Goal: Task Accomplishment & Management: Complete application form

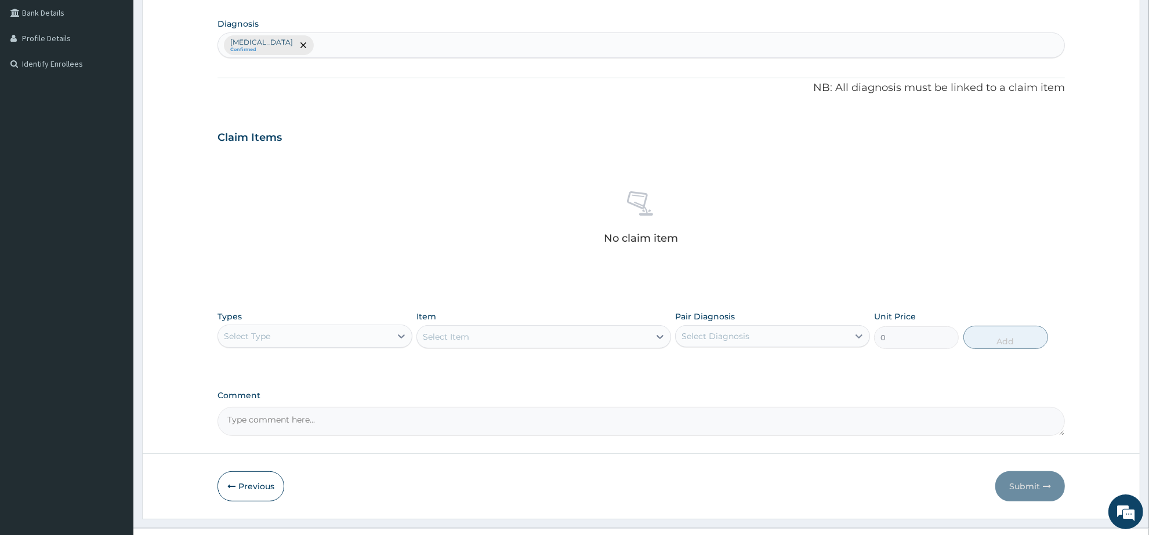
scroll to position [290, 0]
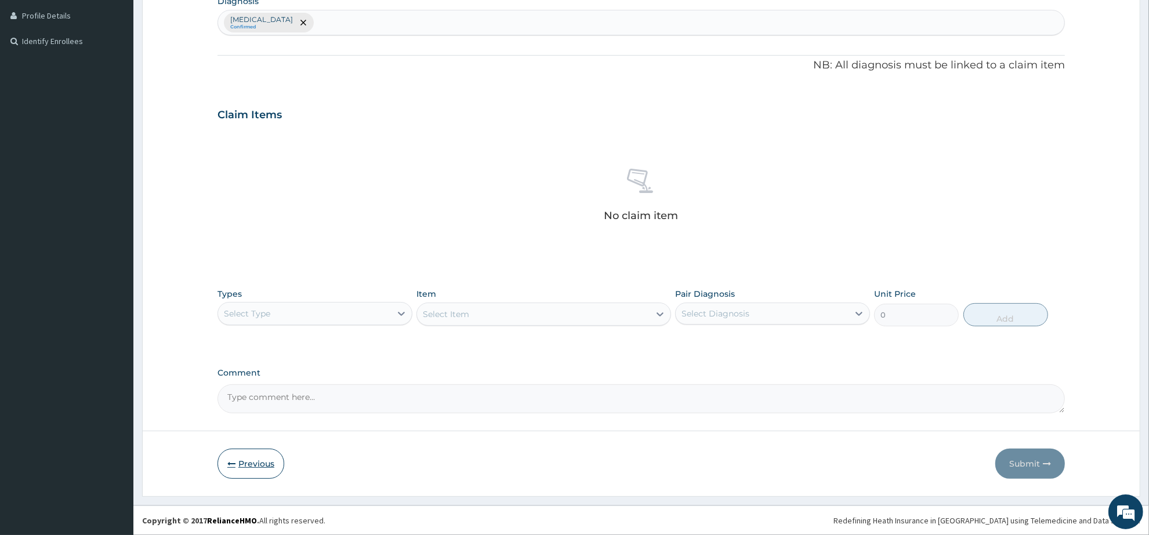
click at [241, 464] on button "Previous" at bounding box center [251, 464] width 67 height 30
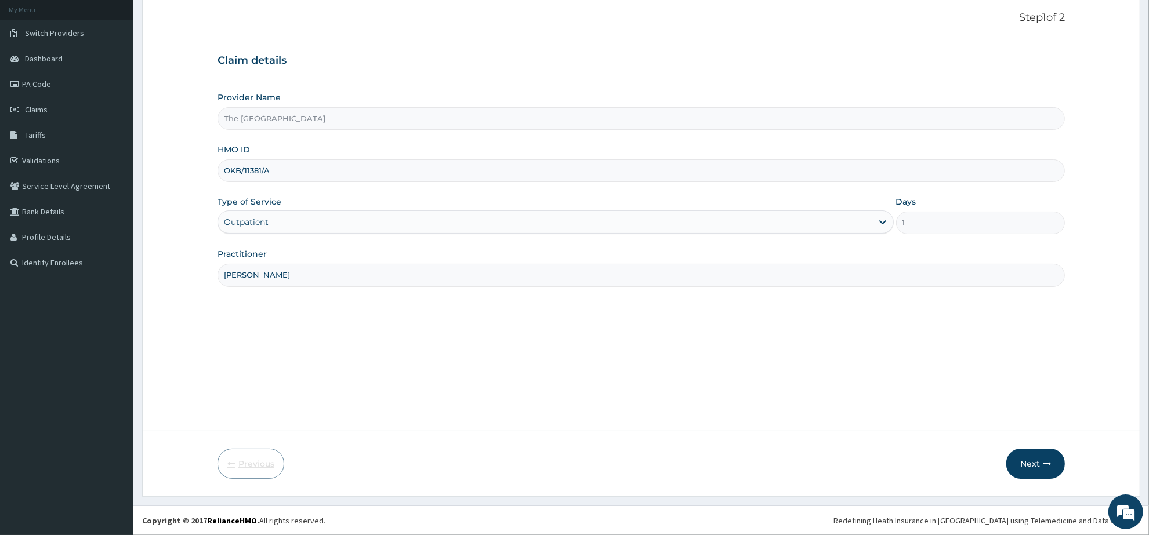
scroll to position [68, 0]
drag, startPoint x: 276, startPoint y: 171, endPoint x: 218, endPoint y: 164, distance: 58.5
click at [218, 164] on div "OKB/11381/A" at bounding box center [642, 171] width 848 height 23
click at [1027, 465] on button "Next" at bounding box center [1036, 464] width 59 height 30
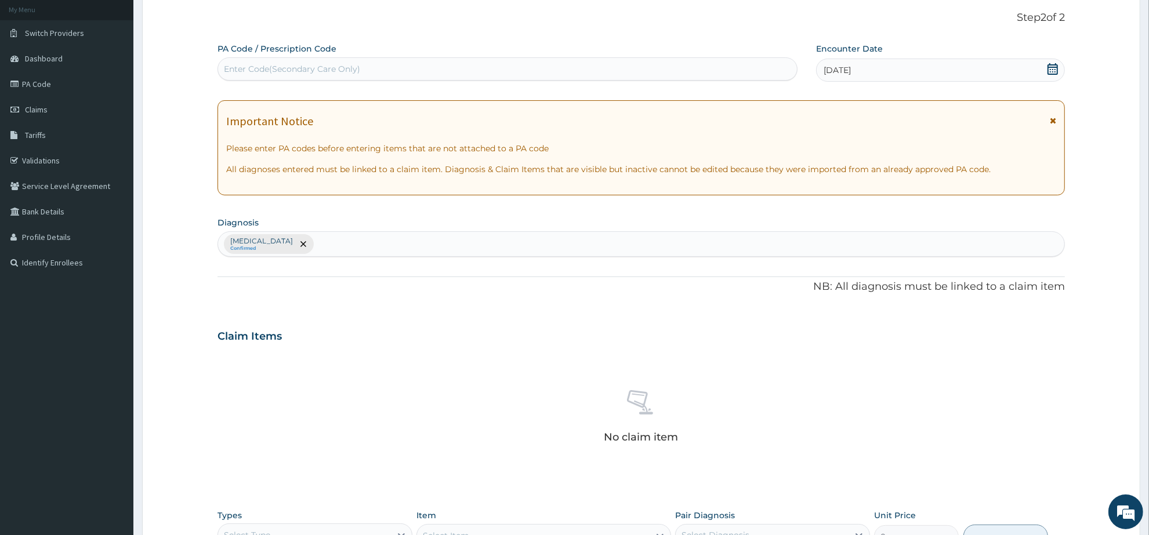
click at [349, 244] on div "Malaria Confirmed" at bounding box center [641, 244] width 846 height 24
type input "PHAR"
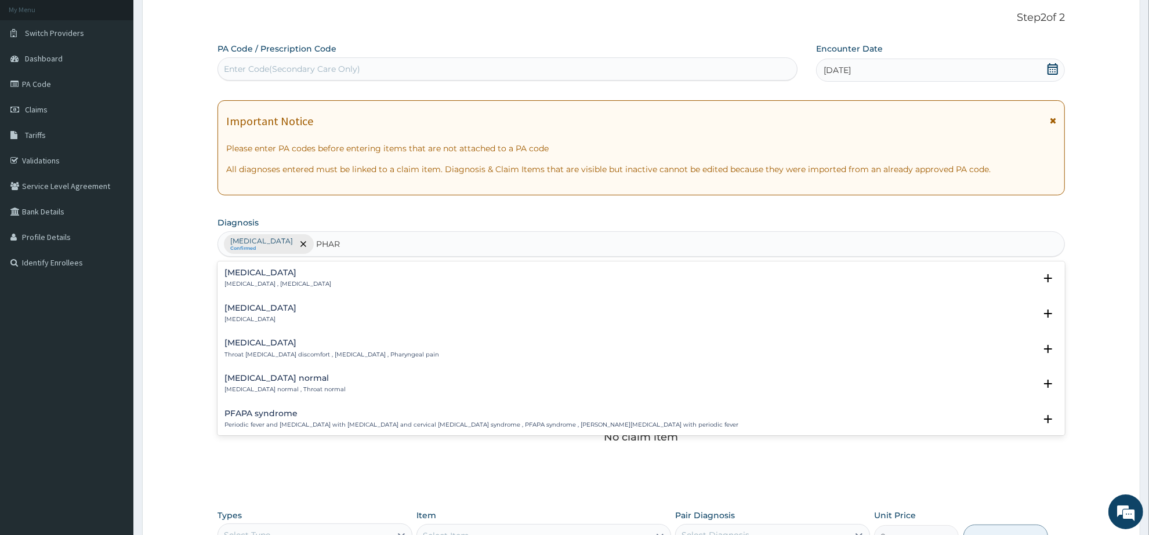
click at [249, 317] on p "Pharyngitis" at bounding box center [261, 320] width 72 height 8
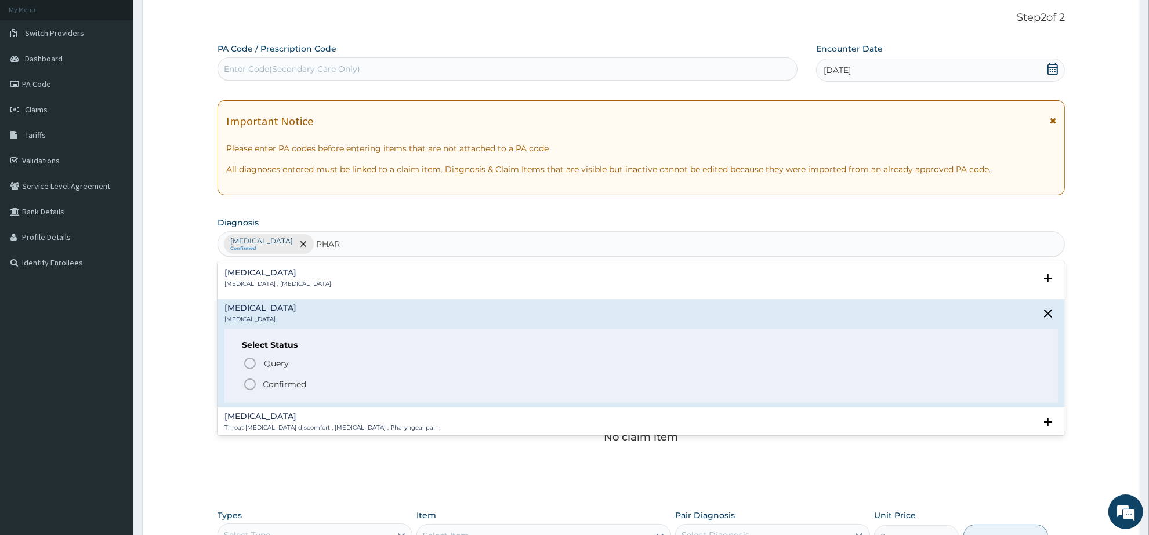
click at [247, 383] on icon "status option filled" at bounding box center [250, 385] width 14 height 14
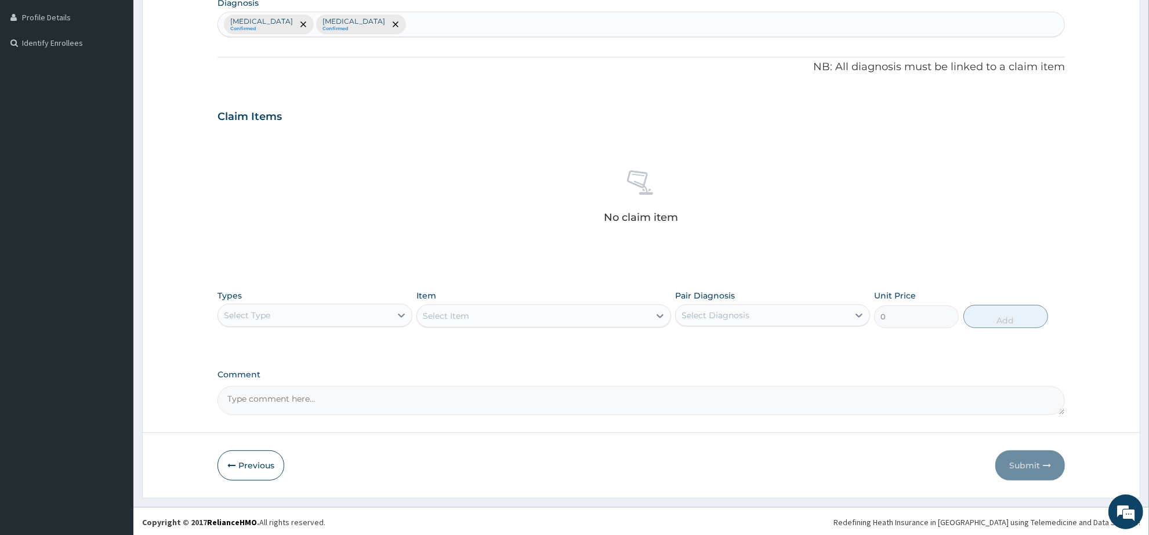
scroll to position [290, 0]
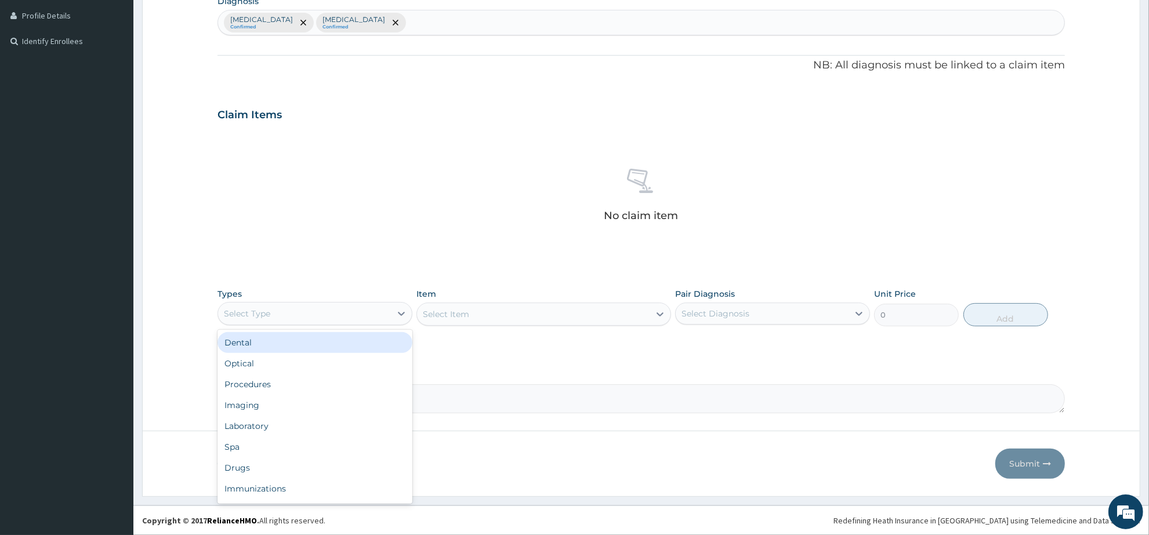
click at [381, 320] on div "Select Type" at bounding box center [304, 314] width 173 height 19
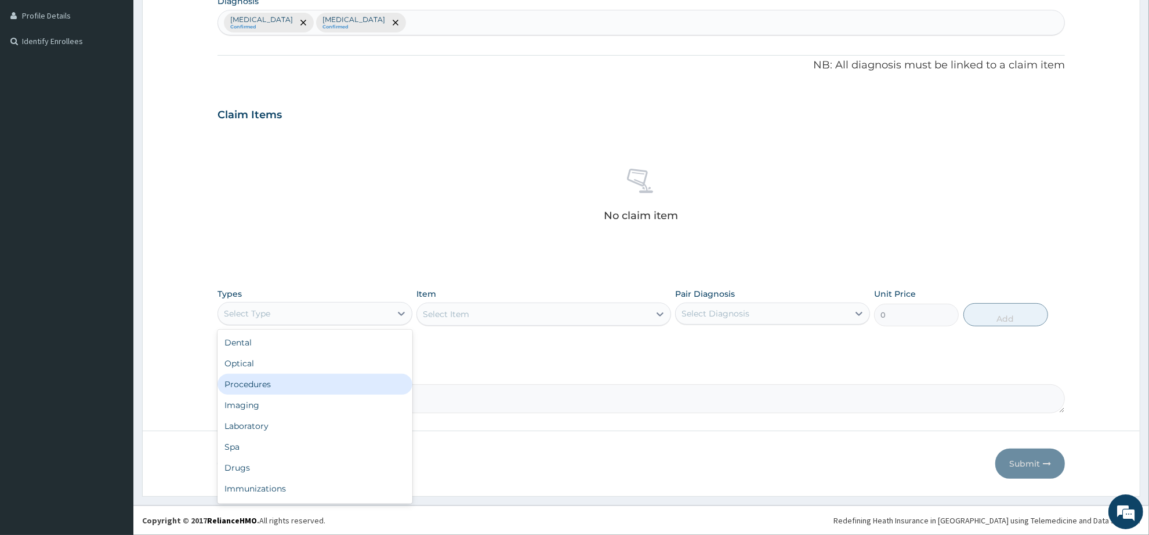
click at [345, 385] on div "Procedures" at bounding box center [315, 384] width 195 height 21
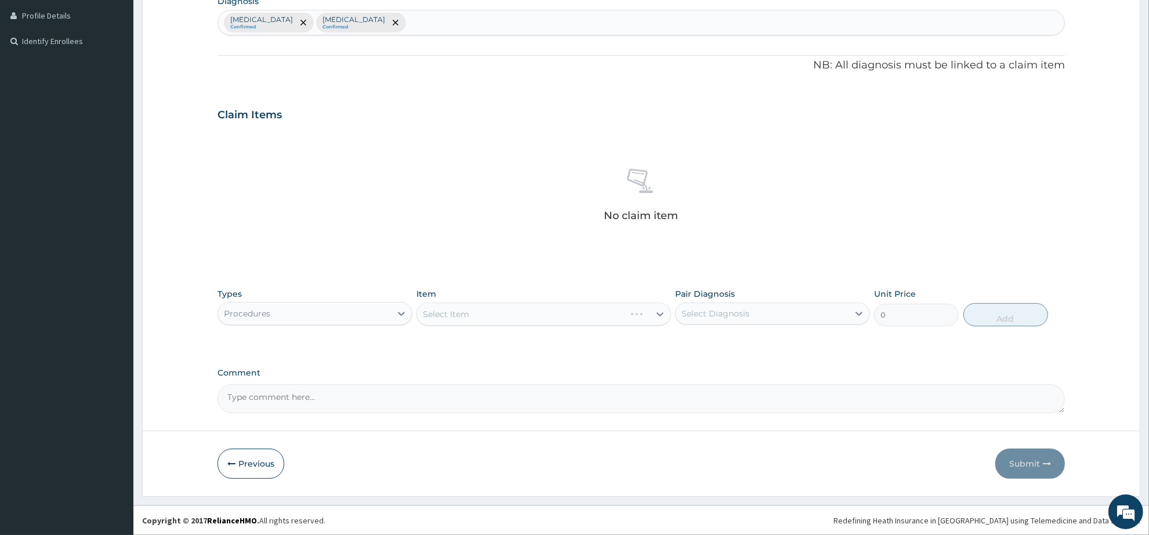
click at [482, 309] on div "Select Item" at bounding box center [544, 314] width 254 height 23
click at [526, 317] on div "Select Item" at bounding box center [533, 314] width 232 height 19
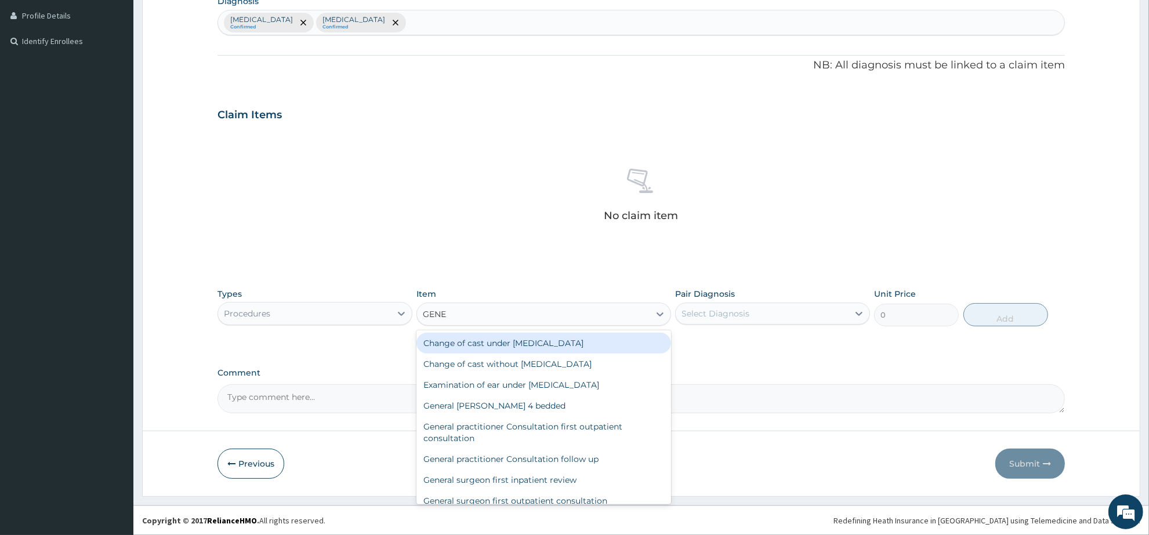
type input "GENER"
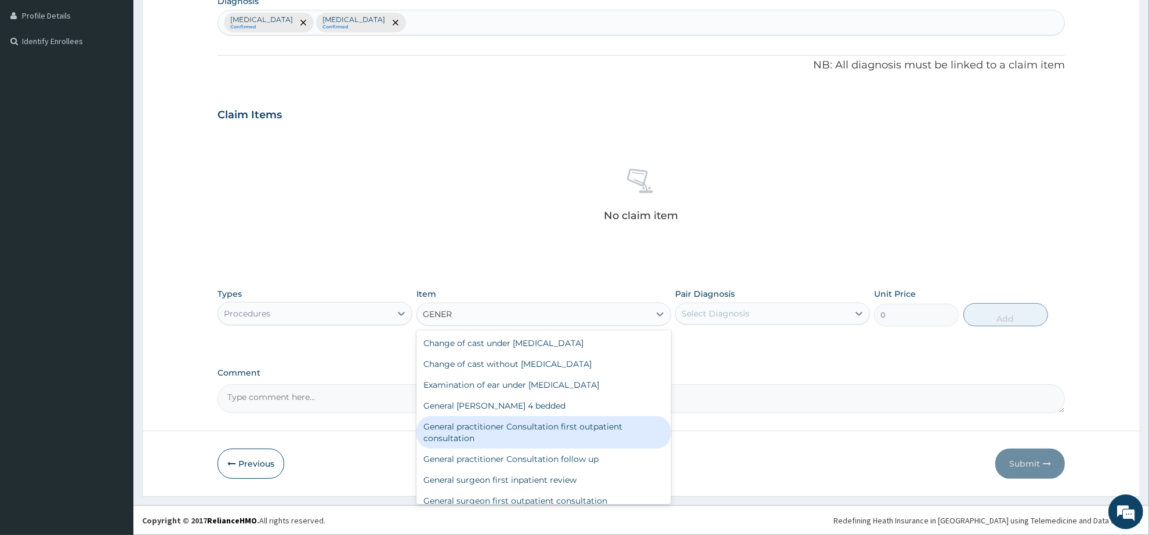
click at [582, 433] on div "General practitioner Consultation first outpatient consultation" at bounding box center [544, 433] width 254 height 32
type input "3547.5"
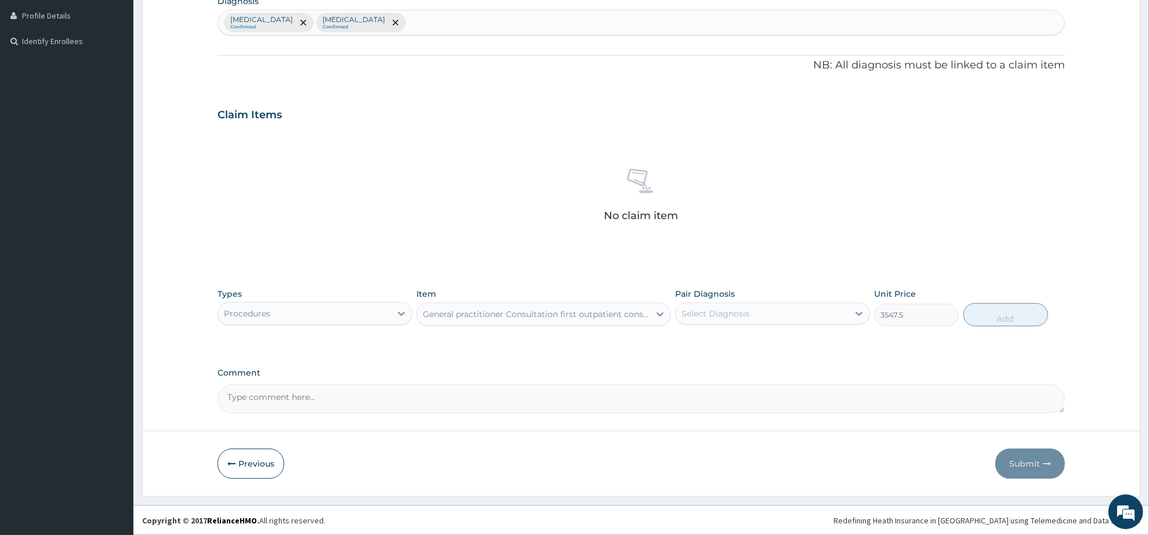
click at [738, 316] on div "Select Diagnosis" at bounding box center [716, 314] width 68 height 12
click at [752, 349] on div "Malaria" at bounding box center [772, 344] width 195 height 24
checkbox input "true"
click at [987, 320] on button "Add" at bounding box center [1006, 314] width 85 height 23
type input "0"
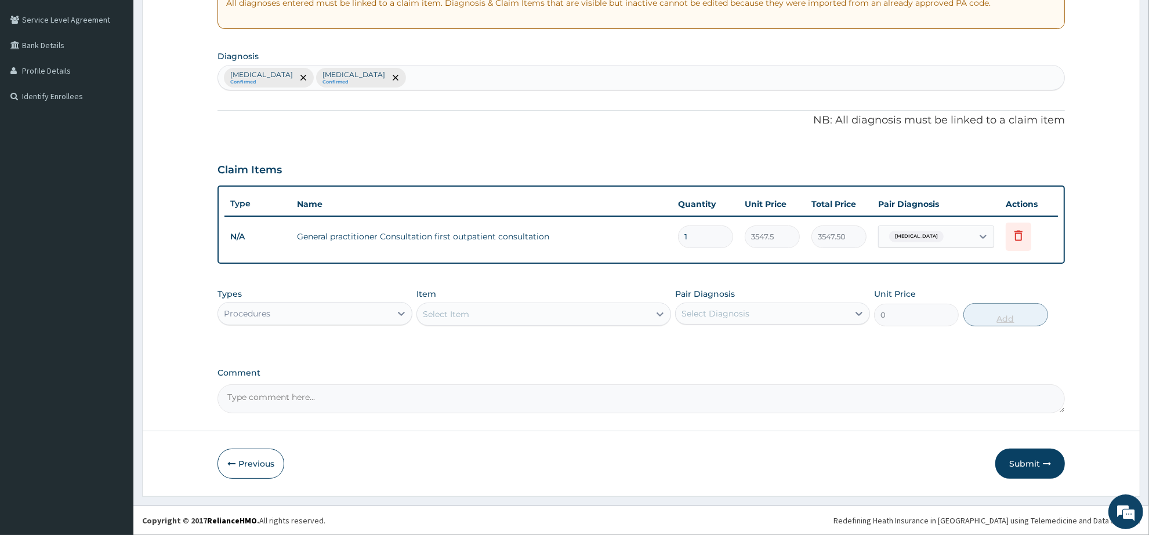
scroll to position [233, 0]
click at [357, 310] on div "Procedures" at bounding box center [304, 315] width 173 height 19
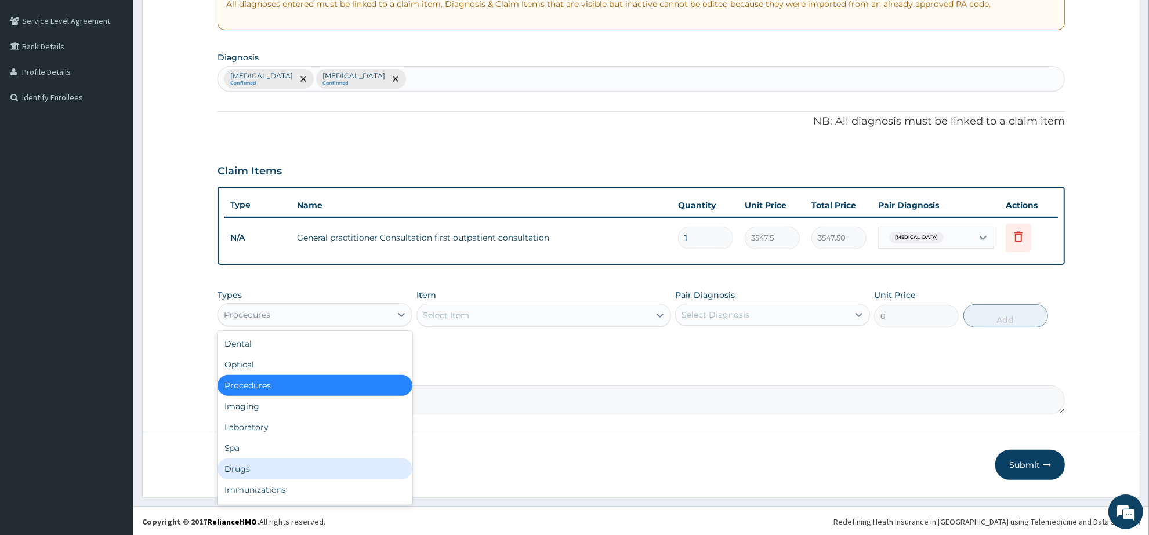
click at [295, 467] on div "Drugs" at bounding box center [315, 469] width 195 height 21
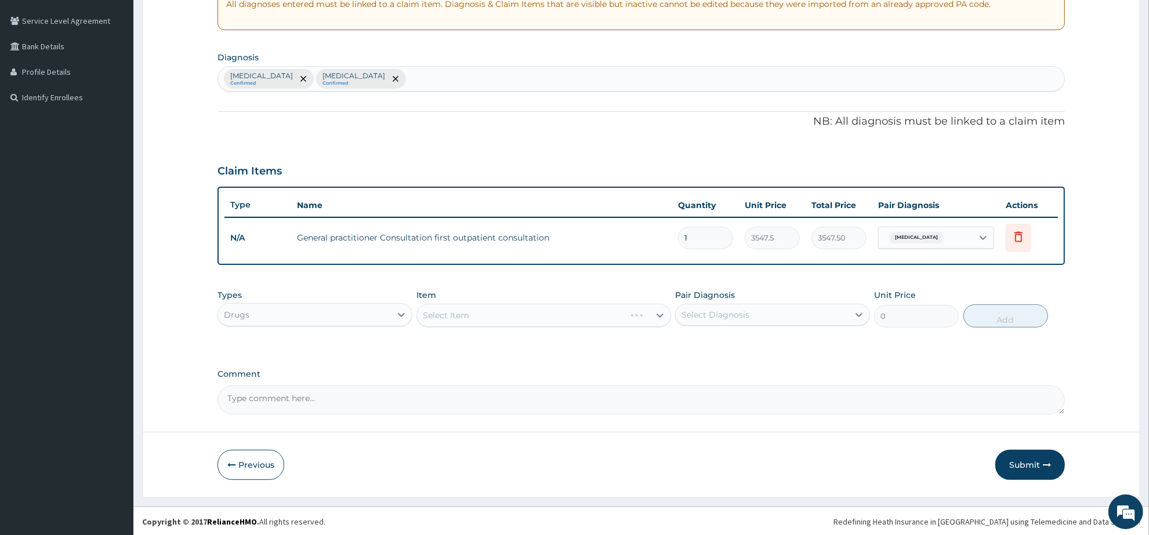
click at [486, 318] on div "Select Item" at bounding box center [544, 315] width 254 height 23
click at [488, 317] on div "Select Item" at bounding box center [533, 315] width 232 height 19
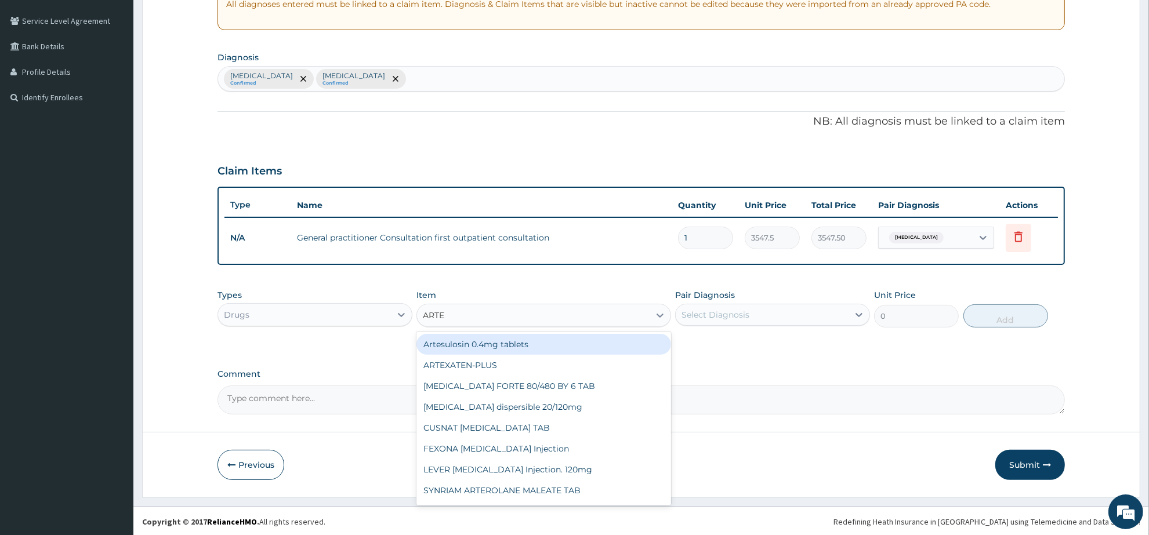
type input "ARTEM"
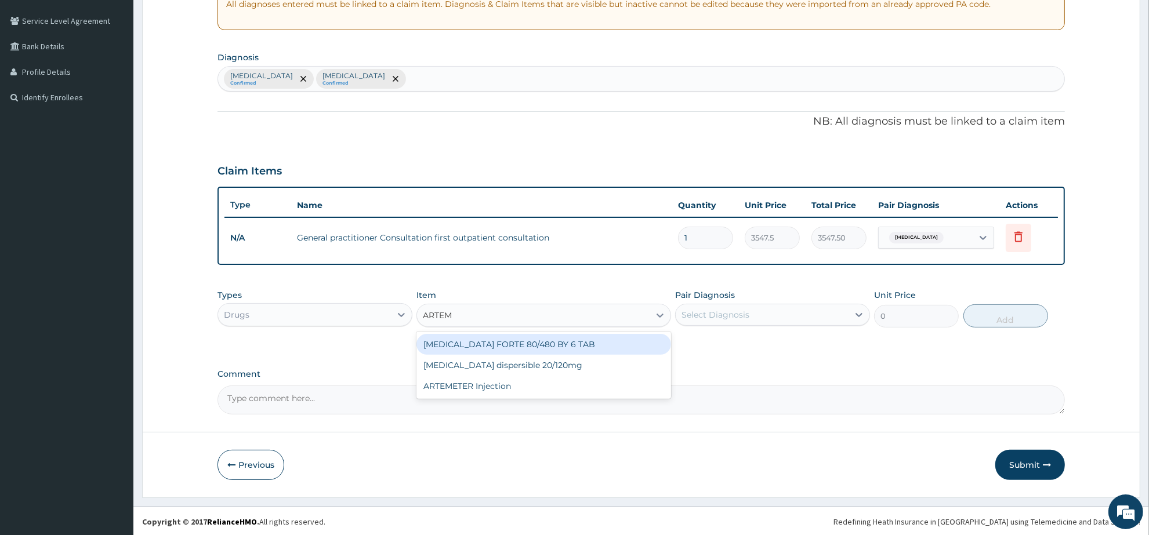
click at [564, 345] on div "COARTEM FORTE 80/480 BY 6 TAB" at bounding box center [544, 344] width 254 height 21
type input "449.35"
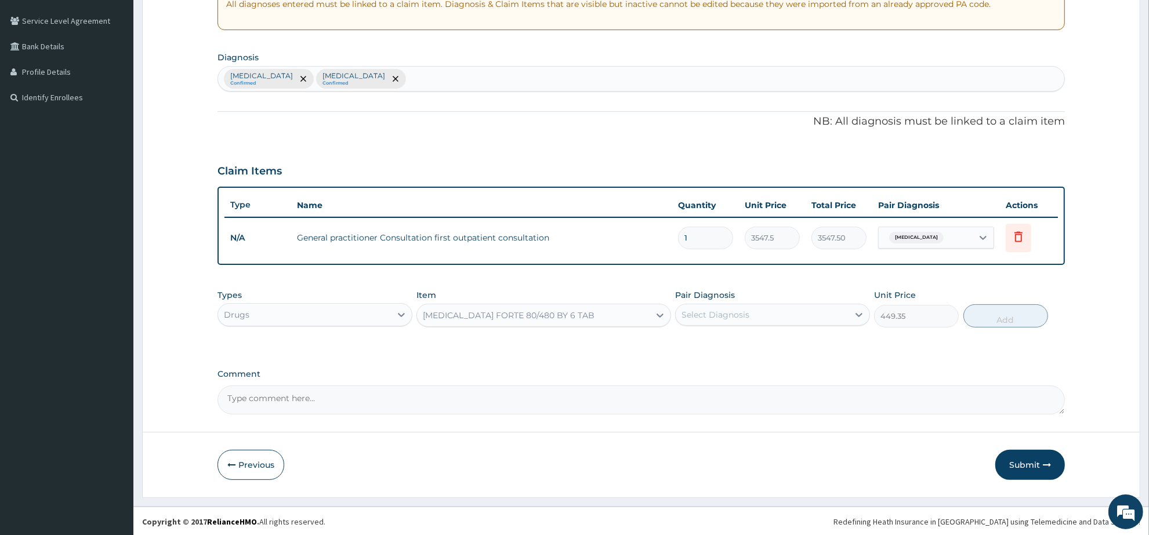
click at [755, 316] on div "Select Diagnosis" at bounding box center [762, 315] width 173 height 19
click at [758, 345] on div "Malaria" at bounding box center [772, 345] width 195 height 24
checkbox input "true"
click at [989, 310] on button "Add" at bounding box center [1006, 316] width 85 height 23
type input "0"
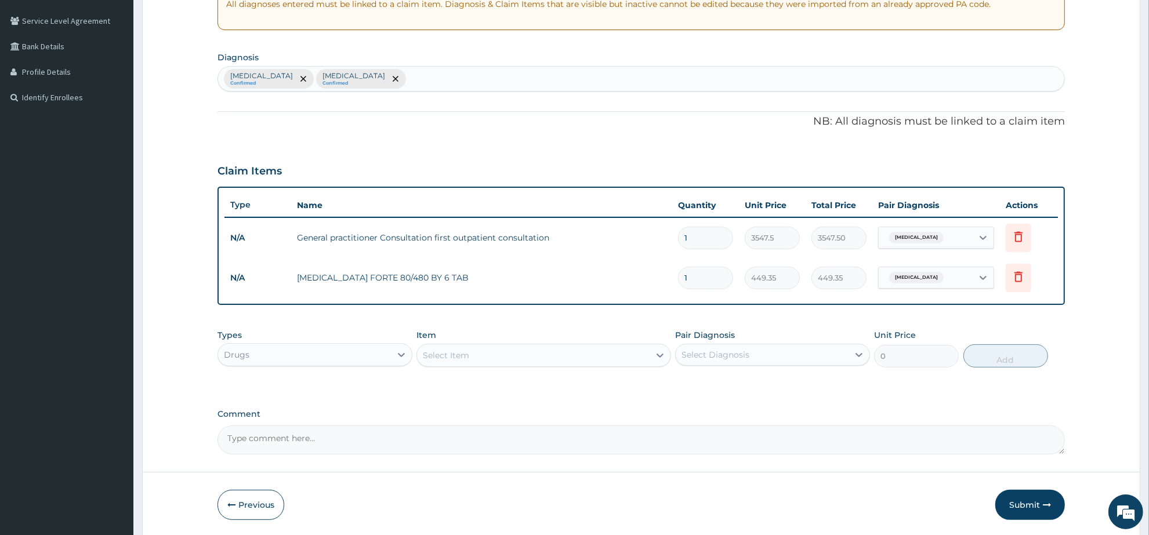
drag, startPoint x: 716, startPoint y: 279, endPoint x: 668, endPoint y: 276, distance: 48.2
click at [668, 276] on tr "N/A COARTEM FORTE 80/480 BY 6 TAB 1 449.35 449.35 Malaria Delete" at bounding box center [642, 278] width 834 height 40
type input "6"
type input "2696.10"
type input "6"
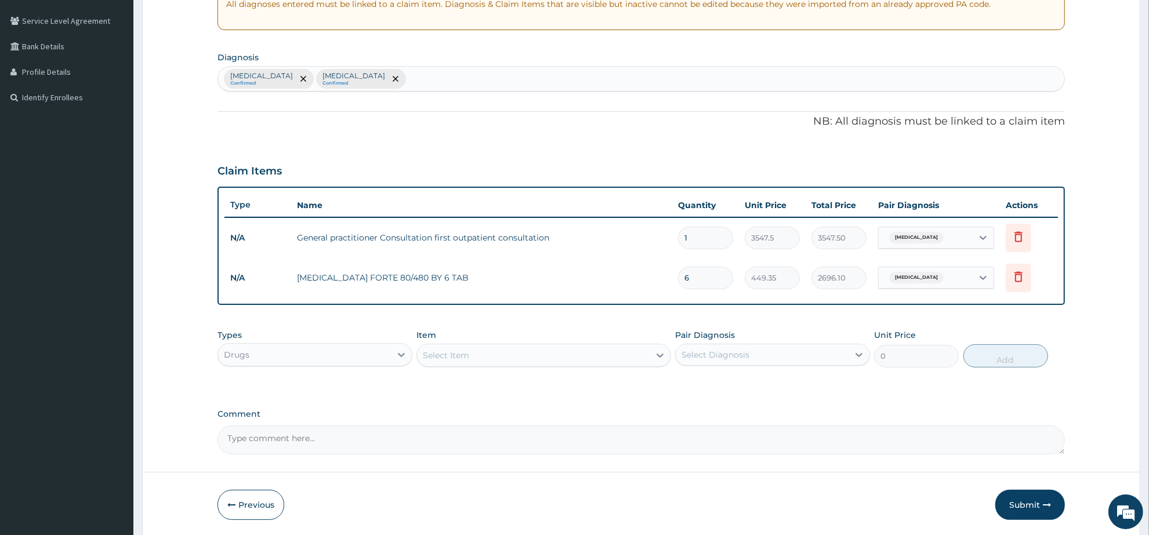
click at [429, 354] on div "Select Item" at bounding box center [446, 356] width 46 height 12
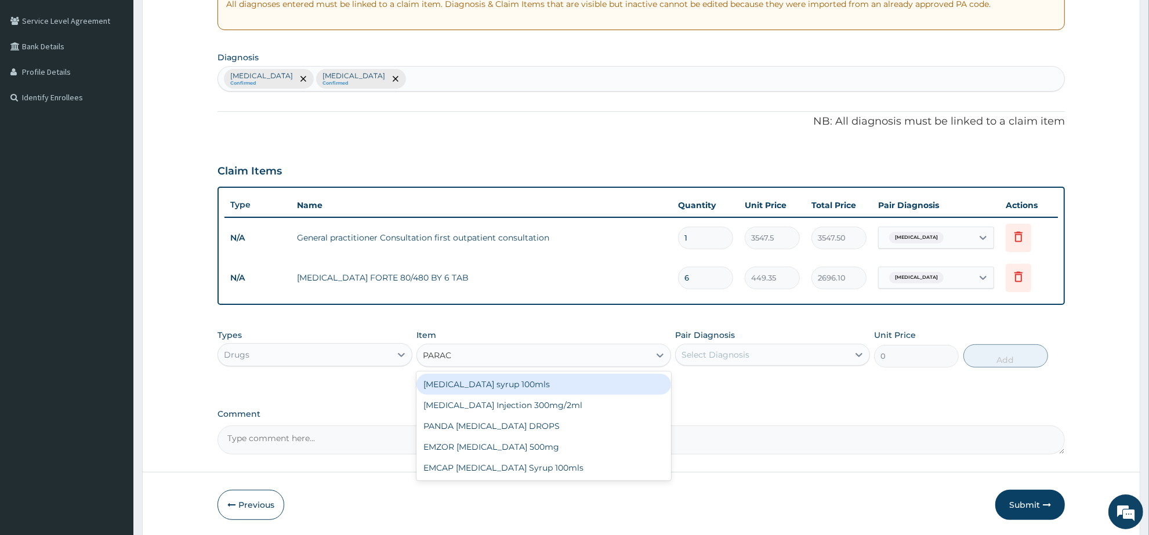
type input "PARACE"
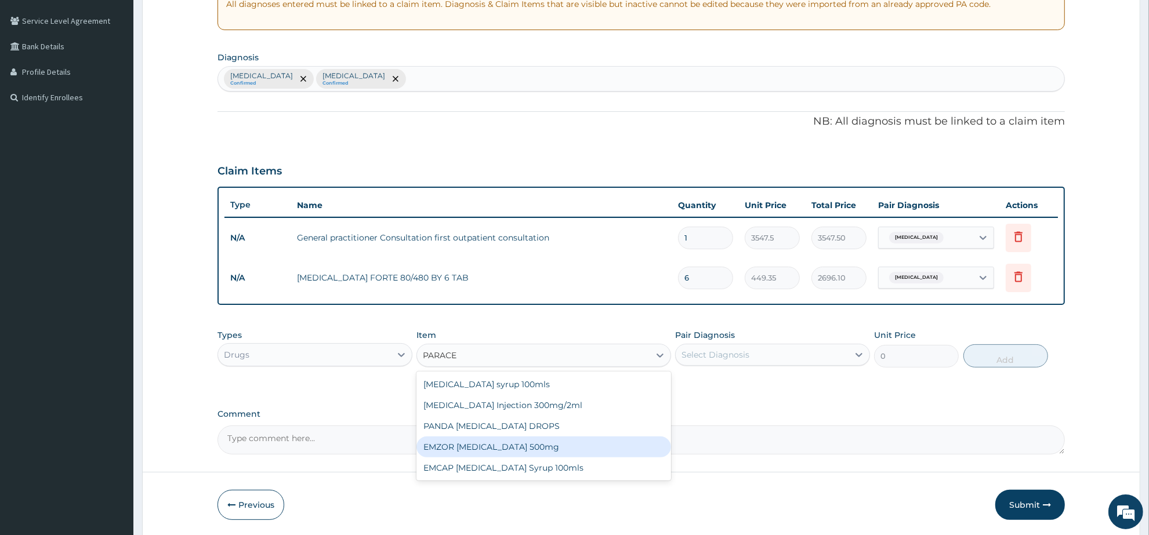
click at [546, 447] on div "EMZOR PARACETAMOL 500mg" at bounding box center [544, 447] width 254 height 21
type input "23.65"
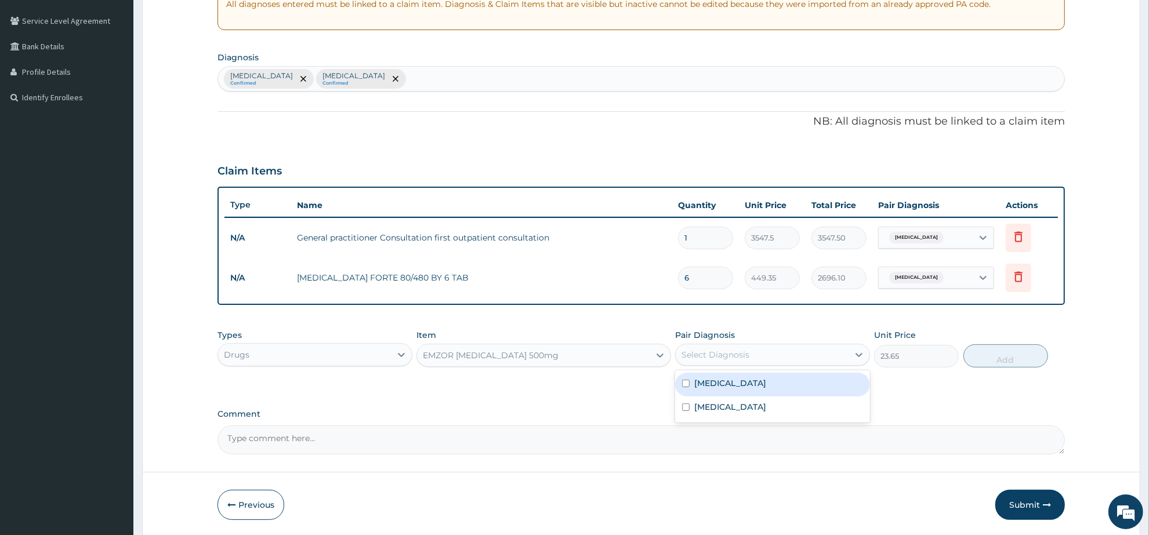
click at [749, 347] on div "Select Diagnosis" at bounding box center [762, 355] width 173 height 19
click at [763, 389] on div "Malaria" at bounding box center [772, 385] width 195 height 24
checkbox input "true"
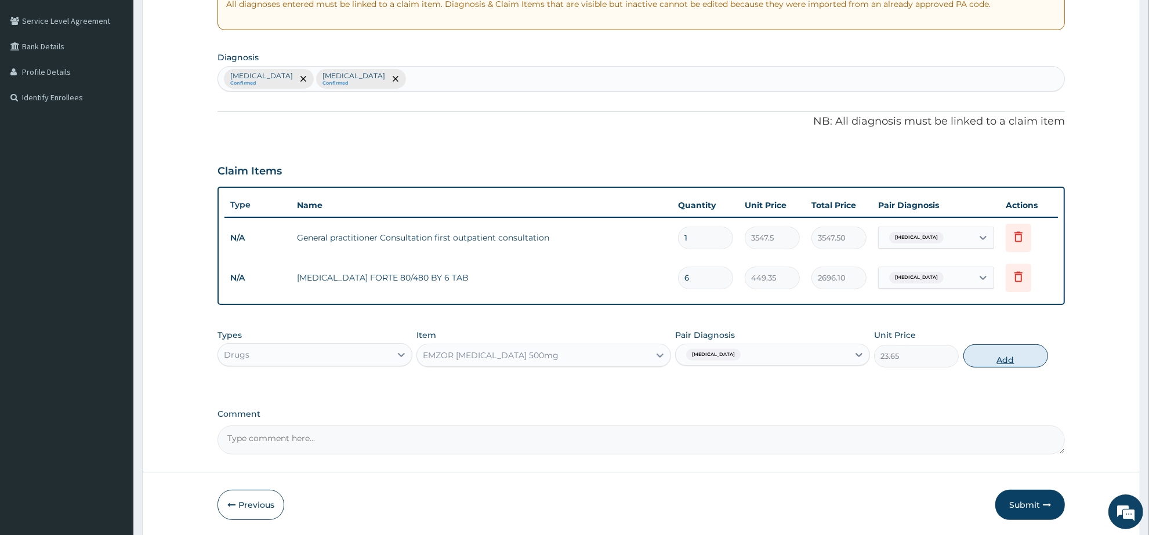
click at [997, 357] on button "Add" at bounding box center [1006, 356] width 85 height 23
type input "0"
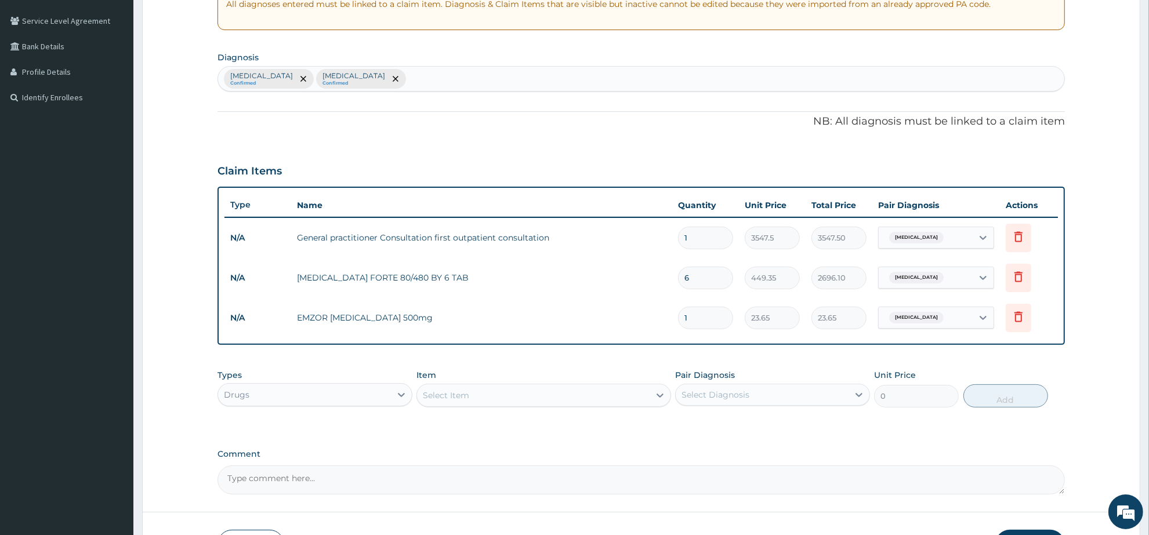
type input "18"
type input "425.70"
type input "18"
click at [444, 404] on div "Select Item" at bounding box center [544, 395] width 254 height 23
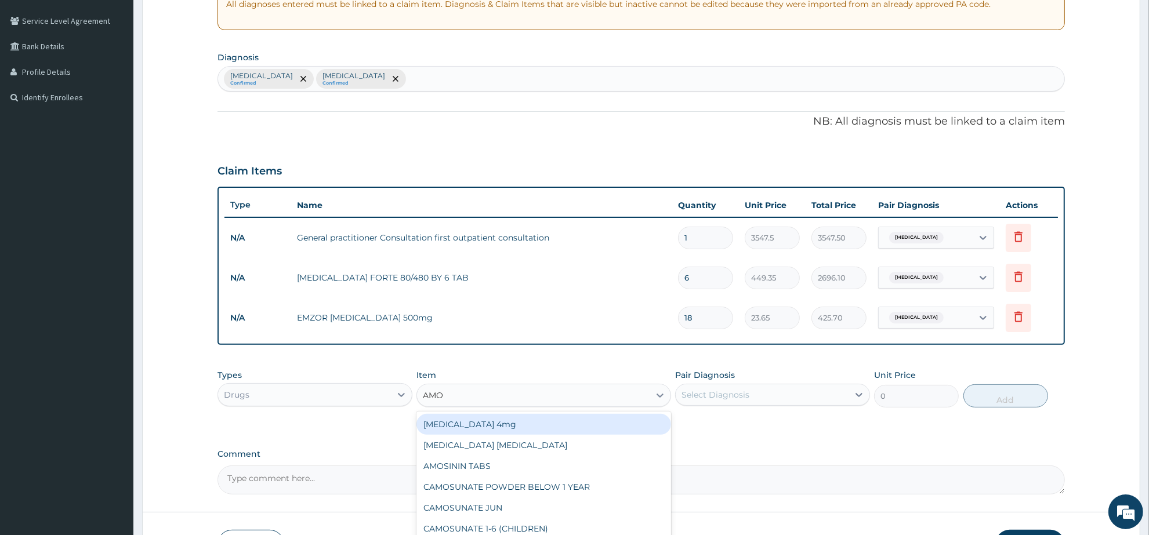
type input "AMOX"
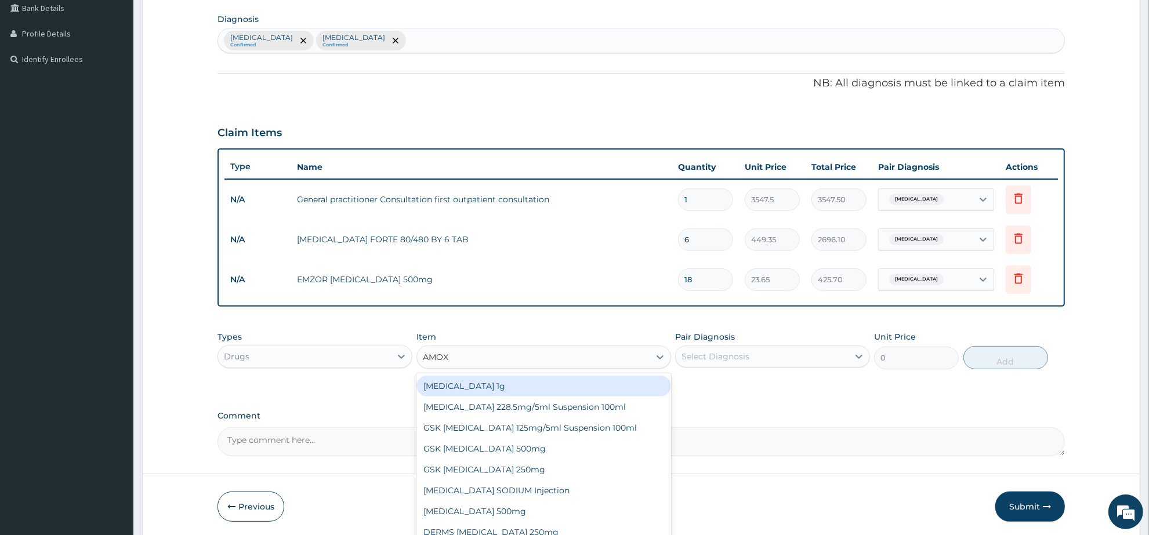
scroll to position [306, 0]
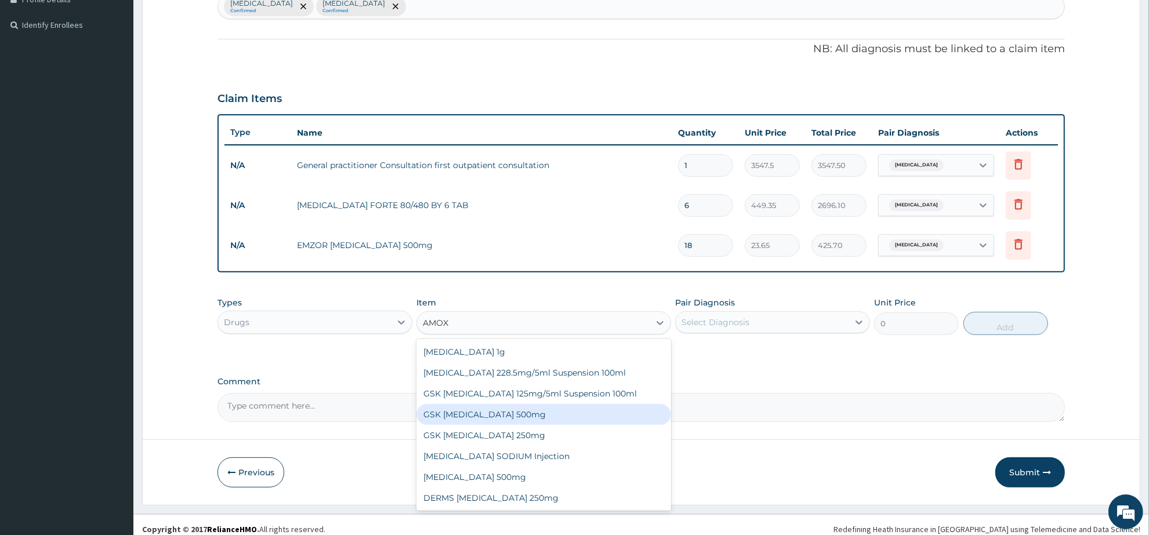
click at [520, 415] on div "GSK AMOXIL 500mg" at bounding box center [544, 414] width 254 height 21
type input "59.125"
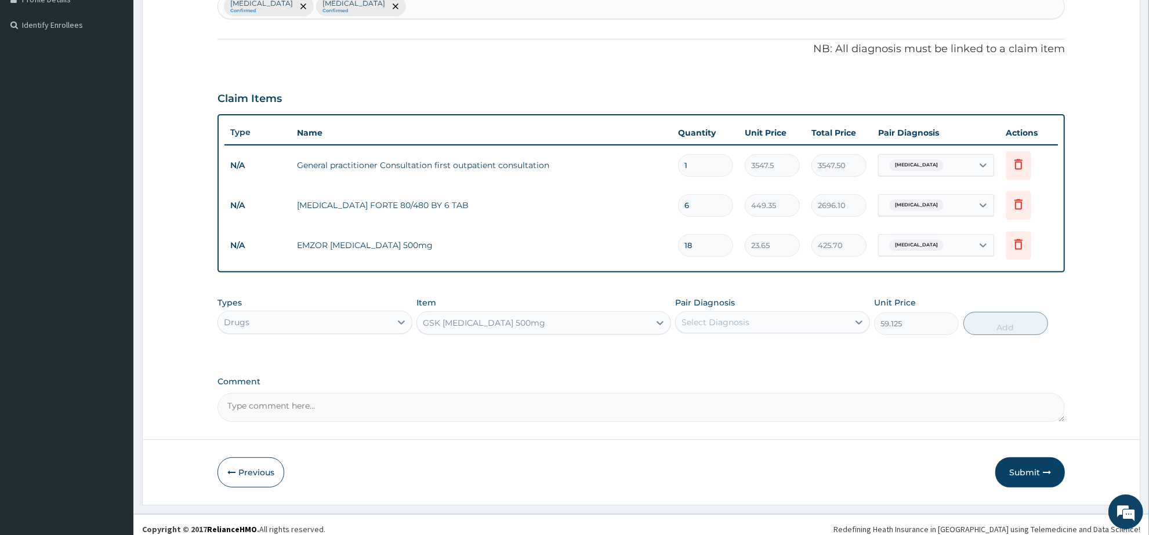
click at [750, 328] on div "Select Diagnosis" at bounding box center [762, 322] width 173 height 19
click at [747, 369] on div "Pharyngitis" at bounding box center [772, 376] width 195 height 24
checkbox input "true"
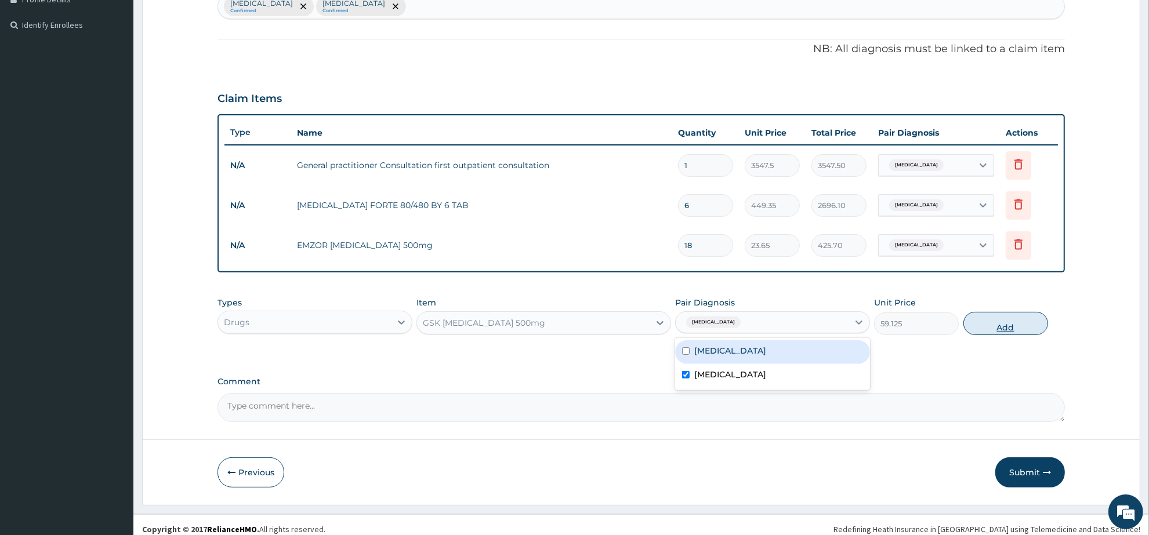
click at [982, 320] on button "Add" at bounding box center [1006, 323] width 85 height 23
type input "0"
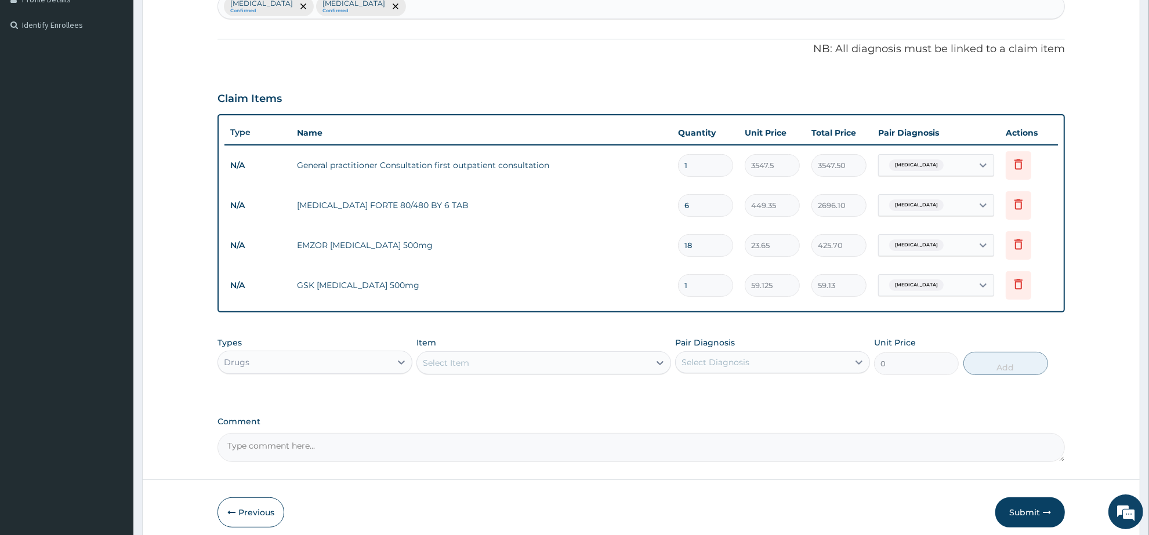
drag, startPoint x: 701, startPoint y: 283, endPoint x: 682, endPoint y: 288, distance: 19.7
click at [682, 288] on input "1" at bounding box center [705, 285] width 55 height 23
type input "2"
type input "118.25"
type input "20"
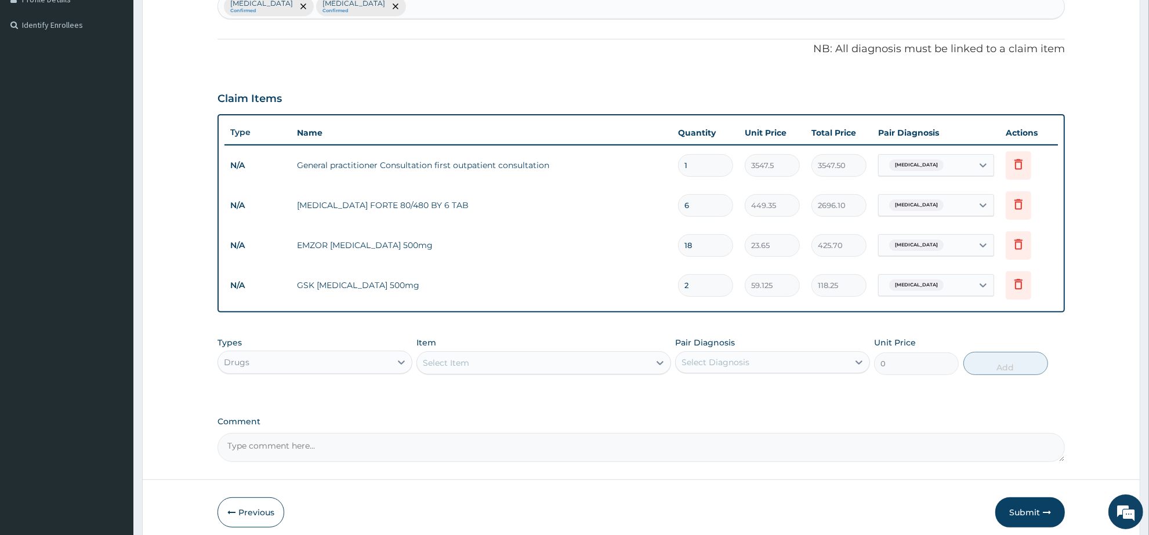
type input "1182.50"
type input "20"
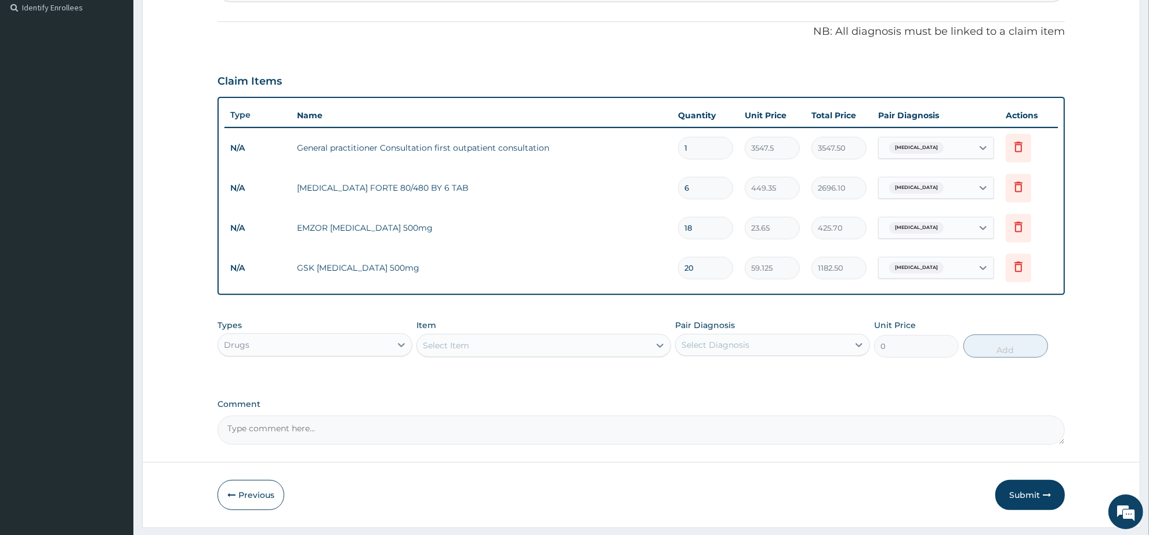
scroll to position [354, 0]
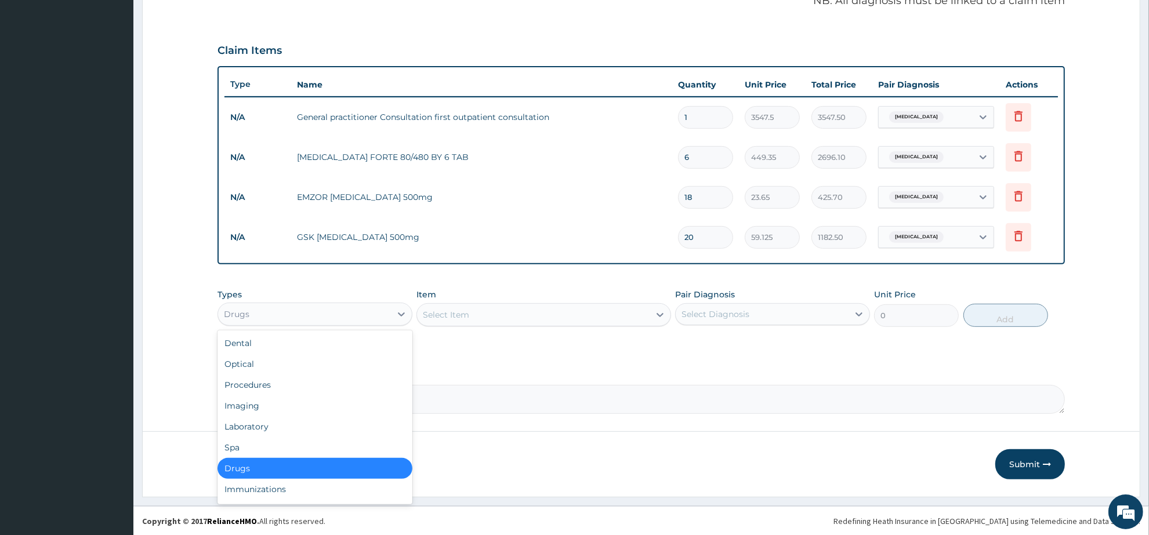
click at [306, 311] on div "Drugs" at bounding box center [304, 314] width 173 height 19
click at [310, 383] on div "Procedures" at bounding box center [315, 385] width 195 height 21
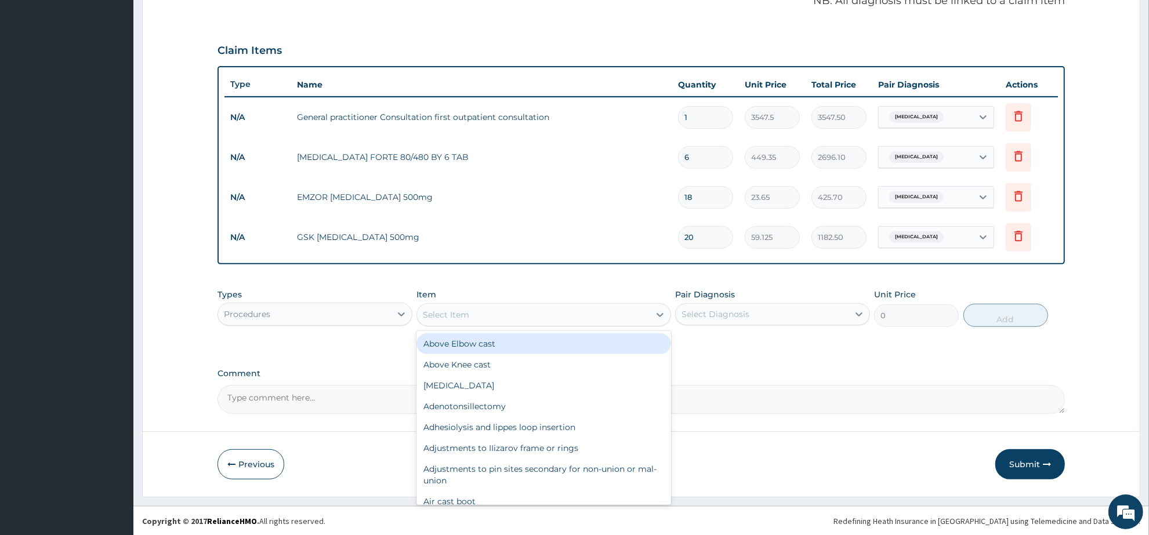
click at [482, 318] on div "Select Item" at bounding box center [533, 315] width 232 height 19
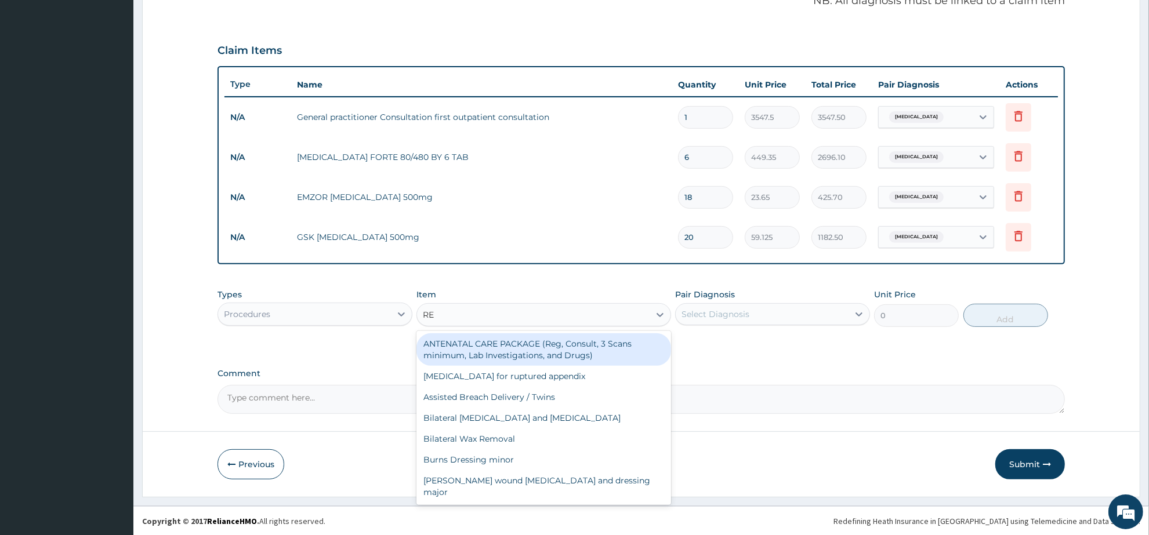
type input "REG"
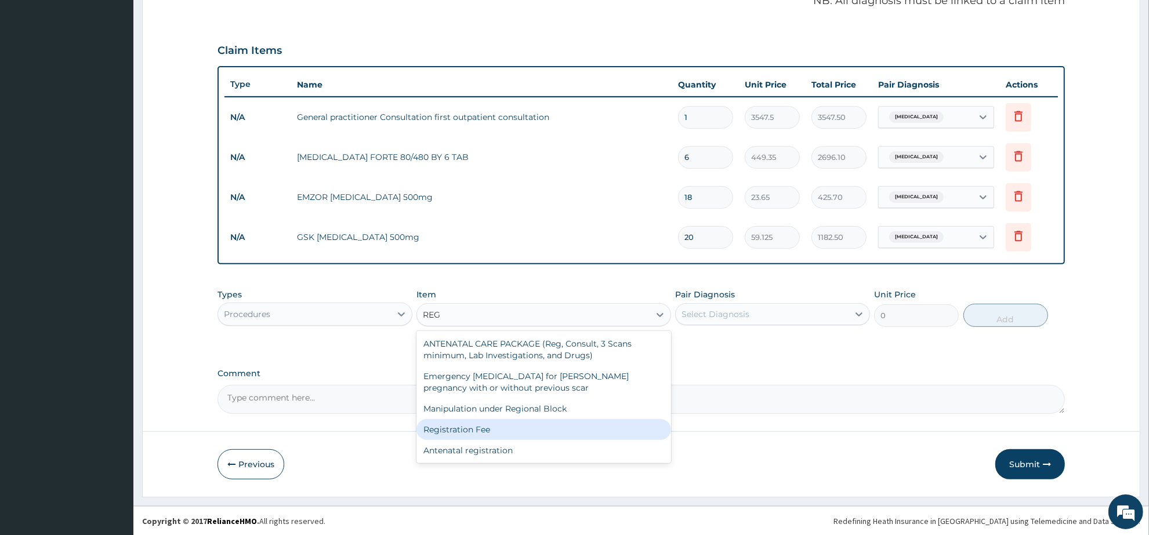
click at [502, 426] on div "Registration Fee" at bounding box center [544, 429] width 254 height 21
type input "2150"
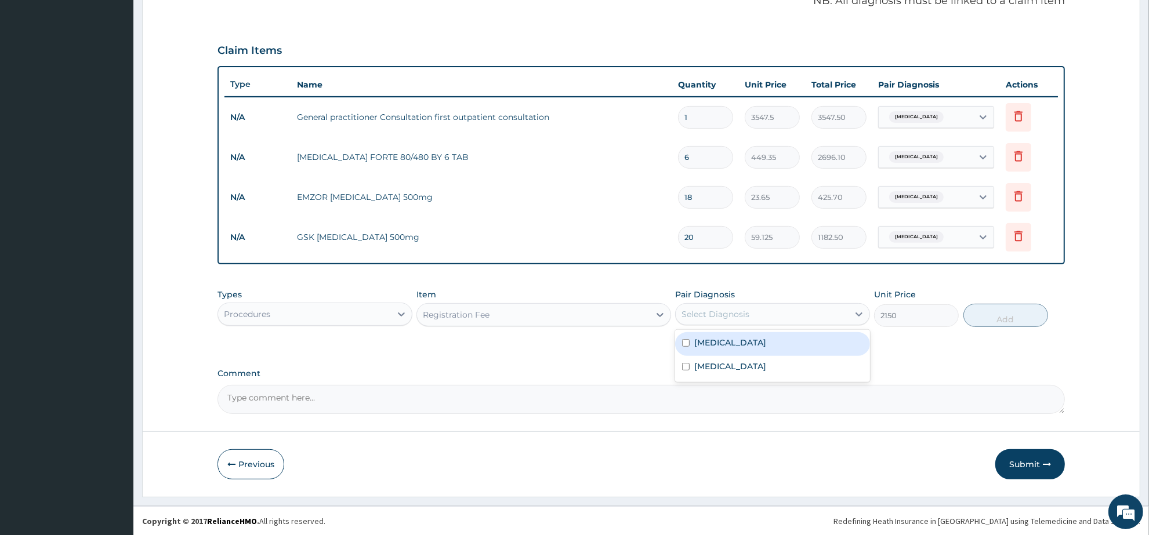
click at [736, 314] on div "Select Diagnosis" at bounding box center [716, 315] width 68 height 12
click at [748, 347] on div "Malaria" at bounding box center [772, 344] width 195 height 24
checkbox input "true"
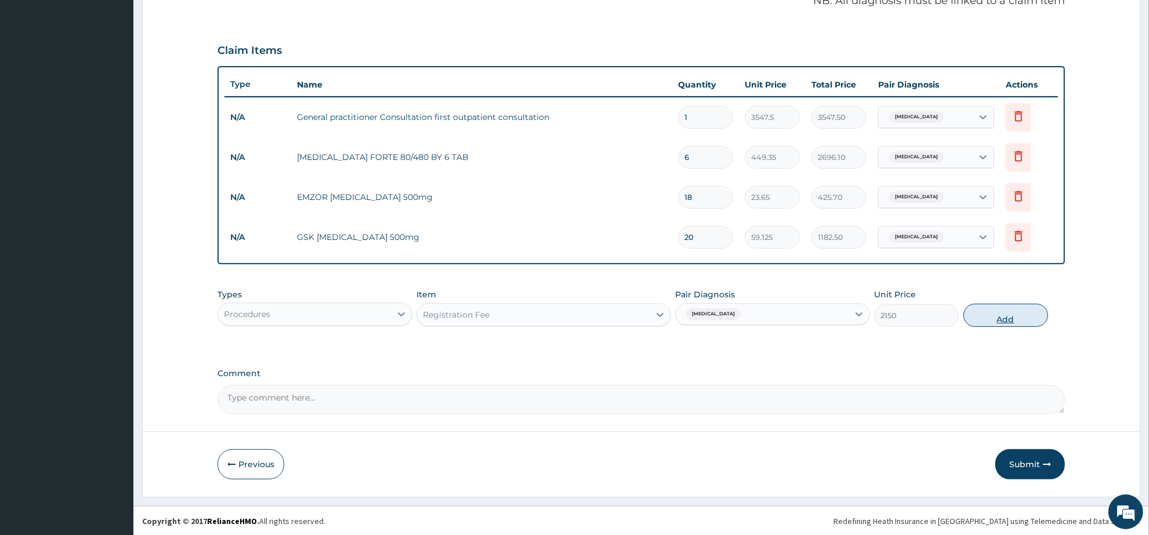
click at [1014, 317] on button "Add" at bounding box center [1006, 315] width 85 height 23
type input "0"
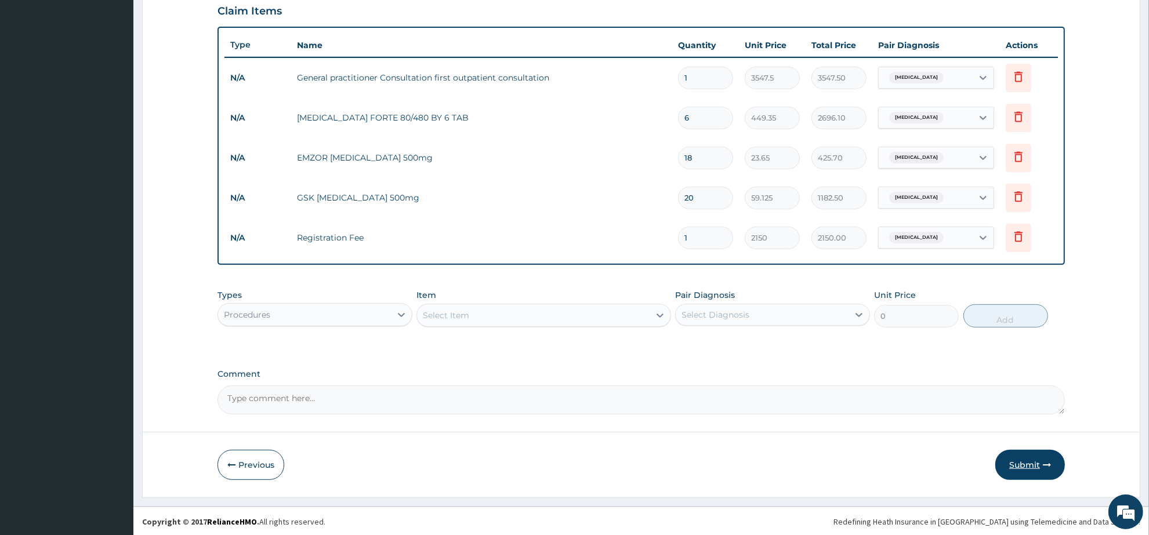
click at [1026, 470] on button "Submit" at bounding box center [1030, 465] width 70 height 30
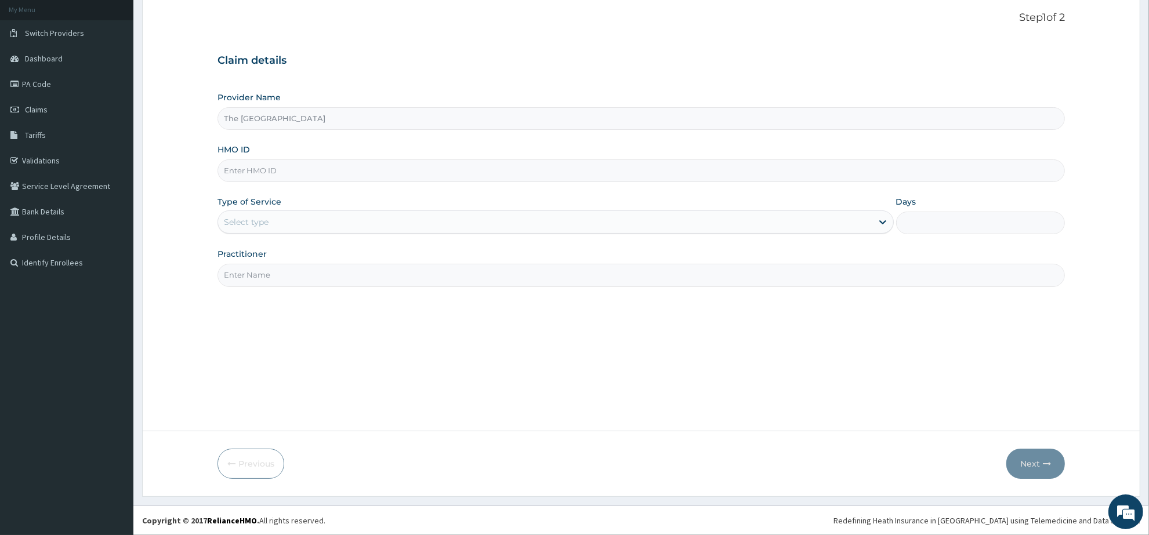
scroll to position [68, 0]
click at [32, 111] on span "Claims" at bounding box center [36, 109] width 23 height 10
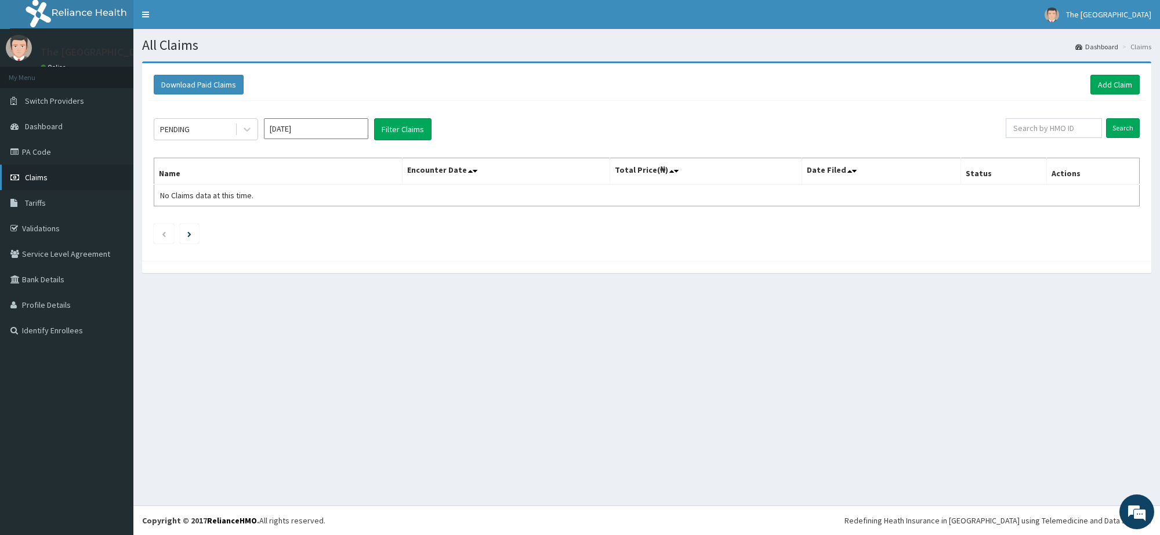
click at [62, 180] on link "Claims" at bounding box center [66, 178] width 133 height 26
click at [245, 129] on icon at bounding box center [247, 130] width 7 height 4
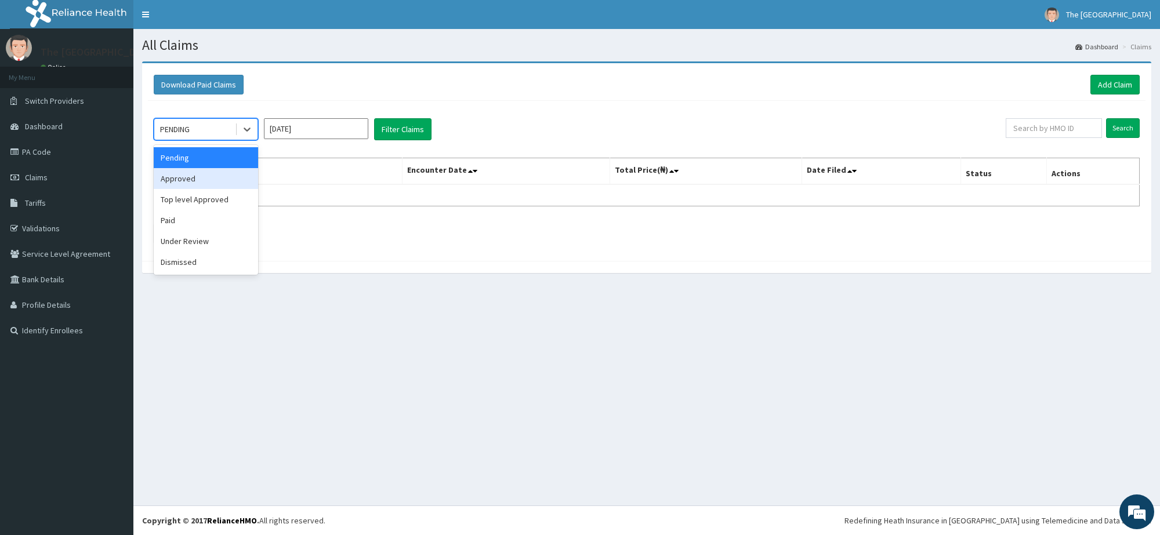
click at [215, 175] on div "Approved" at bounding box center [206, 178] width 104 height 21
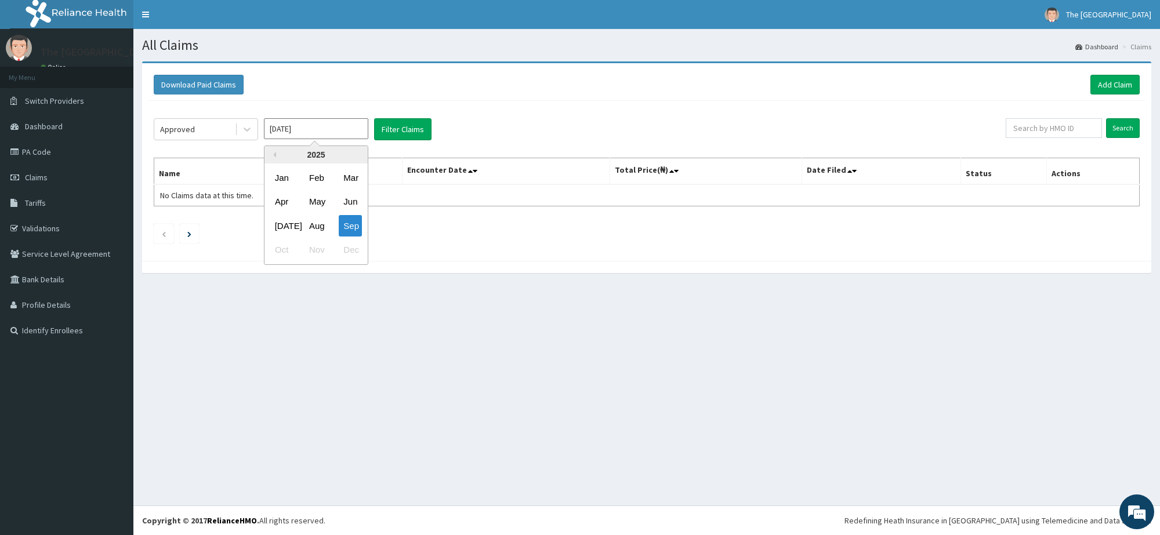
click at [325, 131] on input "Sep 2025" at bounding box center [316, 128] width 104 height 21
click at [322, 222] on div "Aug" at bounding box center [316, 225] width 23 height 21
type input "Aug 2025"
click at [390, 131] on button "Filter Claims" at bounding box center [402, 129] width 57 height 22
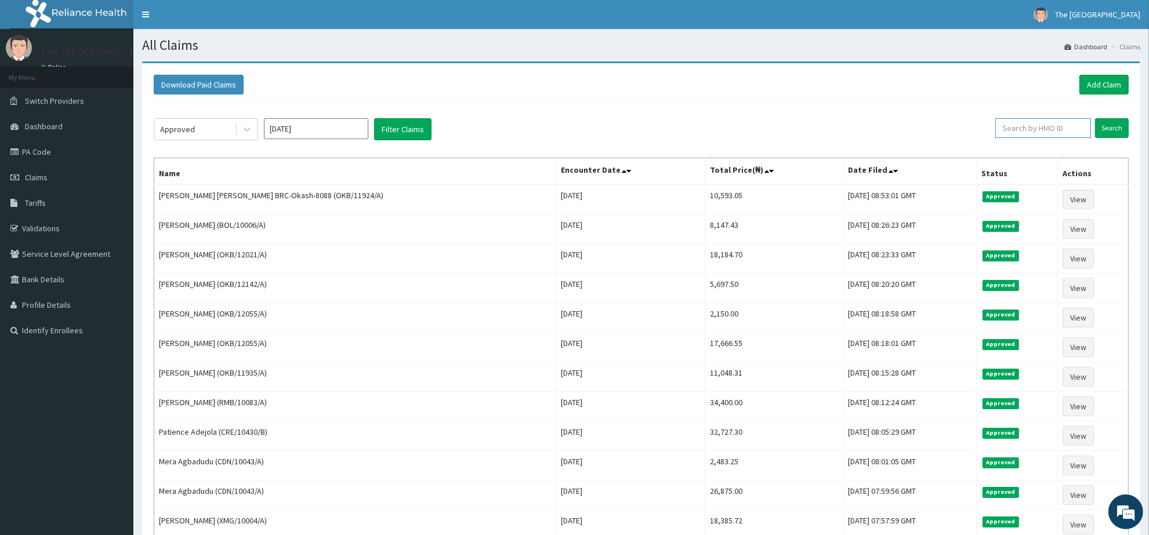
paste input "OKB/12055/A"
type input "OKB/12055/A"
click at [1106, 133] on input "Search" at bounding box center [1112, 128] width 34 height 20
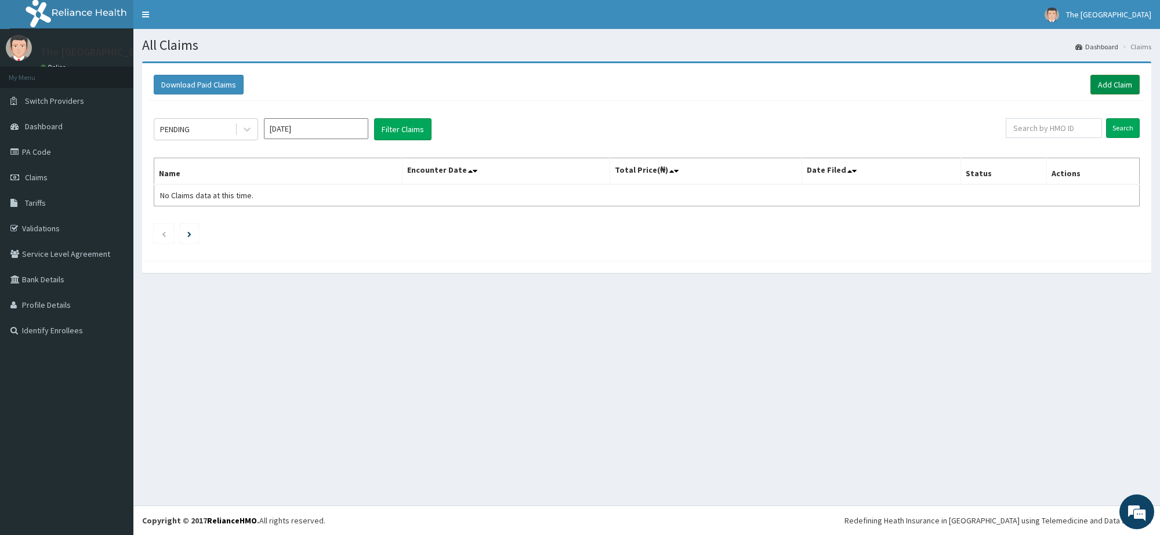
click at [1109, 83] on link "Add Claim" at bounding box center [1115, 85] width 49 height 20
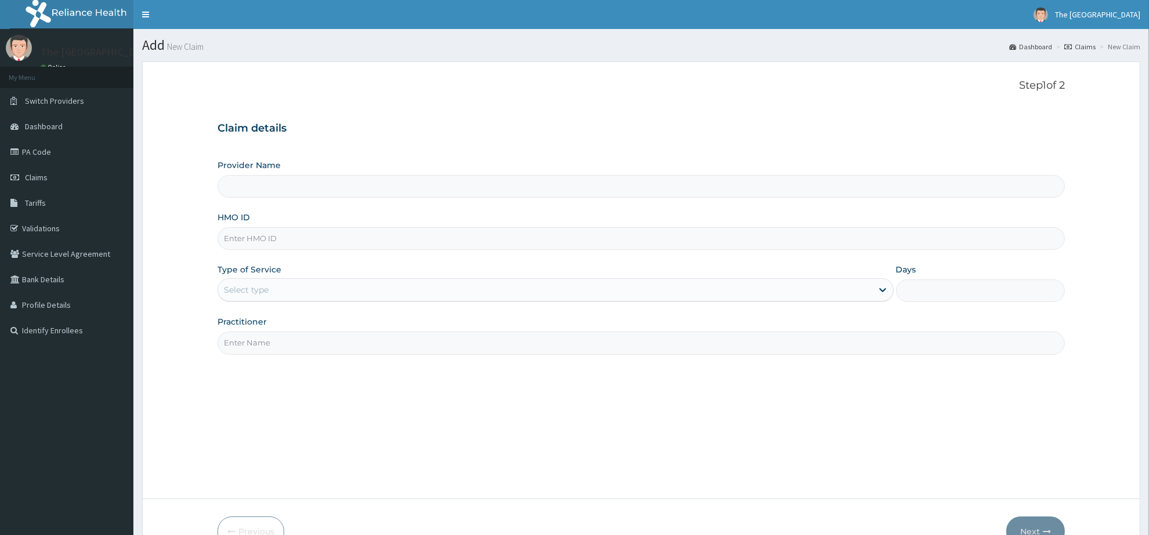
paste input "EIS/10421/A"
type input "EIS/10421/A"
click at [283, 296] on div "Select type" at bounding box center [545, 290] width 654 height 19
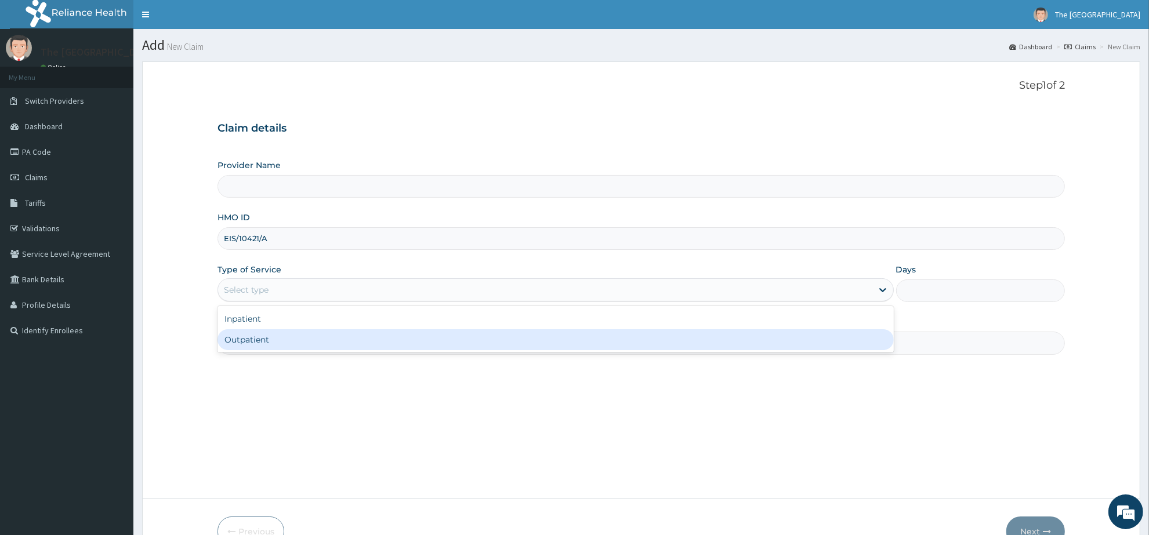
click at [277, 342] on div "Outpatient" at bounding box center [556, 340] width 676 height 21
type input "1"
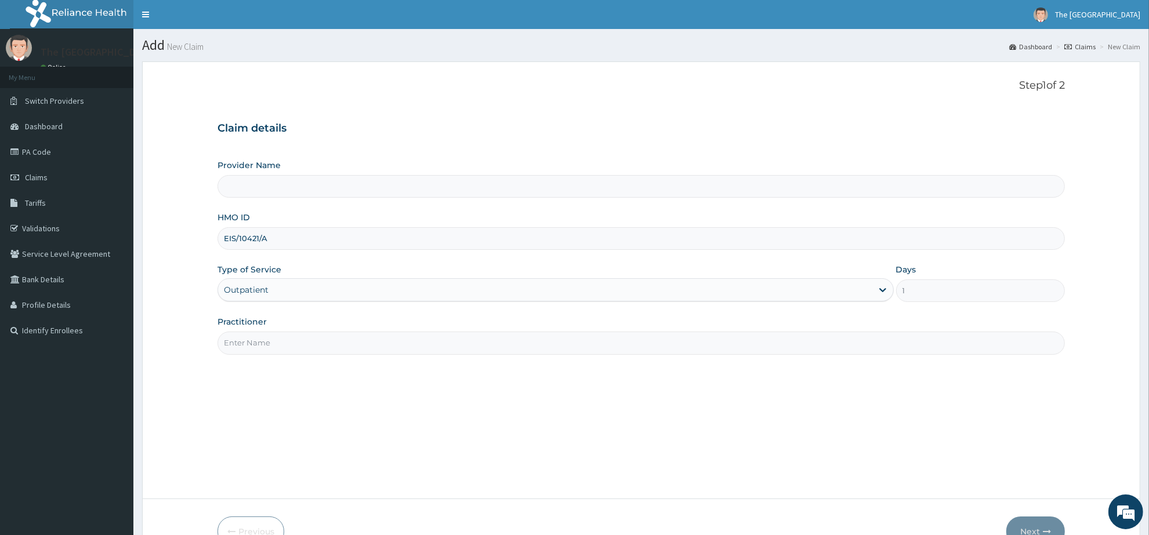
click at [277, 342] on input "Practitioner" at bounding box center [642, 343] width 848 height 23
type input "[PERSON_NAME]"
click at [1023, 525] on button "Next" at bounding box center [1036, 532] width 59 height 30
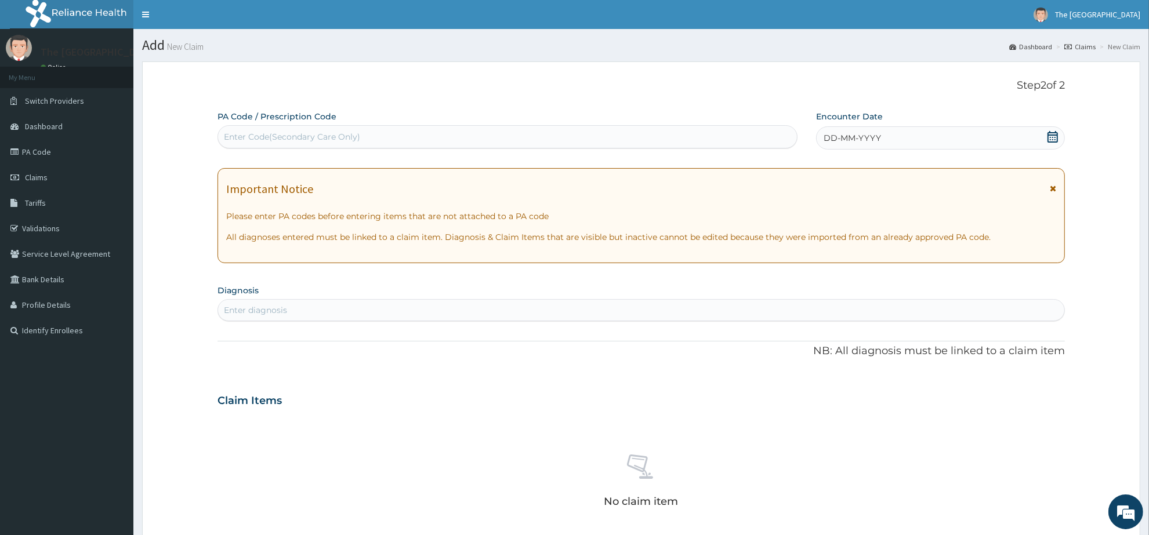
click at [1049, 139] on icon at bounding box center [1053, 137] width 12 height 12
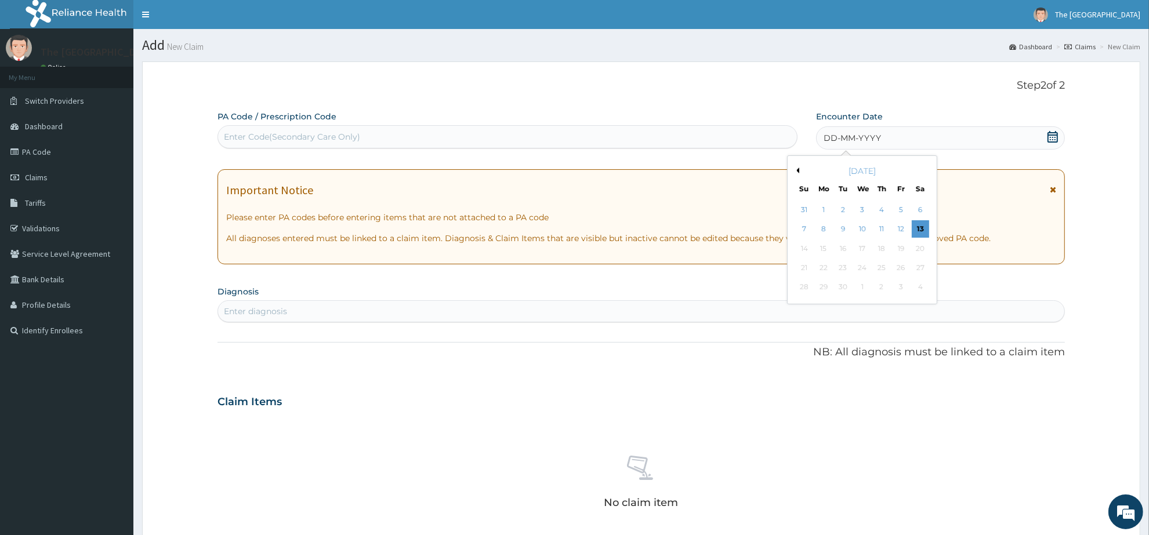
click at [795, 168] on button "Previous Month" at bounding box center [797, 171] width 6 height 6
click at [898, 265] on div "22" at bounding box center [901, 267] width 17 height 17
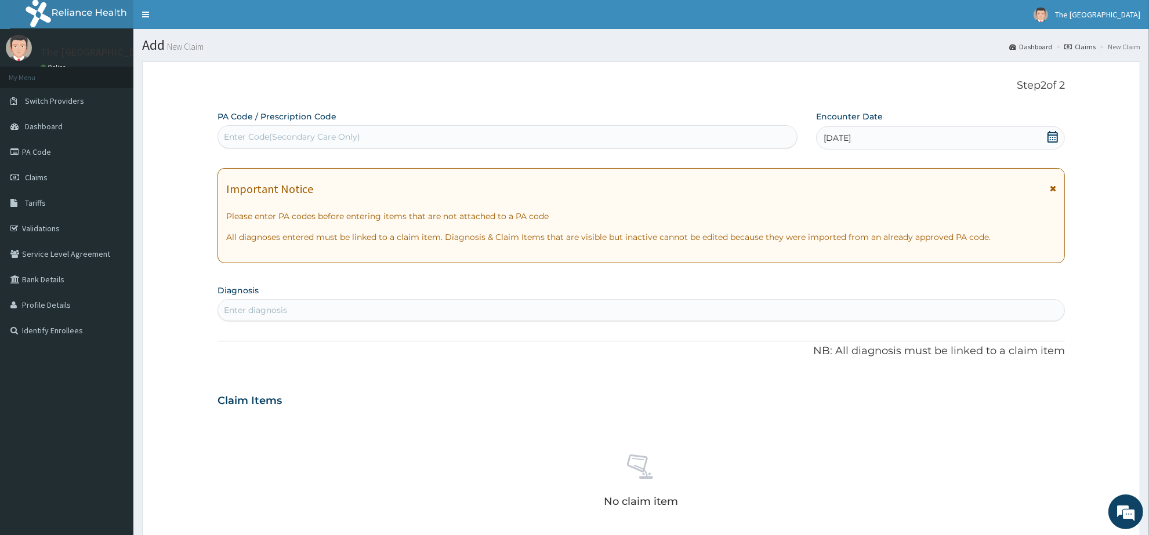
click at [338, 309] on div "Enter diagnosis" at bounding box center [641, 310] width 846 height 19
type input "MALARIA"
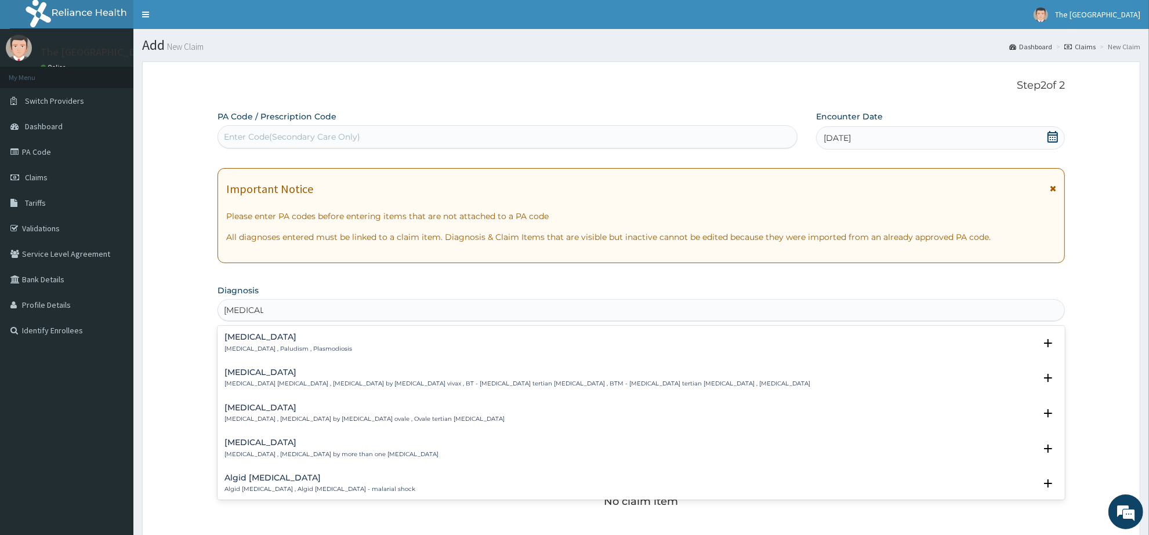
click at [241, 341] on h4 "Malaria" at bounding box center [289, 337] width 128 height 9
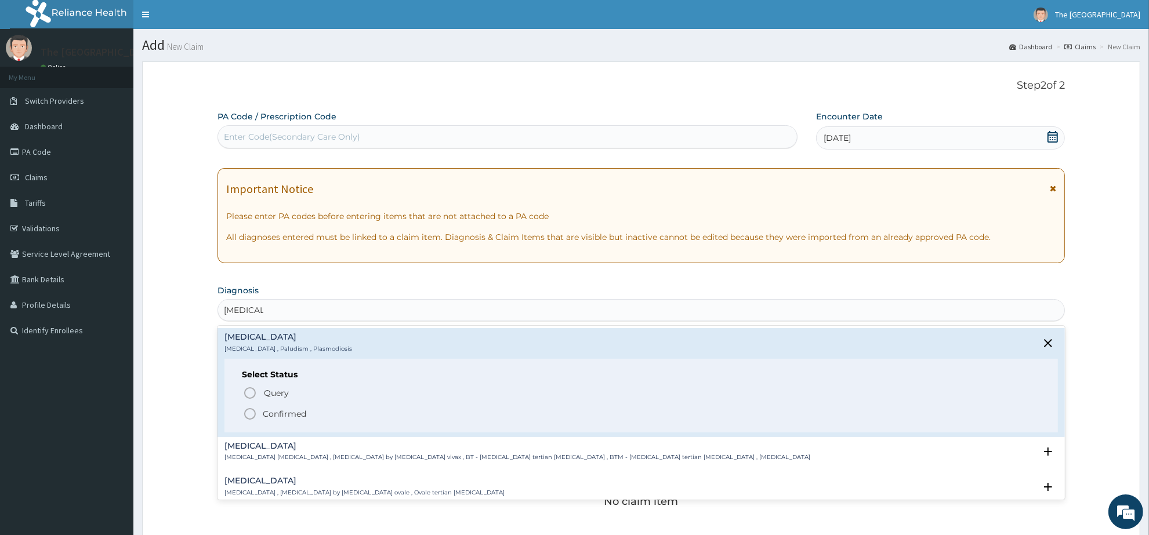
click at [248, 414] on icon "status option filled" at bounding box center [250, 414] width 14 height 14
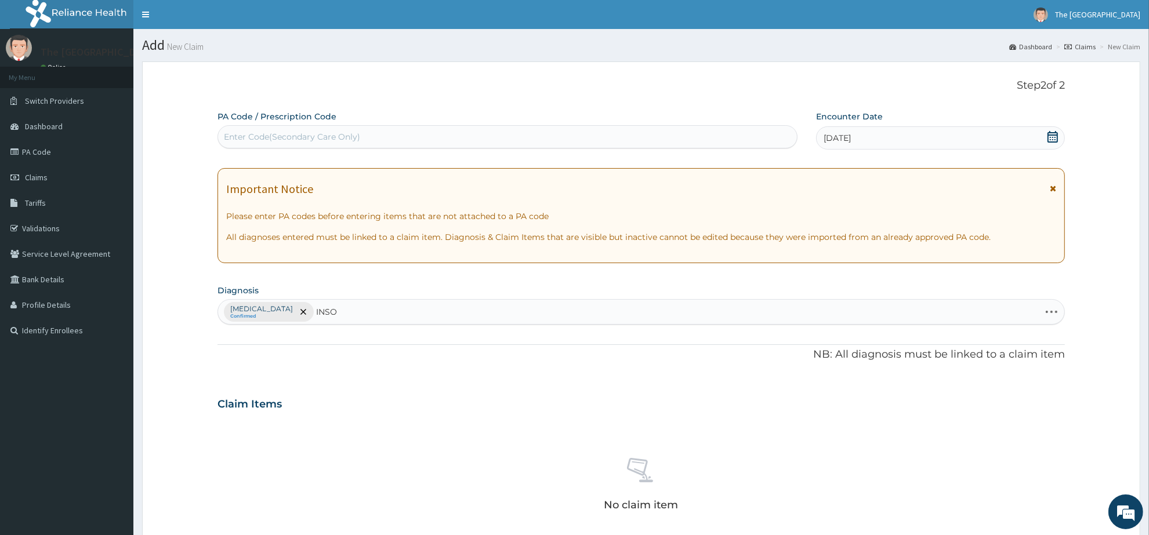
type input "INSOM"
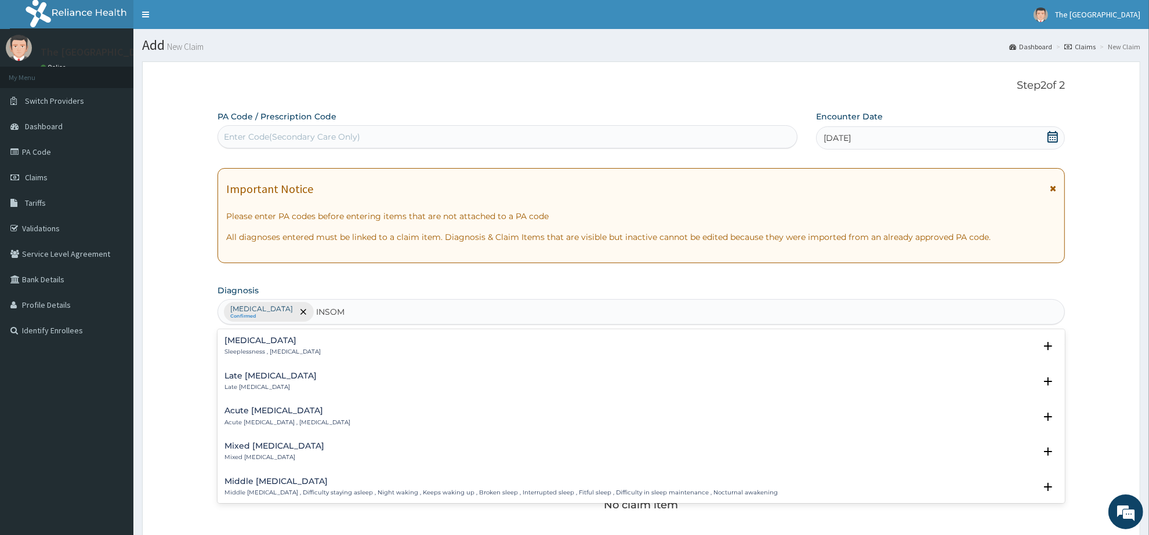
click at [237, 341] on h4 "Insomnia" at bounding box center [273, 340] width 96 height 9
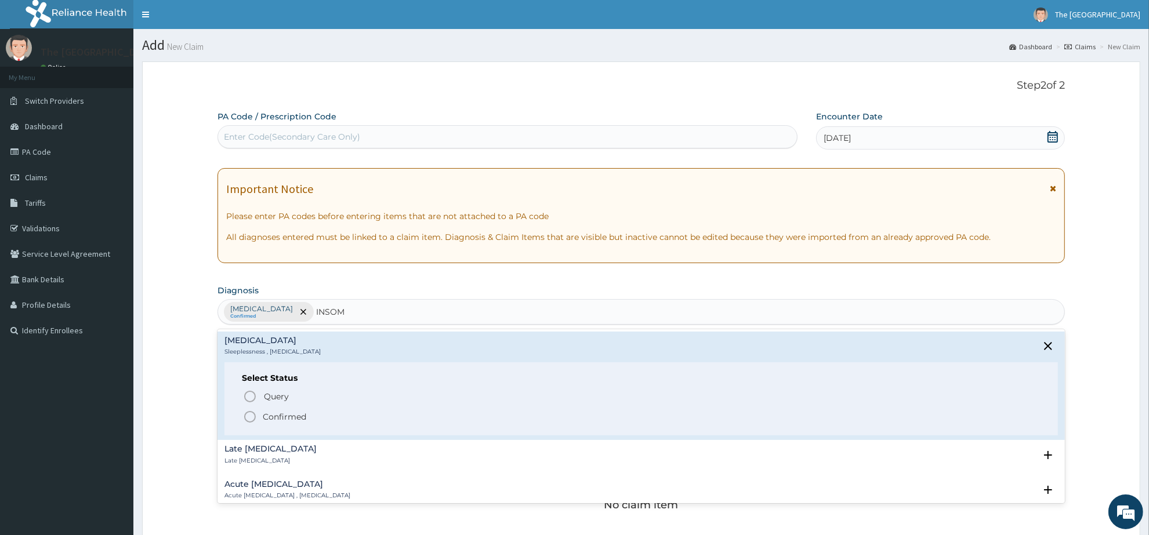
click at [249, 412] on circle "status option filled" at bounding box center [250, 417] width 10 height 10
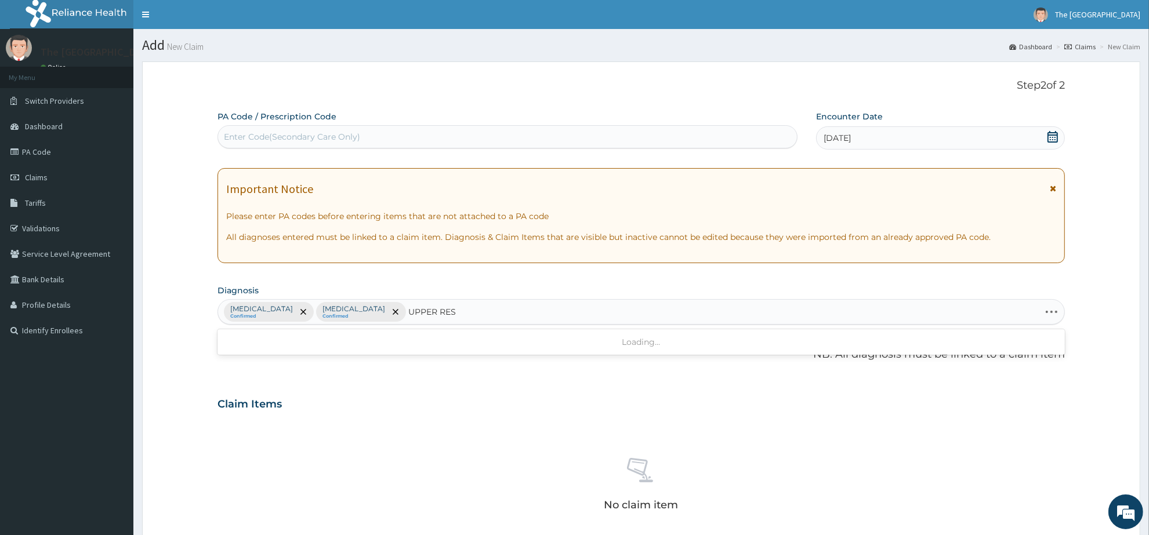
type input "UPPER RESP"
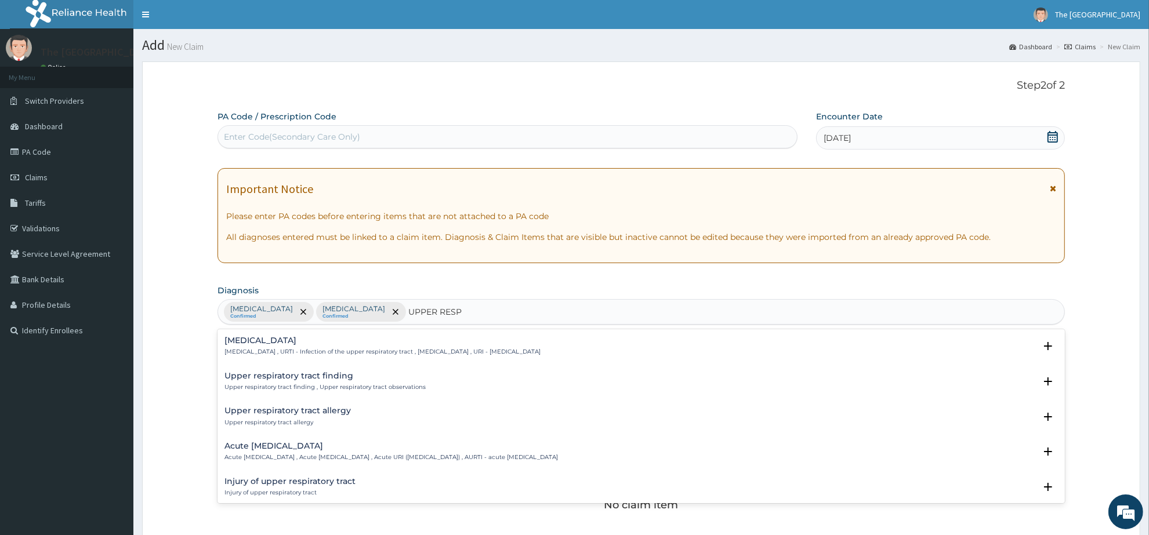
click at [319, 342] on h4 "[MEDICAL_DATA]" at bounding box center [383, 340] width 316 height 9
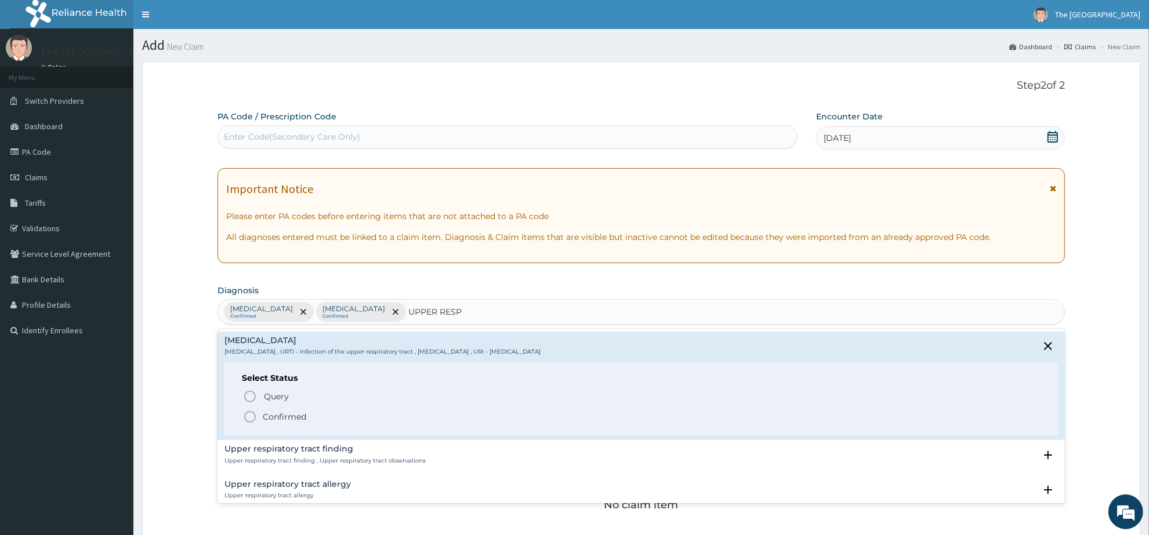
click at [245, 418] on icon "status option filled" at bounding box center [250, 417] width 14 height 14
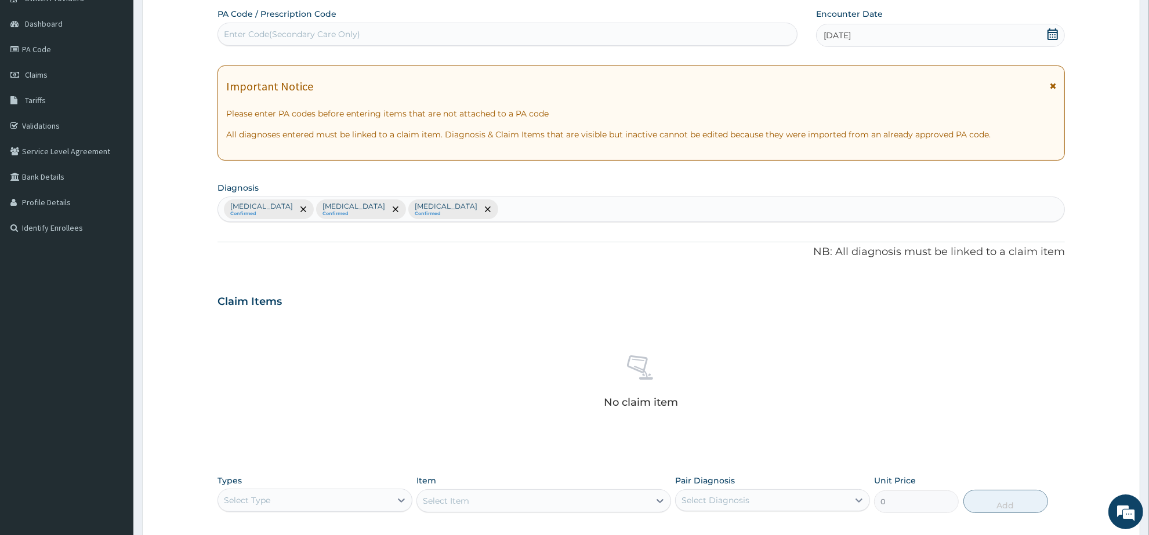
scroll to position [290, 0]
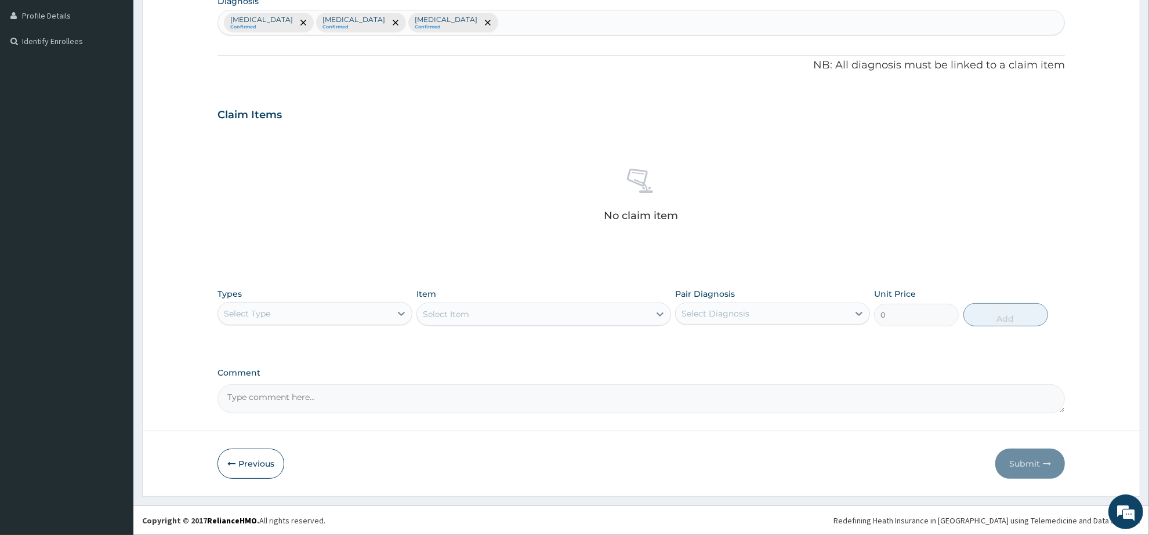
click at [309, 314] on div "Select Type" at bounding box center [304, 314] width 173 height 19
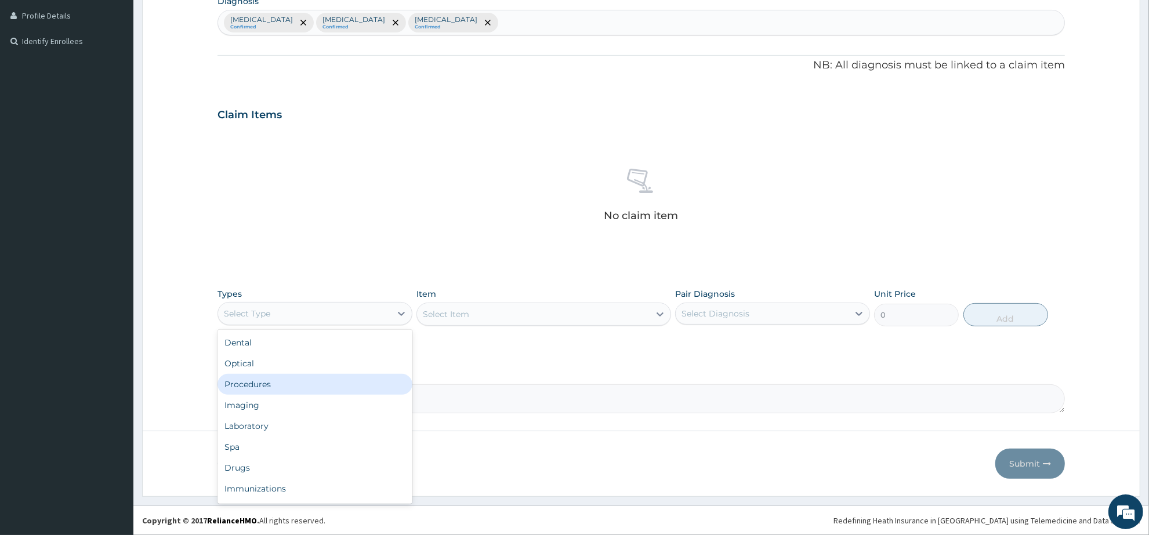
click at [294, 380] on div "Procedures" at bounding box center [315, 384] width 195 height 21
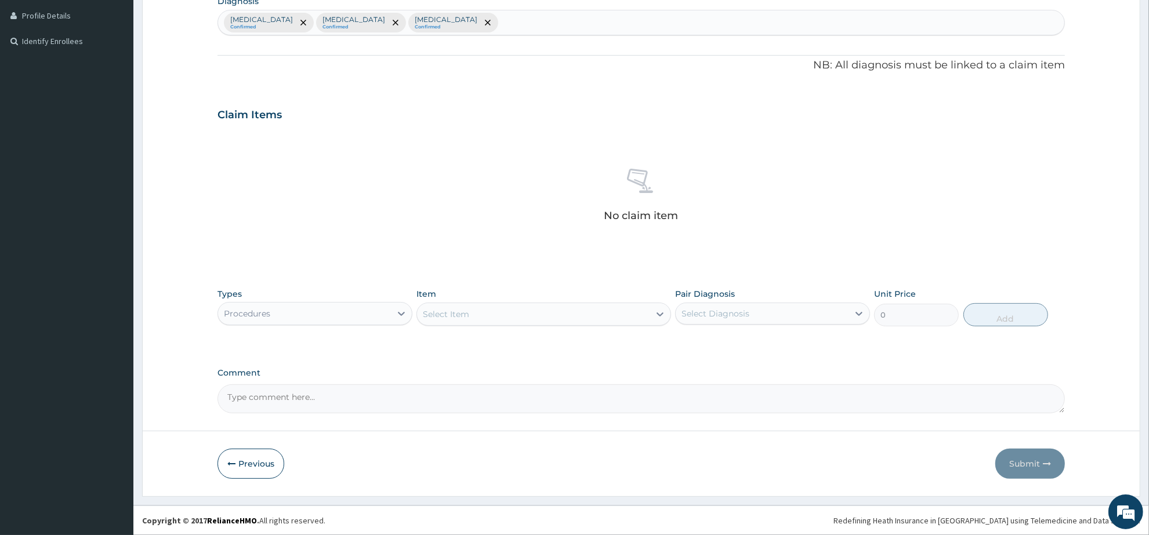
click at [462, 320] on div "Select Item" at bounding box center [533, 314] width 232 height 19
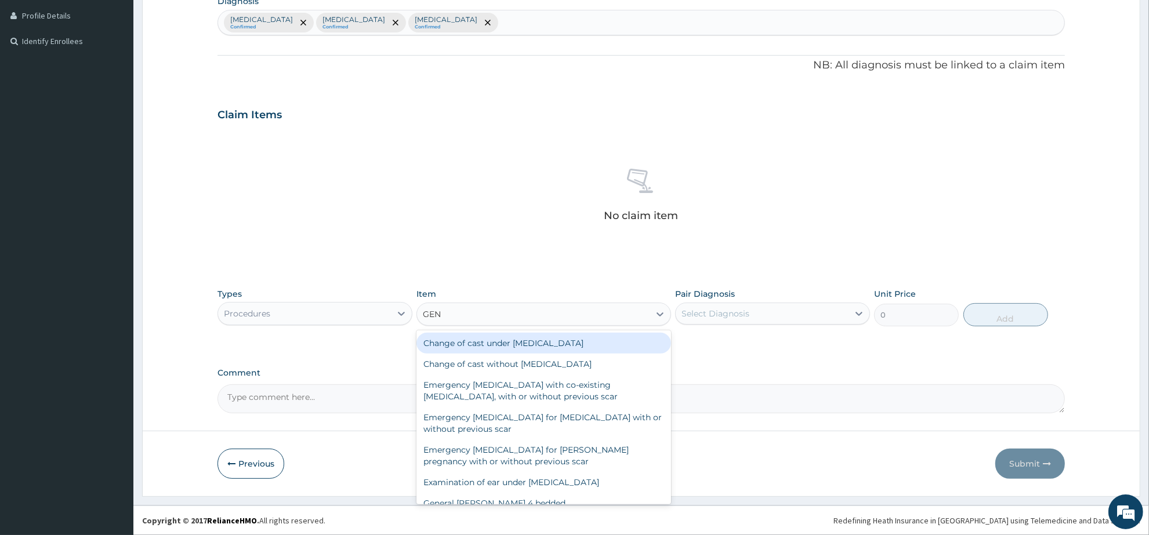
type input "GENE"
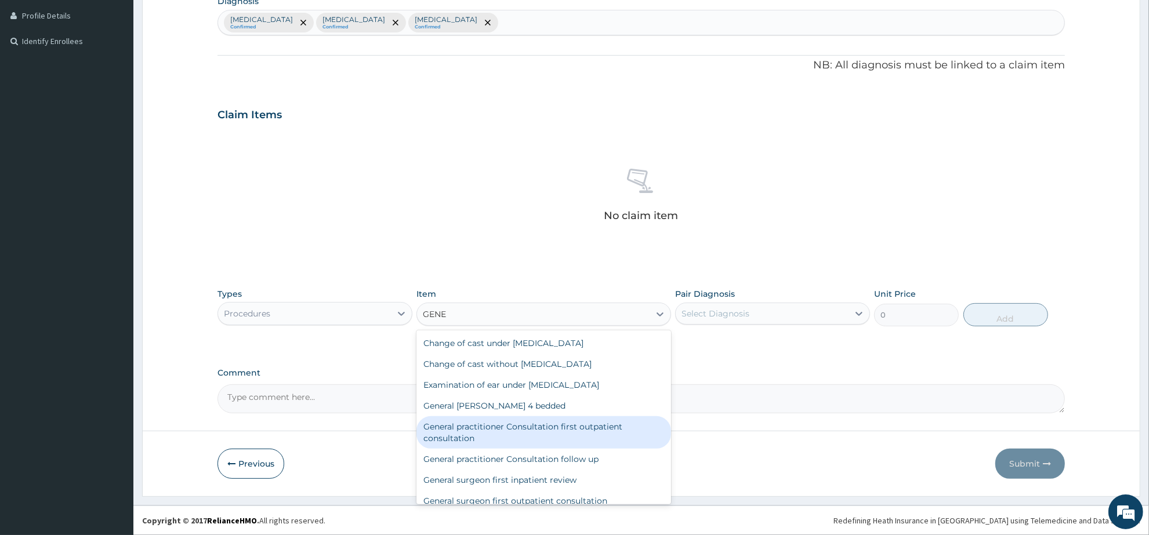
click at [552, 422] on div "General practitioner Consultation first outpatient consultation" at bounding box center [544, 433] width 254 height 32
type input "3547.5"
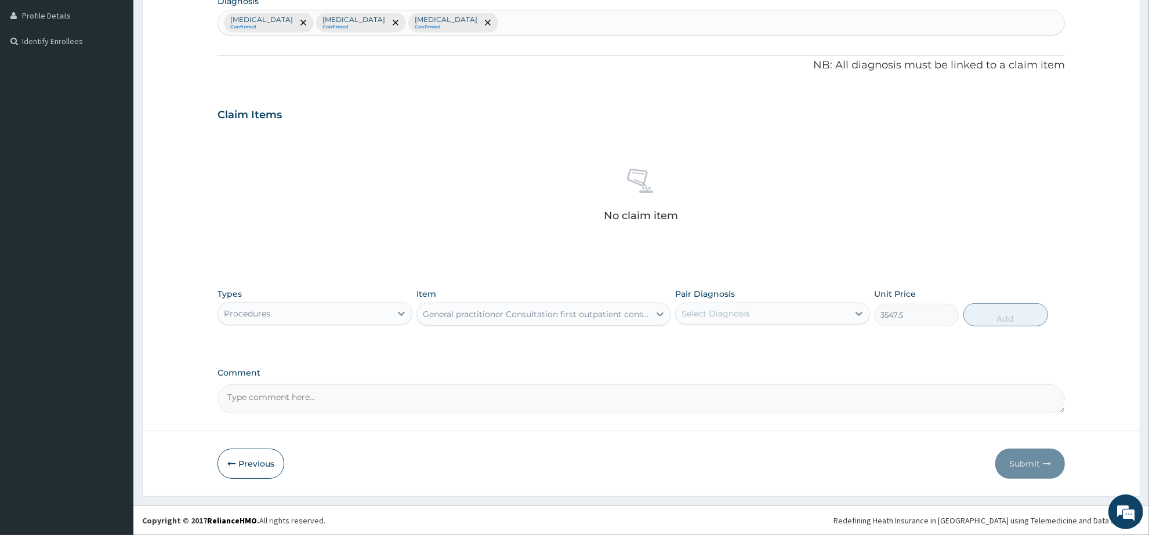
click at [751, 317] on div "Select Diagnosis" at bounding box center [762, 314] width 173 height 19
click at [760, 347] on div "Malaria" at bounding box center [772, 344] width 195 height 24
checkbox input "true"
click at [995, 317] on button "Add" at bounding box center [1006, 314] width 85 height 23
type input "0"
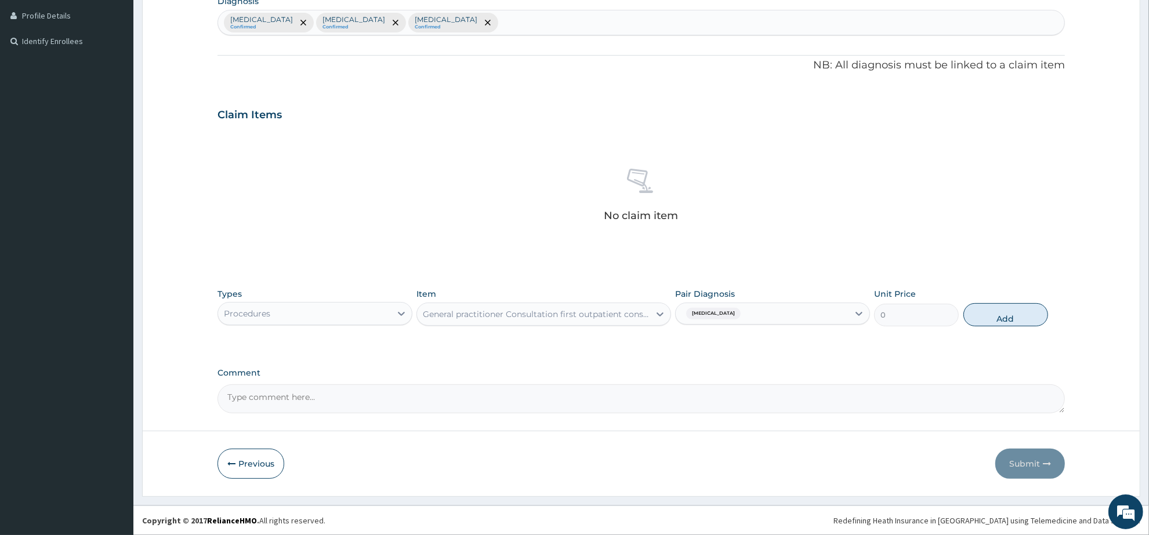
scroll to position [233, 0]
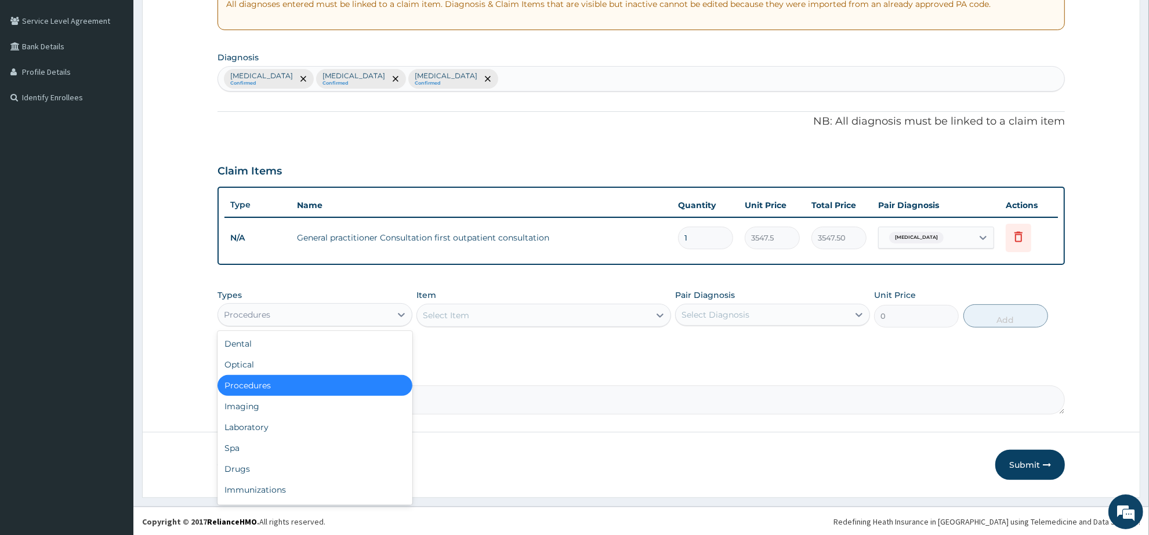
click at [296, 316] on div "Procedures" at bounding box center [304, 315] width 173 height 19
drag, startPoint x: 287, startPoint y: 466, endPoint x: 282, endPoint y: 430, distance: 35.8
click at [282, 430] on div "Dental Optical Procedures Imaging Laboratory Spa Drugs Immunizations Others Gym" at bounding box center [315, 418] width 195 height 174
click at [282, 430] on div "Laboratory" at bounding box center [315, 427] width 195 height 21
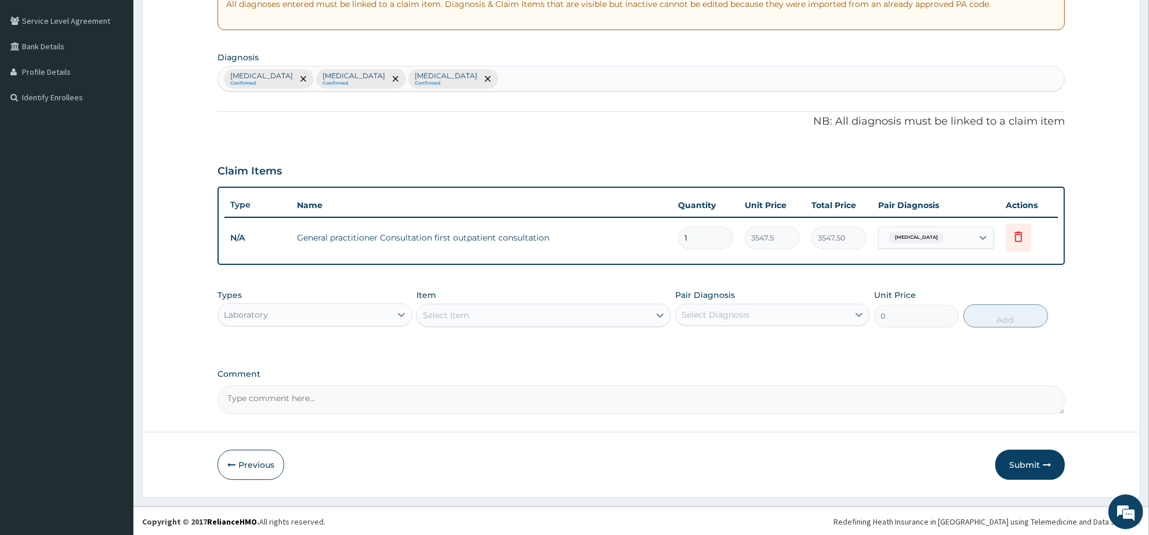
click at [354, 310] on div "Laboratory" at bounding box center [304, 315] width 173 height 19
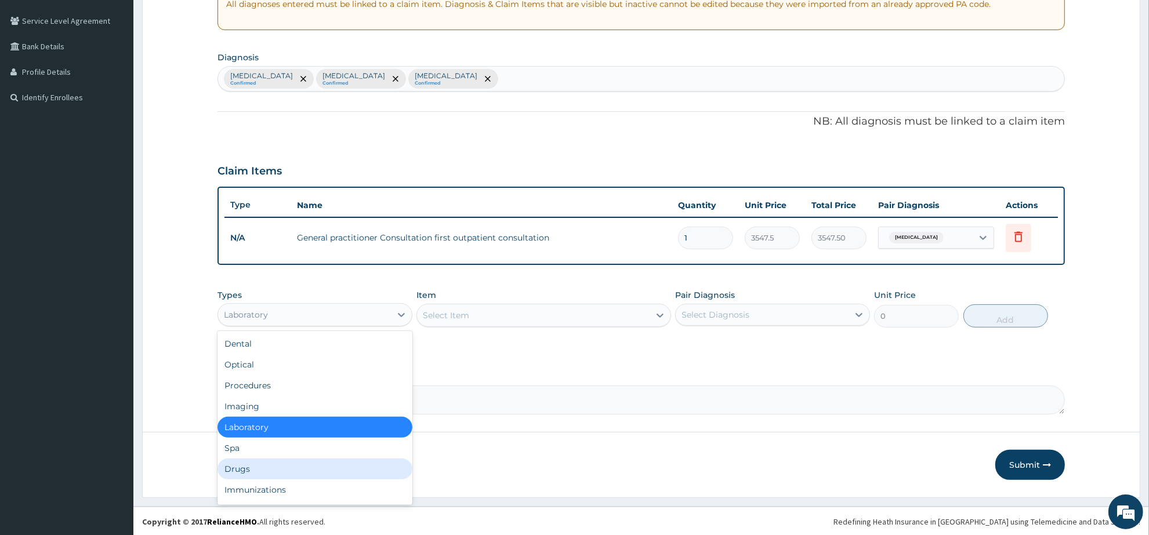
click at [271, 468] on div "Drugs" at bounding box center [315, 469] width 195 height 21
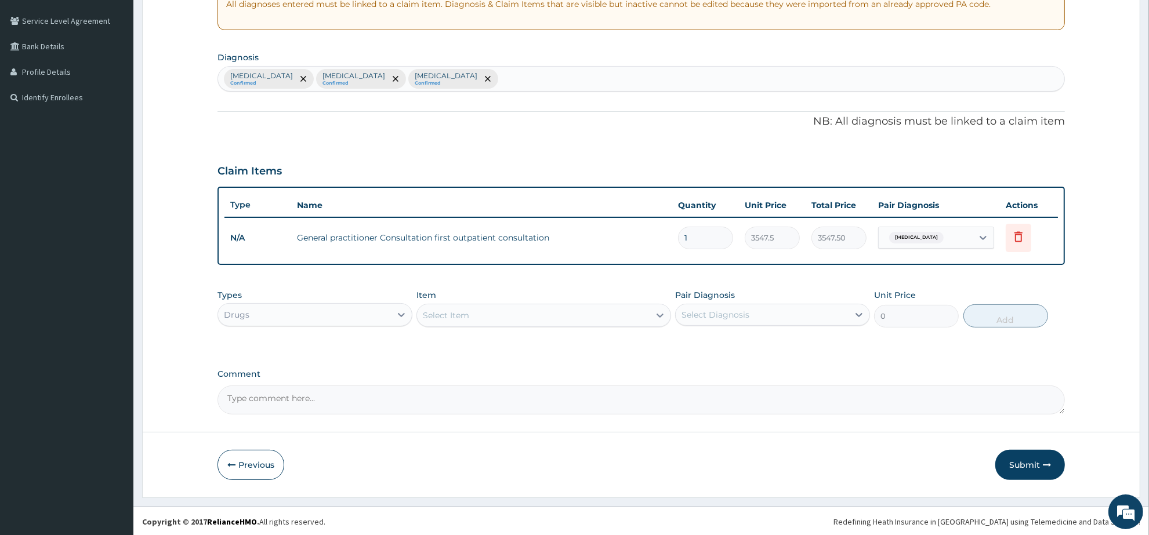
click at [487, 319] on div "Select Item" at bounding box center [533, 315] width 232 height 19
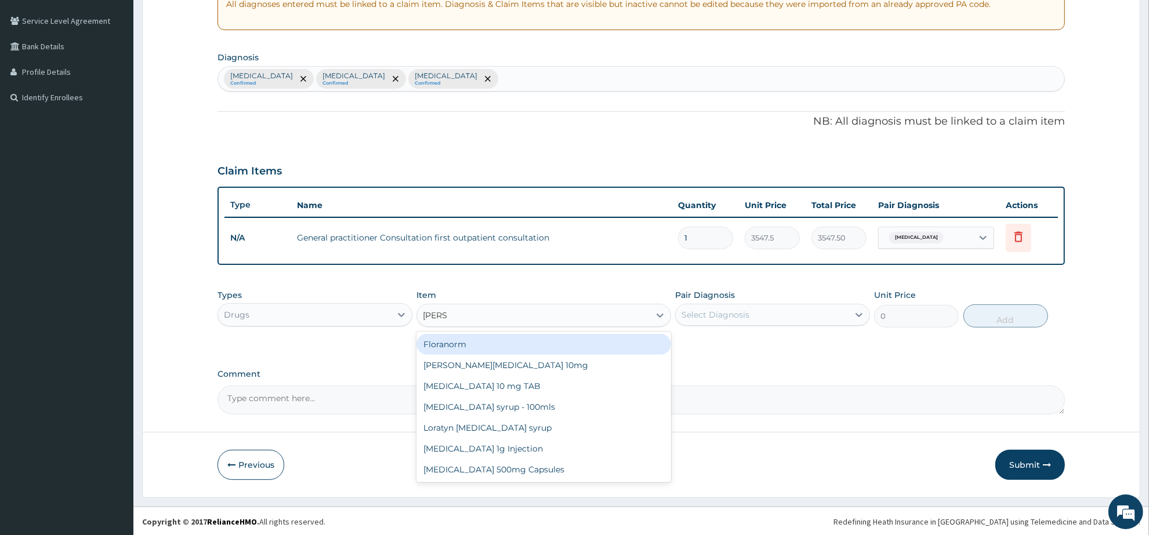
type input "LORAT"
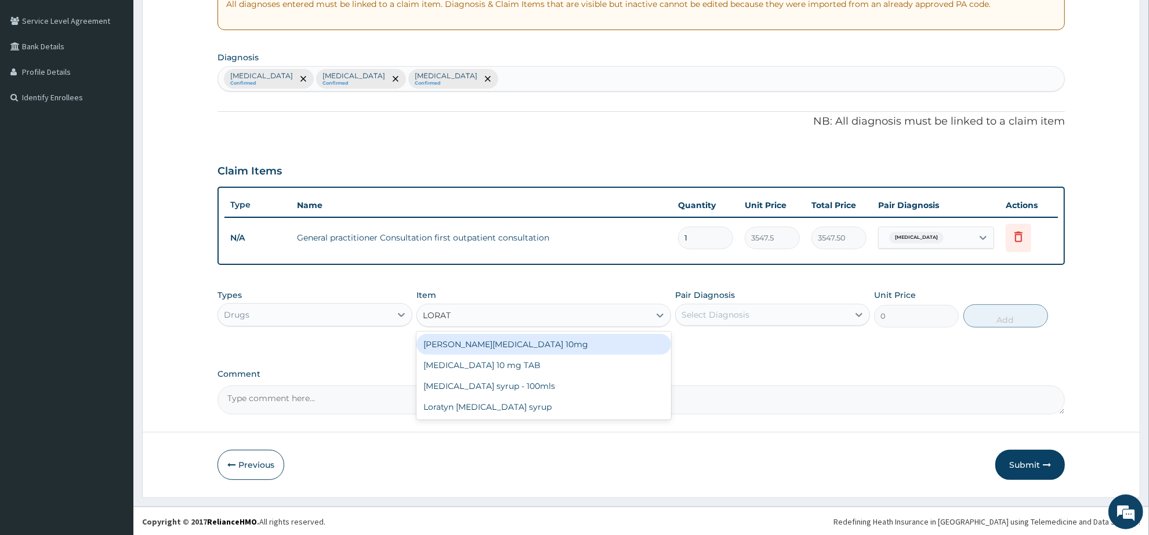
click at [504, 337] on div "Loratyn Loratadine 10mg" at bounding box center [544, 344] width 254 height 21
type input "88.6875"
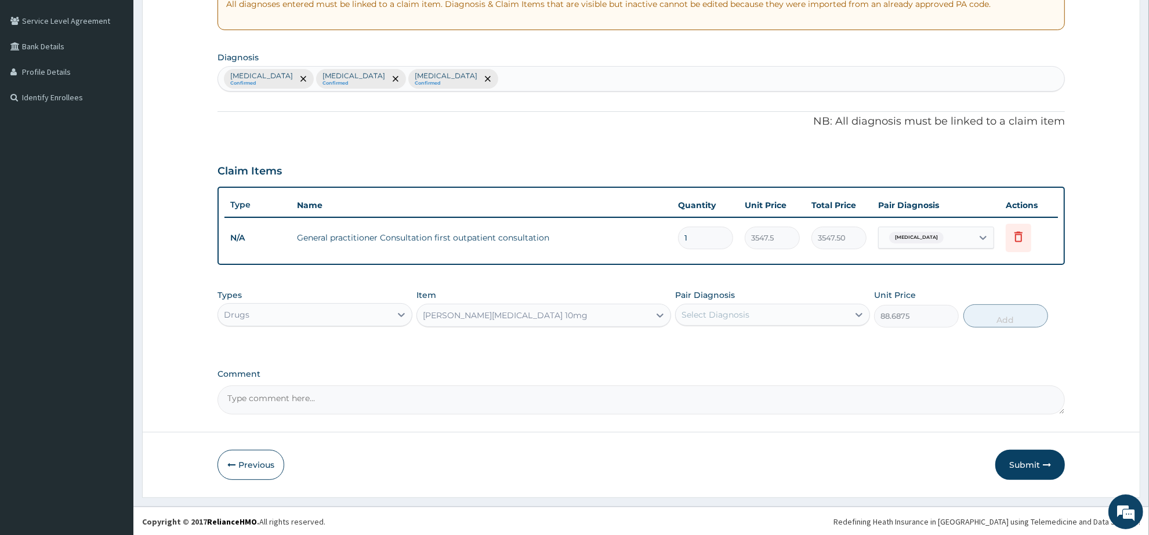
click at [729, 314] on div "Select Diagnosis" at bounding box center [716, 315] width 68 height 12
click at [733, 343] on div "Malaria" at bounding box center [772, 345] width 195 height 24
checkbox input "true"
click at [986, 320] on button "Add" at bounding box center [1006, 316] width 85 height 23
type input "0"
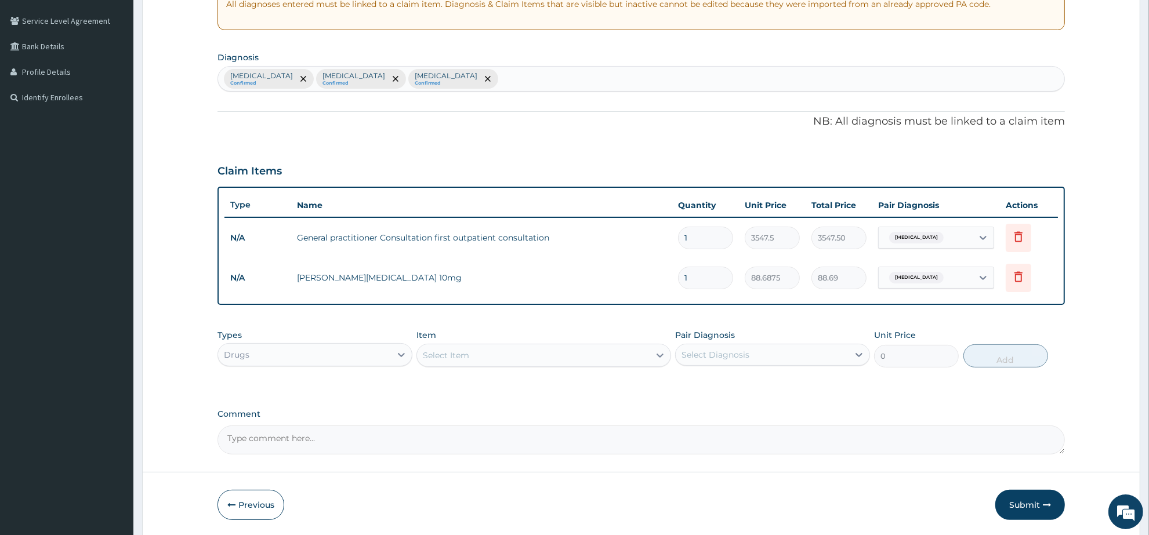
drag, startPoint x: 707, startPoint y: 281, endPoint x: 661, endPoint y: 277, distance: 45.5
click at [661, 277] on tr "N/A Loratyn Loratadine 10mg 1 88.6875 88.69 Malaria Delete" at bounding box center [642, 278] width 834 height 40
type input "5"
type input "443.44"
type input "5"
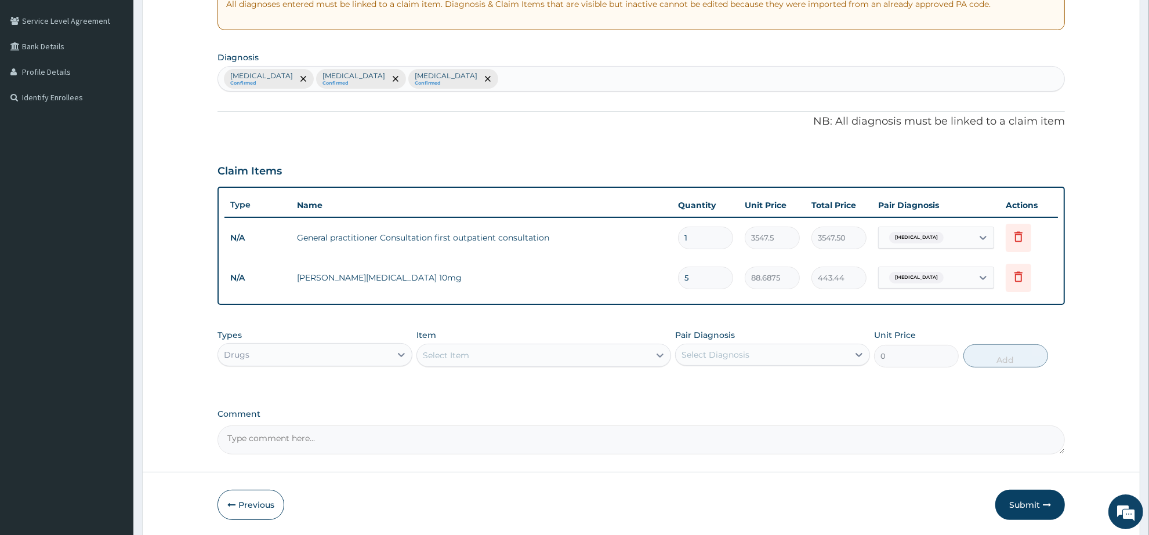
click at [563, 354] on div "Select Item" at bounding box center [533, 355] width 232 height 19
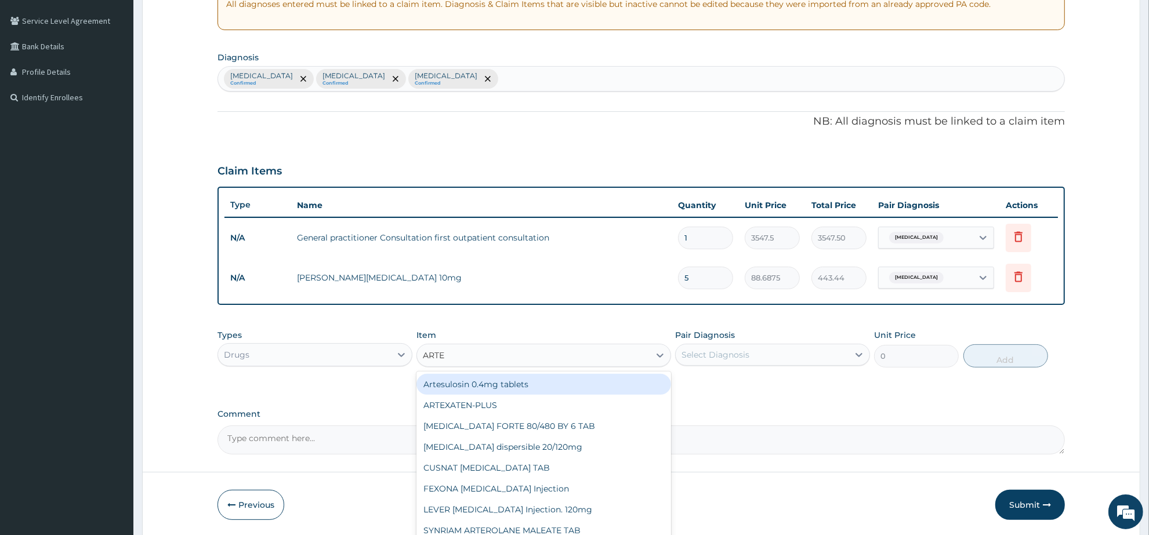
type input "ARTEM"
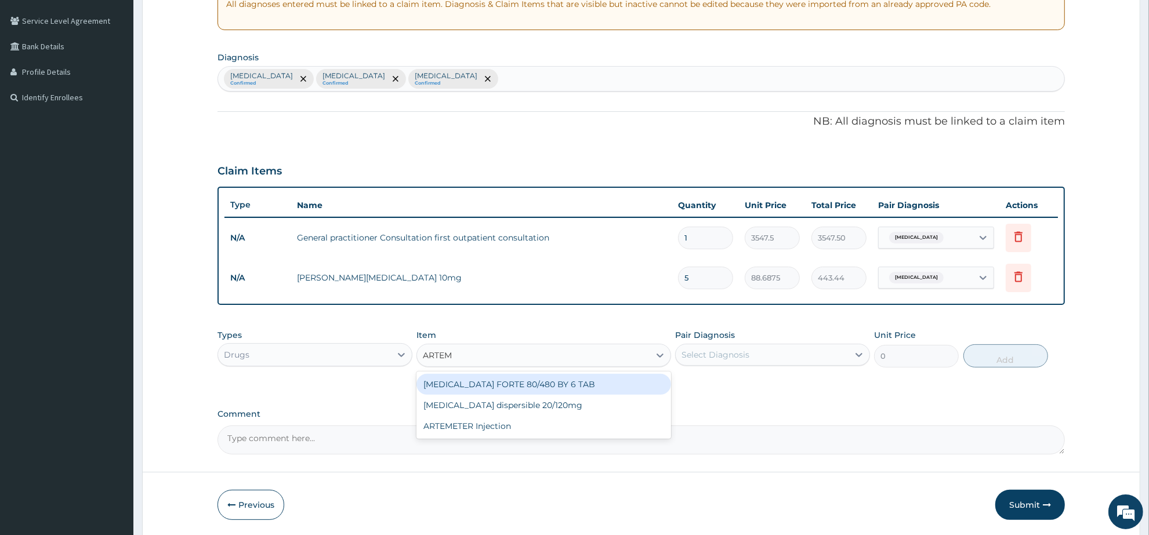
click at [569, 381] on div "COARTEM FORTE 80/480 BY 6 TAB" at bounding box center [544, 384] width 254 height 21
type input "449.35"
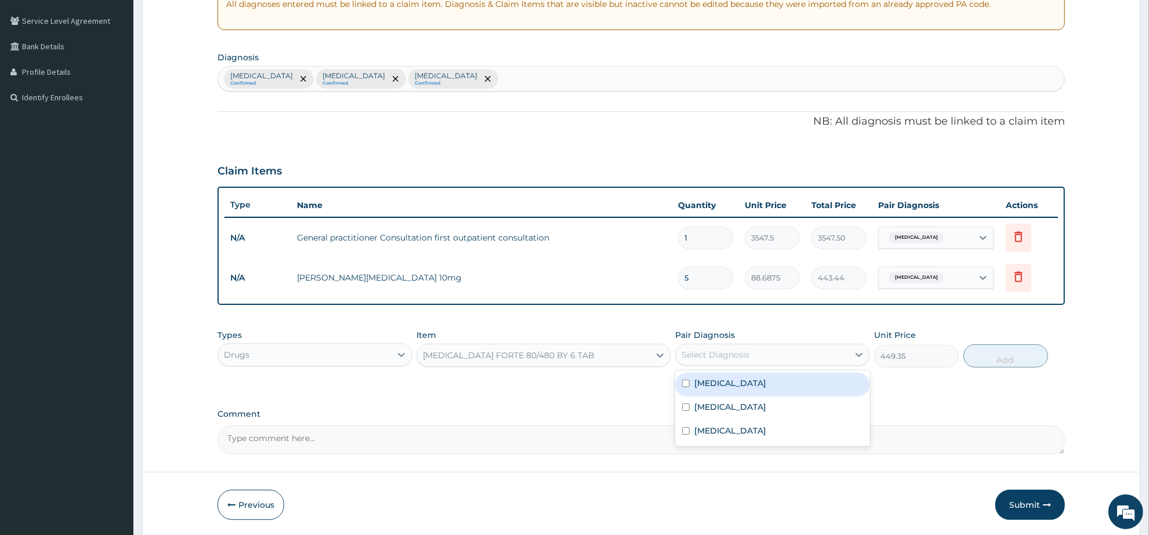
click at [740, 354] on div "Select Diagnosis" at bounding box center [716, 355] width 68 height 12
click at [743, 384] on div "Malaria" at bounding box center [772, 385] width 195 height 24
checkbox input "true"
click at [990, 359] on button "Add" at bounding box center [1006, 356] width 85 height 23
type input "0"
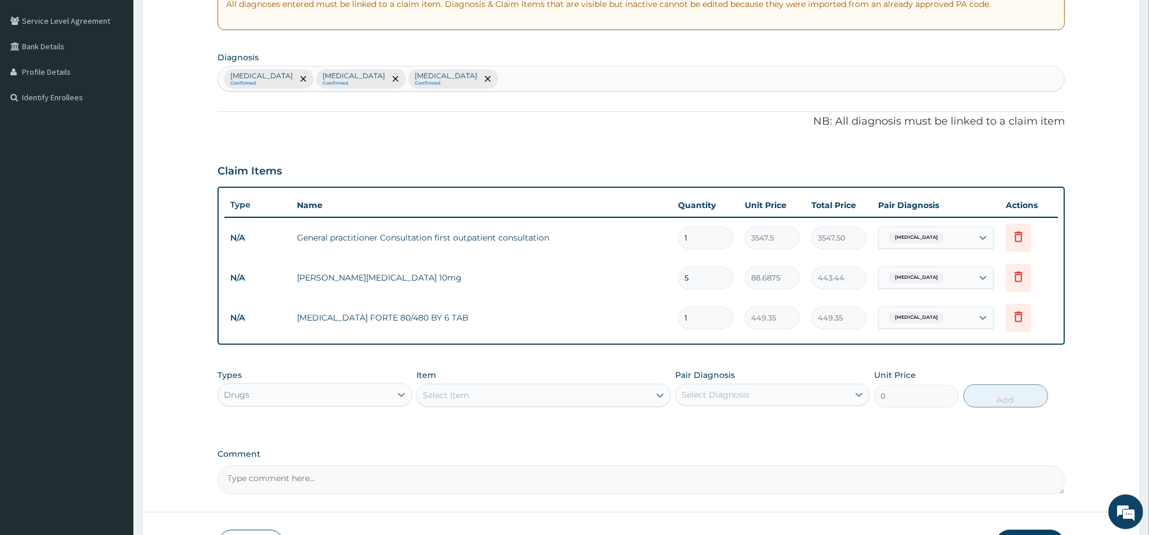
drag, startPoint x: 705, startPoint y: 309, endPoint x: 658, endPoint y: 317, distance: 47.2
click at [658, 317] on tr "N/A COARTEM FORTE 80/480 BY 6 TAB 1 449.35 449.35 Malaria Delete" at bounding box center [642, 318] width 834 height 40
type input "6"
type input "2696.10"
type input "6"
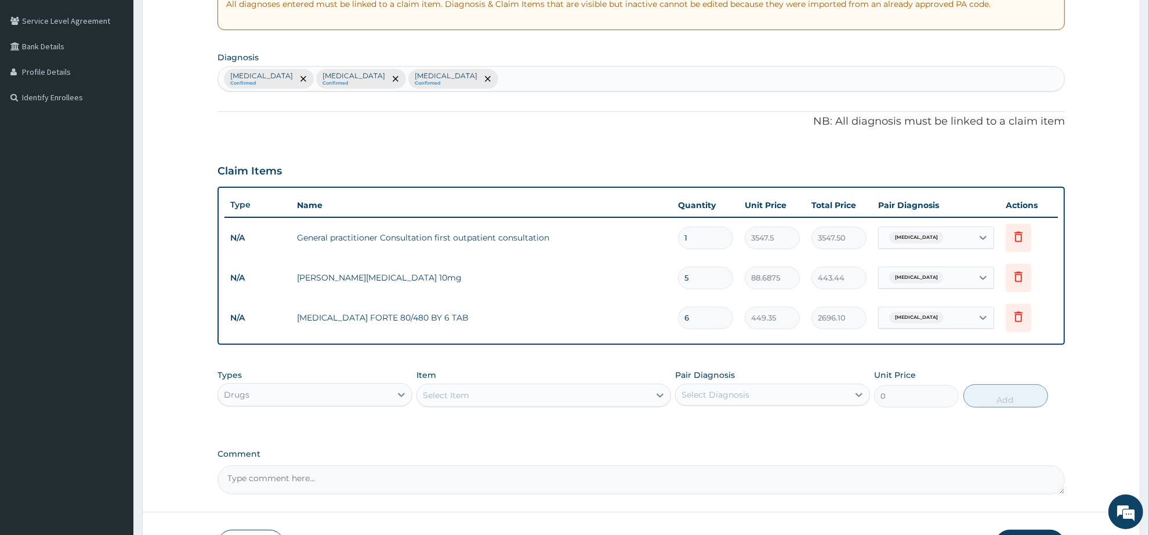
click at [480, 399] on div "Select Item" at bounding box center [533, 395] width 232 height 19
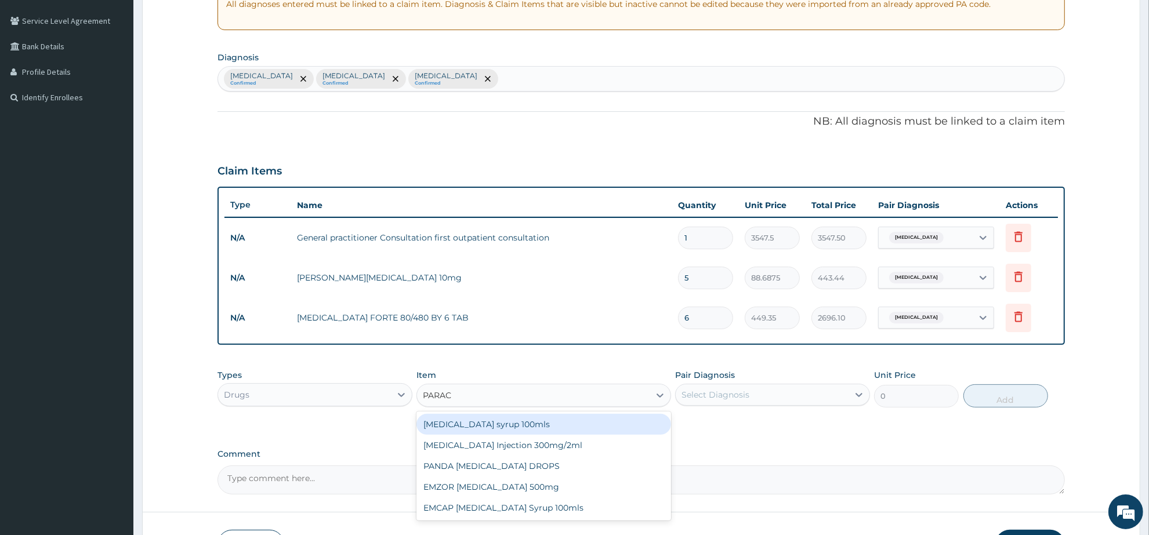
type input "PARACE"
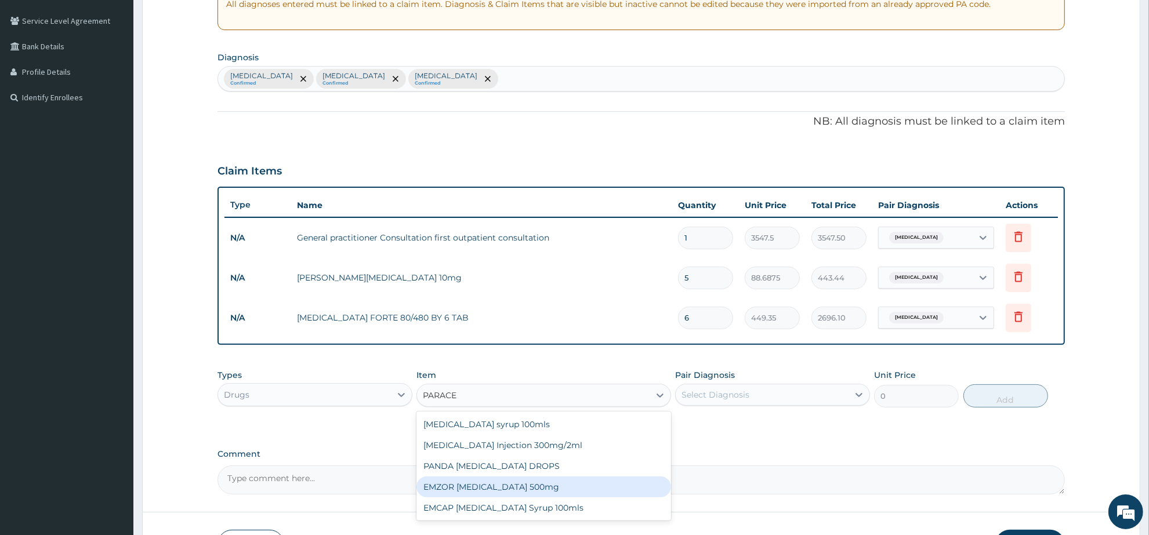
click at [563, 482] on div "EMZOR PARACETAMOL 500mg" at bounding box center [544, 487] width 254 height 21
type input "23.65"
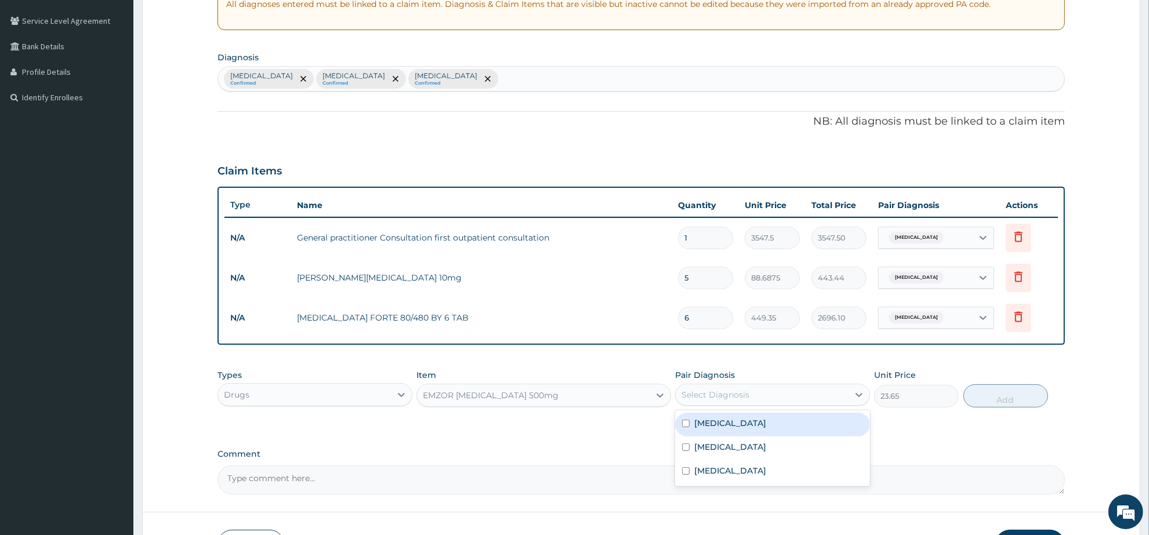
click at [728, 392] on div "Select Diagnosis" at bounding box center [716, 395] width 68 height 12
click at [745, 425] on div "Malaria" at bounding box center [772, 425] width 195 height 24
checkbox input "true"
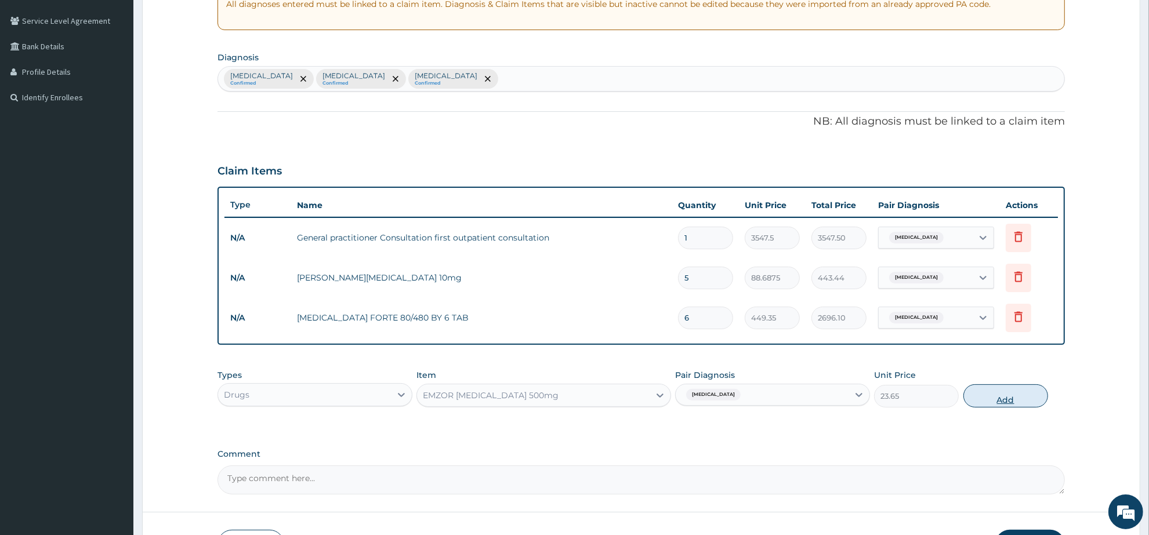
click at [993, 396] on button "Add" at bounding box center [1006, 396] width 85 height 23
type input "0"
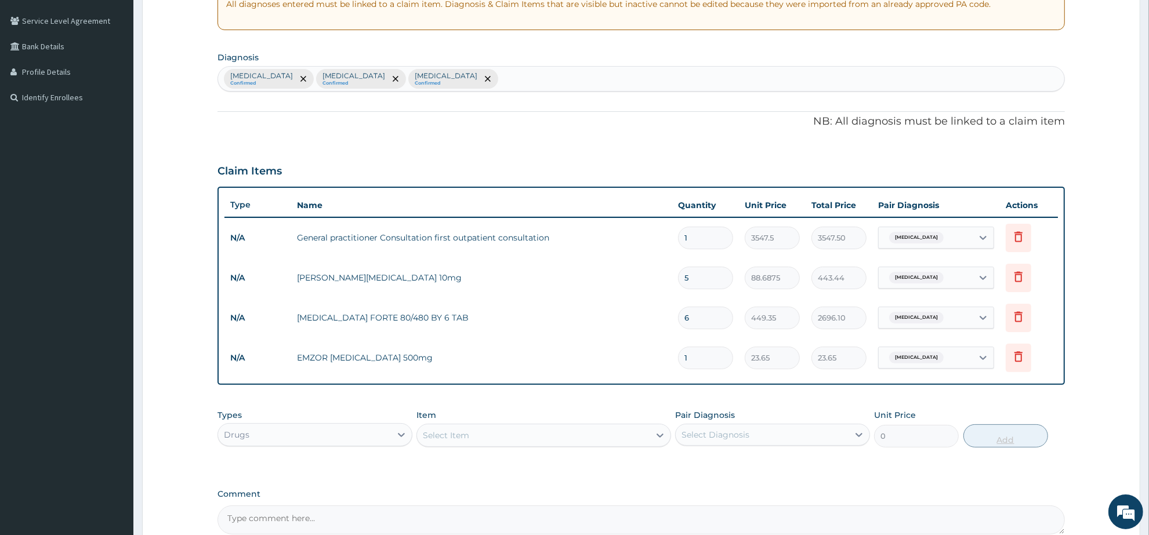
type input "18"
type input "425.70"
type input "18"
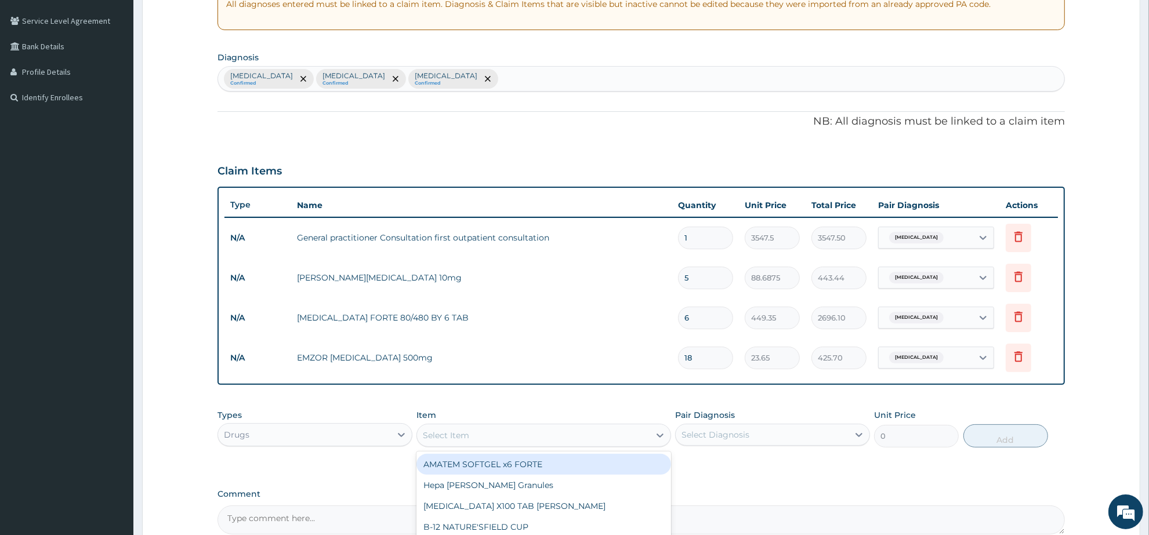
click at [483, 434] on div "Select Item" at bounding box center [533, 435] width 232 height 19
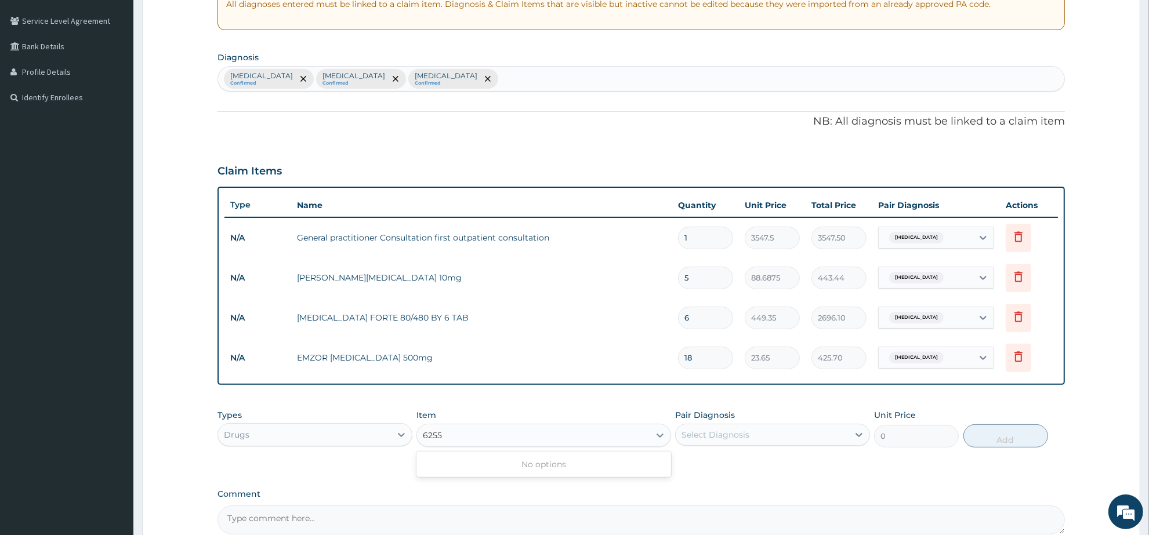
type input "625"
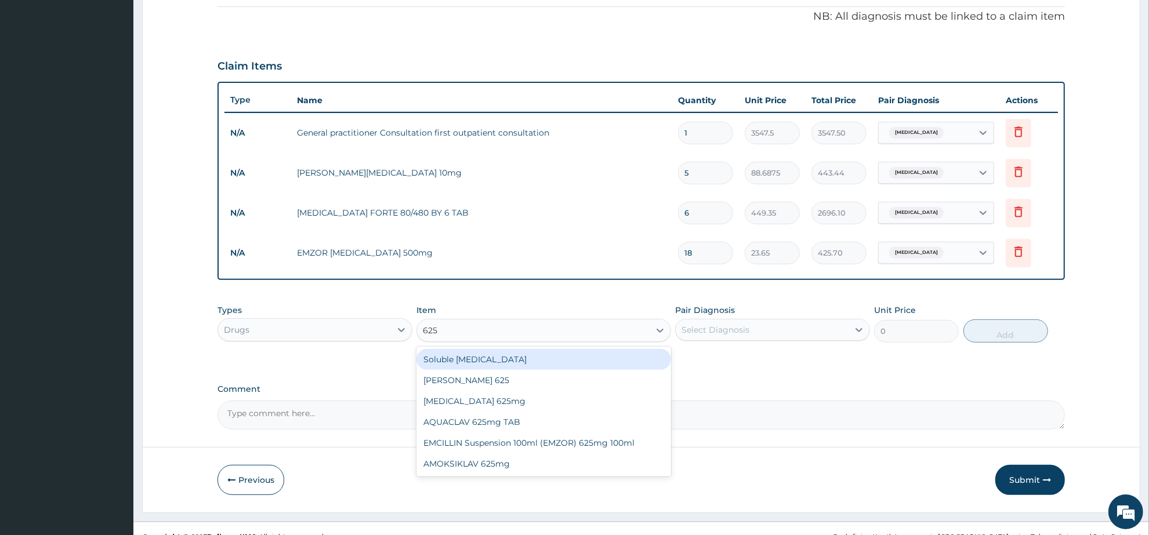
scroll to position [354, 0]
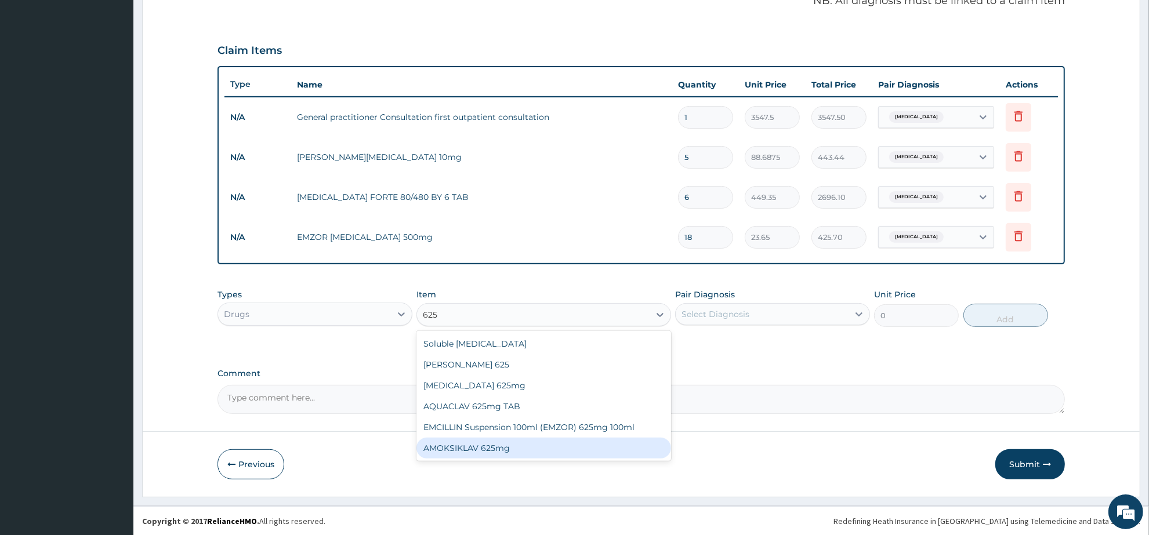
click at [530, 454] on div "AMOKSIKLAV 625mg" at bounding box center [544, 448] width 254 height 21
type input "650.375"
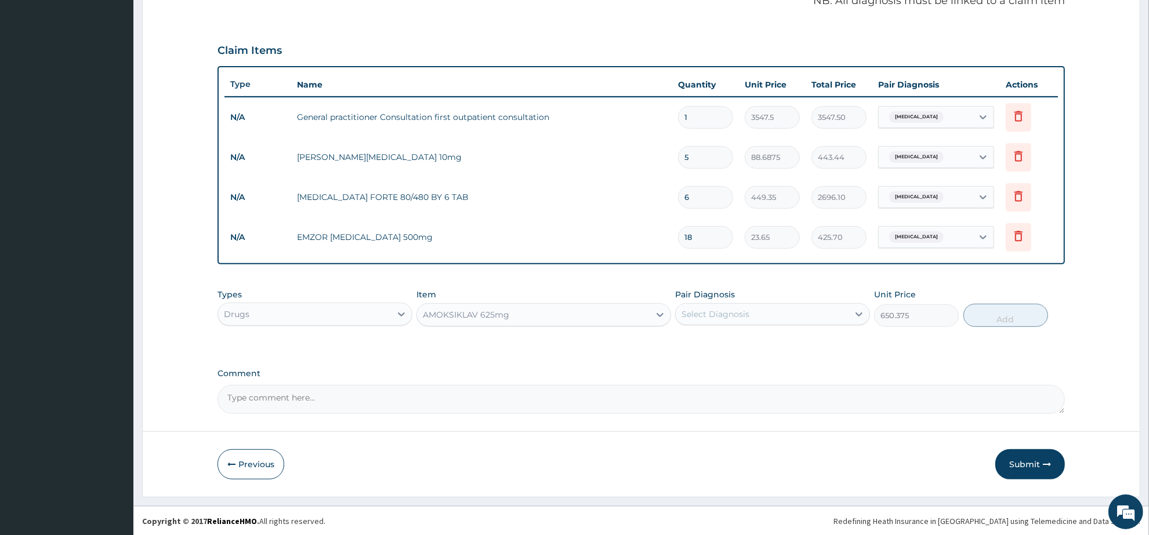
click at [743, 314] on div "Select Diagnosis" at bounding box center [716, 315] width 68 height 12
click at [747, 385] on label "Upper respiratory infection" at bounding box center [730, 391] width 72 height 12
checkbox input "true"
click at [1014, 313] on button "Add" at bounding box center [1006, 315] width 85 height 23
type input "0"
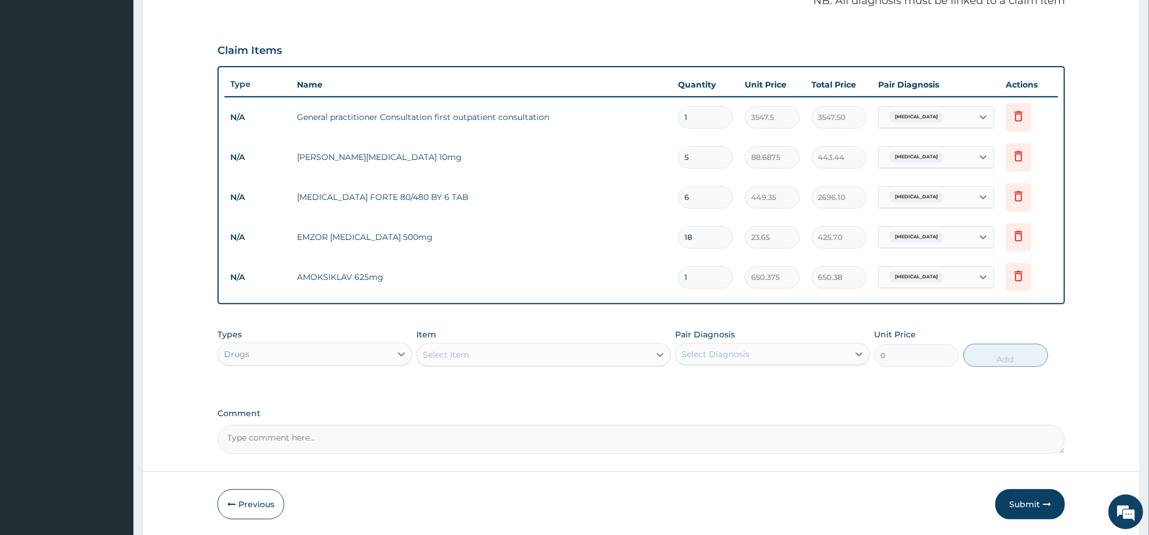
type input "10"
type input "6503.75"
type input "10"
click at [476, 352] on div "Select Item" at bounding box center [533, 355] width 232 height 19
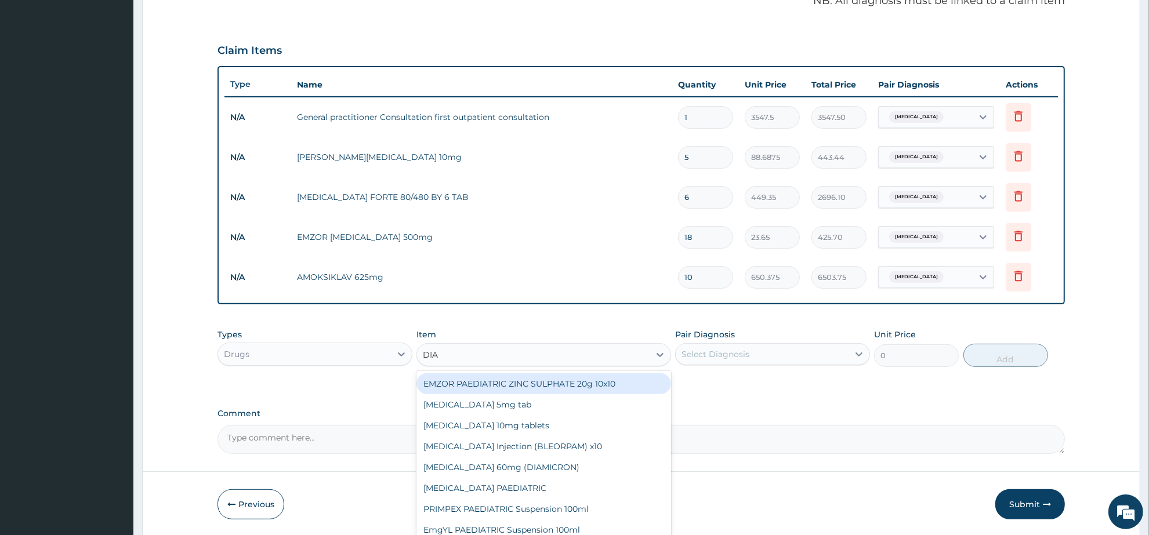
type input "DIAZ"
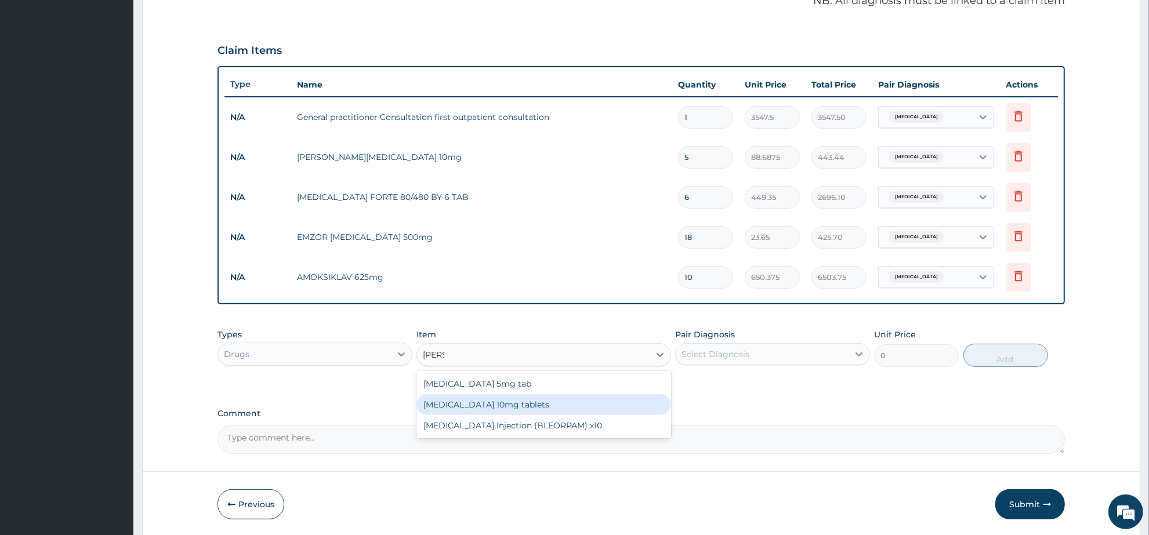
click at [482, 401] on div "Diazepam 10mg tablets" at bounding box center [544, 404] width 254 height 21
type input "35.475"
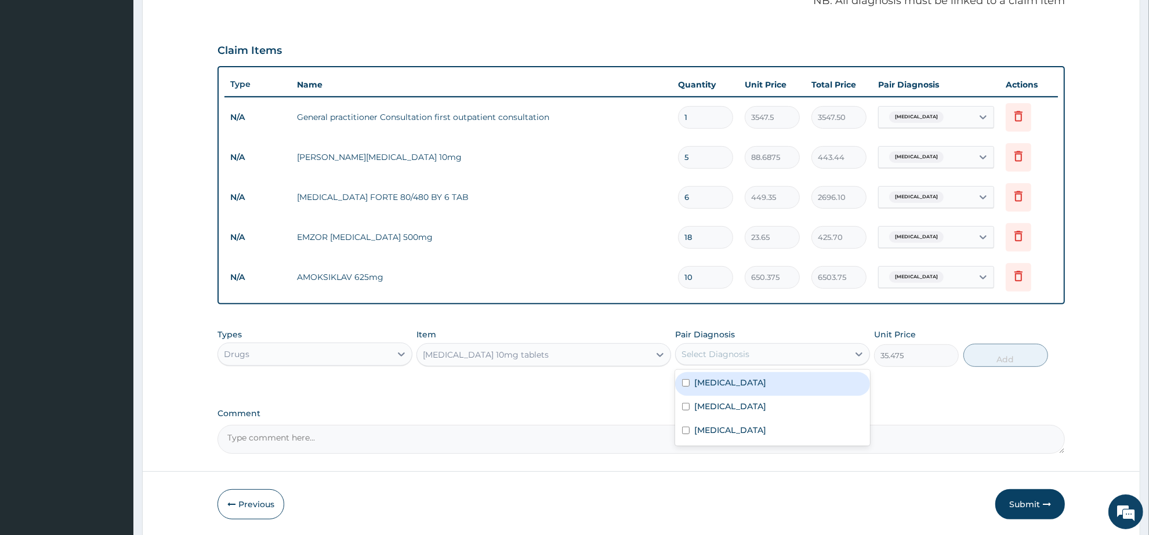
click at [732, 358] on div "Select Diagnosis" at bounding box center [716, 355] width 68 height 12
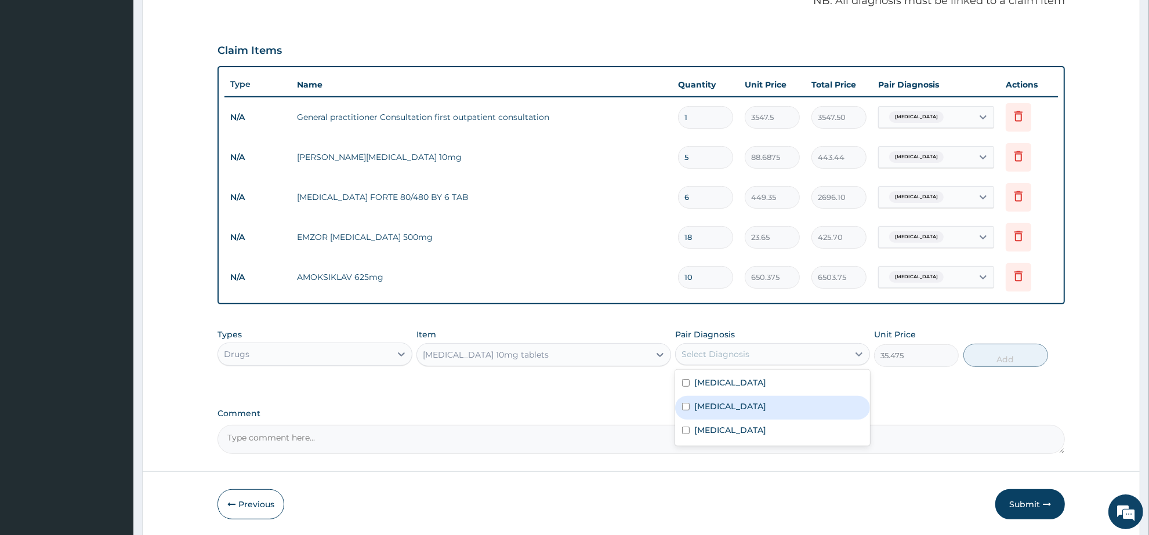
click at [740, 414] on div "Insomnia" at bounding box center [772, 408] width 195 height 24
checkbox input "true"
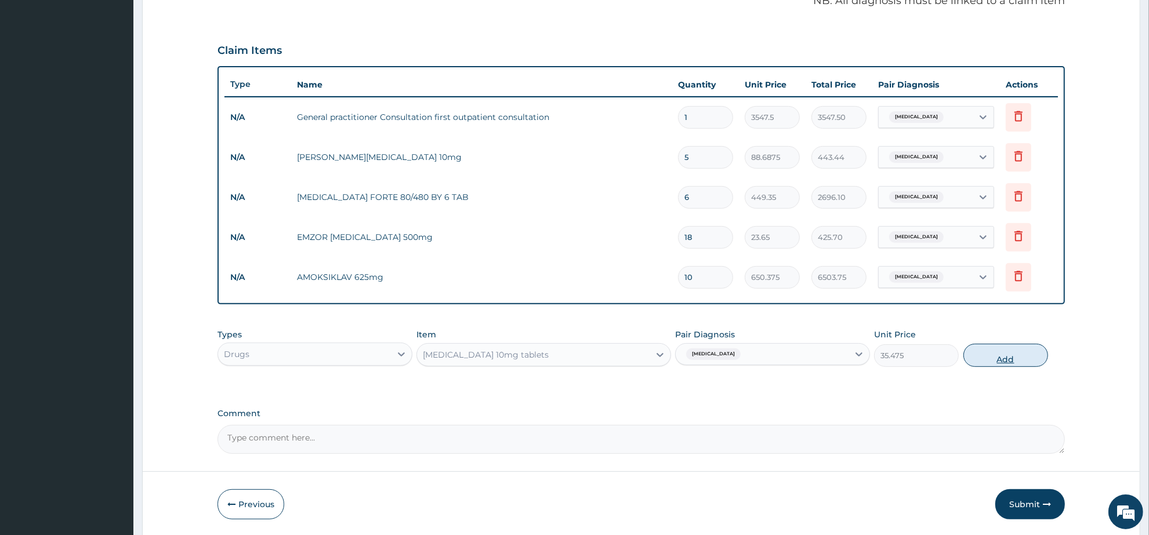
click at [980, 363] on button "Add" at bounding box center [1006, 355] width 85 height 23
type input "0"
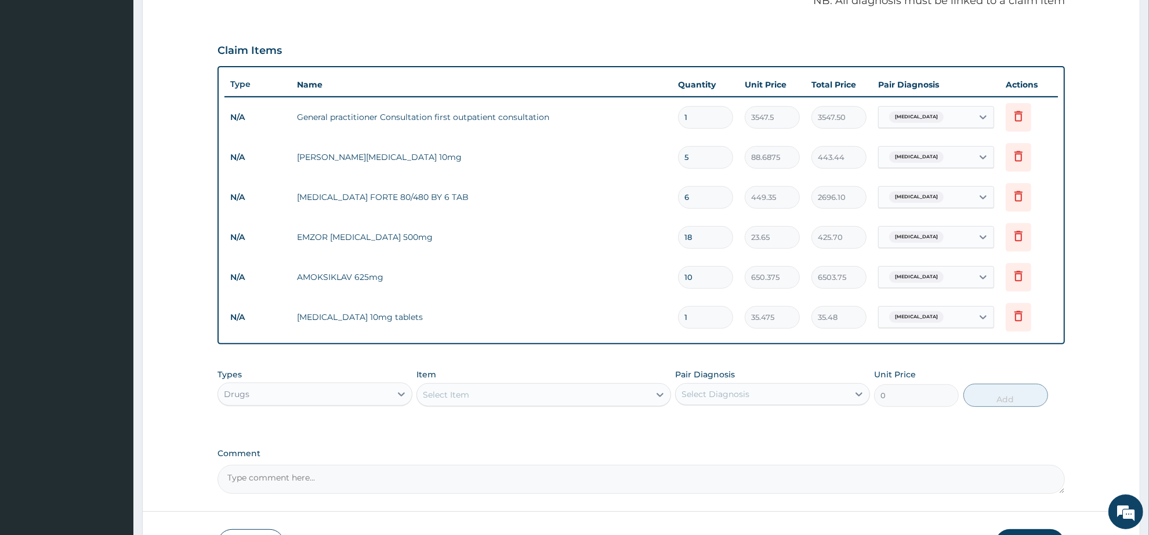
drag, startPoint x: 691, startPoint y: 313, endPoint x: 666, endPoint y: 317, distance: 25.3
click at [666, 317] on tr "N/A Diazepam 10mg tablets 1 35.475 35.48 Insomnia Delete" at bounding box center [642, 318] width 834 height 40
type input "3"
type input "106.43"
type input "3"
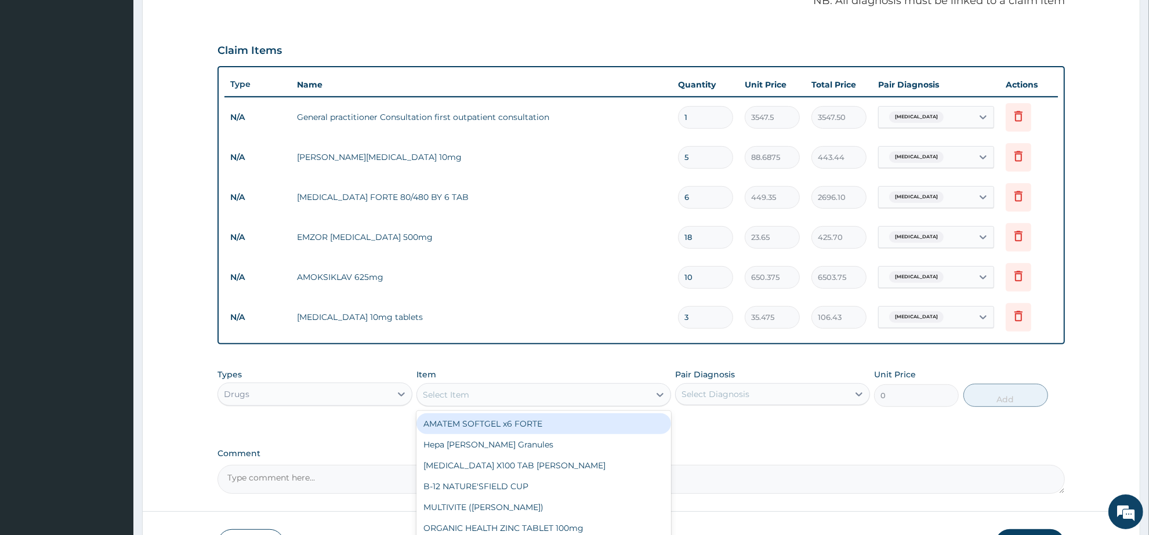
click at [463, 393] on div "Select Item" at bounding box center [446, 395] width 46 height 12
type input "GEL"
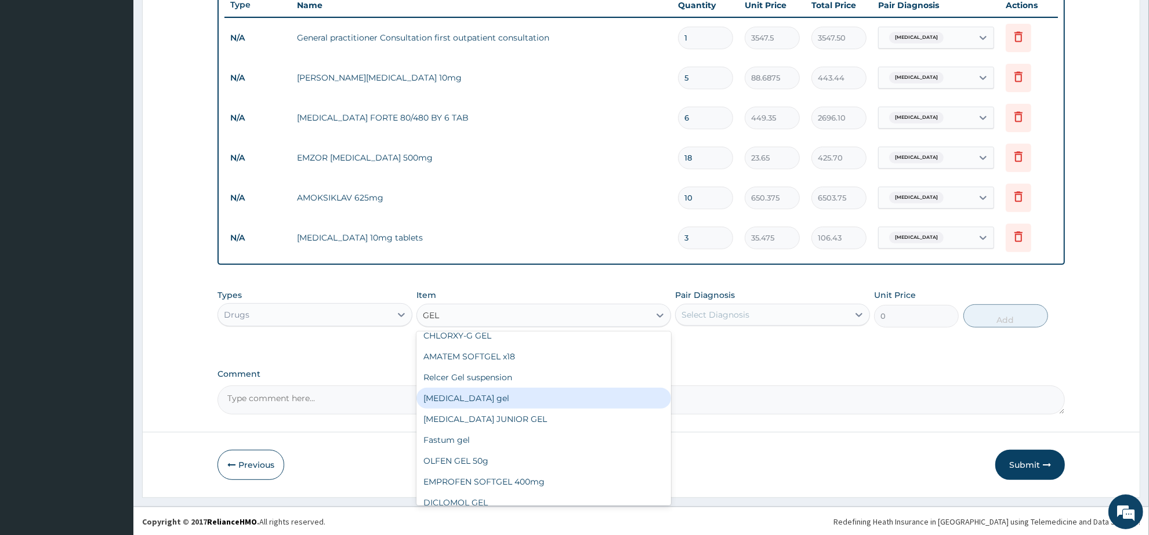
scroll to position [73, 0]
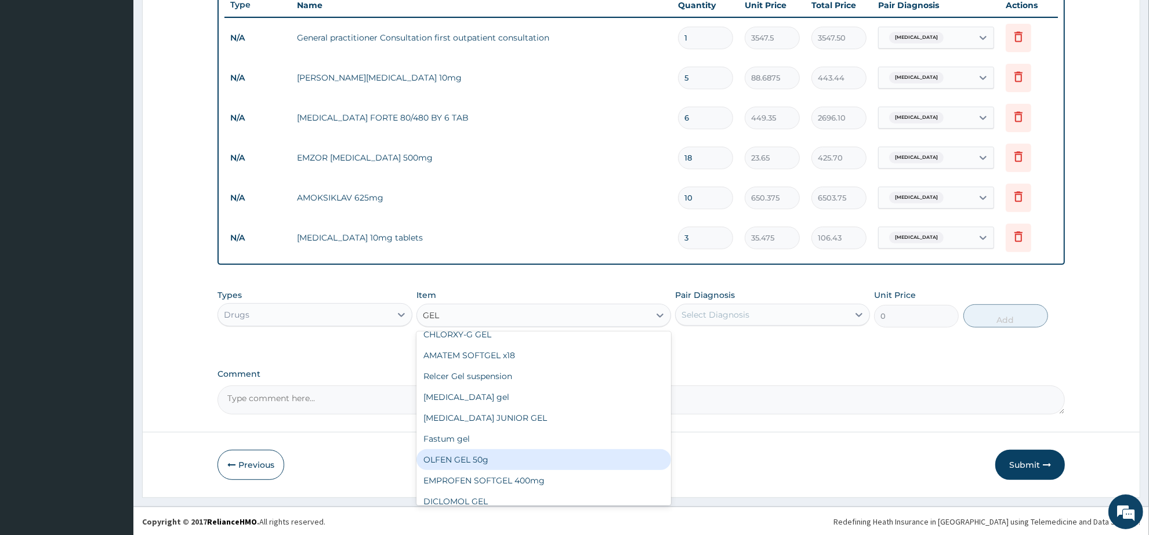
click at [499, 462] on div "OLFEN GEL 50g" at bounding box center [544, 460] width 254 height 21
type input "2672.45"
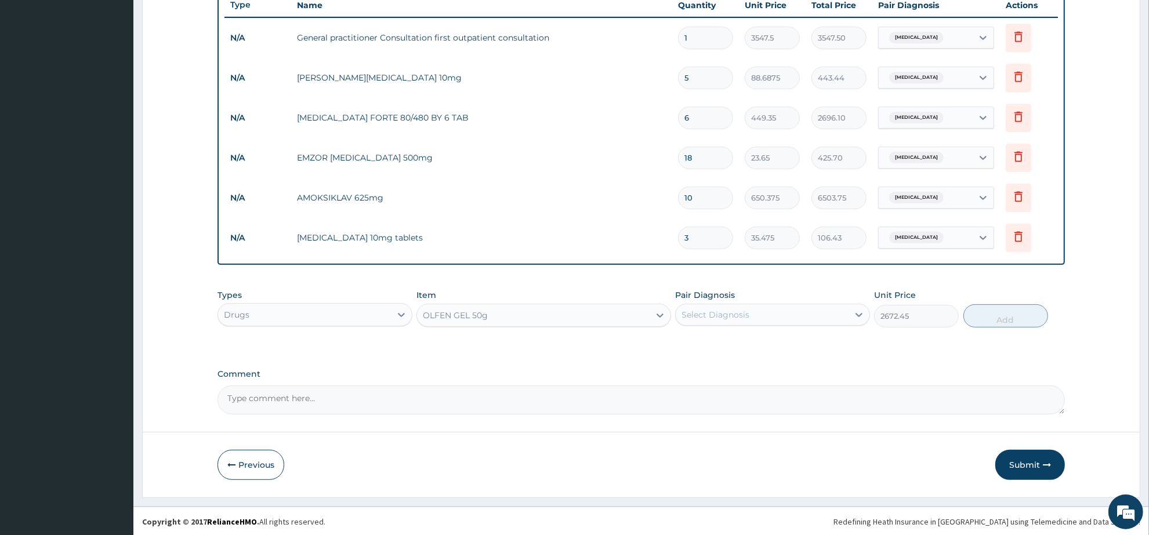
click at [714, 319] on div "Select Diagnosis" at bounding box center [716, 315] width 68 height 12
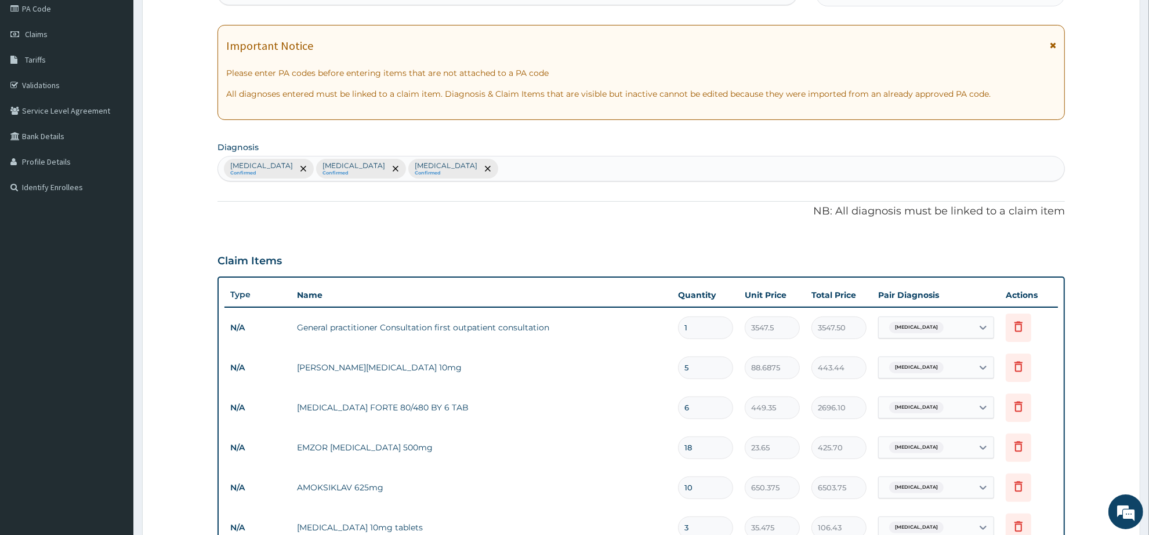
click at [517, 164] on div "Malaria Confirmed Insomnia Confirmed Upper respiratory infection Confirmed" at bounding box center [641, 169] width 846 height 24
type input "MYAL"
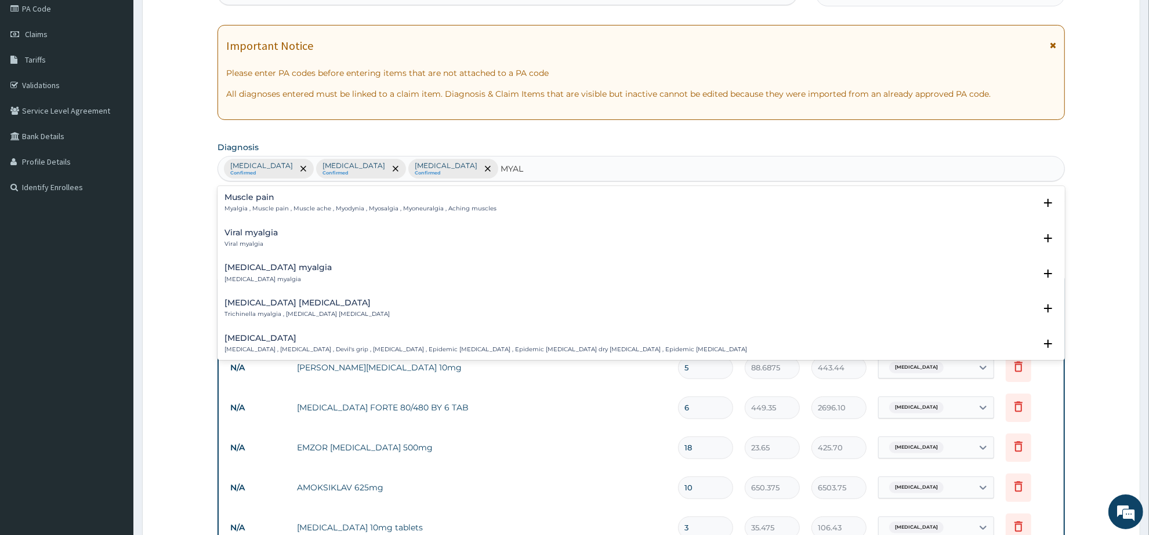
click at [251, 198] on h4 "Muscle pain" at bounding box center [361, 197] width 272 height 9
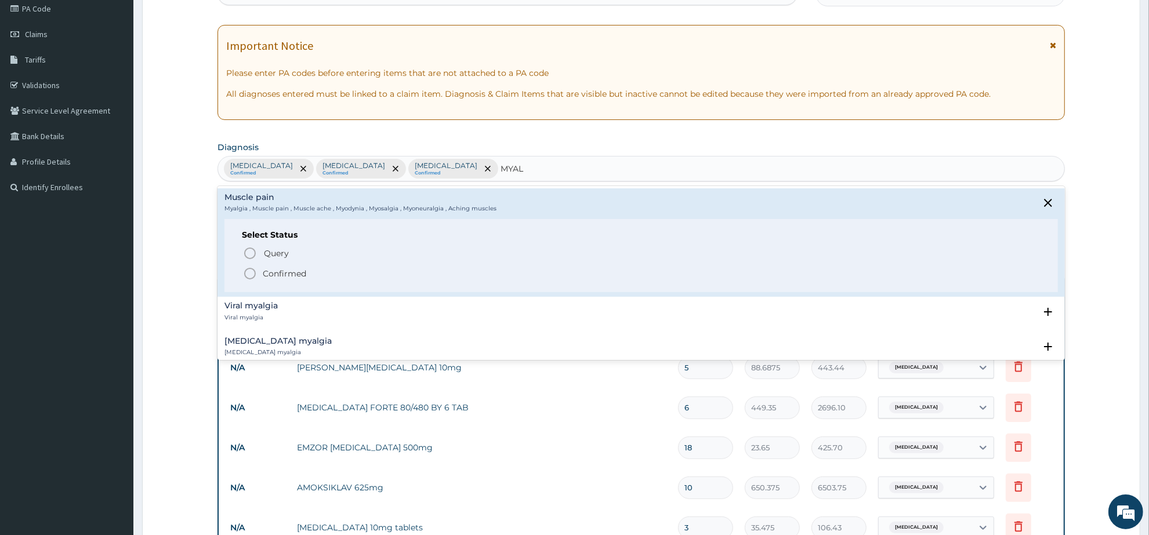
click at [254, 274] on icon "status option filled" at bounding box center [250, 274] width 14 height 14
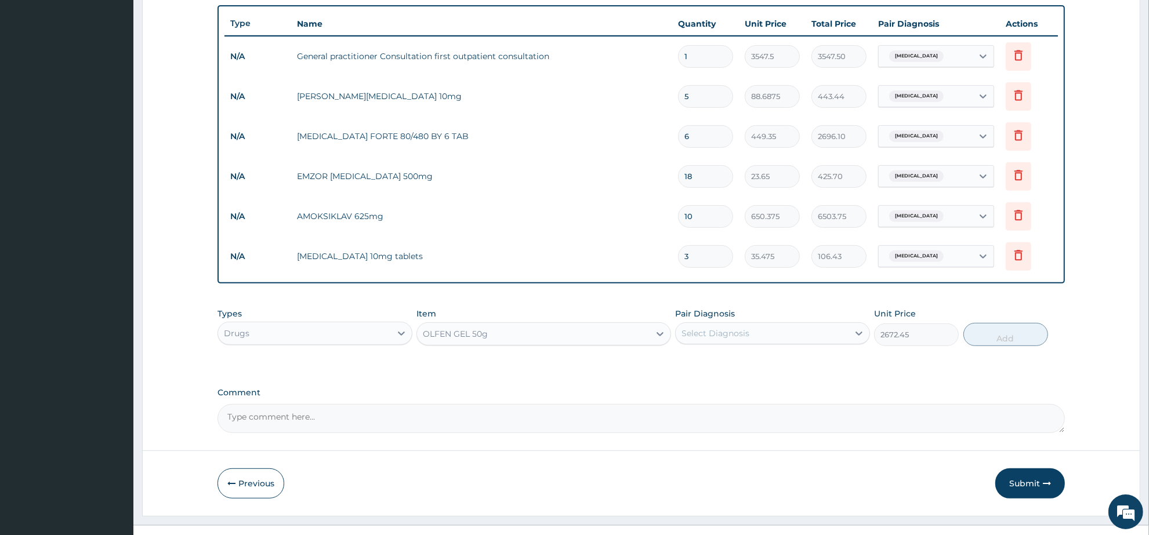
scroll to position [433, 0]
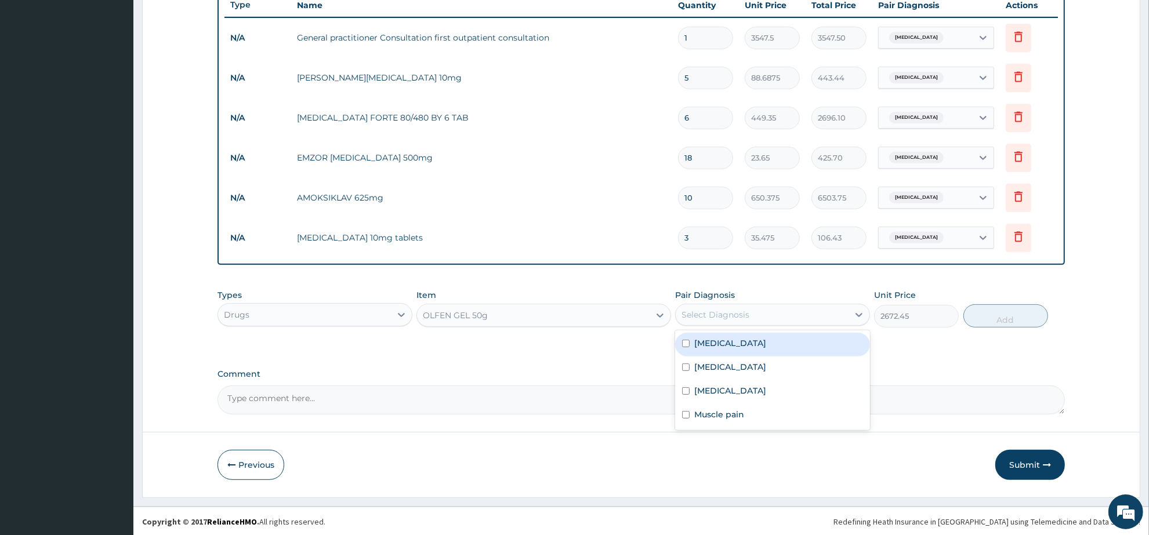
click at [724, 318] on div "Select Diagnosis" at bounding box center [716, 315] width 68 height 12
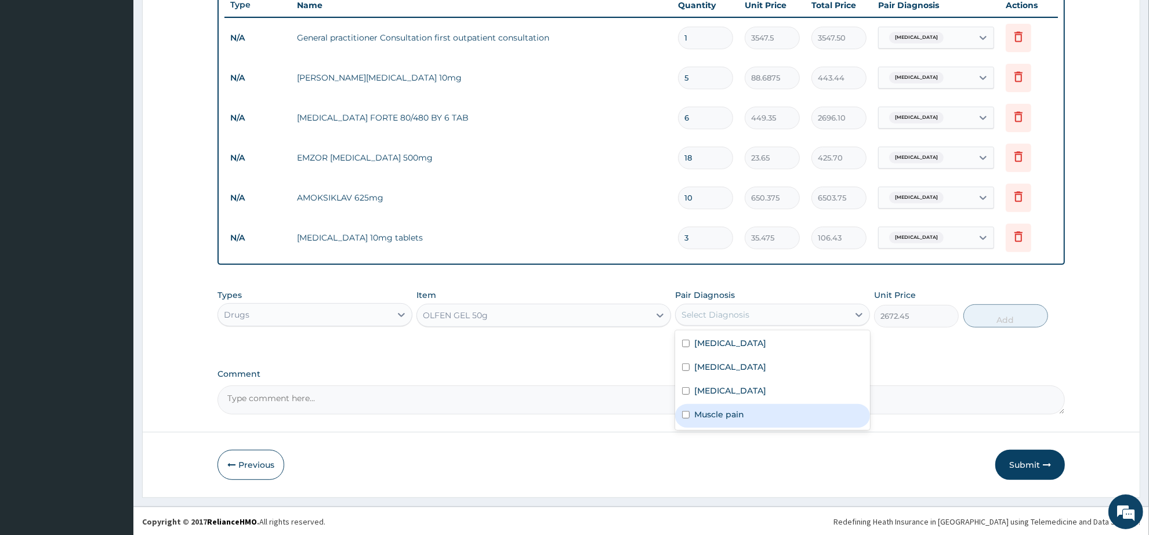
click at [726, 415] on label "Muscle pain" at bounding box center [719, 415] width 50 height 12
checkbox input "true"
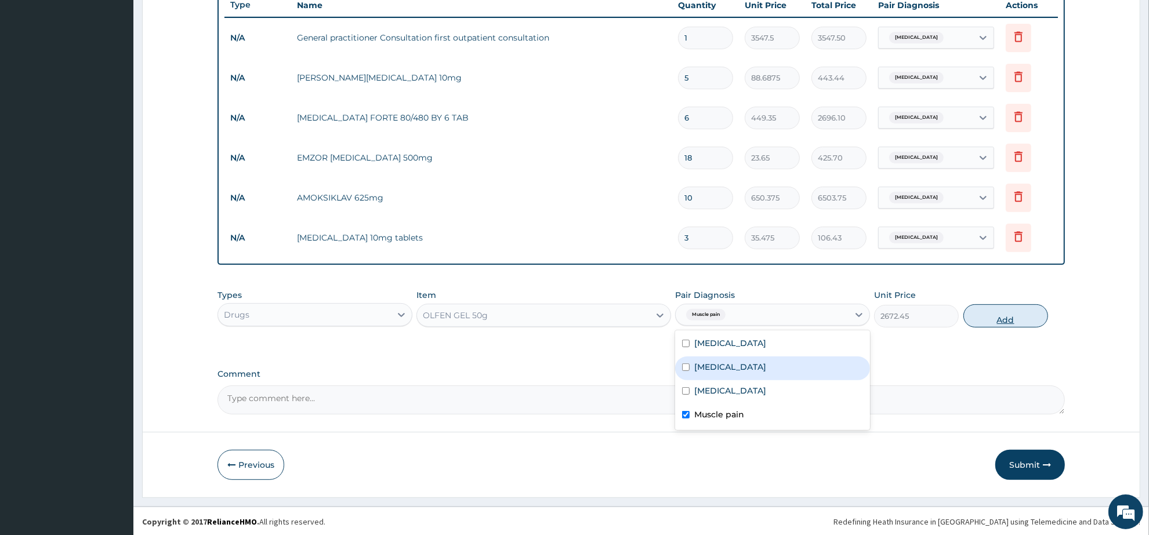
click at [980, 314] on button "Add" at bounding box center [1006, 316] width 85 height 23
type input "0"
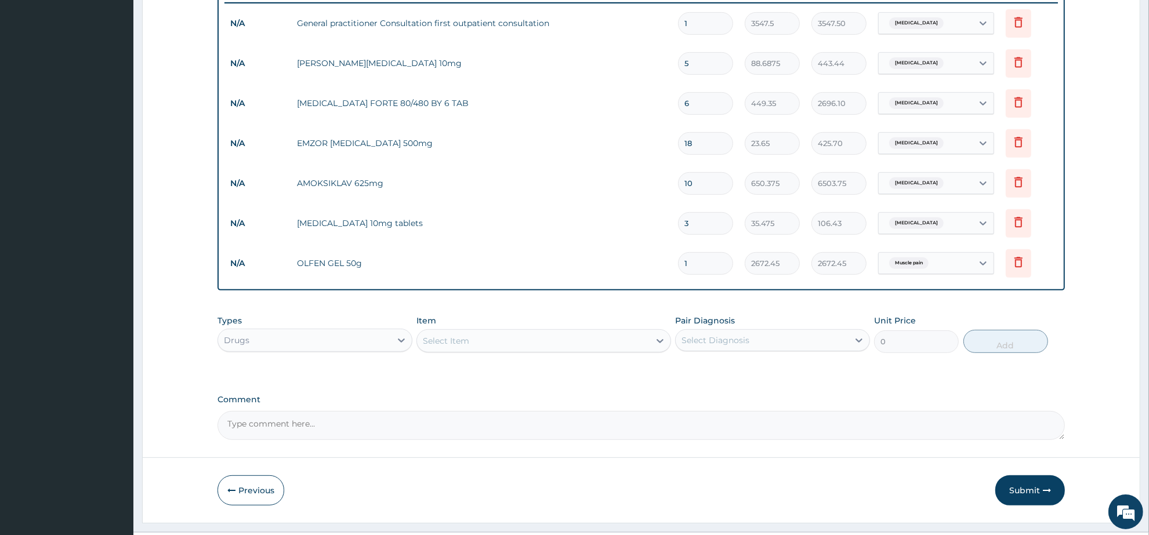
scroll to position [473, 0]
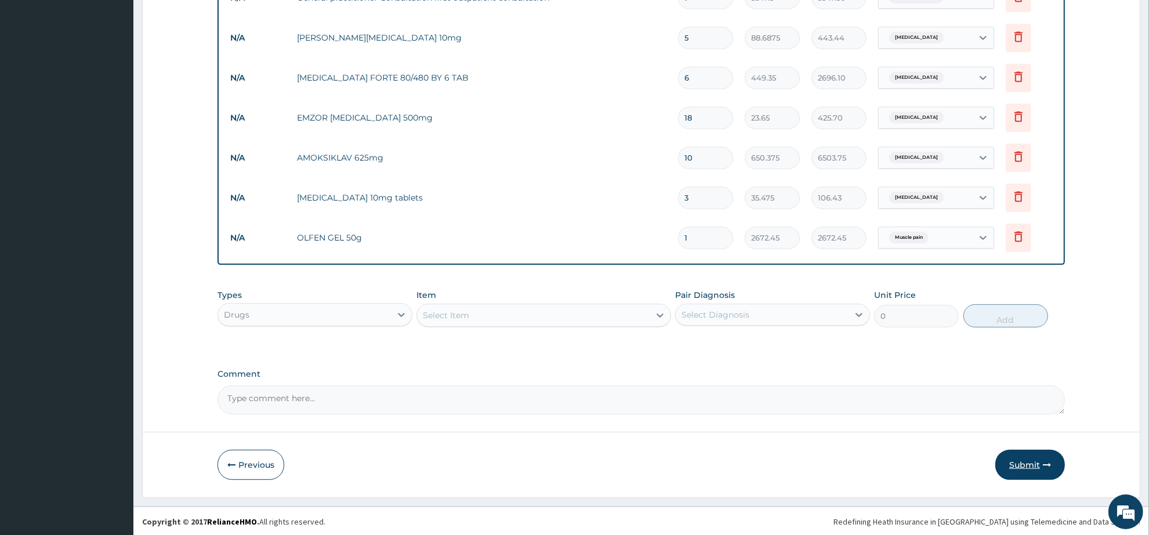
click at [1015, 470] on button "Submit" at bounding box center [1030, 465] width 70 height 30
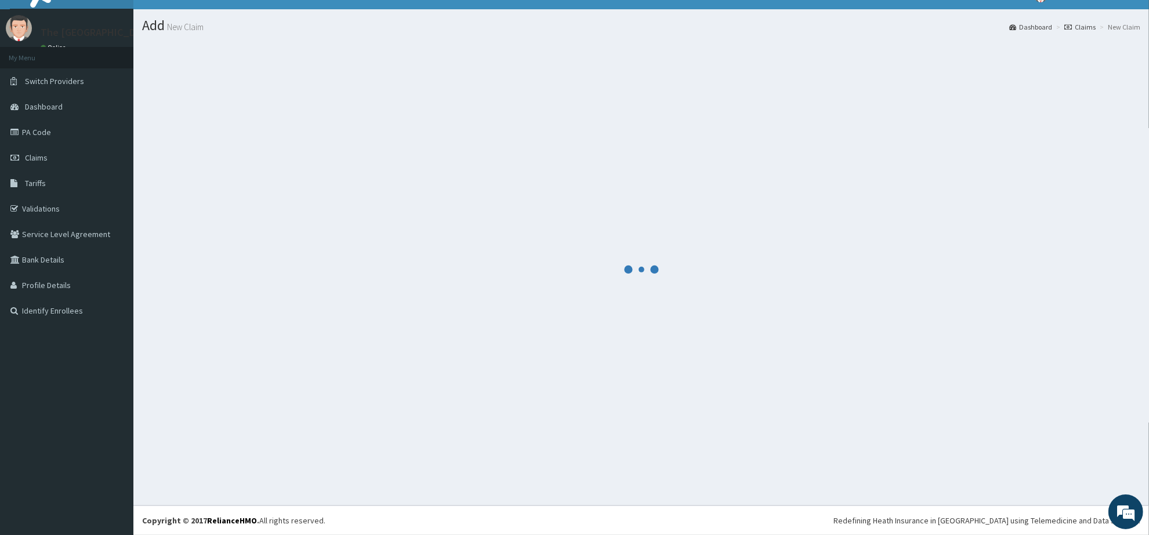
scroll to position [19, 0]
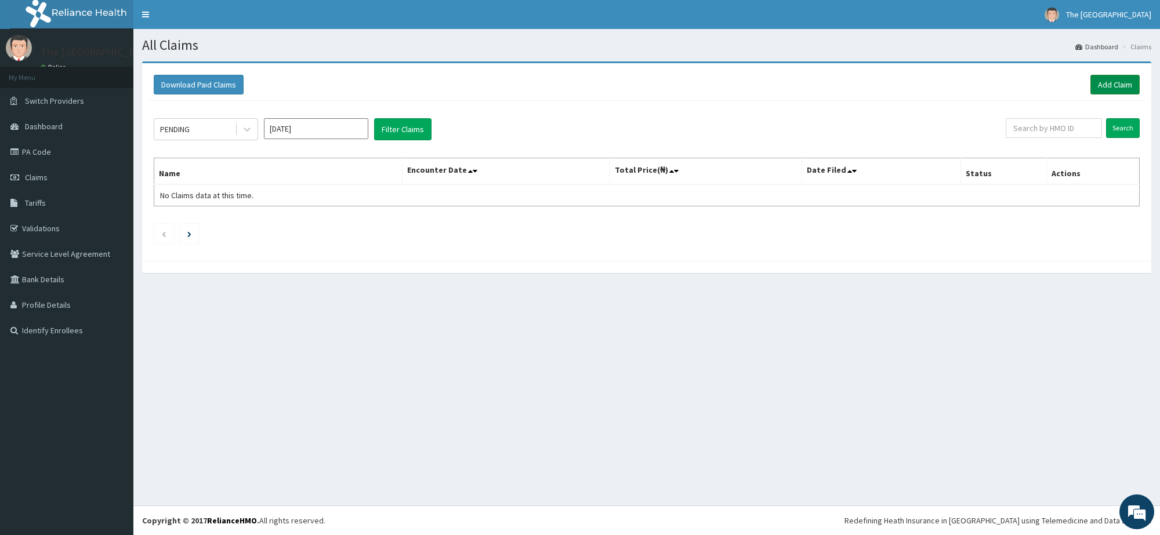
click at [1100, 79] on link "Add Claim" at bounding box center [1115, 85] width 49 height 20
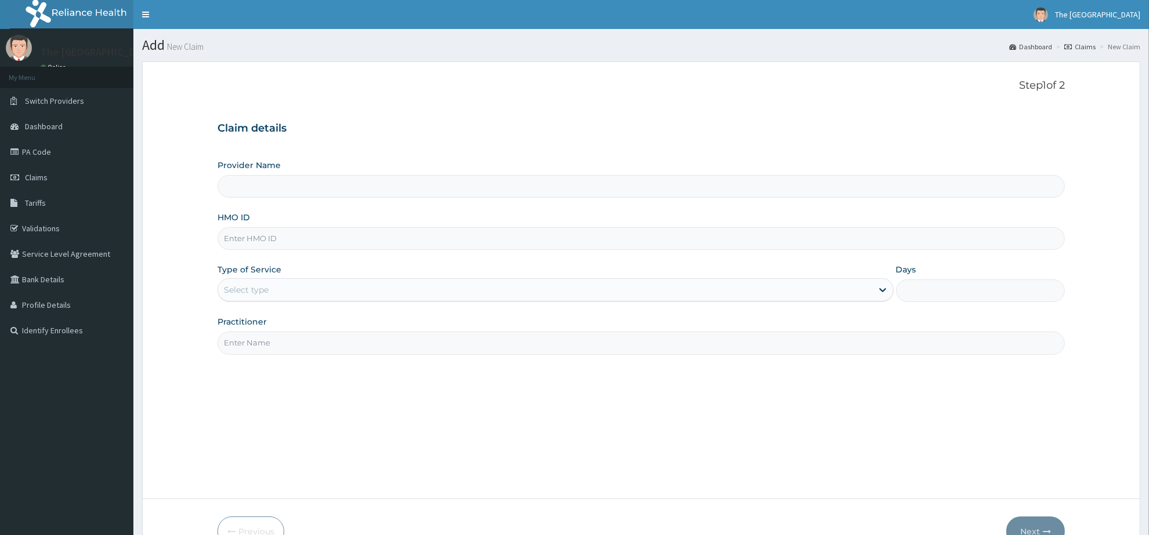
paste input "CVR/10034/A"
type input "CVR/10034/A"
click at [279, 274] on label "Type of Service" at bounding box center [250, 270] width 64 height 12
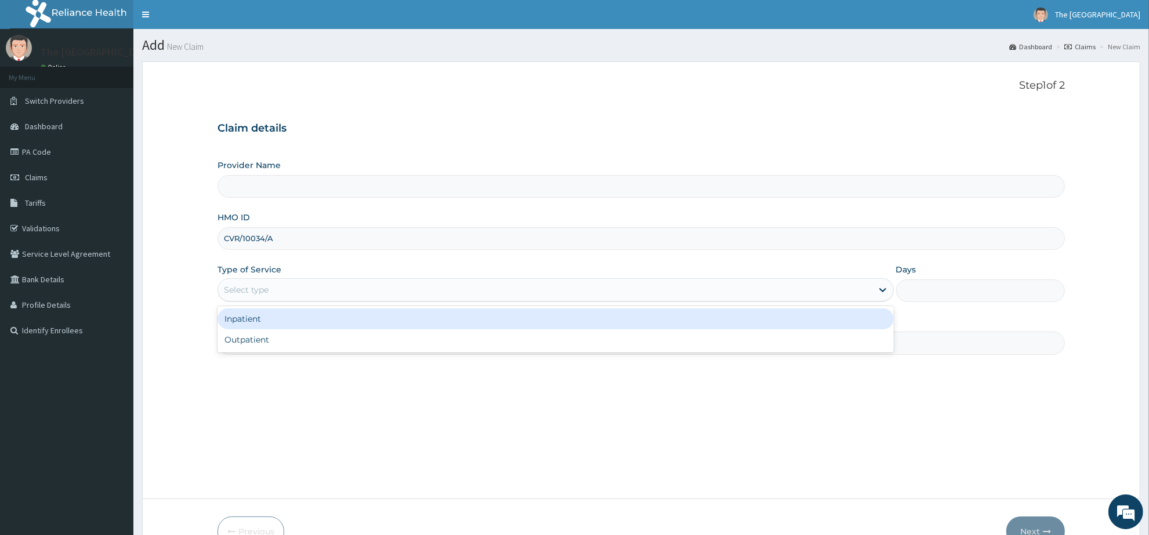
click at [279, 284] on div "Select type" at bounding box center [545, 290] width 654 height 19
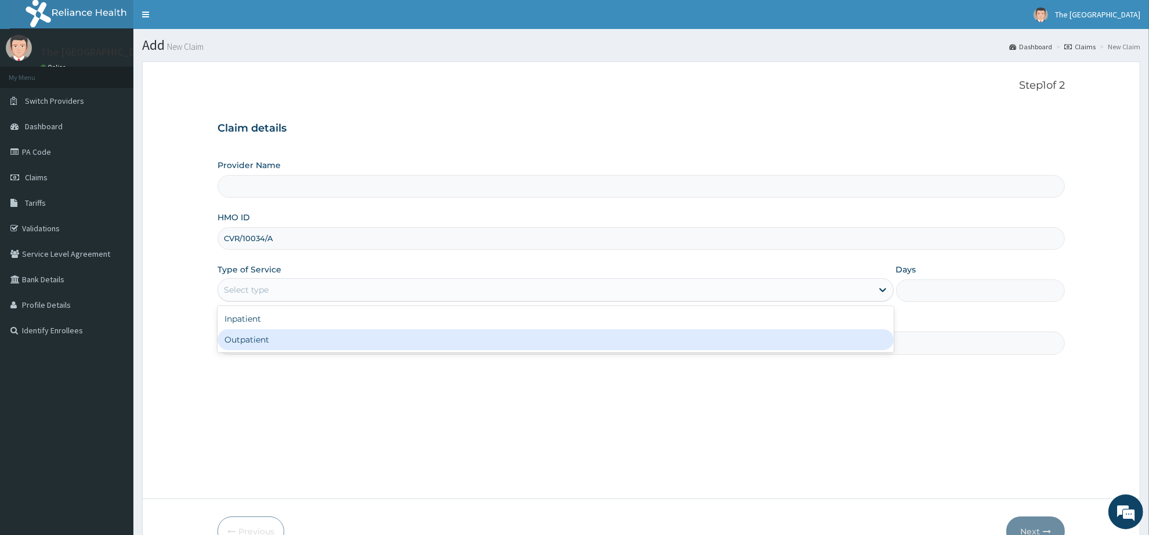
click at [284, 343] on div "Outpatient" at bounding box center [556, 340] width 676 height 21
type input "1"
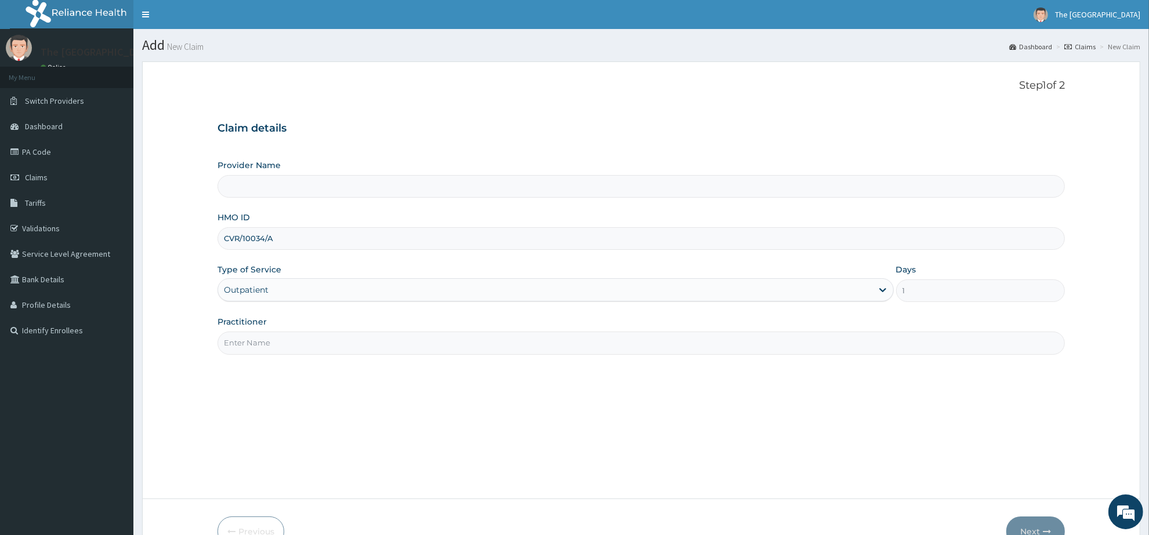
drag, startPoint x: 291, startPoint y: 345, endPoint x: 307, endPoint y: 349, distance: 16.6
click at [291, 345] on input "Practitioner" at bounding box center [642, 343] width 848 height 23
type input "The [GEOGRAPHIC_DATA]"
type input "[PERSON_NAME]"
click at [1040, 528] on button "Next" at bounding box center [1036, 532] width 59 height 30
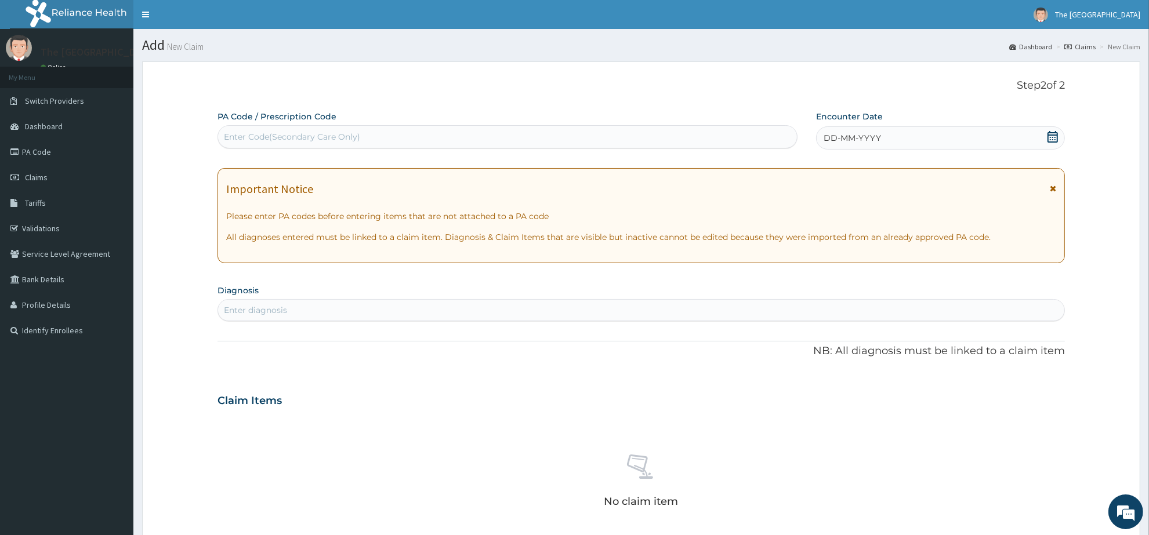
click at [1055, 137] on icon at bounding box center [1053, 137] width 10 height 12
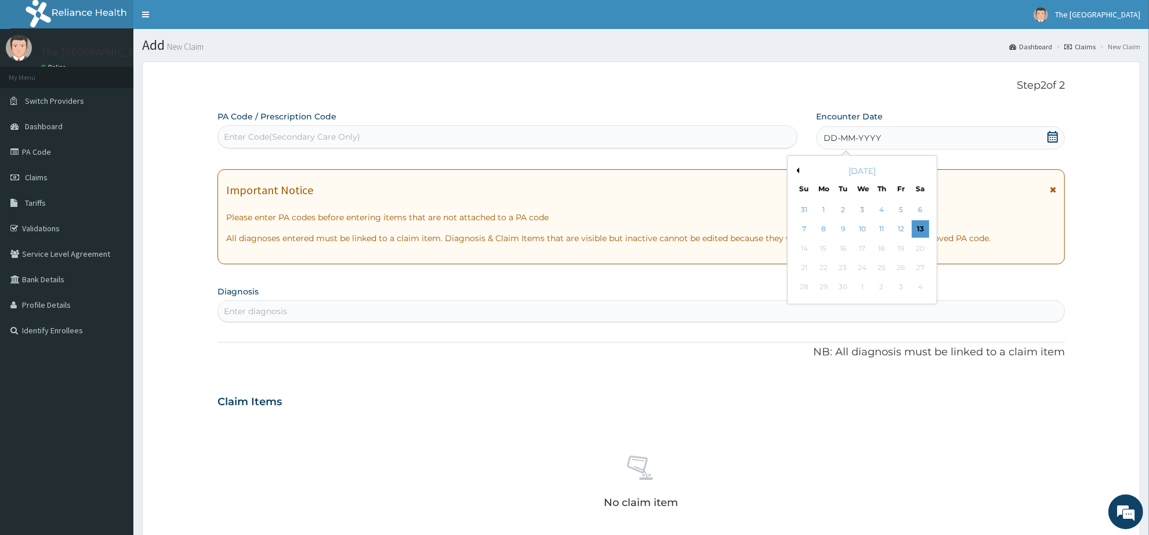
click at [798, 169] on button "Previous Month" at bounding box center [797, 171] width 6 height 6
click at [919, 266] on div "23" at bounding box center [920, 267] width 17 height 17
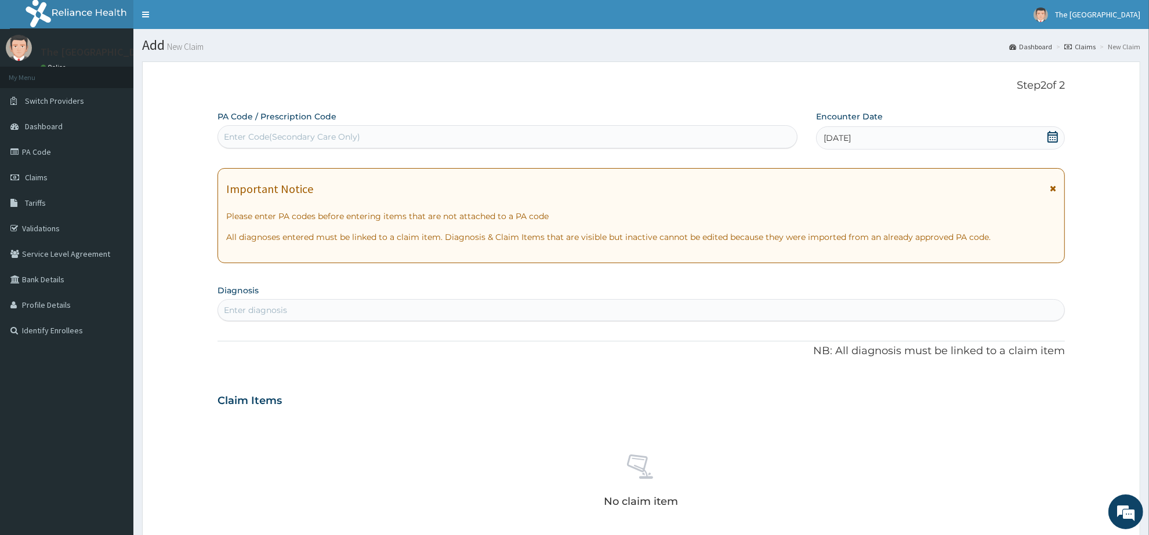
click at [318, 319] on div "Enter diagnosis" at bounding box center [641, 310] width 846 height 19
type input "MUSCULO"
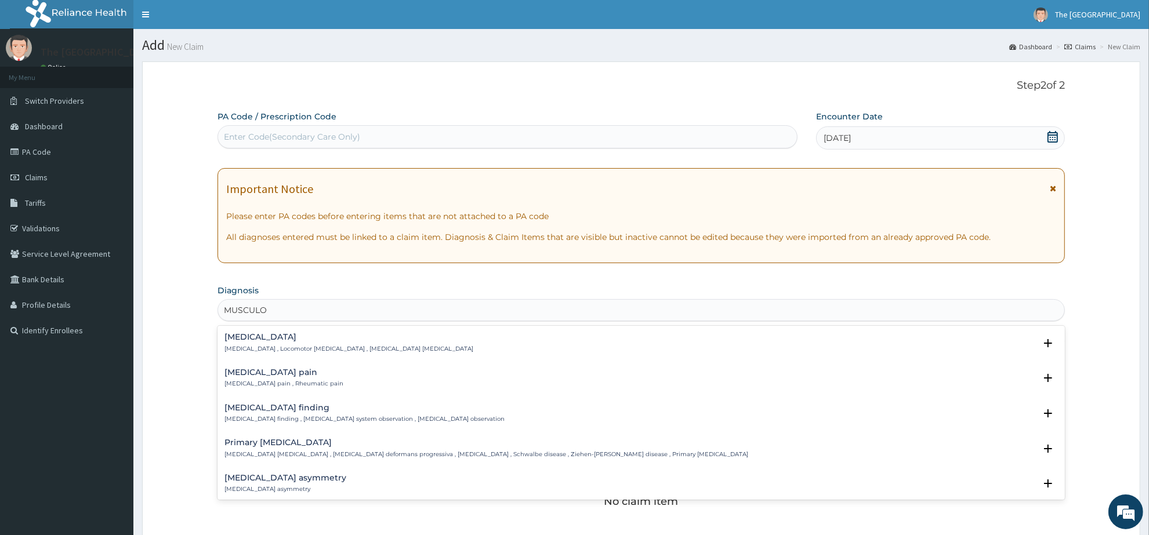
click at [297, 373] on h4 "Musculoskeletal pain" at bounding box center [284, 372] width 119 height 9
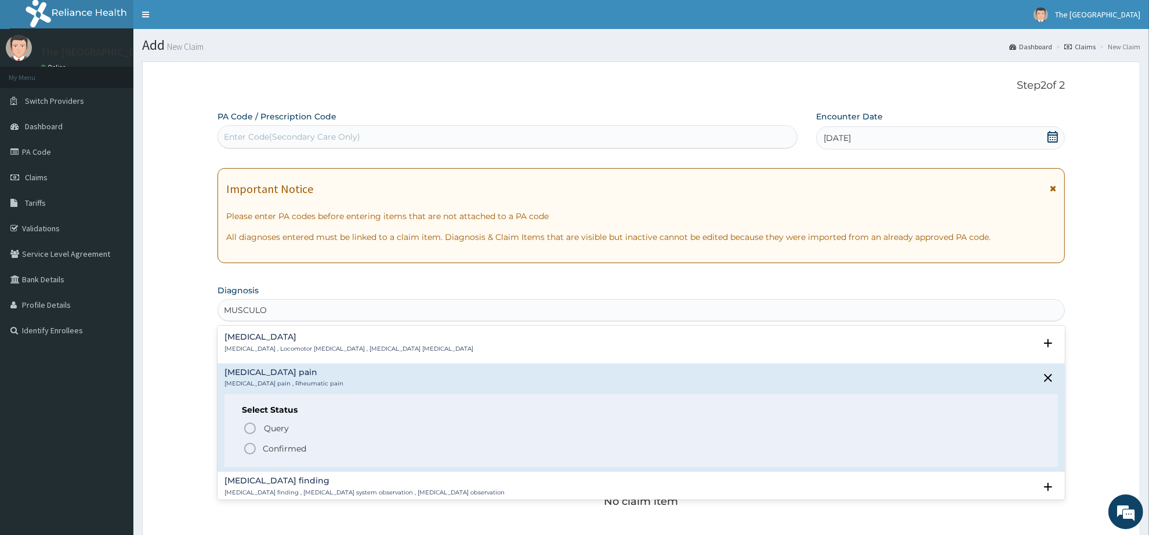
click at [247, 442] on icon "status option filled" at bounding box center [250, 449] width 14 height 14
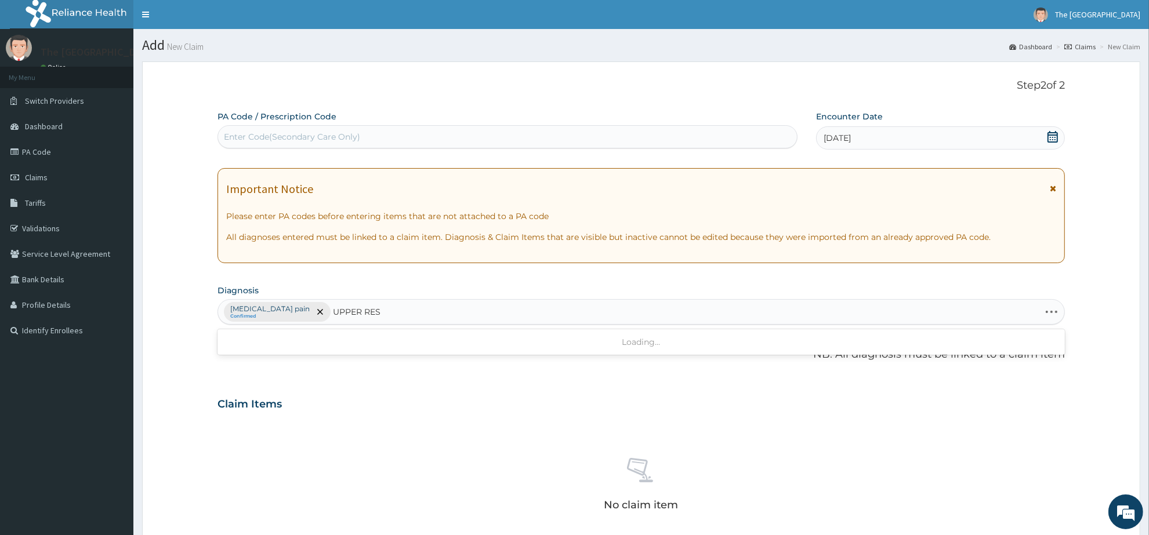
type input "UPPER RESP"
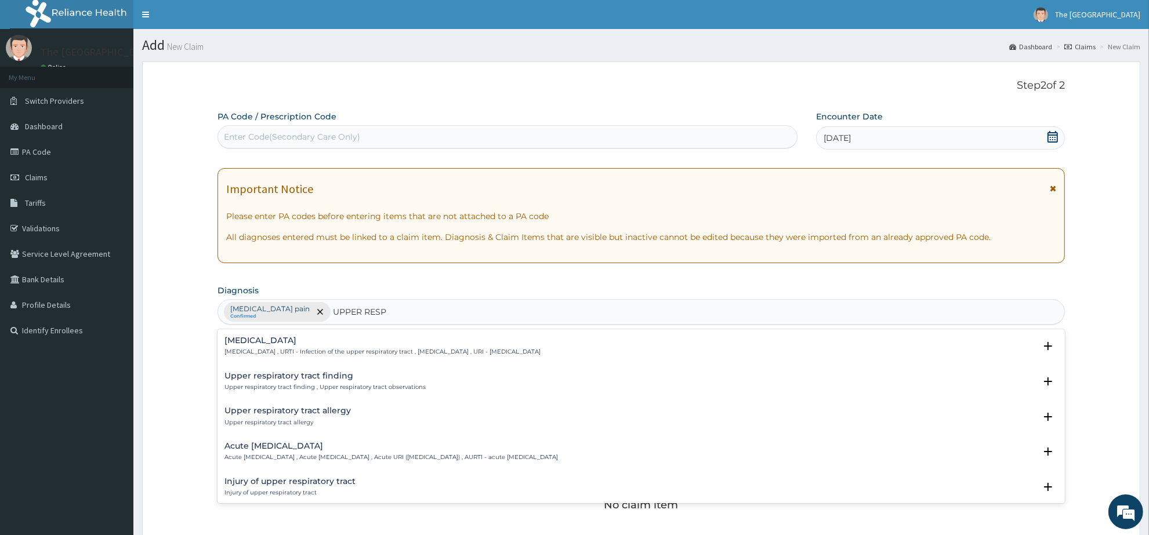
click at [293, 351] on p "Upper respiratory infection , URTI - Infection of the upper respiratory tract ,…" at bounding box center [383, 352] width 316 height 8
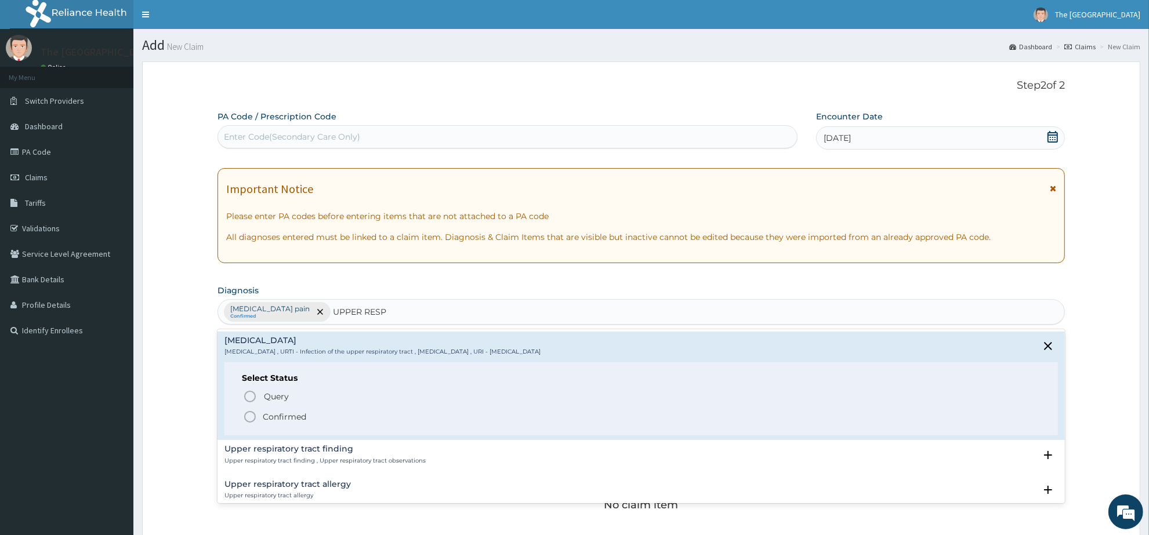
click at [245, 418] on icon "status option filled" at bounding box center [250, 417] width 14 height 14
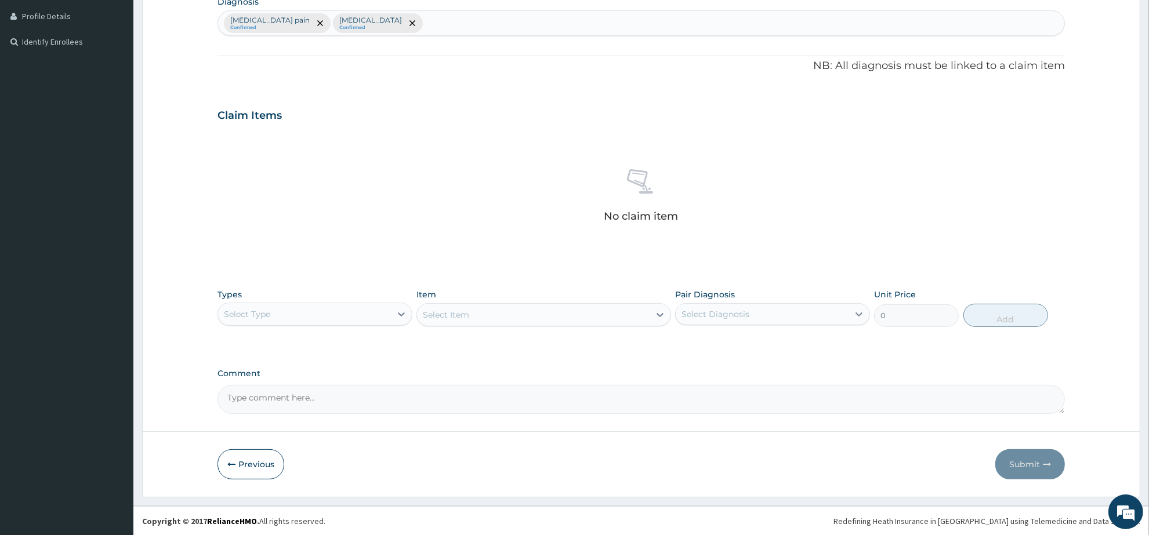
scroll to position [290, 0]
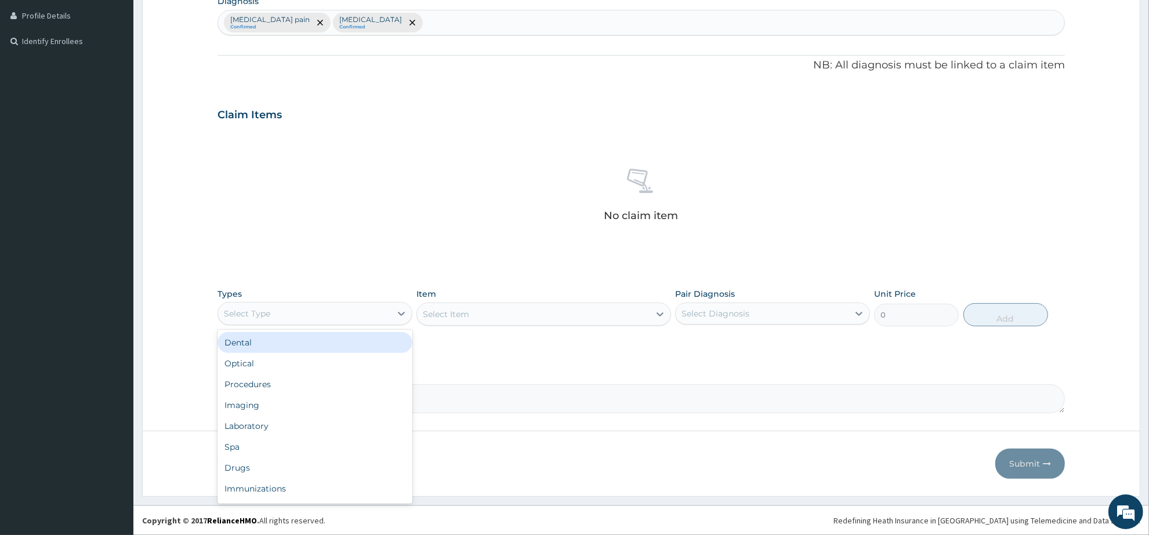
click at [330, 314] on div "Select Type" at bounding box center [304, 314] width 173 height 19
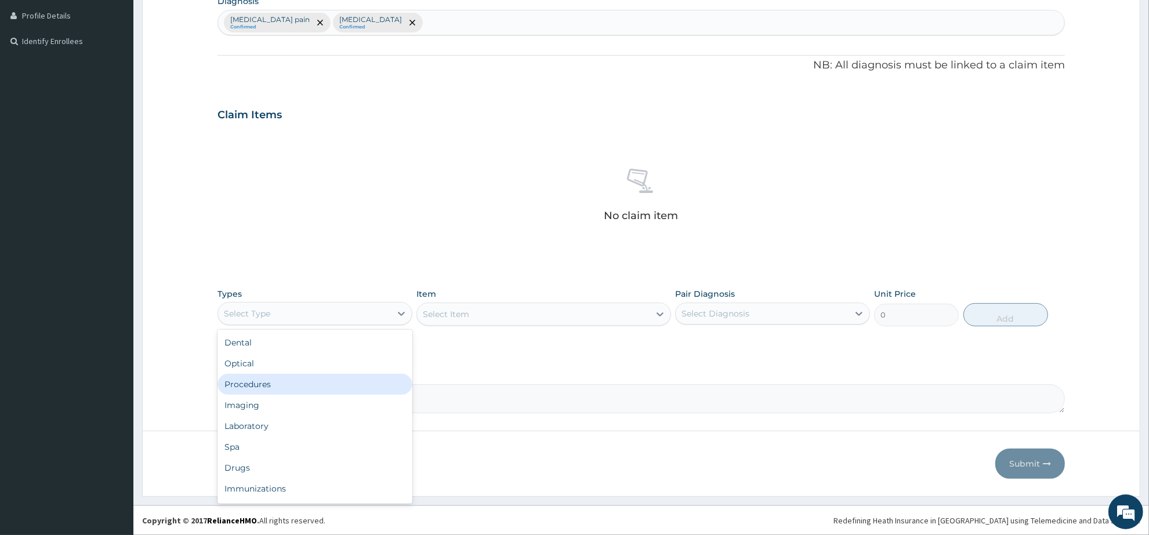
click at [327, 385] on div "Procedures" at bounding box center [315, 384] width 195 height 21
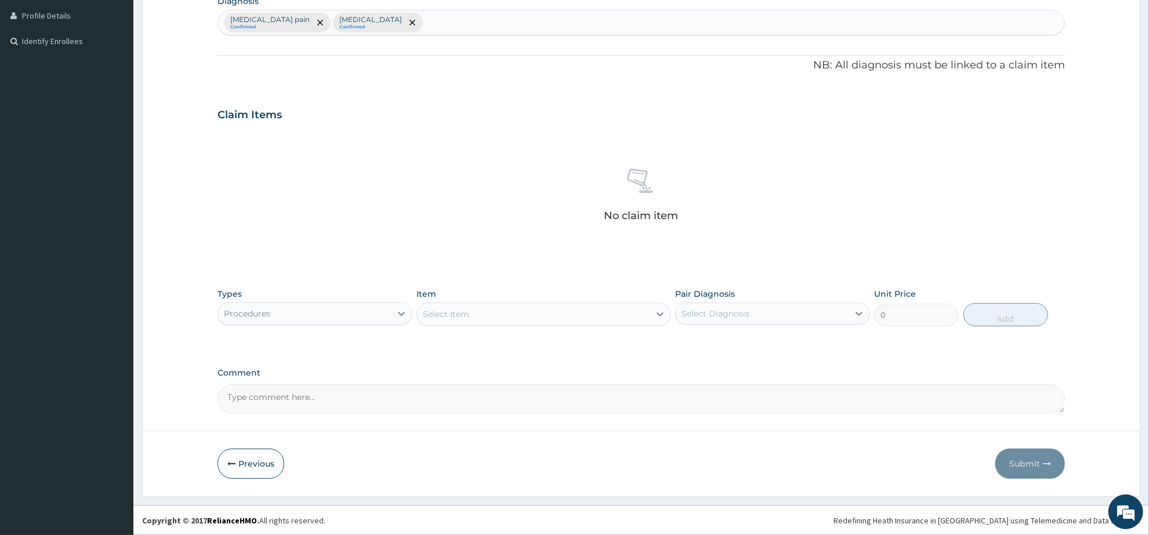
click at [475, 317] on div "Select Item" at bounding box center [533, 314] width 232 height 19
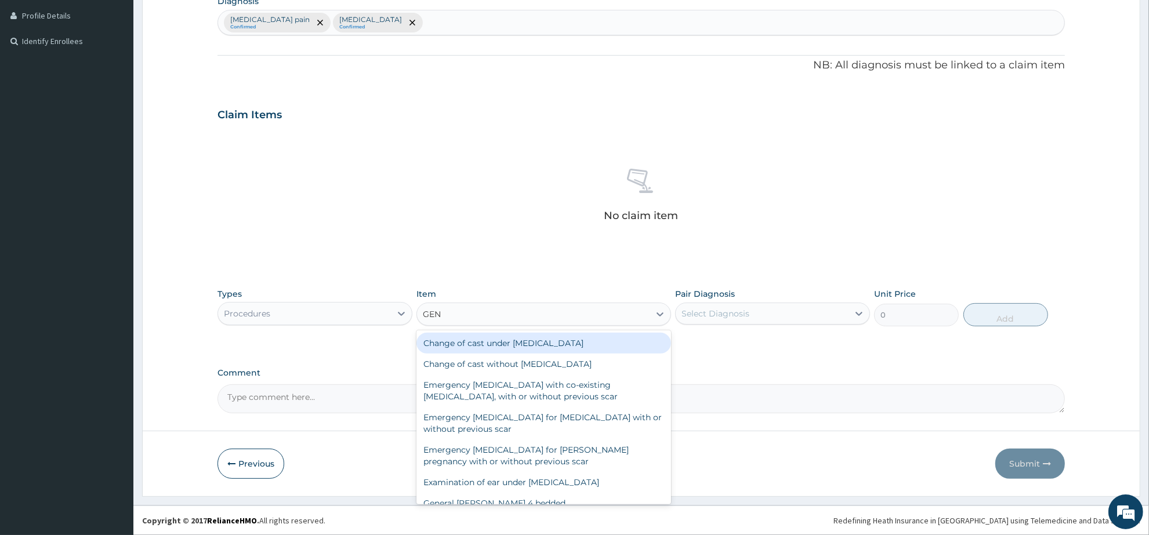
type input "GENE"
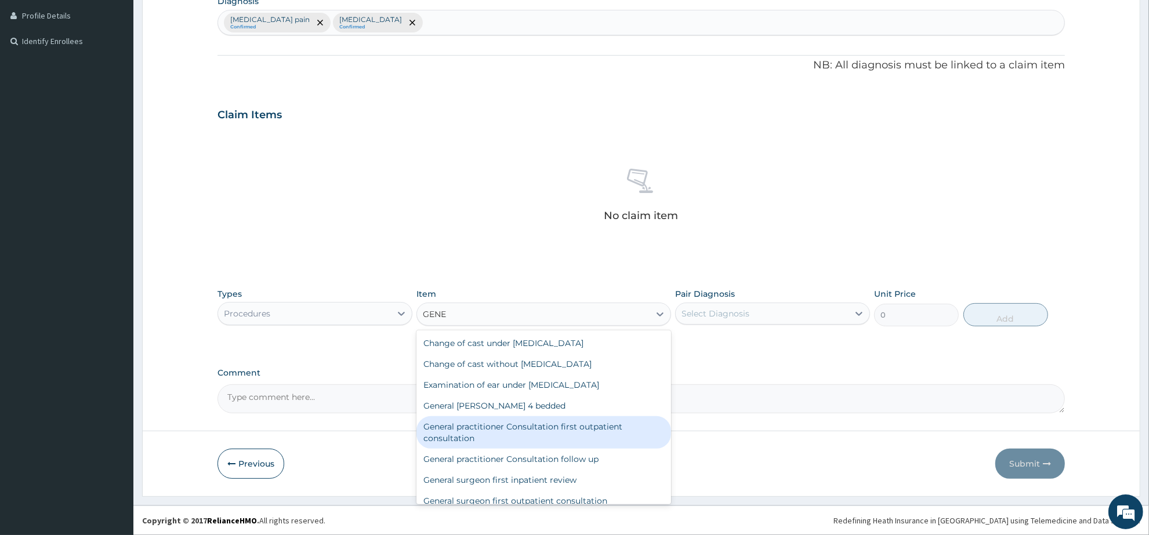
drag, startPoint x: 573, startPoint y: 432, endPoint x: 677, endPoint y: 399, distance: 109.7
click at [575, 432] on div "General practitioner Consultation first outpatient consultation" at bounding box center [544, 433] width 254 height 32
type input "3547.5"
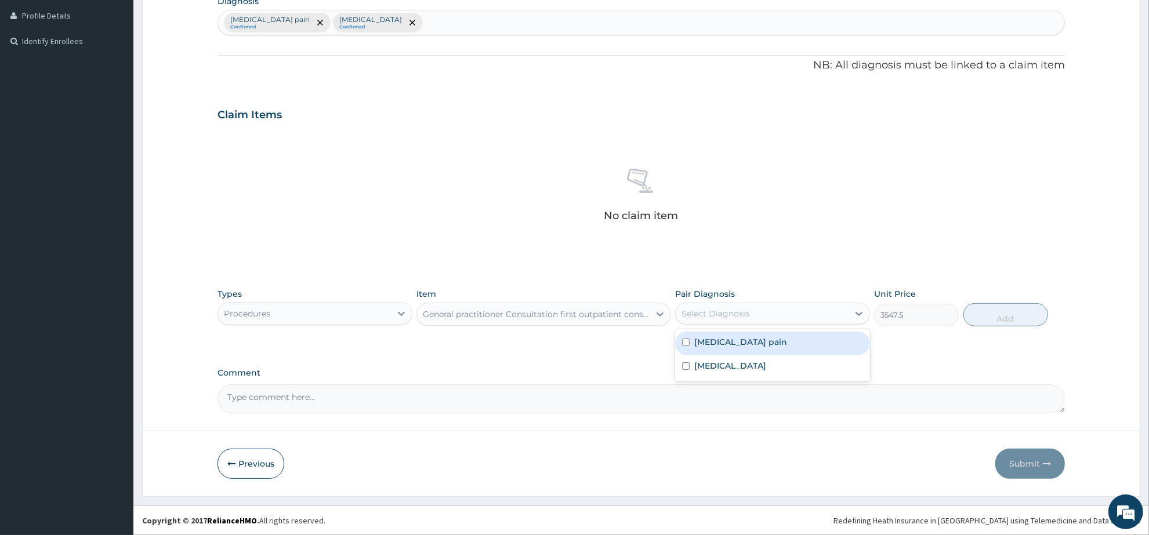
click at [784, 309] on div "Select Diagnosis" at bounding box center [762, 314] width 173 height 19
click at [785, 346] on div "Musculoskeletal pain" at bounding box center [772, 344] width 195 height 24
checkbox input "true"
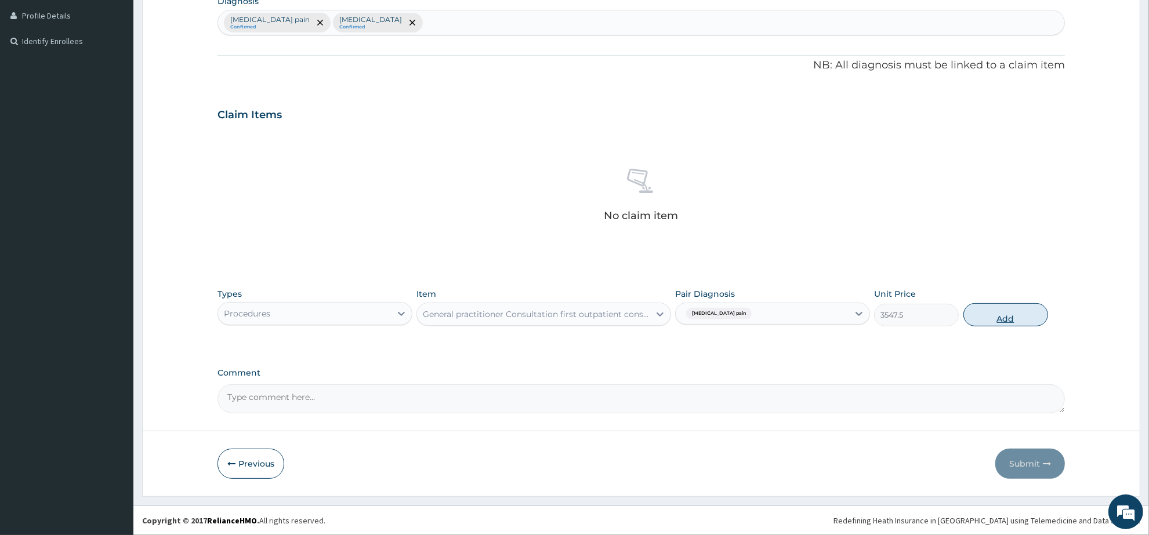
click at [978, 314] on button "Add" at bounding box center [1006, 314] width 85 height 23
type input "0"
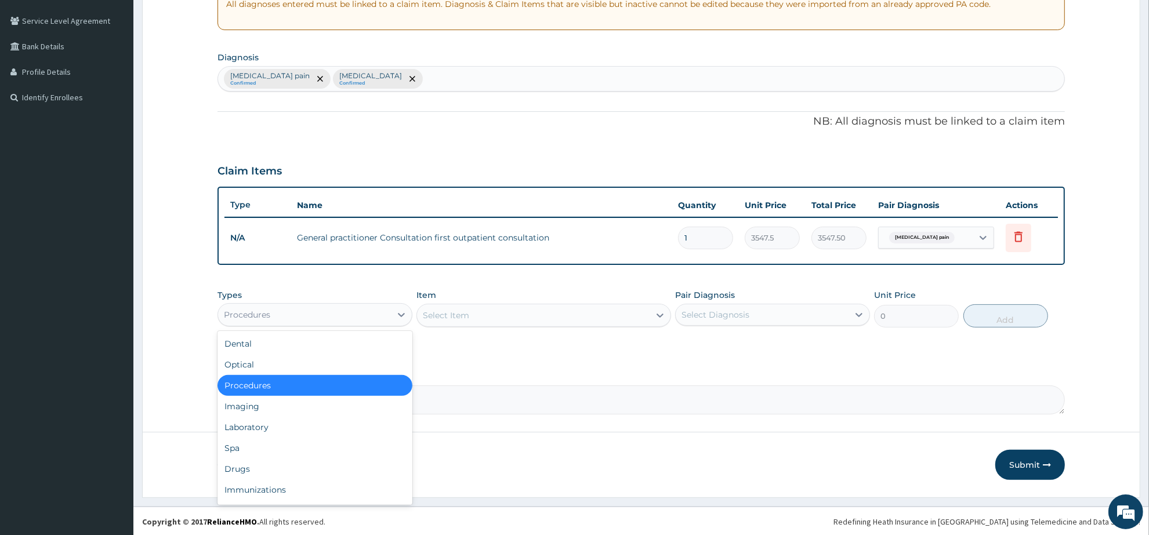
click at [356, 312] on div "Procedures" at bounding box center [304, 315] width 173 height 19
click at [271, 465] on div "Drugs" at bounding box center [315, 469] width 195 height 21
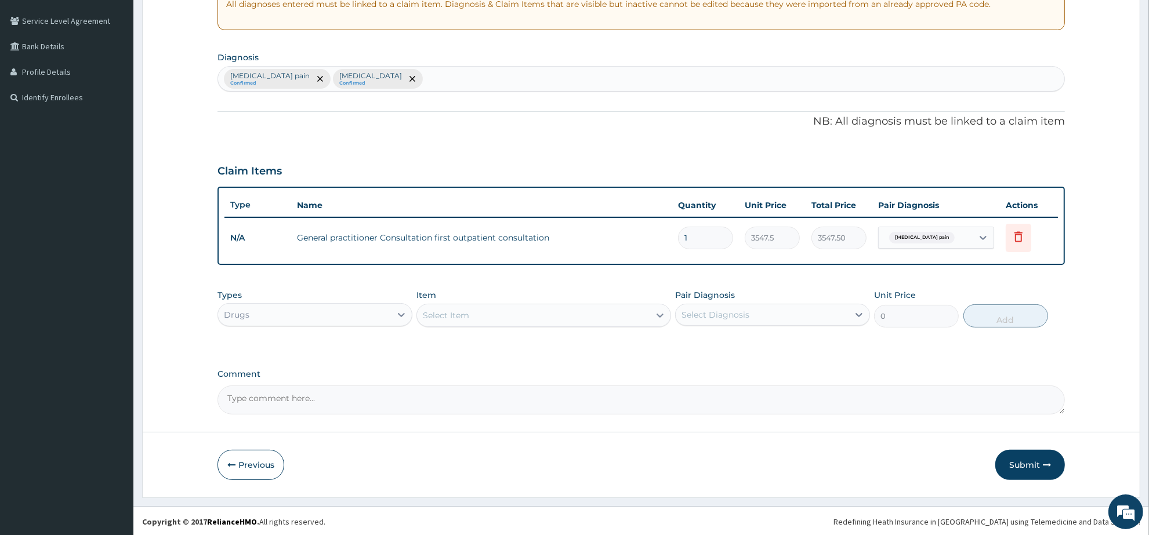
click at [443, 317] on div "Select Item" at bounding box center [446, 316] width 46 height 12
type input "SIRD"
click at [477, 358] on div "SIRDALUD 2mg" at bounding box center [544, 365] width 254 height 21
type input "177.375"
click at [716, 317] on div "Select Diagnosis" at bounding box center [716, 315] width 68 height 12
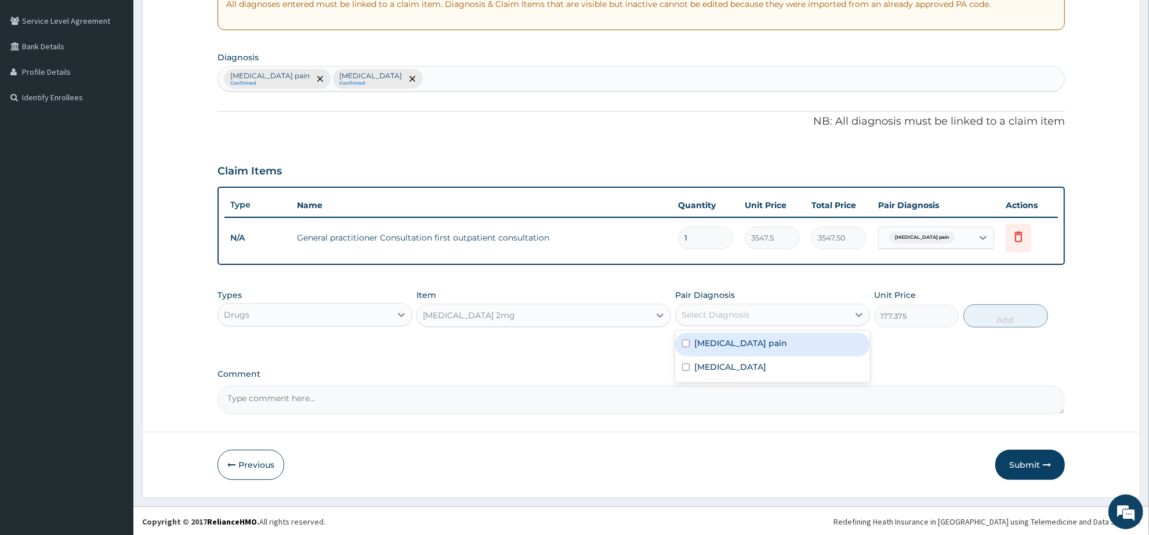
click at [734, 347] on label "Musculoskeletal pain" at bounding box center [740, 344] width 93 height 12
checkbox input "true"
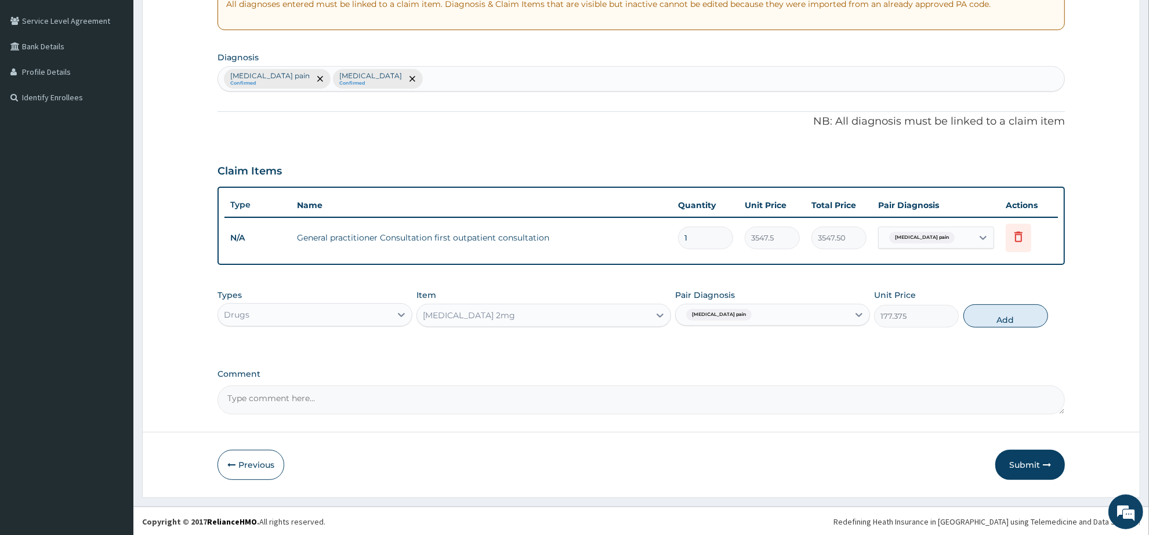
click at [488, 317] on div "SIRDALUD 2mg" at bounding box center [533, 315] width 232 height 19
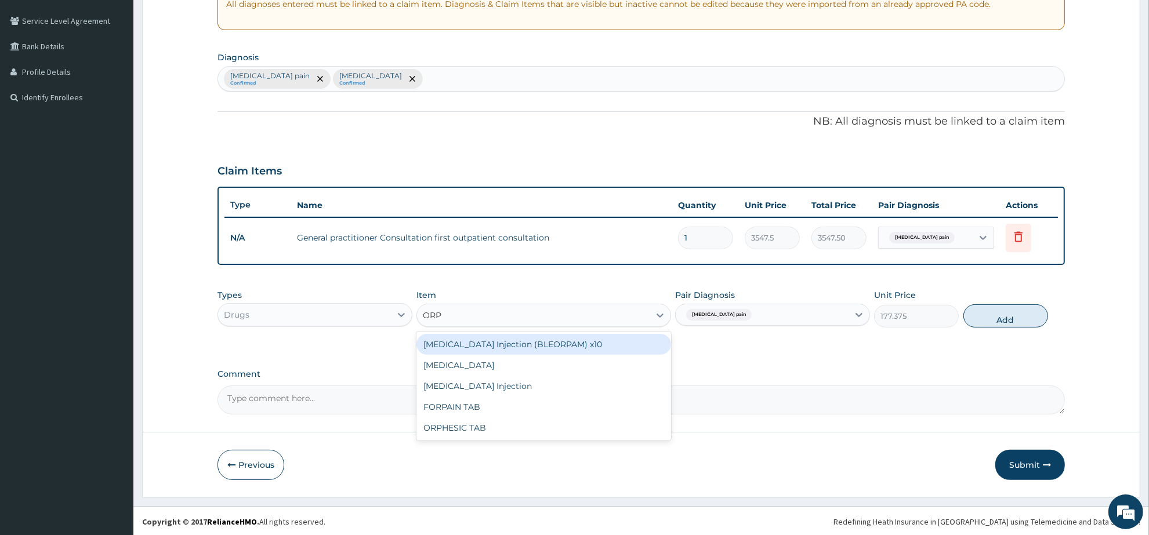
scroll to position [0, 0]
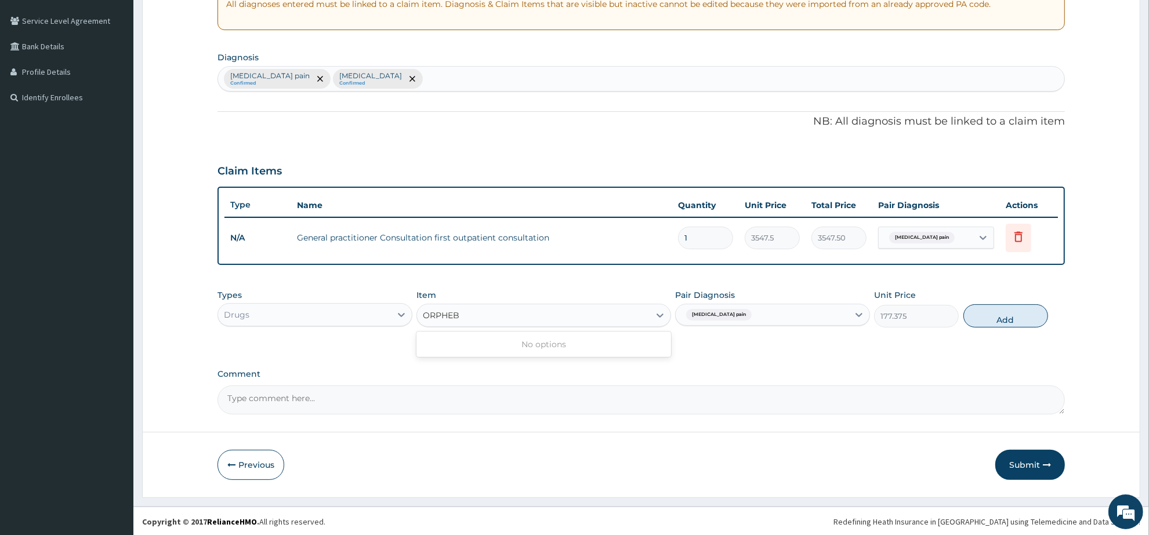
type input "ORPHE"
click at [468, 359] on div "ORPHESIC TAB" at bounding box center [544, 365] width 254 height 21
click at [1010, 321] on button "Add" at bounding box center [1006, 316] width 85 height 23
type input "0"
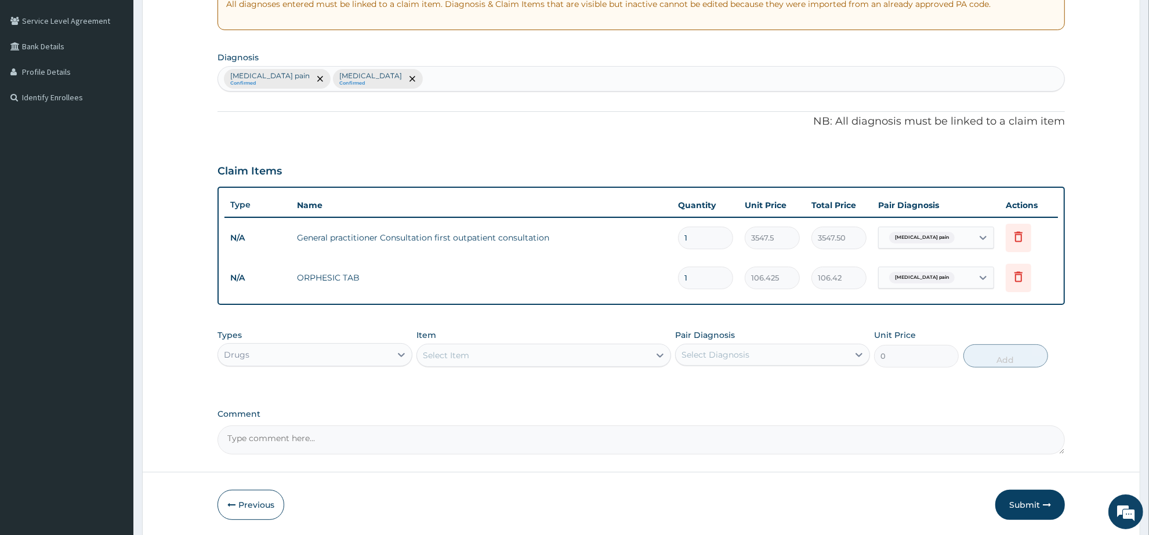
drag, startPoint x: 715, startPoint y: 277, endPoint x: 650, endPoint y: 277, distance: 64.4
click at [650, 277] on tr "N/A ORPHESIC TAB 1 106.425 106.42 Musculoskeletal pain Delete" at bounding box center [642, 278] width 834 height 40
type input "2"
type input "212.85"
type input "28"
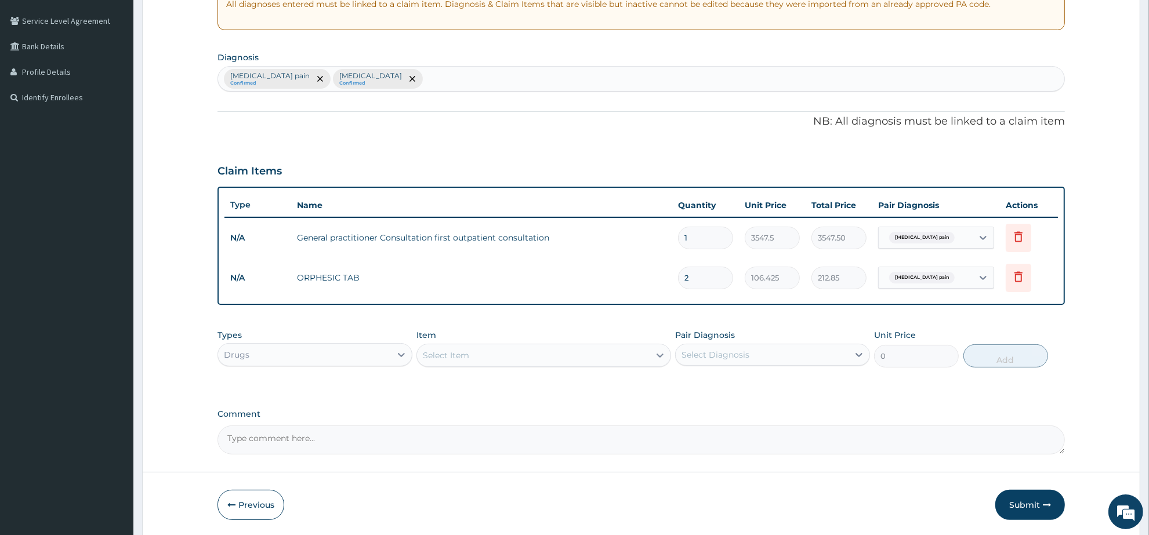
type input "2979.90"
type input "28"
click at [348, 358] on div "Drugs" at bounding box center [304, 355] width 173 height 19
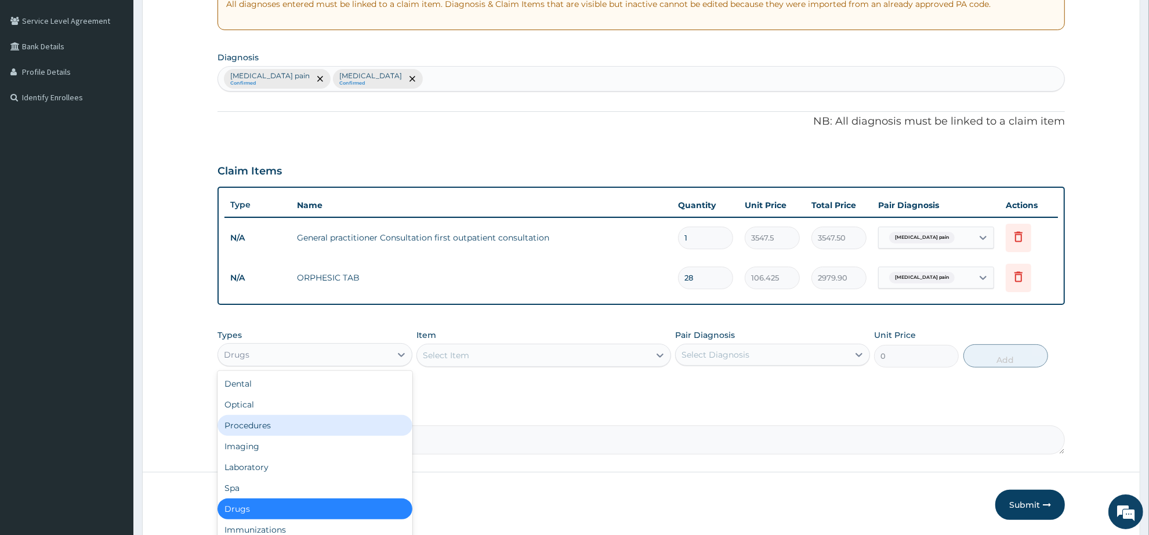
click at [321, 424] on div "Procedures" at bounding box center [315, 425] width 195 height 21
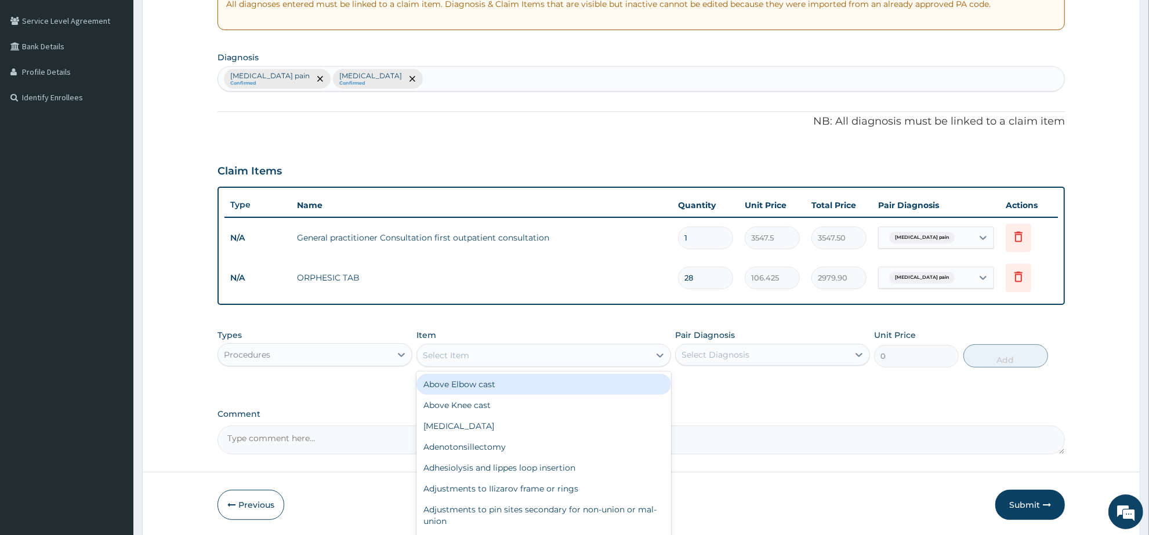
click at [494, 360] on div "Select Item" at bounding box center [533, 355] width 232 height 19
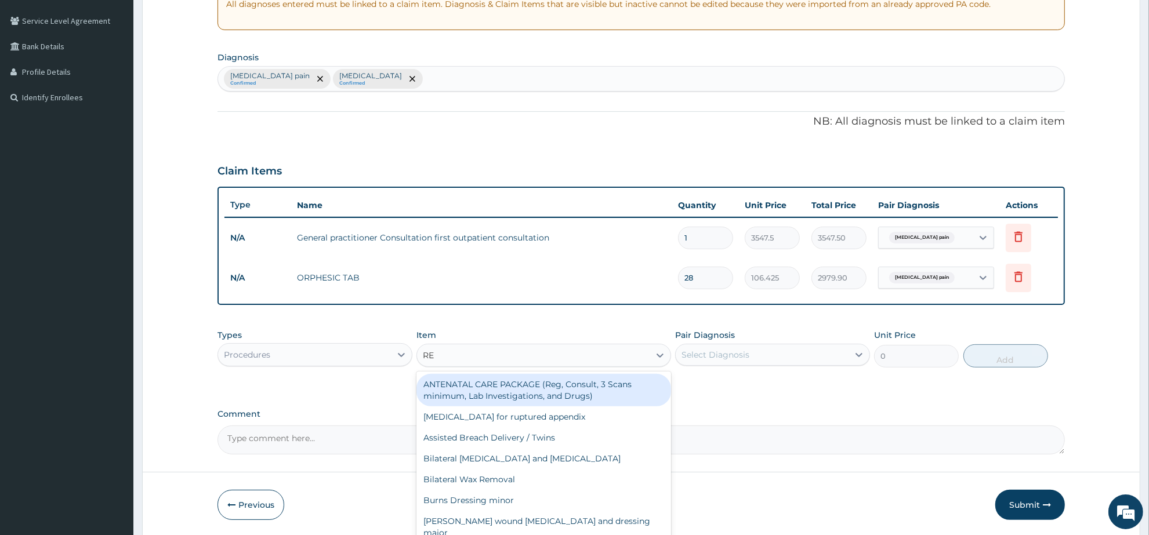
type input "REG"
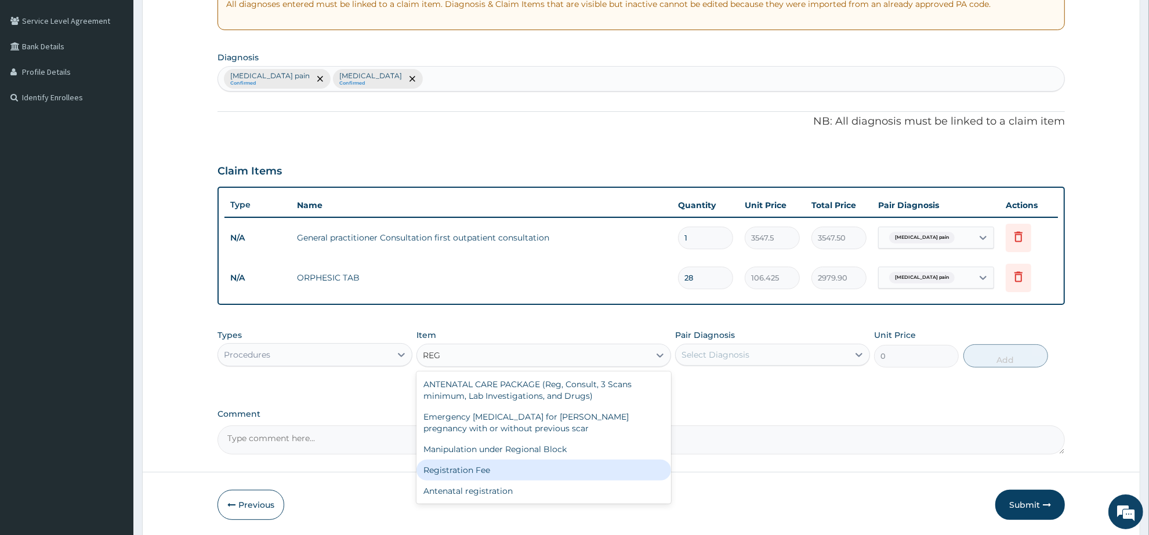
click at [499, 468] on div "Registration Fee" at bounding box center [544, 470] width 254 height 21
type input "2150"
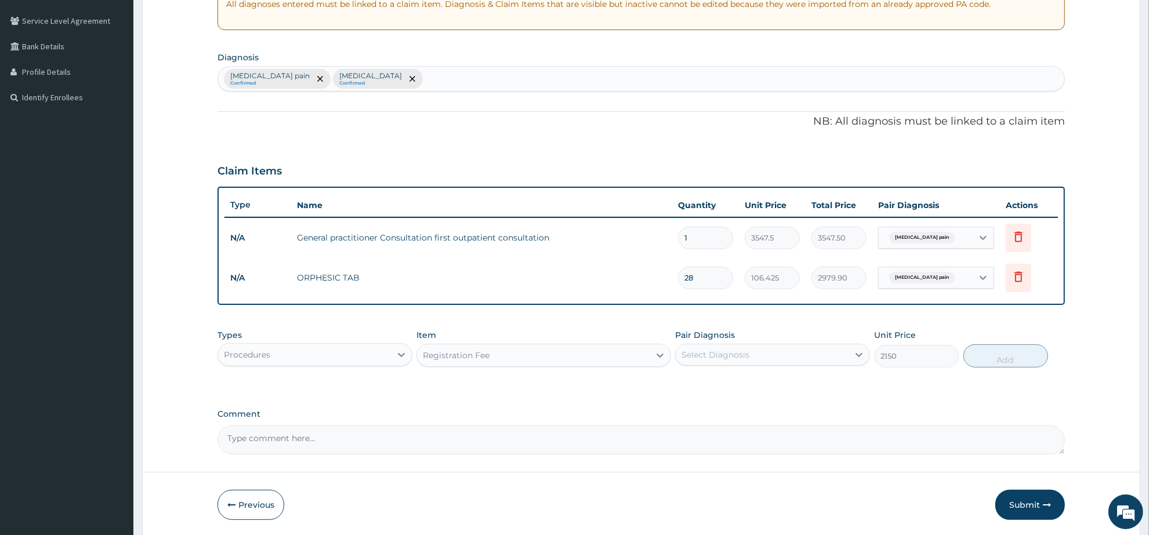
click at [729, 349] on div "Select Diagnosis" at bounding box center [716, 355] width 68 height 12
click at [740, 385] on label "Musculoskeletal pain" at bounding box center [740, 384] width 93 height 12
checkbox input "true"
click at [415, 80] on icon "remove selection option" at bounding box center [413, 79] width 6 height 6
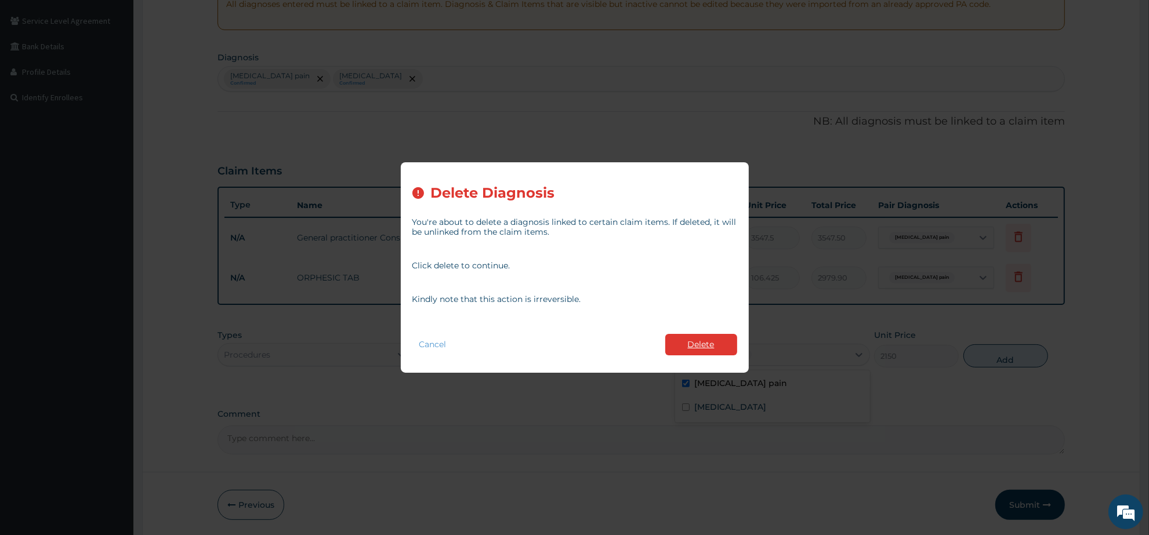
click at [685, 346] on button "Delete" at bounding box center [701, 344] width 72 height 21
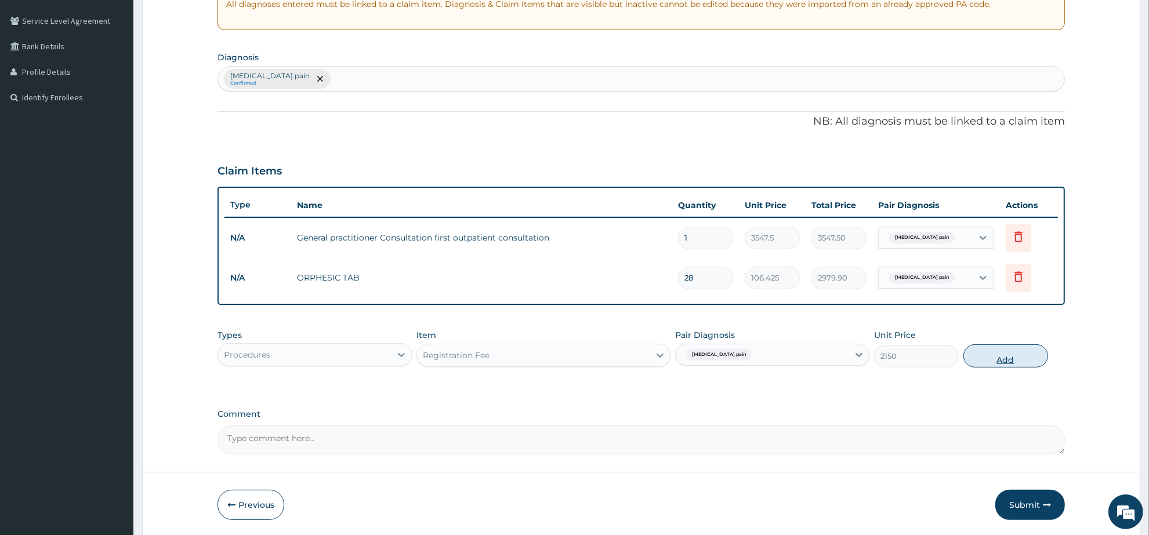
click at [1011, 358] on button "Add" at bounding box center [1006, 356] width 85 height 23
type input "0"
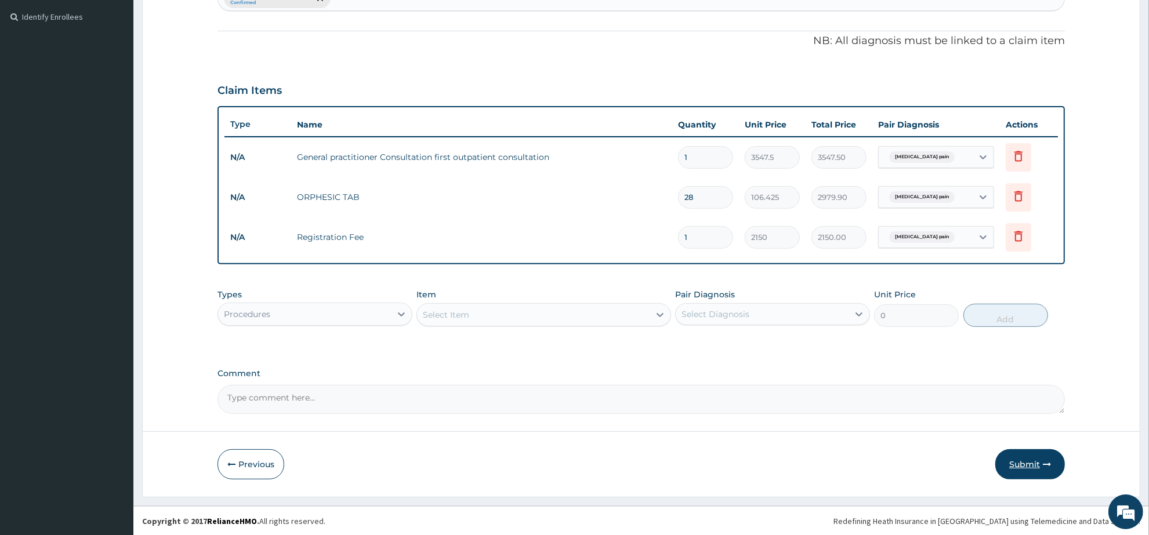
click at [1023, 465] on button "Submit" at bounding box center [1030, 465] width 70 height 30
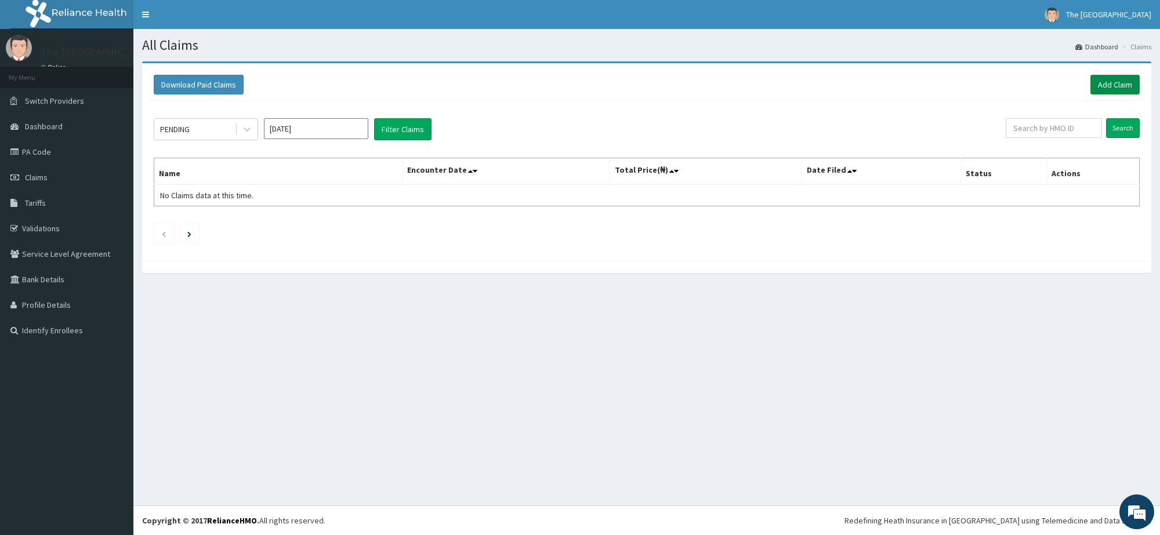
click at [1110, 91] on link "Add Claim" at bounding box center [1115, 85] width 49 height 20
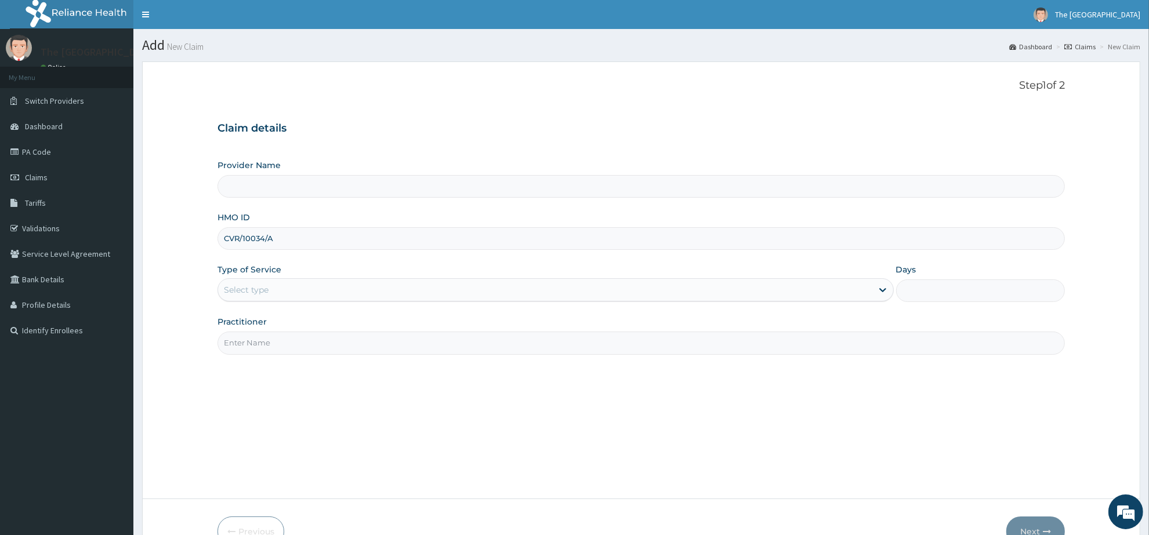
type input "CVR/10034/A"
click at [282, 284] on div "Select type" at bounding box center [545, 290] width 654 height 19
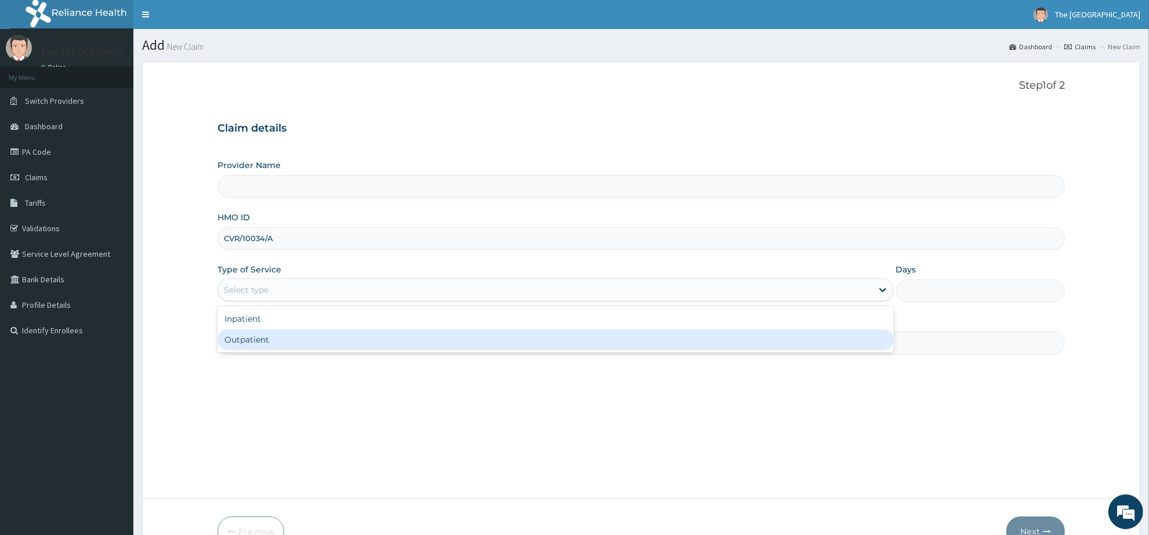
click at [285, 341] on div "Outpatient" at bounding box center [556, 340] width 676 height 21
type input "1"
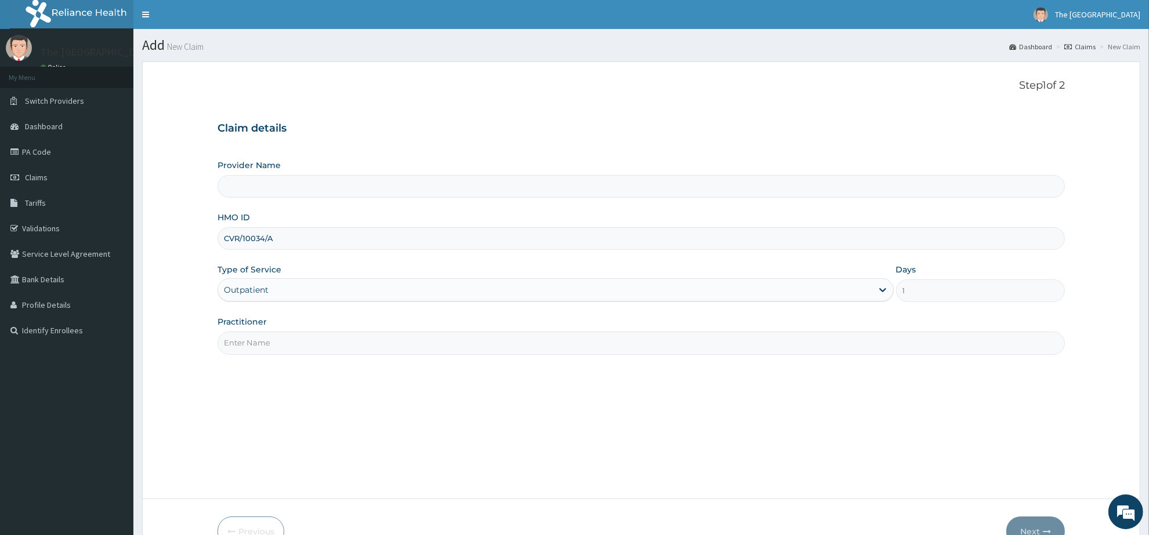
click at [285, 341] on input "Practitioner" at bounding box center [642, 343] width 848 height 23
type input "The [GEOGRAPHIC_DATA]"
type input "[PERSON_NAME]"
click at [1027, 525] on button "Next" at bounding box center [1036, 532] width 59 height 30
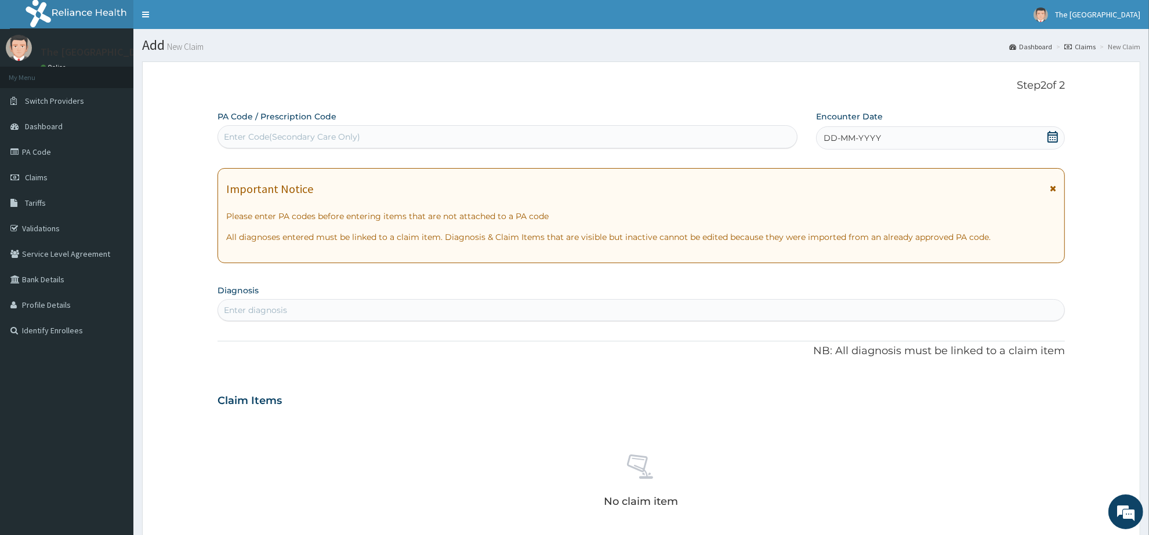
click at [387, 139] on div "Enter Code(Secondary Care Only)" at bounding box center [507, 137] width 579 height 19
paste input "PA/5DDB67"
type input "PA/5DDB67"
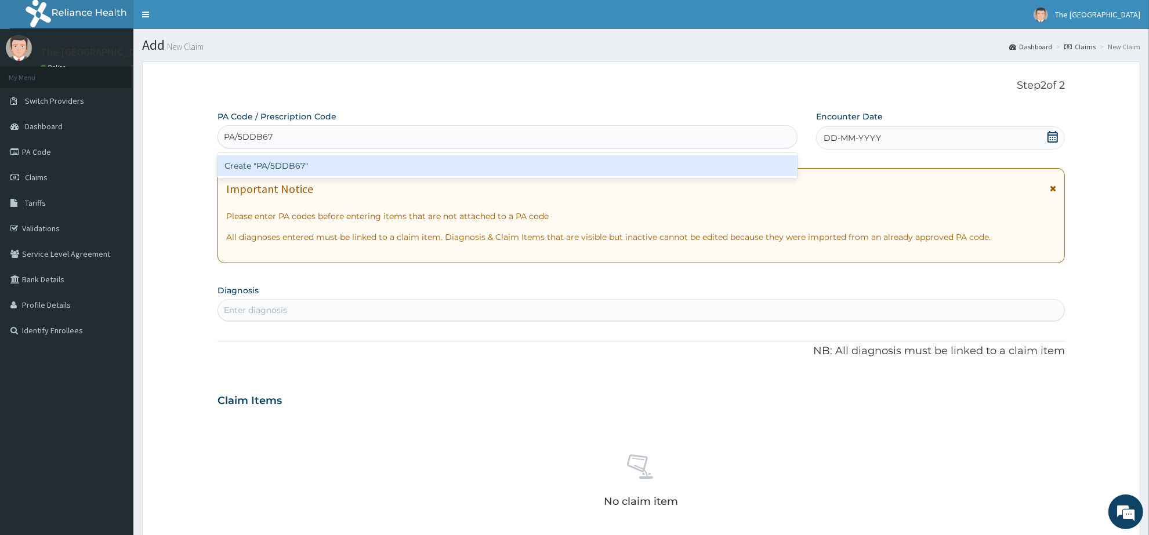
click at [370, 166] on div "Create "PA/5DDB67"" at bounding box center [508, 165] width 580 height 21
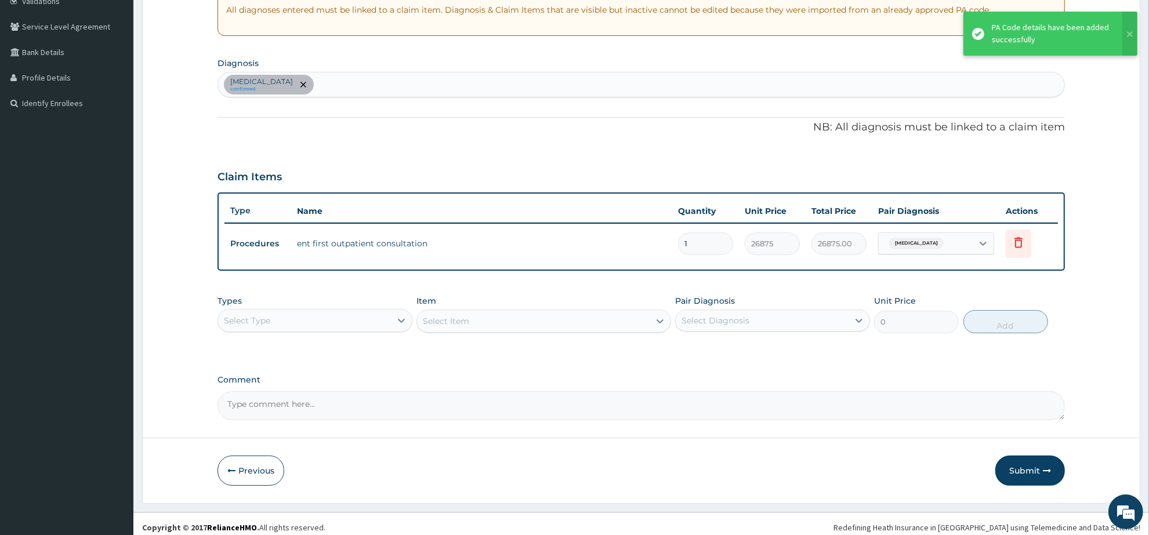
scroll to position [233, 0]
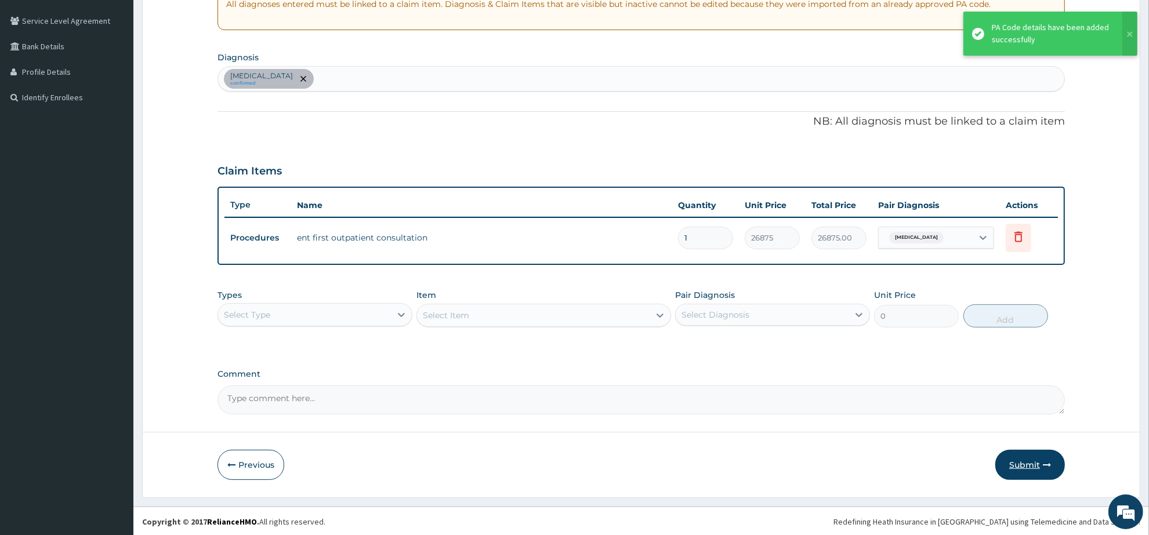
click at [1018, 469] on button "Submit" at bounding box center [1030, 465] width 70 height 30
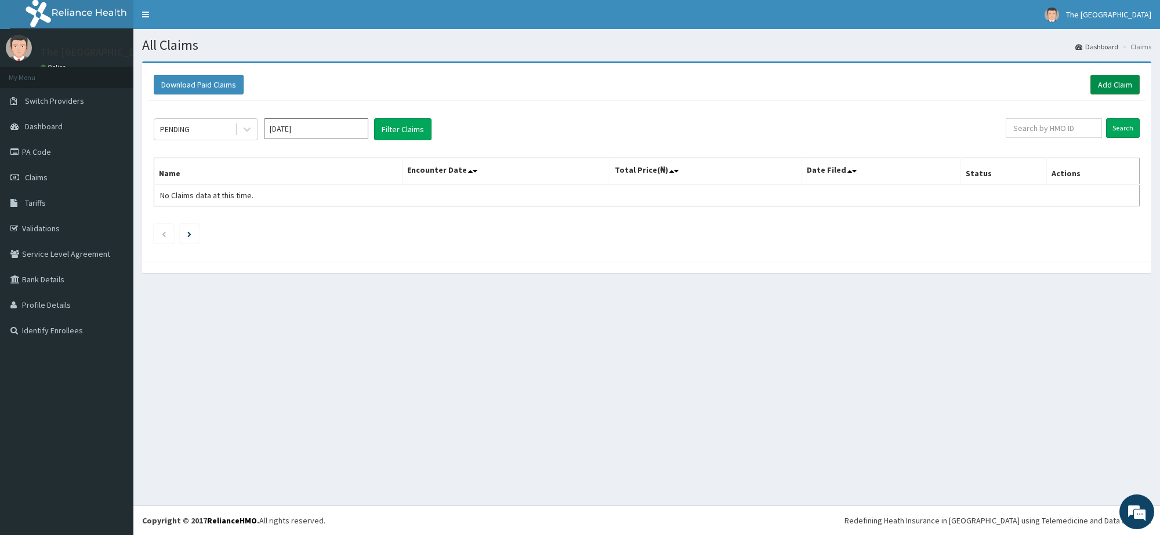
click at [1120, 84] on link "Add Claim" at bounding box center [1115, 85] width 49 height 20
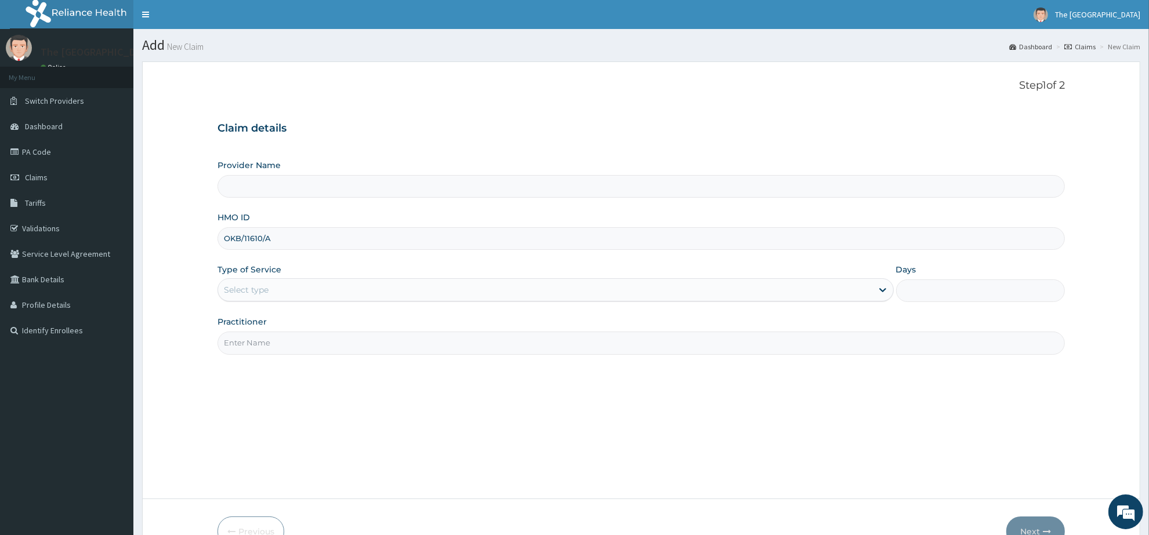
type input "OKB/11610/A"
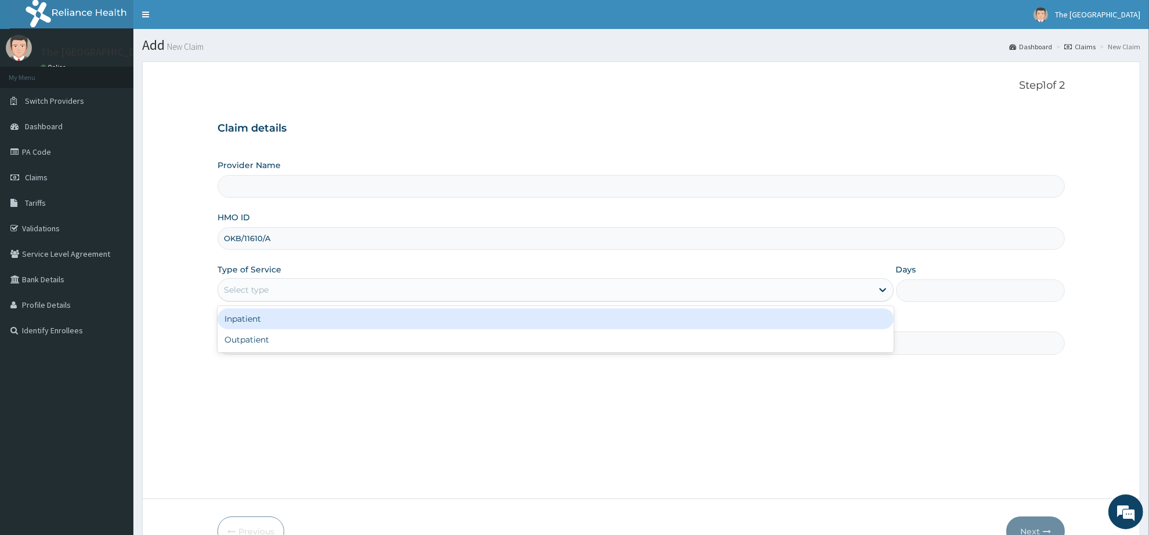
click at [320, 291] on div "Select type" at bounding box center [545, 290] width 654 height 19
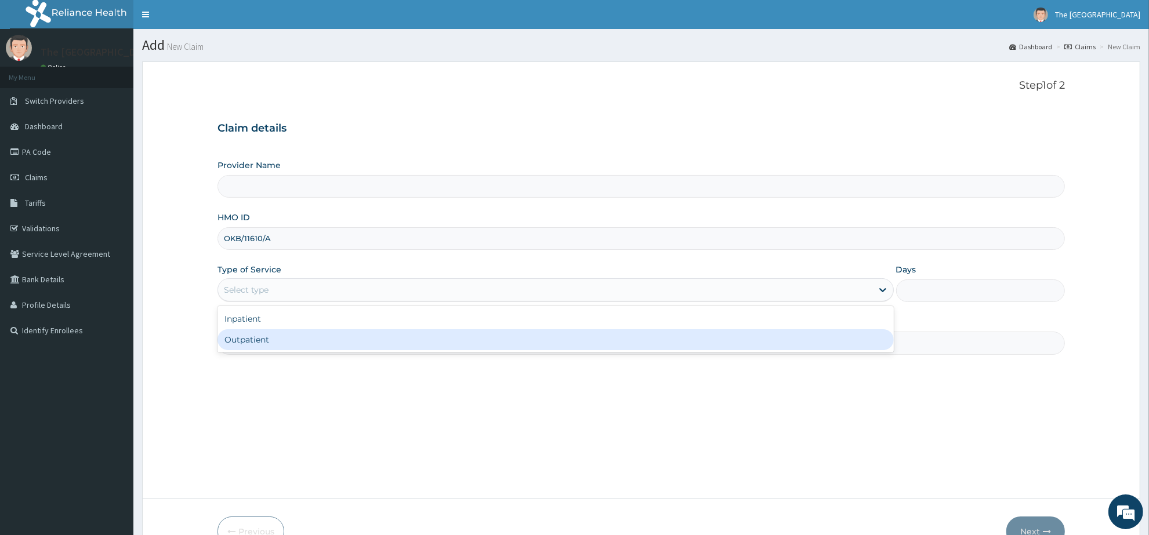
click at [302, 344] on div "Outpatient" at bounding box center [556, 340] width 676 height 21
type input "1"
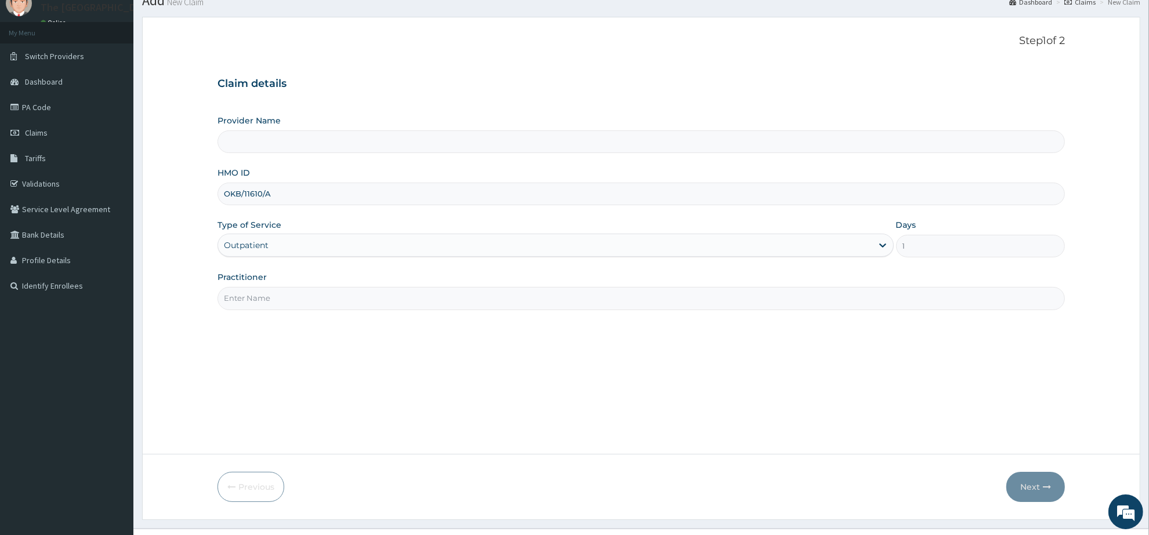
scroll to position [68, 0]
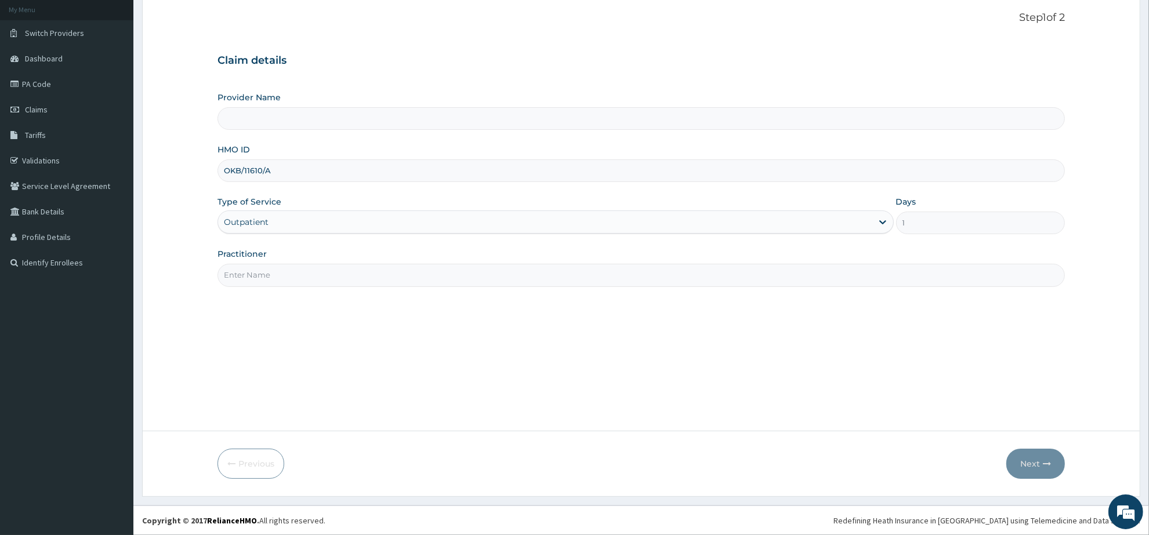
type input "The [GEOGRAPHIC_DATA]"
click at [422, 288] on div "Step 1 of 2 Claim details Provider Name The BrookHaven Hospital HMO ID OKB/1161…" at bounding box center [642, 212] width 848 height 401
click at [428, 280] on input "Practitioner" at bounding box center [642, 275] width 848 height 23
type input "[PERSON_NAME]"
click at [1040, 471] on button "Next" at bounding box center [1036, 464] width 59 height 30
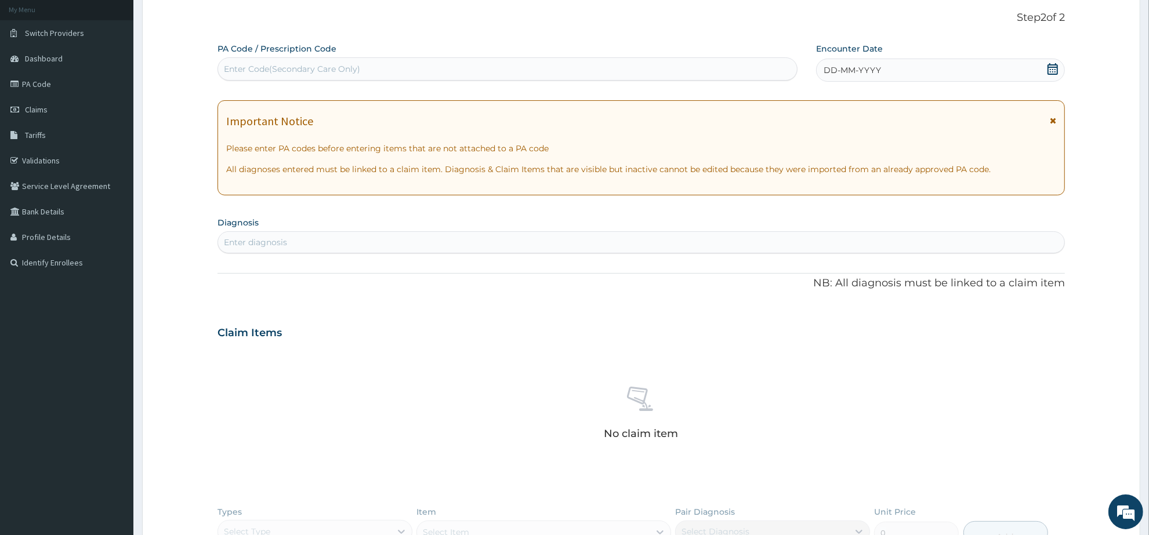
click at [1056, 67] on icon at bounding box center [1053, 69] width 10 height 12
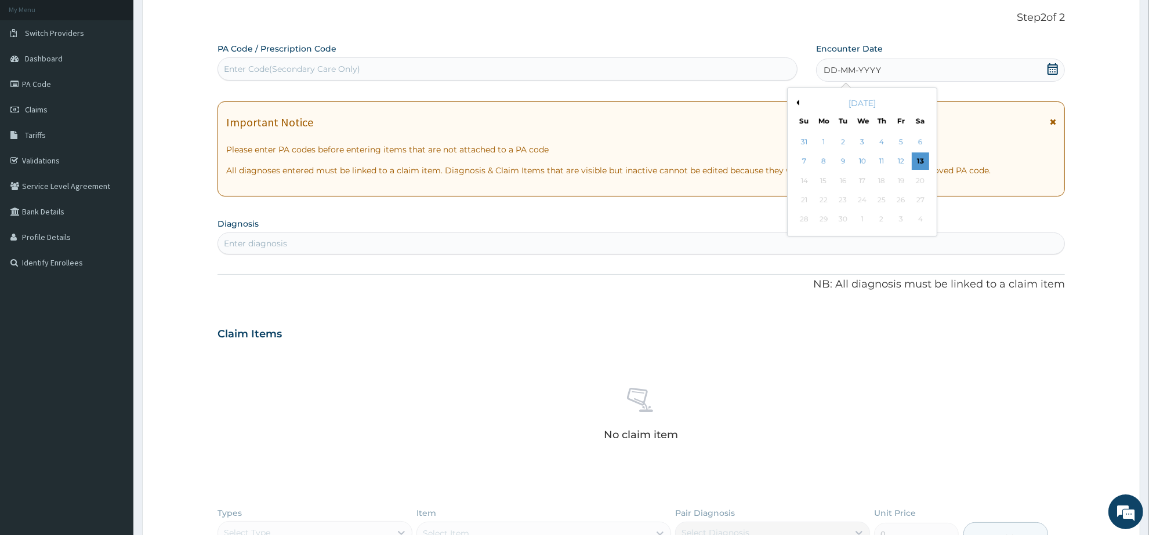
scroll to position [0, 0]
click at [799, 103] on button "Previous Month" at bounding box center [797, 103] width 6 height 6
click at [824, 197] on div "18" at bounding box center [823, 199] width 17 height 17
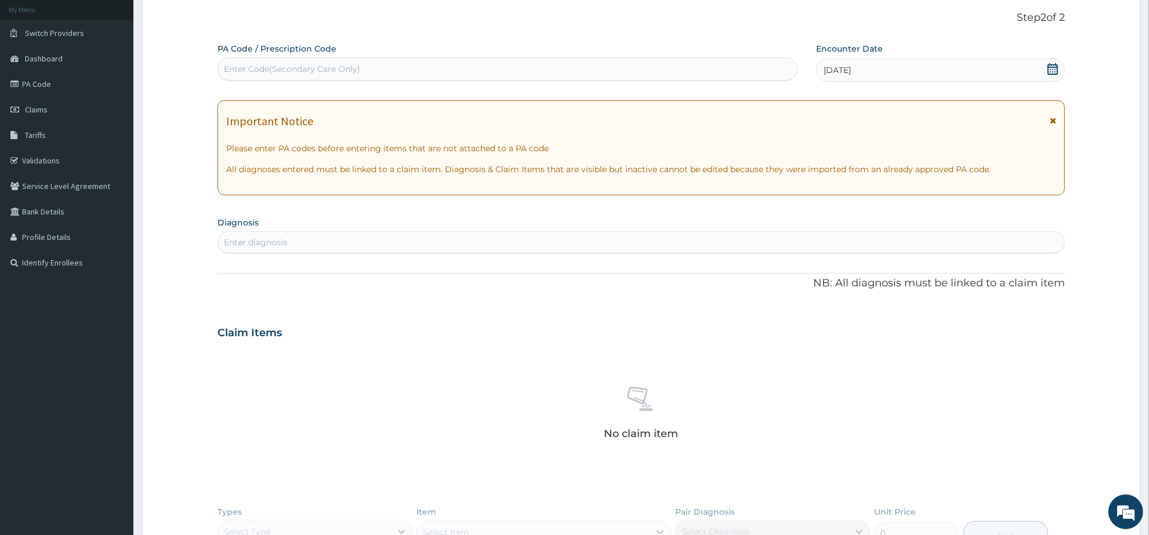
click at [314, 66] on div "Enter Code(Secondary Care Only)" at bounding box center [292, 69] width 136 height 12
paste input "PA/09B584"
type input "PA/09B584"
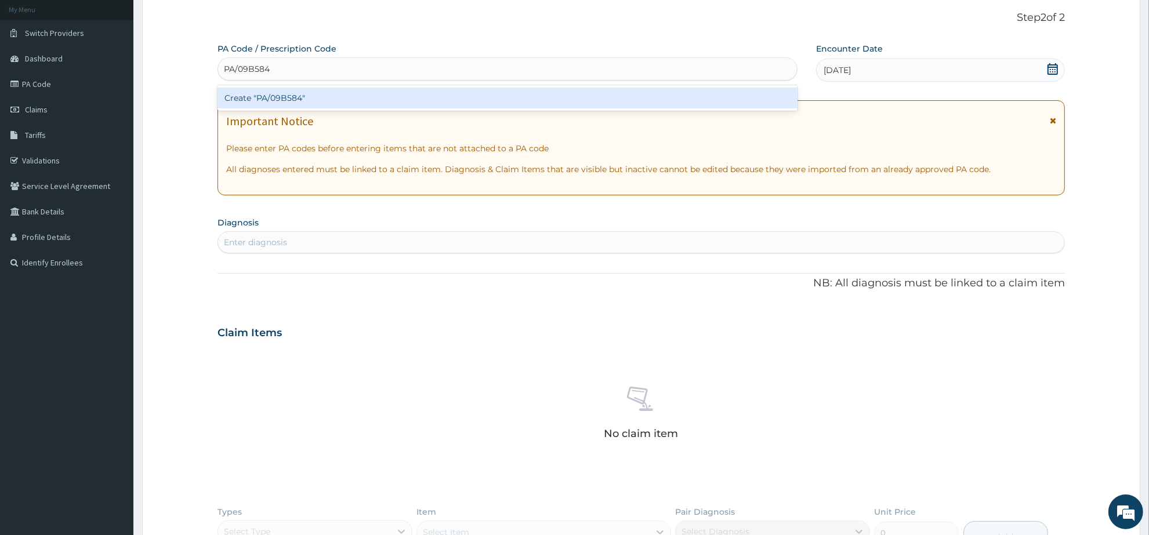
click at [299, 95] on div "Create "PA/09B584"" at bounding box center [508, 98] width 580 height 21
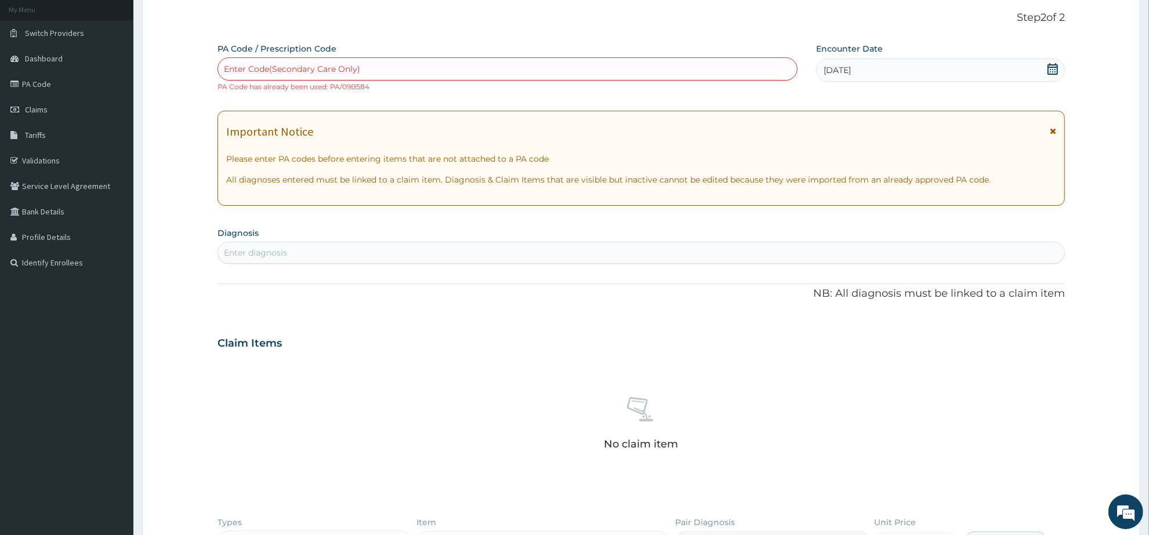
click at [301, 64] on div "Enter Code(Secondary Care Only)" at bounding box center [292, 69] width 136 height 12
paste input "PA/FE734E"
type input "PA/FE734E"
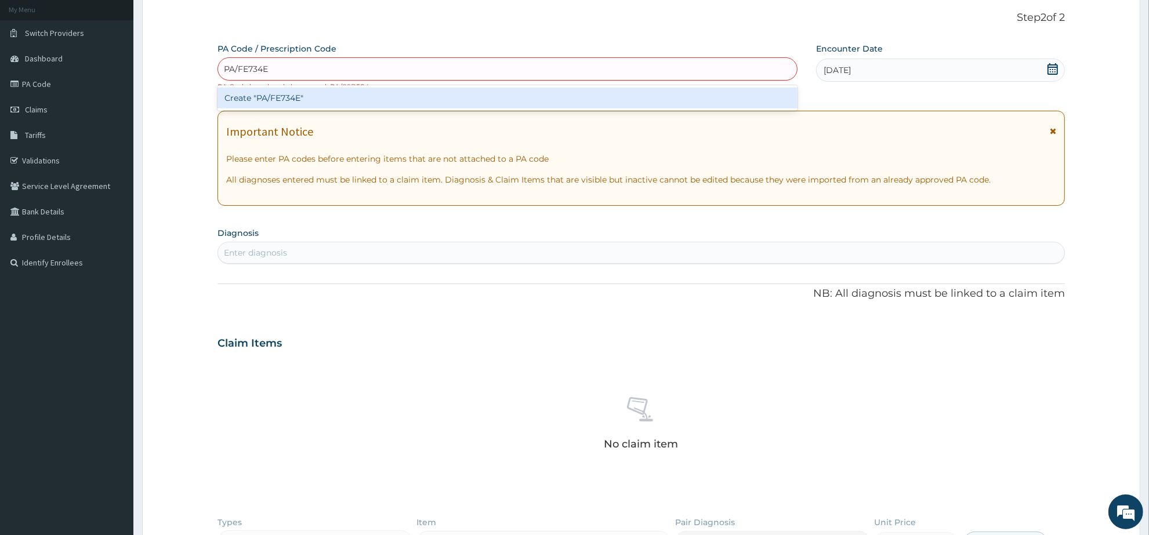
click at [268, 91] on div "Create "PA/FE734E"" at bounding box center [508, 98] width 580 height 21
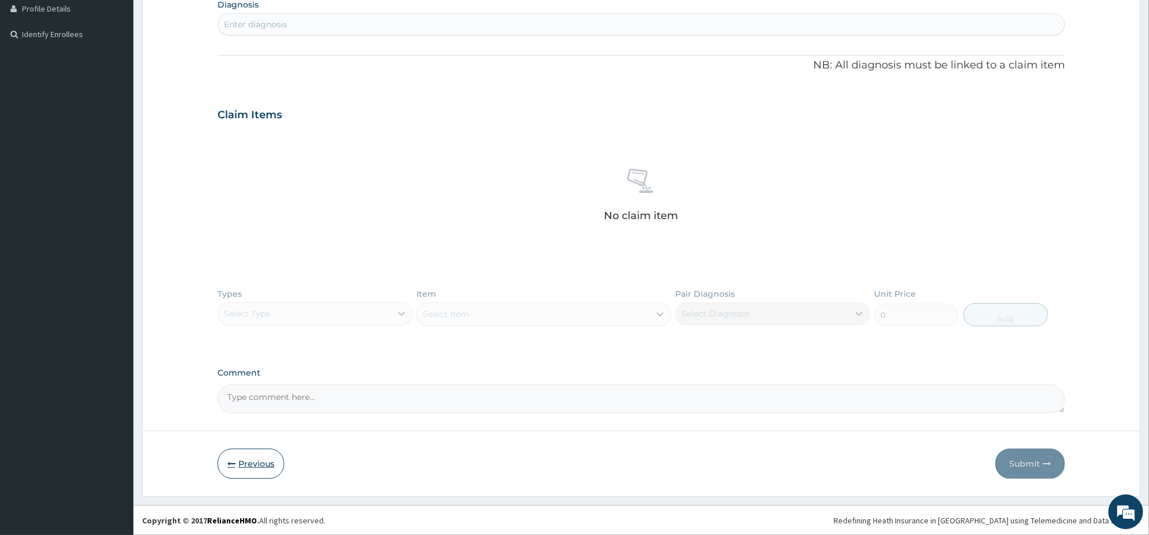
click at [254, 462] on button "Previous" at bounding box center [251, 464] width 67 height 30
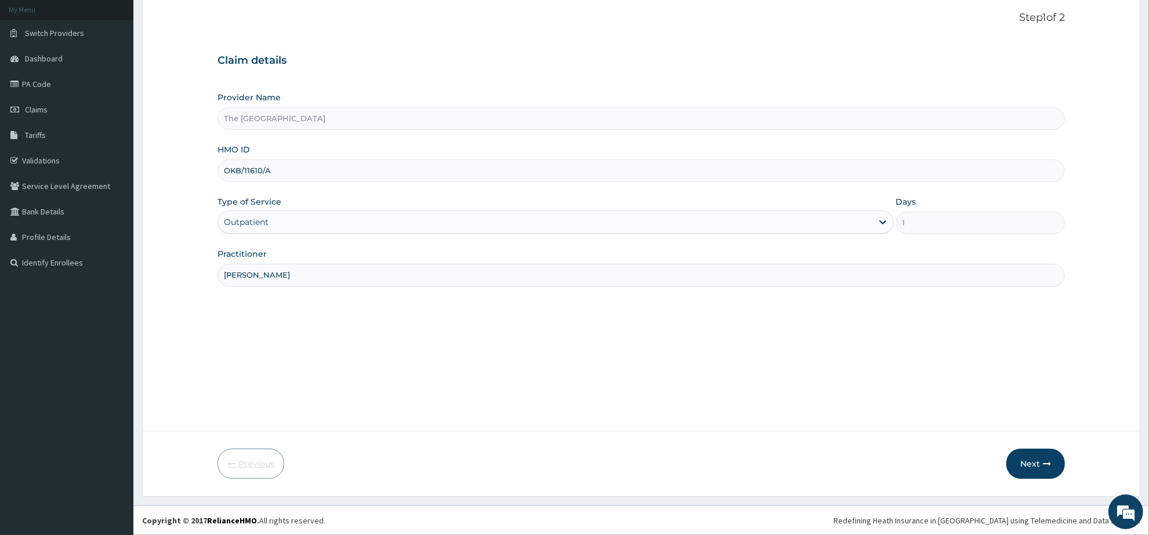
scroll to position [68, 0]
click at [1022, 464] on button "Next" at bounding box center [1036, 464] width 59 height 30
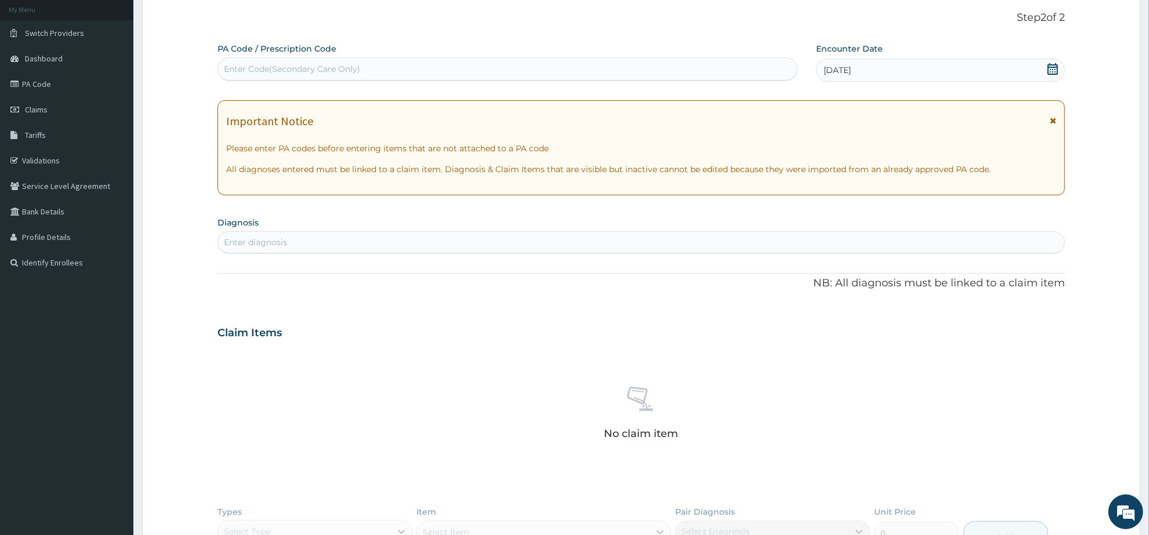
click at [337, 236] on div "Enter diagnosis" at bounding box center [641, 242] width 846 height 19
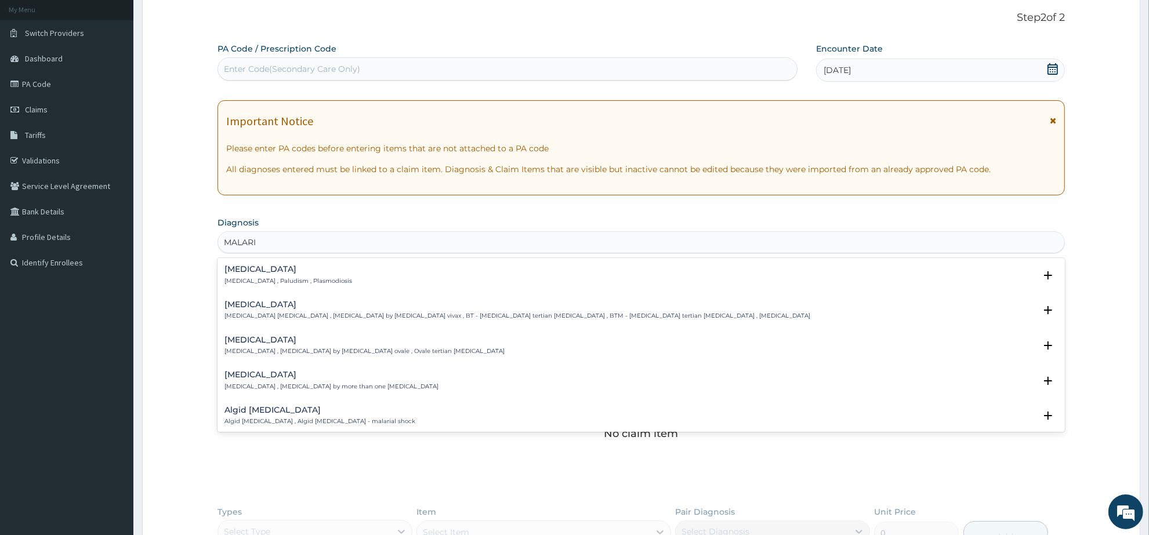
type input "MALARIA"
click at [256, 273] on h4 "Malaria" at bounding box center [289, 269] width 128 height 9
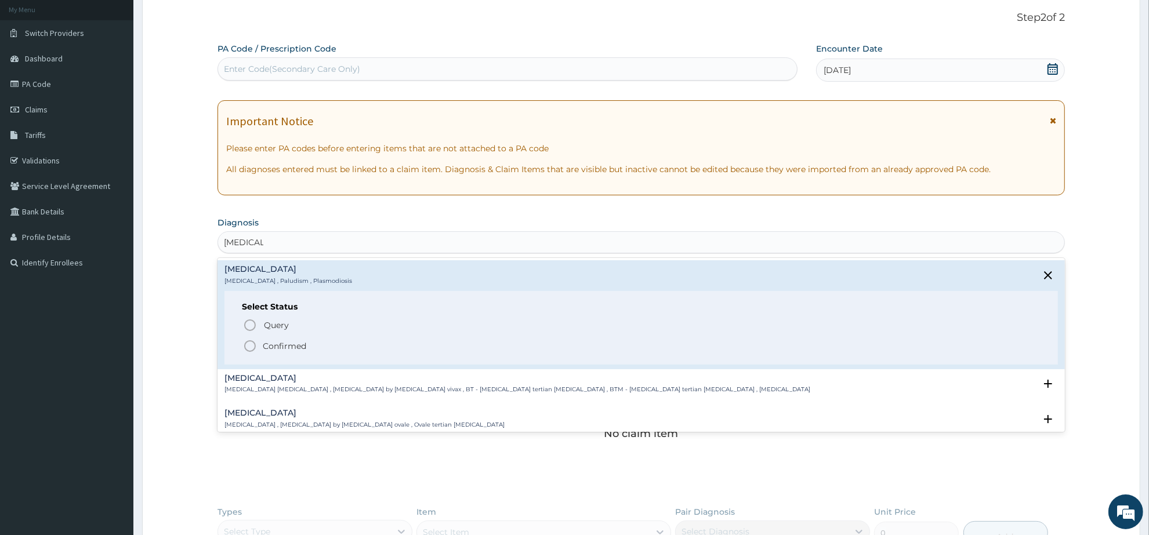
click at [250, 343] on icon "status option filled" at bounding box center [250, 346] width 14 height 14
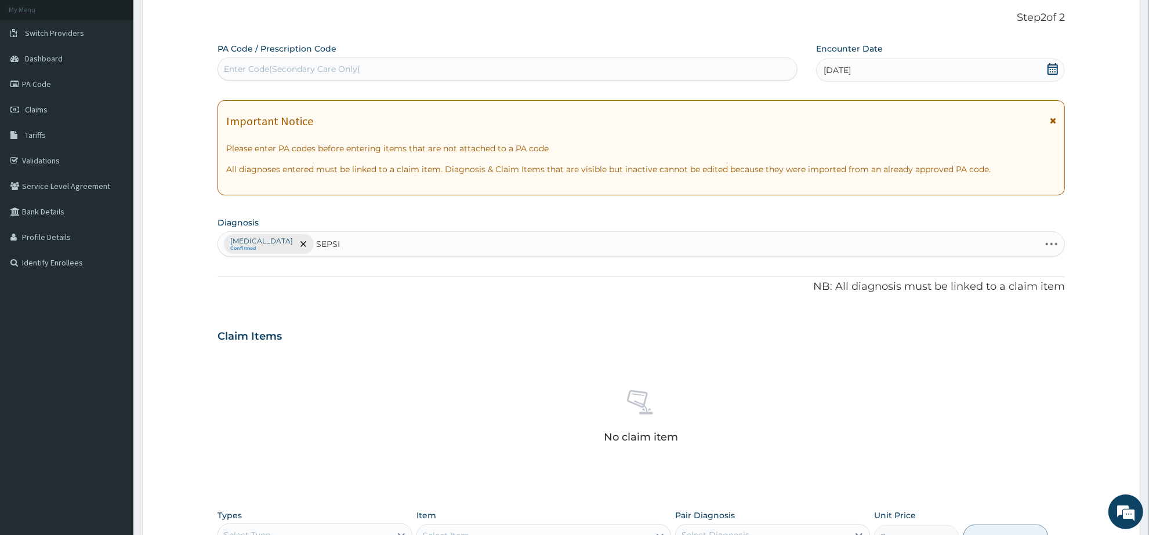
type input "SEPSIS"
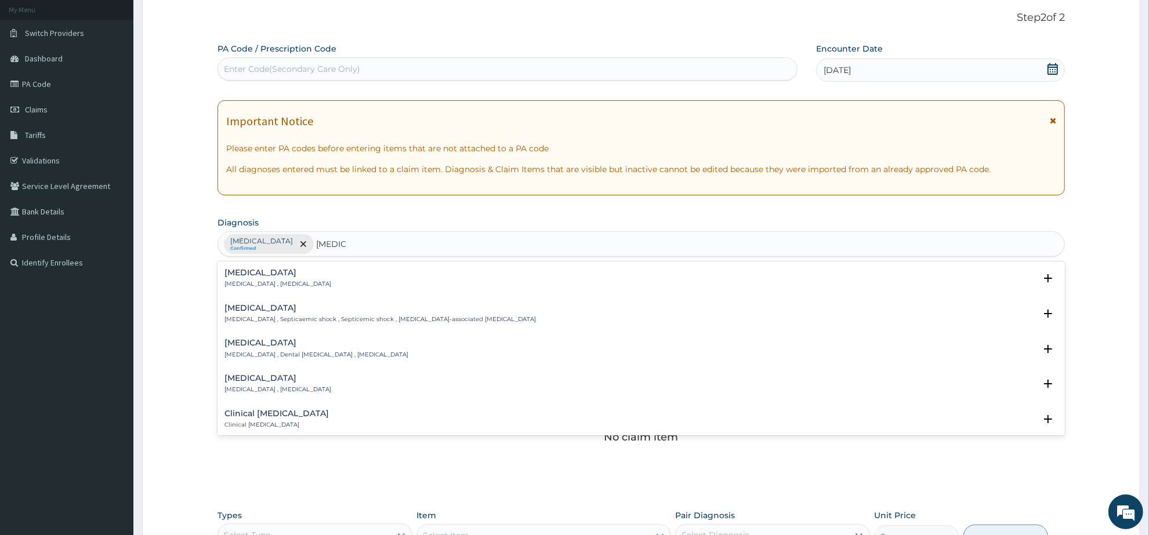
click at [232, 278] on div "Sepsis Systemic infection , Sepsis" at bounding box center [278, 279] width 107 height 20
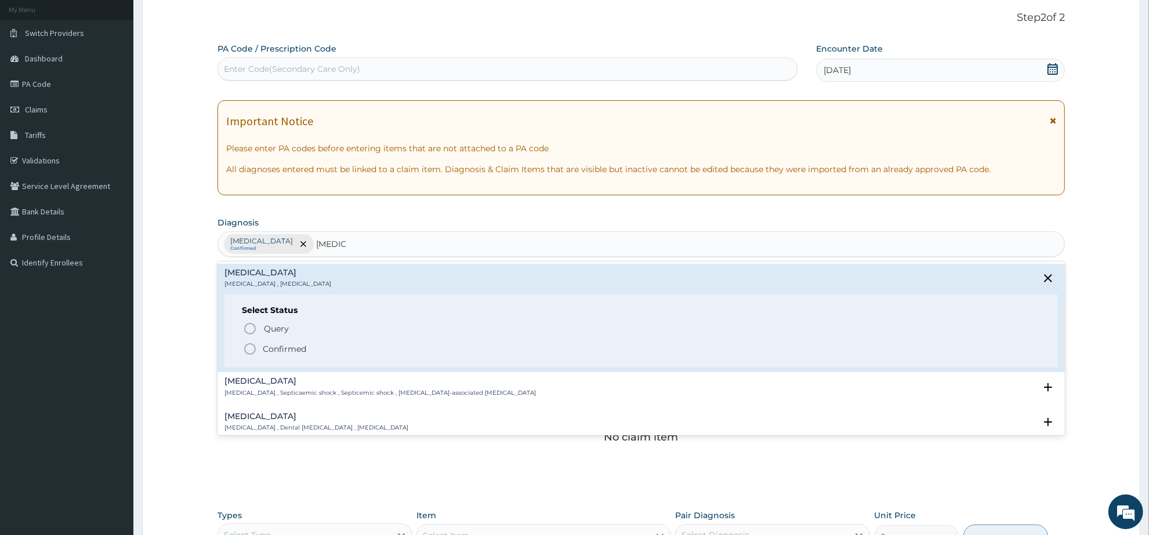
click at [248, 350] on icon "status option filled" at bounding box center [250, 349] width 14 height 14
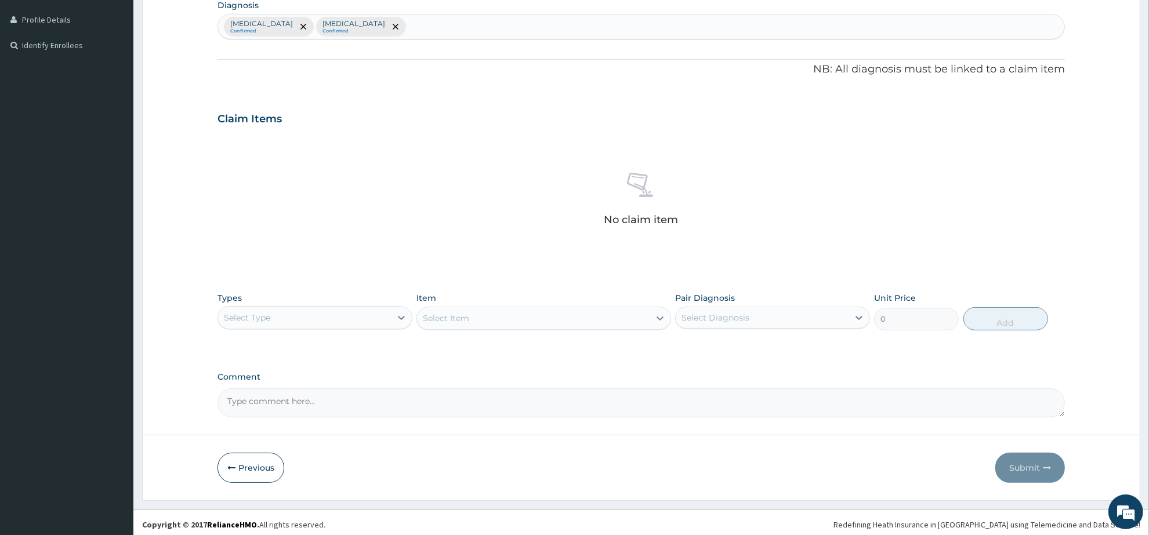
scroll to position [290, 0]
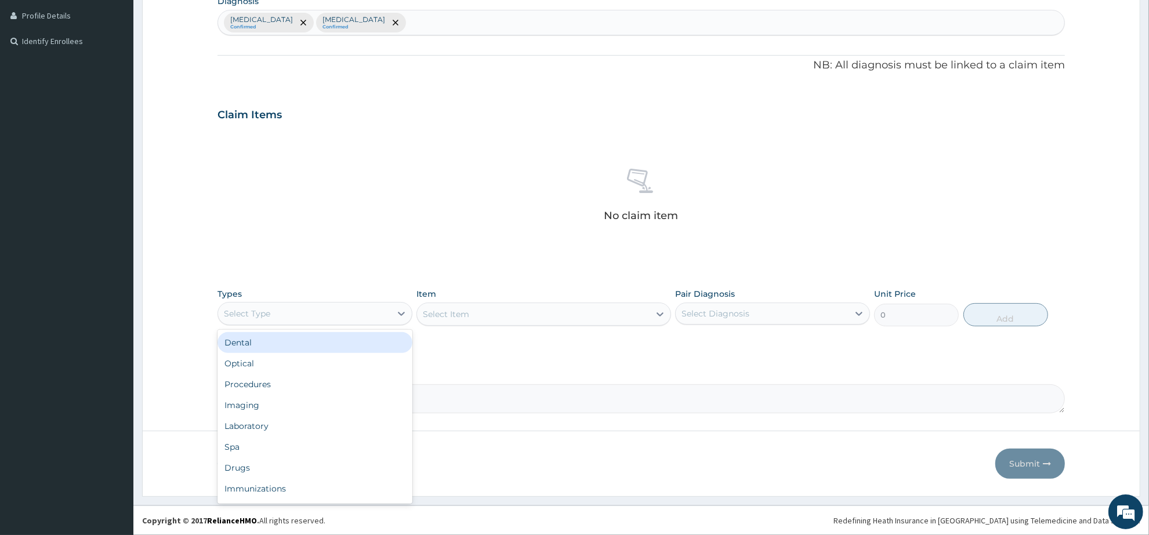
click at [388, 318] on div "Select Type" at bounding box center [304, 314] width 173 height 19
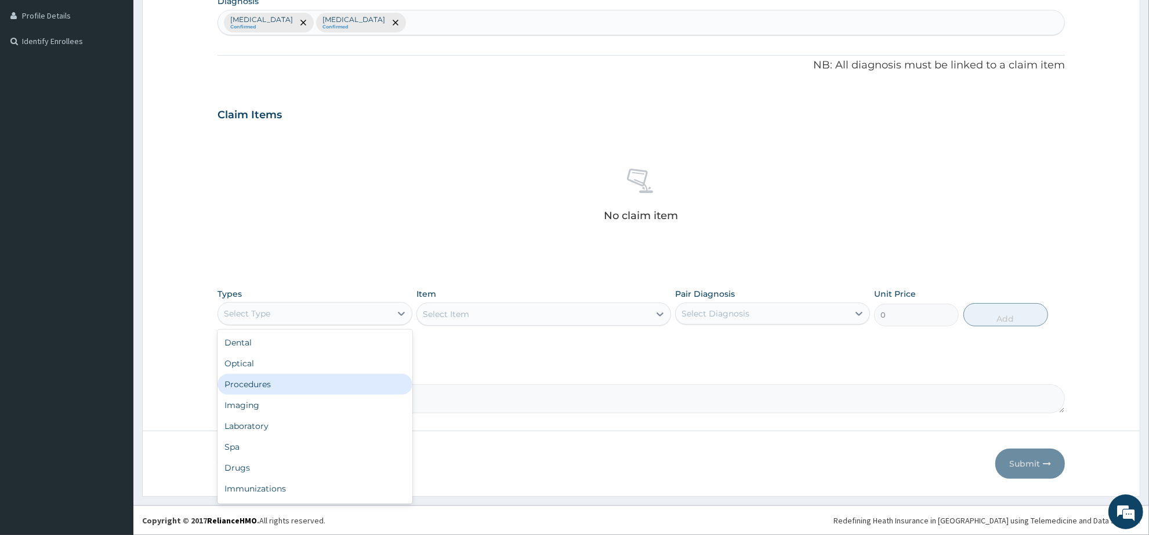
click at [327, 380] on div "Procedures" at bounding box center [315, 384] width 195 height 21
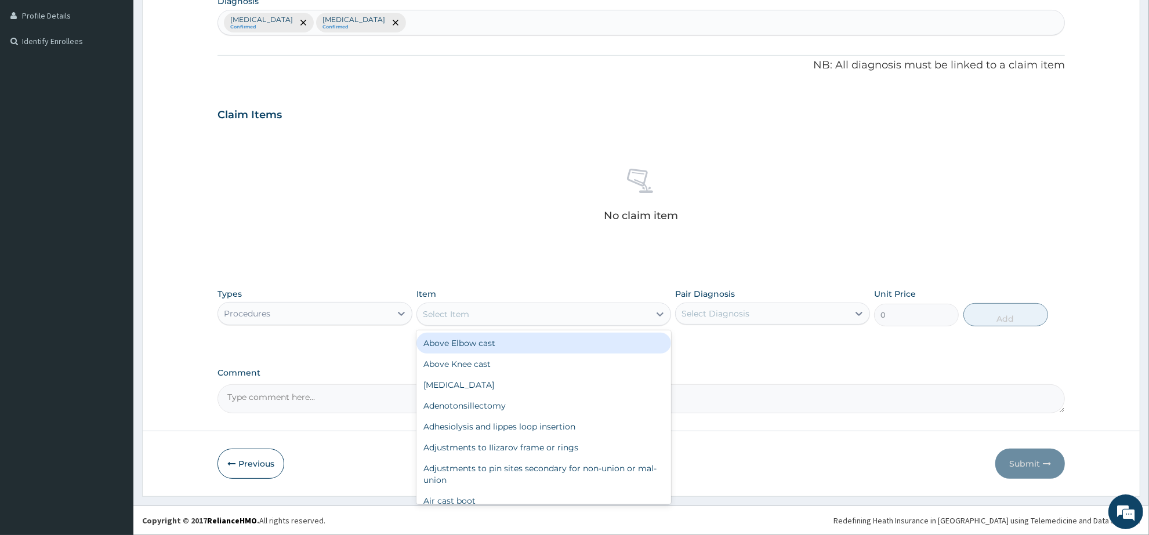
click at [463, 315] on div "Select Item" at bounding box center [446, 315] width 46 height 12
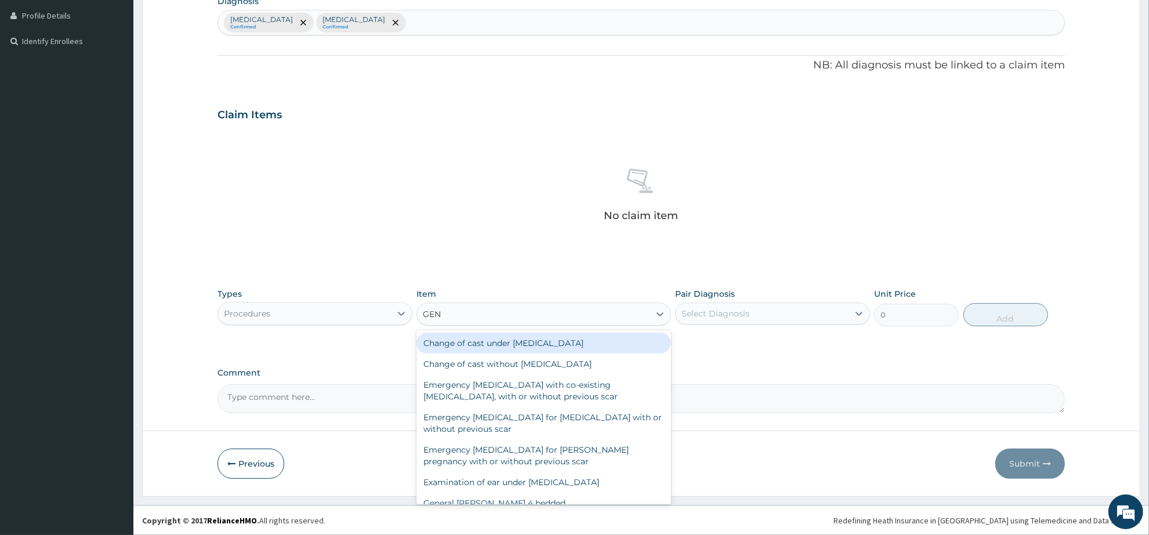
type input "GENE"
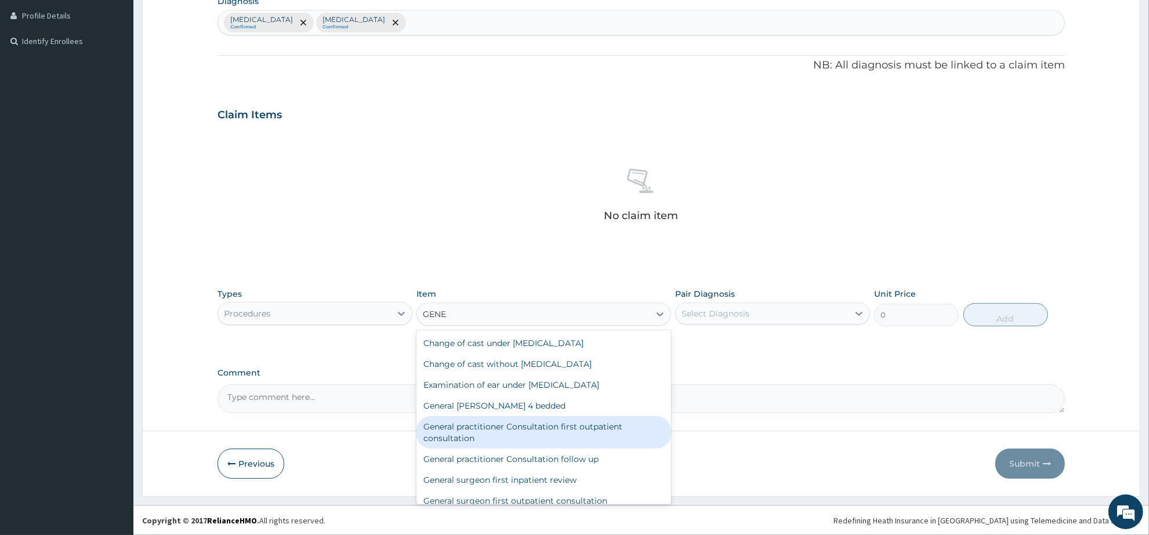
click at [492, 435] on div "General practitioner Consultation first outpatient consultation" at bounding box center [544, 433] width 254 height 32
type input "3547.5"
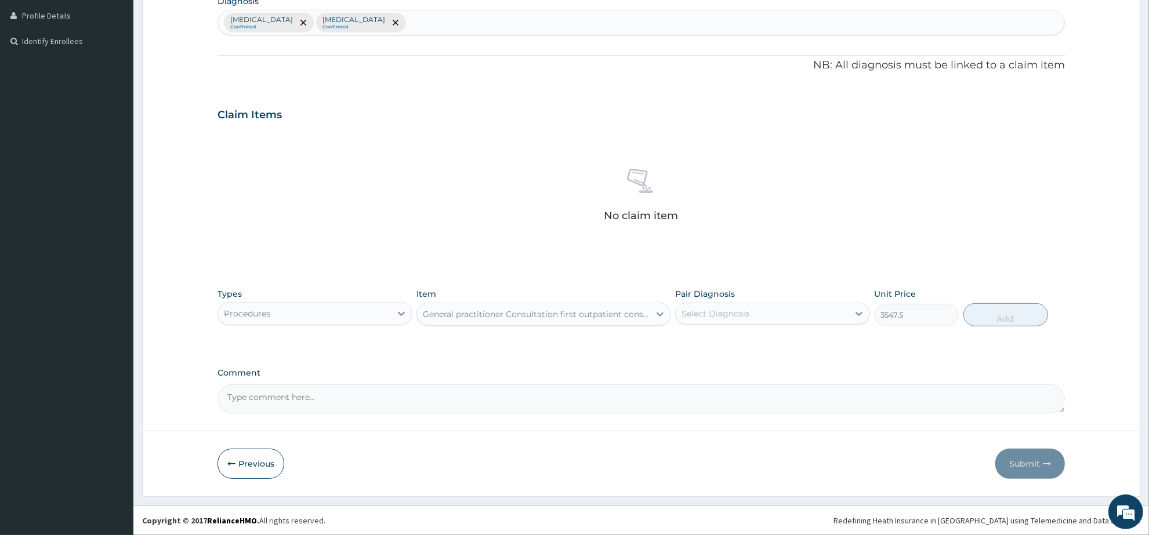
click at [744, 309] on div "Select Diagnosis" at bounding box center [716, 314] width 68 height 12
click at [744, 343] on div "[MEDICAL_DATA]" at bounding box center [772, 344] width 195 height 24
checkbox input "true"
click at [987, 314] on button "Add" at bounding box center [1006, 314] width 85 height 23
type input "0"
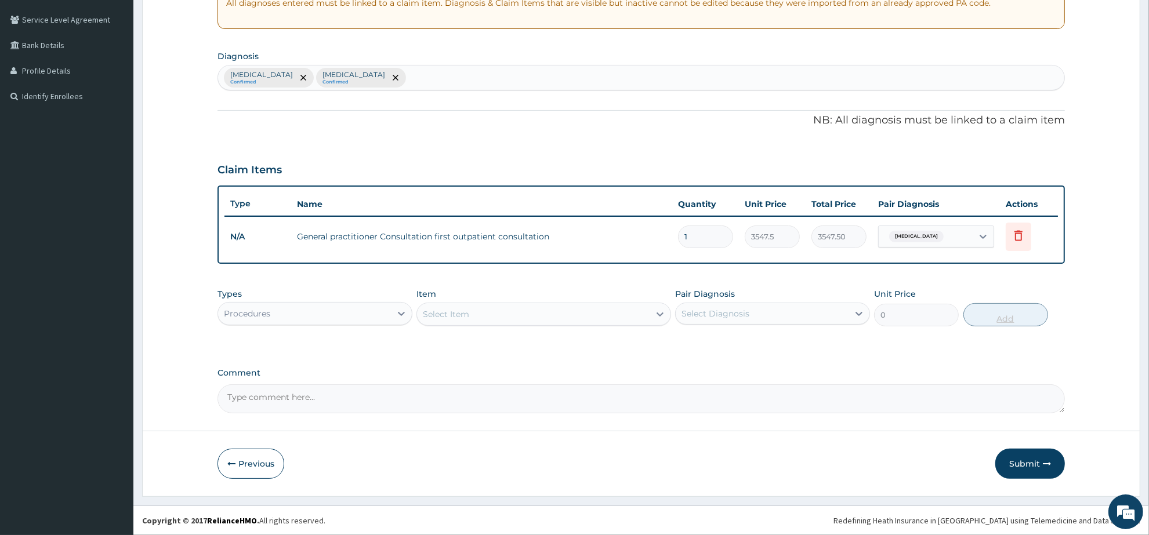
scroll to position [233, 0]
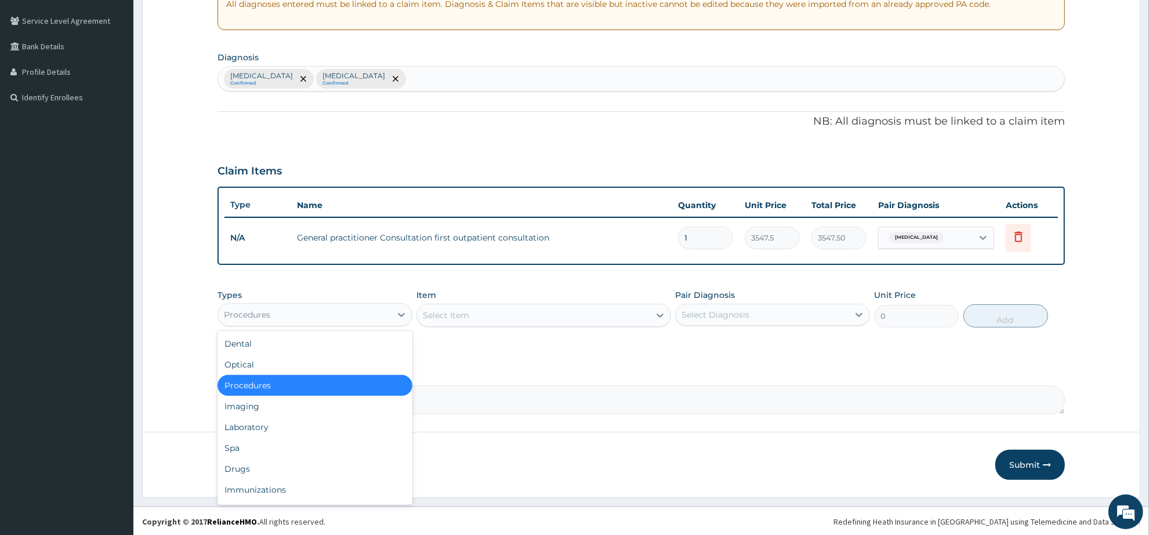
click at [351, 320] on div "Procedures" at bounding box center [304, 315] width 173 height 19
click at [307, 430] on div "Laboratory" at bounding box center [315, 427] width 195 height 21
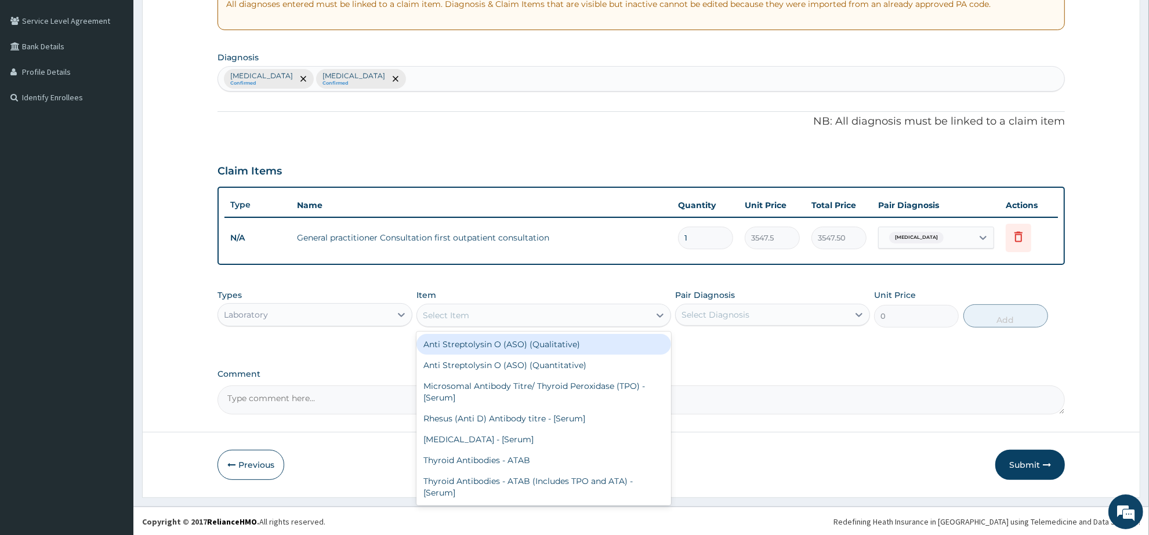
click at [511, 317] on div "Select Item" at bounding box center [533, 315] width 232 height 19
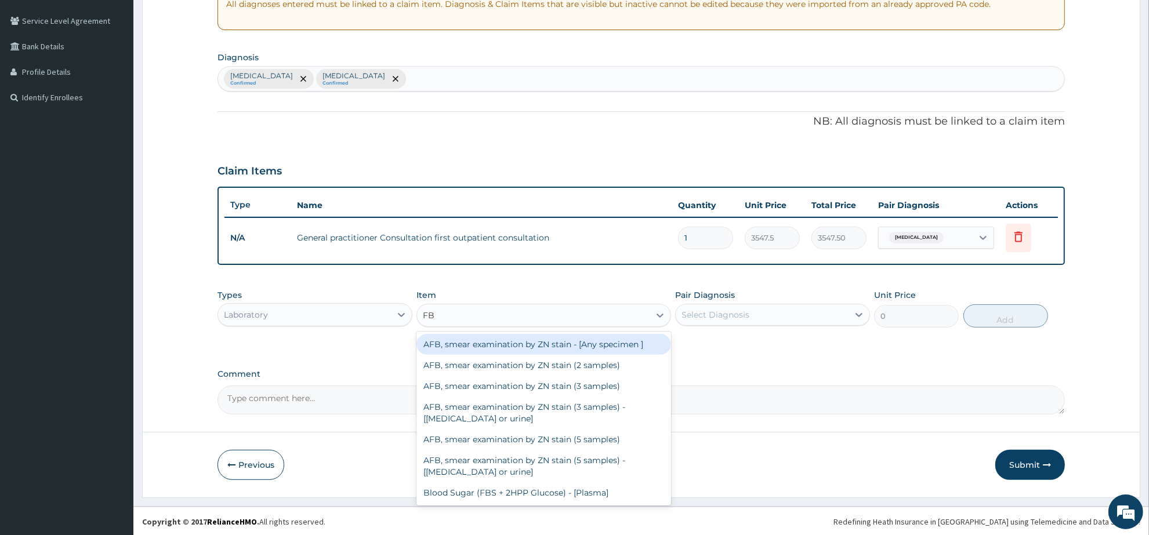
type input "FBC"
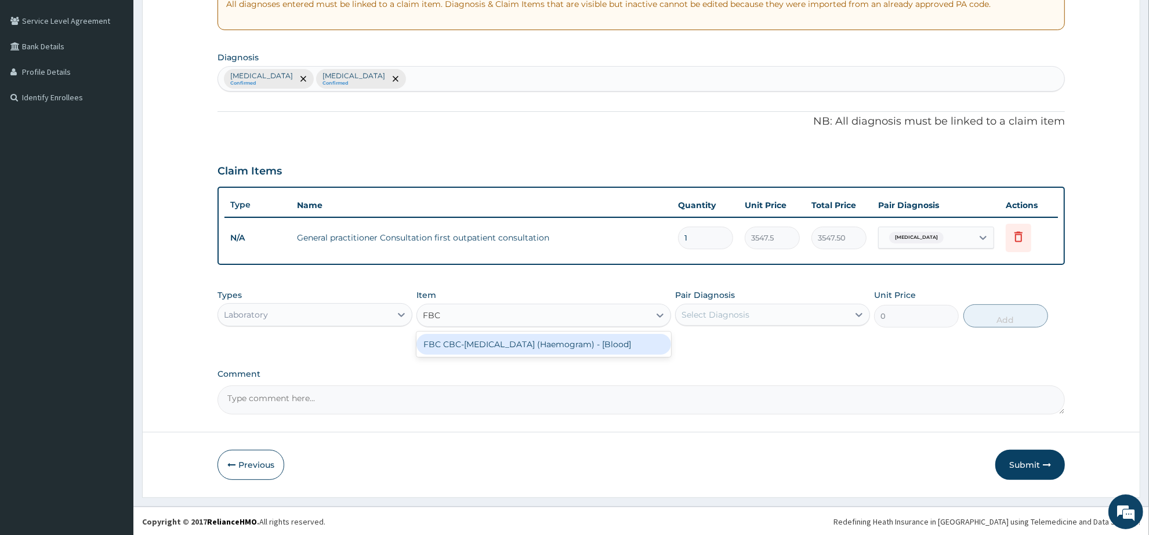
click at [534, 338] on div "FBC CBC-Complete Blood Count (Haemogram) - [Blood]" at bounding box center [544, 344] width 254 height 21
type input "4300"
click at [758, 311] on div "Select Diagnosis" at bounding box center [762, 315] width 173 height 19
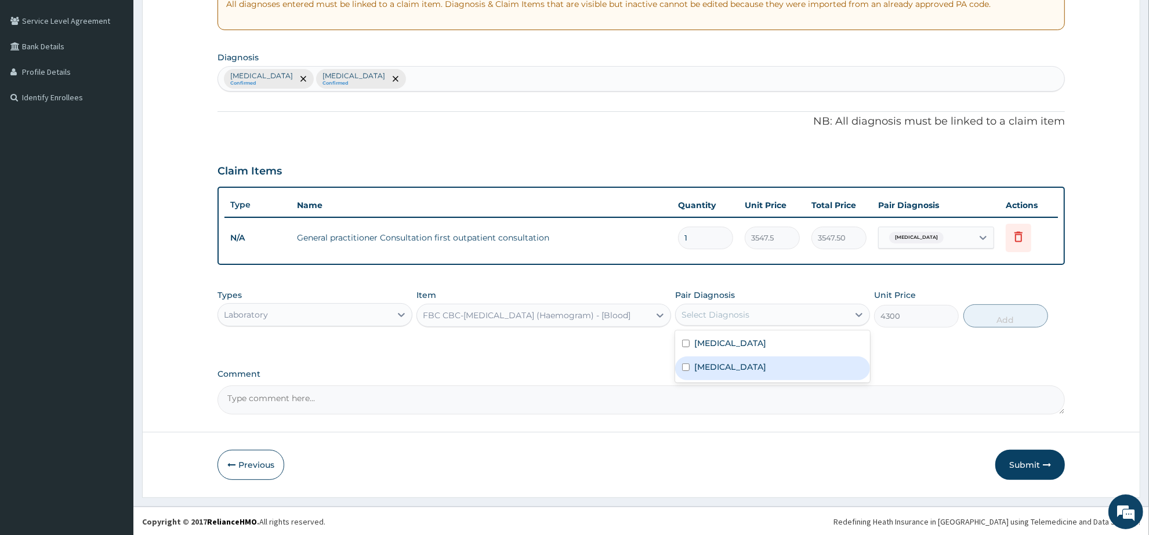
click at [755, 361] on div "Sepsis" at bounding box center [772, 369] width 195 height 24
checkbox input "true"
click at [990, 313] on button "Add" at bounding box center [1006, 316] width 85 height 23
type input "0"
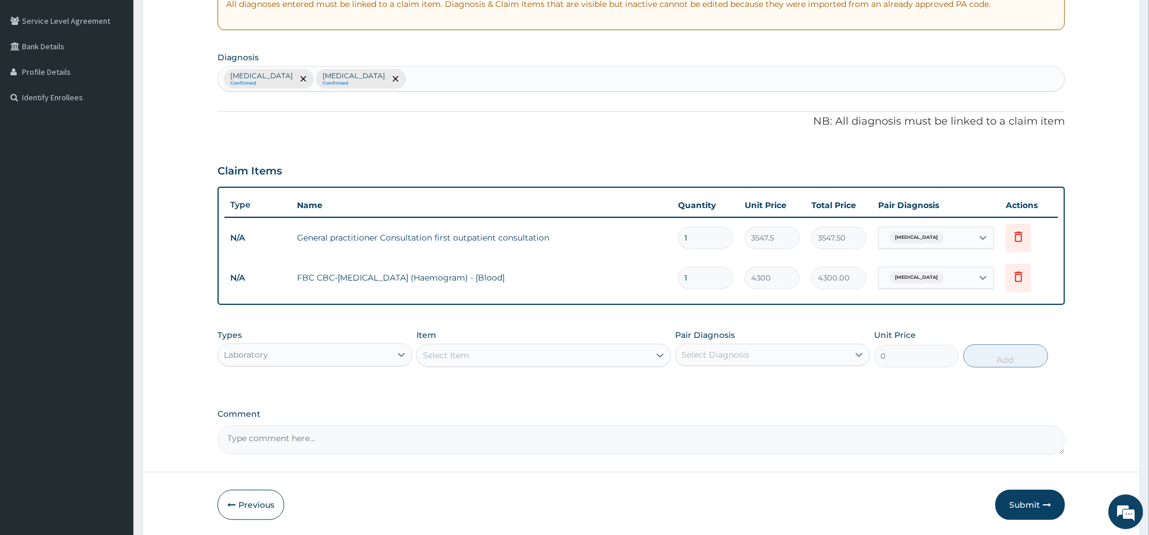
click at [514, 355] on div "Select Item" at bounding box center [533, 355] width 232 height 19
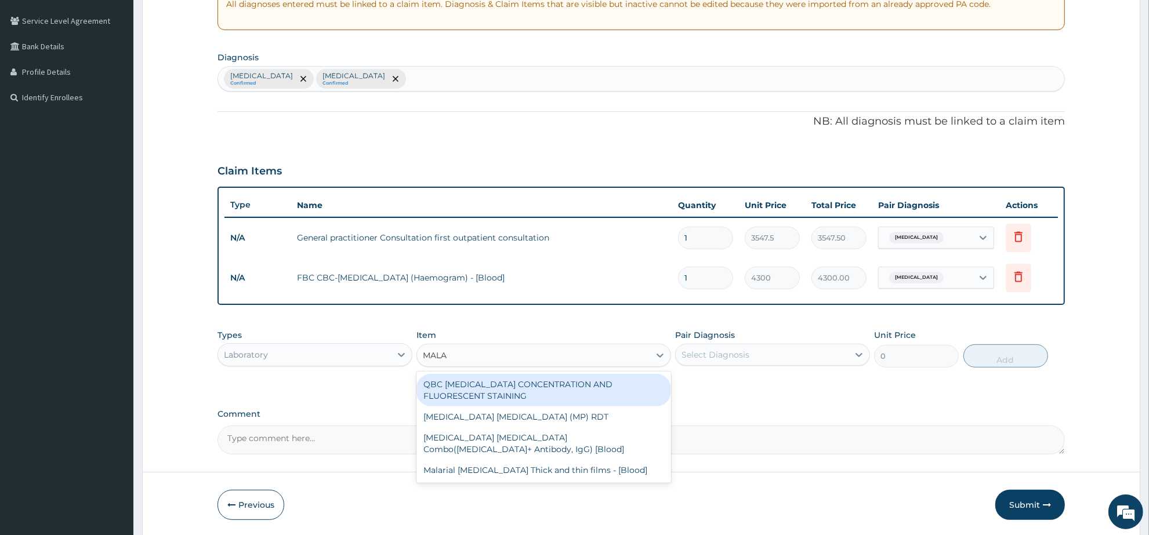
type input "MALAR"
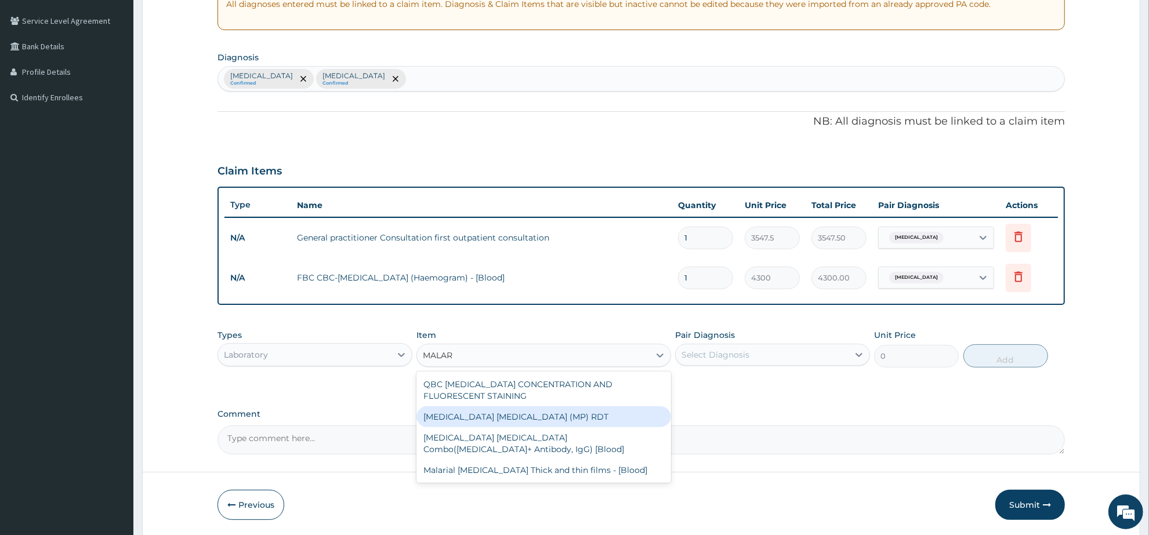
click at [541, 412] on div "MALARIA PARASITE (MP) RDT" at bounding box center [544, 417] width 254 height 21
type input "1612.5"
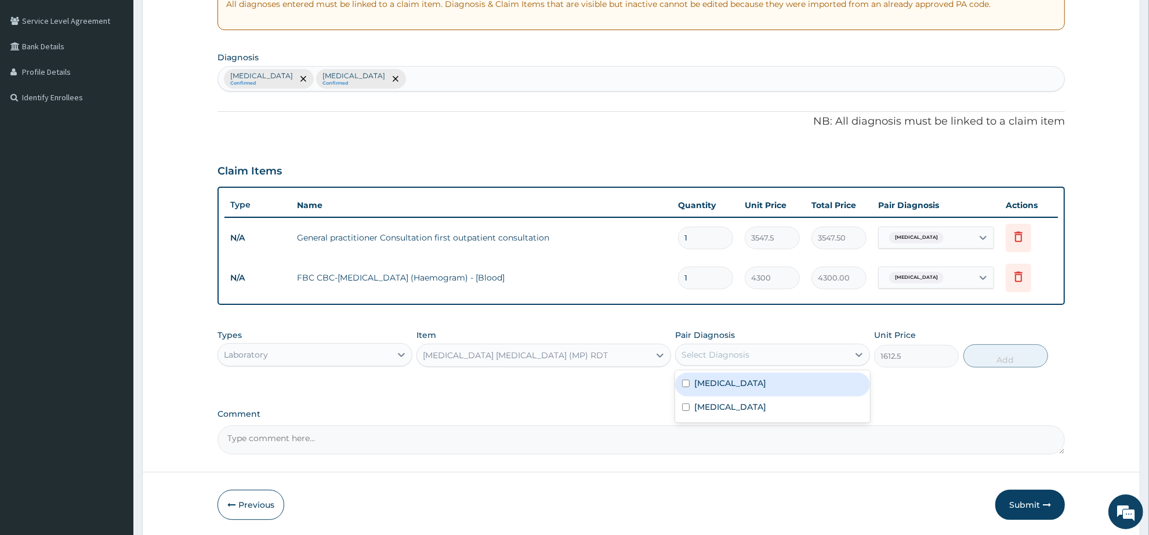
click at [735, 352] on div "Select Diagnosis" at bounding box center [716, 355] width 68 height 12
click at [741, 386] on div "[MEDICAL_DATA]" at bounding box center [772, 385] width 195 height 24
checkbox input "true"
click at [1030, 360] on button "Add" at bounding box center [1006, 356] width 85 height 23
type input "0"
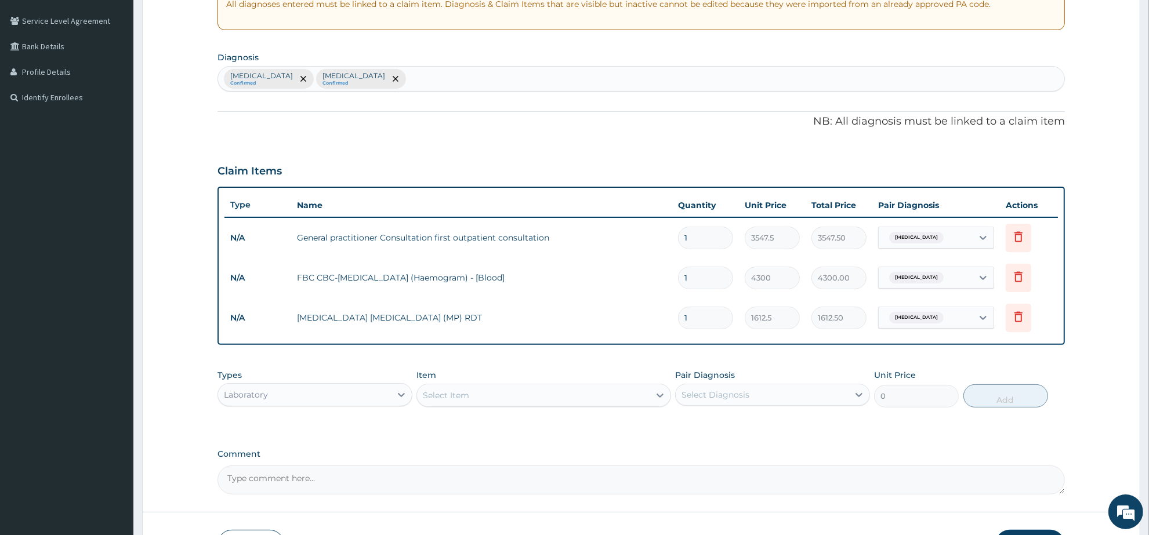
click at [318, 387] on div "Laboratory" at bounding box center [304, 395] width 173 height 19
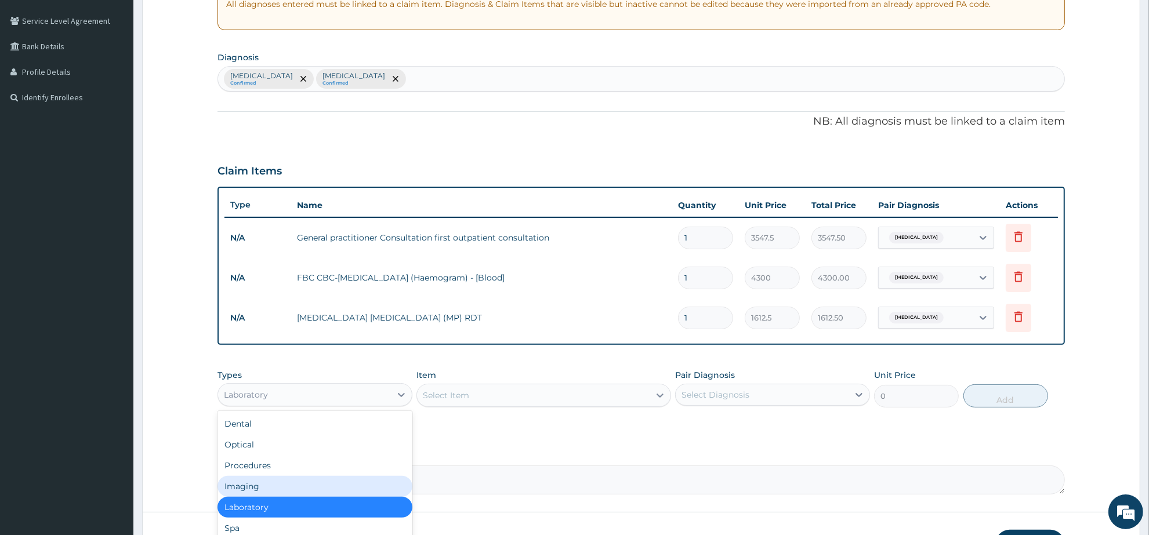
scroll to position [39, 0]
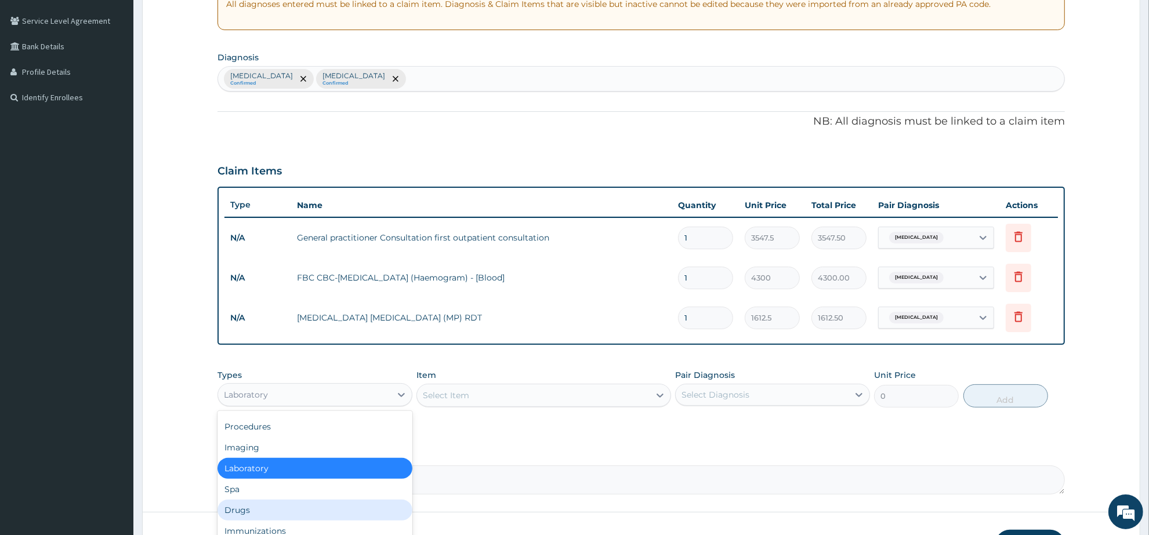
click at [266, 505] on div "Drugs" at bounding box center [315, 510] width 195 height 21
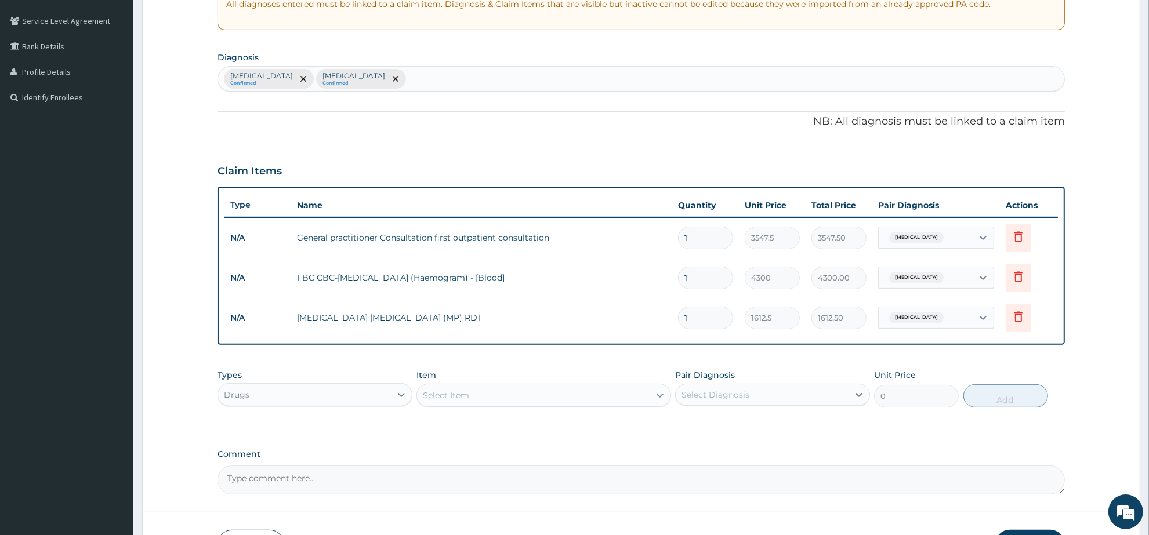
click at [477, 397] on div "Select Item" at bounding box center [533, 395] width 232 height 19
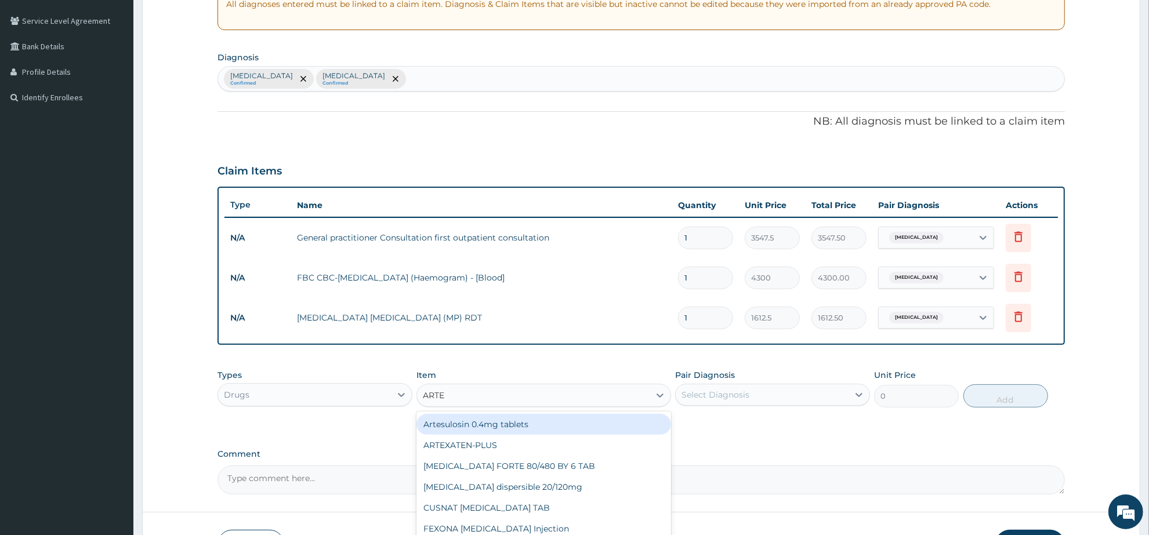
type input "ARTEM"
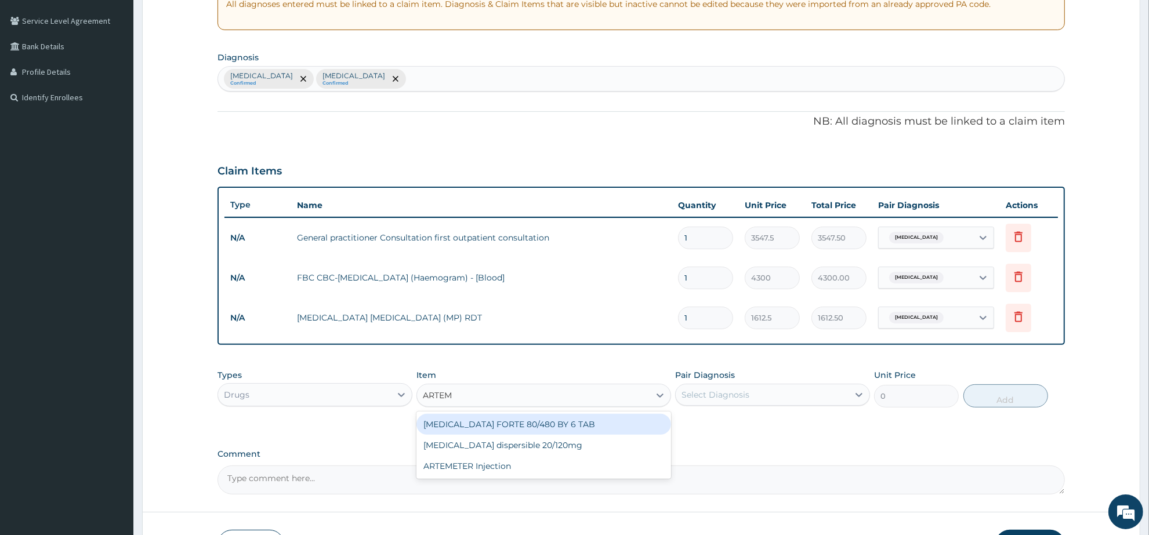
click at [498, 421] on div "[MEDICAL_DATA] FORTE 80/480 BY 6 TAB" at bounding box center [544, 424] width 254 height 21
type input "449.35"
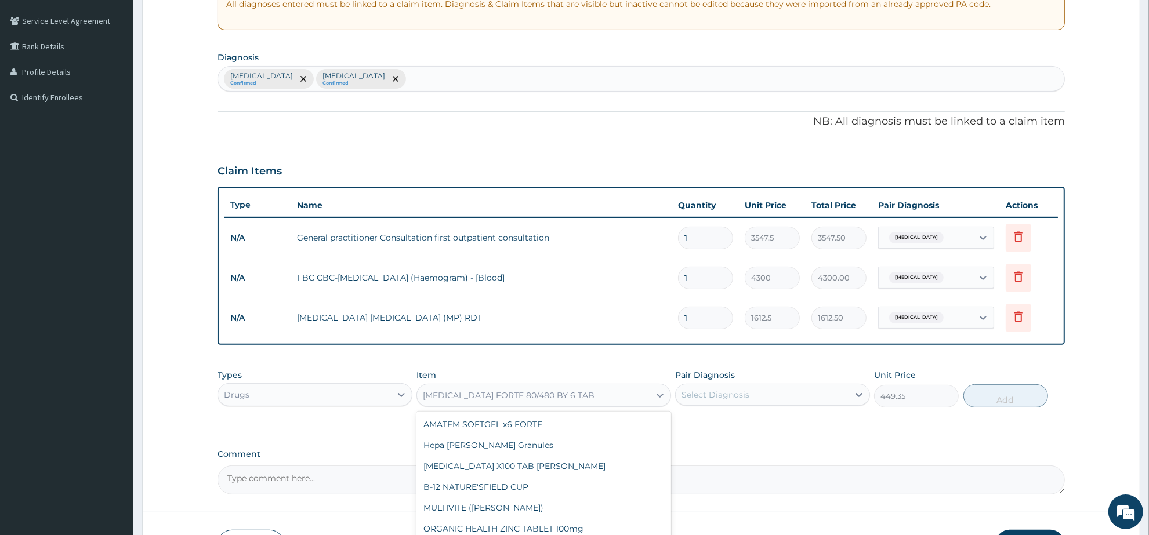
click at [494, 394] on div "[MEDICAL_DATA] FORTE 80/480 BY 6 TAB" at bounding box center [509, 396] width 172 height 12
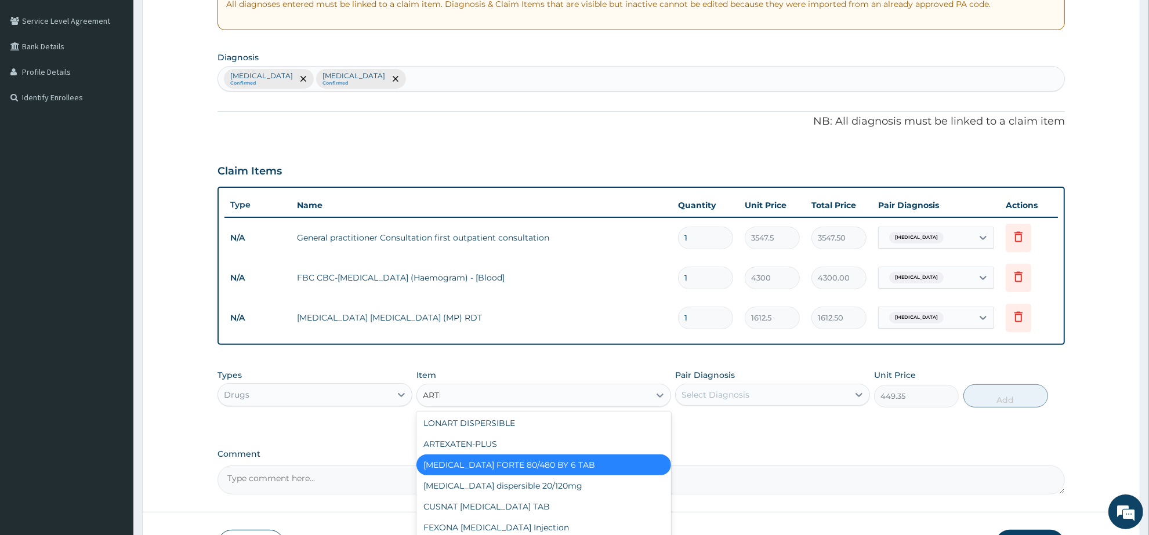
scroll to position [1, 0]
type input "ARTEM"
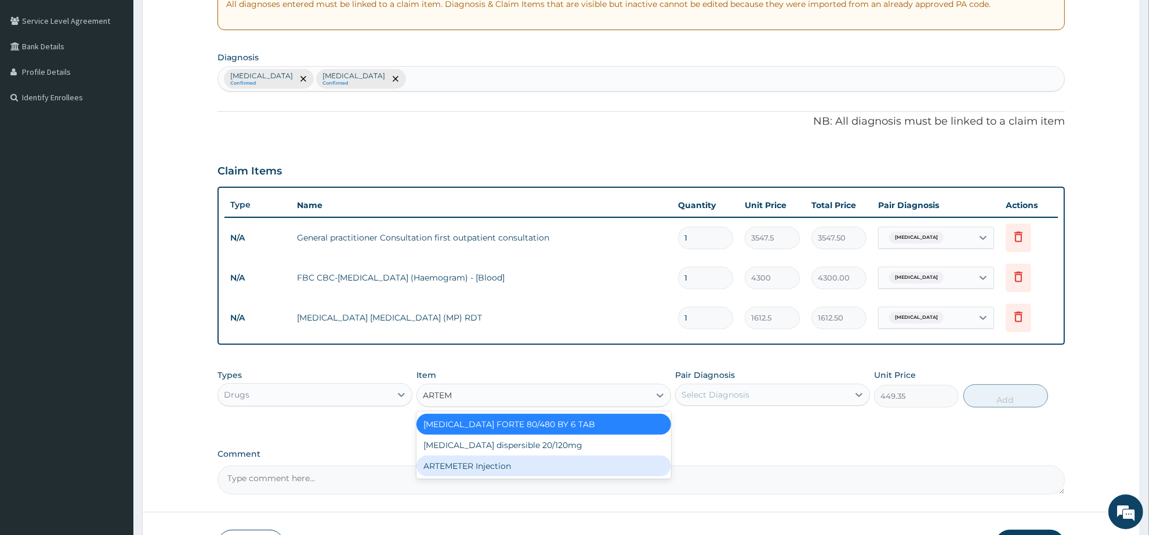
click at [540, 465] on div "ARTEMETER Injection" at bounding box center [544, 466] width 254 height 21
type input "946"
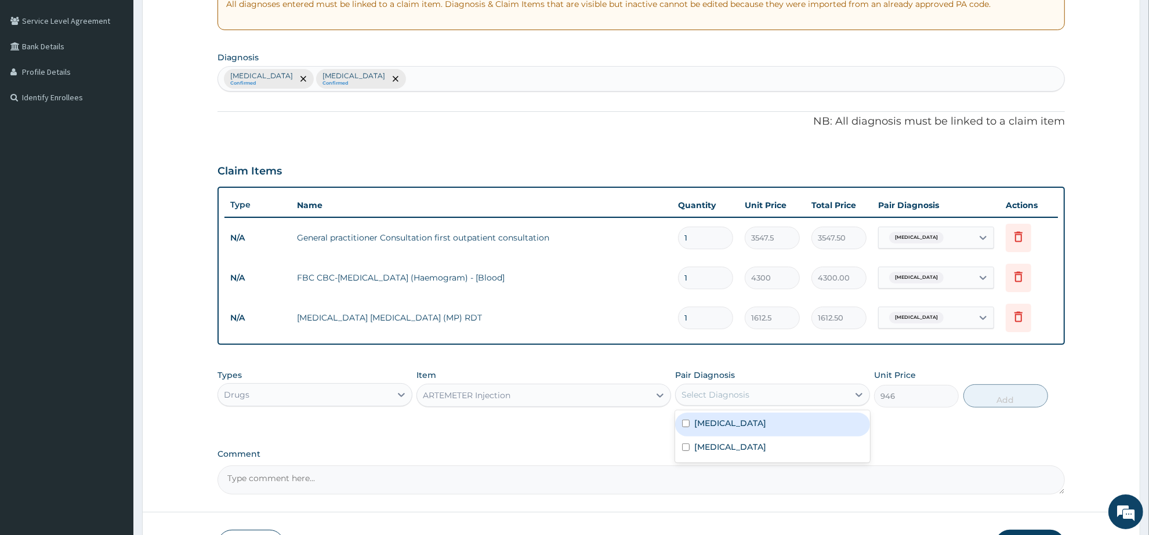
click at [732, 389] on div "Select Diagnosis" at bounding box center [716, 395] width 68 height 12
click at [752, 422] on div "Malaria" at bounding box center [772, 425] width 195 height 24
checkbox input "true"
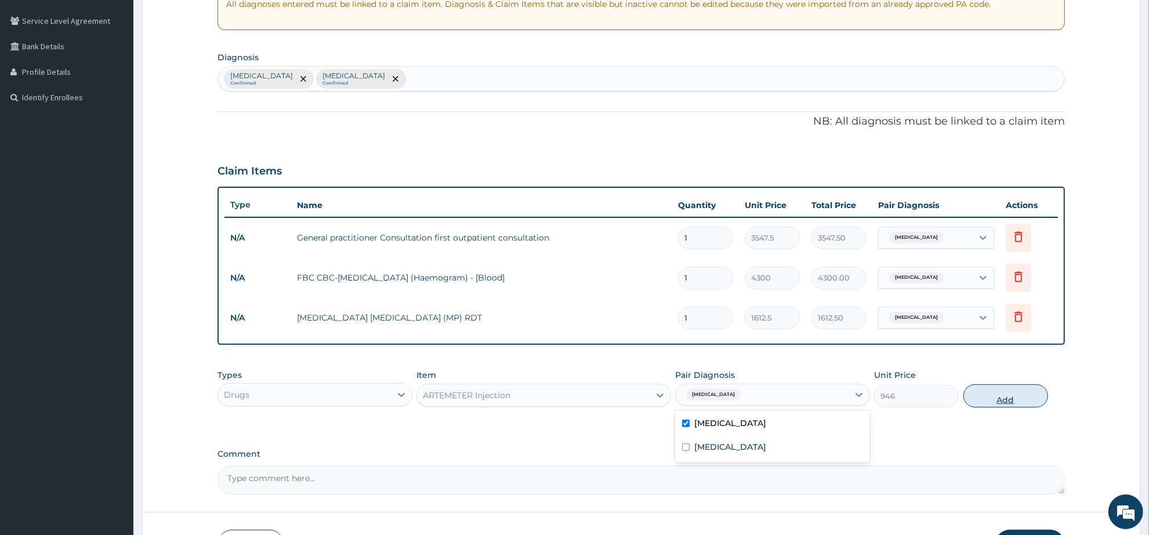
click at [993, 396] on button "Add" at bounding box center [1006, 396] width 85 height 23
type input "0"
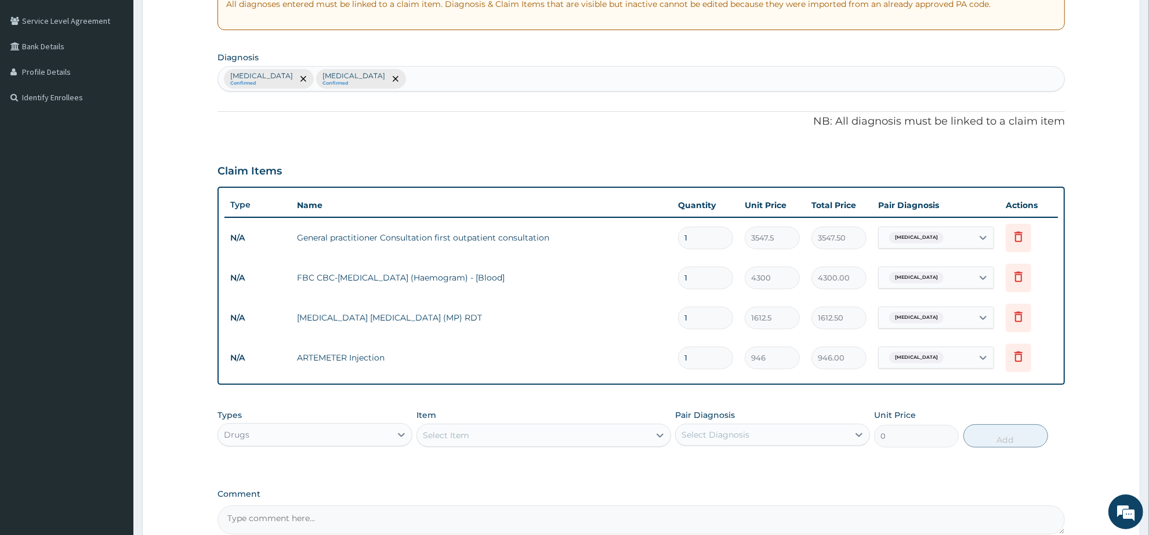
drag, startPoint x: 698, startPoint y: 356, endPoint x: 660, endPoint y: 361, distance: 38.1
click at [660, 361] on tr "N/A ARTEMETER Injection 1 946 946.00 Malaria Delete" at bounding box center [642, 358] width 834 height 40
type input "6"
type input "5676.00"
type input "6"
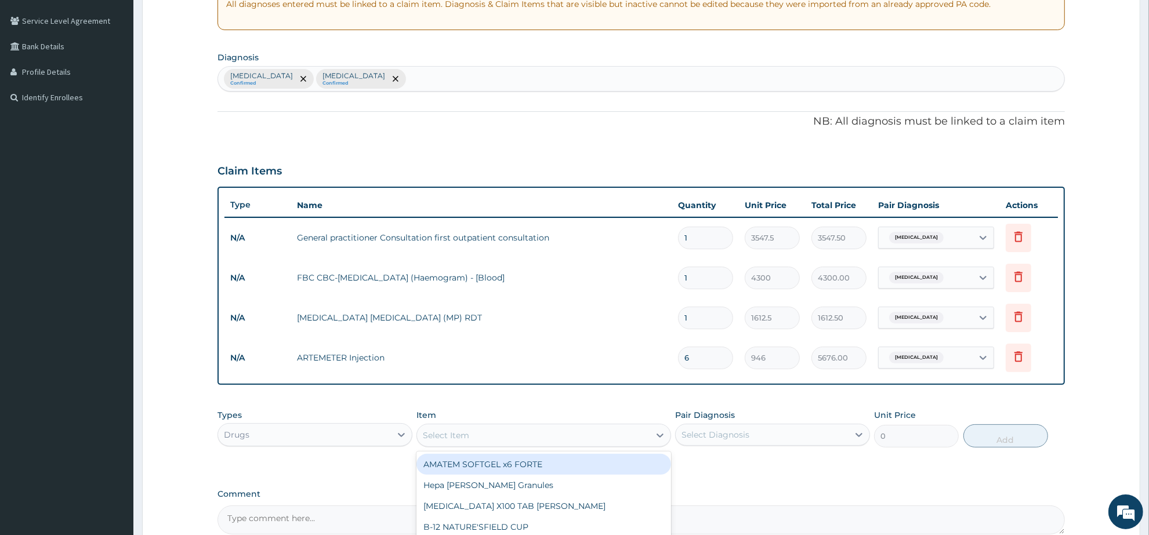
click at [480, 431] on div "Select Item" at bounding box center [533, 435] width 232 height 19
type input "PARACE"
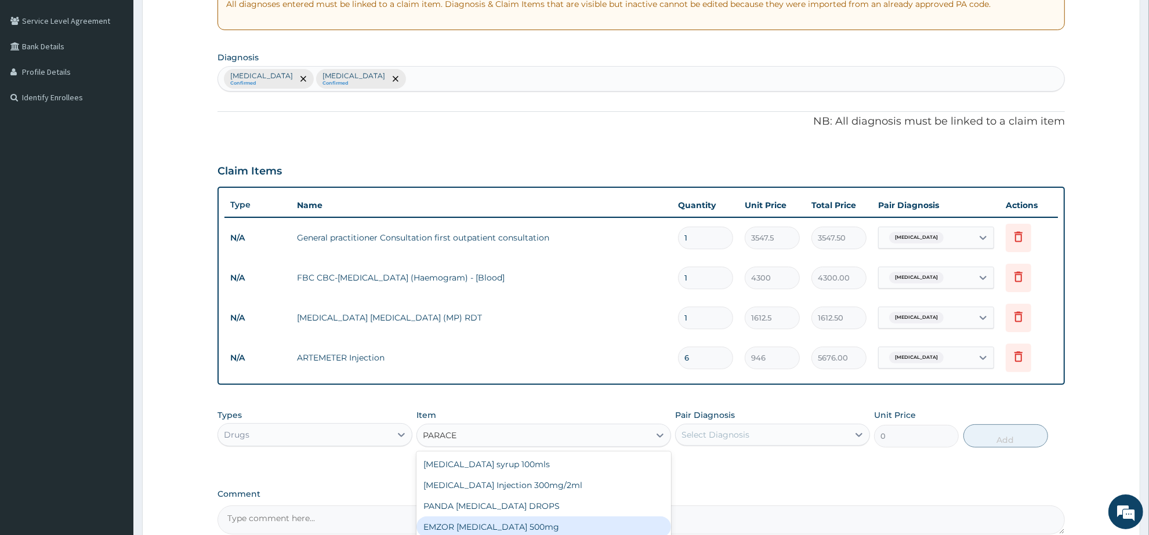
click at [538, 526] on div "EMZOR PARACETAMOL 500mg" at bounding box center [544, 527] width 254 height 21
type input "23.65"
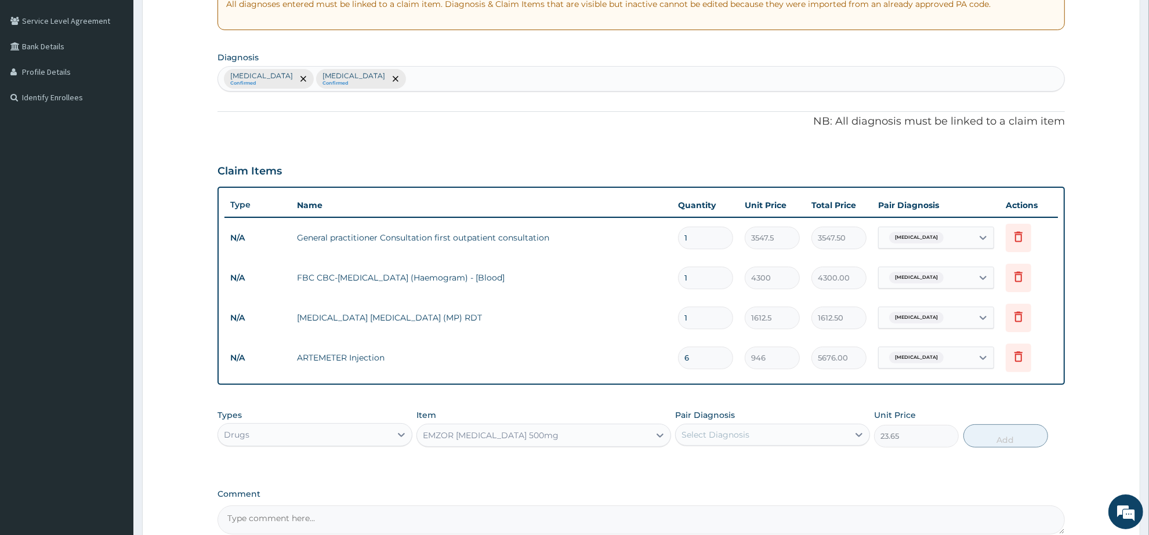
click at [738, 433] on div "Select Diagnosis" at bounding box center [716, 435] width 68 height 12
click at [747, 468] on div "[MEDICAL_DATA]" at bounding box center [772, 465] width 195 height 24
checkbox input "true"
click at [995, 438] on button "Add" at bounding box center [1006, 436] width 85 height 23
type input "0"
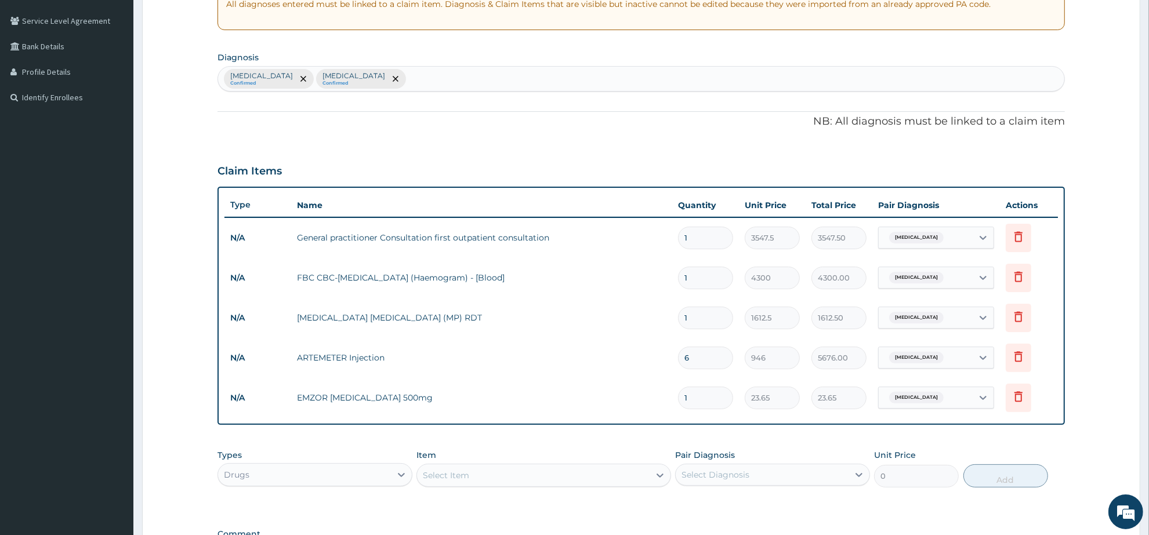
drag, startPoint x: 700, startPoint y: 397, endPoint x: 662, endPoint y: 400, distance: 38.4
click at [662, 400] on tr "N/A EMZOR [MEDICAL_DATA] 500mg 1 23.65 23.65 [MEDICAL_DATA] Delete" at bounding box center [642, 398] width 834 height 40
type input "3"
type input "70.95"
type input "30"
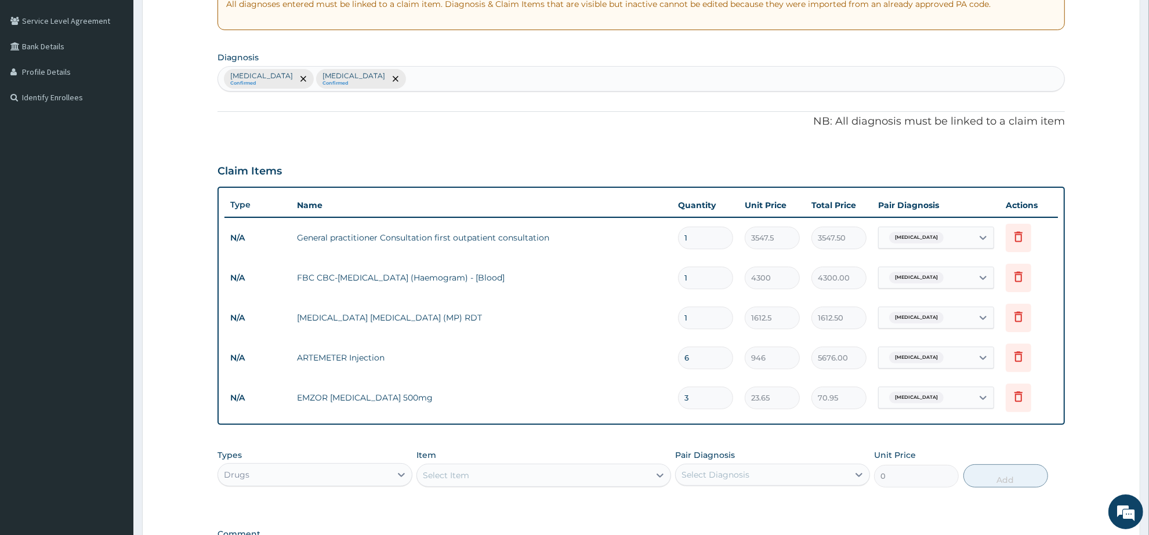
type input "709.50"
type input "30"
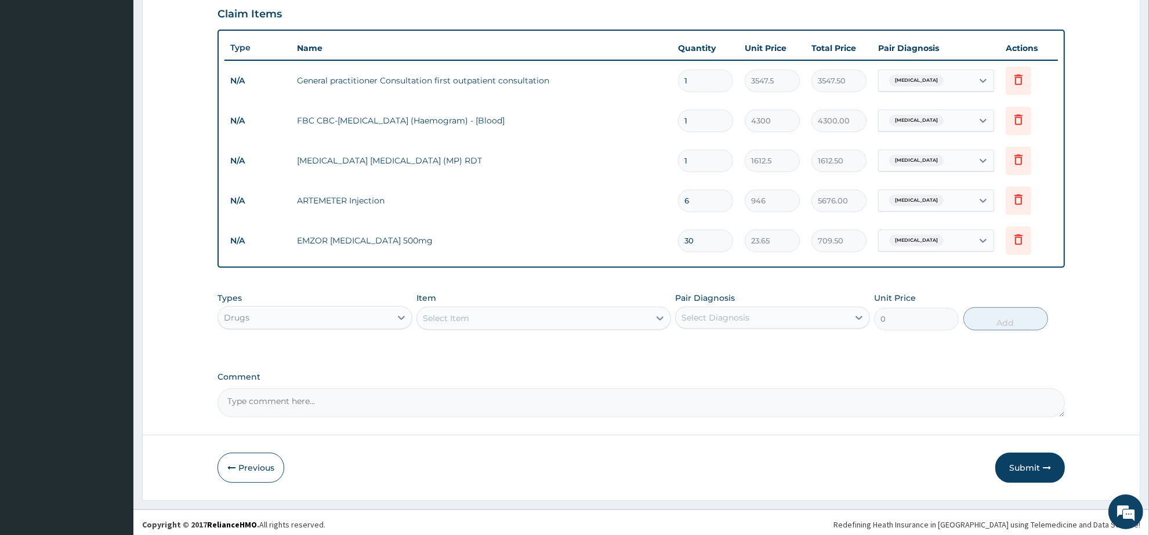
scroll to position [393, 0]
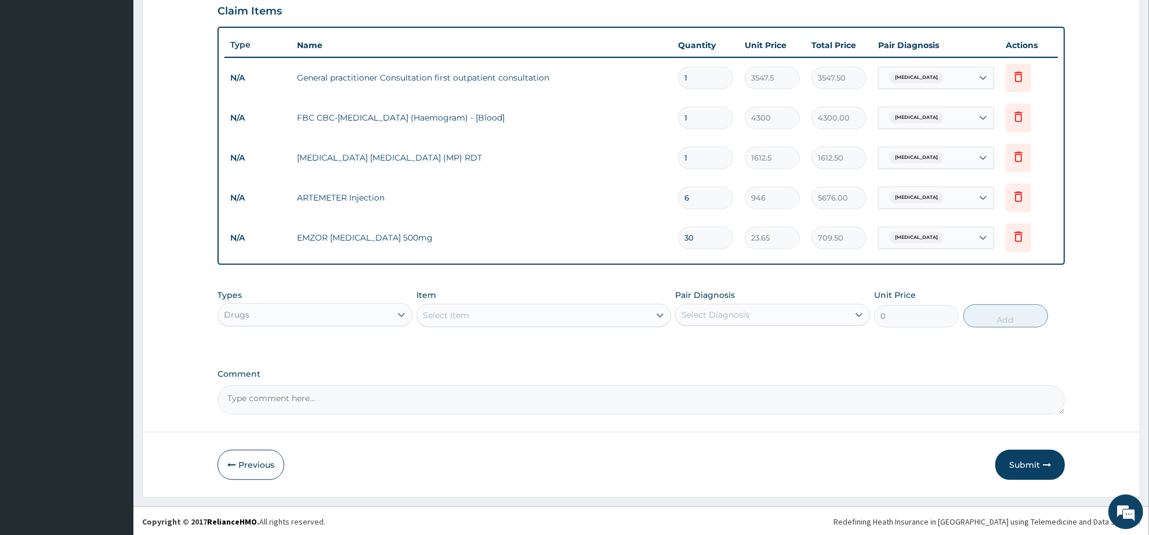
click at [447, 319] on div "Select Item" at bounding box center [446, 316] width 46 height 12
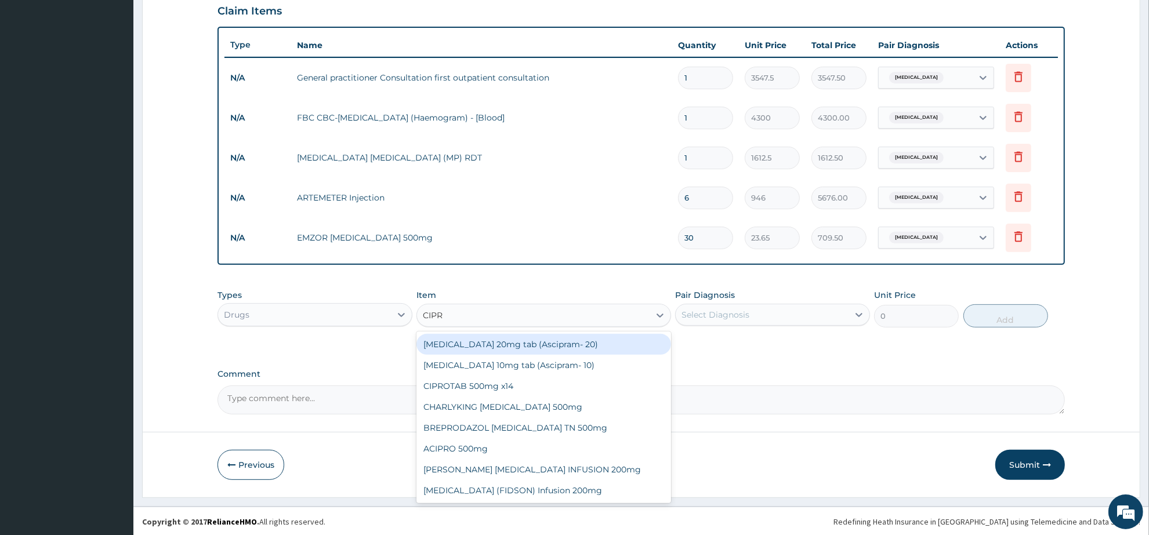
type input "CIPRO"
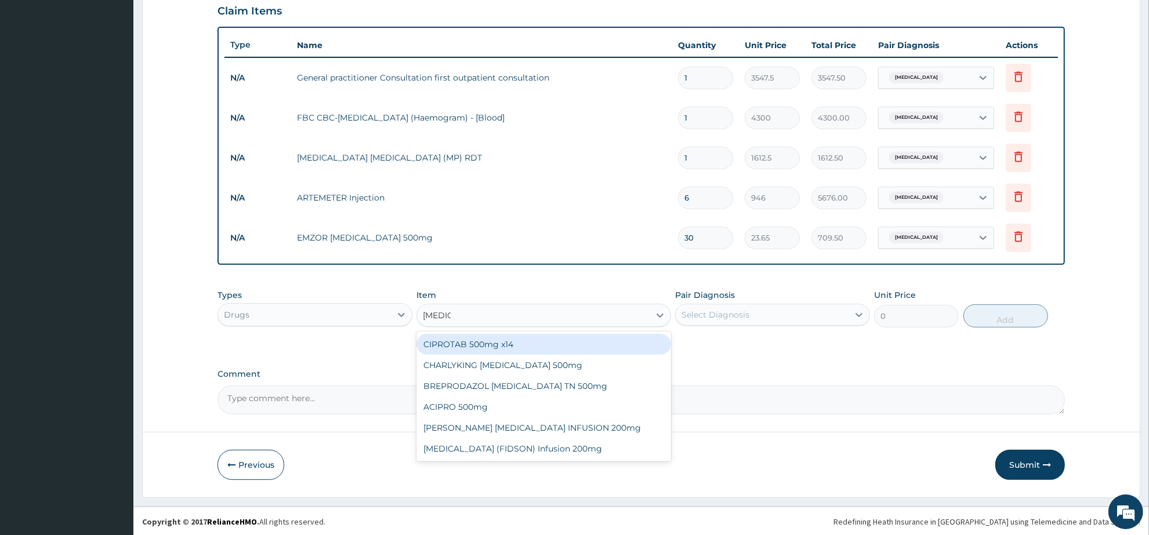
click at [508, 348] on div "CIPROTAB 500mg x14" at bounding box center [544, 344] width 254 height 21
type input "319.275"
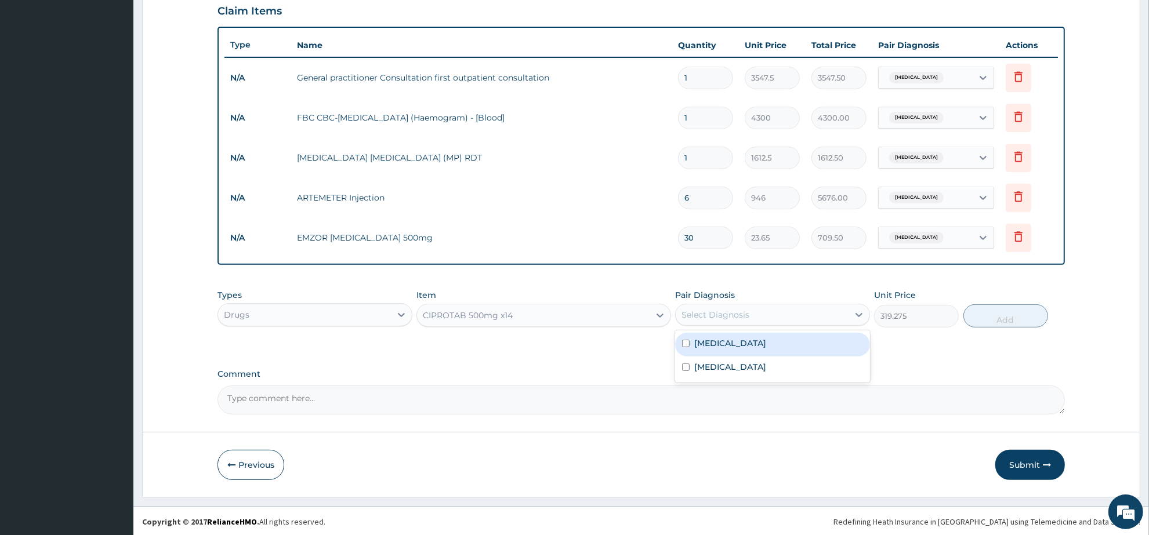
click at [790, 309] on div "Select Diagnosis" at bounding box center [762, 315] width 173 height 19
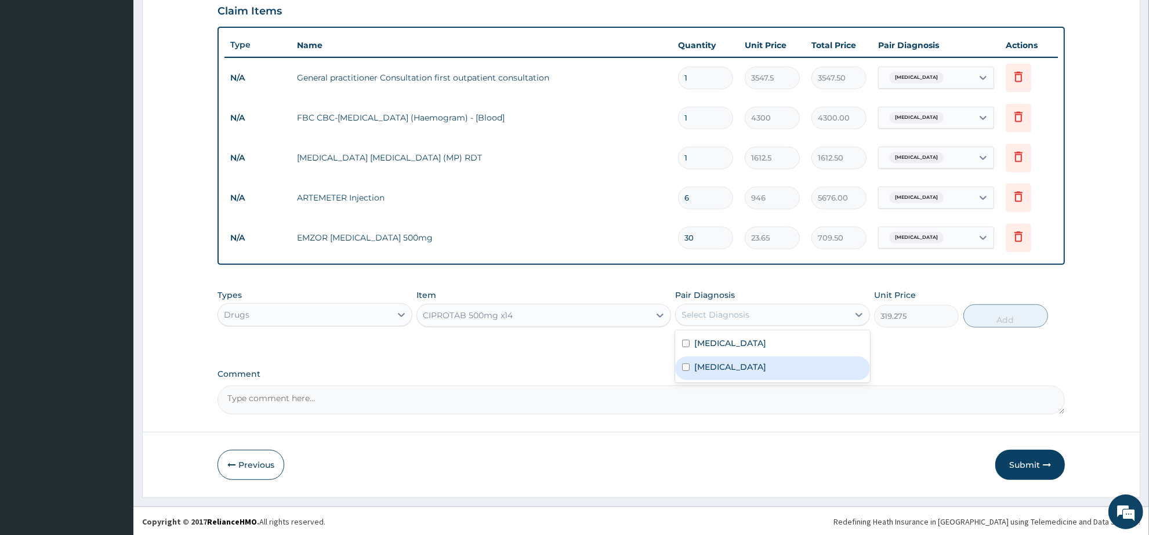
click at [770, 359] on div "Sepsis" at bounding box center [772, 369] width 195 height 24
checkbox input "true"
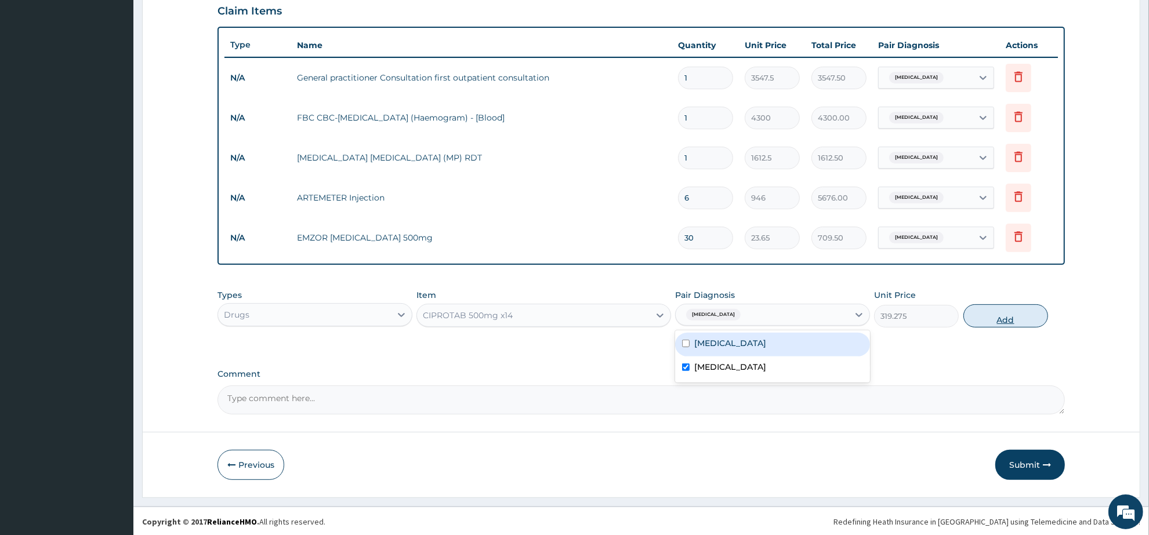
click at [987, 309] on button "Add" at bounding box center [1006, 316] width 85 height 23
type input "0"
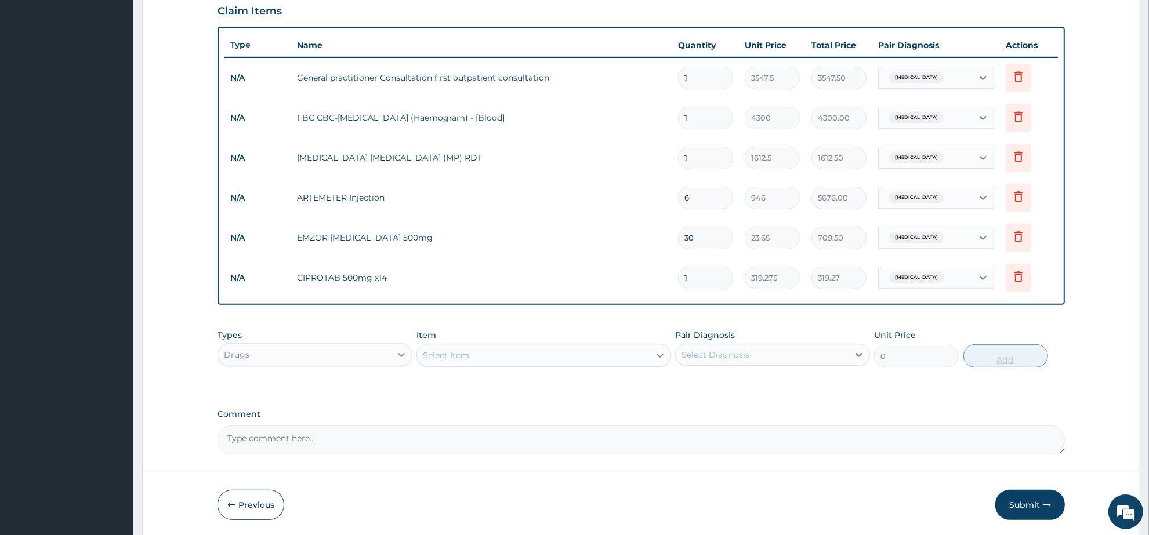
type input "10"
type input "3192.75"
type input "10"
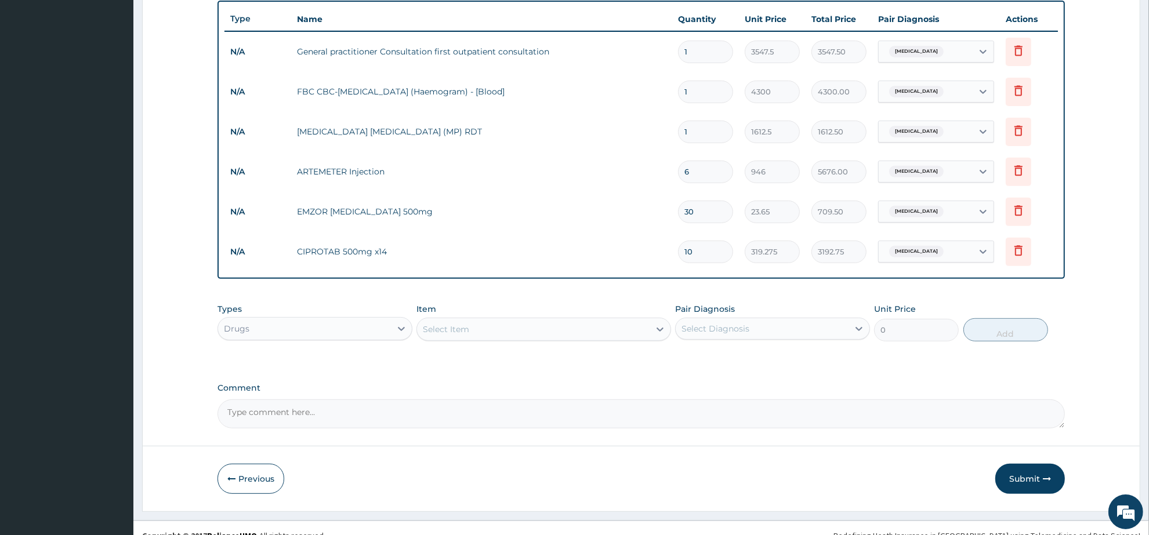
scroll to position [433, 0]
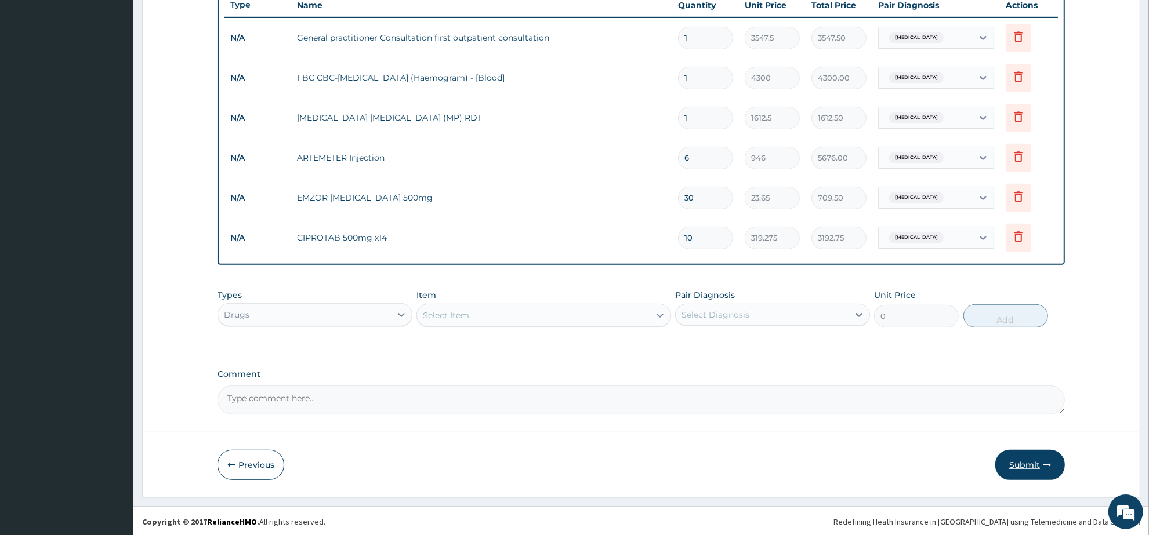
click at [1031, 461] on button "Submit" at bounding box center [1030, 465] width 70 height 30
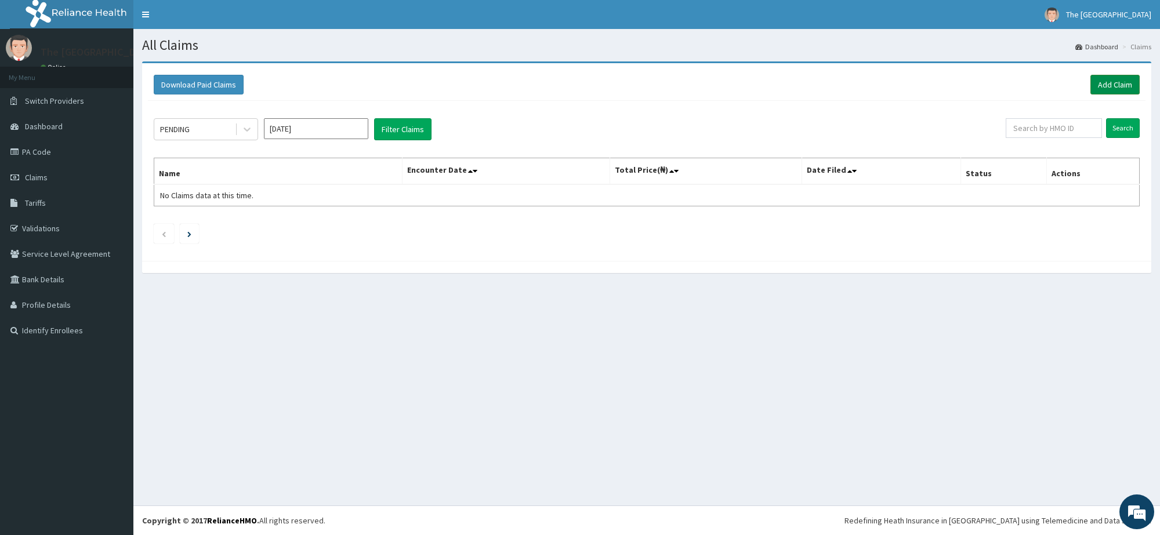
click at [1112, 83] on link "Add Claim" at bounding box center [1115, 85] width 49 height 20
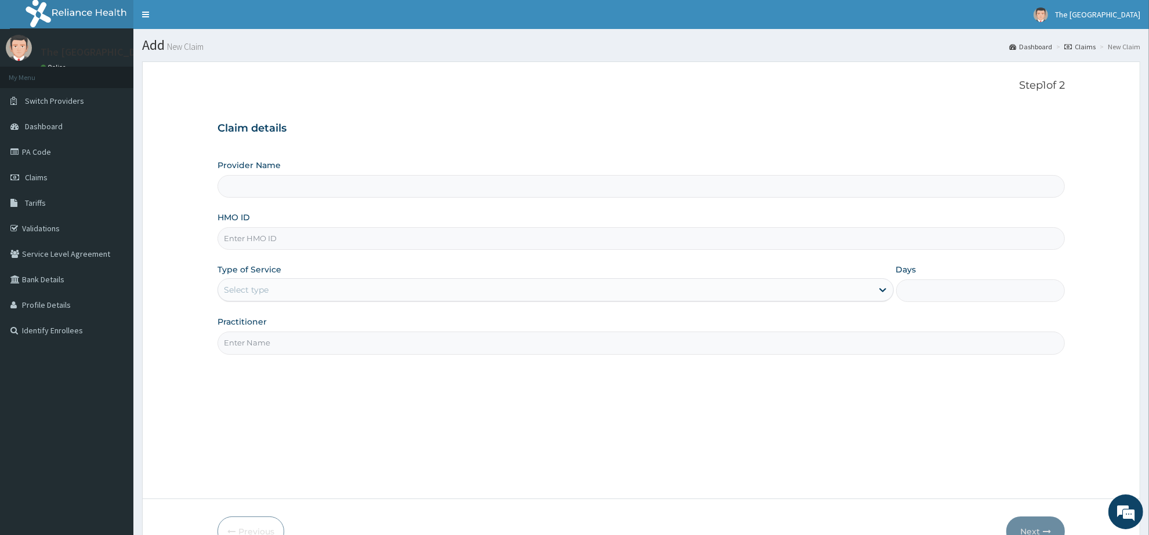
paste input "OKB/11868/A"
type input "OKB/11868/A"
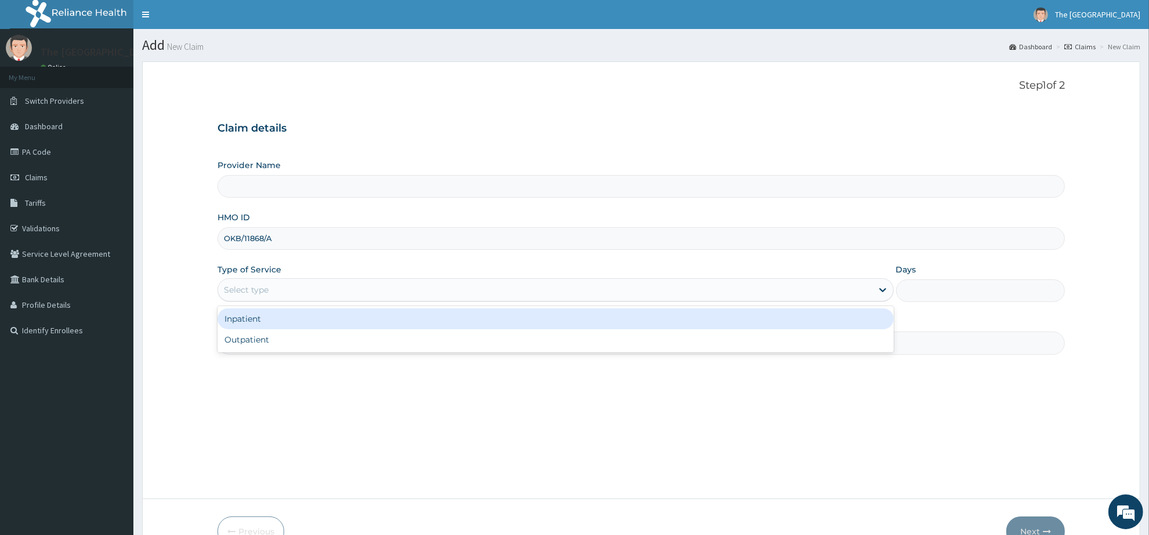
click at [291, 294] on div "Select type" at bounding box center [545, 290] width 654 height 19
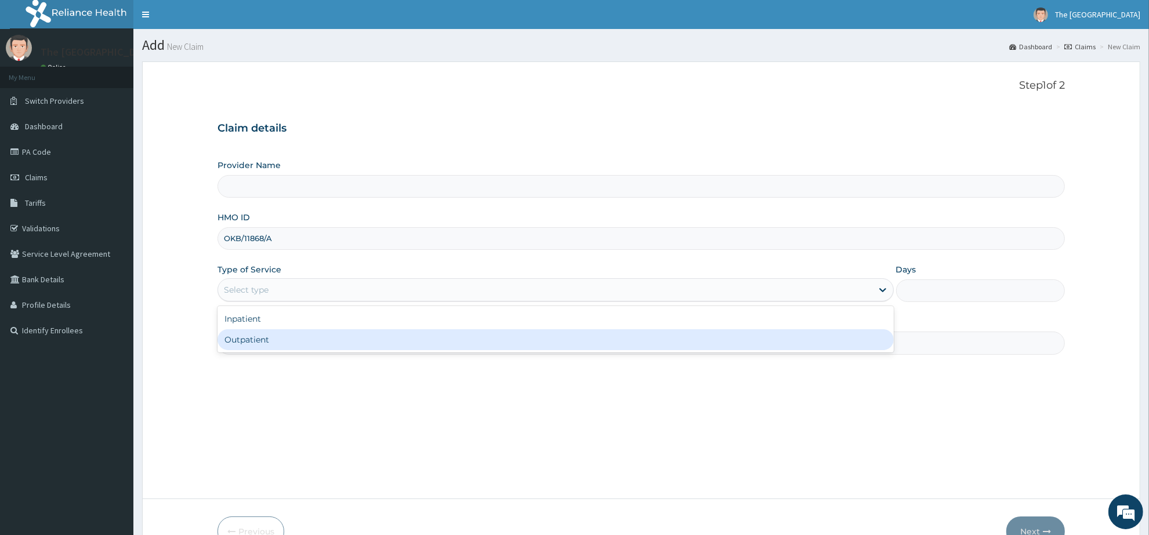
click at [291, 340] on div "Outpatient" at bounding box center [556, 340] width 676 height 21
type input "The [GEOGRAPHIC_DATA]"
type input "1"
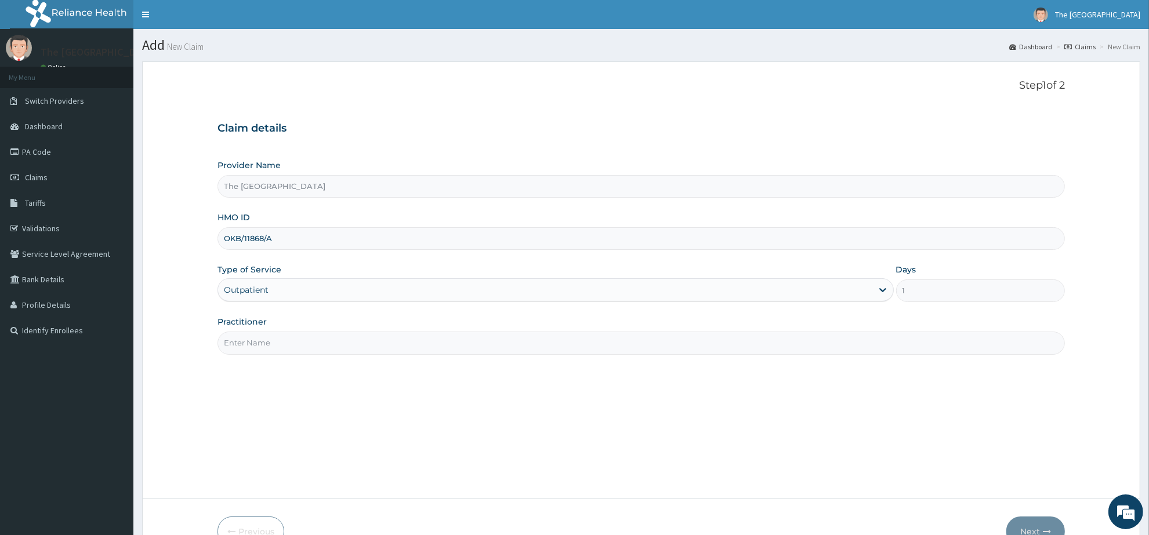
click at [291, 340] on input "Practitioner" at bounding box center [642, 343] width 848 height 23
type input "[PERSON_NAME]"
click at [1040, 526] on button "Next" at bounding box center [1036, 532] width 59 height 30
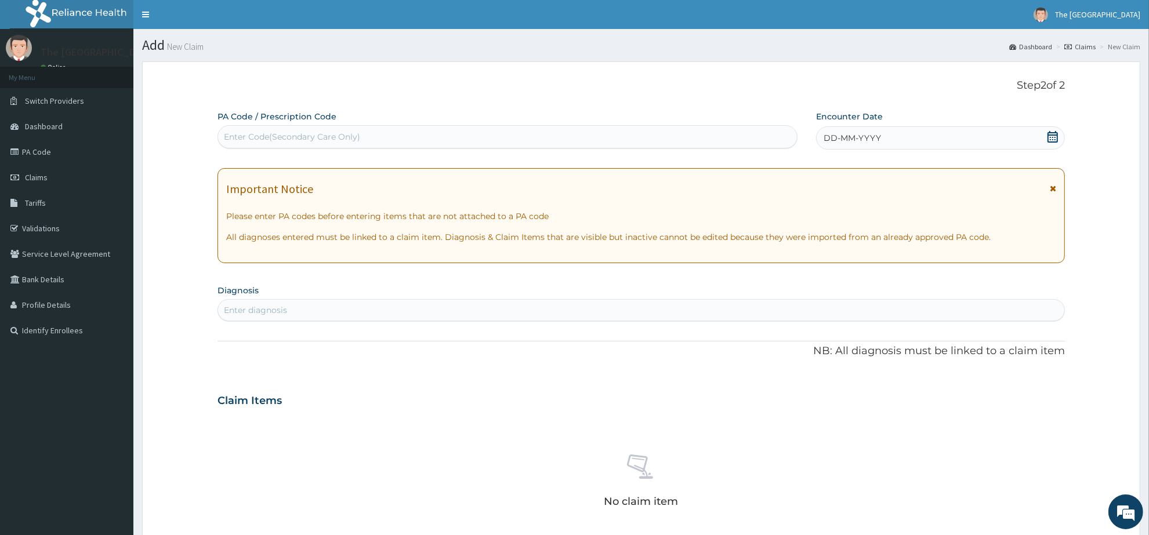
click at [1053, 134] on icon at bounding box center [1053, 137] width 12 height 12
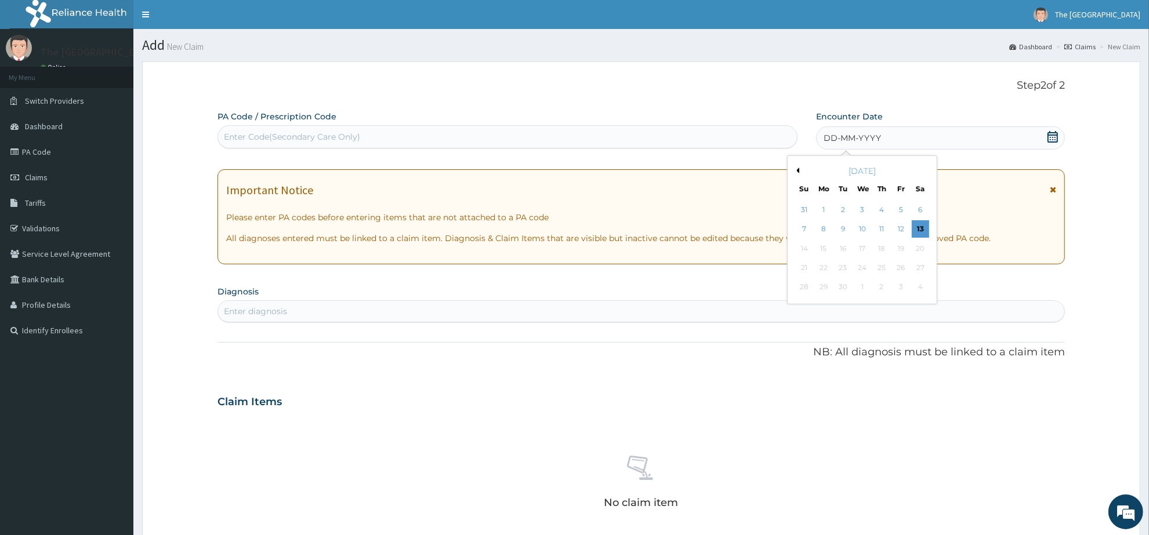
click at [796, 170] on button "Previous Month" at bounding box center [797, 171] width 6 height 6
click at [918, 267] on div "23" at bounding box center [920, 267] width 17 height 17
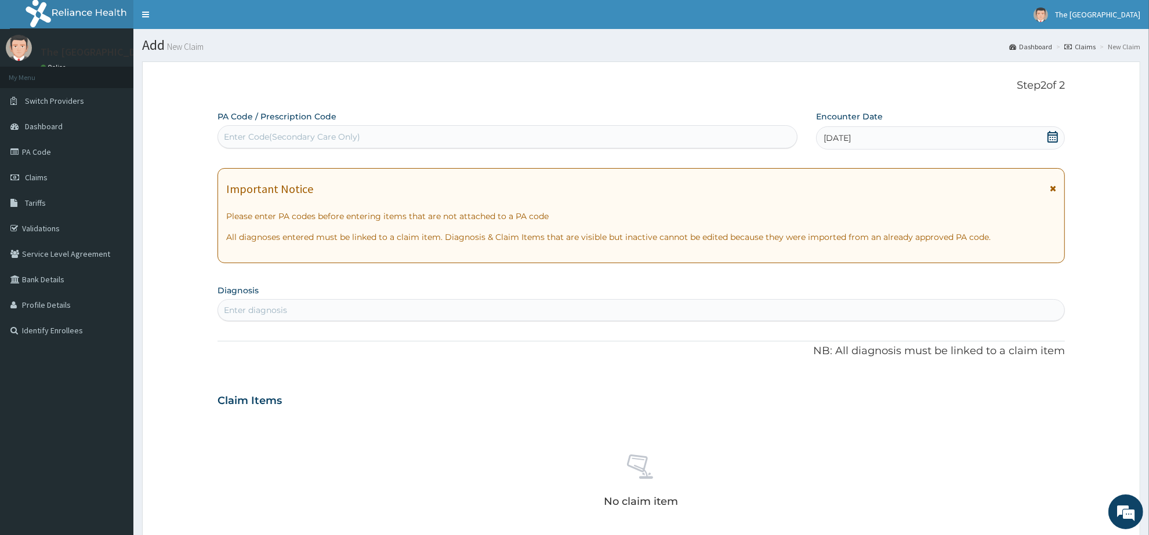
click at [321, 303] on div "Enter diagnosis" at bounding box center [641, 310] width 846 height 19
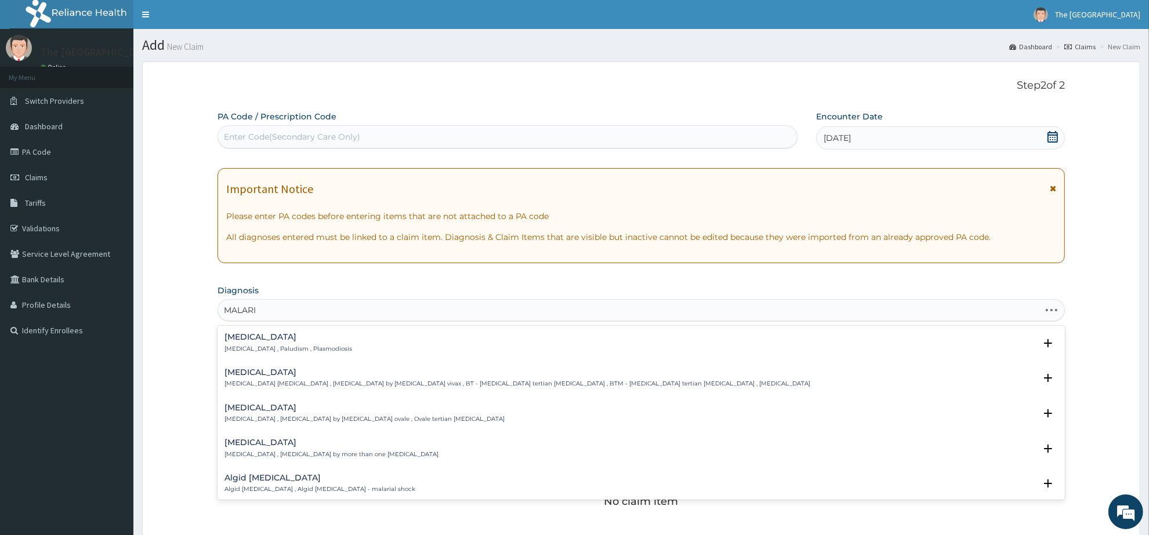
type input "MALARIA"
click at [247, 339] on h4 "Malaria" at bounding box center [289, 337] width 128 height 9
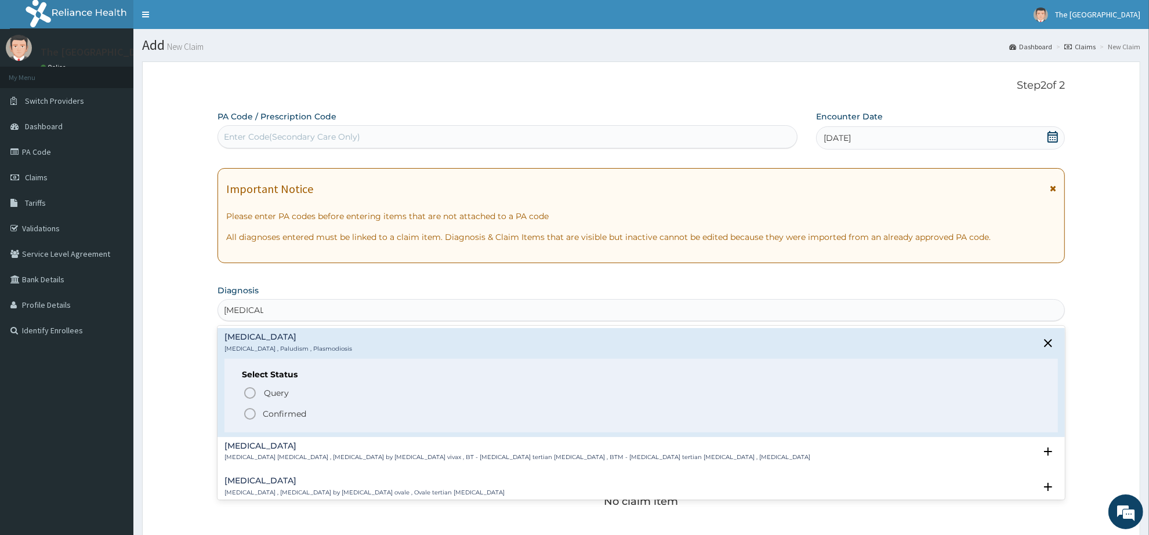
click at [251, 412] on icon "status option filled" at bounding box center [250, 414] width 14 height 14
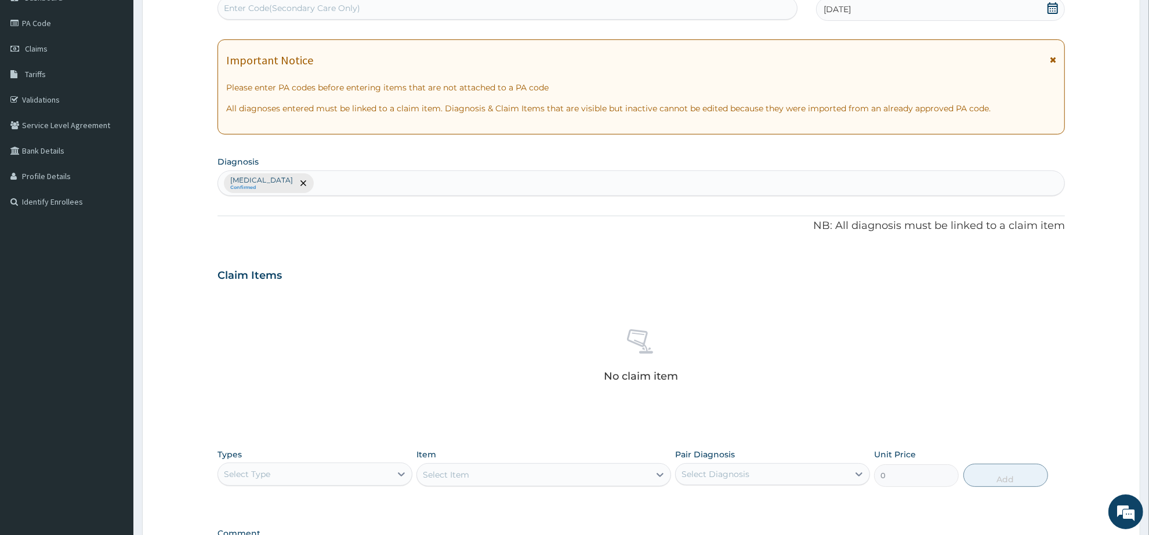
scroll to position [290, 0]
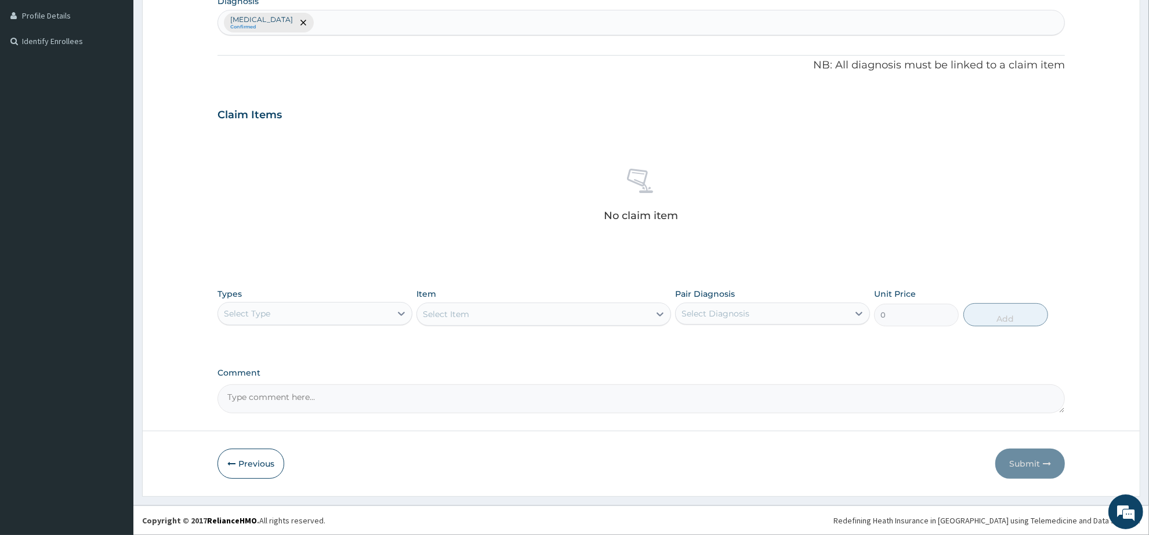
click at [363, 320] on div "Select Type" at bounding box center [304, 314] width 173 height 19
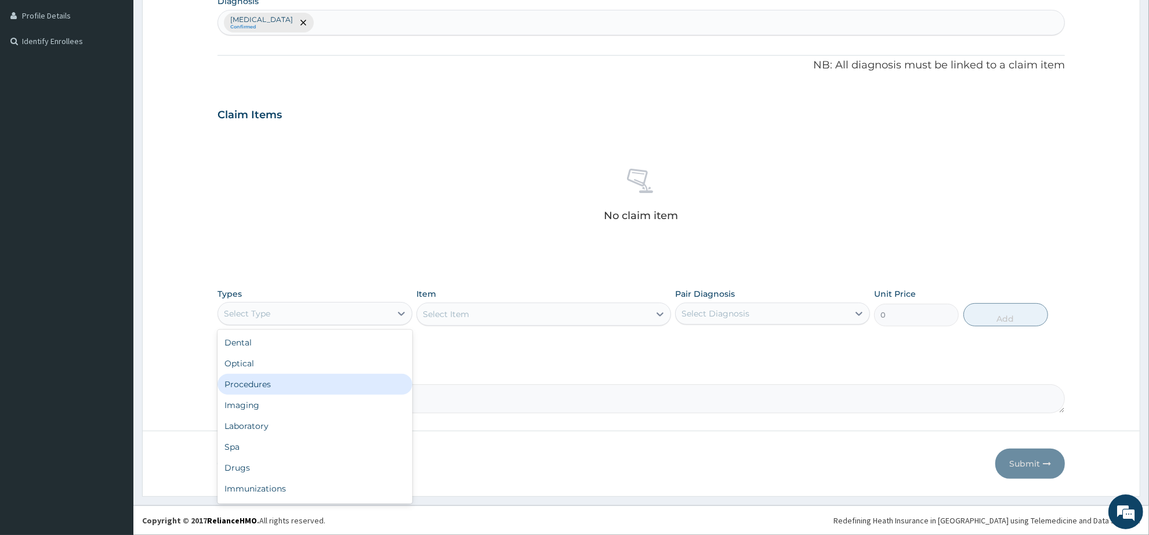
click at [345, 381] on div "Procedures" at bounding box center [315, 384] width 195 height 21
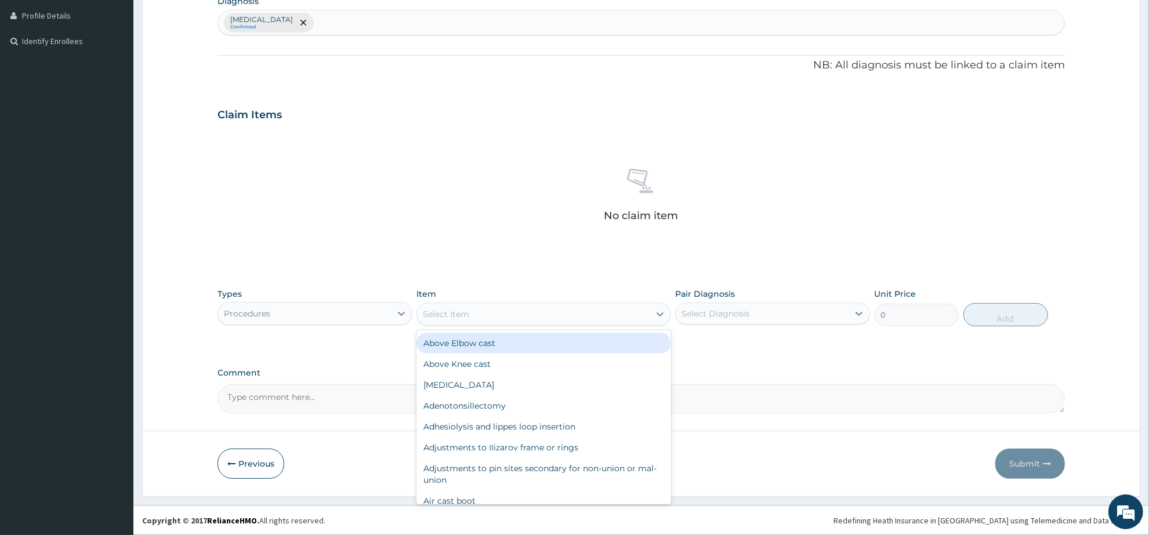
click at [481, 315] on div "Select Item" at bounding box center [533, 314] width 232 height 19
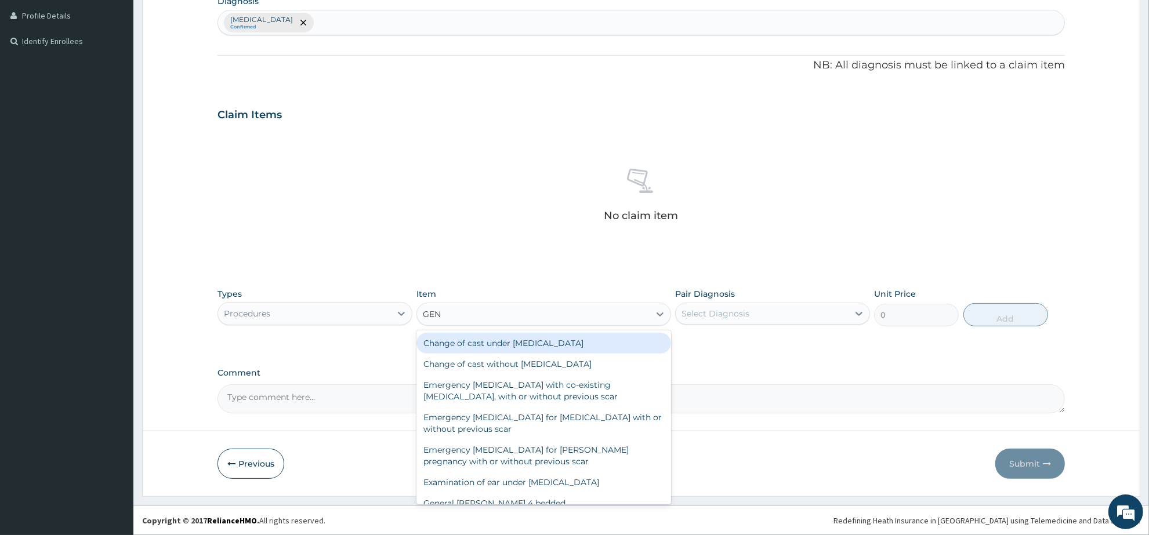
type input "GENE"
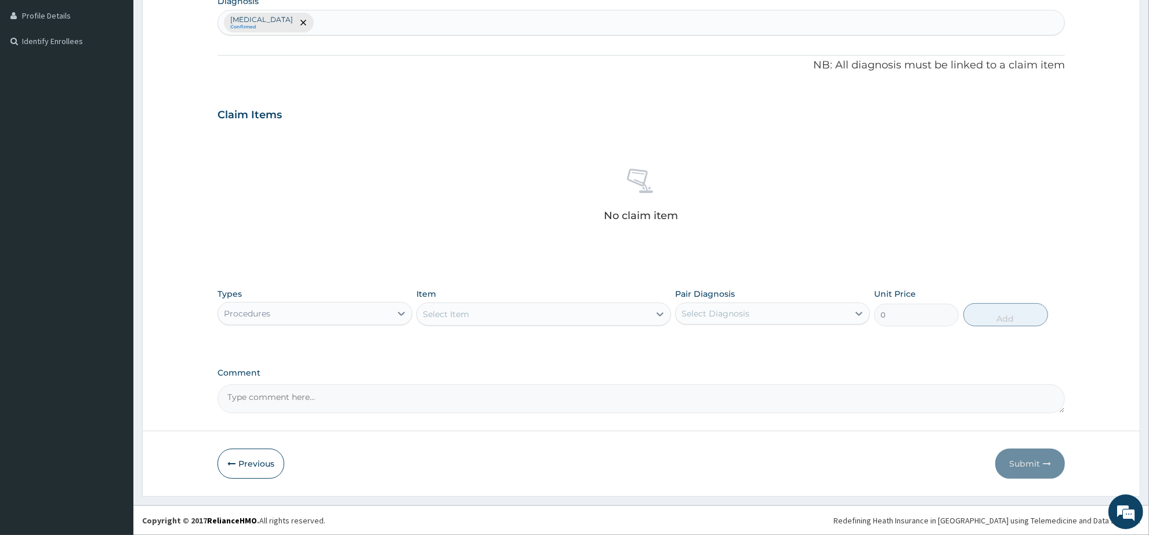
click at [451, 314] on div "Select Item" at bounding box center [533, 314] width 232 height 19
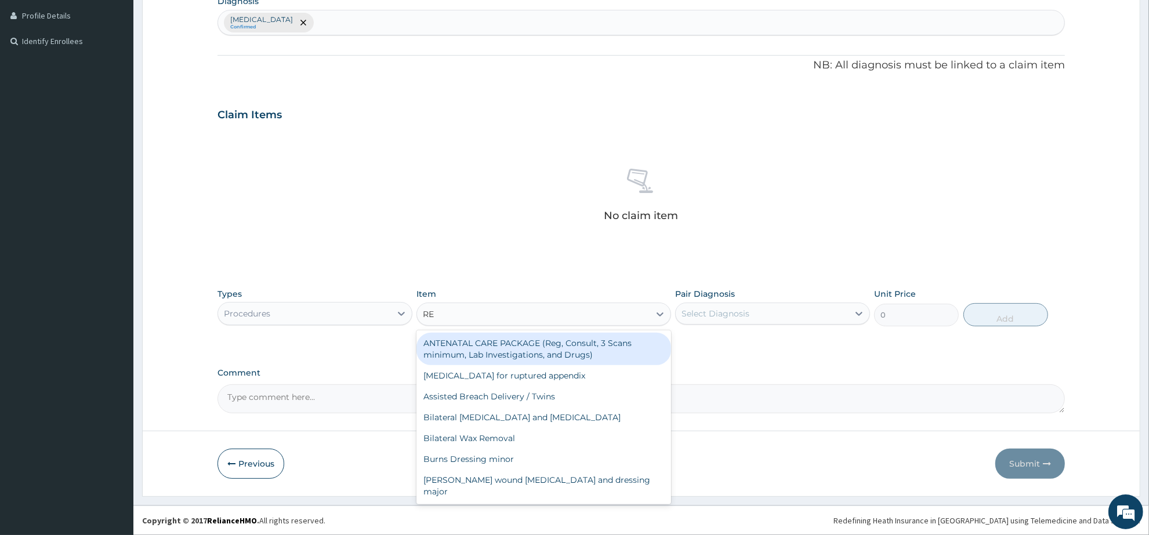
type input "REG"
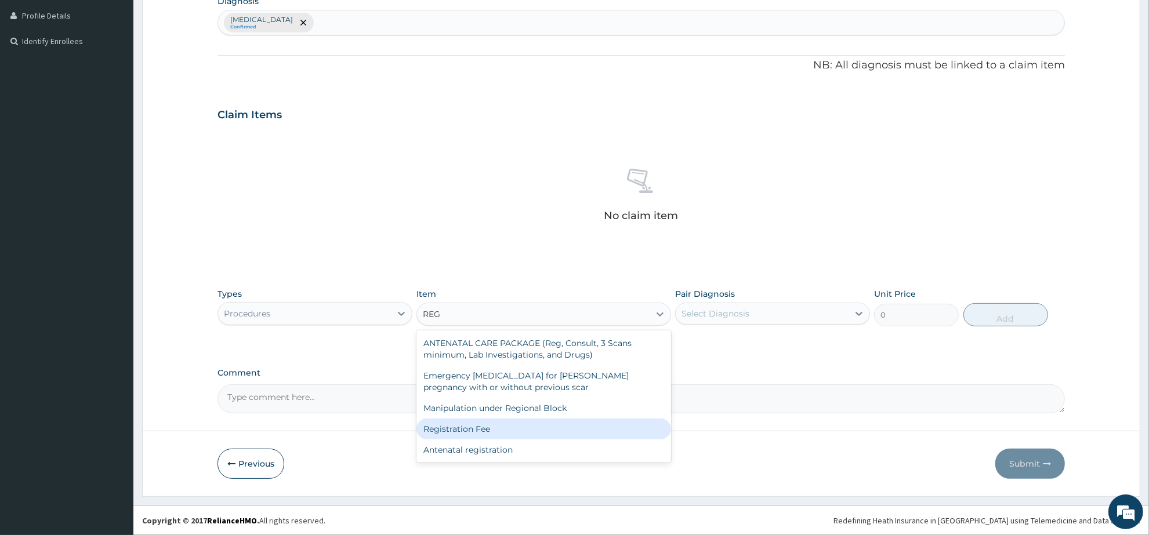
drag, startPoint x: 497, startPoint y: 427, endPoint x: 513, endPoint y: 428, distance: 16.8
click at [497, 428] on div "Registration Fee" at bounding box center [544, 429] width 254 height 21
type input "2150"
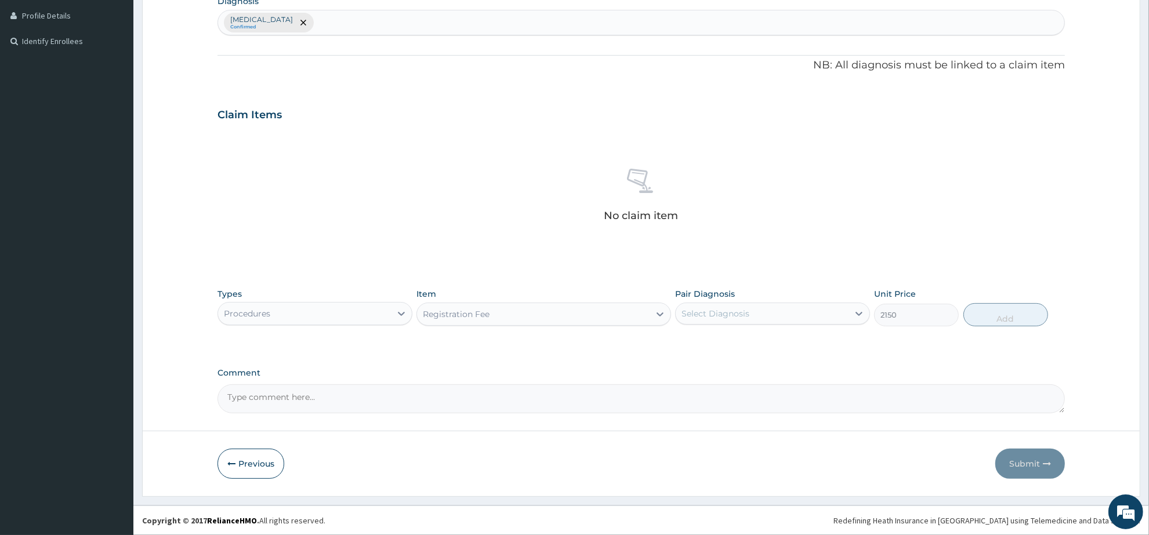
click at [726, 315] on div "Select Diagnosis" at bounding box center [716, 314] width 68 height 12
click at [726, 342] on div "Malaria" at bounding box center [772, 344] width 195 height 24
checkbox input "true"
click at [988, 318] on button "Add" at bounding box center [1006, 314] width 85 height 23
type input "0"
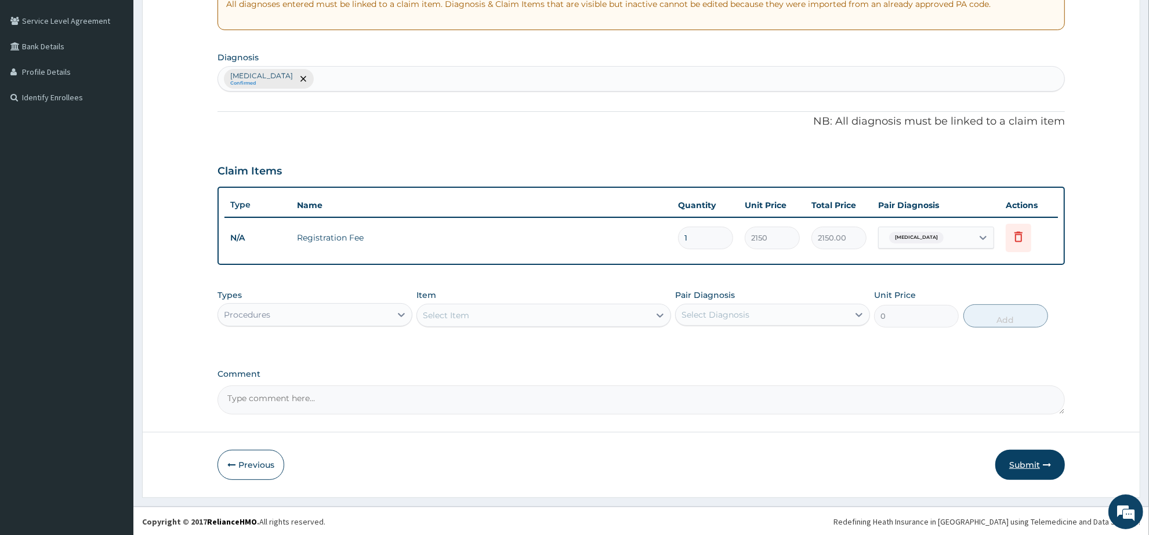
click at [1011, 454] on button "Submit" at bounding box center [1030, 465] width 70 height 30
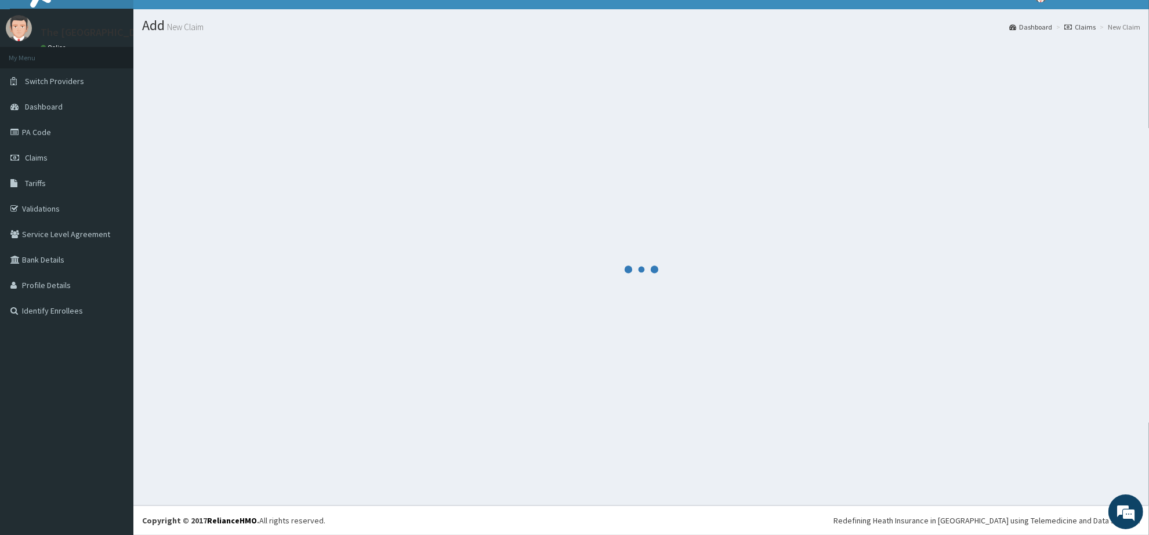
scroll to position [19, 0]
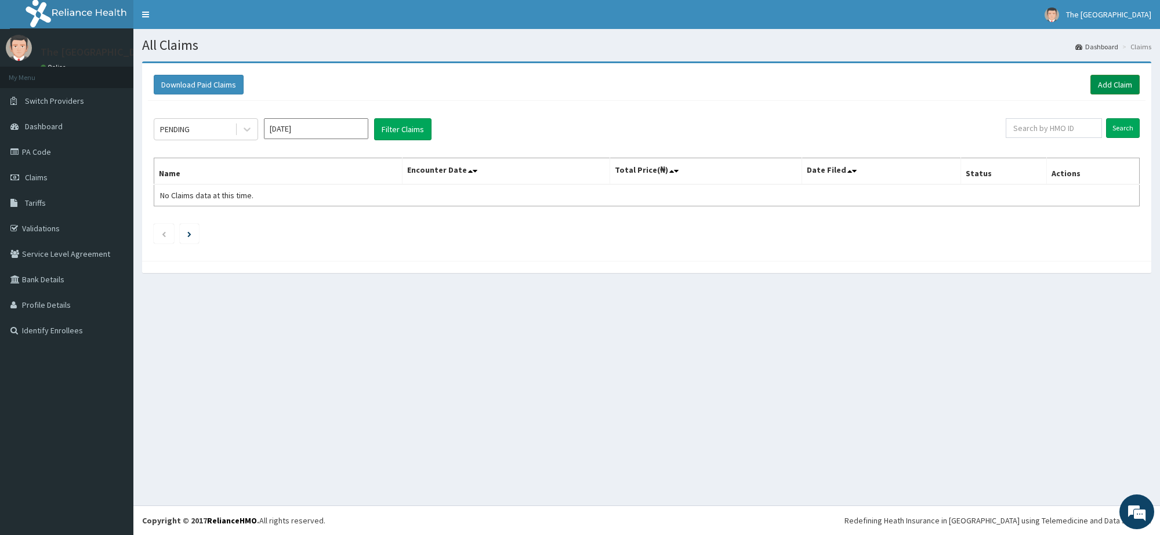
click at [1120, 83] on link "Add Claim" at bounding box center [1115, 85] width 49 height 20
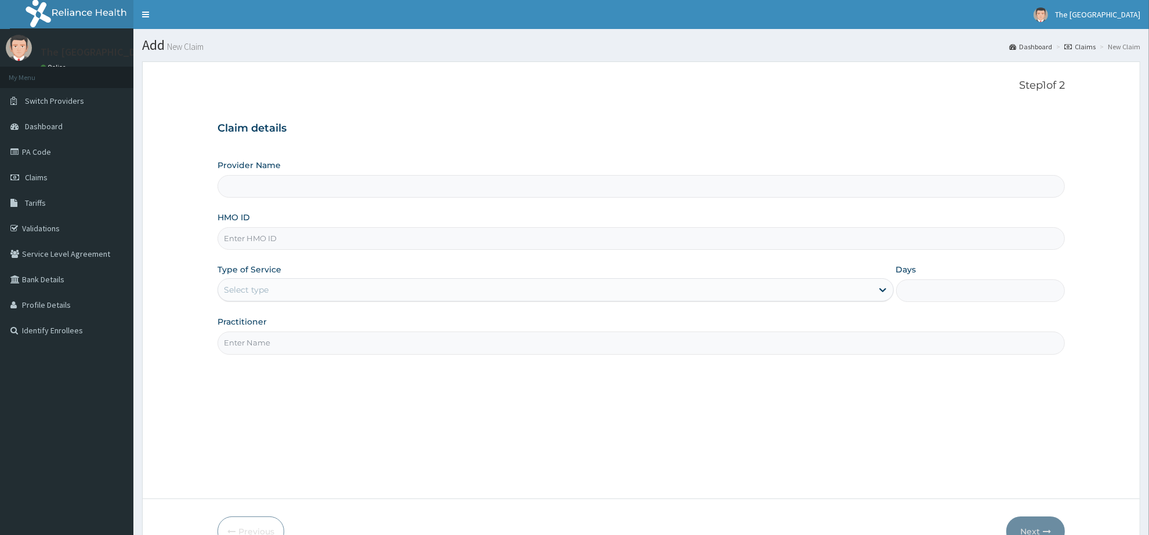
paste input "OKB/10726/A"
type input "OKB/10726/A"
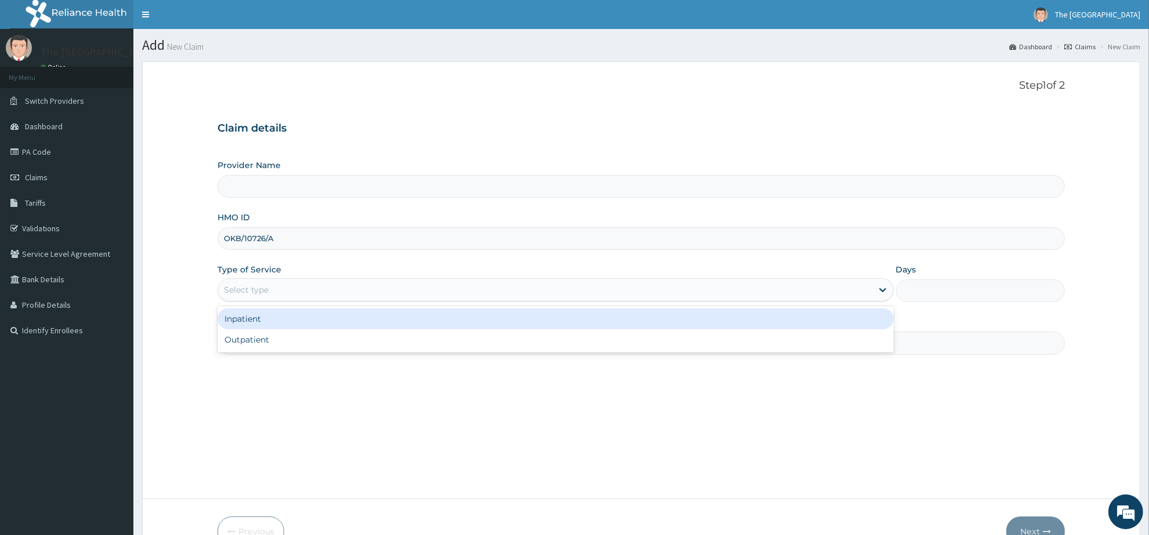
click at [293, 292] on div "Select type" at bounding box center [545, 290] width 654 height 19
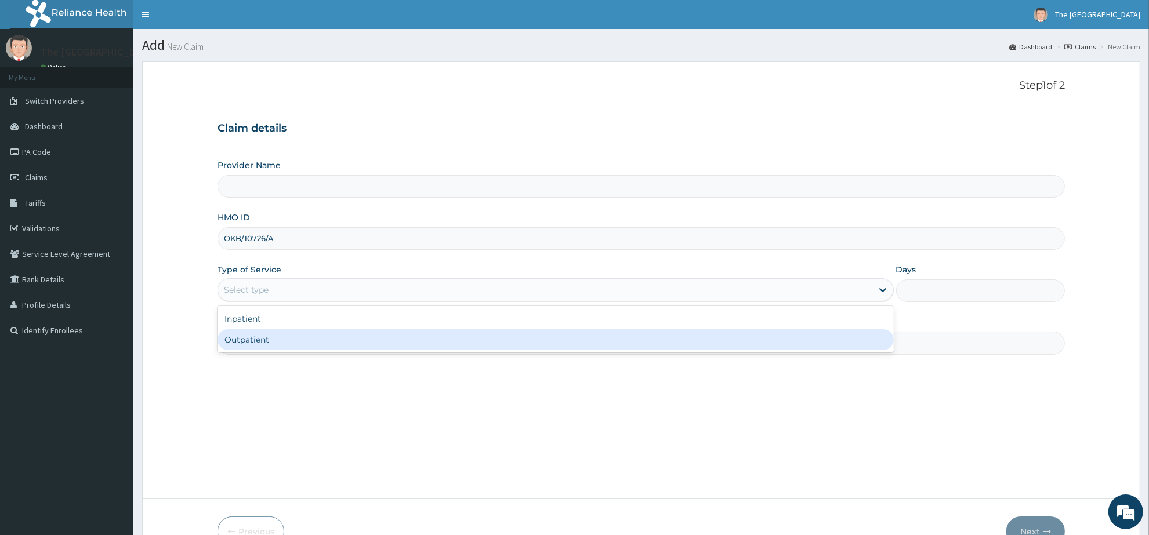
click at [292, 343] on div "Outpatient" at bounding box center [556, 340] width 676 height 21
type input "1"
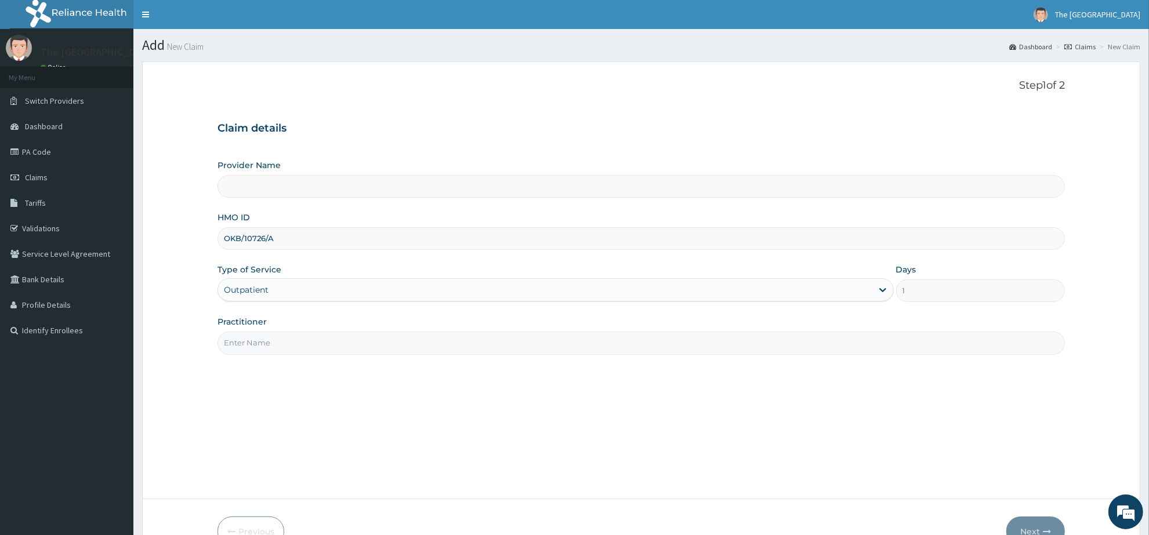
drag, startPoint x: 292, startPoint y: 343, endPoint x: 312, endPoint y: 354, distance: 23.1
click at [292, 343] on input "Practitioner" at bounding box center [642, 343] width 848 height 23
type input "The [GEOGRAPHIC_DATA]"
type input "[PERSON_NAME]"
click at [1021, 525] on button "Next" at bounding box center [1036, 532] width 59 height 30
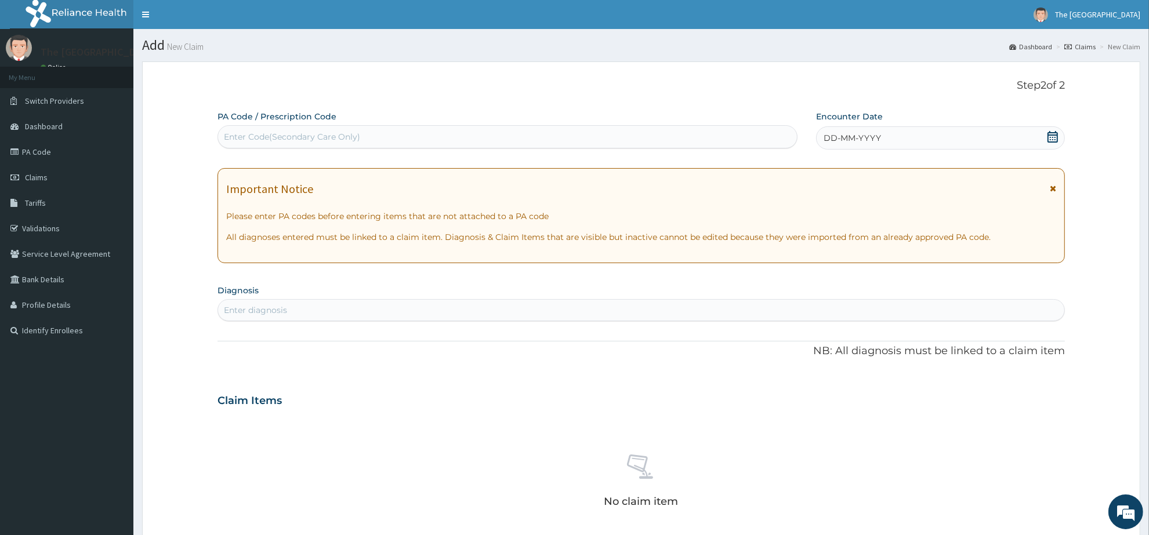
click at [1053, 135] on icon at bounding box center [1053, 137] width 10 height 12
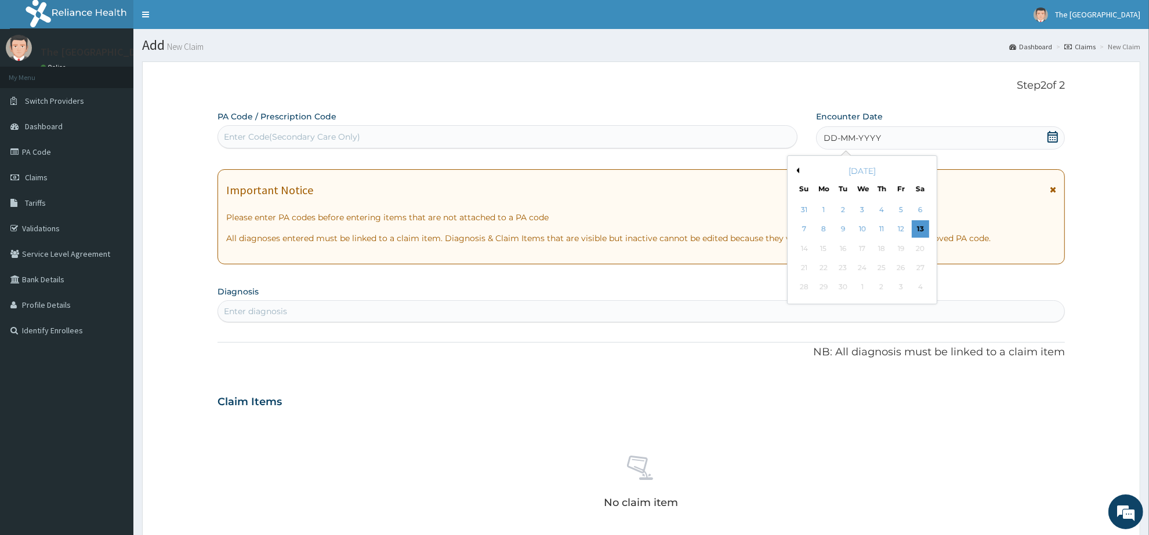
click at [797, 171] on button "Previous Month" at bounding box center [797, 171] width 6 height 6
click at [920, 270] on div "23" at bounding box center [920, 267] width 17 height 17
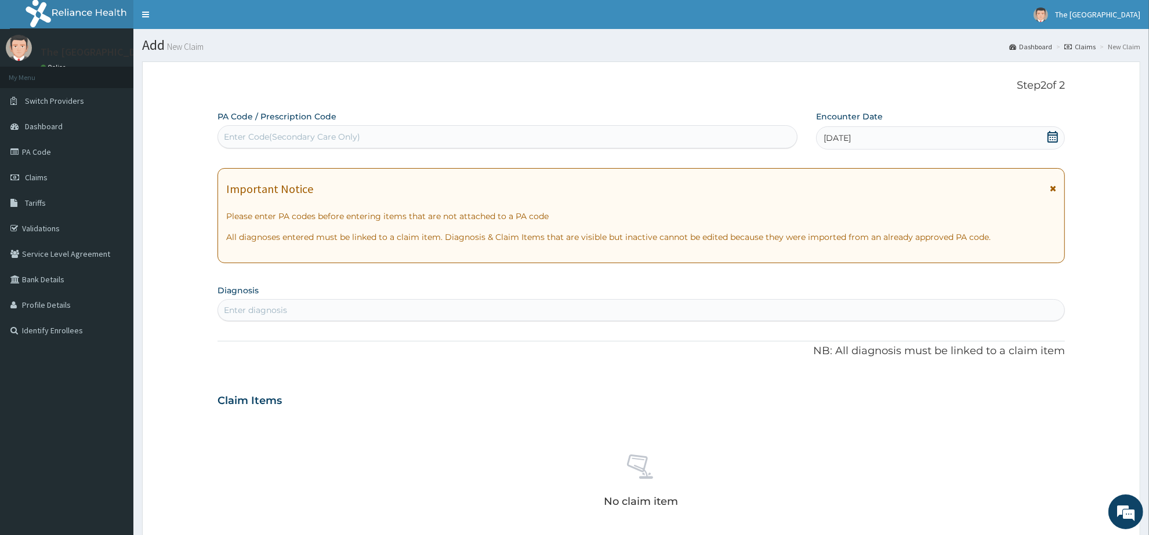
click at [446, 309] on div "Enter diagnosis" at bounding box center [641, 310] width 846 height 19
type input "R"
type input "[MEDICAL_DATA]"
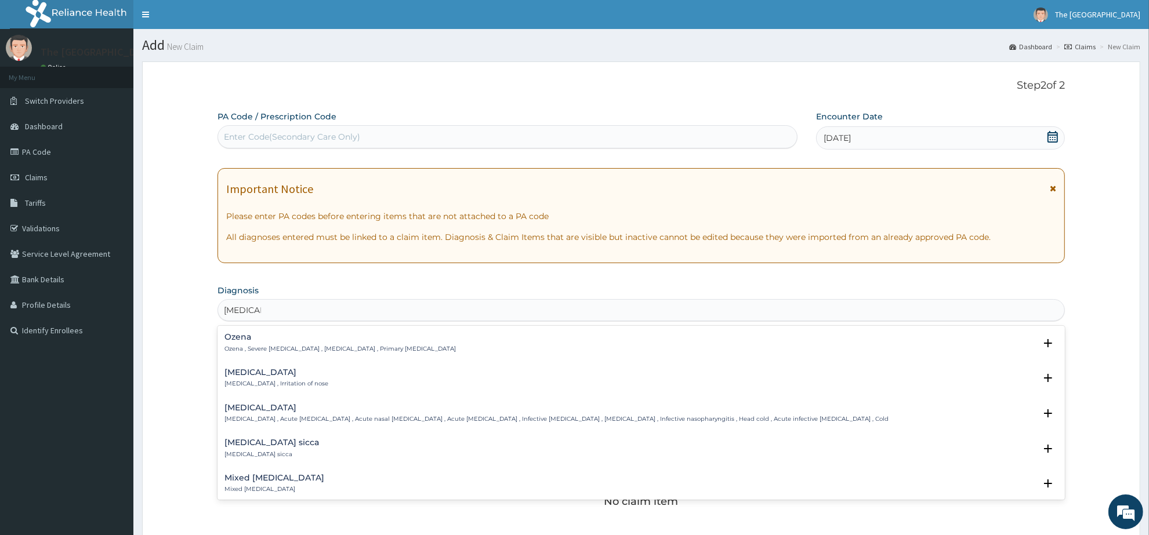
click at [241, 376] on h4 "[MEDICAL_DATA]" at bounding box center [277, 372] width 104 height 9
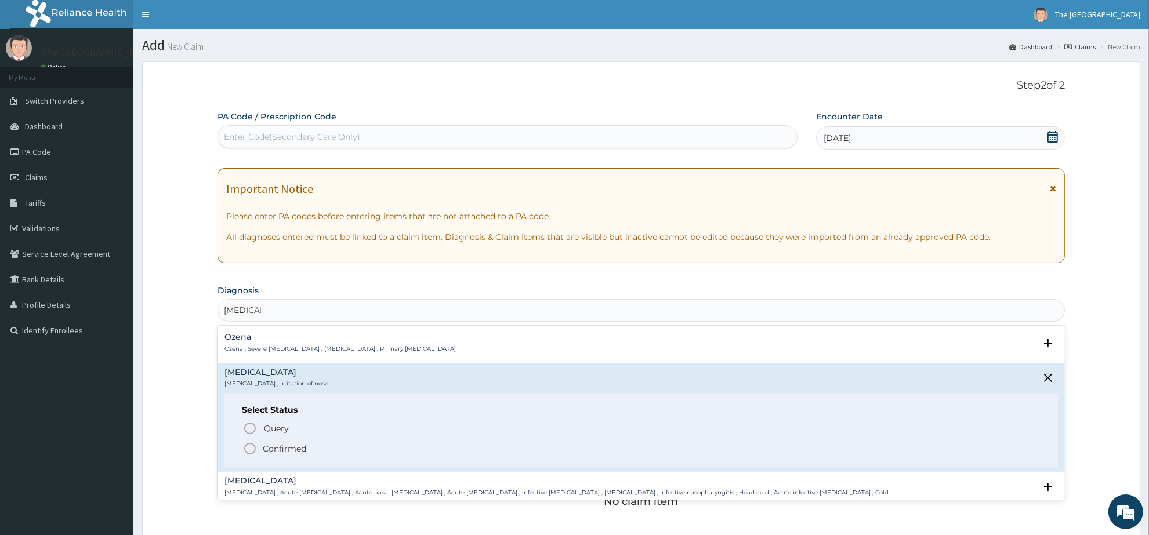
click at [245, 444] on icon "status option filled" at bounding box center [250, 449] width 14 height 14
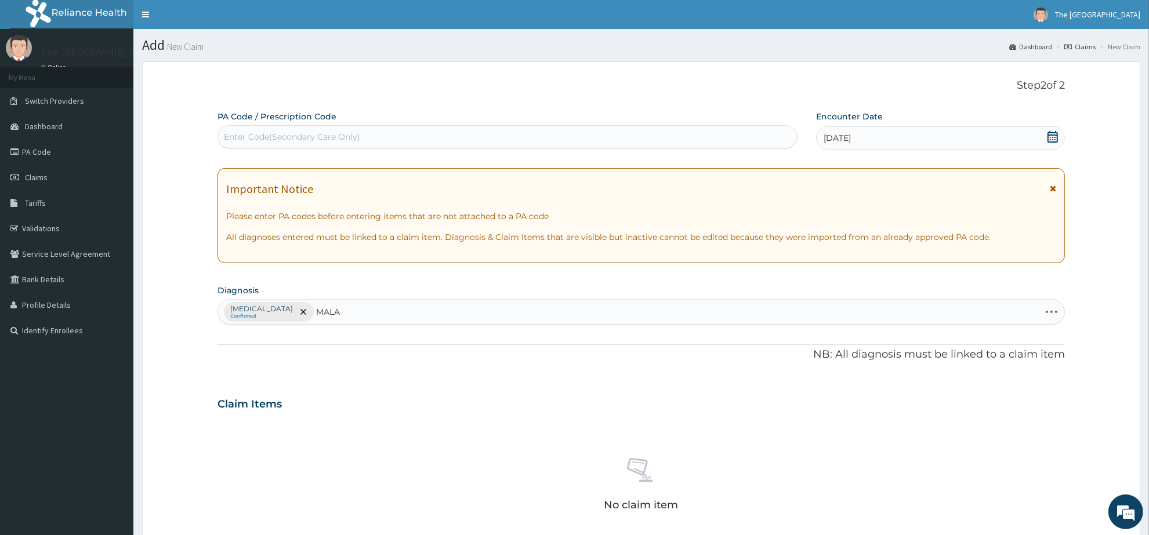
type input "MALAR"
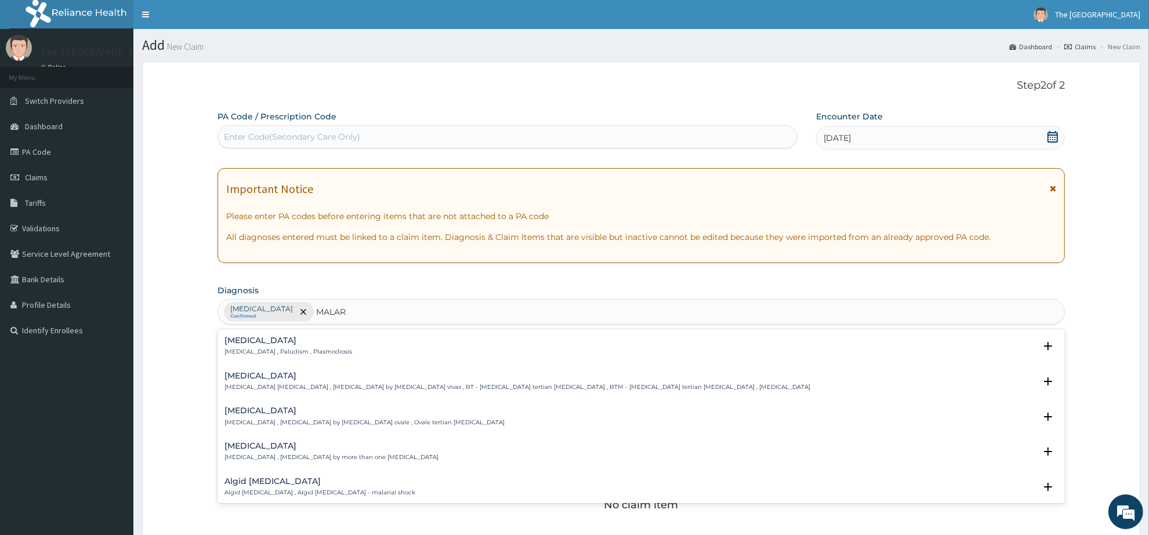
click at [254, 345] on h4 "[MEDICAL_DATA]" at bounding box center [289, 340] width 128 height 9
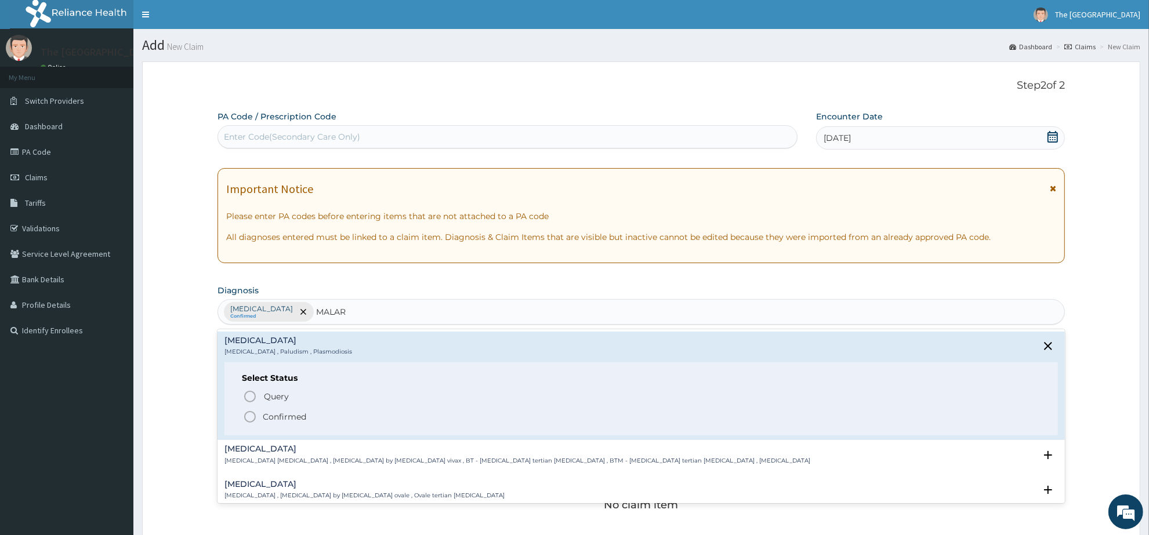
click at [251, 417] on icon "status option filled" at bounding box center [250, 417] width 14 height 14
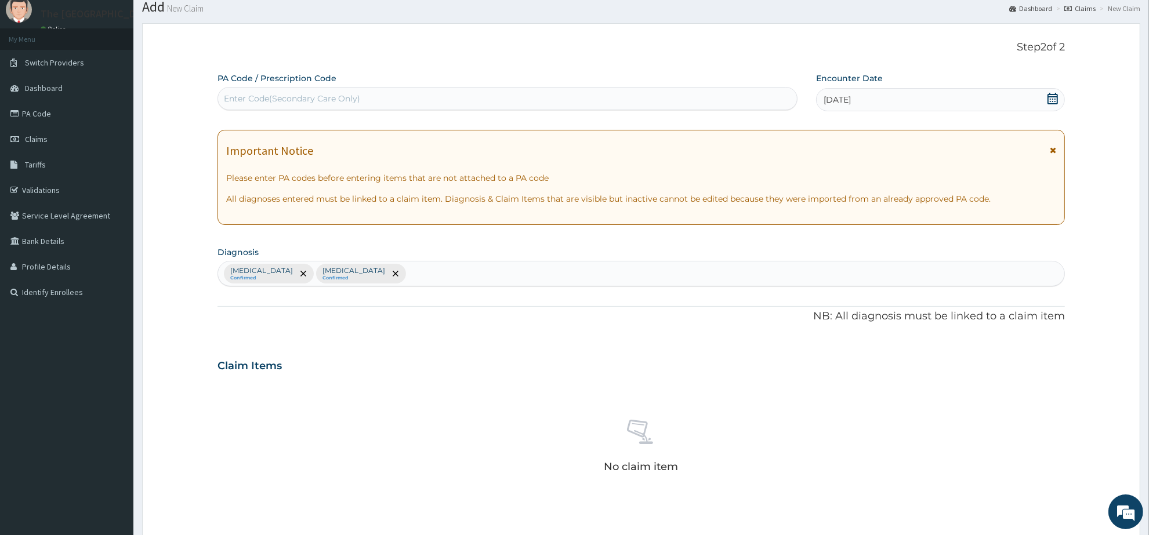
scroll to position [290, 0]
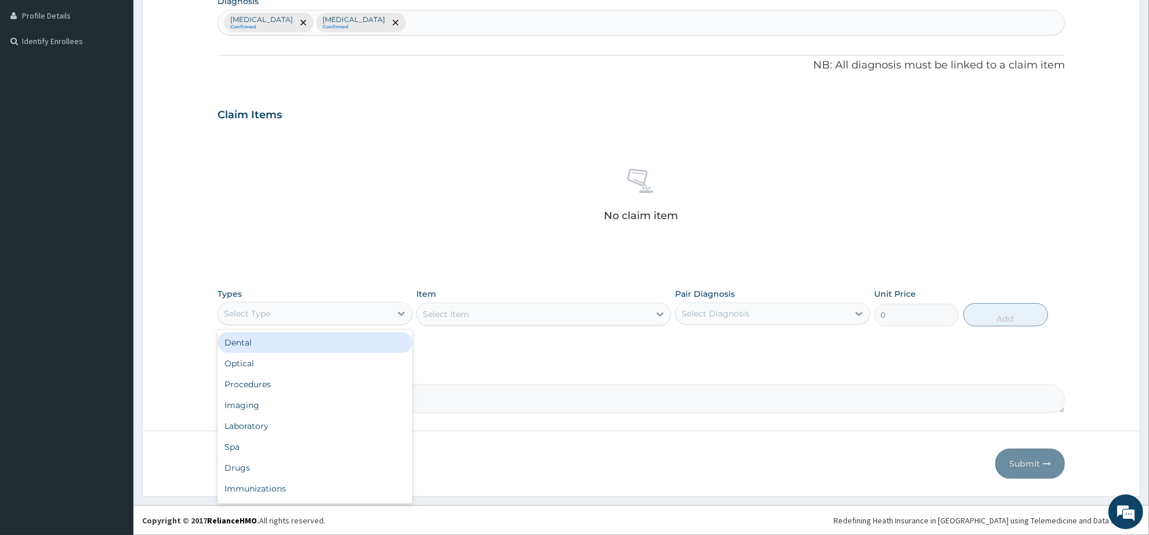
click at [349, 317] on div "Select Type" at bounding box center [304, 314] width 173 height 19
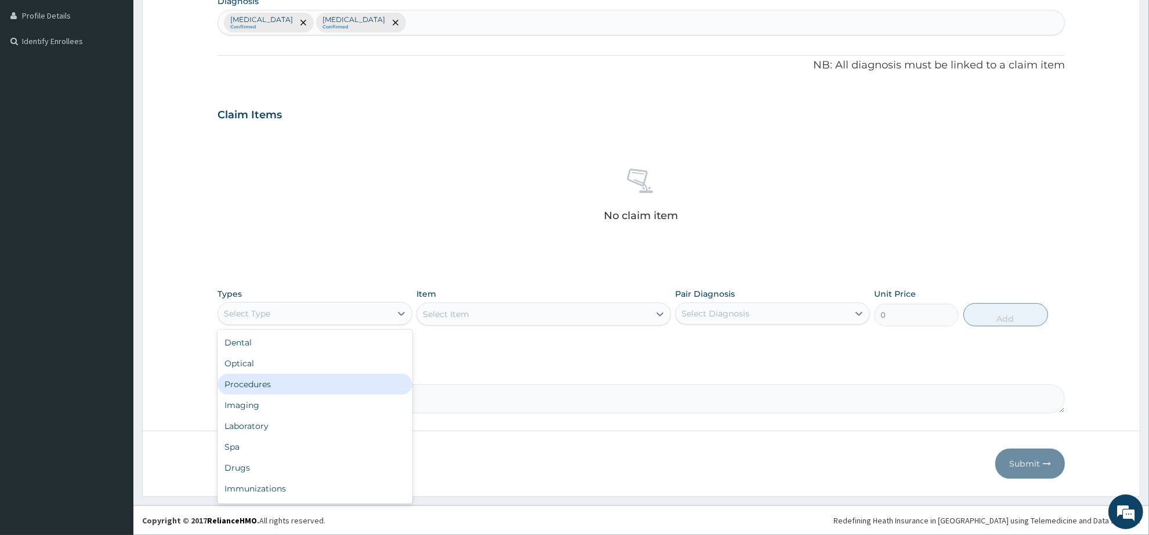
click at [327, 377] on div "Procedures" at bounding box center [315, 384] width 195 height 21
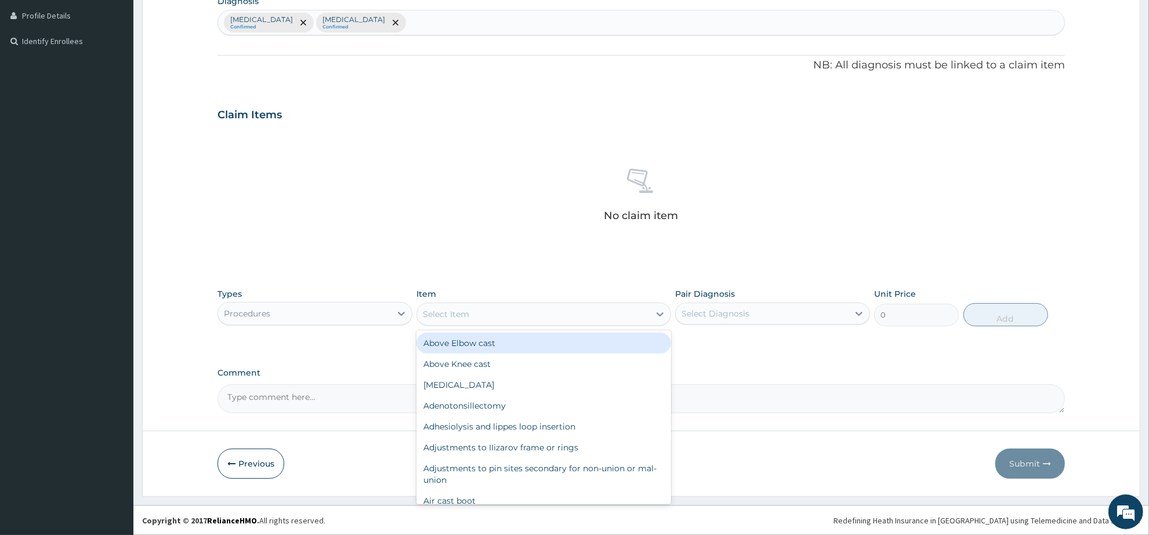
click at [486, 315] on div "Select Item" at bounding box center [533, 314] width 232 height 19
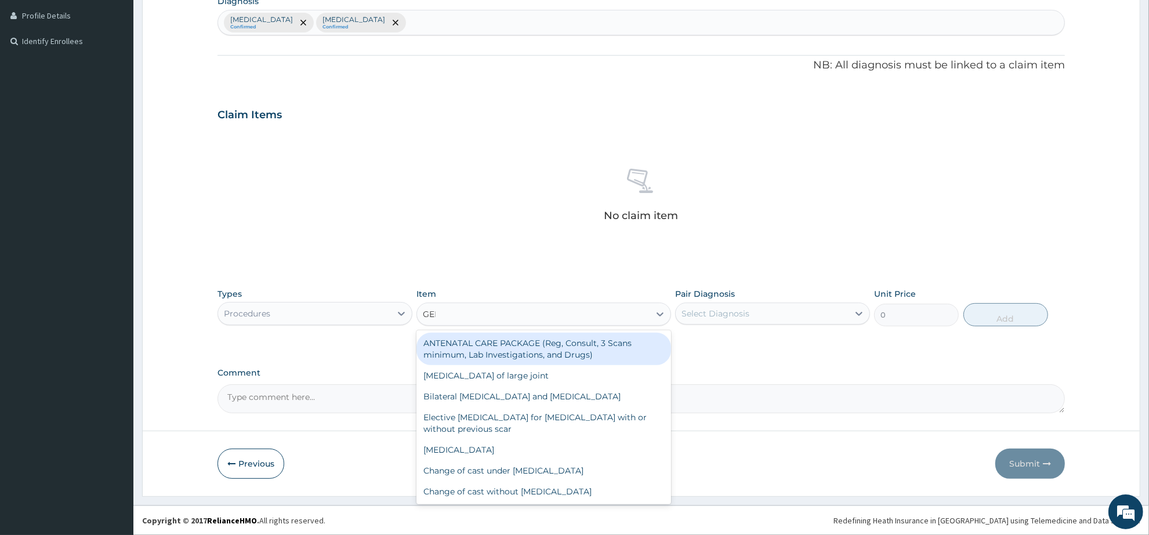
type input "GENE"
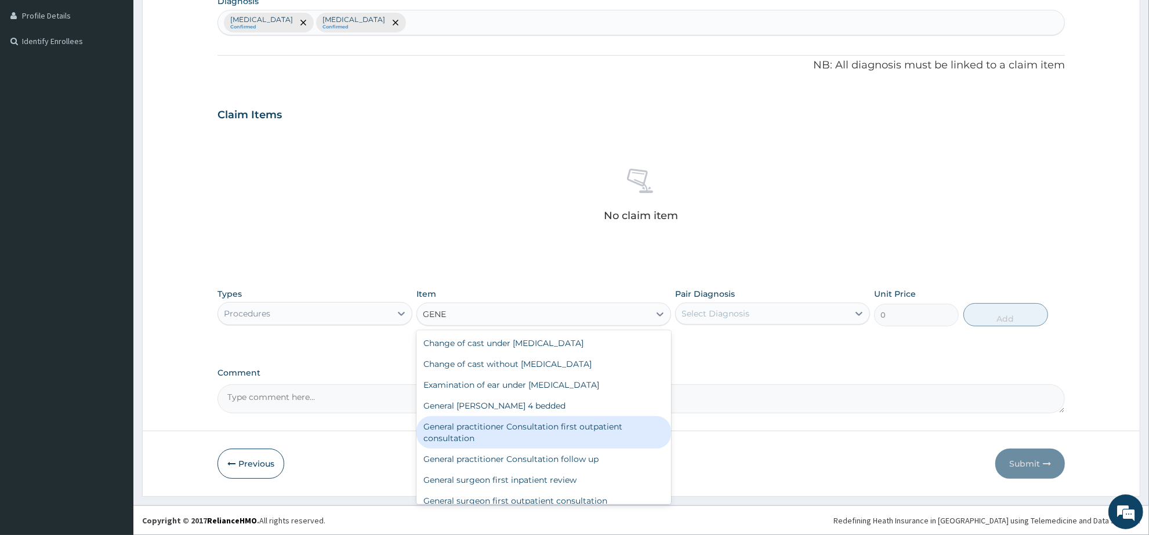
click at [546, 439] on div "General practitioner Consultation first outpatient consultation" at bounding box center [544, 433] width 254 height 32
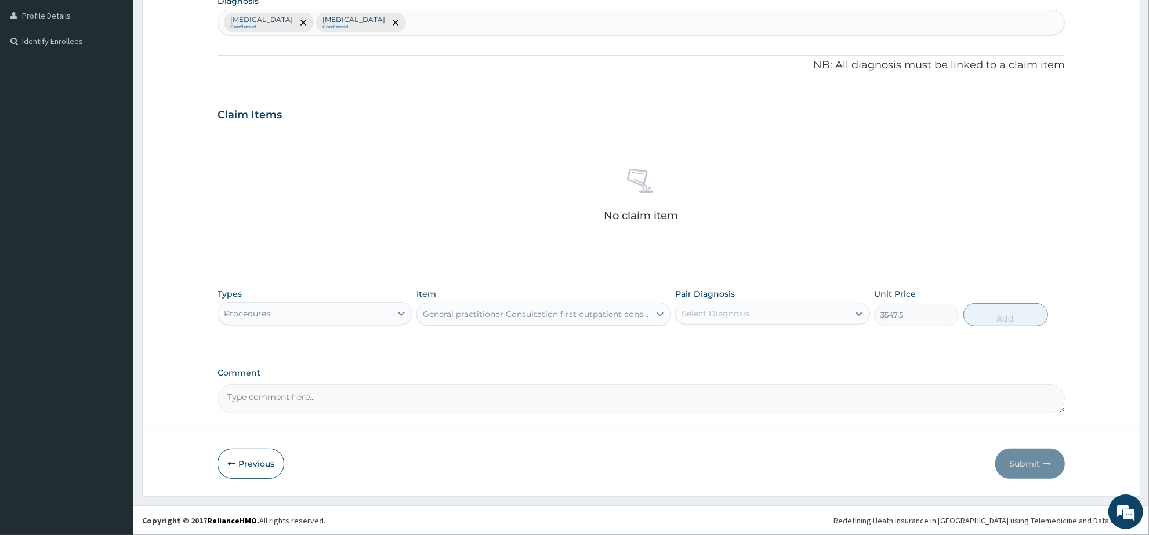
type input "3547.5"
click at [784, 308] on div "Select Diagnosis" at bounding box center [762, 314] width 173 height 19
click at [784, 344] on div "[MEDICAL_DATA]" at bounding box center [772, 344] width 195 height 24
checkbox input "true"
click at [1011, 314] on button "Add" at bounding box center [1006, 314] width 85 height 23
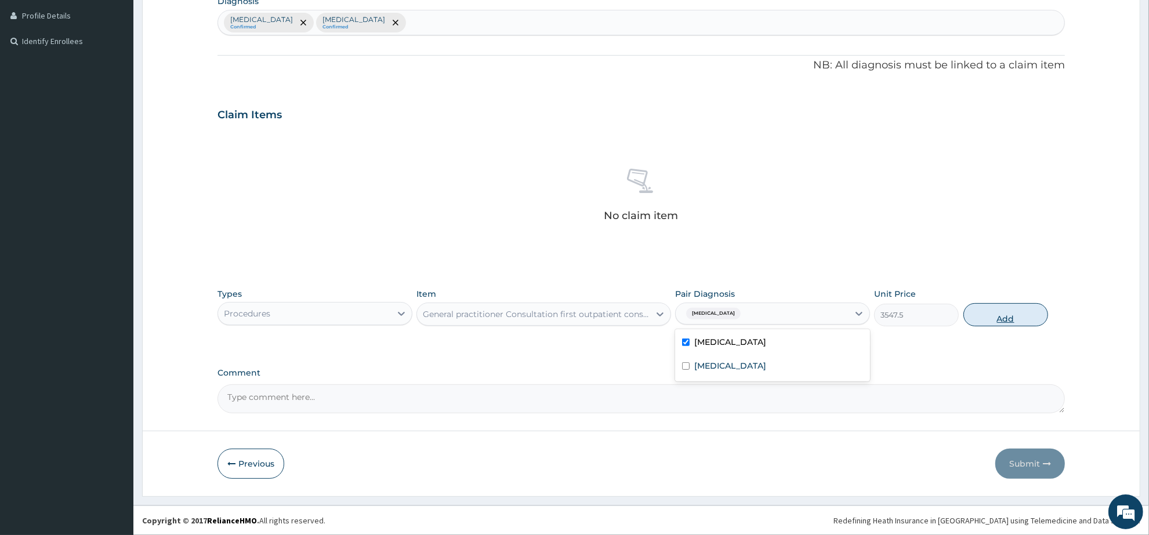
type input "0"
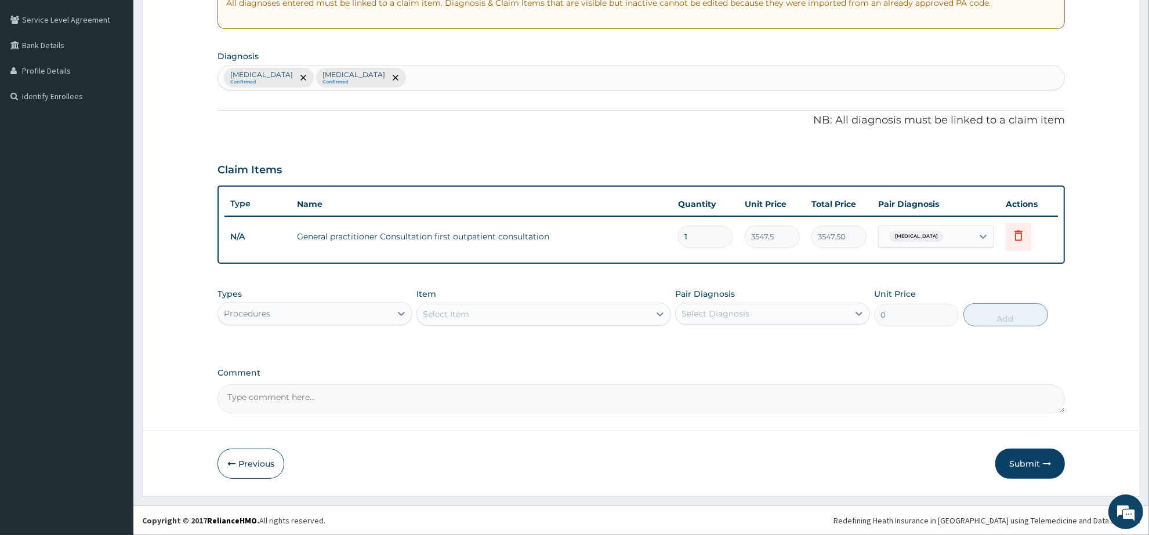
scroll to position [233, 0]
click at [370, 310] on div "Procedures" at bounding box center [304, 315] width 173 height 19
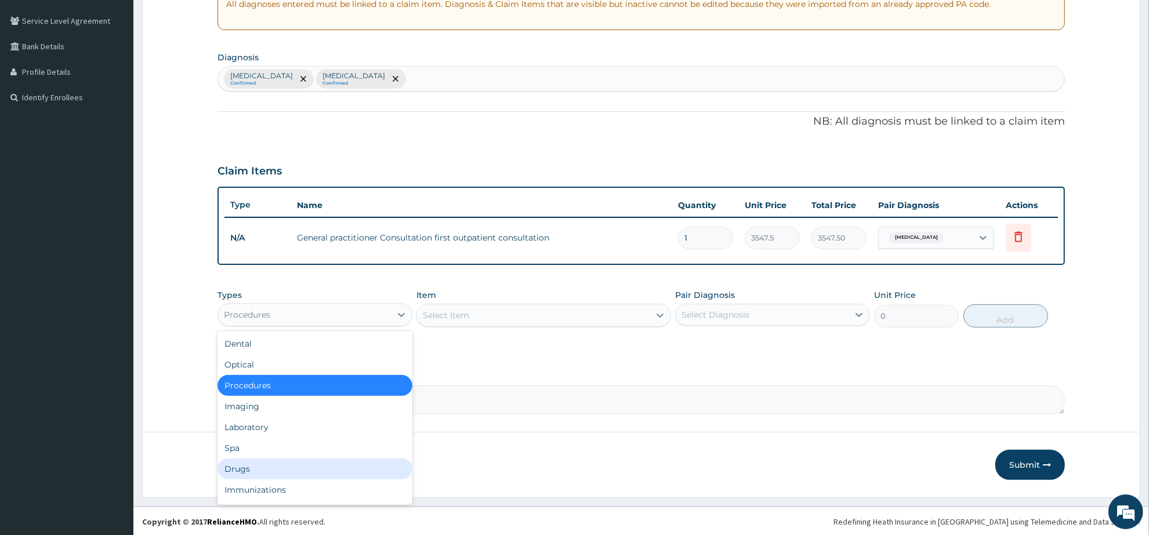
click at [310, 470] on div "Drugs" at bounding box center [315, 469] width 195 height 21
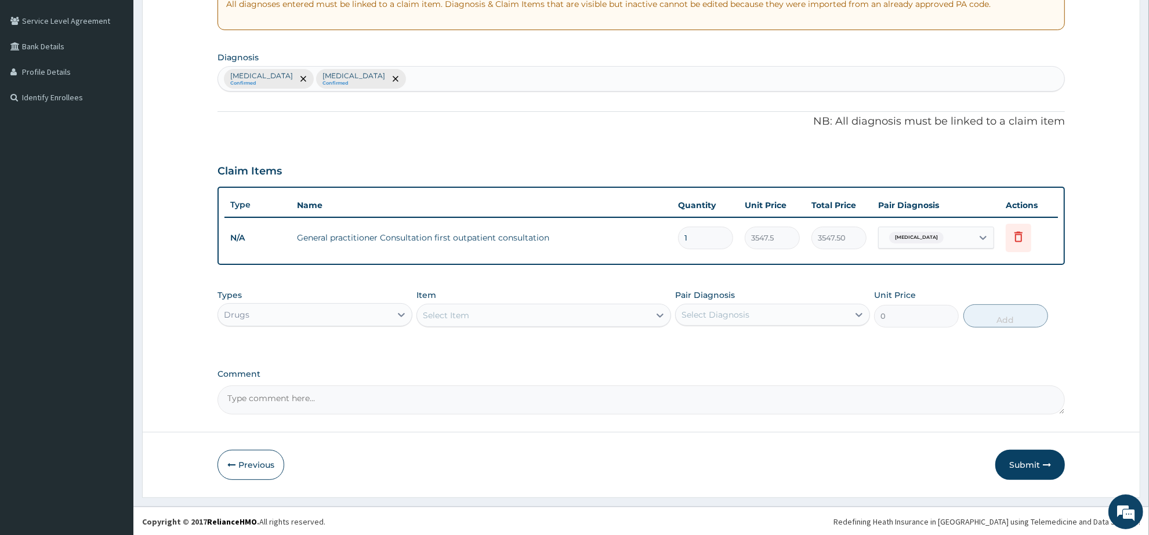
click at [473, 320] on div "Select Item" at bounding box center [533, 315] width 232 height 19
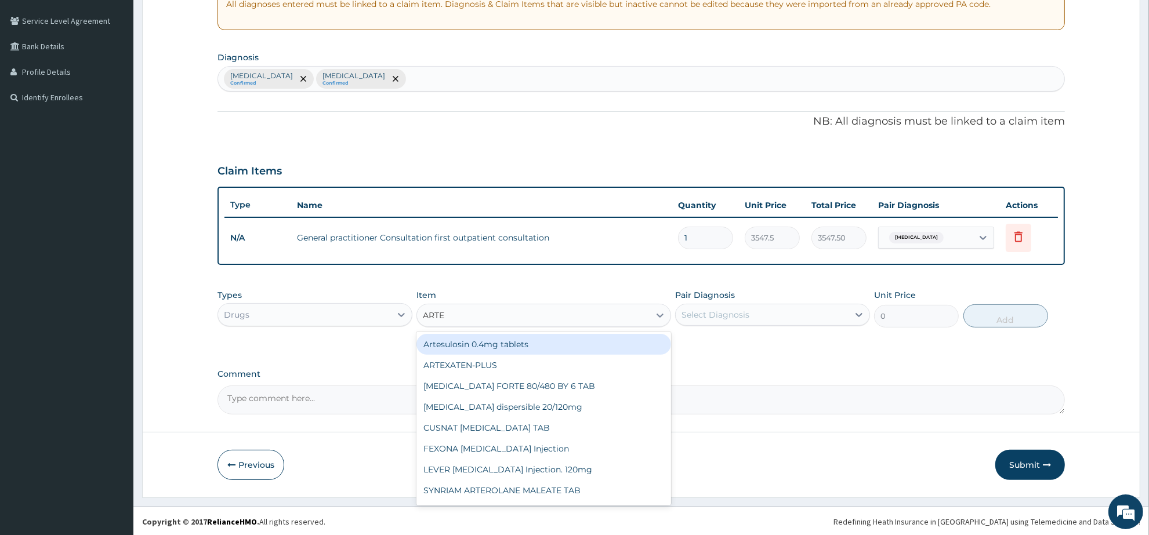
type input "ARTEM"
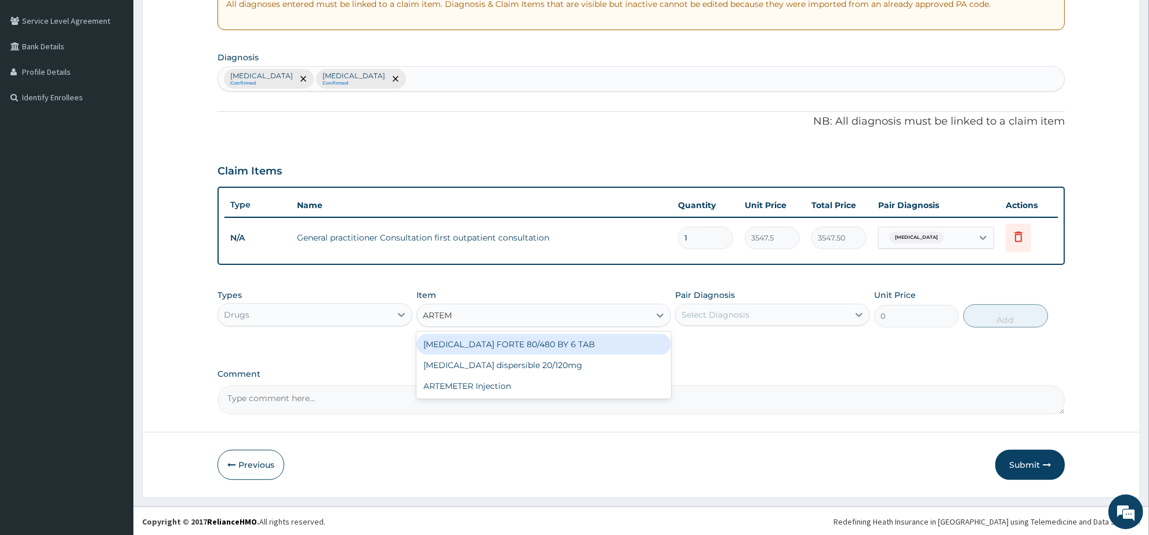
drag, startPoint x: 522, startPoint y: 338, endPoint x: 537, endPoint y: 342, distance: 15.2
click at [523, 338] on div "[MEDICAL_DATA] FORTE 80/480 BY 6 TAB" at bounding box center [544, 344] width 254 height 21
type input "449.35"
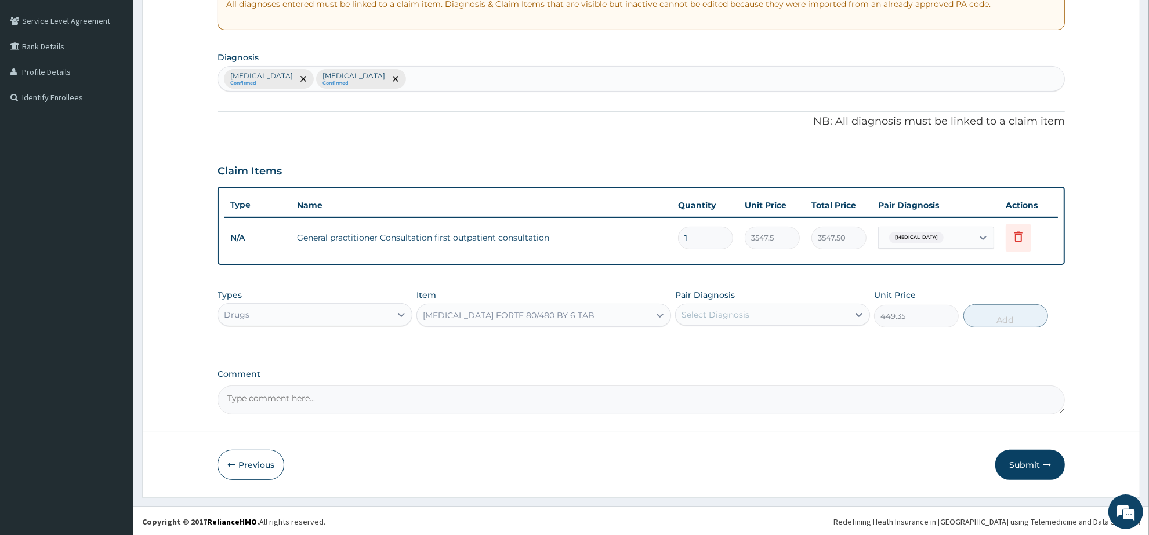
click at [783, 314] on div "Select Diagnosis" at bounding box center [762, 315] width 173 height 19
click at [779, 367] on div "[MEDICAL_DATA]" at bounding box center [772, 369] width 195 height 24
checkbox input "true"
click at [976, 312] on button "Add" at bounding box center [1006, 316] width 85 height 23
type input "0"
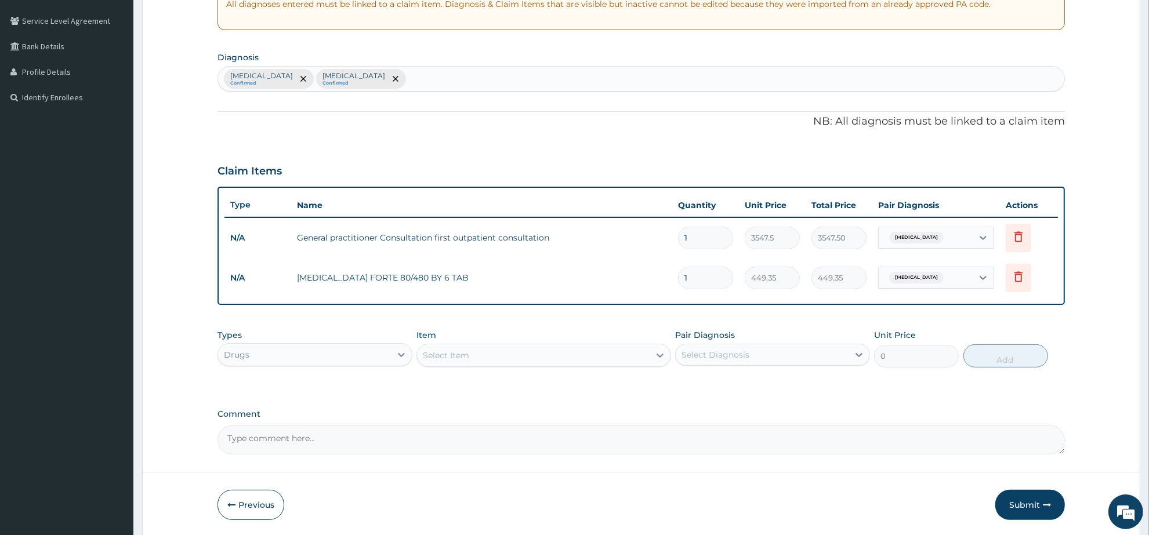
drag, startPoint x: 703, startPoint y: 280, endPoint x: 665, endPoint y: 278, distance: 38.3
click at [665, 278] on tr "N/A COARTEM FORTE 80/480 BY 6 TAB 1 449.35 449.35 Malaria Delete" at bounding box center [642, 278] width 834 height 40
type input "6"
type input "2696.10"
type input "6"
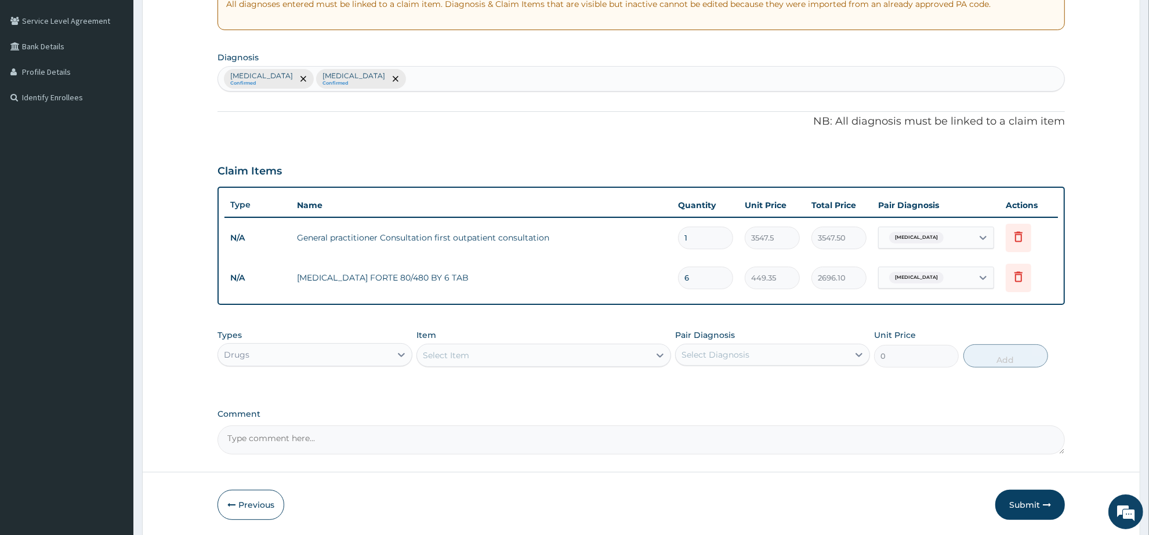
click at [501, 354] on div "Select Item" at bounding box center [533, 355] width 232 height 19
type input "IBU"
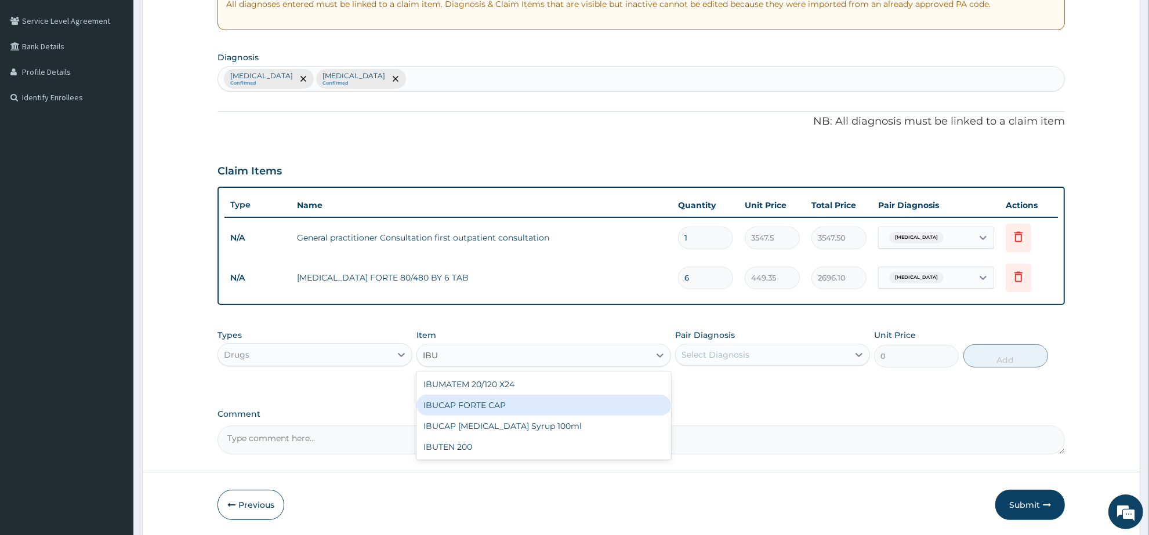
click at [480, 396] on div "IBUCAP FORTE CAP" at bounding box center [544, 405] width 254 height 21
type input "59.125"
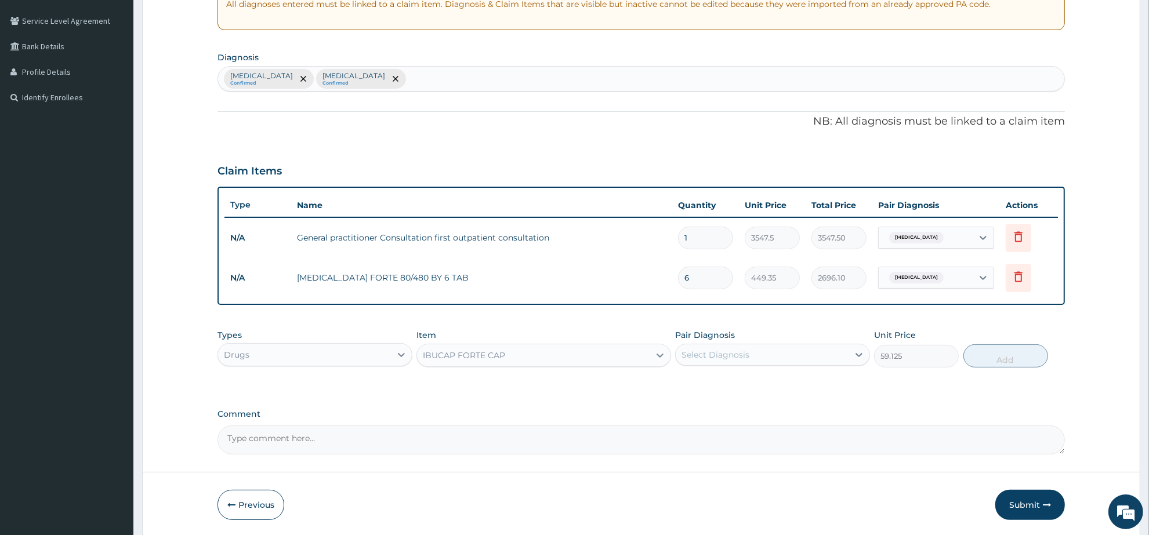
click at [706, 350] on div "Select Diagnosis" at bounding box center [716, 355] width 68 height 12
click at [729, 399] on div "[MEDICAL_DATA]" at bounding box center [772, 409] width 195 height 24
checkbox input "true"
click at [1001, 357] on button "Add" at bounding box center [1006, 356] width 85 height 23
type input "0"
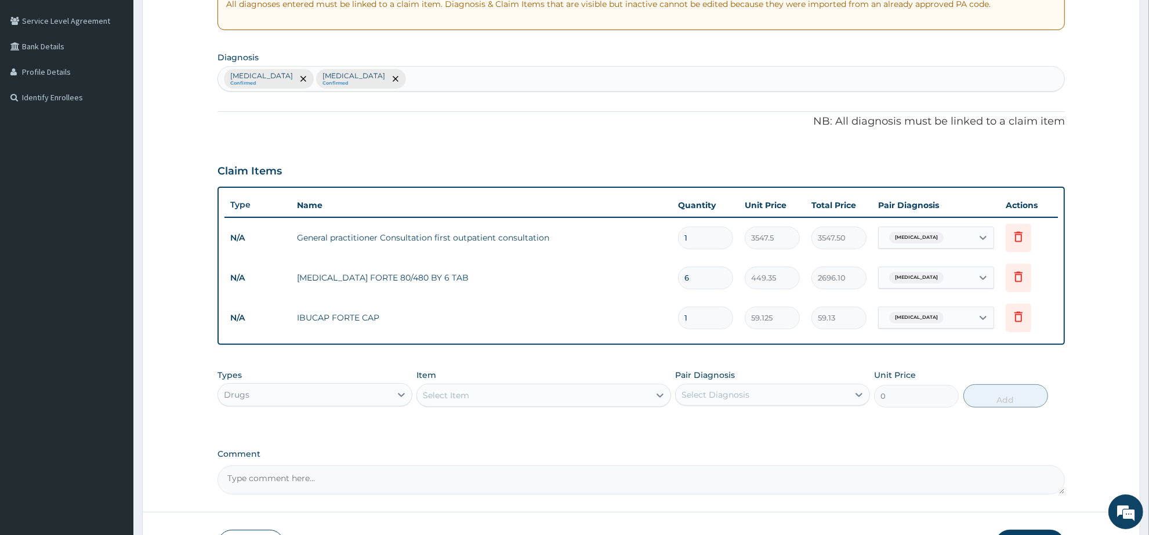
click at [464, 402] on div "Select Item" at bounding box center [533, 395] width 232 height 19
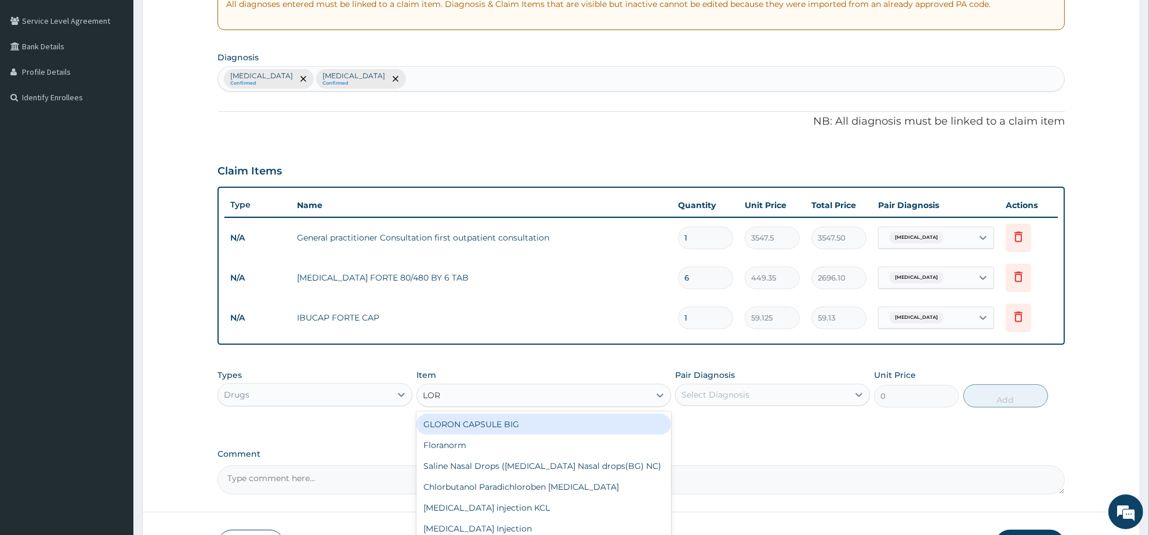
type input "[PERSON_NAME]"
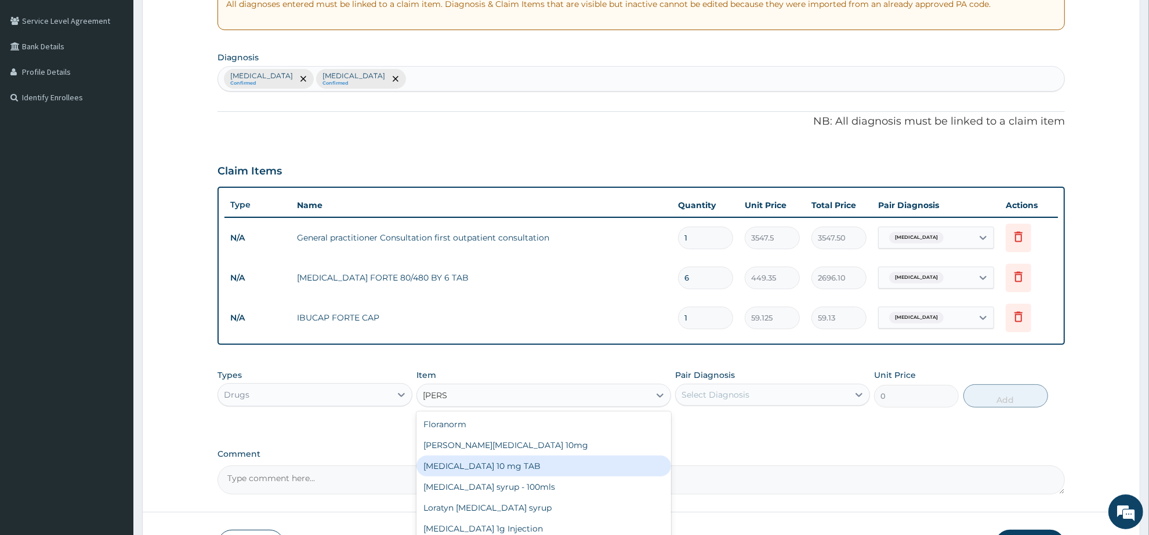
click at [520, 470] on div "[MEDICAL_DATA] 10 mg TAB" at bounding box center [544, 466] width 254 height 21
type input "59.125"
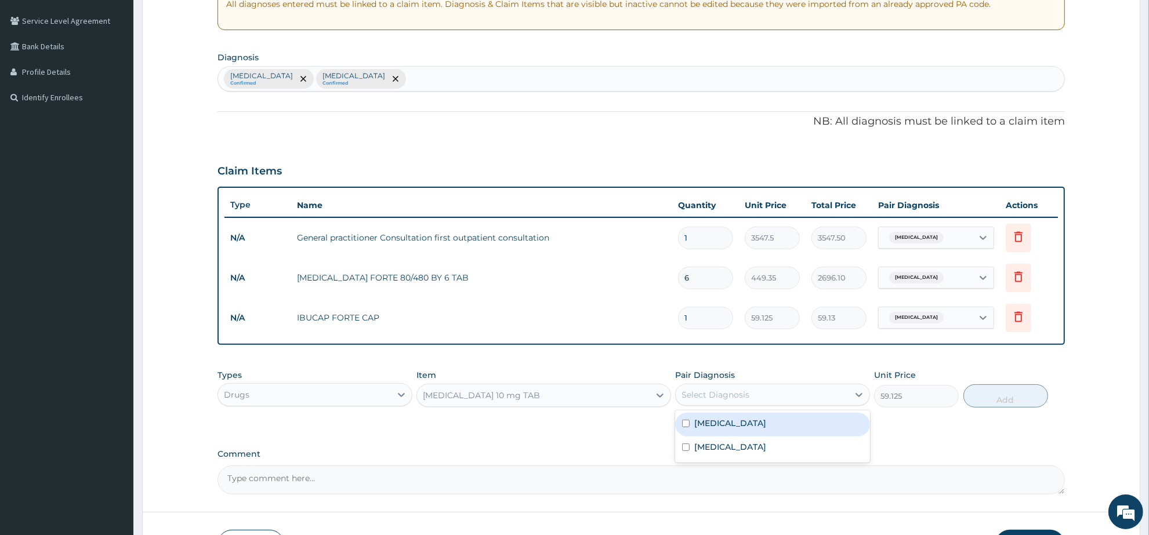
click at [732, 396] on div "Select Diagnosis" at bounding box center [716, 395] width 68 height 12
click at [738, 425] on div "Rhinitis" at bounding box center [772, 425] width 195 height 24
checkbox input "true"
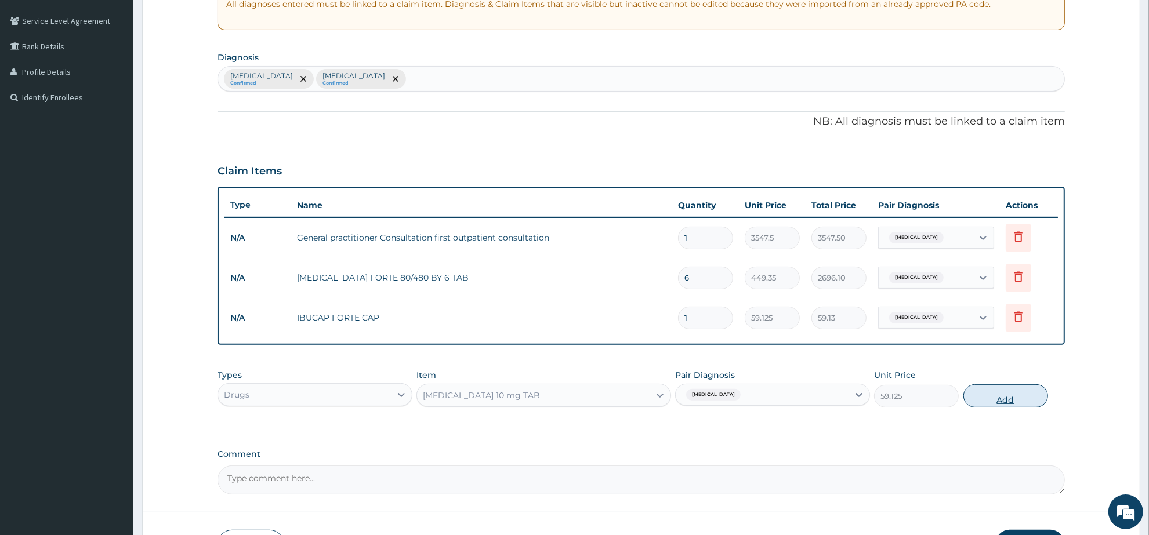
click at [979, 399] on button "Add" at bounding box center [1006, 396] width 85 height 23
type input "0"
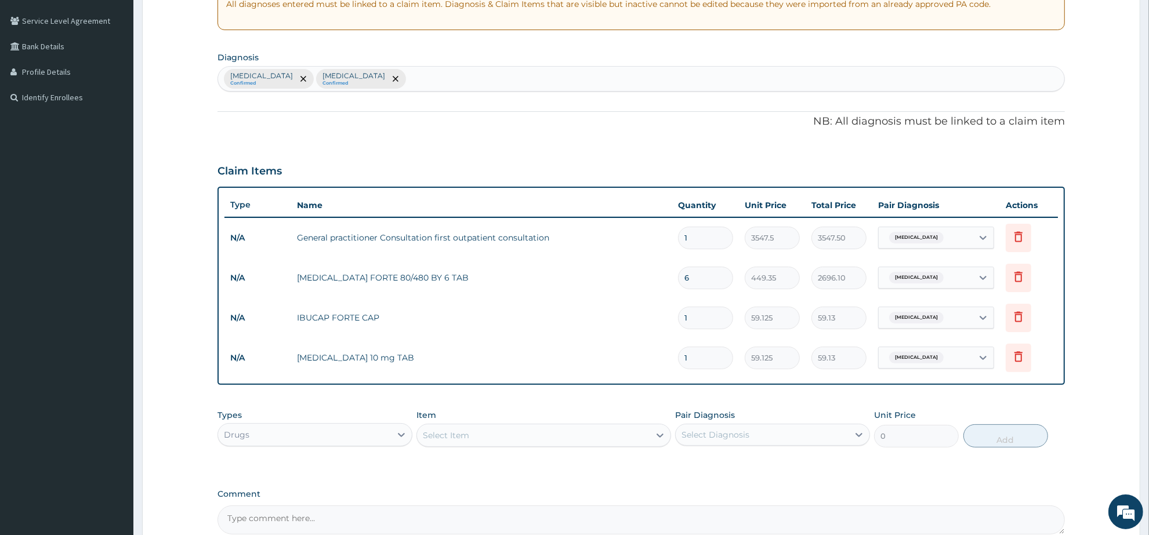
drag, startPoint x: 711, startPoint y: 359, endPoint x: 673, endPoint y: 360, distance: 37.7
click at [673, 360] on td "1" at bounding box center [705, 358] width 67 height 34
type input "5"
type input "295.63"
type input "5"
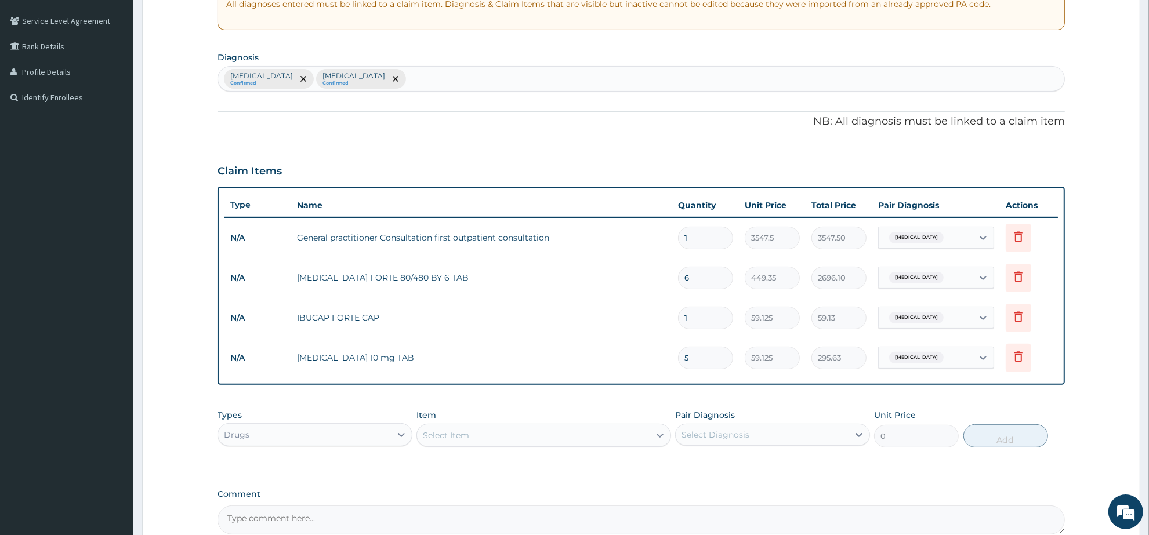
click at [706, 314] on input "1" at bounding box center [705, 318] width 55 height 23
type input "15"
type input "886.88"
type input "15"
click at [462, 433] on div "Select Item" at bounding box center [446, 436] width 46 height 12
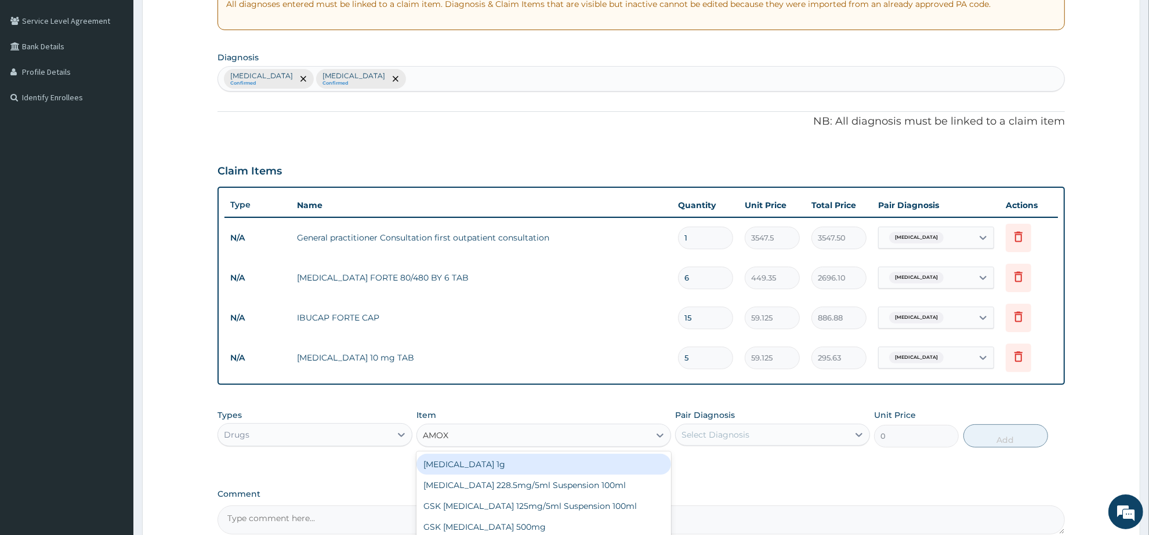
type input "AMOXI"
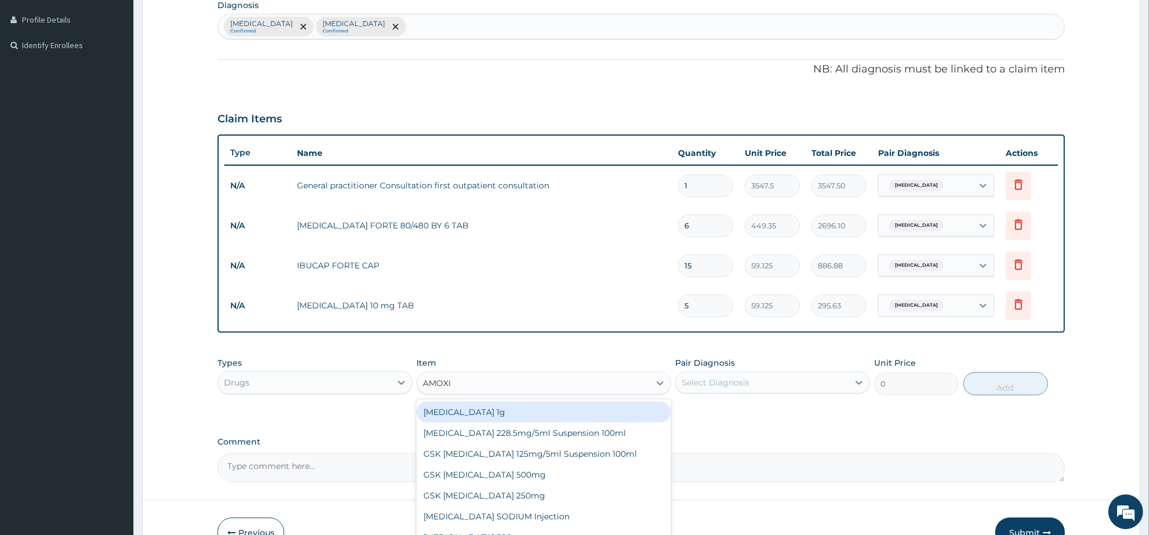
scroll to position [354, 0]
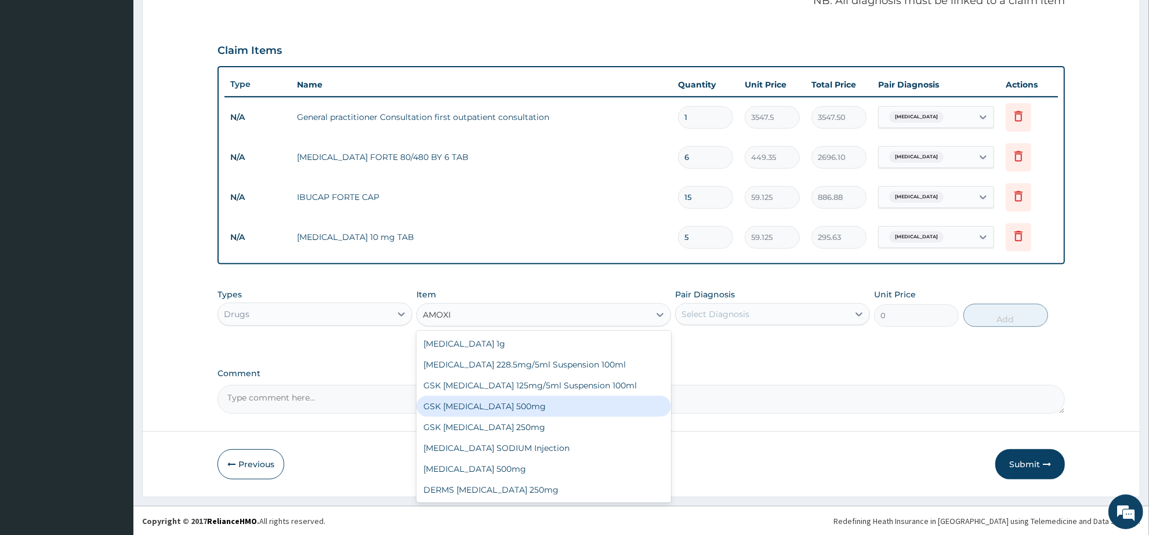
click at [508, 406] on div "GSK [MEDICAL_DATA] 500mg" at bounding box center [544, 406] width 254 height 21
type input "59.125"
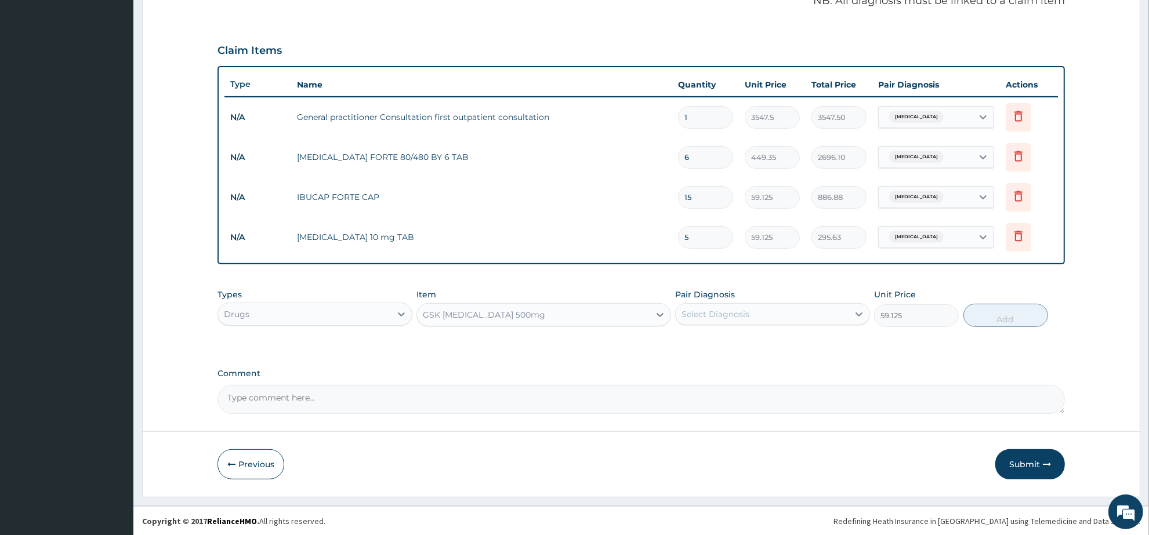
click at [708, 312] on div "Select Diagnosis" at bounding box center [716, 315] width 68 height 12
click at [730, 343] on div "Rhinitis" at bounding box center [772, 344] width 195 height 24
checkbox input "true"
click at [993, 312] on button "Add" at bounding box center [1006, 315] width 85 height 23
type input "0"
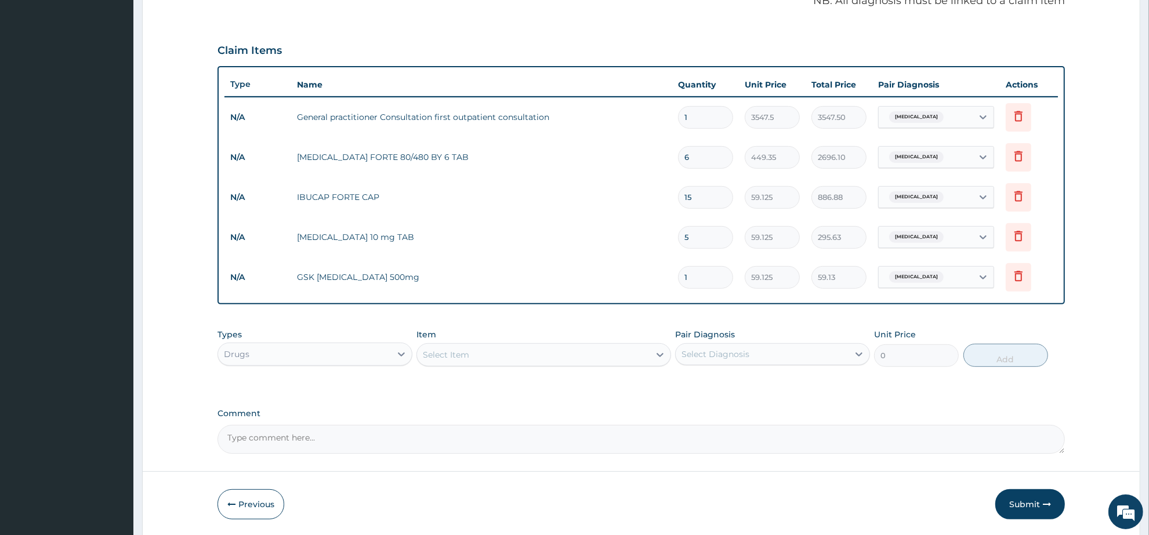
type input "15"
type input "886.88"
type input "15"
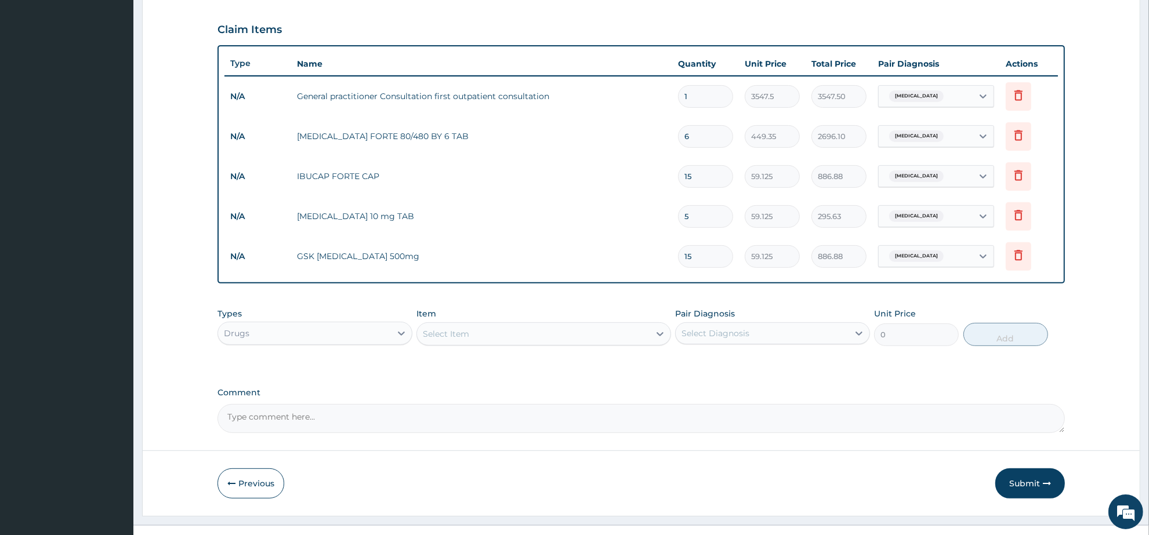
scroll to position [393, 0]
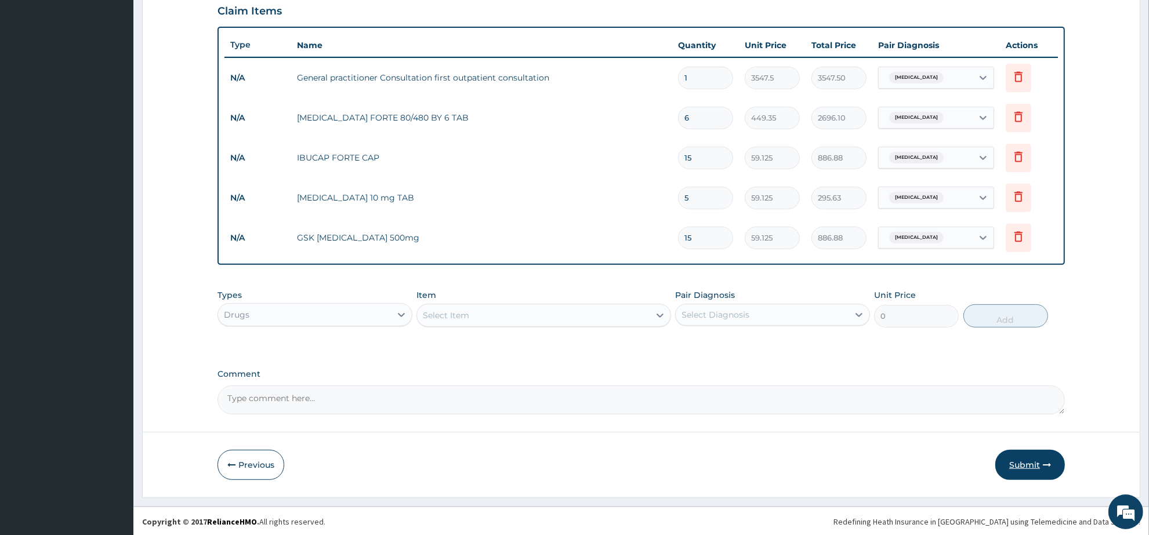
click at [1027, 466] on button "Submit" at bounding box center [1030, 465] width 70 height 30
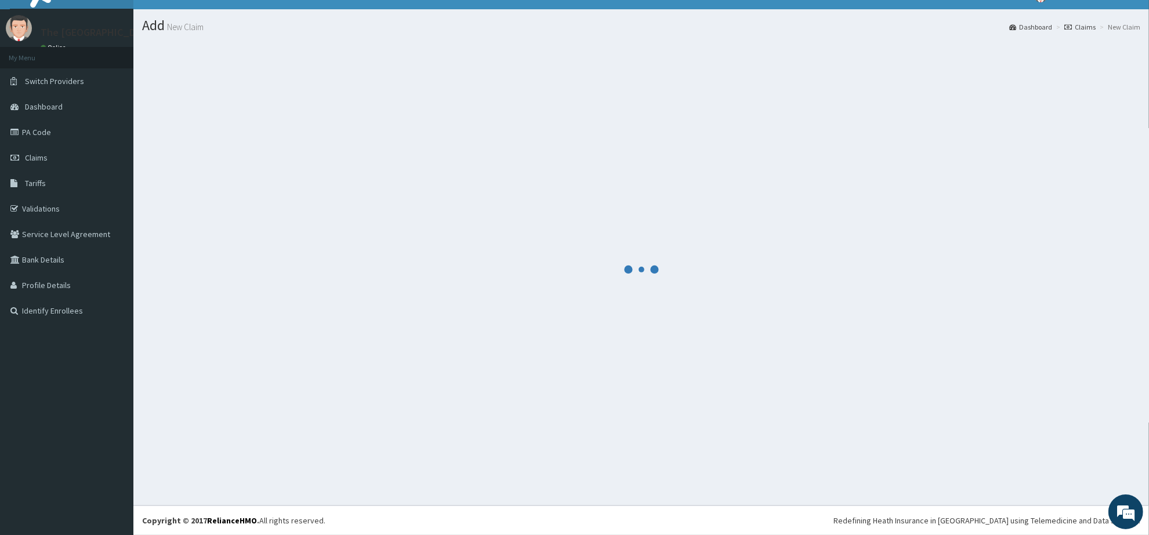
scroll to position [19, 0]
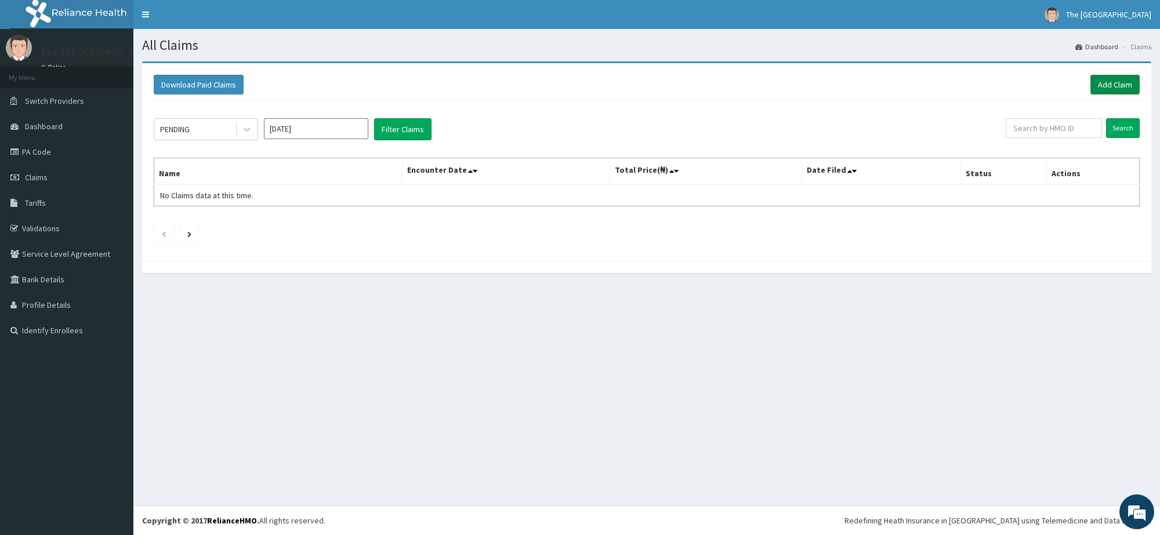
click at [1113, 83] on link "Add Claim" at bounding box center [1115, 85] width 49 height 20
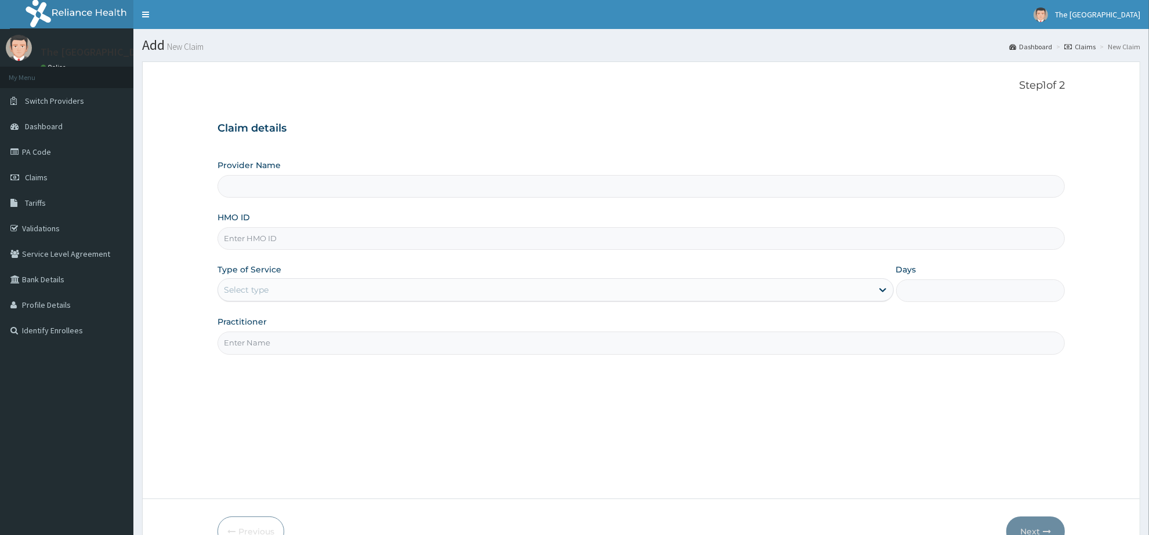
paste input "KSB/11505/A"
type input "KSB/11505/A"
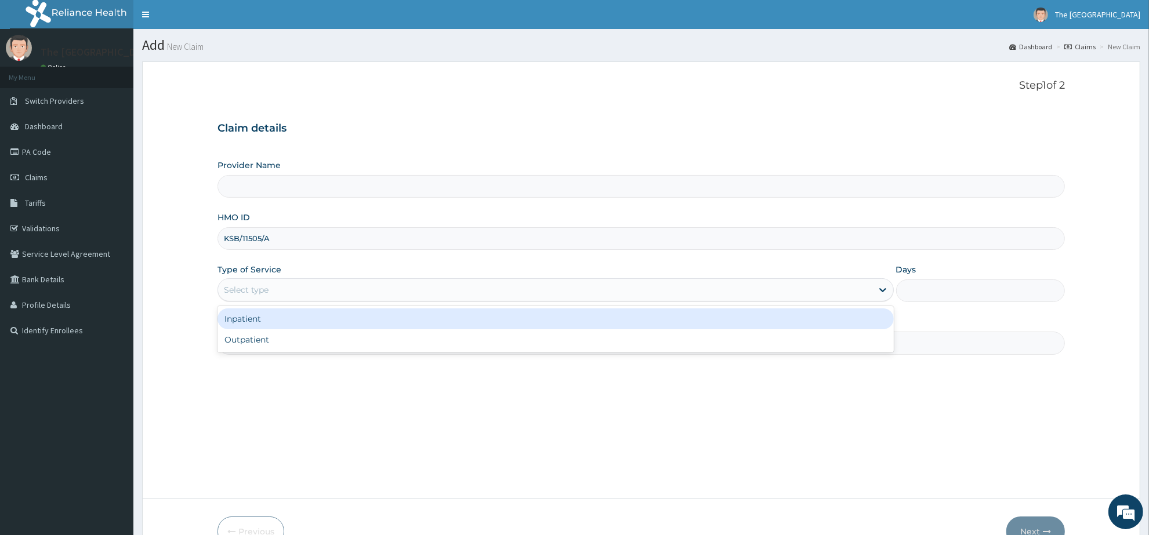
click at [283, 291] on div "Select type" at bounding box center [545, 290] width 654 height 19
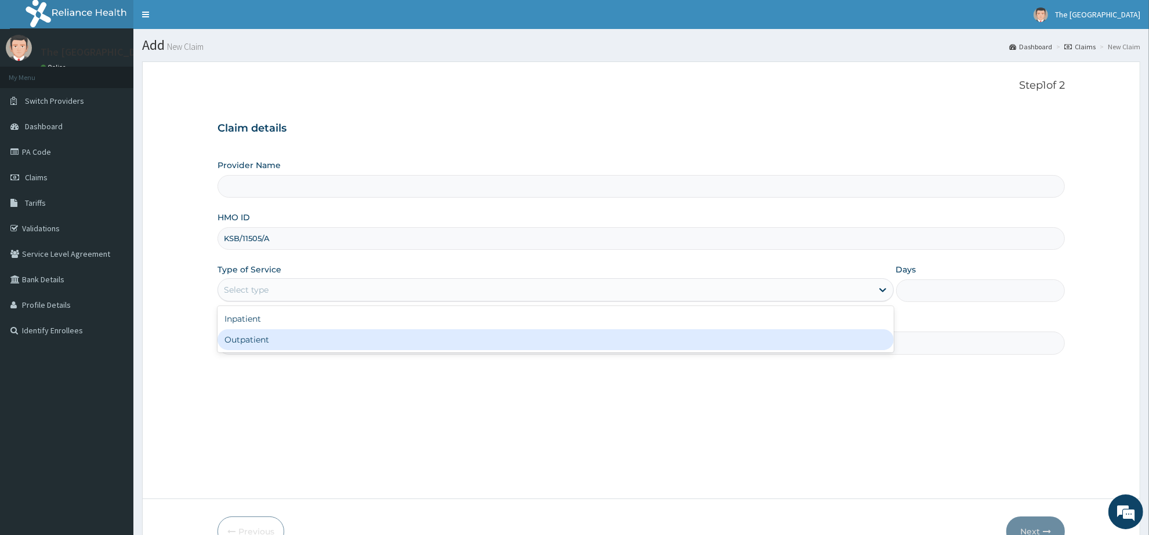
click at [276, 339] on div "Outpatient" at bounding box center [556, 340] width 676 height 21
type input "1"
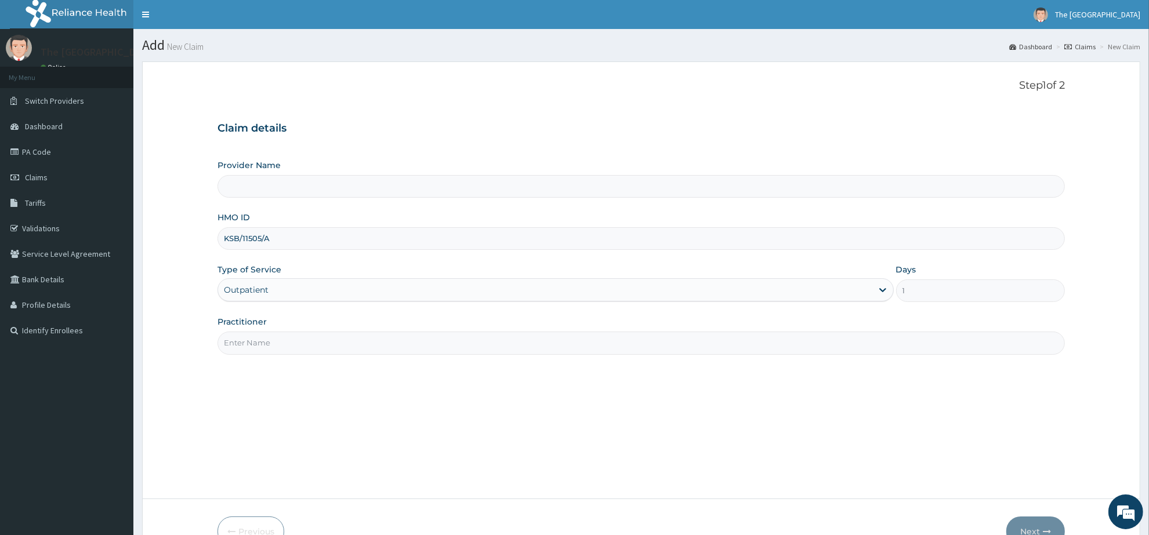
click at [276, 339] on input "Practitioner" at bounding box center [642, 343] width 848 height 23
type input "[PERSON_NAME]"
type input "The [GEOGRAPHIC_DATA]"
click at [1024, 526] on button "Next" at bounding box center [1036, 532] width 59 height 30
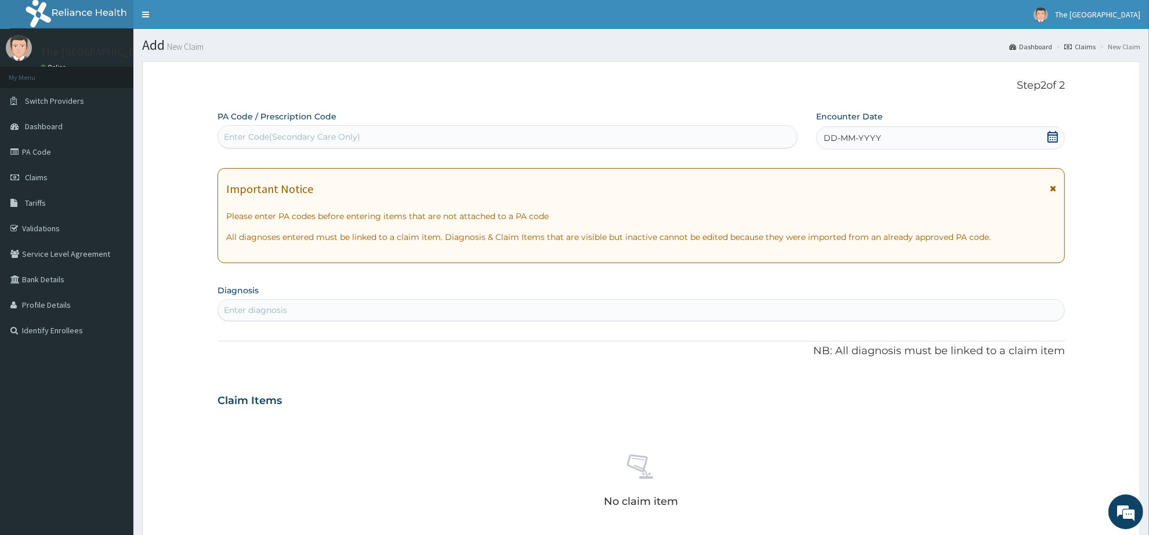
click at [1057, 137] on icon at bounding box center [1053, 137] width 10 height 12
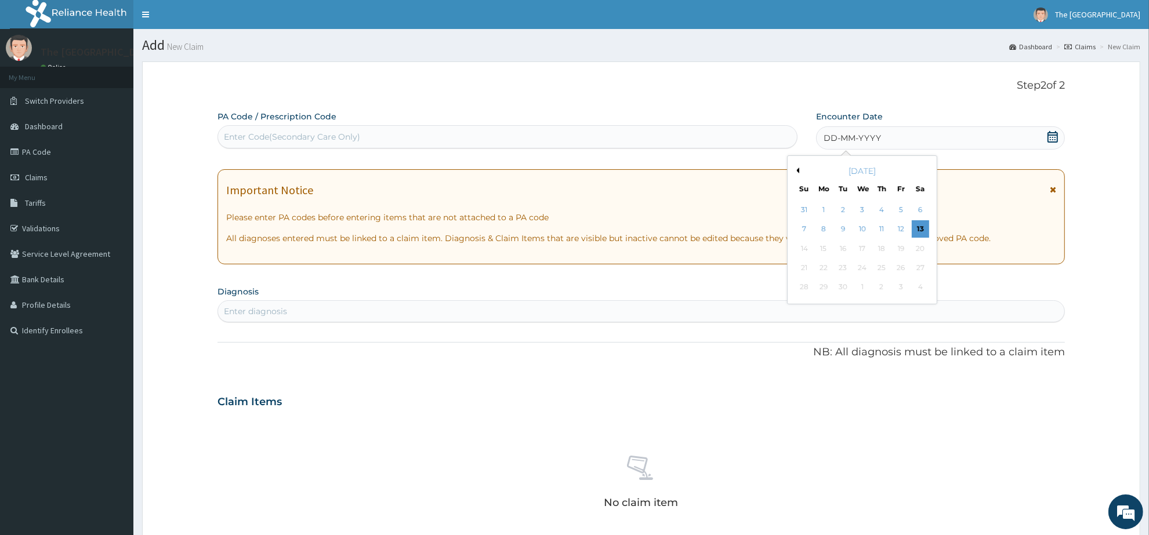
click at [794, 169] on button "Previous Month" at bounding box center [797, 171] width 6 height 6
click at [805, 285] on div "24" at bounding box center [804, 287] width 17 height 17
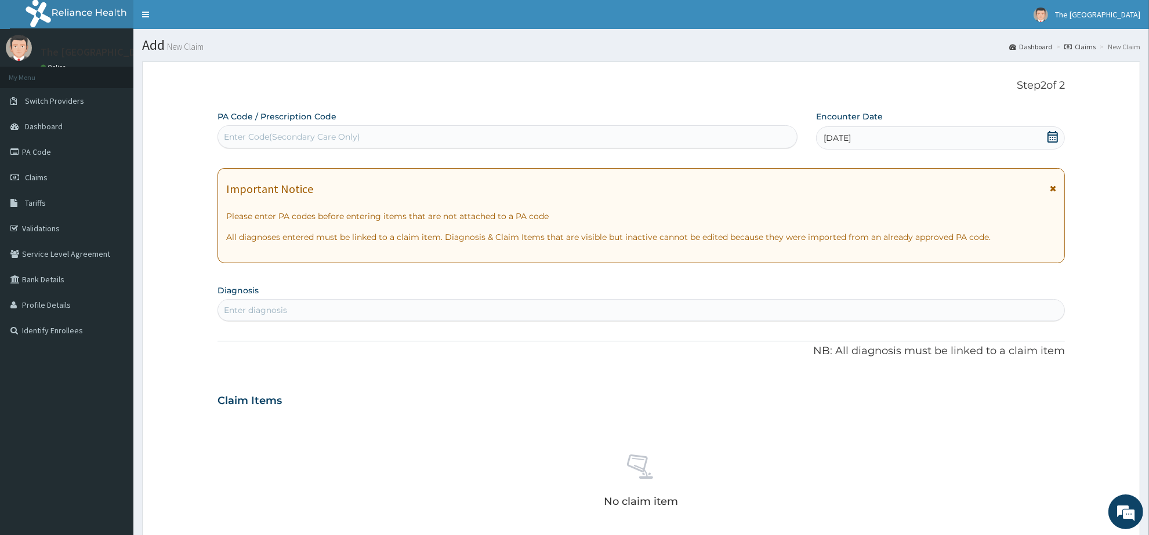
click at [306, 308] on div "Enter diagnosis" at bounding box center [641, 310] width 846 height 19
type input "PHARY"
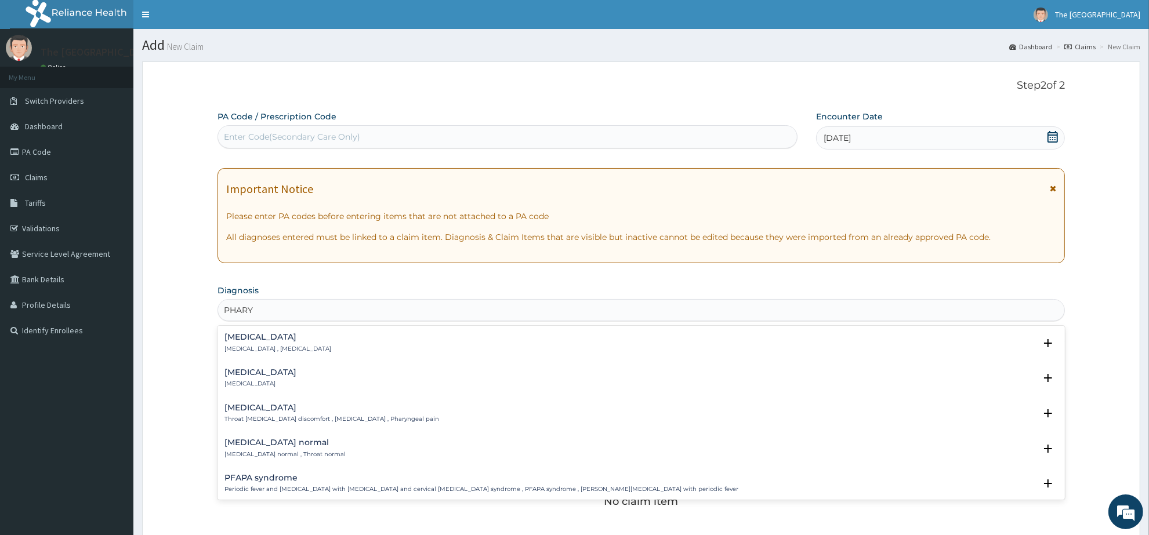
click at [261, 374] on h4 "[MEDICAL_DATA]" at bounding box center [261, 372] width 72 height 9
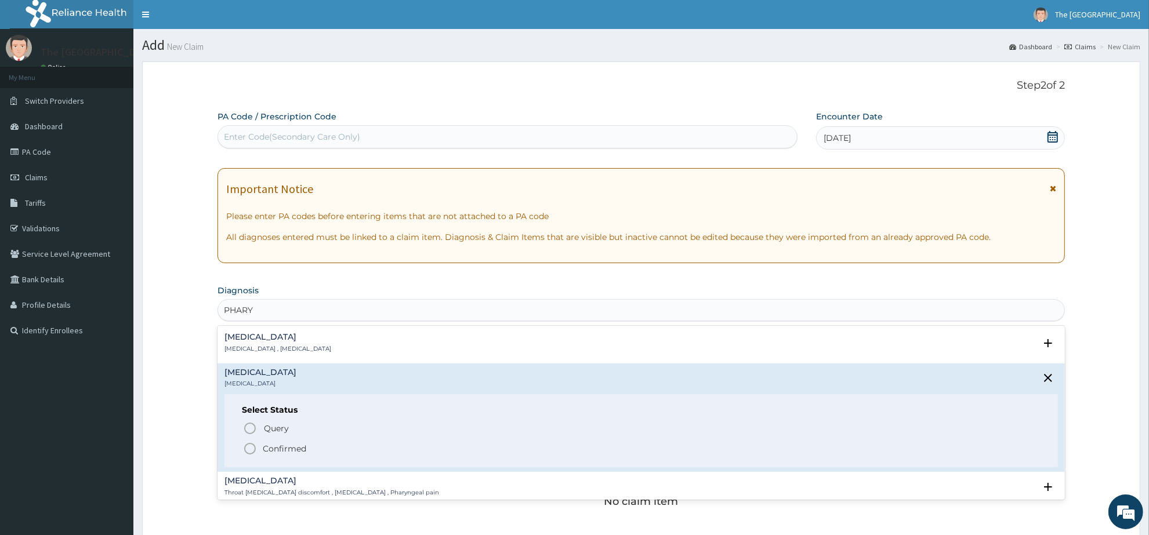
click at [247, 447] on icon "status option filled" at bounding box center [250, 449] width 14 height 14
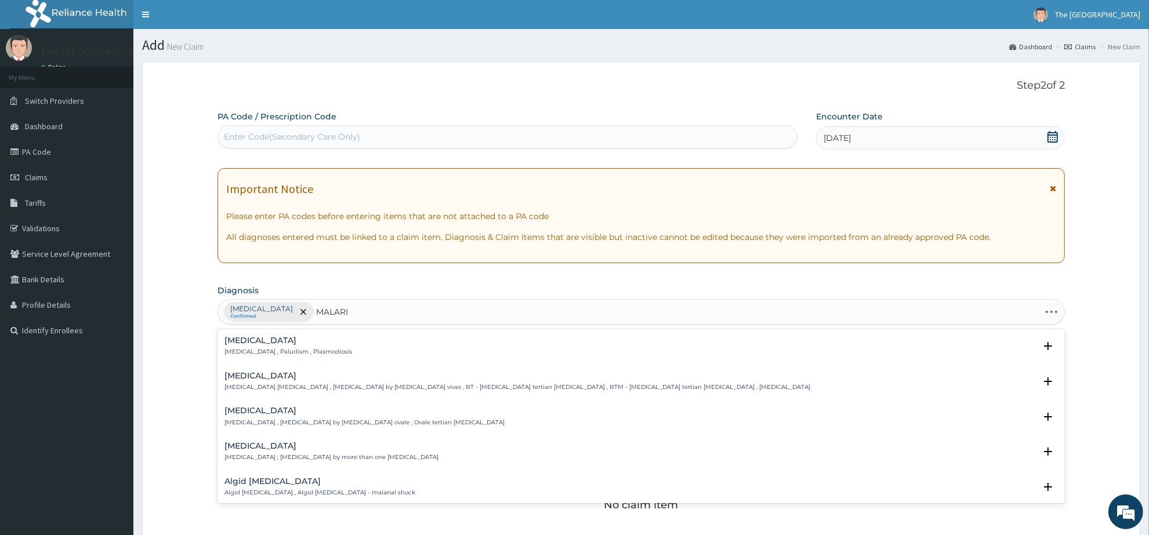
type input "[MEDICAL_DATA]"
click at [236, 348] on div "[MEDICAL_DATA] [MEDICAL_DATA] , Paludism , Plasmodiosis" at bounding box center [289, 346] width 128 height 20
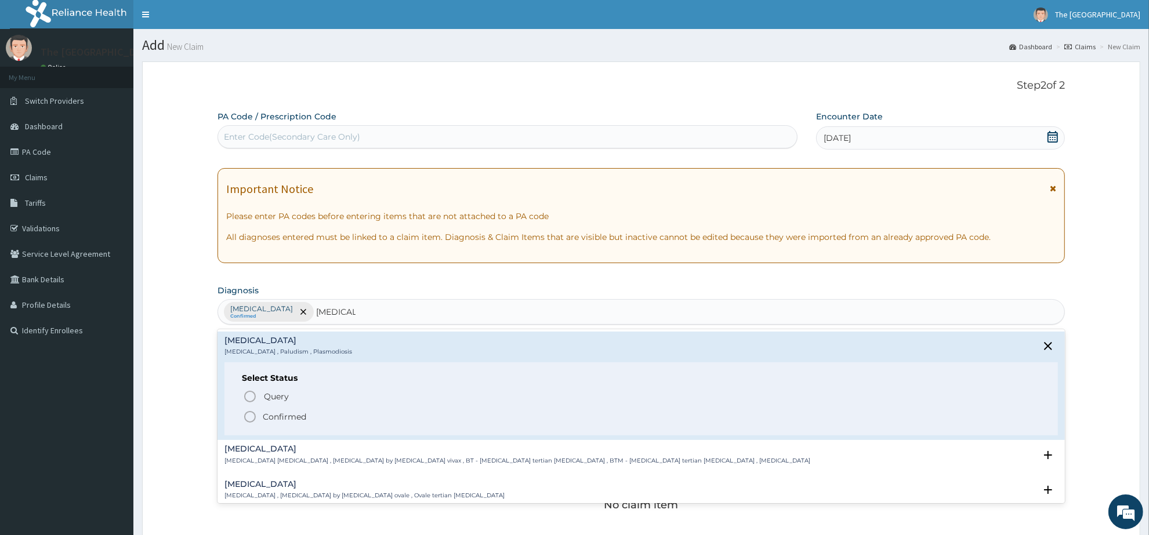
click at [248, 422] on icon "status option filled" at bounding box center [250, 417] width 14 height 14
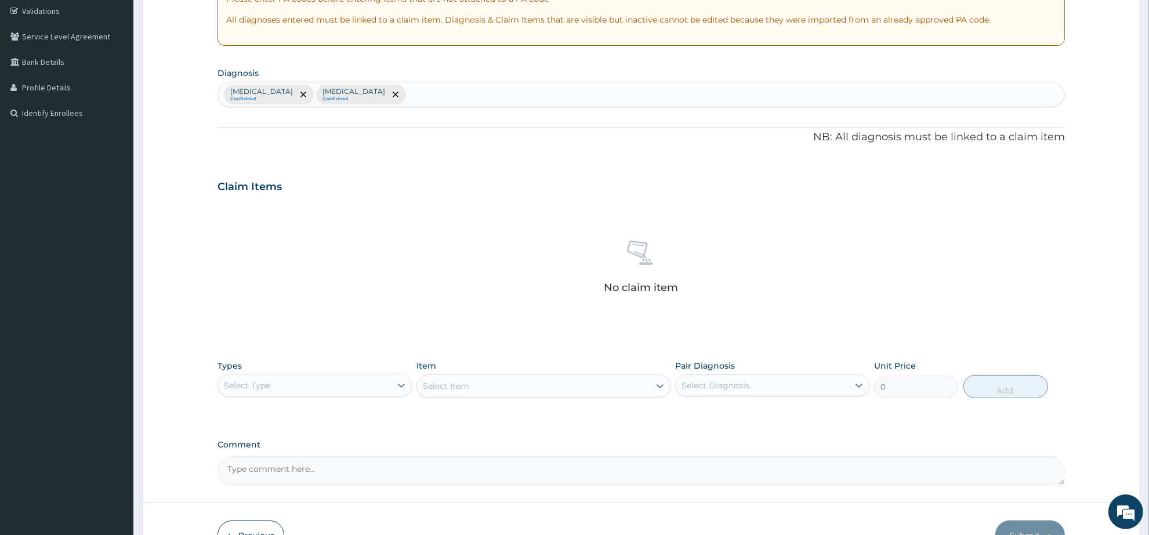
scroll to position [290, 0]
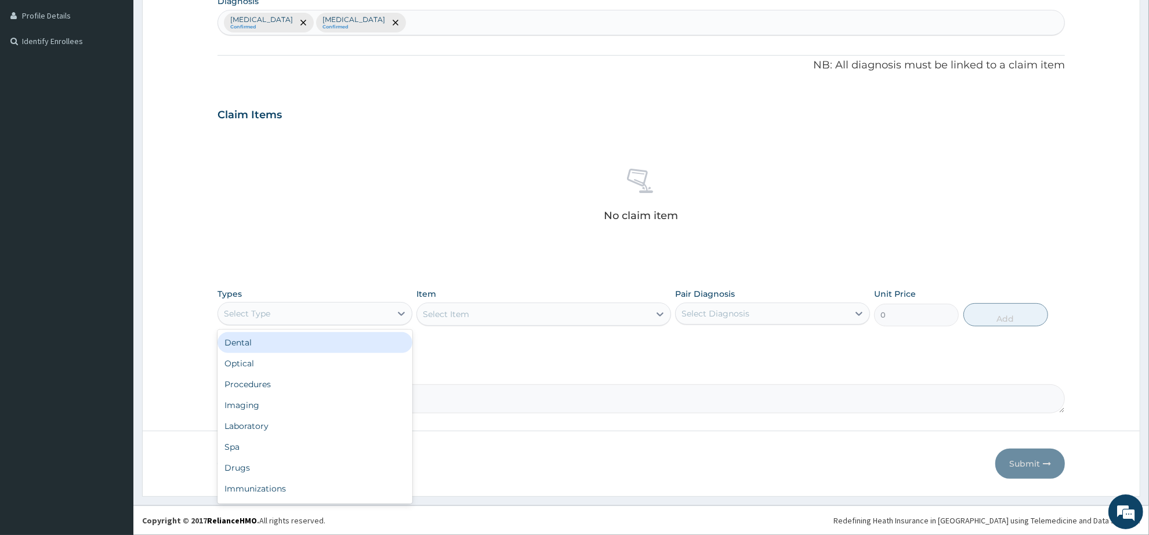
click at [370, 317] on div "Select Type" at bounding box center [304, 314] width 173 height 19
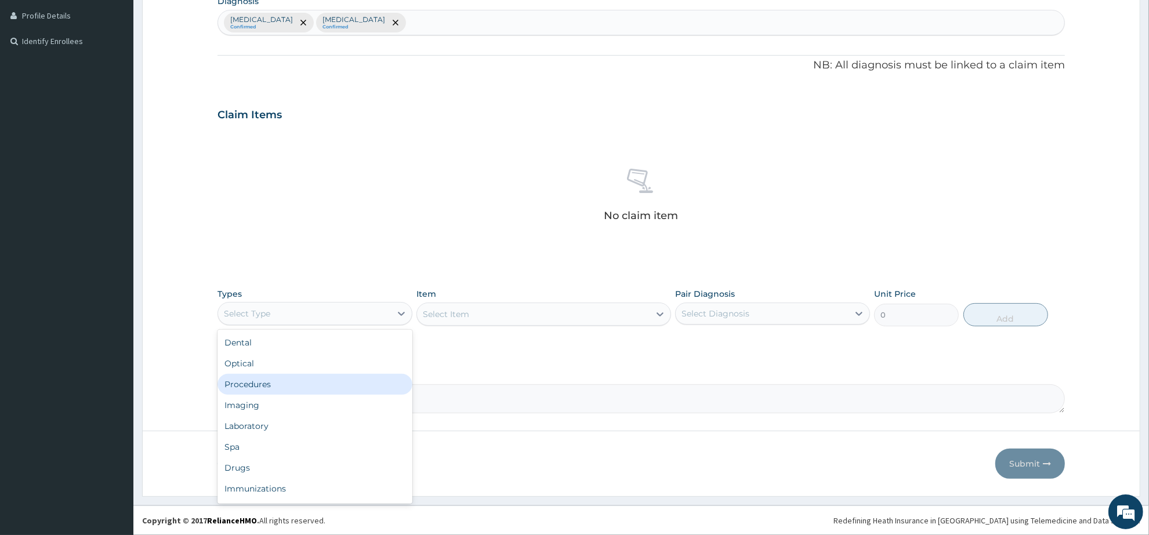
click at [329, 392] on div "Procedures" at bounding box center [315, 384] width 195 height 21
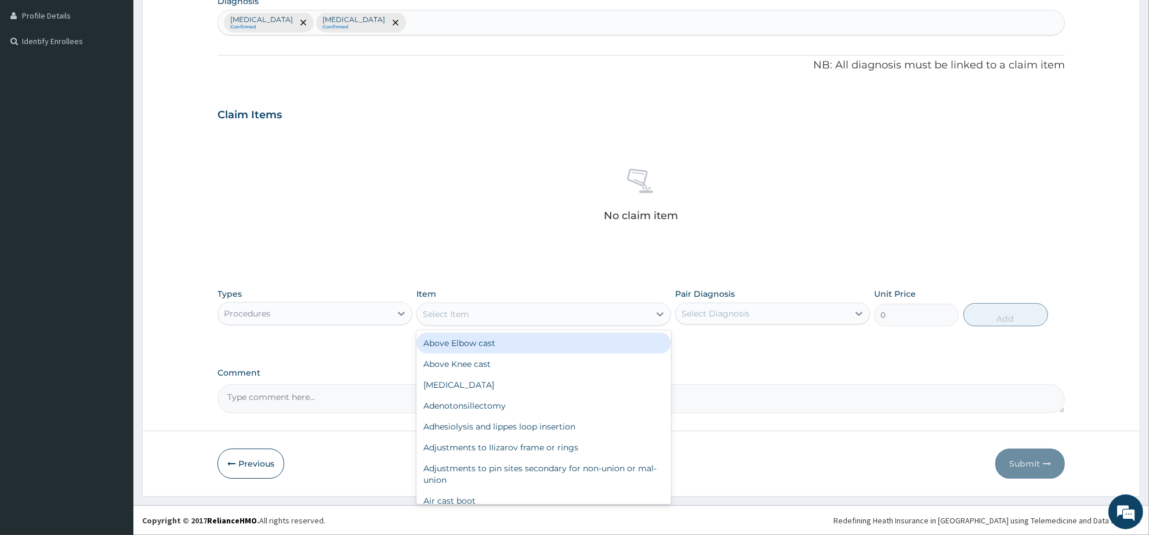
click at [496, 320] on div "Select Item" at bounding box center [533, 314] width 232 height 19
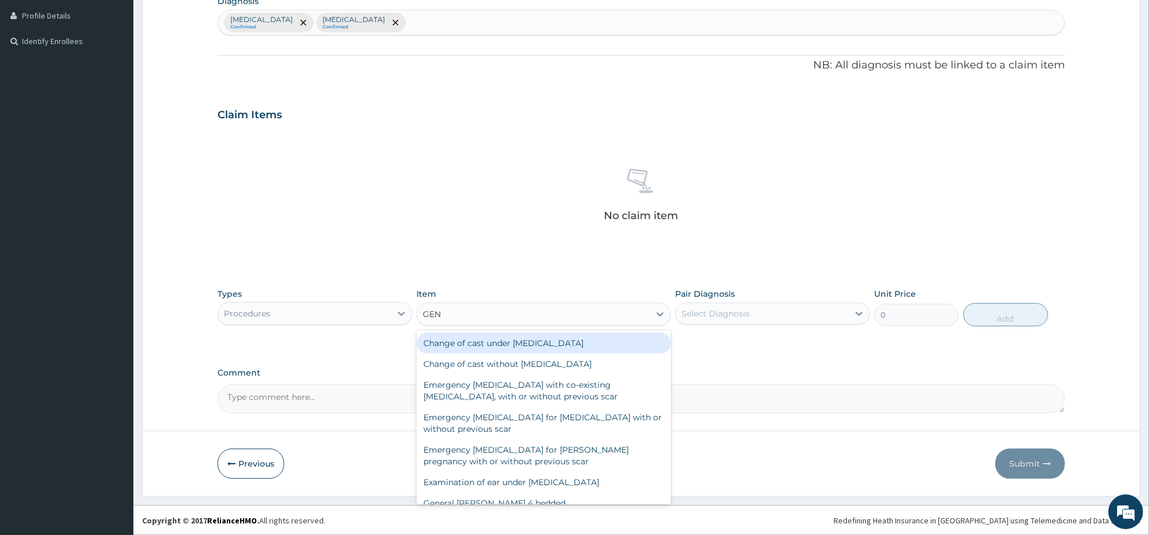
type input "GENE"
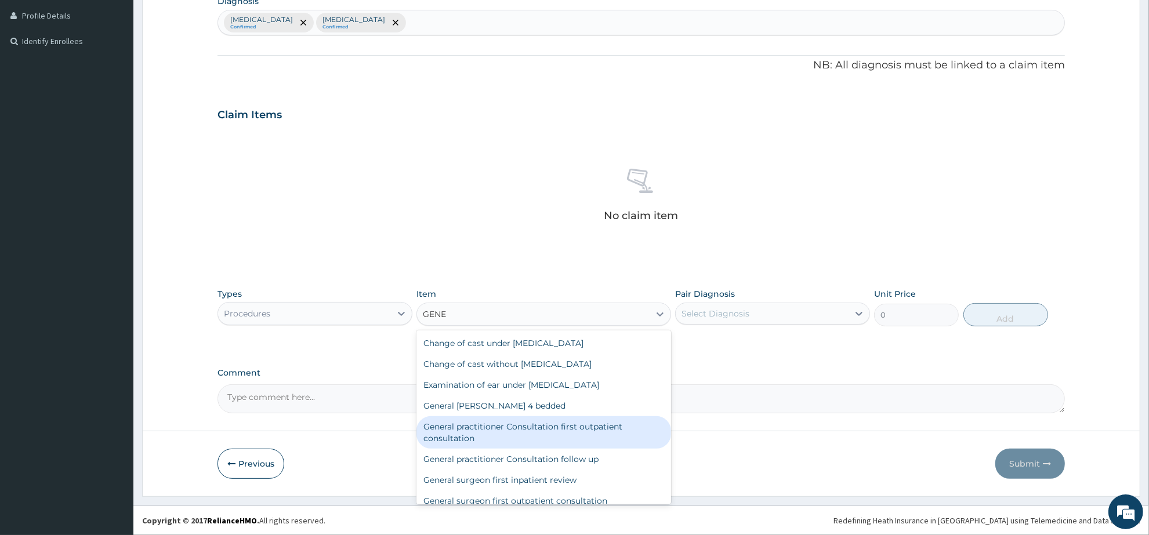
click at [566, 427] on div "General practitioner Consultation first outpatient consultation" at bounding box center [544, 433] width 254 height 32
type input "3547.5"
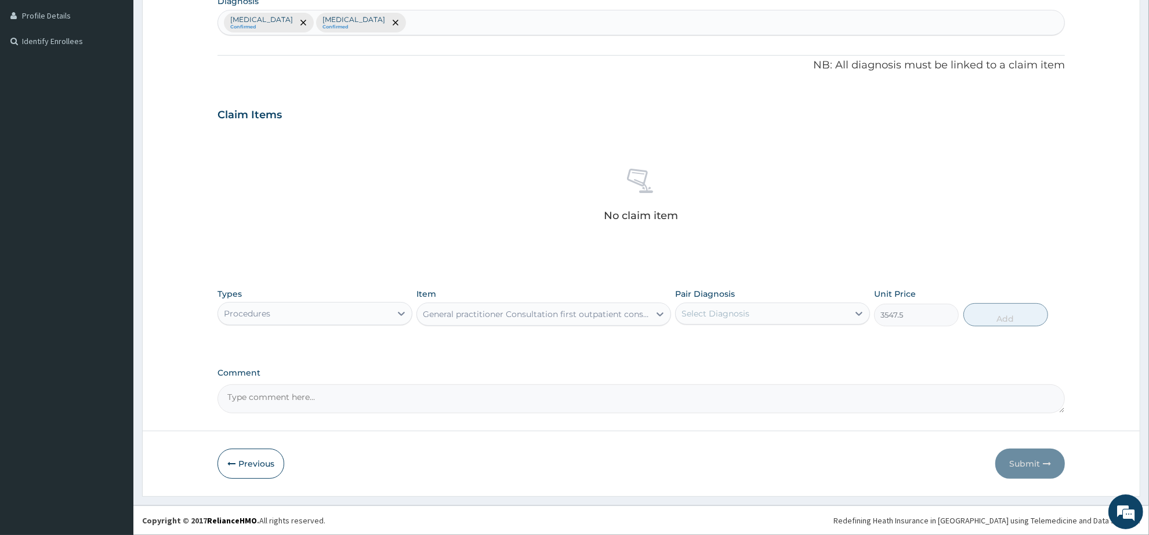
click at [758, 316] on div "Select Diagnosis" at bounding box center [762, 314] width 173 height 19
click at [757, 343] on div "[MEDICAL_DATA]" at bounding box center [772, 344] width 195 height 24
click at [750, 347] on div "[MEDICAL_DATA]" at bounding box center [772, 344] width 195 height 24
checkbox input "true"
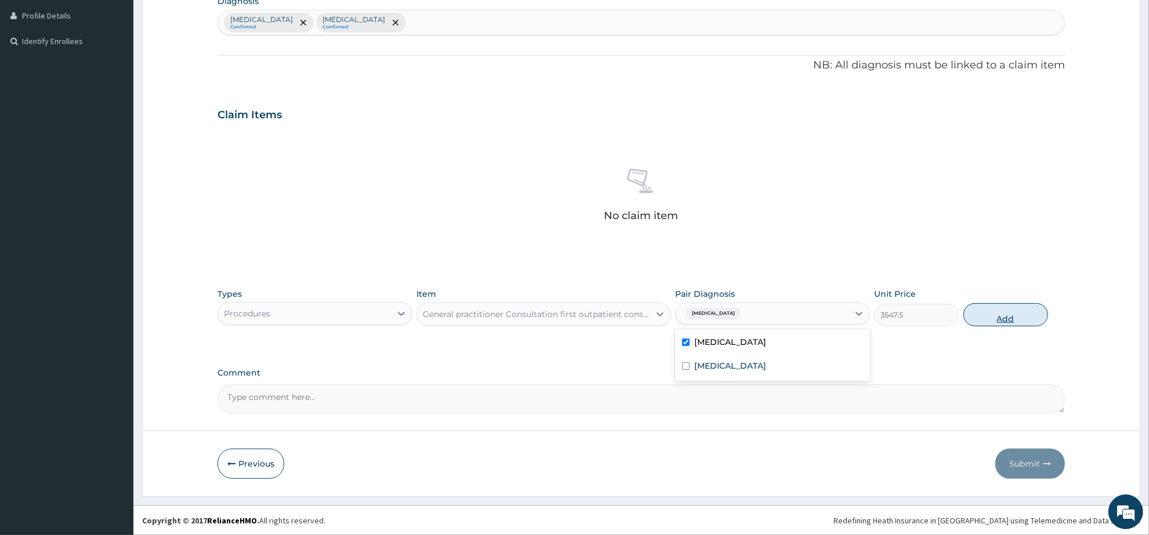
click at [978, 317] on button "Add" at bounding box center [1006, 314] width 85 height 23
type input "0"
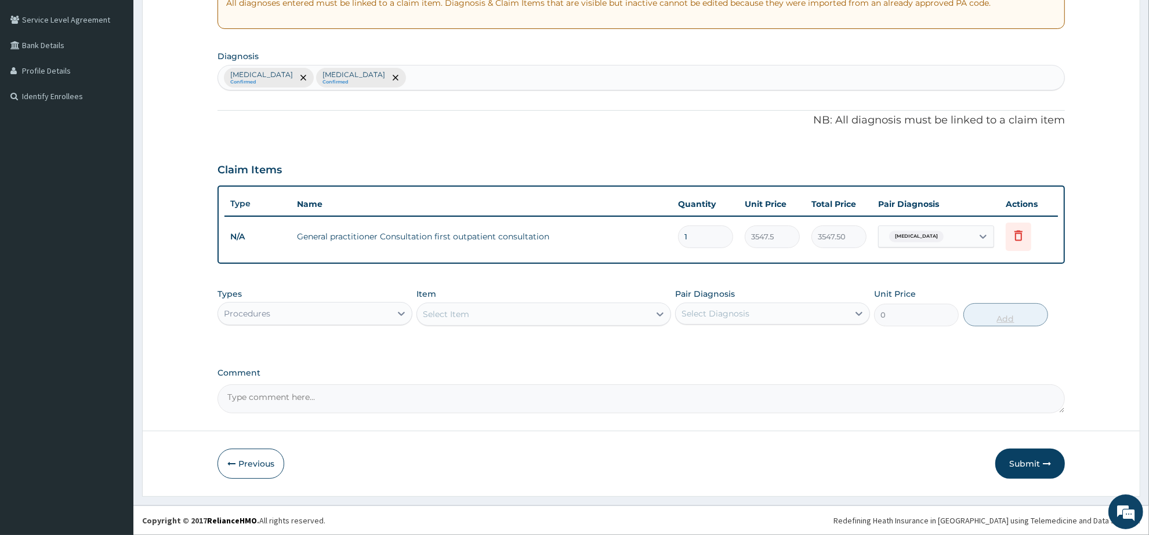
scroll to position [233, 0]
click at [378, 313] on div "Procedures" at bounding box center [304, 315] width 173 height 19
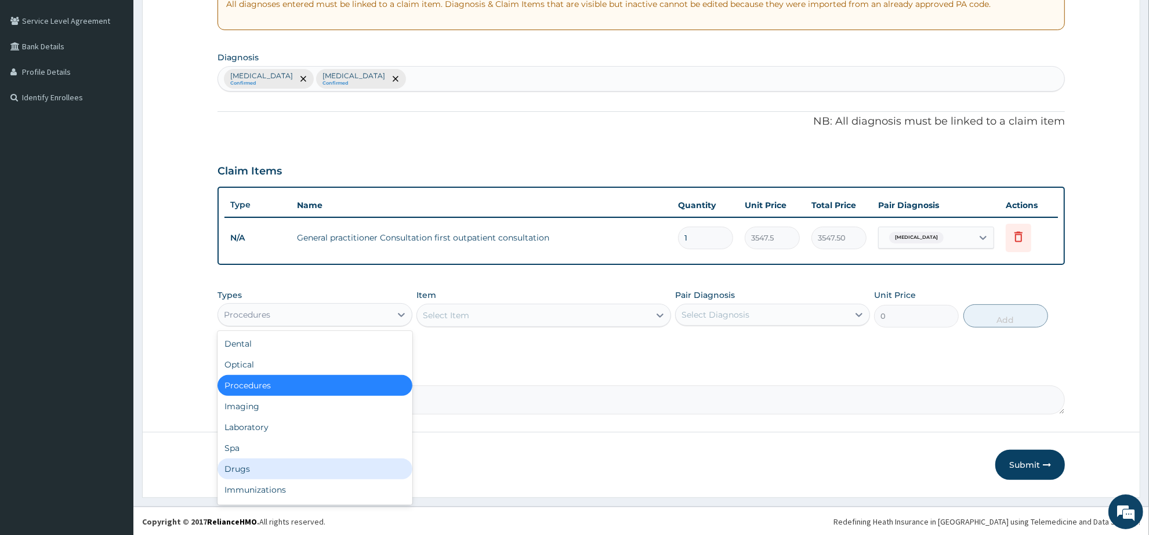
click at [320, 463] on div "Drugs" at bounding box center [315, 469] width 195 height 21
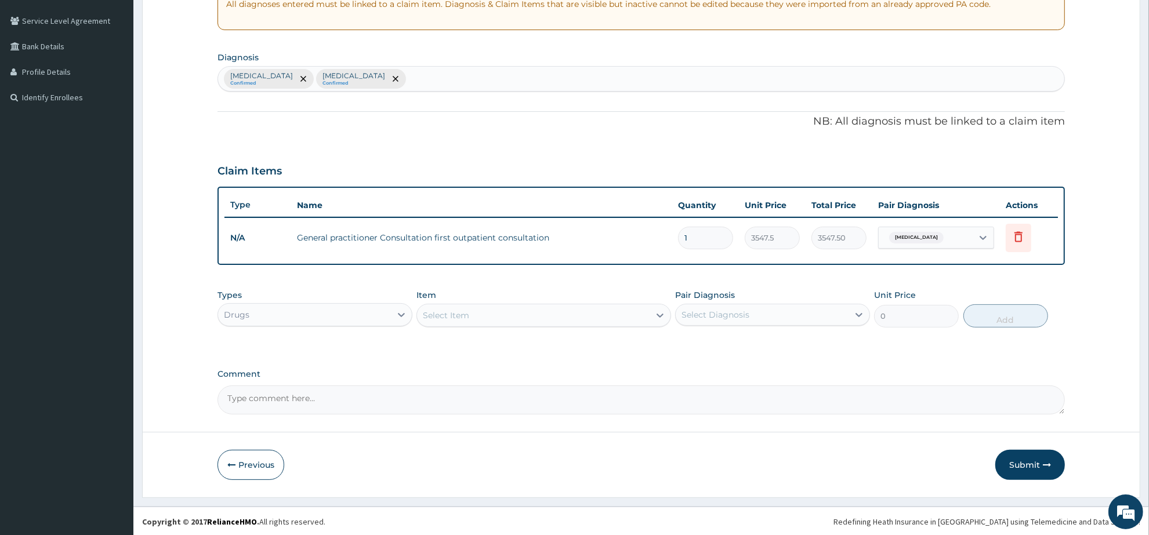
click at [448, 315] on div "Select Item" at bounding box center [446, 316] width 46 height 12
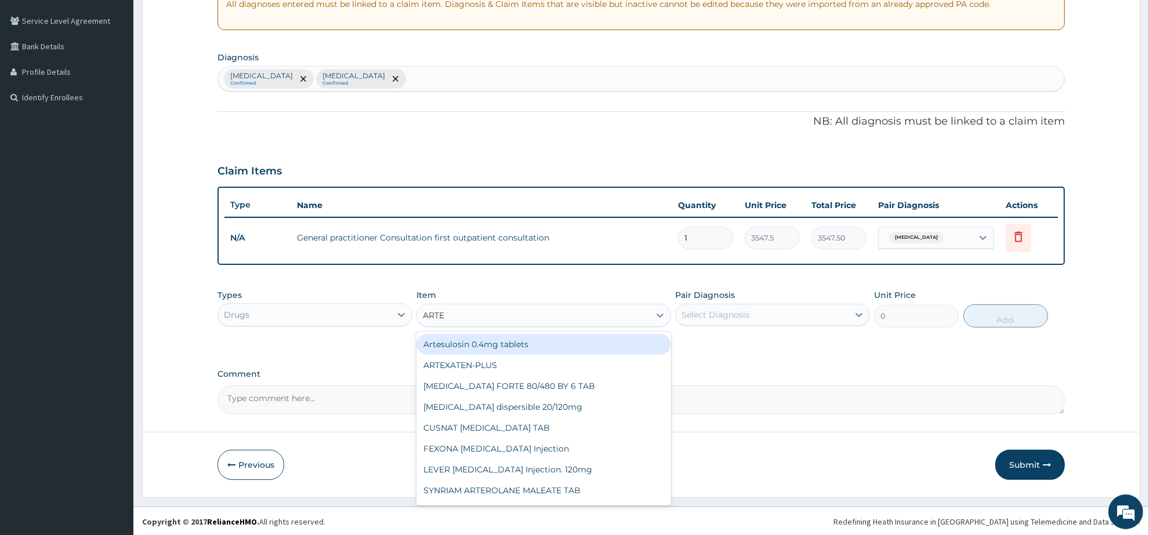
type input "ARTEM"
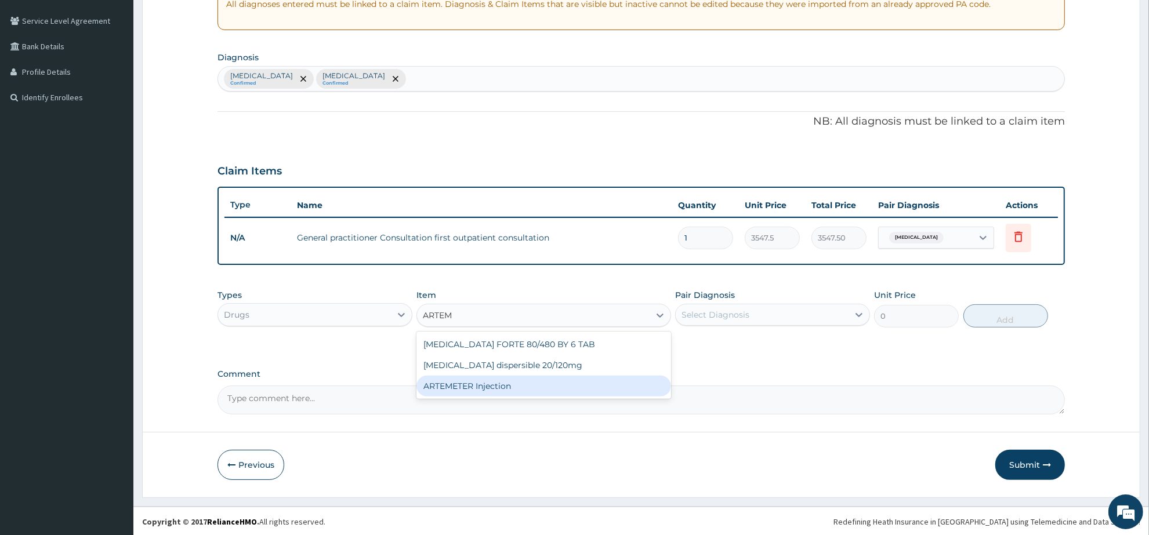
click at [488, 383] on div "ARTEMETER Injection" at bounding box center [544, 386] width 254 height 21
type input "946"
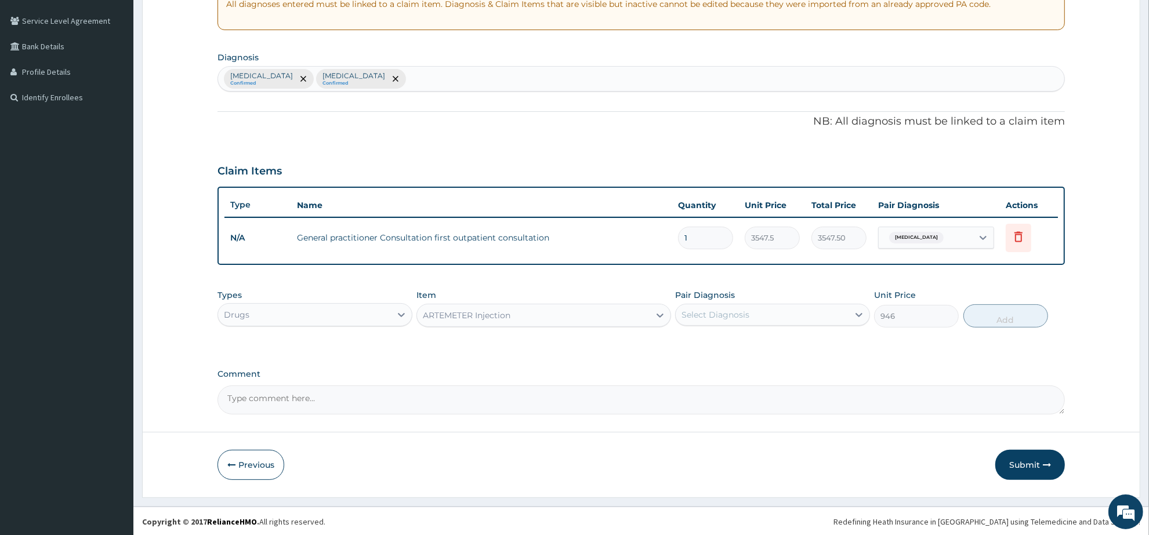
click at [732, 317] on div "Select Diagnosis" at bounding box center [716, 315] width 68 height 12
click at [733, 364] on div "Malaria" at bounding box center [772, 369] width 195 height 24
checkbox input "true"
click at [993, 323] on button "Add" at bounding box center [1006, 316] width 85 height 23
type input "0"
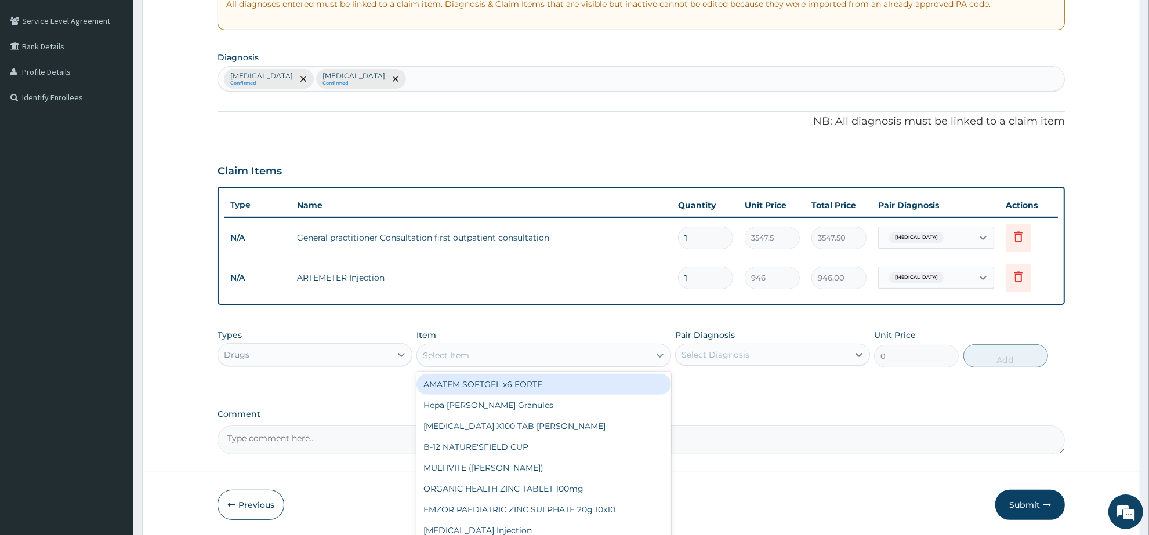
click at [454, 355] on div "Select Item" at bounding box center [446, 356] width 46 height 12
type input "PARAC"
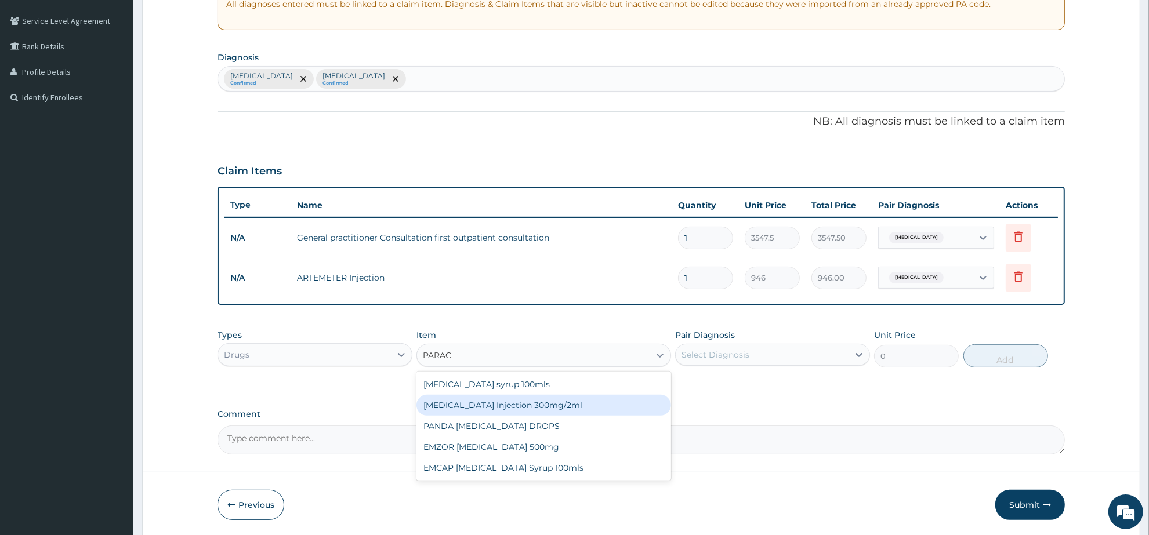
click at [538, 400] on div "PARACETAMOL Injection 300mg/2ml" at bounding box center [544, 405] width 254 height 21
type input "260.15"
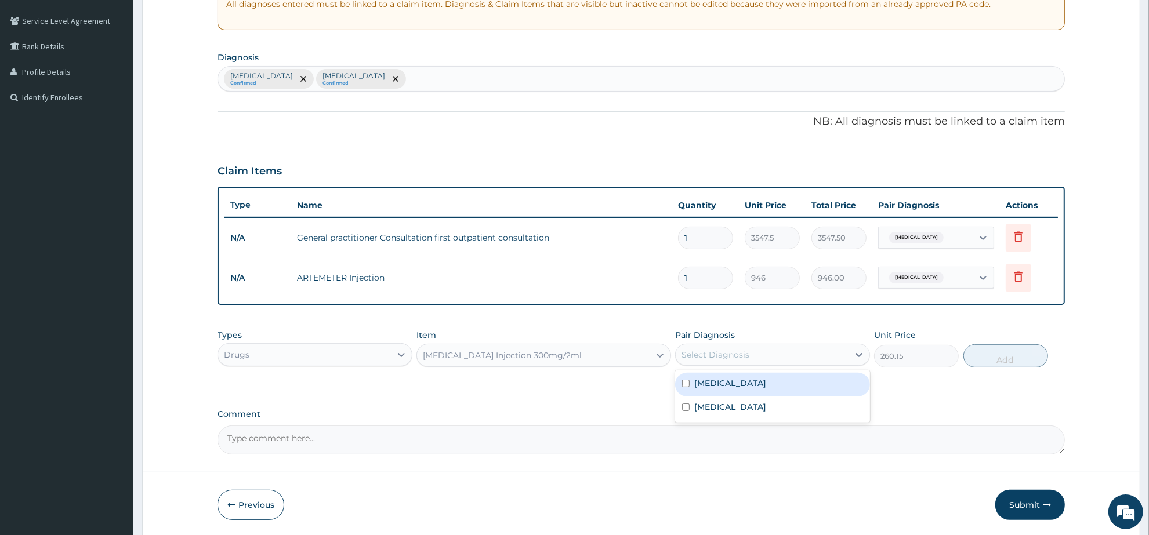
click at [759, 355] on div "Select Diagnosis" at bounding box center [762, 355] width 173 height 19
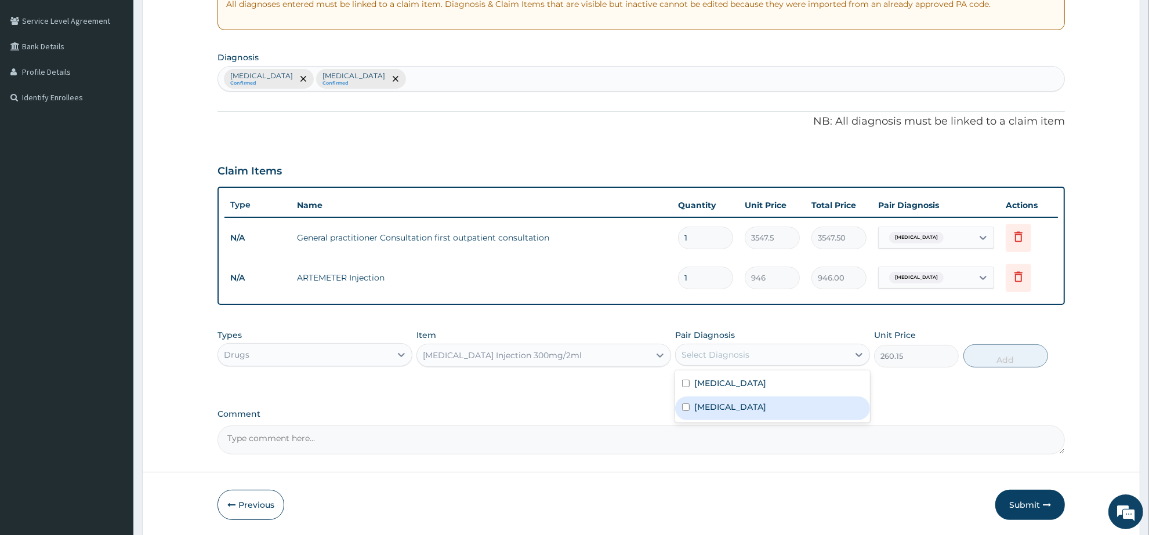
click at [758, 406] on div "Malaria" at bounding box center [772, 409] width 195 height 24
checkbox input "true"
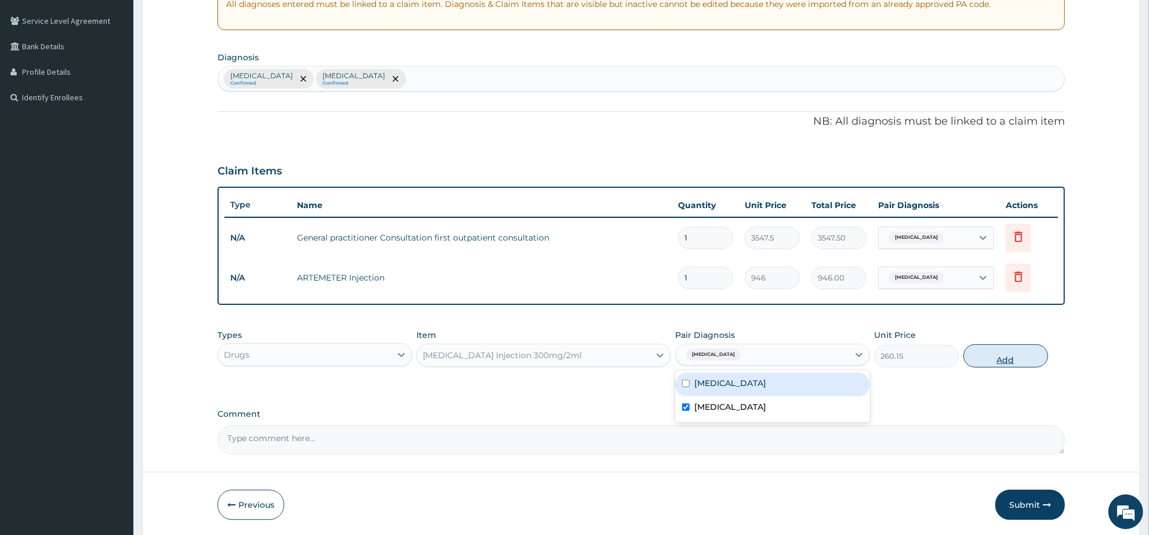
click at [988, 352] on button "Add" at bounding box center [1006, 356] width 85 height 23
type input "0"
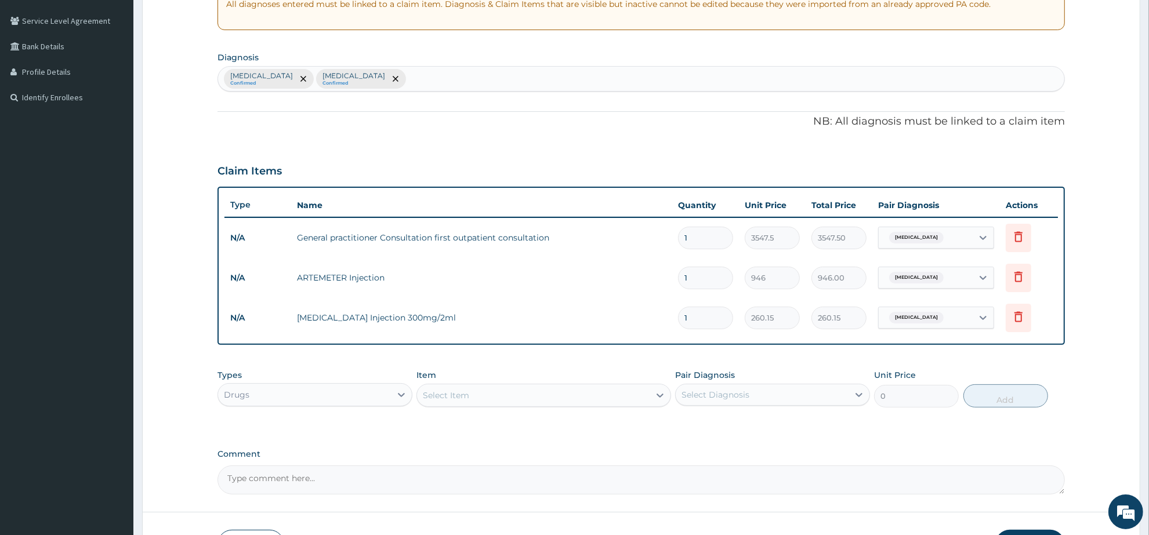
drag, startPoint x: 705, startPoint y: 314, endPoint x: 637, endPoint y: 314, distance: 68.5
click at [637, 314] on tr "N/A PARACETAMOL Injection 300mg/2ml 1 260.15 260.15 Malaria Delete" at bounding box center [642, 318] width 834 height 40
type input "3"
type input "780.45"
type input "3"
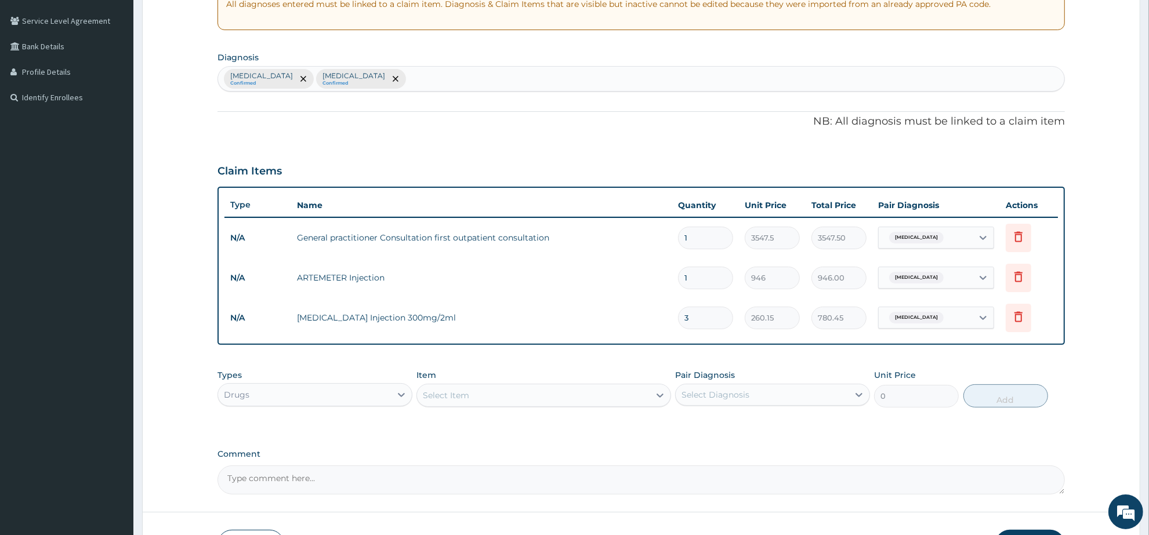
drag, startPoint x: 695, startPoint y: 273, endPoint x: 675, endPoint y: 274, distance: 20.3
click at [675, 274] on td "1" at bounding box center [705, 278] width 67 height 34
type input "6"
type input "5676.00"
type input "6"
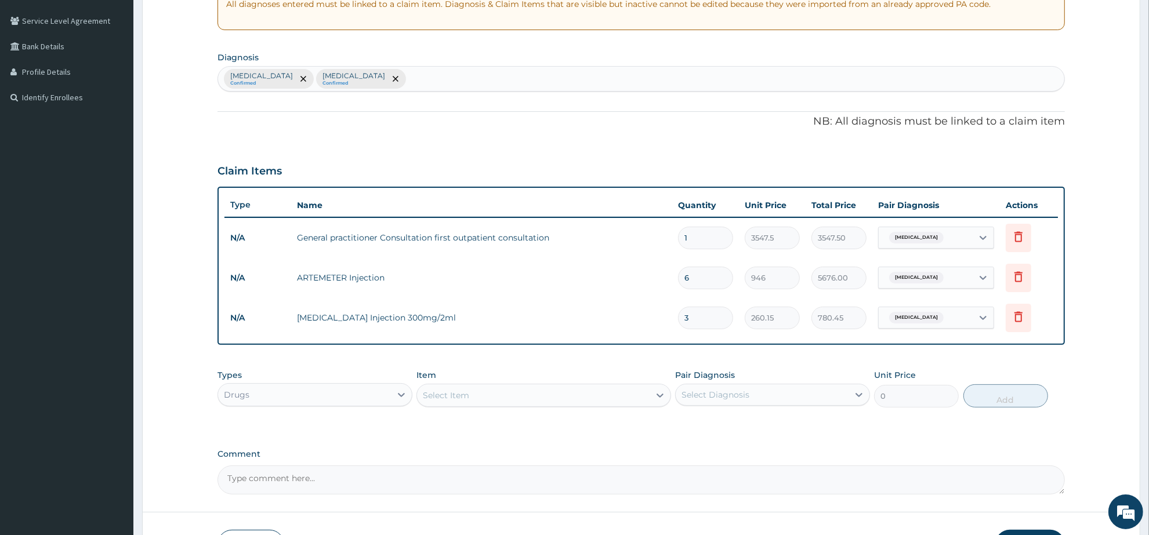
click at [455, 400] on div "Select Item" at bounding box center [533, 395] width 232 height 19
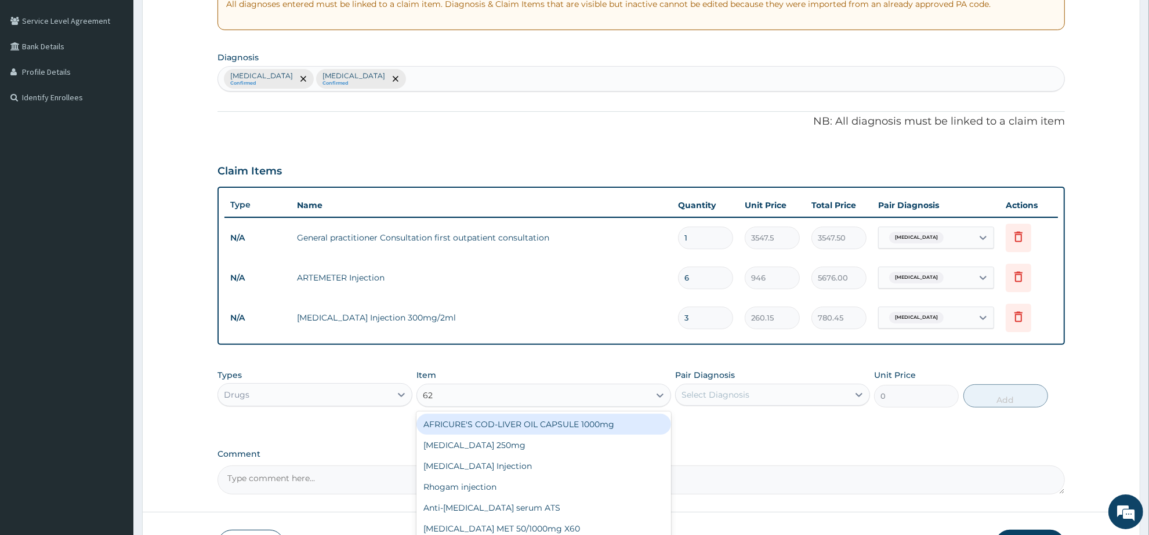
type input "625"
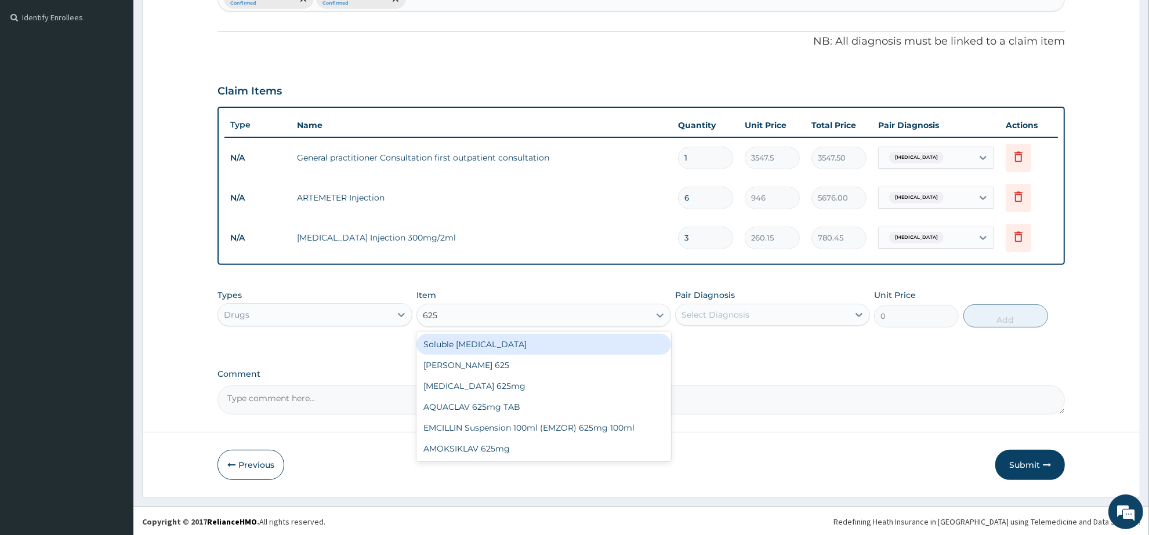
scroll to position [314, 0]
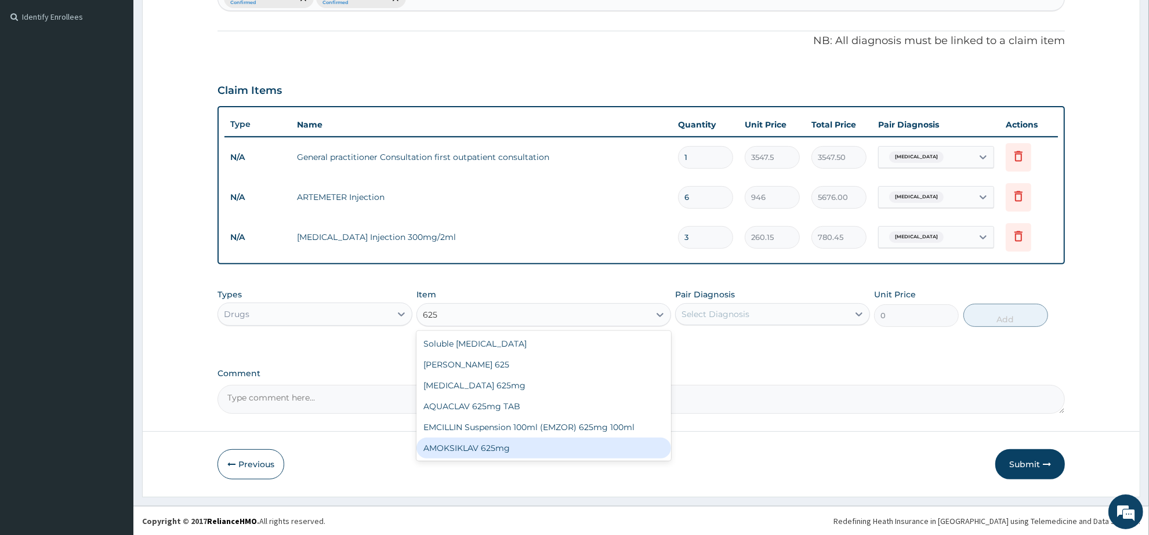
click at [512, 447] on div "AMOKSIKLAV 625mg" at bounding box center [544, 448] width 254 height 21
type input "650.375"
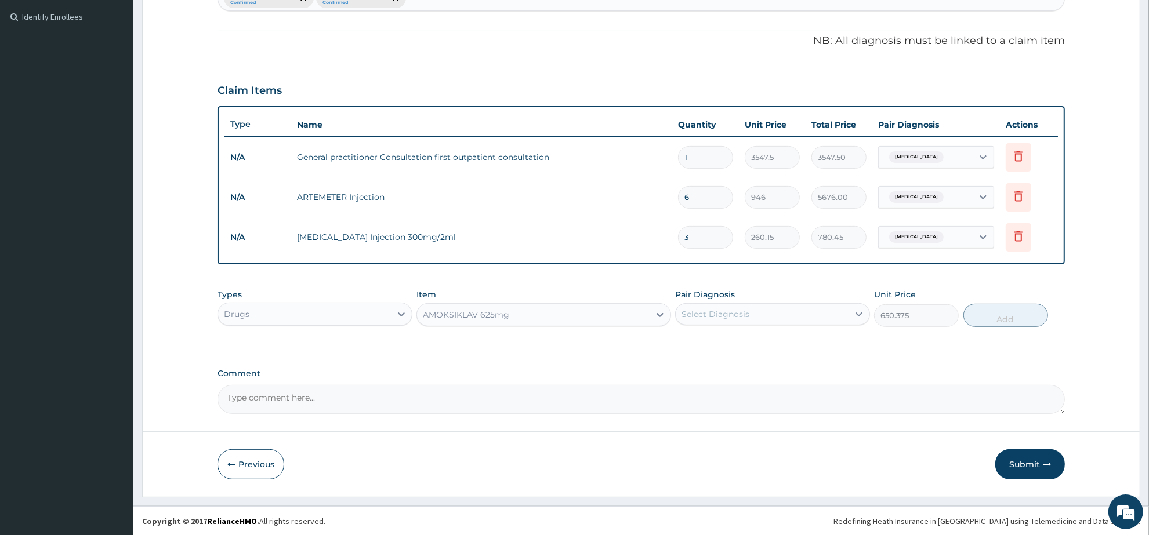
click at [770, 319] on div "Select Diagnosis" at bounding box center [762, 314] width 173 height 19
click at [758, 366] on div "Malaria" at bounding box center [772, 368] width 195 height 24
checkbox input "true"
click at [976, 322] on button "Add" at bounding box center [1006, 315] width 85 height 23
type input "0"
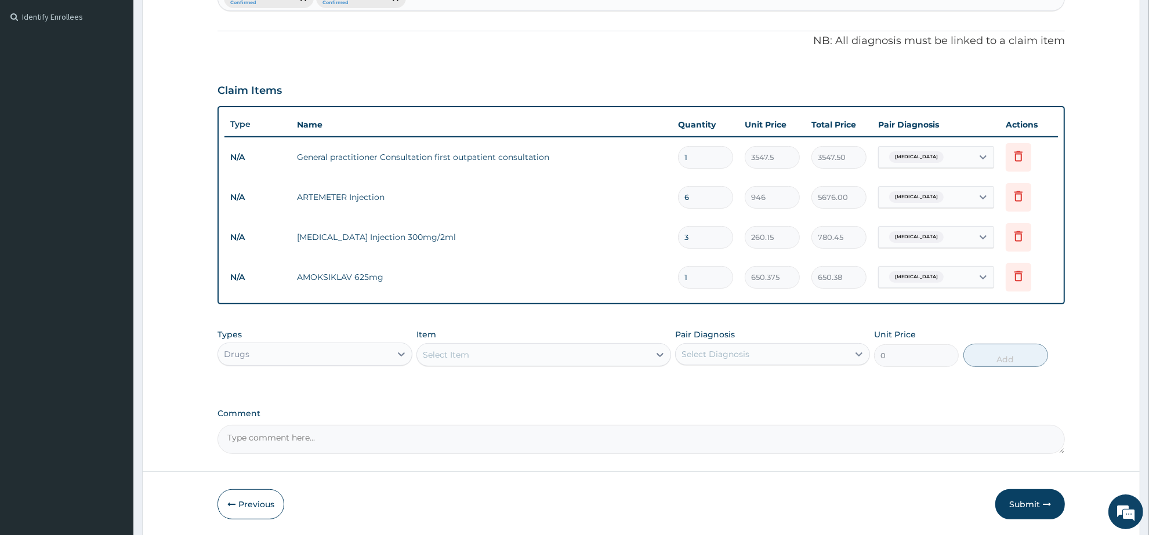
type input "14"
type input "9105.25"
type input "14"
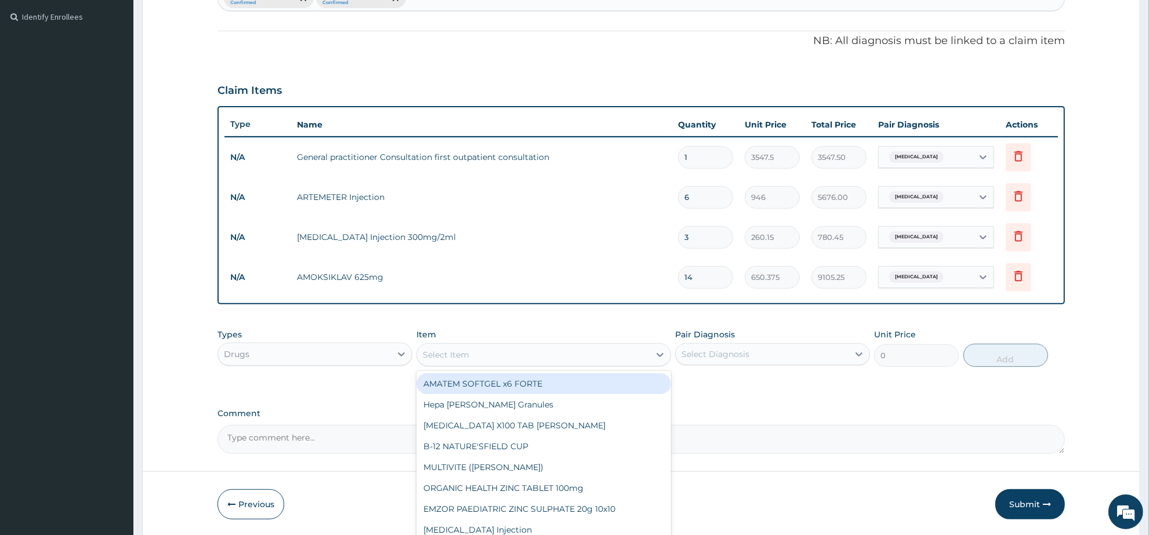
click at [455, 358] on div "Select Item" at bounding box center [446, 355] width 46 height 12
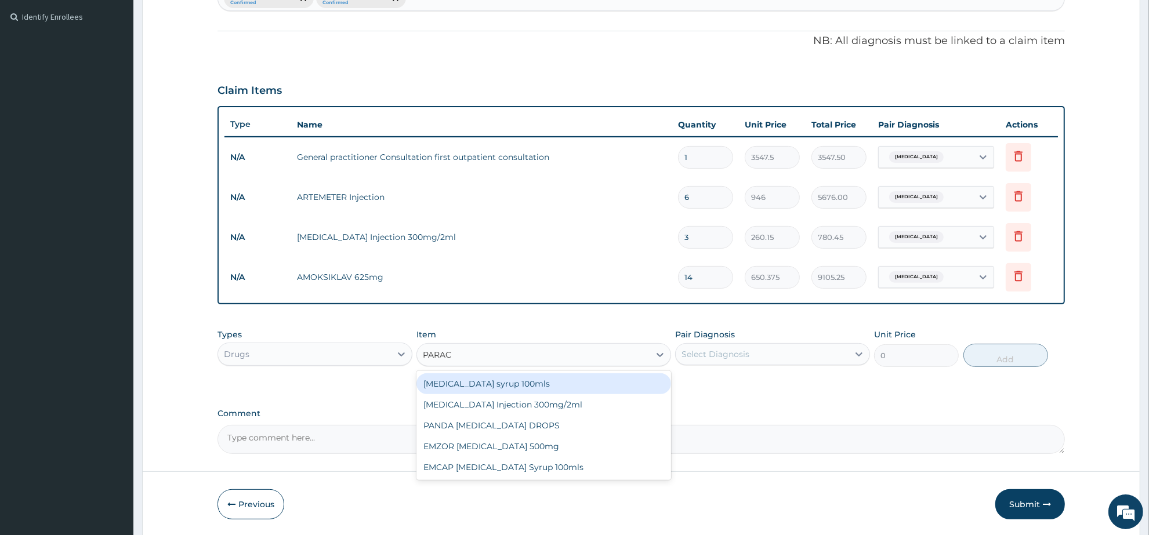
type input "PARACE"
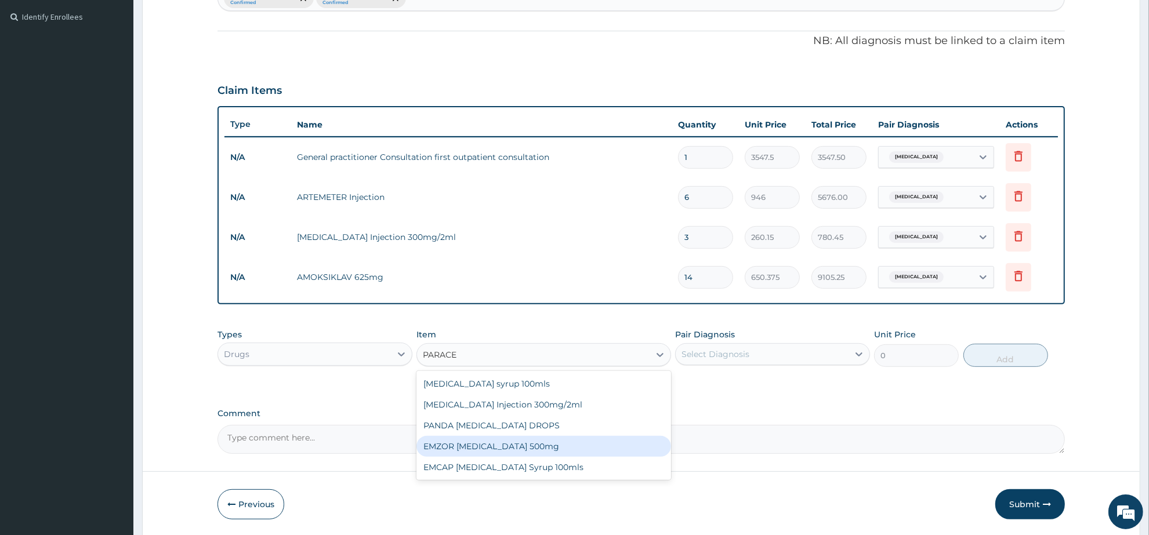
click at [569, 444] on div "EMZOR [MEDICAL_DATA] 500mg" at bounding box center [544, 446] width 254 height 21
type input "23.65"
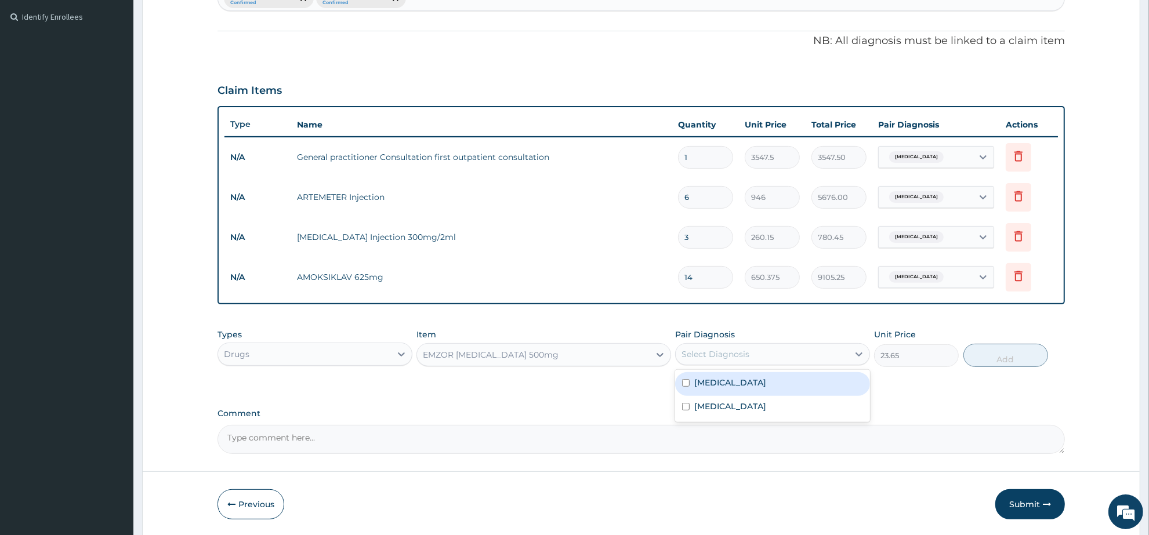
click at [730, 349] on div "Select Diagnosis" at bounding box center [716, 355] width 68 height 12
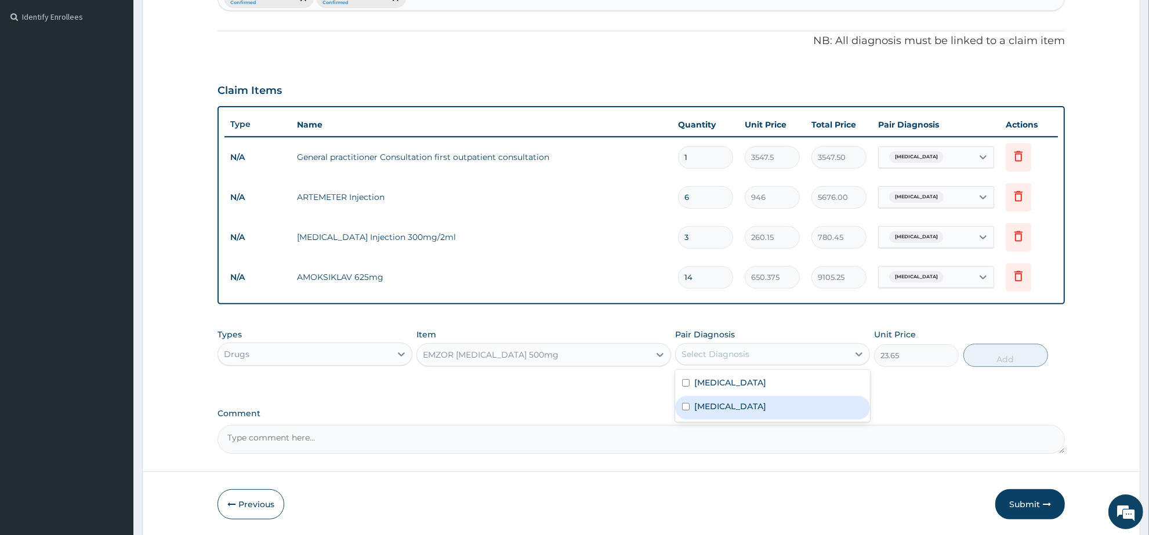
click at [733, 403] on div "Malaria" at bounding box center [772, 408] width 195 height 24
checkbox input "true"
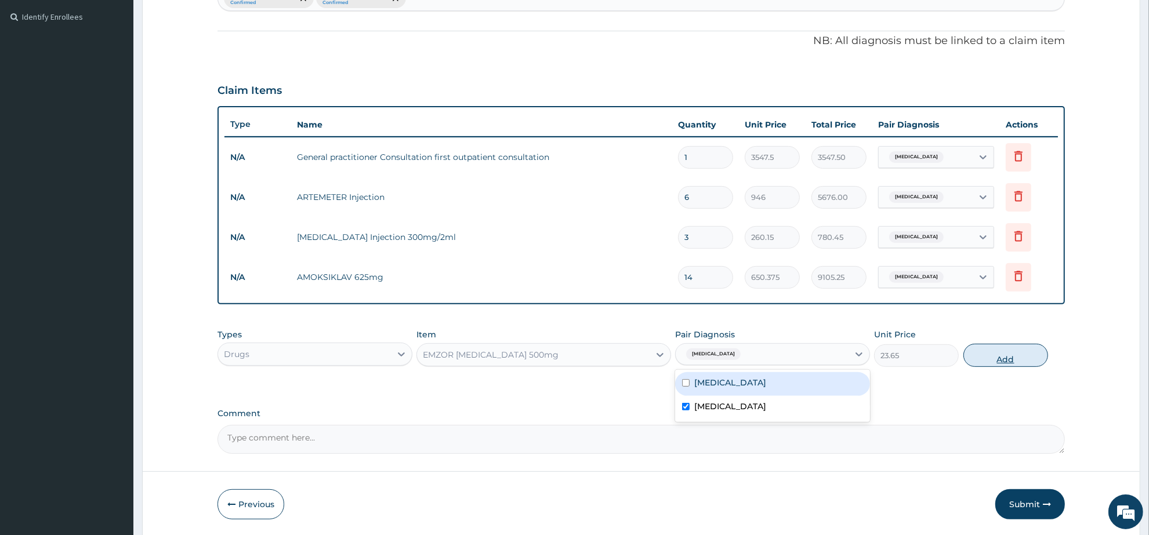
click at [1001, 360] on button "Add" at bounding box center [1006, 355] width 85 height 23
type input "0"
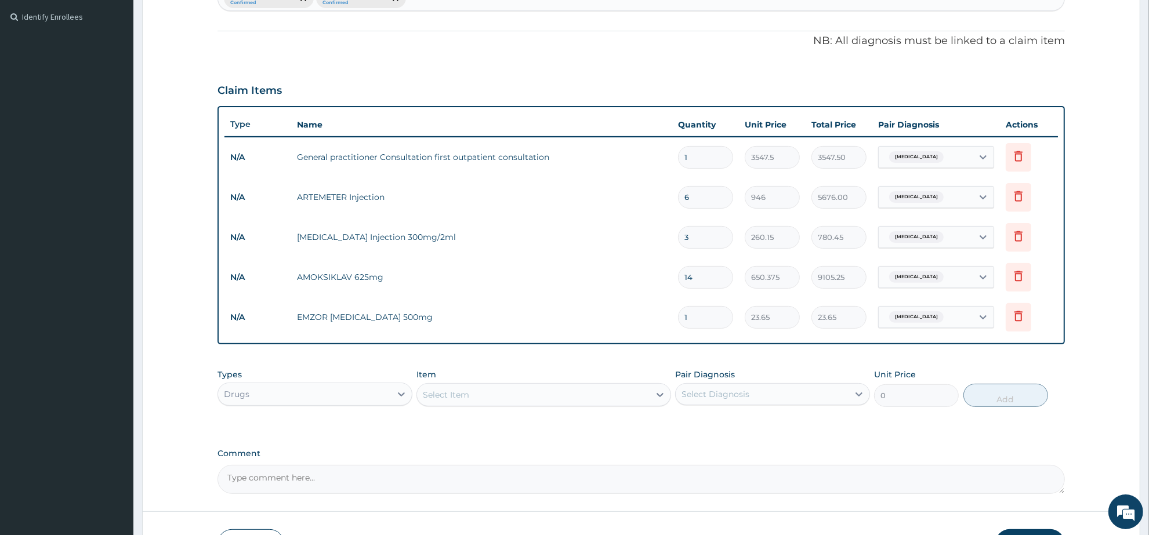
drag, startPoint x: 697, startPoint y: 316, endPoint x: 662, endPoint y: 316, distance: 34.8
click at [662, 316] on tr "N/A EMZOR PARACETAMOL 500mg 1 23.65 23.65 Malaria Delete" at bounding box center [642, 318] width 834 height 40
type input "3"
type input "70.95"
type input "30"
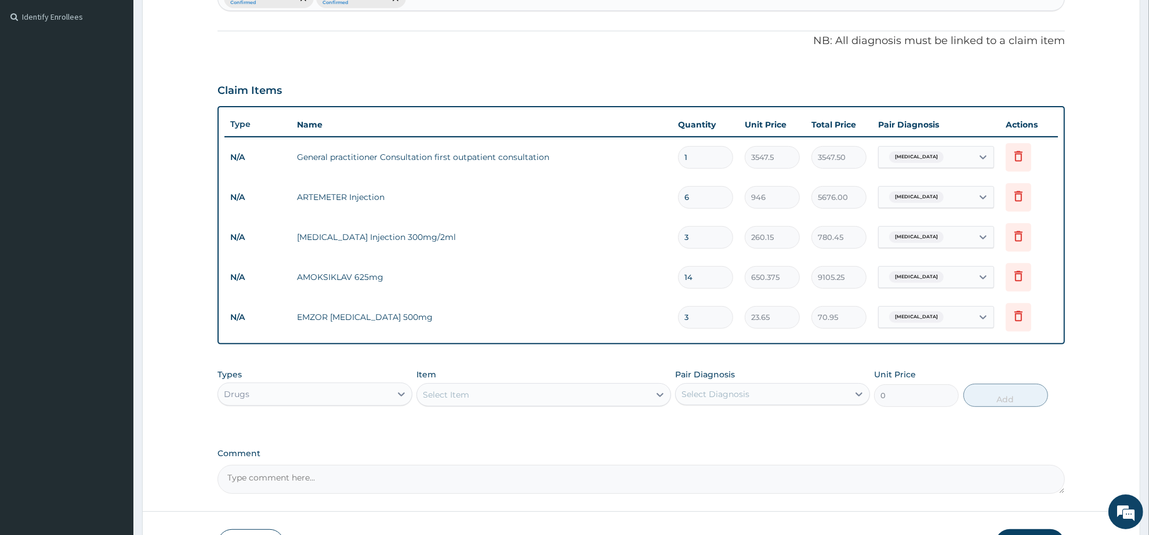
type input "709.50"
type input "30"
click at [502, 393] on div "Select Item" at bounding box center [533, 395] width 232 height 19
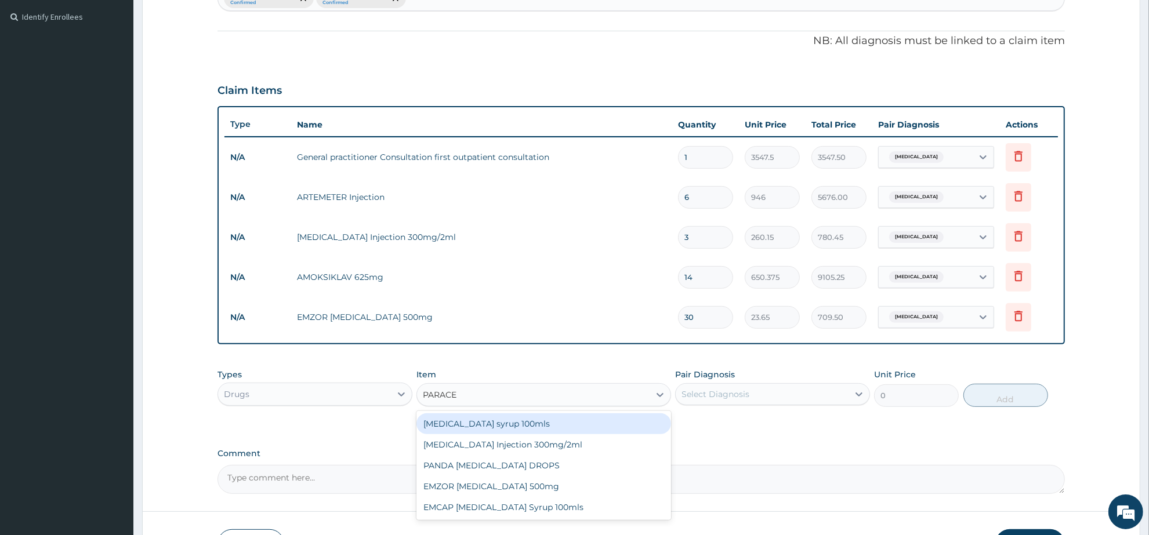
type input "PARACE"
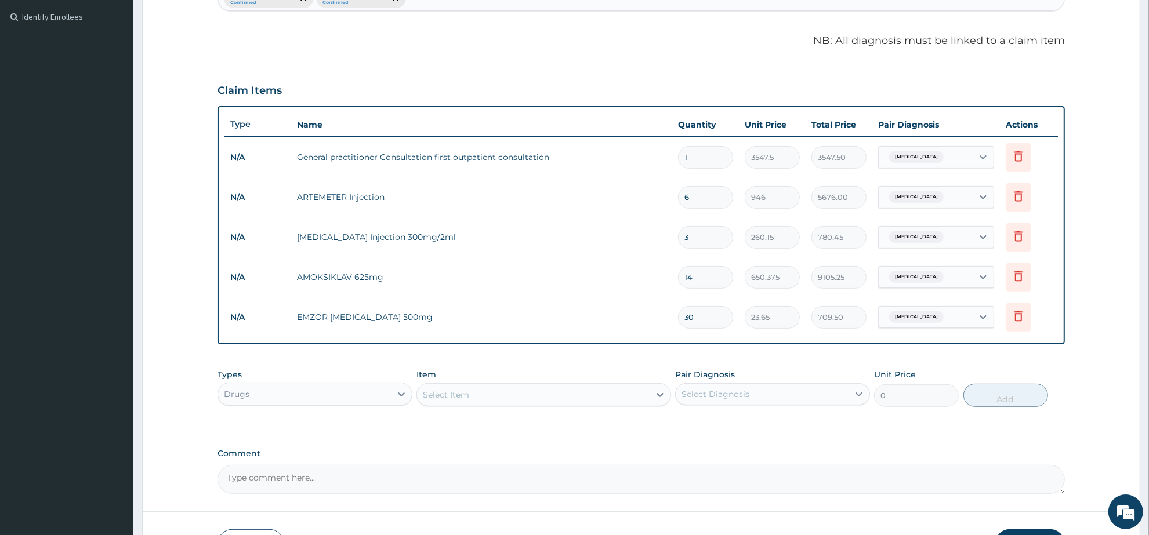
click at [440, 396] on div "Select Item" at bounding box center [446, 395] width 46 height 12
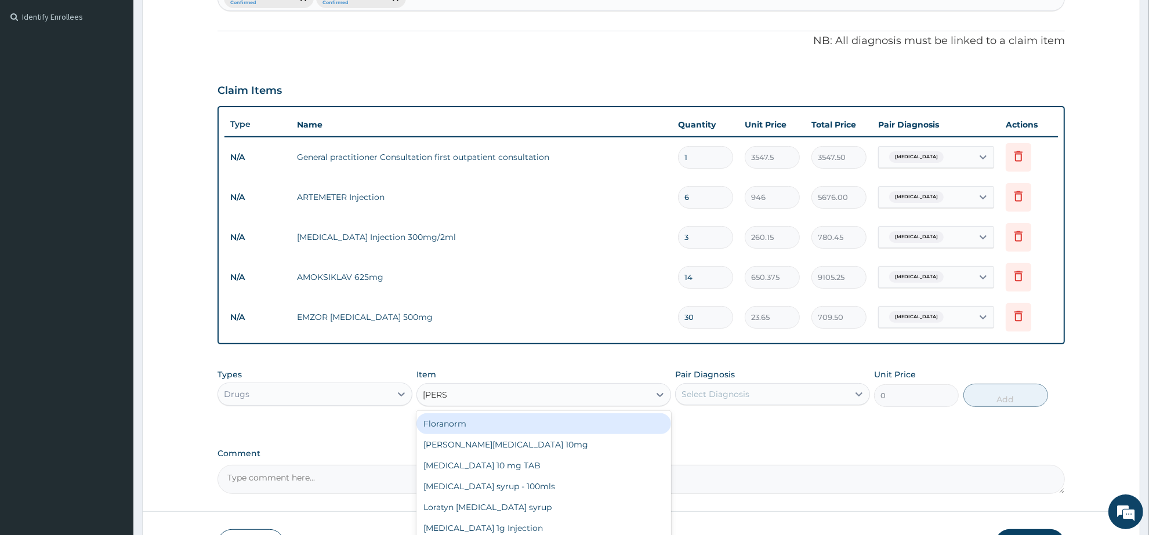
type input "LORAT"
click at [496, 428] on div "[PERSON_NAME][MEDICAL_DATA] 10mg" at bounding box center [544, 424] width 254 height 21
type input "88.6875"
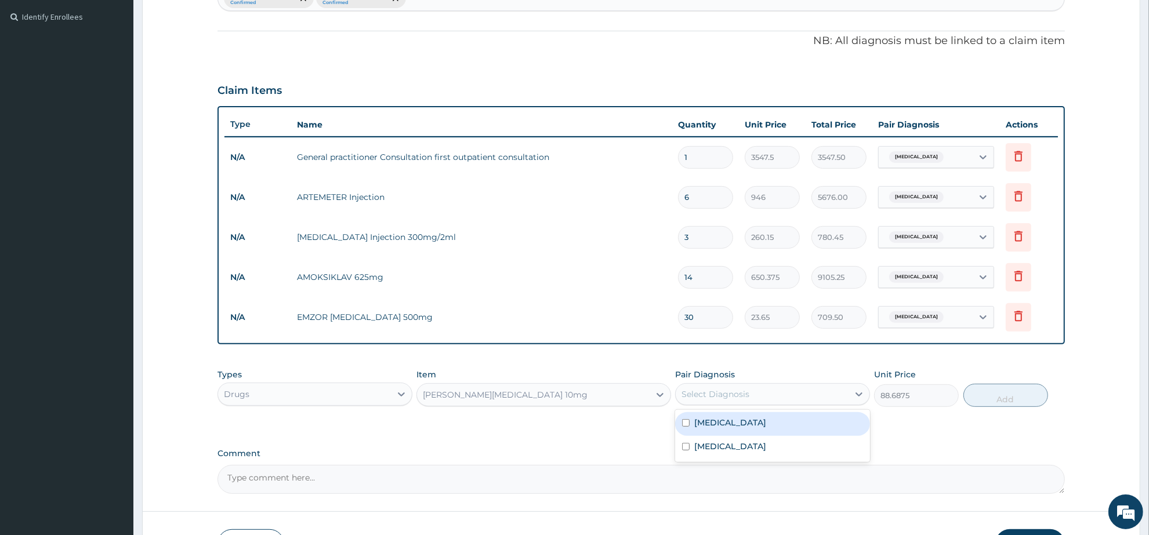
click at [762, 393] on div "Select Diagnosis" at bounding box center [762, 394] width 173 height 19
click at [764, 429] on div "Pharyngitis" at bounding box center [772, 424] width 195 height 24
checkbox input "true"
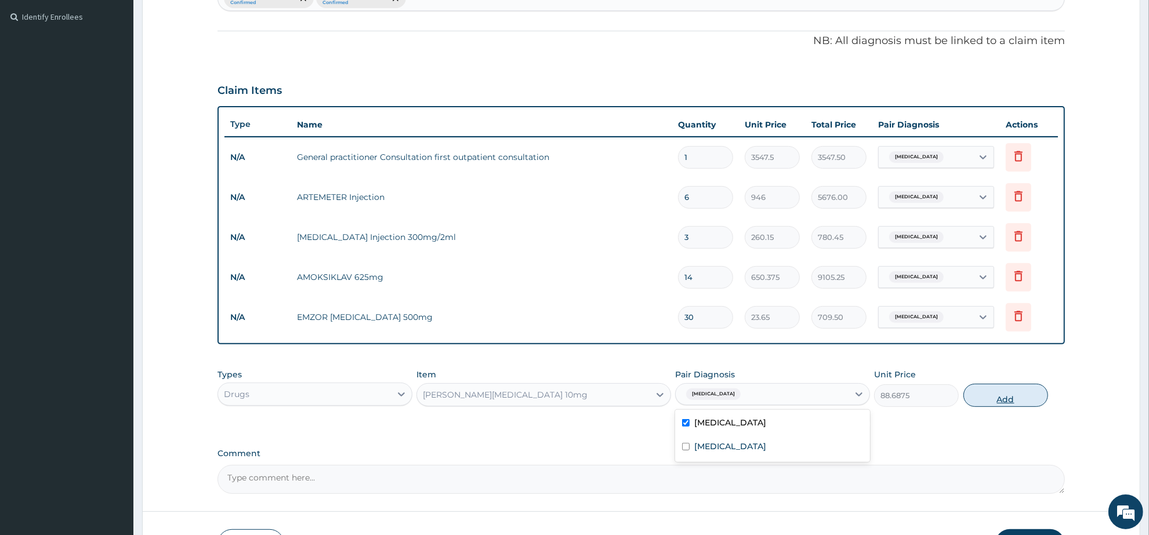
click at [994, 397] on button "Add" at bounding box center [1006, 395] width 85 height 23
type input "0"
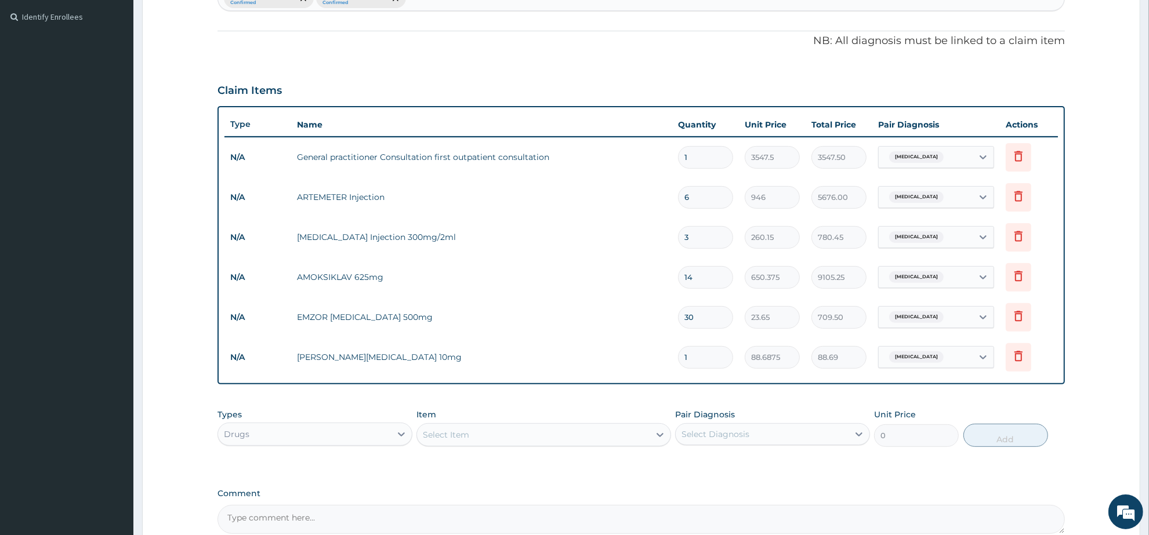
drag, startPoint x: 691, startPoint y: 352, endPoint x: 657, endPoint y: 366, distance: 36.4
click at [657, 366] on tr "N/A Loratyn Loratadine 10mg 1 88.6875 88.69 Pharyngitis Delete" at bounding box center [642, 358] width 834 height 40
type input "5"
type input "443.44"
type input "5"
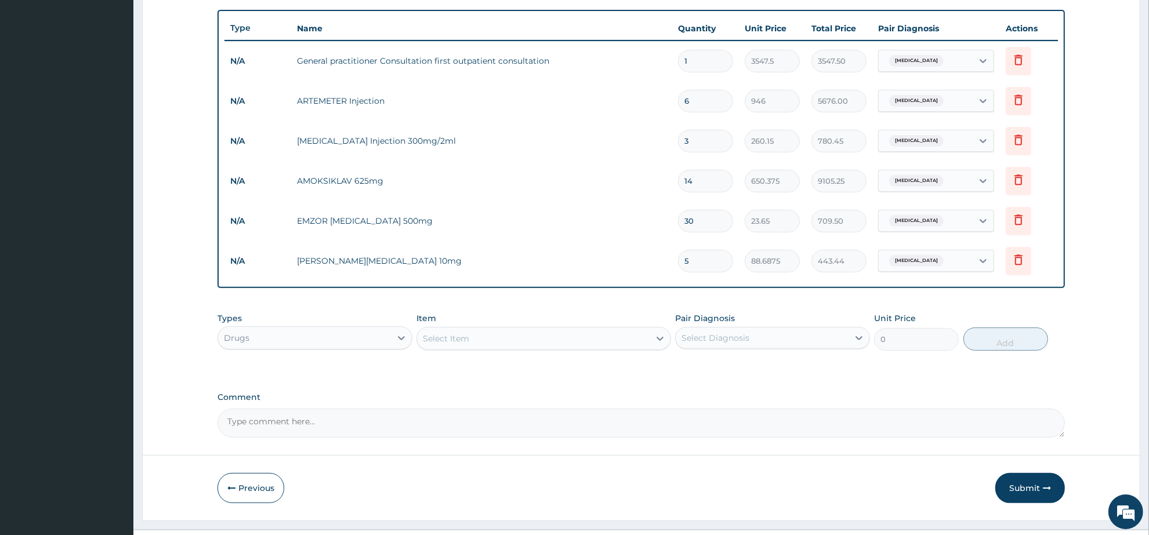
scroll to position [433, 0]
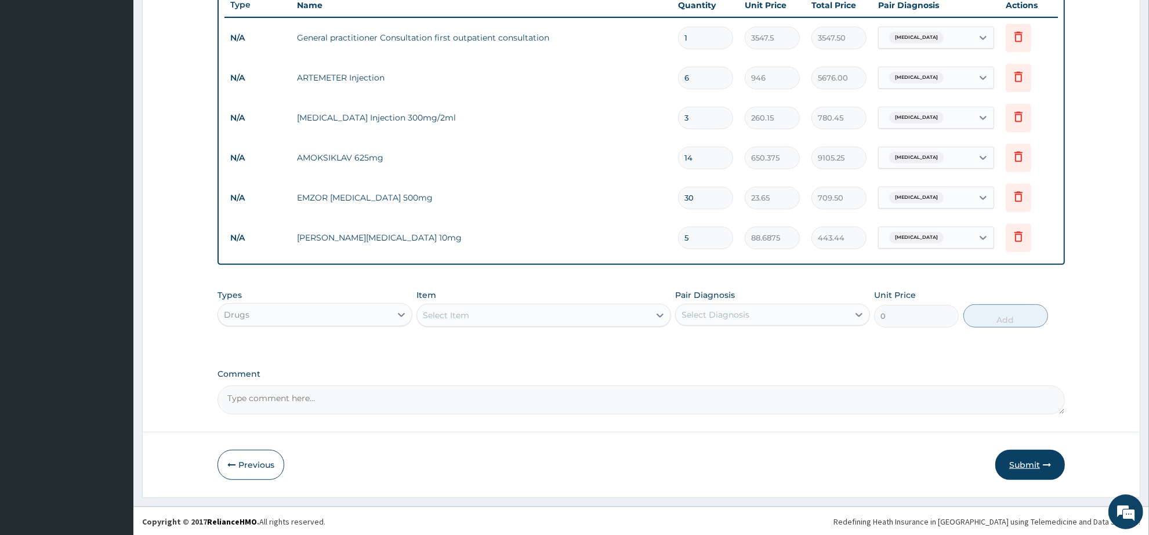
click at [1028, 470] on button "Submit" at bounding box center [1030, 465] width 70 height 30
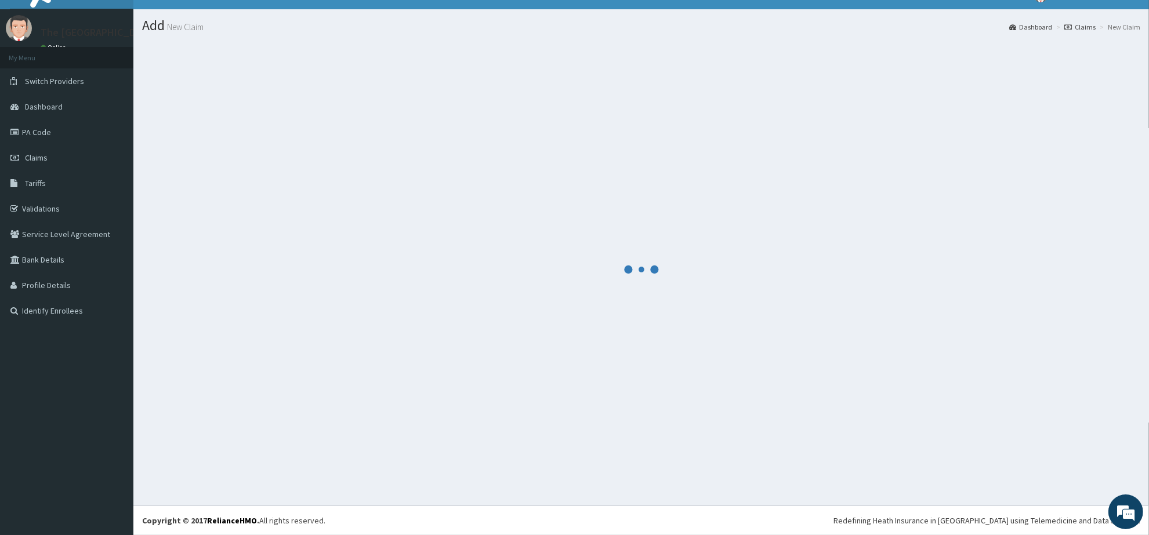
scroll to position [19, 0]
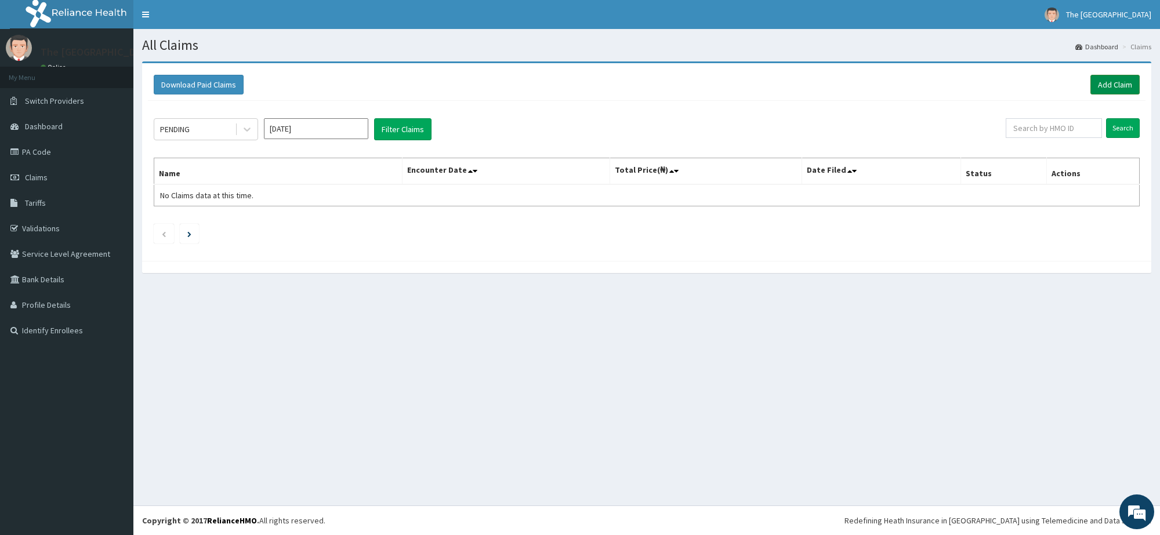
click at [1114, 84] on link "Add Claim" at bounding box center [1115, 85] width 49 height 20
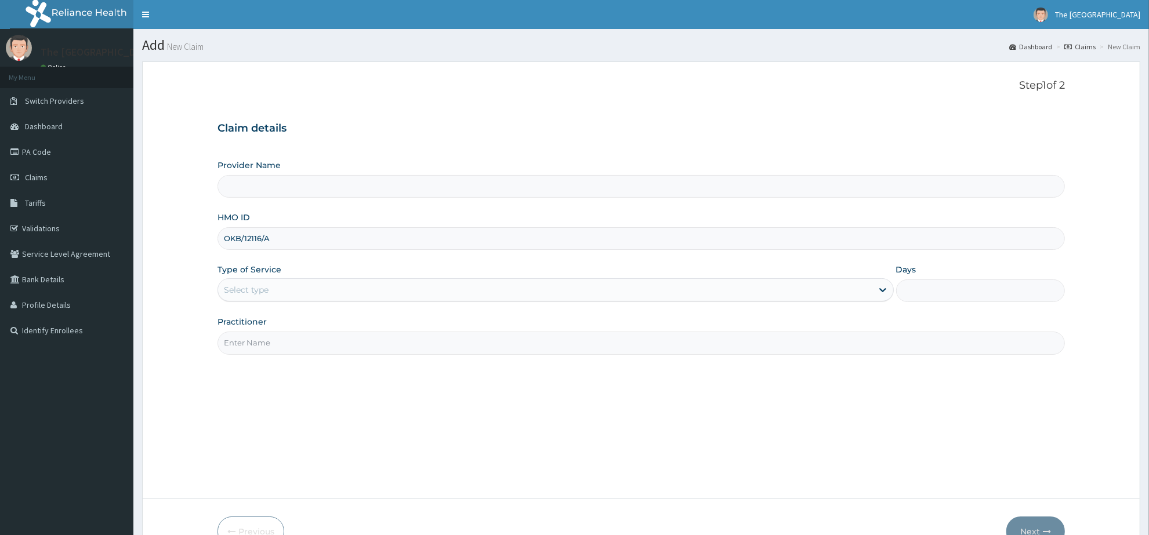
type input "OKB/12116/A"
click at [270, 292] on div "Select type" at bounding box center [545, 290] width 654 height 19
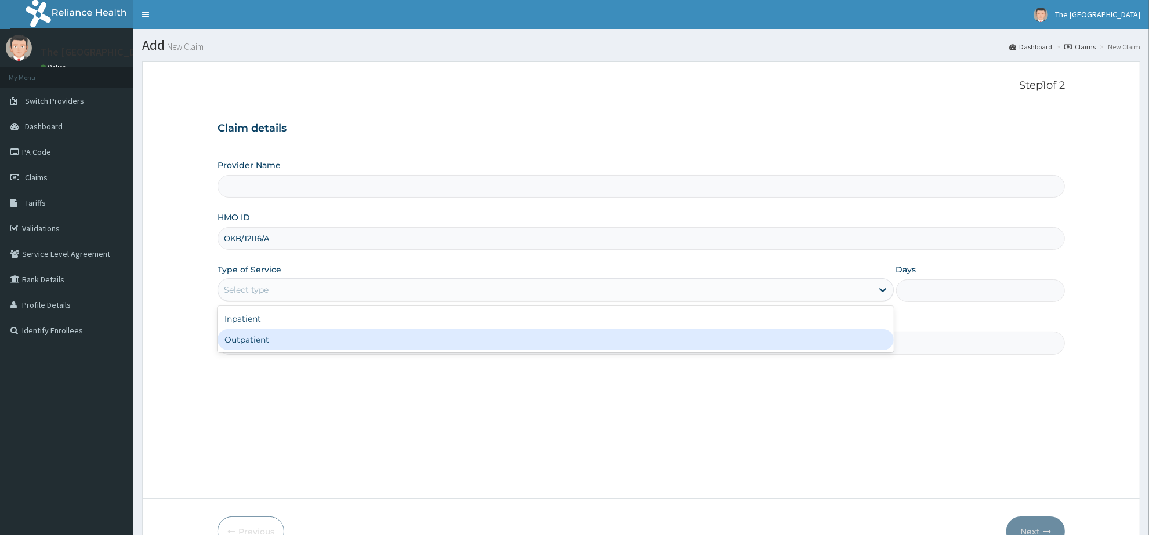
click at [277, 342] on div "Outpatient" at bounding box center [556, 340] width 676 height 21
type input "1"
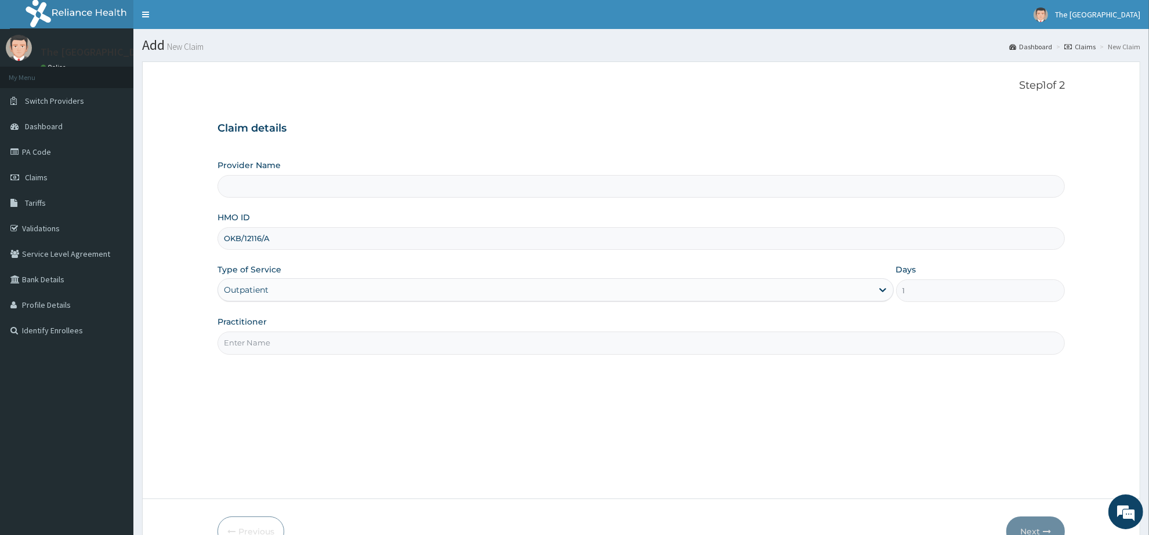
click at [277, 342] on input "Practitioner" at bounding box center [642, 343] width 848 height 23
type input "[PERSON_NAME]"
click at [1040, 525] on button "Next" at bounding box center [1036, 532] width 59 height 30
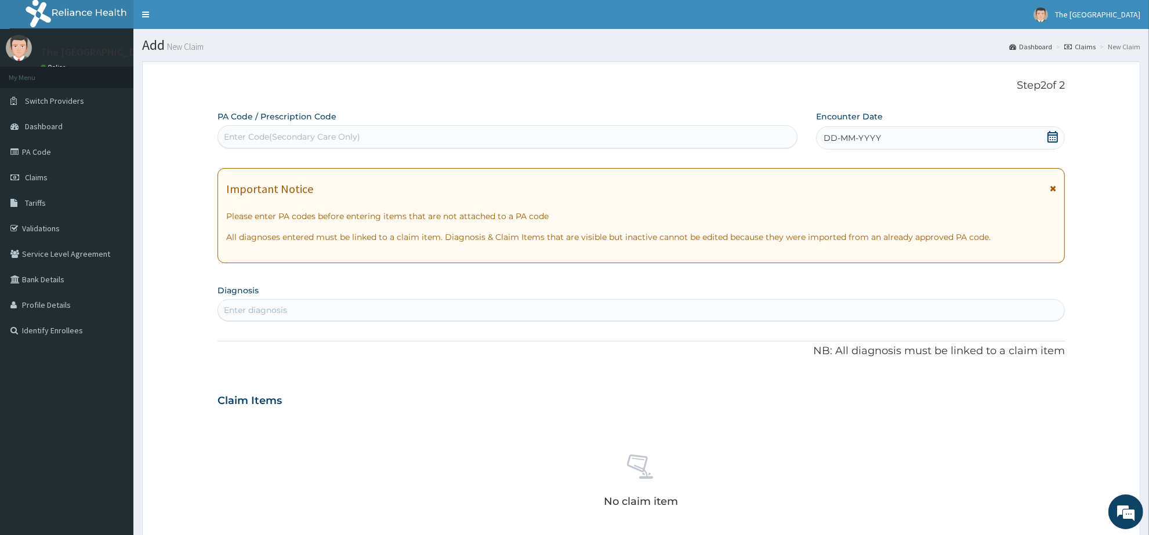
click at [1052, 135] on icon at bounding box center [1053, 137] width 10 height 12
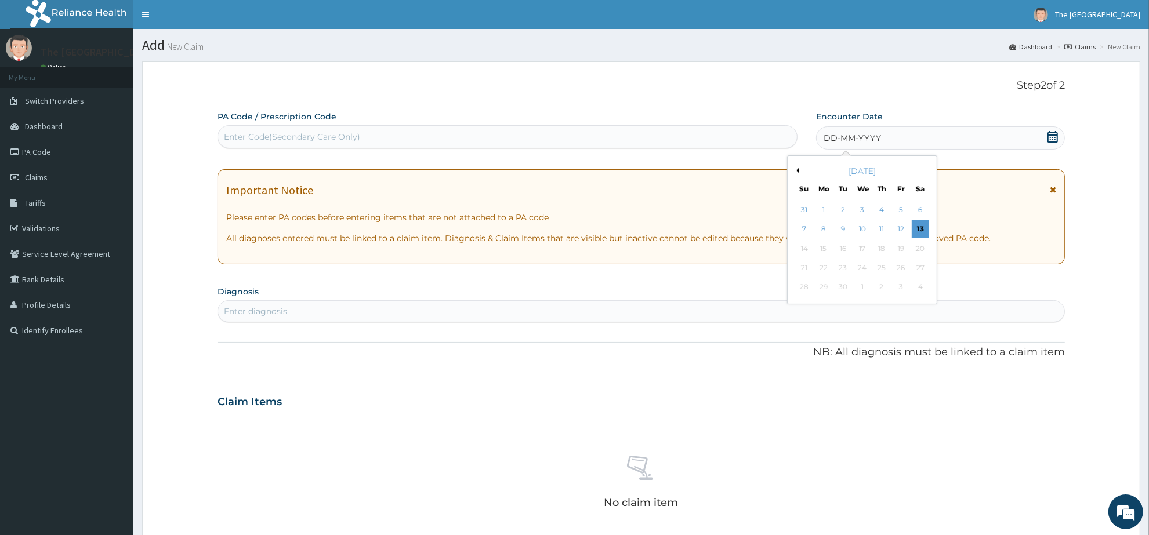
click at [797, 170] on button "Previous Month" at bounding box center [797, 171] width 6 height 6
click at [827, 284] on div "25" at bounding box center [823, 287] width 17 height 17
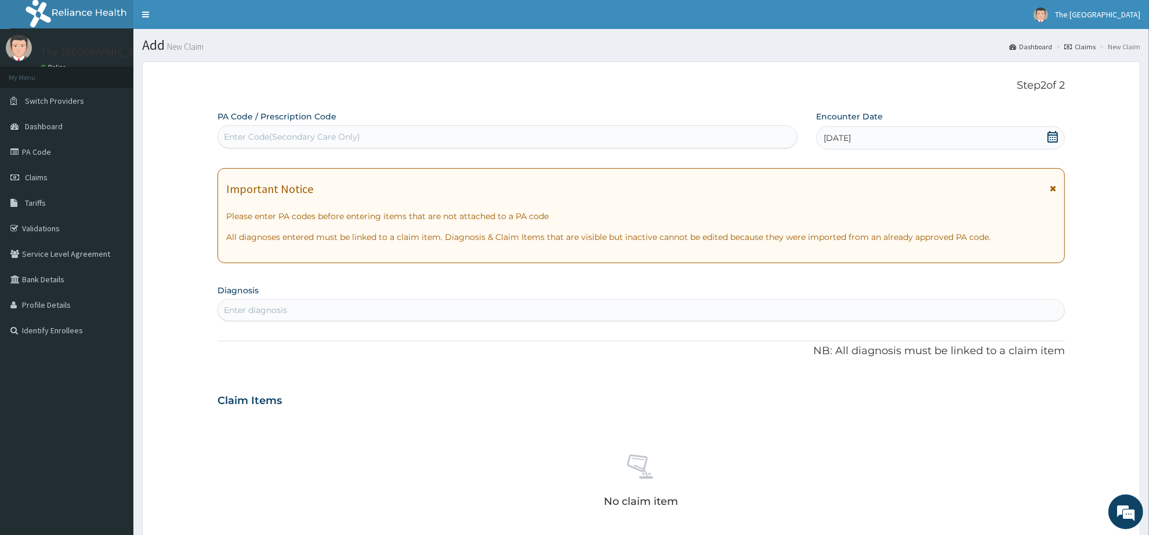
click at [285, 303] on div "Enter diagnosis" at bounding box center [641, 310] width 846 height 19
type input "URTIC"
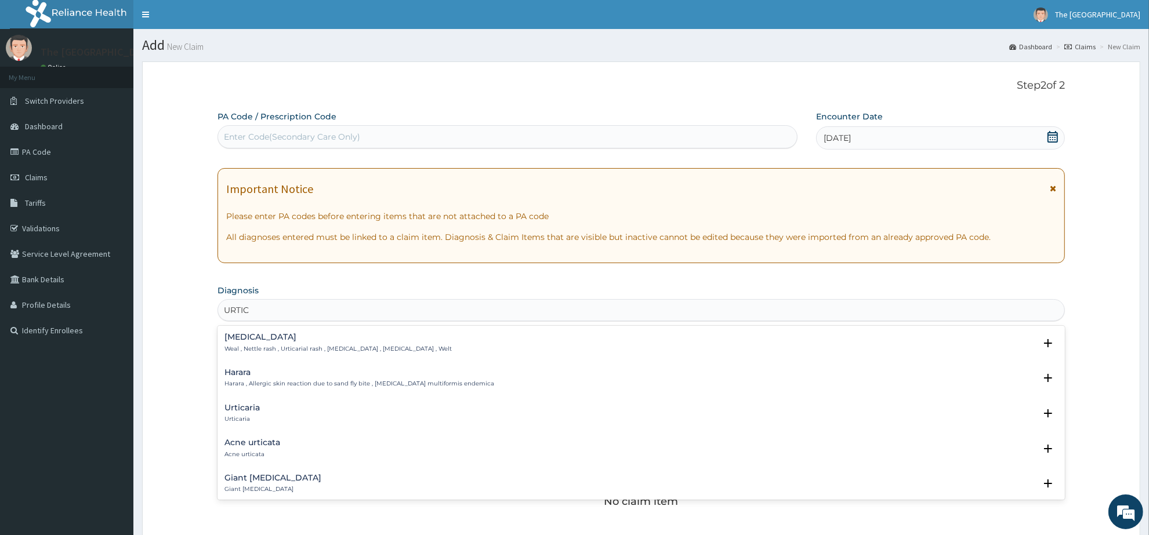
click at [238, 415] on div "[MEDICAL_DATA] [MEDICAL_DATA]" at bounding box center [242, 414] width 35 height 20
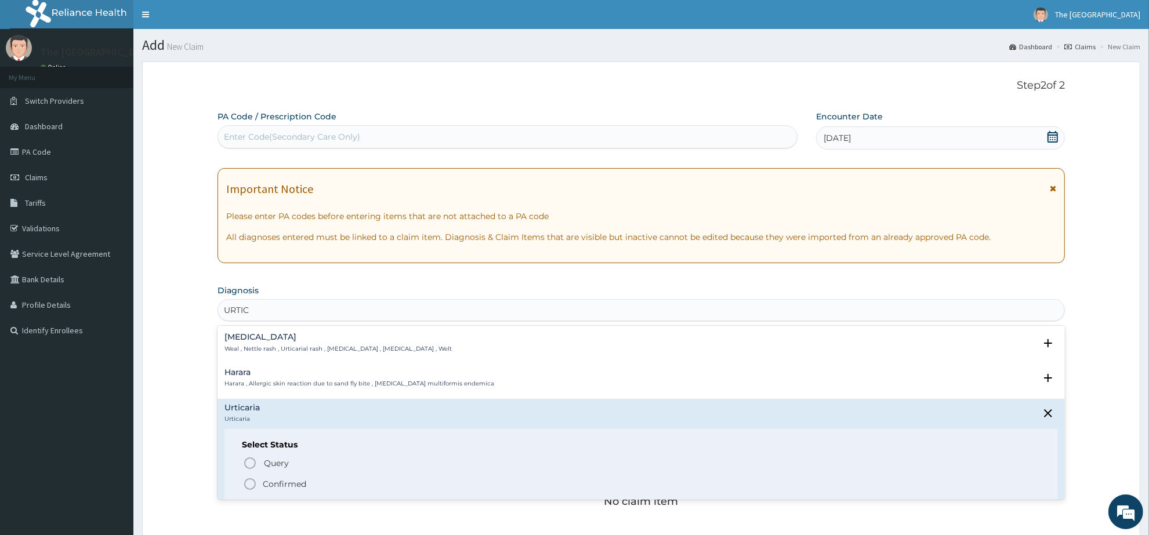
click at [247, 484] on icon "status option filled" at bounding box center [250, 484] width 14 height 14
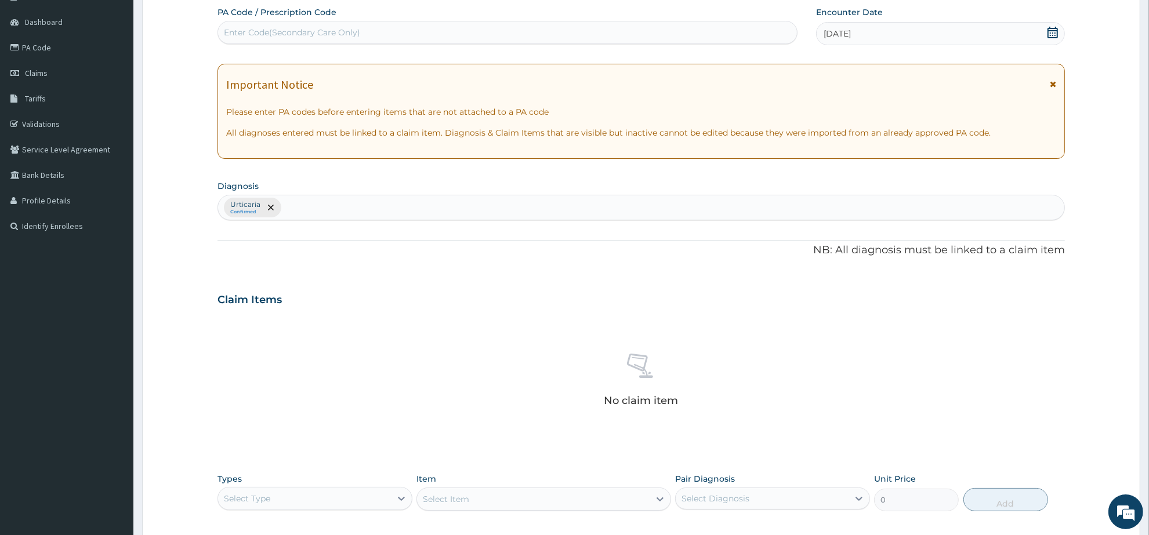
scroll to position [290, 0]
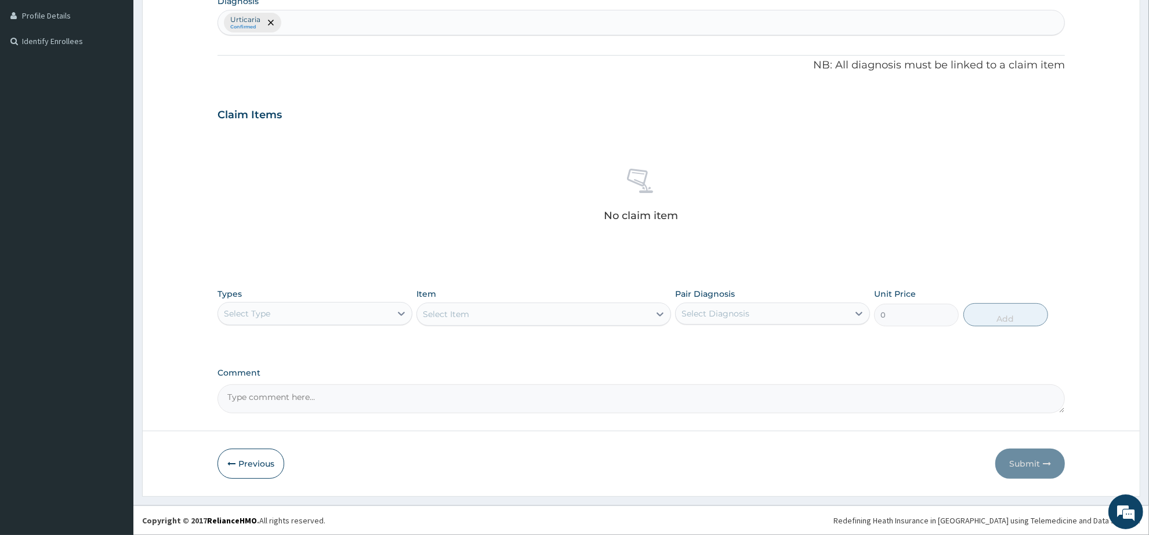
click at [388, 306] on div "Select Type" at bounding box center [304, 314] width 173 height 19
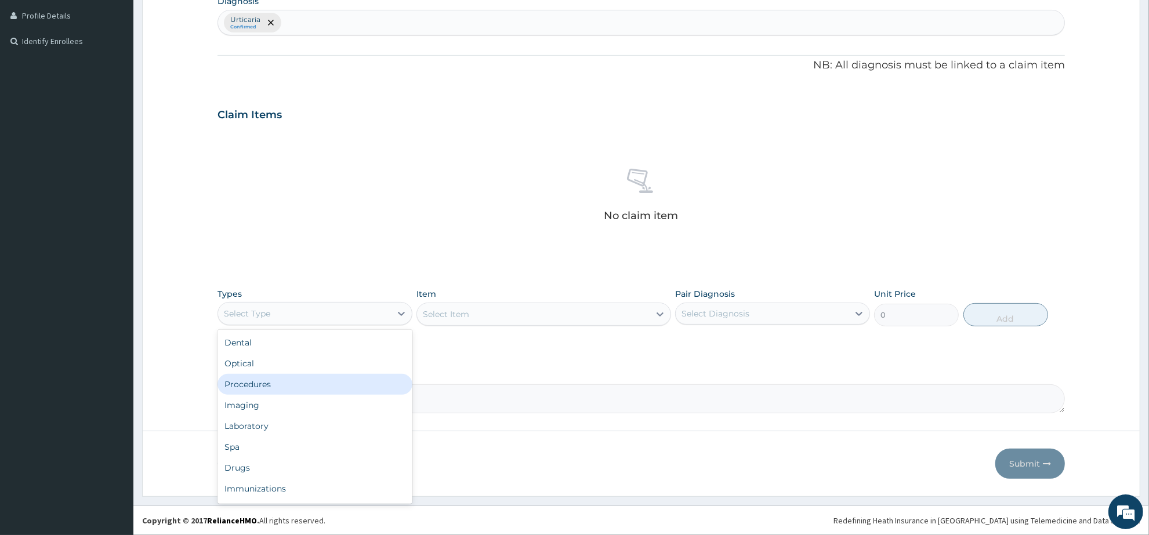
click at [262, 383] on div "Procedures" at bounding box center [315, 384] width 195 height 21
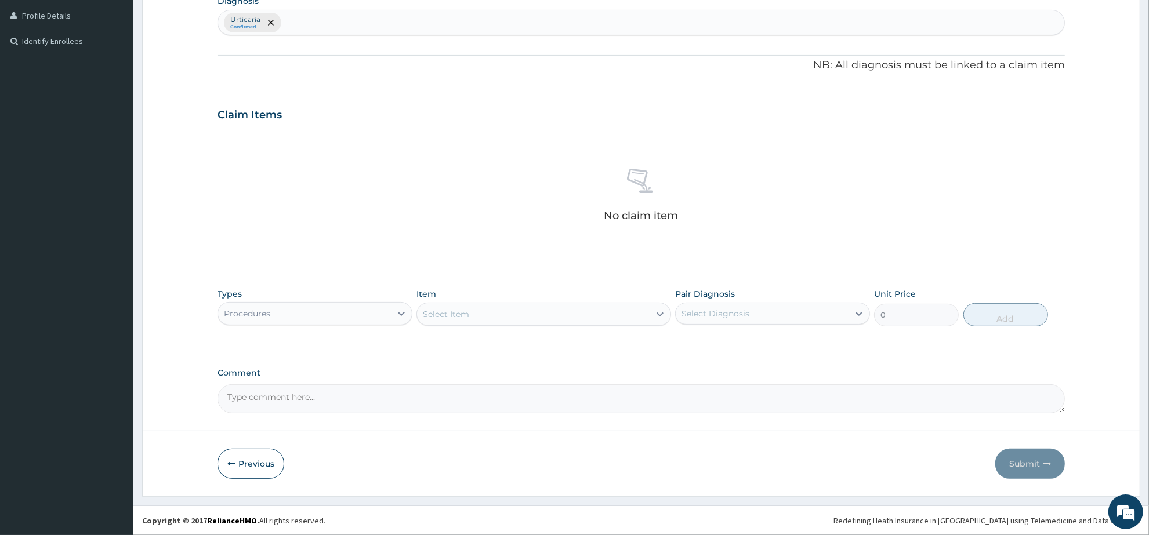
click at [495, 315] on div "Select Item" at bounding box center [533, 314] width 232 height 19
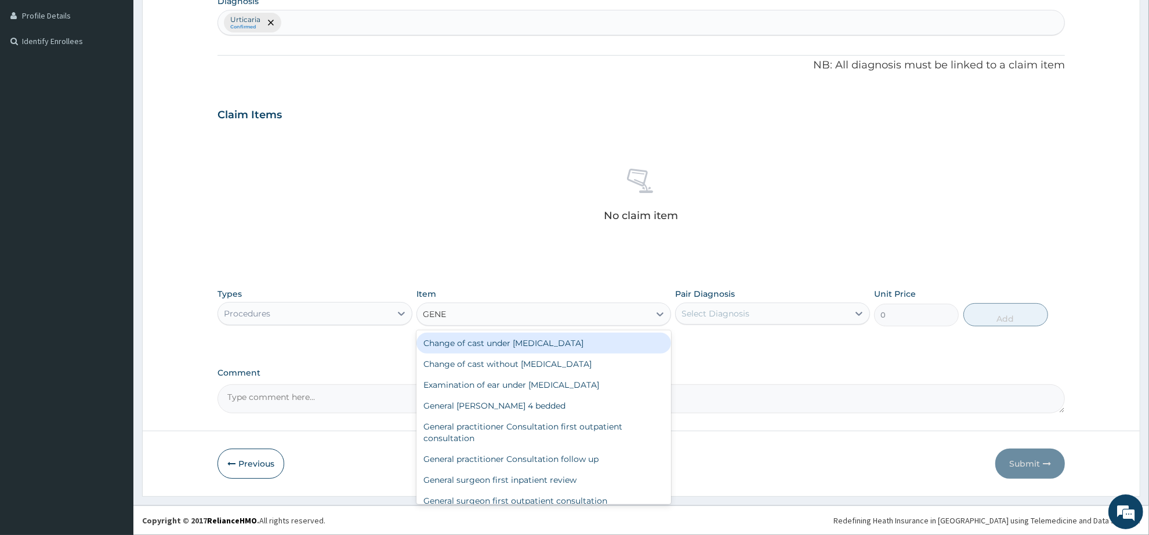
type input "GENER"
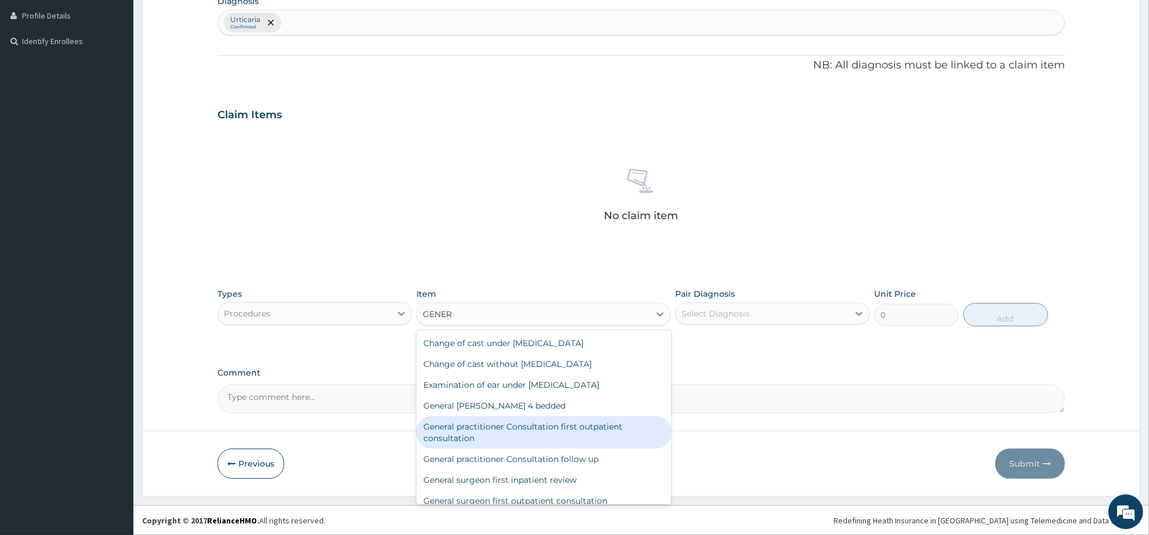
click at [590, 428] on div "General practitioner Consultation first outpatient consultation" at bounding box center [544, 433] width 254 height 32
type input "3547.5"
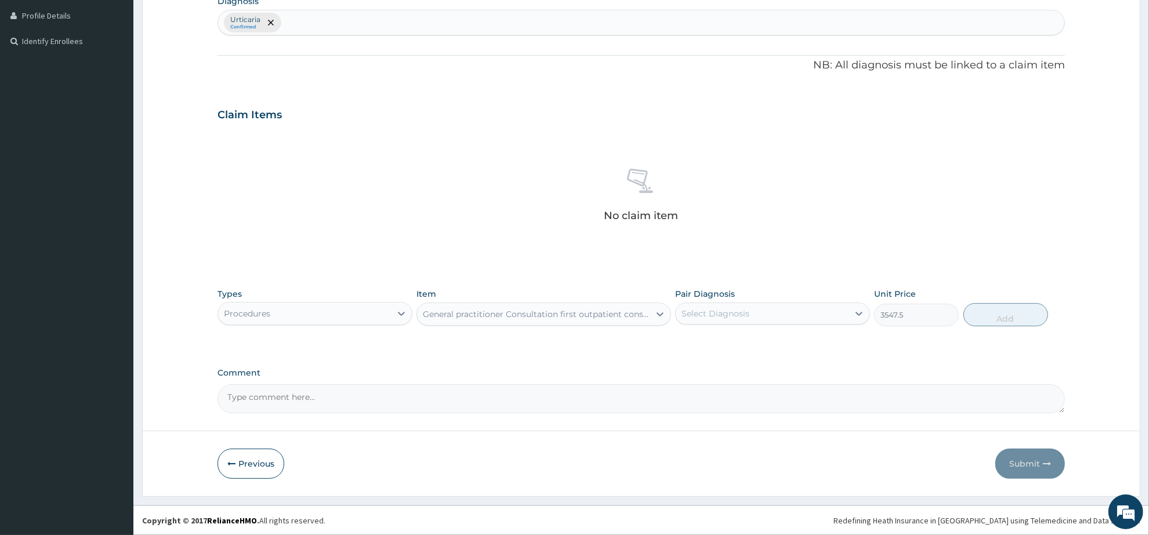
click at [766, 313] on div "Select Diagnosis" at bounding box center [762, 314] width 173 height 19
click at [769, 346] on div "Urticaria" at bounding box center [772, 344] width 195 height 24
checkbox input "true"
click at [999, 319] on button "Add" at bounding box center [1006, 314] width 85 height 23
type input "0"
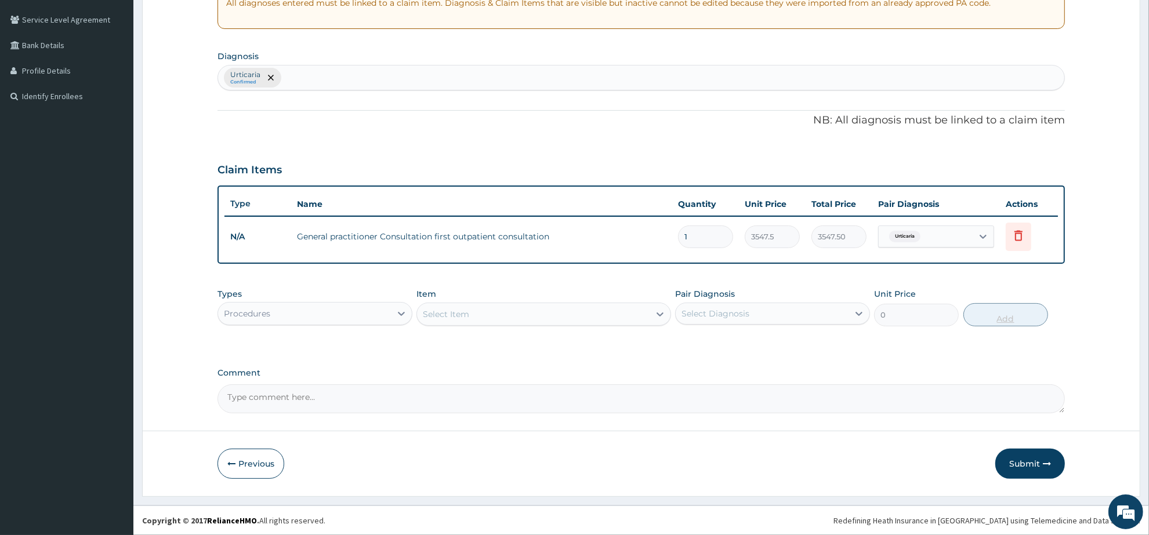
scroll to position [233, 0]
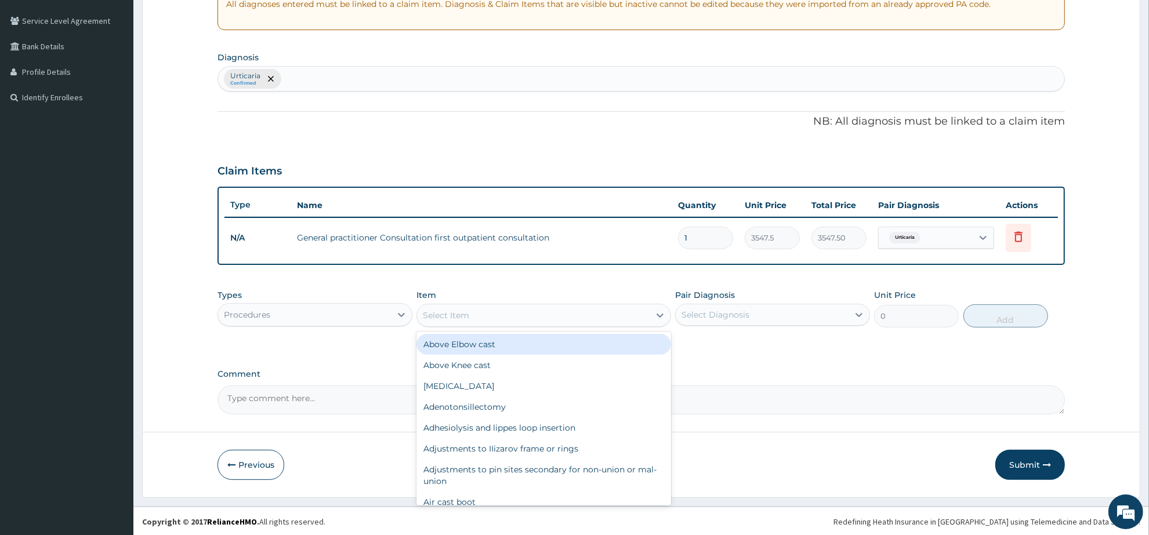
click at [461, 310] on div "Select Item" at bounding box center [446, 316] width 46 height 12
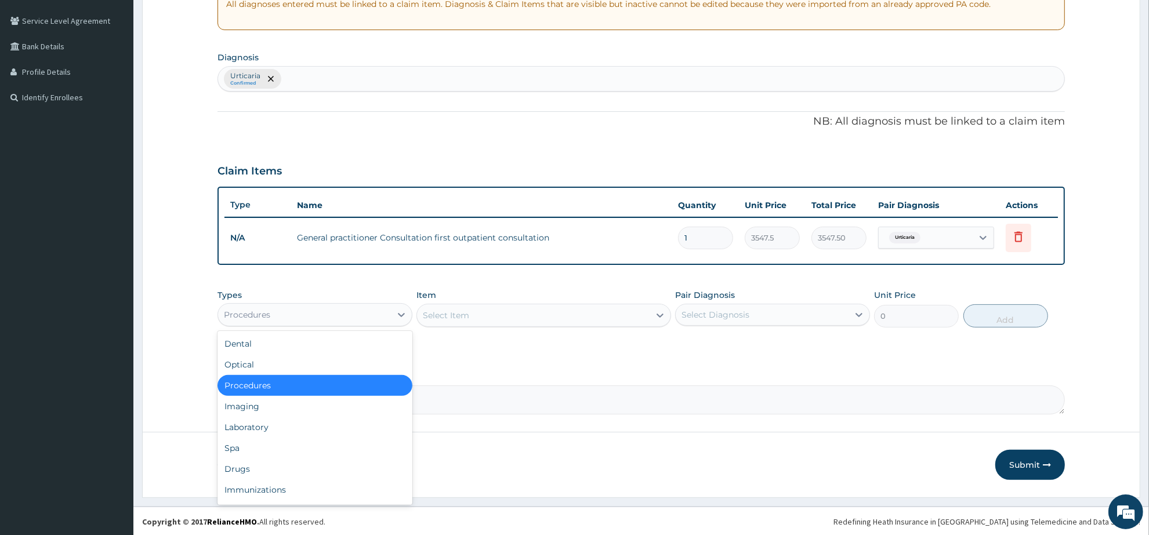
click at [326, 317] on div "Procedures" at bounding box center [304, 315] width 173 height 19
click at [277, 462] on div "Drugs" at bounding box center [315, 469] width 195 height 21
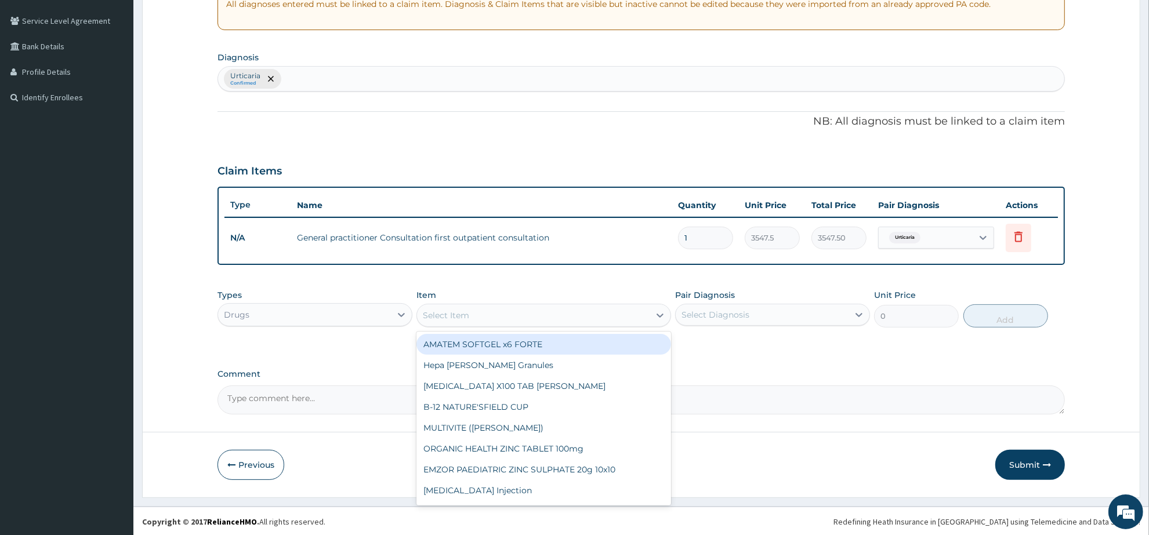
click at [447, 316] on div "Select Item" at bounding box center [446, 316] width 46 height 12
type input "PIRI"
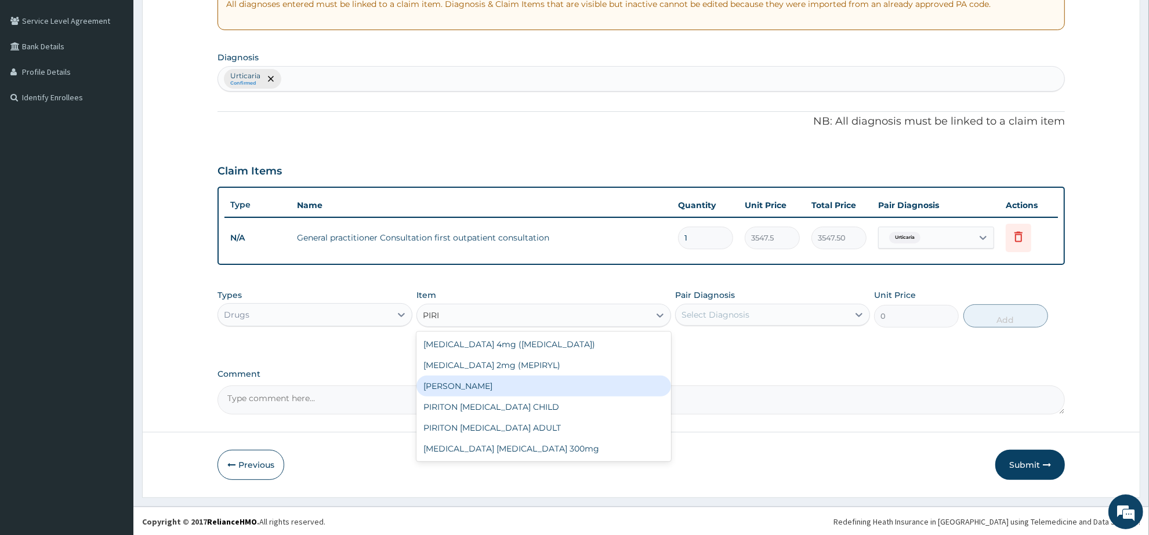
click at [511, 383] on div "PIRITON TAB EVANS" at bounding box center [544, 386] width 254 height 21
type input "23.65"
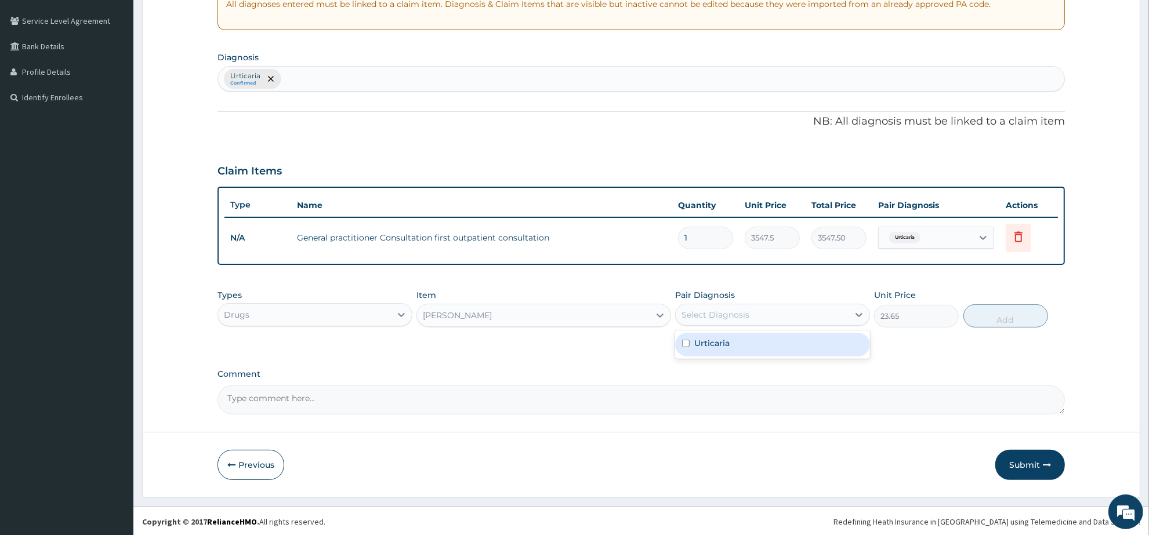
click at [770, 317] on div "Select Diagnosis" at bounding box center [762, 315] width 173 height 19
click at [770, 349] on div "Urticaria" at bounding box center [772, 345] width 195 height 24
checkbox input "true"
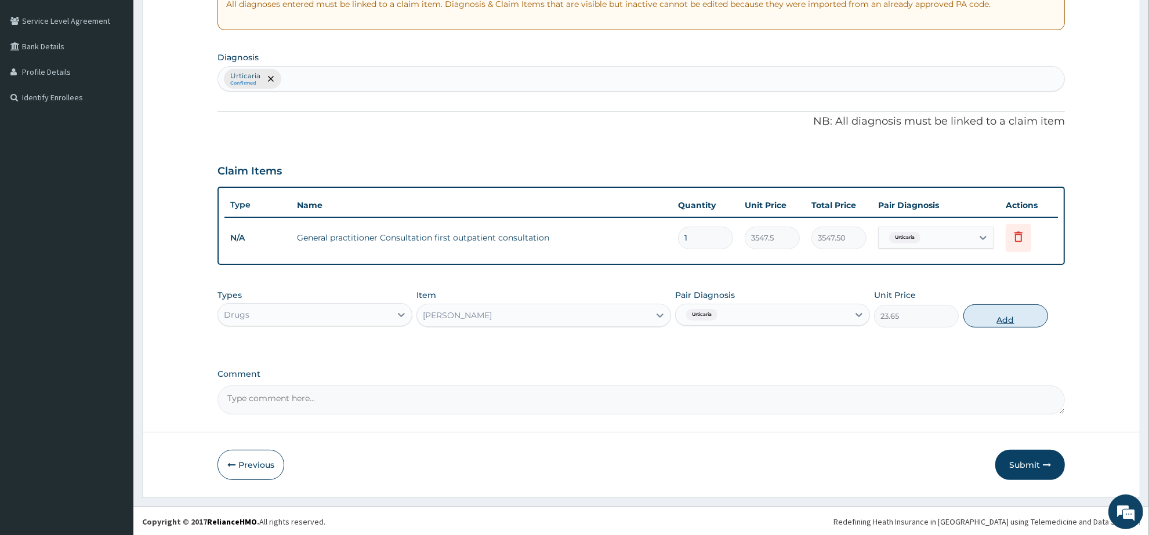
click at [1016, 319] on button "Add" at bounding box center [1006, 316] width 85 height 23
type input "0"
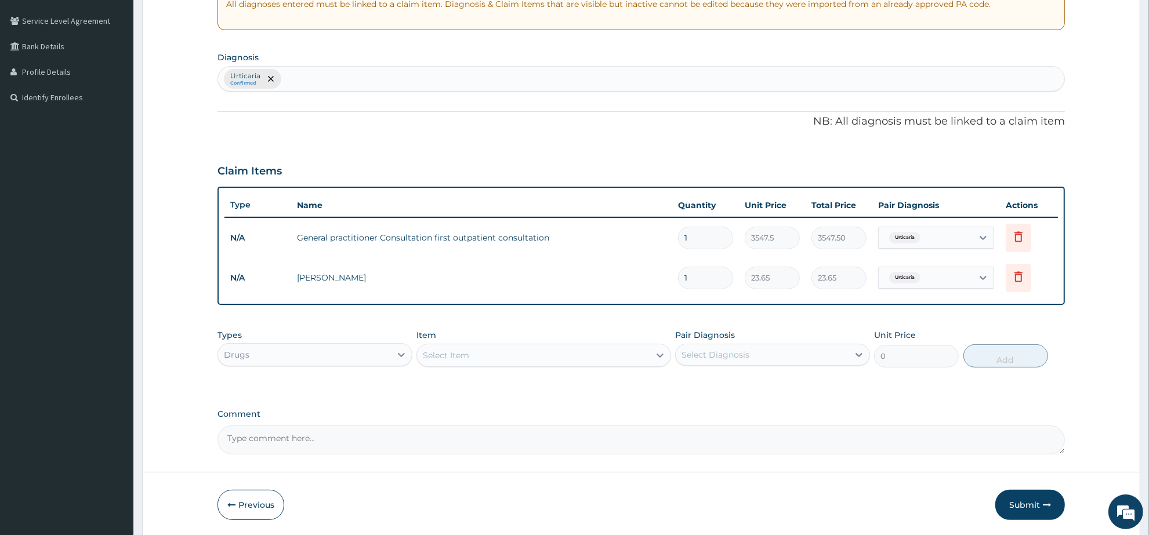
drag, startPoint x: 700, startPoint y: 283, endPoint x: 661, endPoint y: 279, distance: 38.5
click at [661, 279] on tr "N/A PIRITON TAB EVANS 1 23.65 23.65 Urticaria Delete" at bounding box center [642, 278] width 834 height 40
type input "7"
type input "165.55"
type input "7"
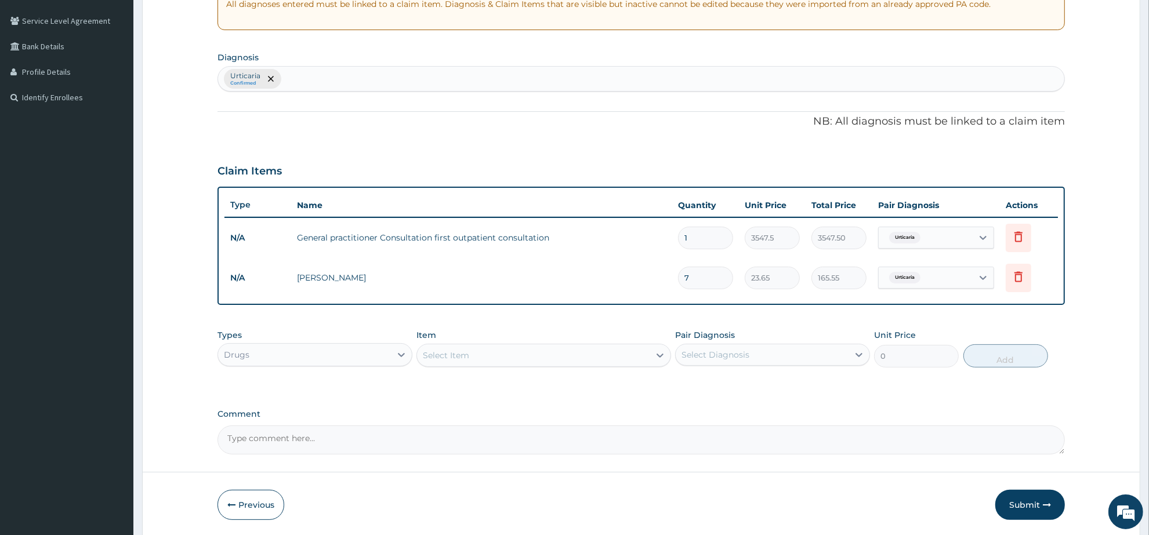
click at [563, 404] on div "PA Code / Prescription Code Enter Code(Secondary Care Only) Encounter Date 25-0…" at bounding box center [642, 166] width 848 height 577
click at [1021, 503] on button "Submit" at bounding box center [1030, 505] width 70 height 30
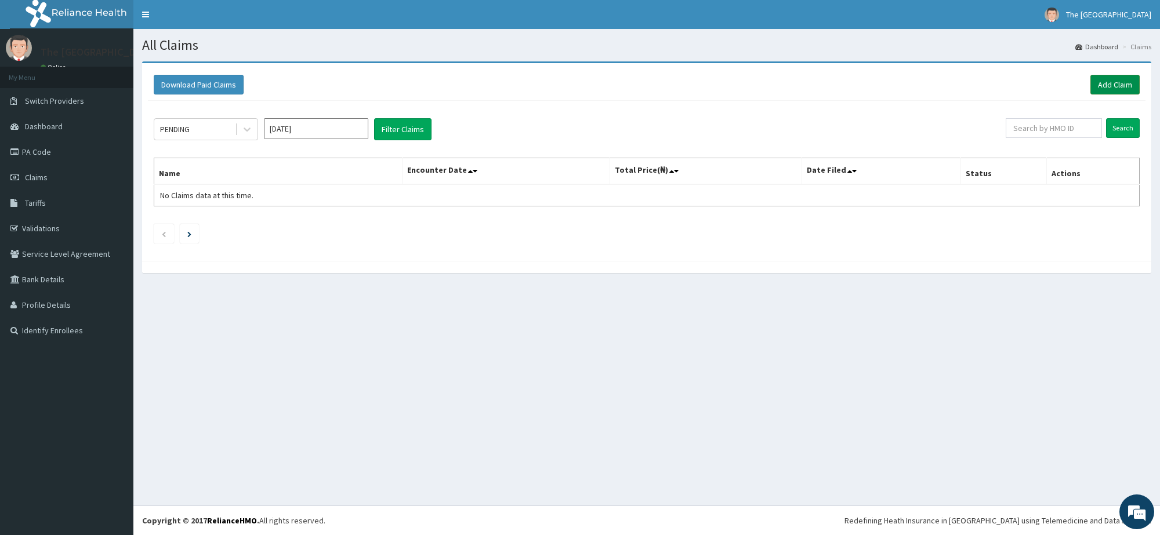
click at [1113, 89] on link "Add Claim" at bounding box center [1115, 85] width 49 height 20
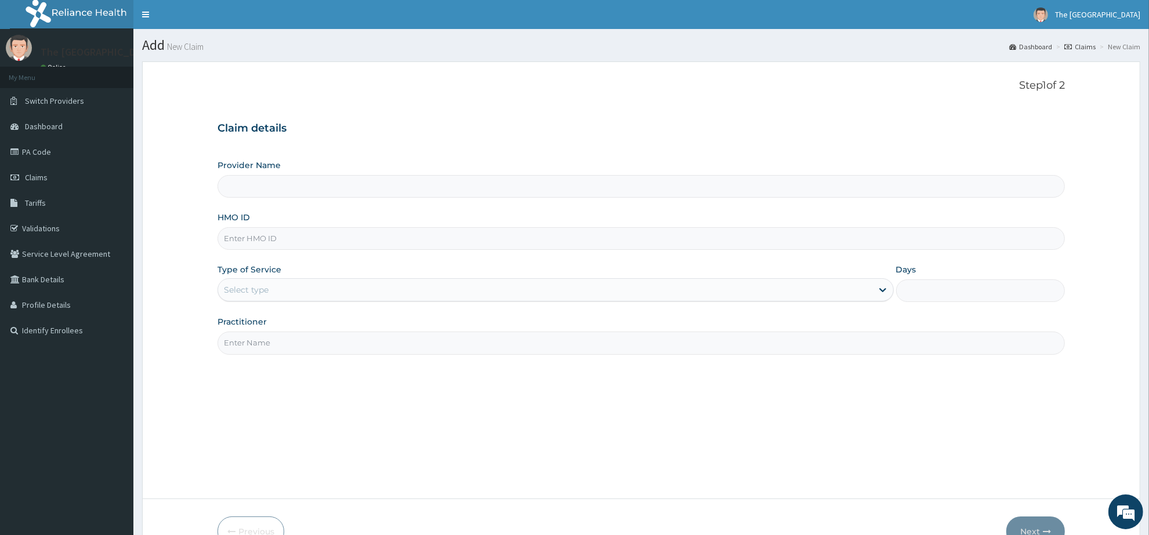
paste input "OKB/12116/A"
type input "OKB/12116/A"
click at [271, 291] on div "Select type" at bounding box center [545, 290] width 654 height 19
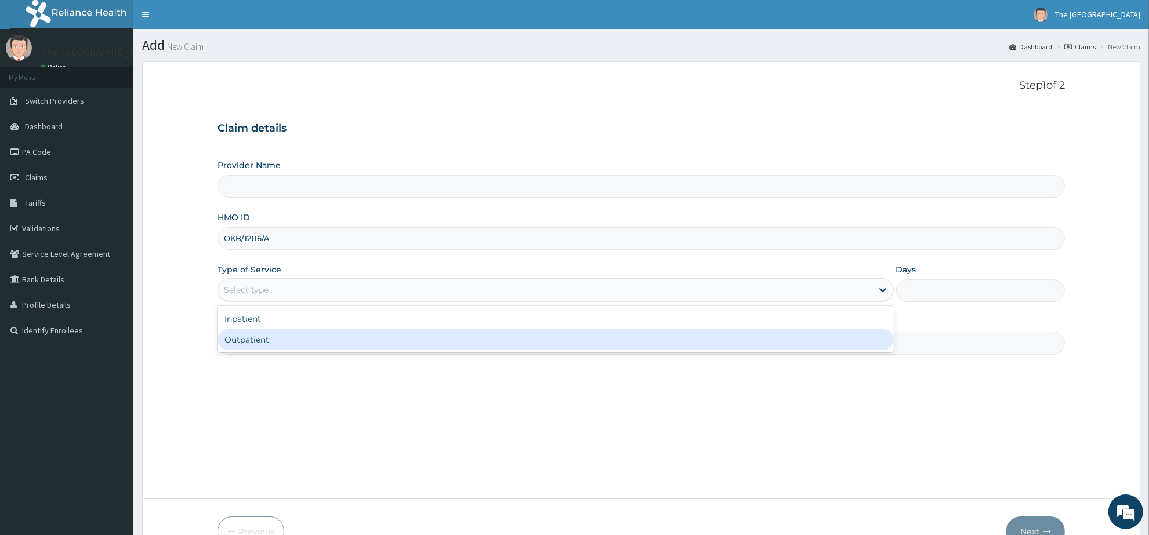
type input "The [GEOGRAPHIC_DATA]"
click at [271, 334] on div "Outpatient" at bounding box center [556, 340] width 676 height 21
type input "1"
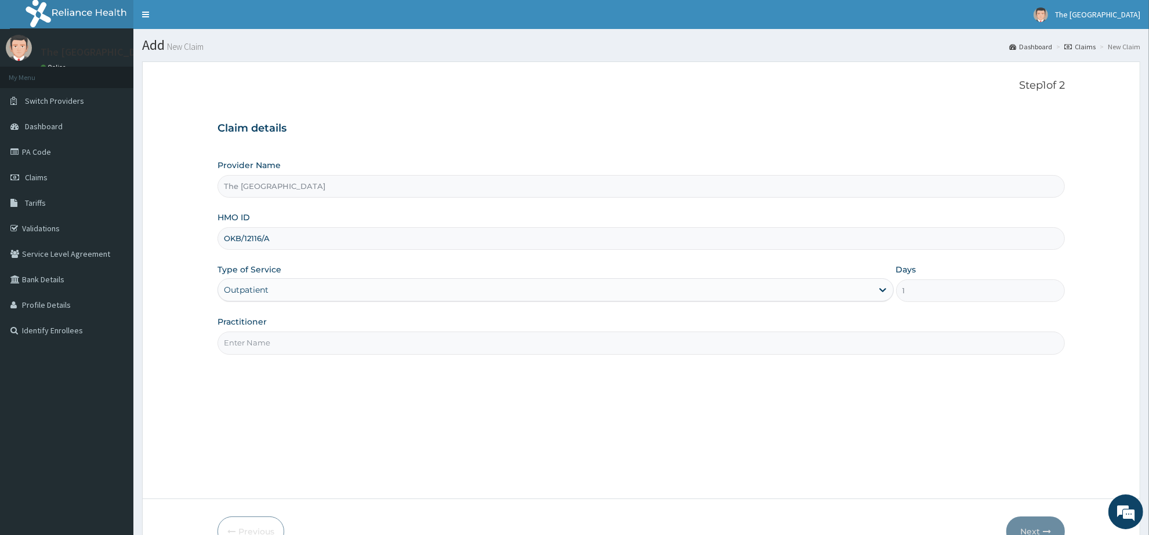
drag, startPoint x: 271, startPoint y: 339, endPoint x: 280, endPoint y: 347, distance: 11.1
click at [271, 339] on input "Practitioner" at bounding box center [642, 343] width 848 height 23
type input "[PERSON_NAME]"
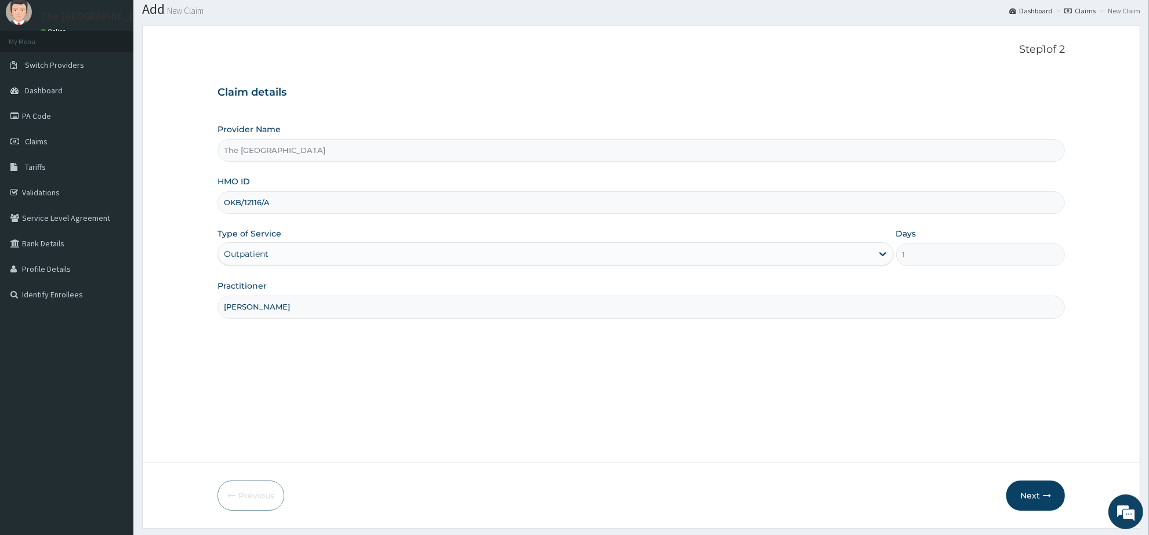
scroll to position [68, 0]
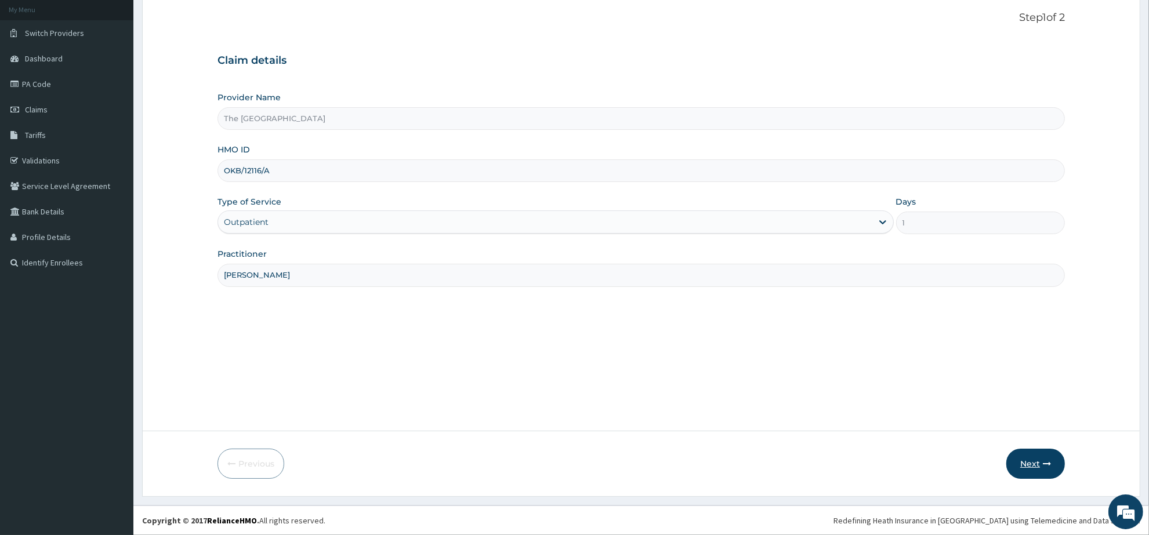
click at [1027, 459] on button "Next" at bounding box center [1036, 464] width 59 height 30
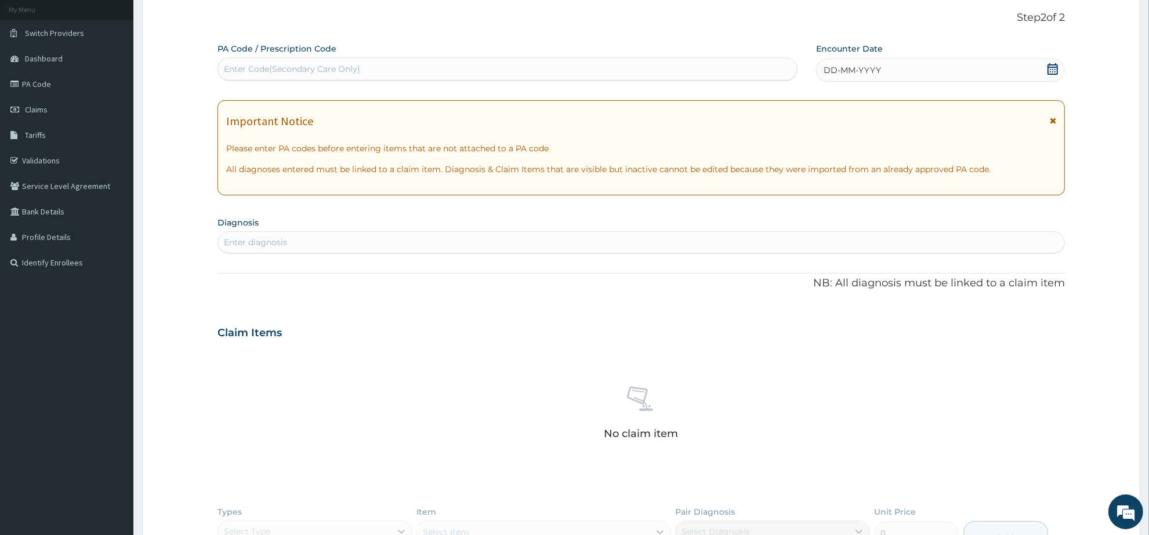
click at [1050, 70] on icon at bounding box center [1053, 69] width 10 height 12
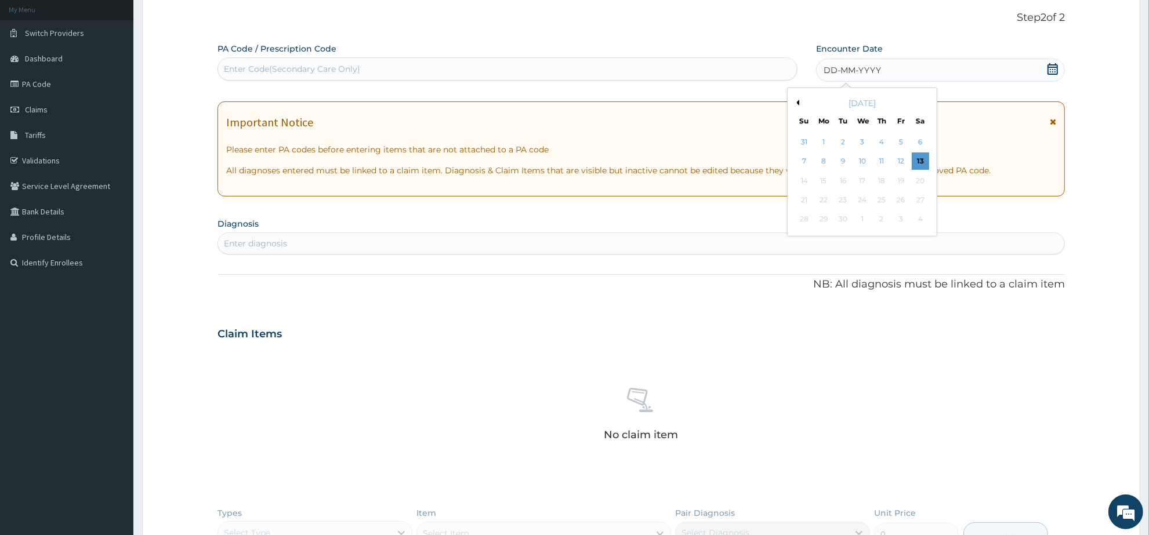
scroll to position [0, 0]
click at [799, 105] on button "Previous Month" at bounding box center [797, 103] width 6 height 6
click at [828, 220] on div "25" at bounding box center [823, 219] width 17 height 17
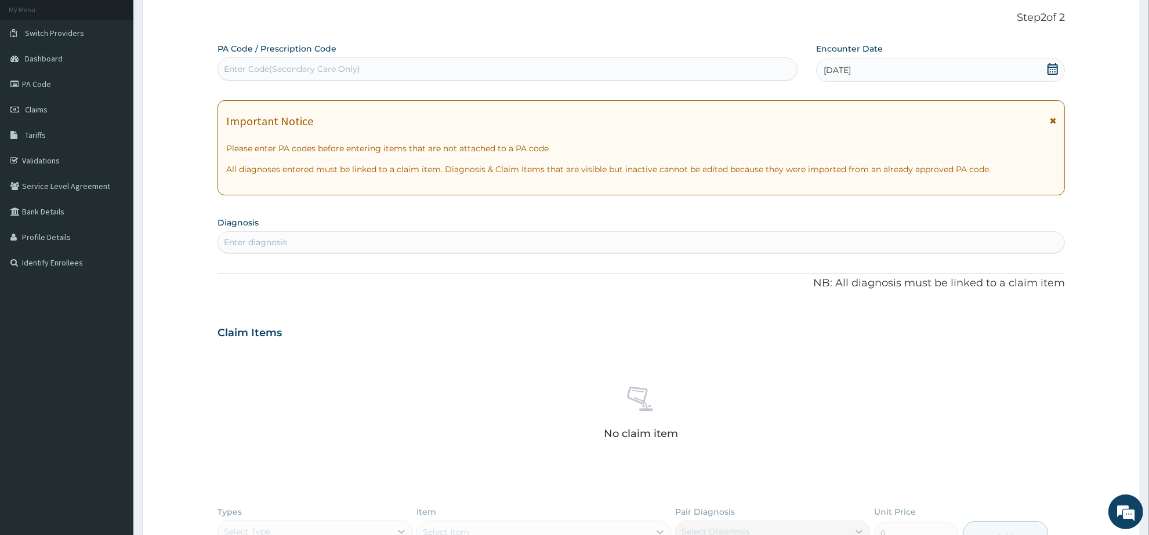
click at [289, 241] on div "Enter diagnosis" at bounding box center [641, 242] width 846 height 19
type input "URTIC"
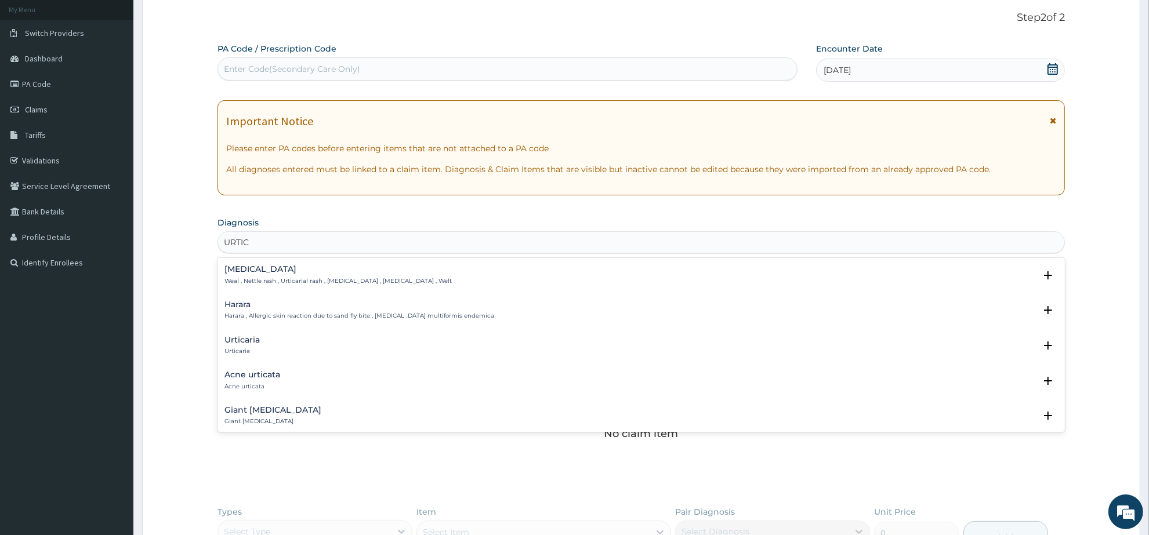
click at [242, 344] on h4 "Urticaria" at bounding box center [242, 340] width 35 height 9
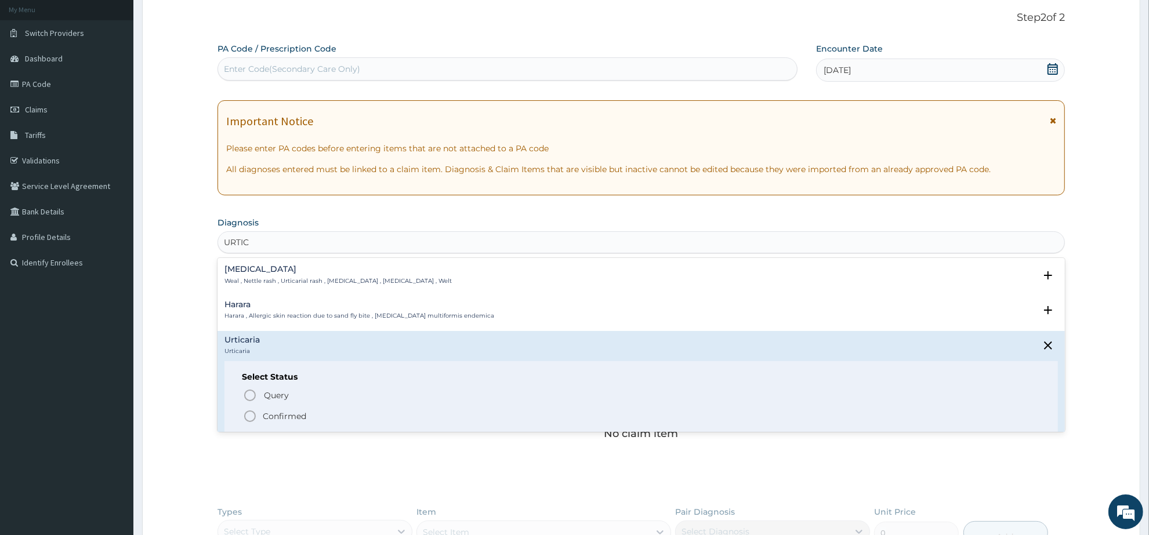
click at [245, 412] on icon "status option filled" at bounding box center [250, 417] width 14 height 14
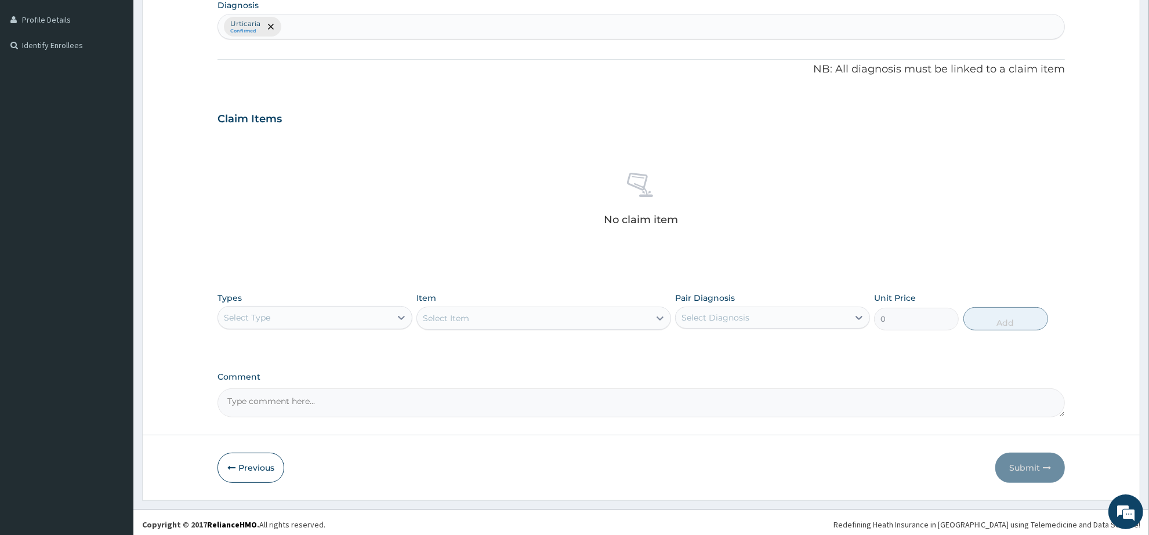
scroll to position [290, 0]
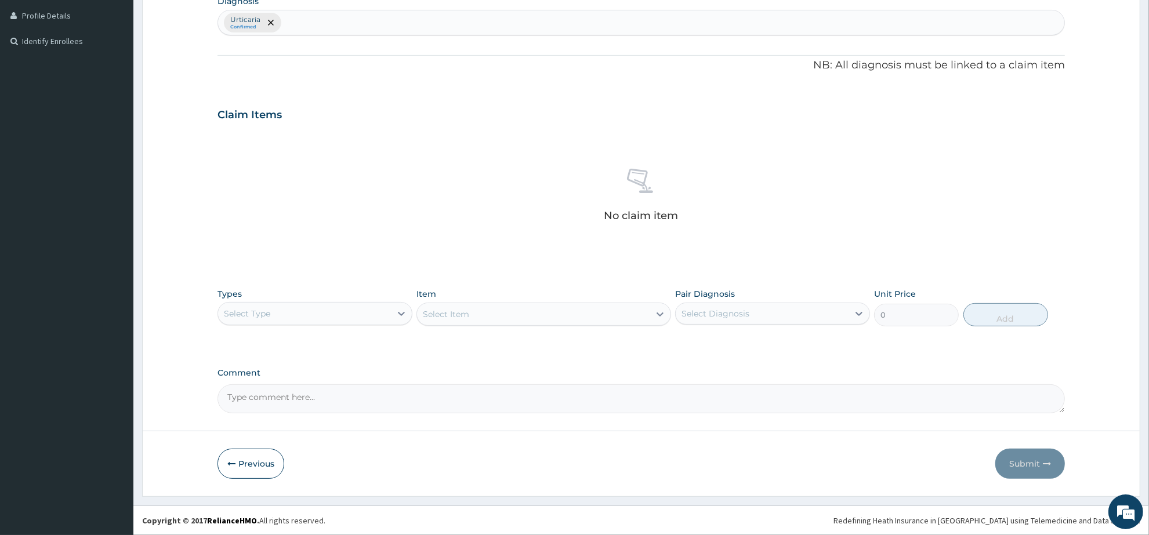
click at [363, 310] on div "Select Type" at bounding box center [304, 314] width 173 height 19
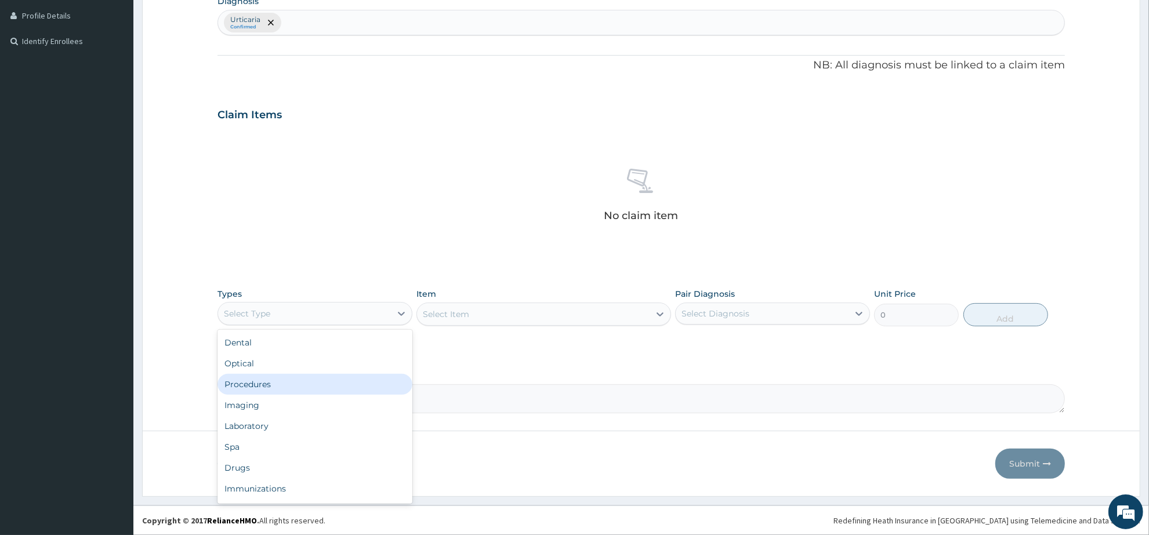
click at [312, 390] on div "Procedures" at bounding box center [315, 384] width 195 height 21
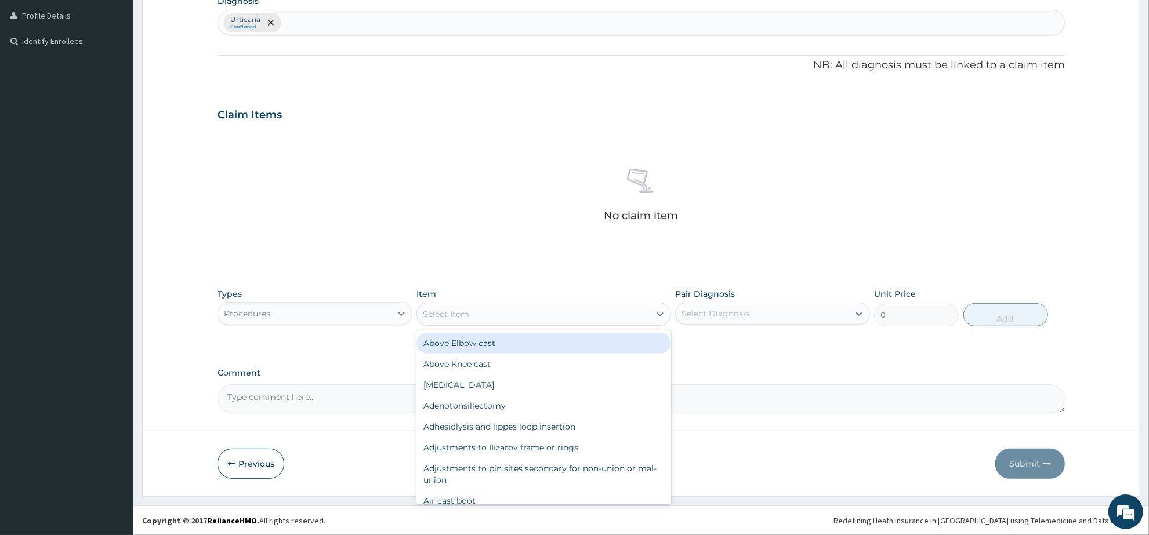
click at [508, 317] on div "Select Item" at bounding box center [533, 314] width 232 height 19
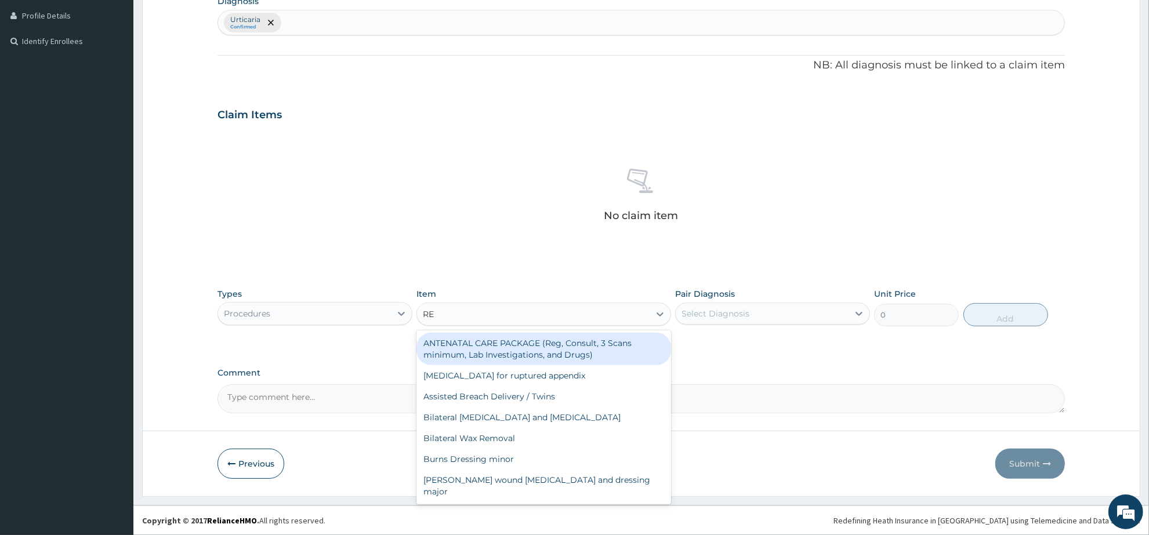
type input "REG"
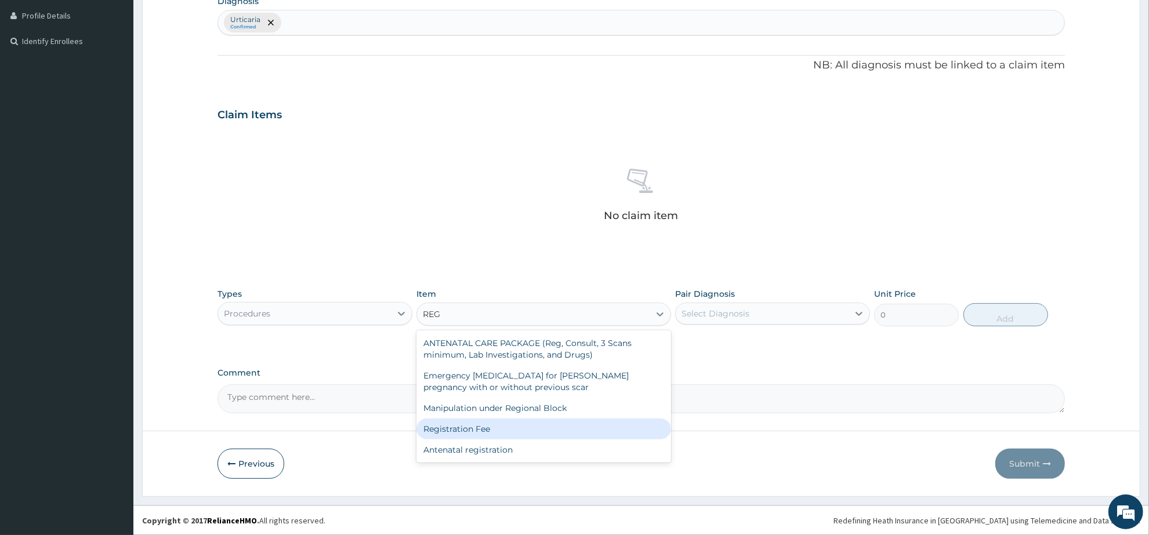
click at [528, 427] on div "Registration Fee" at bounding box center [544, 429] width 254 height 21
type input "2150"
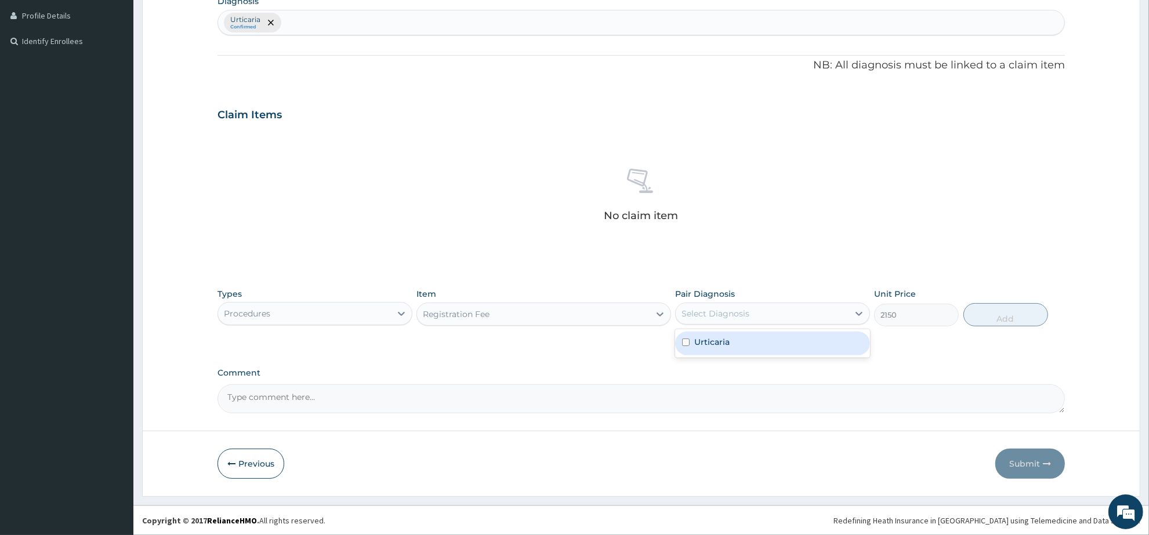
click at [759, 316] on div "Select Diagnosis" at bounding box center [762, 314] width 173 height 19
click at [759, 344] on div "Urticaria" at bounding box center [772, 344] width 195 height 24
checkbox input "true"
click at [990, 312] on button "Add" at bounding box center [1006, 314] width 85 height 23
type input "0"
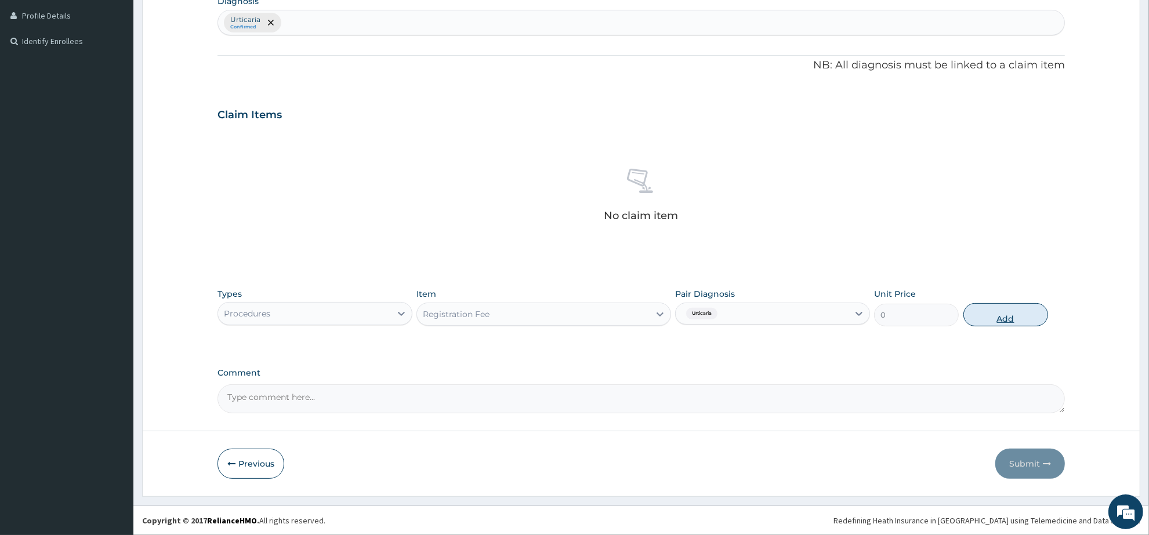
scroll to position [233, 0]
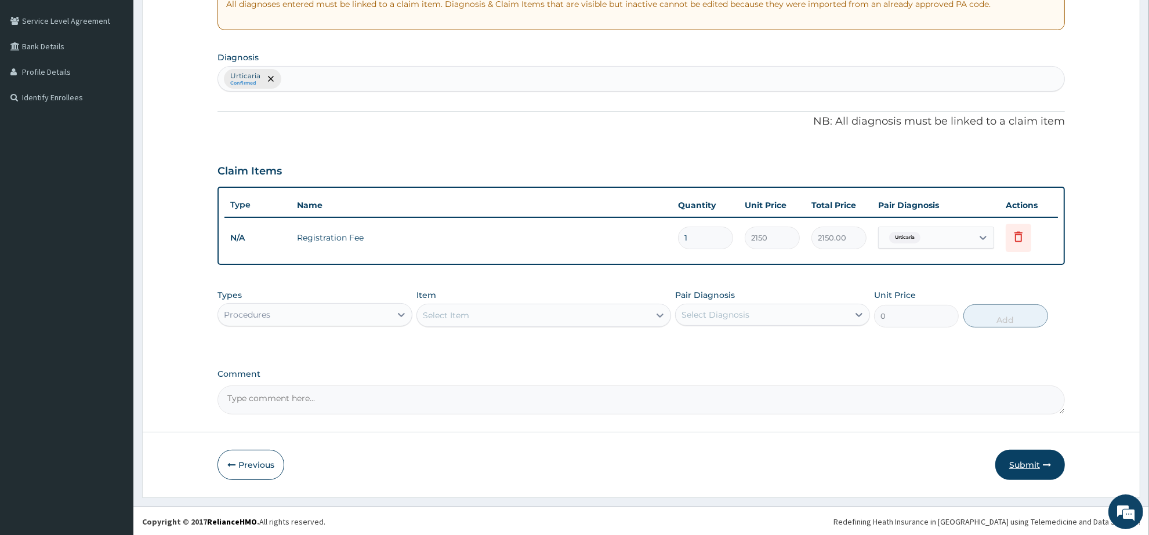
click at [1026, 470] on button "Submit" at bounding box center [1030, 465] width 70 height 30
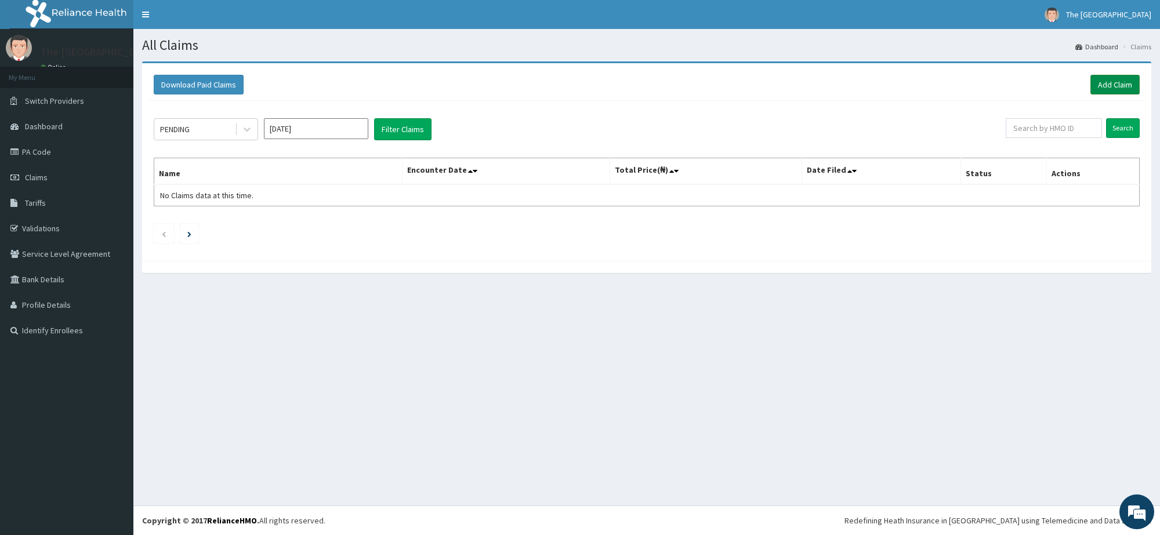
click at [1131, 88] on link "Add Claim" at bounding box center [1115, 85] width 49 height 20
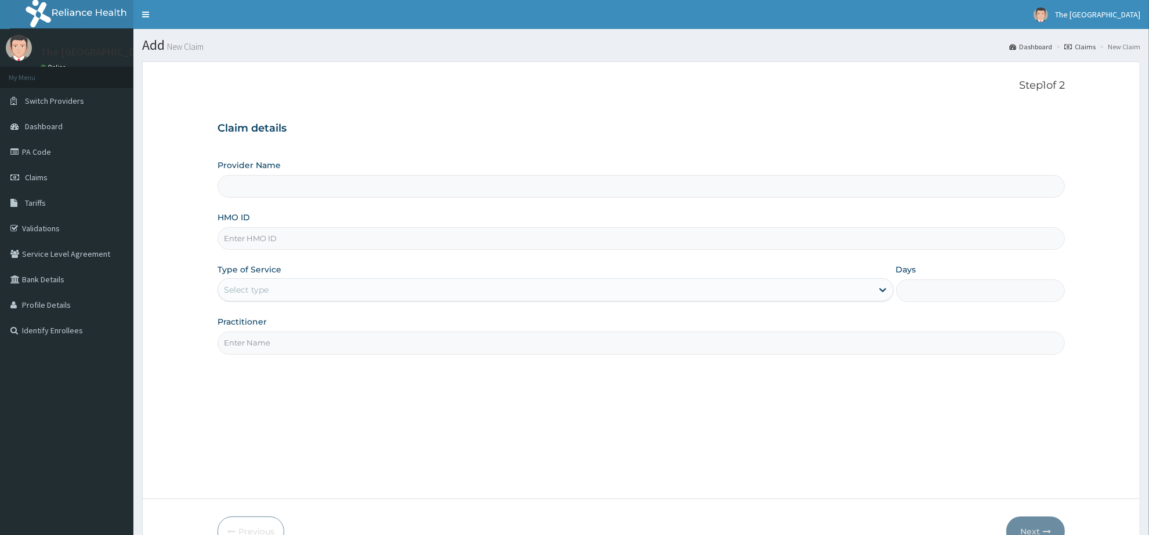
paste input "ALP/10373/A"
type input "ALP/10373/A"
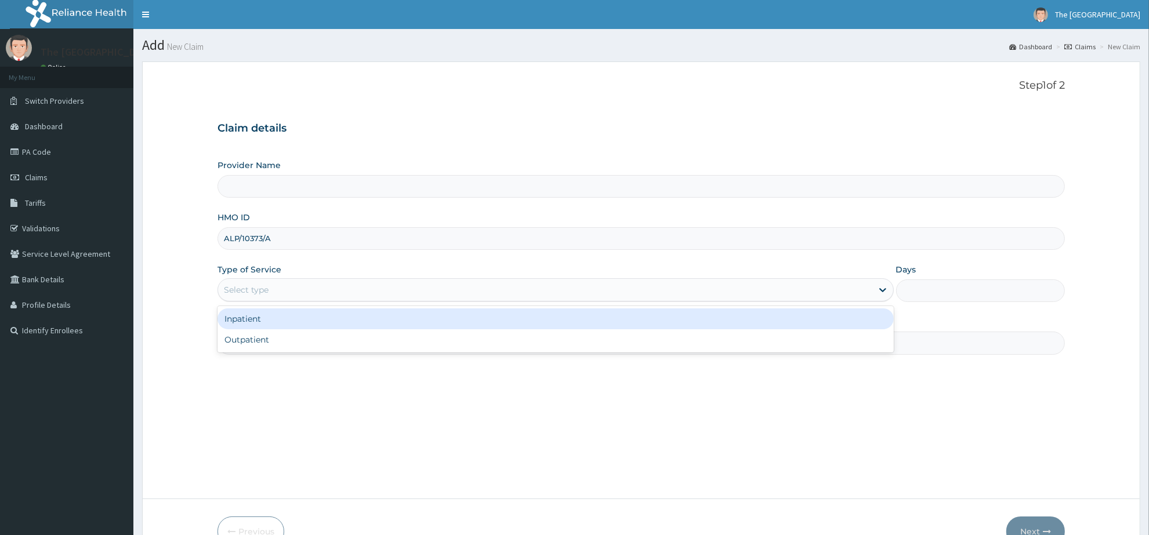
click at [283, 283] on div "Select type" at bounding box center [545, 290] width 654 height 19
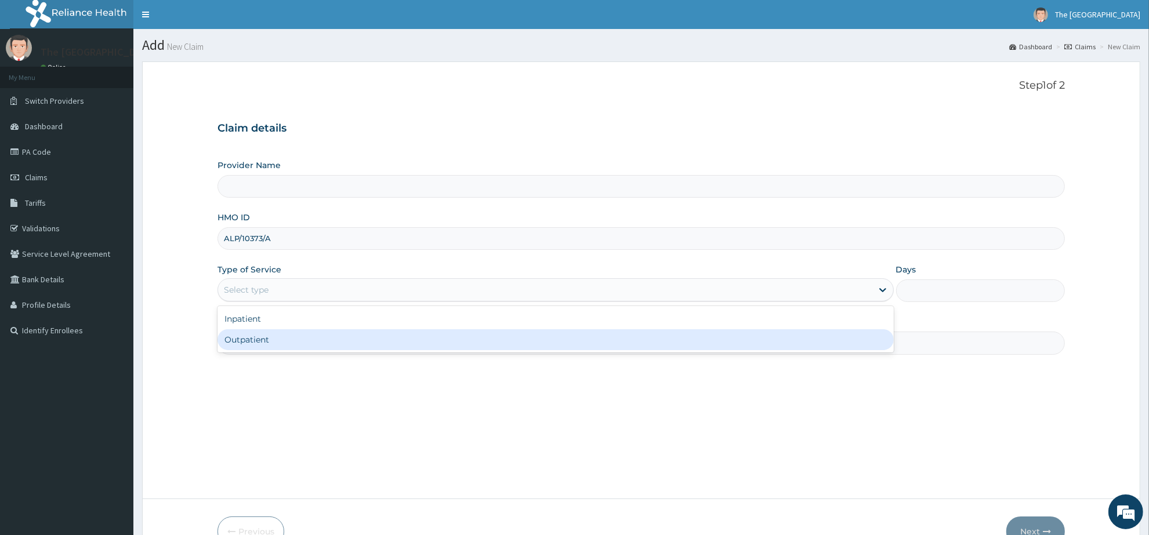
click at [283, 344] on div "Outpatient" at bounding box center [556, 340] width 676 height 21
type input "1"
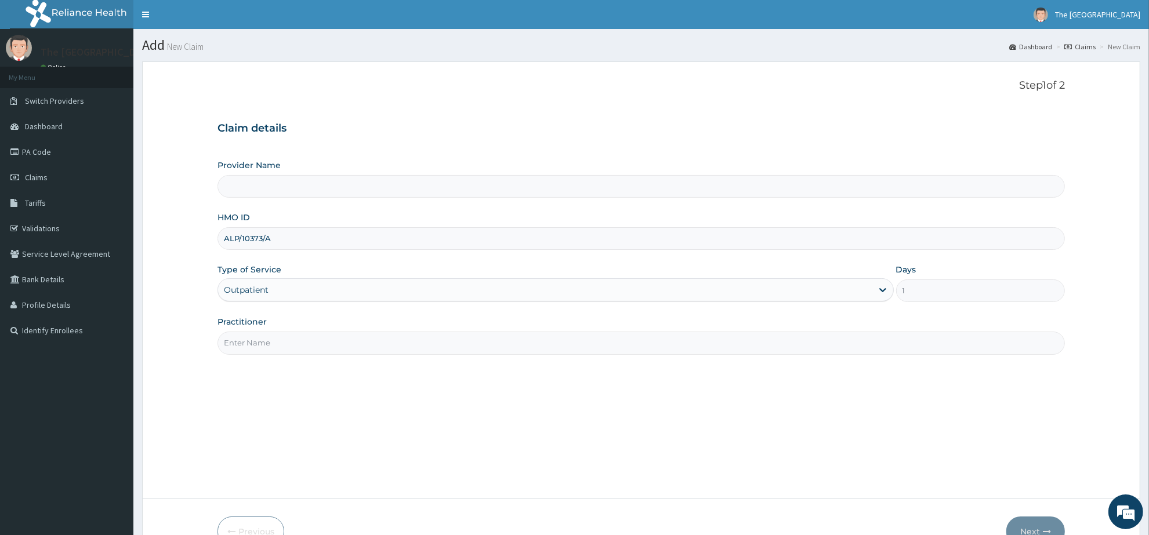
click at [283, 344] on input "Practitioner" at bounding box center [642, 343] width 848 height 23
type input "The [GEOGRAPHIC_DATA]"
type input "[PERSON_NAME]"
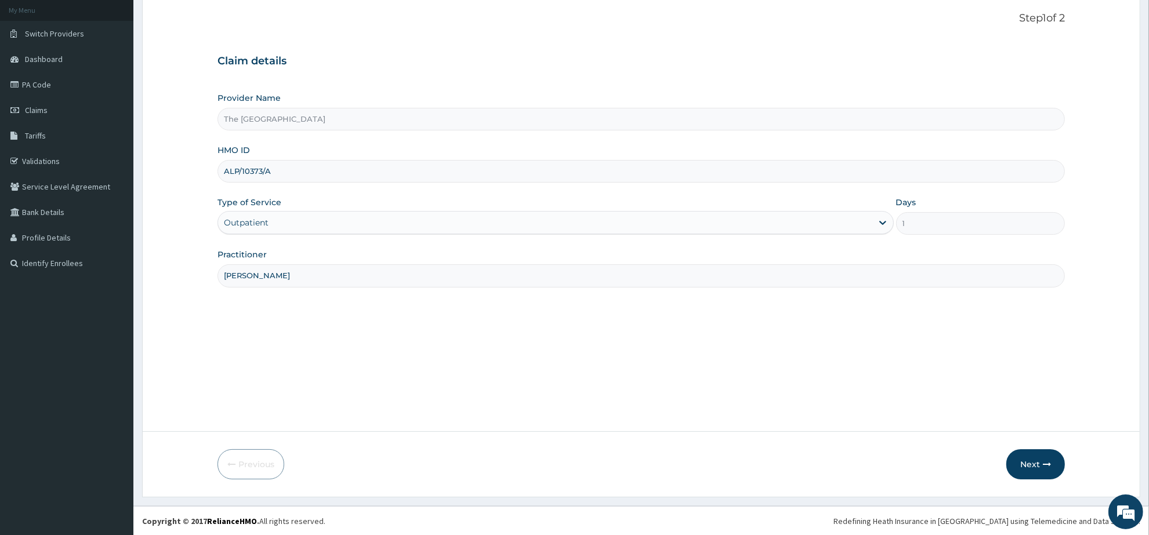
scroll to position [68, 0]
click at [1022, 468] on button "Next" at bounding box center [1036, 464] width 59 height 30
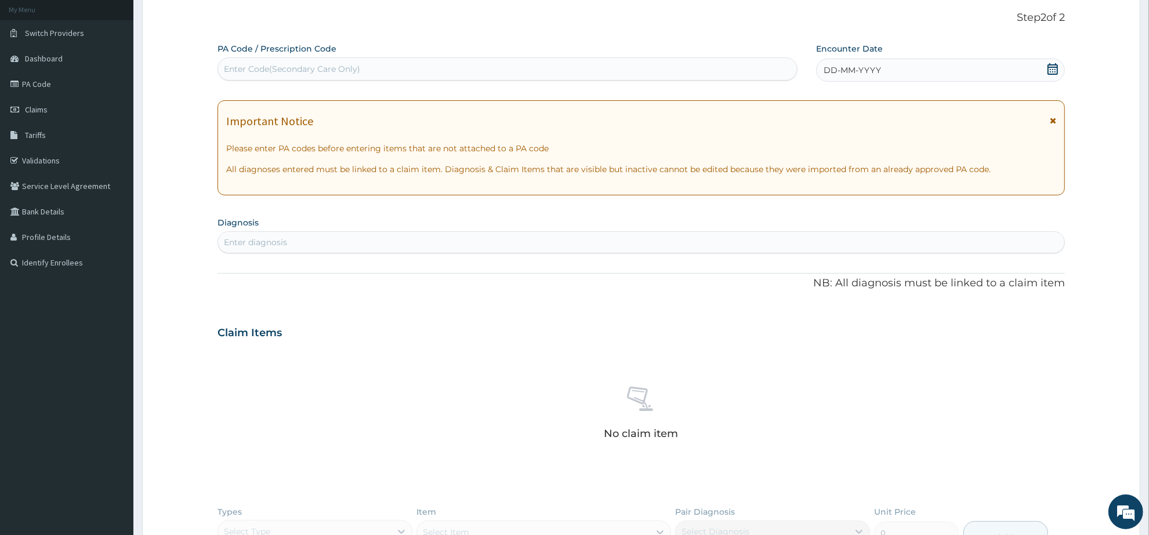
click at [320, 241] on div "Enter diagnosis" at bounding box center [641, 242] width 846 height 19
type input "[MEDICAL_DATA]"
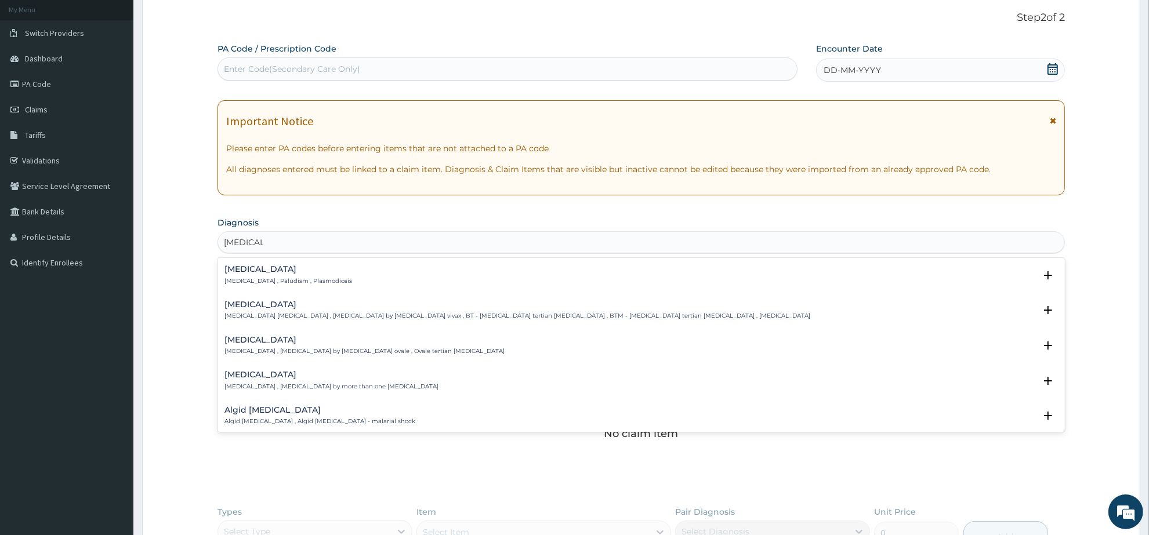
click at [233, 268] on h4 "Malaria" at bounding box center [289, 269] width 128 height 9
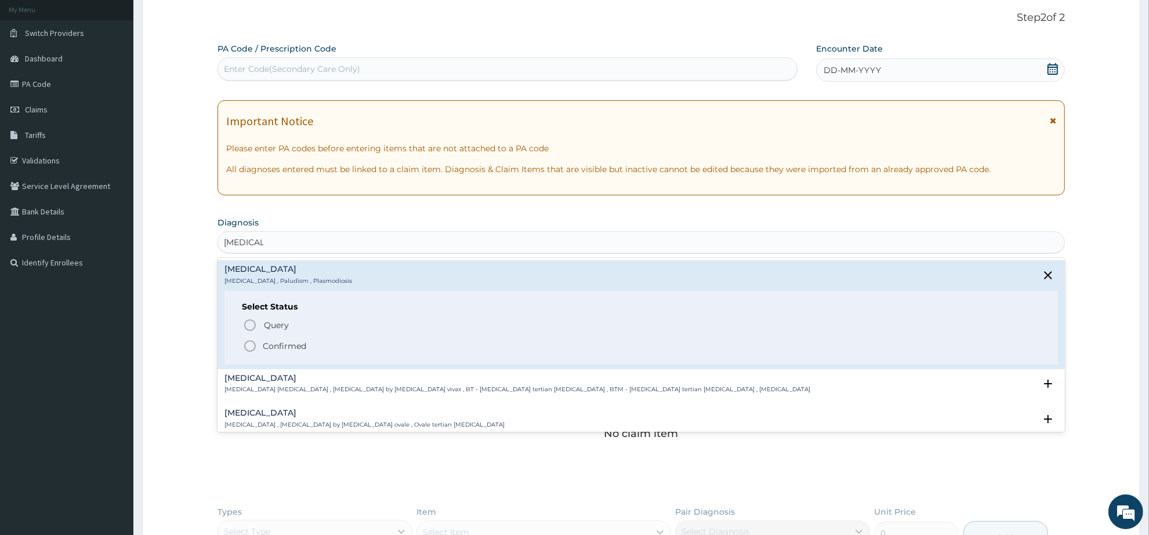
click at [248, 350] on circle "status option filled" at bounding box center [250, 346] width 10 height 10
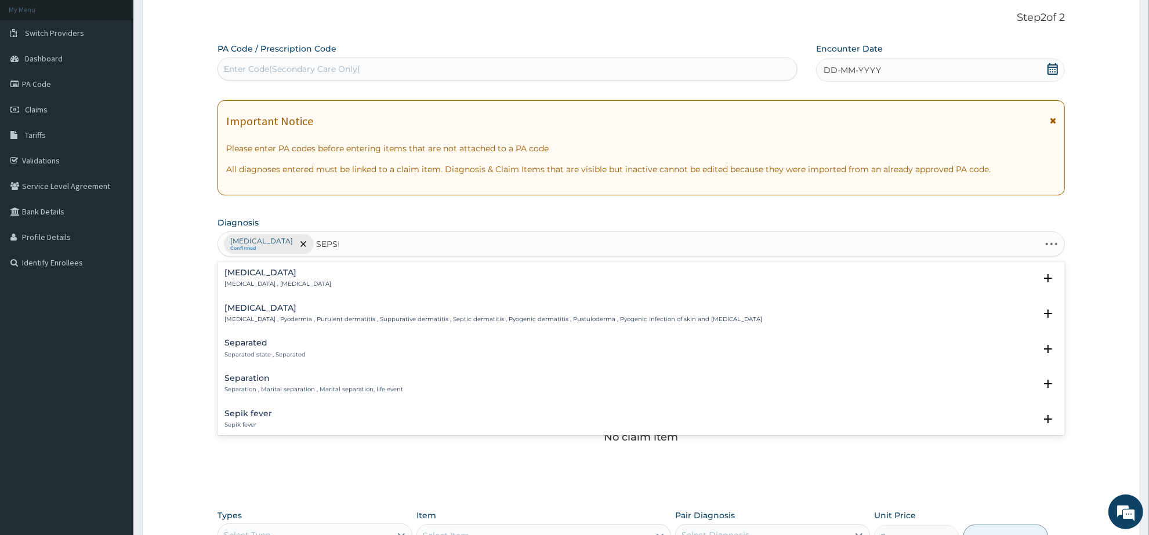
type input "SEPSIS"
click at [234, 274] on h4 "Sepsis" at bounding box center [278, 273] width 107 height 9
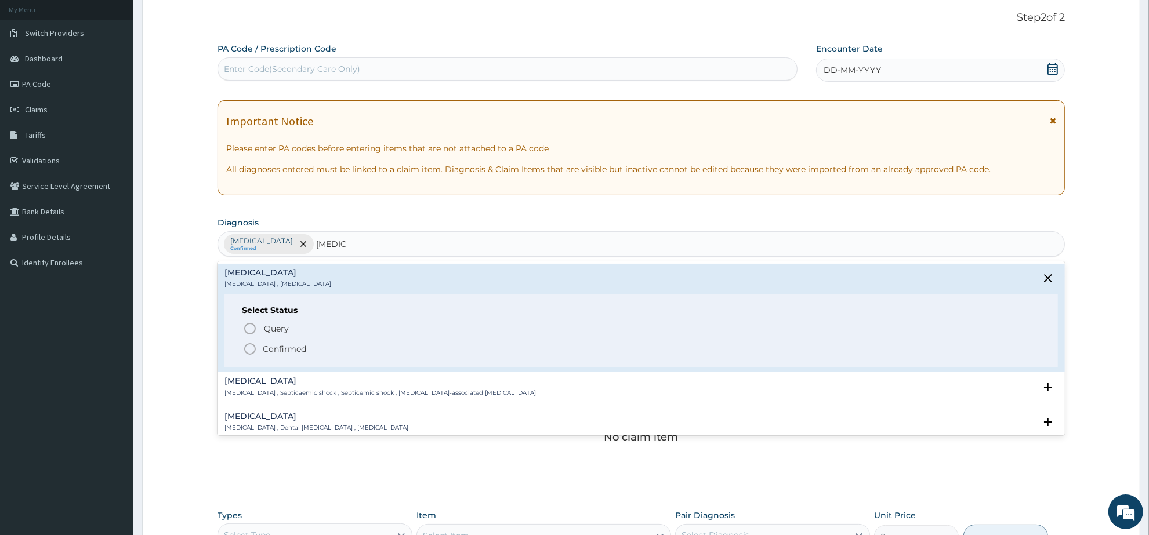
click at [252, 352] on icon "status option filled" at bounding box center [250, 349] width 14 height 14
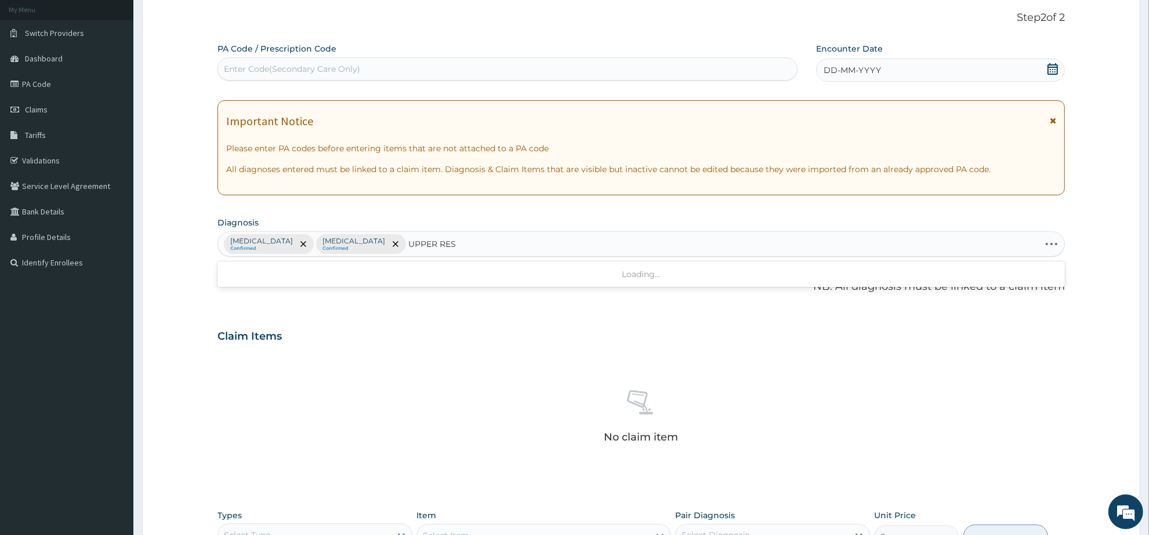
type input "UPPER RESP"
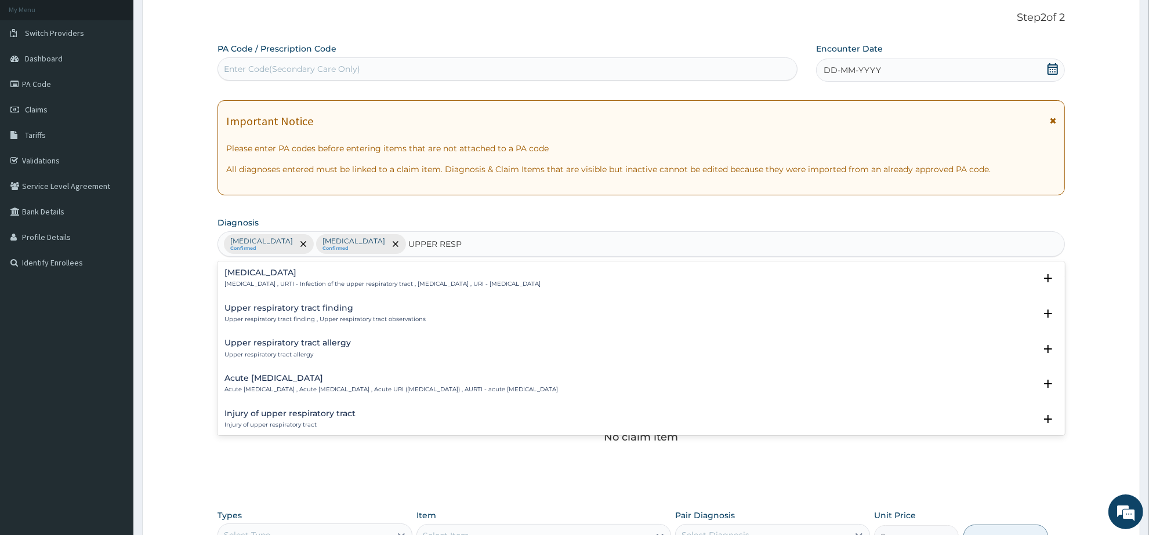
click at [309, 274] on h4 "Upper respiratory infection" at bounding box center [383, 273] width 316 height 9
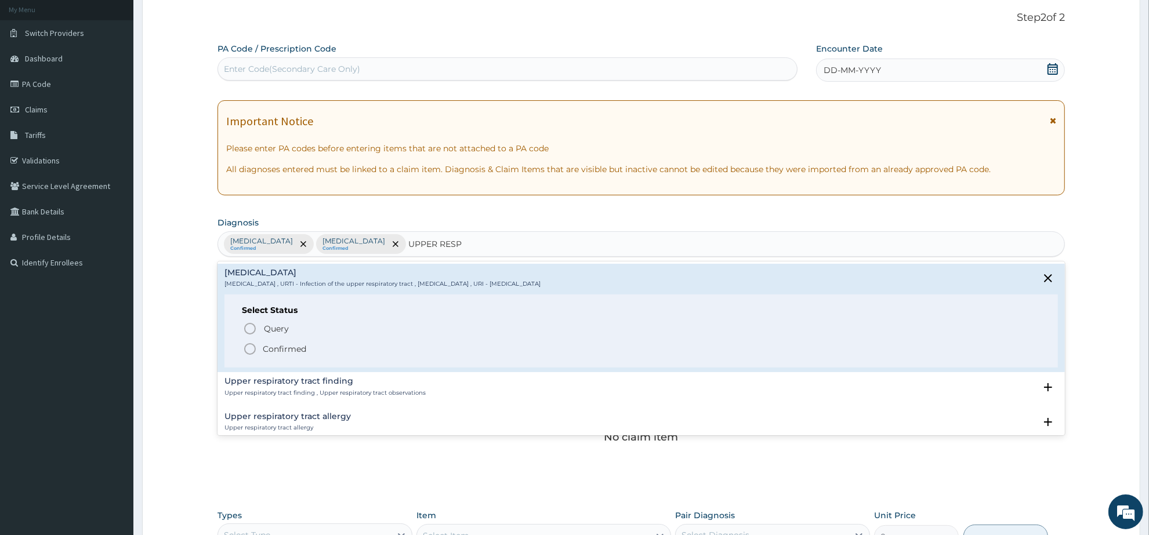
click at [253, 349] on icon "status option filled" at bounding box center [250, 349] width 14 height 14
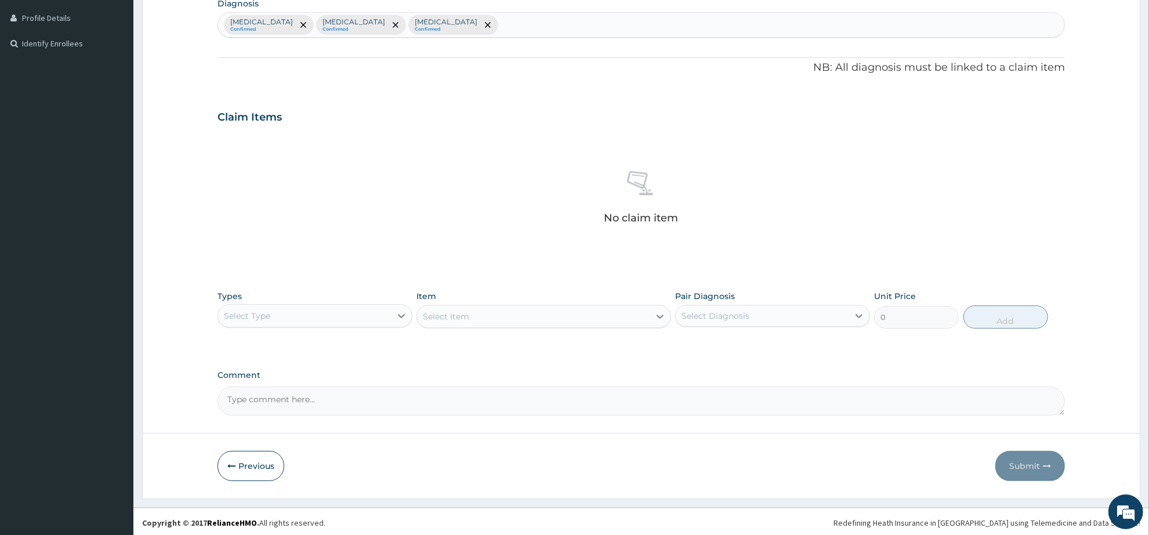
scroll to position [290, 0]
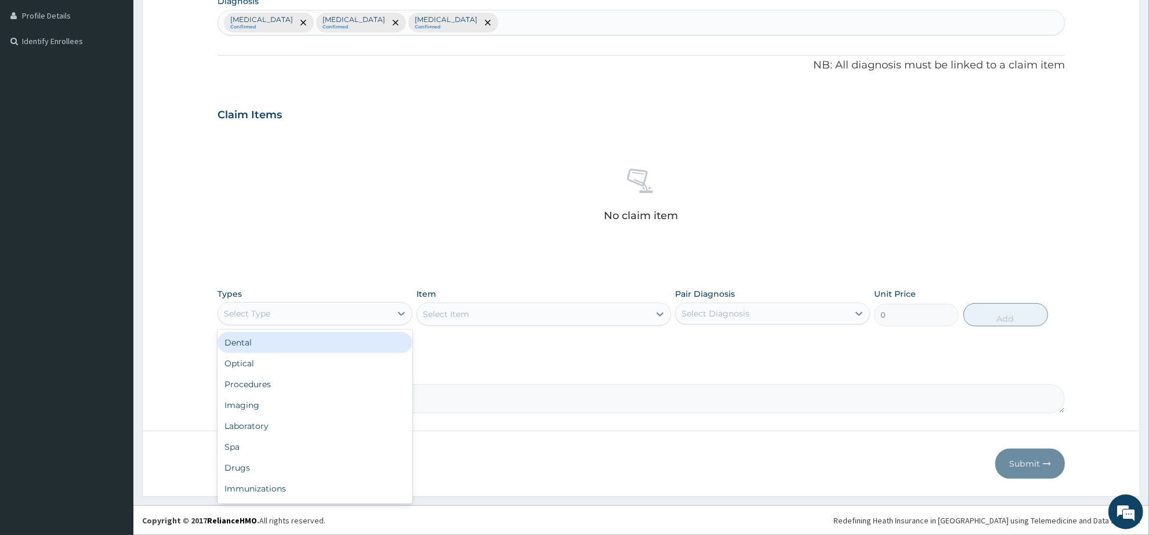
click at [323, 308] on div "Select Type" at bounding box center [304, 314] width 173 height 19
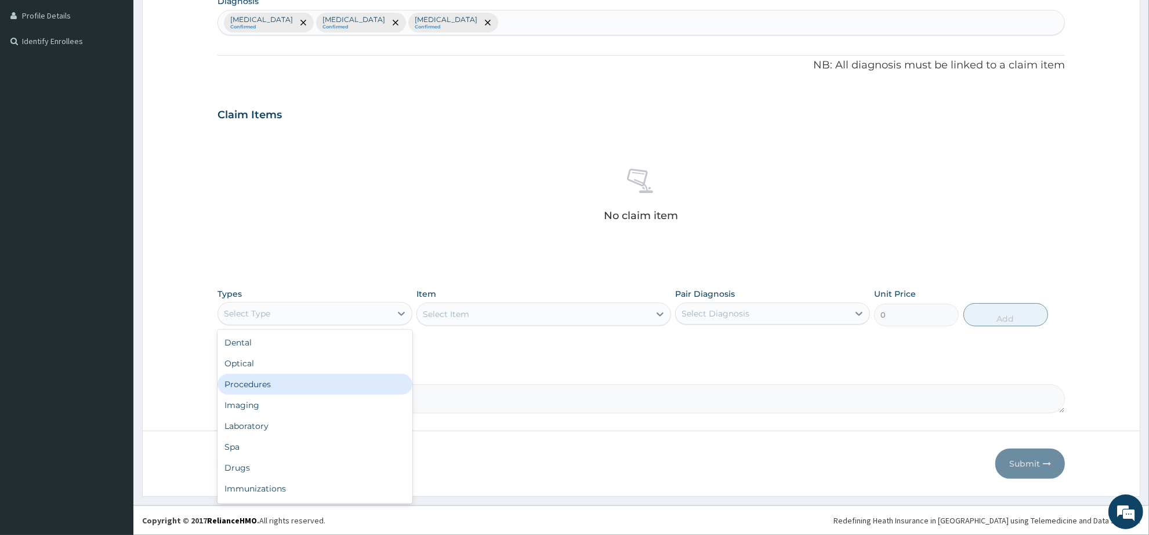
click at [301, 380] on div "Procedures" at bounding box center [315, 384] width 195 height 21
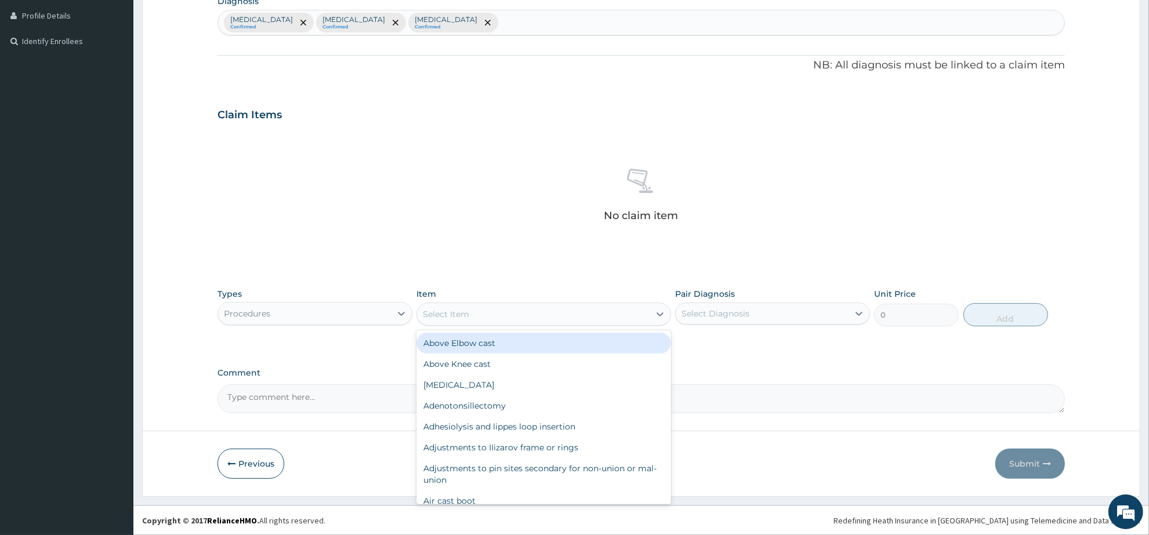
click at [502, 316] on div "Select Item" at bounding box center [533, 314] width 232 height 19
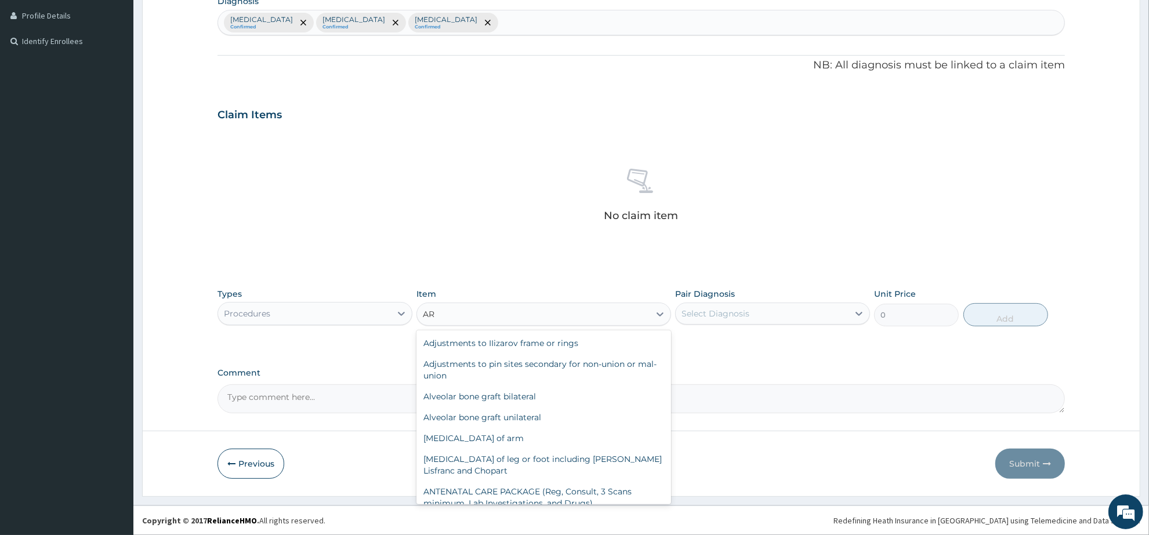
type input "A"
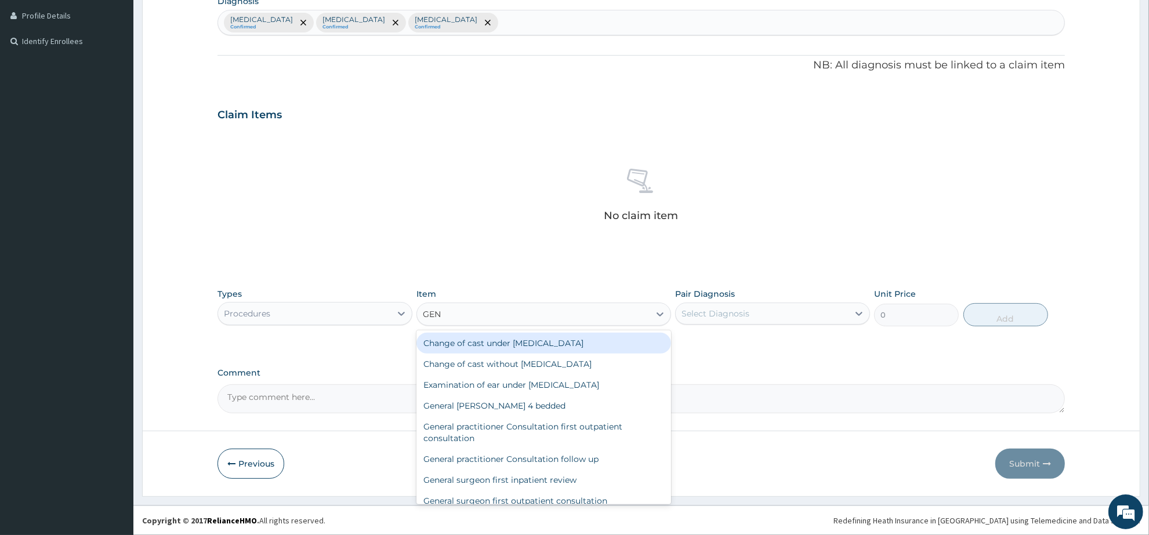
type input "GENE"
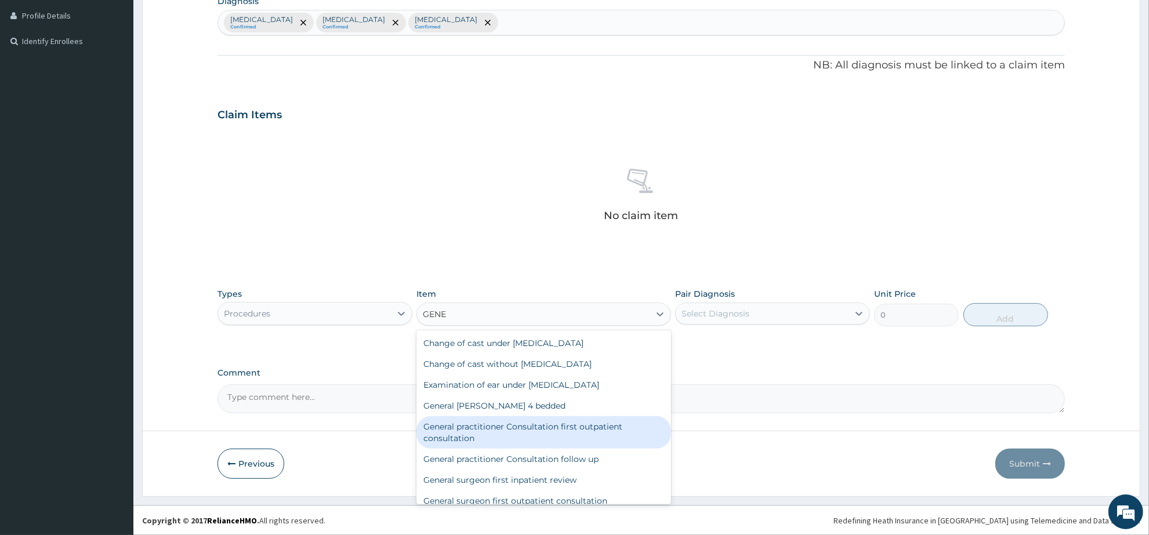
click at [584, 437] on div "General practitioner Consultation first outpatient consultation" at bounding box center [544, 433] width 254 height 32
type input "3547.5"
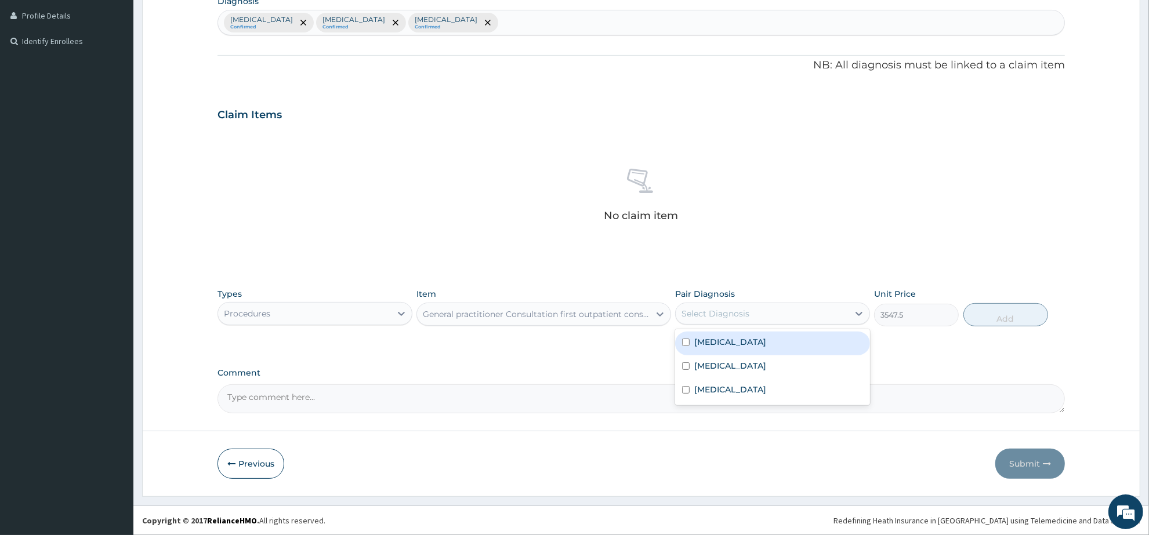
click at [777, 311] on div "Select Diagnosis" at bounding box center [762, 314] width 173 height 19
click at [774, 349] on div "Malaria" at bounding box center [772, 344] width 195 height 24
checkbox input "true"
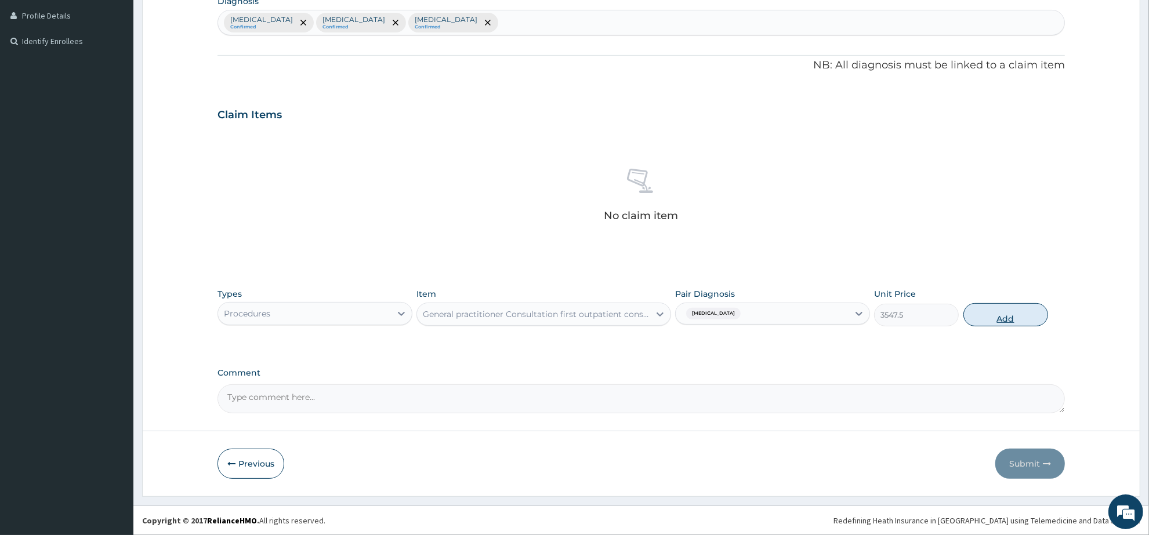
click at [1001, 316] on button "Add" at bounding box center [1006, 314] width 85 height 23
type input "0"
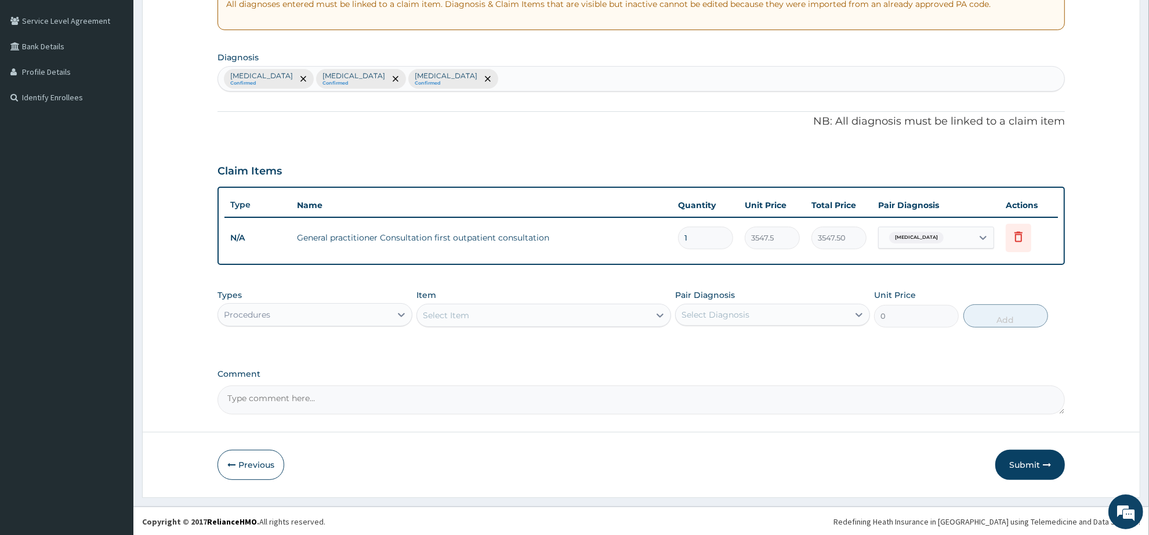
click at [371, 316] on div "Procedures" at bounding box center [304, 315] width 173 height 19
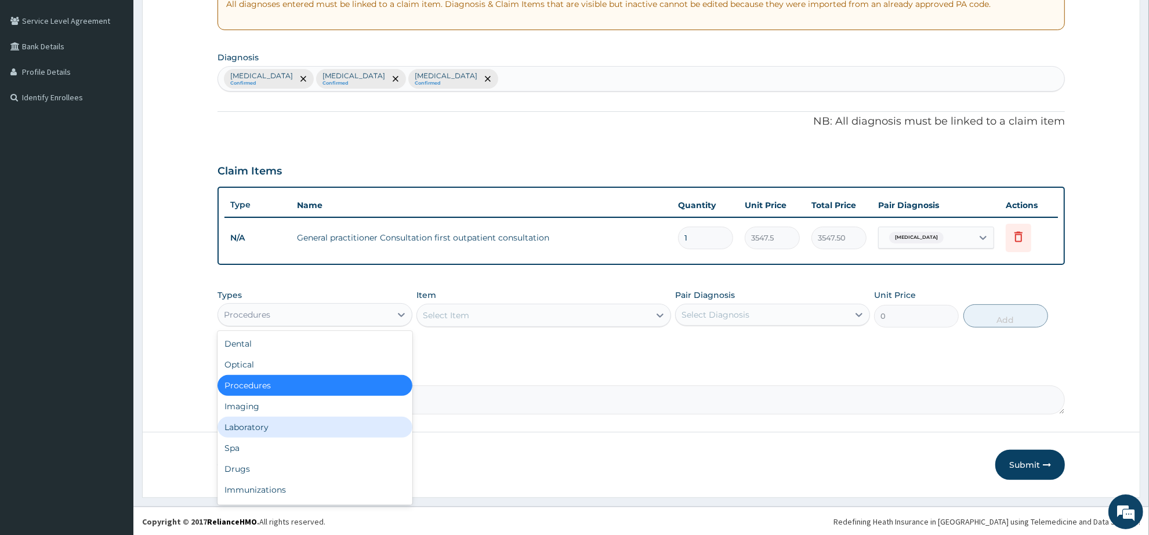
click at [311, 433] on div "Laboratory" at bounding box center [315, 427] width 195 height 21
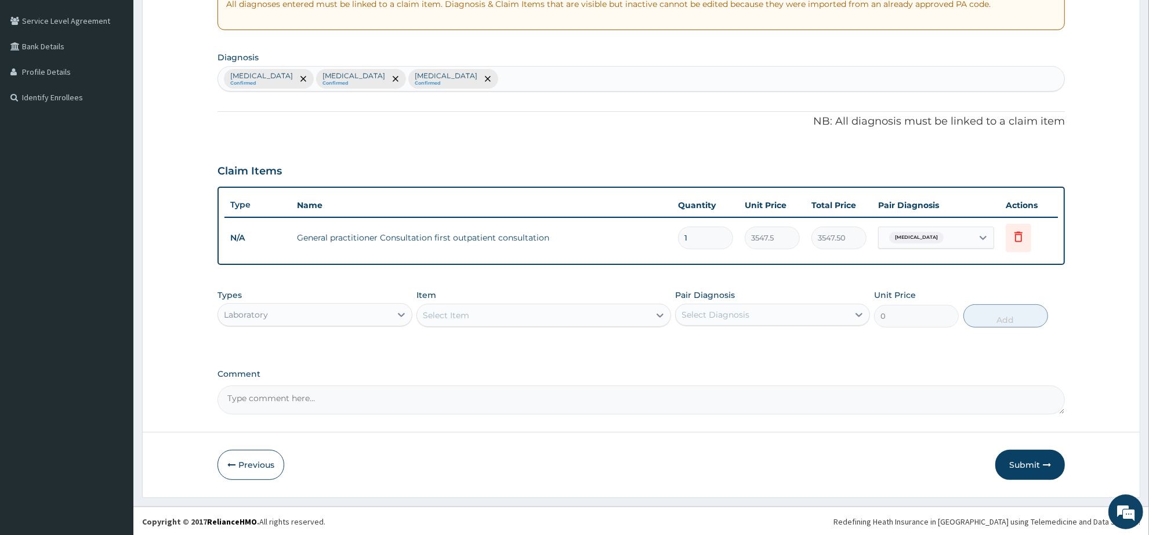
click at [487, 318] on div "Select Item" at bounding box center [533, 315] width 232 height 19
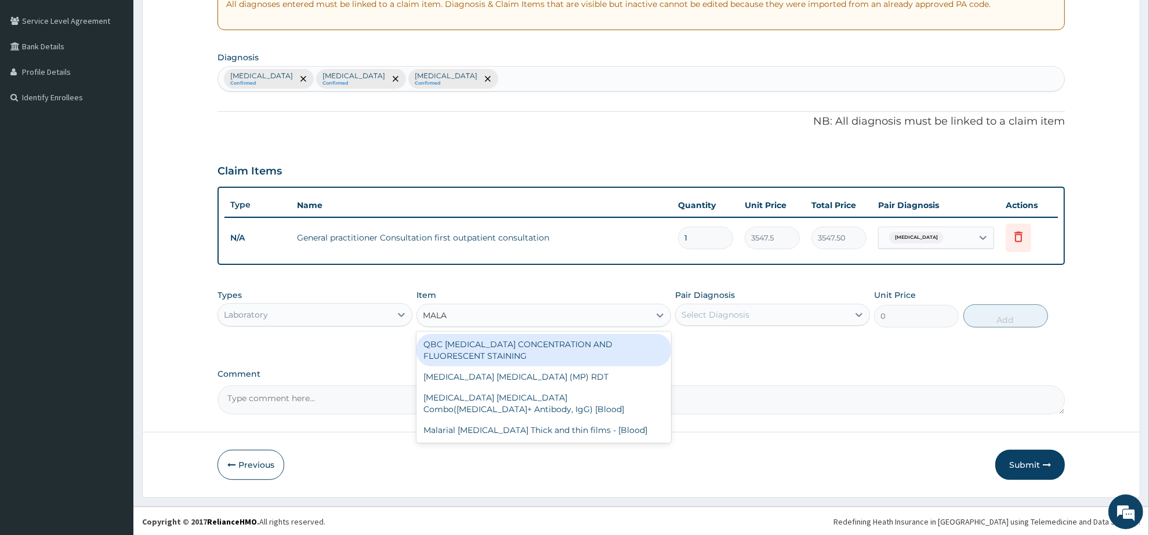
type input "MALAR"
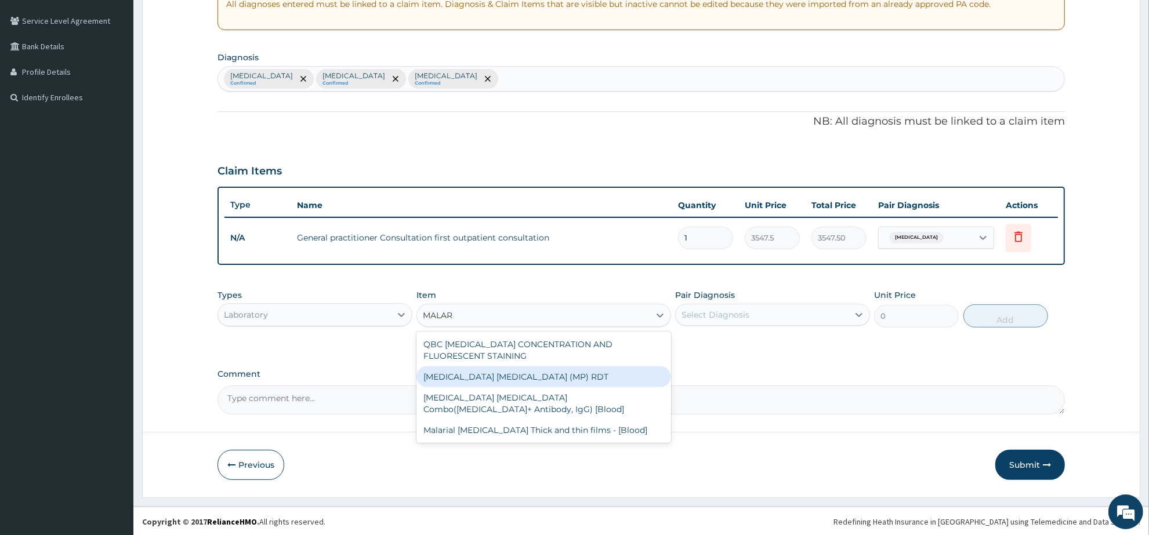
click at [511, 377] on div "[MEDICAL_DATA] [MEDICAL_DATA] (MP) RDT" at bounding box center [544, 377] width 254 height 21
type input "1612.5"
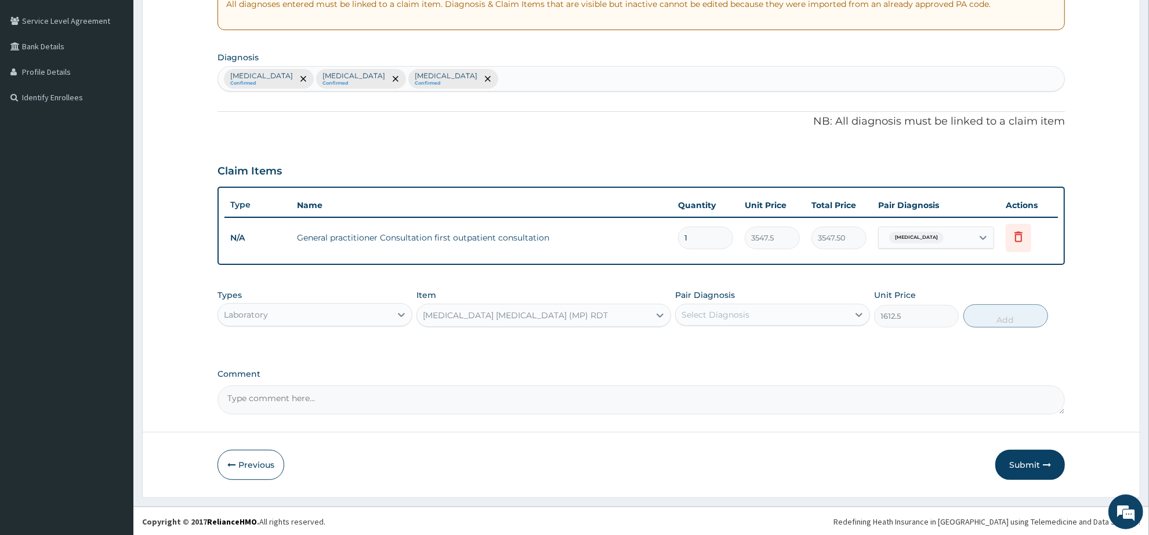
click at [729, 313] on div "Select Diagnosis" at bounding box center [716, 315] width 68 height 12
click at [731, 343] on div "[MEDICAL_DATA]" at bounding box center [772, 345] width 195 height 24
checkbox input "true"
click at [973, 315] on button "Add" at bounding box center [1006, 316] width 85 height 23
type input "0"
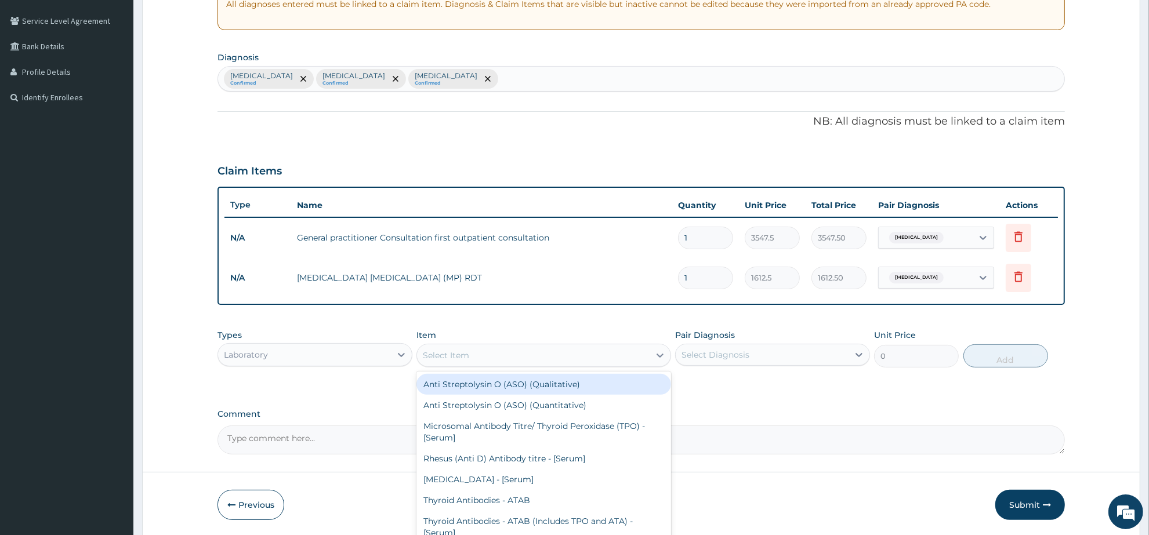
click at [515, 357] on div "Select Item" at bounding box center [533, 355] width 232 height 19
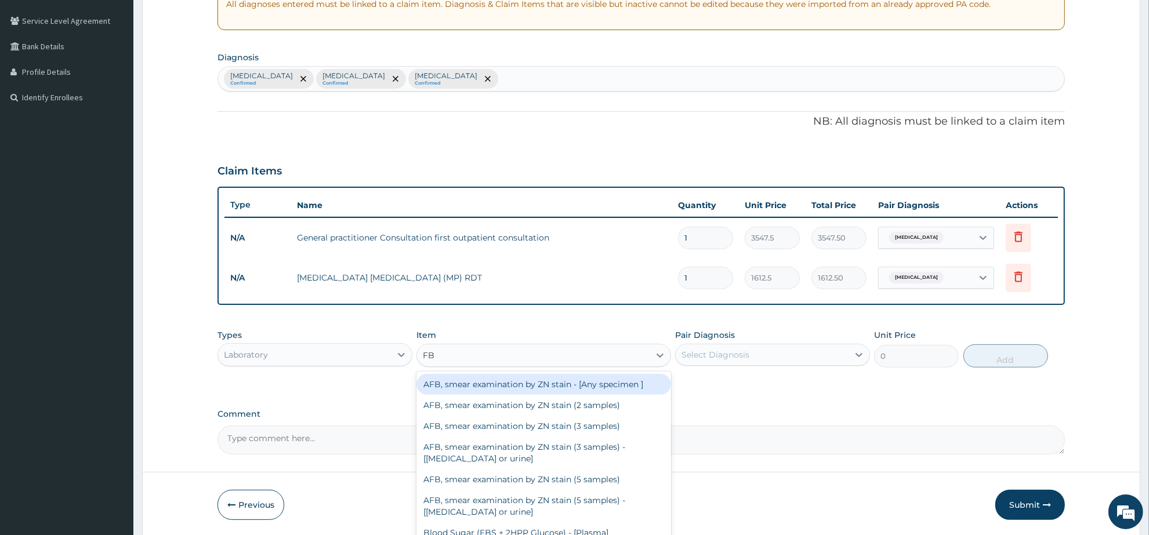
type input "FBC"
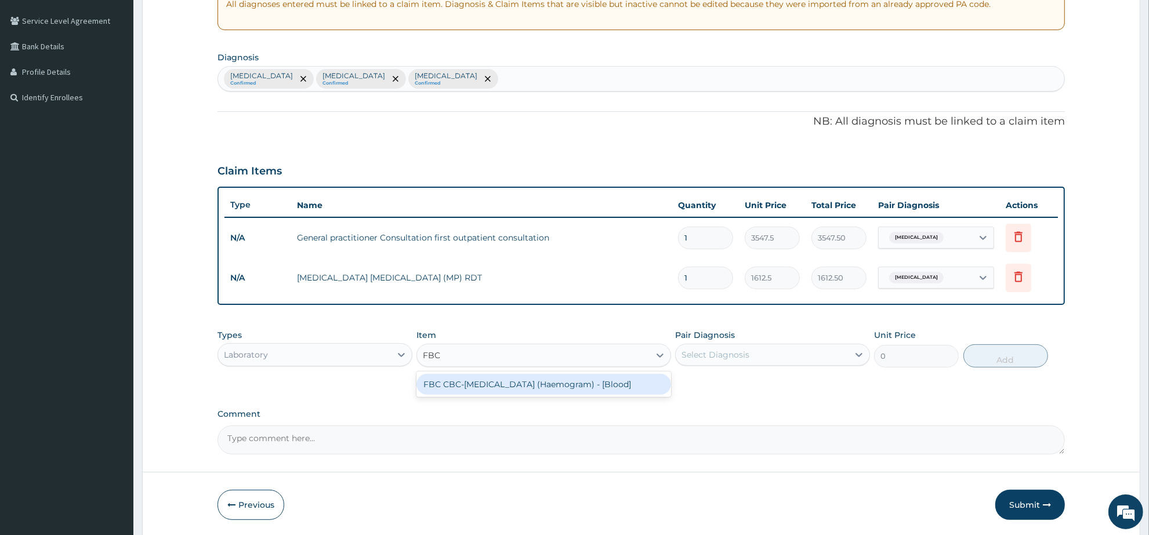
click at [520, 378] on div "FBC CBC-[MEDICAL_DATA] (Haemogram) - [Blood]" at bounding box center [544, 384] width 254 height 21
type input "4300"
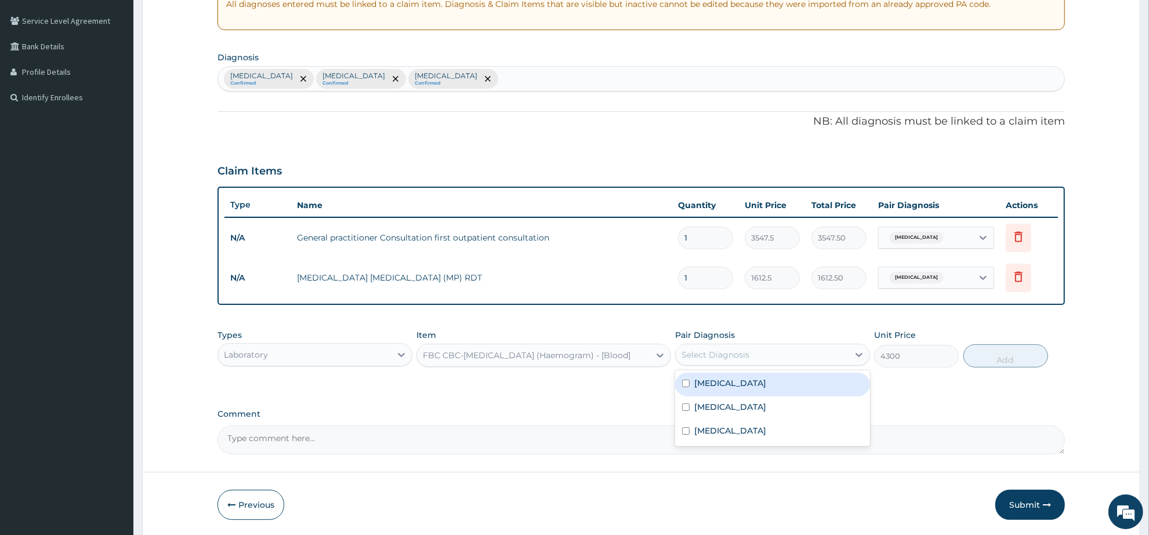
click at [761, 357] on div "Select Diagnosis" at bounding box center [762, 355] width 173 height 19
click at [759, 388] on div "[MEDICAL_DATA]" at bounding box center [772, 385] width 195 height 24
checkbox input "true"
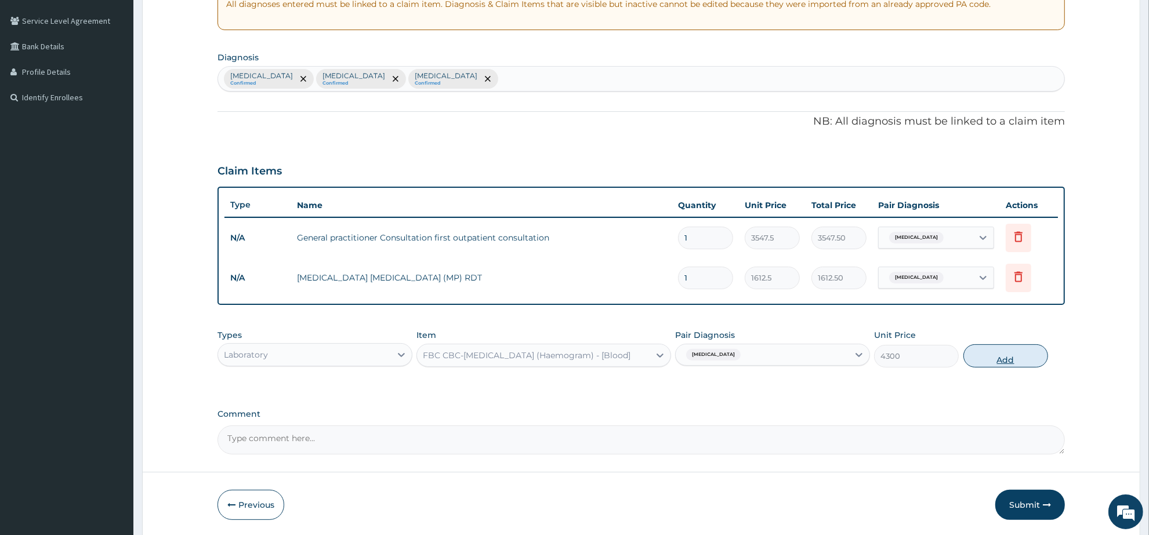
click at [991, 358] on button "Add" at bounding box center [1006, 356] width 85 height 23
type input "0"
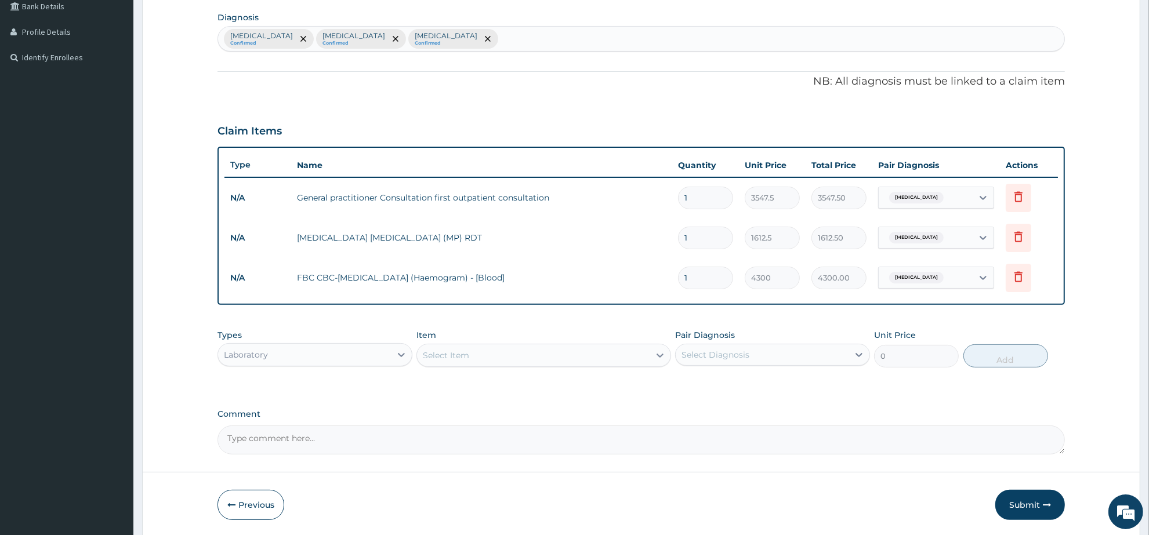
scroll to position [314, 0]
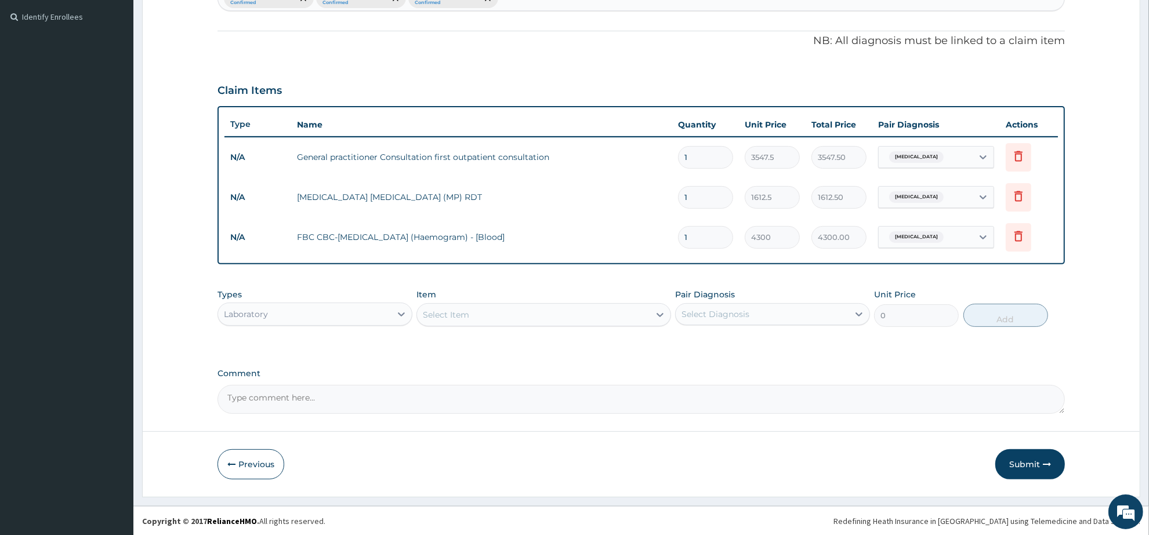
click at [363, 314] on div "Laboratory" at bounding box center [304, 314] width 173 height 19
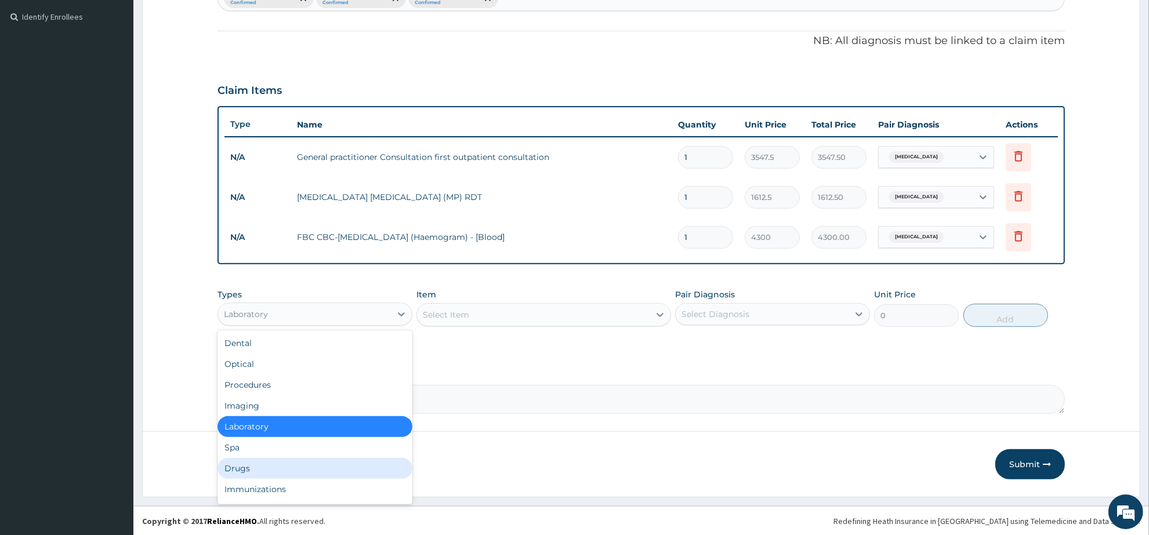
click at [271, 464] on div "Drugs" at bounding box center [315, 468] width 195 height 21
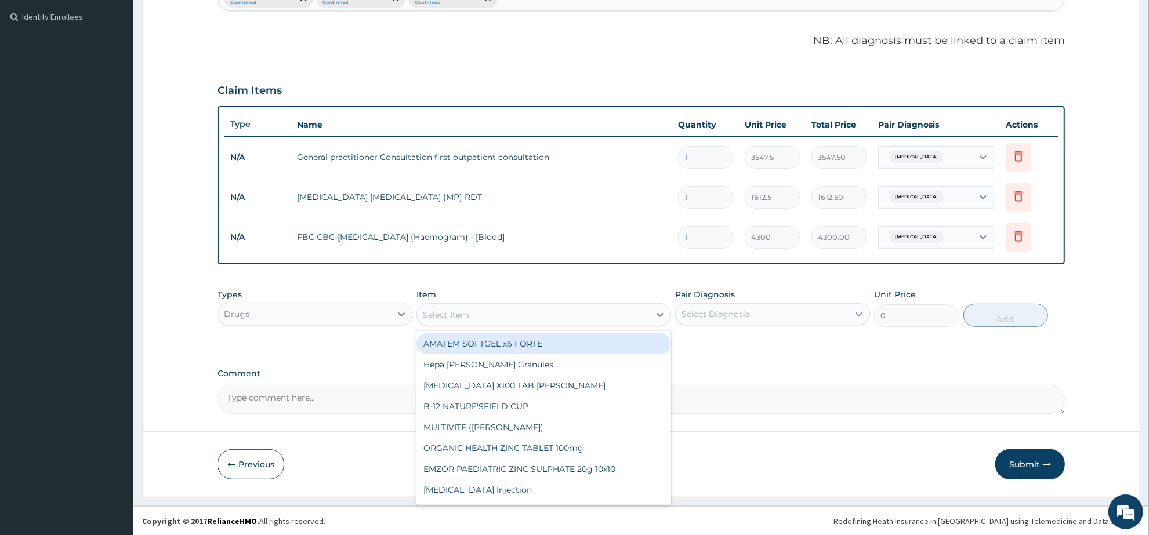
click at [470, 315] on div "Select Item" at bounding box center [533, 315] width 232 height 19
type input "ARTEM"
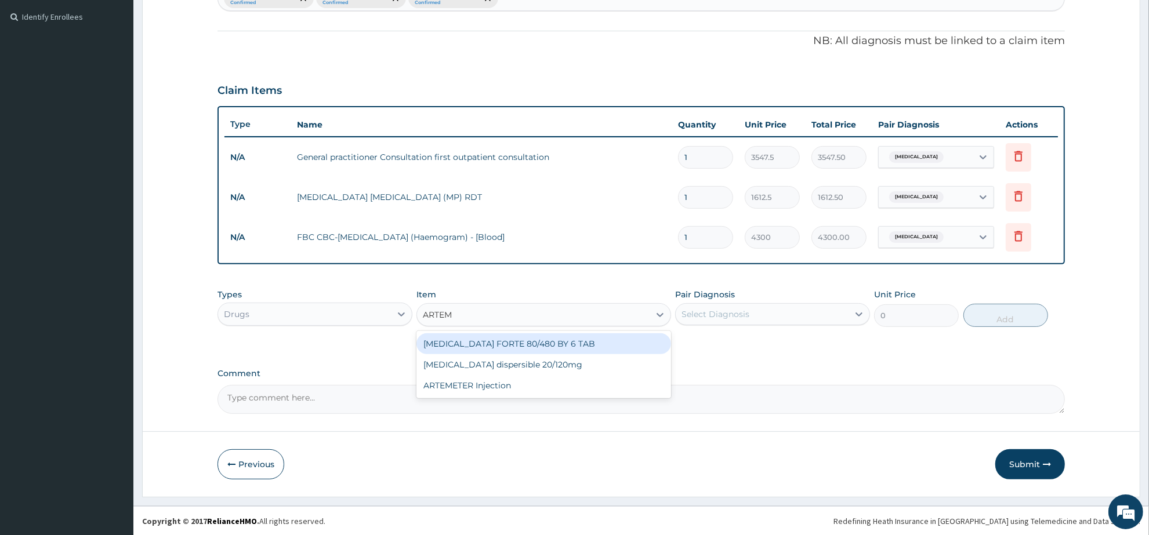
click at [514, 342] on div "COARTEM FORTE 80/480 BY 6 TAB" at bounding box center [544, 344] width 254 height 21
type input "449.35"
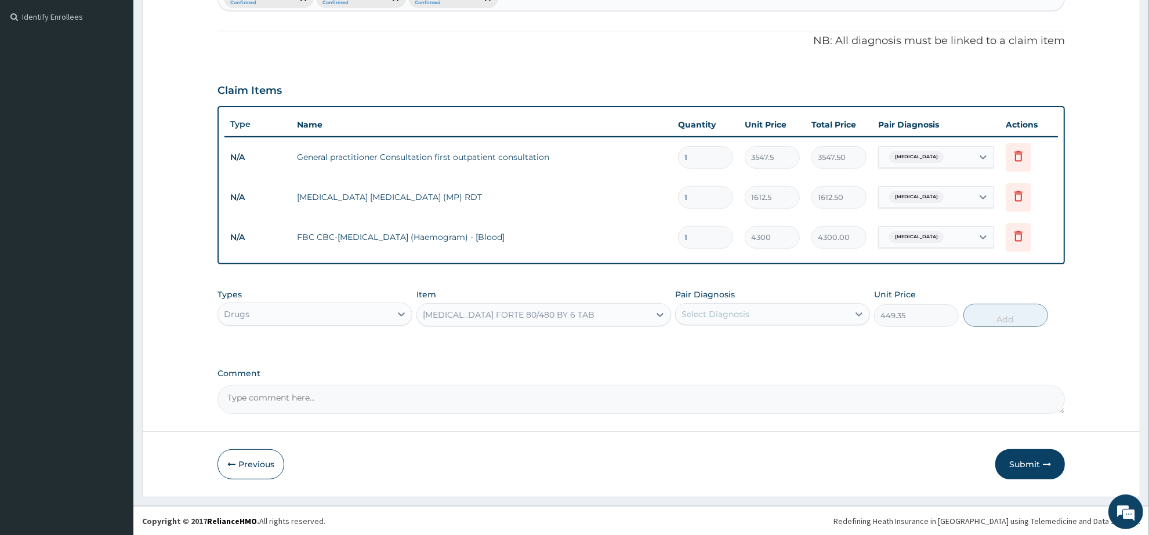
click at [726, 310] on div "Select Diagnosis" at bounding box center [716, 315] width 68 height 12
click at [729, 344] on div "[MEDICAL_DATA]" at bounding box center [772, 344] width 195 height 24
checkbox input "true"
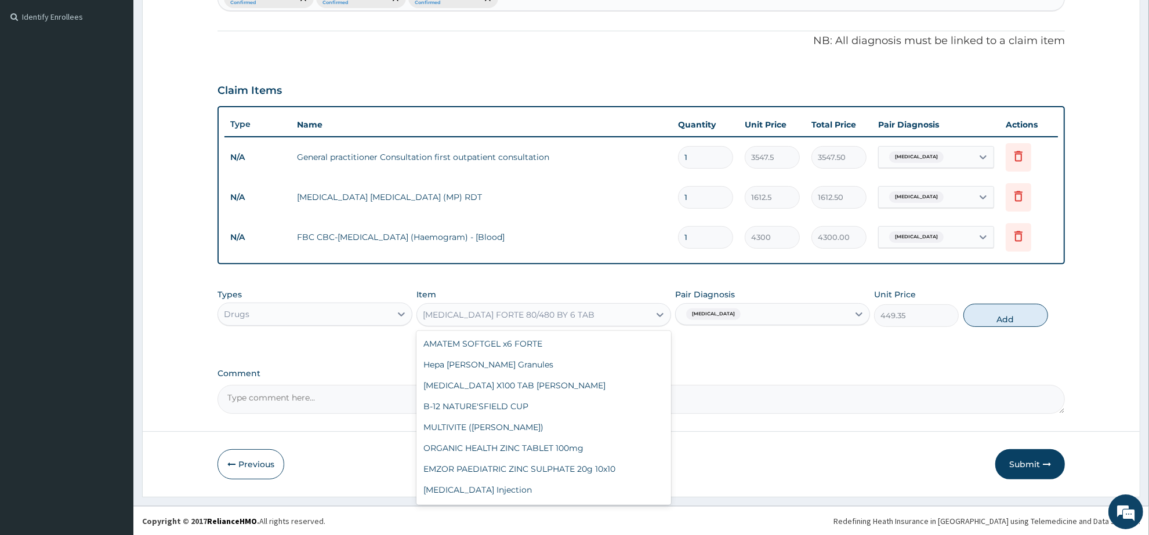
click at [524, 318] on div "[MEDICAL_DATA] FORTE 80/480 BY 6 TAB" at bounding box center [509, 315] width 172 height 12
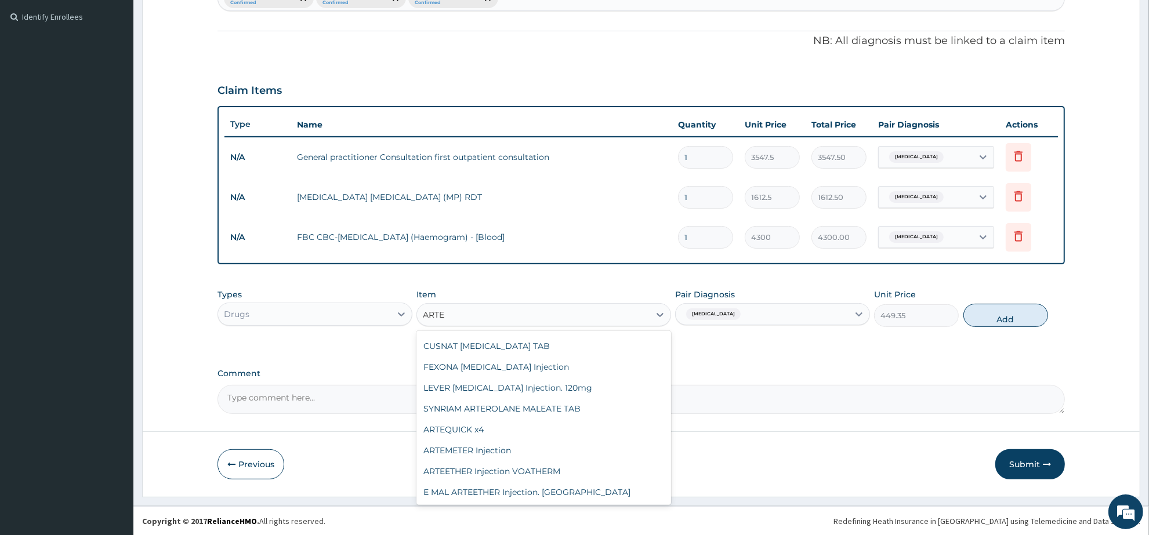
scroll to position [1, 0]
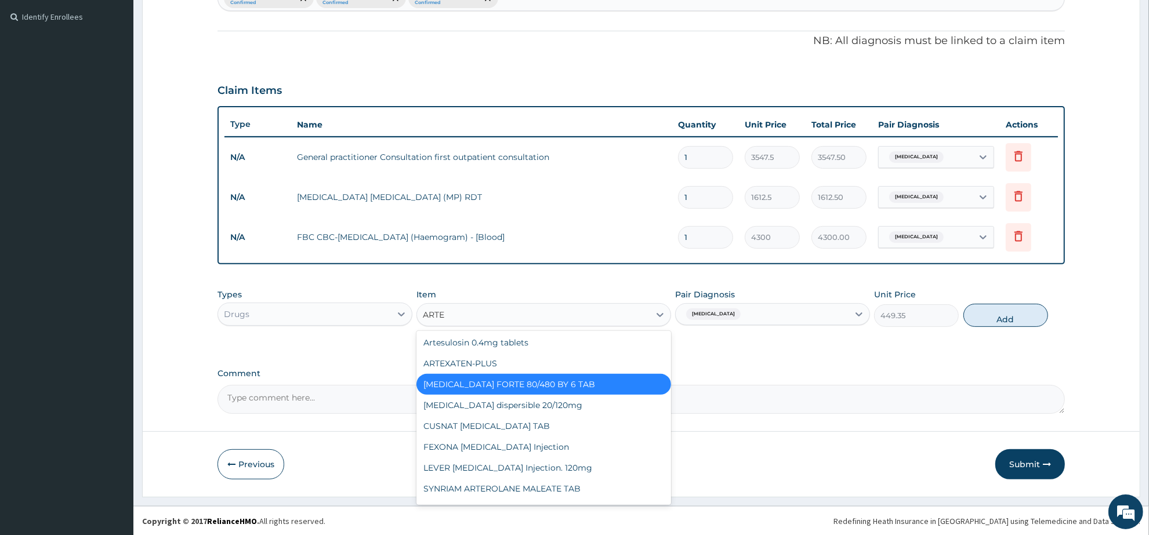
type input "ARTEM"
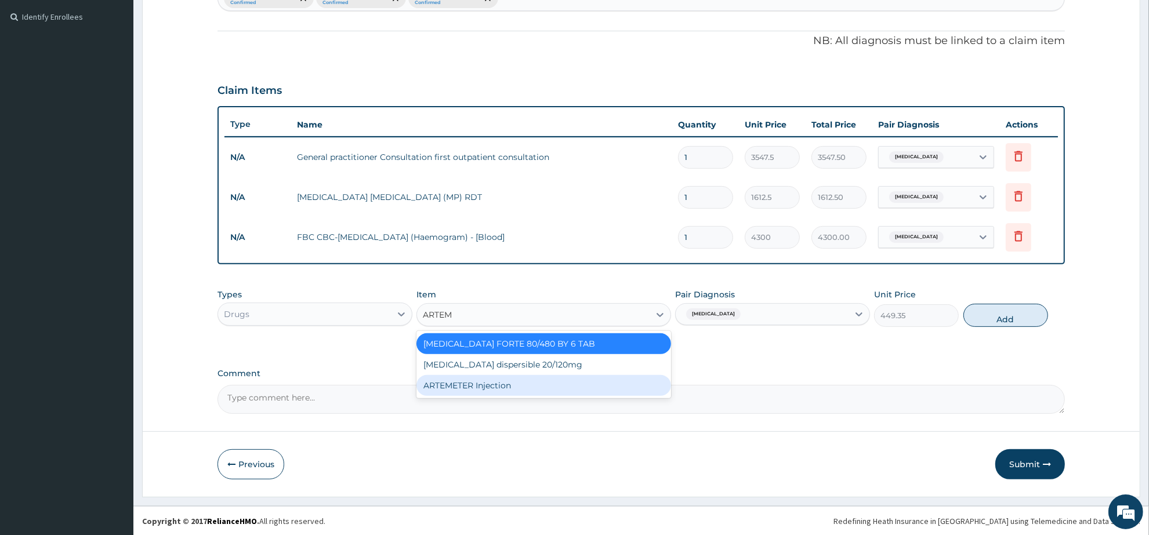
click at [528, 379] on div "ARTEMETER Injection" at bounding box center [544, 385] width 254 height 21
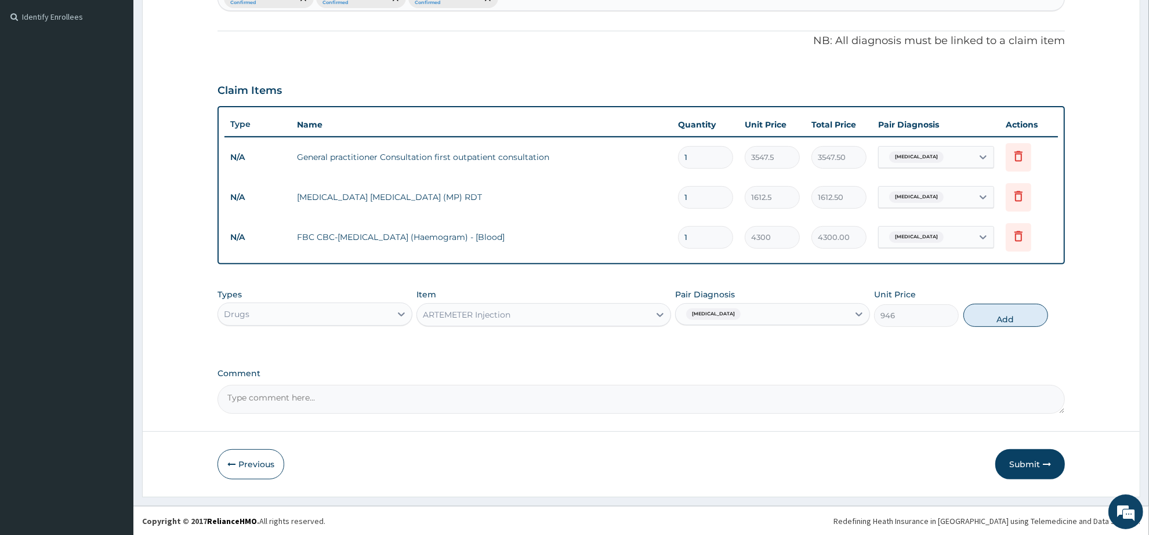
click at [711, 311] on span "[MEDICAL_DATA]" at bounding box center [713, 315] width 55 height 12
click at [984, 310] on button "Add" at bounding box center [1006, 315] width 85 height 23
type input "0"
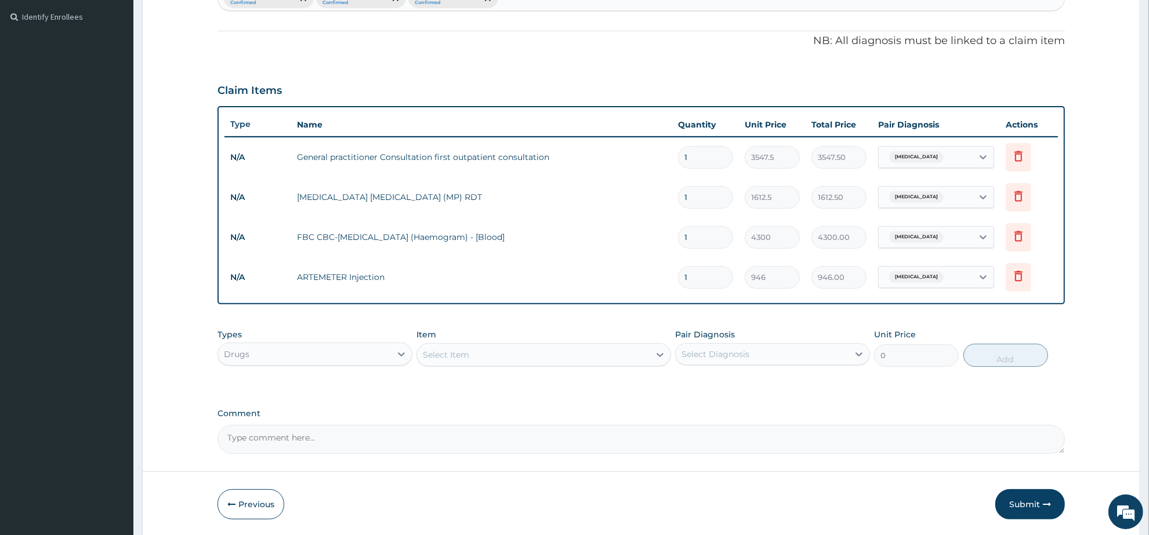
drag, startPoint x: 700, startPoint y: 278, endPoint x: 640, endPoint y: 270, distance: 60.9
click at [640, 270] on tr "N/A ARTEMETER Injection 1 946 946.00 Malaria Delete" at bounding box center [642, 278] width 834 height 40
type input "6"
type input "5676.00"
type input "6"
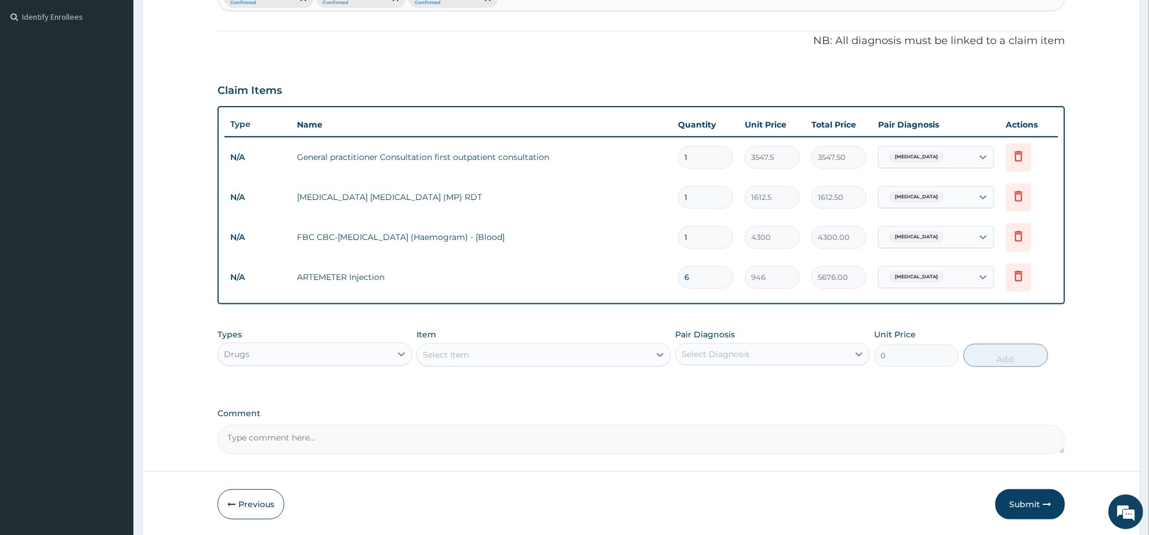
click at [445, 349] on div "Select Item" at bounding box center [446, 355] width 46 height 12
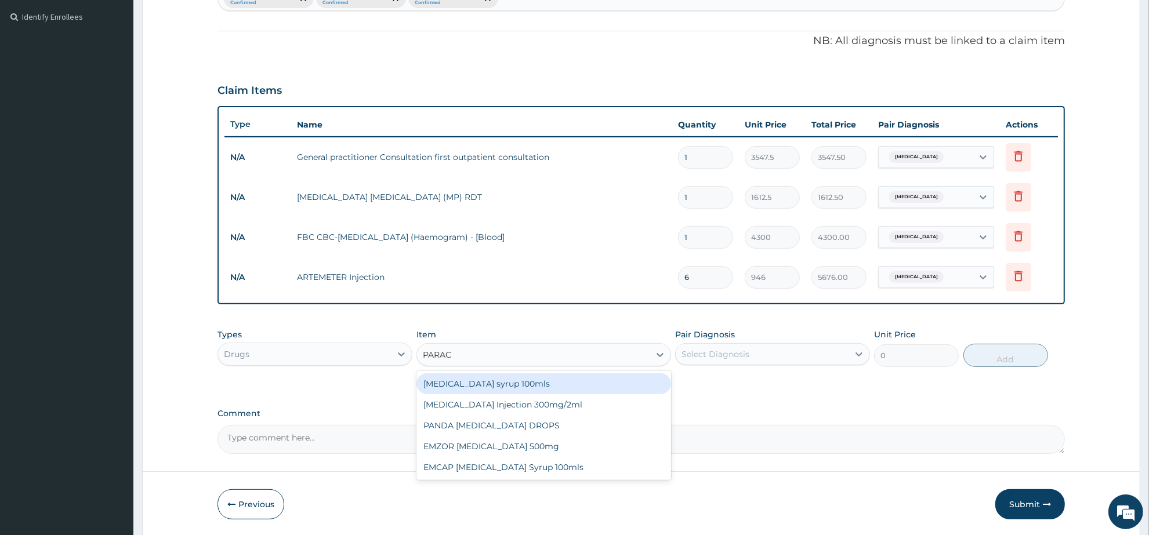
type input "PARACE"
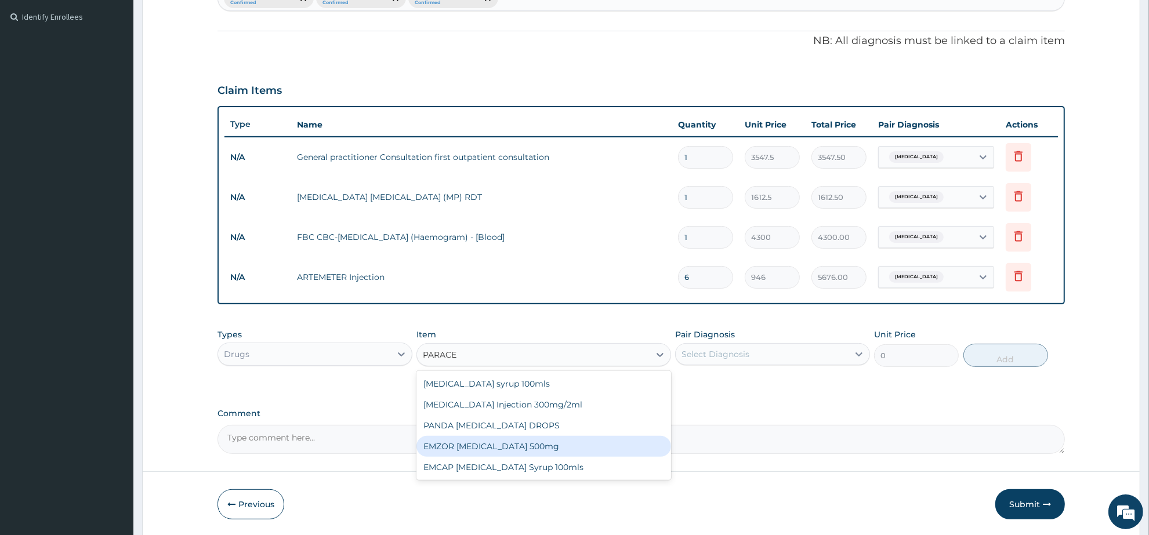
click at [527, 441] on div "EMZOR PARACETAMOL 500mg" at bounding box center [544, 446] width 254 height 21
type input "23.65"
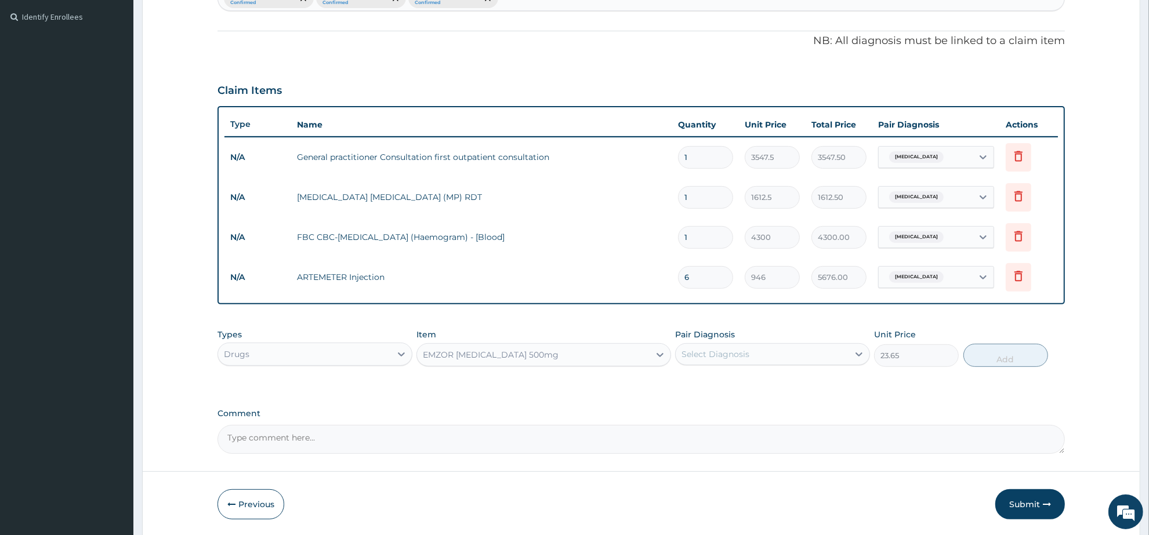
click at [720, 353] on div "Select Diagnosis" at bounding box center [716, 355] width 68 height 12
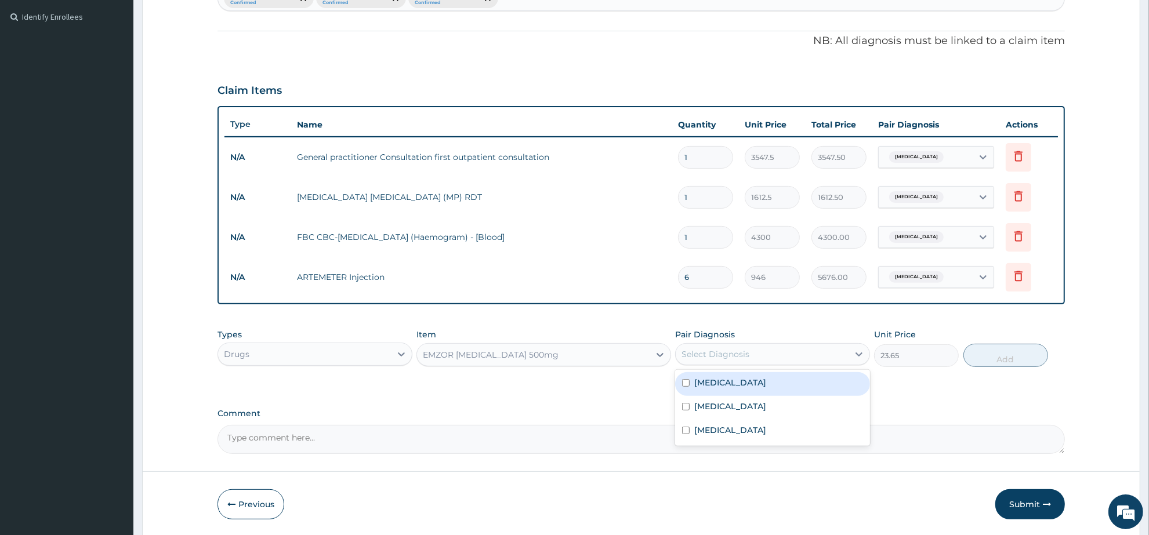
click at [728, 383] on div "Malaria" at bounding box center [772, 384] width 195 height 24
checkbox input "true"
click at [995, 354] on button "Add" at bounding box center [1006, 355] width 85 height 23
type input "0"
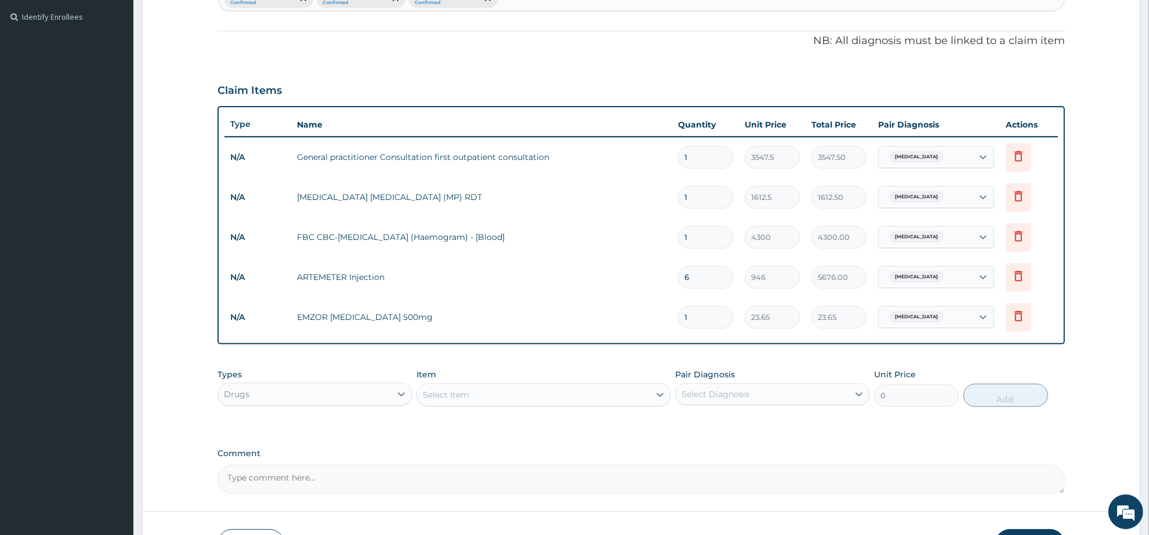
drag, startPoint x: 703, startPoint y: 323, endPoint x: 656, endPoint y: 313, distance: 48.6
click at [656, 313] on tr "N/A EMZOR PARACETAMOL 500mg 1 23.65 23.65 Malaria Delete" at bounding box center [642, 318] width 834 height 40
click at [711, 323] on input "1" at bounding box center [705, 317] width 55 height 23
type input "18"
type input "425.70"
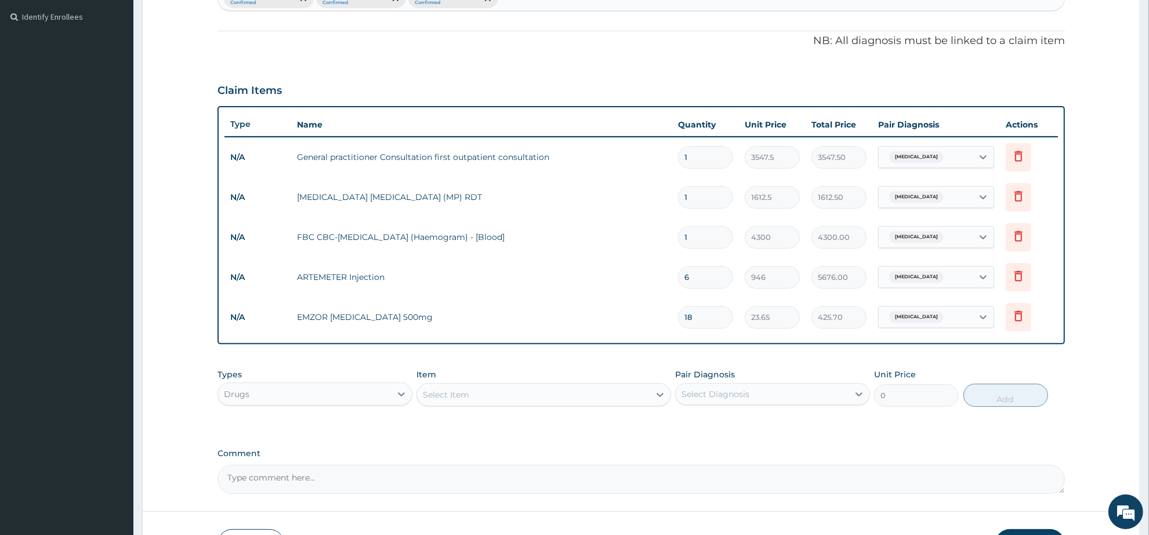
type input "18"
click at [494, 394] on div "Select Item" at bounding box center [533, 395] width 232 height 19
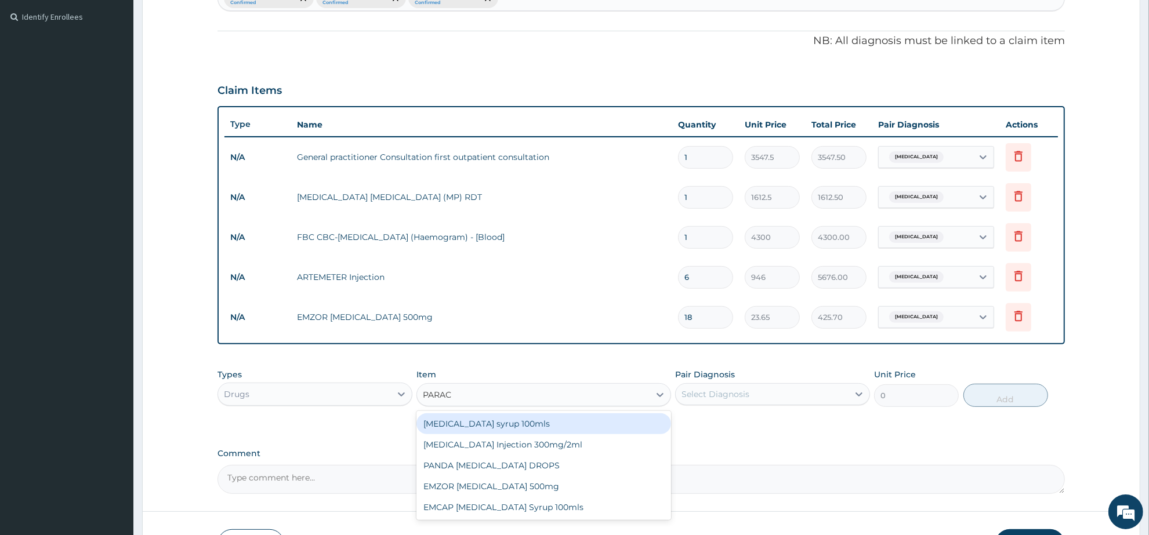
type input "PARACE"
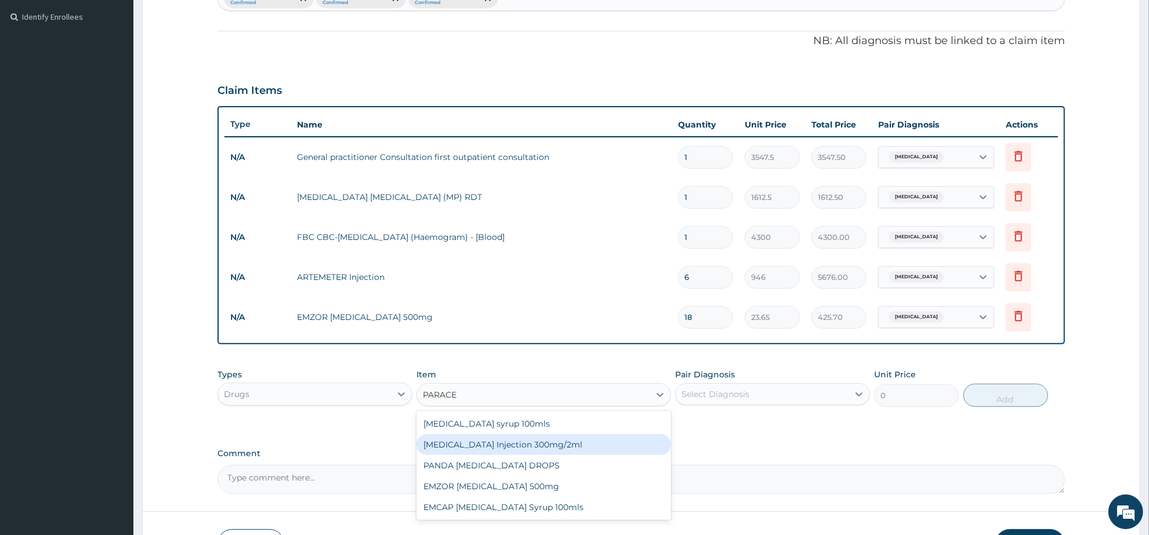
click at [553, 439] on div "PARACETAMOL Injection 300mg/2ml" at bounding box center [544, 445] width 254 height 21
type input "260.15"
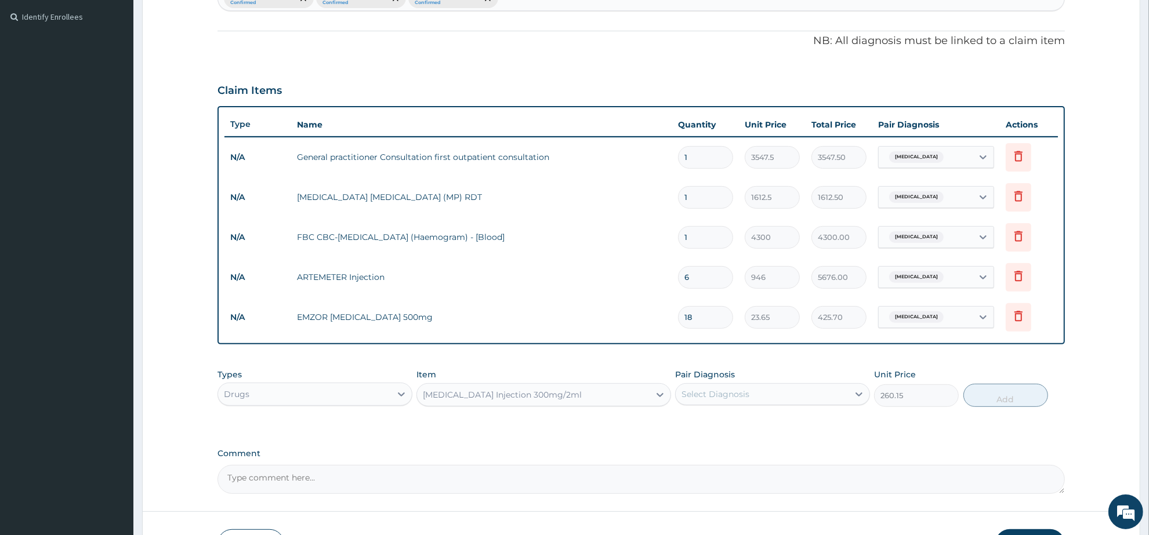
click at [735, 393] on div "Select Diagnosis" at bounding box center [716, 395] width 68 height 12
click at [740, 428] on div "Malaria" at bounding box center [772, 424] width 195 height 24
checkbox input "true"
click at [996, 399] on button "Add" at bounding box center [1006, 395] width 85 height 23
type input "0"
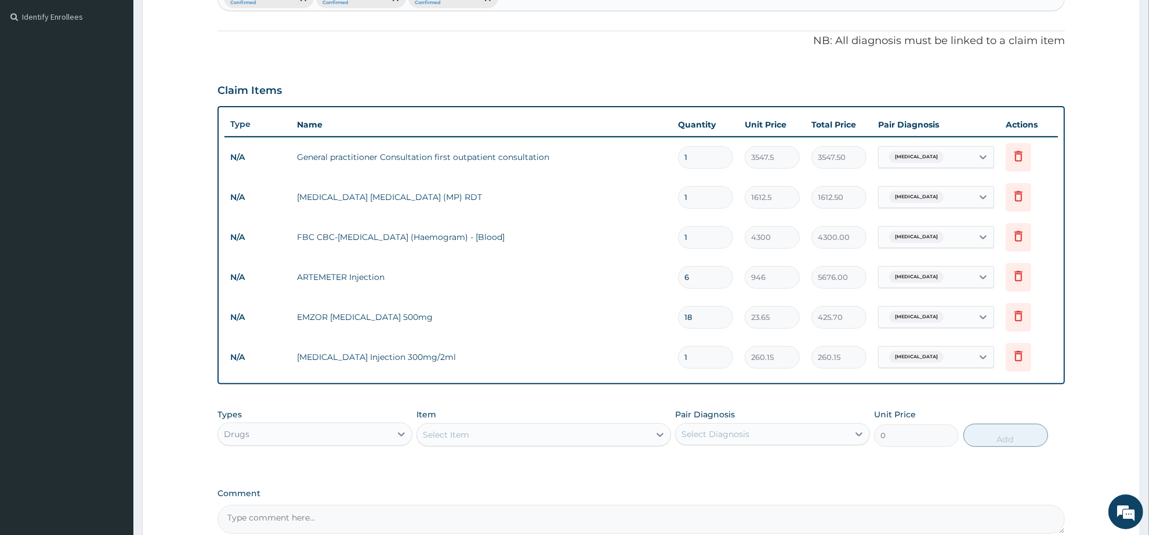
drag, startPoint x: 694, startPoint y: 355, endPoint x: 676, endPoint y: 357, distance: 18.1
click at [676, 357] on td "1" at bounding box center [705, 358] width 67 height 34
type input "3"
type input "780.45"
type input "3"
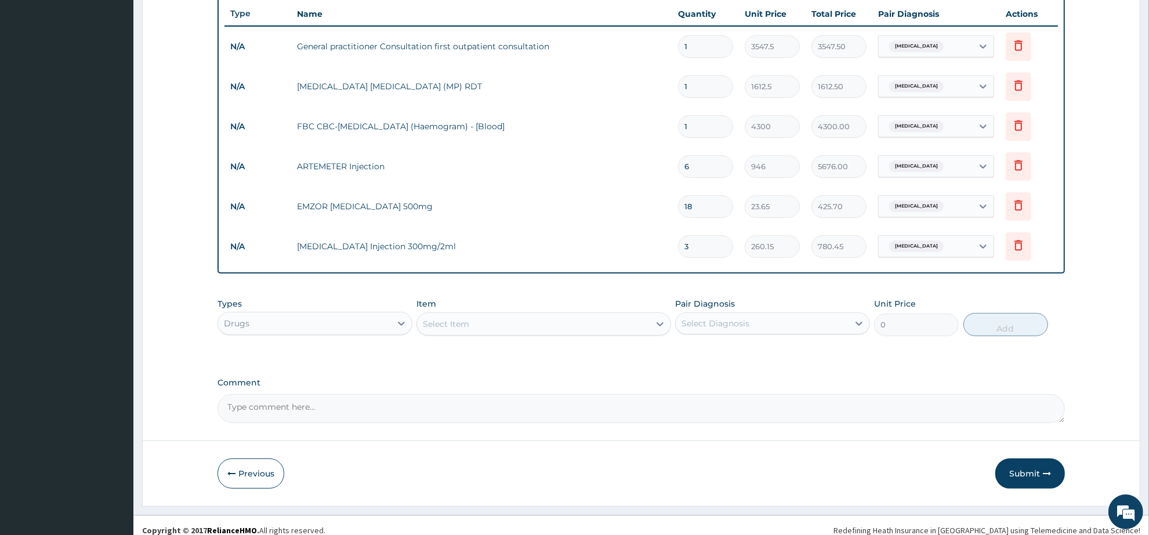
scroll to position [433, 0]
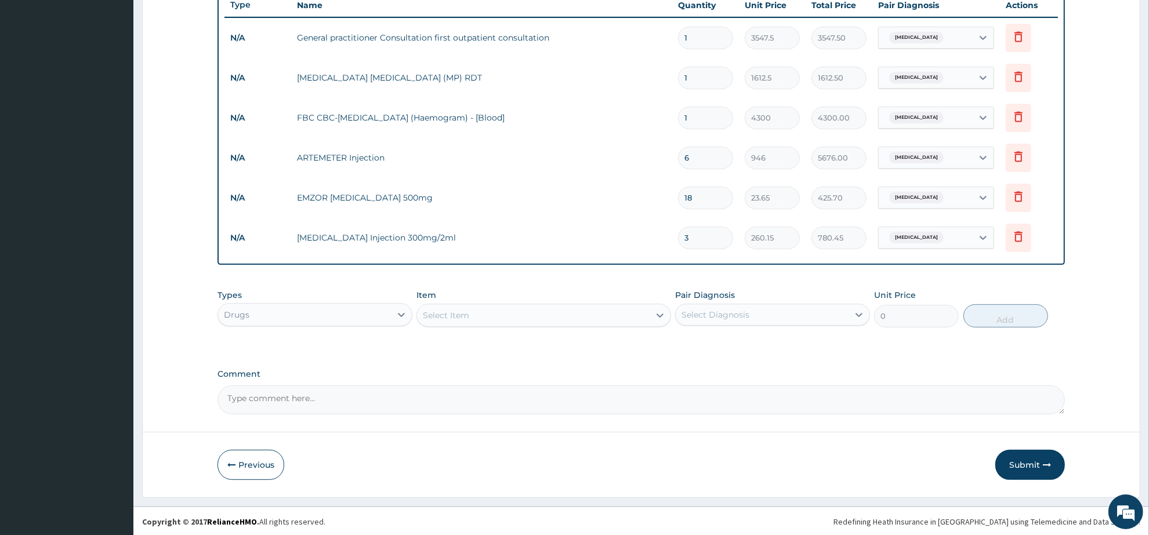
click at [465, 321] on div "Select Item" at bounding box center [533, 315] width 232 height 19
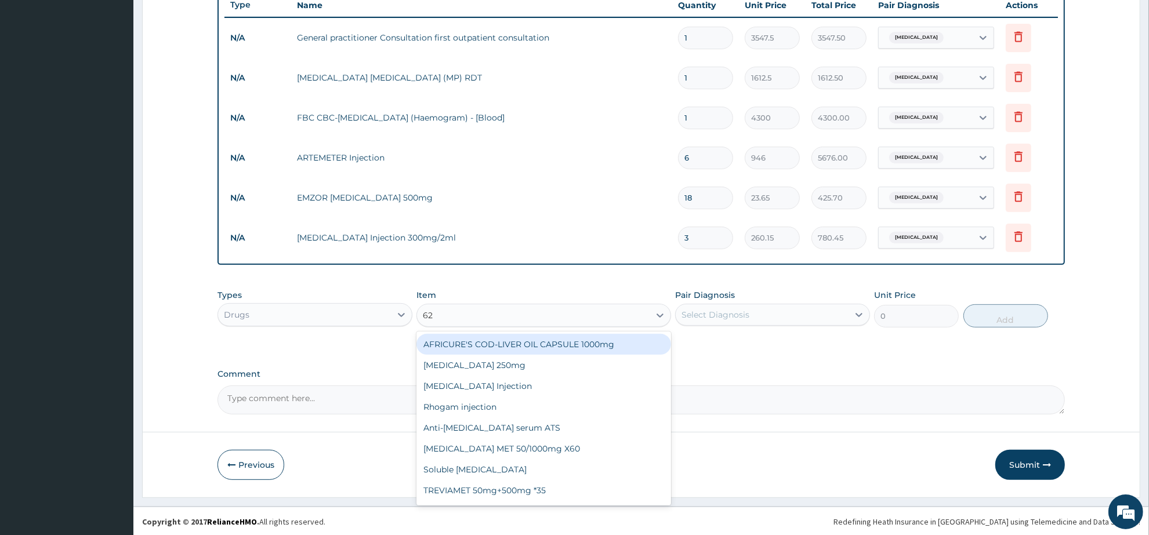
type input "625"
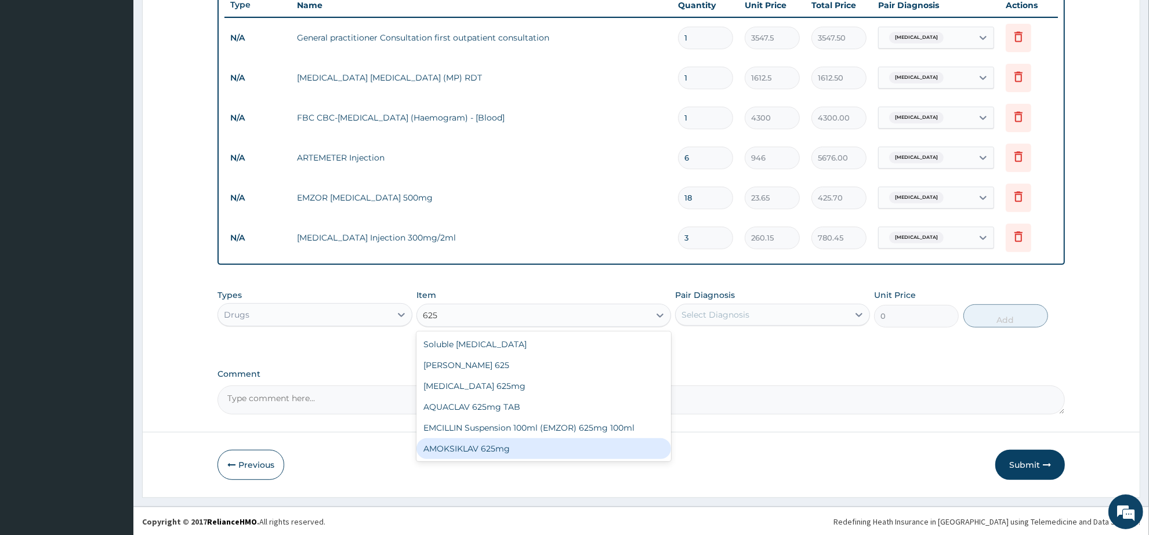
click at [523, 452] on div "AMOKSIKLAV 625mg" at bounding box center [544, 449] width 254 height 21
type input "650.375"
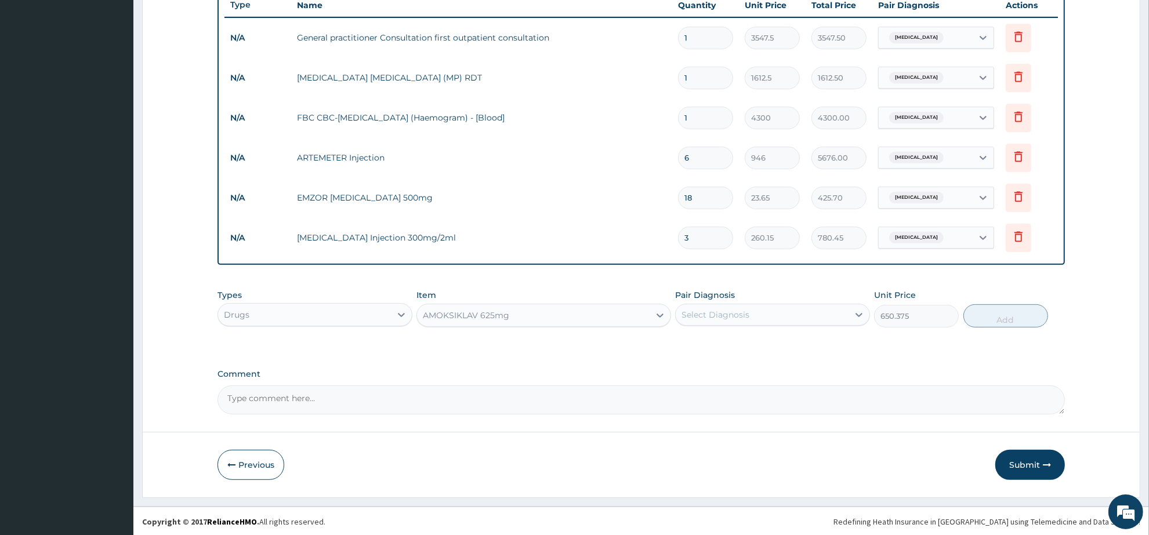
click at [748, 306] on div "Select Diagnosis" at bounding box center [762, 315] width 173 height 19
click at [761, 392] on label "Upper respiratory infection" at bounding box center [730, 391] width 72 height 12
checkbox input "true"
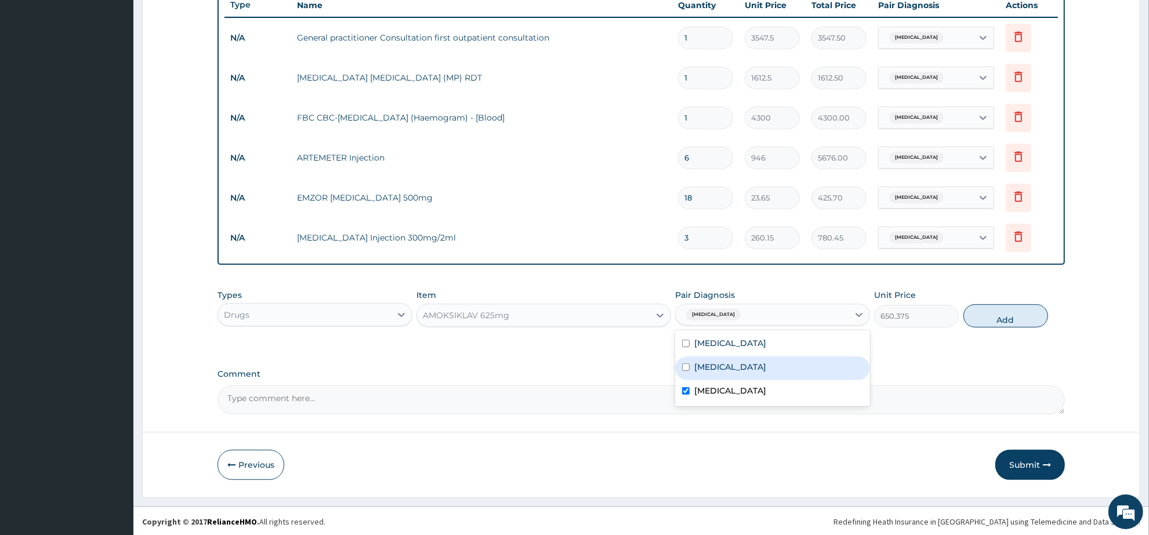
click at [757, 372] on div "Sepsis" at bounding box center [772, 369] width 195 height 24
checkbox input "true"
click at [978, 313] on button "Add" at bounding box center [1006, 316] width 85 height 23
type input "0"
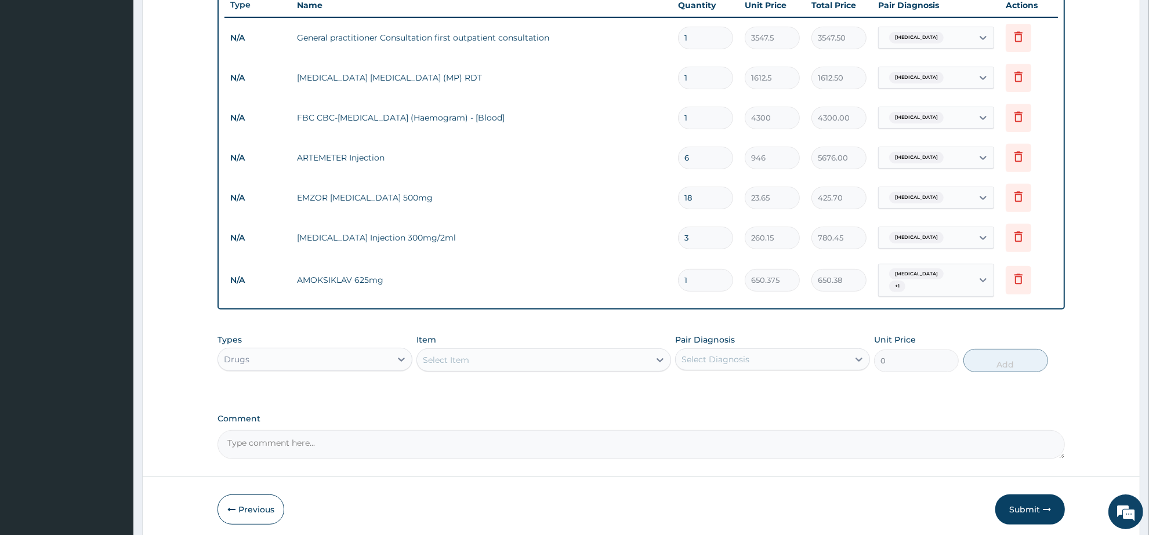
type input "14"
type input "9105.25"
type input "14"
click at [473, 355] on div "Select Item" at bounding box center [533, 360] width 232 height 19
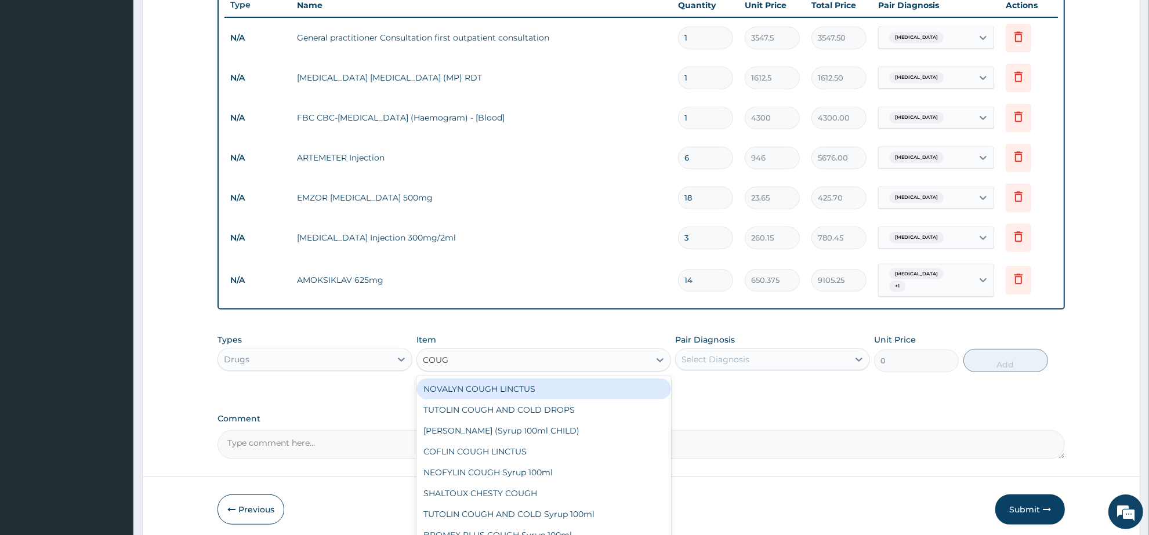
type input "COUGH"
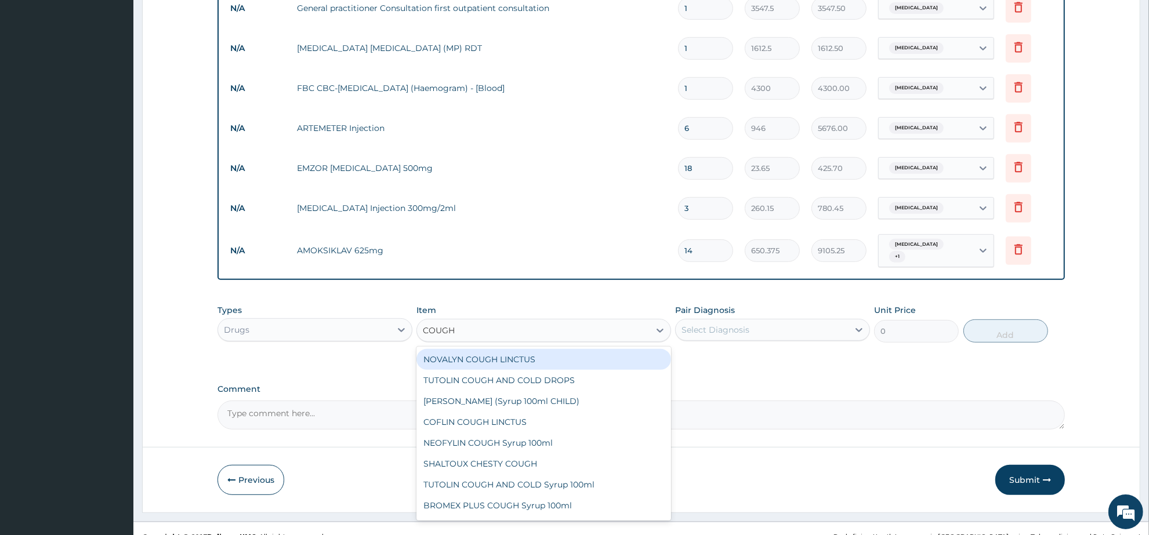
scroll to position [479, 0]
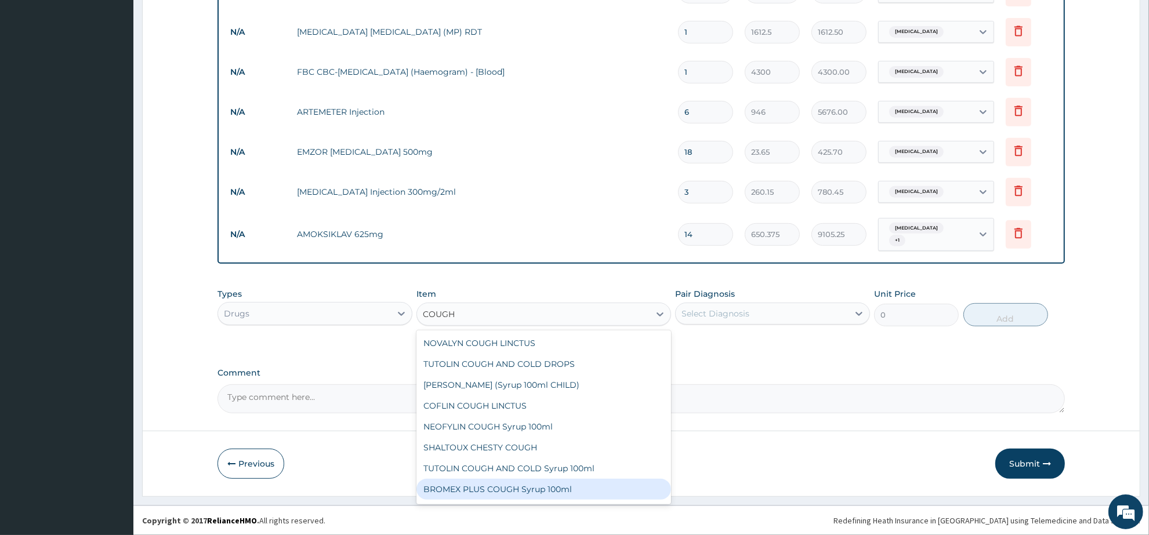
click at [559, 494] on div "BROMEX PLUS COUGH Syrup 100ml" at bounding box center [544, 489] width 254 height 21
type input "1773.75"
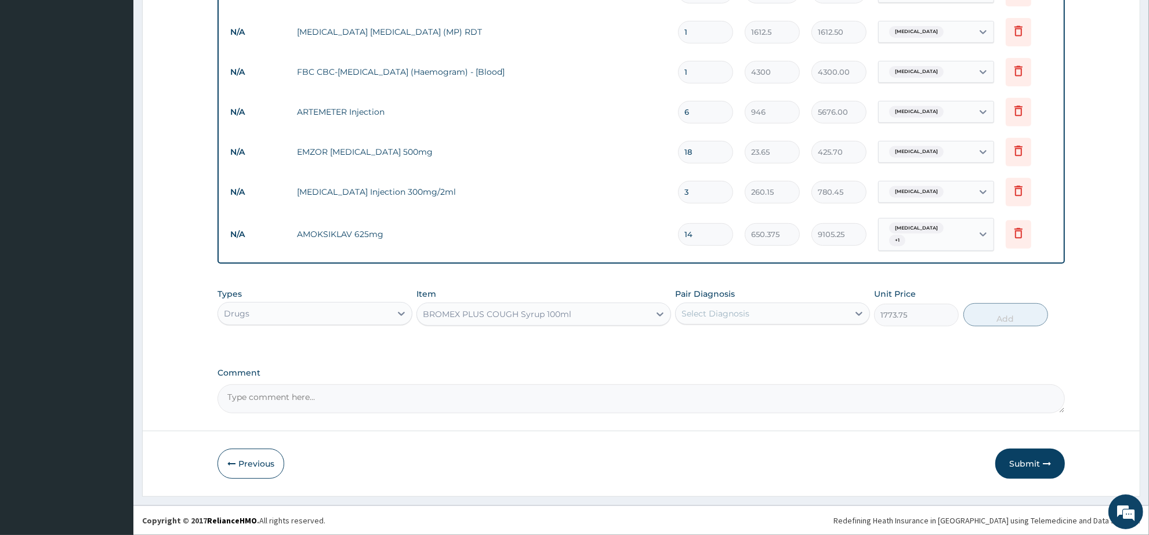
click at [765, 309] on div "Select Diagnosis" at bounding box center [762, 314] width 173 height 19
click at [766, 387] on label "Upper respiratory infection" at bounding box center [730, 390] width 72 height 12
checkbox input "true"
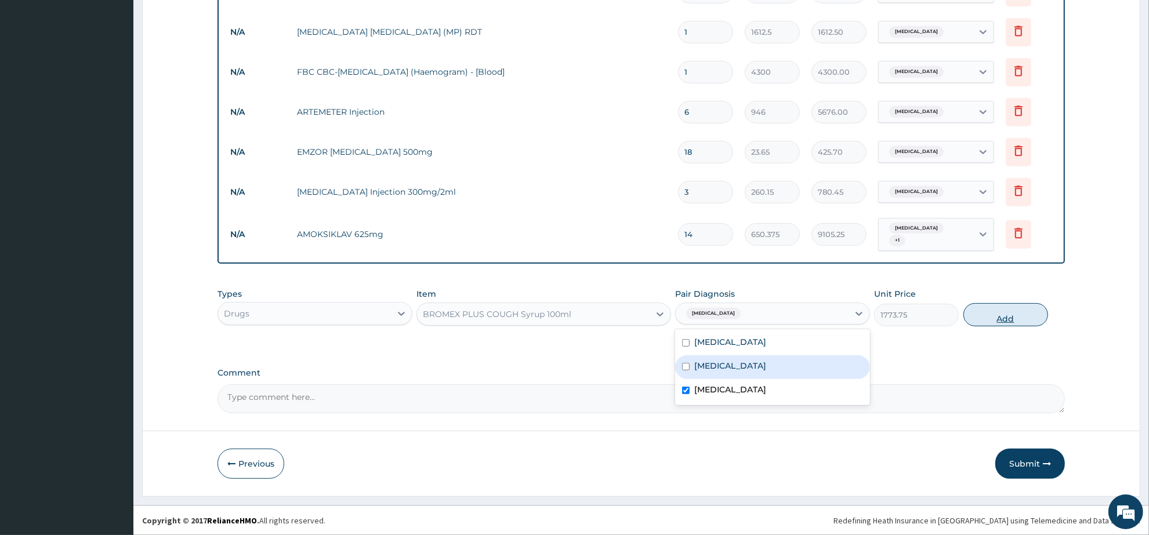
click at [988, 309] on button "Add" at bounding box center [1006, 314] width 85 height 23
type input "0"
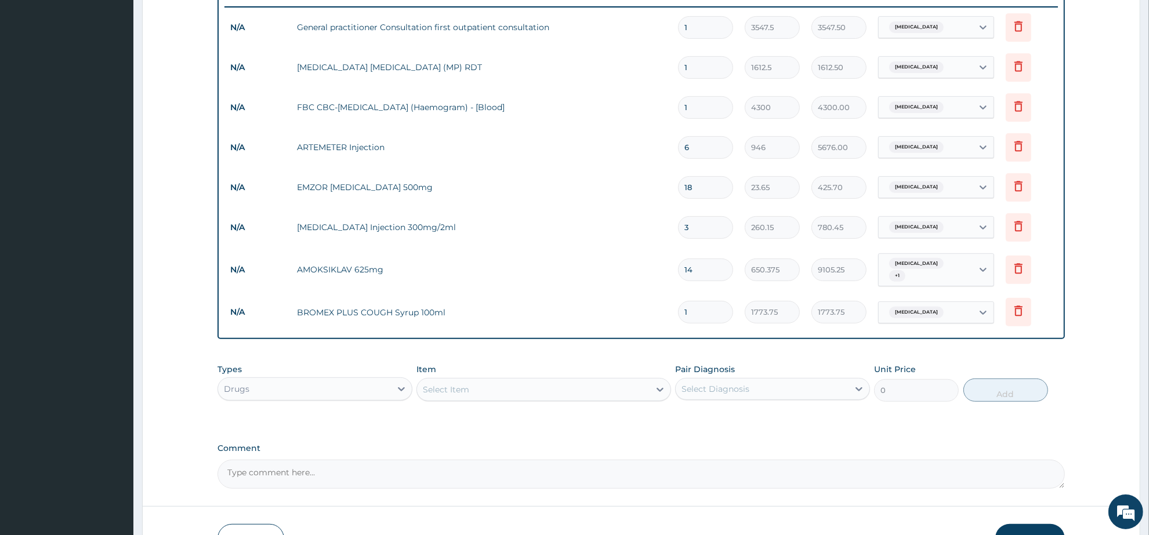
scroll to position [519, 0]
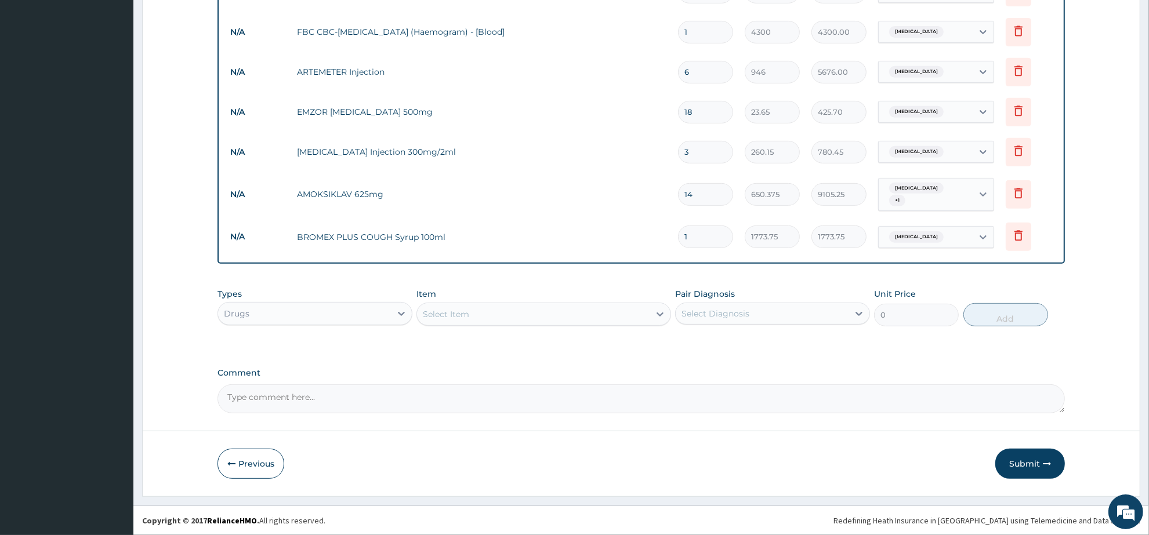
click at [338, 312] on div "Drugs" at bounding box center [304, 314] width 173 height 19
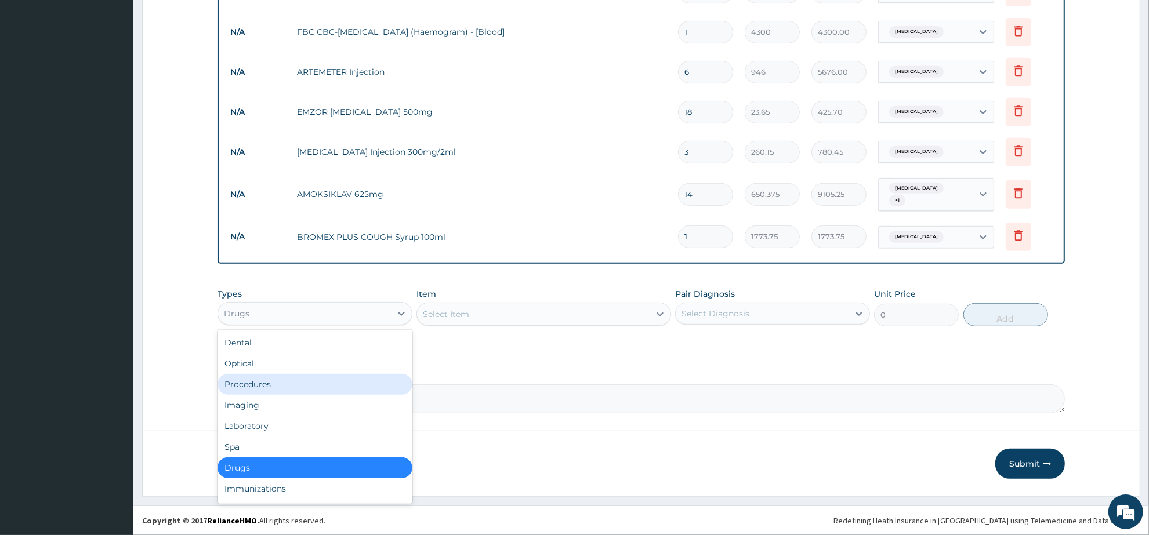
click at [256, 384] on div "Procedures" at bounding box center [315, 384] width 195 height 21
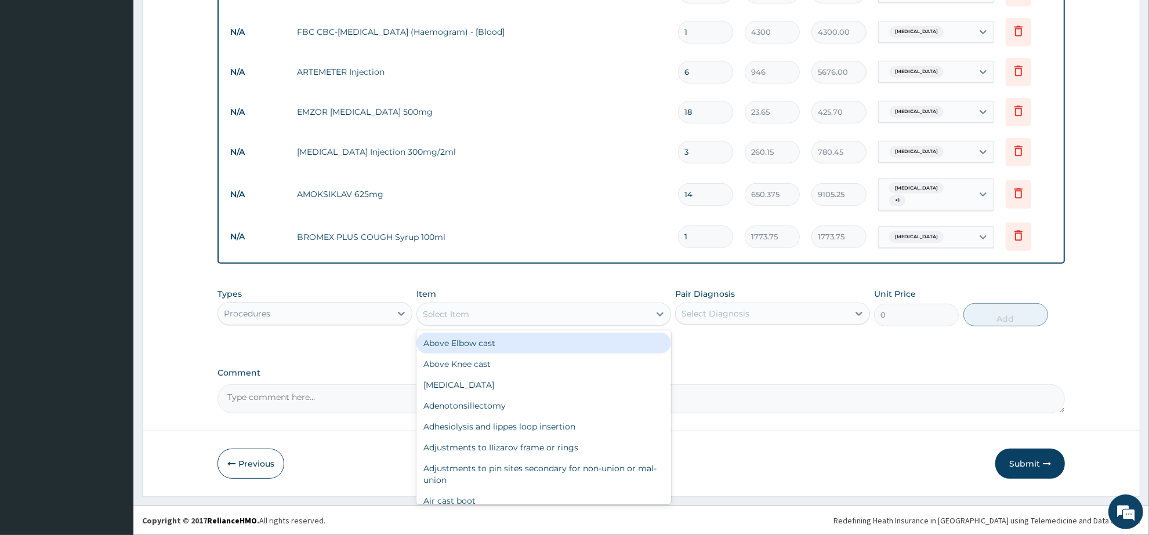
click at [477, 316] on div "Select Item" at bounding box center [533, 314] width 232 height 19
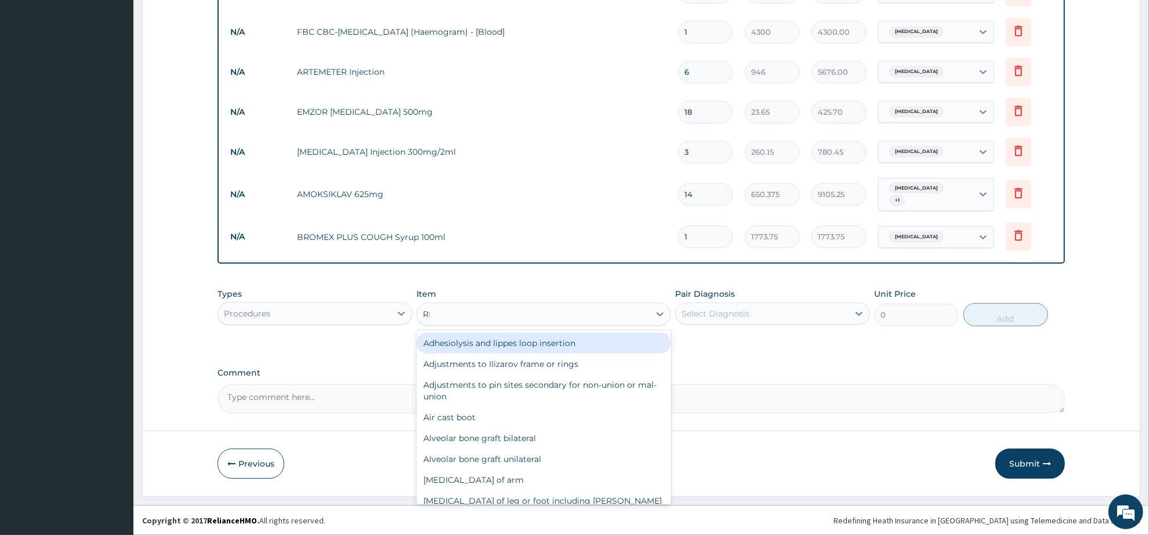
type input "REG"
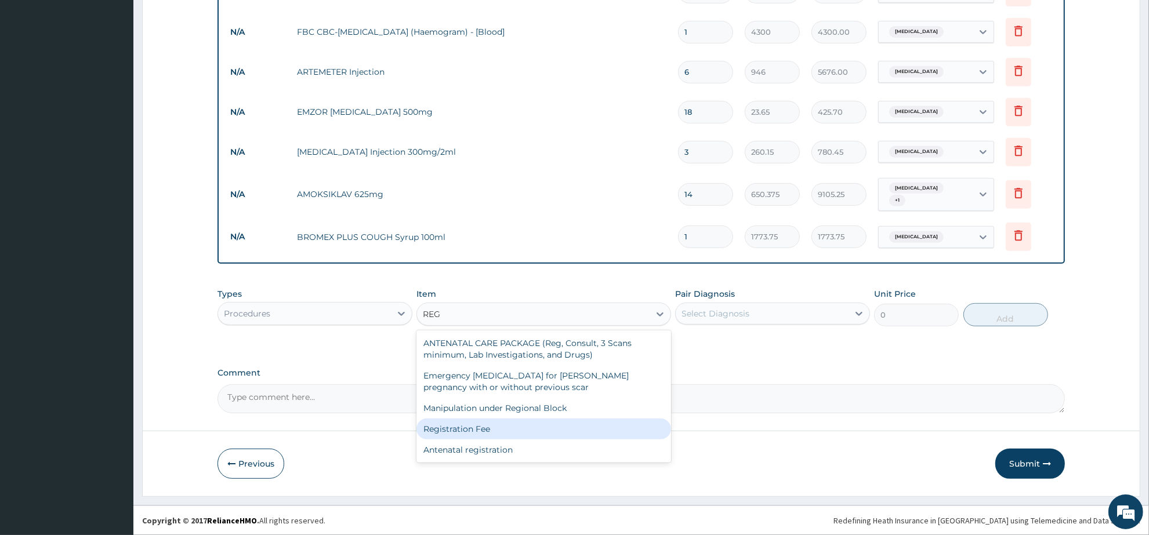
click at [526, 428] on div "Registration Fee" at bounding box center [544, 429] width 254 height 21
type input "2150"
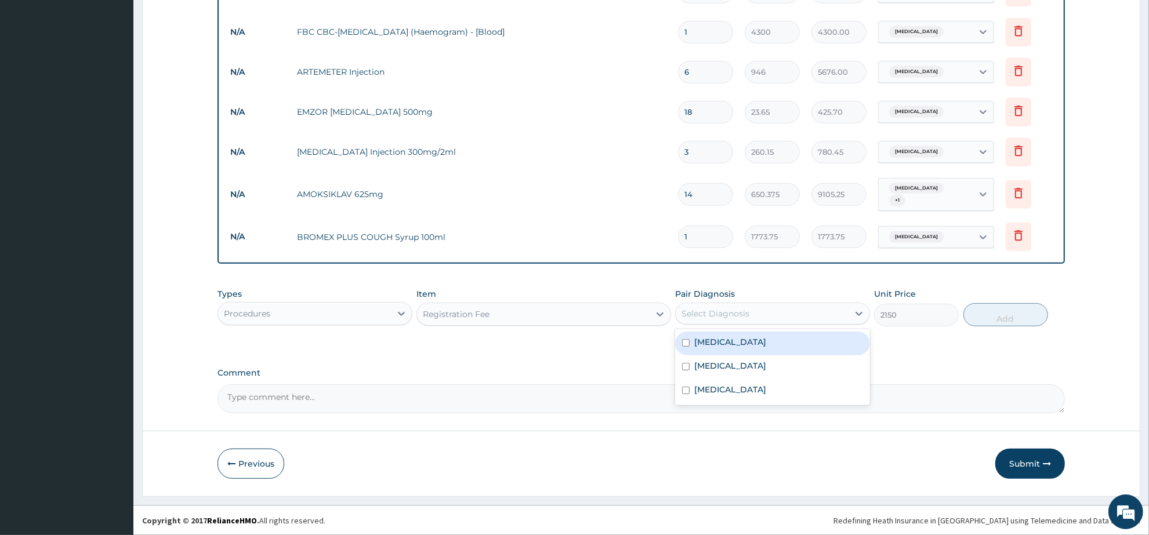
click at [729, 317] on div "Select Diagnosis" at bounding box center [716, 314] width 68 height 12
click at [736, 338] on div "Malaria" at bounding box center [772, 344] width 195 height 24
checkbox input "true"
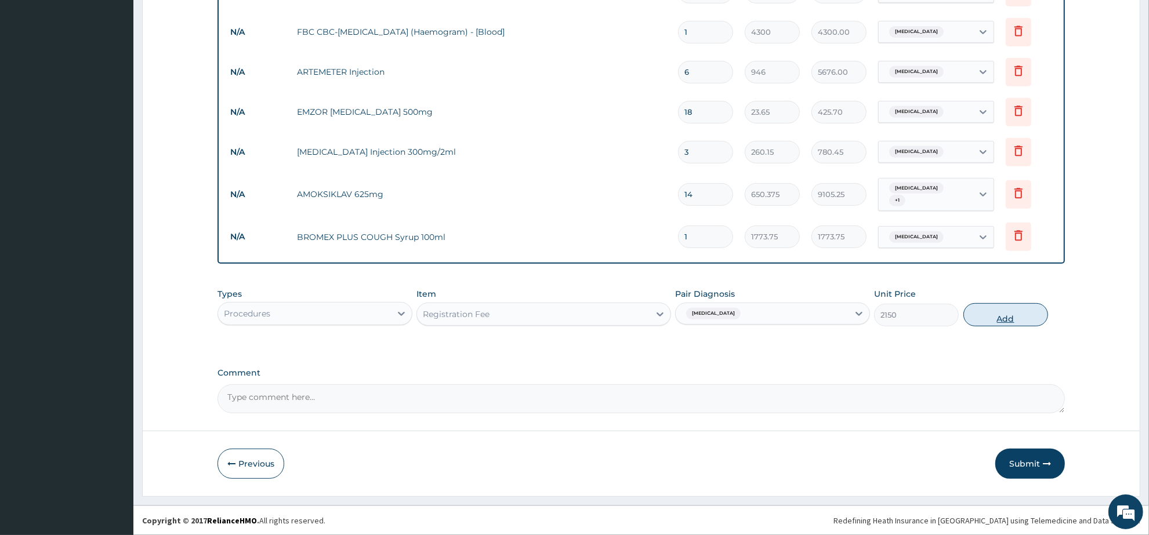
click at [1002, 320] on button "Add" at bounding box center [1006, 314] width 85 height 23
type input "0"
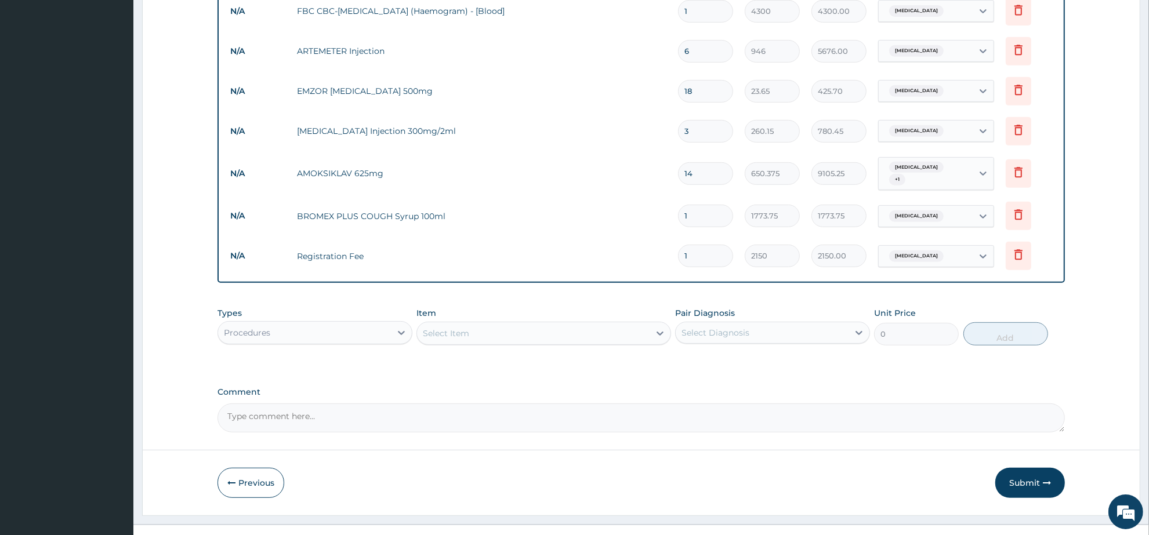
scroll to position [559, 0]
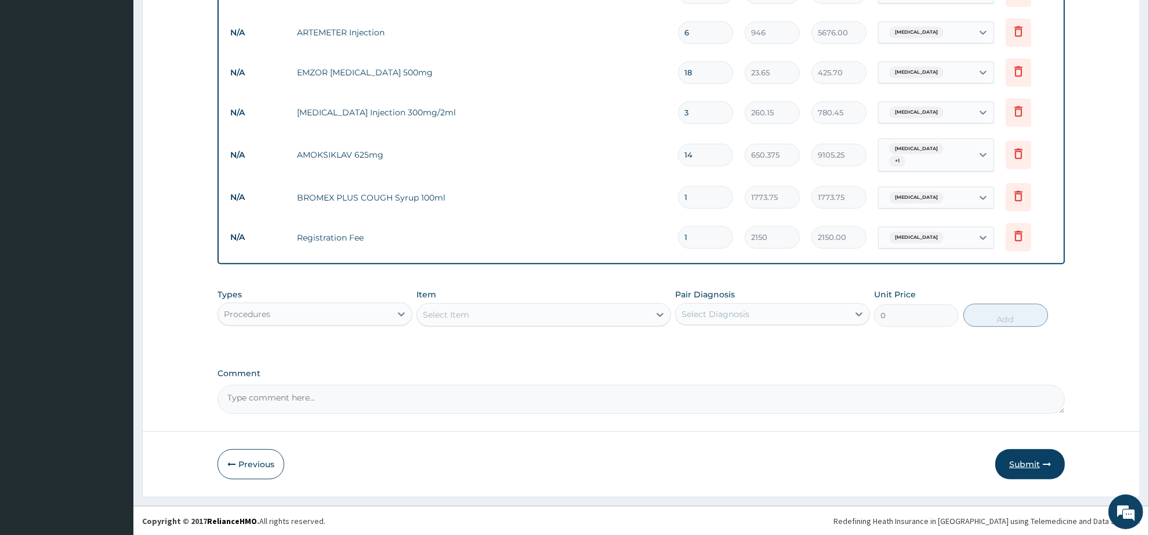
click at [1011, 458] on button "Submit" at bounding box center [1030, 465] width 70 height 30
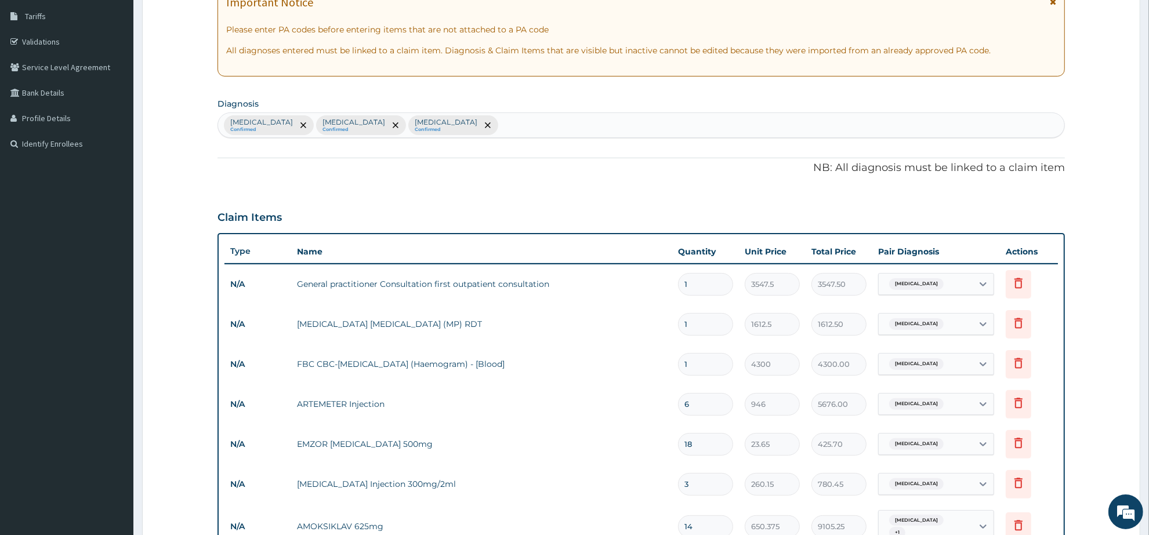
scroll to position [51, 0]
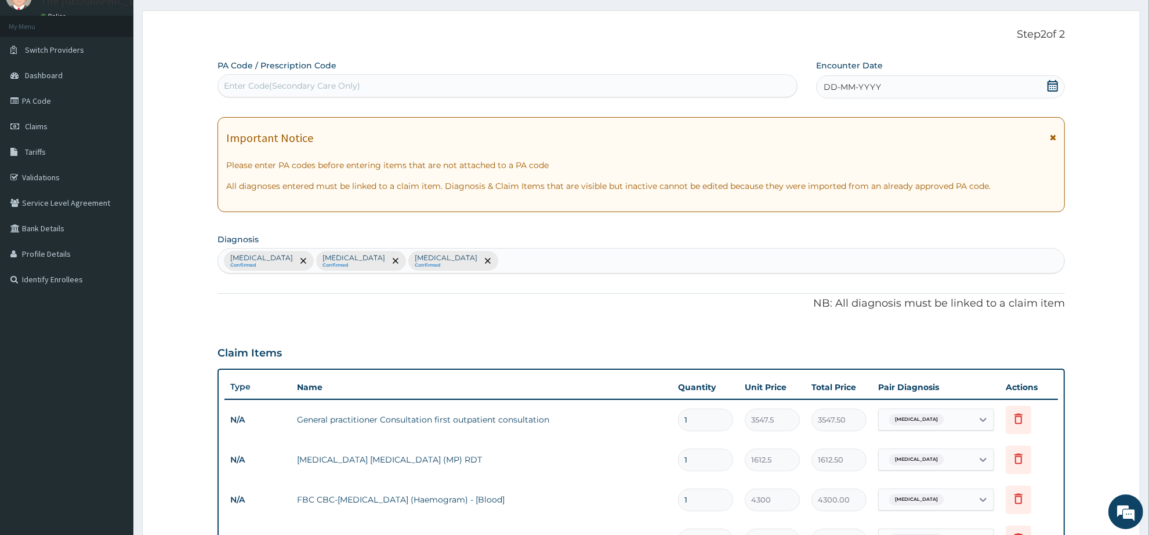
click at [1053, 88] on icon at bounding box center [1053, 86] width 12 height 12
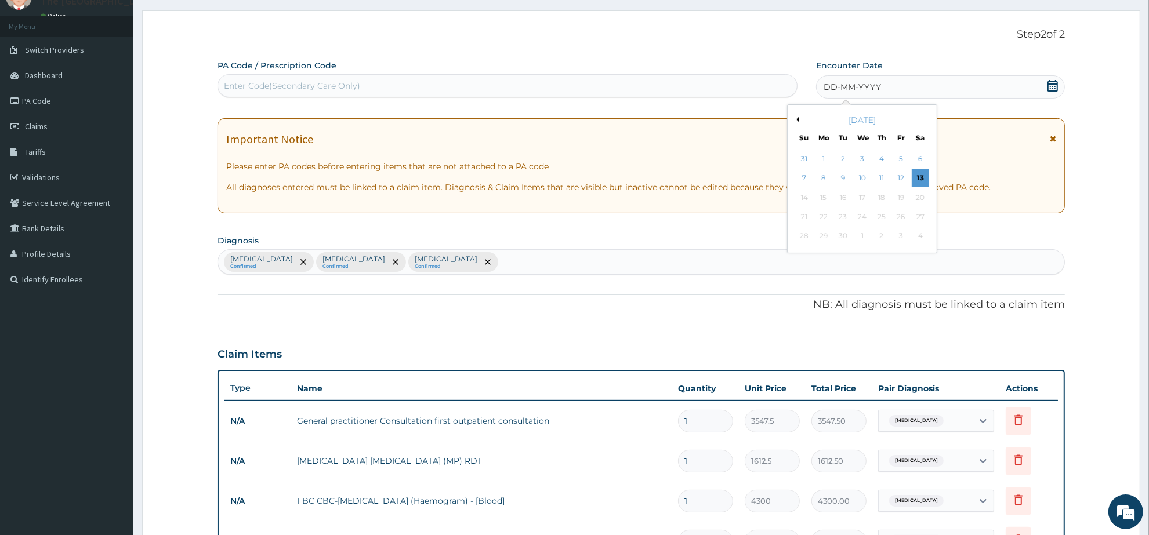
click at [798, 120] on button "Previous Month" at bounding box center [797, 120] width 6 height 6
click at [827, 238] on div "25" at bounding box center [823, 236] width 17 height 17
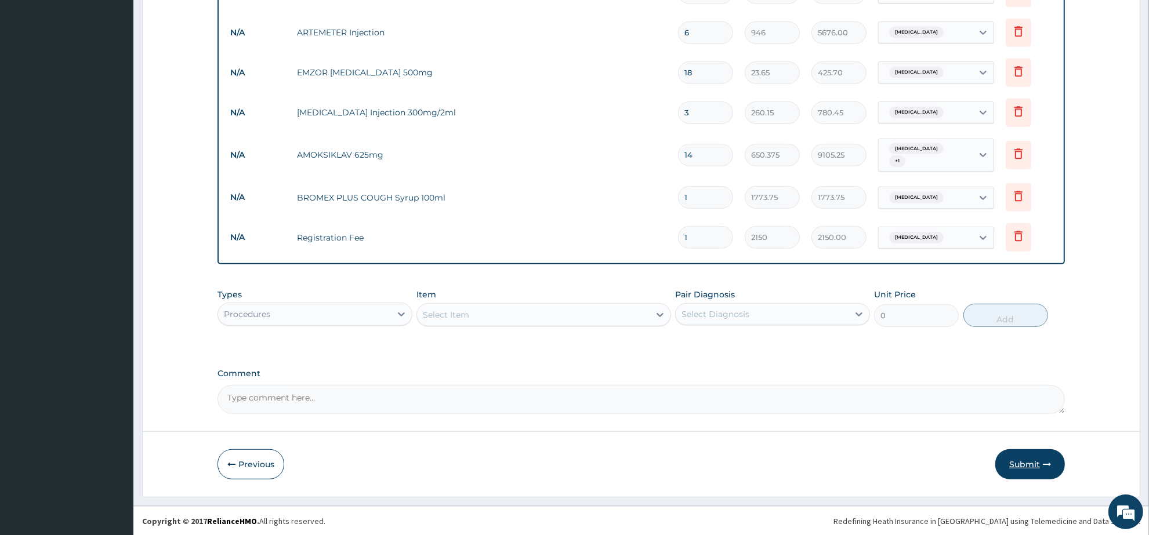
click at [1043, 463] on icon "button" at bounding box center [1047, 465] width 8 height 8
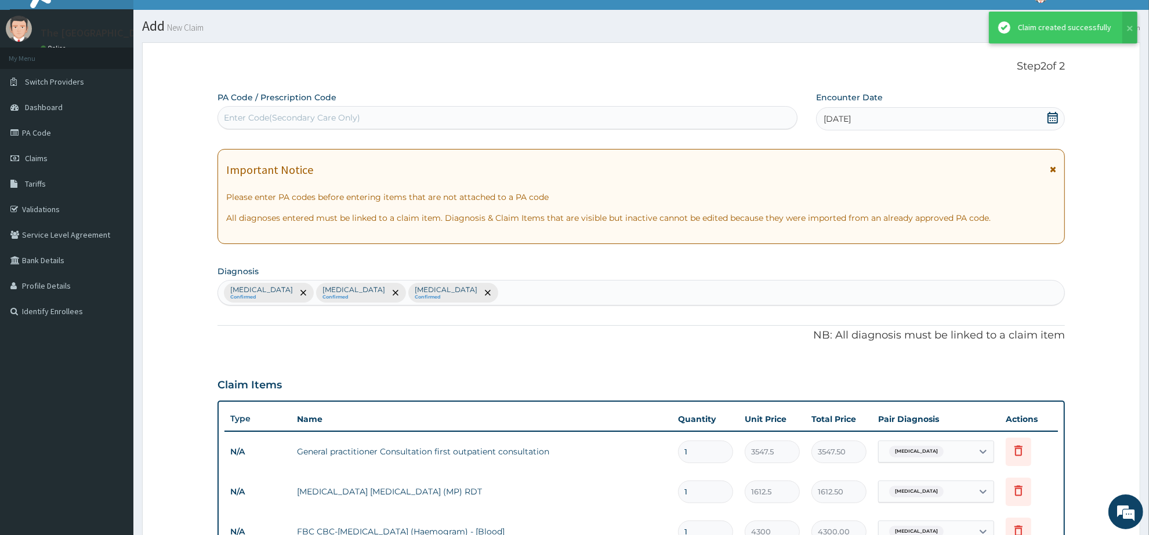
scroll to position [559, 0]
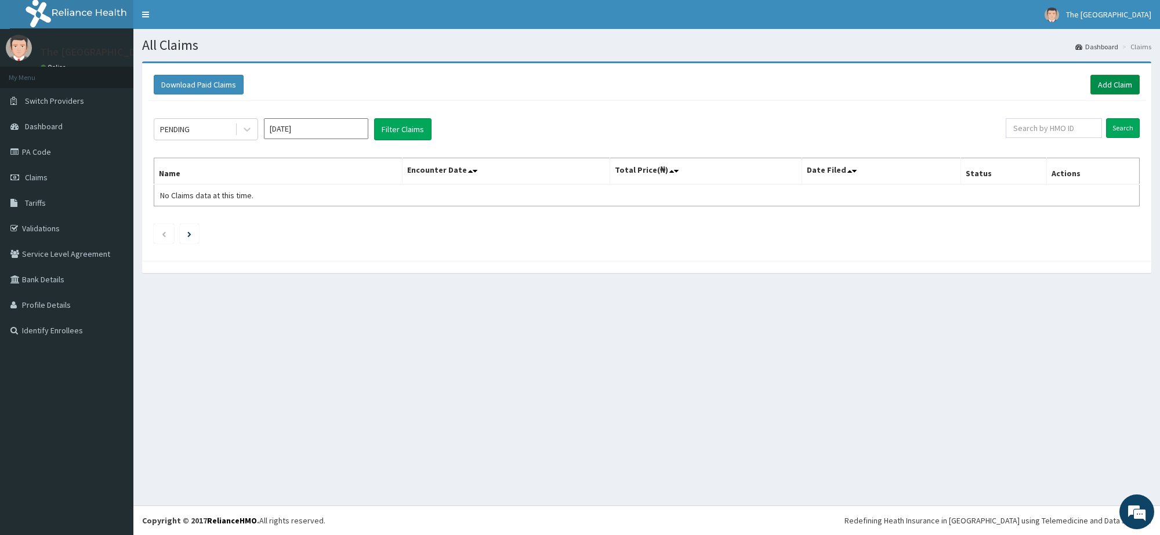
click at [1118, 88] on link "Add Claim" at bounding box center [1115, 85] width 49 height 20
click at [306, 126] on input "[DATE]" at bounding box center [316, 128] width 104 height 21
click at [320, 228] on div "Aug" at bounding box center [316, 225] width 23 height 21
type input "[DATE]"
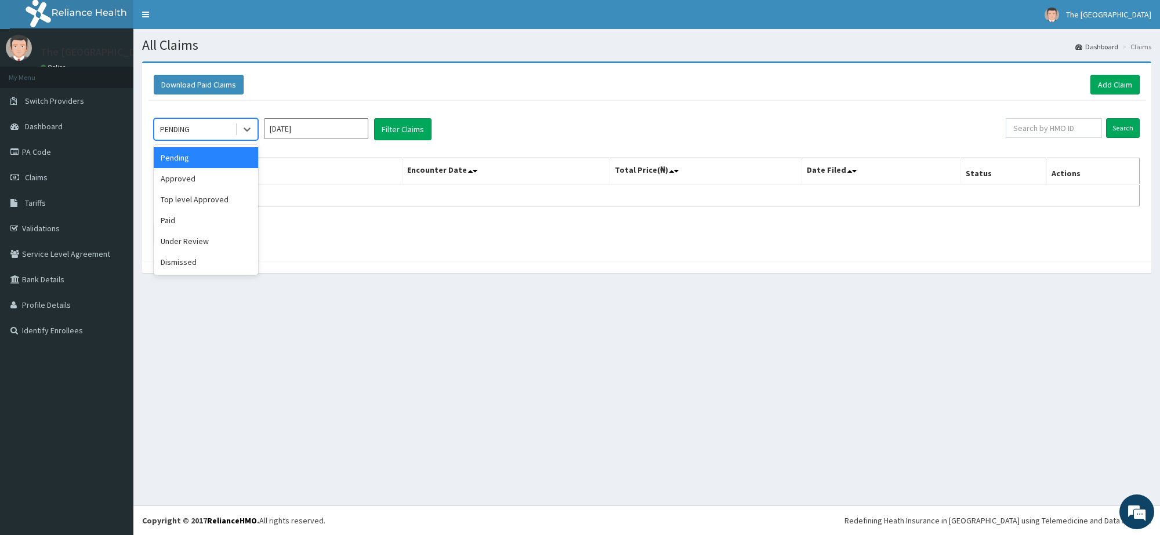
click at [218, 133] on div "PENDING" at bounding box center [194, 129] width 81 height 19
click at [187, 186] on div "Approved" at bounding box center [206, 178] width 104 height 21
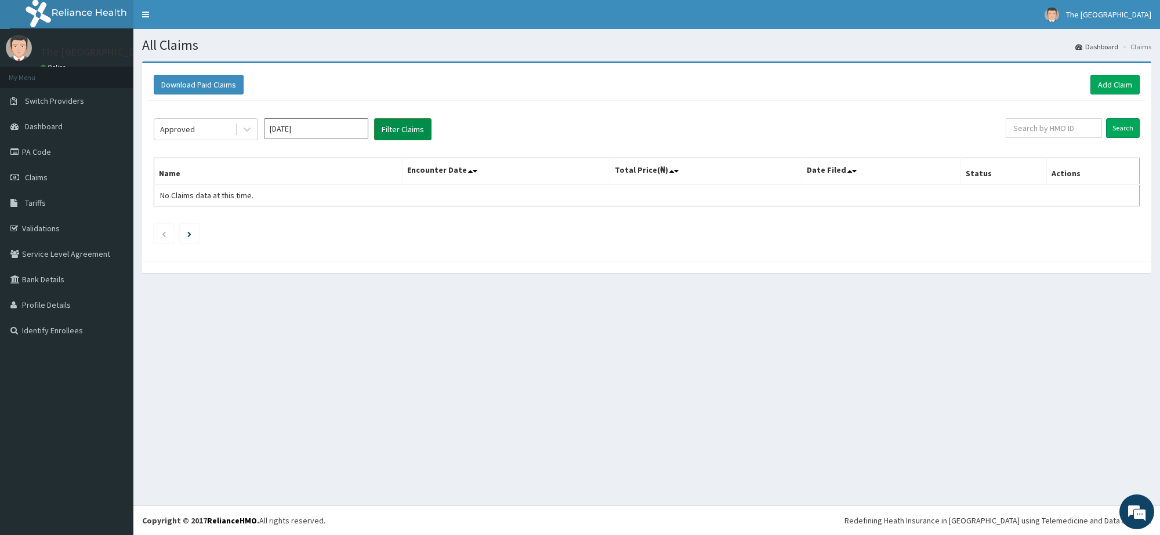
click at [401, 135] on button "Filter Claims" at bounding box center [402, 129] width 57 height 22
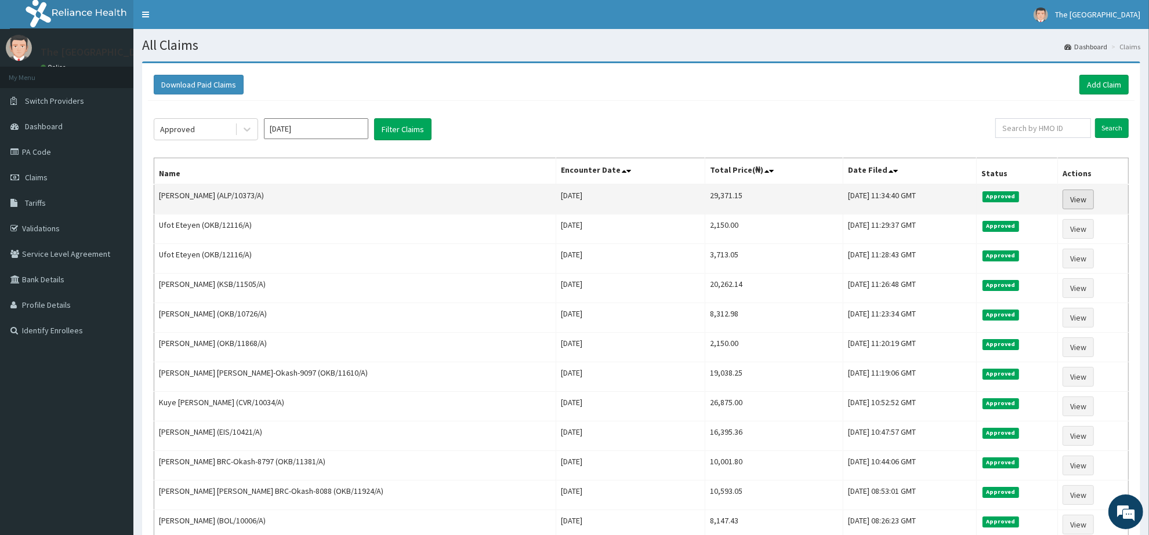
click at [1080, 198] on link "View" at bounding box center [1078, 200] width 31 height 20
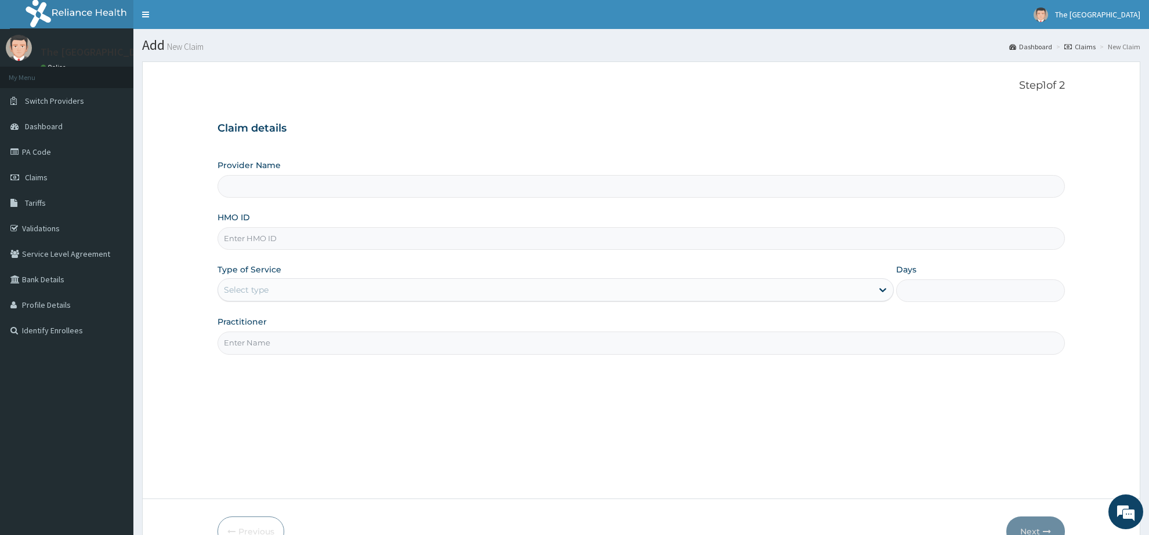
type input "The [GEOGRAPHIC_DATA]"
paste input "OKB/10614/A"
type input "OKB/10614/A"
click at [277, 281] on div "Select type" at bounding box center [545, 290] width 654 height 19
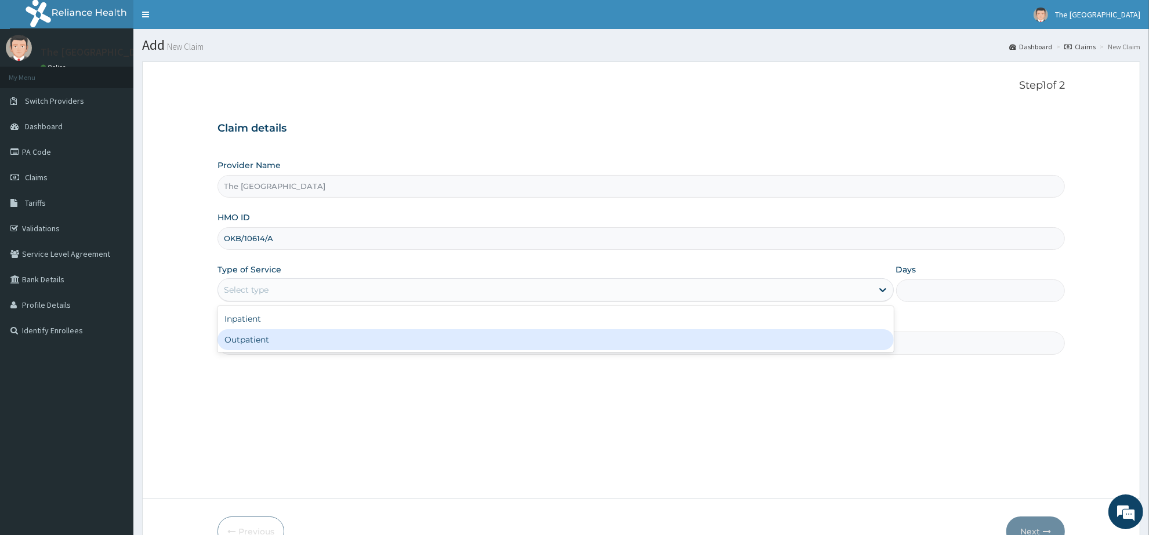
click at [287, 334] on div "Outpatient" at bounding box center [556, 340] width 676 height 21
type input "1"
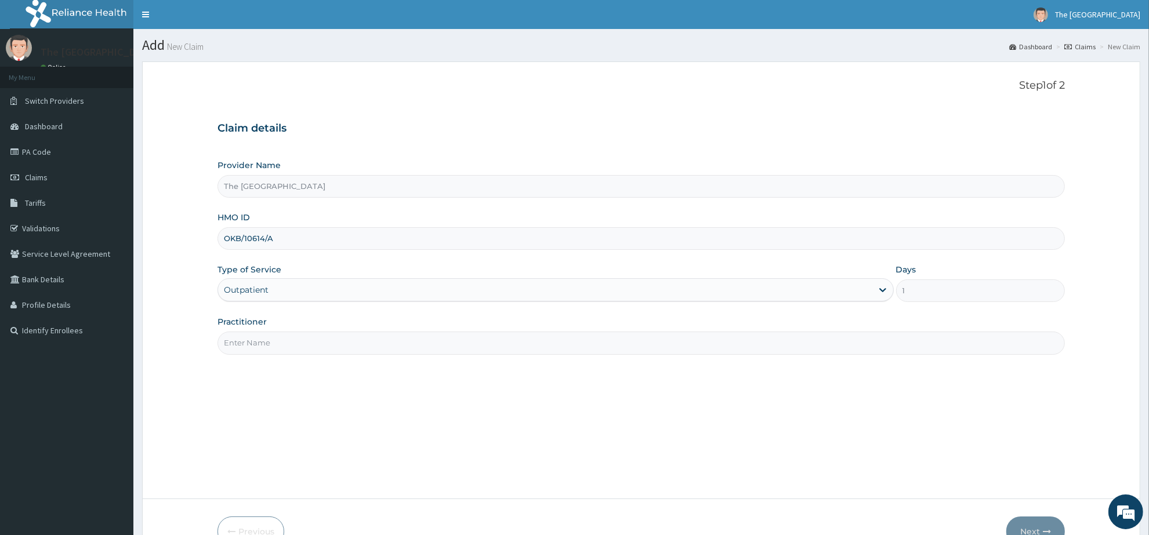
drag, startPoint x: 287, startPoint y: 341, endPoint x: 291, endPoint y: 349, distance: 9.1
click at [287, 341] on input "Practitioner" at bounding box center [642, 343] width 848 height 23
type input "[PERSON_NAME]"
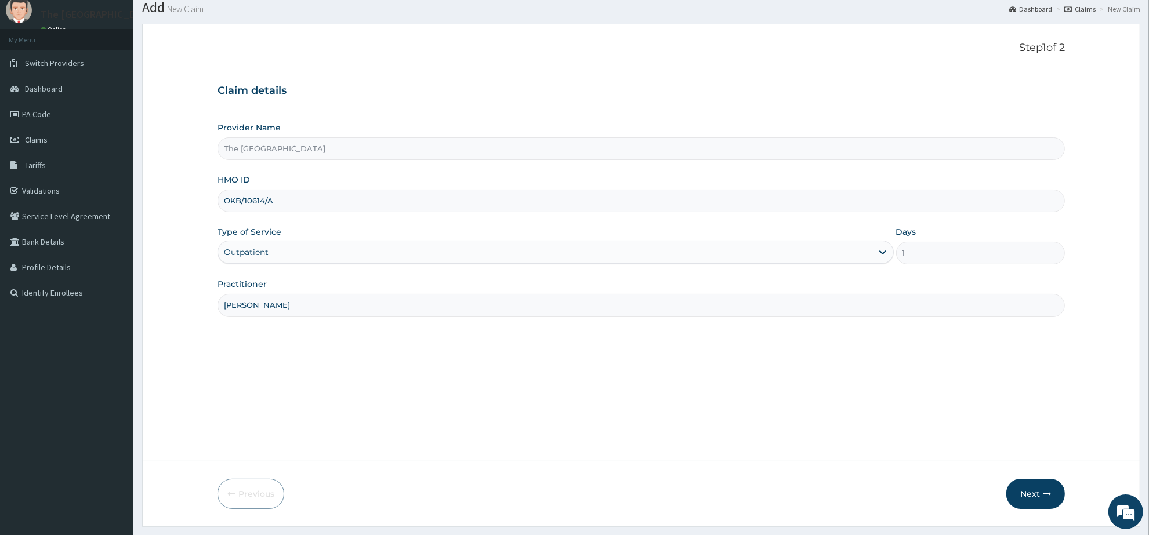
scroll to position [68, 0]
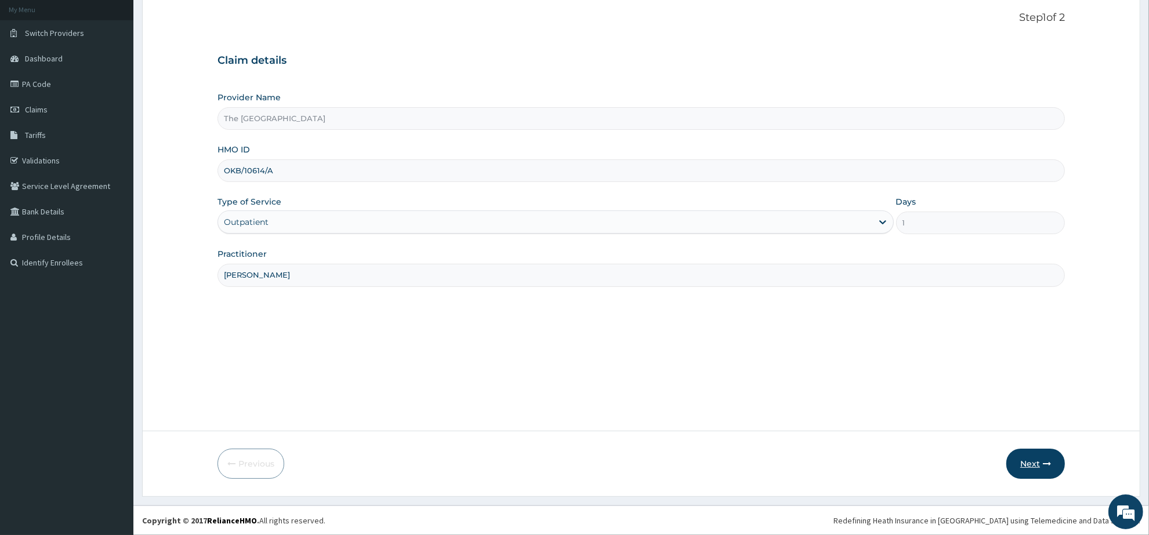
click at [1016, 458] on button "Next" at bounding box center [1036, 464] width 59 height 30
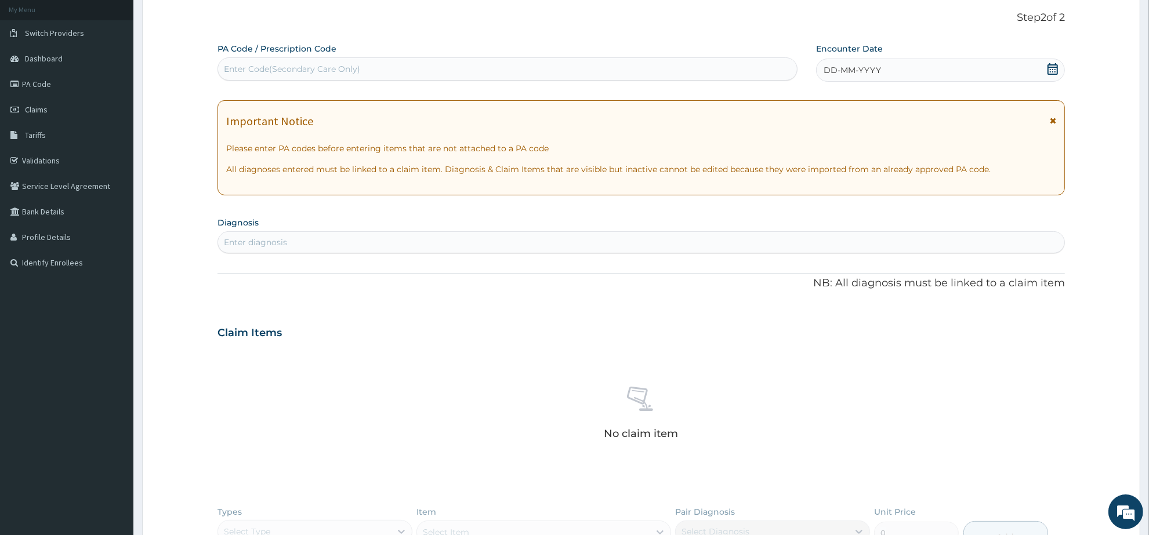
click at [343, 62] on div "Enter Code(Secondary Care Only)" at bounding box center [507, 69] width 579 height 19
paste input "PA/27160E"
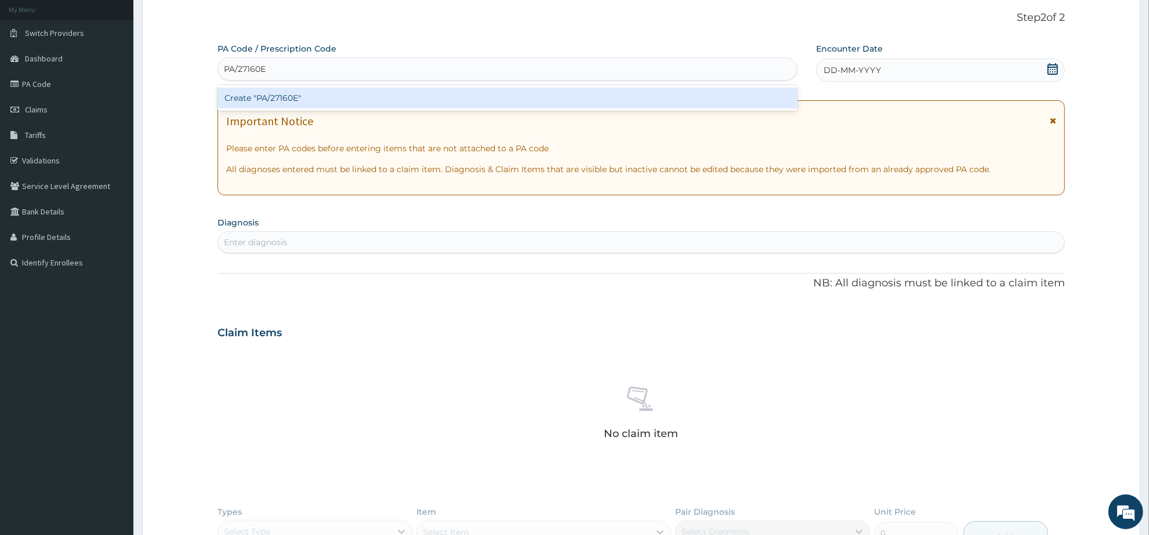
type input "PA/27160E"
click at [310, 84] on div "PA Code / Prescription Code option Create "PA/27160E" focused, 1 of 1. 1 result…" at bounding box center [642, 337] width 848 height 589
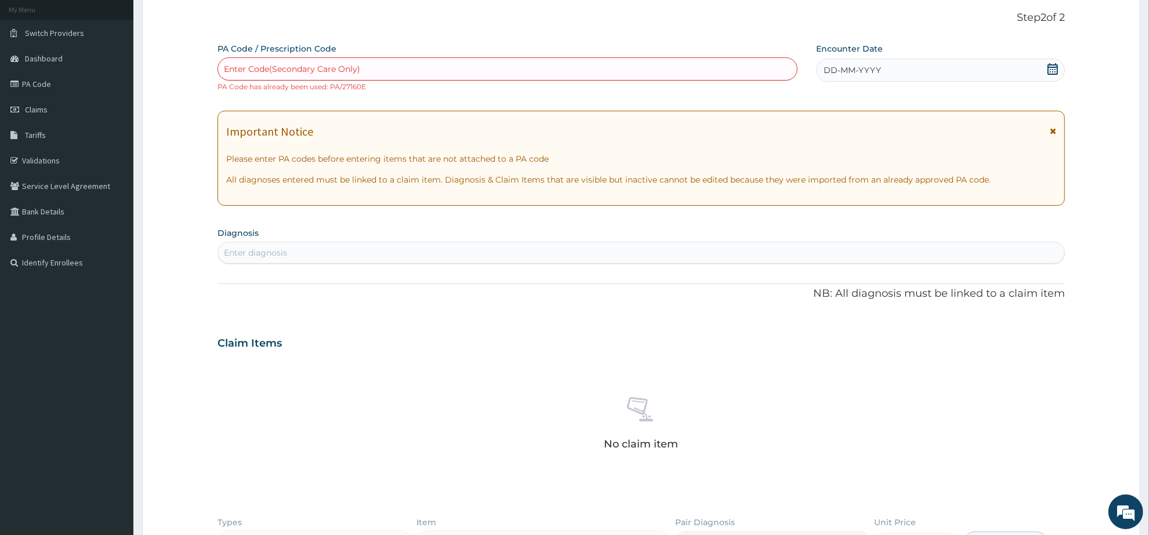
click at [345, 71] on div "Enter Code(Secondary Care Only)" at bounding box center [292, 69] width 136 height 12
paste input "PA/32C711"
type input "PA/32C711"
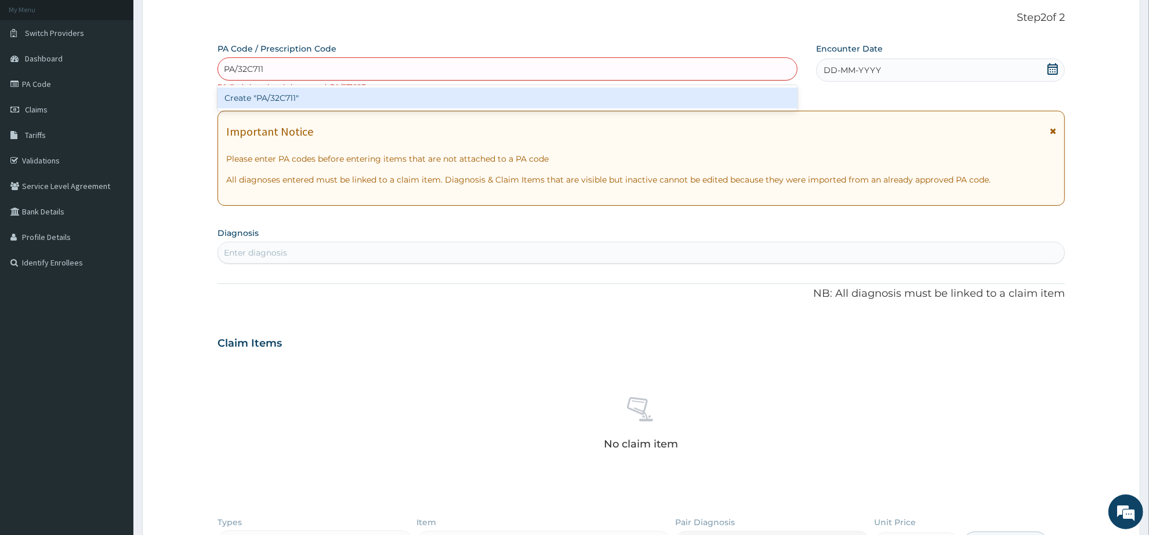
click at [297, 99] on div "Create "PA/32C711"" at bounding box center [508, 98] width 580 height 21
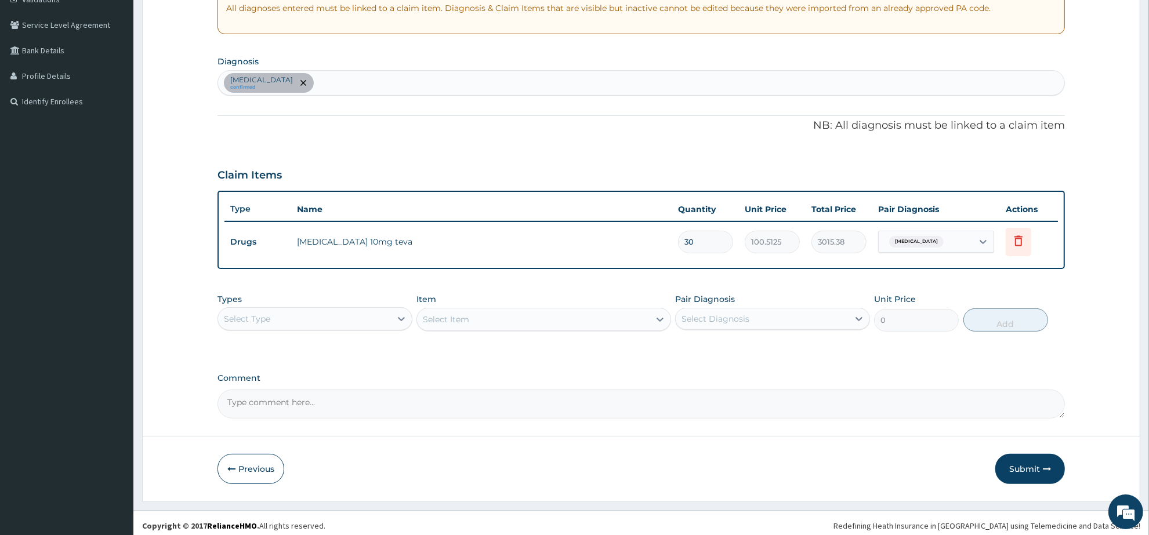
scroll to position [233, 0]
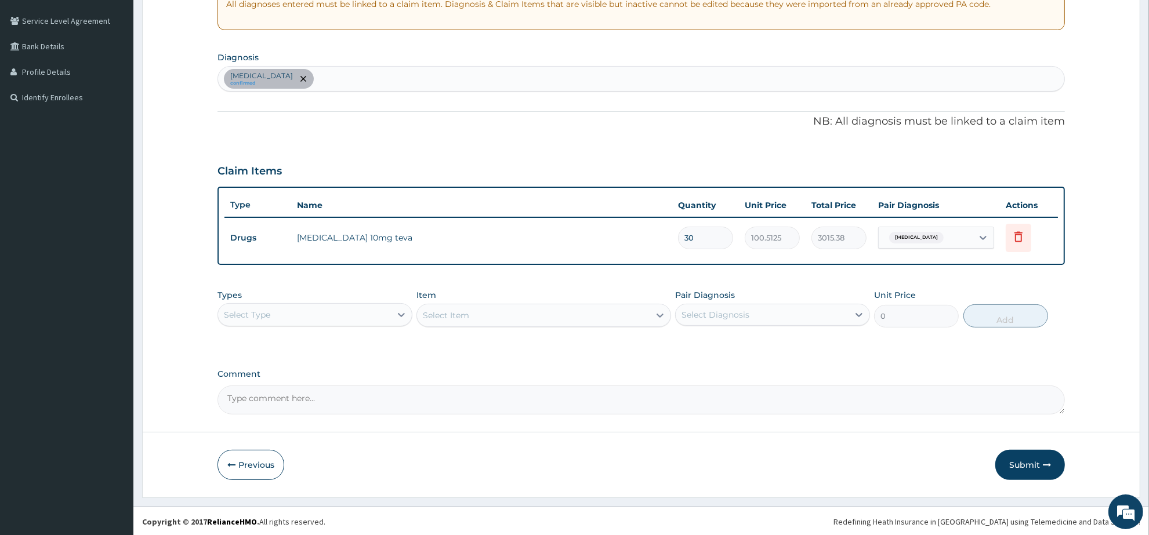
click at [405, 81] on div "Essential hypertension confirmed" at bounding box center [641, 79] width 846 height 24
type input "MALA"
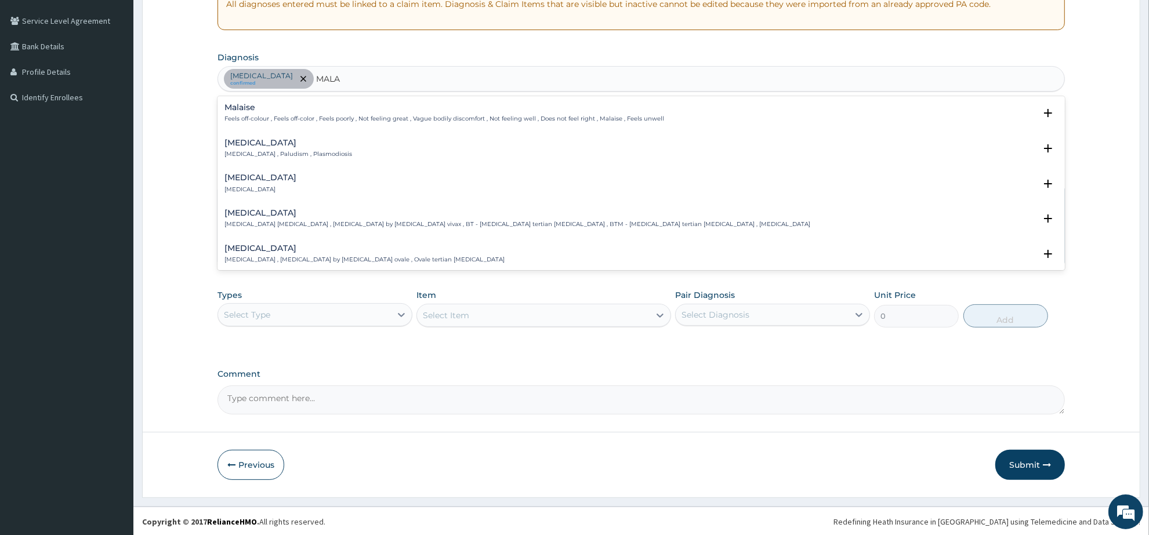
click at [245, 154] on p "Malaria , Paludism , Plasmodiosis" at bounding box center [289, 154] width 128 height 8
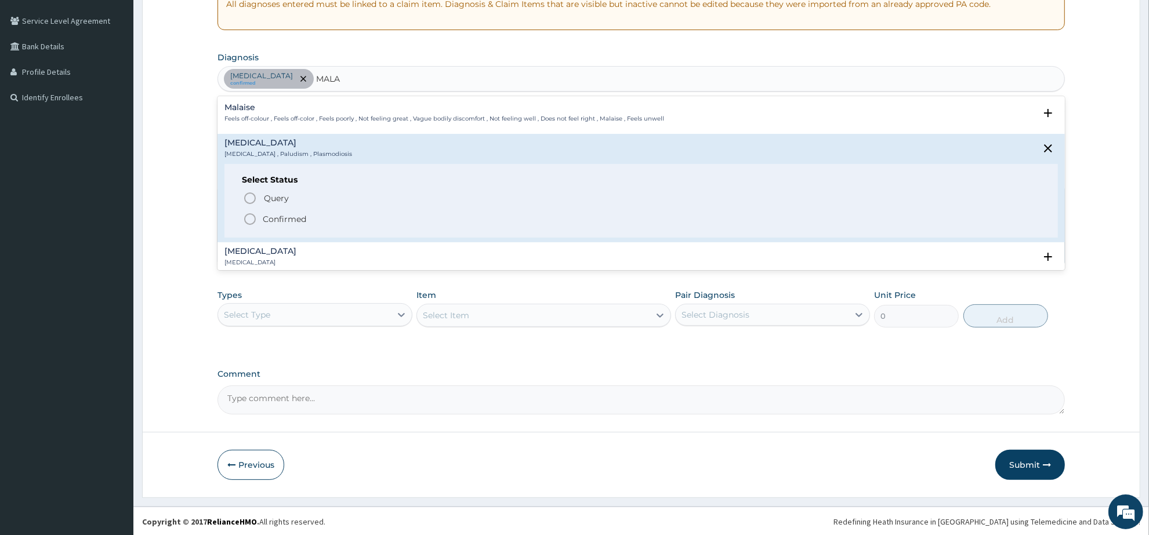
click at [255, 222] on icon "status option filled" at bounding box center [250, 219] width 14 height 14
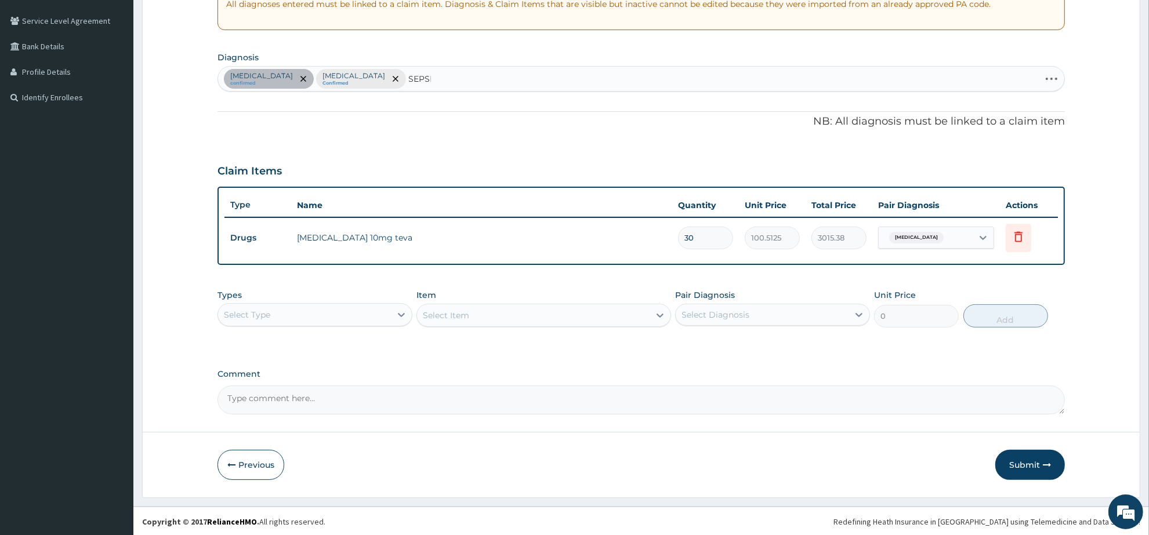
type input "SEPSIS"
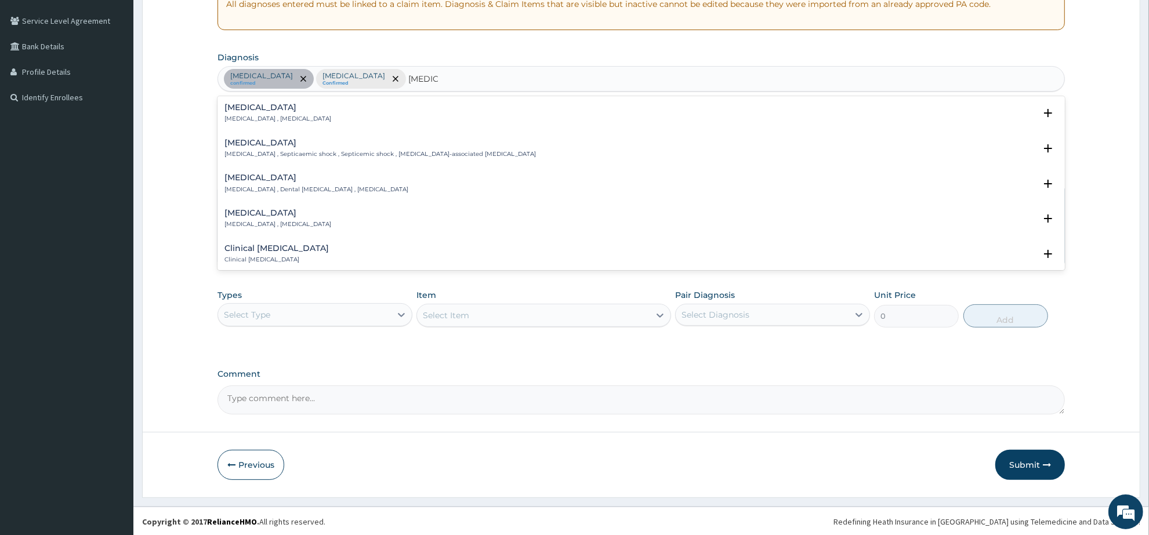
click at [236, 111] on h4 "Sepsis" at bounding box center [278, 107] width 107 height 9
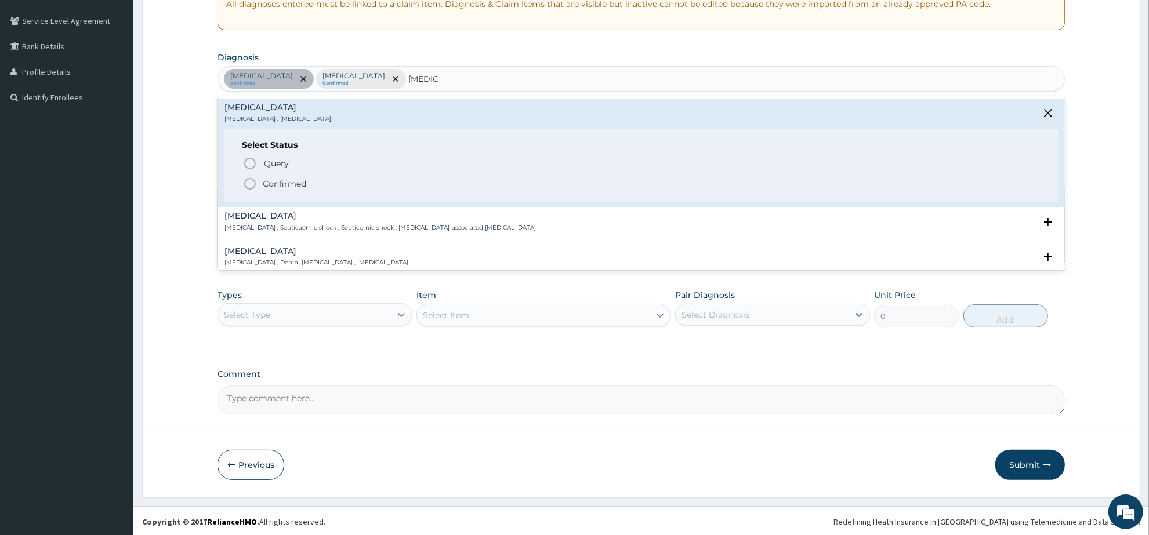
click at [248, 178] on icon "status option filled" at bounding box center [250, 184] width 14 height 14
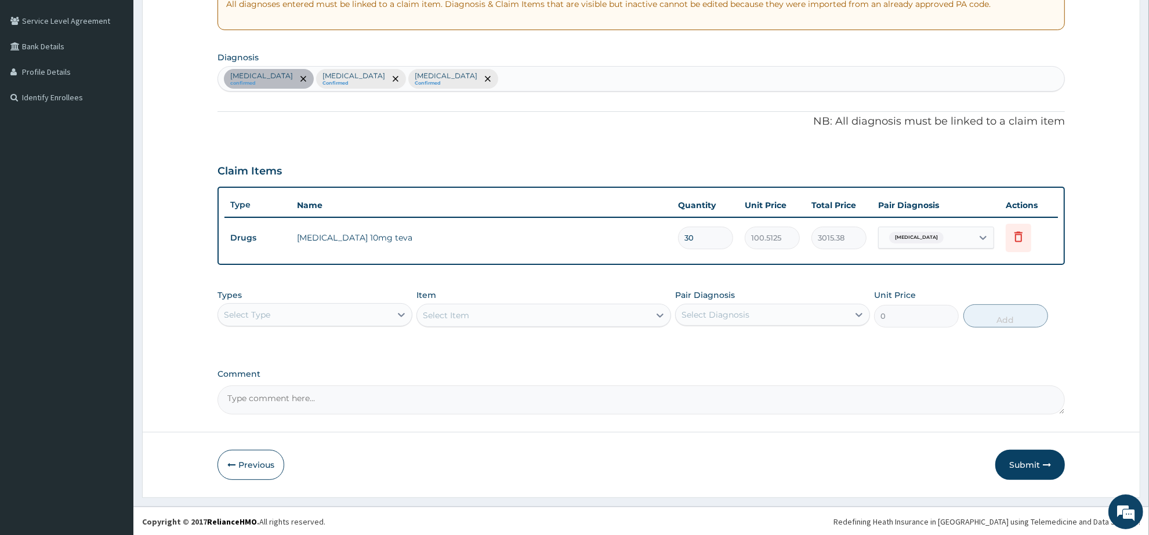
click at [348, 315] on div "Select Type" at bounding box center [304, 315] width 173 height 19
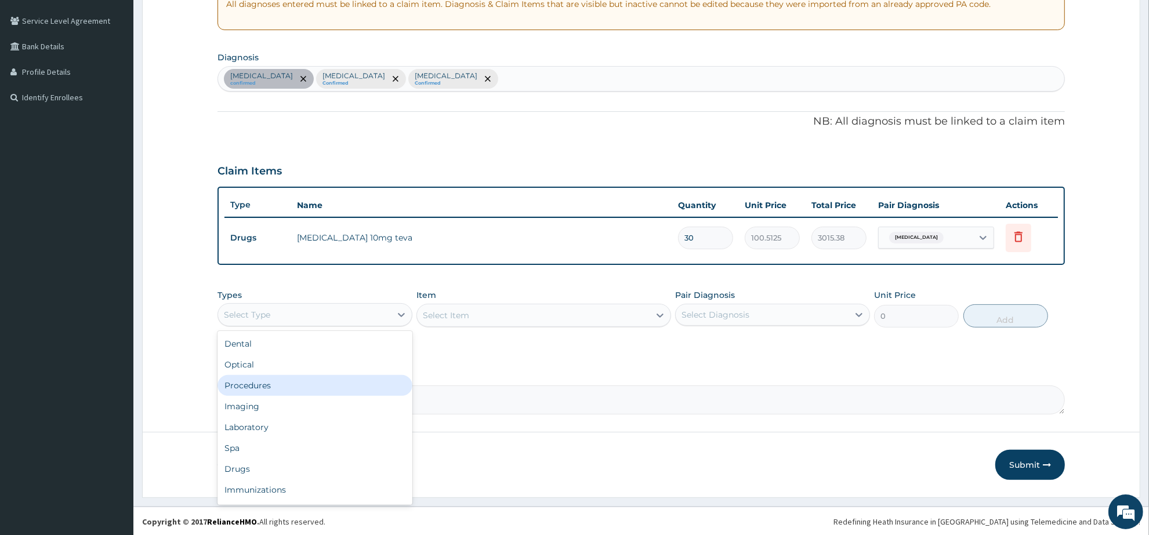
click at [322, 387] on div "Procedures" at bounding box center [315, 385] width 195 height 21
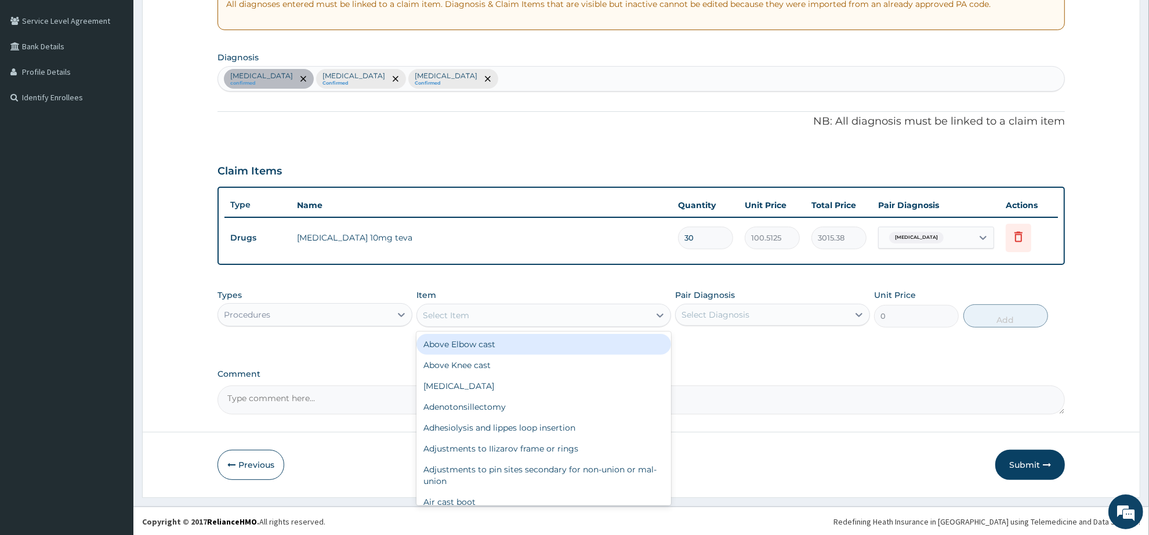
click at [505, 318] on div "Select Item" at bounding box center [533, 315] width 232 height 19
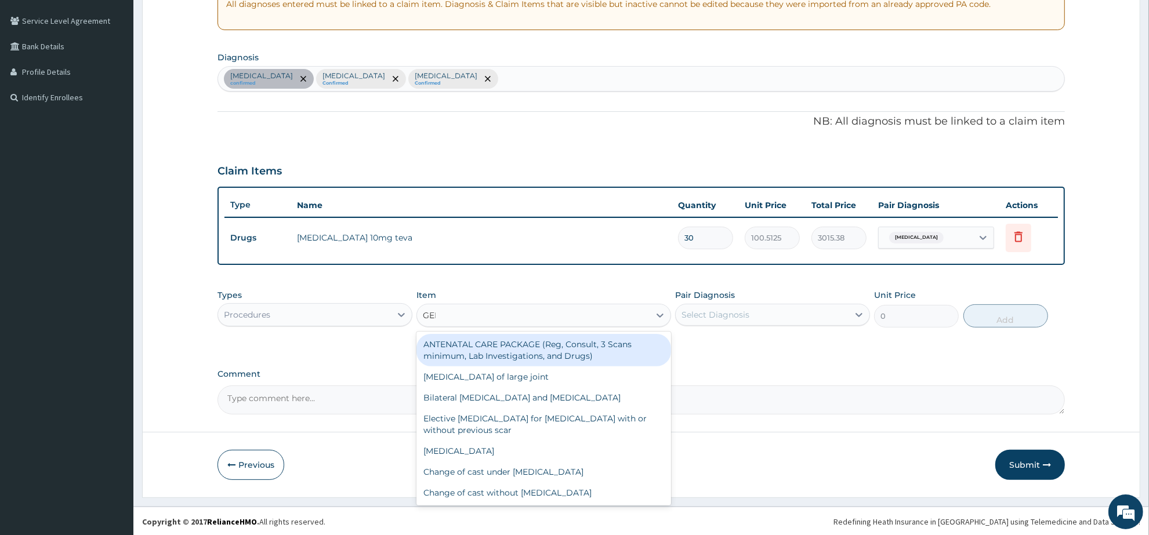
type input "GENE"
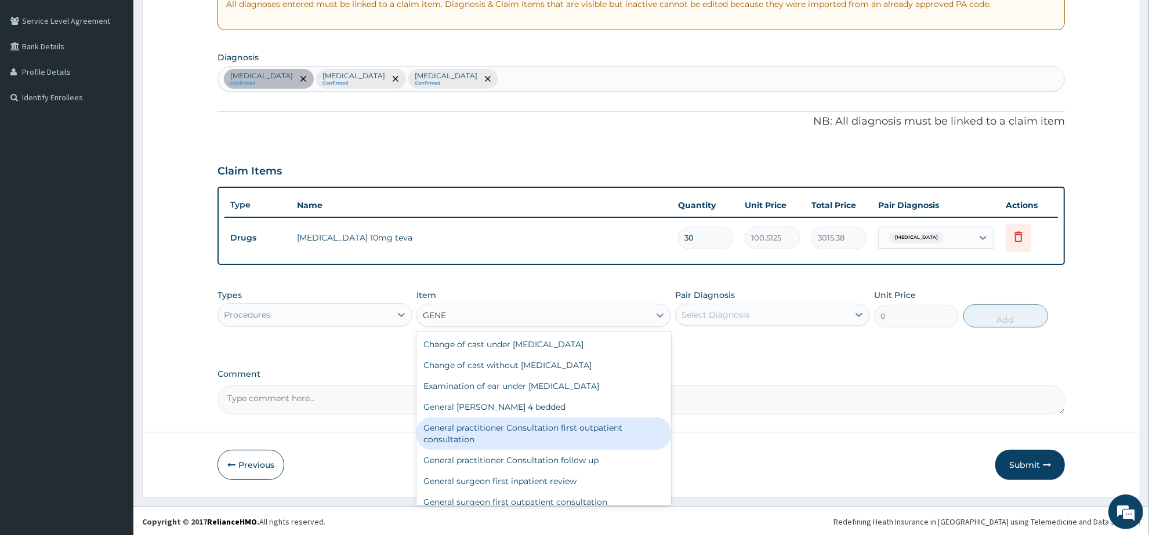
click at [573, 425] on div "General practitioner Consultation first outpatient consultation" at bounding box center [544, 434] width 254 height 32
type input "3547.5"
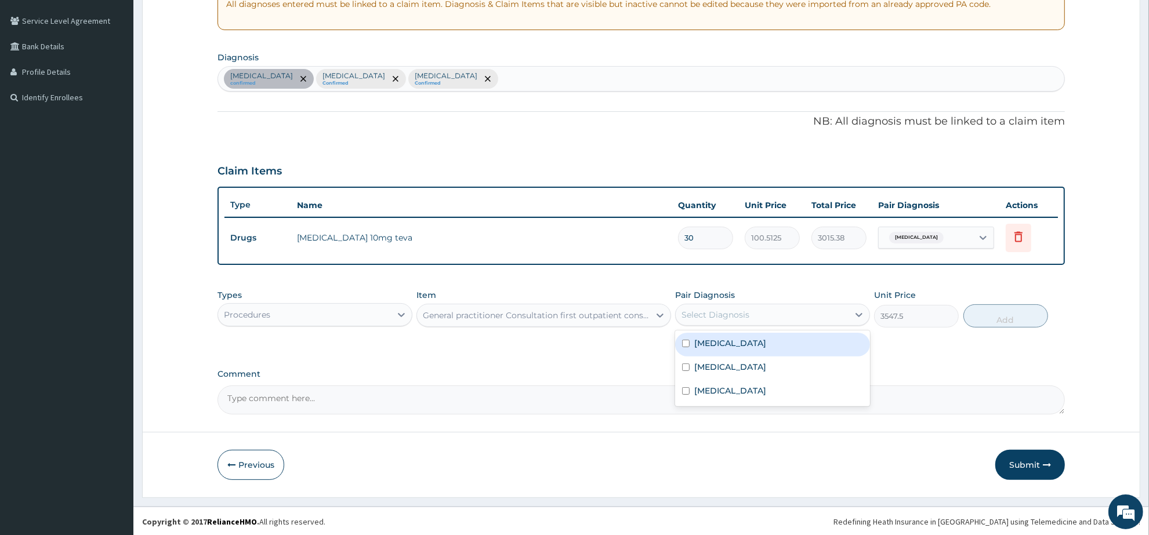
click at [766, 314] on div "Select Diagnosis" at bounding box center [762, 315] width 173 height 19
click at [766, 348] on label "Essential hypertension" at bounding box center [730, 344] width 72 height 12
checkbox input "true"
click at [1001, 321] on button "Add" at bounding box center [1006, 316] width 85 height 23
type input "0"
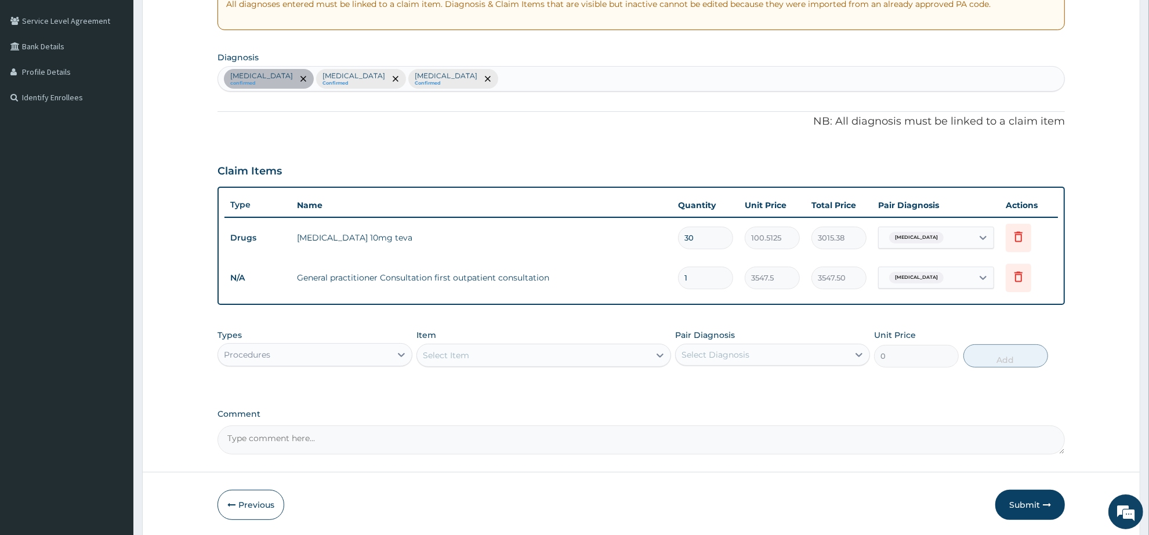
click at [334, 356] on div "Procedures" at bounding box center [304, 355] width 173 height 19
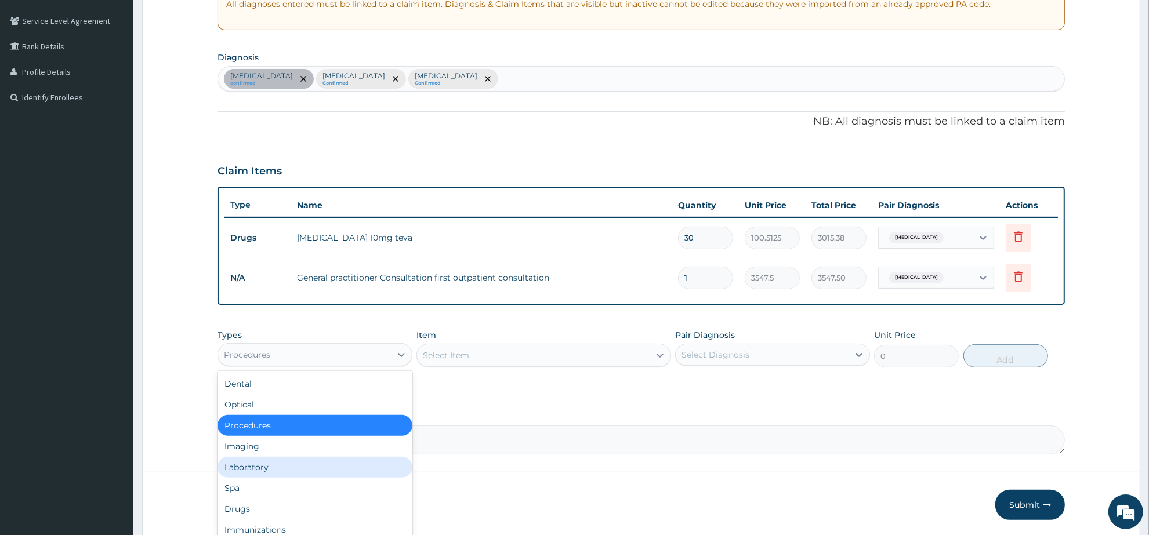
click at [294, 469] on div "Laboratory" at bounding box center [315, 467] width 195 height 21
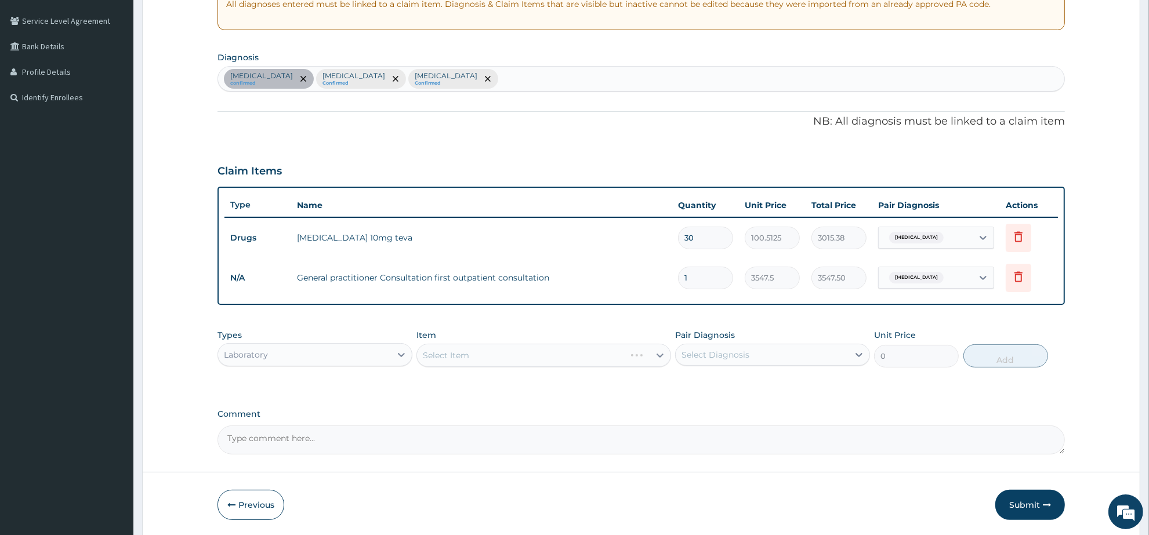
scroll to position [273, 0]
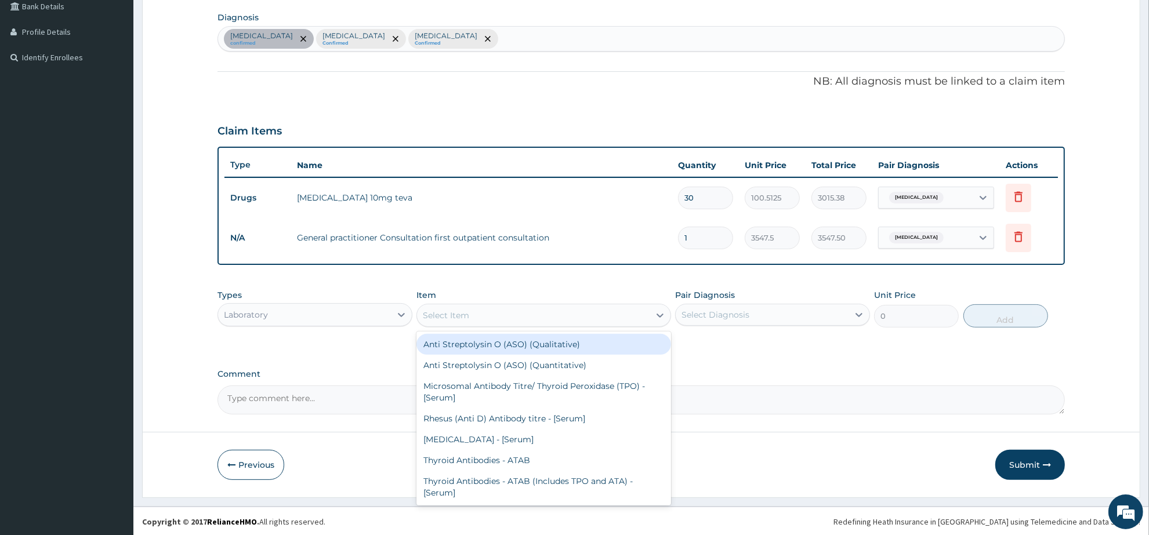
click at [474, 314] on div "Select Item" at bounding box center [533, 315] width 232 height 19
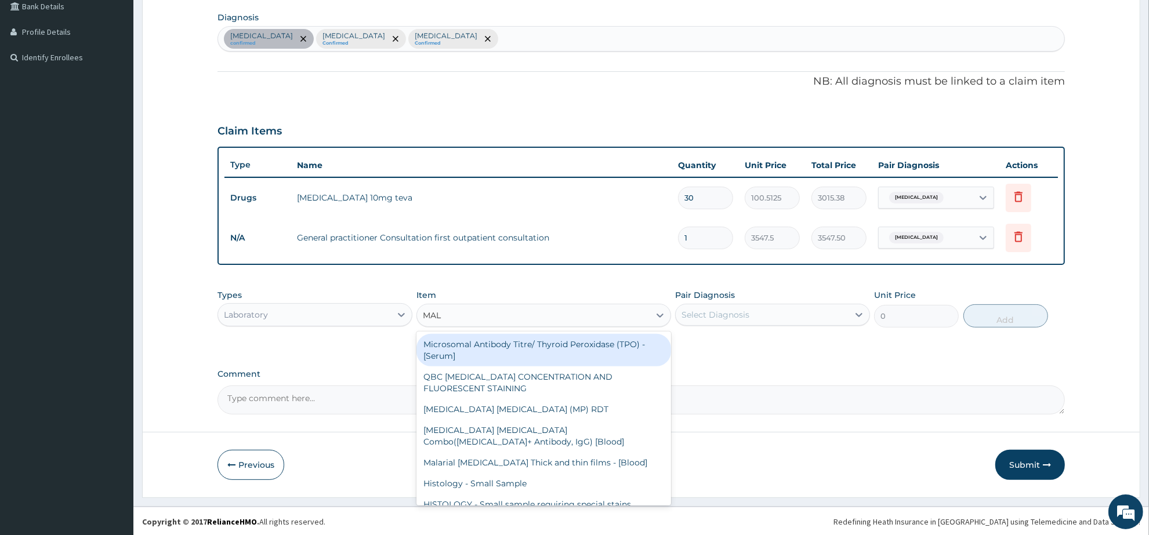
type input "MALA"
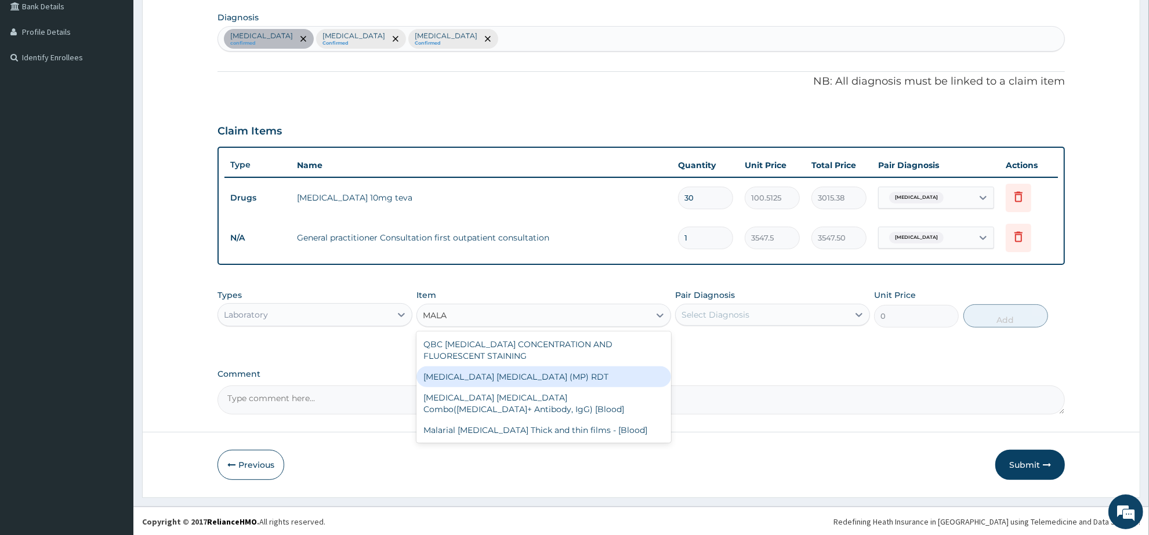
click at [505, 383] on div "MALARIA PARASITE (MP) RDT" at bounding box center [544, 377] width 254 height 21
type input "1612.5"
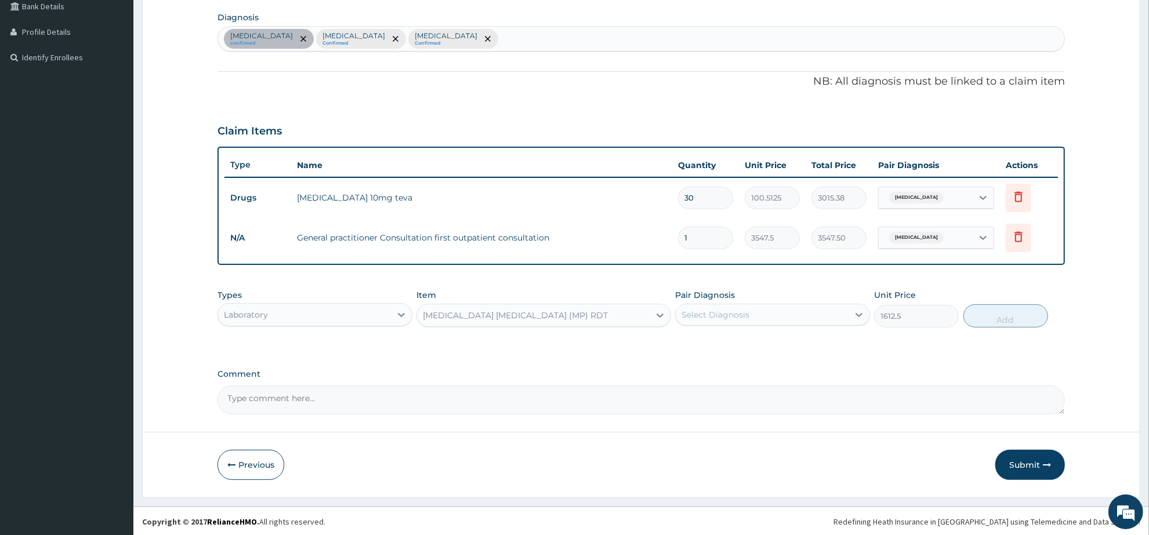
click at [721, 312] on div "Select Diagnosis" at bounding box center [716, 315] width 68 height 12
click at [728, 368] on div "Malaria" at bounding box center [772, 369] width 195 height 24
checkbox input "true"
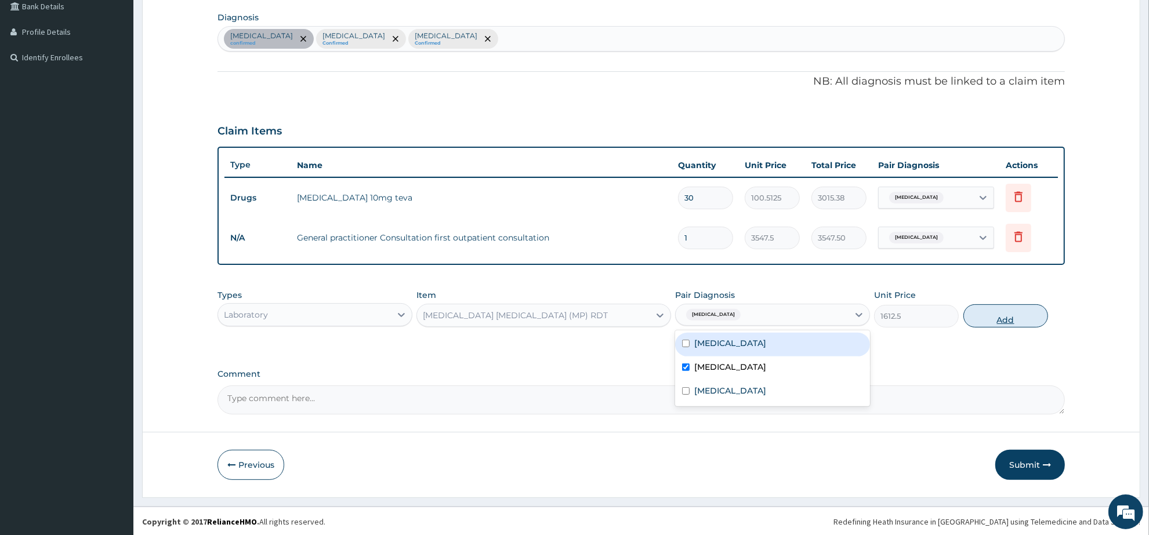
click at [984, 318] on button "Add" at bounding box center [1006, 316] width 85 height 23
type input "0"
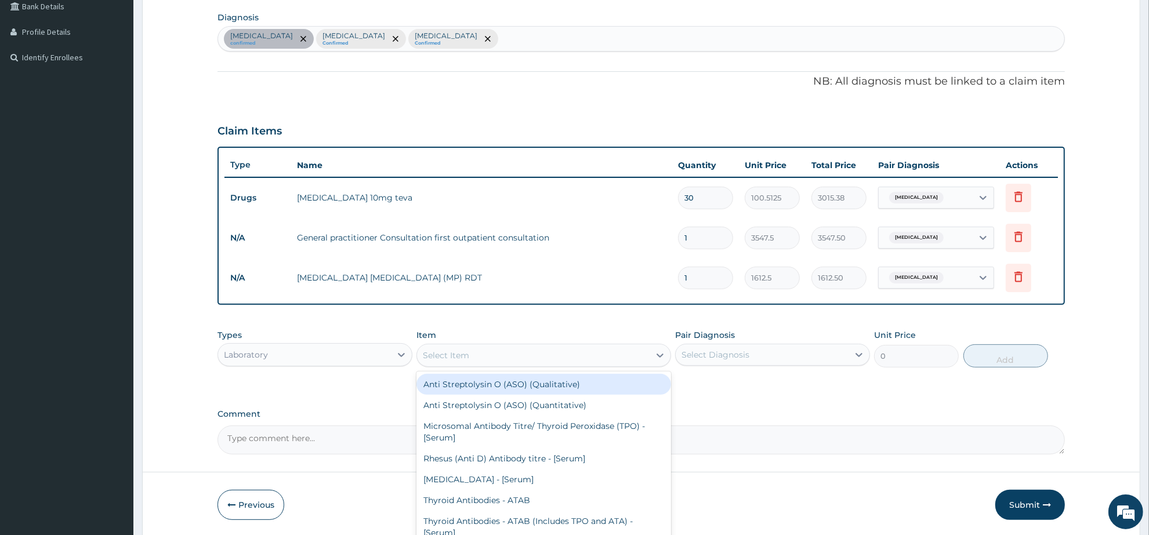
click at [517, 349] on div "Select Item" at bounding box center [533, 355] width 232 height 19
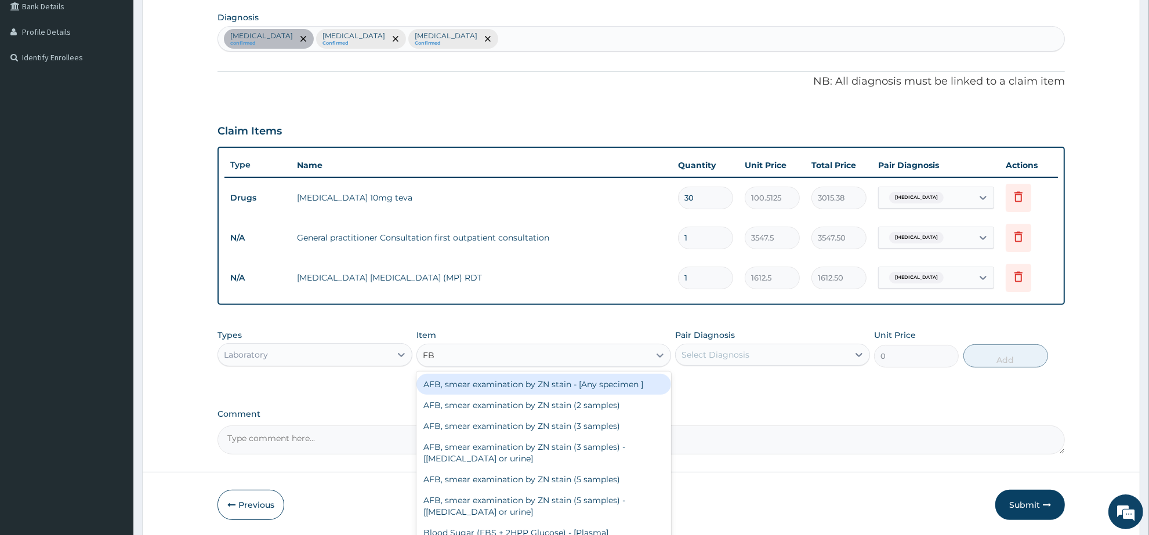
type input "FBC"
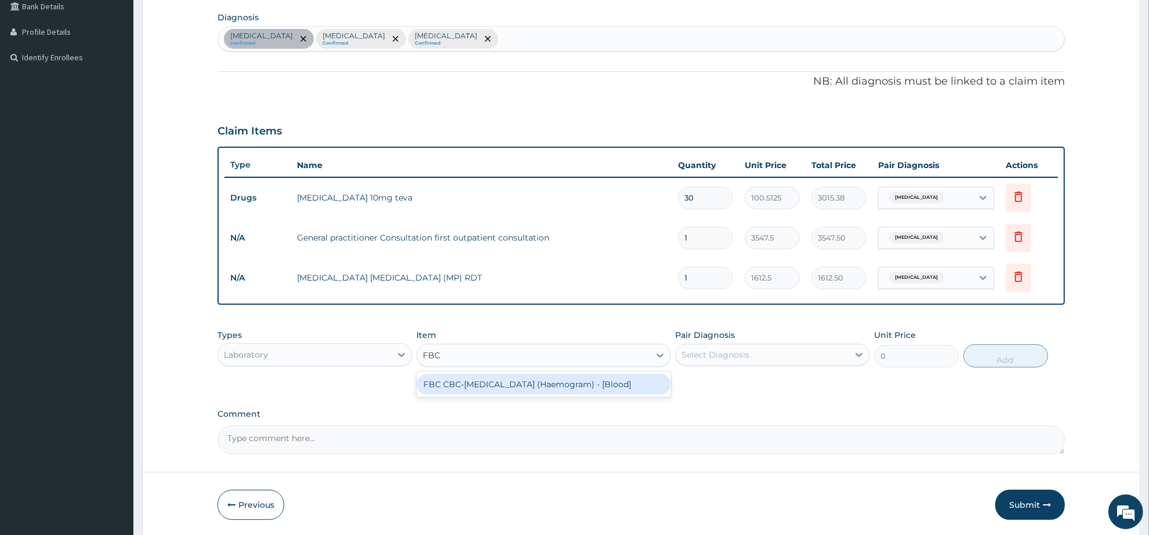
click at [505, 382] on div "FBC CBC-Complete Blood Count (Haemogram) - [Blood]" at bounding box center [544, 384] width 254 height 21
type input "4300"
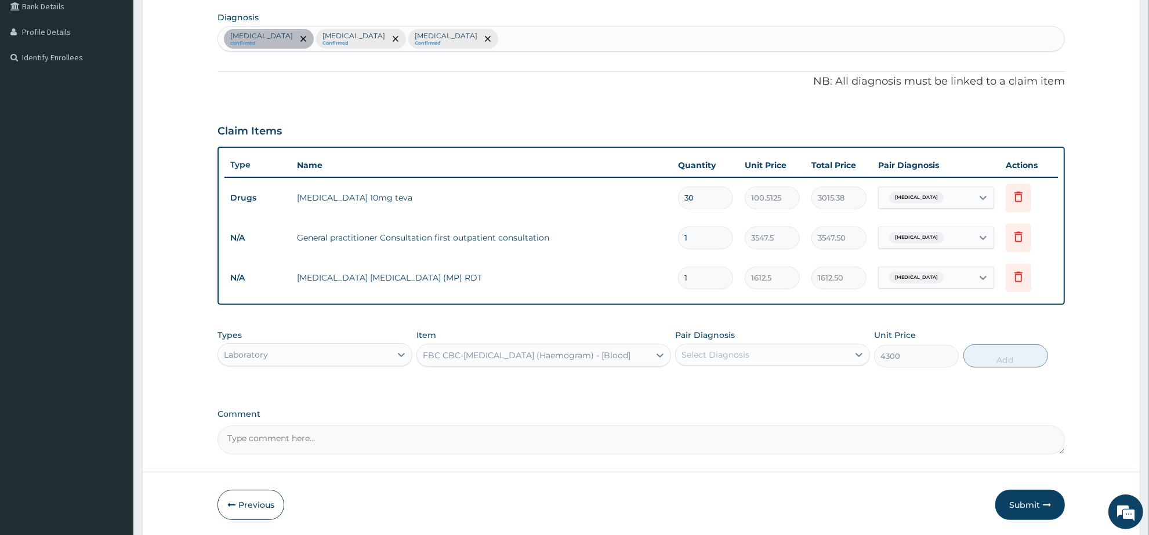
click at [729, 358] on div "Select Diagnosis" at bounding box center [716, 355] width 68 height 12
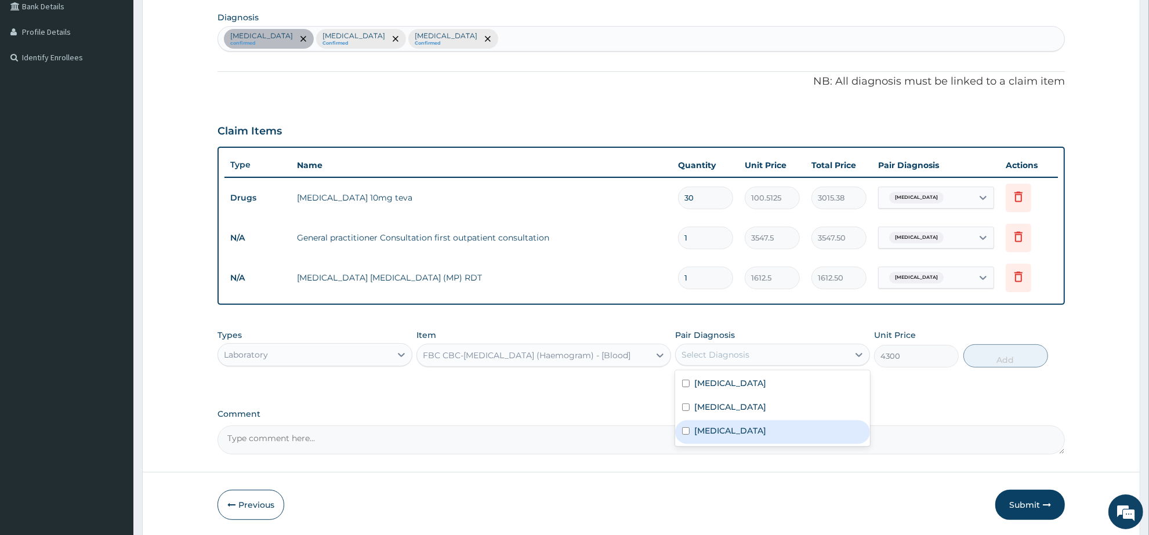
drag, startPoint x: 729, startPoint y: 407, endPoint x: 728, endPoint y: 424, distance: 17.4
click at [728, 424] on div "Essential hypertension Malaria Sepsis" at bounding box center [772, 409] width 195 height 76
click at [728, 428] on div "Sepsis" at bounding box center [772, 433] width 195 height 24
checkbox input "true"
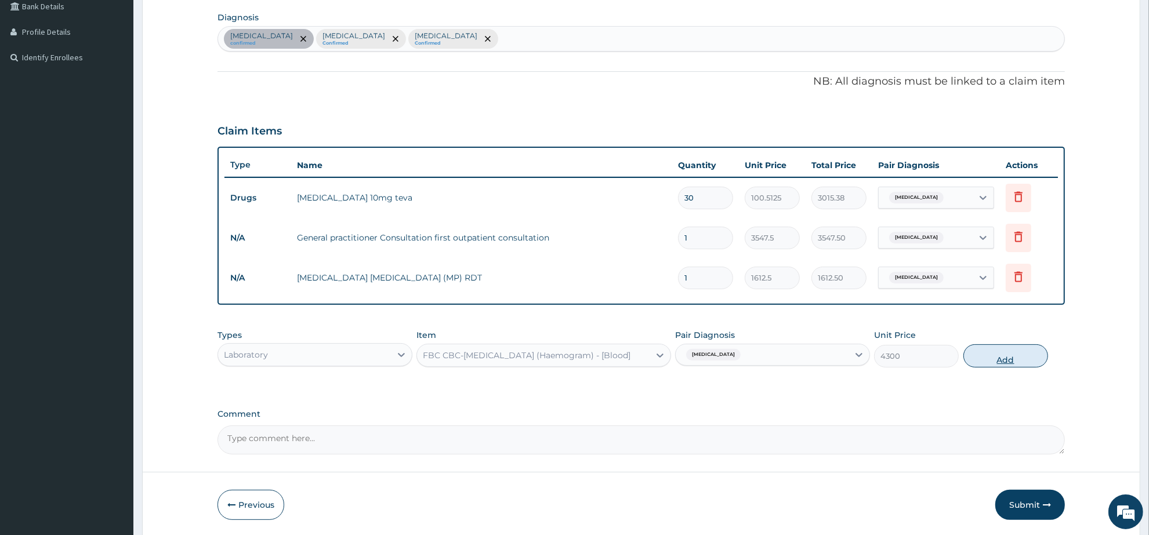
click at [1002, 354] on button "Add" at bounding box center [1006, 356] width 85 height 23
type input "0"
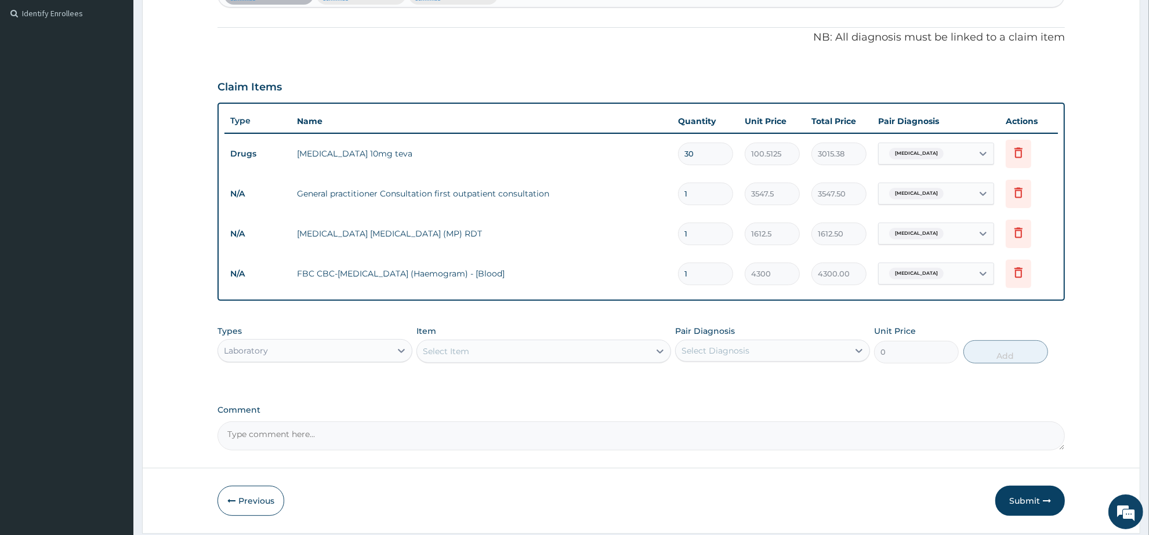
scroll to position [354, 0]
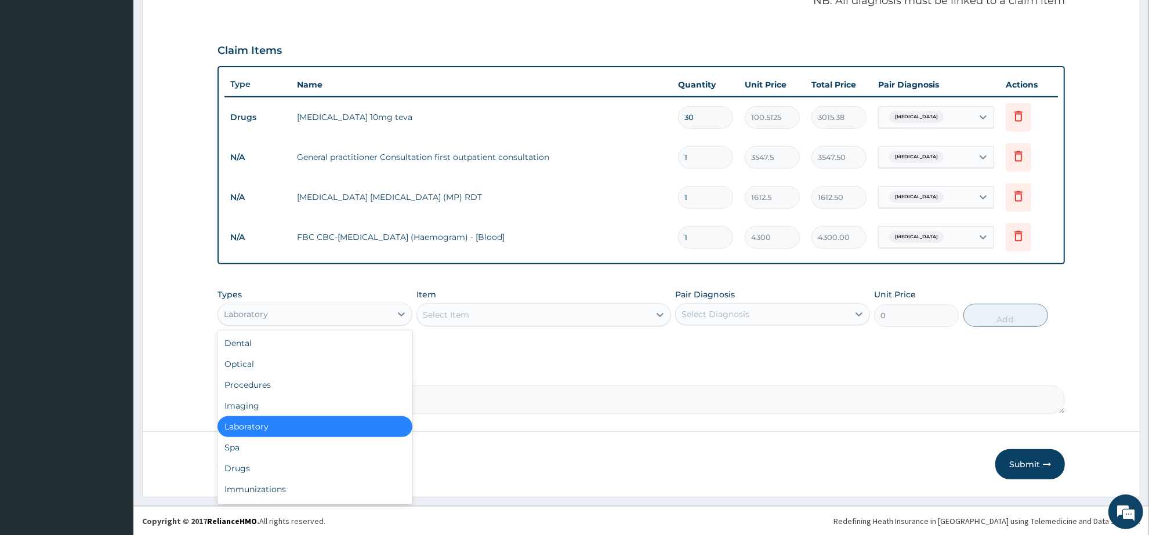
click at [306, 314] on div "Laboratory" at bounding box center [304, 314] width 173 height 19
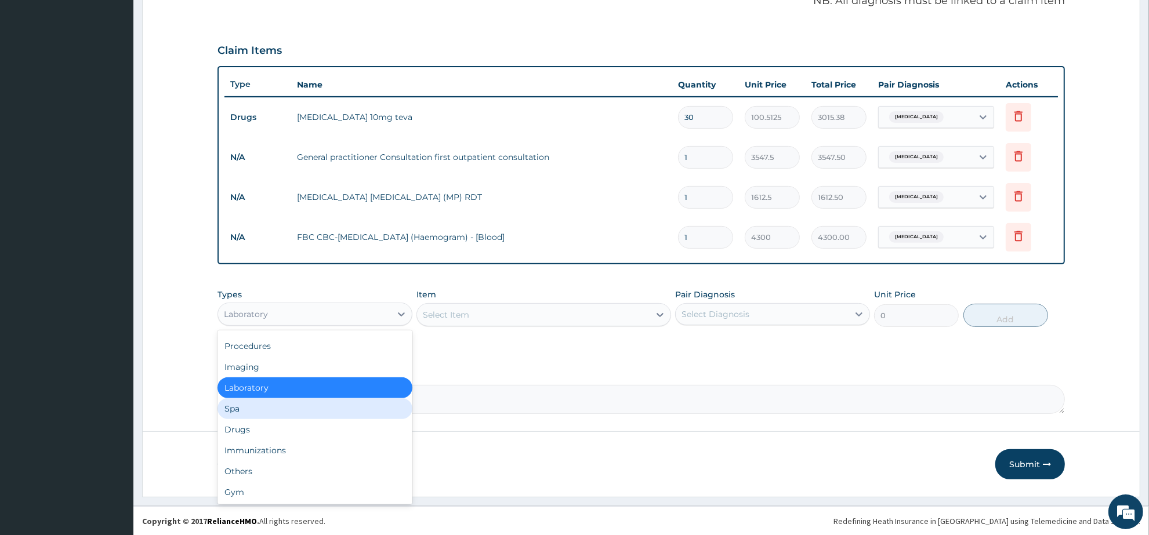
scroll to position [0, 0]
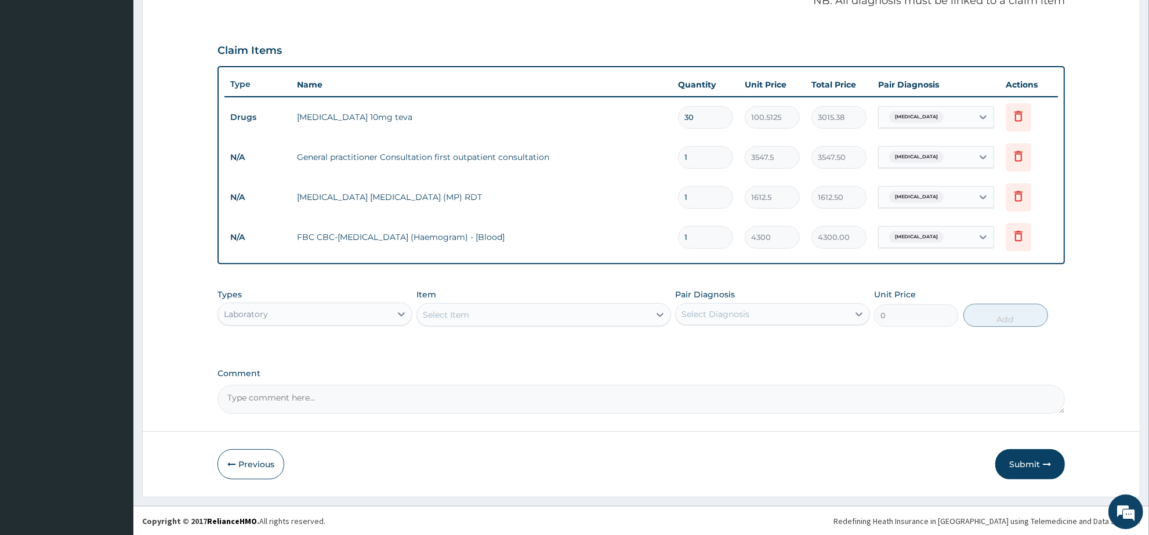
click at [456, 313] on div "Select Item" at bounding box center [446, 315] width 46 height 12
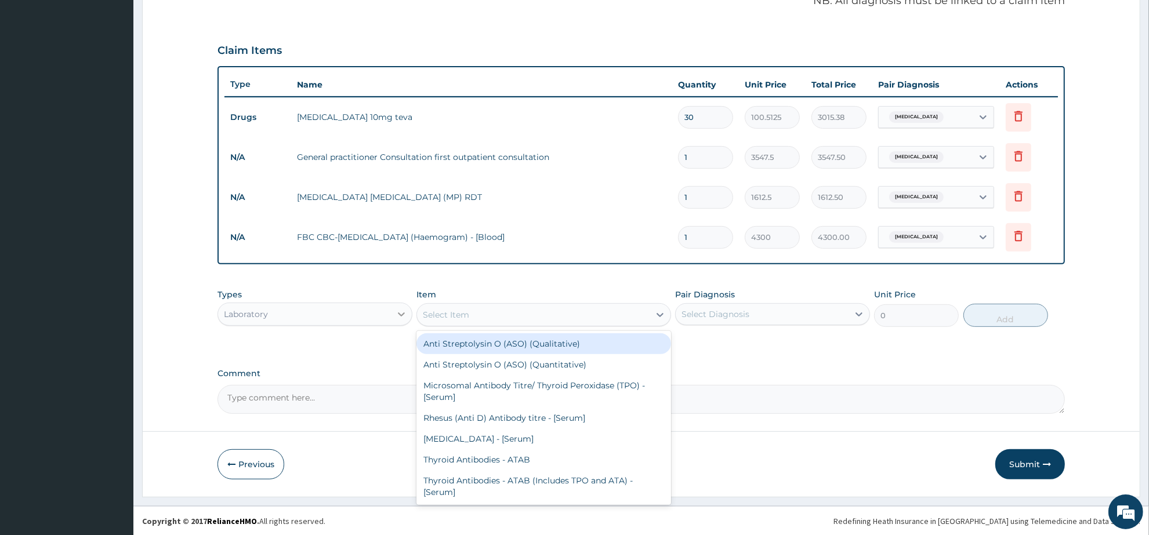
click at [392, 314] on div at bounding box center [401, 314] width 21 height 21
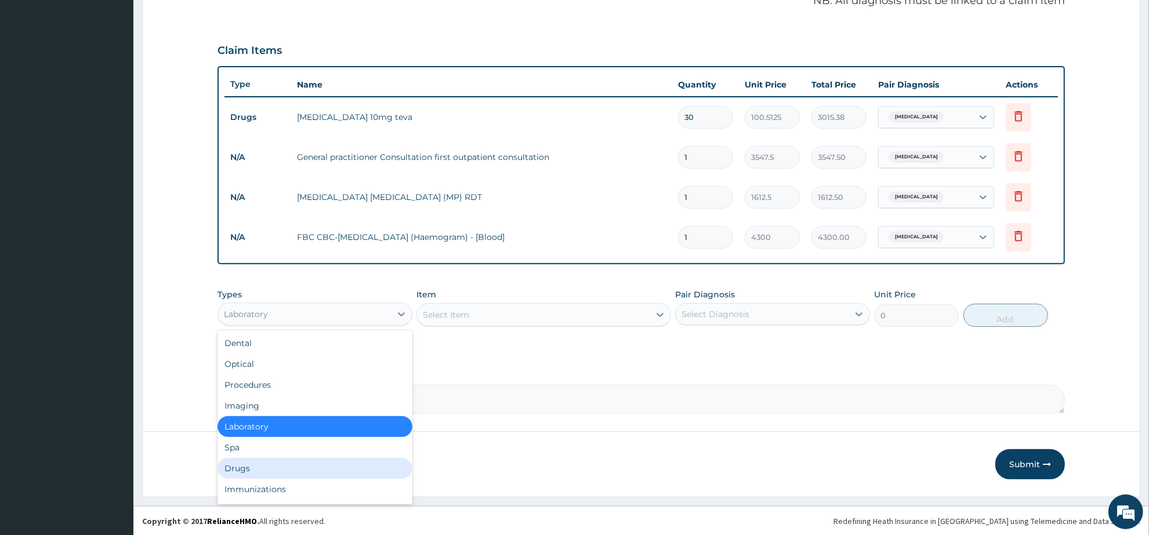
click at [299, 472] on div "Drugs" at bounding box center [315, 468] width 195 height 21
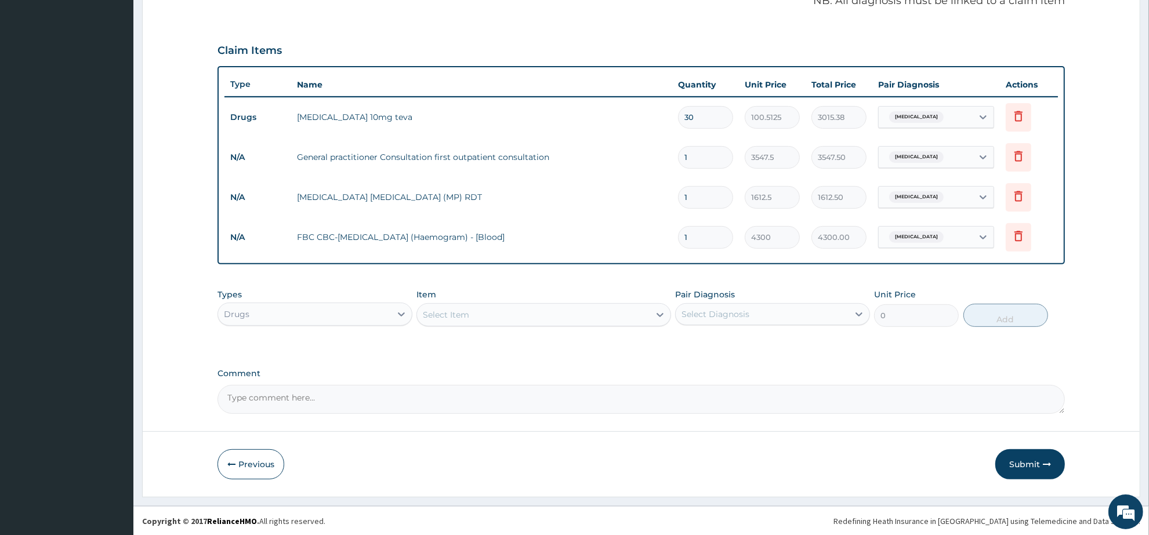
click at [469, 318] on div "Select Item" at bounding box center [446, 315] width 46 height 12
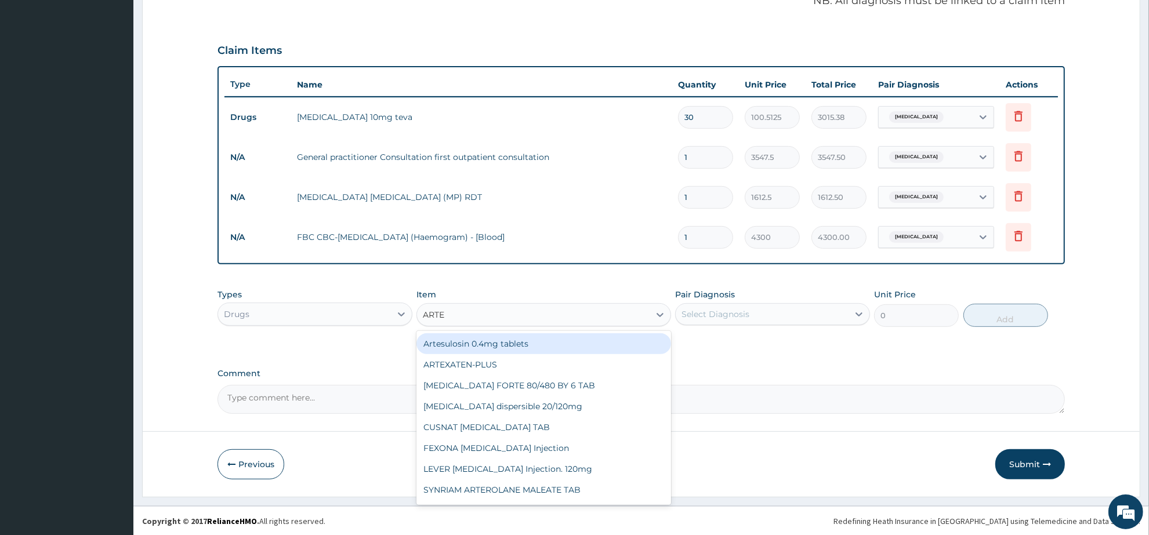
type input "ARTEM"
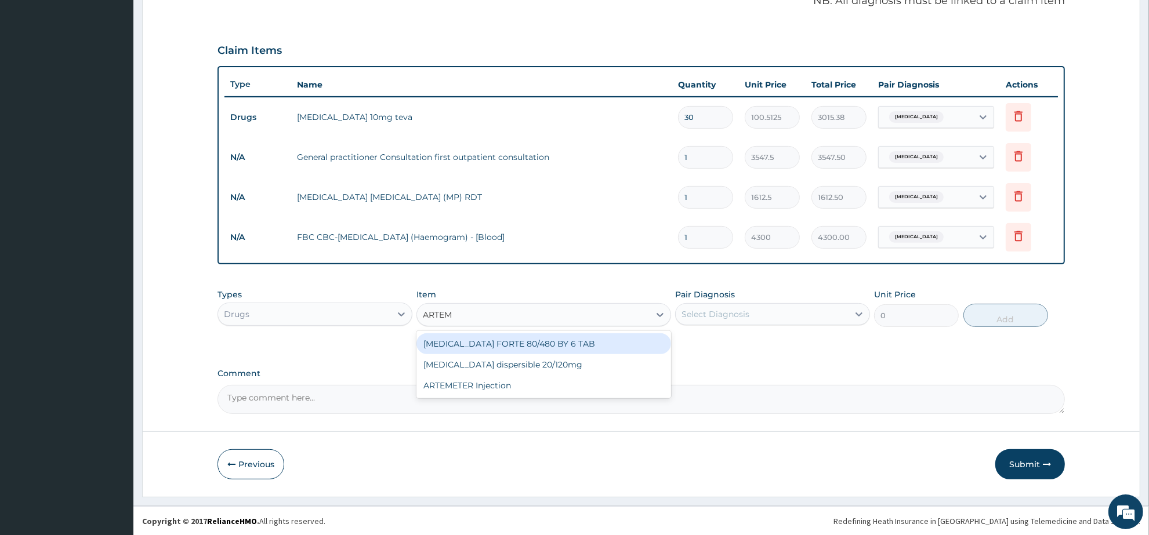
click at [479, 345] on div "COARTEM FORTE 80/480 BY 6 TAB" at bounding box center [544, 344] width 254 height 21
type input "449.35"
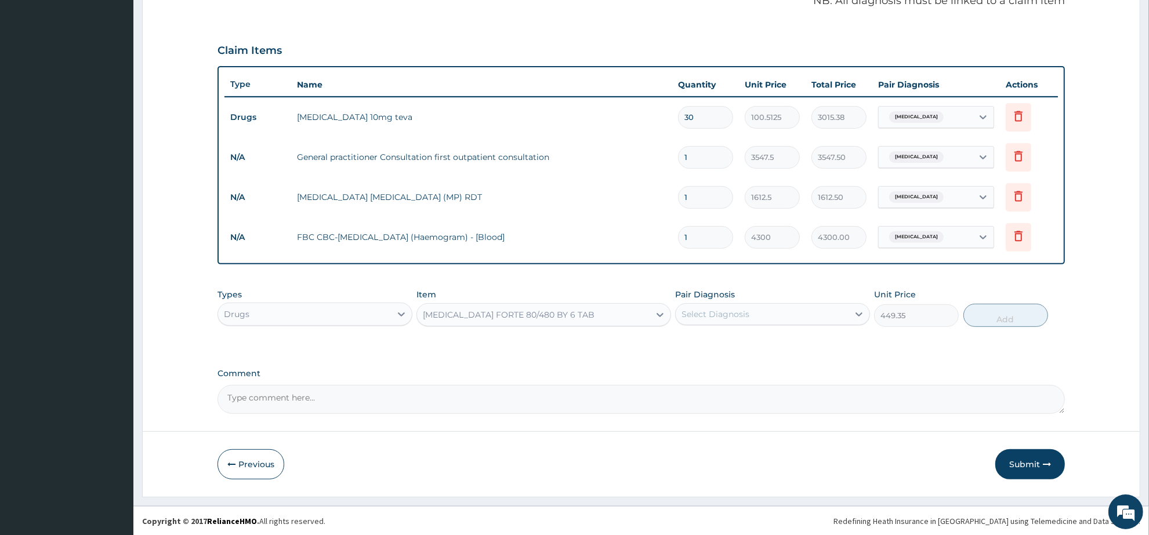
click at [780, 307] on div "Select Diagnosis" at bounding box center [762, 314] width 173 height 19
click at [763, 358] on div "Malaria" at bounding box center [772, 368] width 195 height 24
checkbox input "true"
click at [981, 320] on button "Add" at bounding box center [1006, 315] width 85 height 23
type input "0"
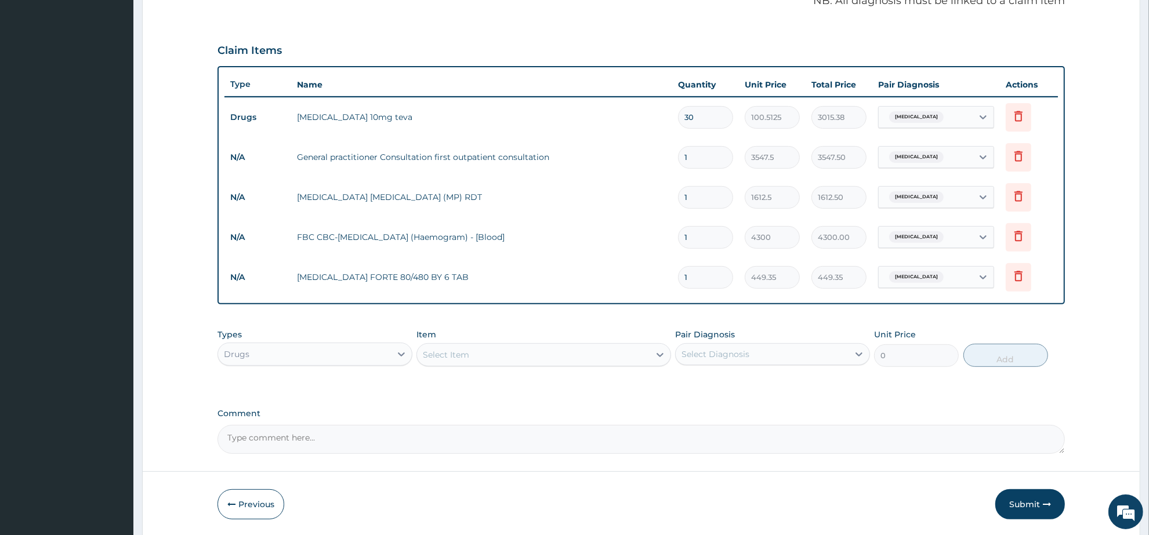
click at [502, 346] on div "Select Item" at bounding box center [533, 355] width 232 height 19
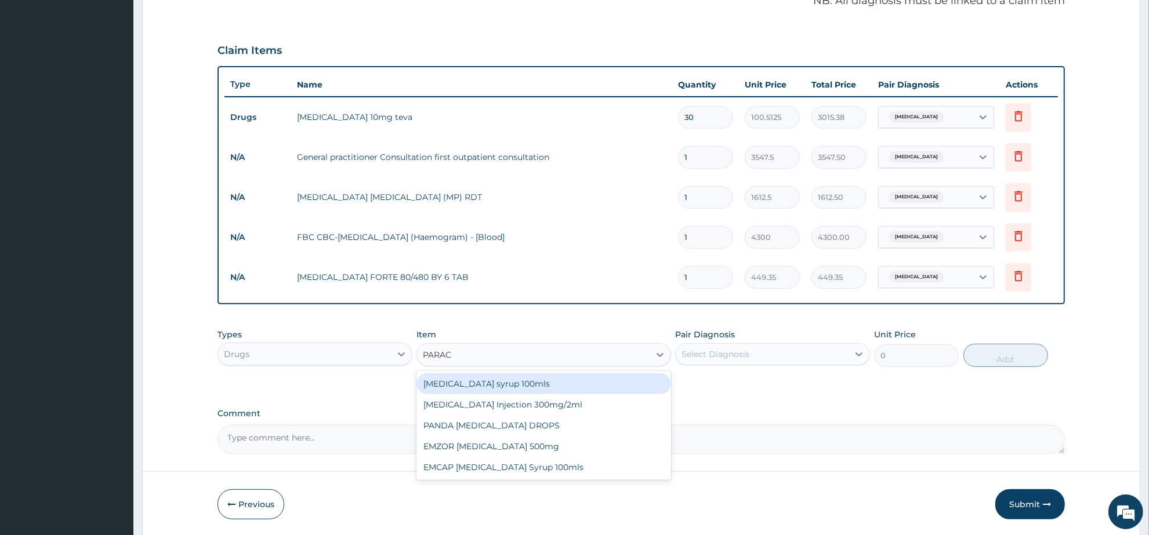
type input "PARACE"
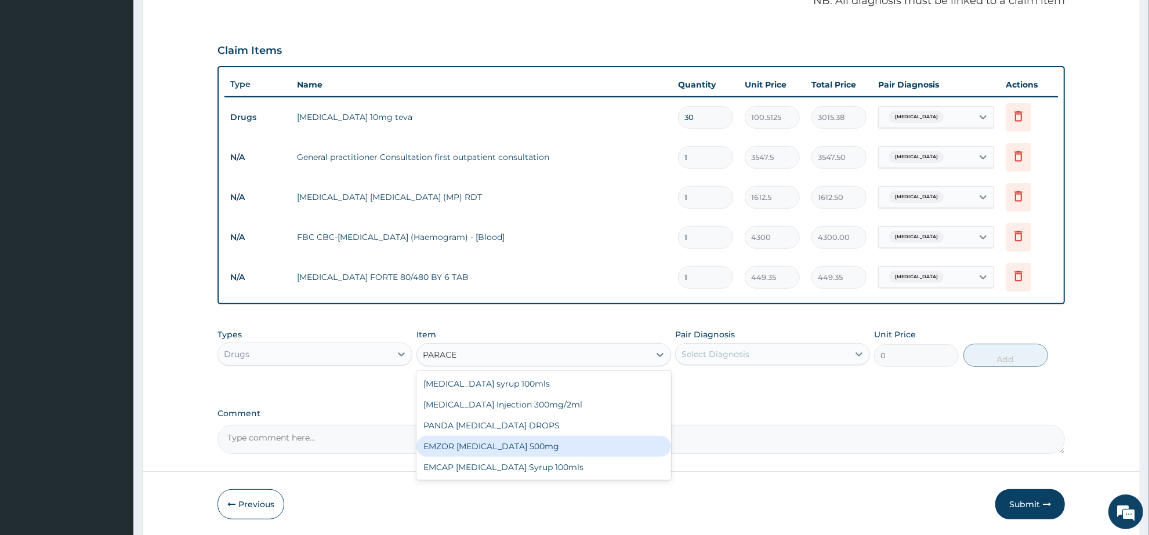
click at [554, 446] on div "EMZOR PARACETAMOL 500mg" at bounding box center [544, 446] width 254 height 21
type input "23.65"
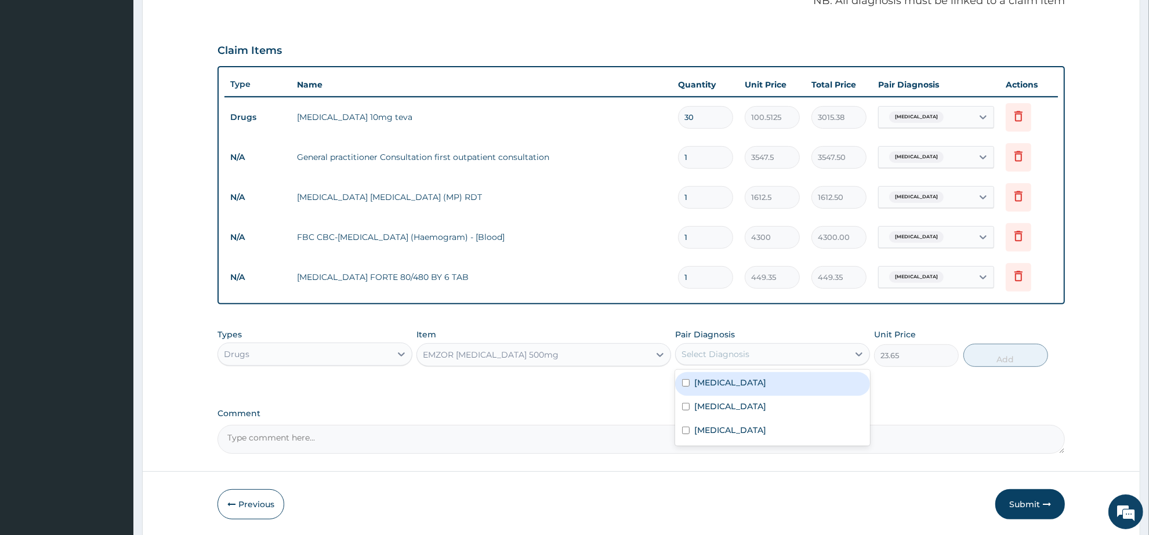
click at [718, 355] on div "Select Diagnosis" at bounding box center [716, 355] width 68 height 12
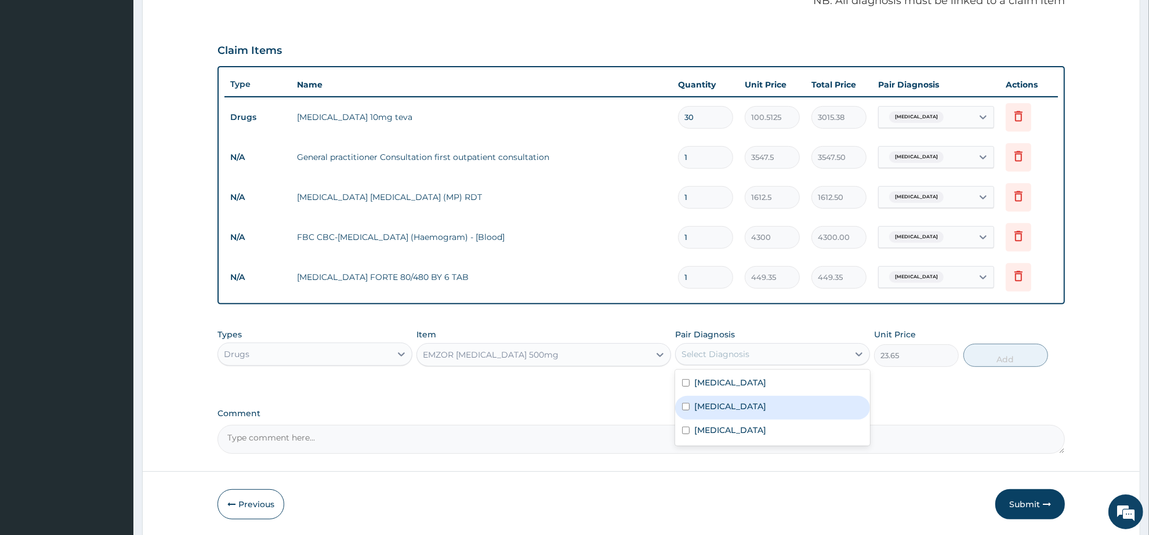
click at [732, 404] on div "Malaria" at bounding box center [772, 408] width 195 height 24
checkbox input "true"
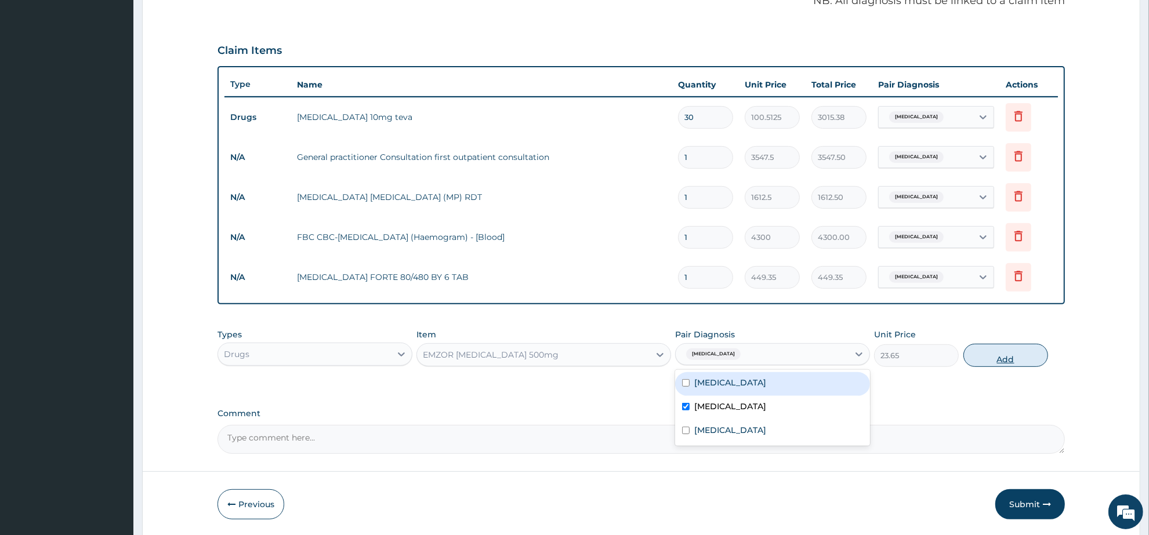
click at [1002, 361] on button "Add" at bounding box center [1006, 355] width 85 height 23
type input "0"
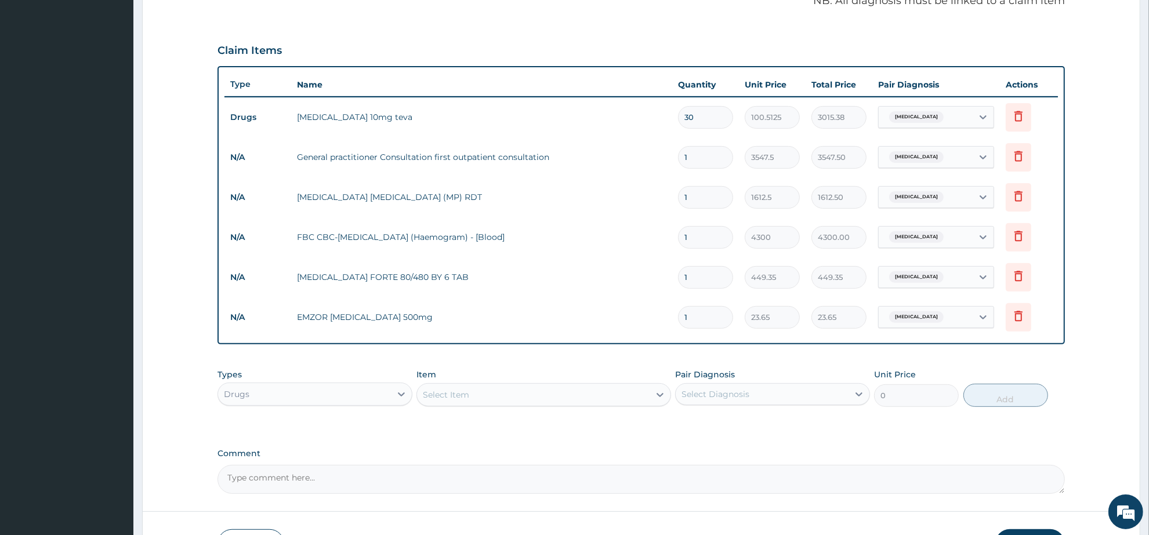
type input "18"
type input "425.70"
type input "18"
drag, startPoint x: 703, startPoint y: 283, endPoint x: 674, endPoint y: 282, distance: 28.4
click at [674, 282] on td "1" at bounding box center [705, 277] width 67 height 34
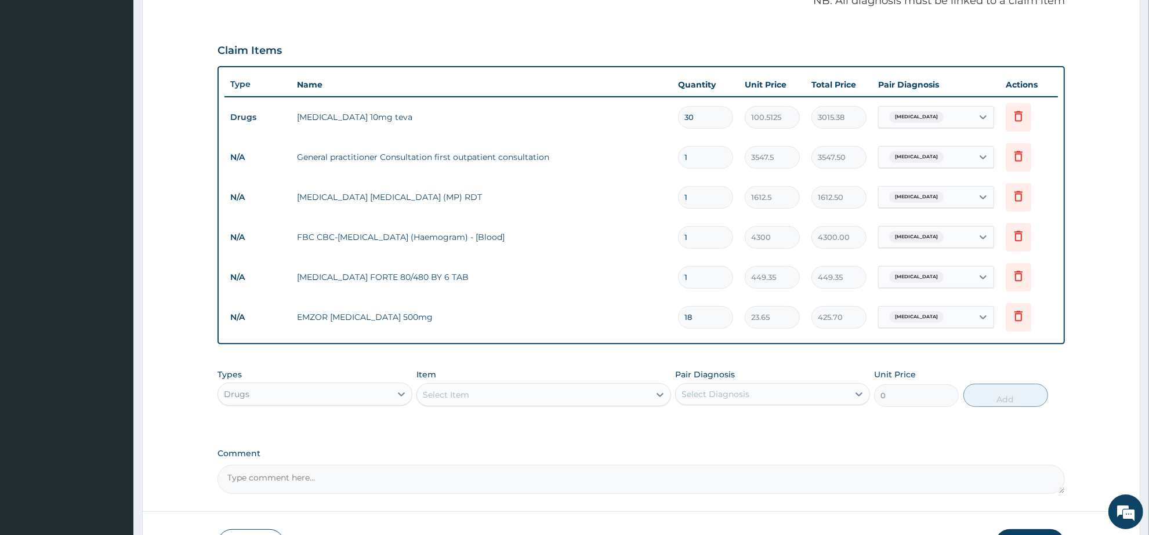
type input "6"
type input "2696.10"
type input "6"
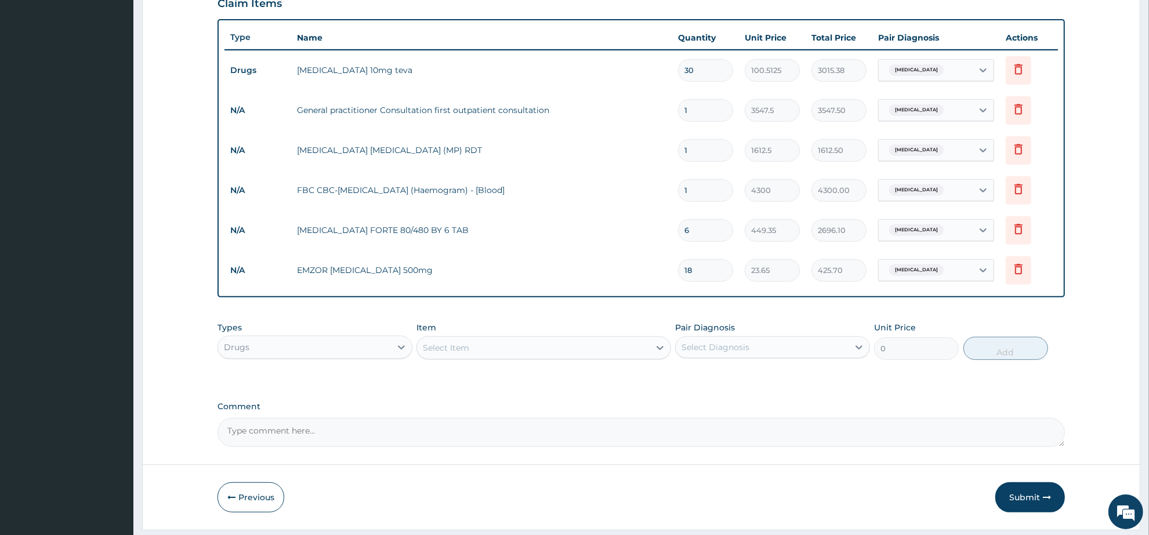
scroll to position [426, 0]
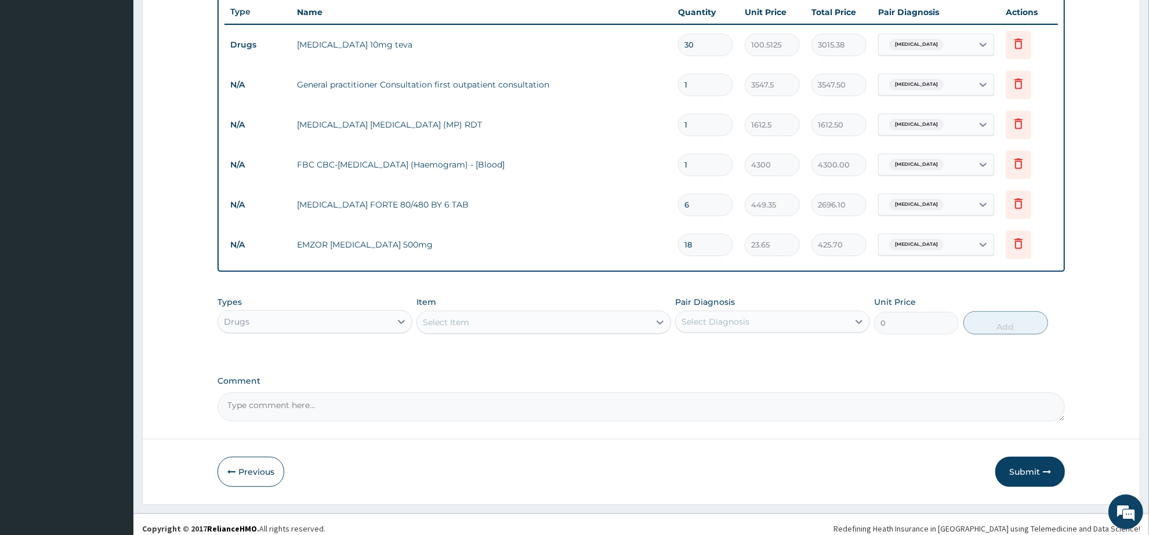
click at [459, 324] on div "Select Item" at bounding box center [446, 323] width 46 height 12
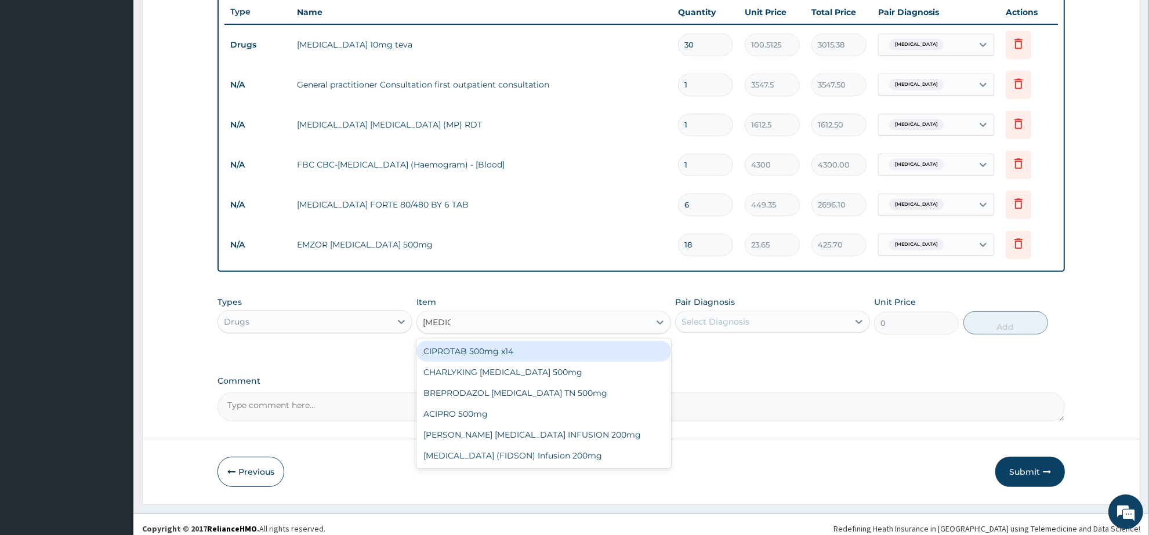
type input "CIPROF"
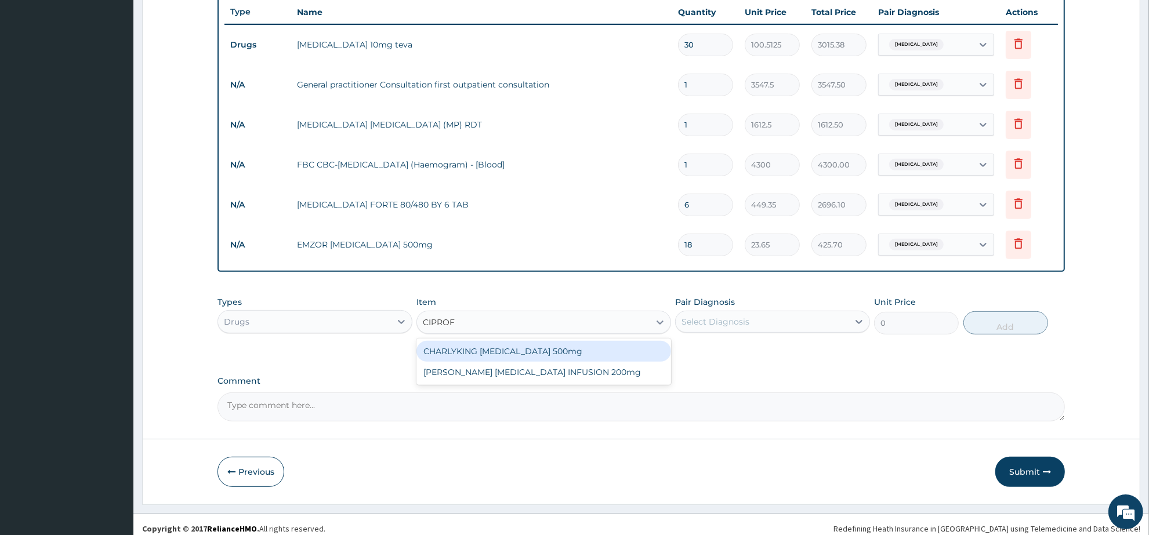
click at [570, 341] on div "CHARLYKING CIPROFLOXACIN 500mg" at bounding box center [544, 351] width 254 height 21
type input "177.375"
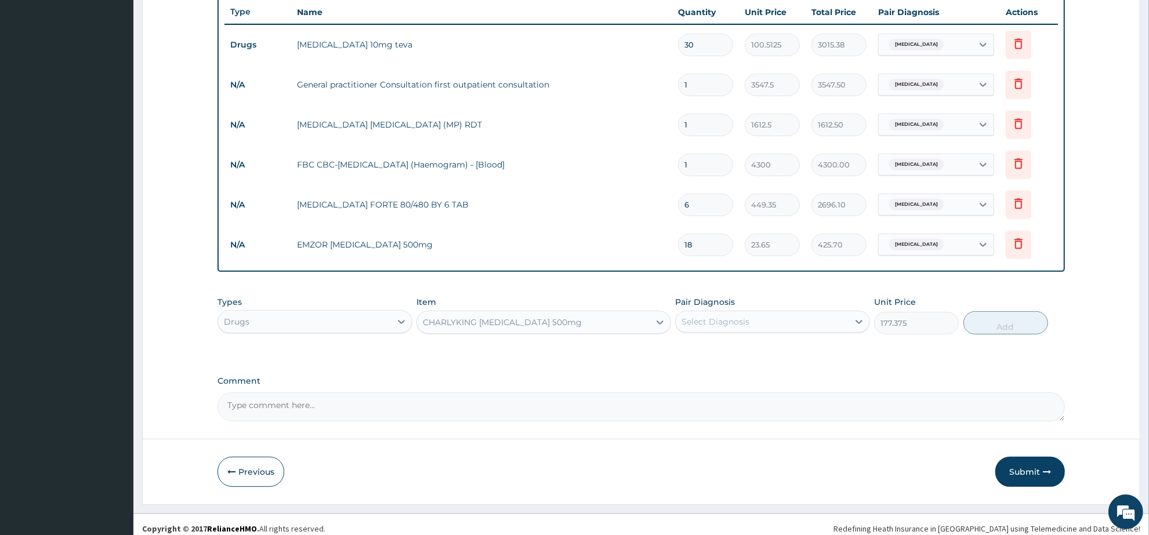
click at [736, 318] on div "Select Diagnosis" at bounding box center [716, 322] width 68 height 12
click at [762, 395] on div "Sepsis" at bounding box center [772, 400] width 195 height 24
checkbox input "true"
click at [1012, 327] on button "Add" at bounding box center [1006, 323] width 85 height 23
type input "0"
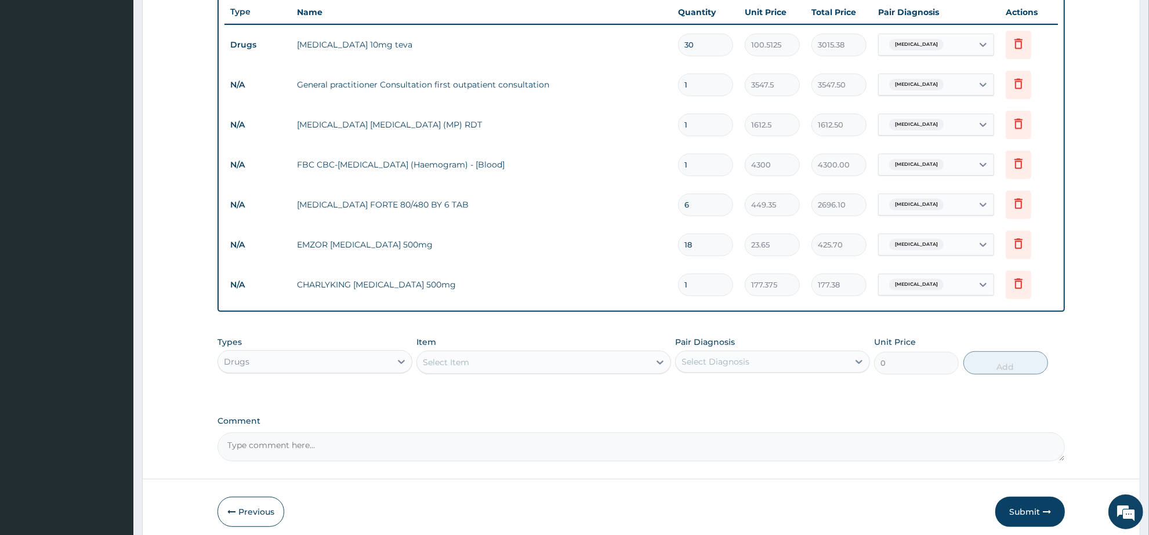
type input "14"
type input "2483.25"
type input "14"
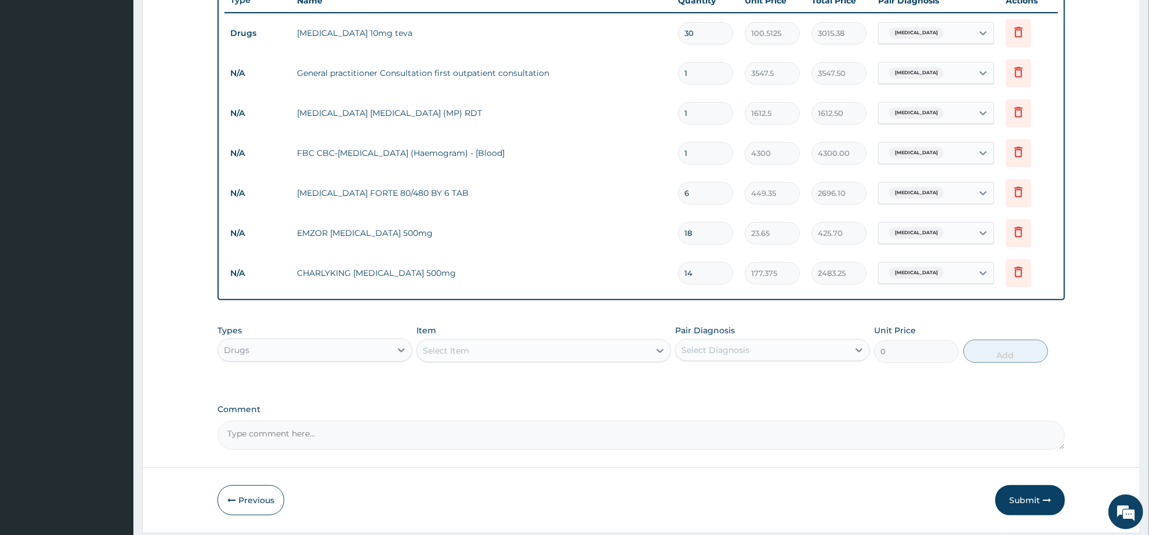
scroll to position [473, 0]
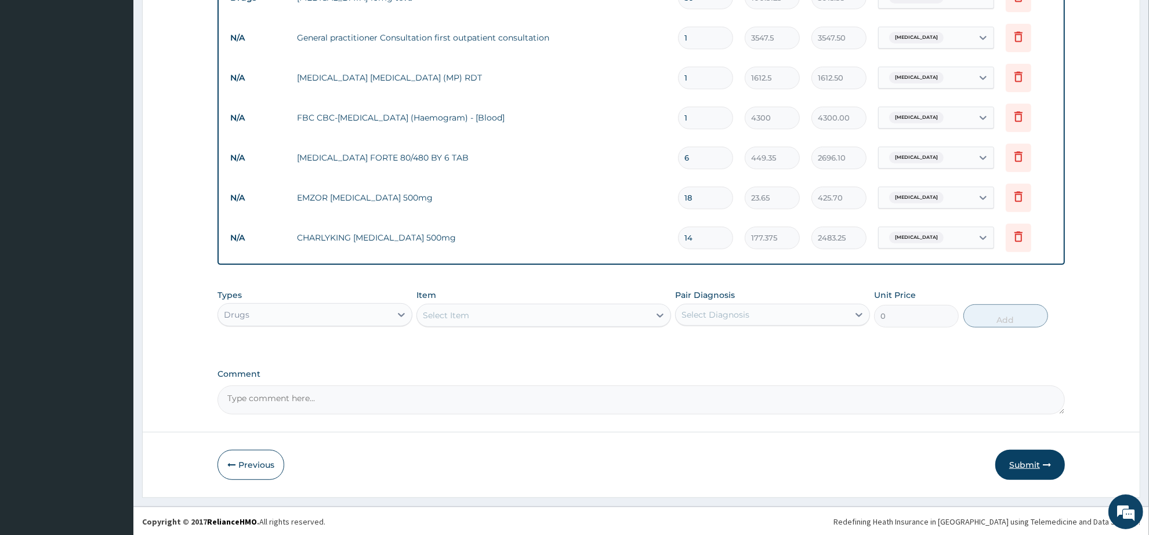
click at [1022, 459] on button "Submit" at bounding box center [1030, 465] width 70 height 30
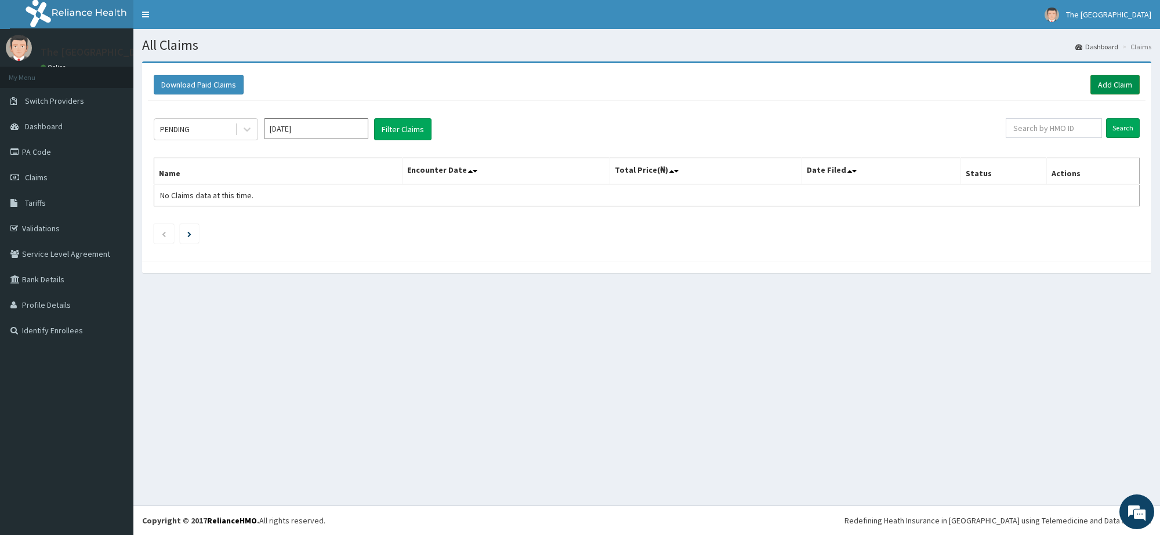
click at [1128, 82] on link "Add Claim" at bounding box center [1115, 85] width 49 height 20
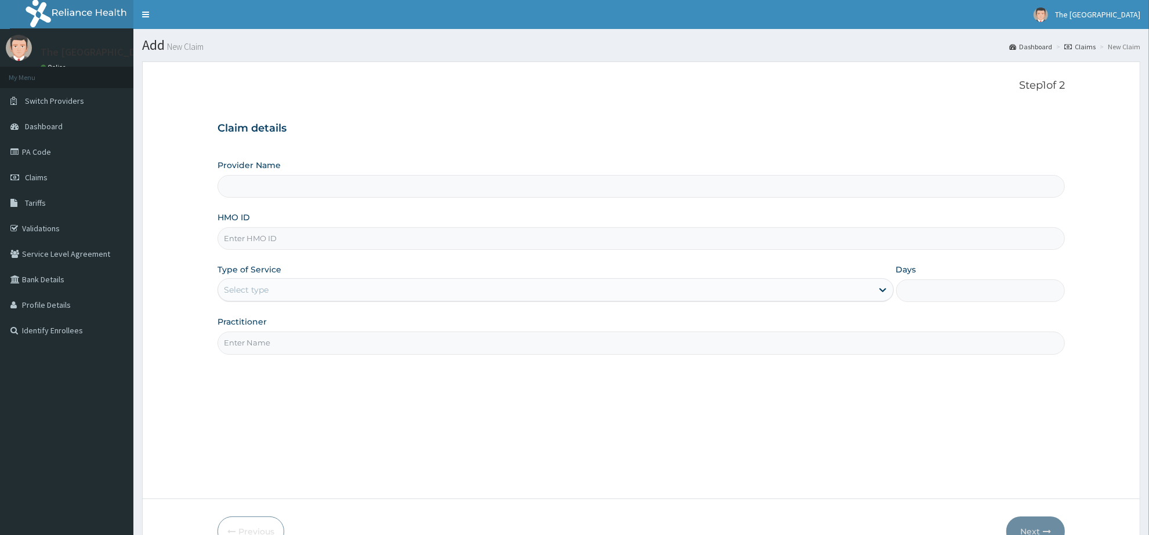
paste input "OKB/10739/A"
type input "OKB/10739/A"
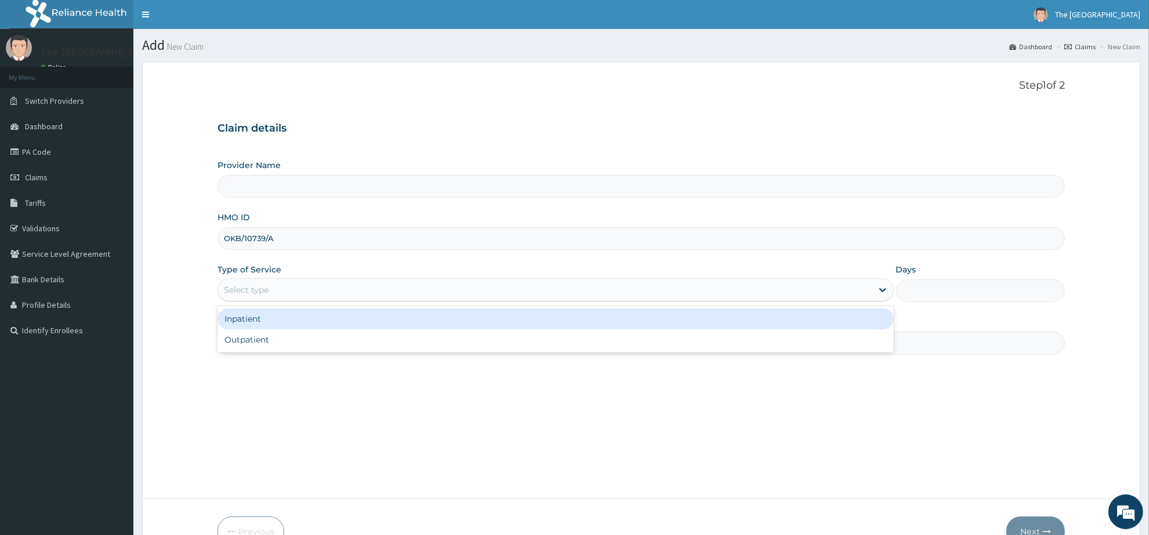
click at [286, 291] on div "Select type" at bounding box center [545, 290] width 654 height 19
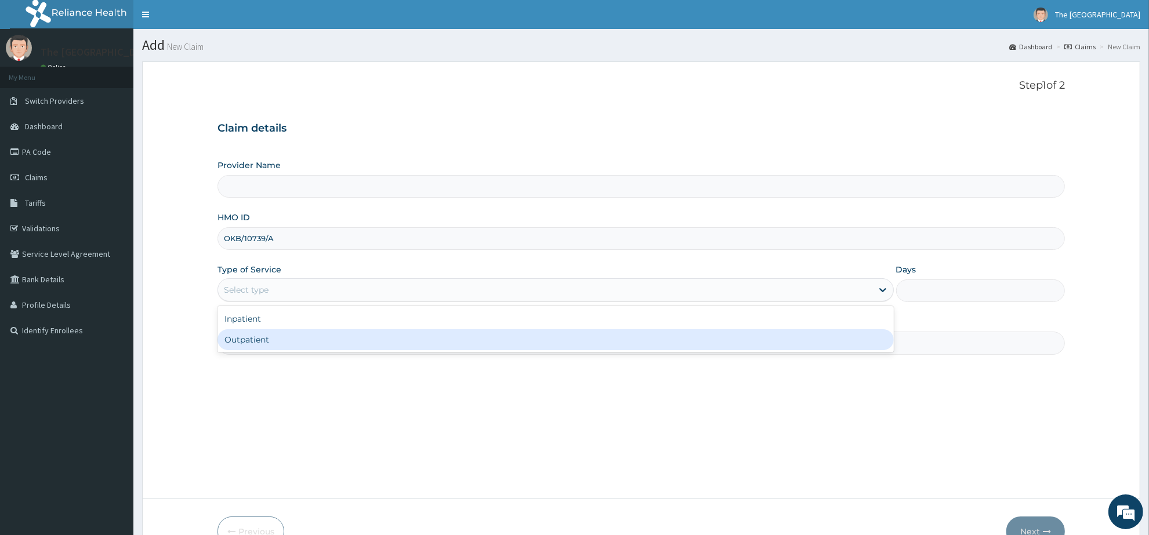
click at [281, 338] on div "Outpatient" at bounding box center [556, 340] width 676 height 21
type input "1"
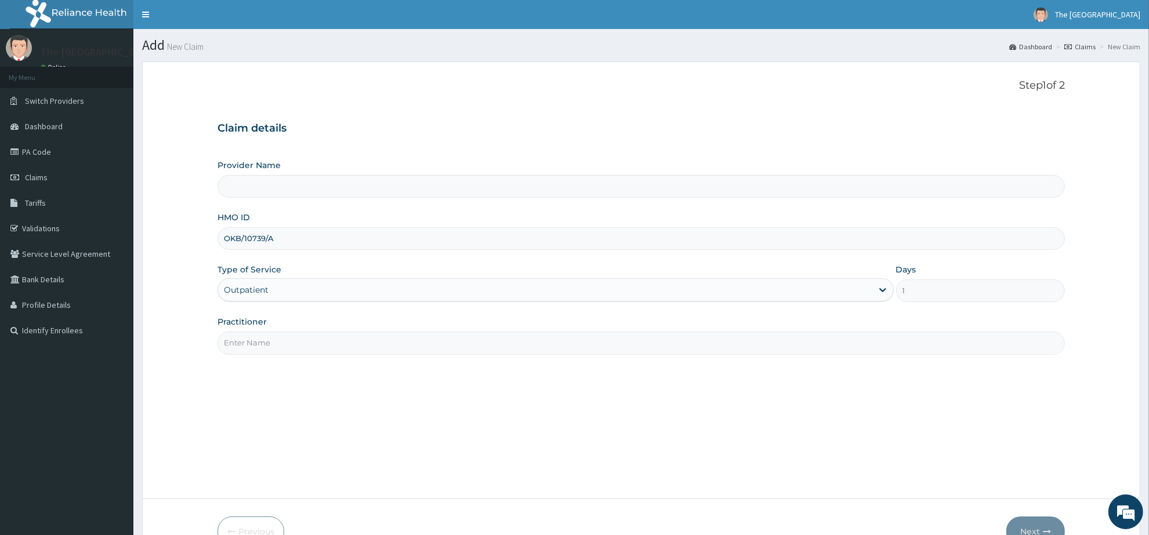
click at [305, 342] on input "Practitioner" at bounding box center [642, 343] width 848 height 23
type input "The [GEOGRAPHIC_DATA]"
type input "[PERSON_NAME]"
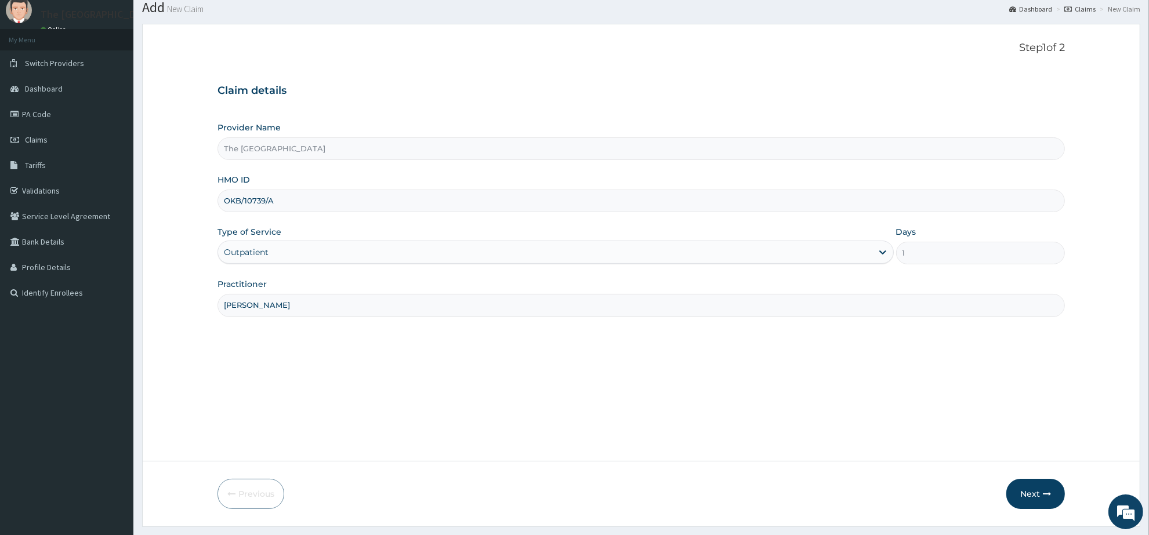
scroll to position [68, 0]
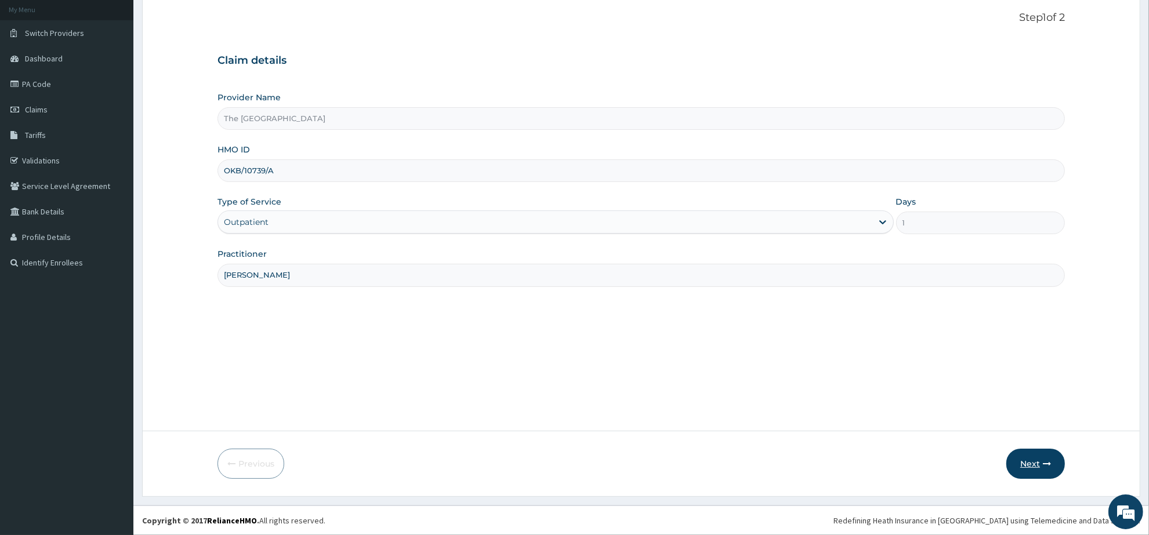
click at [1027, 465] on button "Next" at bounding box center [1036, 464] width 59 height 30
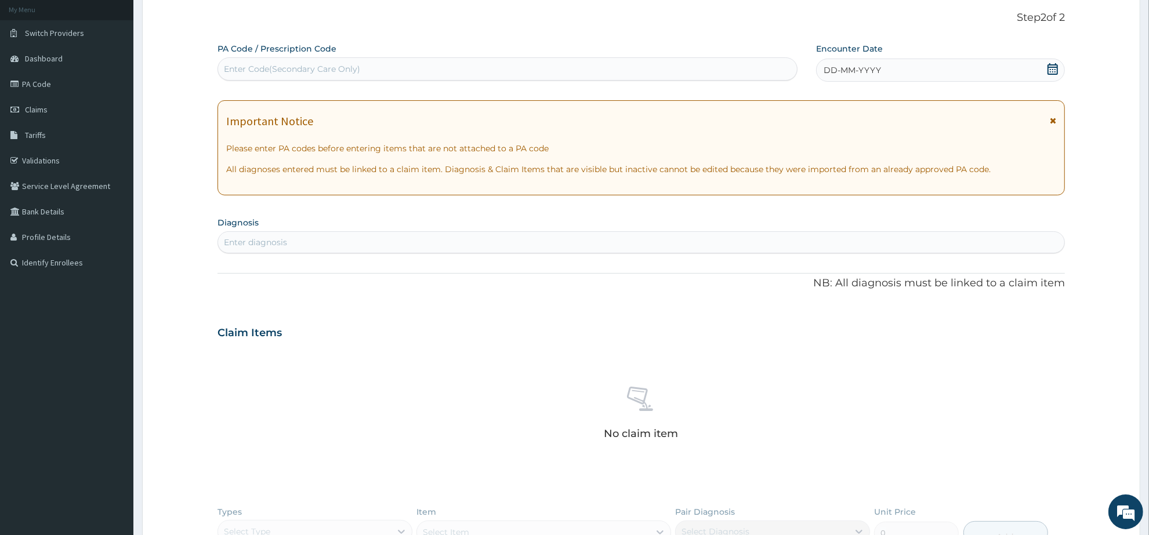
click at [1053, 68] on icon at bounding box center [1053, 69] width 12 height 12
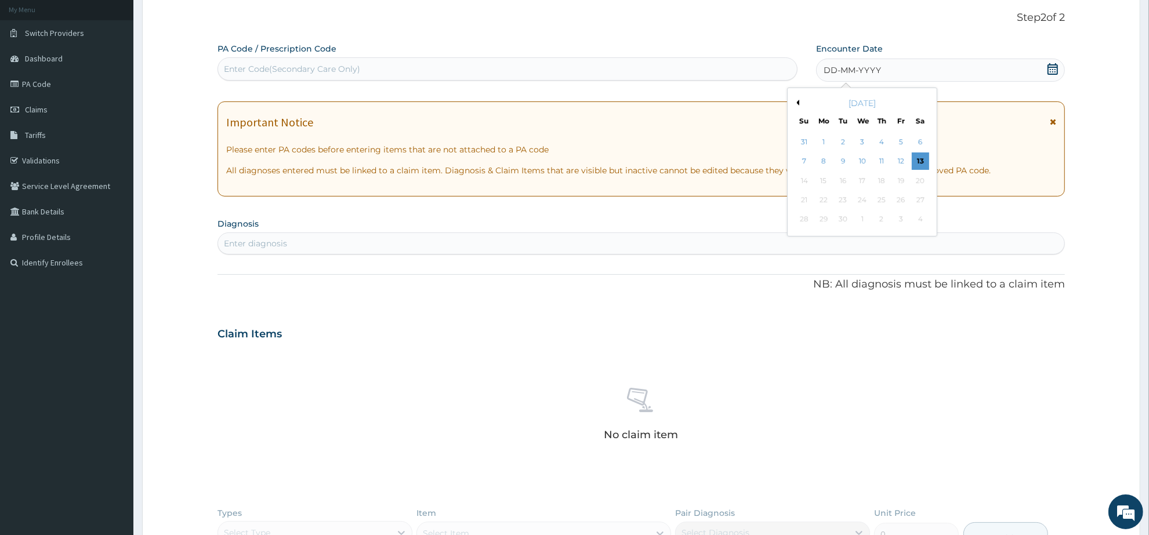
click at [798, 102] on button "Previous Month" at bounding box center [797, 103] width 6 height 6
click at [828, 222] on div "25" at bounding box center [823, 219] width 17 height 17
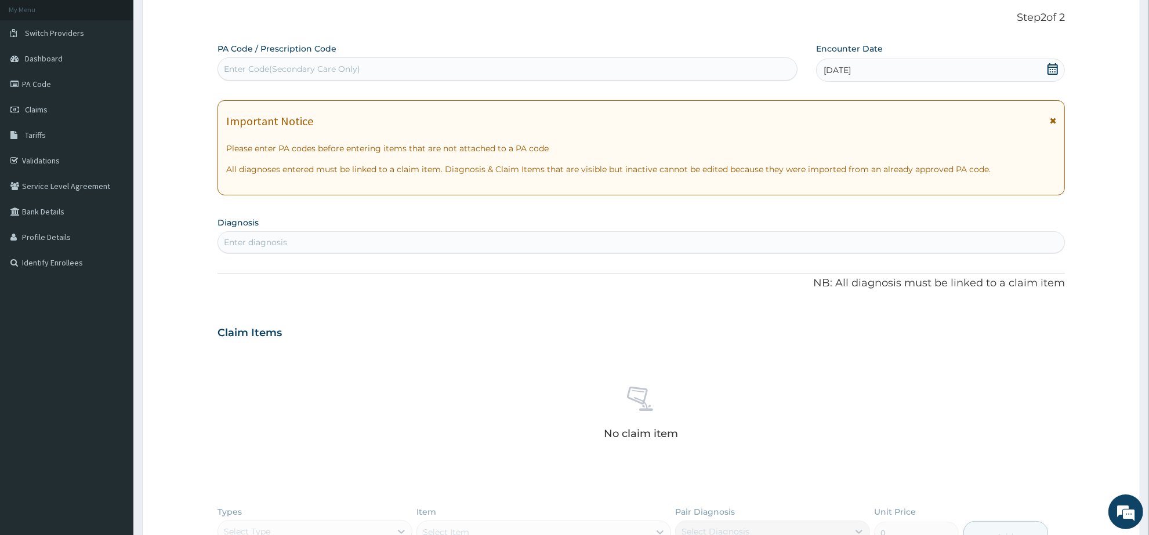
click at [433, 251] on div "Enter diagnosis" at bounding box center [641, 242] width 846 height 19
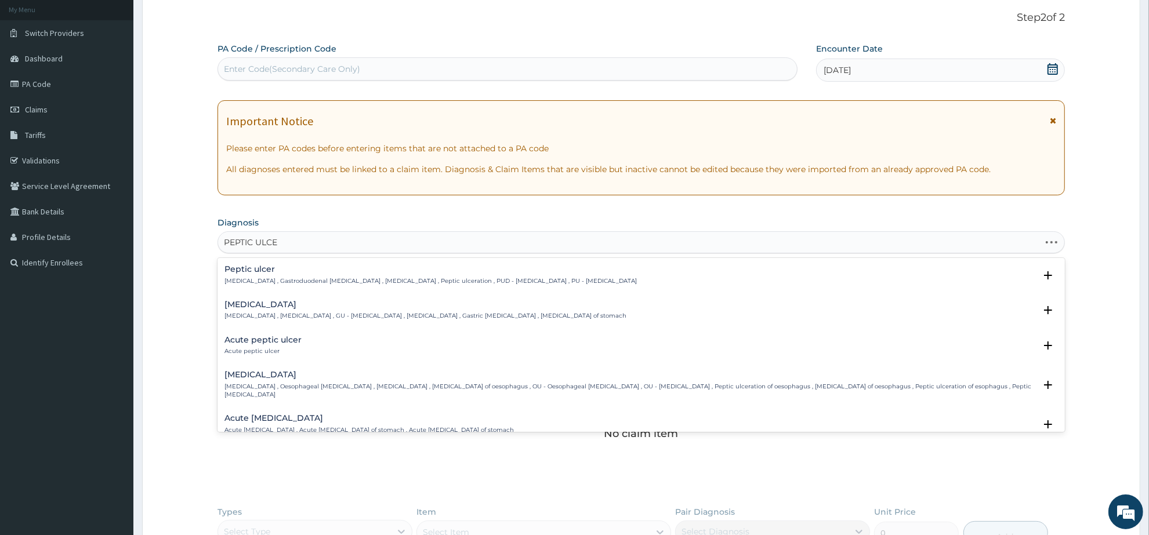
type input "[MEDICAL_DATA]"
click at [263, 273] on h4 "Peptic ulcer" at bounding box center [431, 269] width 412 height 9
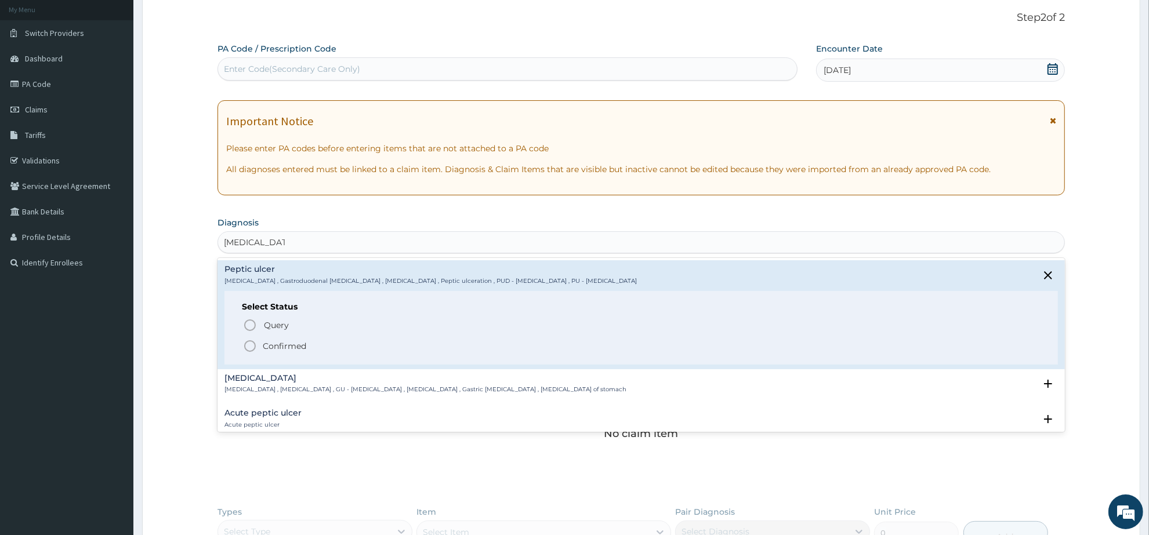
click at [251, 347] on icon "status option filled" at bounding box center [250, 346] width 14 height 14
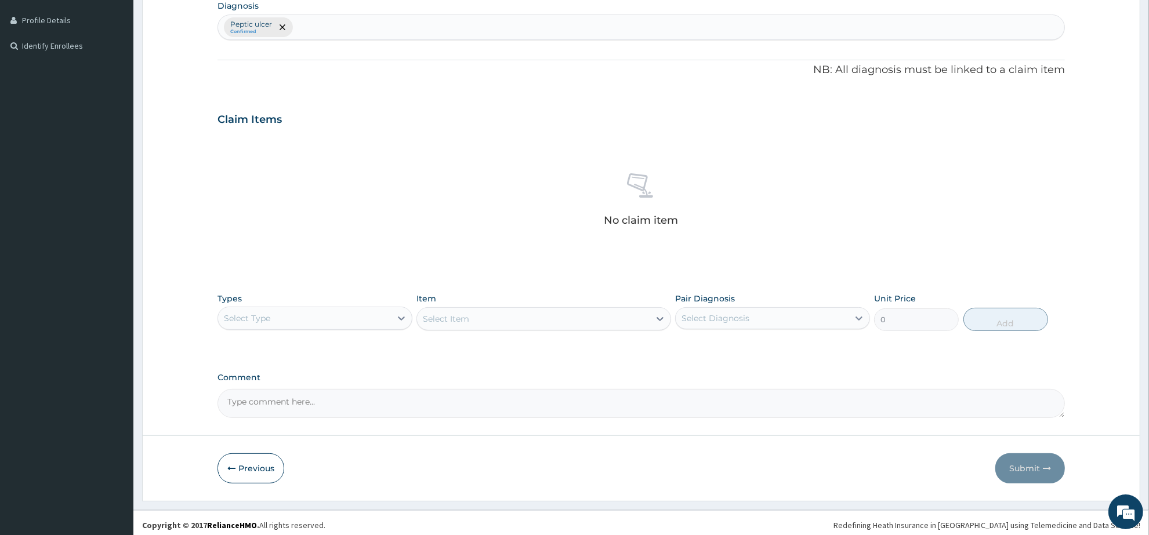
scroll to position [285, 0]
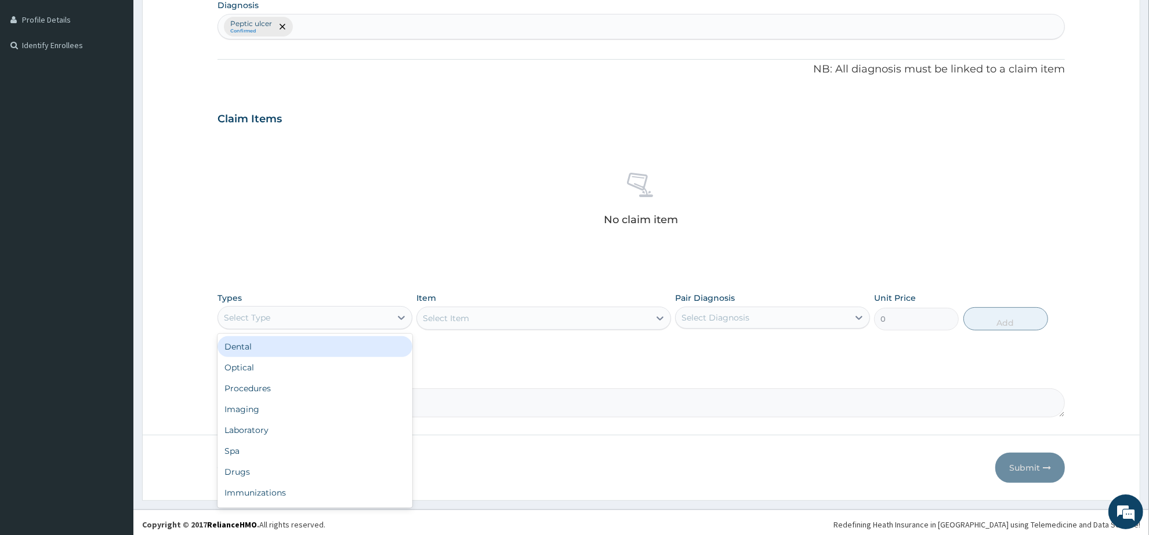
click at [328, 323] on div "Select Type" at bounding box center [304, 318] width 173 height 19
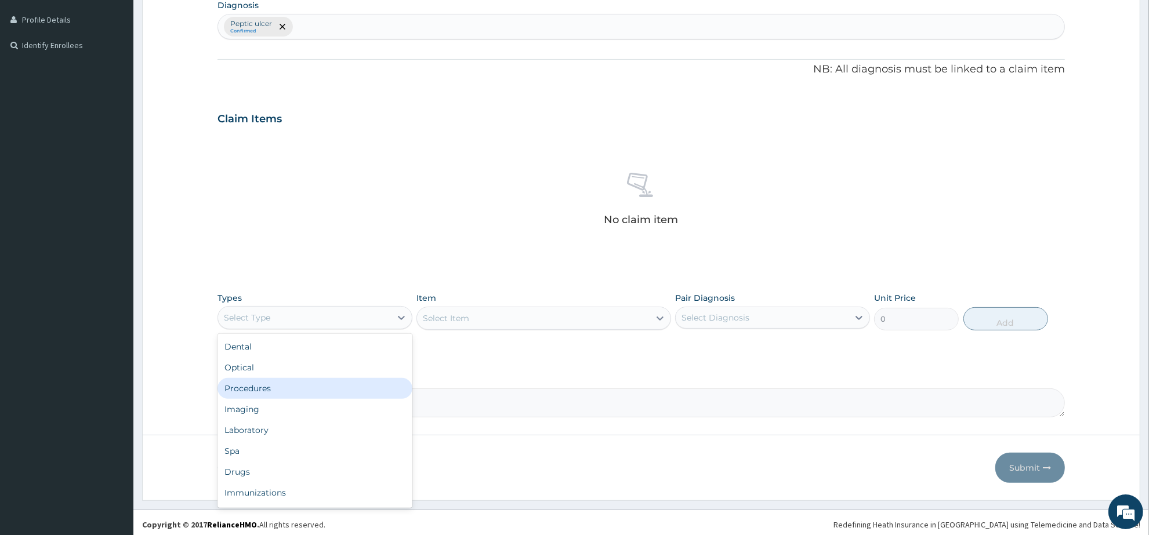
click at [301, 384] on div "Procedures" at bounding box center [315, 388] width 195 height 21
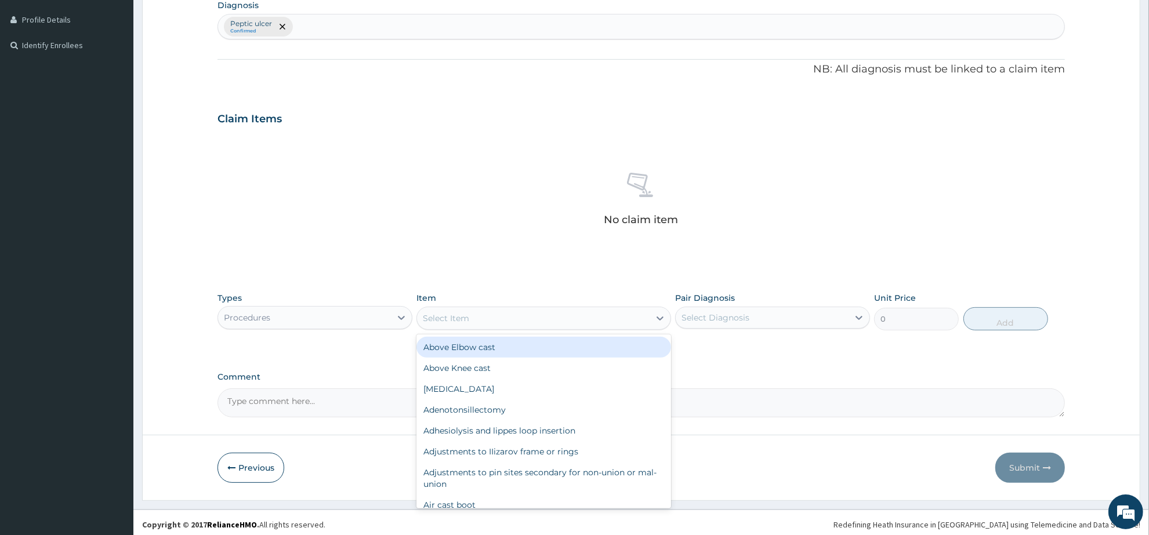
click at [476, 315] on div "Select Item" at bounding box center [533, 318] width 232 height 19
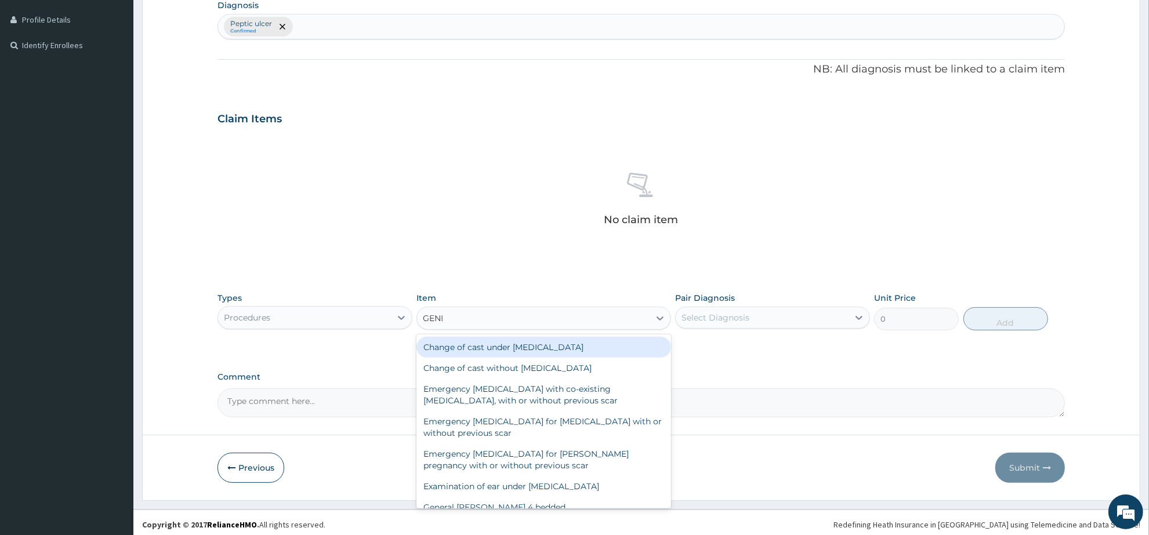
type input "GENER"
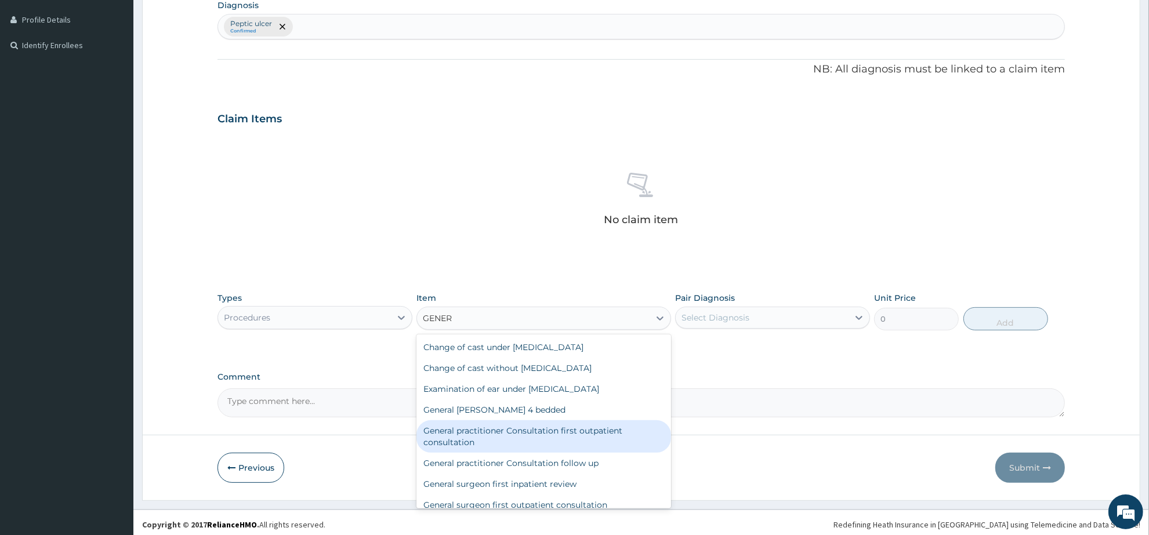
click at [548, 444] on div "General practitioner Consultation first outpatient consultation" at bounding box center [544, 437] width 254 height 32
type input "3547.5"
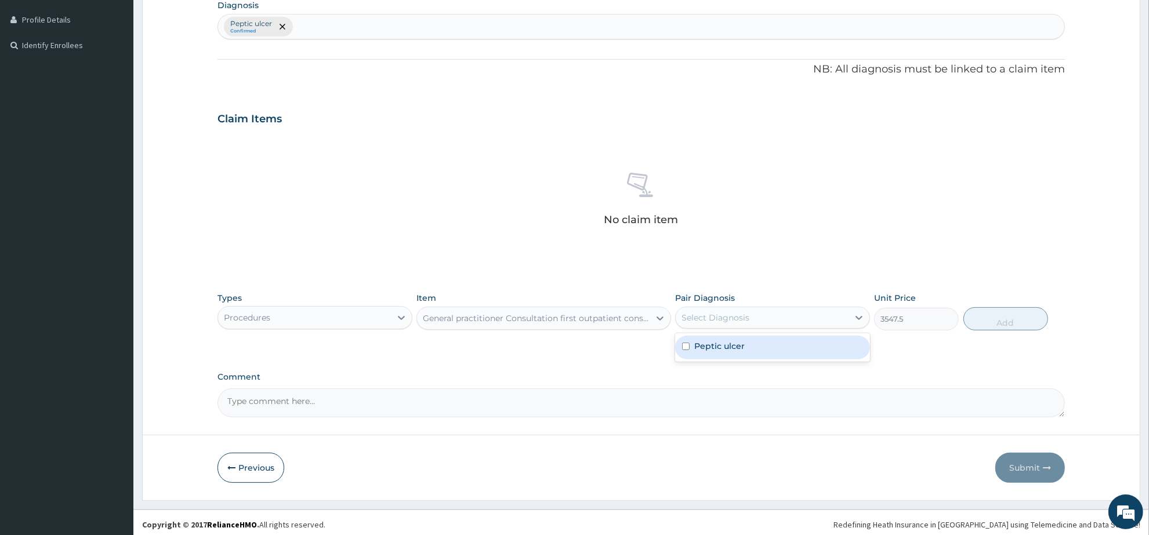
click at [765, 320] on div "Select Diagnosis" at bounding box center [762, 318] width 173 height 19
click at [759, 353] on div "Peptic ulcer" at bounding box center [772, 348] width 195 height 24
checkbox input "true"
click at [990, 323] on button "Add" at bounding box center [1006, 318] width 85 height 23
type input "0"
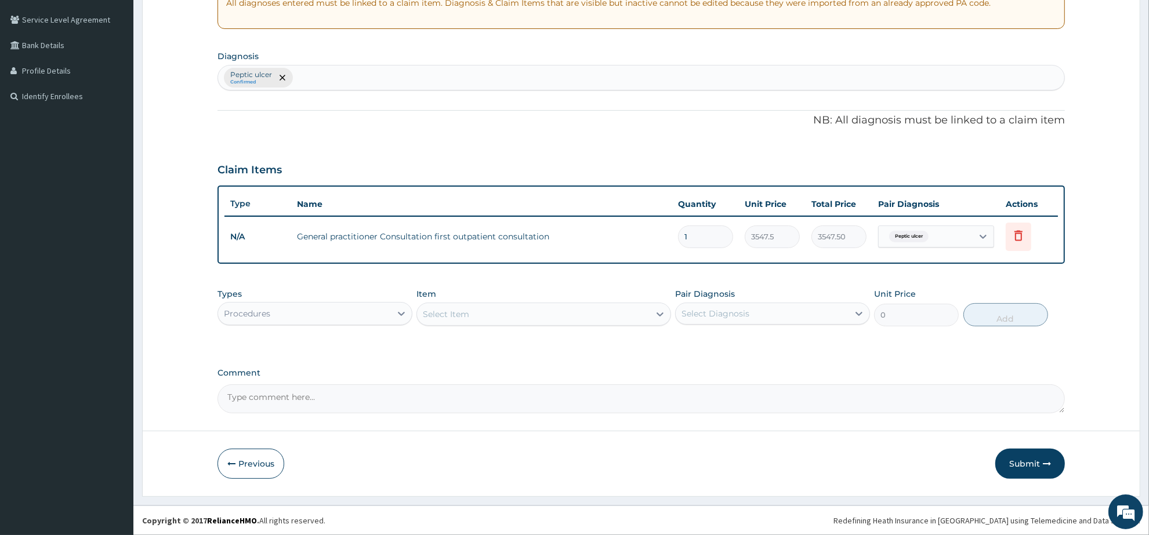
scroll to position [233, 0]
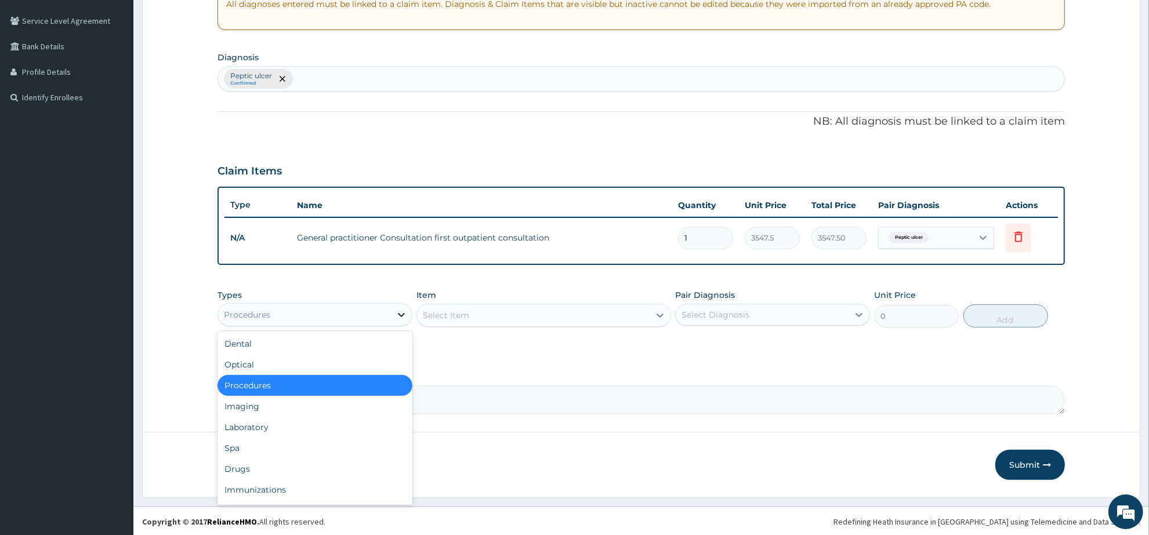
click at [396, 315] on icon at bounding box center [402, 315] width 12 height 12
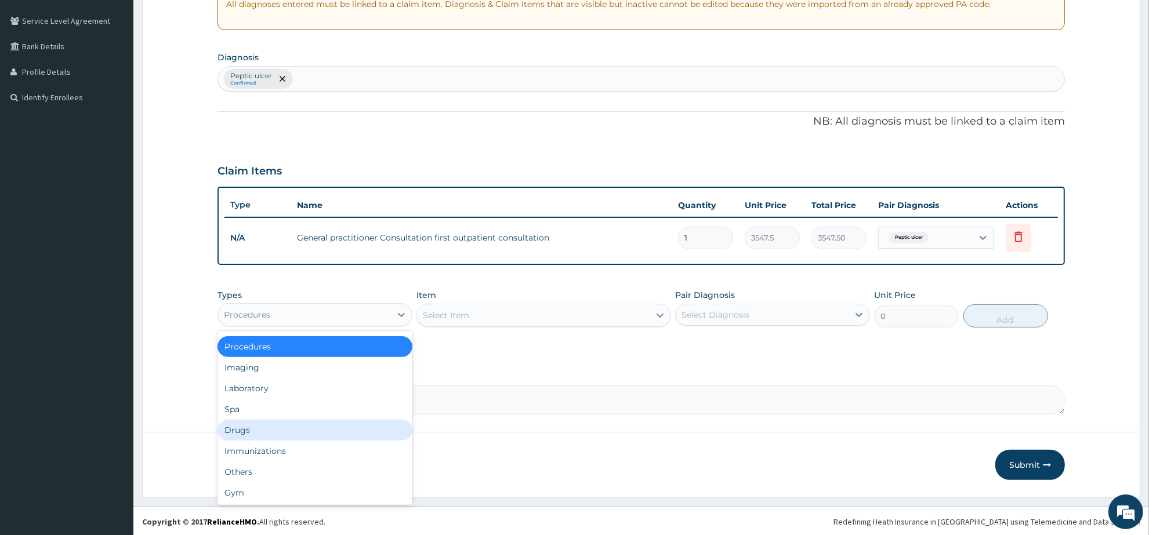
click at [291, 429] on div "Drugs" at bounding box center [315, 430] width 195 height 21
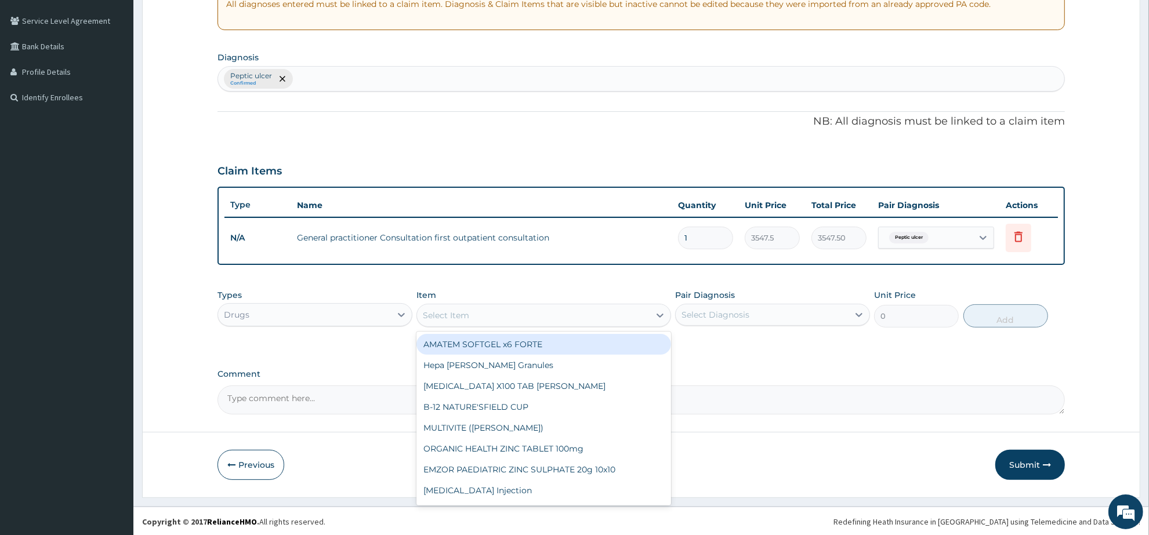
click at [456, 315] on div "Select Item" at bounding box center [446, 316] width 46 height 12
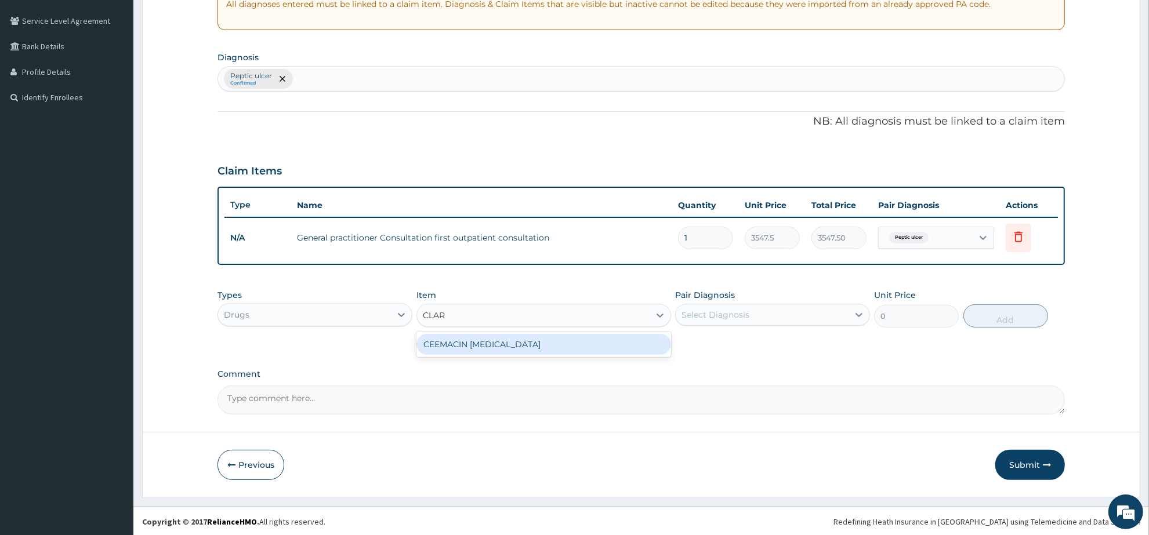
type input "CLARI"
click at [517, 344] on div "CEEMACIN CLARITHROMYCIN" at bounding box center [544, 344] width 254 height 21
type input "236.5"
click at [761, 314] on div "Select Diagnosis" at bounding box center [762, 315] width 173 height 19
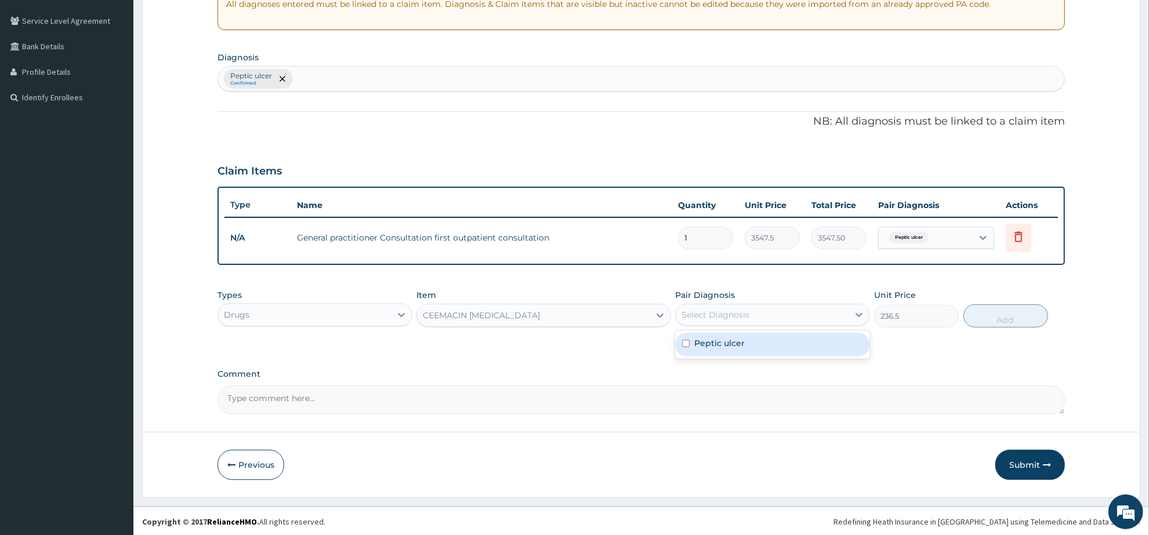
click at [765, 349] on div "Peptic ulcer" at bounding box center [772, 345] width 195 height 24
checkbox input "true"
click at [987, 316] on button "Add" at bounding box center [1006, 316] width 85 height 23
type input "0"
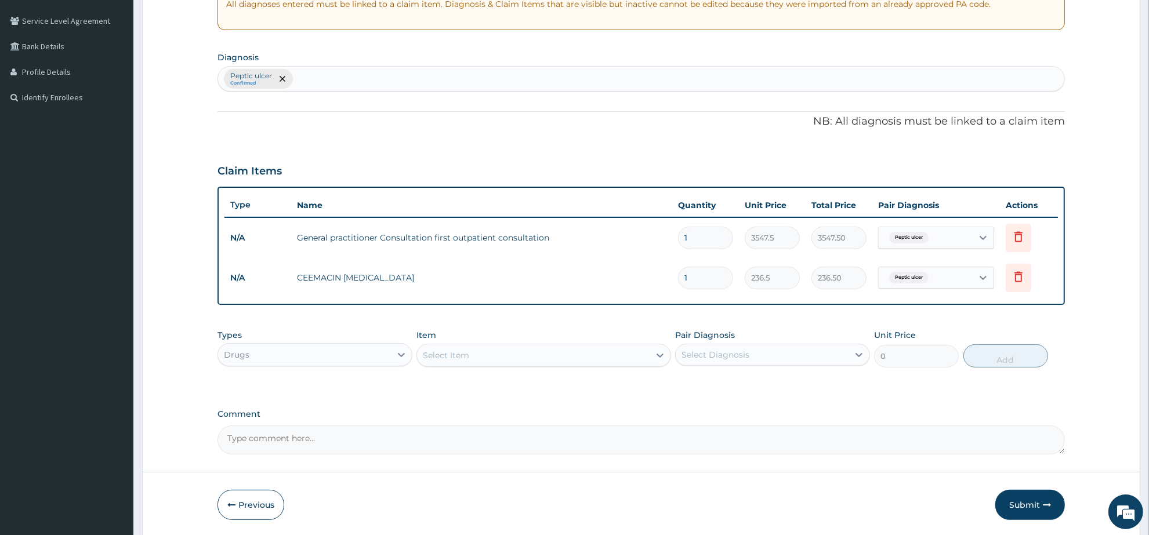
click at [472, 356] on div "Select Item" at bounding box center [533, 355] width 232 height 19
type input "OMEP"
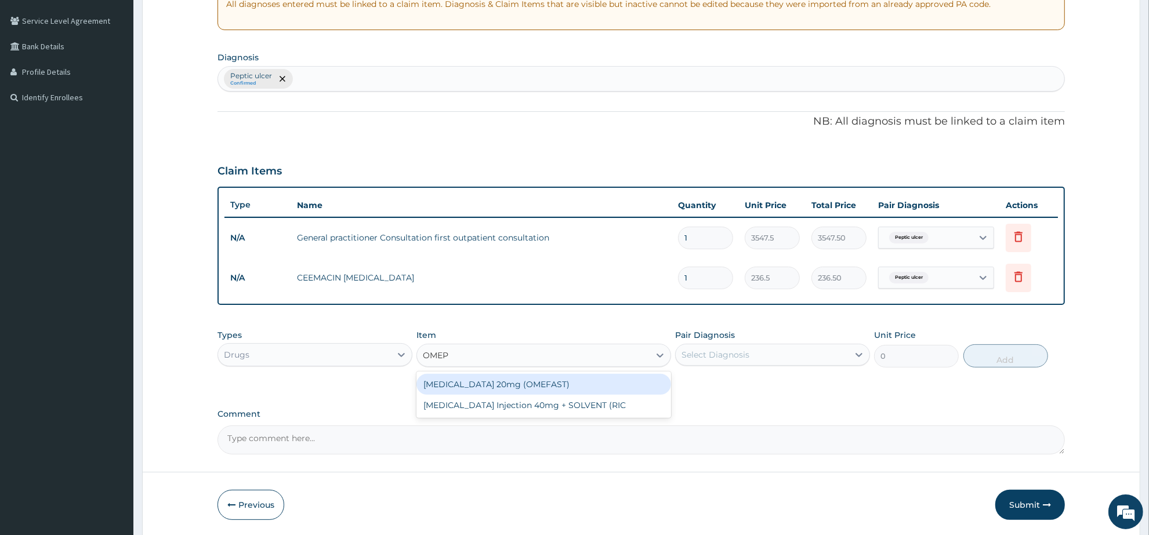
click at [486, 377] on div "OMEPRAZOLE 20mg (OMEFAST)" at bounding box center [544, 384] width 254 height 21
type input "82.775"
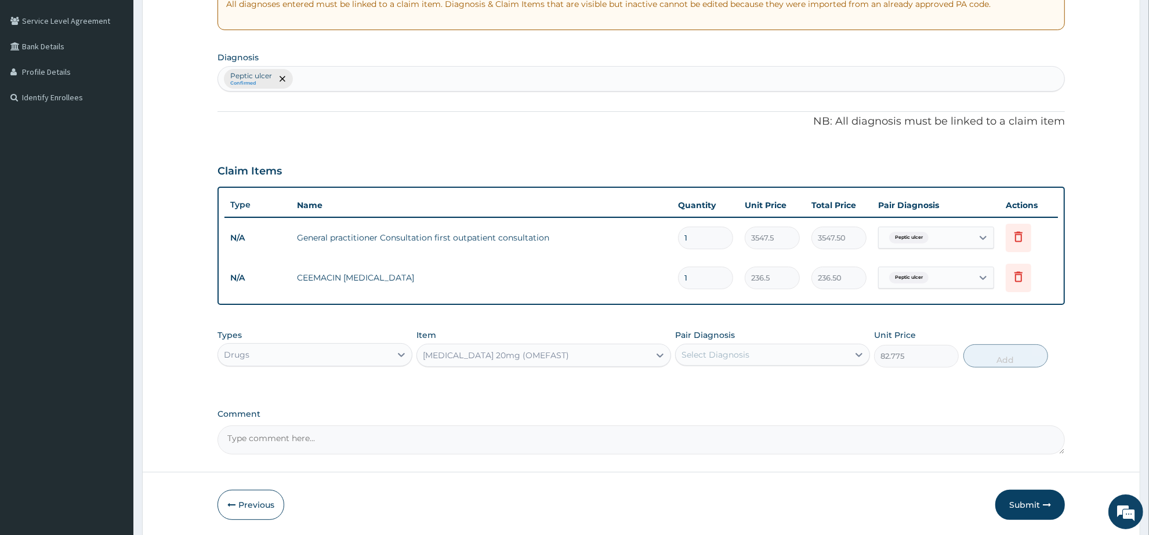
click at [726, 349] on div "Select Diagnosis" at bounding box center [716, 355] width 68 height 12
click at [741, 386] on label "Peptic ulcer" at bounding box center [719, 384] width 50 height 12
checkbox input "true"
click at [1011, 354] on button "Add" at bounding box center [1006, 356] width 85 height 23
type input "0"
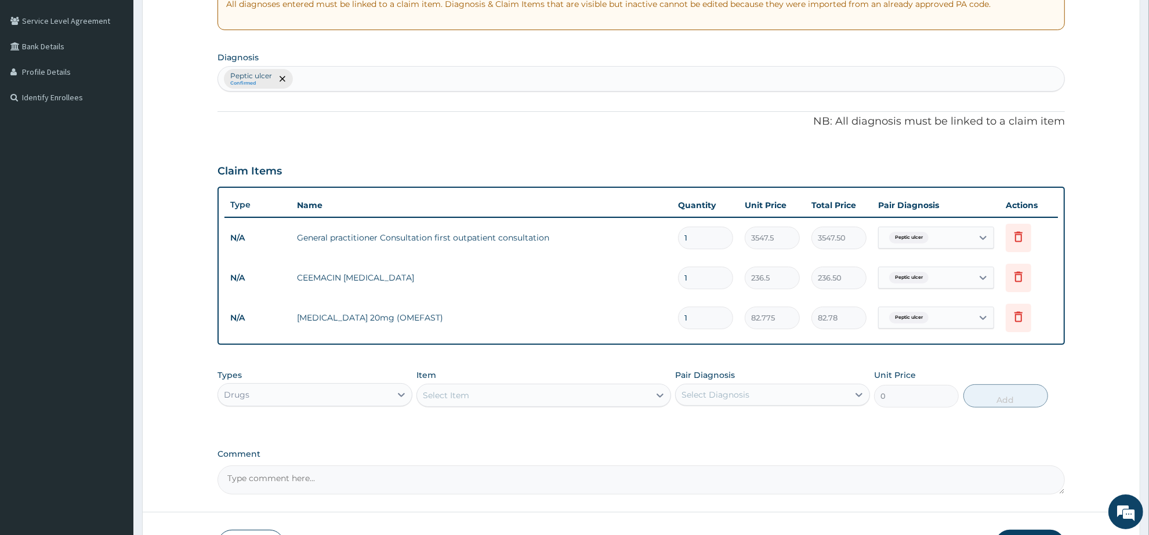
click at [441, 393] on div "Select Item" at bounding box center [446, 396] width 46 height 12
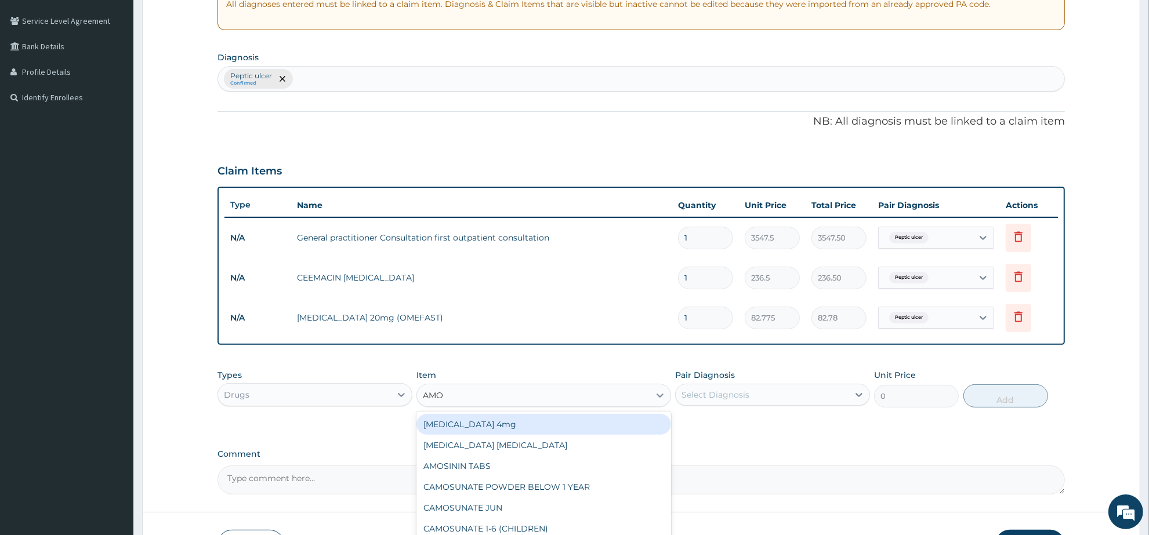
type input "AMOX"
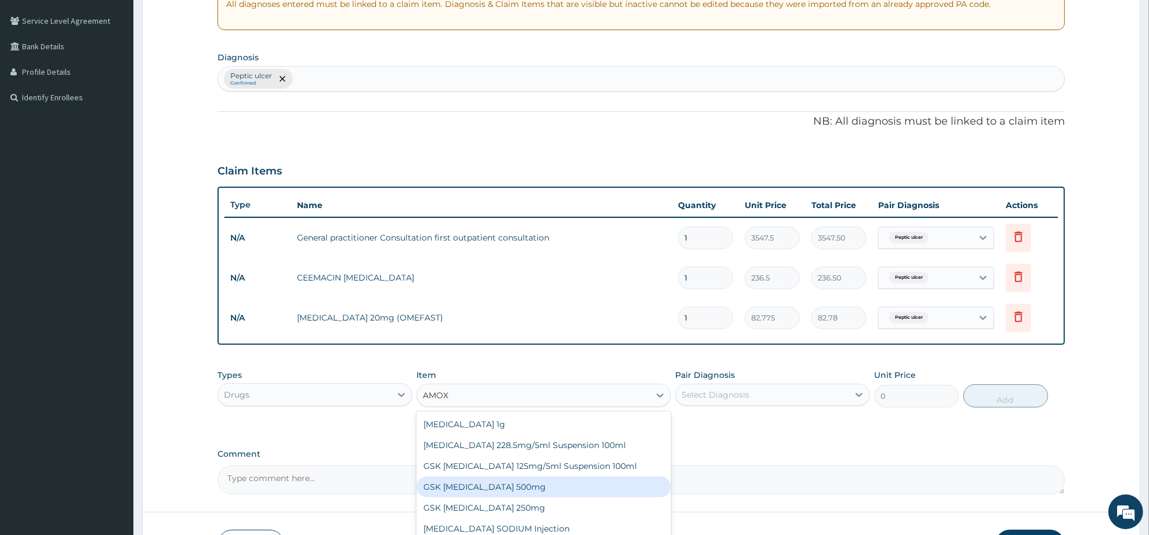
click at [540, 484] on div "GSK [MEDICAL_DATA] 500mg" at bounding box center [544, 487] width 254 height 21
type input "59.125"
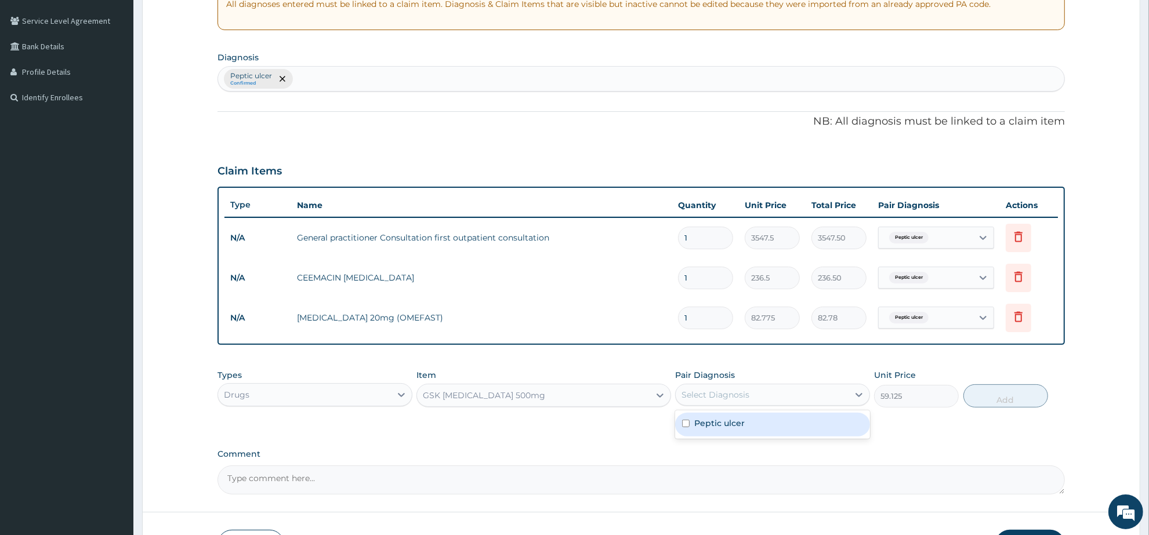
click at [775, 395] on div "Select Diagnosis" at bounding box center [762, 395] width 173 height 19
click at [776, 429] on div "Peptic ulcer" at bounding box center [772, 425] width 195 height 24
checkbox input "true"
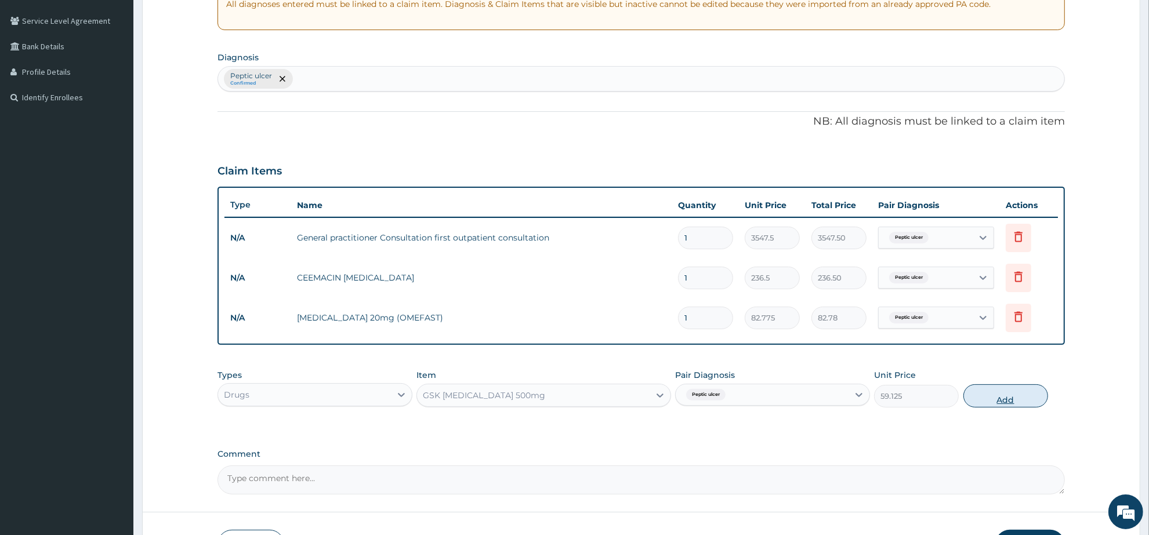
click at [1033, 397] on button "Add" at bounding box center [1006, 396] width 85 height 23
type input "0"
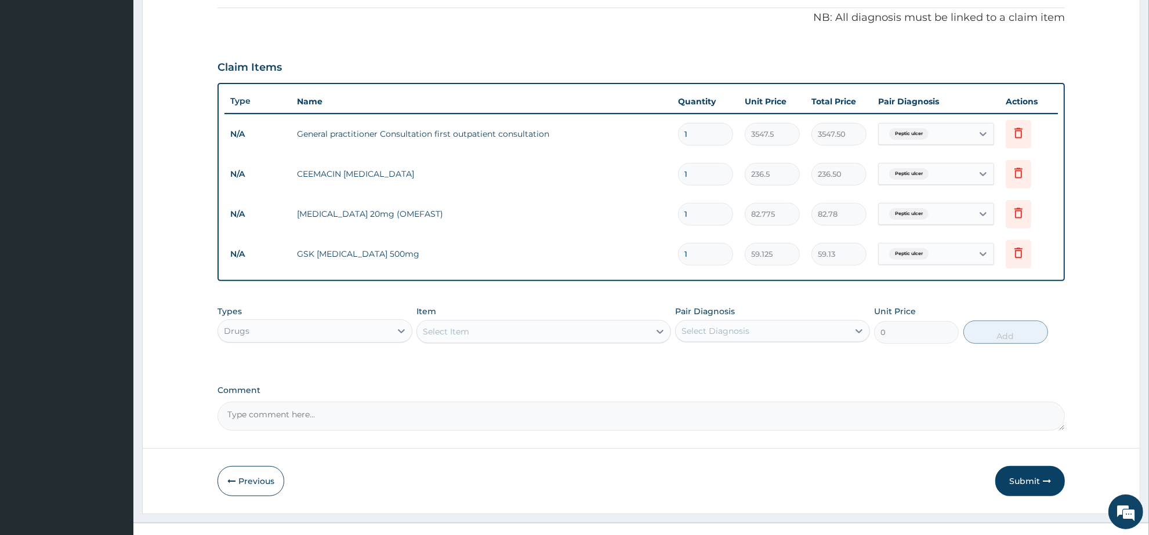
scroll to position [354, 0]
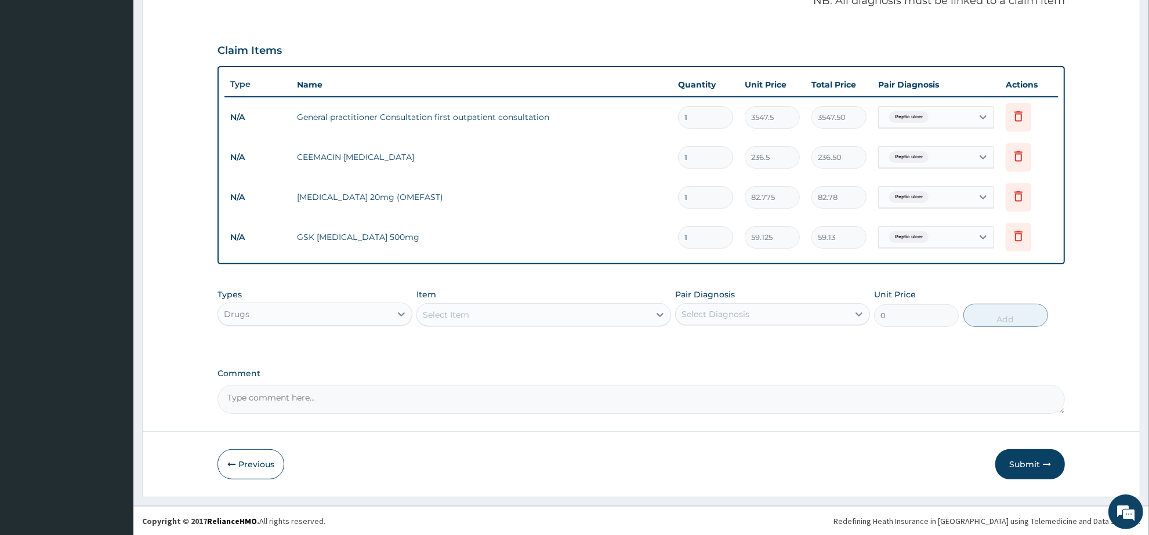
click at [454, 314] on div "Select Item" at bounding box center [446, 315] width 46 height 12
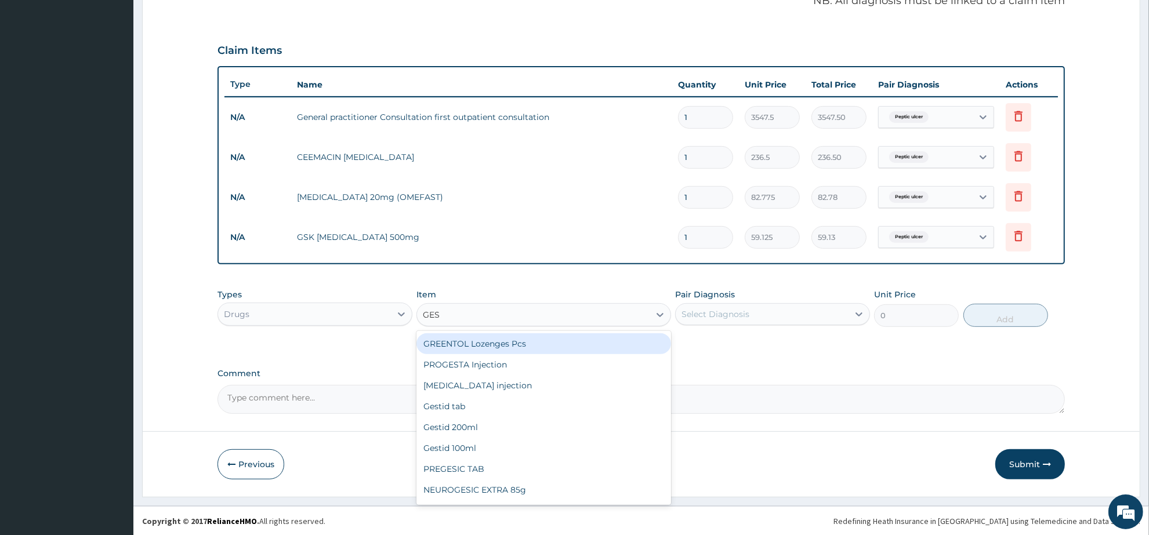
type input "GEST"
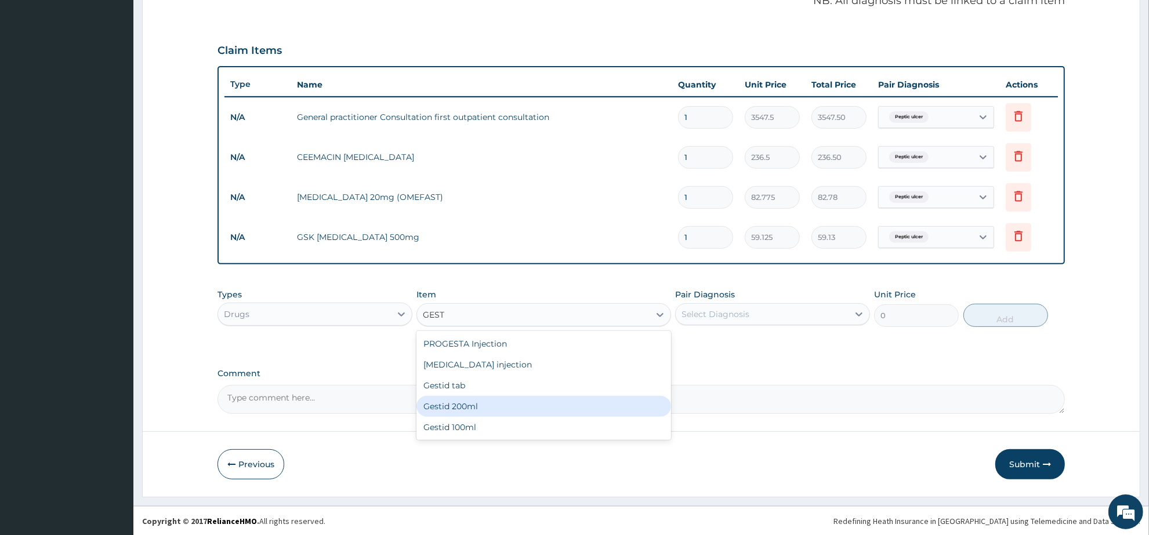
click at [505, 410] on div "Gestid 200ml" at bounding box center [544, 406] width 254 height 21
type input "1064.25"
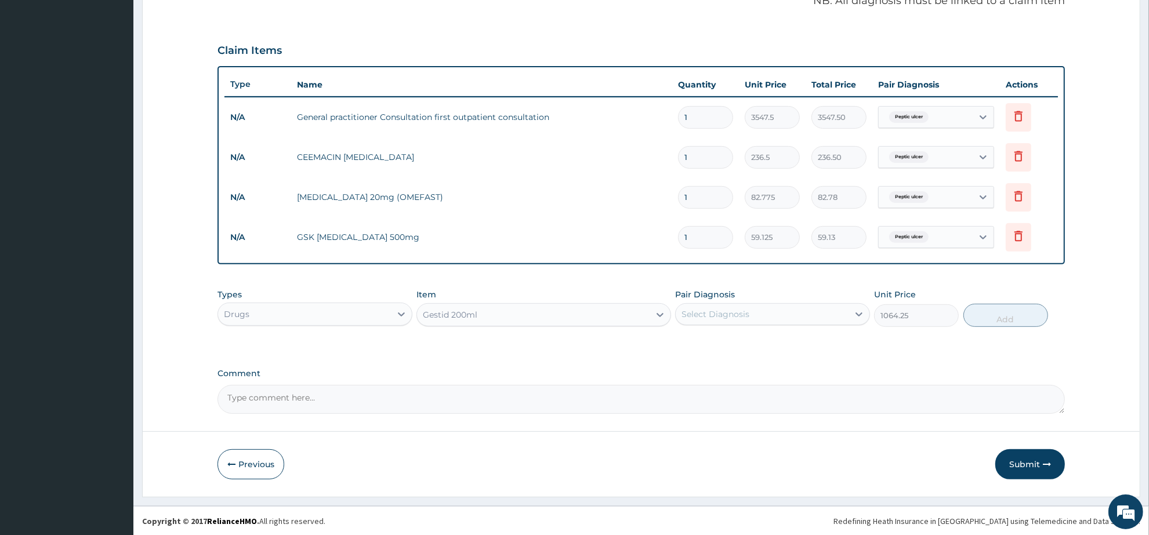
click at [765, 305] on div "Select Diagnosis" at bounding box center [762, 314] width 173 height 19
click at [777, 346] on div "Peptic ulcer" at bounding box center [772, 344] width 195 height 24
checkbox input "true"
click at [1023, 317] on button "Add" at bounding box center [1006, 315] width 85 height 23
type input "0"
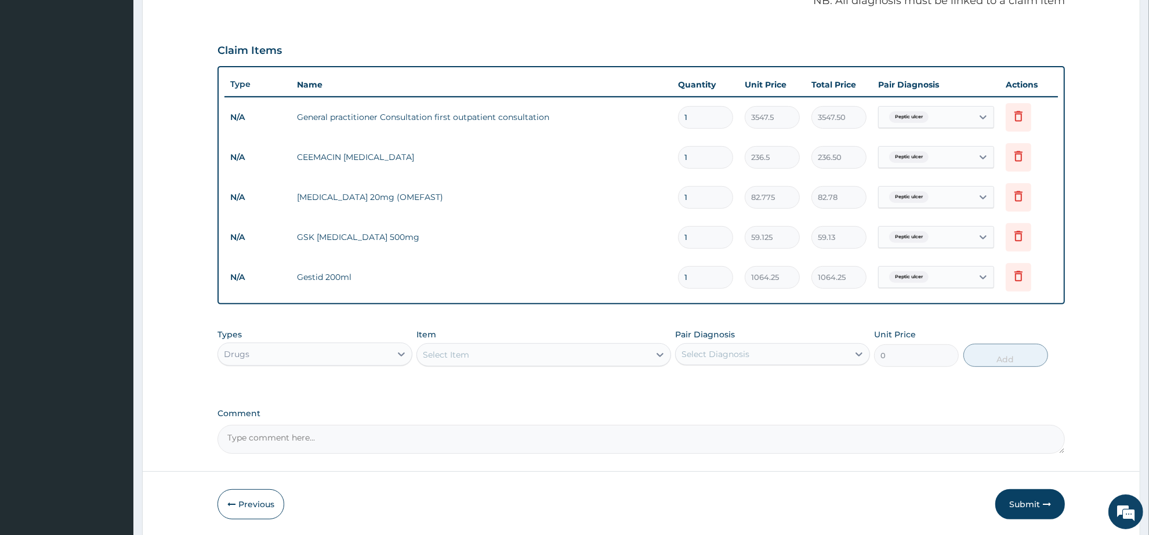
drag, startPoint x: 714, startPoint y: 236, endPoint x: 667, endPoint y: 233, distance: 46.5
click at [667, 233] on tr "N/A GSK AMOXIL 500mg 1 59.125 59.13 Peptic ulcer Delete" at bounding box center [642, 238] width 834 height 40
type input "4"
type input "236.50"
type input "42"
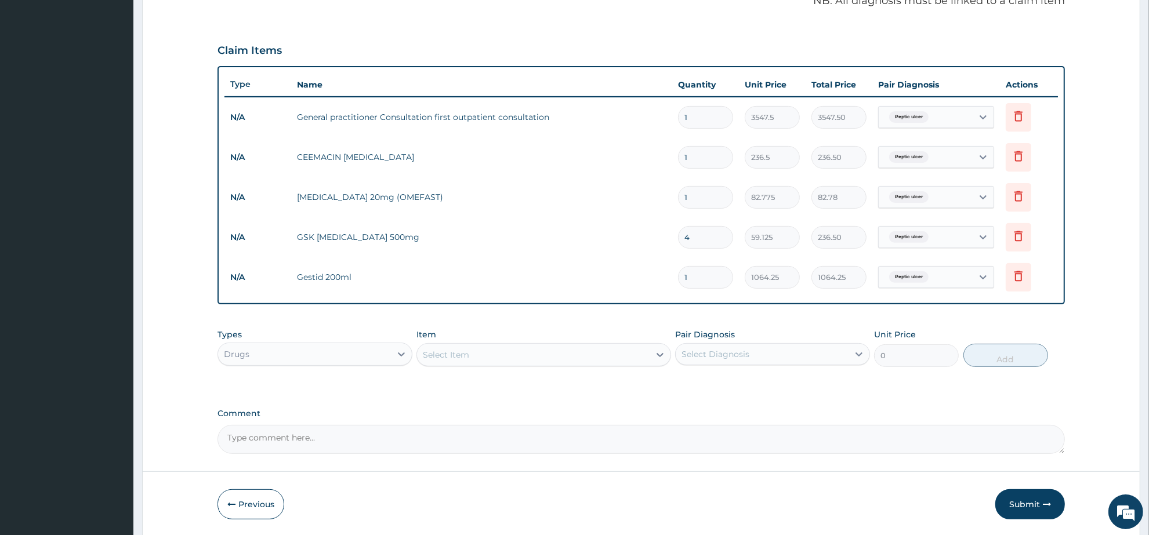
type input "2483.25"
type input "42"
drag, startPoint x: 704, startPoint y: 196, endPoint x: 667, endPoint y: 190, distance: 37.0
click at [667, 190] on tr "N/A OMEPRAZOLE 20mg (OMEFAST) 1 82.775 82.78 Peptic ulcer Delete" at bounding box center [642, 198] width 834 height 40
type input "2"
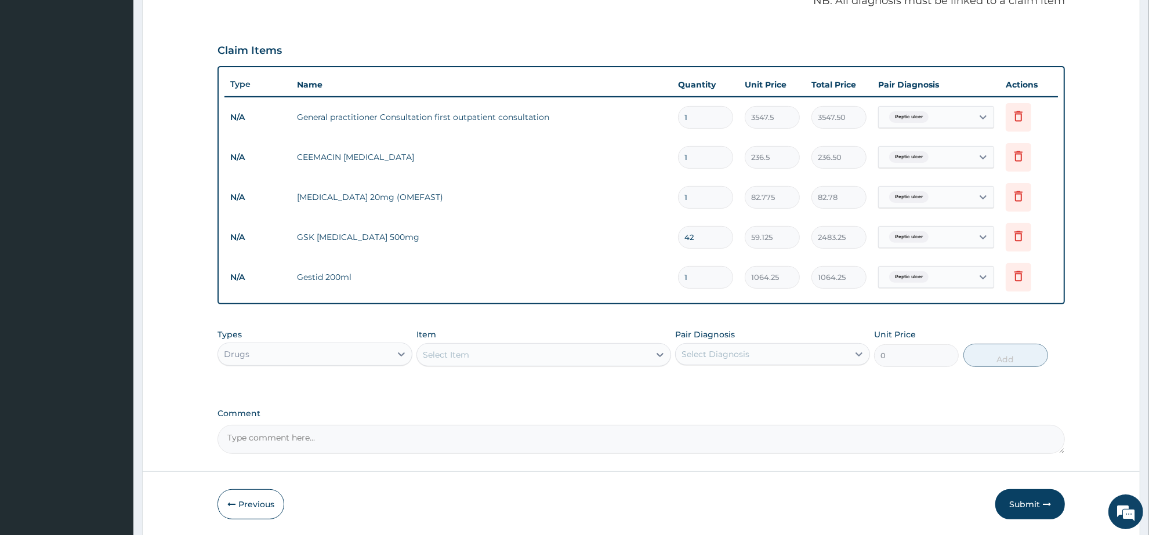
type input "165.55"
type input "28"
type input "2317.70"
type input "28"
drag, startPoint x: 701, startPoint y: 152, endPoint x: 680, endPoint y: 155, distance: 21.2
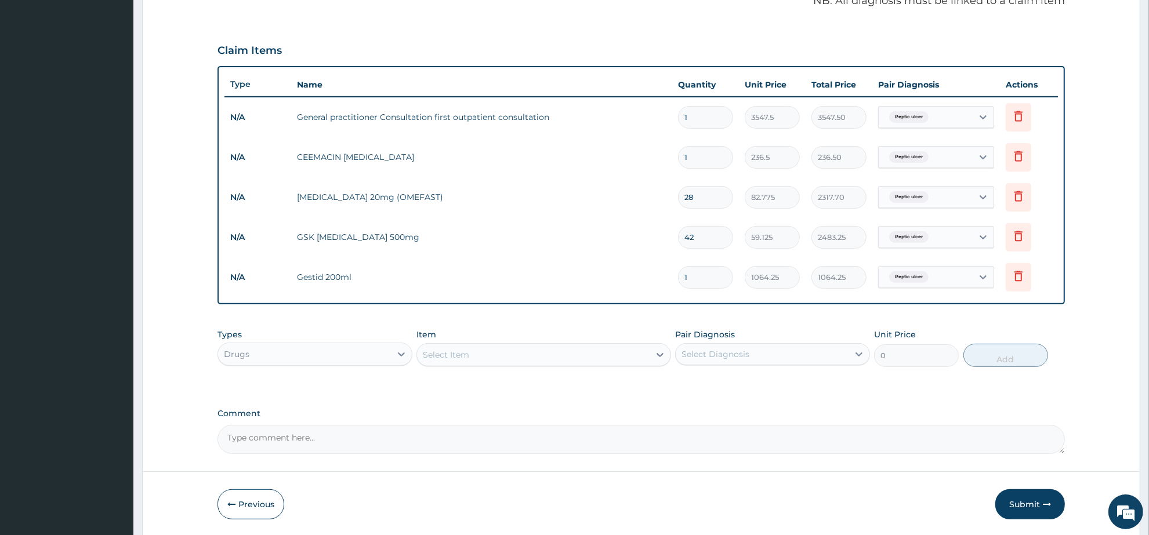
click at [680, 155] on input "1" at bounding box center [705, 157] width 55 height 23
type input "2"
type input "473.00"
type input "28"
type input "6622.00"
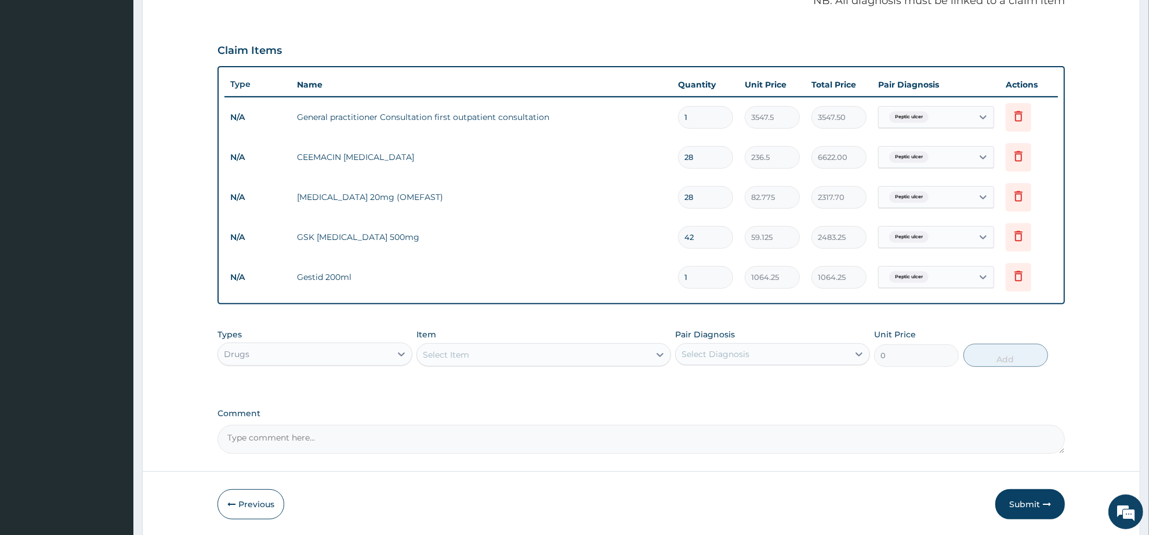
type input "28"
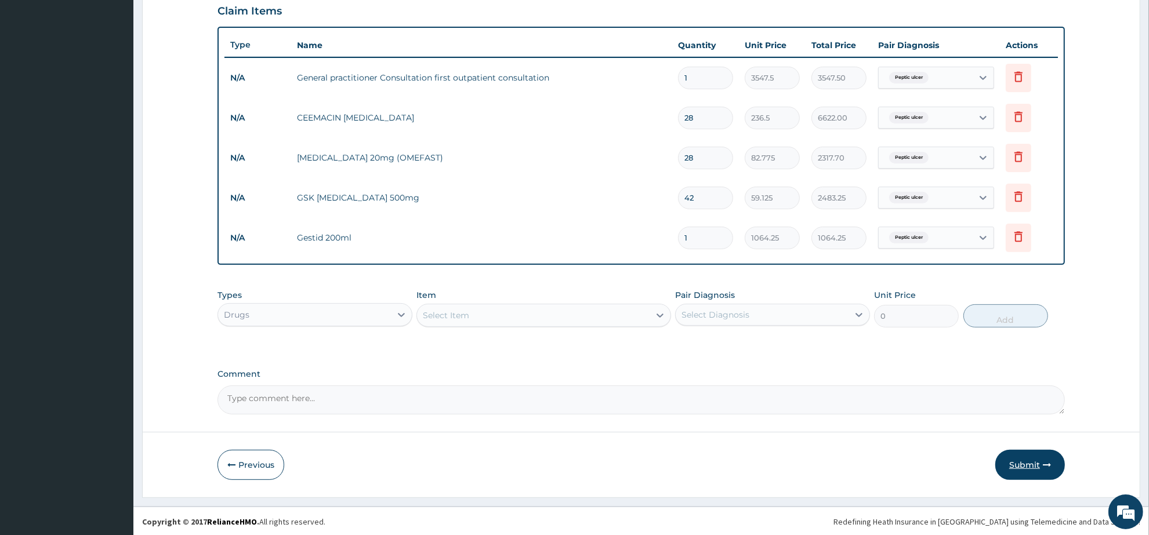
click at [1024, 465] on button "Submit" at bounding box center [1030, 465] width 70 height 30
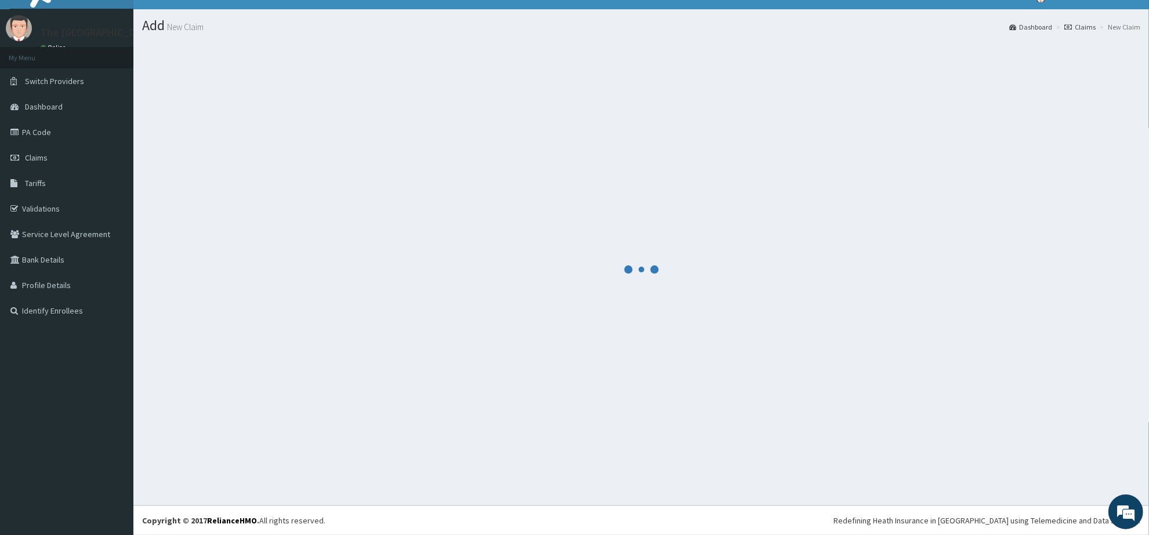
scroll to position [19, 0]
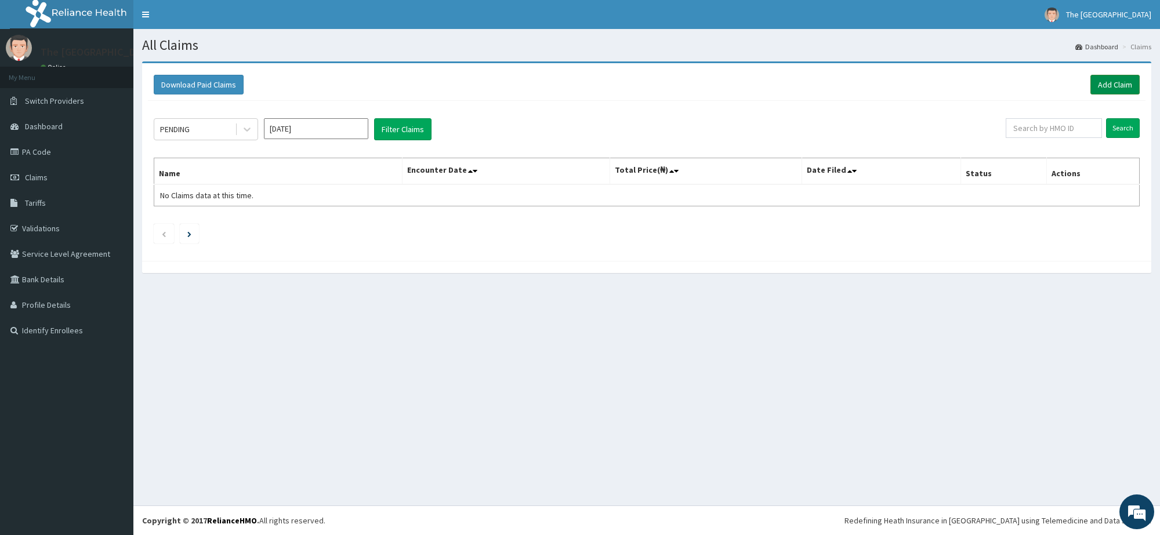
click at [1105, 79] on link "Add Claim" at bounding box center [1115, 85] width 49 height 20
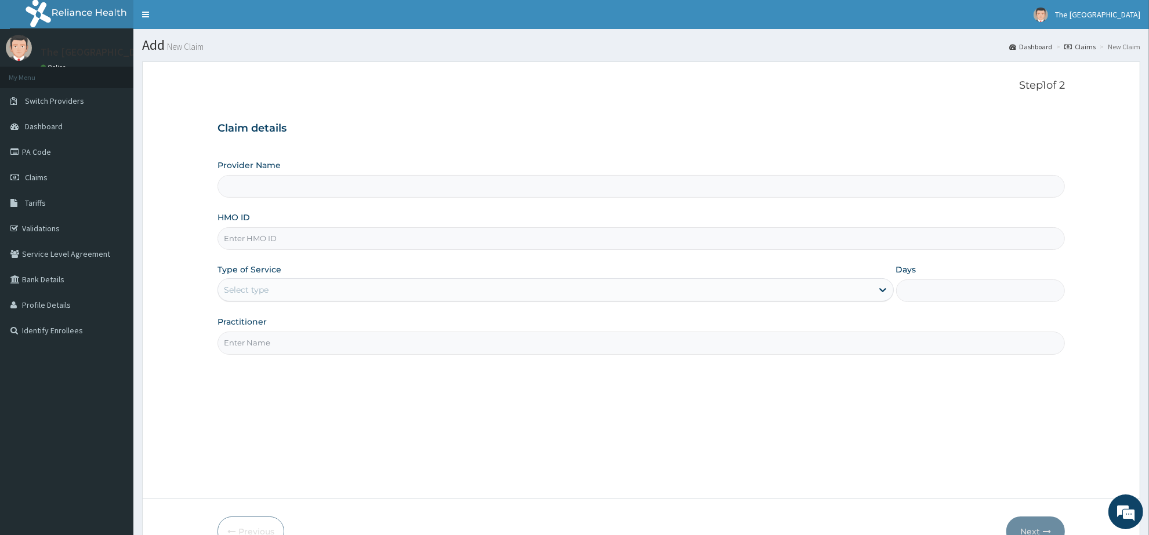
paste input "OKB/11821/A"
type input "OKB/11821/A"
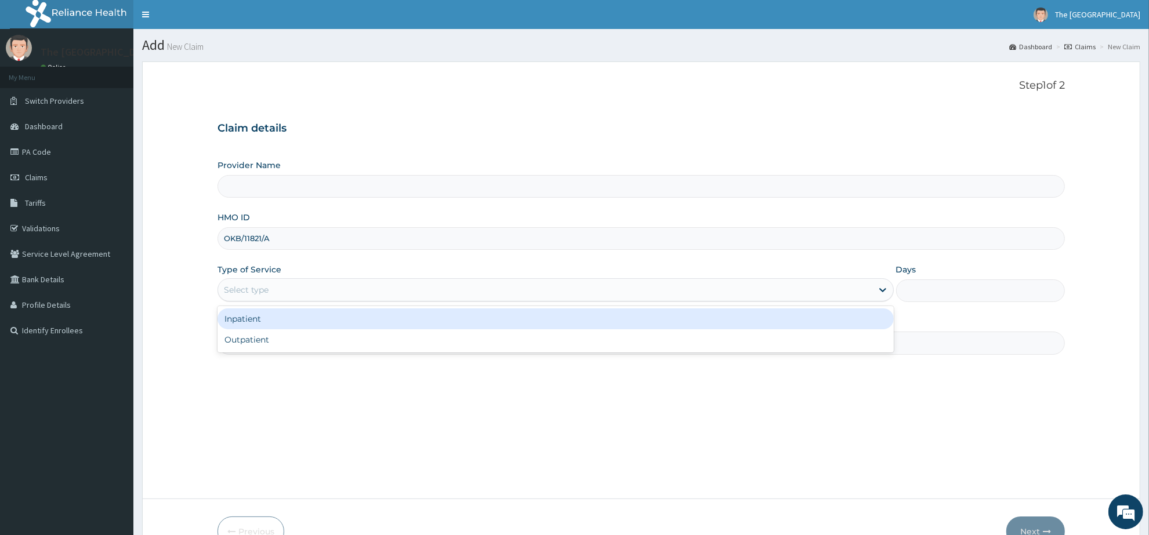
click at [270, 286] on div "Select type" at bounding box center [545, 290] width 654 height 19
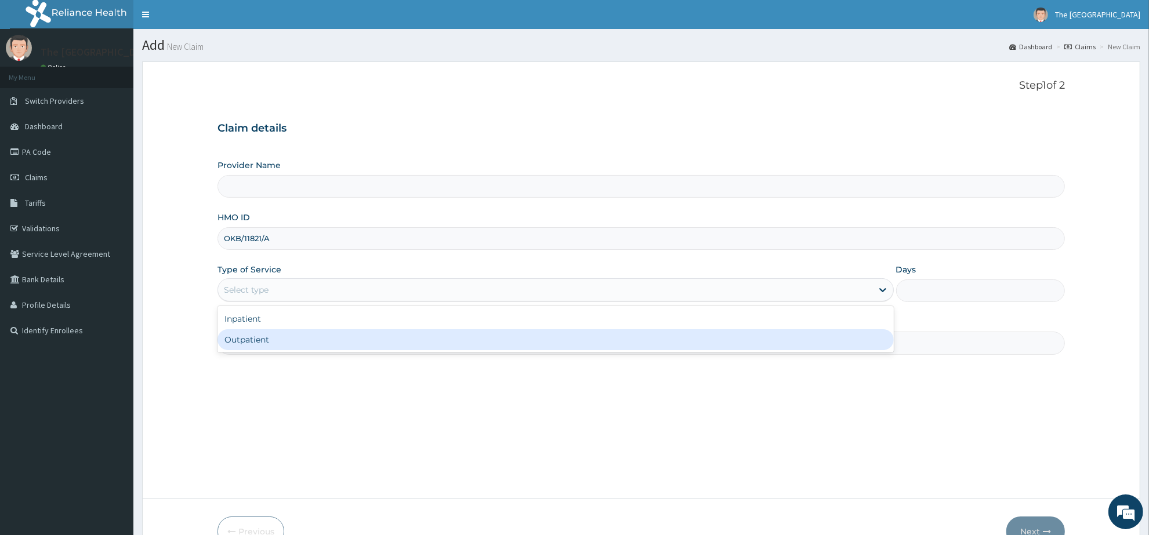
click at [289, 336] on div "Outpatient" at bounding box center [556, 340] width 676 height 21
type input "1"
type input "The [GEOGRAPHIC_DATA]"
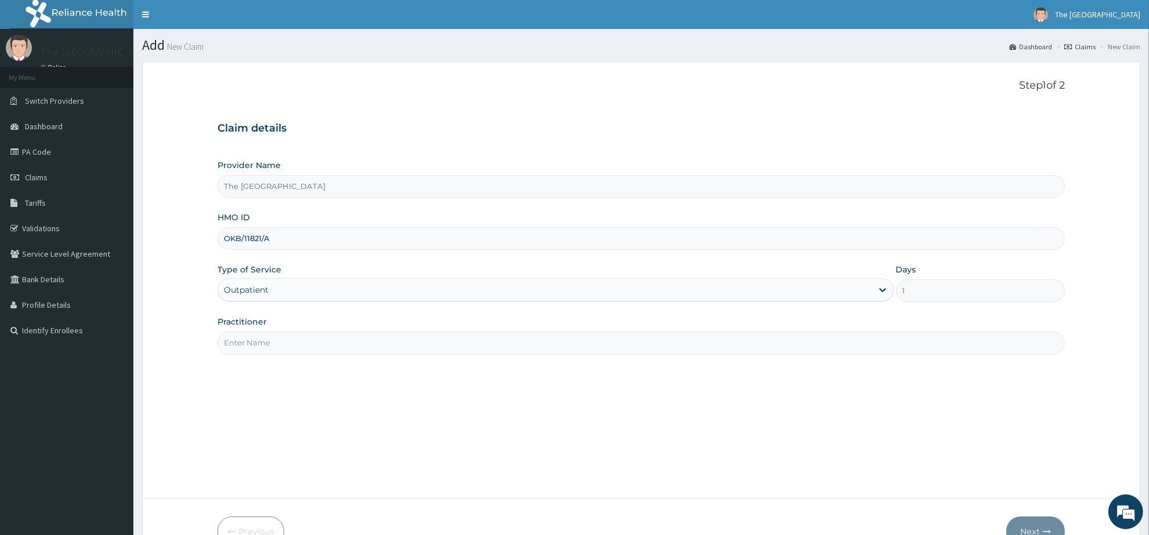
drag, startPoint x: 320, startPoint y: 345, endPoint x: 327, endPoint y: 347, distance: 6.6
click at [320, 345] on input "Practitioner" at bounding box center [642, 343] width 848 height 23
type input "[PERSON_NAME]"
click at [1036, 523] on button "Next" at bounding box center [1036, 532] width 59 height 30
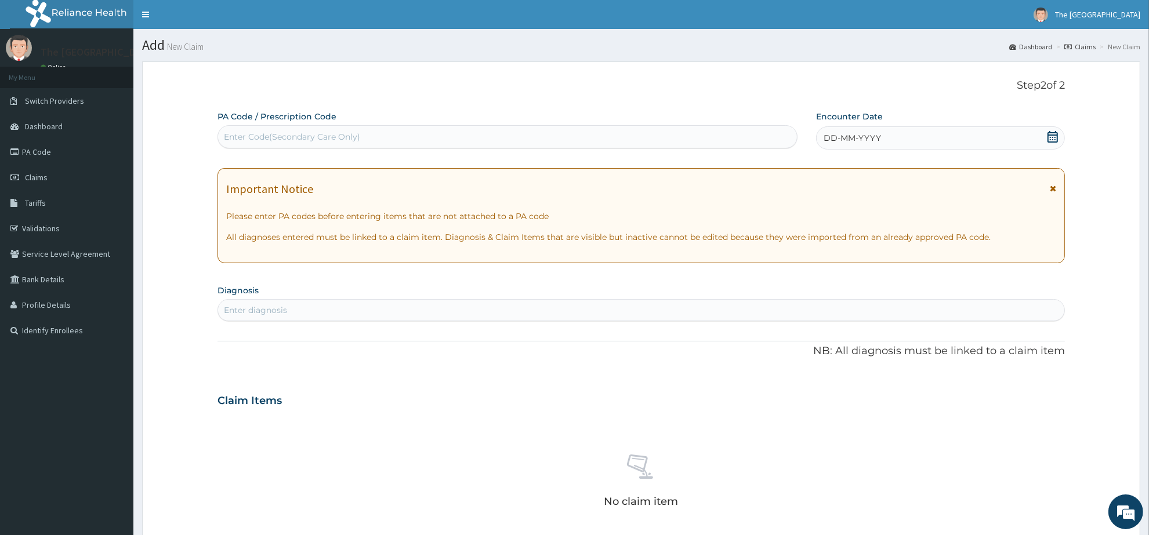
click at [1054, 133] on icon at bounding box center [1053, 137] width 10 height 12
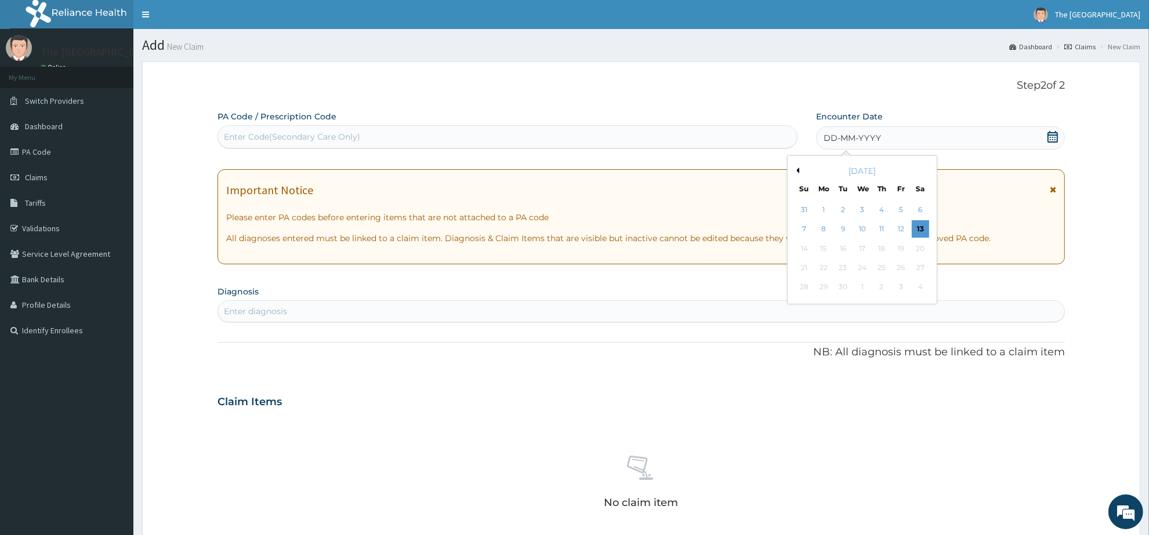
click at [797, 168] on button "Previous Month" at bounding box center [797, 171] width 6 height 6
click at [826, 290] on div "25" at bounding box center [823, 287] width 17 height 17
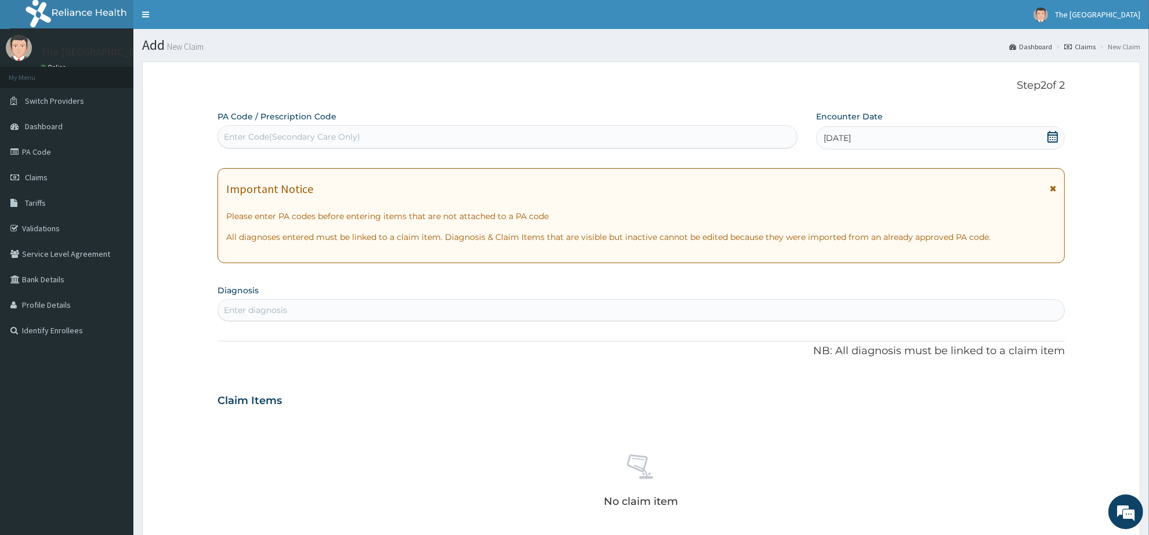
click at [371, 309] on div "Enter diagnosis" at bounding box center [641, 310] width 846 height 19
type input "MALAR"
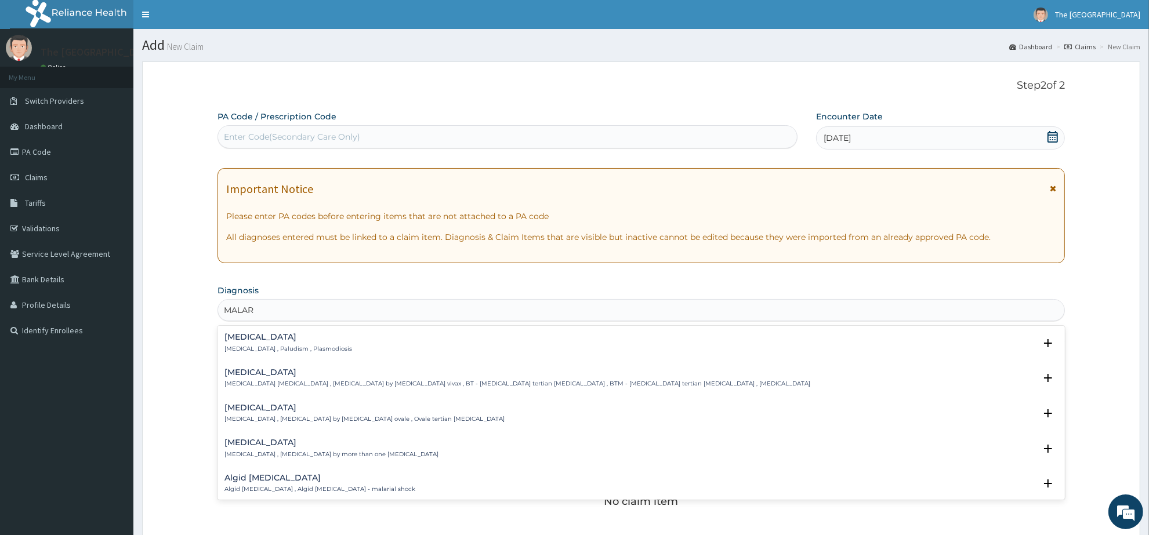
click at [245, 337] on h4 "[MEDICAL_DATA]" at bounding box center [289, 337] width 128 height 9
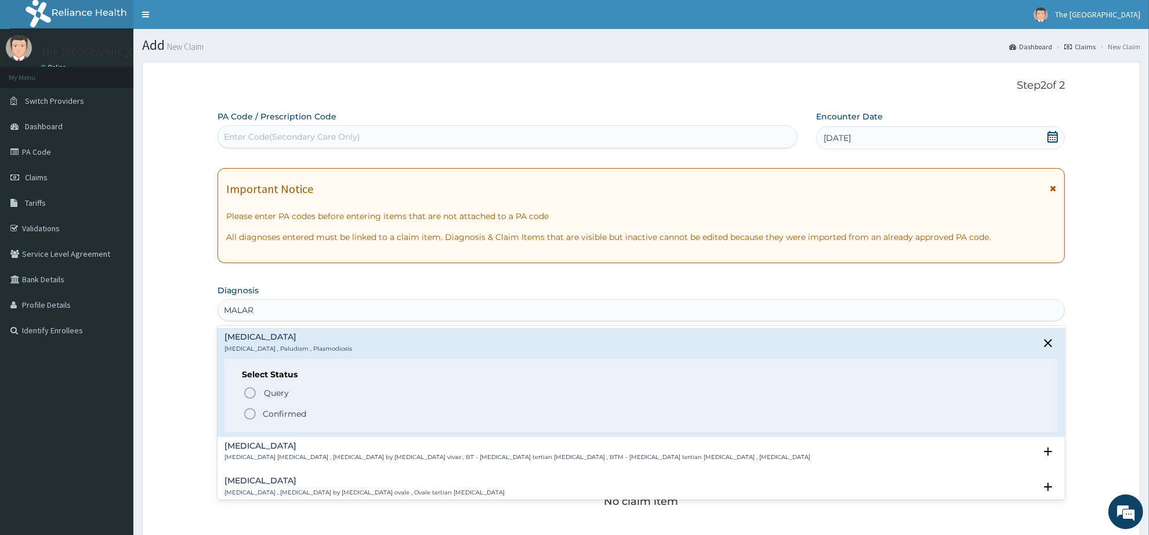
click at [251, 418] on icon "status option filled" at bounding box center [250, 414] width 14 height 14
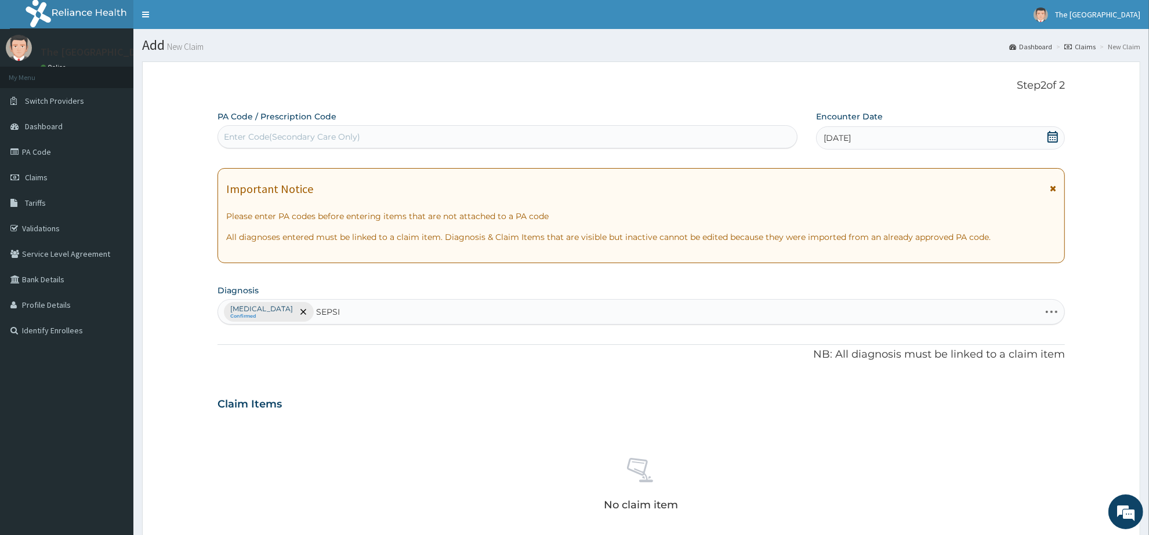
type input "SEPSIS"
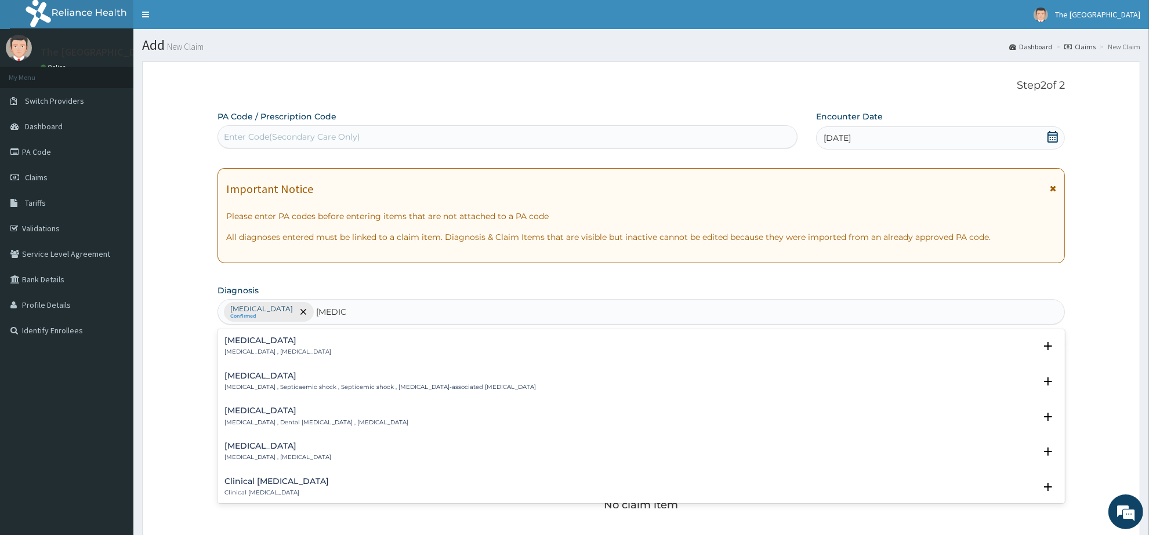
click at [236, 346] on div "Sepsis Systemic infection , Sepsis" at bounding box center [278, 346] width 107 height 20
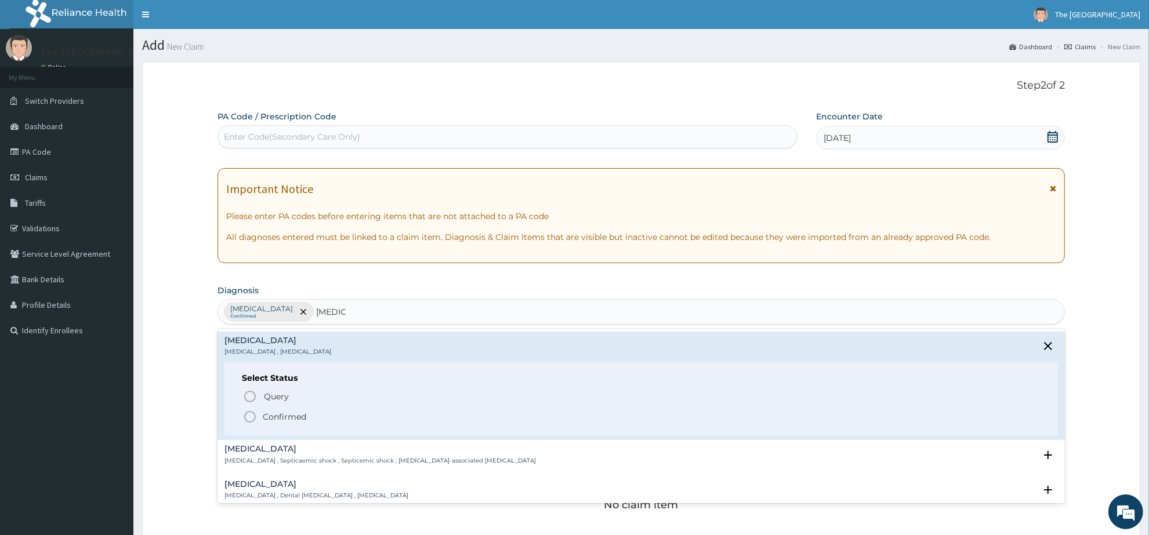
click at [251, 417] on icon "status option filled" at bounding box center [250, 417] width 14 height 14
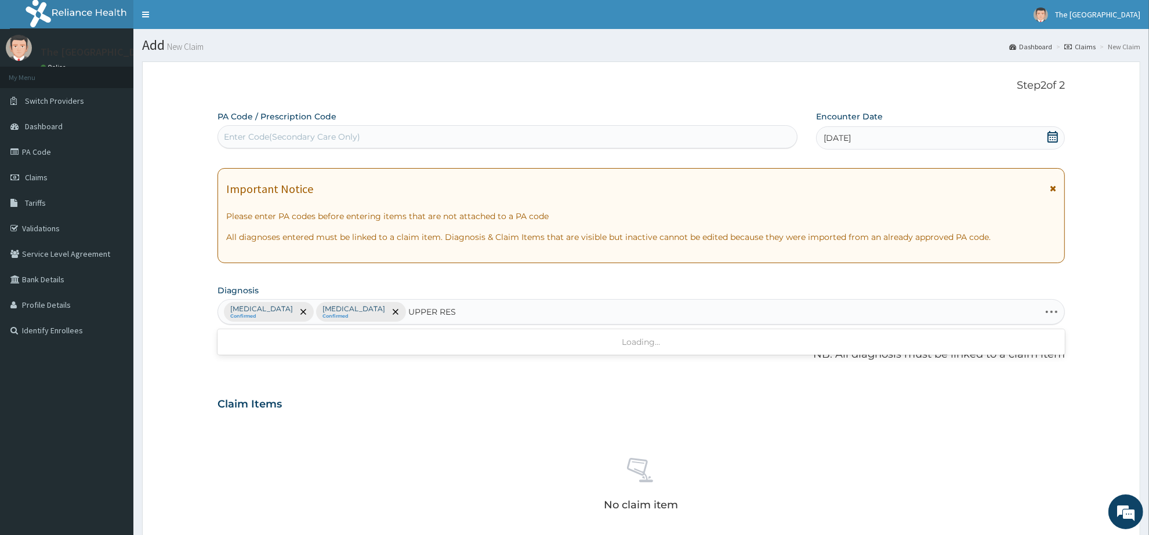
type input "UPPER RESP"
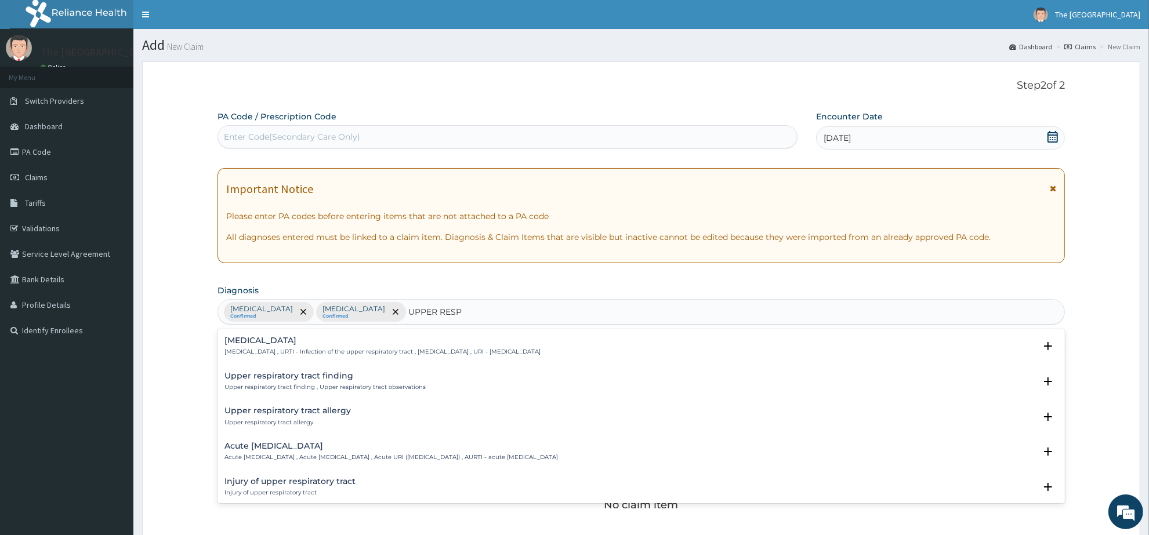
click at [274, 341] on h4 "Upper respiratory infection" at bounding box center [383, 340] width 316 height 9
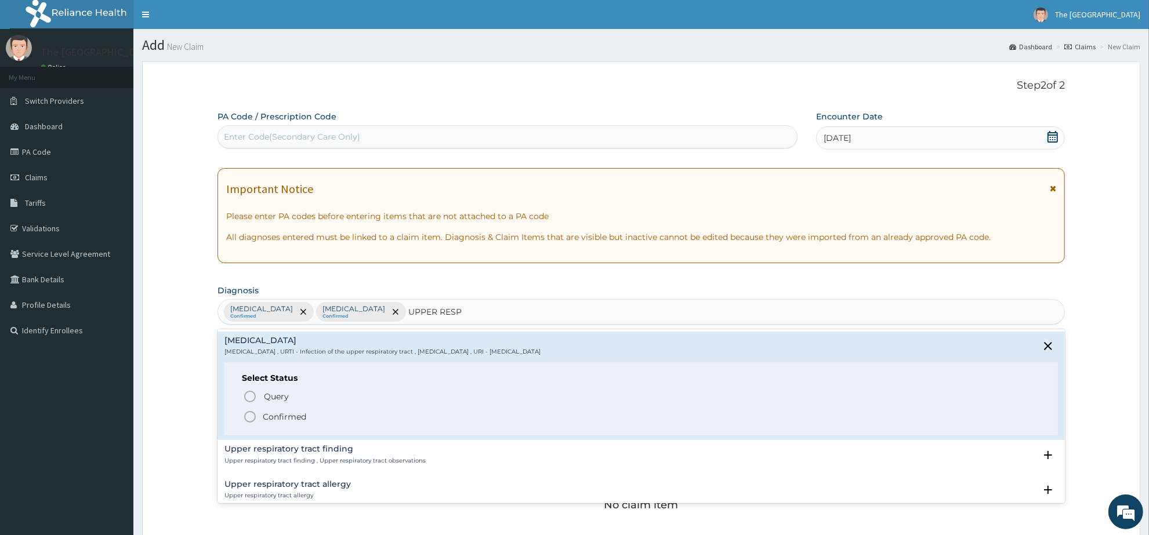
click at [251, 418] on icon "status option filled" at bounding box center [250, 417] width 14 height 14
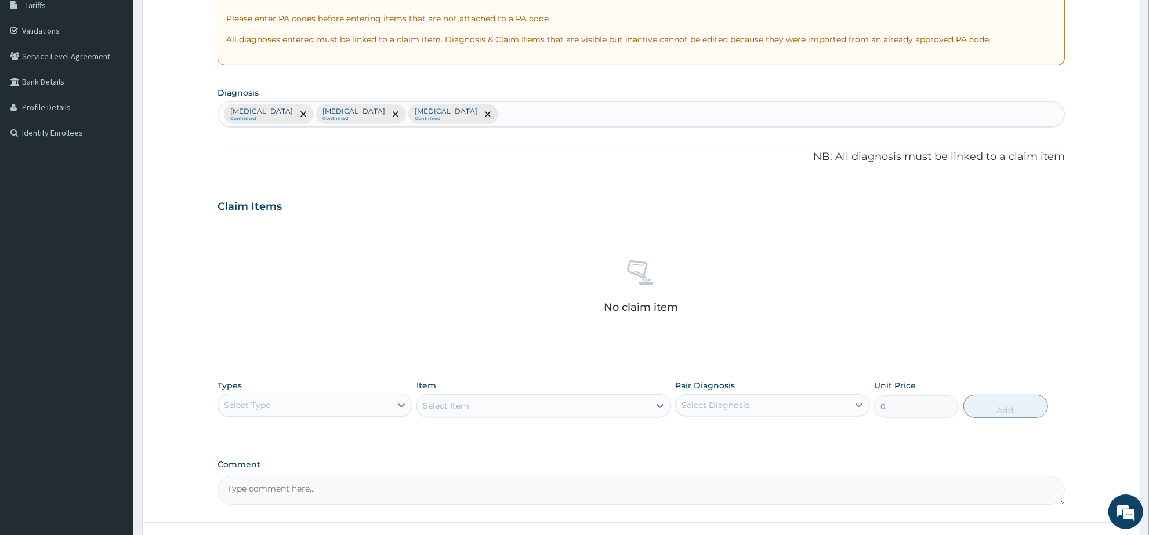
scroll to position [218, 0]
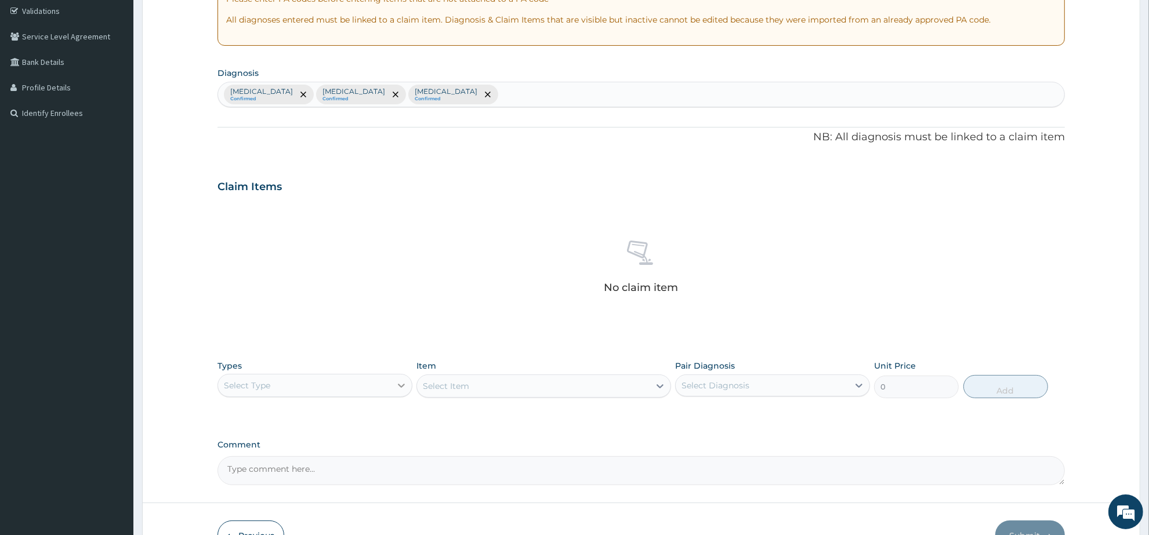
click at [393, 383] on div at bounding box center [401, 385] width 21 height 21
click at [291, 455] on div "Procedures" at bounding box center [315, 456] width 195 height 21
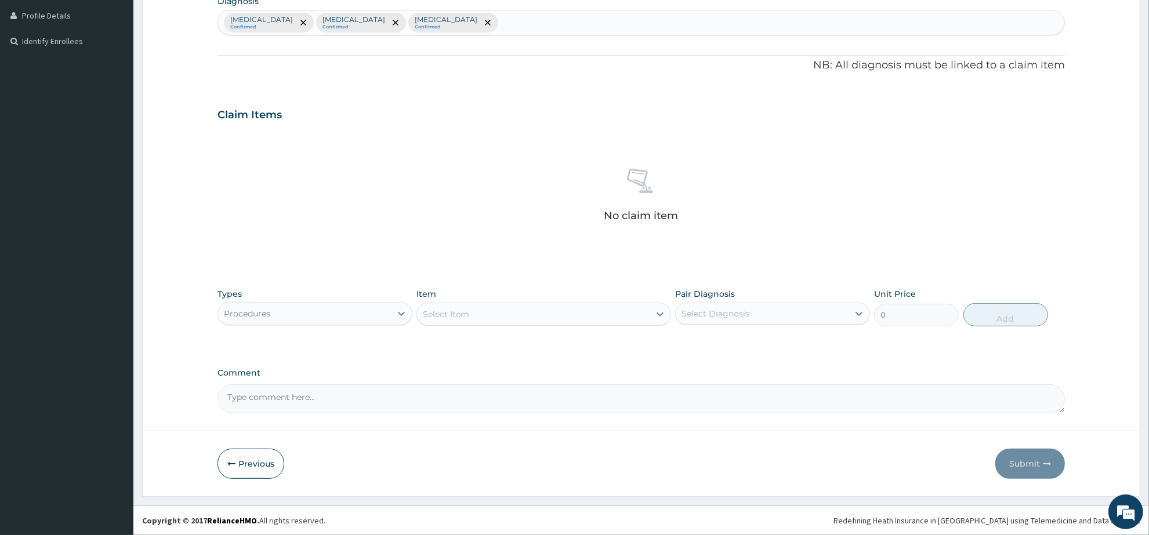
click at [530, 320] on div "Select Item" at bounding box center [533, 314] width 232 height 19
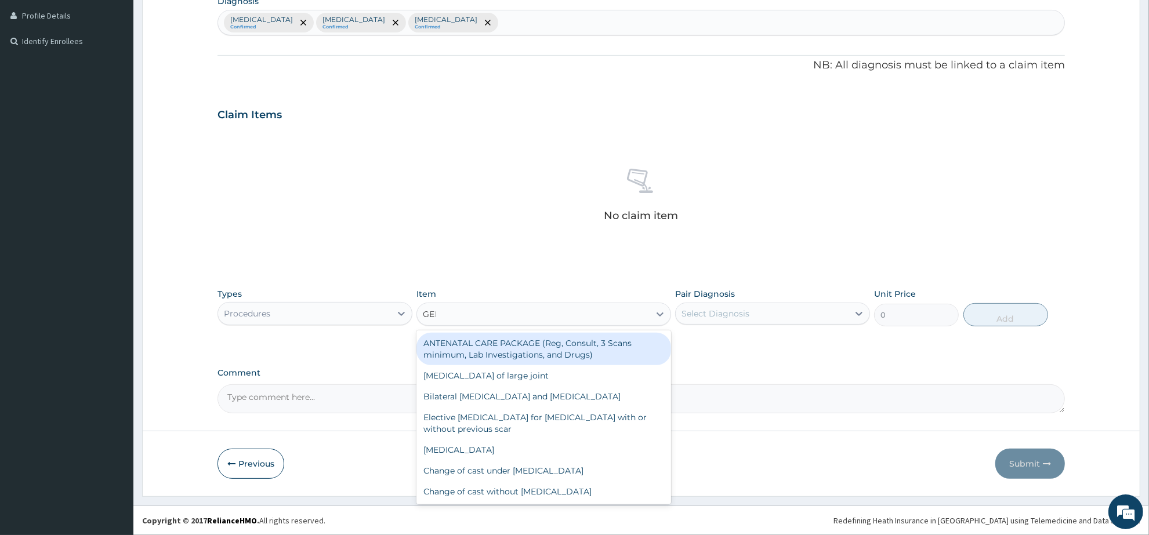
type input "GENE"
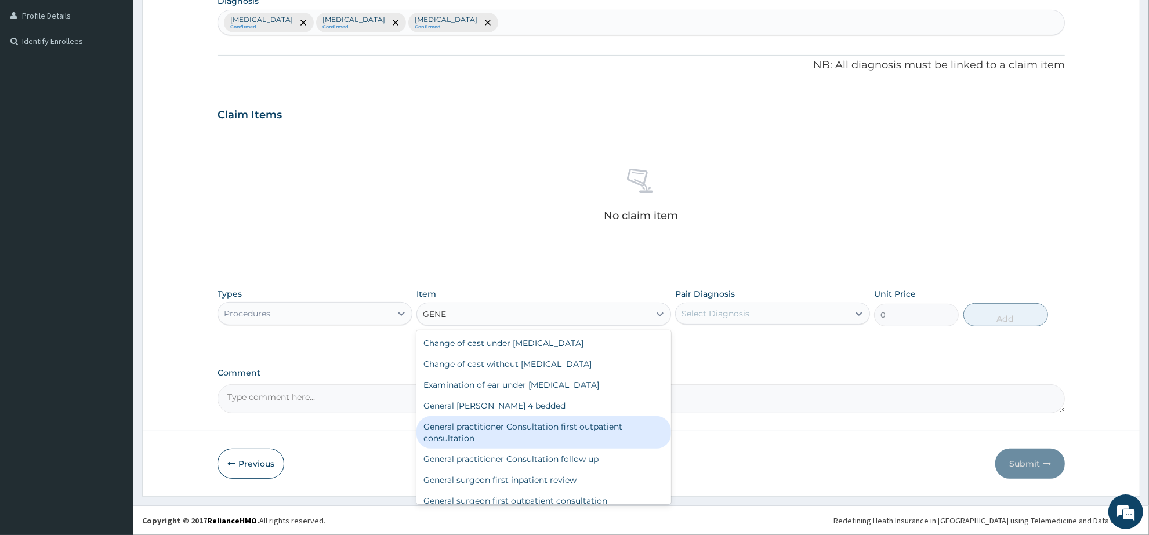
click at [559, 429] on div "General practitioner Consultation first outpatient consultation" at bounding box center [544, 433] width 254 height 32
type input "3547.5"
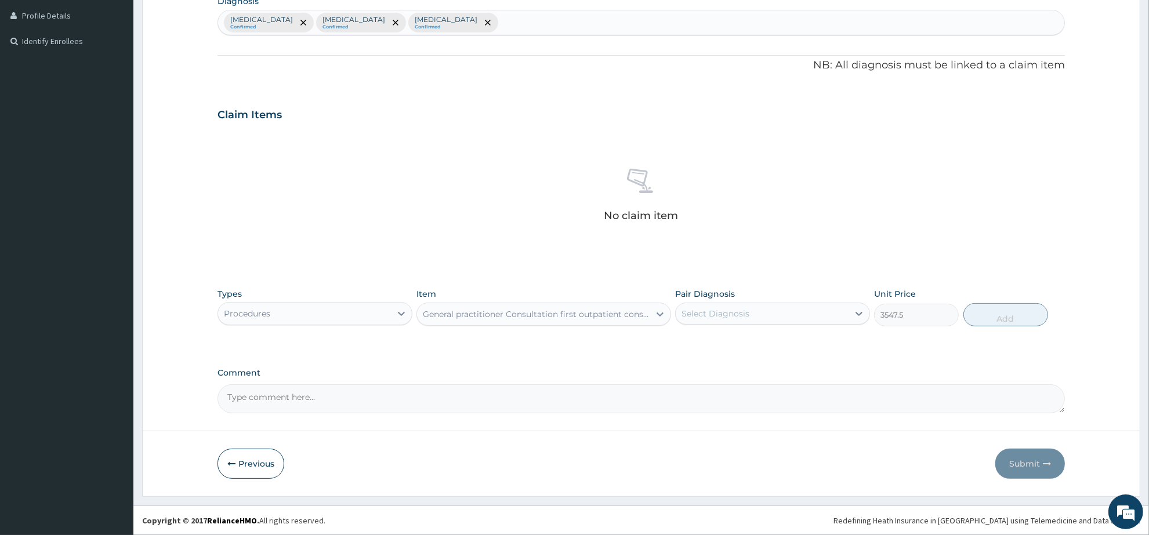
click at [765, 312] on div "Select Diagnosis" at bounding box center [762, 314] width 173 height 19
click at [767, 349] on div "[MEDICAL_DATA]" at bounding box center [772, 344] width 195 height 24
checkbox input "true"
click at [1009, 308] on button "Add" at bounding box center [1006, 314] width 85 height 23
type input "0"
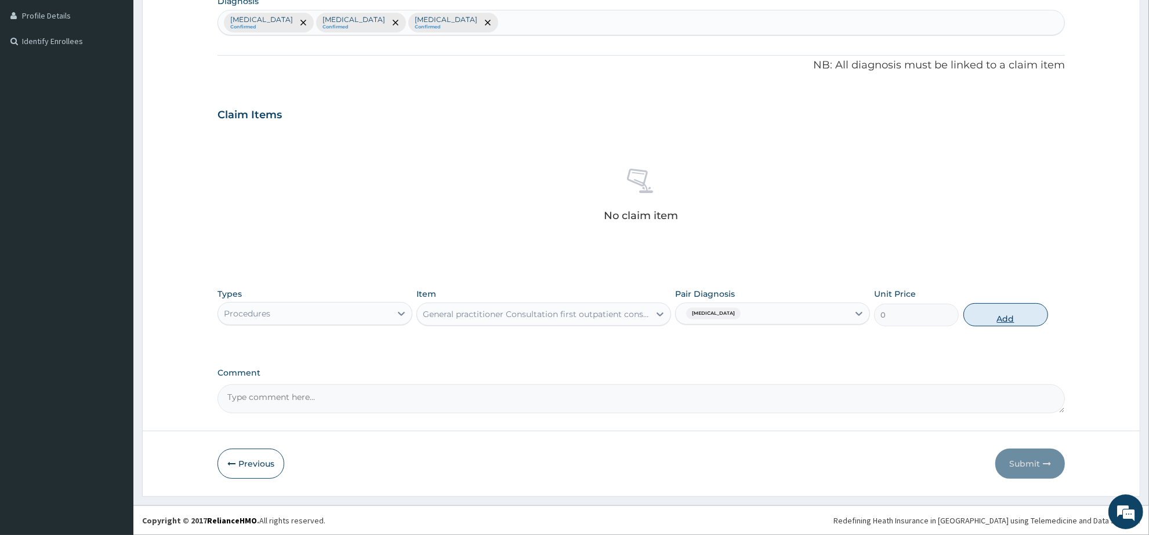
scroll to position [233, 0]
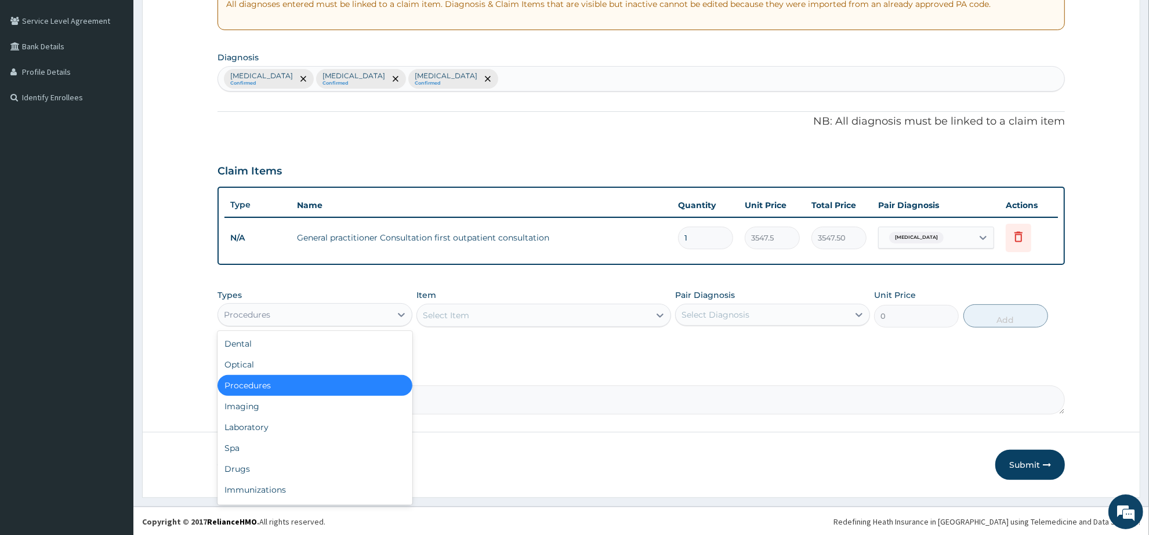
click at [340, 314] on div "Procedures" at bounding box center [304, 315] width 173 height 19
click at [312, 428] on div "Laboratory" at bounding box center [315, 427] width 195 height 21
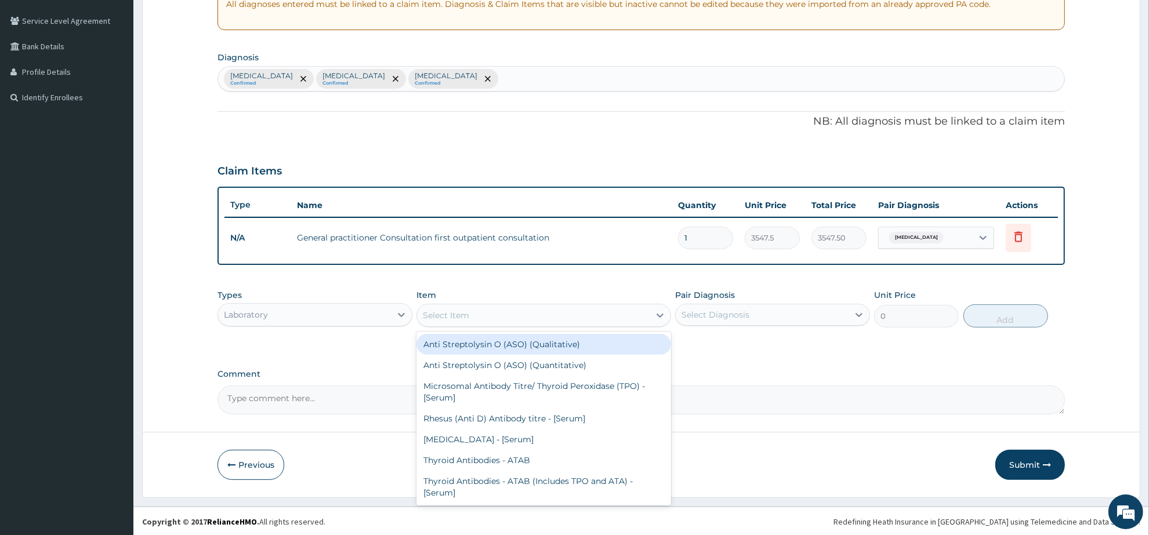
click at [481, 318] on div "Select Item" at bounding box center [533, 315] width 232 height 19
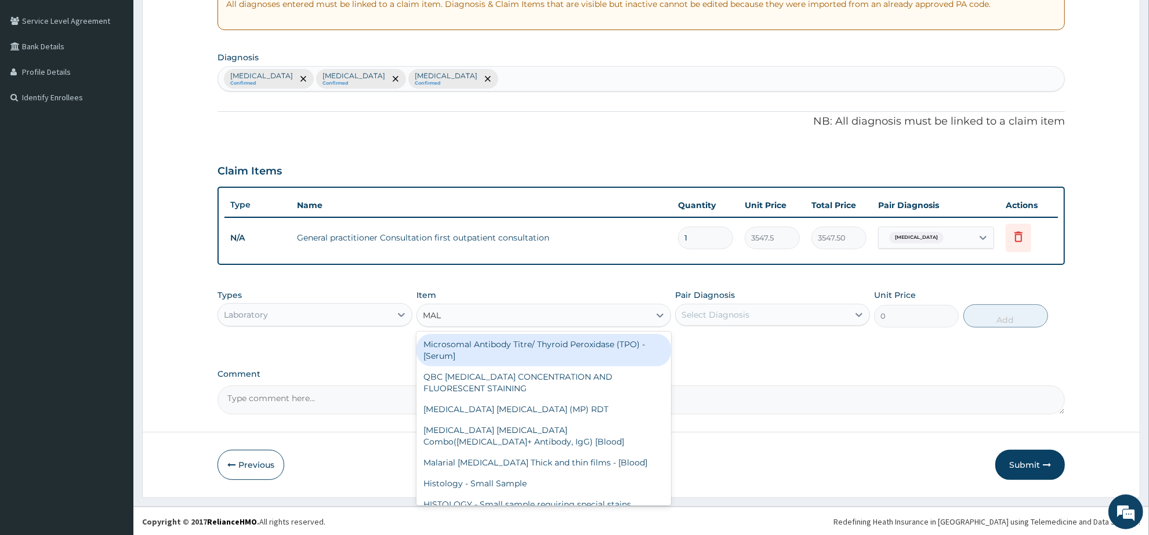
type input "MALA"
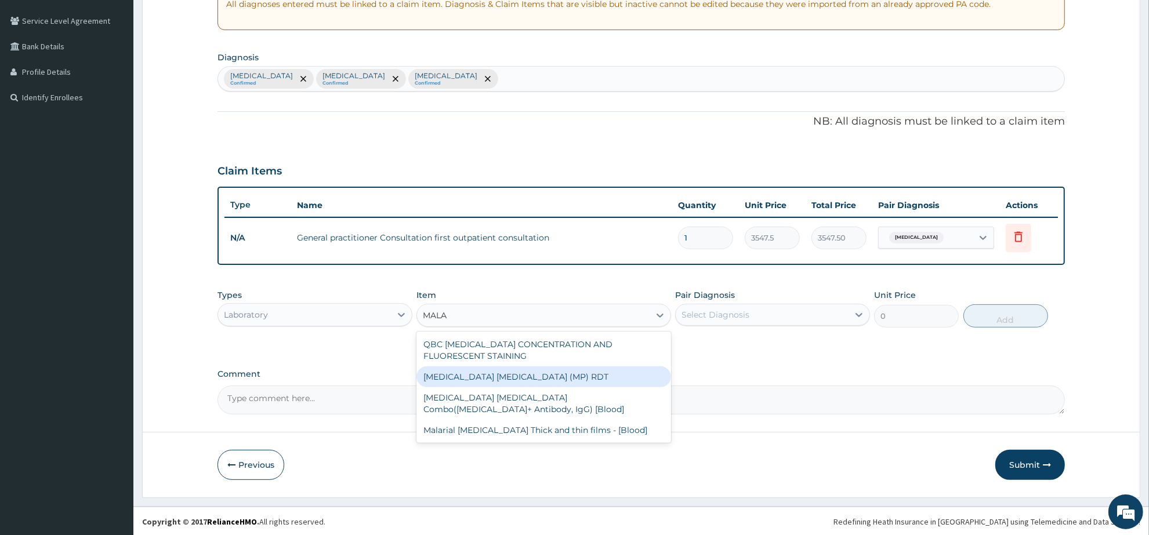
click at [566, 379] on div "MALARIA PARASITE (MP) RDT" at bounding box center [544, 377] width 254 height 21
type input "1612.5"
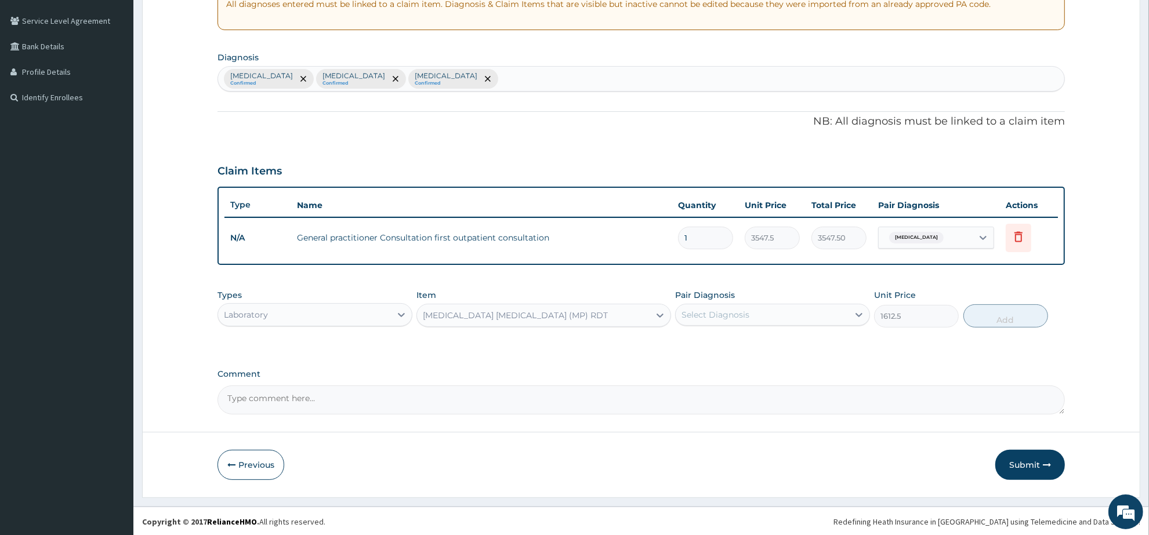
click at [744, 318] on div "Select Diagnosis" at bounding box center [716, 315] width 68 height 12
click at [747, 342] on div "Malaria" at bounding box center [772, 345] width 195 height 24
checkbox input "true"
click at [990, 320] on button "Add" at bounding box center [1006, 316] width 85 height 23
type input "0"
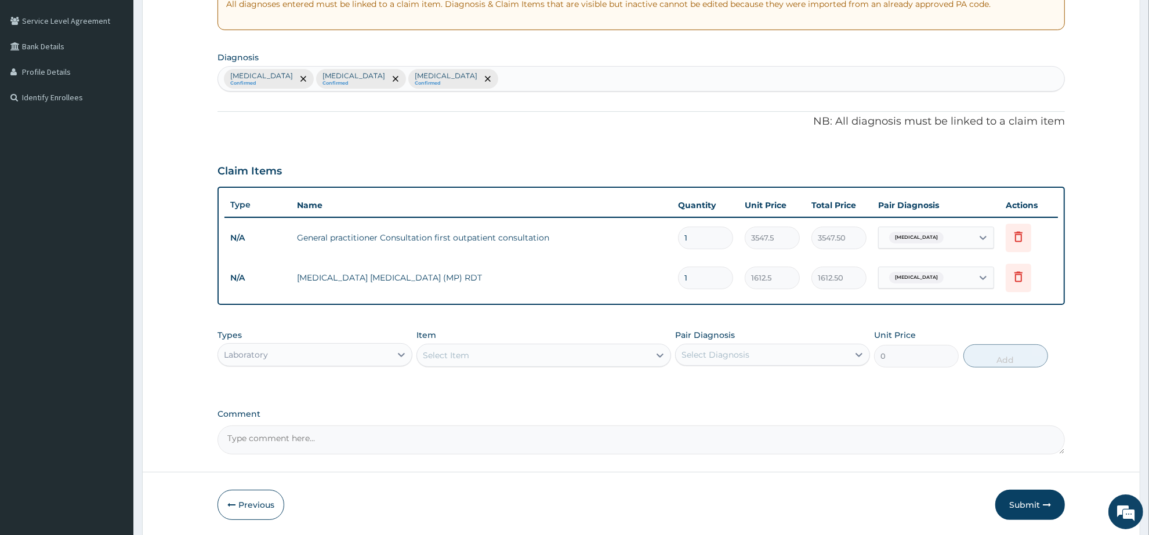
click at [466, 357] on div "Select Item" at bounding box center [446, 356] width 46 height 12
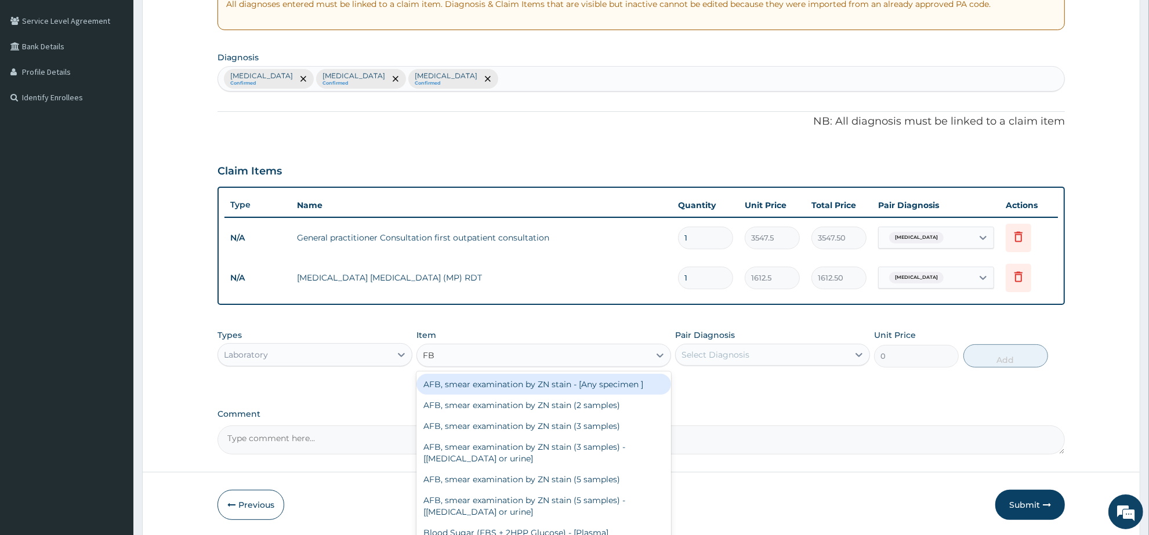
type input "FBC"
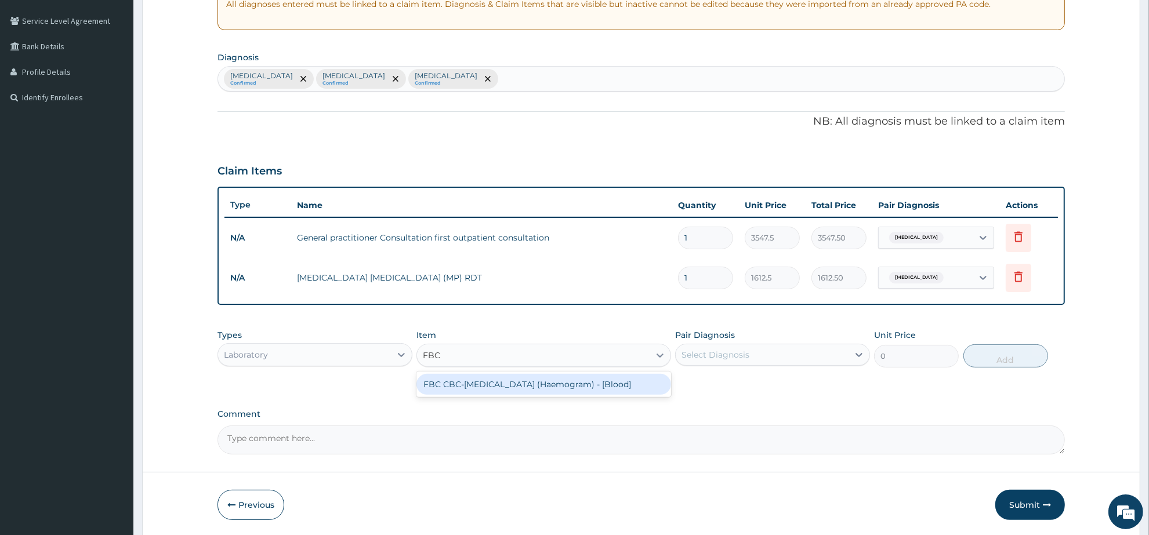
click at [468, 379] on div "FBC CBC-Complete Blood Count (Haemogram) - [Blood]" at bounding box center [544, 384] width 254 height 21
type input "4300"
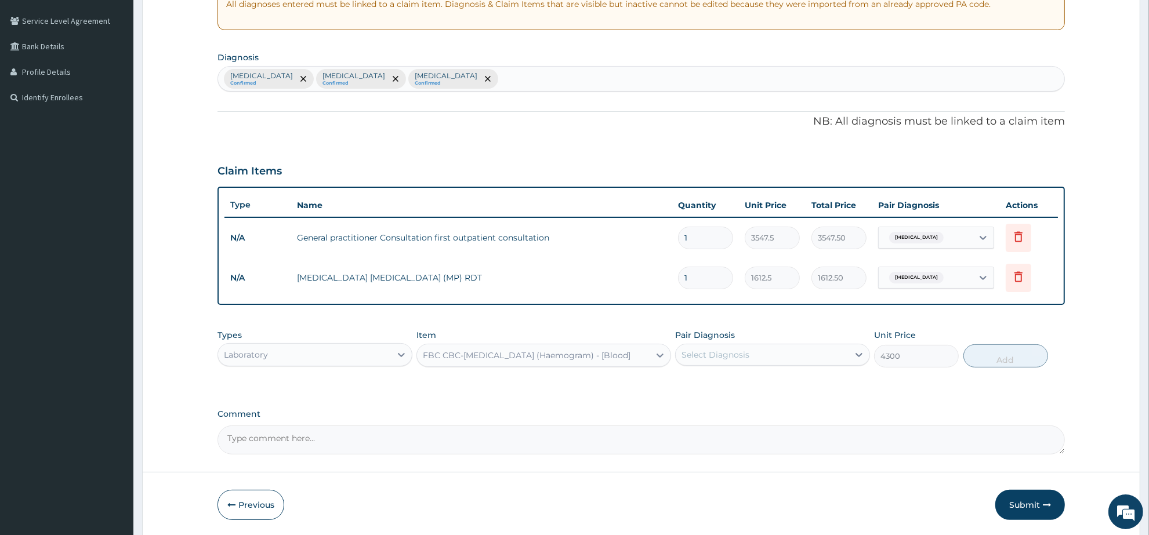
click at [721, 346] on div "Select Diagnosis" at bounding box center [762, 355] width 173 height 19
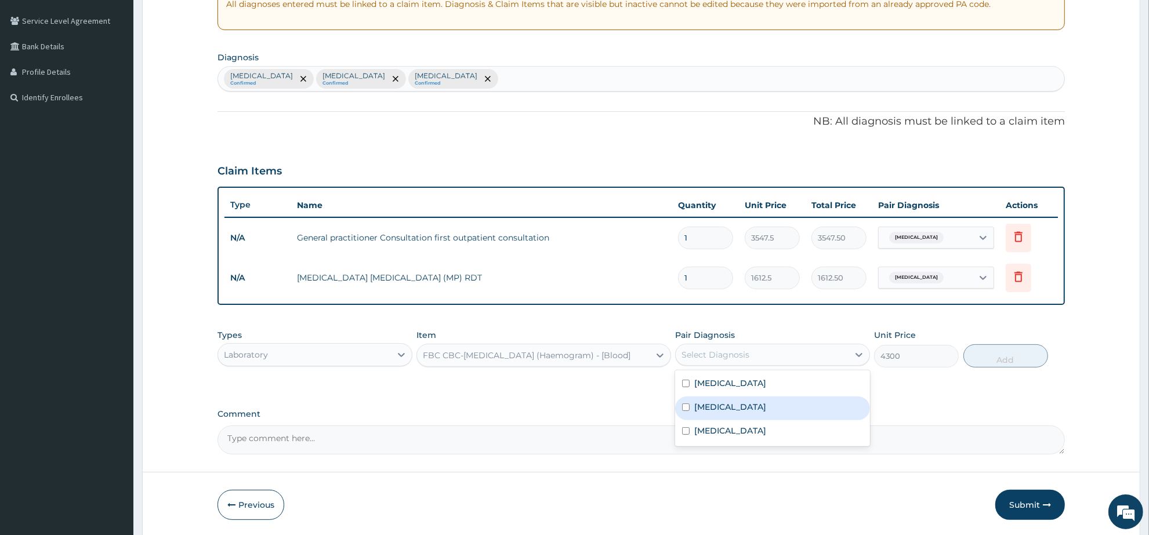
click at [743, 407] on div "Sepsis" at bounding box center [772, 409] width 195 height 24
checkbox input "true"
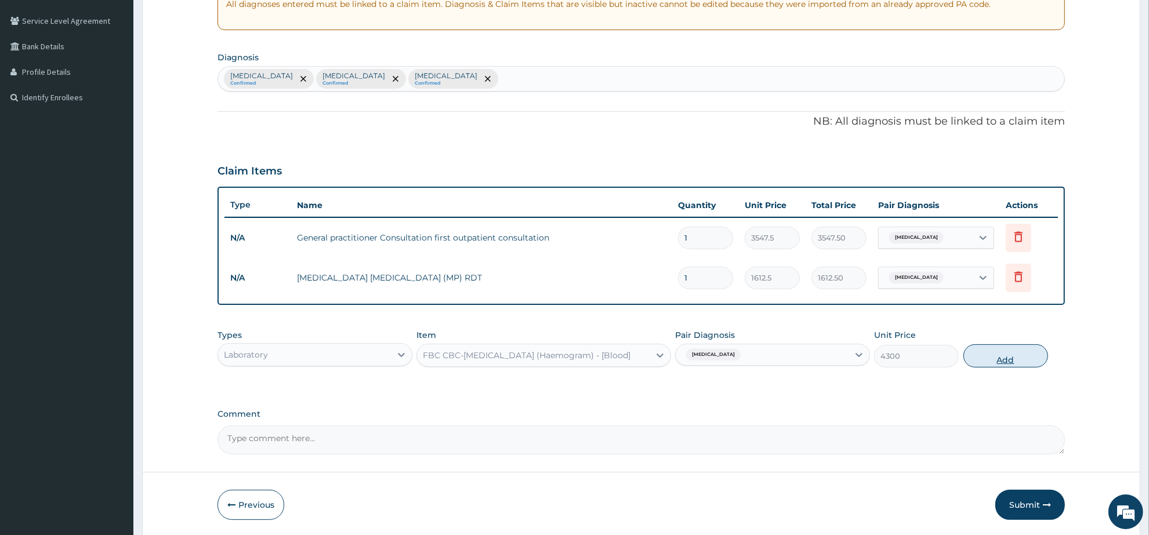
click at [998, 360] on button "Add" at bounding box center [1006, 356] width 85 height 23
type input "0"
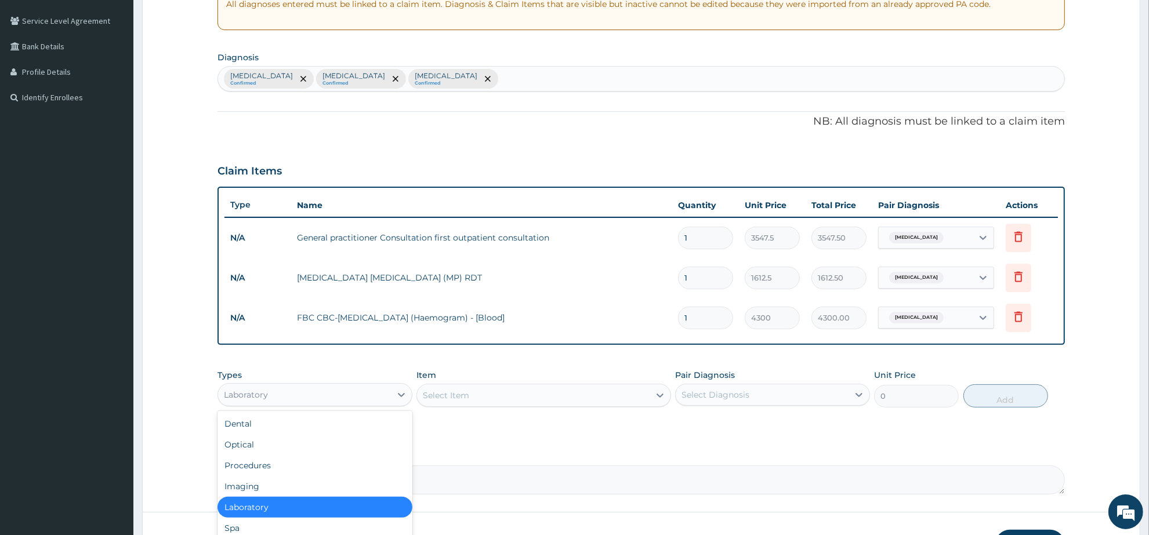
click at [292, 396] on div "Laboratory" at bounding box center [304, 395] width 173 height 19
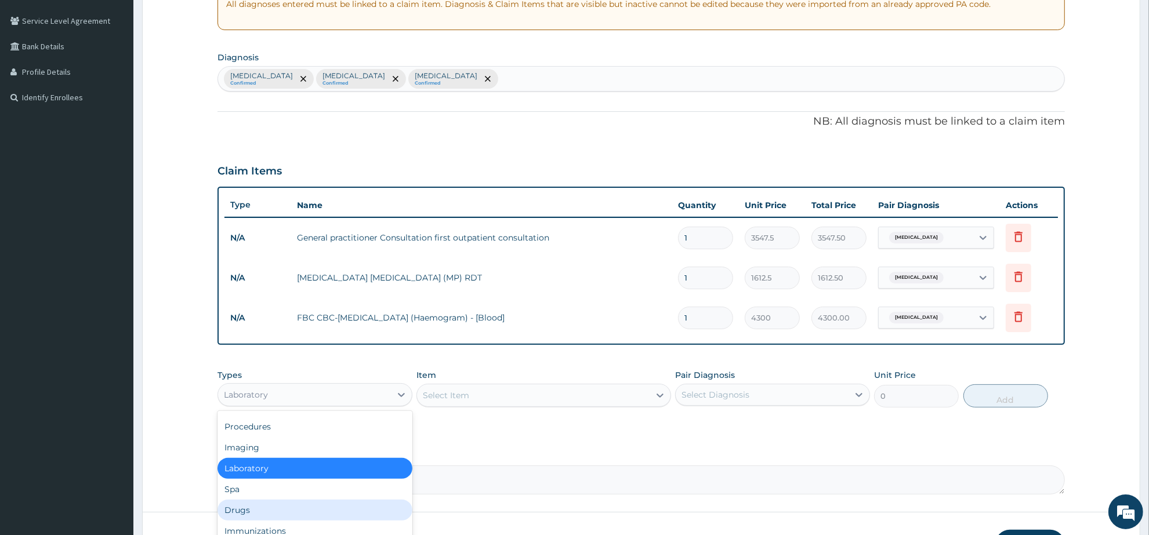
click at [273, 506] on div "Drugs" at bounding box center [315, 510] width 195 height 21
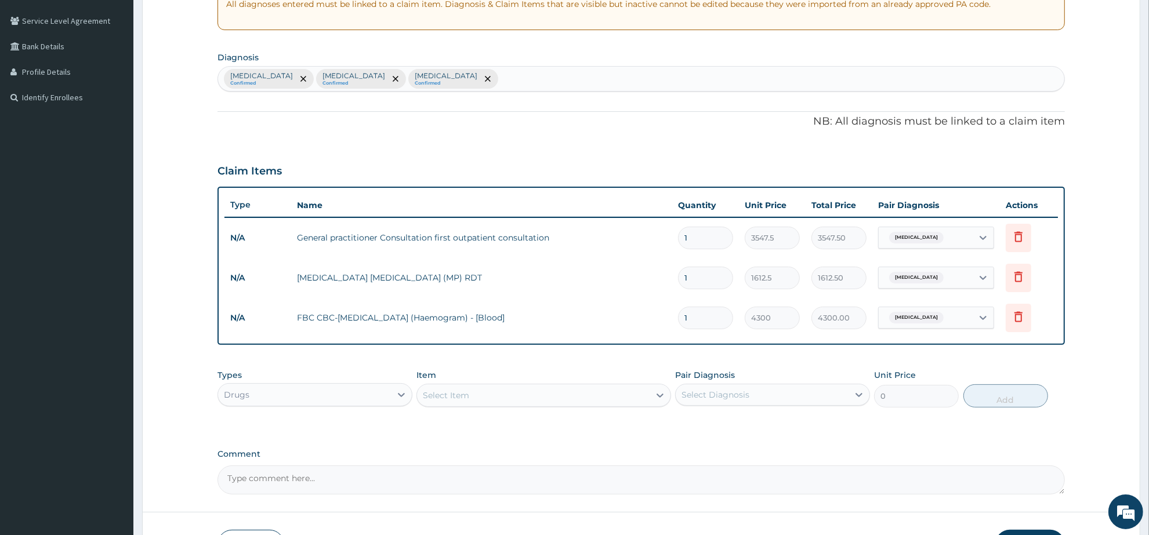
click at [454, 395] on div "Select Item" at bounding box center [446, 396] width 46 height 12
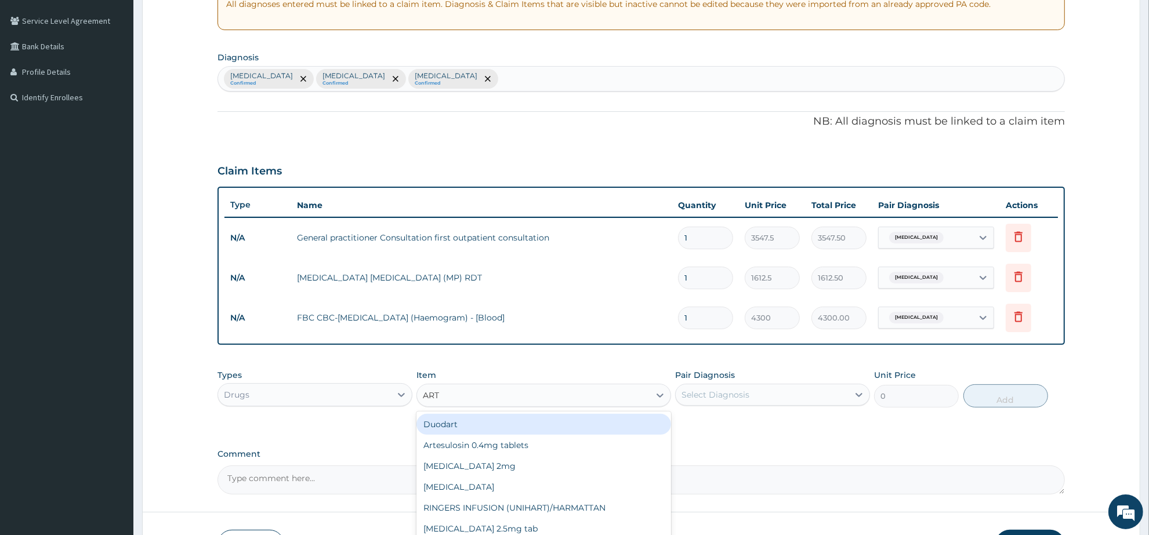
type input "ARTE"
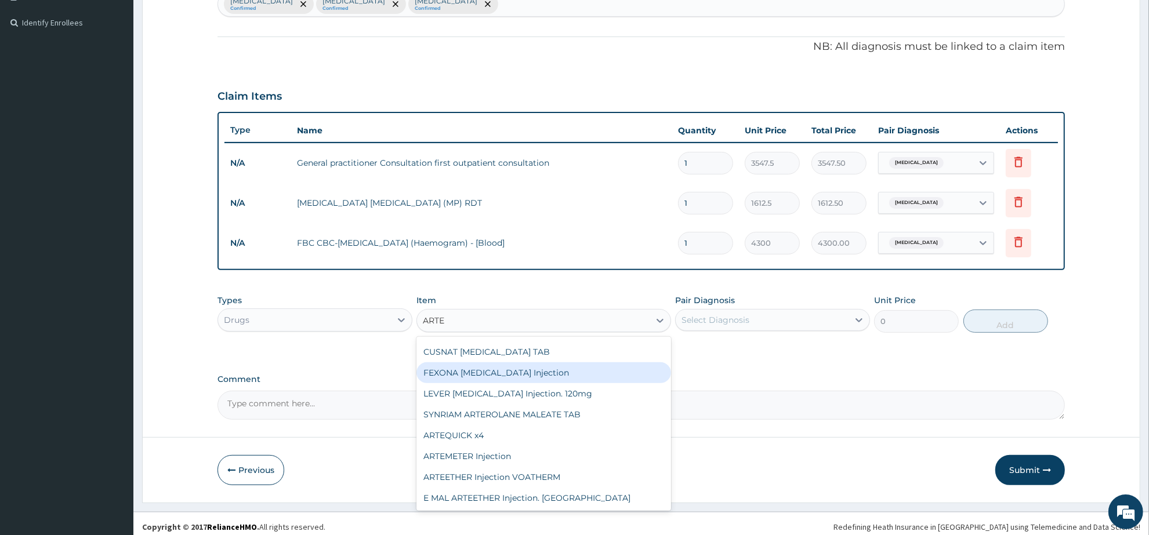
scroll to position [314, 0]
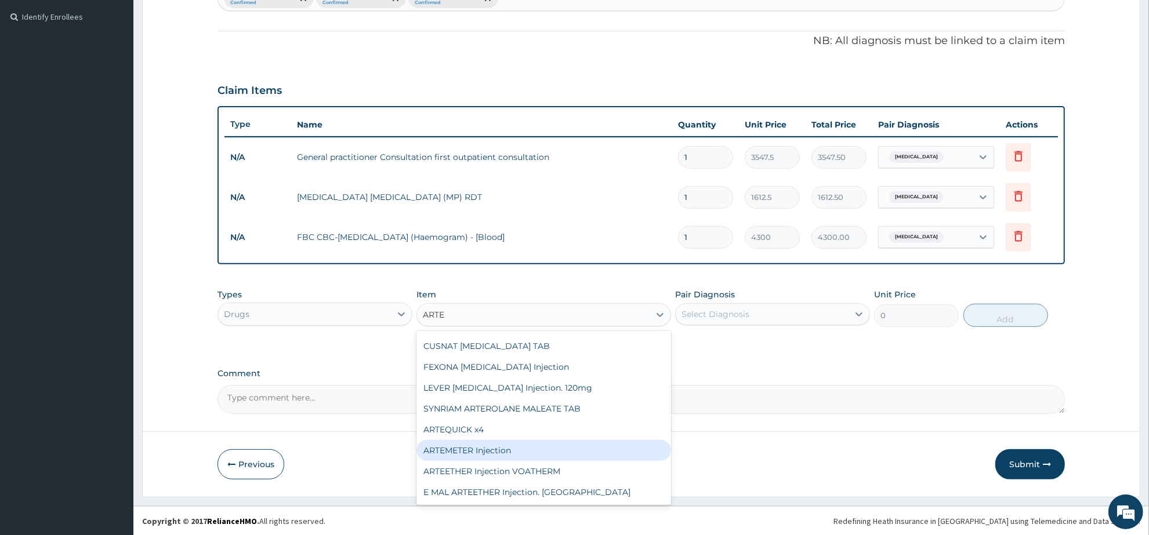
click at [524, 450] on div "ARTEMETER Injection" at bounding box center [544, 450] width 254 height 21
type input "946"
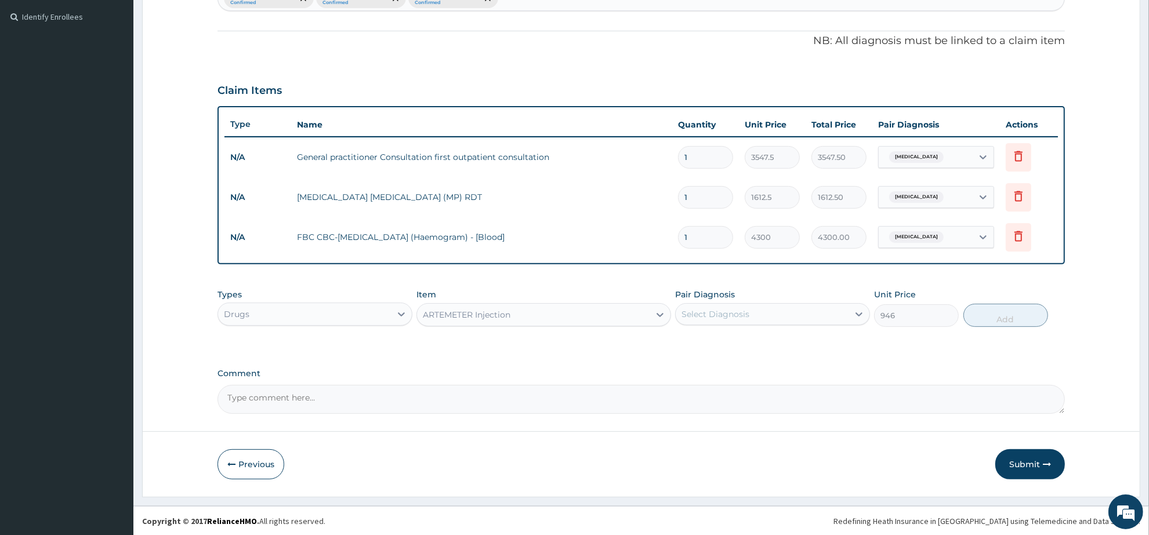
click at [719, 317] on div "Select Diagnosis" at bounding box center [716, 315] width 68 height 12
click at [744, 343] on div "[MEDICAL_DATA]" at bounding box center [772, 344] width 195 height 24
checkbox input "true"
click at [1007, 308] on button "Add" at bounding box center [1006, 315] width 85 height 23
type input "0"
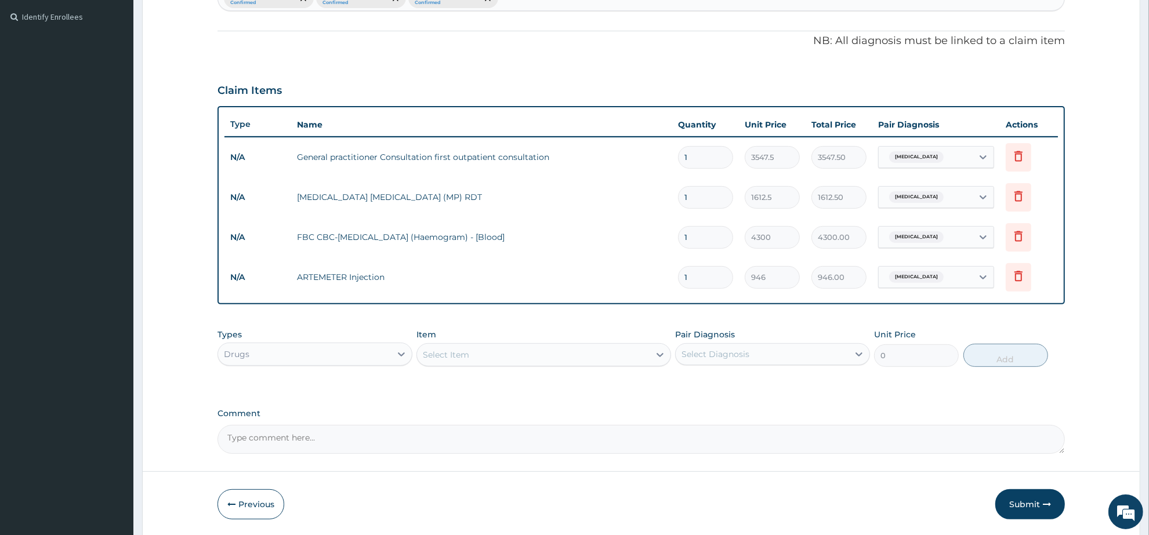
drag, startPoint x: 704, startPoint y: 280, endPoint x: 682, endPoint y: 278, distance: 21.5
click at [682, 278] on input "1" at bounding box center [705, 277] width 55 height 23
type input "6"
type input "5676.00"
type input "6"
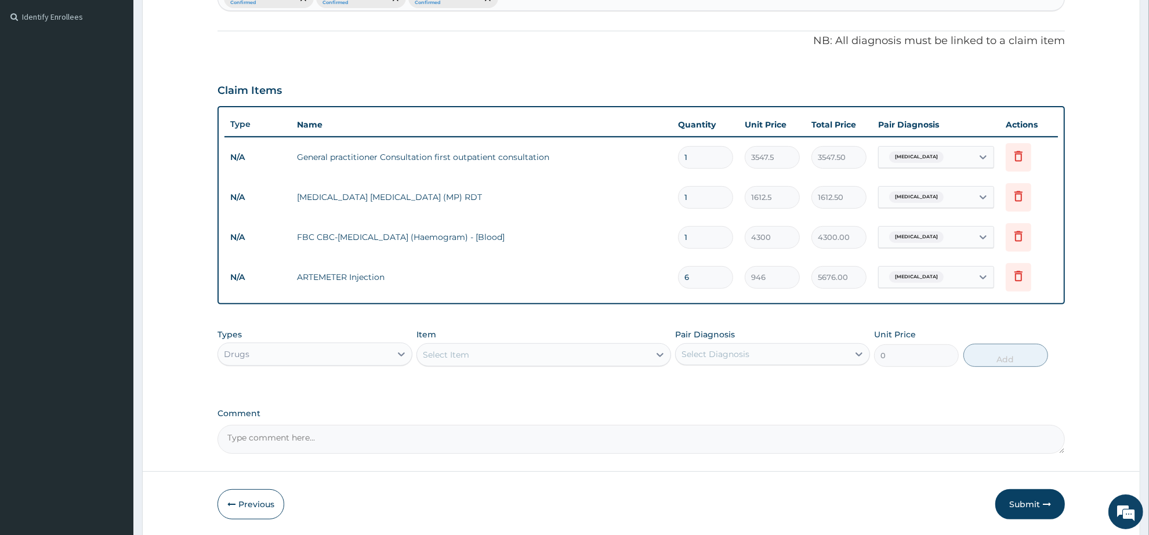
click at [475, 346] on div "Select Item" at bounding box center [533, 355] width 232 height 19
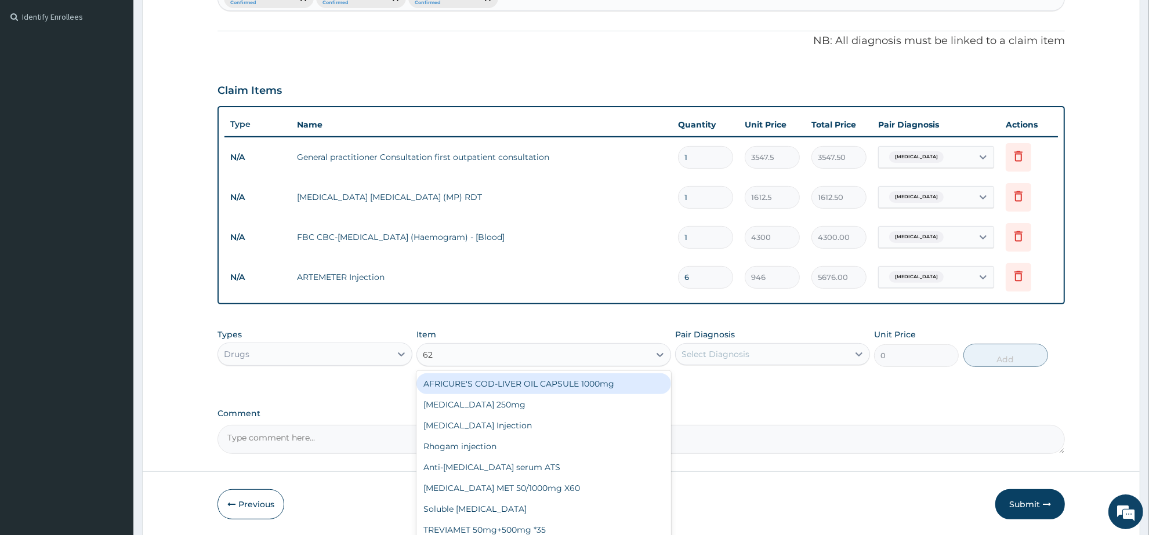
type input "625"
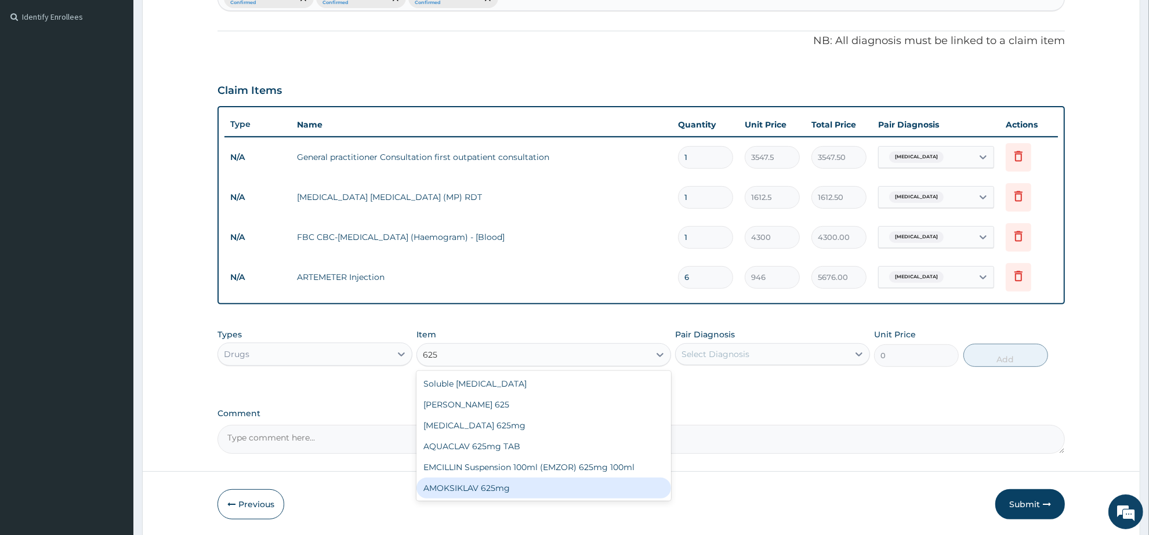
click at [497, 484] on div "AMOKSIKLAV 625mg" at bounding box center [544, 488] width 254 height 21
type input "650.375"
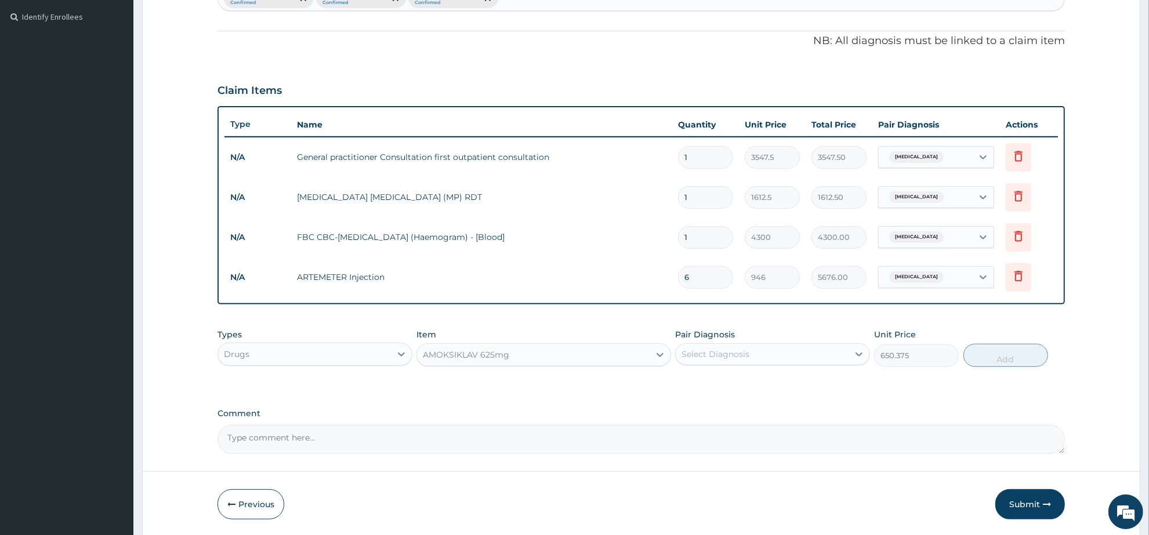
click at [772, 356] on div "Select Diagnosis" at bounding box center [762, 354] width 173 height 19
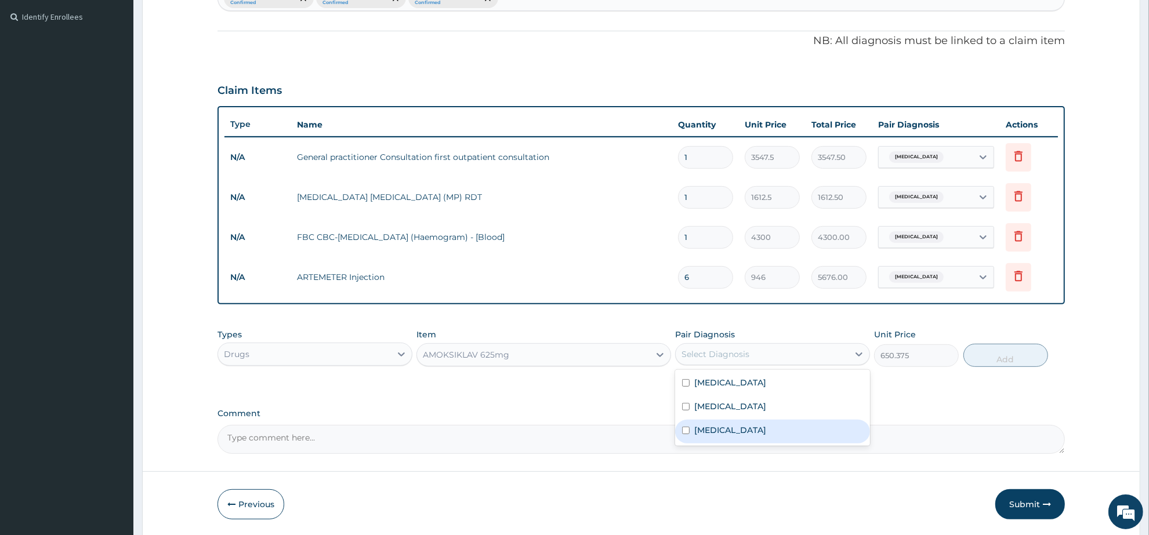
click at [759, 425] on label "Upper respiratory infection" at bounding box center [730, 431] width 72 height 12
checkbox input "true"
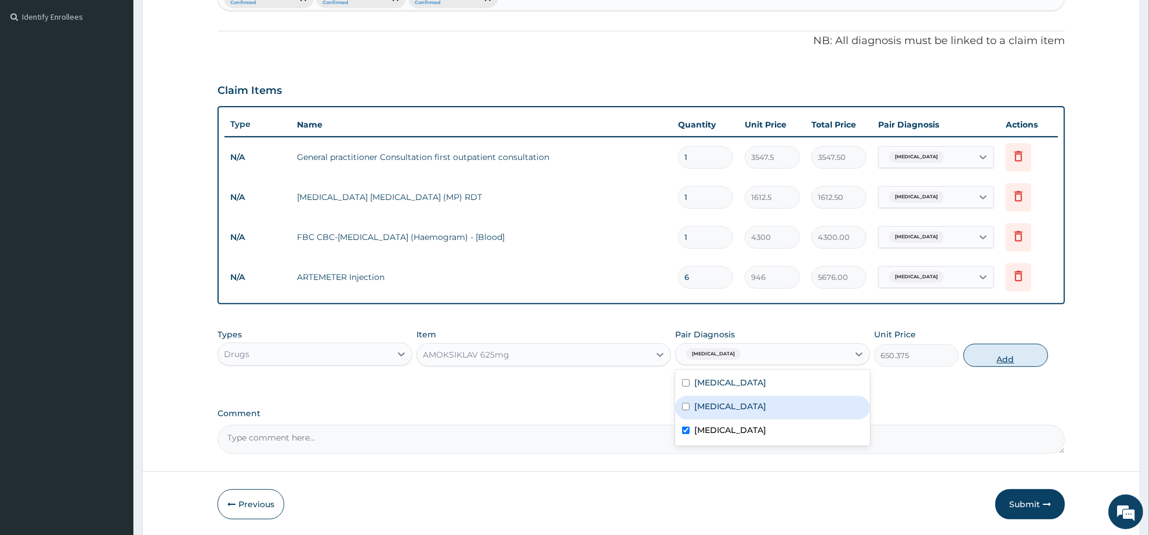
click at [975, 355] on button "Add" at bounding box center [1006, 355] width 85 height 23
type input "0"
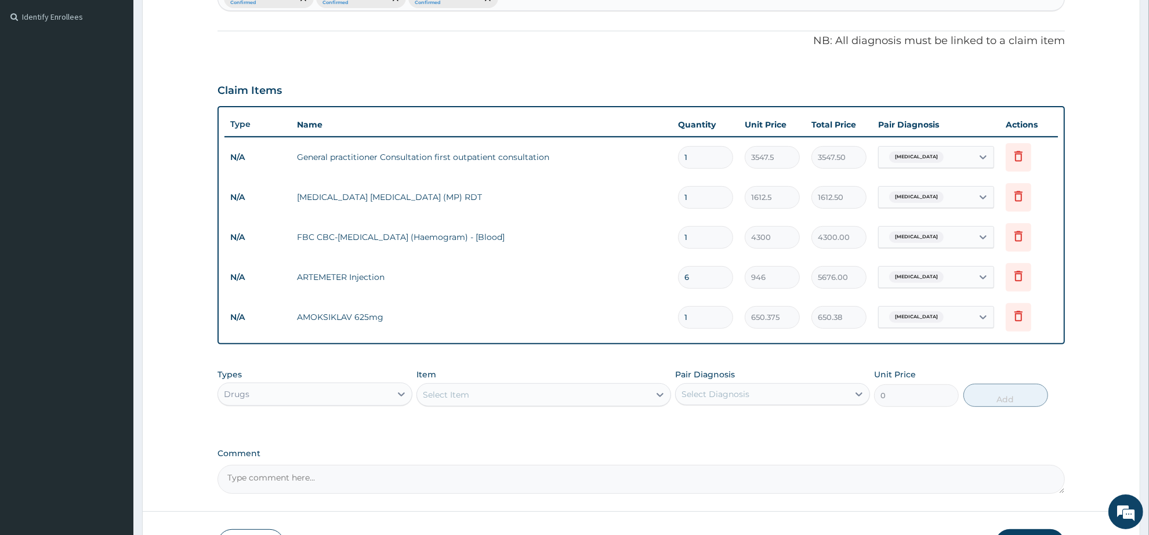
type input "14"
type input "9105.25"
type input "14"
click at [435, 395] on div "Select Item" at bounding box center [446, 395] width 46 height 12
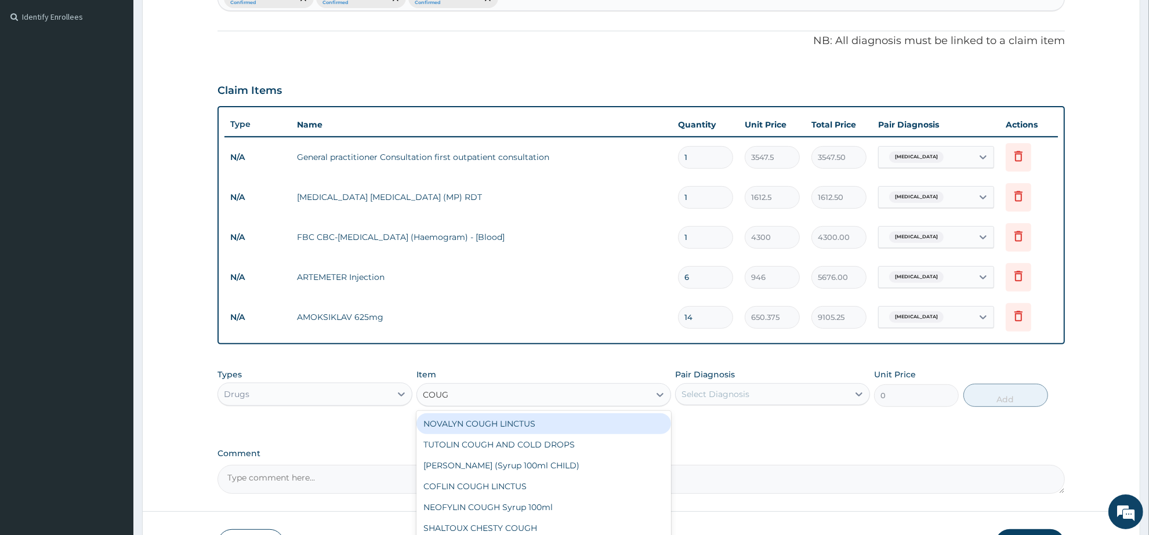
type input "COUGH"
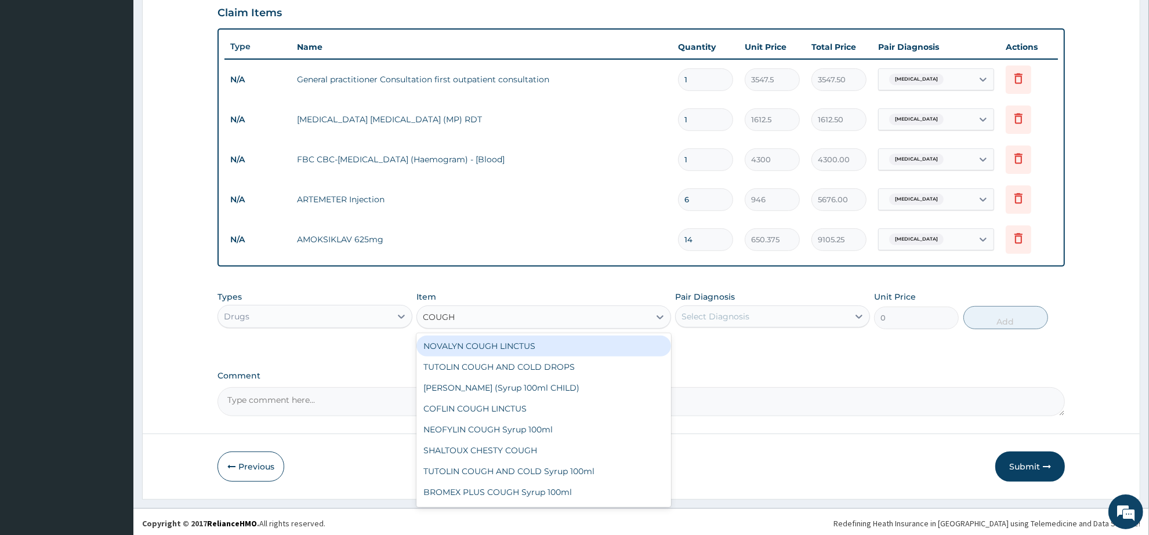
scroll to position [393, 0]
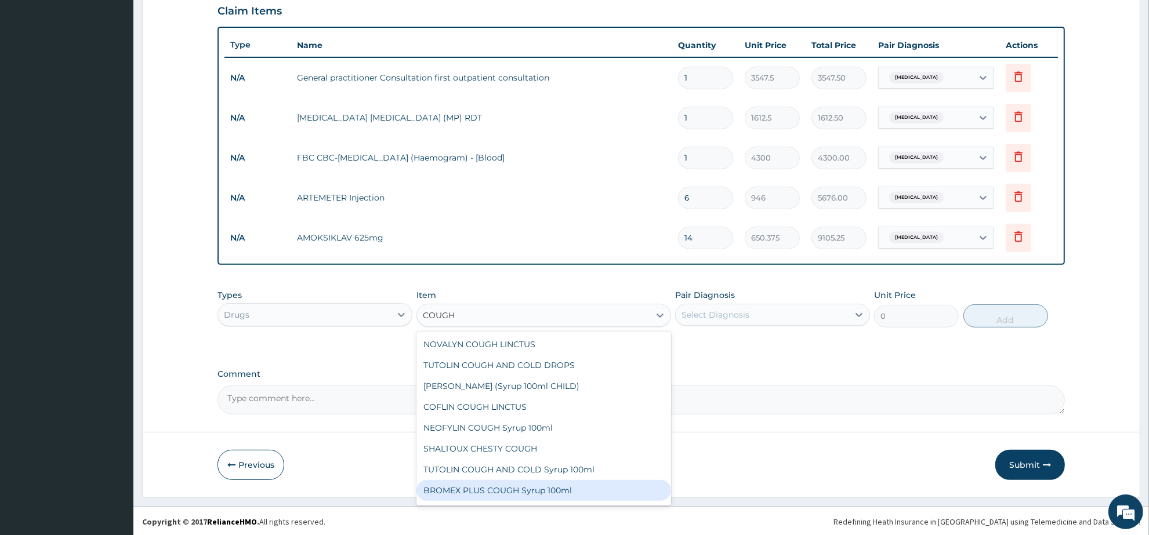
click at [569, 483] on div "BROMEX PLUS COUGH Syrup 100ml" at bounding box center [544, 490] width 254 height 21
type input "1773.75"
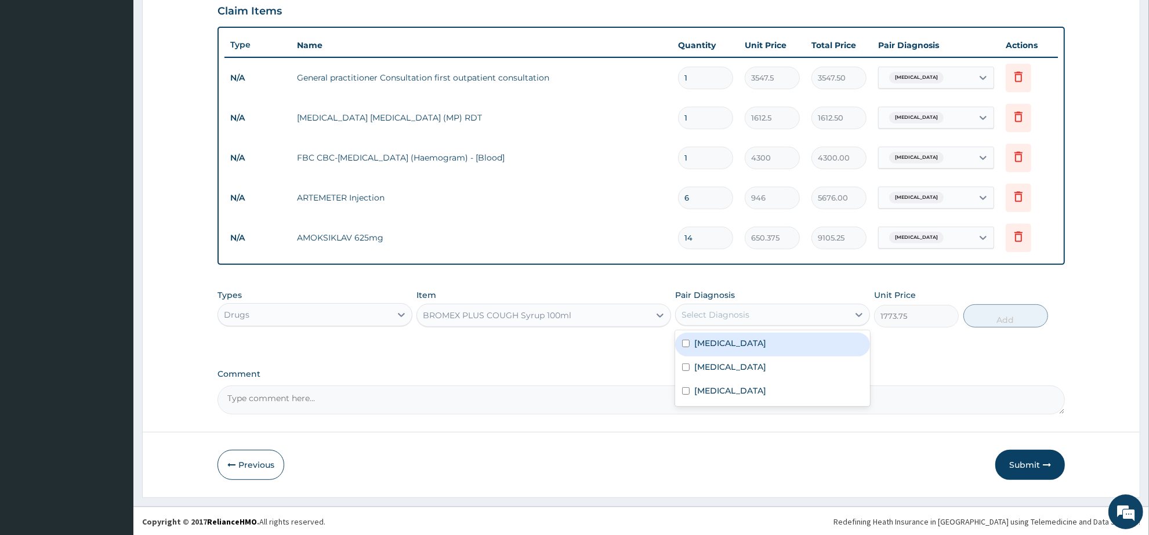
click at [769, 308] on div "Select Diagnosis" at bounding box center [762, 315] width 173 height 19
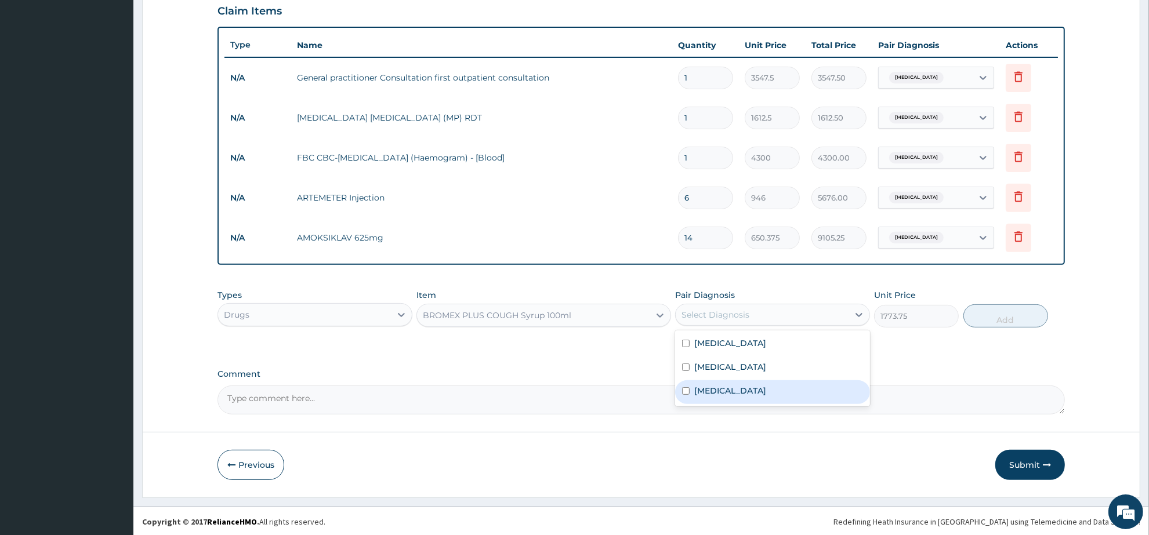
click at [766, 389] on label "[MEDICAL_DATA]" at bounding box center [730, 391] width 72 height 12
checkbox input "true"
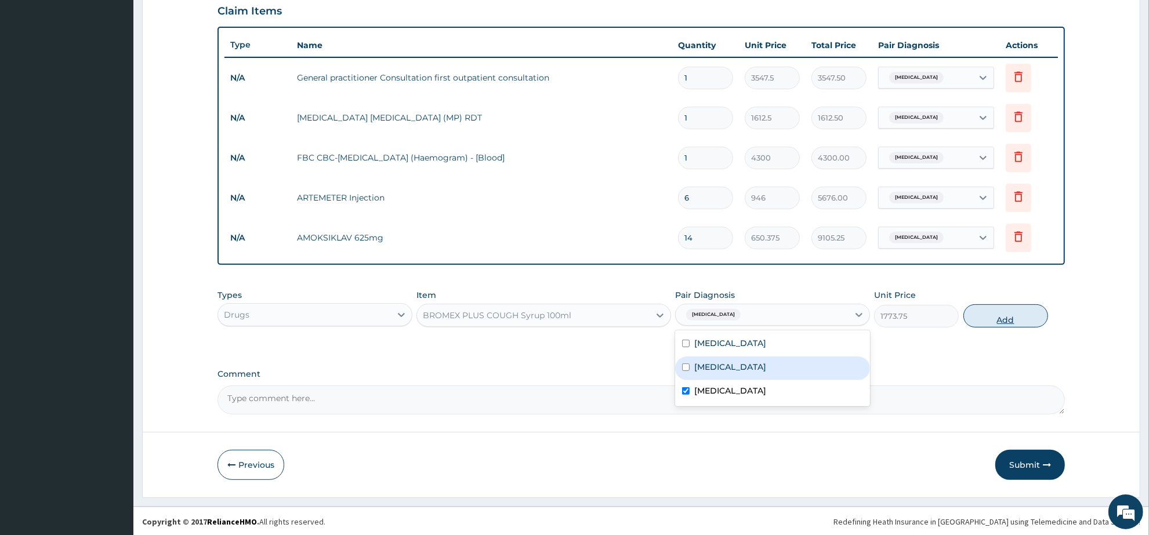
click at [985, 310] on button "Add" at bounding box center [1006, 316] width 85 height 23
type input "0"
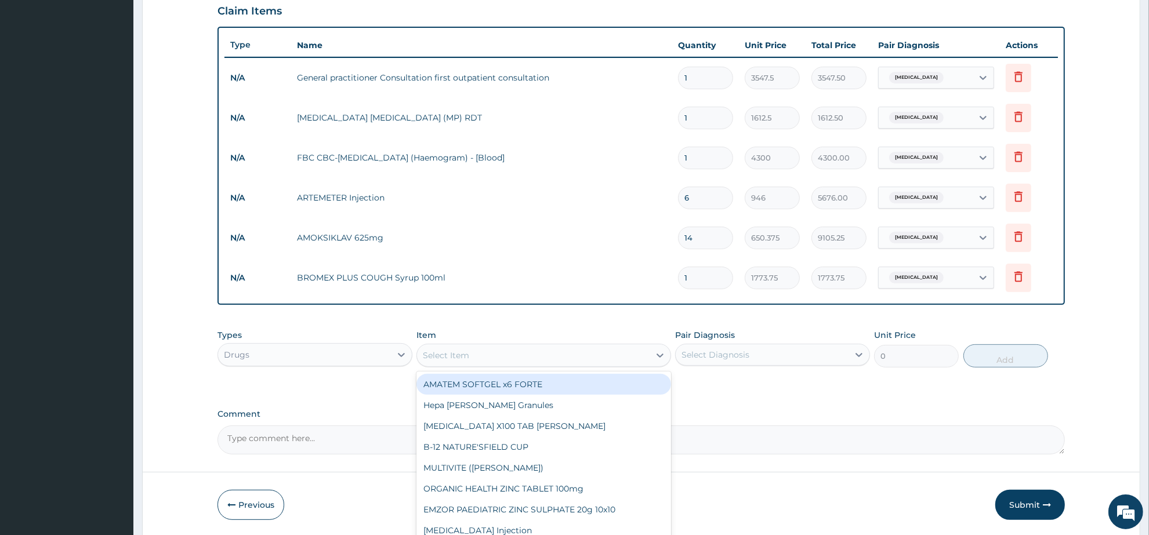
click at [438, 354] on div "Select Item" at bounding box center [446, 356] width 46 height 12
type input "PIRI"
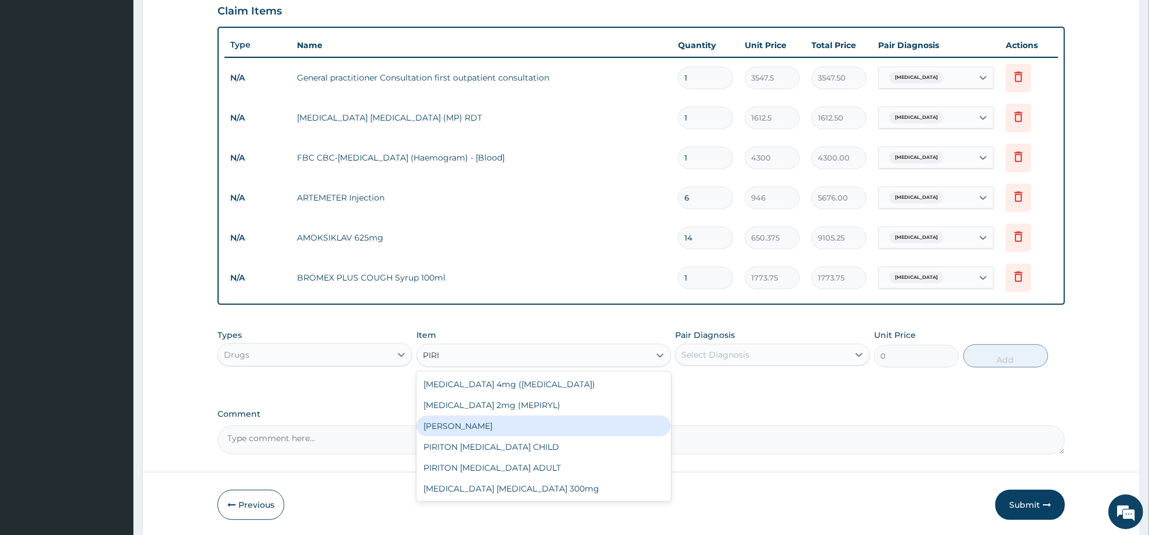
click at [504, 430] on div "[PERSON_NAME]" at bounding box center [544, 426] width 254 height 21
type input "23.65"
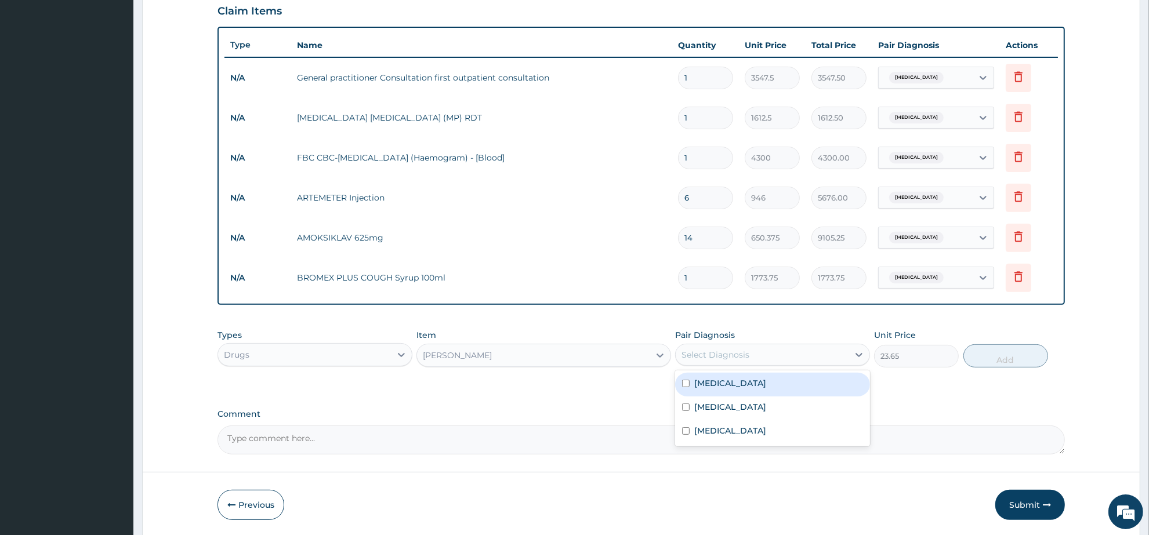
click at [736, 349] on div "Select Diagnosis" at bounding box center [716, 355] width 68 height 12
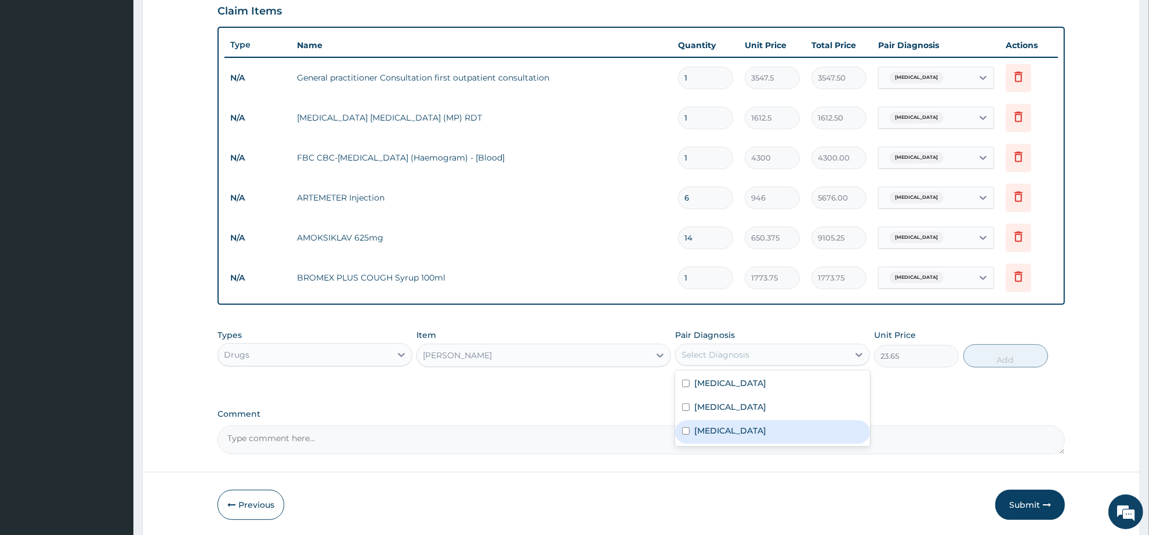
click at [732, 429] on label "[MEDICAL_DATA]" at bounding box center [730, 431] width 72 height 12
checkbox input "true"
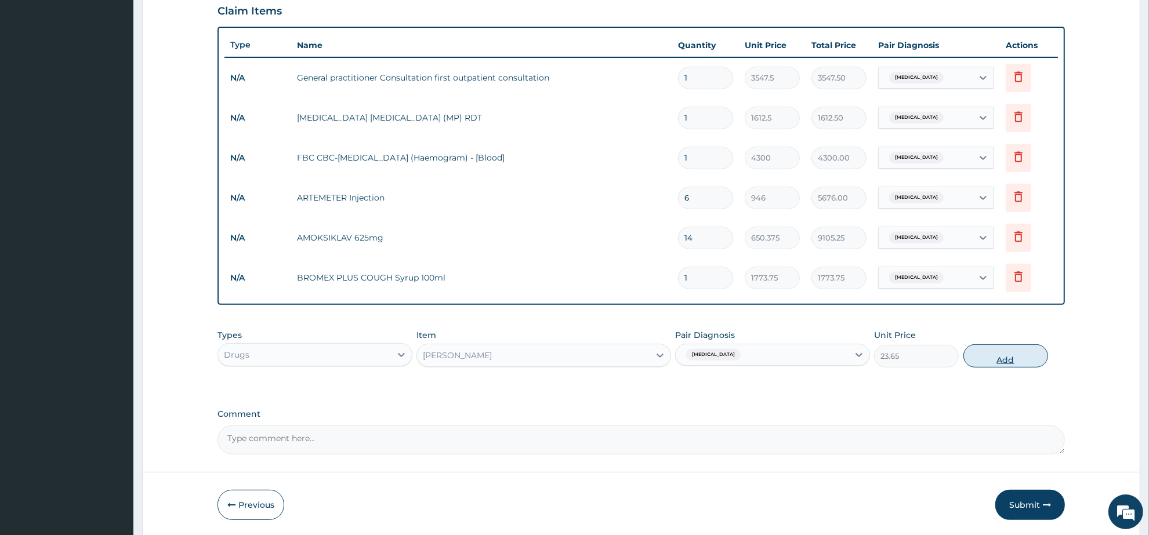
click at [979, 357] on button "Add" at bounding box center [1006, 356] width 85 height 23
type input "0"
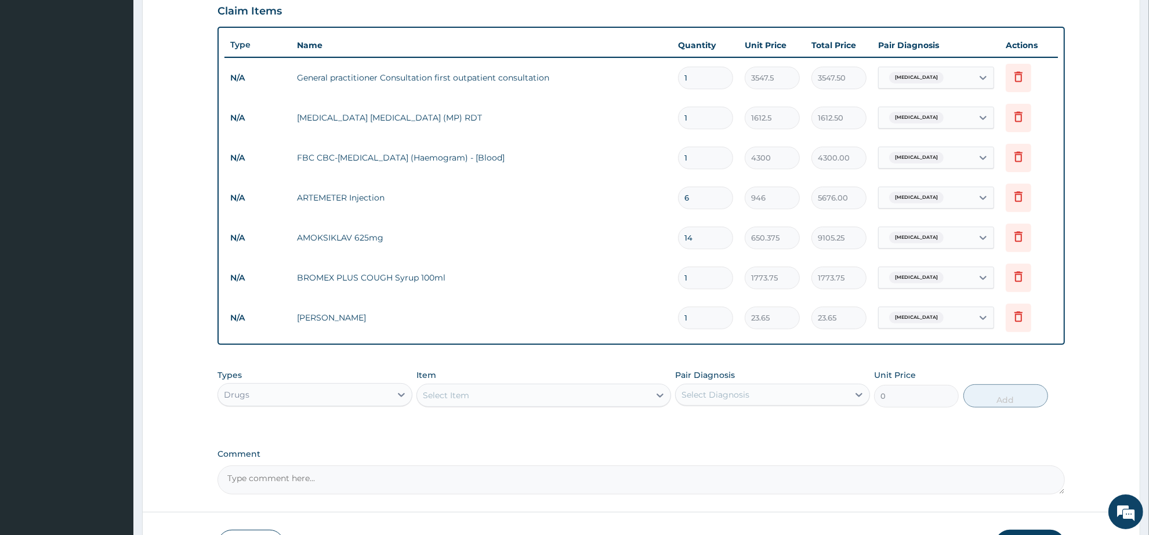
drag, startPoint x: 698, startPoint y: 315, endPoint x: 631, endPoint y: 305, distance: 67.5
click at [631, 305] on tr "N/A PIRITON TAB EVANS 1 23.65 23.65 Upper respiratory infection Delete" at bounding box center [642, 318] width 834 height 40
type input "4"
type input "94.60"
type input "4"
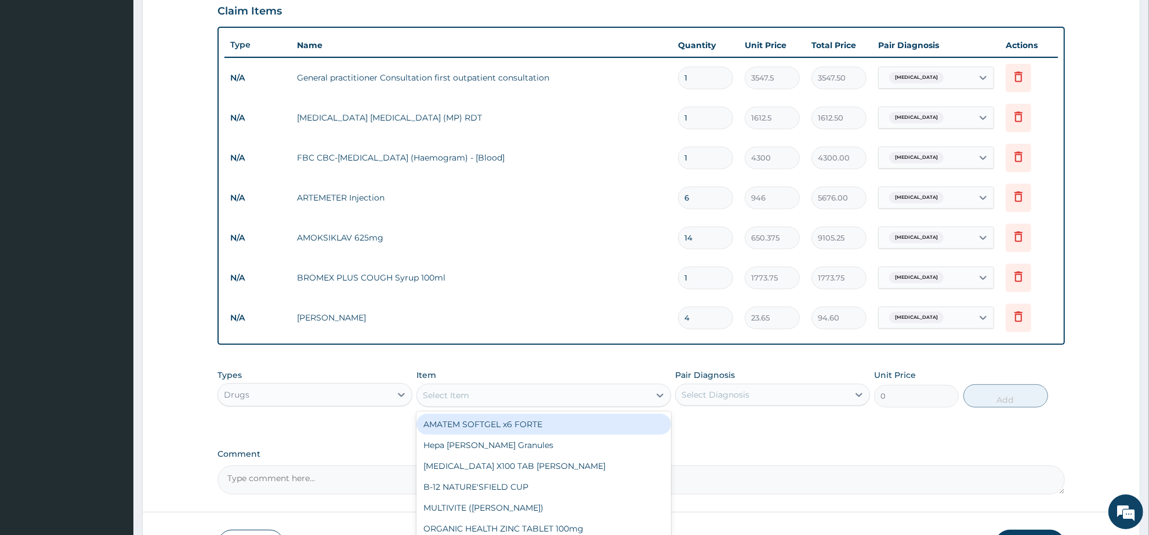
click at [450, 392] on div "Select Item" at bounding box center [446, 396] width 46 height 12
type input "PARAC"
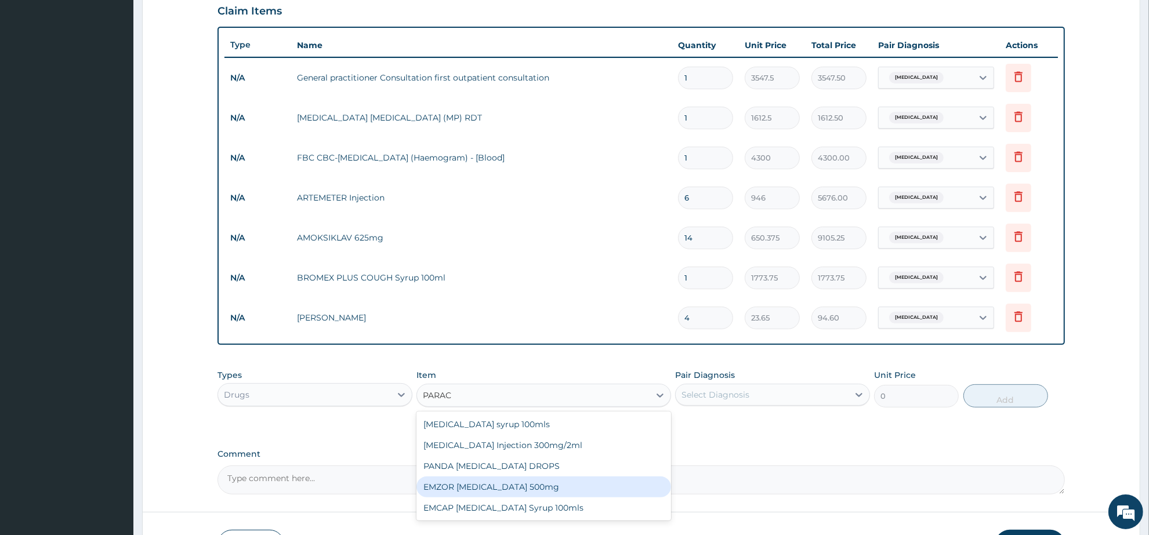
click at [534, 484] on div "EMZOR PARACETAMOL 500mg" at bounding box center [544, 487] width 254 height 21
type input "23.65"
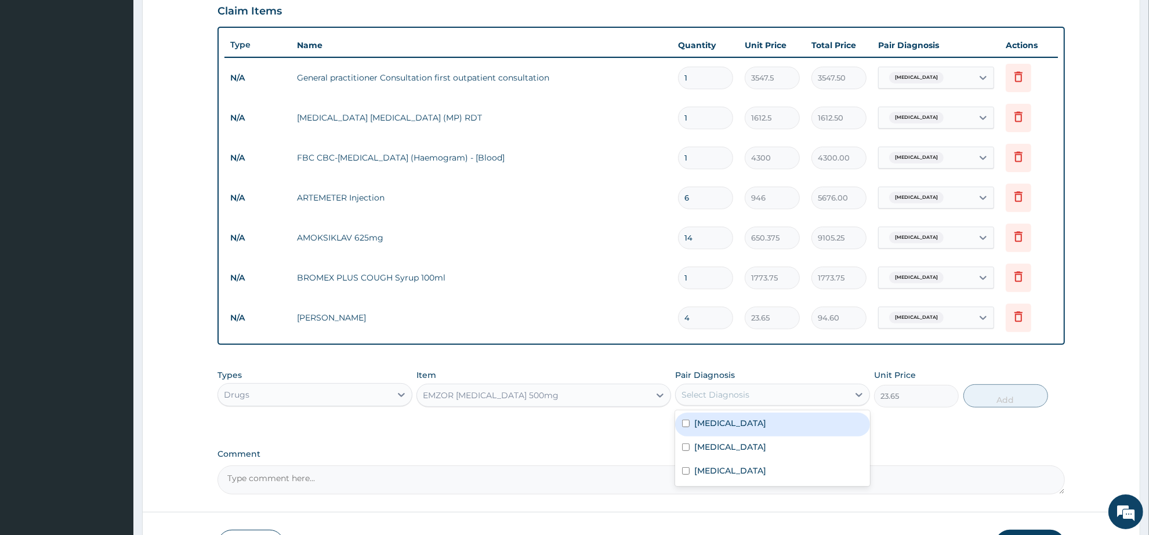
click at [741, 392] on div "Select Diagnosis" at bounding box center [716, 395] width 68 height 12
click at [763, 425] on div "Malaria" at bounding box center [772, 425] width 195 height 24
checkbox input "true"
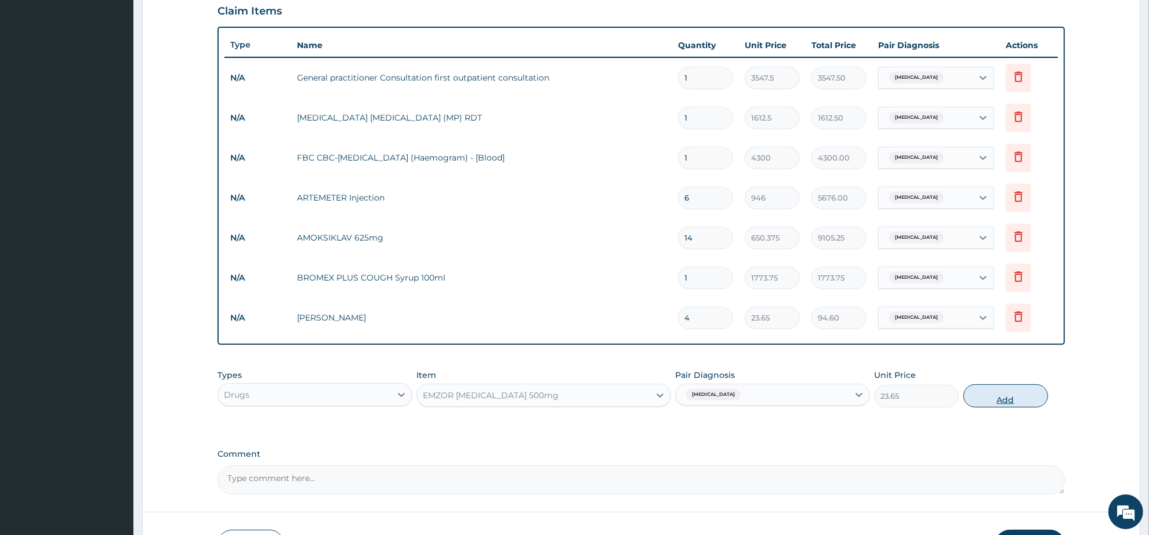
click at [986, 399] on button "Add" at bounding box center [1006, 396] width 85 height 23
type input "0"
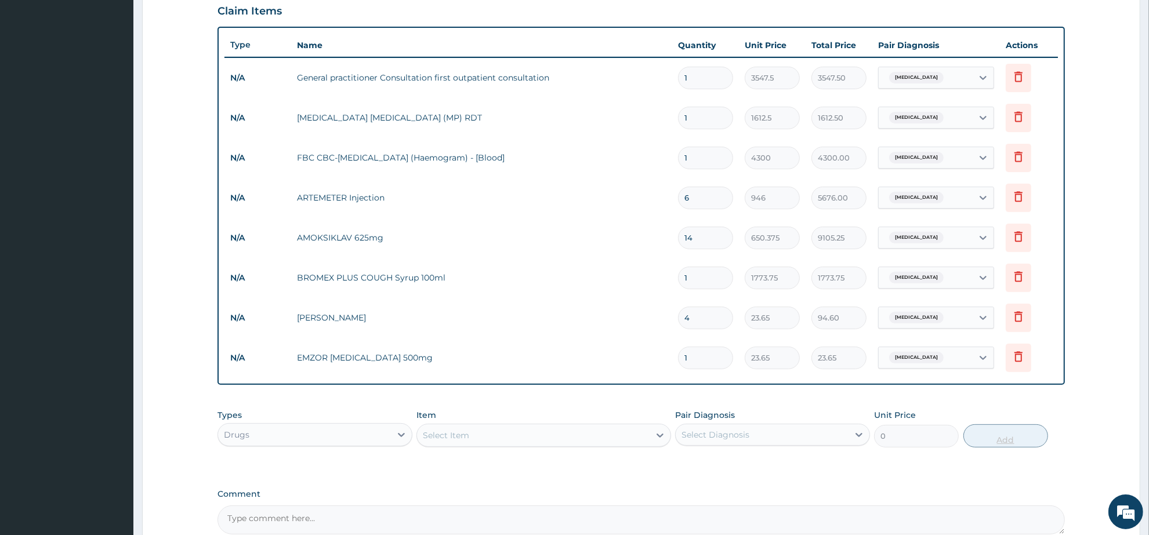
type input "18"
type input "425.70"
type input "18"
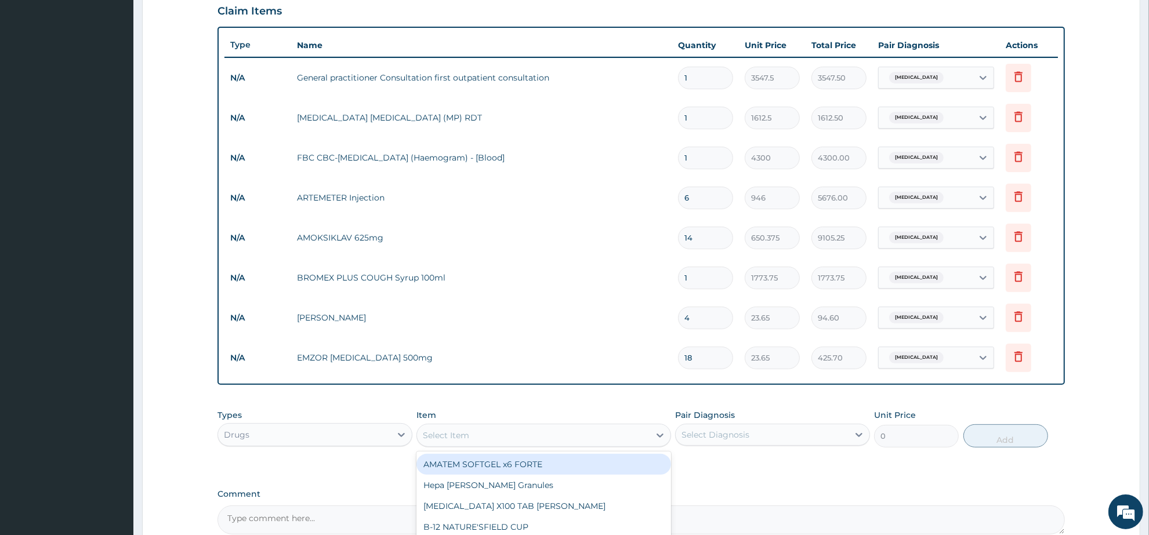
click at [455, 440] on div "Select Item" at bounding box center [533, 435] width 232 height 19
type input "PARACE"
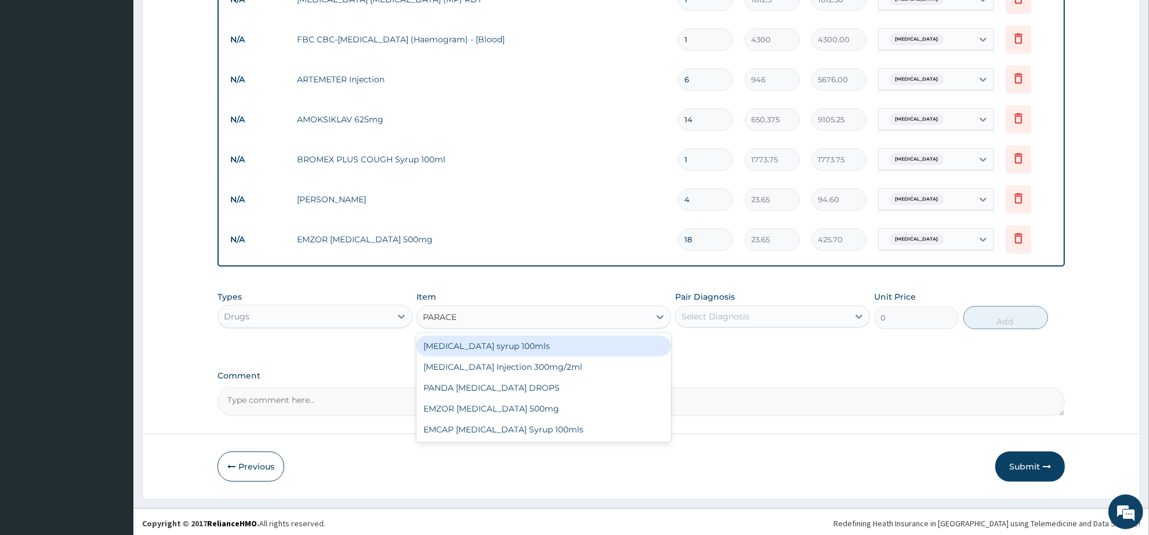
scroll to position [514, 0]
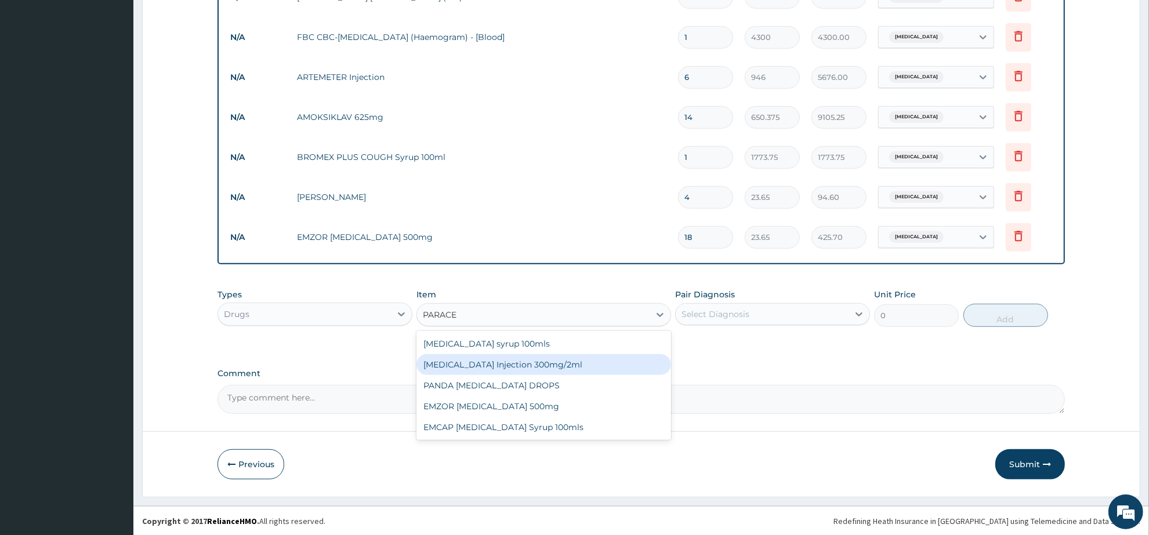
click at [563, 370] on div "[MEDICAL_DATA] Injection 300mg/2ml" at bounding box center [544, 364] width 254 height 21
type input "260.15"
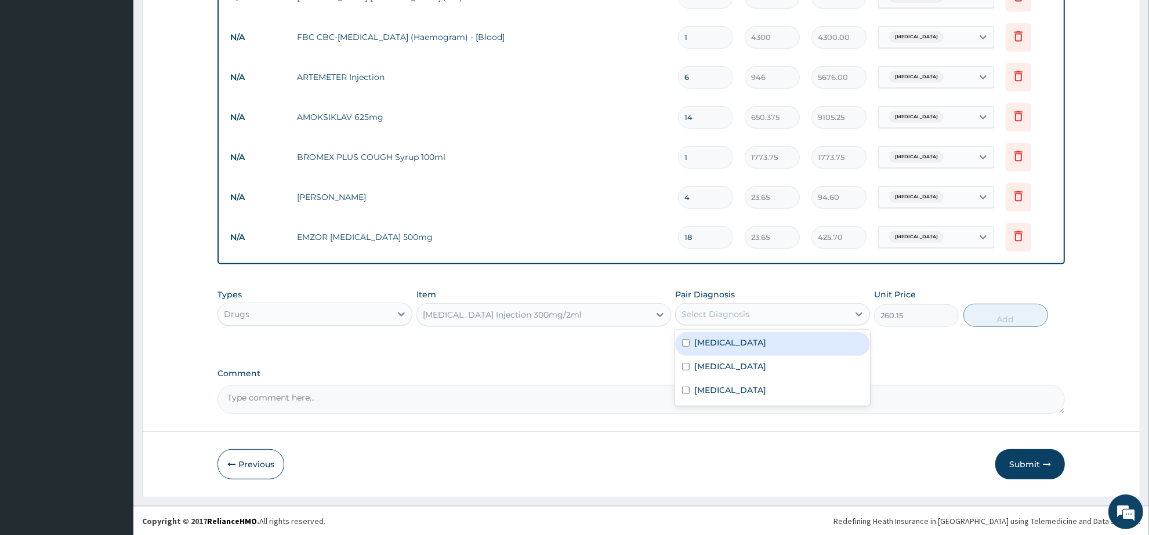
click at [720, 319] on div "Select Diagnosis" at bounding box center [716, 315] width 68 height 12
click at [740, 347] on div "Malaria" at bounding box center [772, 344] width 195 height 24
checkbox input "true"
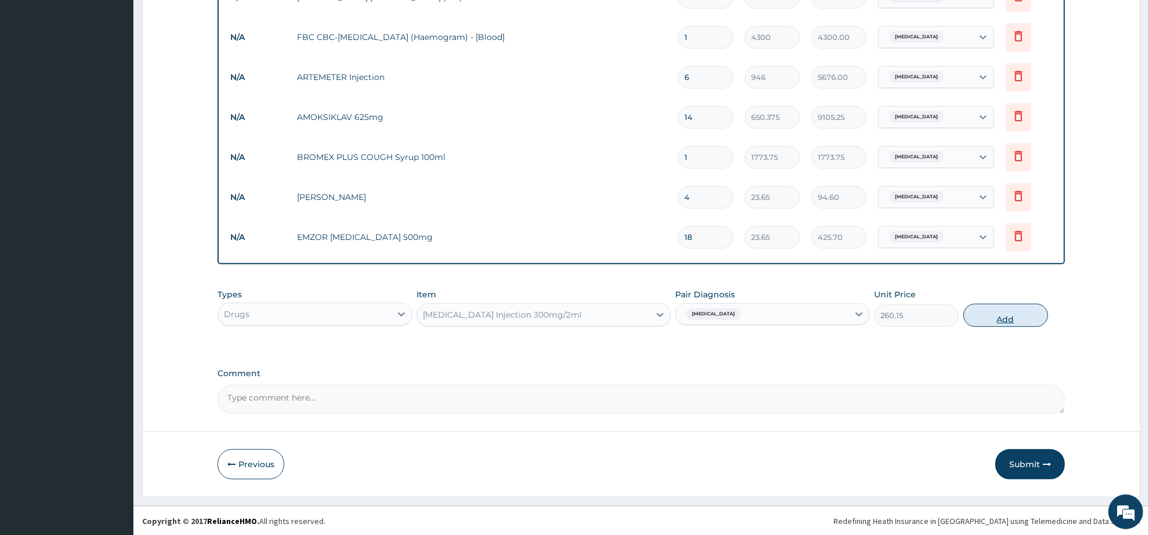
click at [989, 314] on button "Add" at bounding box center [1006, 315] width 85 height 23
type input "0"
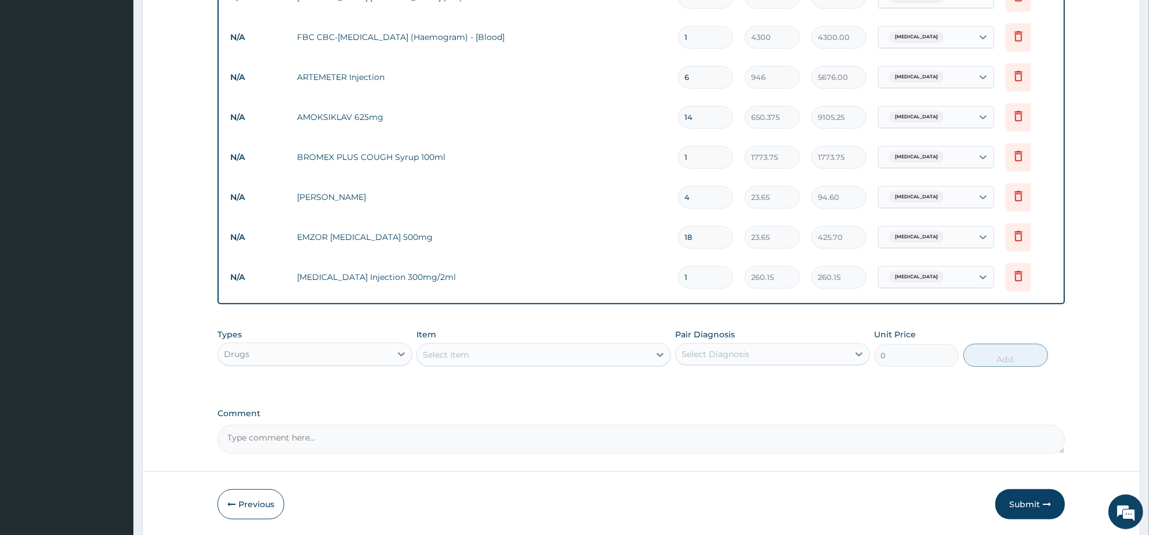
drag, startPoint x: 696, startPoint y: 273, endPoint x: 672, endPoint y: 274, distance: 24.4
click at [672, 274] on td "1" at bounding box center [705, 277] width 67 height 34
type input "2"
type input "520.30"
type input "2"
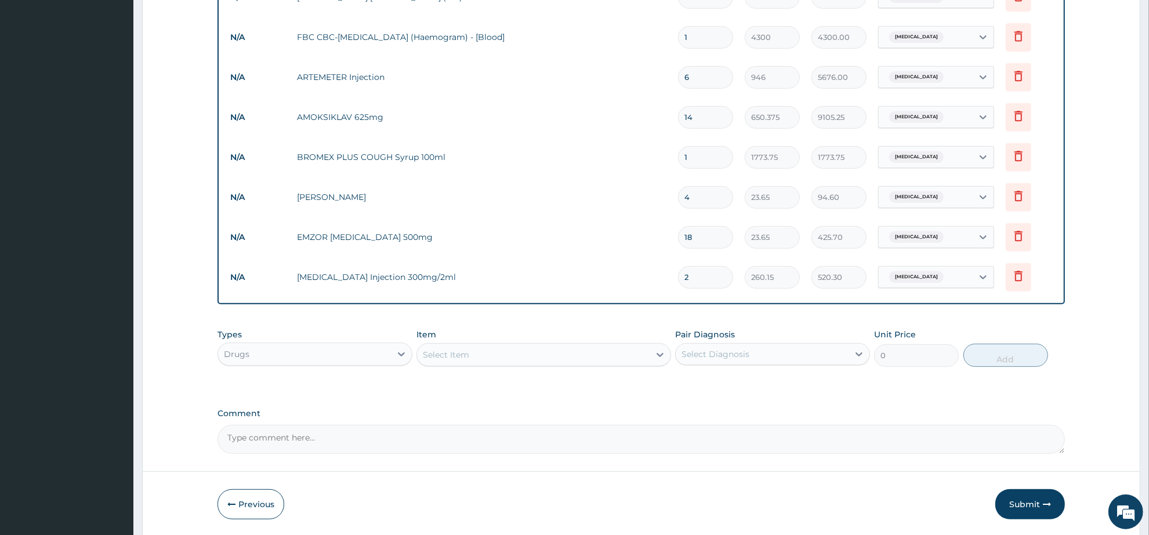
click at [738, 425] on textarea "Comment" at bounding box center [642, 439] width 848 height 29
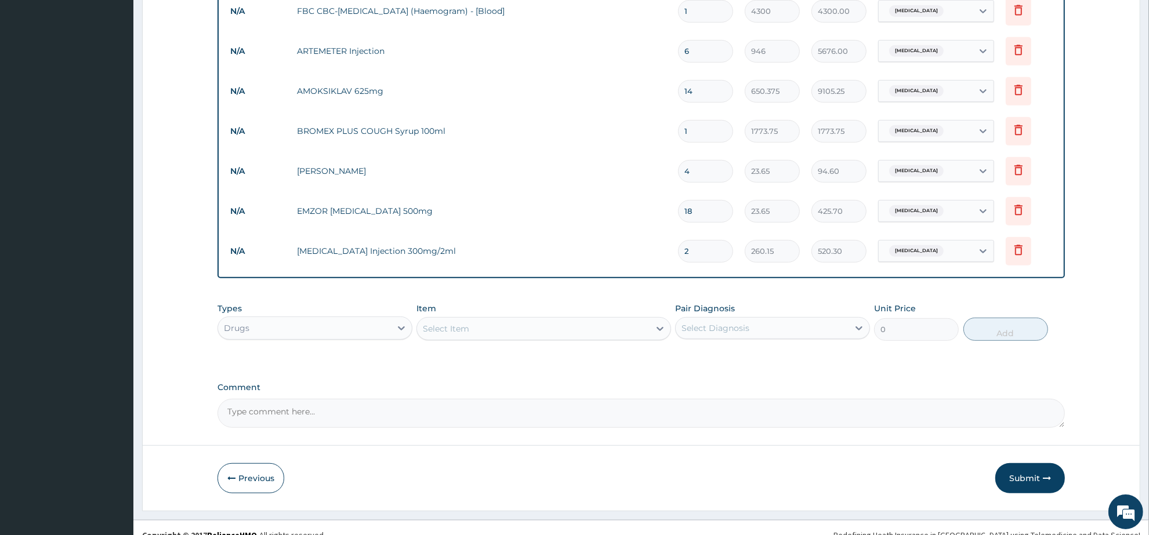
scroll to position [554, 0]
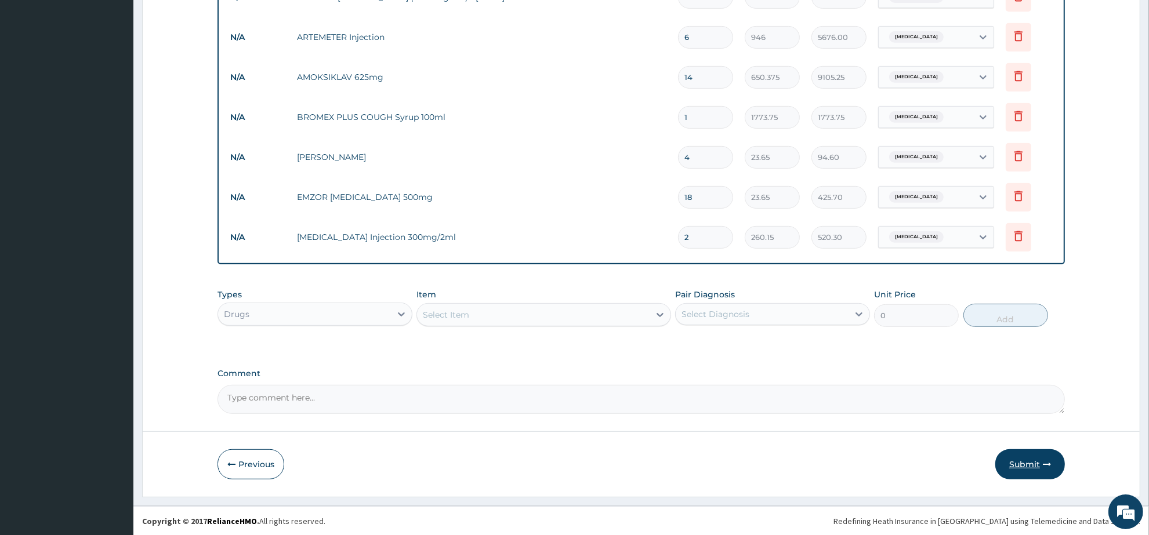
click at [1023, 470] on button "Submit" at bounding box center [1030, 465] width 70 height 30
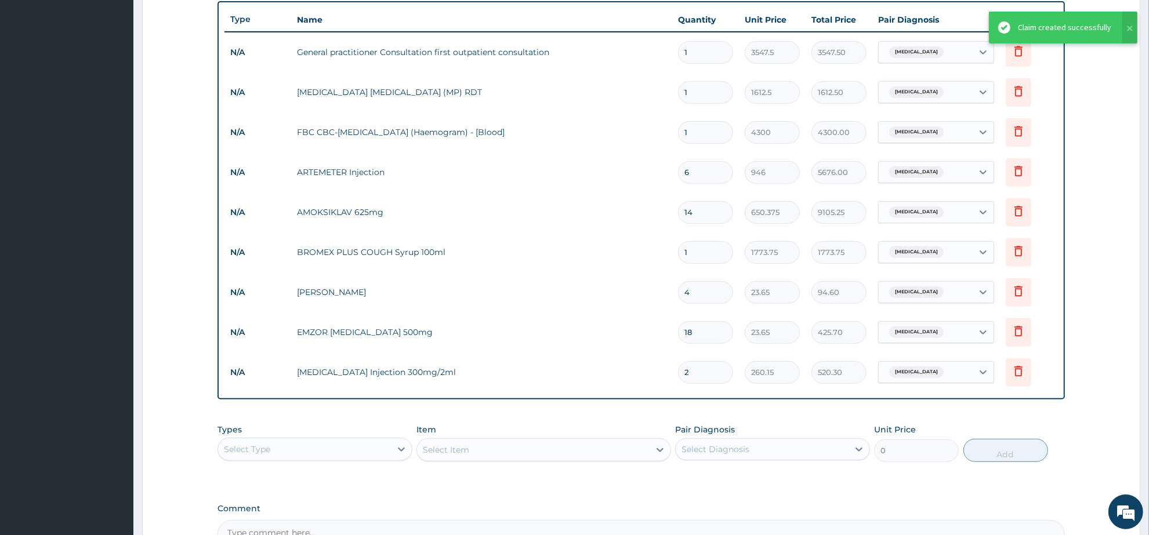
scroll to position [409, 0]
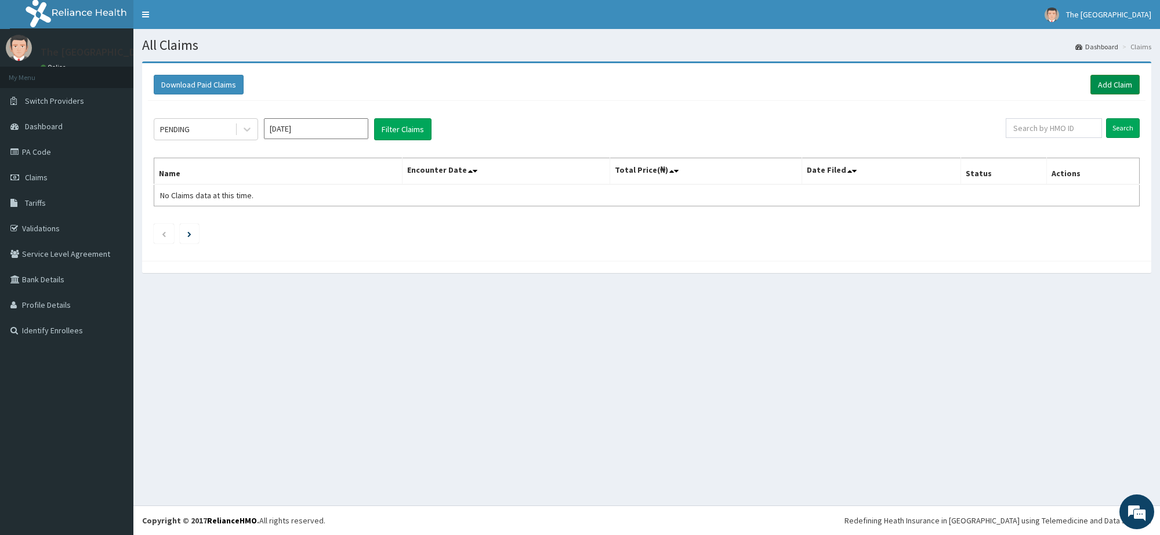
click at [1110, 84] on link "Add Claim" at bounding box center [1115, 85] width 49 height 20
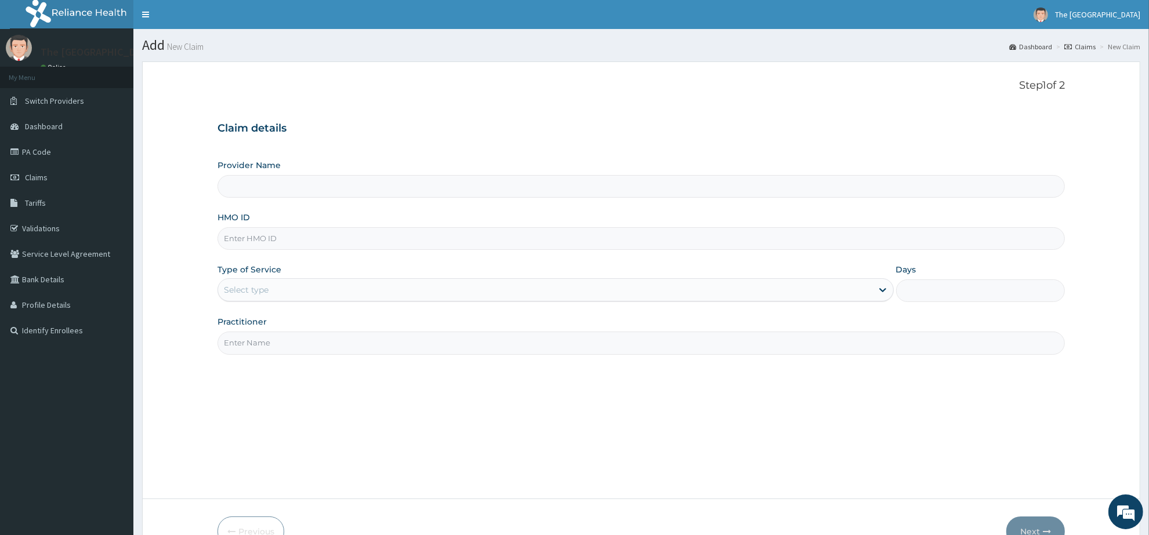
type input "The [GEOGRAPHIC_DATA]"
paste input "OKB/11821/A"
type input "OKB/11821/A"
click at [292, 284] on div "Select type" at bounding box center [545, 290] width 654 height 19
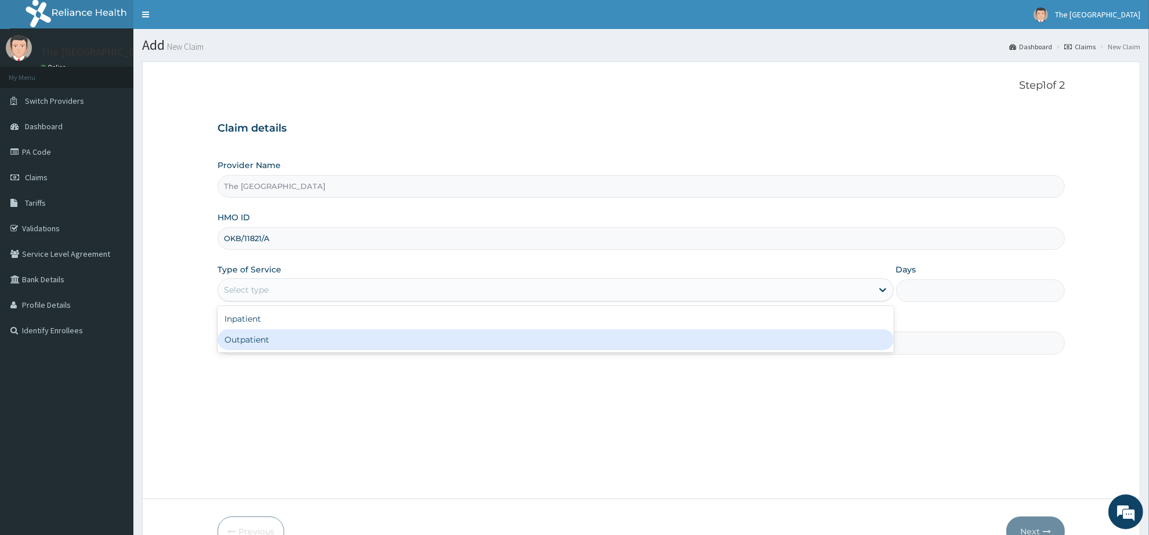
click at [296, 348] on div "Outpatient" at bounding box center [556, 340] width 676 height 21
type input "1"
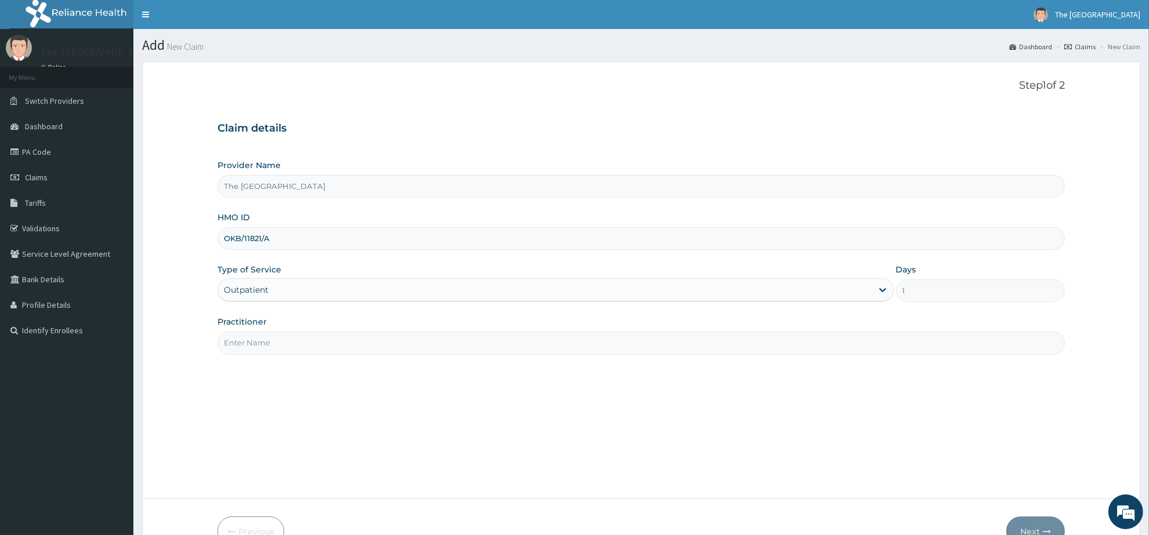
click at [341, 349] on input "Practitioner" at bounding box center [642, 343] width 848 height 23
type input "[PERSON_NAME]"
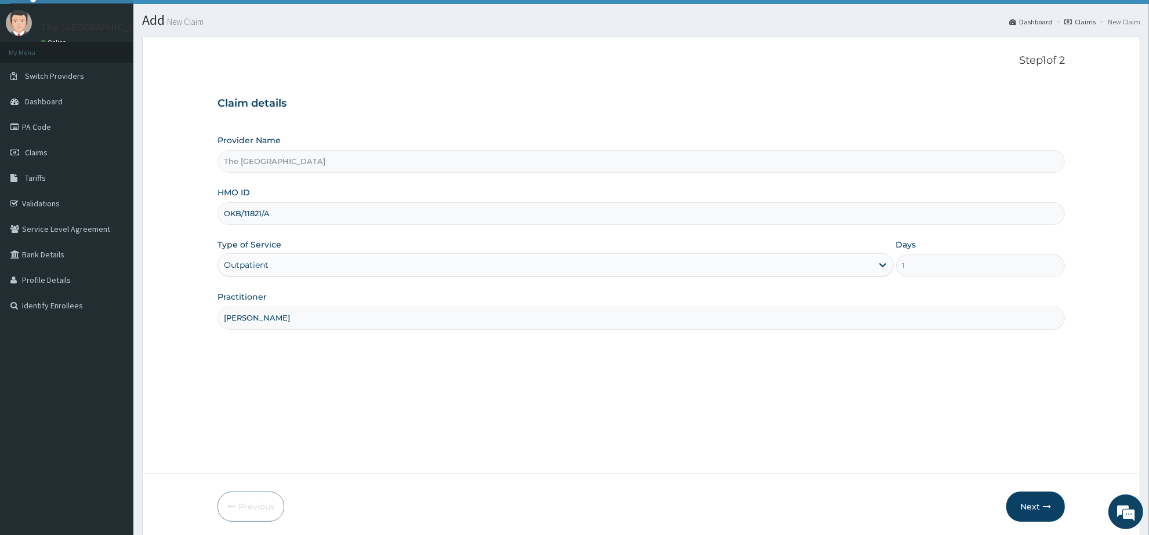
scroll to position [68, 0]
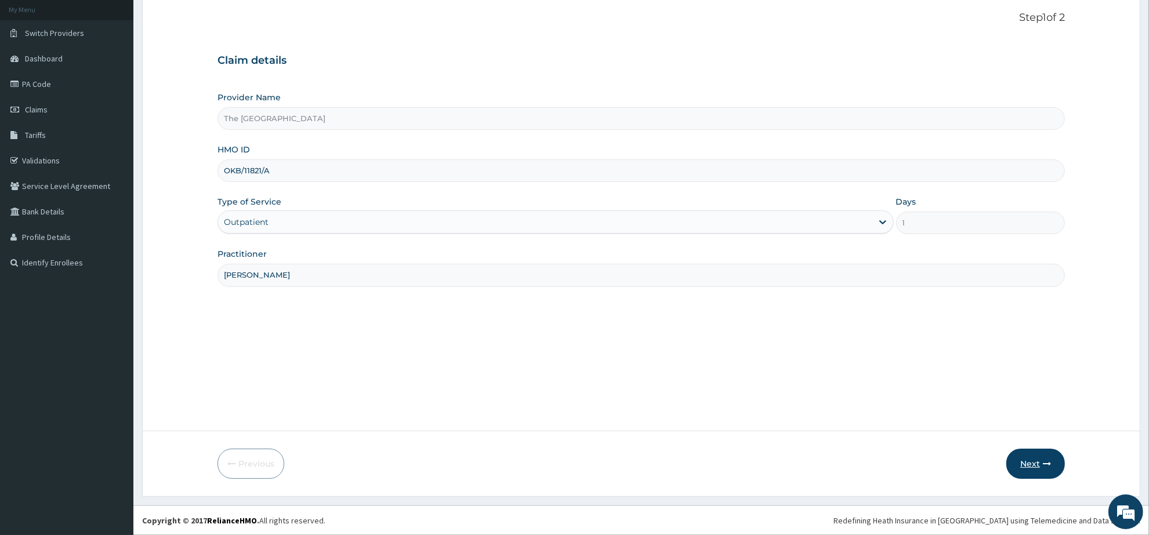
click at [1025, 465] on button "Next" at bounding box center [1036, 464] width 59 height 30
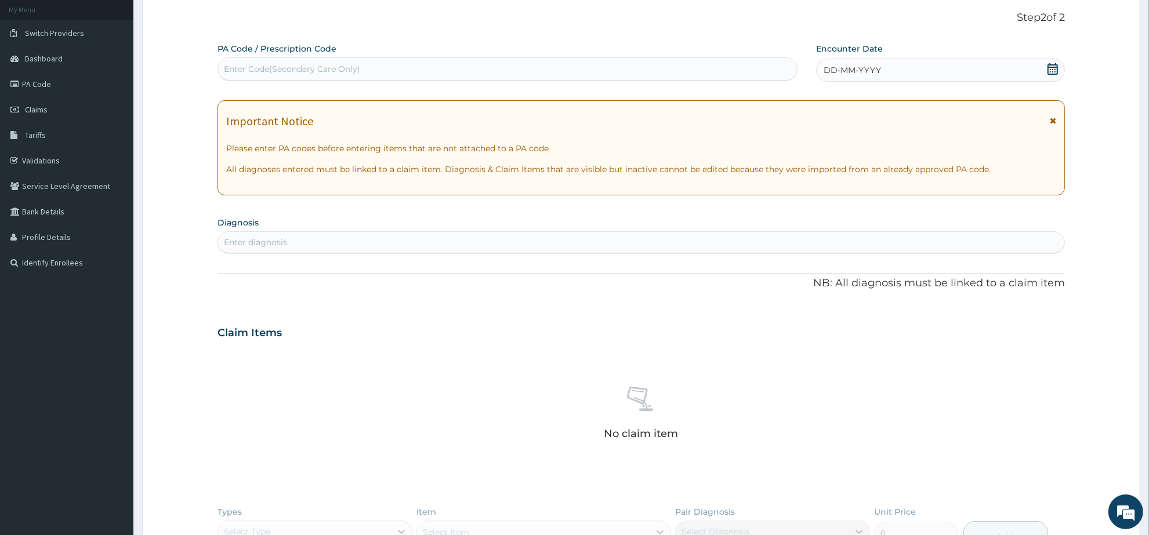
click at [1053, 68] on icon at bounding box center [1053, 69] width 12 height 12
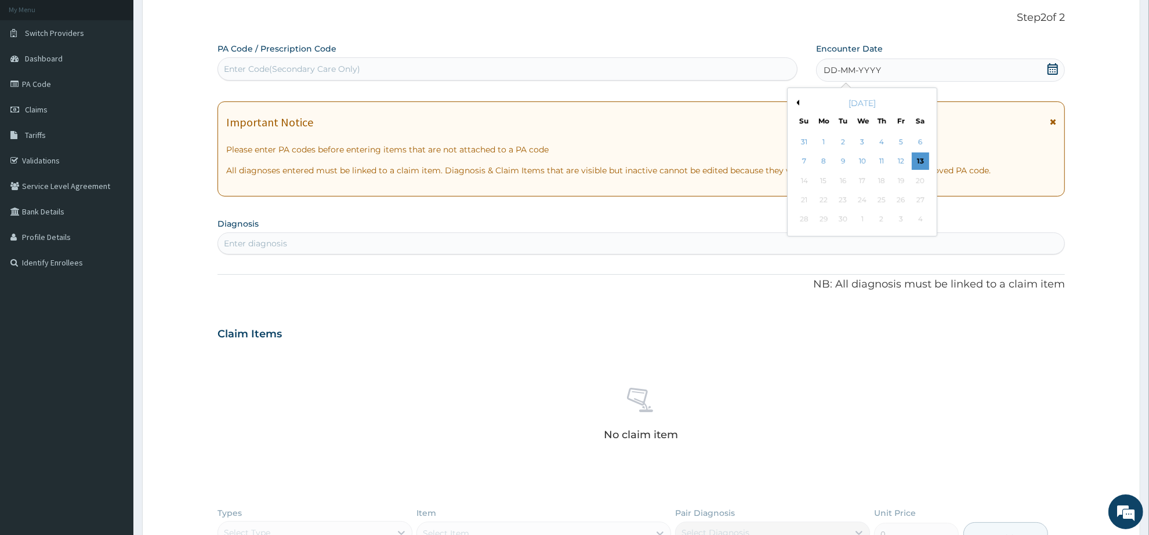
click at [798, 102] on button "Previous Month" at bounding box center [797, 103] width 6 height 6
click at [827, 222] on div "25" at bounding box center [823, 219] width 17 height 17
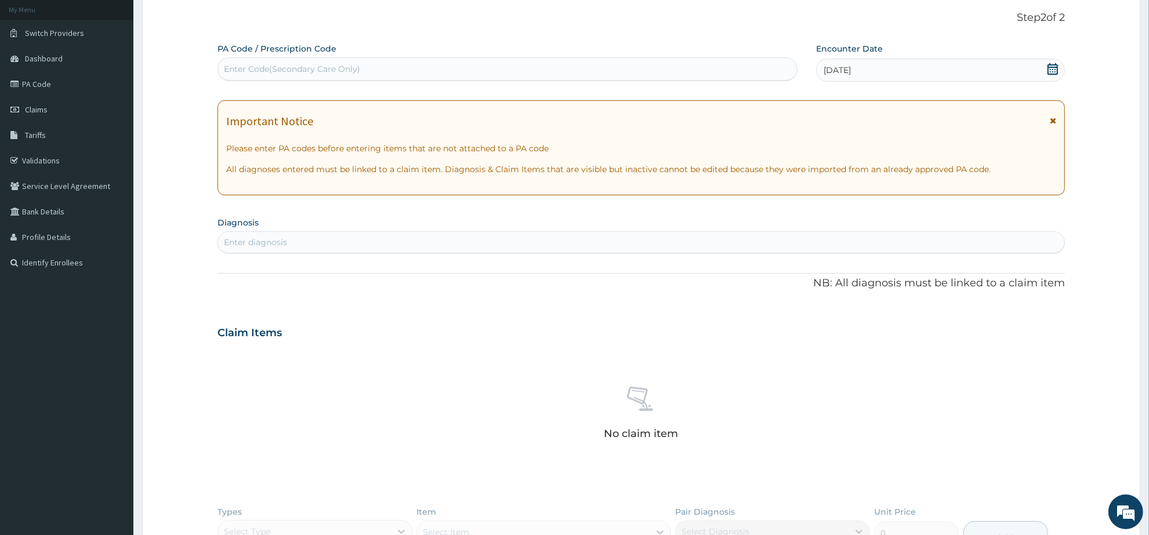
click at [324, 245] on div "Enter diagnosis" at bounding box center [641, 242] width 846 height 19
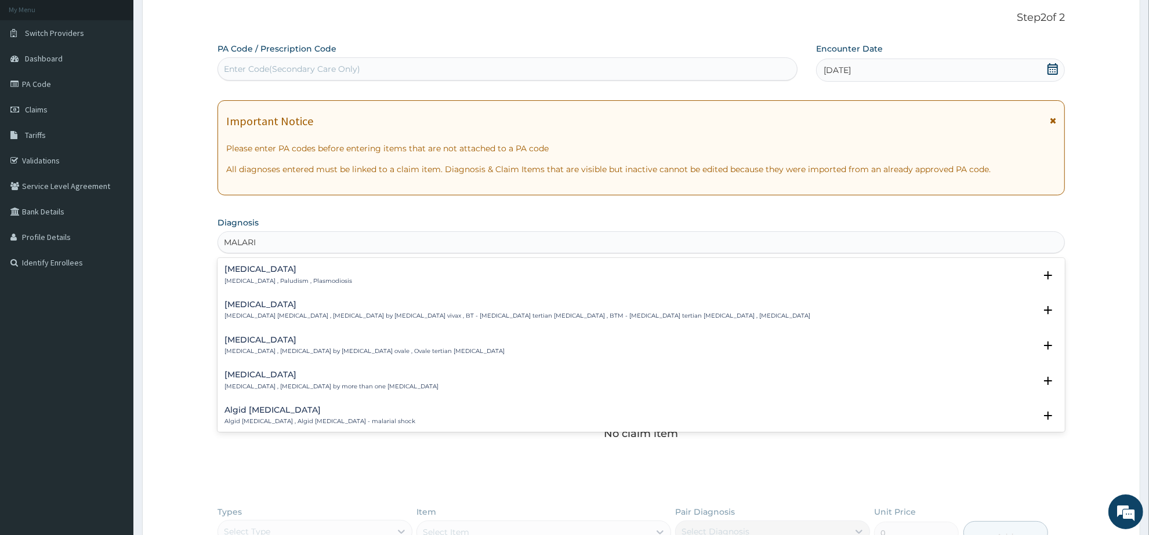
type input "[MEDICAL_DATA]"
click at [251, 273] on h4 "[MEDICAL_DATA]" at bounding box center [289, 269] width 128 height 9
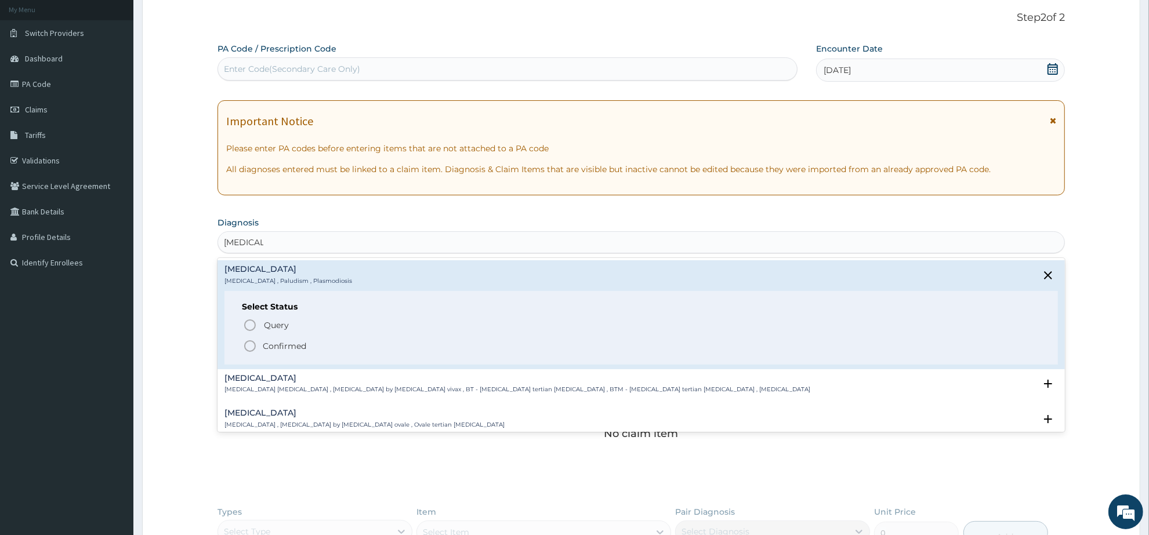
click at [250, 348] on icon "status option filled" at bounding box center [250, 346] width 14 height 14
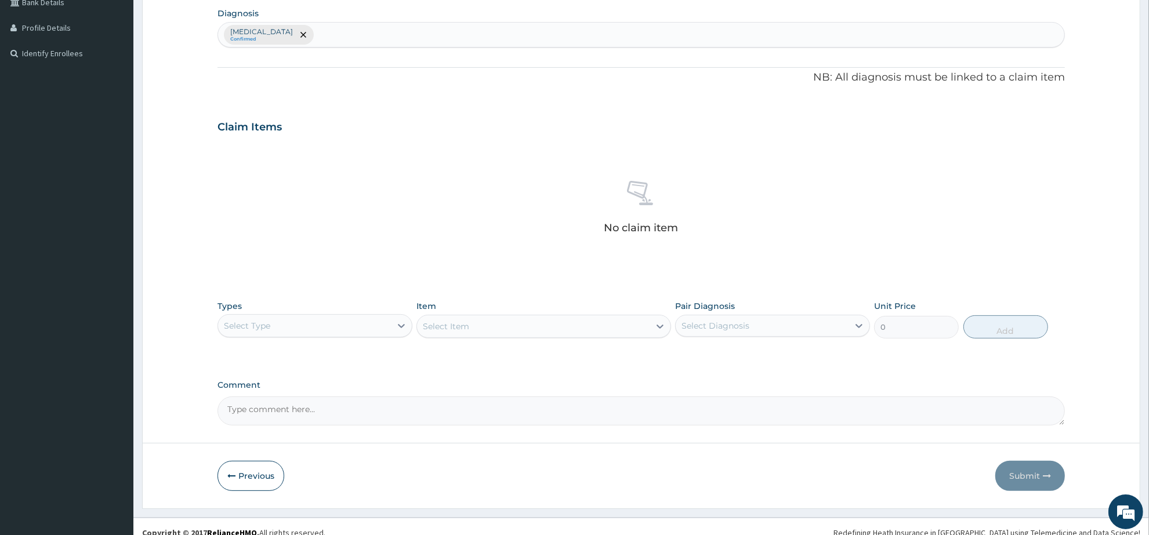
scroll to position [290, 0]
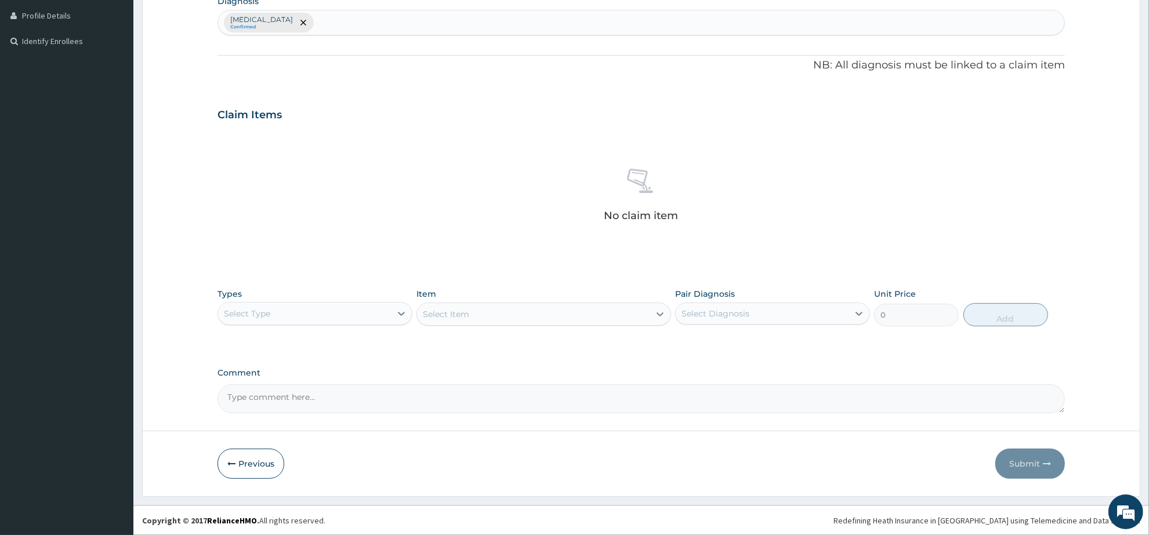
click at [330, 311] on div "Select Type" at bounding box center [304, 314] width 173 height 19
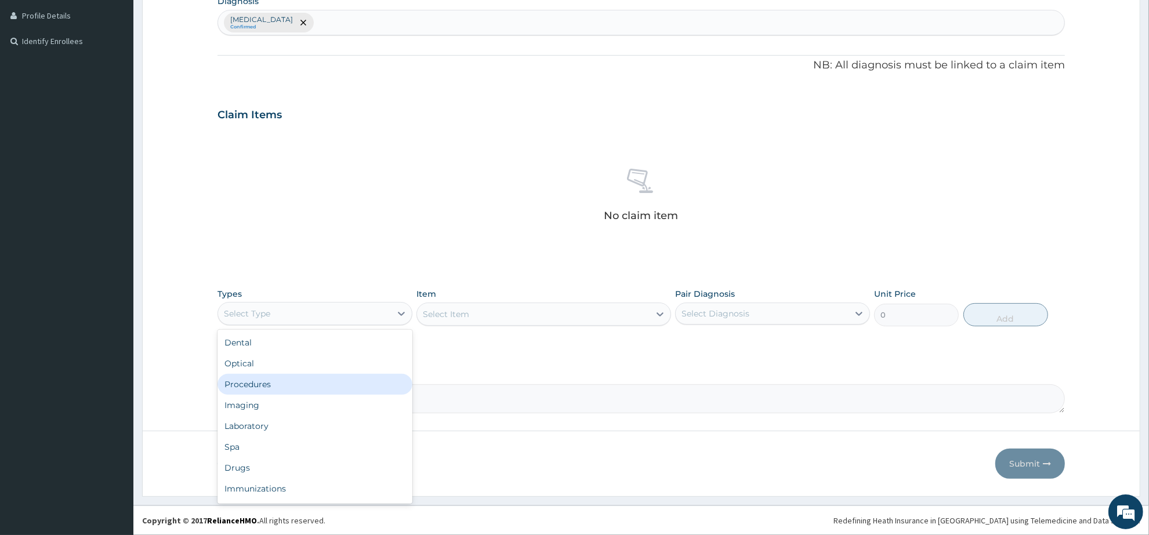
click at [307, 385] on div "Procedures" at bounding box center [315, 384] width 195 height 21
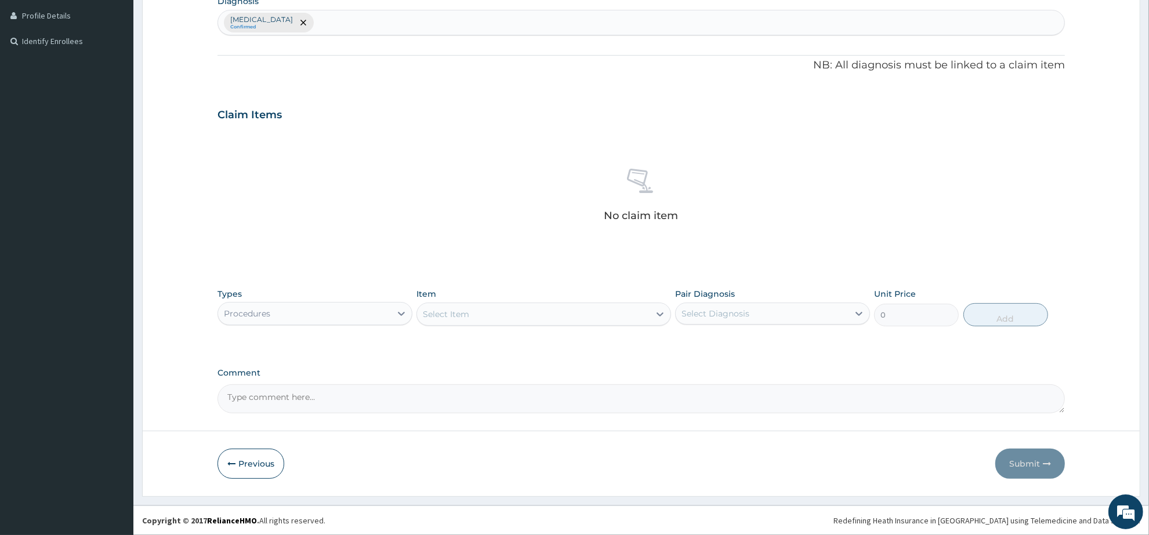
click at [479, 317] on div "Select Item" at bounding box center [533, 314] width 232 height 19
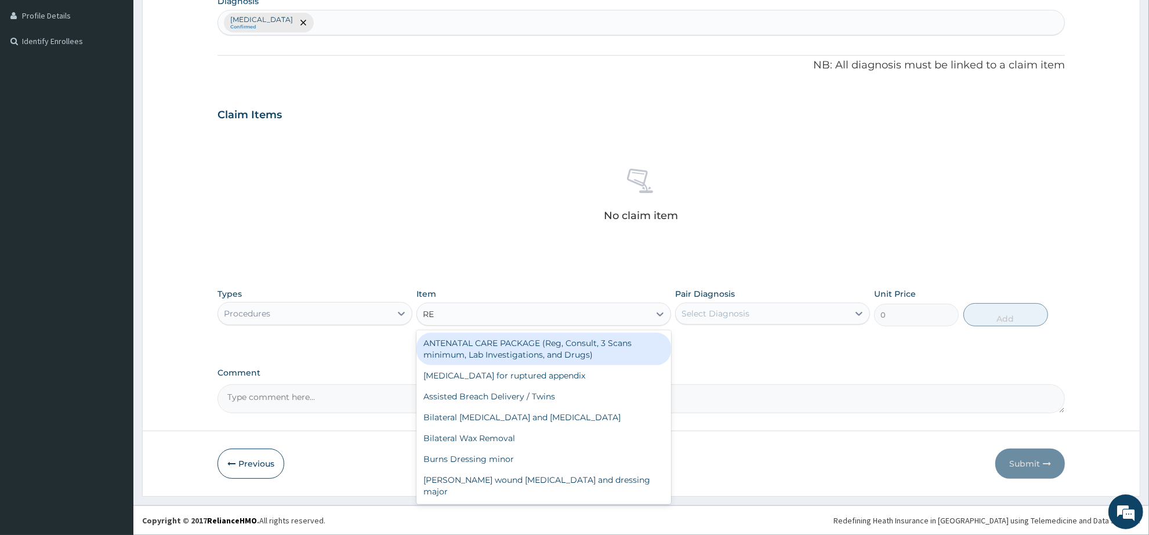
type input "REG"
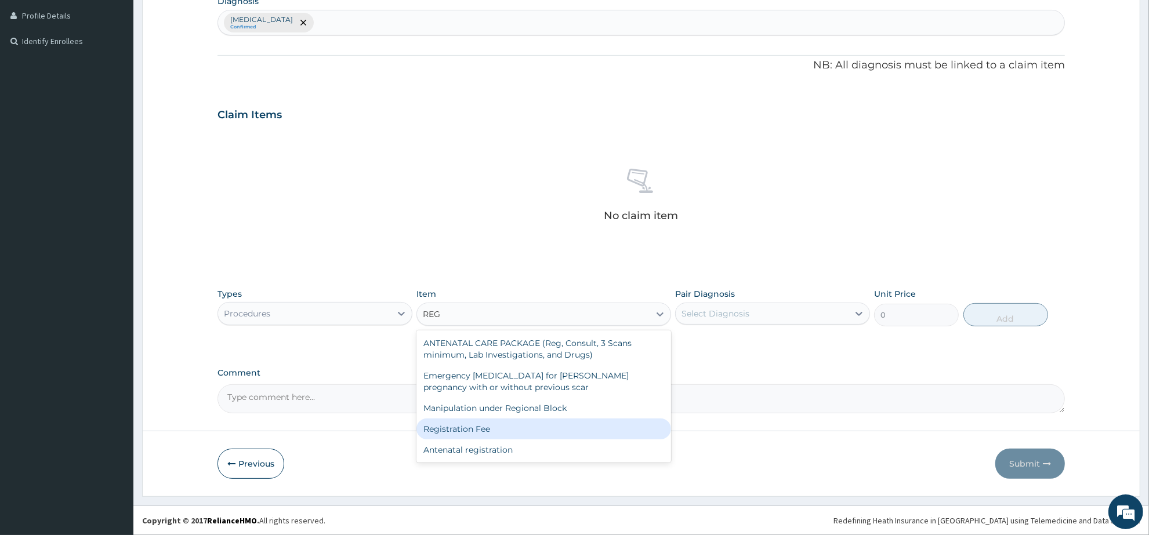
click at [506, 429] on div "Registration Fee" at bounding box center [544, 429] width 254 height 21
type input "2150"
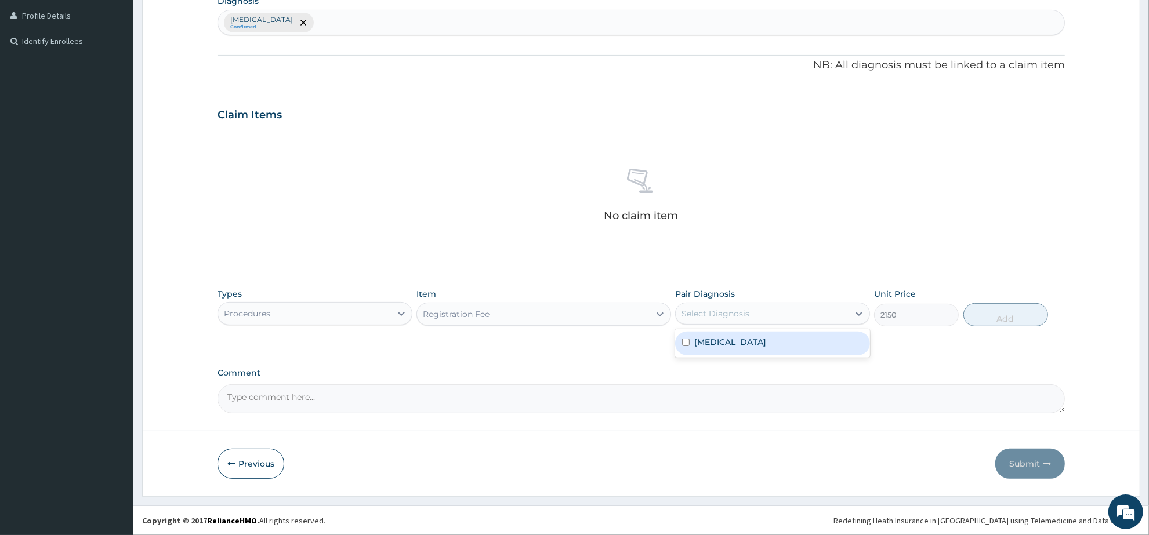
click at [749, 315] on div "Select Diagnosis" at bounding box center [762, 314] width 173 height 19
click at [757, 357] on div "Malaria" at bounding box center [772, 344] width 195 height 28
click at [820, 340] on div "Malaria" at bounding box center [772, 344] width 195 height 24
checkbox input "true"
click at [1016, 317] on button "Add" at bounding box center [1006, 314] width 85 height 23
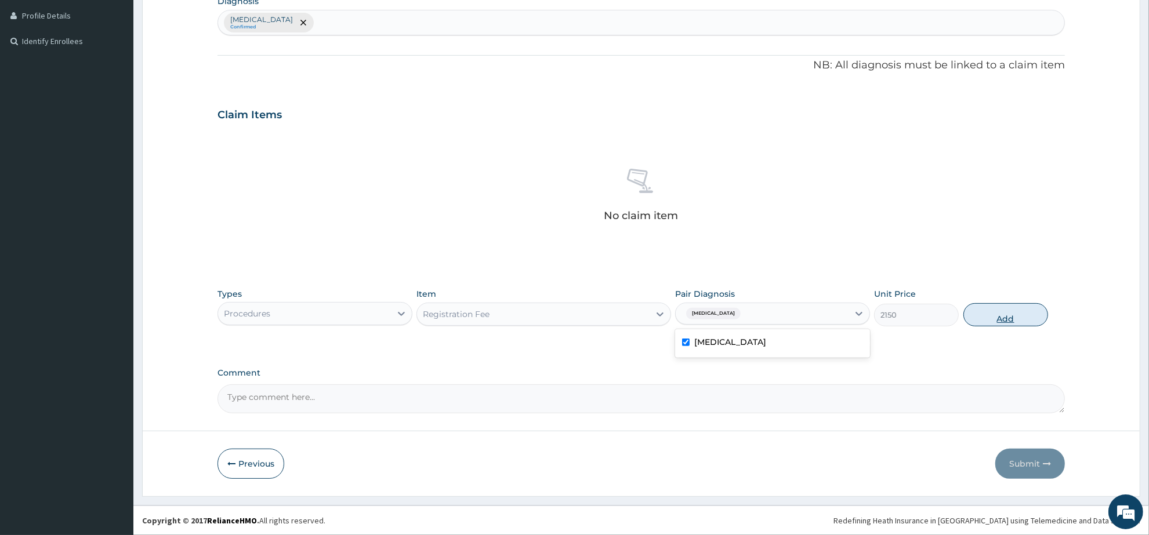
type input "0"
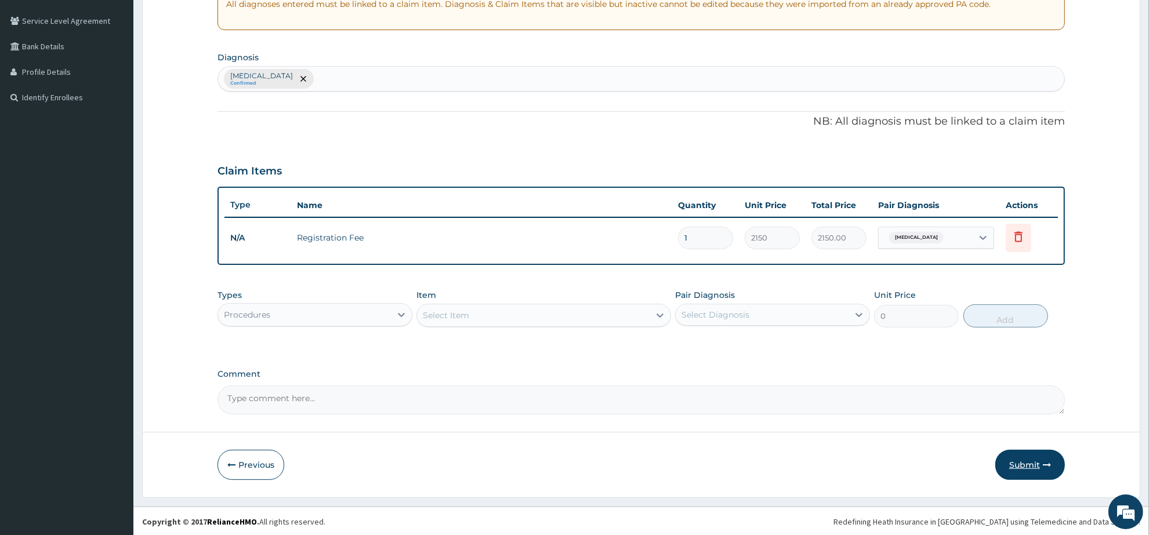
click at [1016, 462] on button "Submit" at bounding box center [1030, 465] width 70 height 30
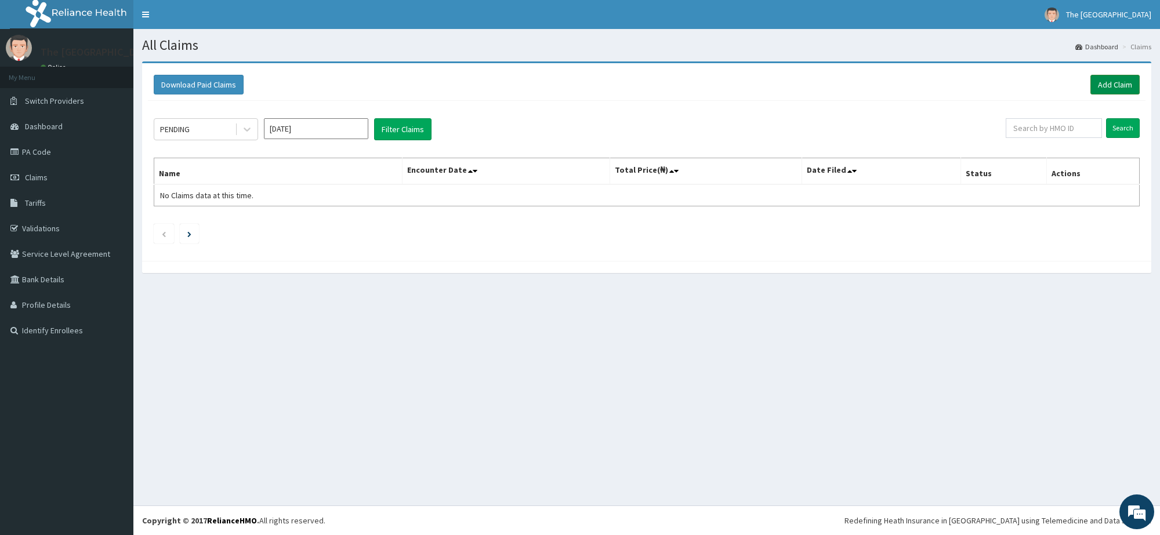
click at [1102, 81] on link "Add Claim" at bounding box center [1115, 85] width 49 height 20
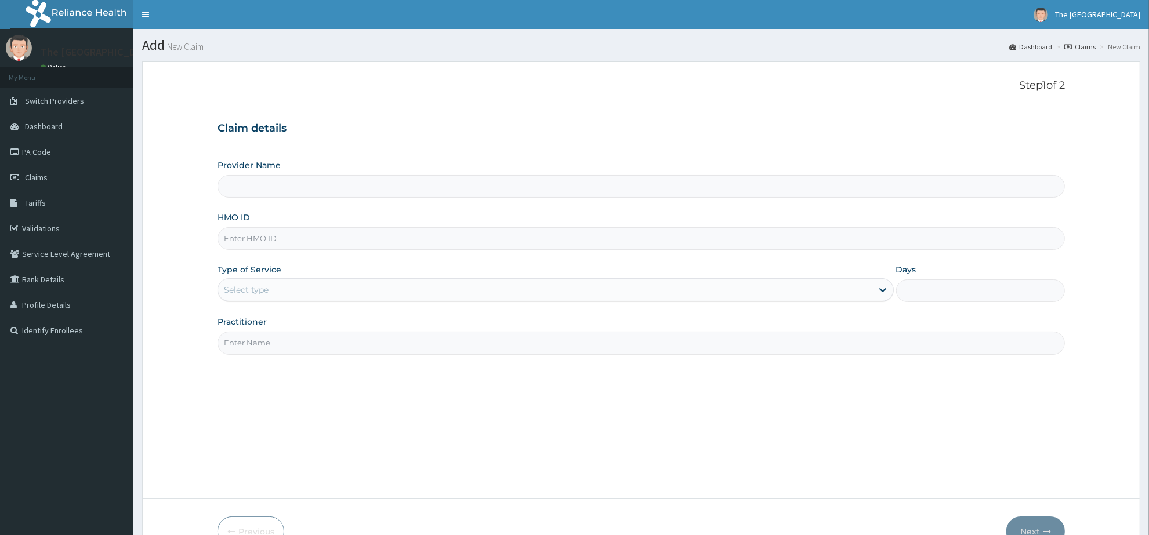
paste input "OKB/12026/A"
type input "OKB/12026/A"
click at [319, 295] on div "Select type" at bounding box center [545, 290] width 654 height 19
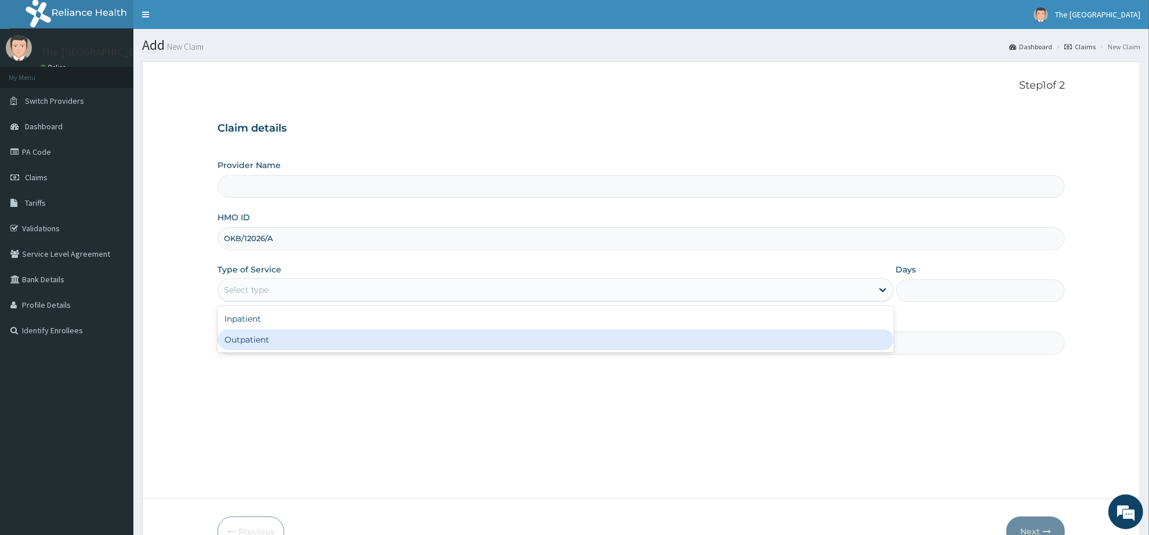
click at [316, 339] on div "Outpatient" at bounding box center [556, 340] width 676 height 21
type input "1"
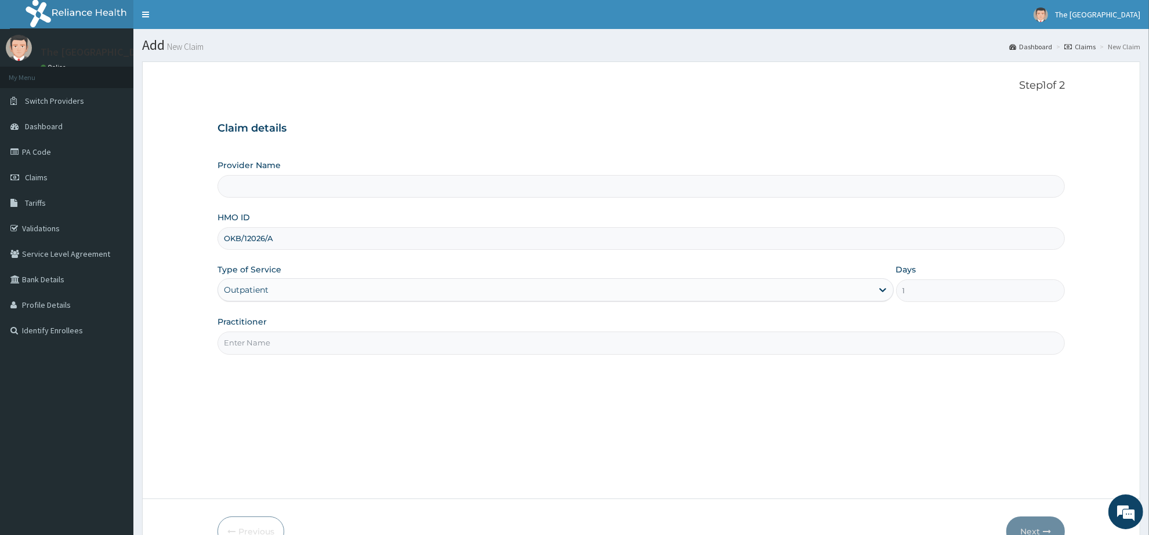
drag, startPoint x: 316, startPoint y: 339, endPoint x: 331, endPoint y: 349, distance: 17.5
click at [316, 339] on input "Practitioner" at bounding box center [642, 343] width 848 height 23
type input "OSUNDEYI EMMANUEL"
type input "The [GEOGRAPHIC_DATA]"
click at [1033, 523] on button "Next" at bounding box center [1036, 532] width 59 height 30
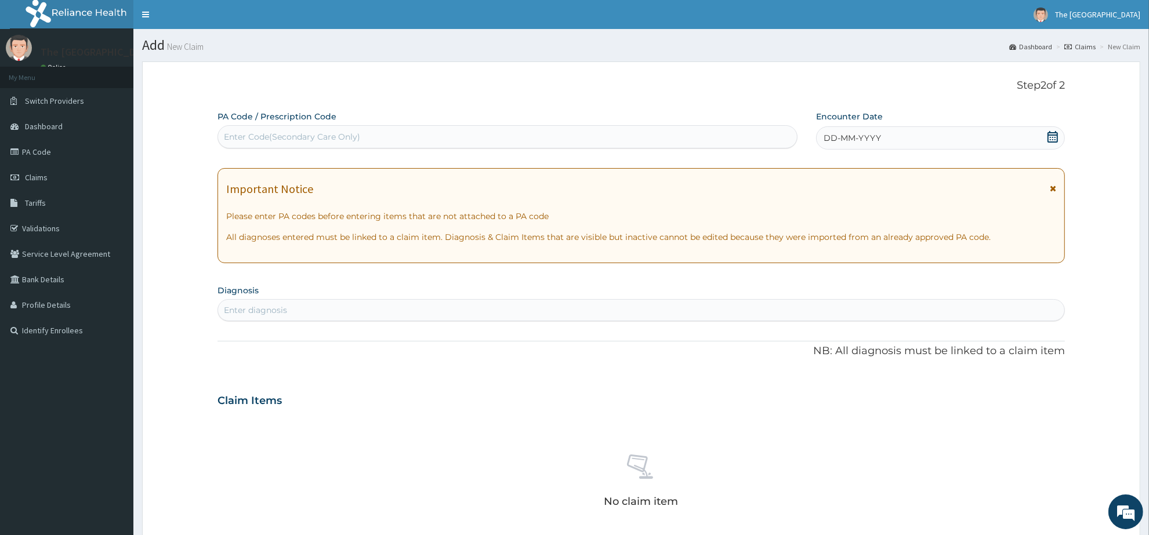
click at [1055, 139] on icon at bounding box center [1053, 137] width 12 height 12
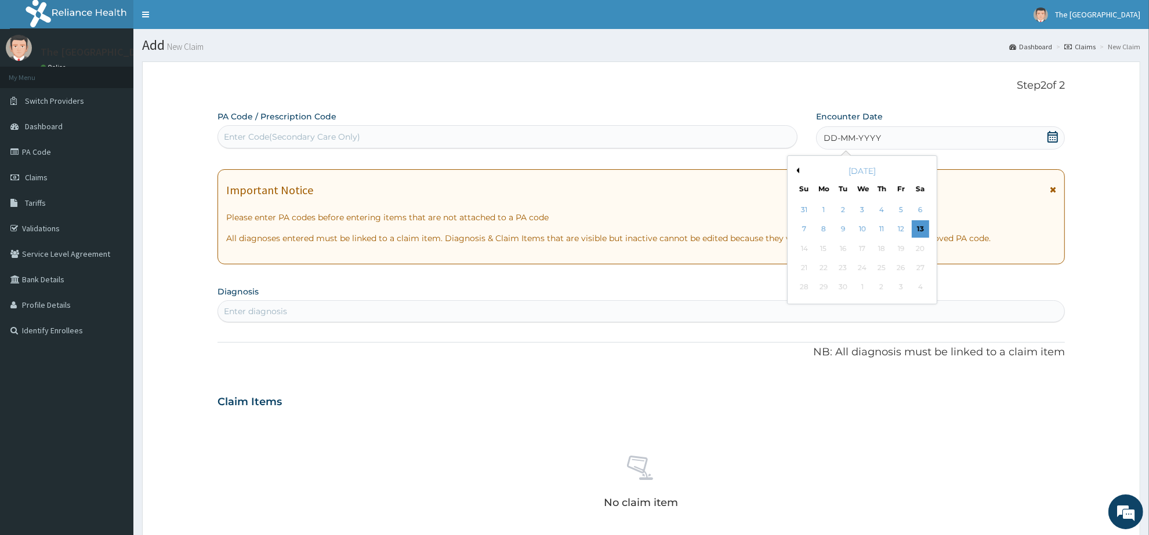
click at [798, 168] on button "Previous Month" at bounding box center [797, 171] width 6 height 6
click at [822, 293] on div "25" at bounding box center [823, 287] width 17 height 17
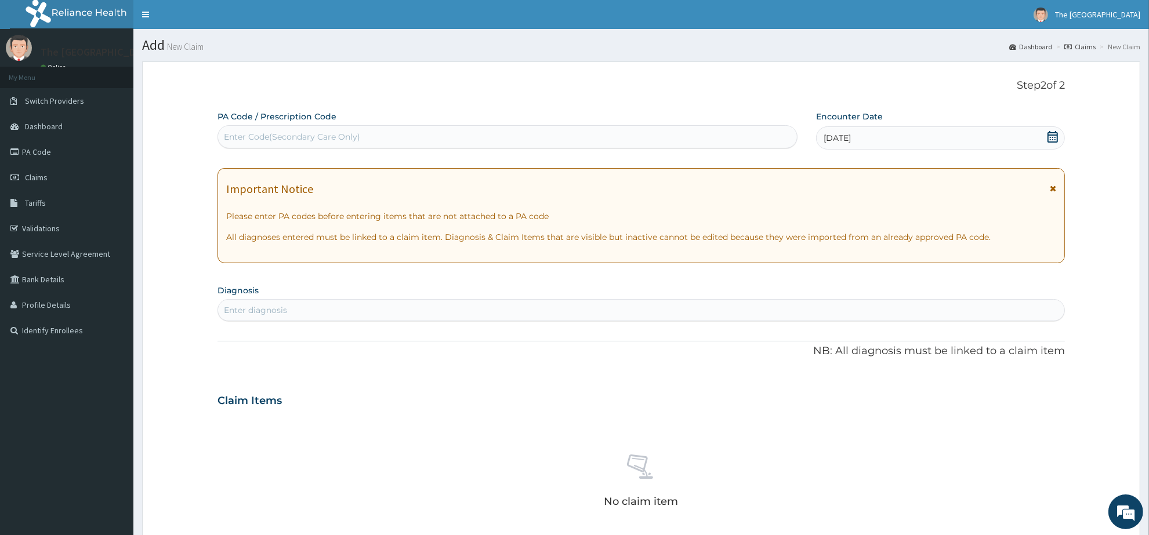
click at [371, 319] on div "Enter diagnosis" at bounding box center [641, 310] width 846 height 19
type input "MALA"
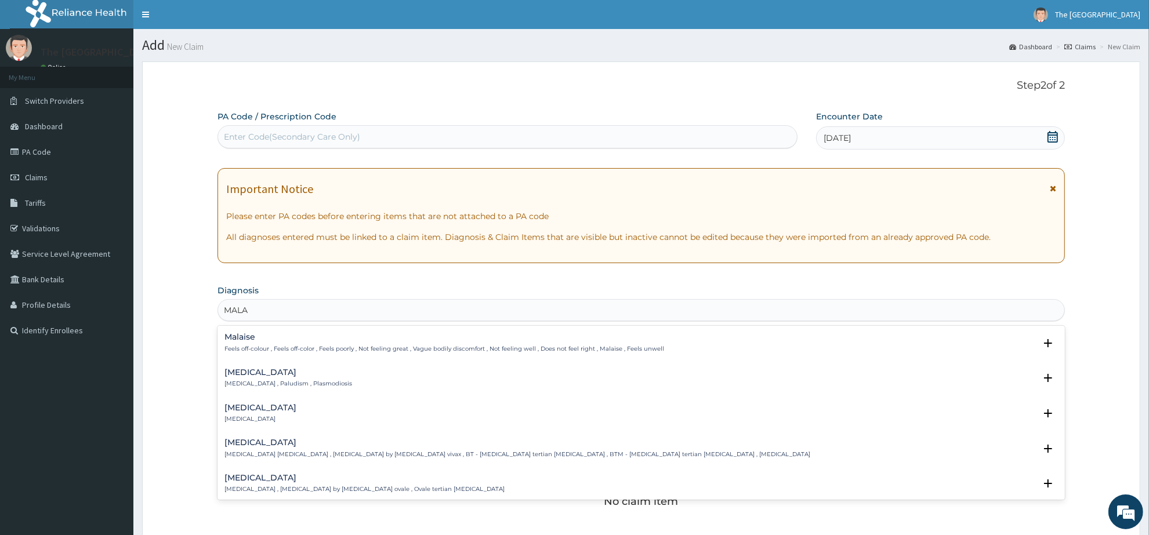
click at [255, 377] on h4 "[MEDICAL_DATA]" at bounding box center [289, 372] width 128 height 9
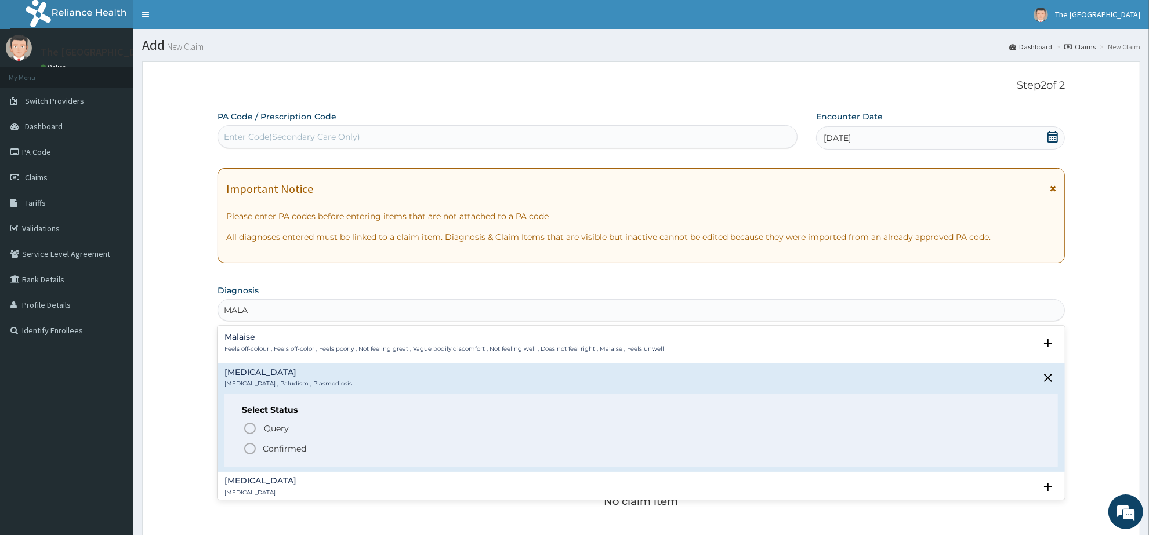
click at [248, 448] on icon "status option filled" at bounding box center [250, 449] width 14 height 14
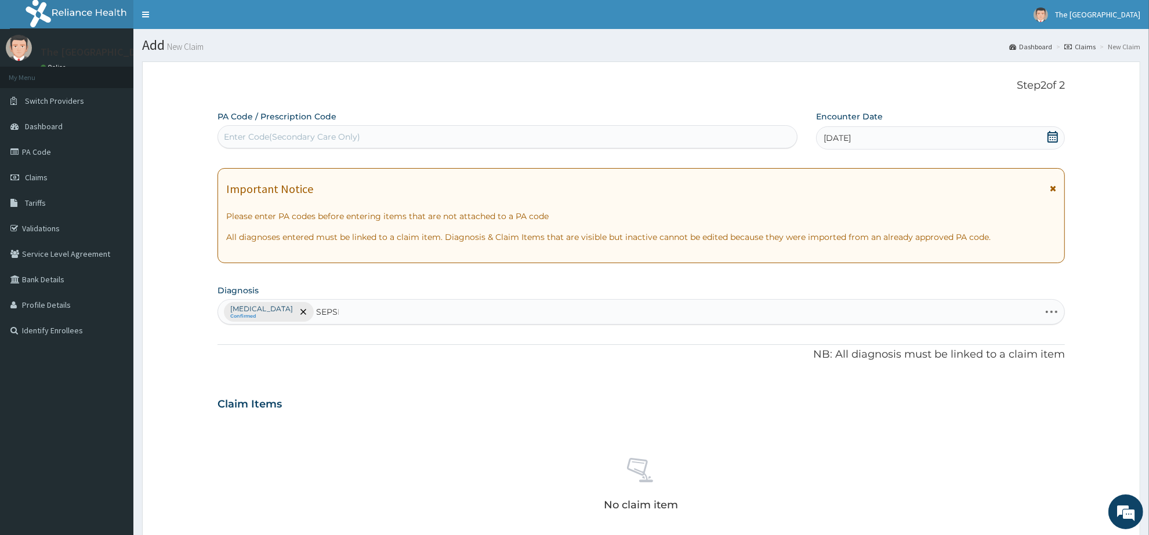
type input "[MEDICAL_DATA]"
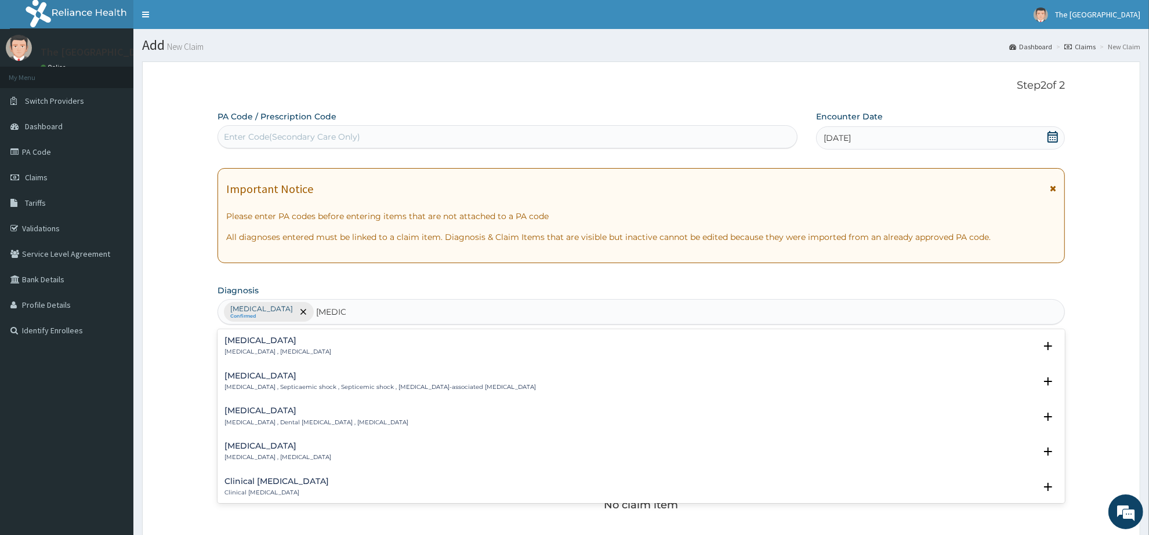
click at [247, 345] on h4 "[MEDICAL_DATA]" at bounding box center [278, 340] width 107 height 9
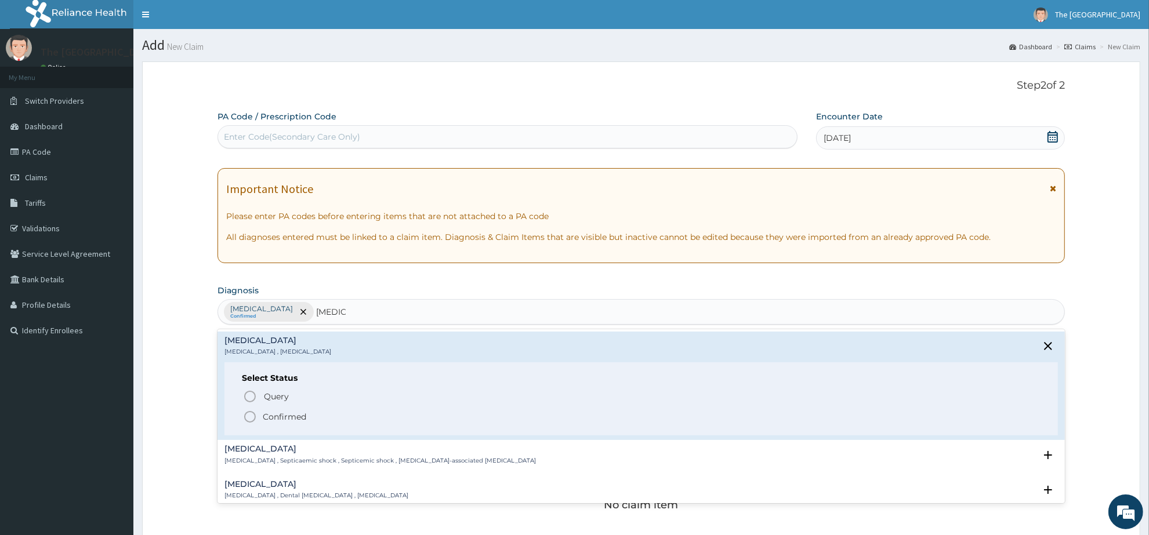
click at [250, 417] on icon "status option filled" at bounding box center [250, 417] width 14 height 14
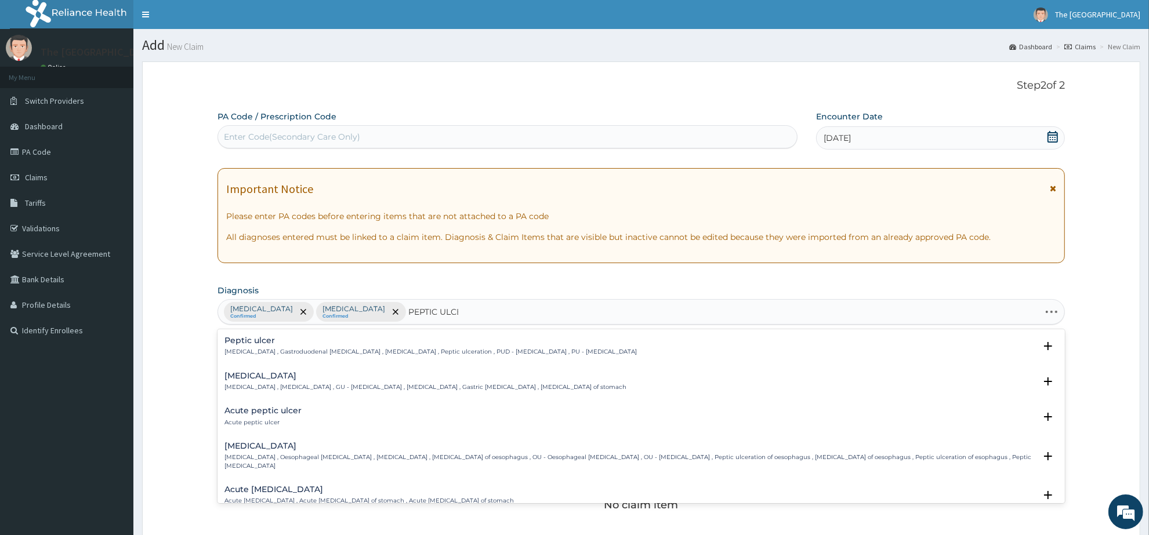
type input "PEPTIC ULCER"
click at [250, 341] on h4 "Peptic ulcer" at bounding box center [431, 340] width 412 height 9
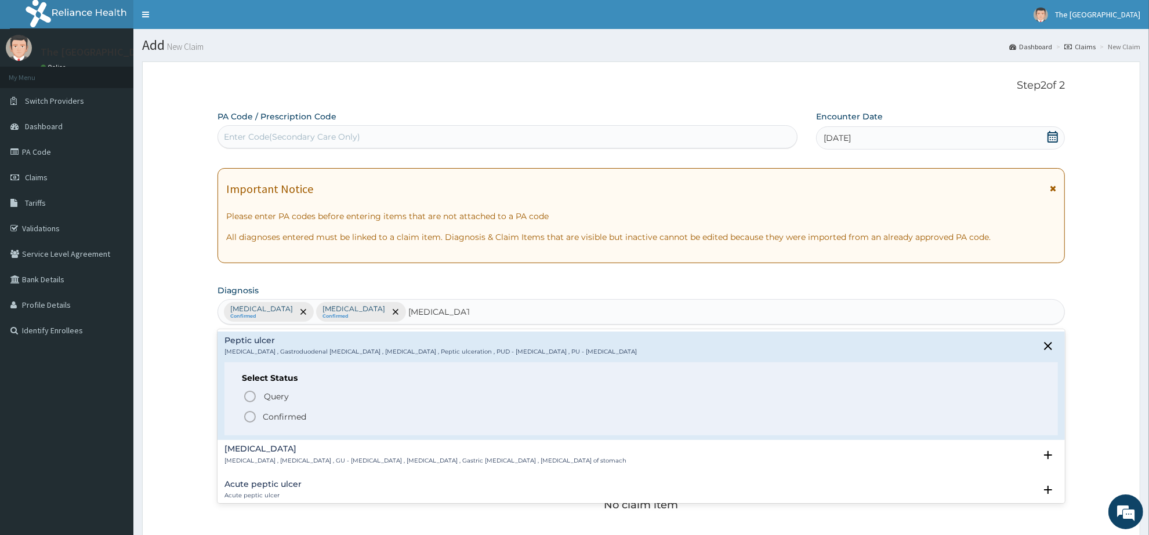
click at [248, 414] on icon "status option filled" at bounding box center [250, 417] width 14 height 14
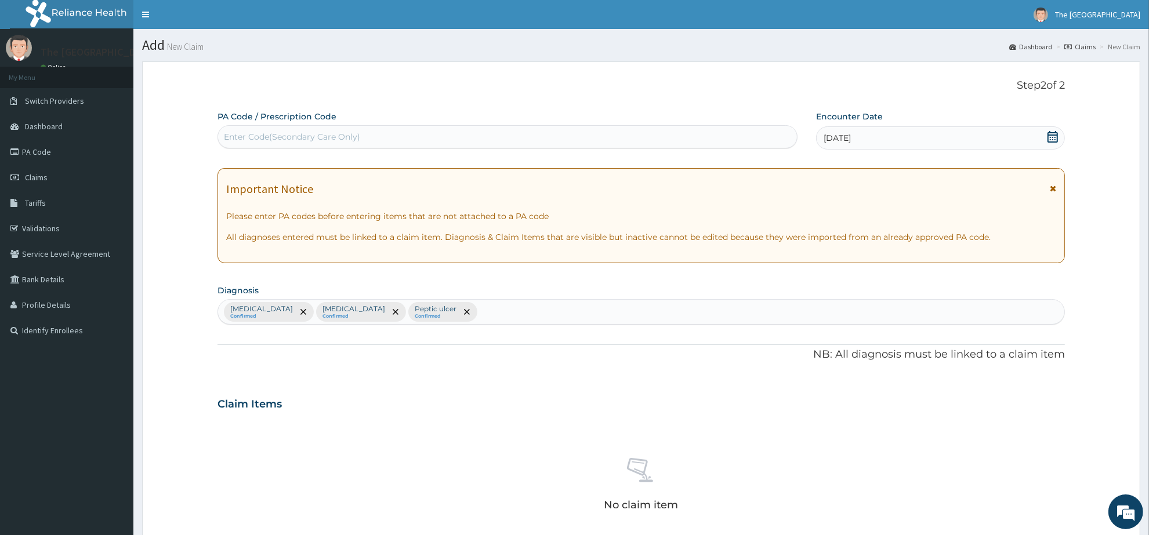
scroll to position [290, 0]
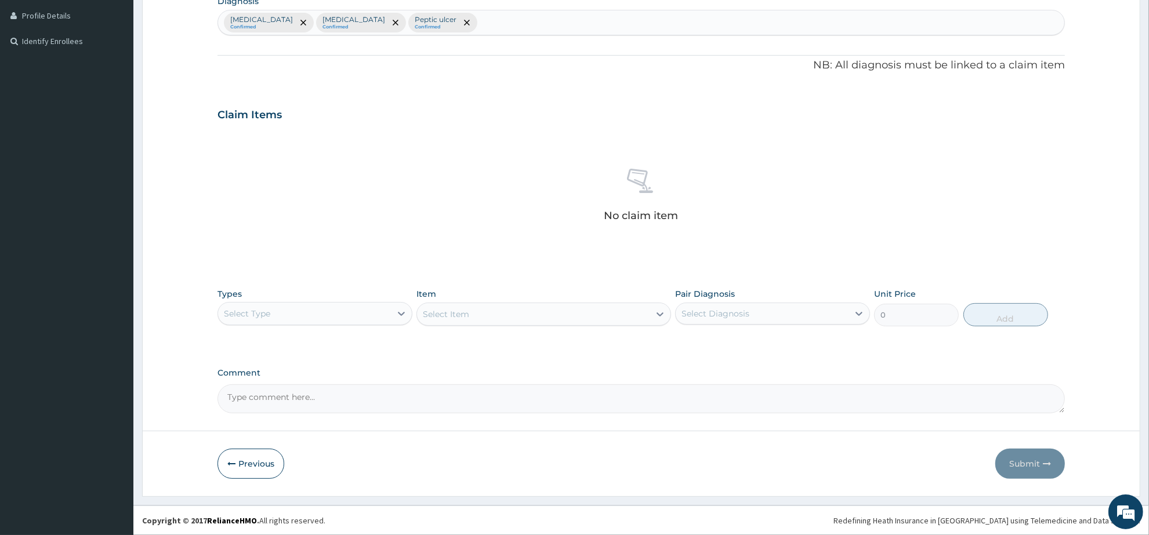
click at [309, 311] on div "Select Type" at bounding box center [304, 314] width 173 height 19
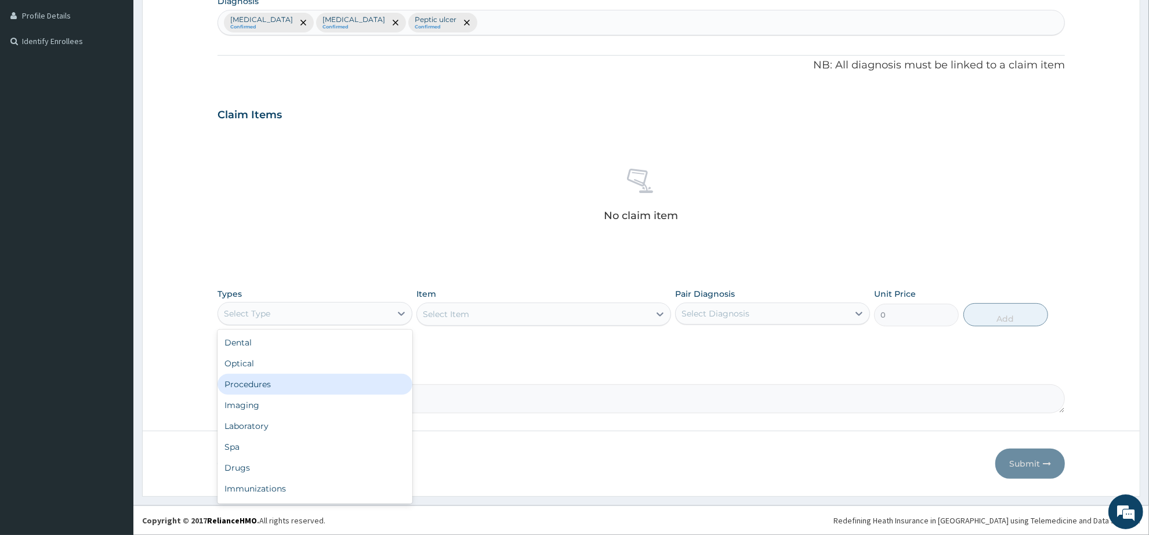
click at [302, 378] on div "Procedures" at bounding box center [315, 384] width 195 height 21
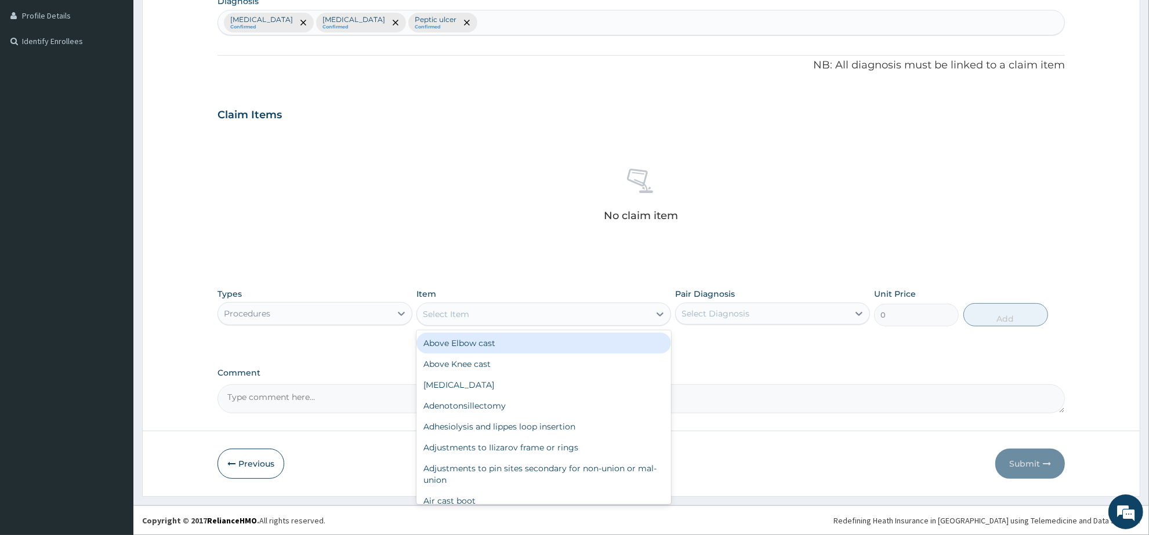
click at [491, 317] on div "Select Item" at bounding box center [533, 314] width 232 height 19
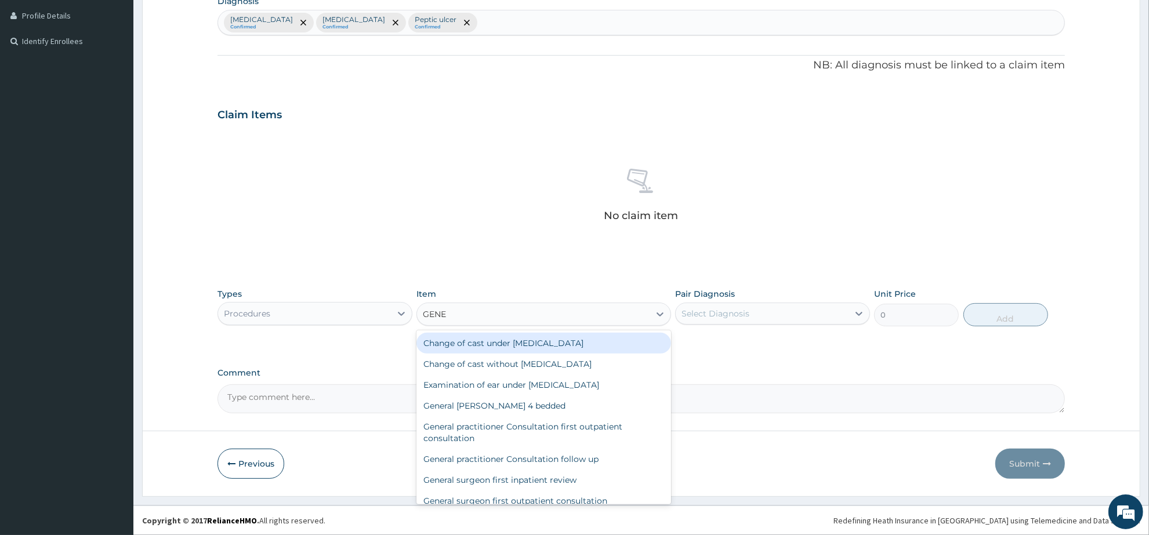
type input "GENER"
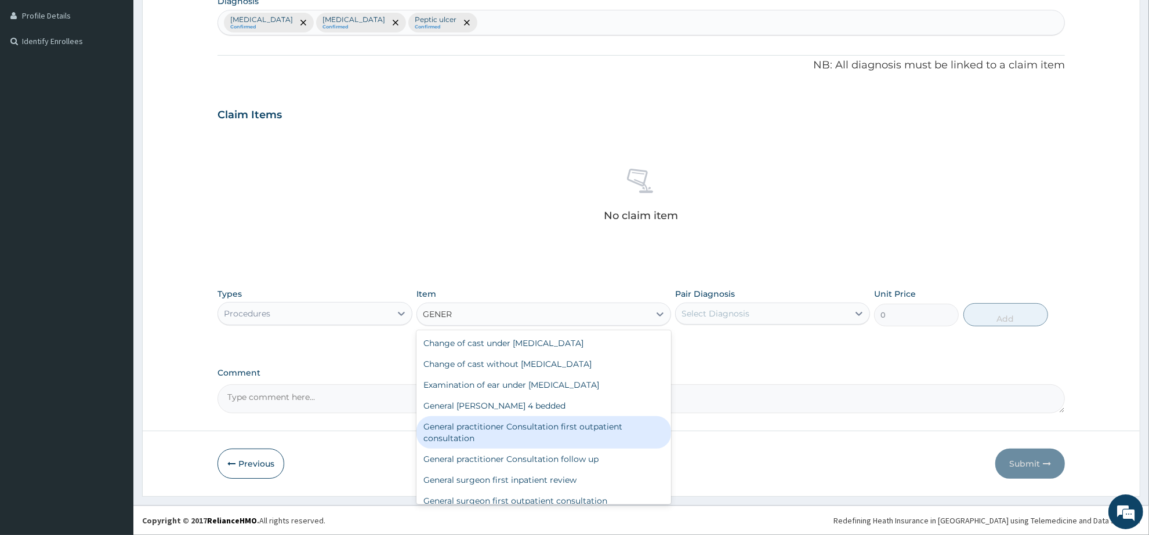
drag, startPoint x: 589, startPoint y: 425, endPoint x: 683, endPoint y: 393, distance: 98.7
click at [590, 425] on div "General practitioner Consultation first outpatient consultation" at bounding box center [544, 433] width 254 height 32
type input "3547.5"
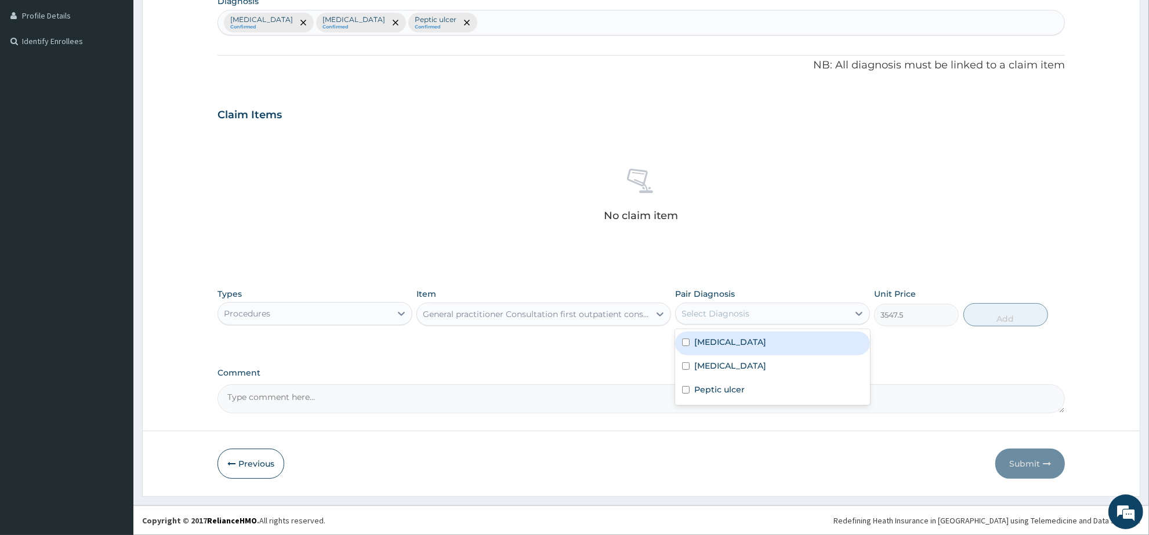
click at [790, 314] on div "Select Diagnosis" at bounding box center [762, 314] width 173 height 19
click at [792, 349] on div "Malaria" at bounding box center [772, 344] width 195 height 24
checkbox input "true"
click at [995, 313] on button "Add" at bounding box center [1006, 314] width 85 height 23
type input "0"
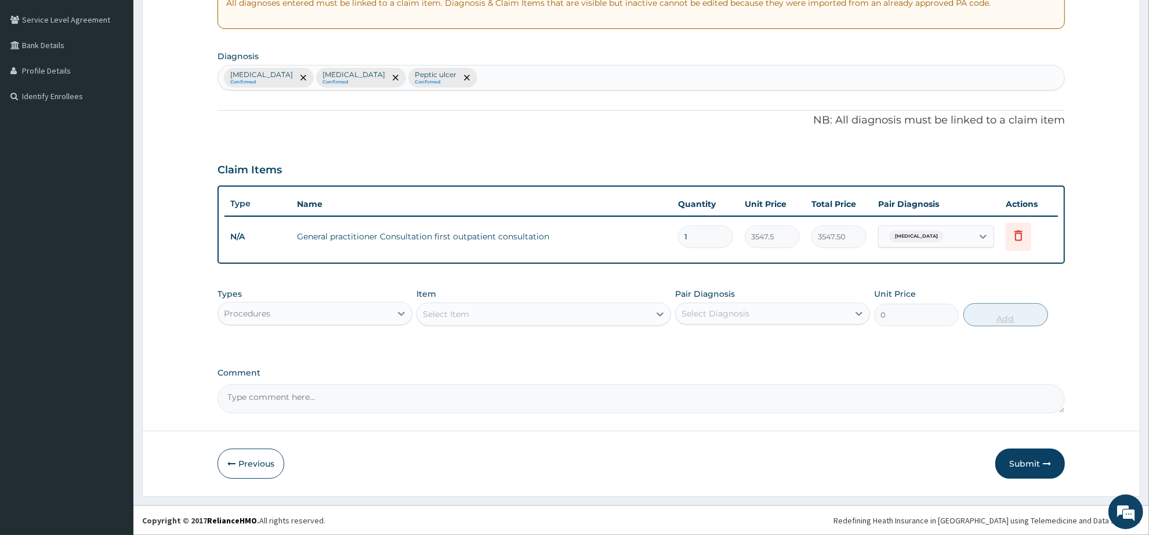
scroll to position [233, 0]
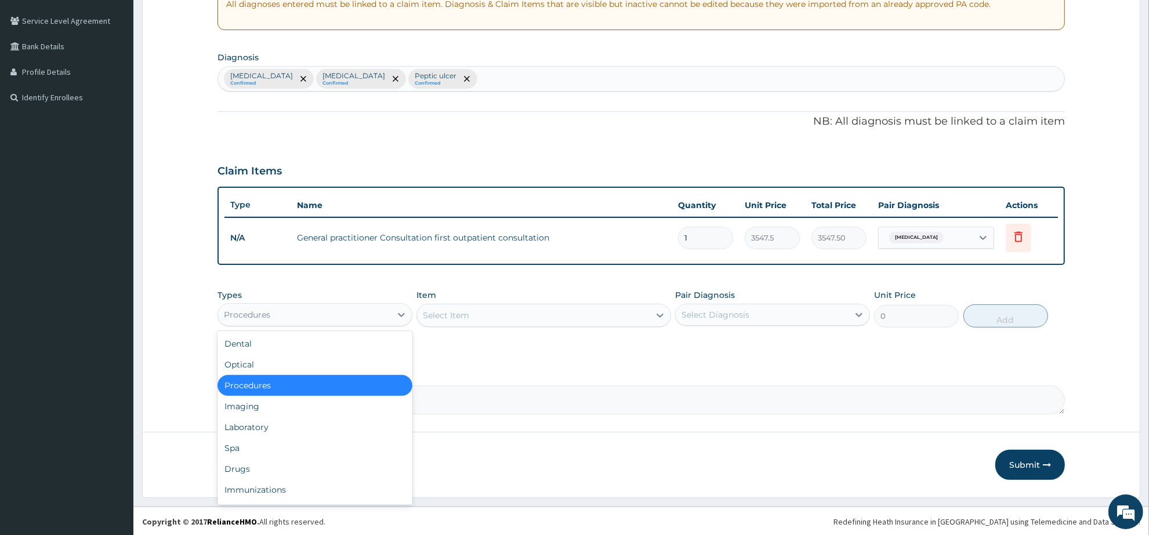
click at [375, 317] on div "Procedures" at bounding box center [304, 315] width 173 height 19
click at [295, 433] on div "Laboratory" at bounding box center [315, 427] width 195 height 21
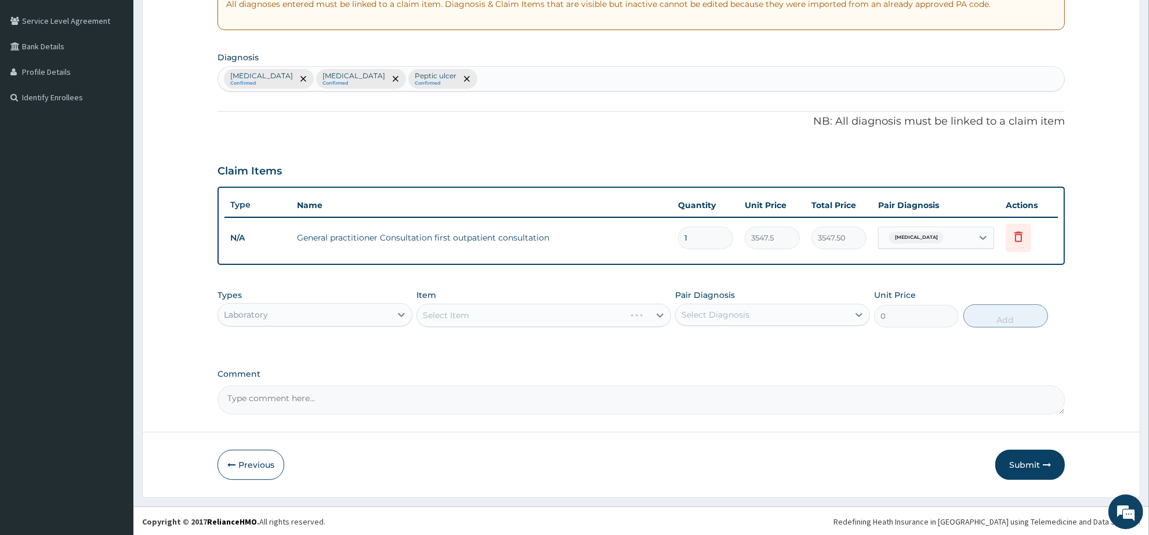
click at [457, 314] on div "Select Item" at bounding box center [544, 315] width 254 height 23
click at [457, 314] on div "Select Item" at bounding box center [446, 316] width 46 height 12
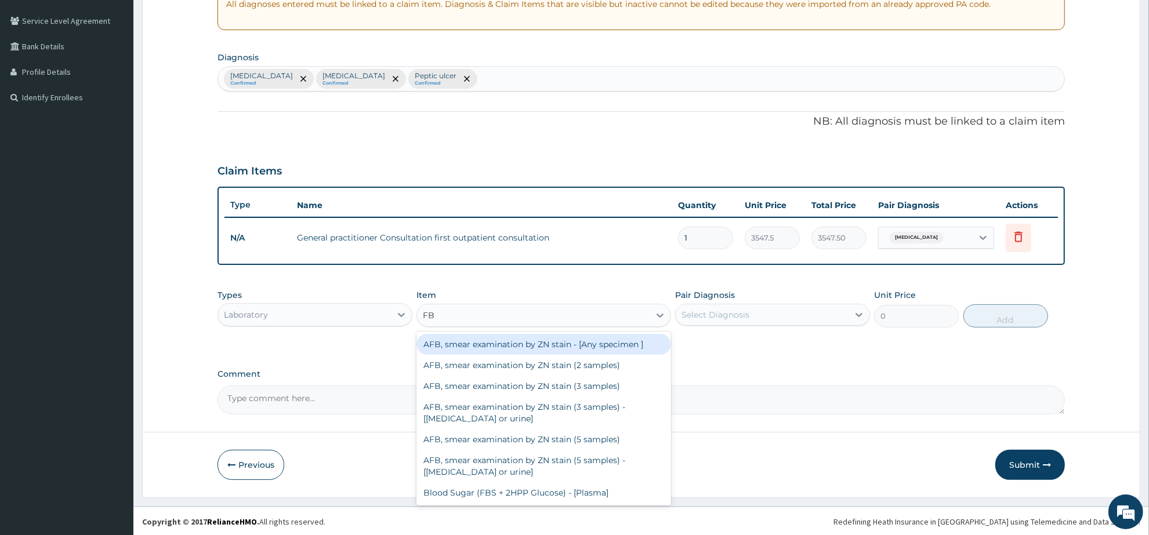
type input "FBC"
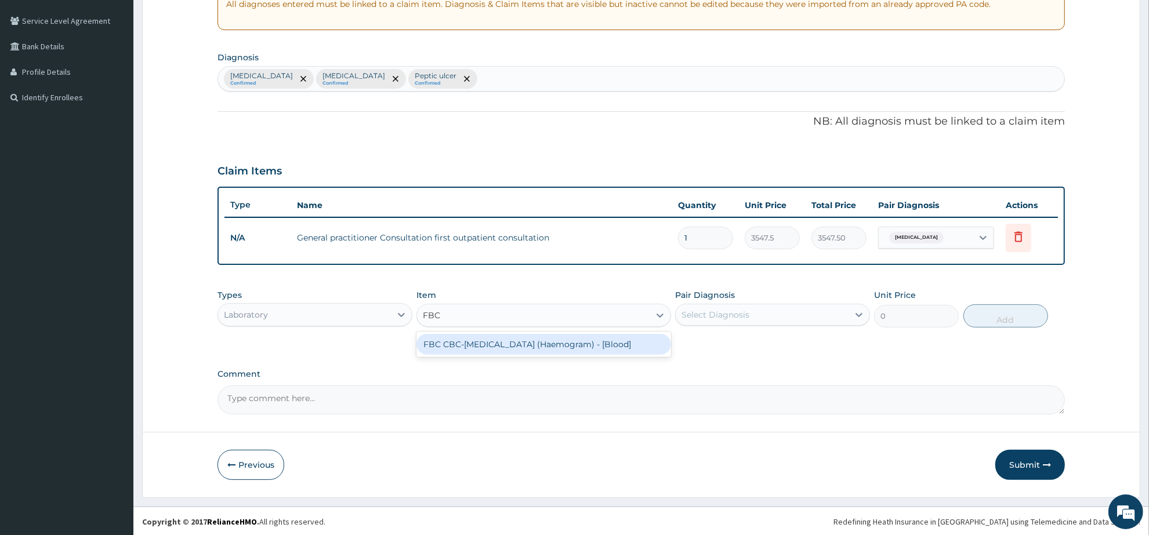
drag, startPoint x: 462, startPoint y: 344, endPoint x: 477, endPoint y: 345, distance: 14.5
click at [463, 345] on div "FBC CBC-Complete Blood Count (Haemogram) - [Blood]" at bounding box center [544, 344] width 254 height 21
type input "4300"
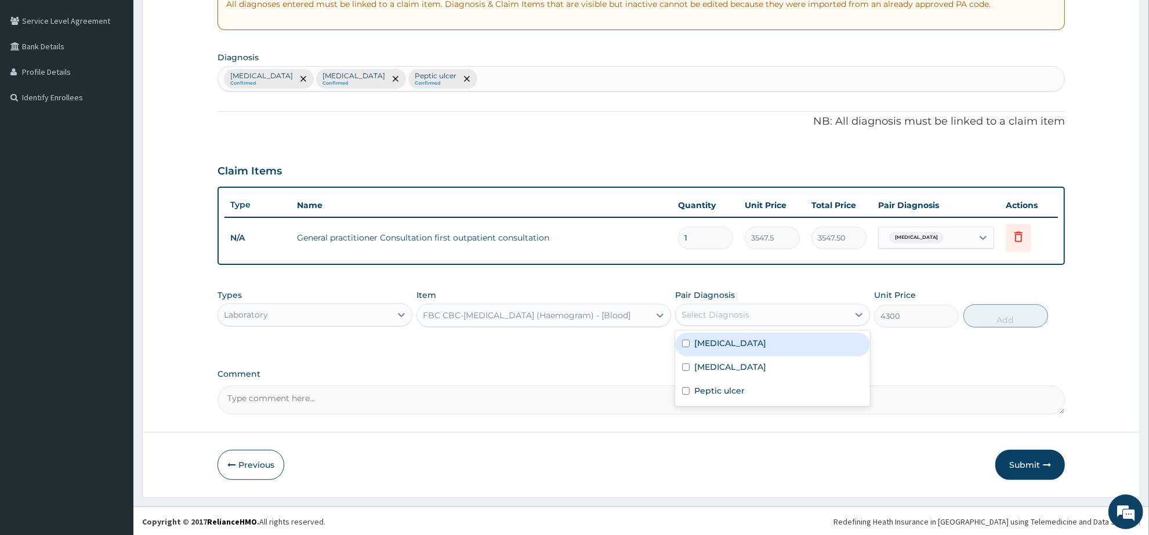
click at [718, 320] on div "Select Diagnosis" at bounding box center [762, 315] width 173 height 19
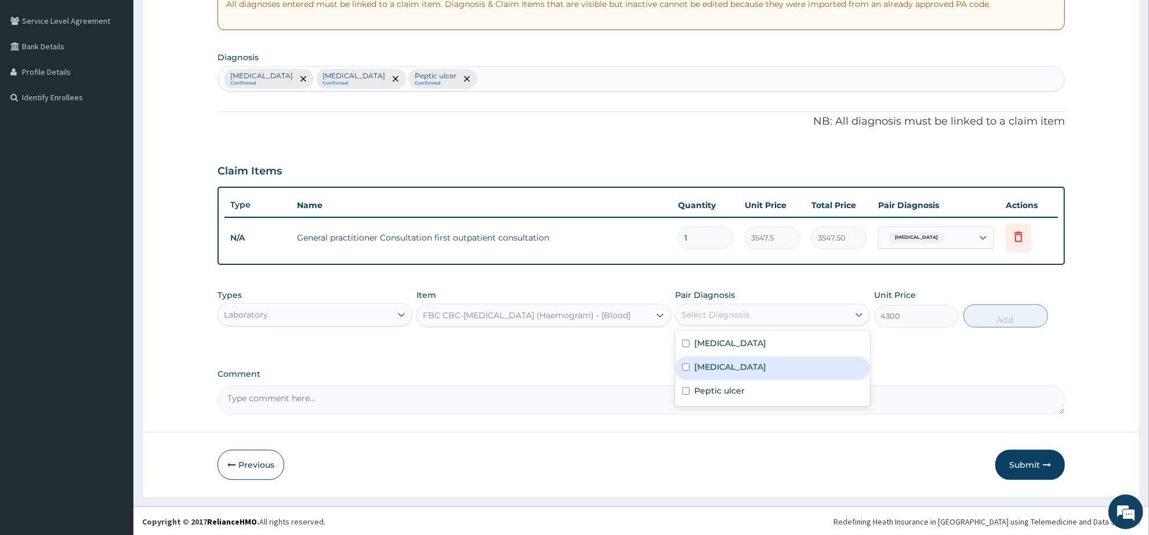
click at [726, 361] on div "Sepsis" at bounding box center [772, 369] width 195 height 24
checkbox input "true"
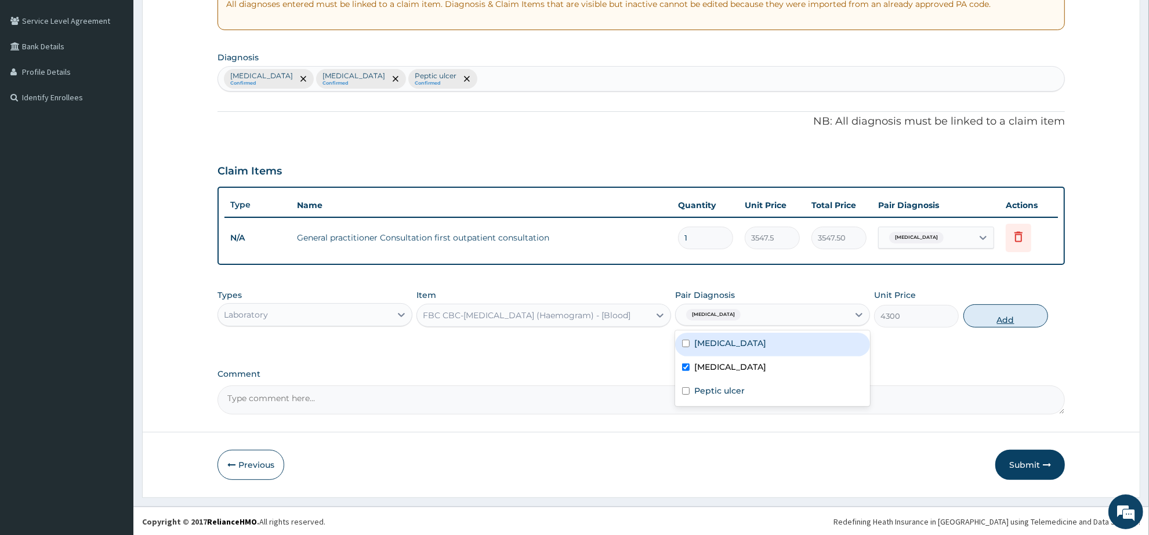
click at [1002, 315] on button "Add" at bounding box center [1006, 316] width 85 height 23
type input "0"
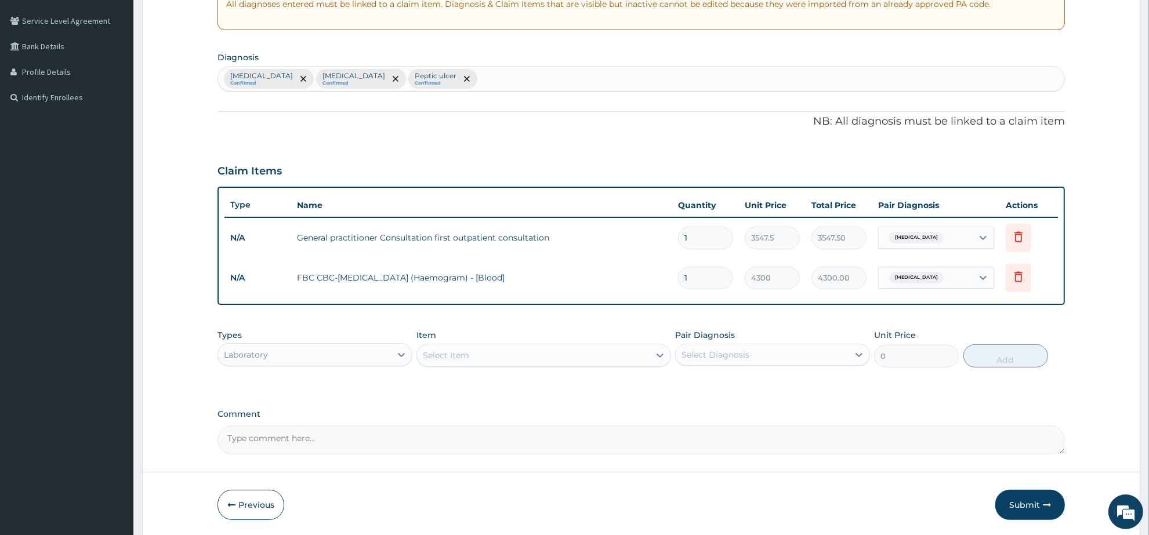
click at [479, 351] on div "Select Item" at bounding box center [533, 355] width 232 height 19
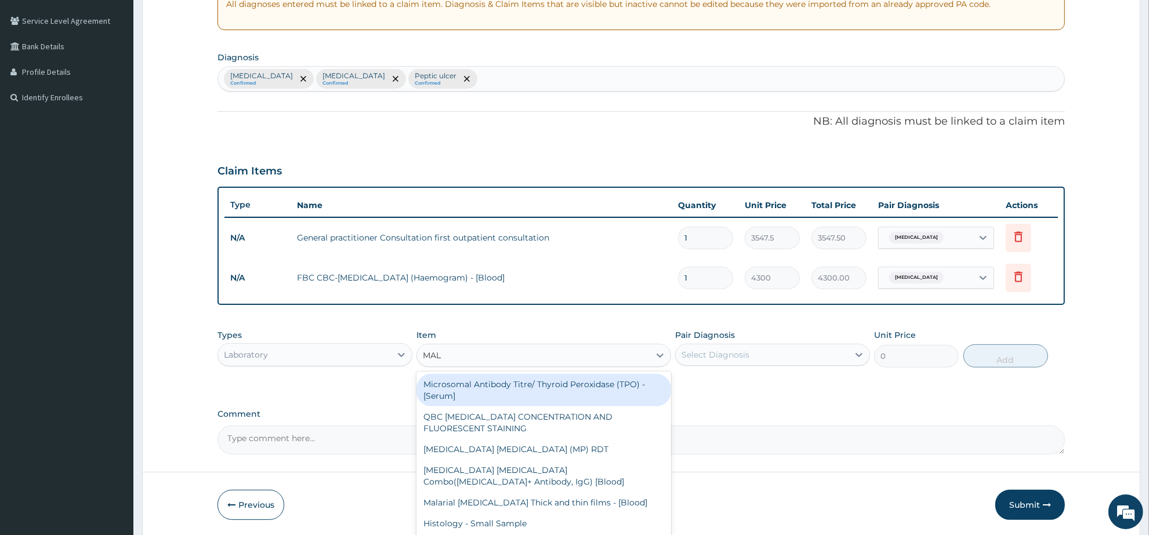
type input "MALA"
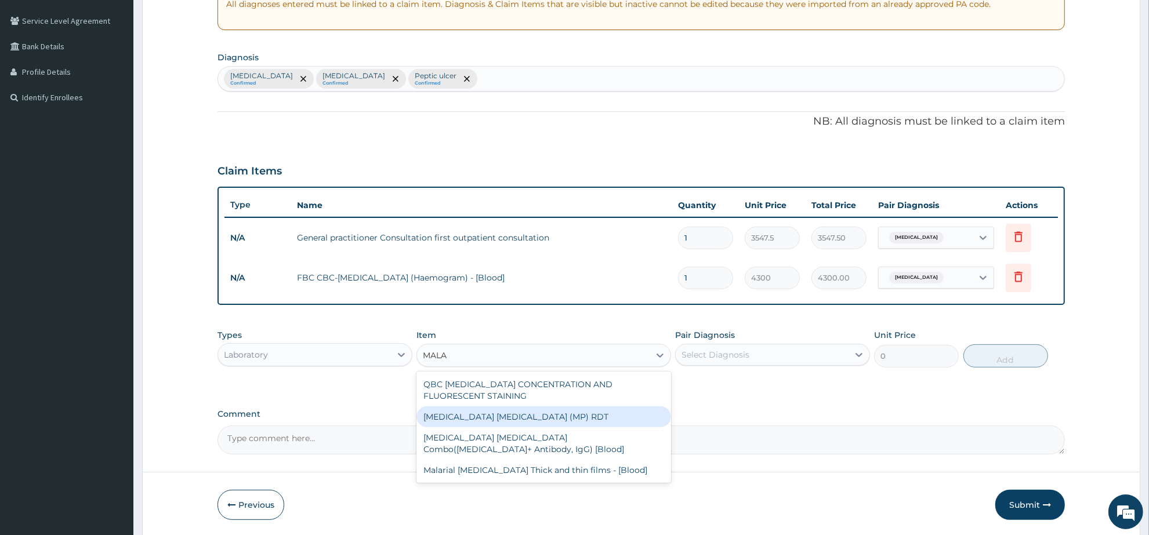
drag, startPoint x: 517, startPoint y: 415, endPoint x: 619, endPoint y: 398, distance: 103.5
click at [517, 415] on div "MALARIA PARASITE (MP) RDT" at bounding box center [544, 417] width 254 height 21
type input "1612.5"
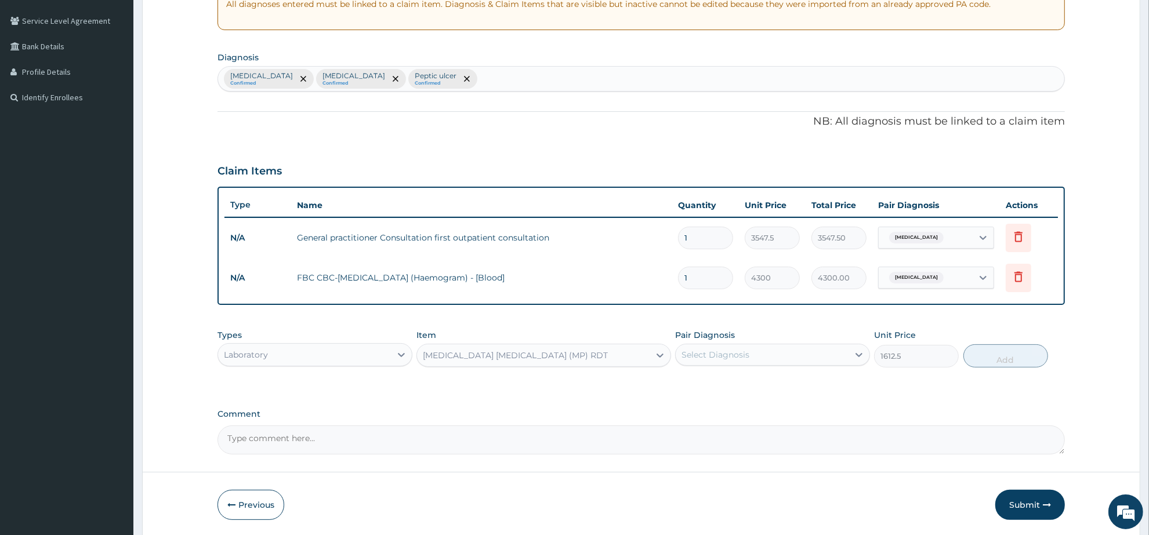
click at [723, 360] on div "Select Diagnosis" at bounding box center [716, 355] width 68 height 12
click at [730, 384] on div "Malaria" at bounding box center [772, 385] width 195 height 24
checkbox input "true"
click at [996, 354] on button "Add" at bounding box center [1006, 356] width 85 height 23
type input "0"
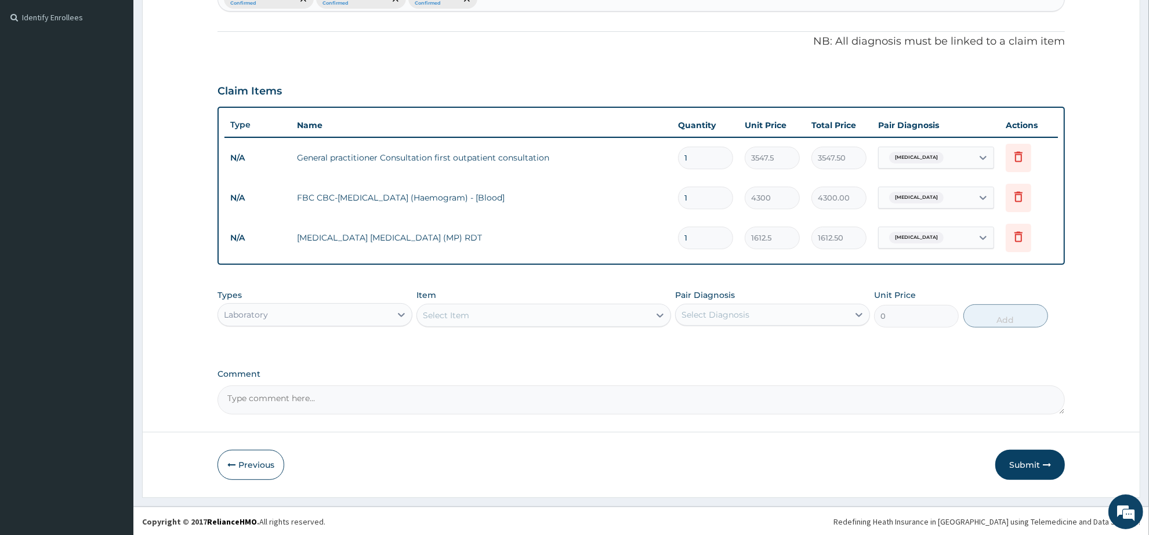
scroll to position [314, 0]
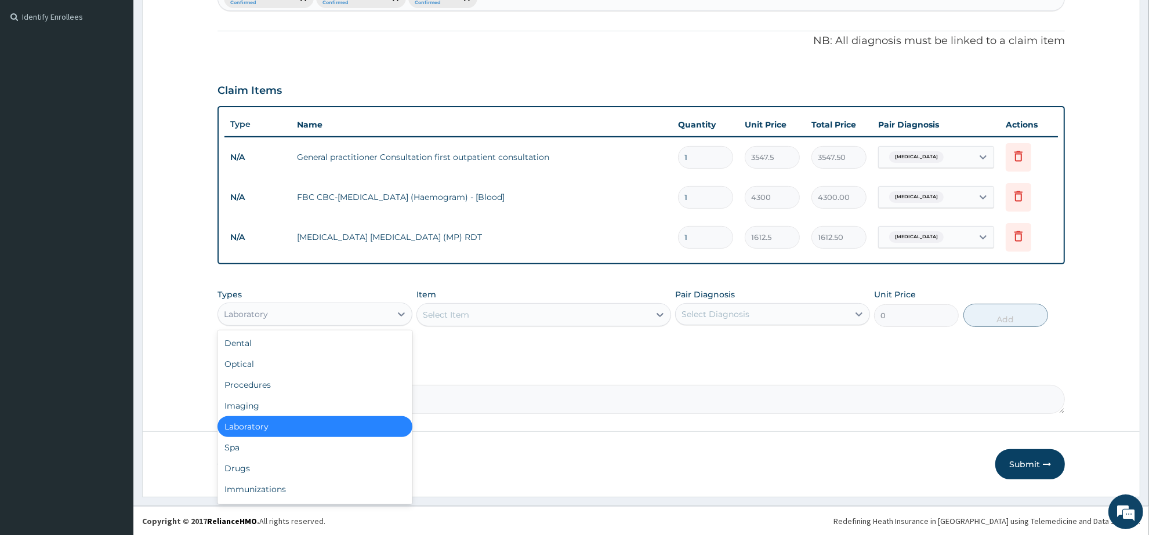
click at [365, 303] on div "Laboratory" at bounding box center [315, 314] width 195 height 23
click at [278, 471] on div "Drugs" at bounding box center [315, 468] width 195 height 21
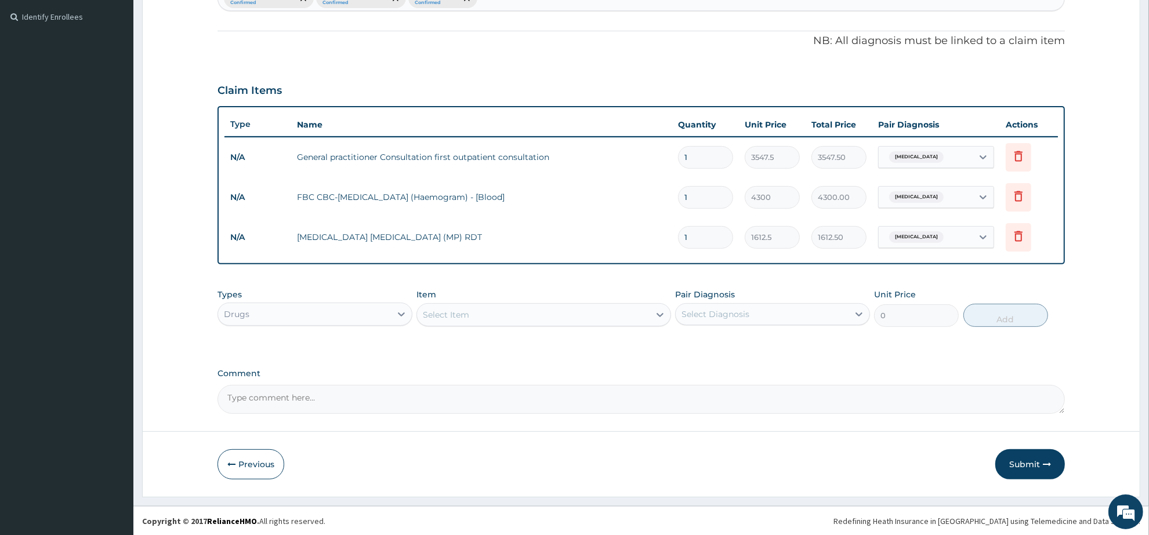
click at [453, 319] on div "Select Item" at bounding box center [446, 315] width 46 height 12
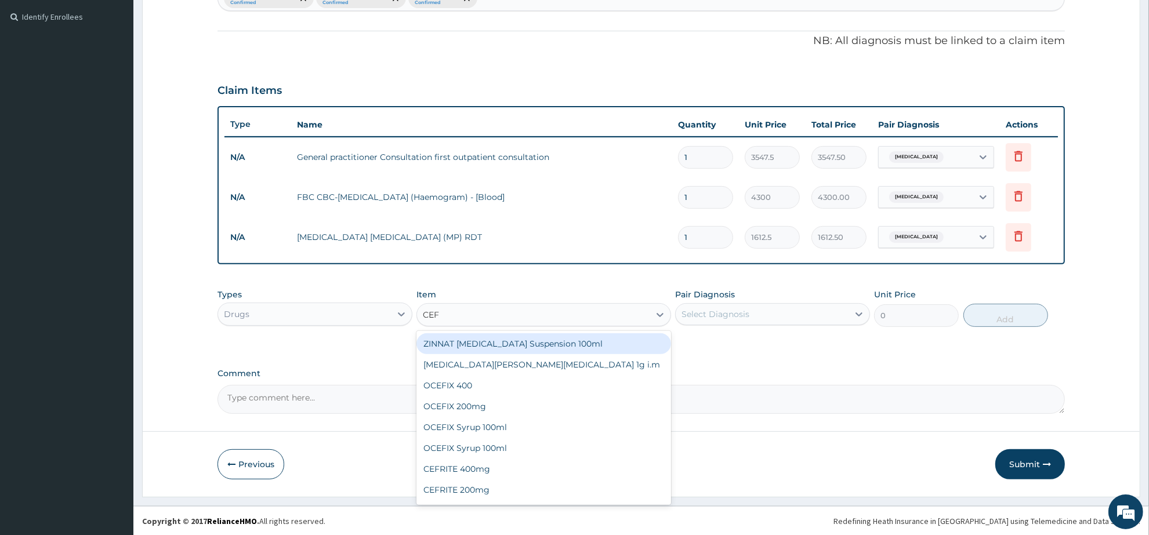
type input "CEFT"
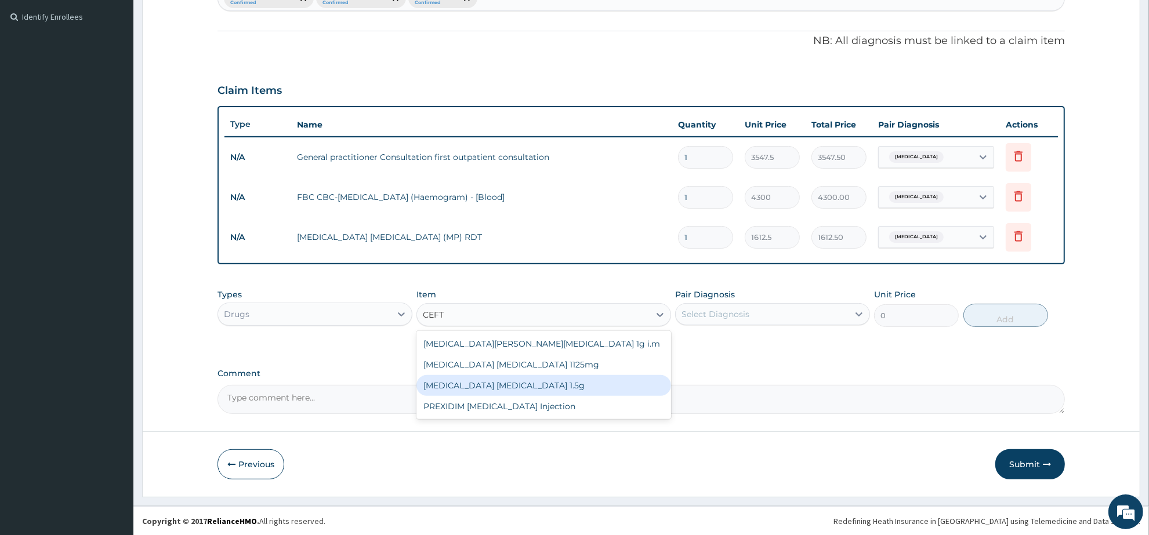
click at [506, 382] on div "[MEDICAL_DATA] [MEDICAL_DATA] 1.5g" at bounding box center [544, 385] width 254 height 21
type input "1419"
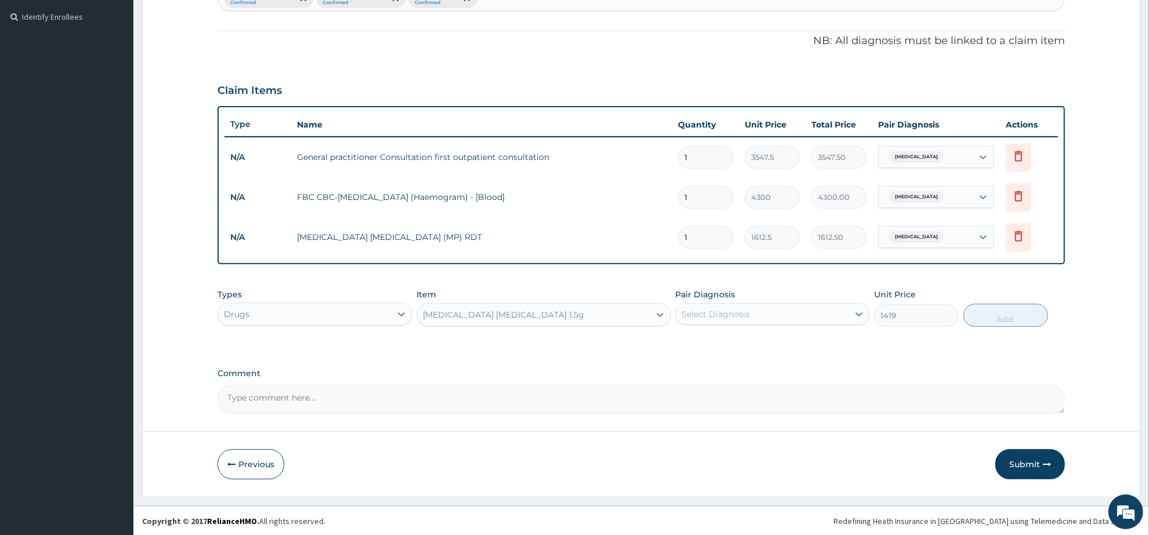
click at [753, 312] on div "Select Diagnosis" at bounding box center [762, 314] width 173 height 19
click at [751, 363] on div "Sepsis" at bounding box center [772, 368] width 195 height 24
checkbox input "true"
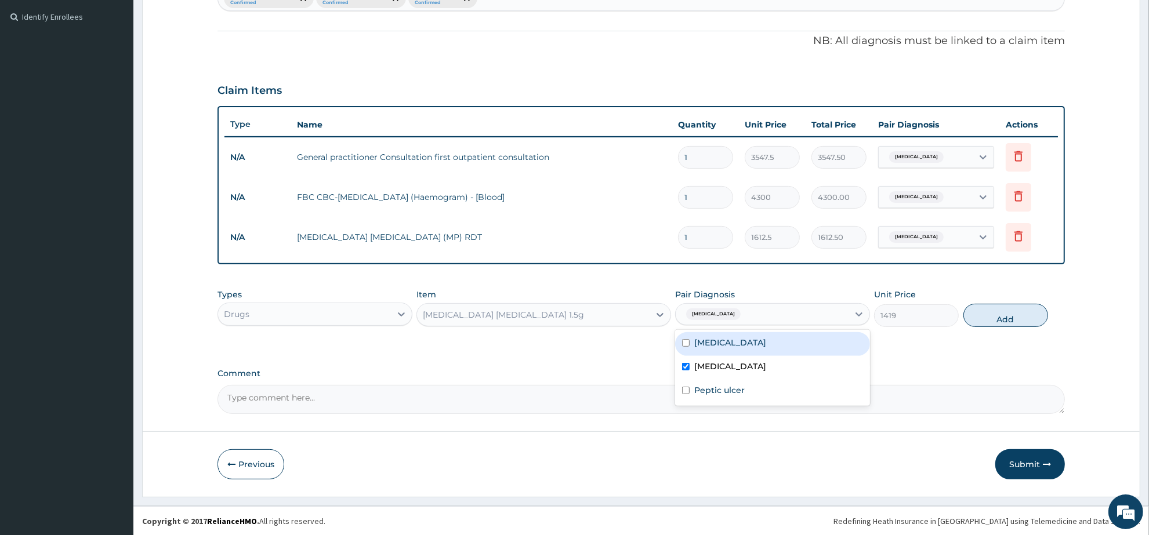
click at [758, 339] on div "Malaria" at bounding box center [772, 344] width 195 height 24
checkbox input "true"
click at [993, 306] on button "Add" at bounding box center [1006, 315] width 85 height 23
type input "0"
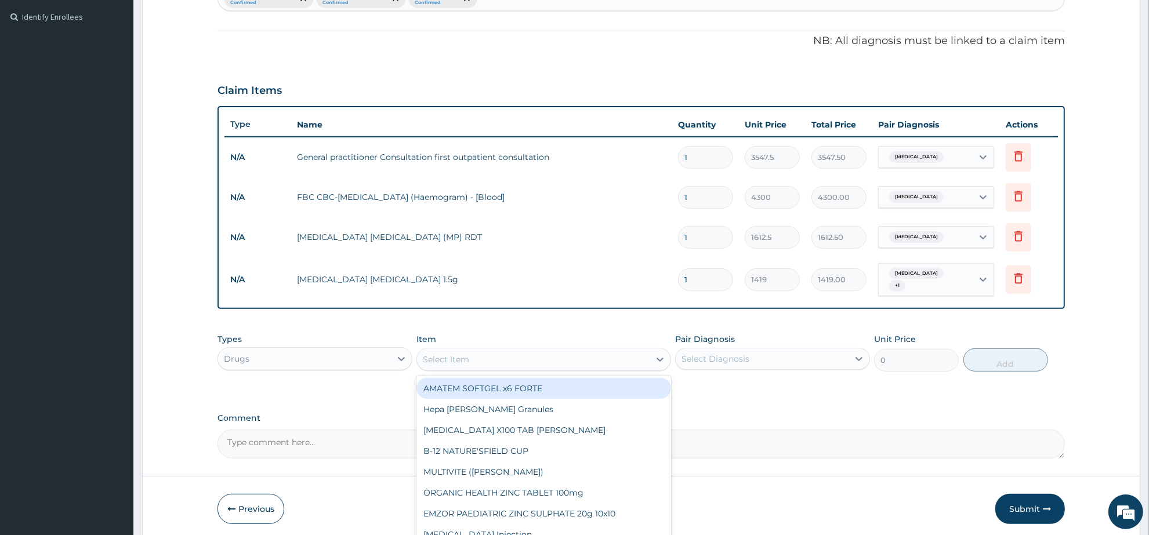
click at [473, 350] on div "Select Item" at bounding box center [533, 359] width 232 height 19
type input "ARTEM"
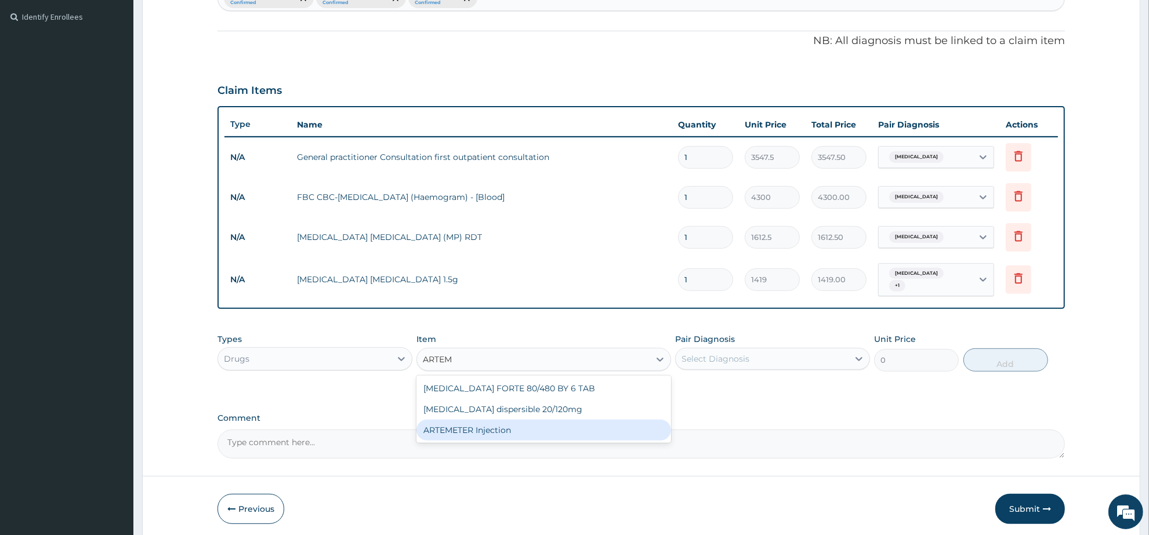
drag, startPoint x: 488, startPoint y: 425, endPoint x: 572, endPoint y: 401, distance: 87.3
click at [489, 425] on div "ARTEMETER Injection" at bounding box center [544, 430] width 254 height 21
type input "946"
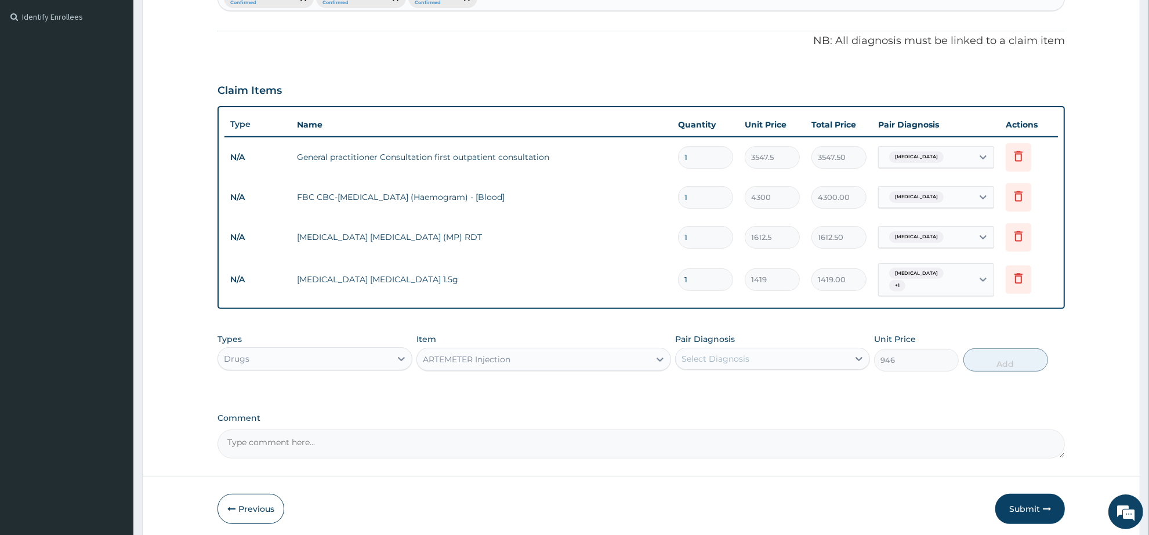
click at [697, 356] on div "Select Diagnosis" at bounding box center [716, 359] width 68 height 12
click at [722, 383] on label "Malaria" at bounding box center [730, 388] width 72 height 12
checkbox input "true"
click at [984, 356] on button "Add" at bounding box center [1006, 360] width 85 height 23
type input "0"
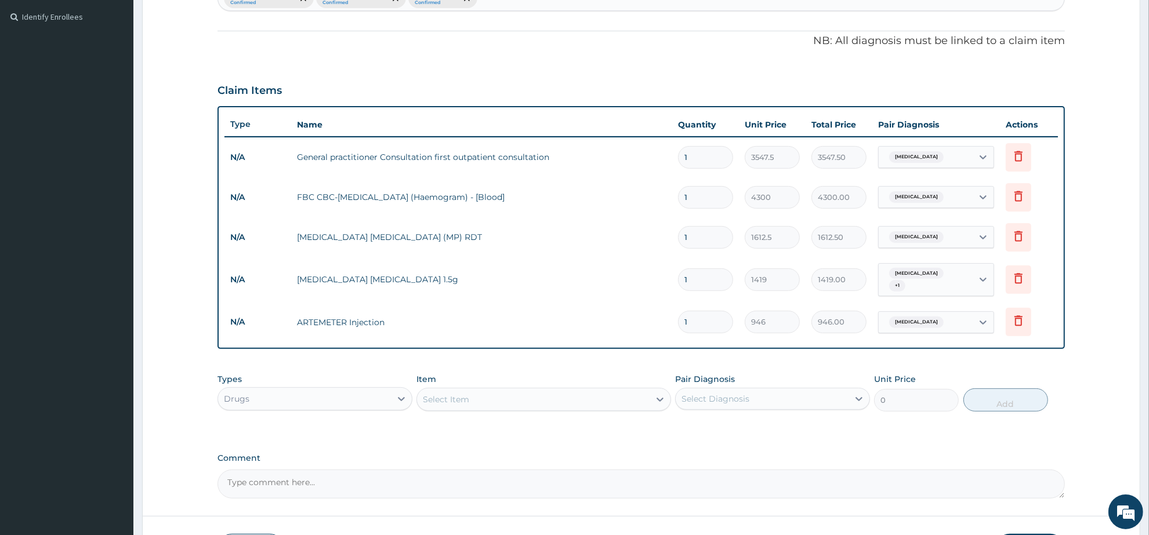
click at [446, 394] on div "Select Item" at bounding box center [446, 400] width 46 height 12
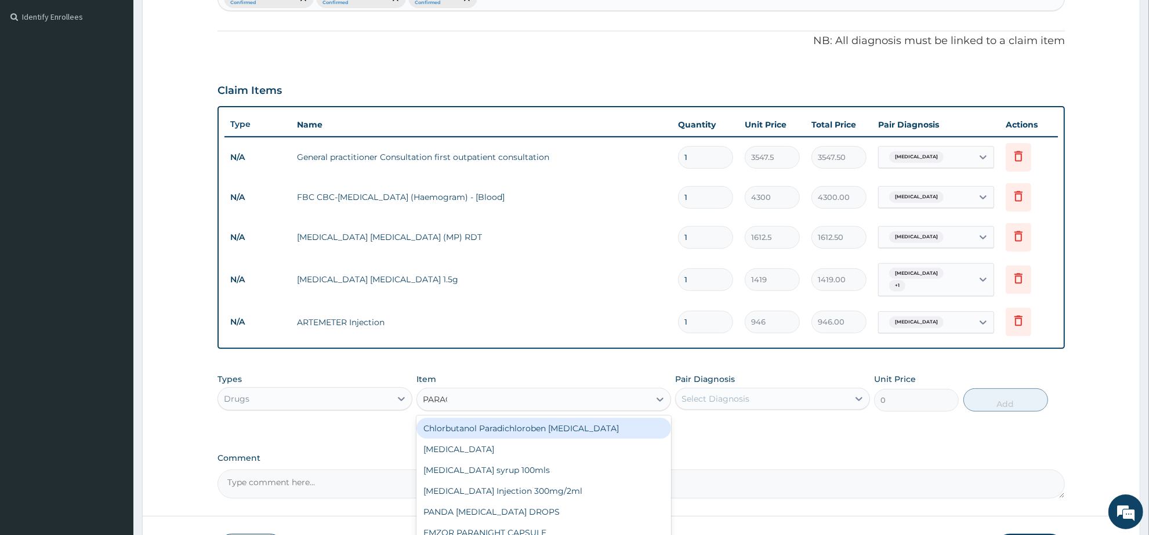
type input "PARACE"
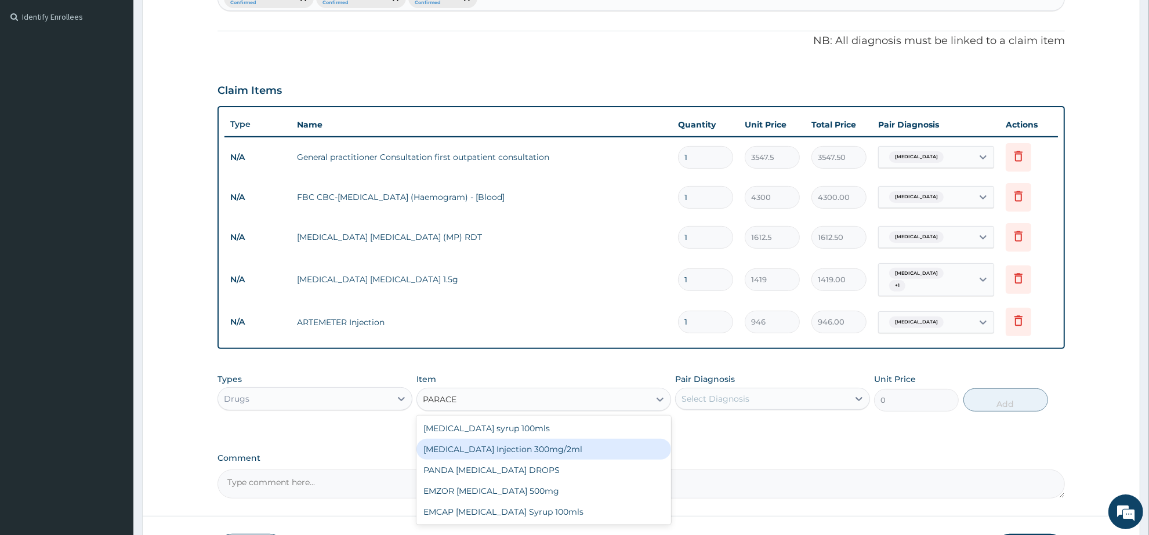
click at [540, 441] on div "PARACETAMOL Injection 300mg/2ml" at bounding box center [544, 449] width 254 height 21
type input "260.15"
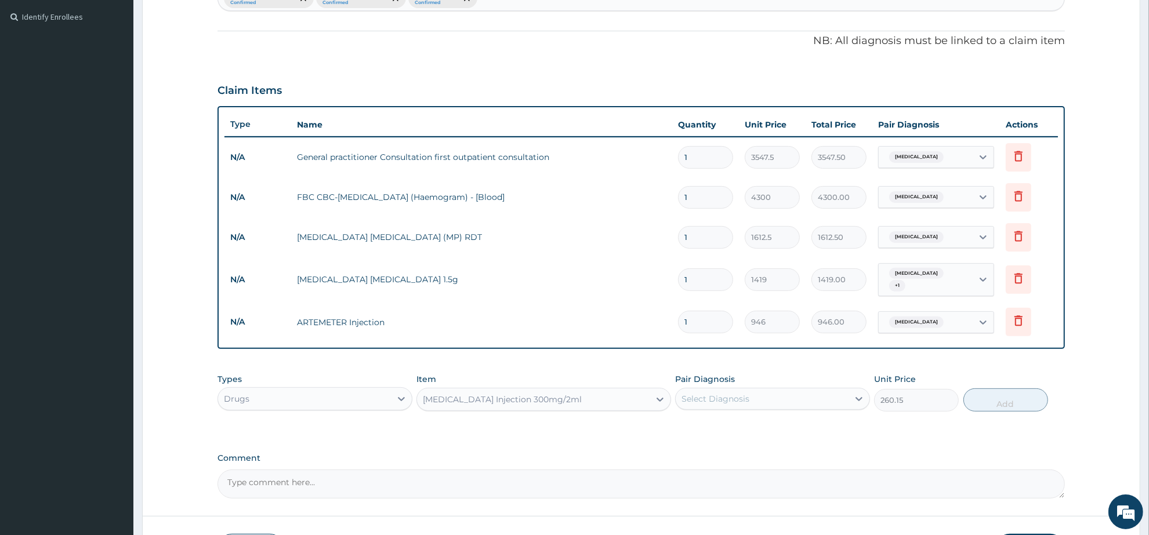
click at [743, 393] on div "Select Diagnosis" at bounding box center [716, 399] width 68 height 12
click at [743, 426] on div "[MEDICAL_DATA]" at bounding box center [772, 429] width 195 height 24
checkbox input "true"
click at [984, 398] on button "Add" at bounding box center [1006, 400] width 85 height 23
type input "0"
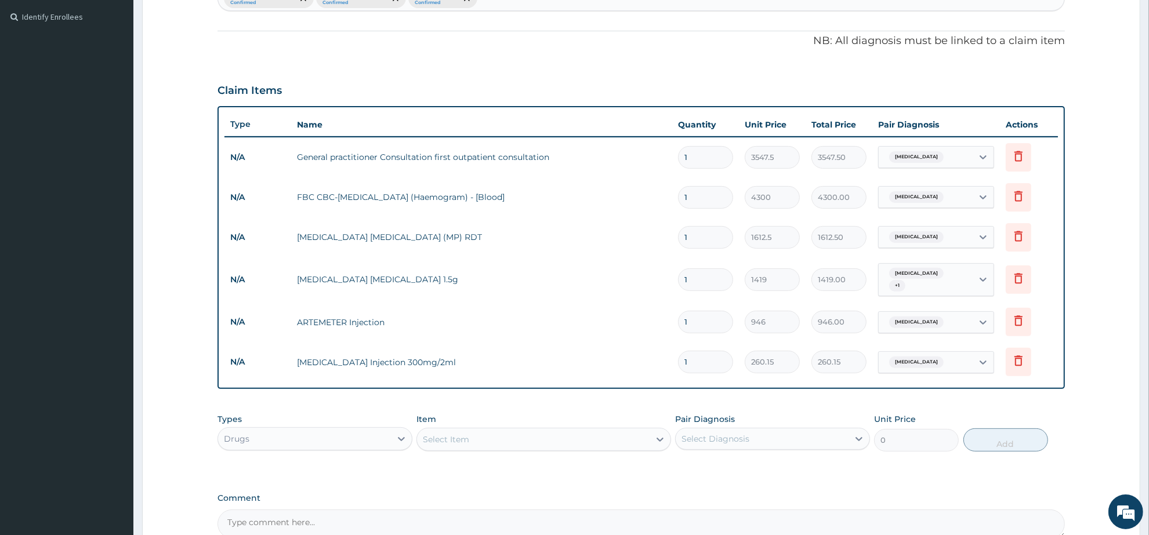
click at [511, 436] on div "Select Item" at bounding box center [533, 439] width 232 height 19
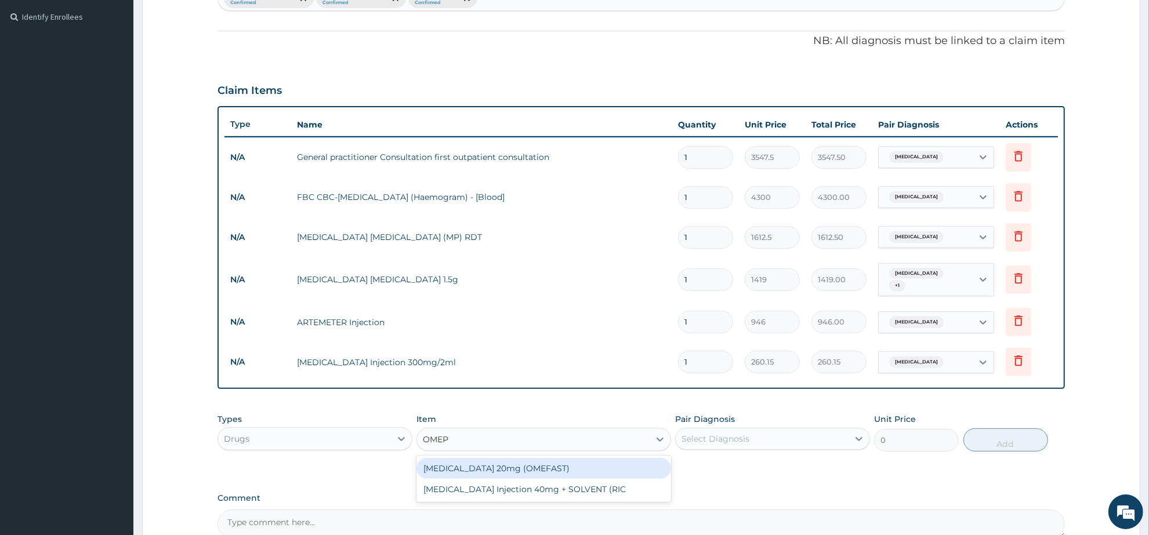
type input "OMEPR"
click at [550, 458] on div "[MEDICAL_DATA] 20mg (OMEFAST)" at bounding box center [544, 468] width 254 height 21
type input "82.775"
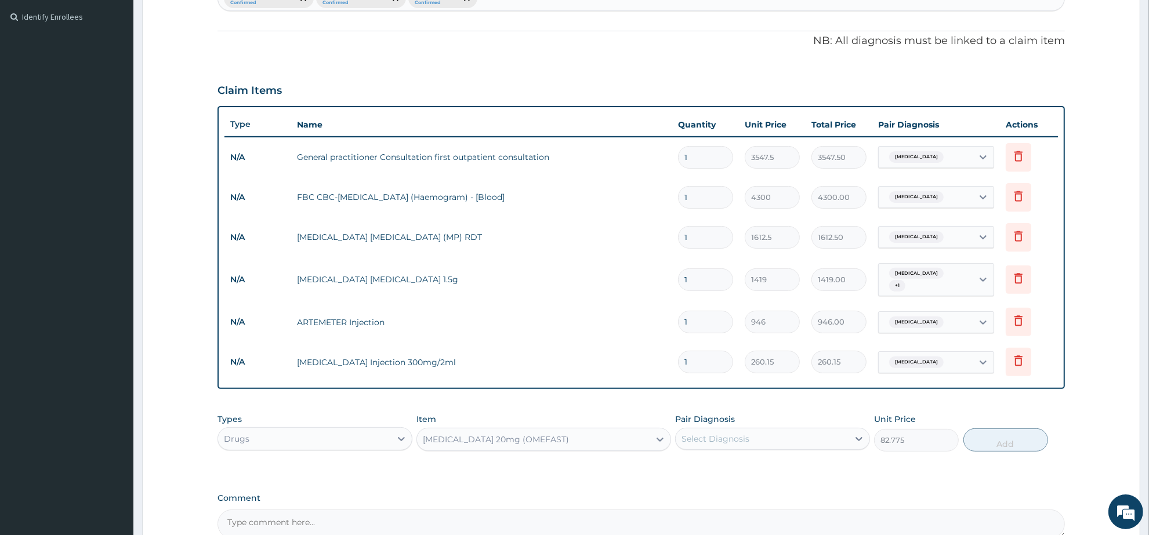
click at [743, 430] on div "Select Diagnosis" at bounding box center [762, 439] width 173 height 19
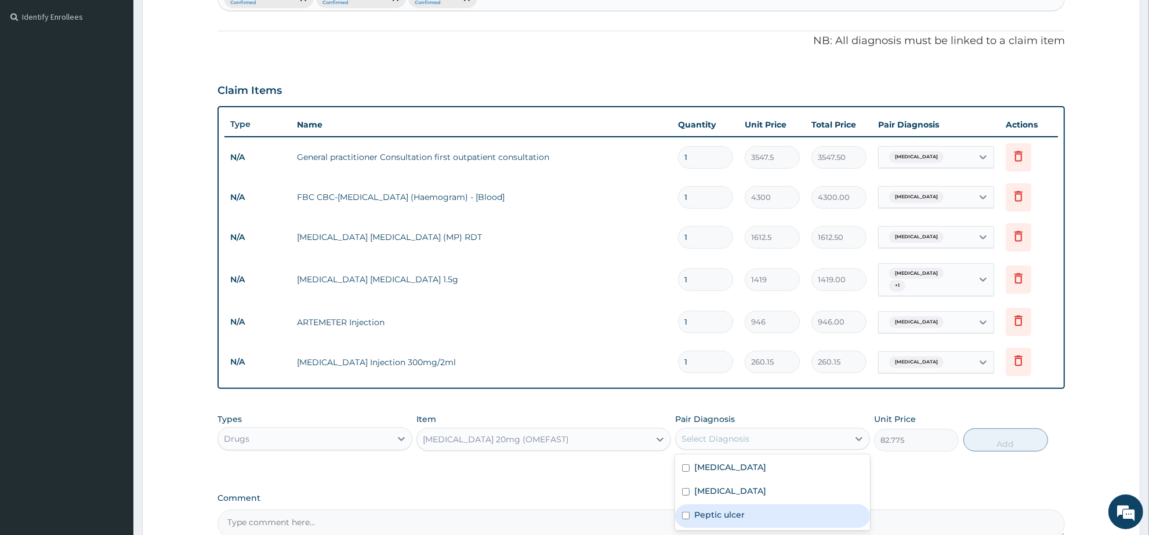
click at [758, 505] on div "Peptic ulcer" at bounding box center [772, 517] width 195 height 24
checkbox input "true"
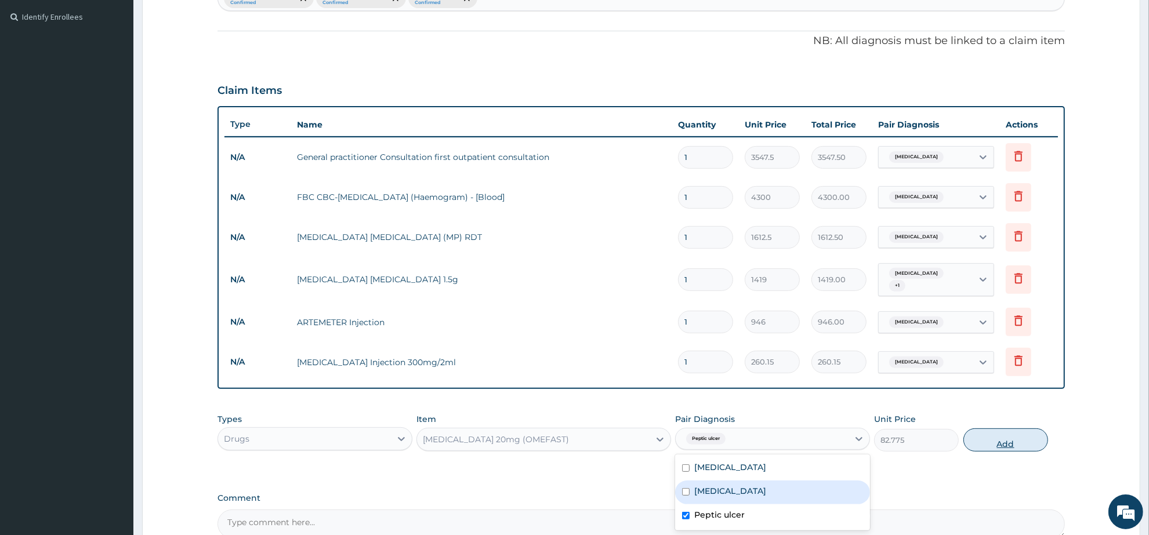
click at [986, 430] on button "Add" at bounding box center [1006, 440] width 85 height 23
type input "0"
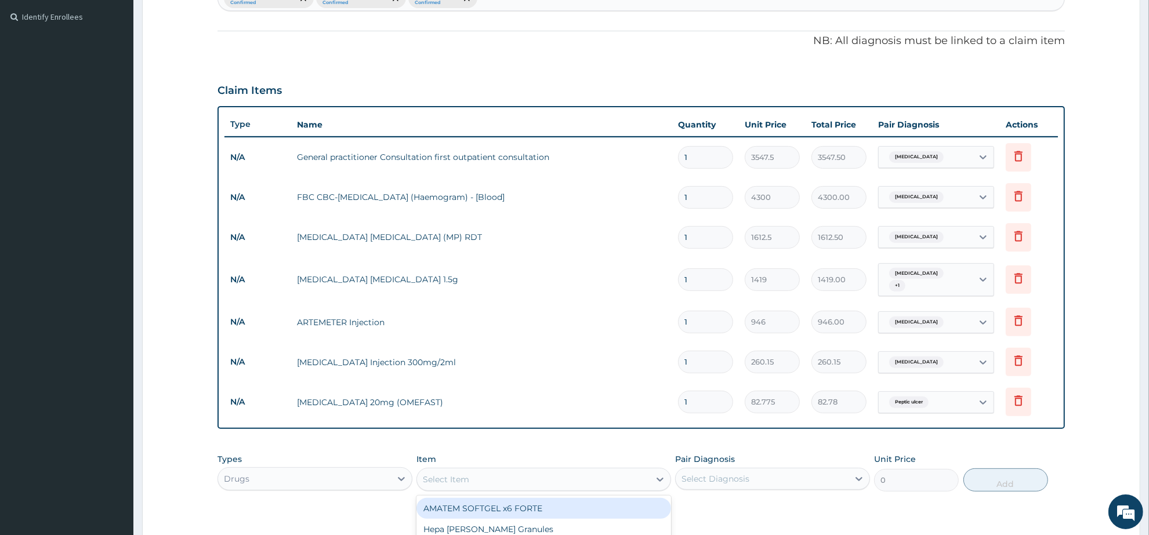
click at [473, 470] on div "Select Item" at bounding box center [533, 479] width 232 height 19
type input "GES"
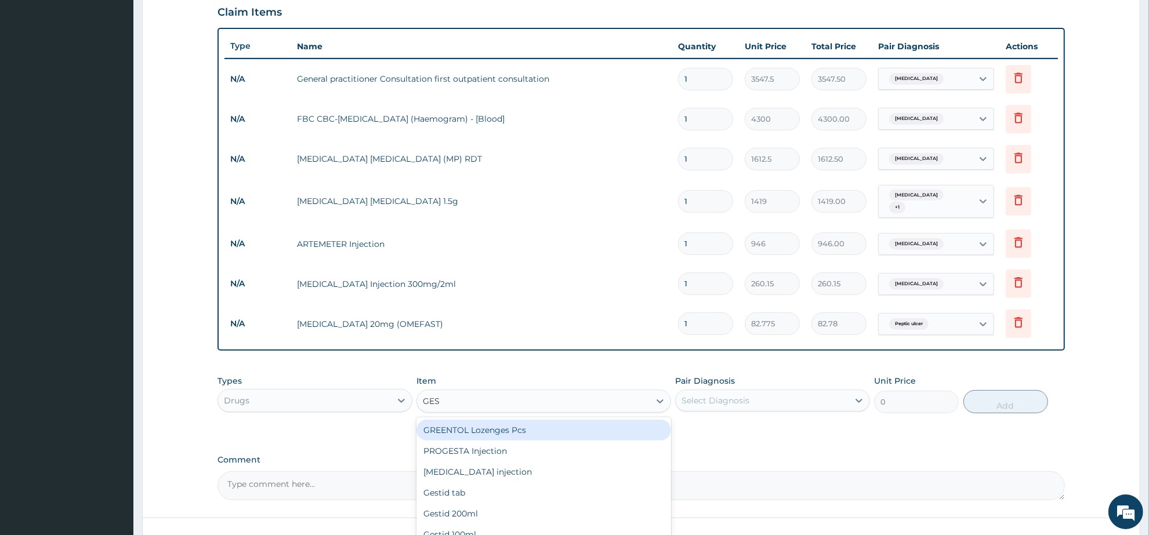
scroll to position [473, 0]
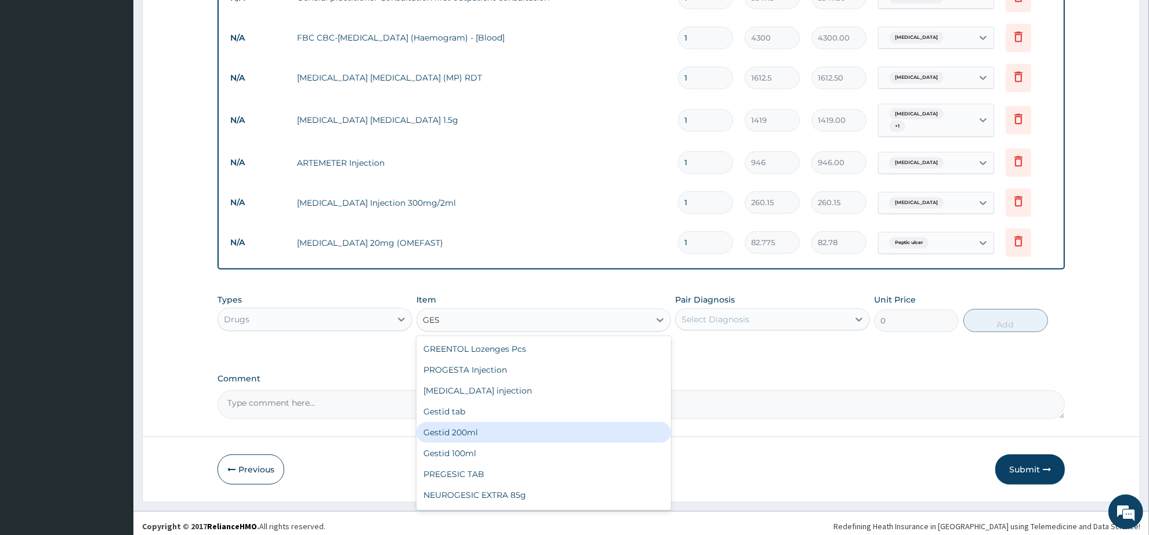
click at [497, 430] on div "Gestid 200ml" at bounding box center [544, 432] width 254 height 21
type input "1064.25"
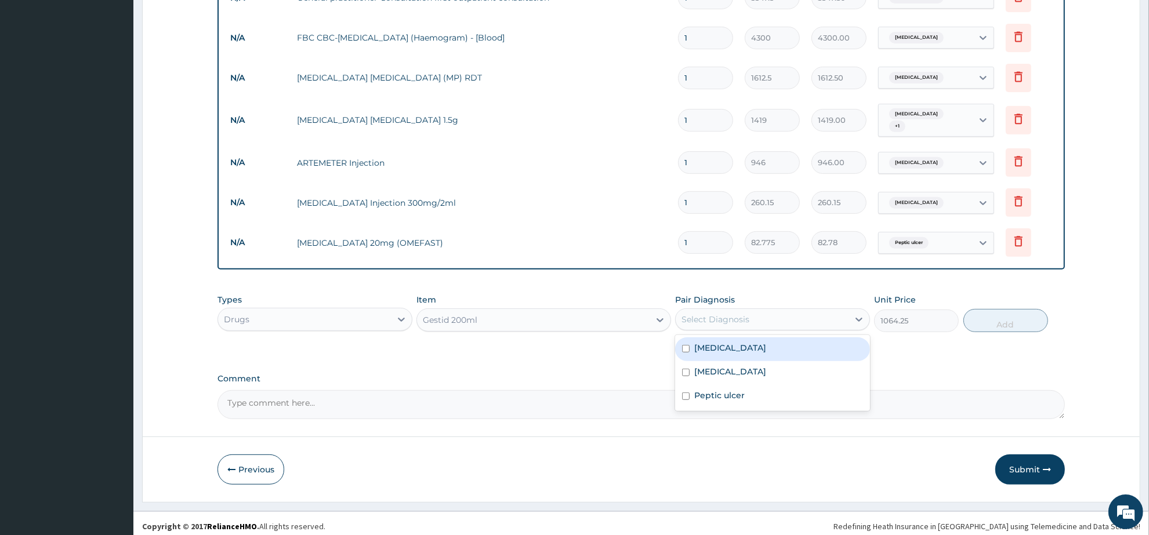
click at [743, 319] on div "Select Diagnosis" at bounding box center [716, 320] width 68 height 12
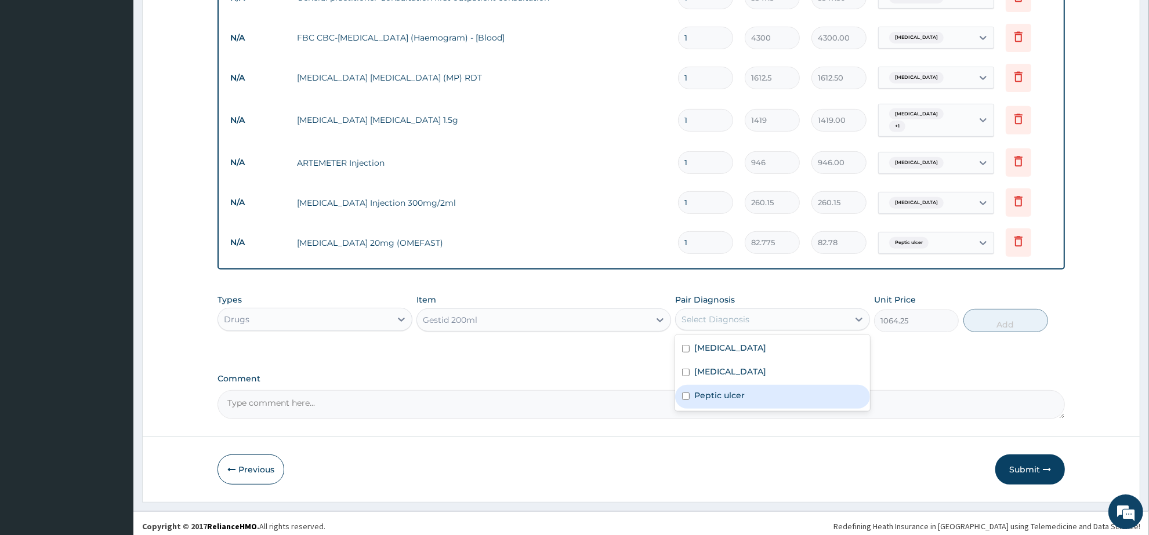
click at [746, 385] on div "Peptic ulcer" at bounding box center [772, 397] width 195 height 24
checkbox input "true"
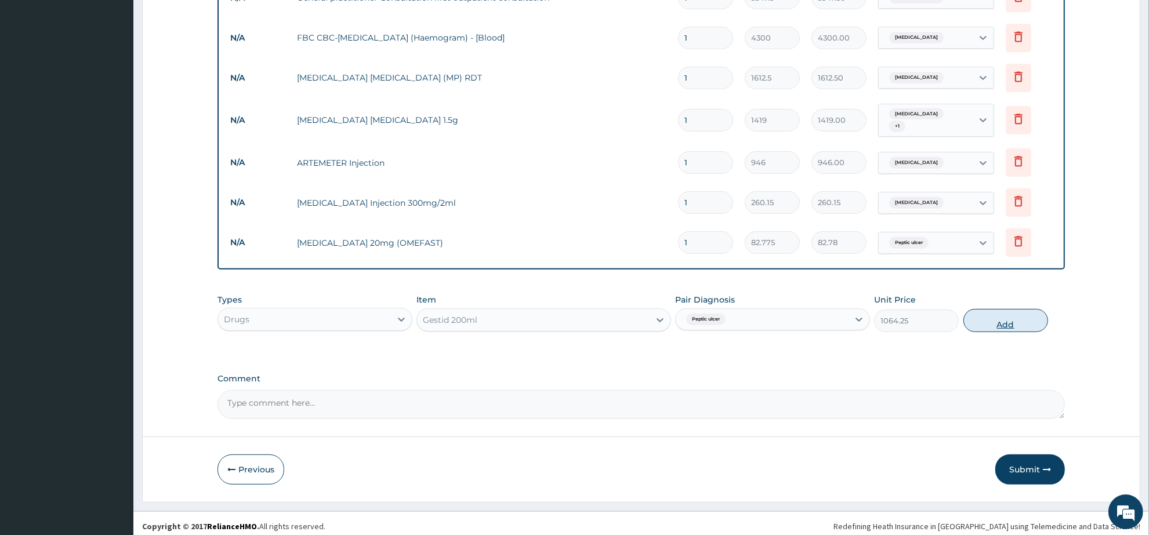
click at [994, 321] on button "Add" at bounding box center [1006, 320] width 85 height 23
type input "0"
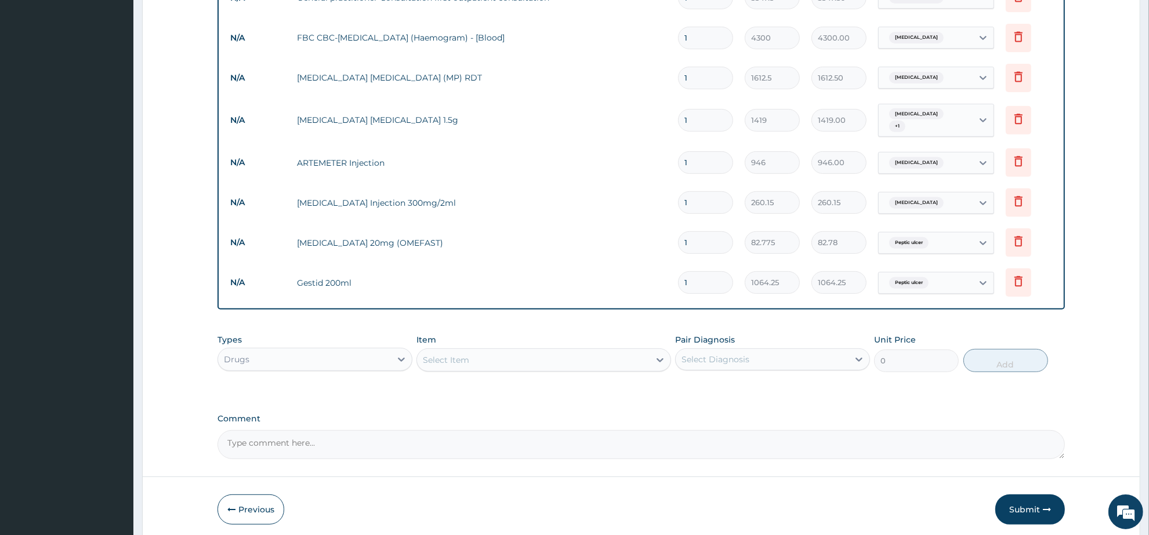
drag, startPoint x: 693, startPoint y: 113, endPoint x: 653, endPoint y: 113, distance: 40.0
click at [653, 113] on tr "N/A Ceftriaxone sulbactam 1.5g 1 1419 1419.00 Sepsis + 1 Delete" at bounding box center [642, 120] width 834 height 45
type input "3"
type input "4257.00"
type input "3"
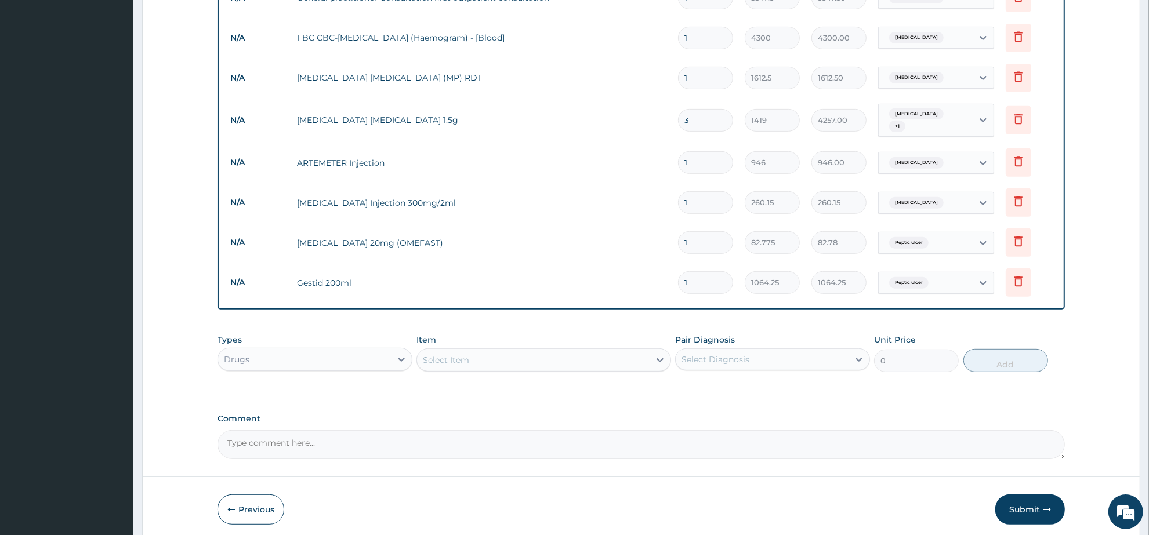
drag, startPoint x: 703, startPoint y: 151, endPoint x: 659, endPoint y: 155, distance: 44.3
click at [659, 155] on tr "N/A ARTEMETER Injection 1 946 946.00 Malaria Delete" at bounding box center [642, 163] width 834 height 40
type input "6"
type input "5676.00"
type input "6"
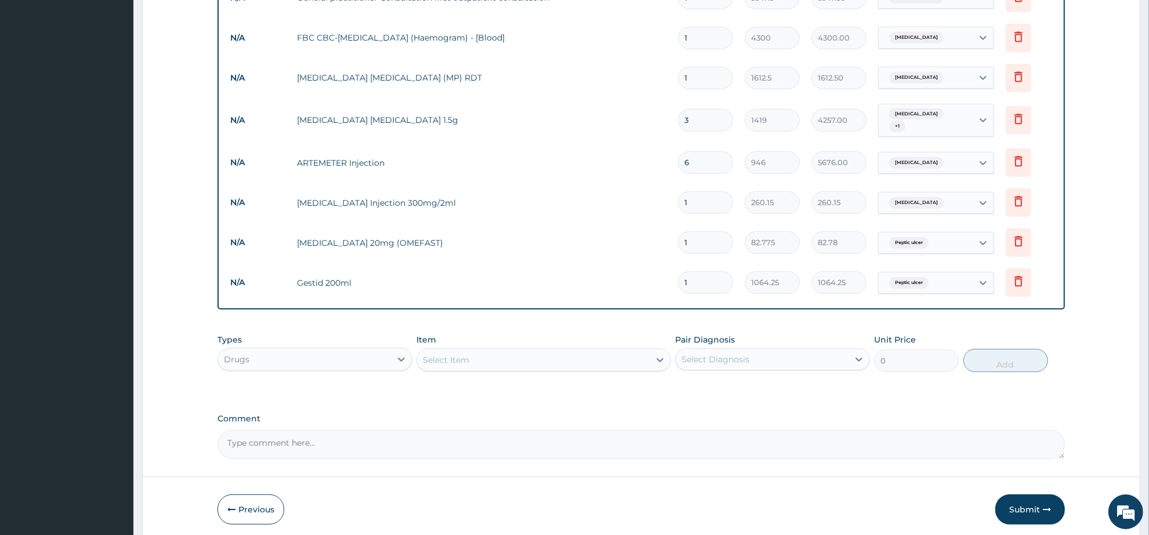
drag, startPoint x: 707, startPoint y: 194, endPoint x: 637, endPoint y: 201, distance: 69.9
click at [637, 201] on tr "N/A PARACETAMOL Injection 300mg/2ml 1 260.15 260.15 Malaria Delete" at bounding box center [642, 203] width 834 height 40
type input "2"
type input "520.30"
type input "2"
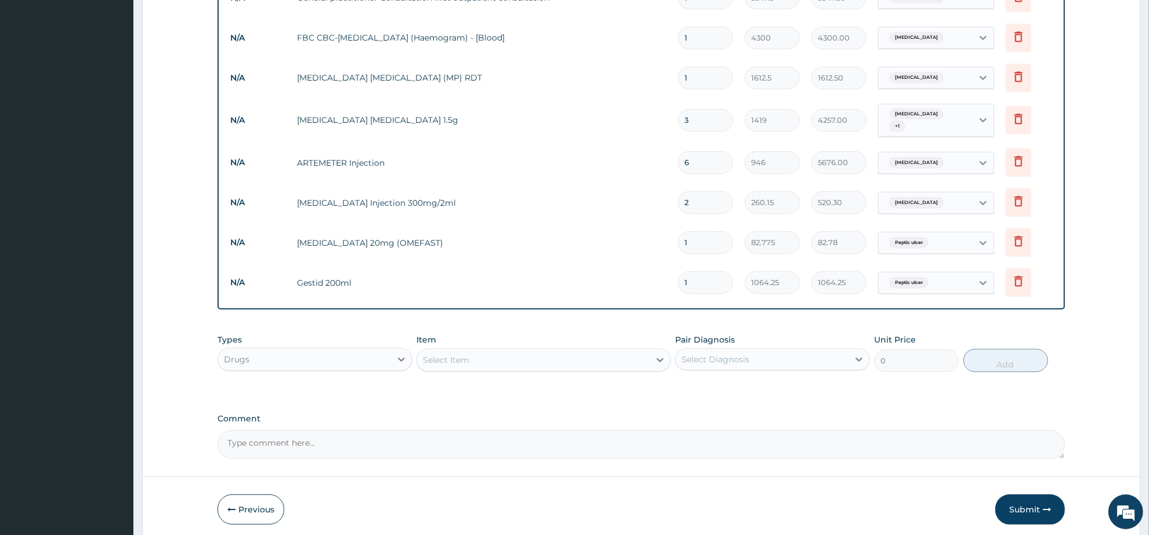
click at [462, 361] on div "Select Item" at bounding box center [533, 360] width 232 height 19
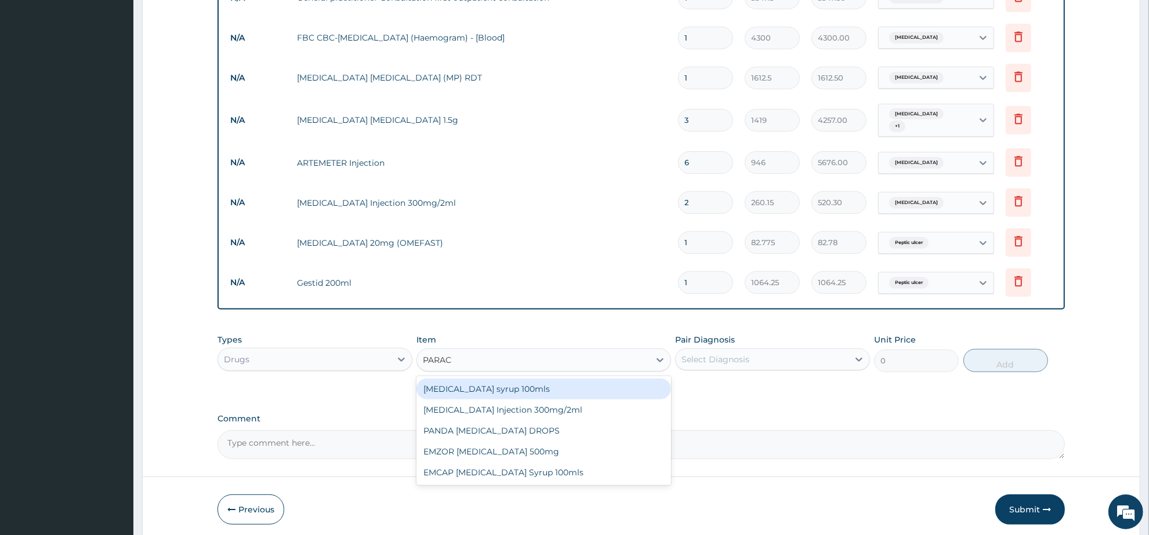
type input "PARACE"
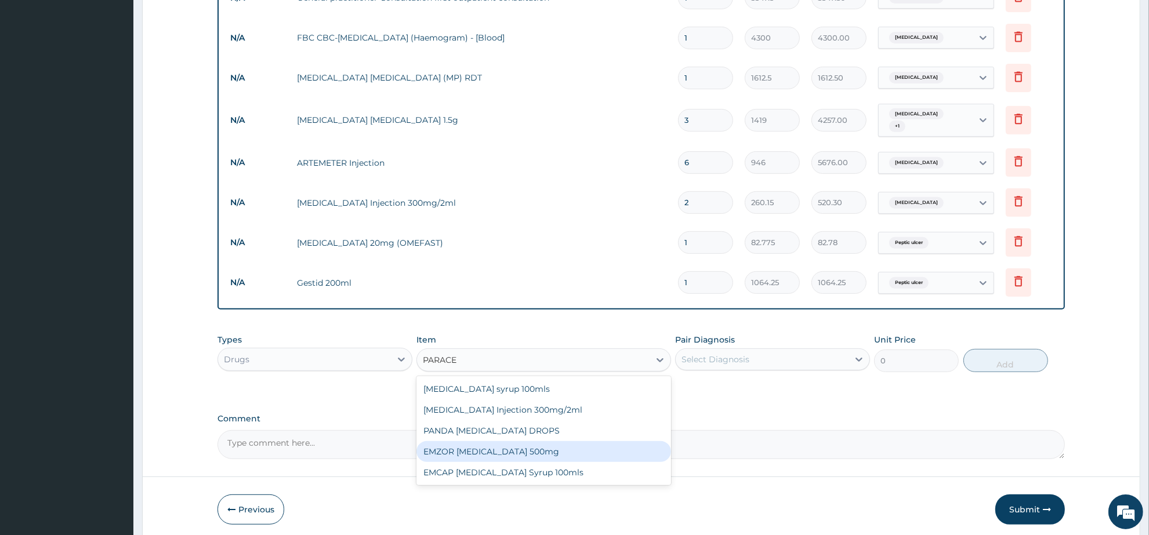
click at [518, 448] on div "EMZOR [MEDICAL_DATA] 500mg" at bounding box center [544, 451] width 254 height 21
type input "23.65"
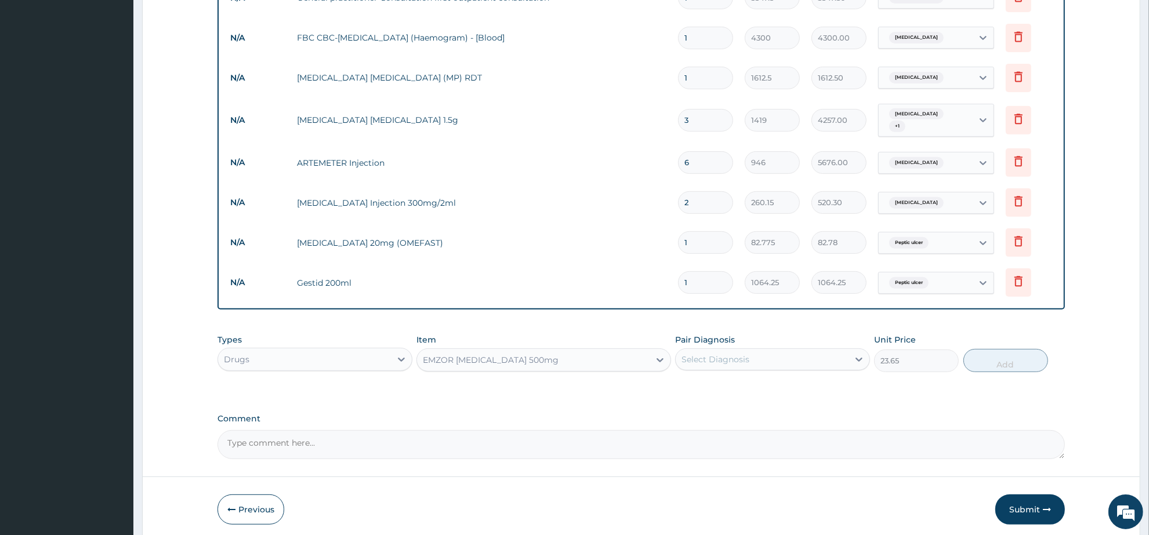
click at [723, 357] on div "Select Diagnosis" at bounding box center [716, 360] width 68 height 12
click at [729, 390] on div "[MEDICAL_DATA]" at bounding box center [772, 390] width 195 height 24
checkbox input "true"
click at [993, 363] on button "Add" at bounding box center [1006, 360] width 85 height 23
type input "0"
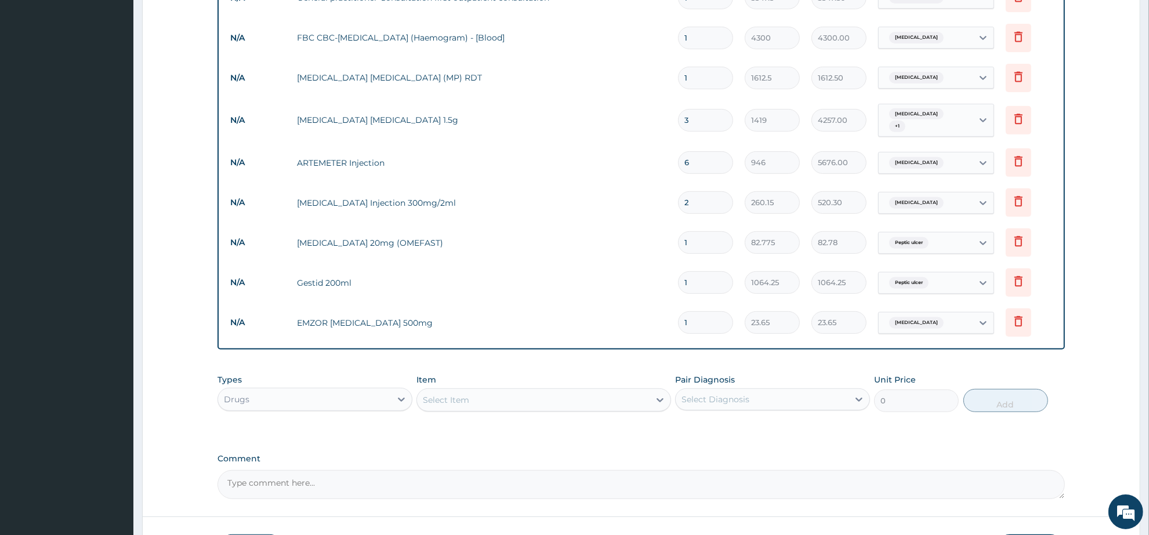
type input "18"
type input "425.70"
type input "18"
click at [441, 396] on div "Select Item" at bounding box center [446, 400] width 46 height 12
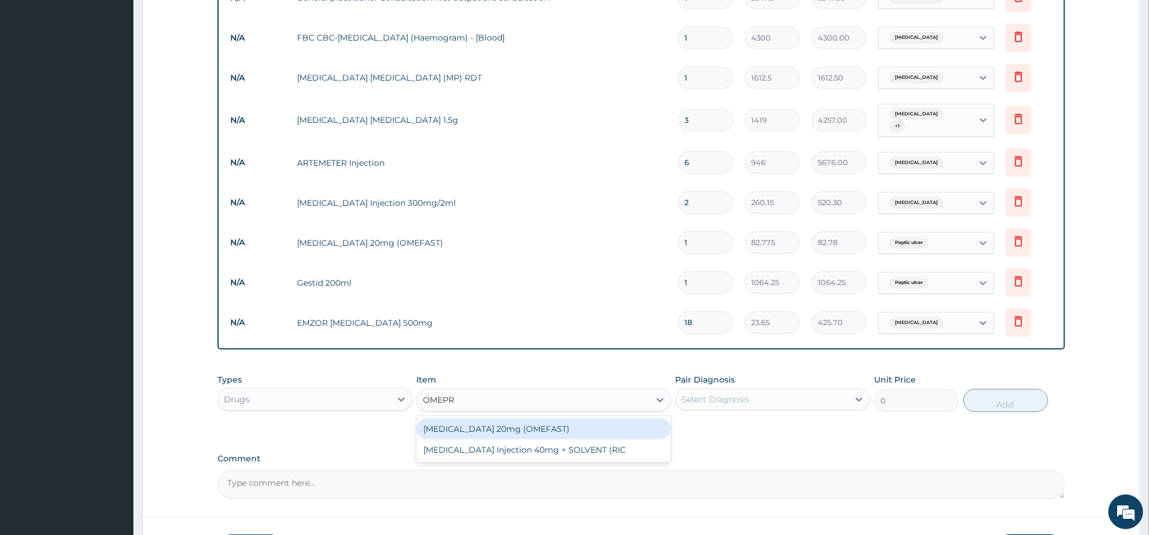
type input "OMEPR"
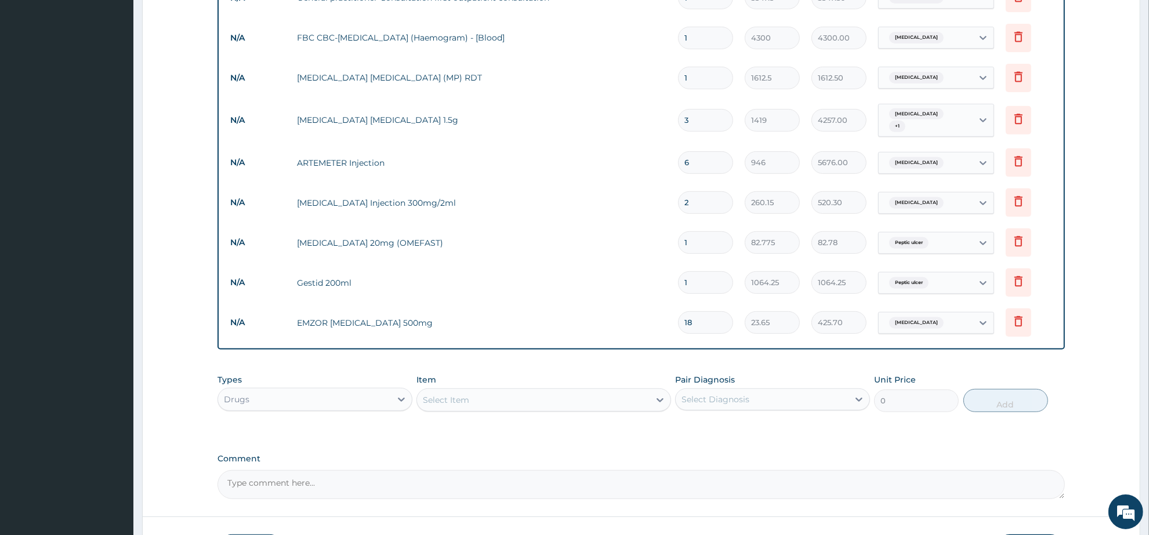
click at [719, 247] on input "1" at bounding box center [705, 242] width 55 height 23
type input "14"
type input "1158.85"
type input "14"
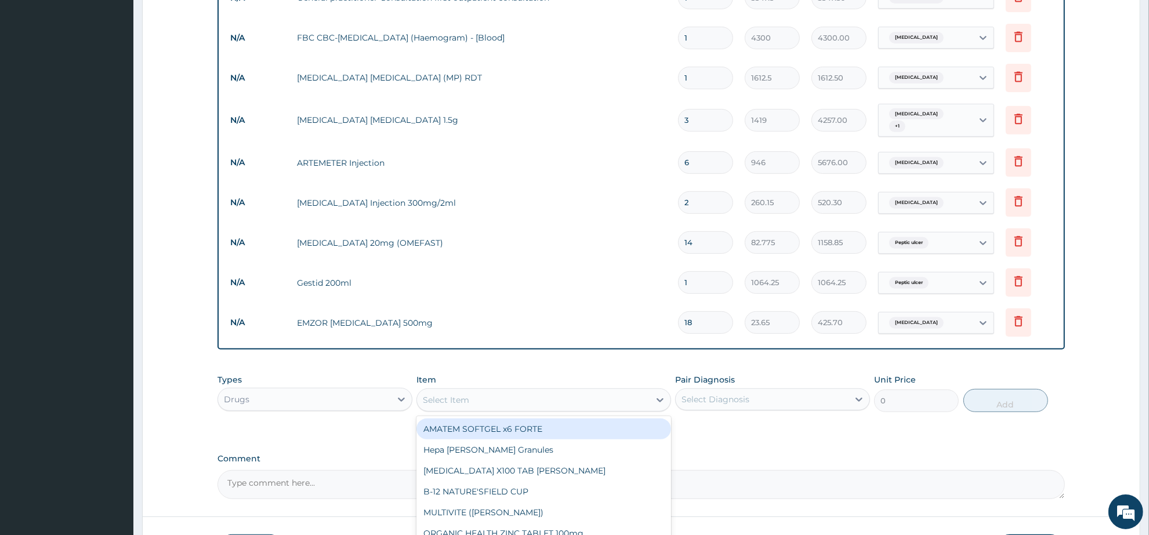
click at [509, 399] on div "Select Item" at bounding box center [533, 400] width 232 height 19
type input "COUGH"
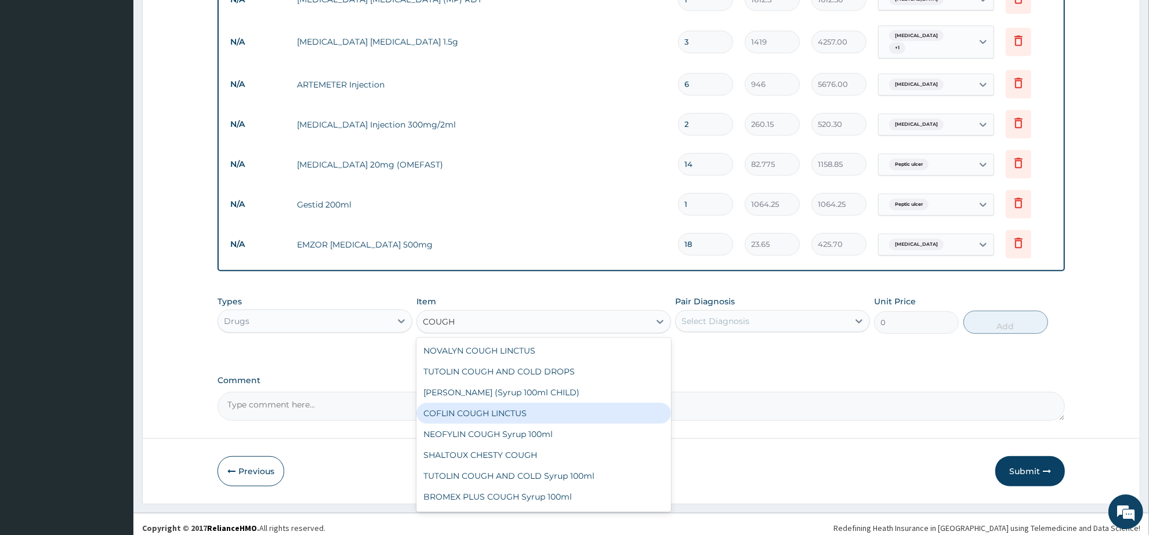
scroll to position [554, 0]
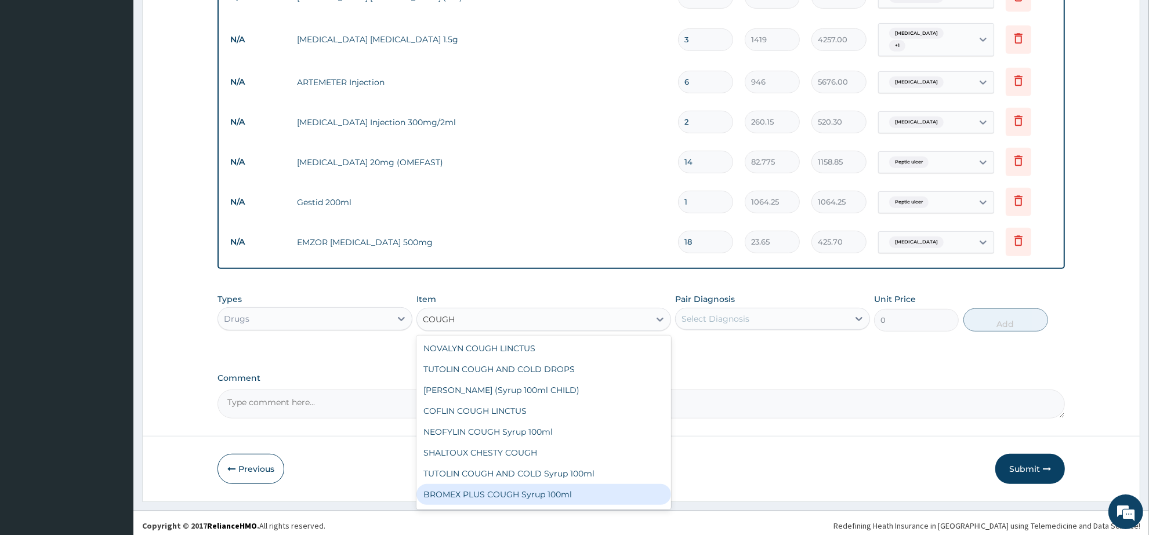
click at [550, 489] on div "BROMEX PLUS COUGH Syrup 100ml" at bounding box center [544, 494] width 254 height 21
type input "1773.75"
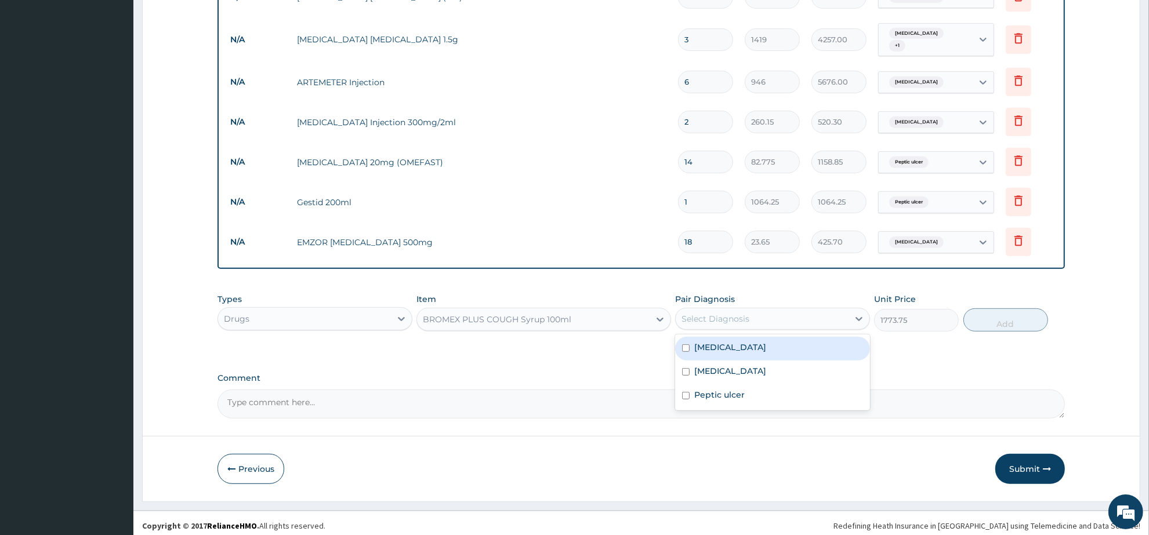
click at [773, 311] on div "Select Diagnosis" at bounding box center [762, 319] width 173 height 19
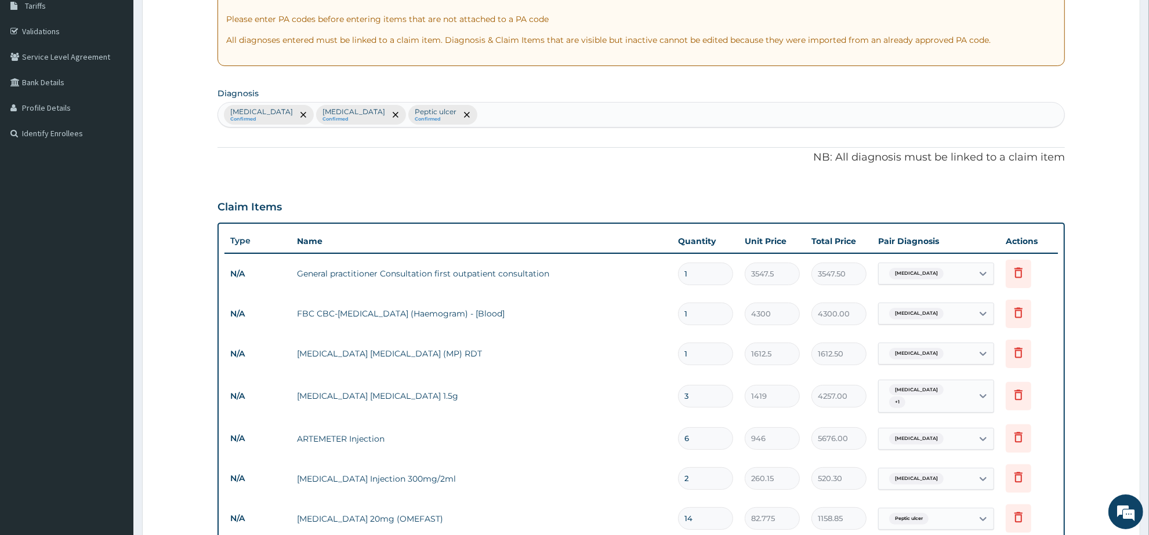
scroll to position [191, 0]
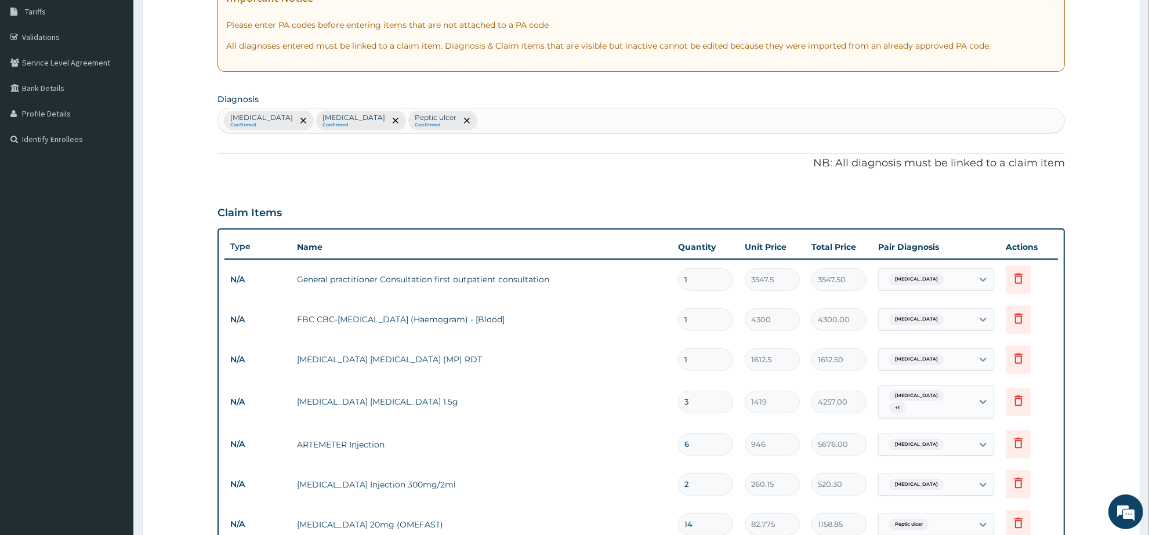
click at [465, 122] on div "Malaria Confirmed Sepsis Confirmed Peptic ulcer Confirmed" at bounding box center [641, 120] width 846 height 24
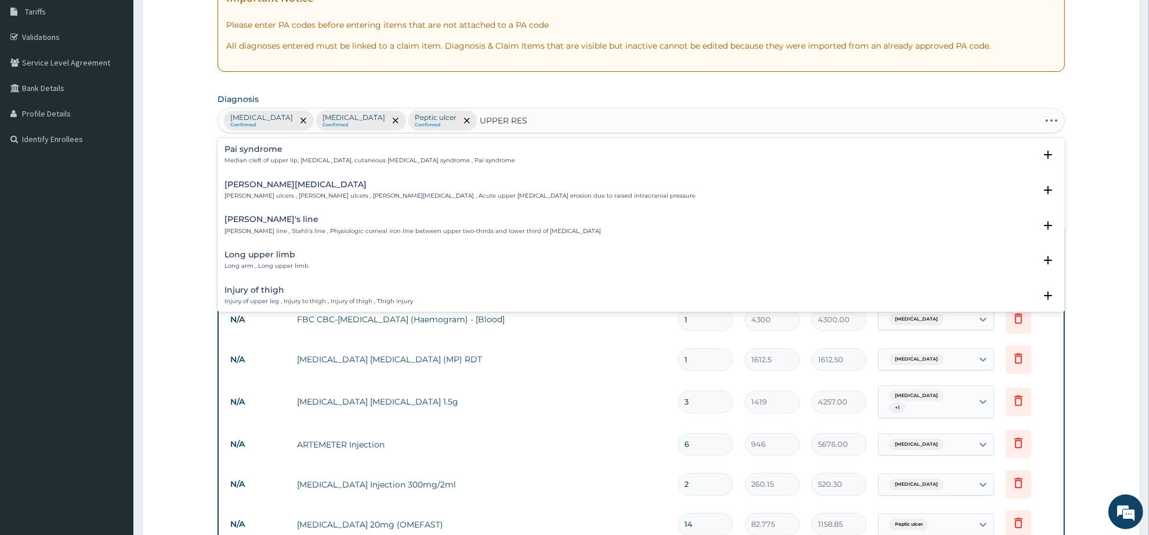
type input "UPPER RESP"
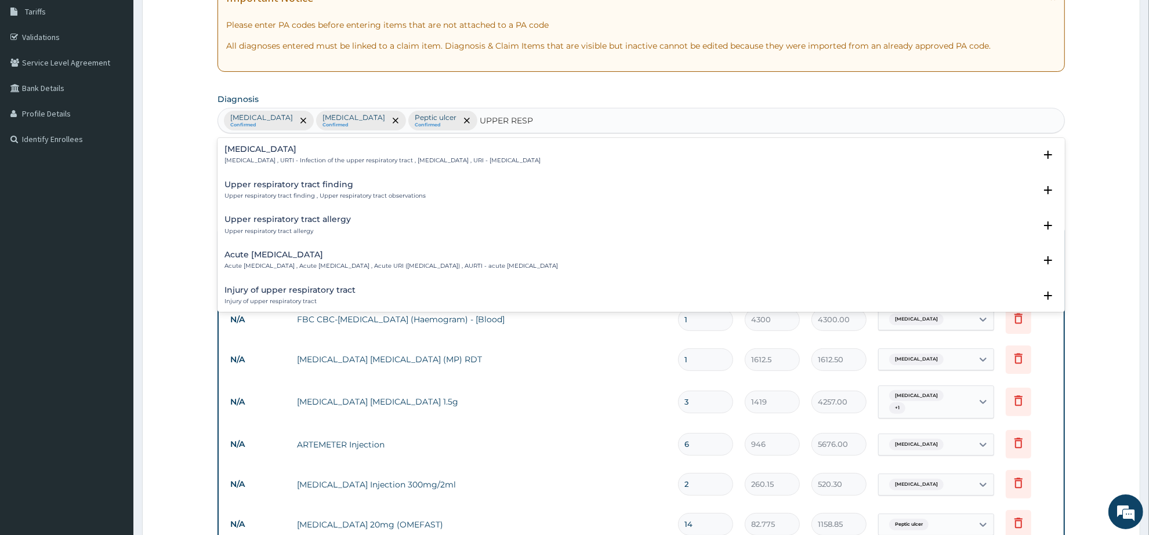
click at [299, 149] on h4 "Upper respiratory infection" at bounding box center [383, 149] width 316 height 9
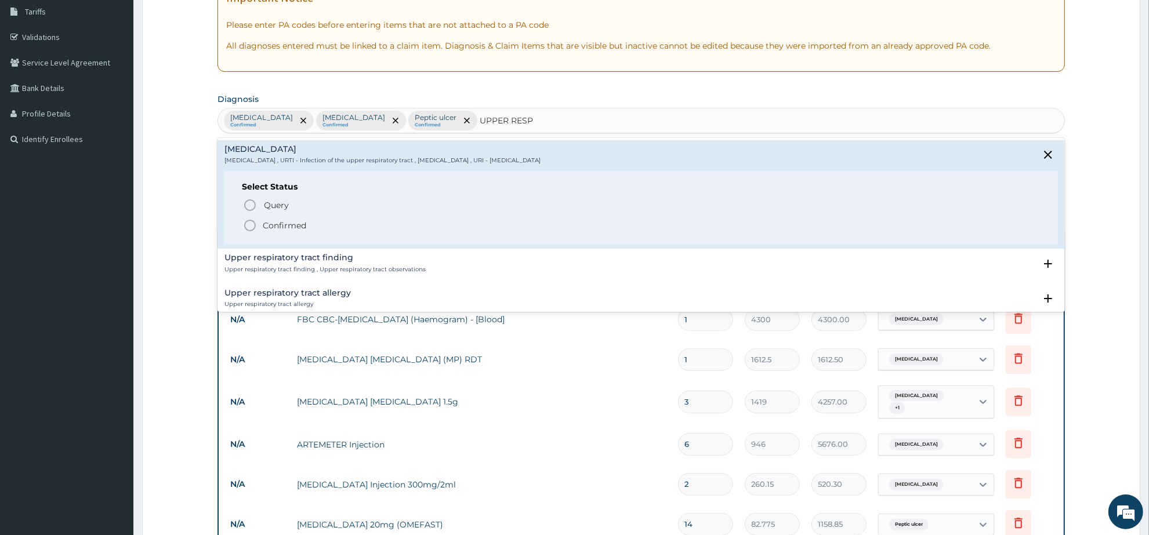
click at [252, 228] on icon "status option filled" at bounding box center [250, 226] width 14 height 14
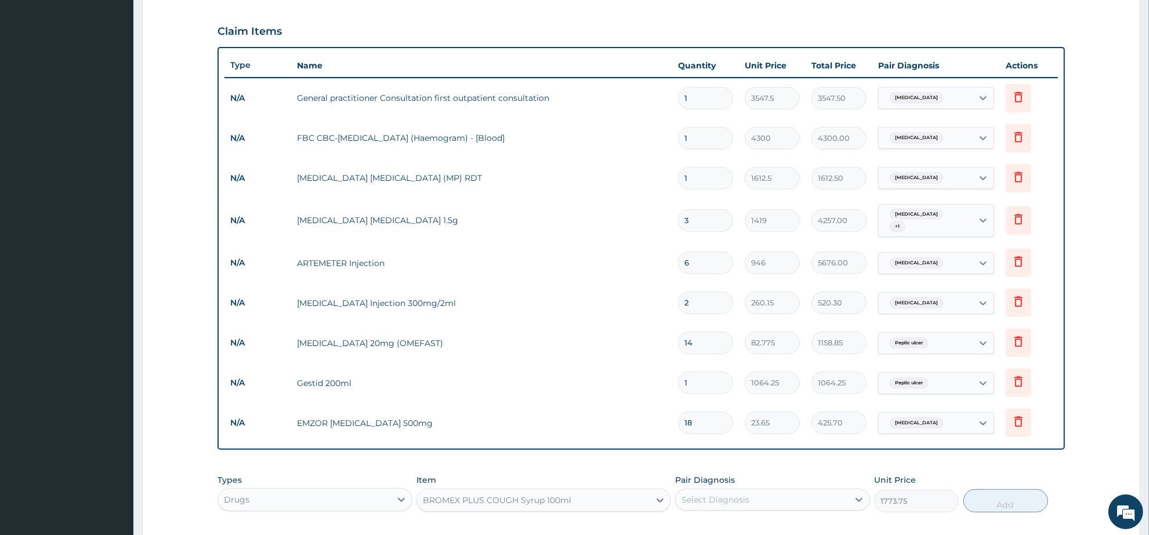
scroll to position [481, 0]
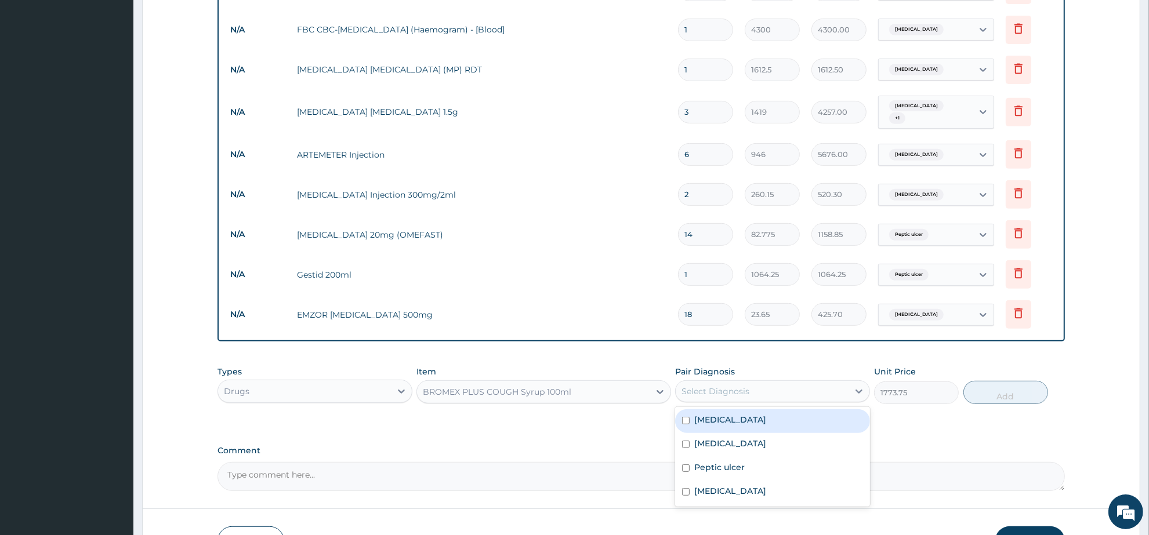
click at [764, 384] on div "Select Diagnosis" at bounding box center [762, 391] width 173 height 19
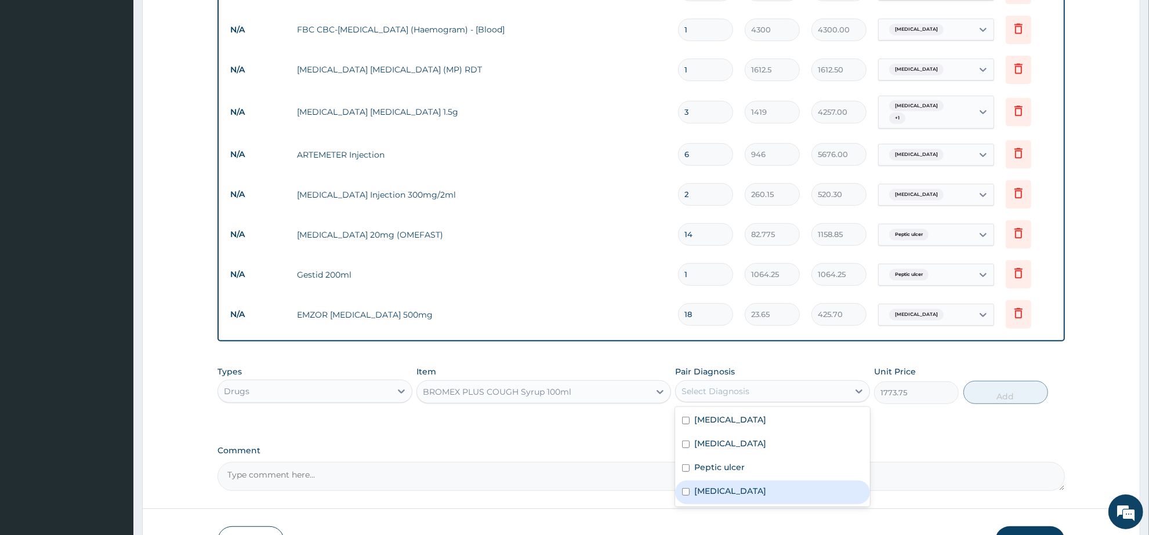
click at [763, 486] on label "Upper respiratory infection" at bounding box center [730, 492] width 72 height 12
checkbox input "true"
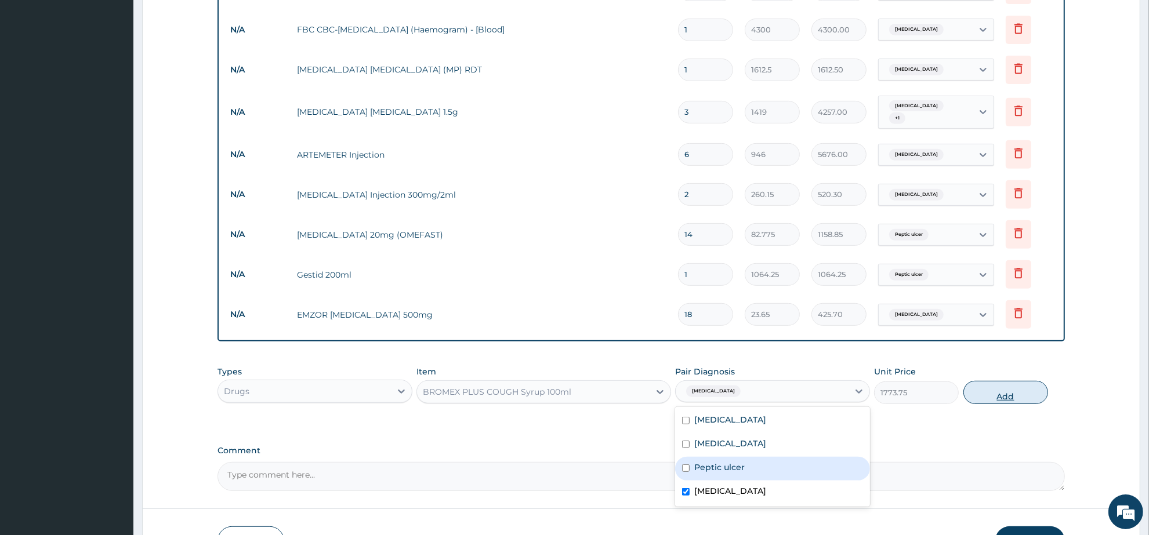
click at [1015, 389] on button "Add" at bounding box center [1006, 392] width 85 height 23
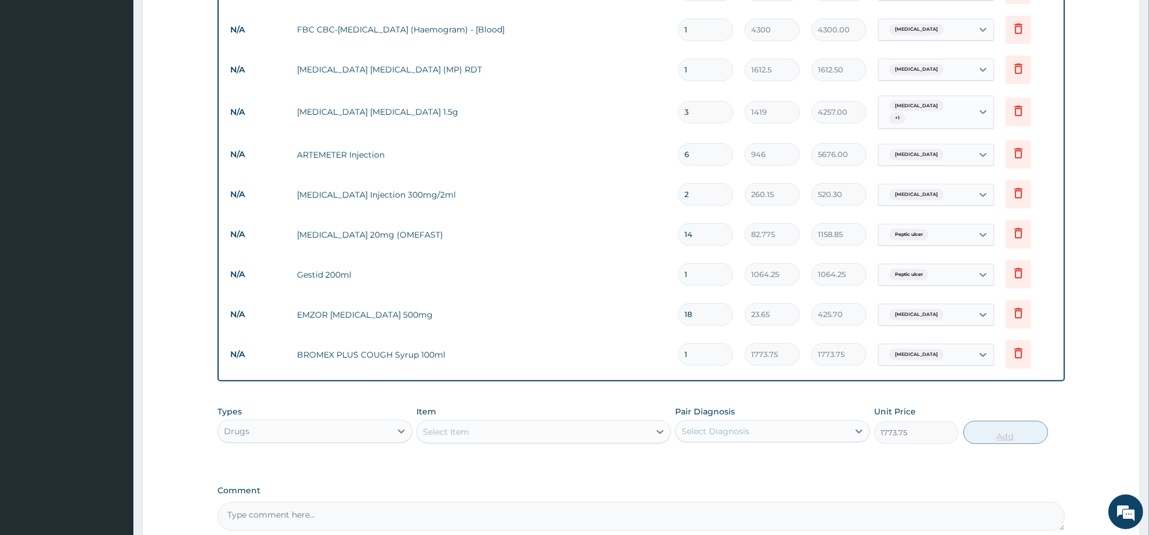
type input "0"
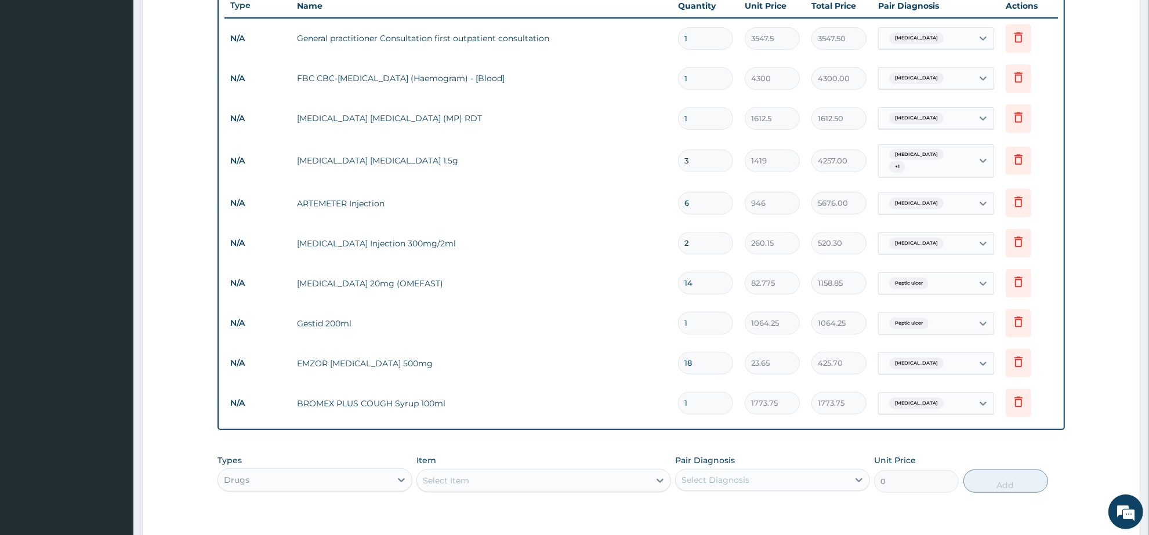
scroll to position [593, 0]
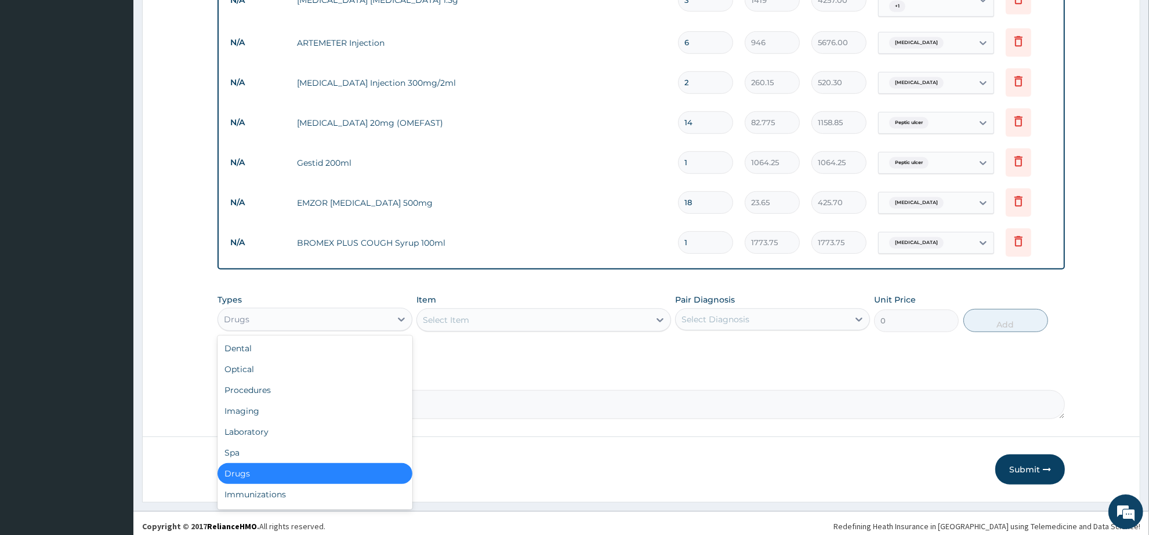
click at [325, 317] on div "Drugs" at bounding box center [304, 319] width 173 height 19
click at [307, 385] on div "Procedures" at bounding box center [315, 390] width 195 height 21
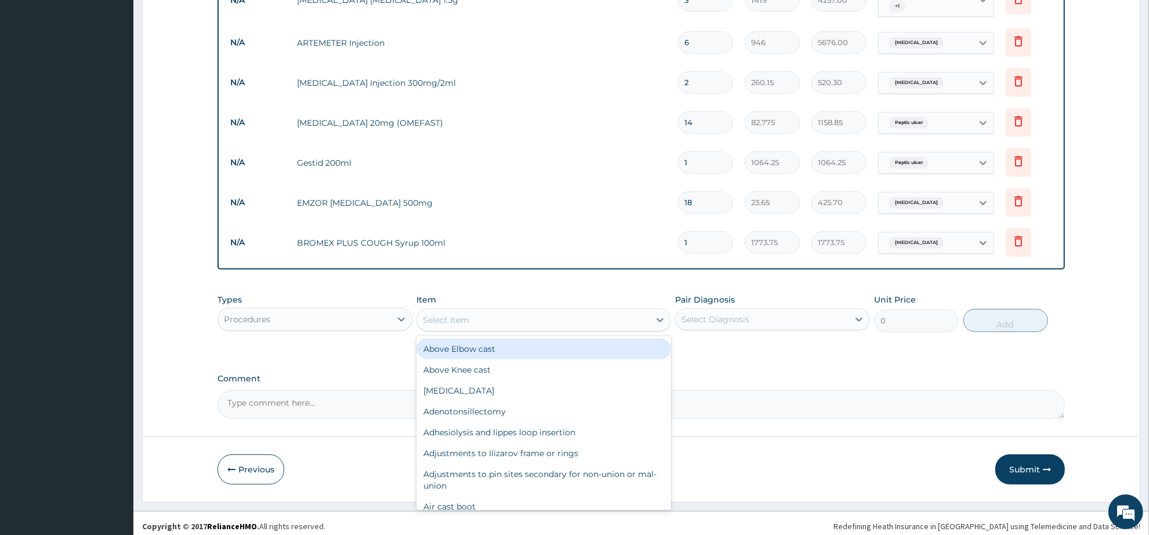
click at [448, 317] on div "Select Item" at bounding box center [446, 320] width 46 height 12
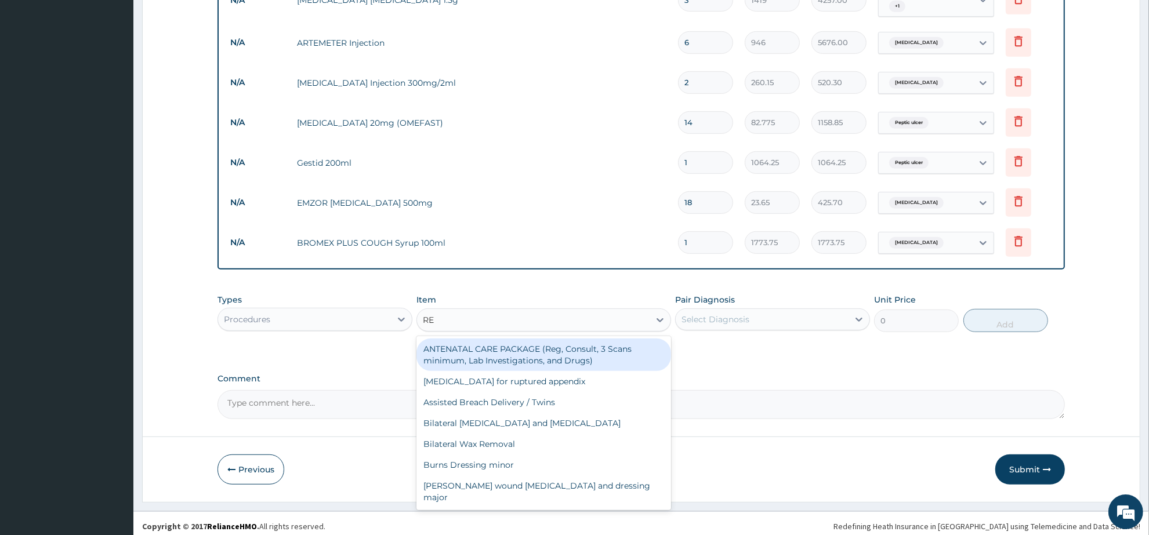
type input "REG"
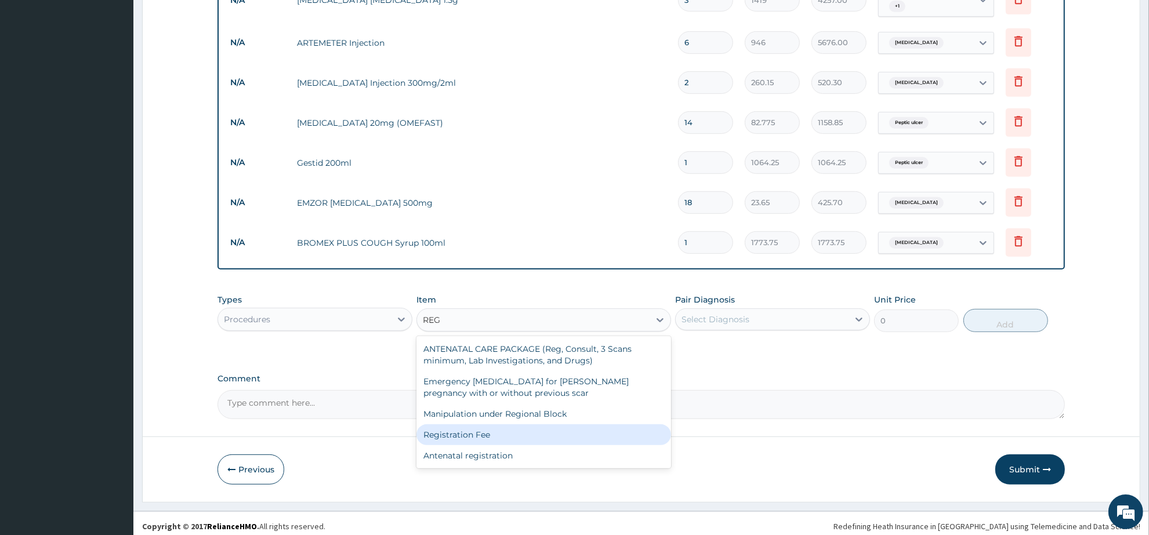
click at [498, 433] on div "Registration Fee" at bounding box center [544, 435] width 254 height 21
type input "2150"
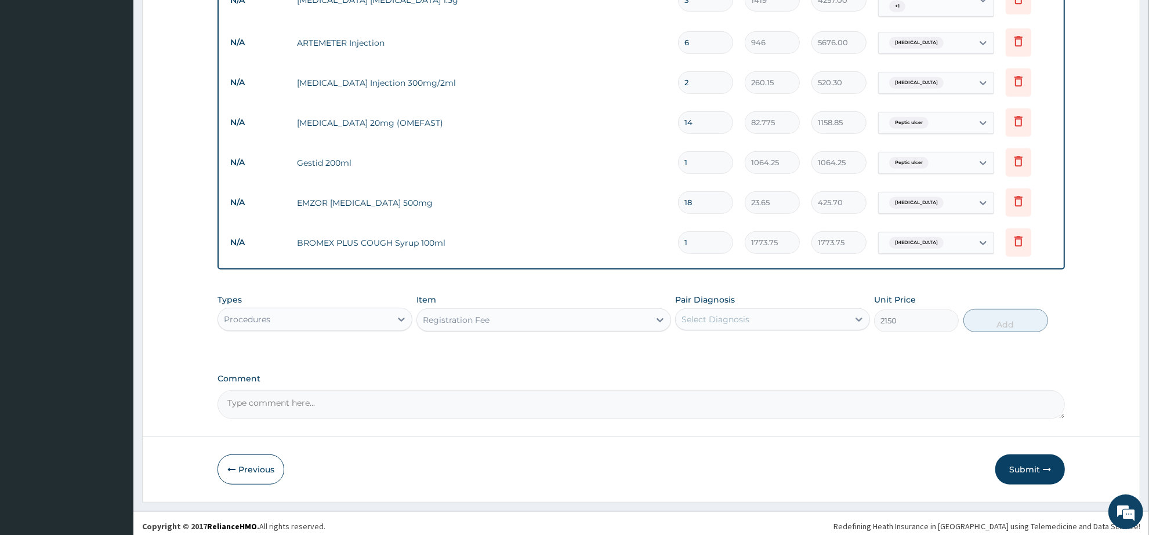
click at [786, 316] on div "Select Diagnosis" at bounding box center [762, 319] width 173 height 19
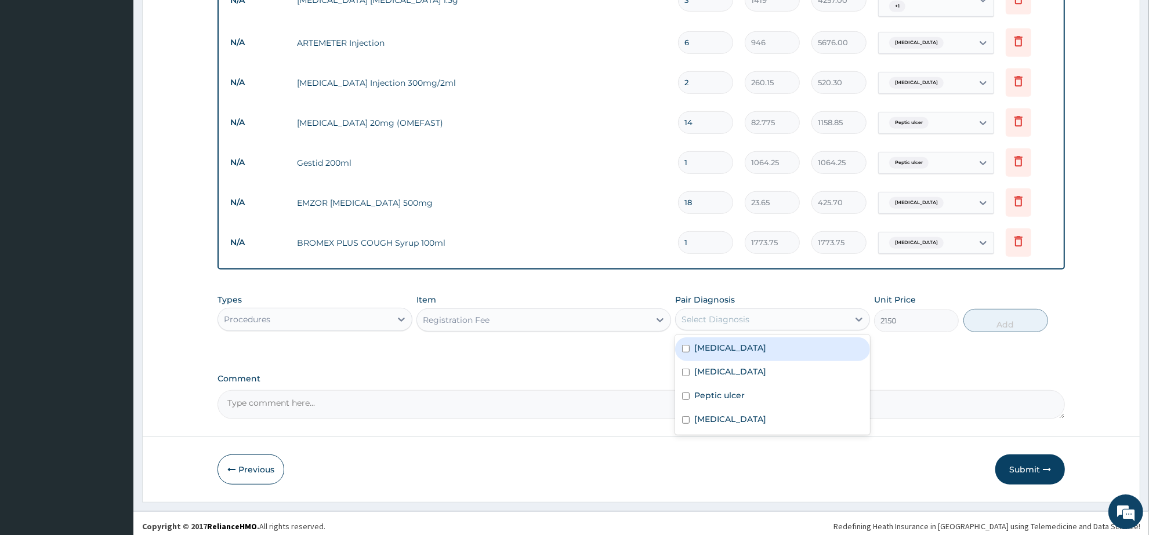
click at [778, 354] on div "[MEDICAL_DATA]" at bounding box center [772, 350] width 195 height 24
checkbox input "true"
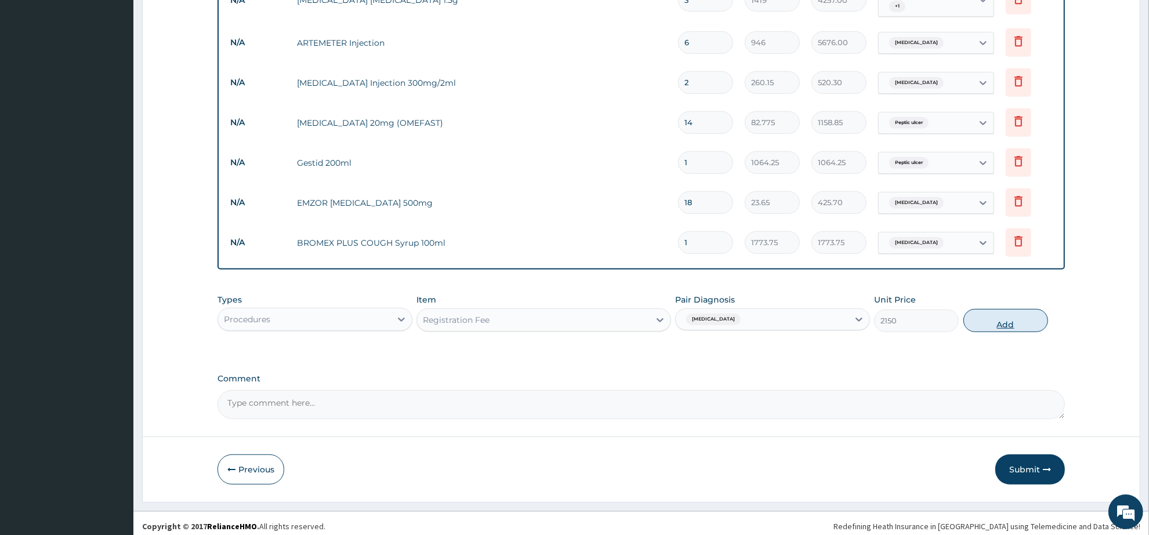
click at [991, 315] on button "Add" at bounding box center [1006, 320] width 85 height 23
type input "0"
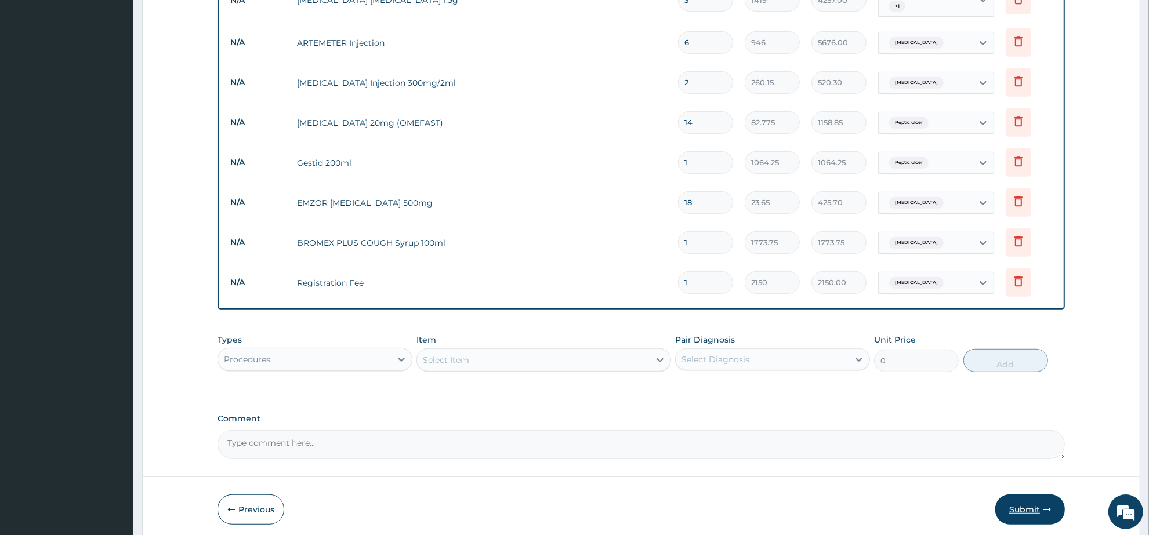
click at [1021, 512] on button "Submit" at bounding box center [1030, 510] width 70 height 30
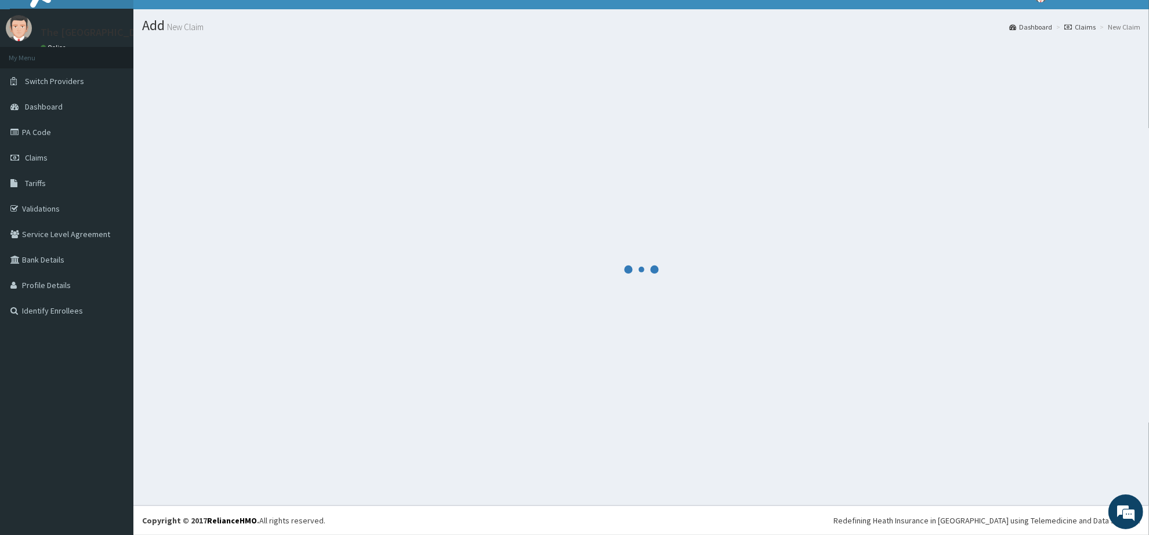
scroll to position [19, 0]
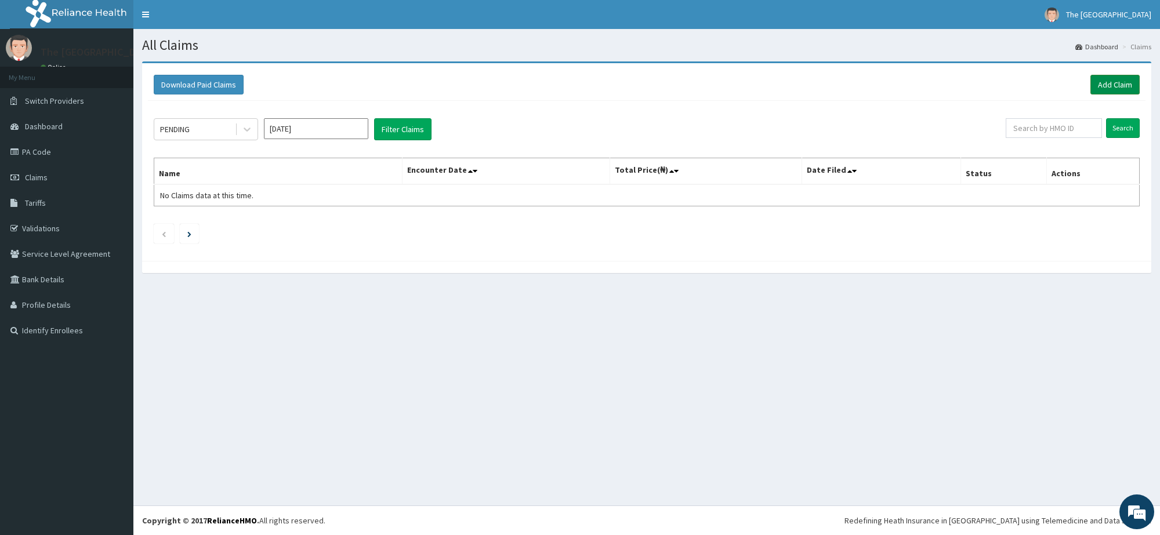
click at [1124, 82] on link "Add Claim" at bounding box center [1115, 85] width 49 height 20
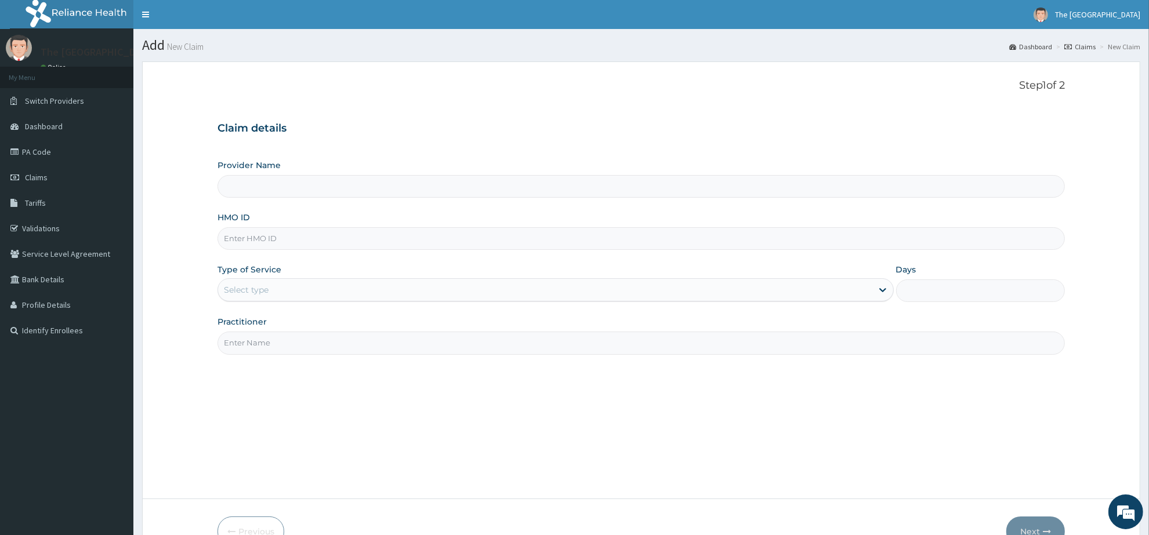
paste input "ZTL/10095/A"
type input "ZTL/10095/A"
click at [283, 296] on div "Select type" at bounding box center [545, 290] width 654 height 19
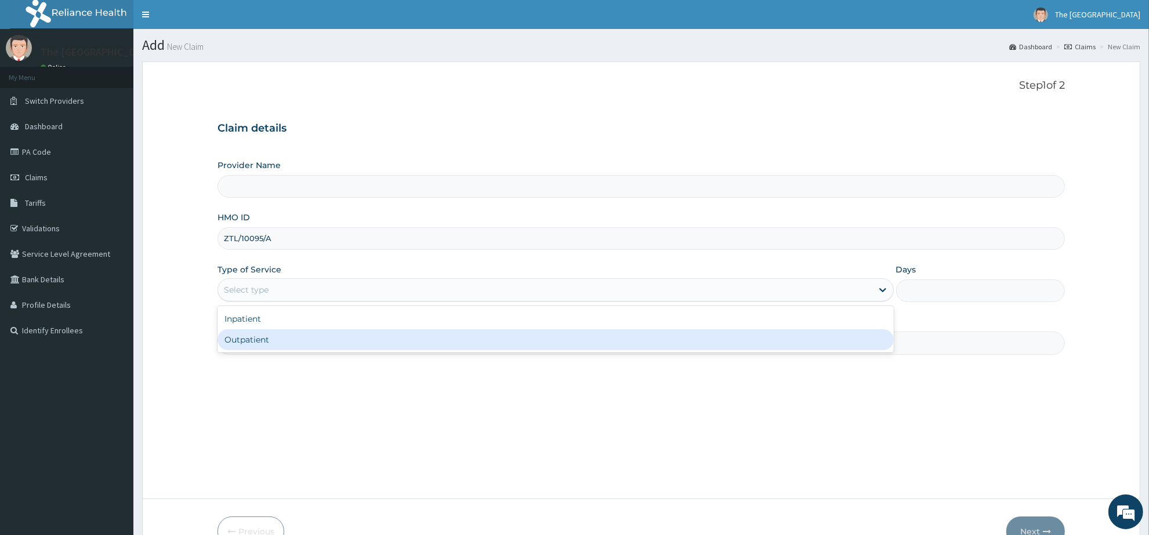
click at [283, 338] on div "Outpatient" at bounding box center [556, 340] width 676 height 21
type input "1"
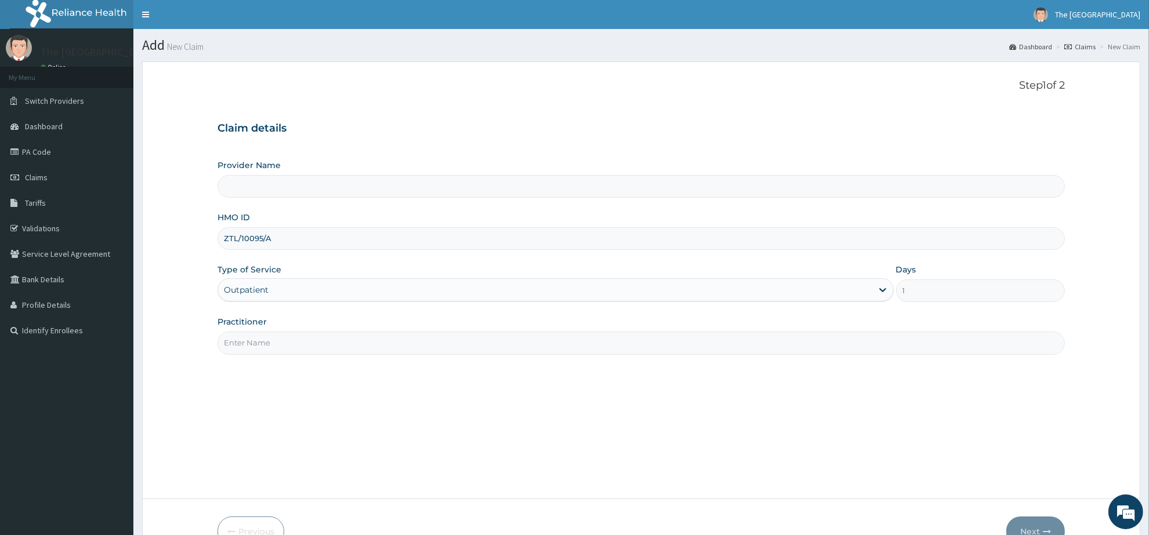
click at [283, 338] on input "Practitioner" at bounding box center [642, 343] width 848 height 23
type input "[PERSON_NAME]"
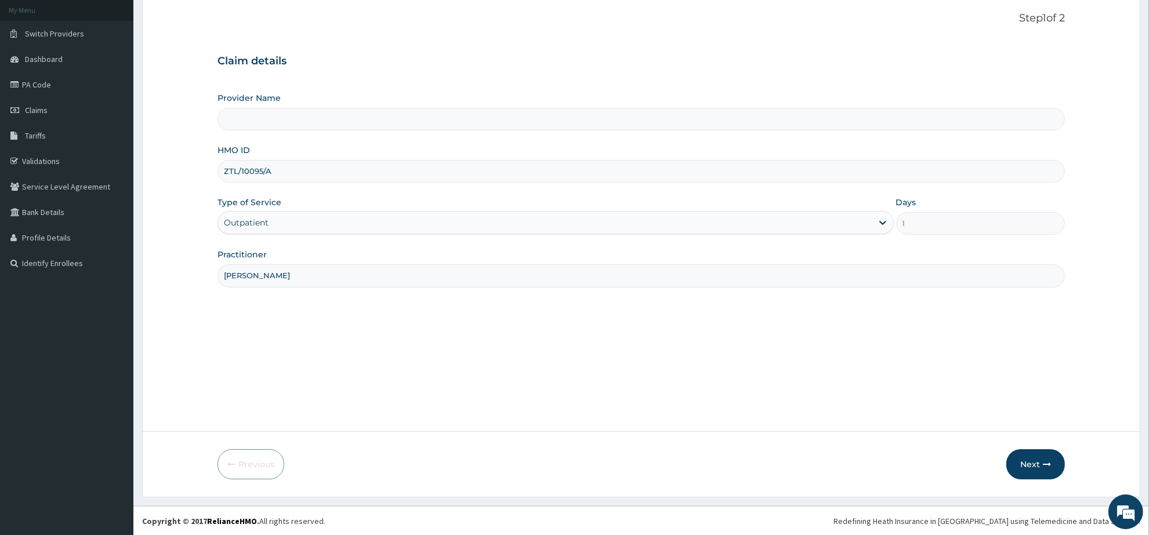
scroll to position [68, 0]
type input "The [GEOGRAPHIC_DATA]"
click at [1028, 462] on button "Next" at bounding box center [1036, 464] width 59 height 30
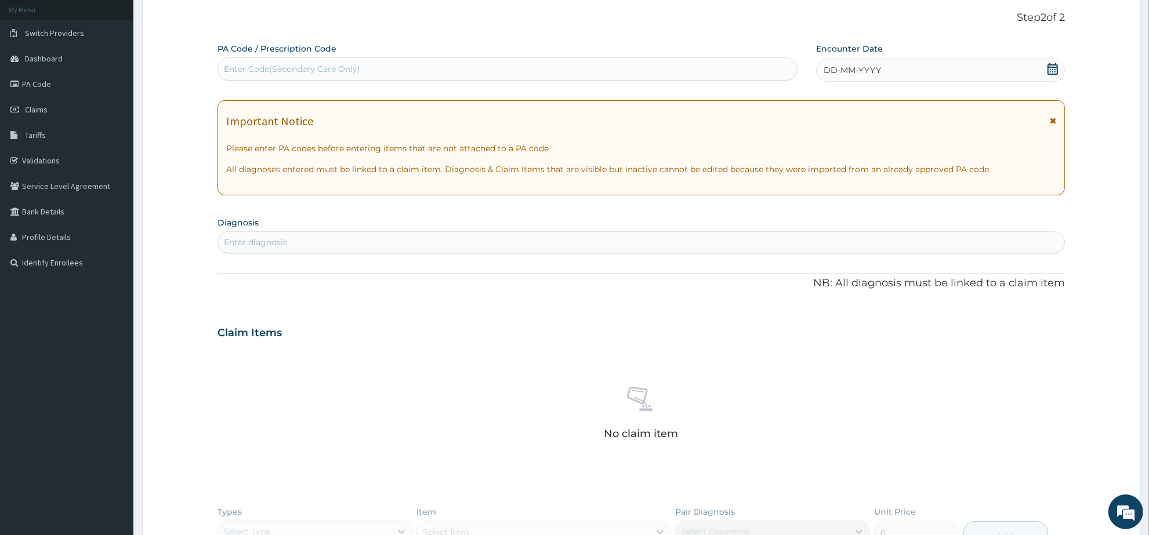
click at [1056, 68] on icon at bounding box center [1053, 69] width 12 height 12
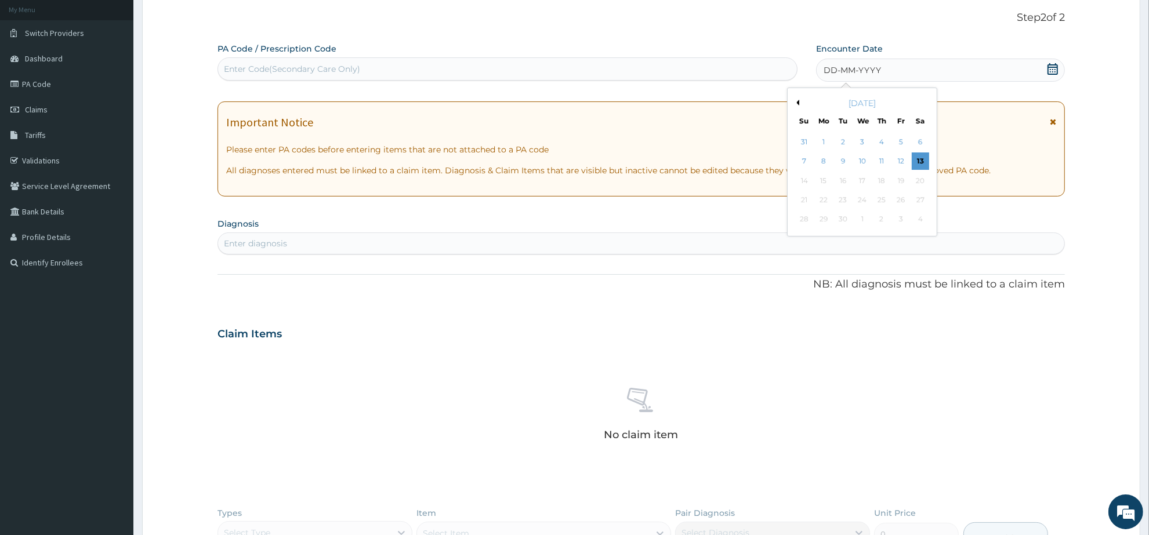
click at [799, 102] on button "Previous Month" at bounding box center [797, 103] width 6 height 6
click at [823, 220] on div "25" at bounding box center [823, 219] width 17 height 17
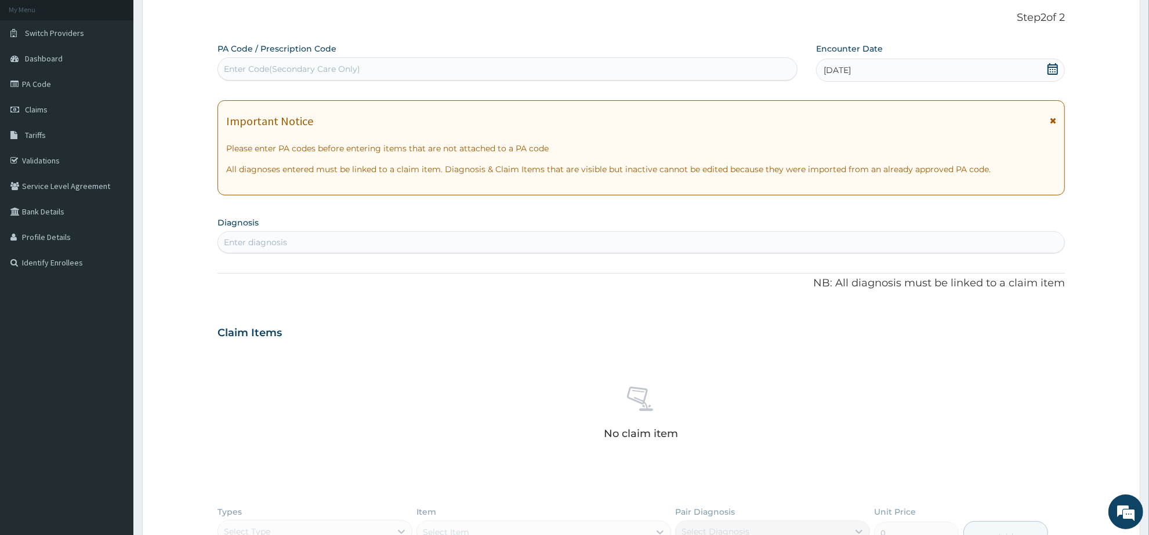
click at [283, 241] on div "Enter diagnosis" at bounding box center [255, 243] width 63 height 12
type input "MALARIA"
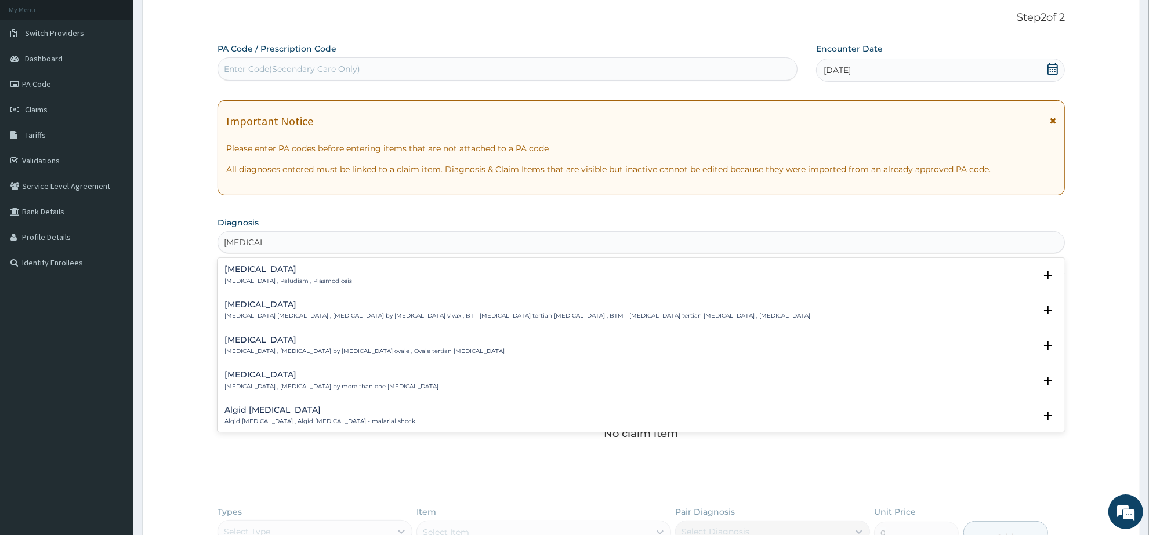
click at [247, 278] on p "Malaria , Paludism , Plasmodiosis" at bounding box center [289, 281] width 128 height 8
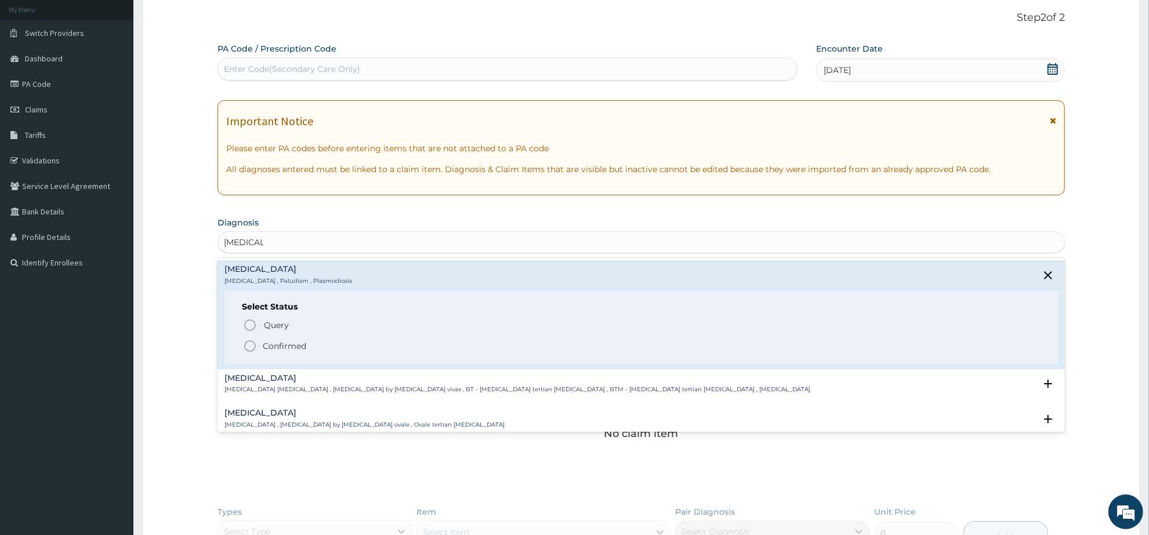
click at [251, 346] on icon "status option filled" at bounding box center [250, 346] width 14 height 14
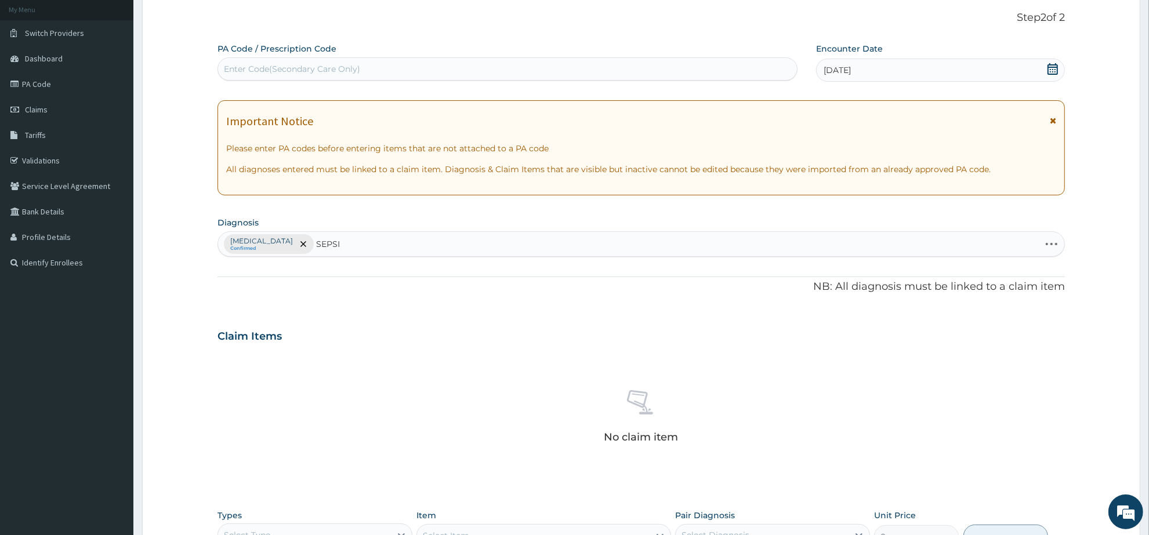
type input "SEPSIS"
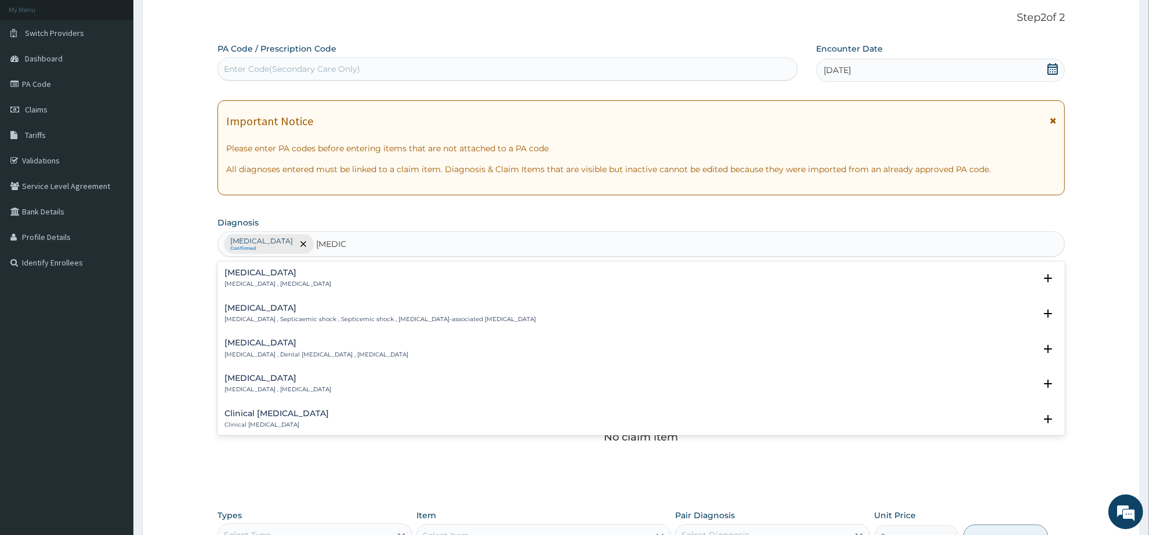
click at [236, 271] on h4 "Sepsis" at bounding box center [278, 273] width 107 height 9
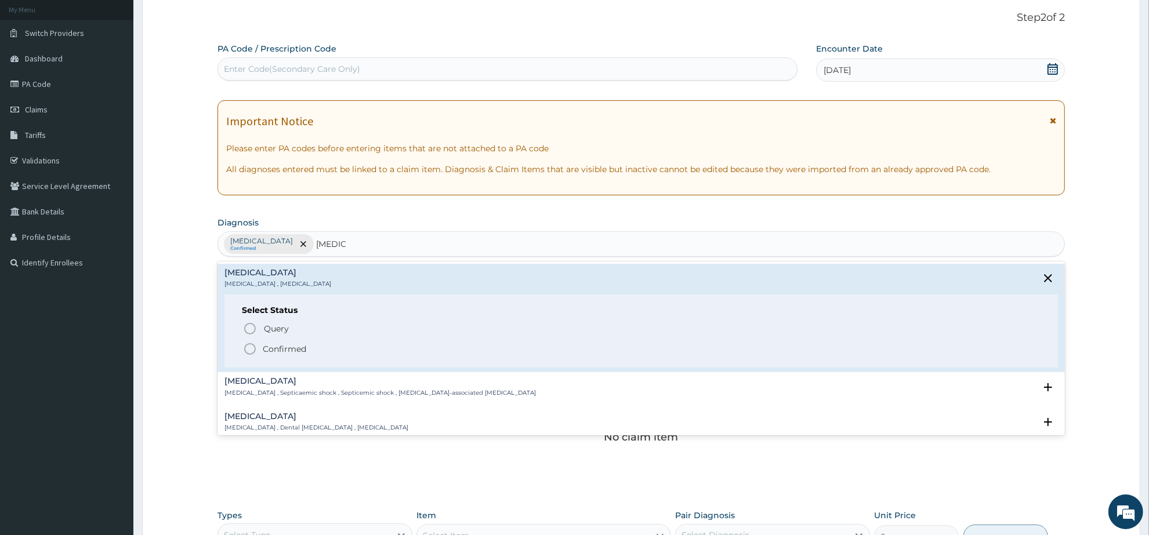
click at [250, 357] on div "Select Status Query Query covers suspected (?), Keep in view (kiv), Ruled out (…" at bounding box center [642, 332] width 834 height 74
click at [250, 352] on icon "status option filled" at bounding box center [250, 349] width 14 height 14
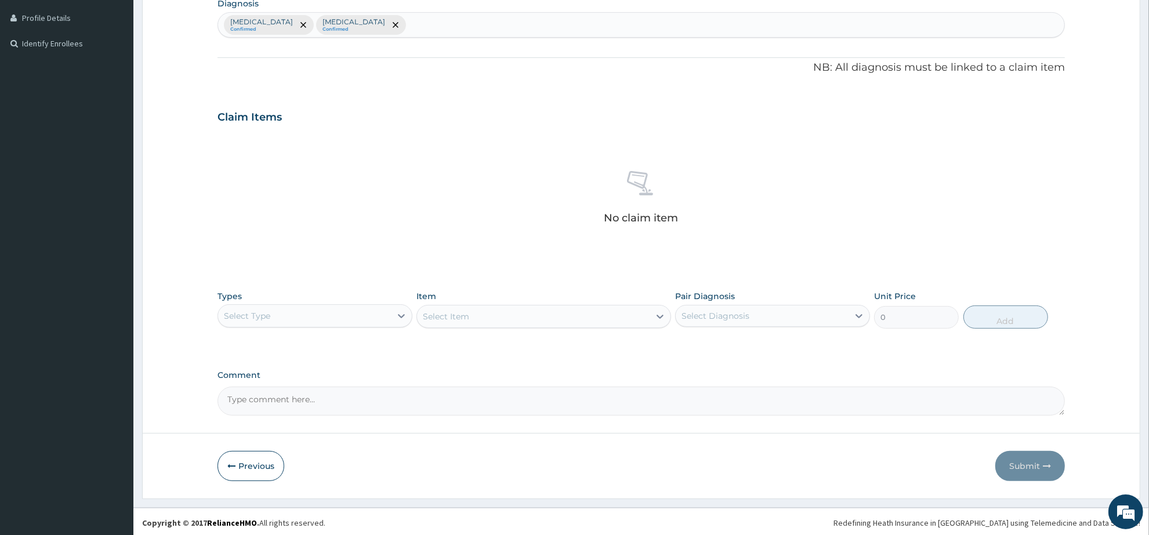
scroll to position [290, 0]
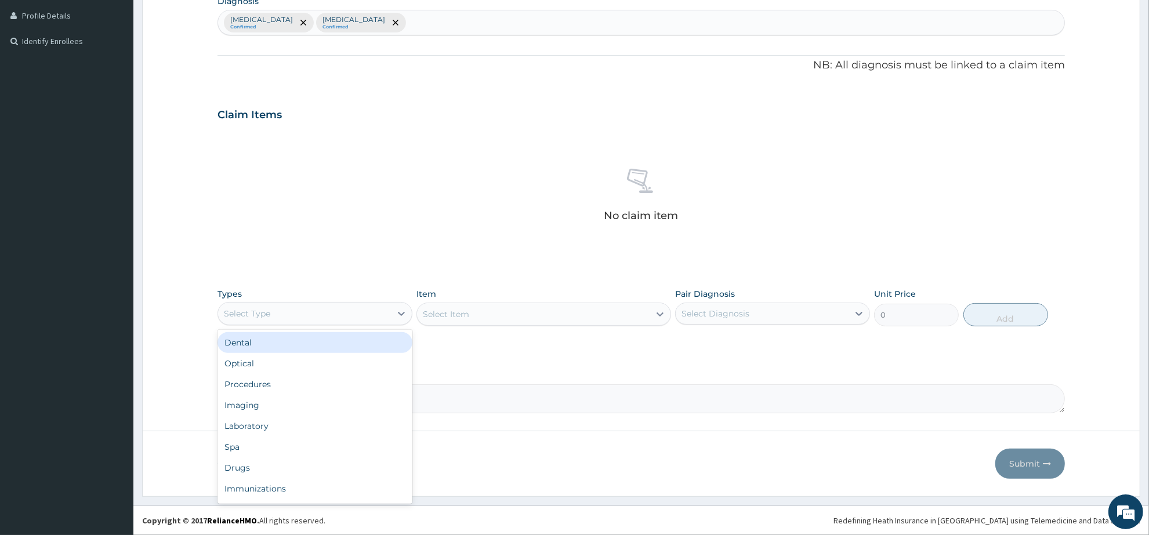
click at [365, 318] on div "Select Type" at bounding box center [304, 314] width 173 height 19
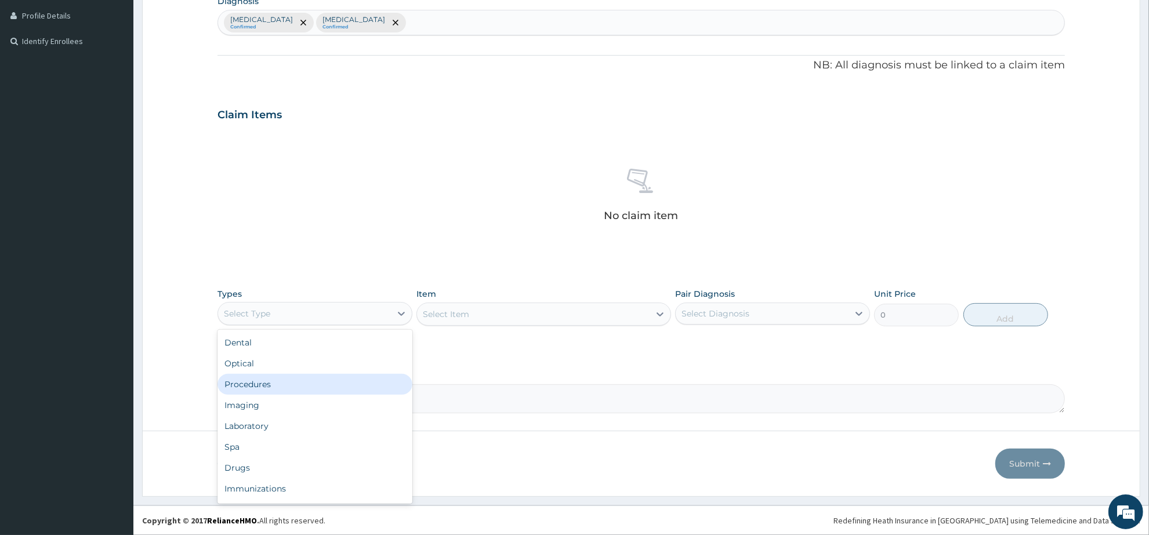
click at [335, 381] on div "Procedures" at bounding box center [315, 384] width 195 height 21
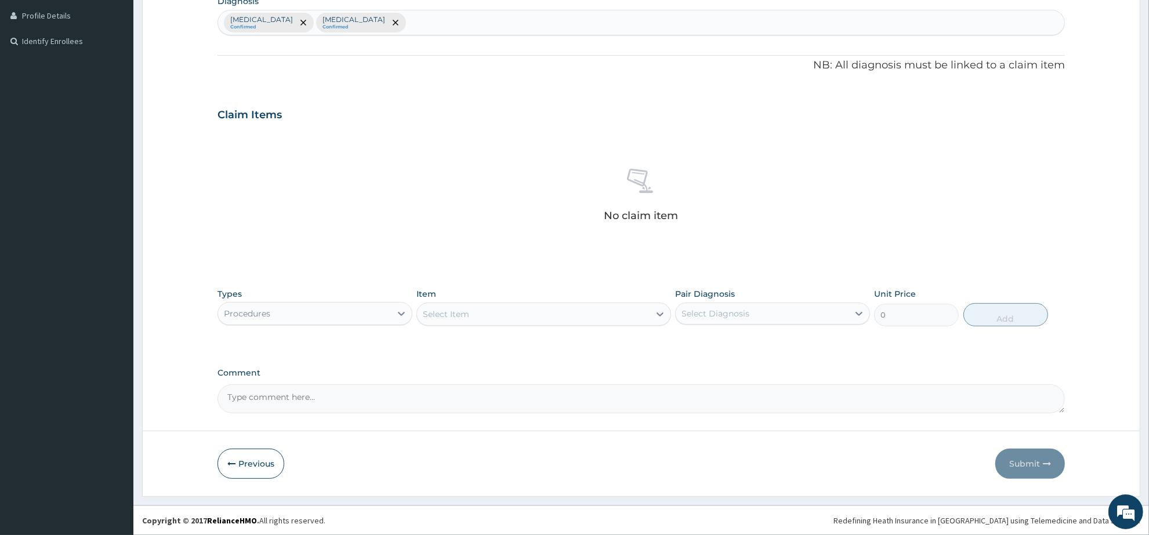
click at [457, 312] on div "Select Item" at bounding box center [446, 315] width 46 height 12
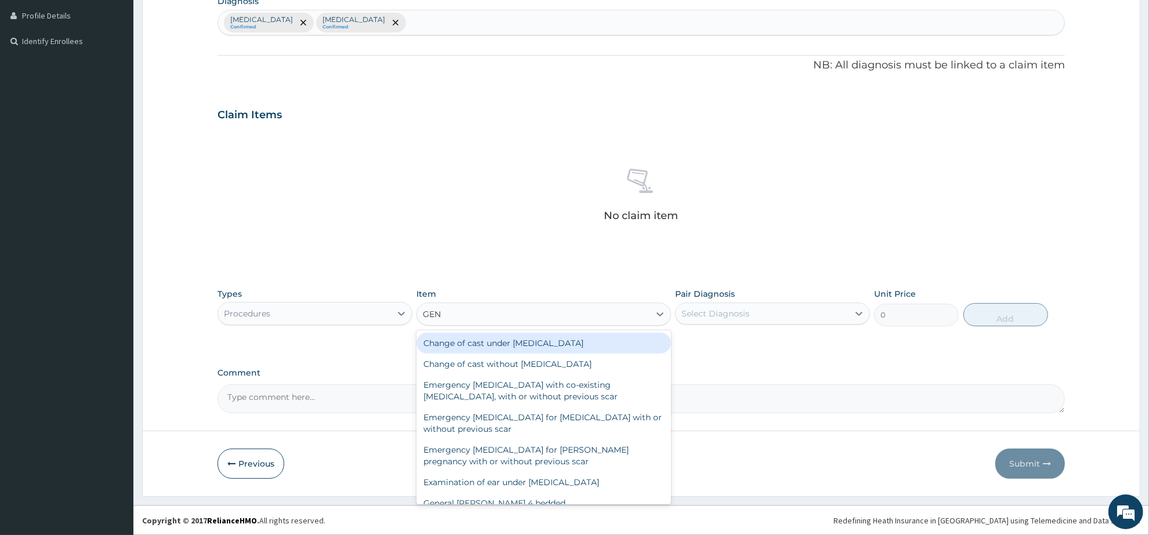
type input "GENE"
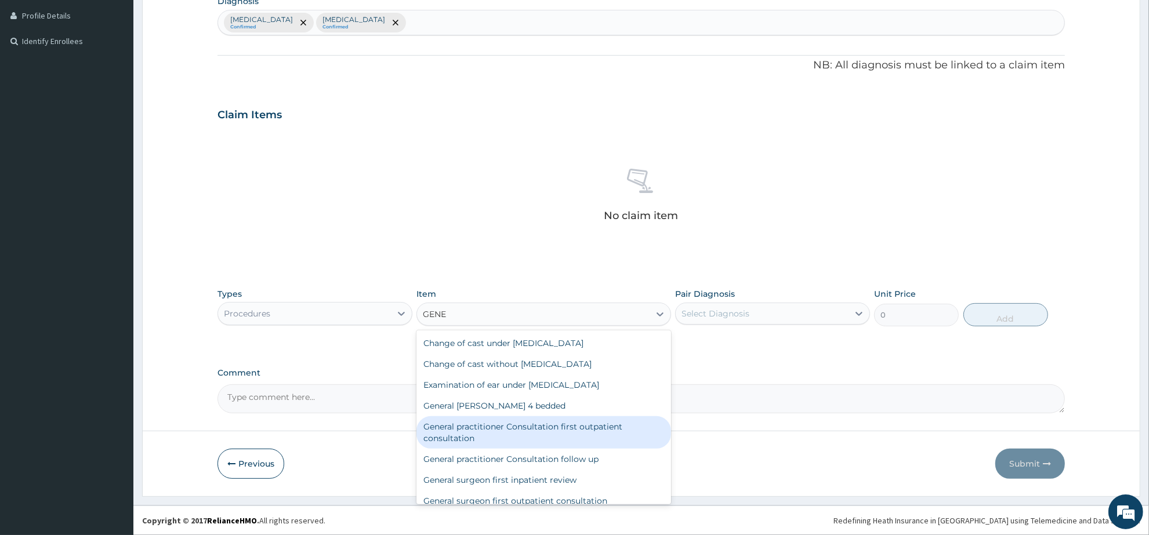
click at [555, 438] on div "General practitioner Consultation first outpatient consultation" at bounding box center [544, 433] width 254 height 32
type input "3547.5"
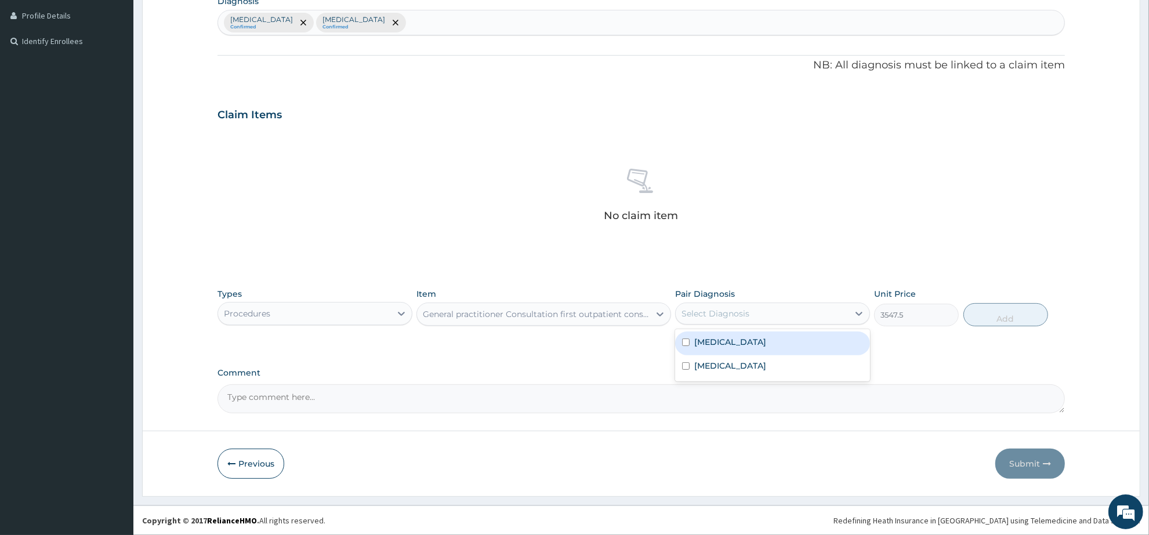
click at [735, 313] on div "Select Diagnosis" at bounding box center [716, 314] width 68 height 12
click at [723, 341] on label "Malaria" at bounding box center [730, 342] width 72 height 12
checkbox input "true"
click at [973, 312] on button "Add" at bounding box center [1006, 314] width 85 height 23
type input "0"
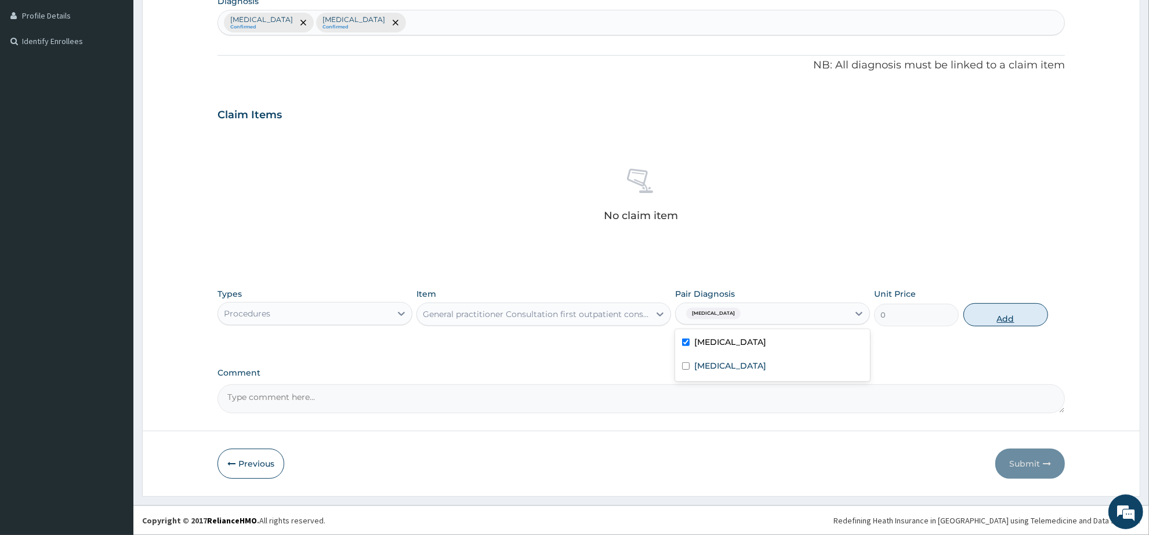
scroll to position [233, 0]
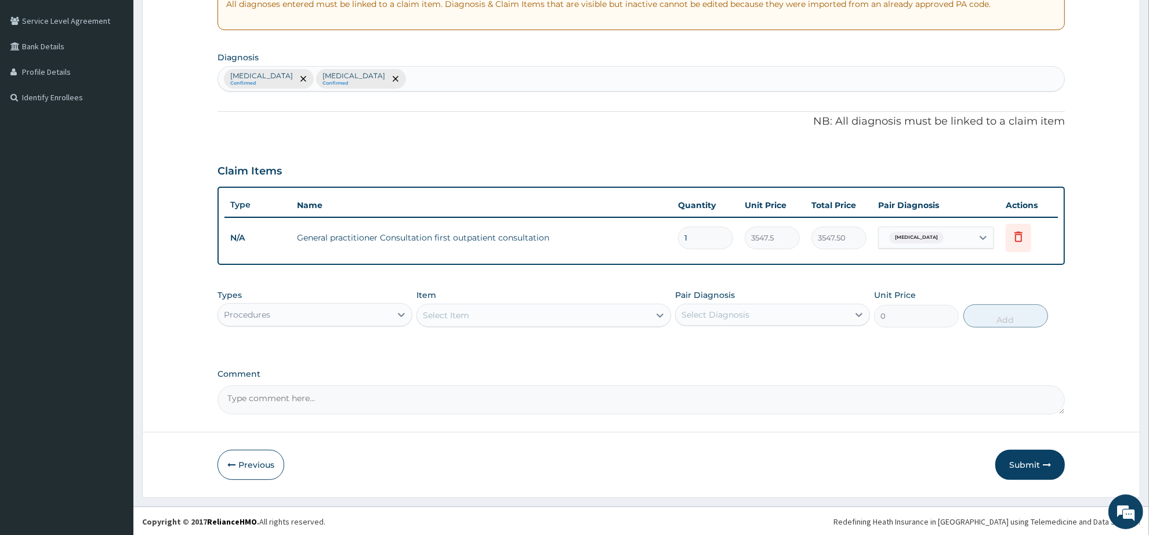
click at [381, 319] on div "Procedures" at bounding box center [304, 315] width 173 height 19
click at [457, 320] on div "Select Item" at bounding box center [533, 315] width 232 height 19
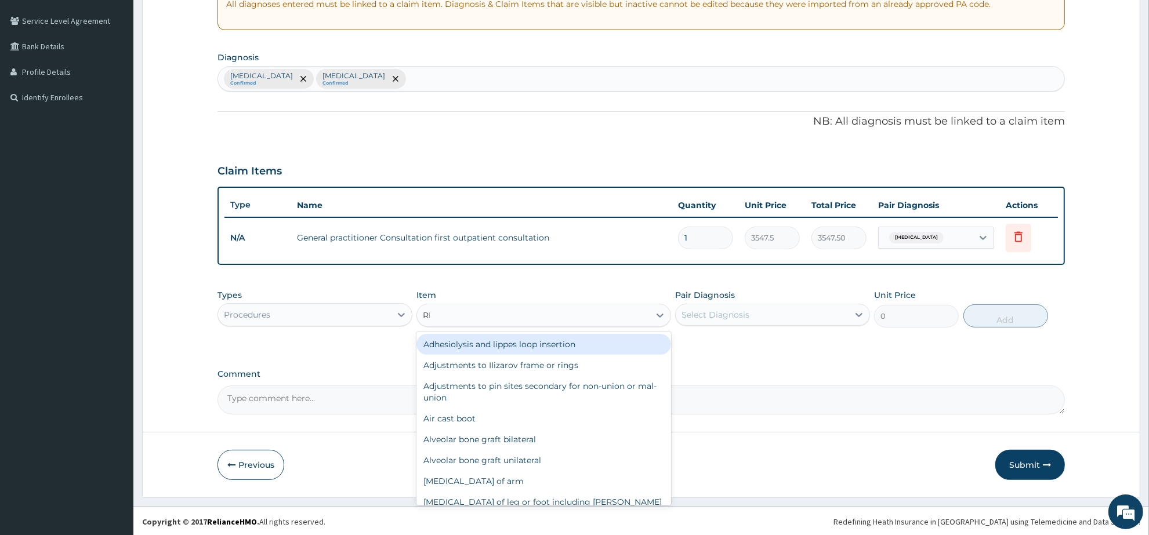
type input "REG"
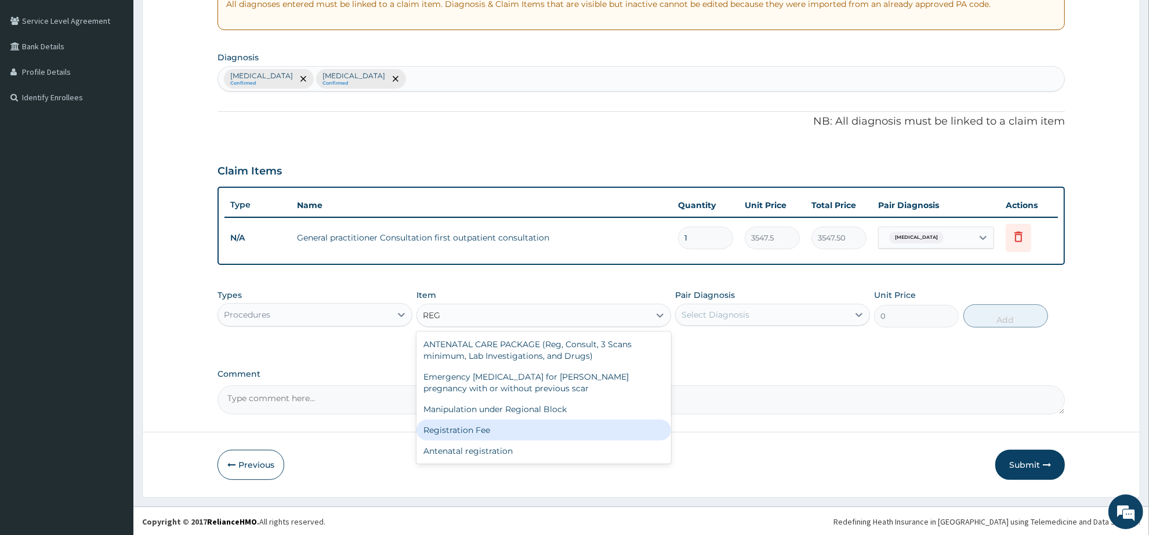
click at [546, 436] on div "Registration Fee" at bounding box center [544, 430] width 254 height 21
type input "2150"
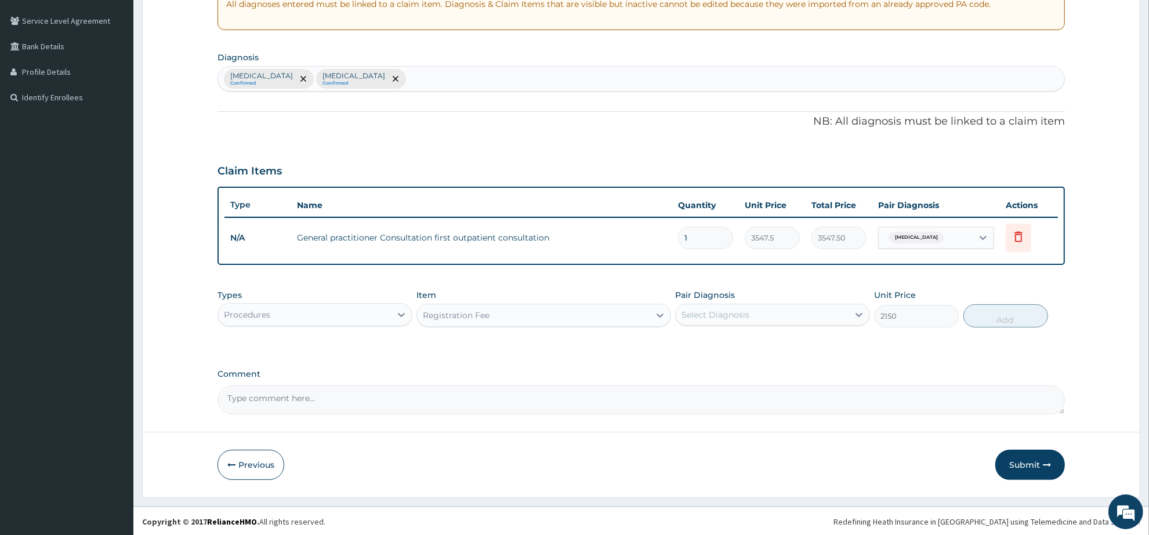
click at [747, 314] on div "Select Diagnosis" at bounding box center [716, 315] width 68 height 12
click at [738, 343] on div "Malaria" at bounding box center [772, 345] width 195 height 24
checkbox input "true"
click at [991, 317] on button "Add" at bounding box center [1006, 316] width 85 height 23
type input "0"
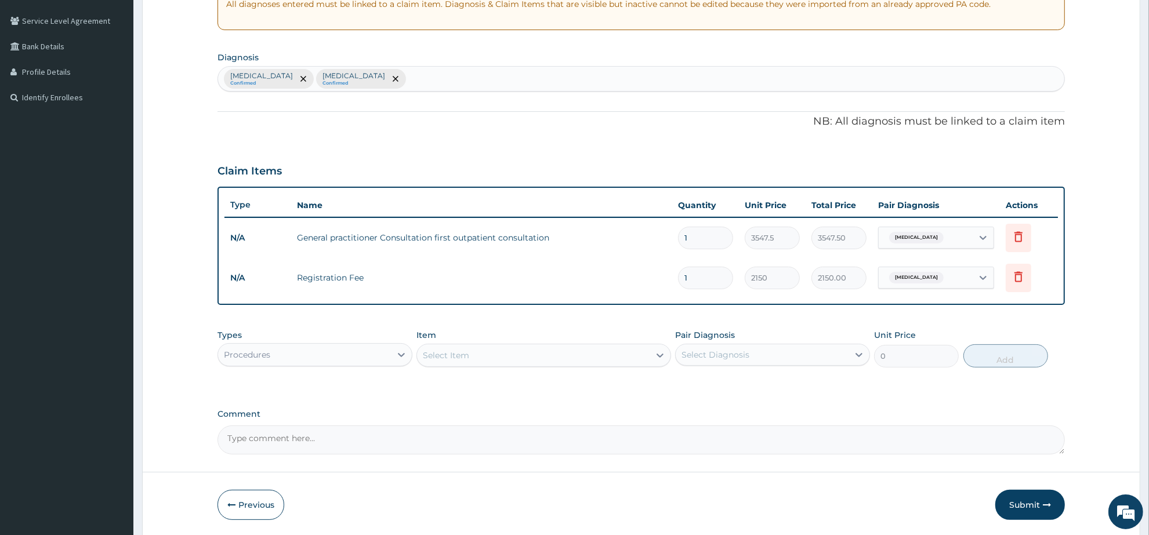
scroll to position [273, 0]
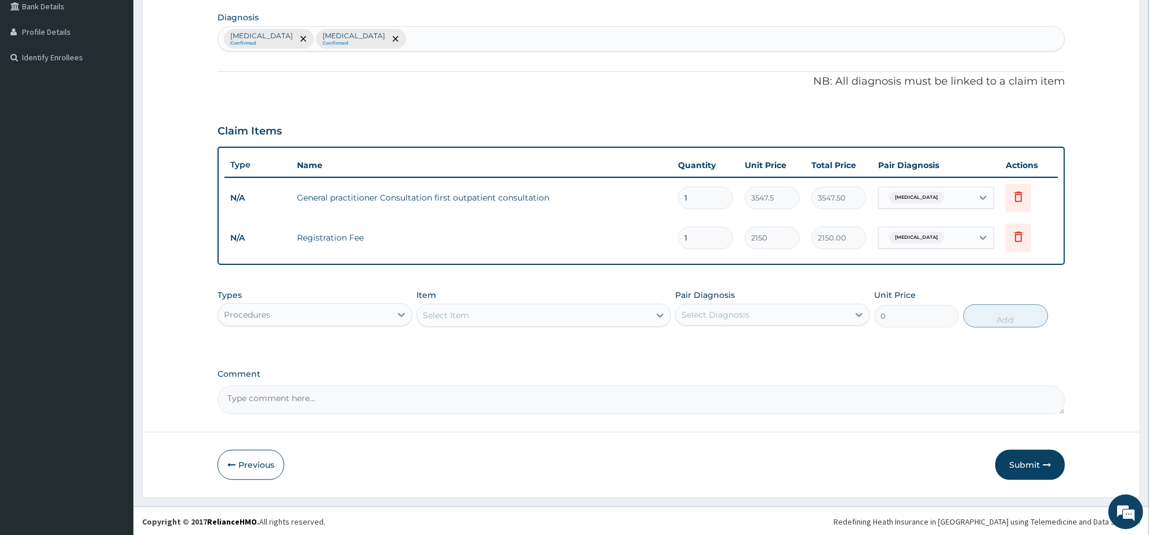
click at [335, 312] on div "Procedures" at bounding box center [304, 315] width 173 height 19
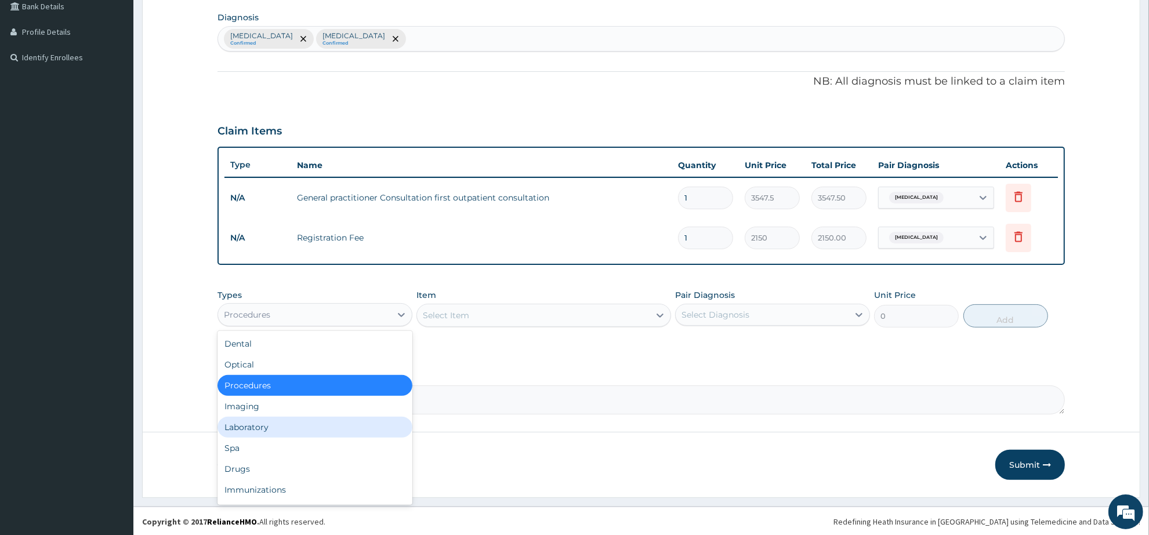
click at [303, 422] on div "Laboratory" at bounding box center [315, 427] width 195 height 21
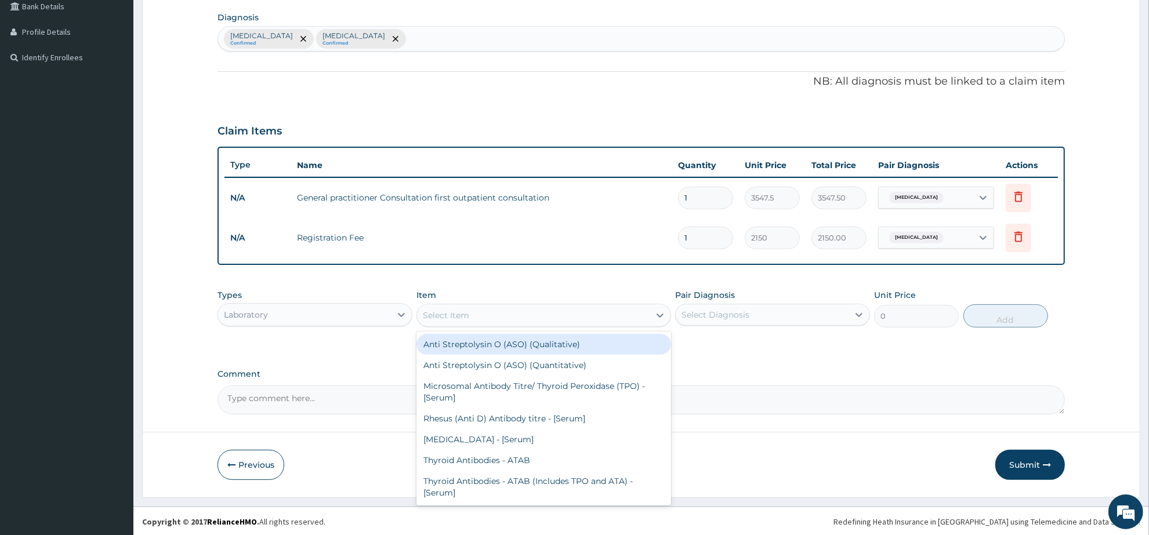
click at [474, 316] on div "Select Item" at bounding box center [533, 315] width 232 height 19
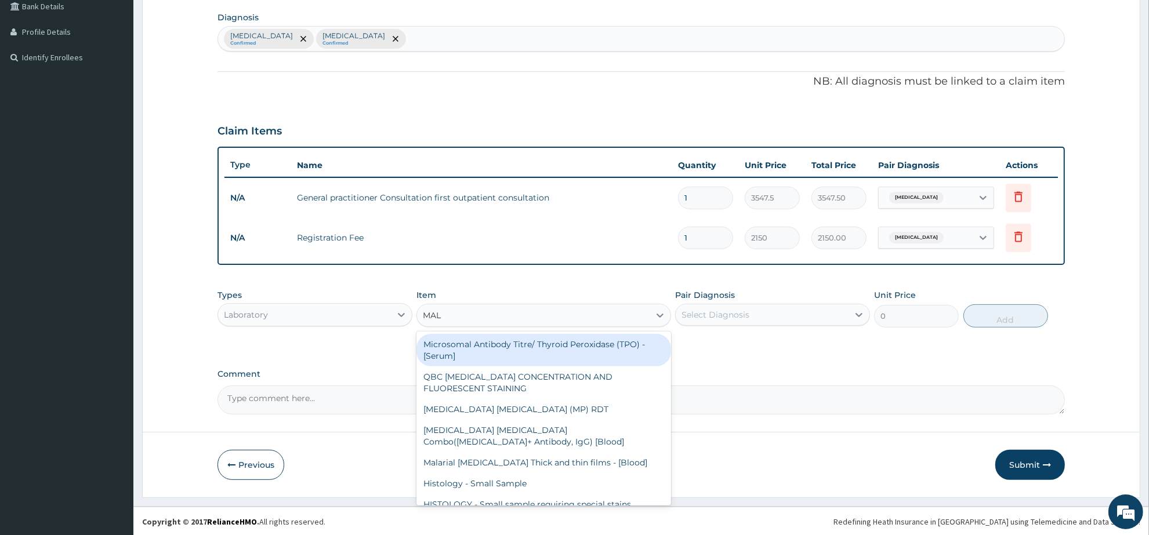
type input "MALA"
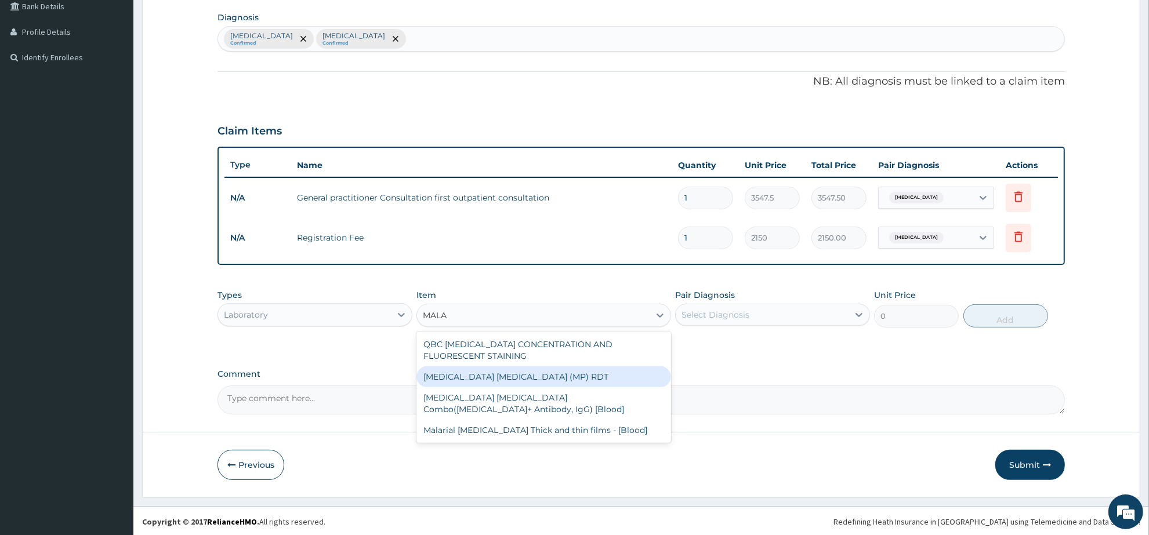
click at [521, 378] on div "MALARIA PARASITE (MP) RDT" at bounding box center [544, 377] width 254 height 21
type input "1612.5"
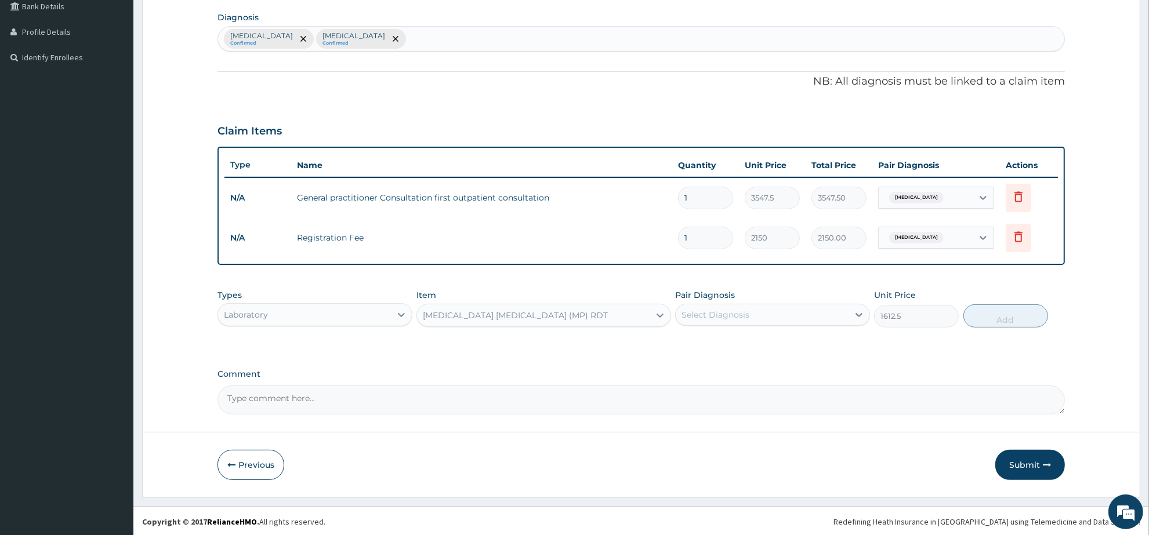
click at [707, 310] on div "Select Diagnosis" at bounding box center [716, 315] width 68 height 12
click at [727, 343] on div "Malaria" at bounding box center [772, 345] width 195 height 24
checkbox input "true"
click at [982, 314] on button "Add" at bounding box center [1006, 316] width 85 height 23
type input "0"
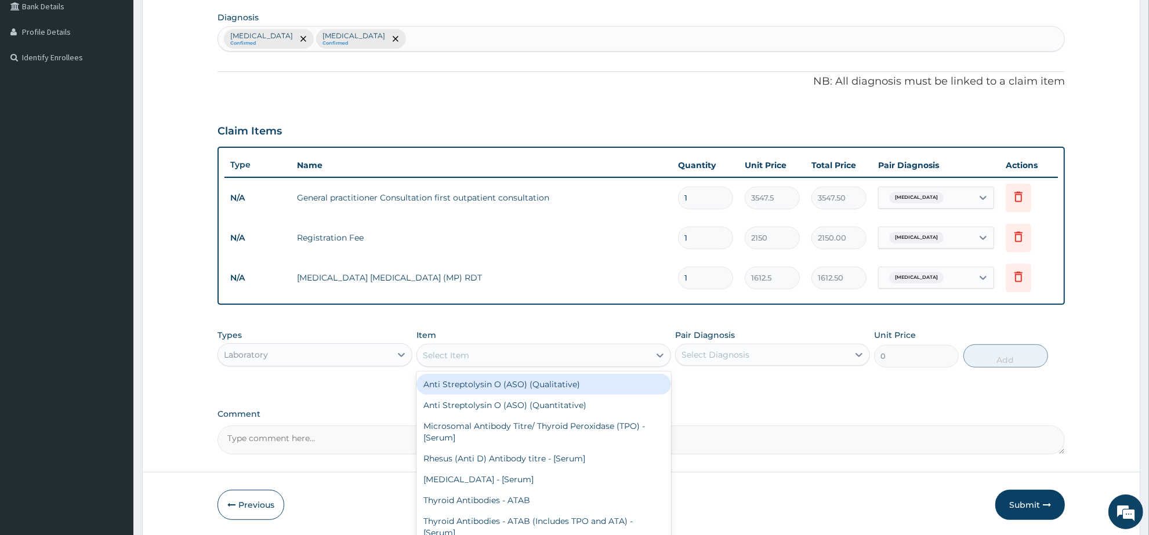
click at [497, 354] on div "Select Item" at bounding box center [533, 355] width 232 height 19
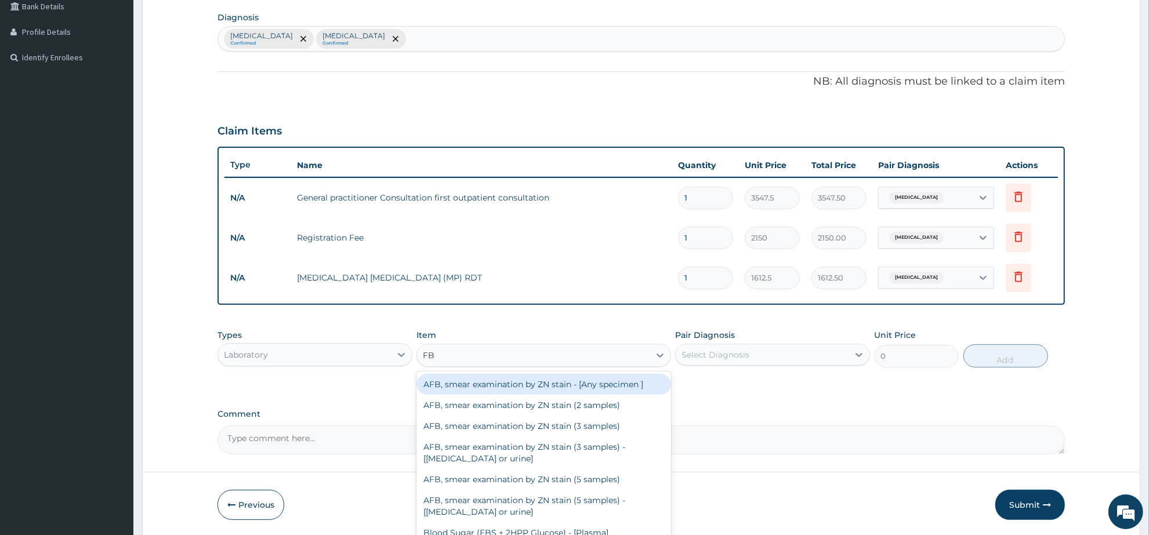
type input "FBC"
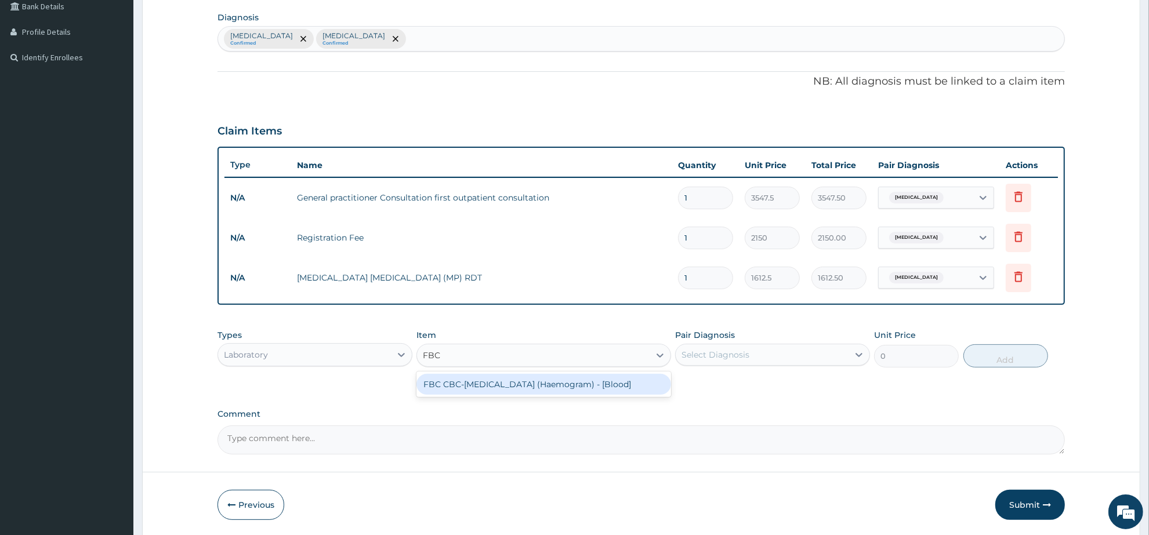
drag, startPoint x: 497, startPoint y: 383, endPoint x: 596, endPoint y: 387, distance: 99.3
click at [499, 383] on div "FBC CBC-Complete Blood Count (Haemogram) - [Blood]" at bounding box center [544, 384] width 254 height 21
type input "4300"
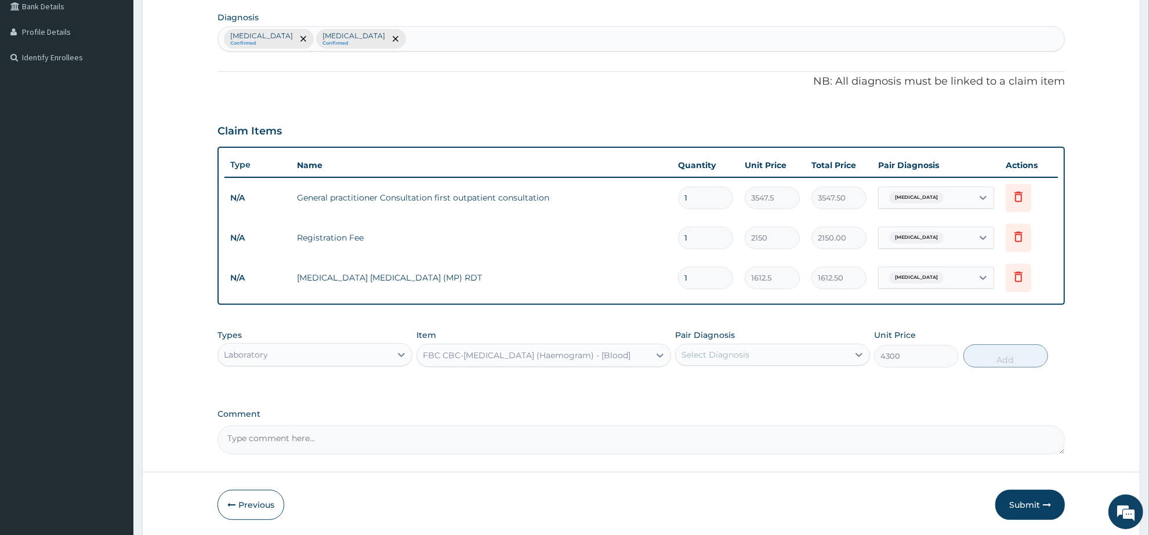
click at [718, 354] on div "Select Diagnosis" at bounding box center [716, 355] width 68 height 12
click at [726, 404] on div "[MEDICAL_DATA]" at bounding box center [772, 409] width 195 height 24
checkbox input "true"
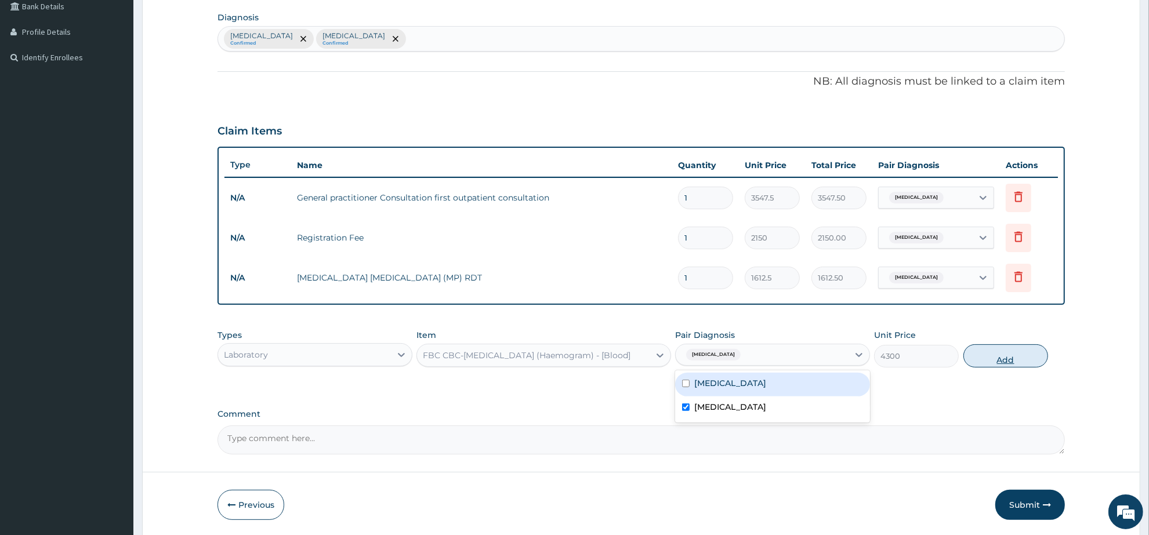
click at [980, 361] on button "Add" at bounding box center [1006, 356] width 85 height 23
type input "0"
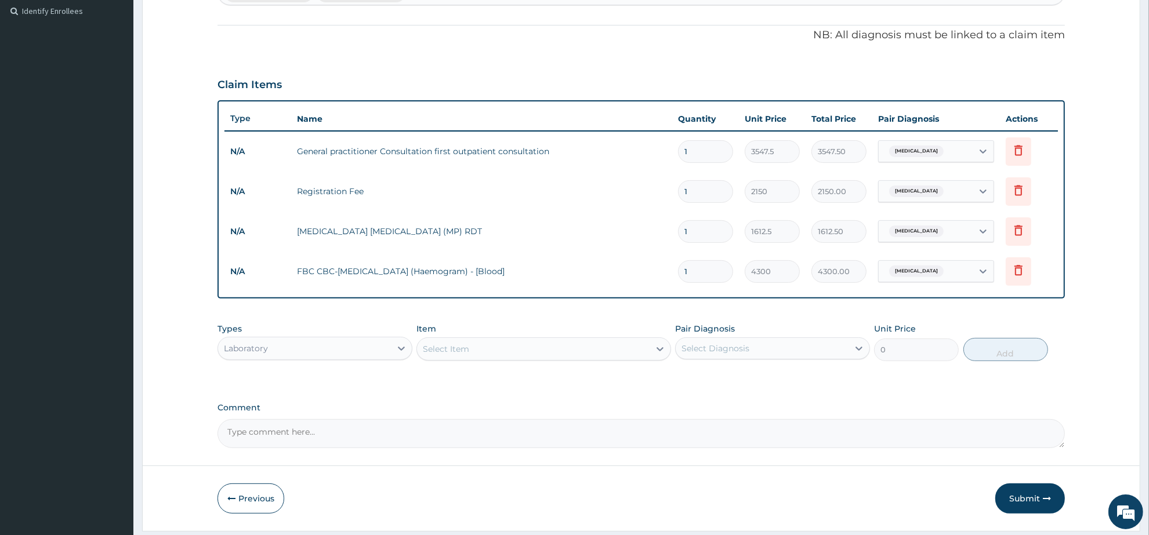
scroll to position [346, 0]
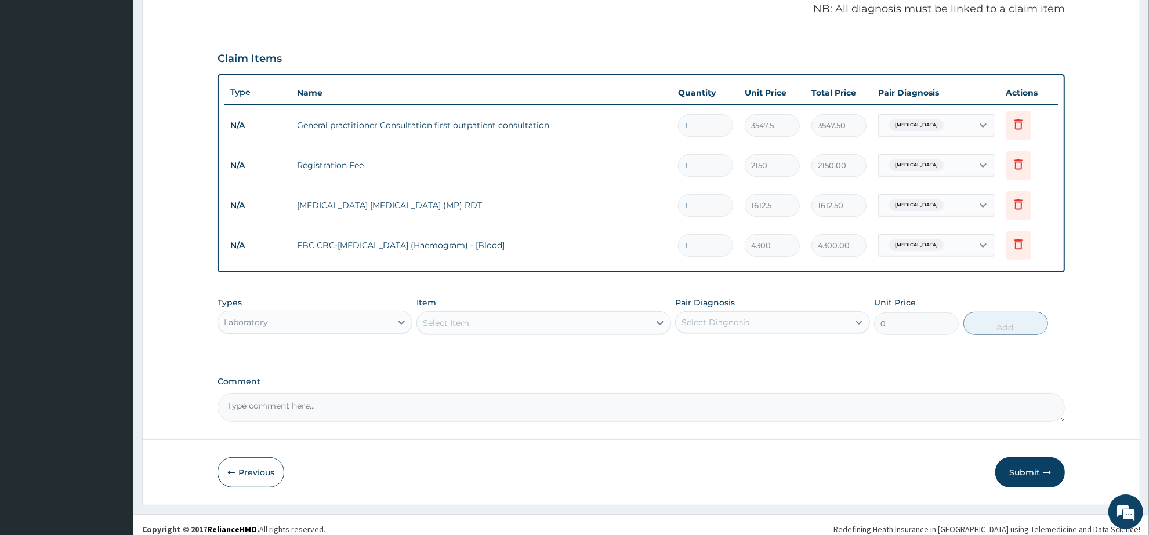
click at [360, 325] on div "Laboratory" at bounding box center [304, 322] width 173 height 19
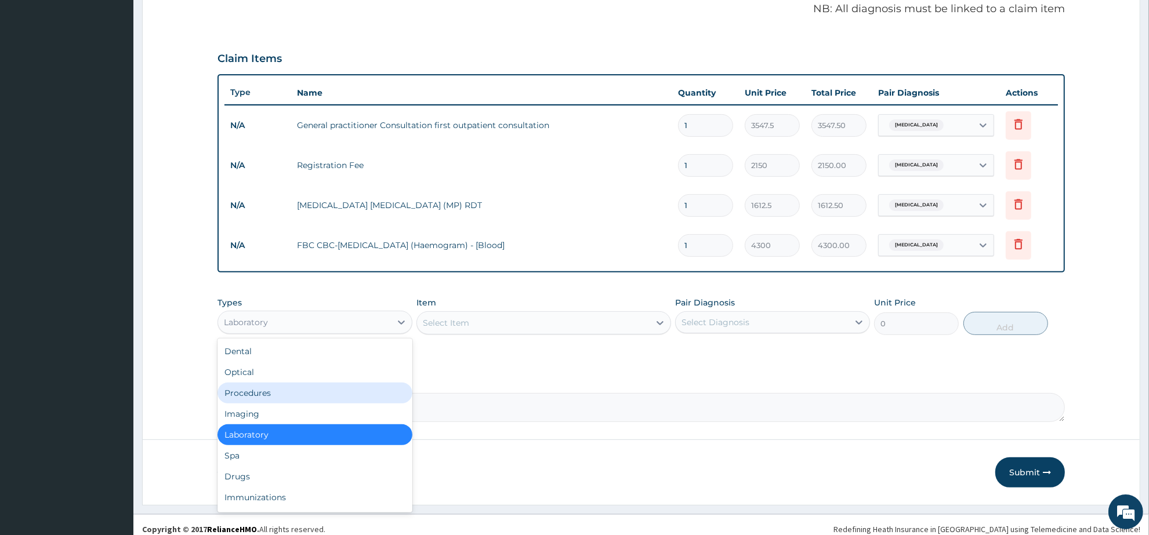
click at [306, 399] on div "Procedures" at bounding box center [315, 393] width 195 height 21
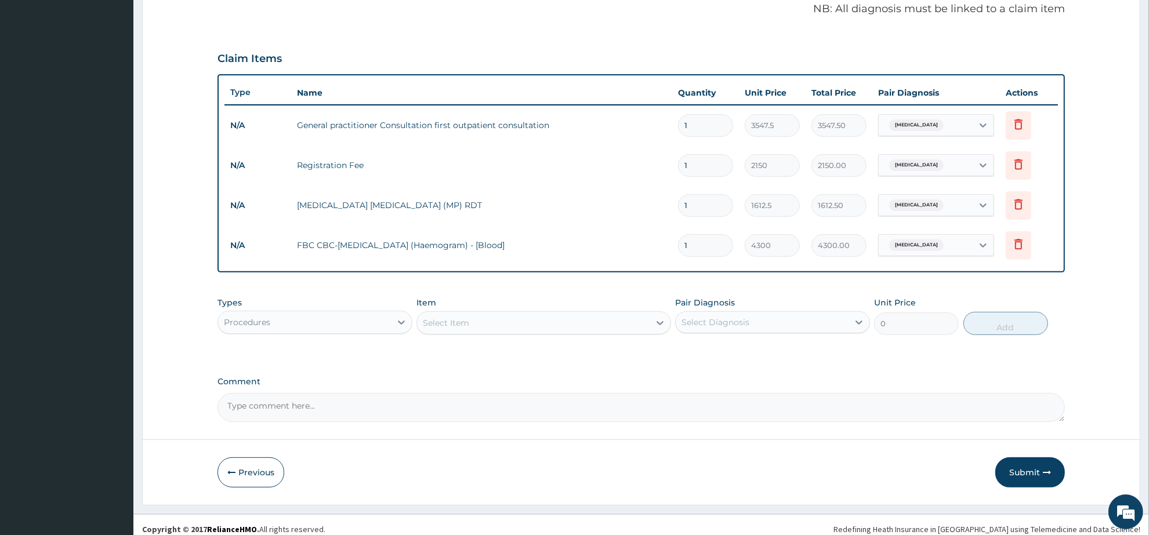
click at [464, 328] on div "Select Item" at bounding box center [446, 323] width 46 height 12
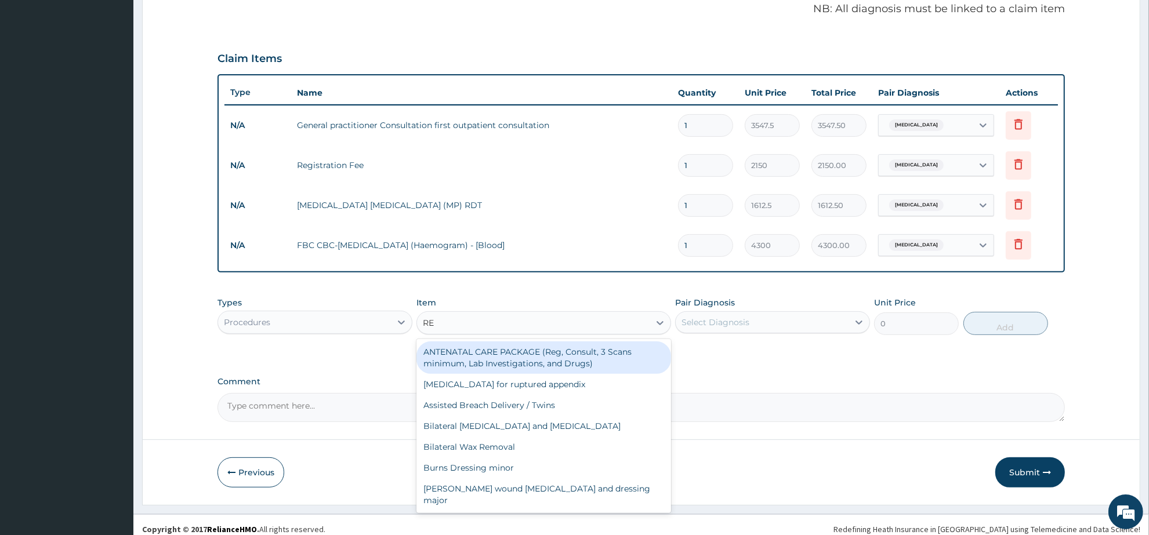
type input "REG"
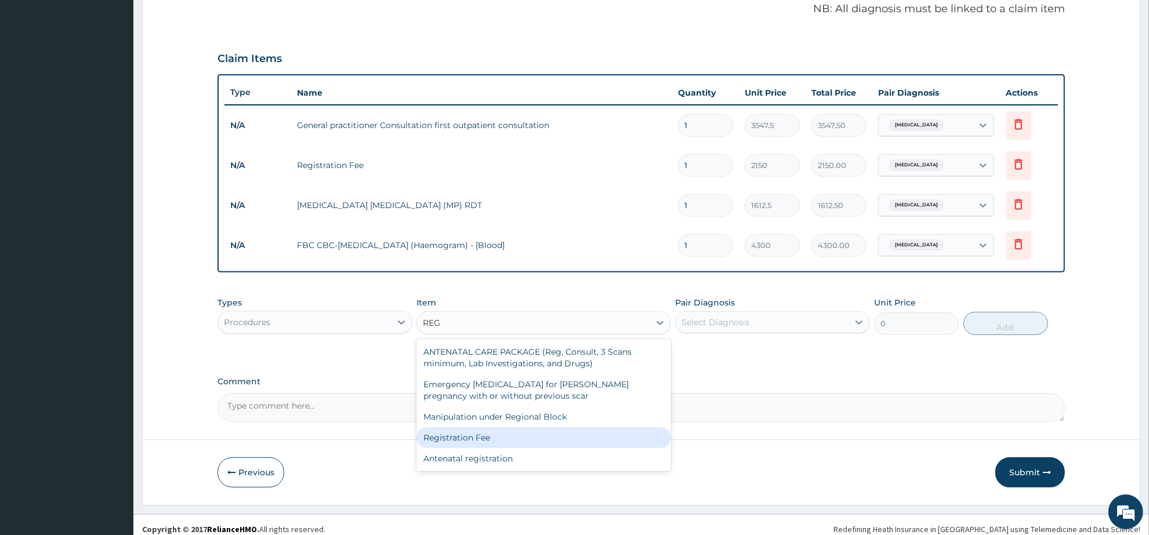
click at [493, 436] on div "Registration Fee" at bounding box center [544, 438] width 254 height 21
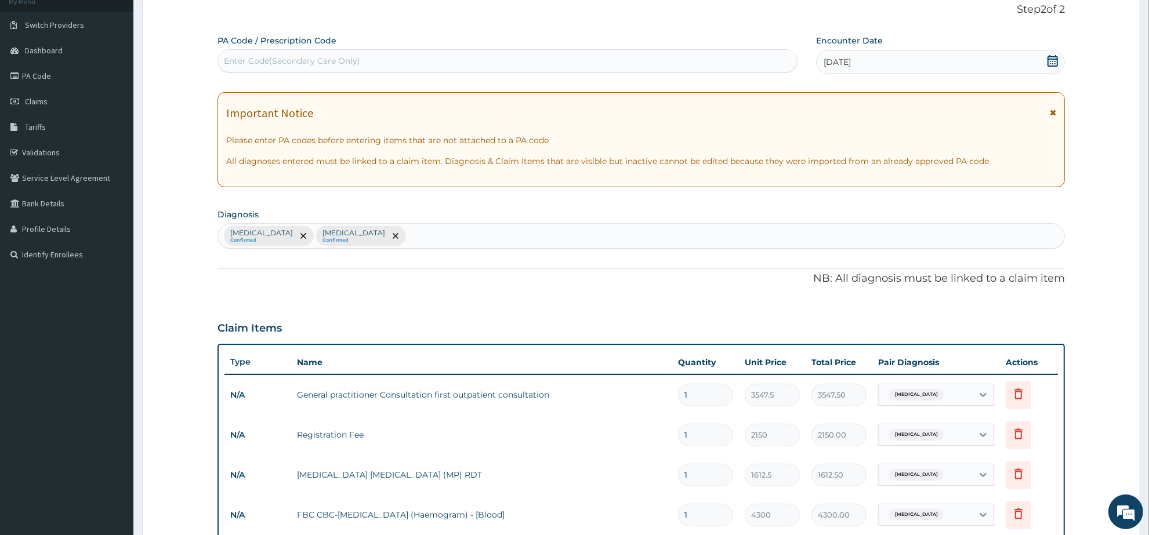
scroll to position [74, 0]
click at [387, 238] on div "Malaria Confirmed Sepsis Confirmed" at bounding box center [641, 238] width 846 height 24
type input "MYAL"
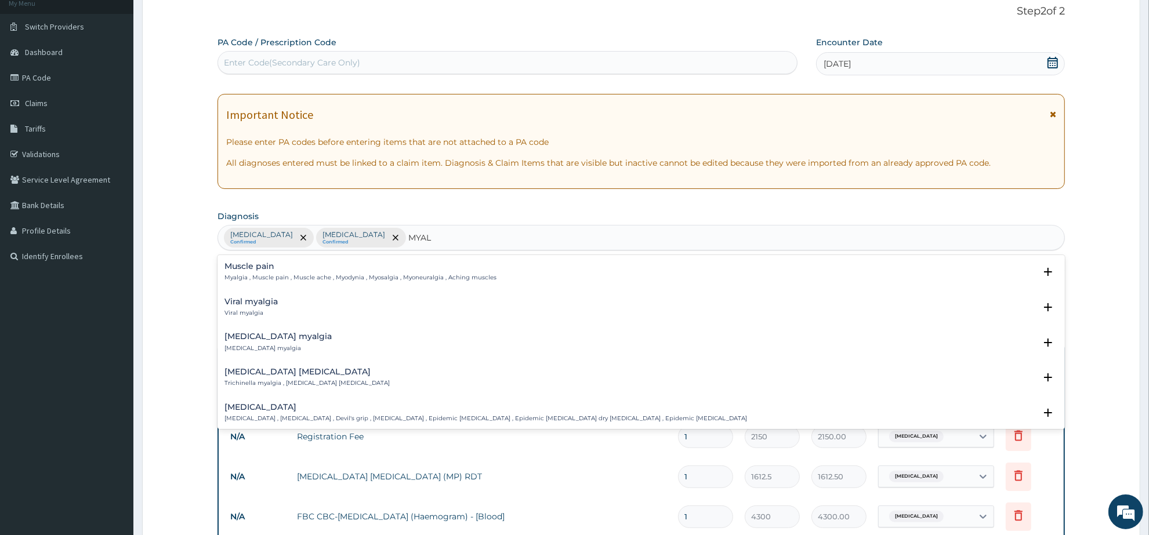
click at [273, 271] on h4 "Muscle pain" at bounding box center [361, 266] width 272 height 9
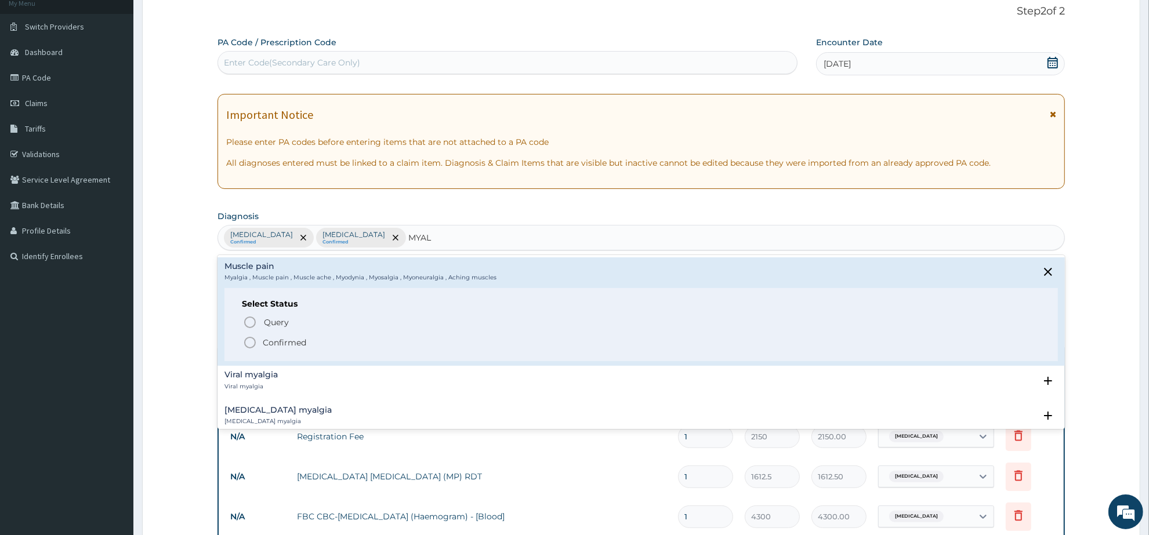
click at [251, 342] on icon "status option filled" at bounding box center [250, 343] width 14 height 14
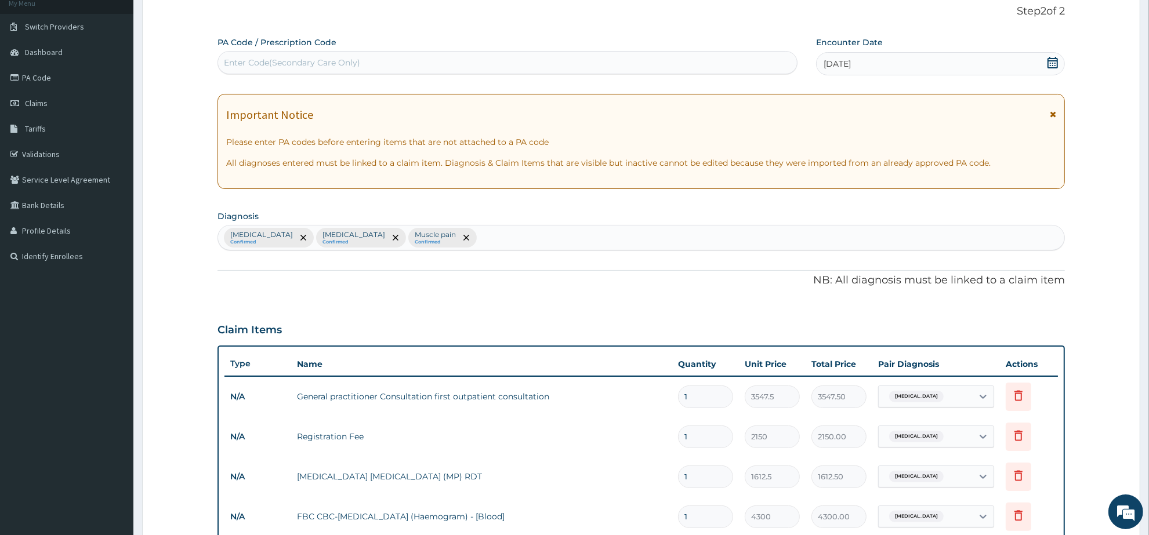
scroll to position [364, 0]
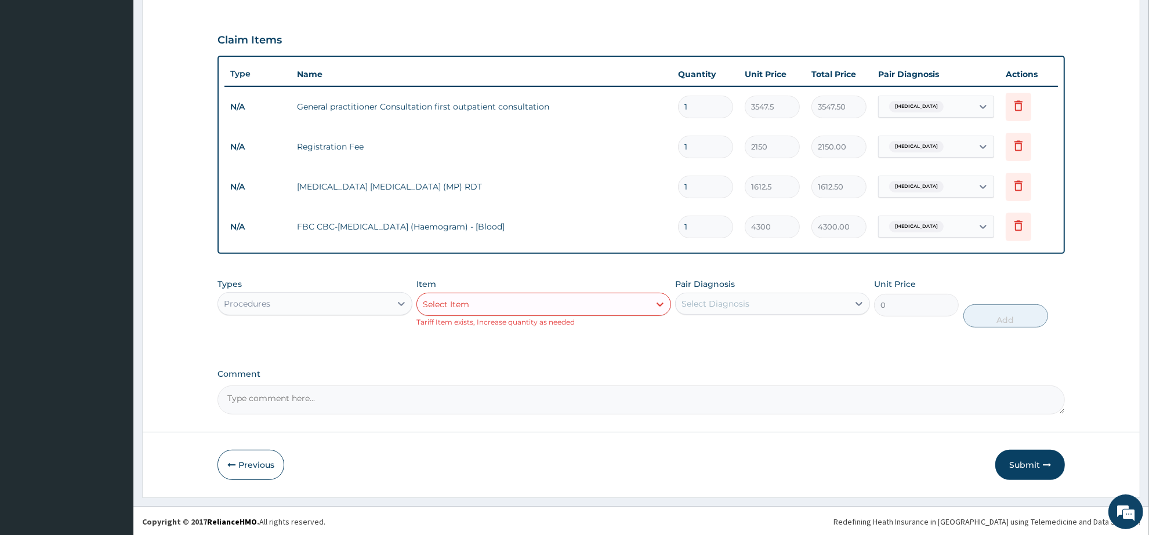
click at [328, 302] on div "Procedures" at bounding box center [304, 304] width 173 height 19
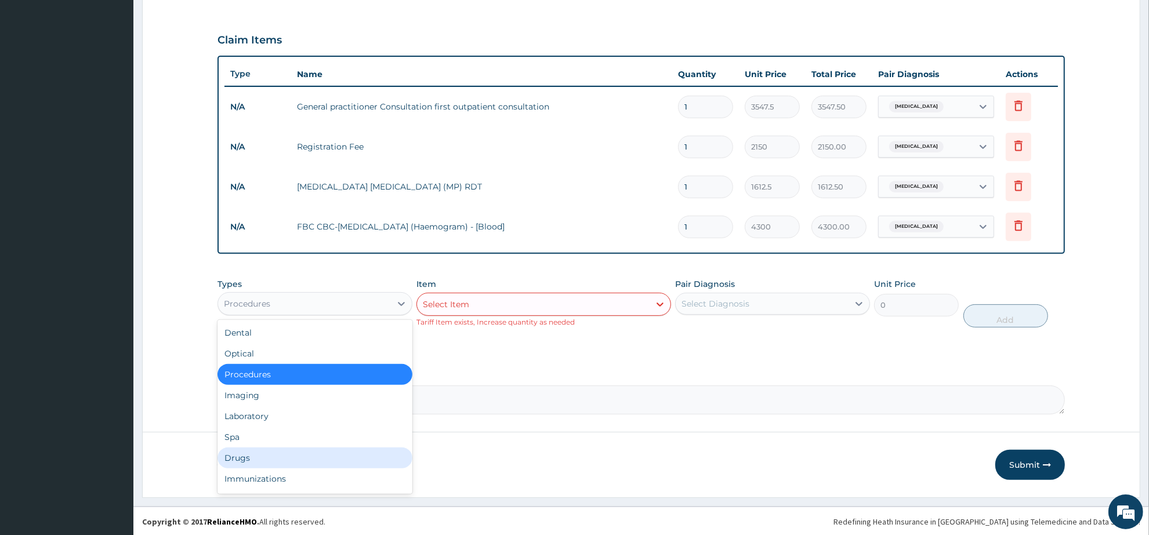
click at [262, 452] on div "Drugs" at bounding box center [315, 458] width 195 height 21
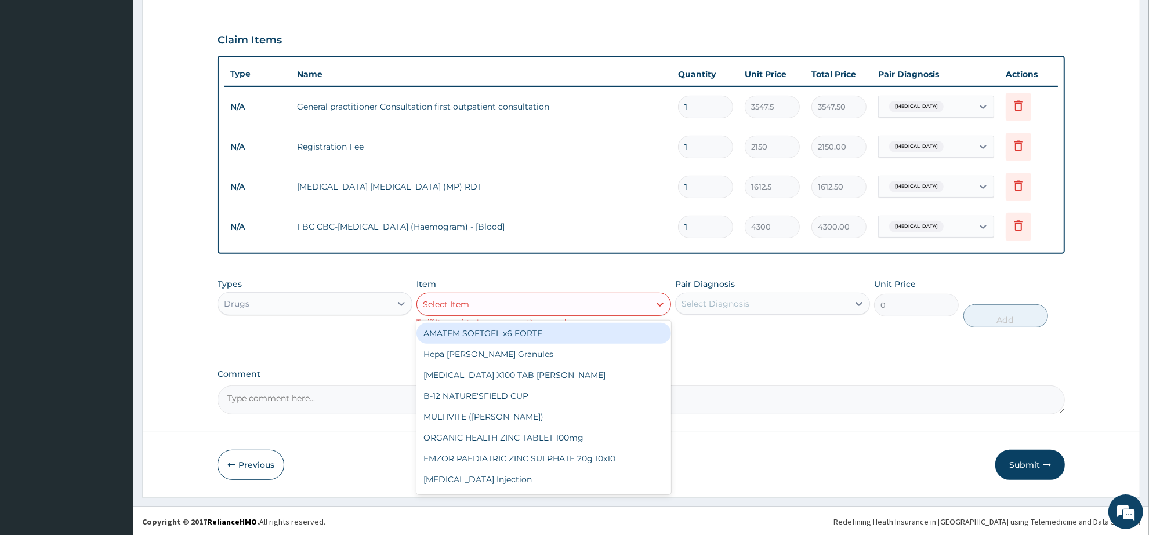
click at [470, 312] on div "Select Item" at bounding box center [533, 304] width 232 height 19
type input "GEL"
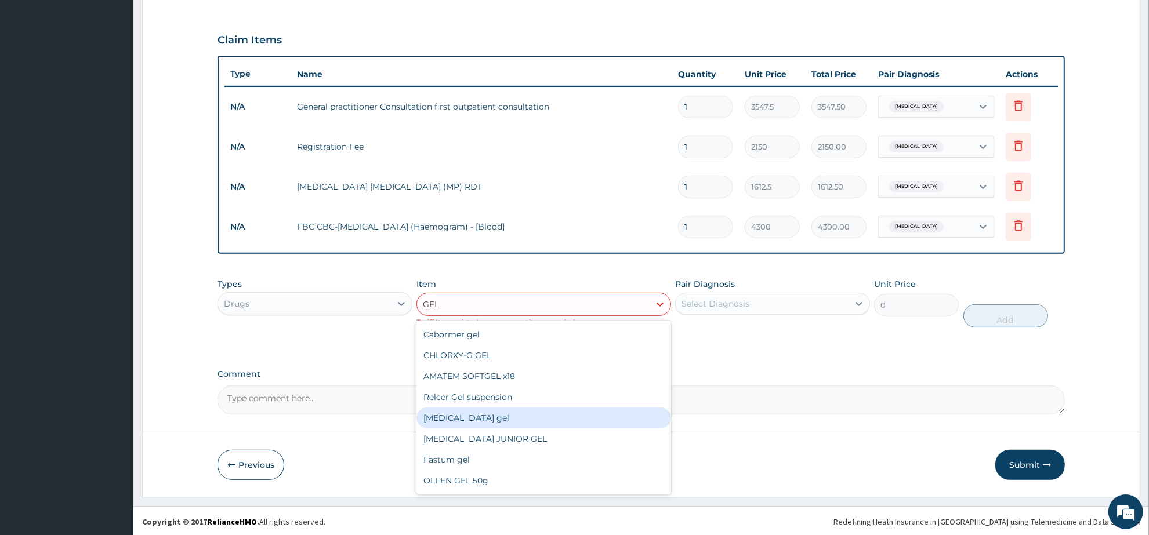
scroll to position [73, 0]
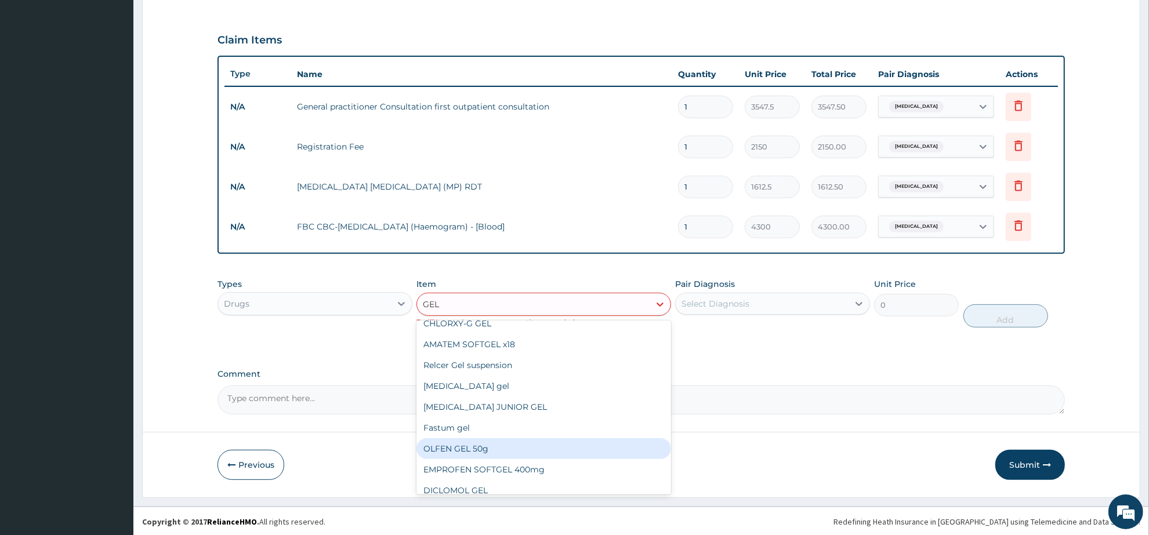
click at [501, 450] on div "OLFEN GEL 50g" at bounding box center [544, 449] width 254 height 21
type input "2672.45"
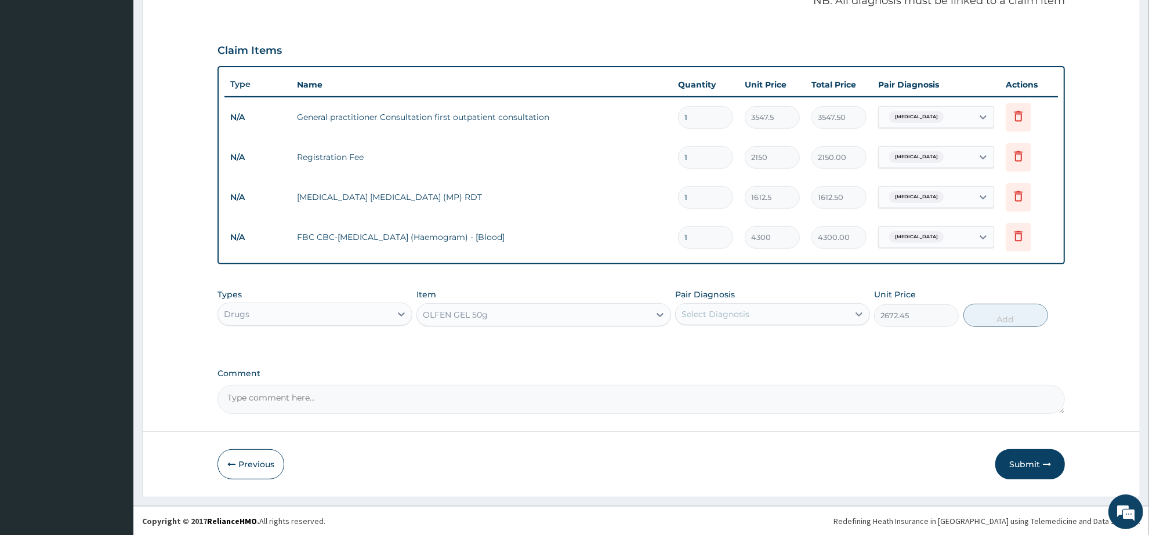
click at [757, 314] on div "Select Diagnosis" at bounding box center [762, 314] width 173 height 19
click at [738, 383] on div "Muscle pain" at bounding box center [772, 392] width 195 height 24
checkbox input "true"
click at [1014, 314] on button "Add" at bounding box center [1006, 315] width 85 height 23
type input "0"
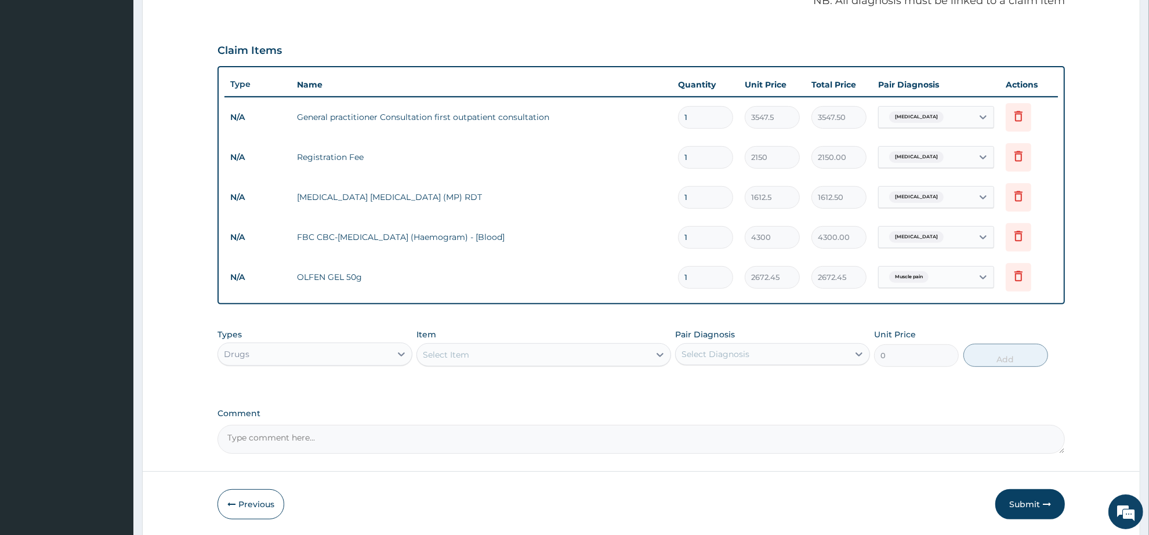
click at [454, 360] on div "Select Item" at bounding box center [533, 355] width 232 height 19
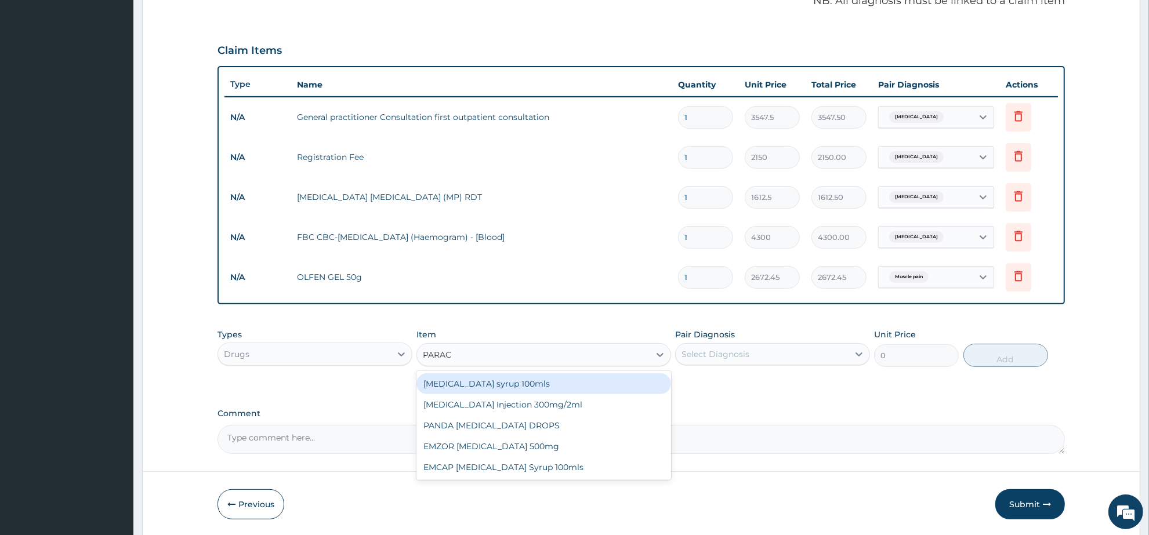
type input "PARACE"
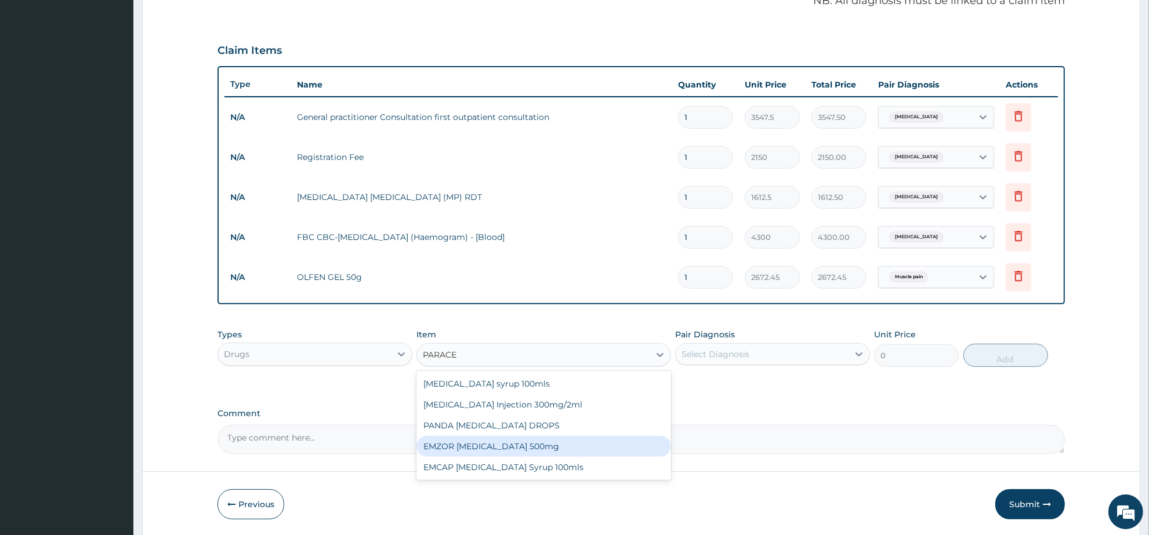
click at [520, 437] on div "EMZOR [MEDICAL_DATA] 500mg" at bounding box center [544, 446] width 254 height 21
type input "23.65"
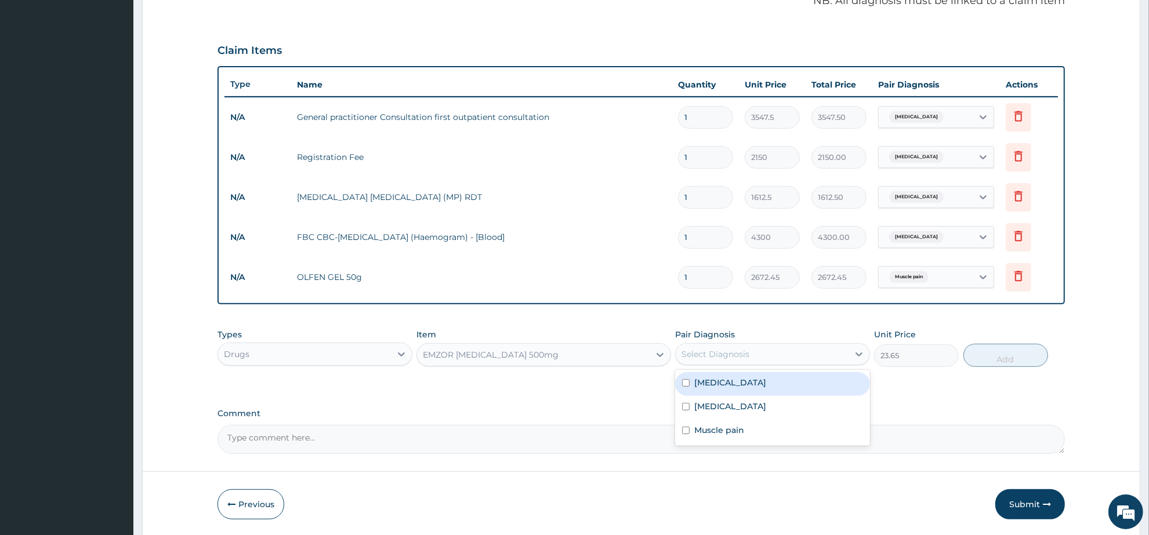
click at [734, 352] on div "Select Diagnosis" at bounding box center [716, 355] width 68 height 12
click at [755, 389] on div "[MEDICAL_DATA]" at bounding box center [772, 384] width 195 height 24
checkbox input "true"
click at [995, 356] on button "Add" at bounding box center [1006, 355] width 85 height 23
type input "0"
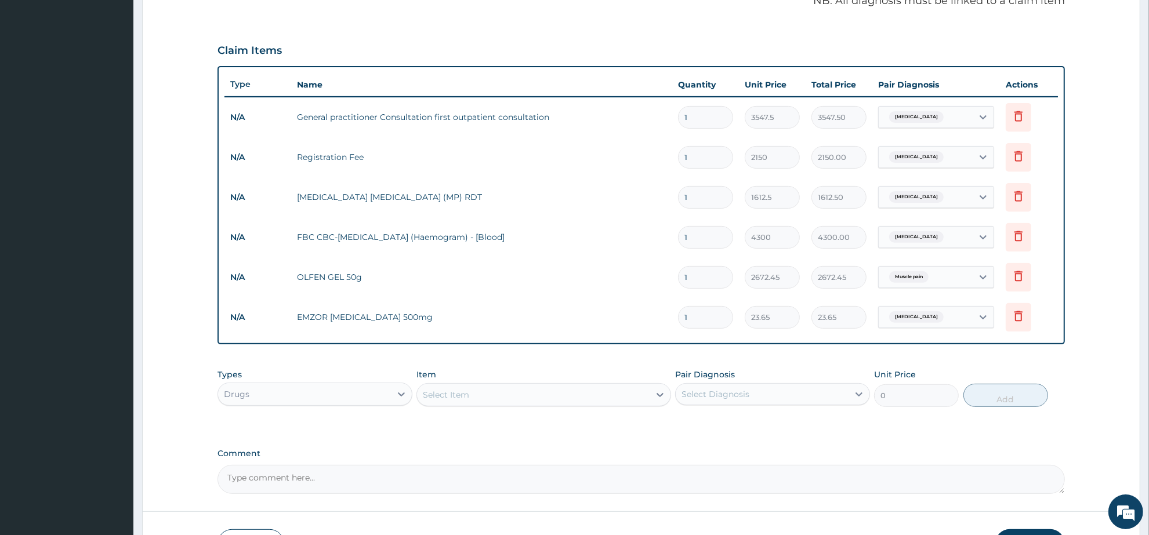
type input "18"
type input "425.70"
type input "18"
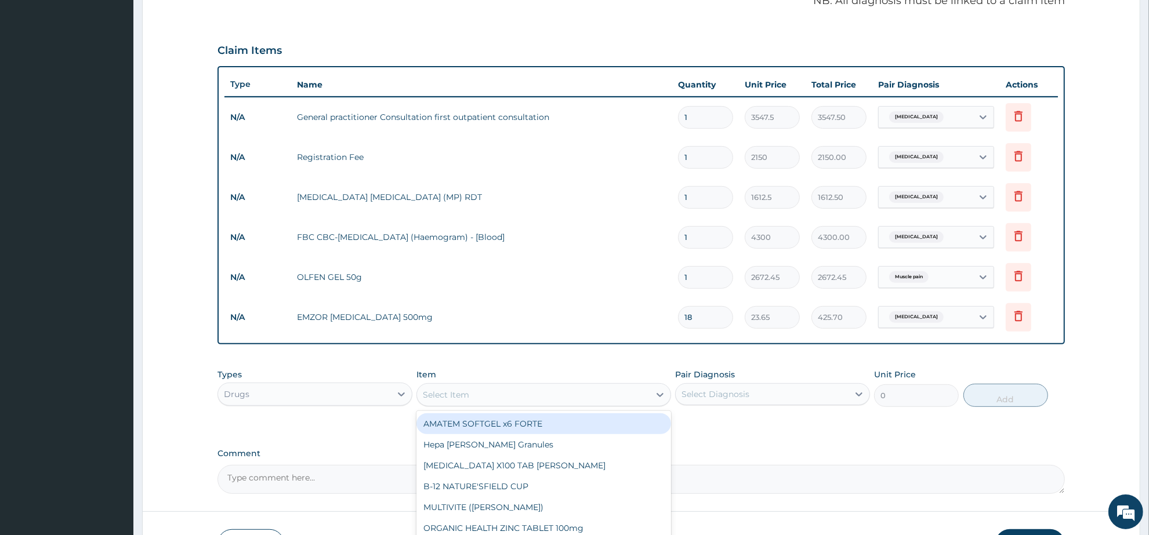
click at [447, 389] on div "Select Item" at bounding box center [446, 395] width 46 height 12
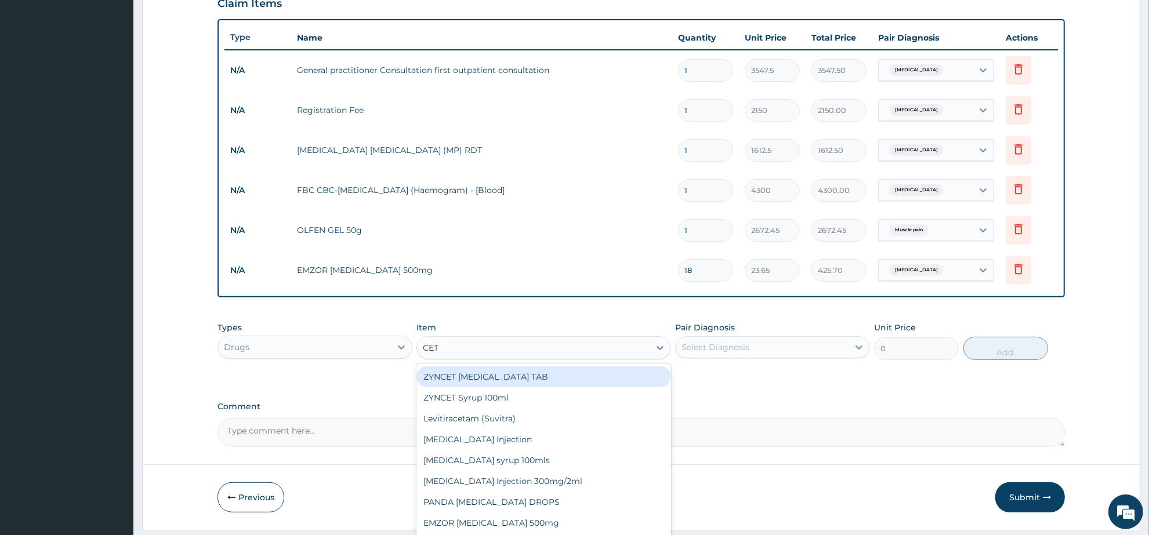
scroll to position [433, 0]
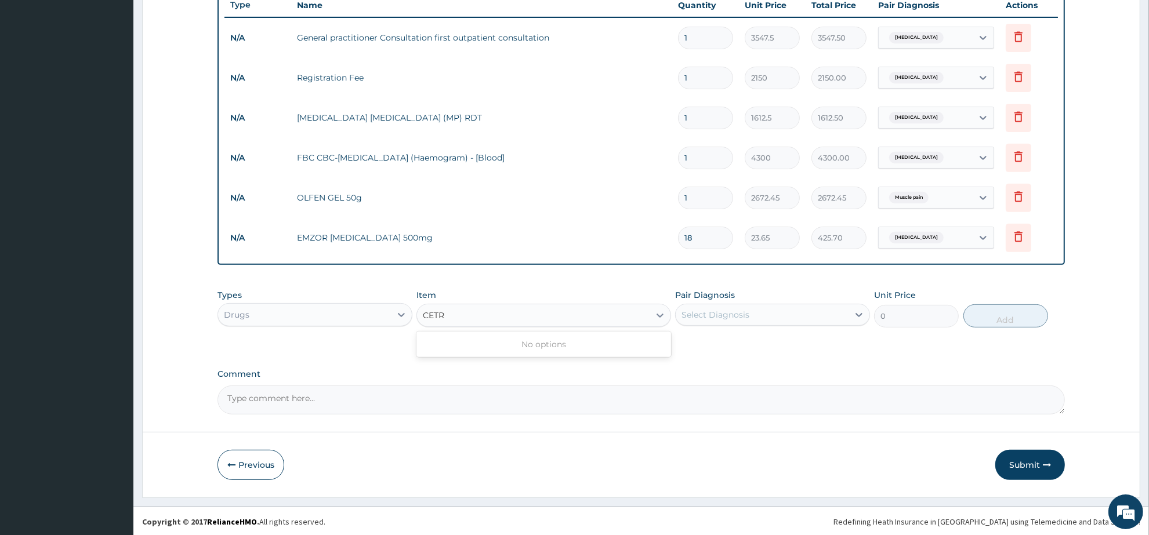
type input "CETR"
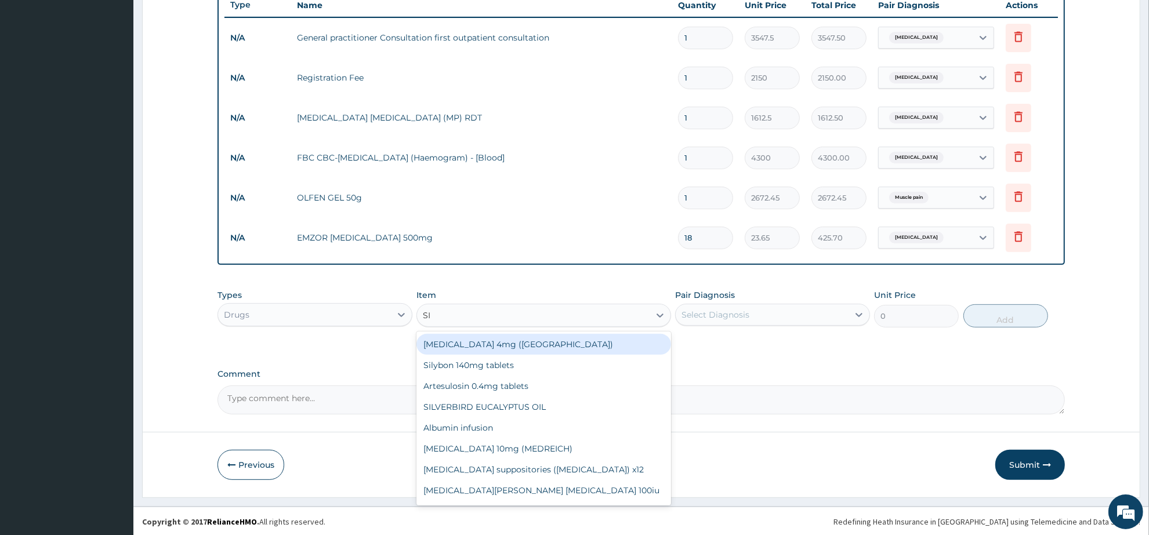
type input "SIR"
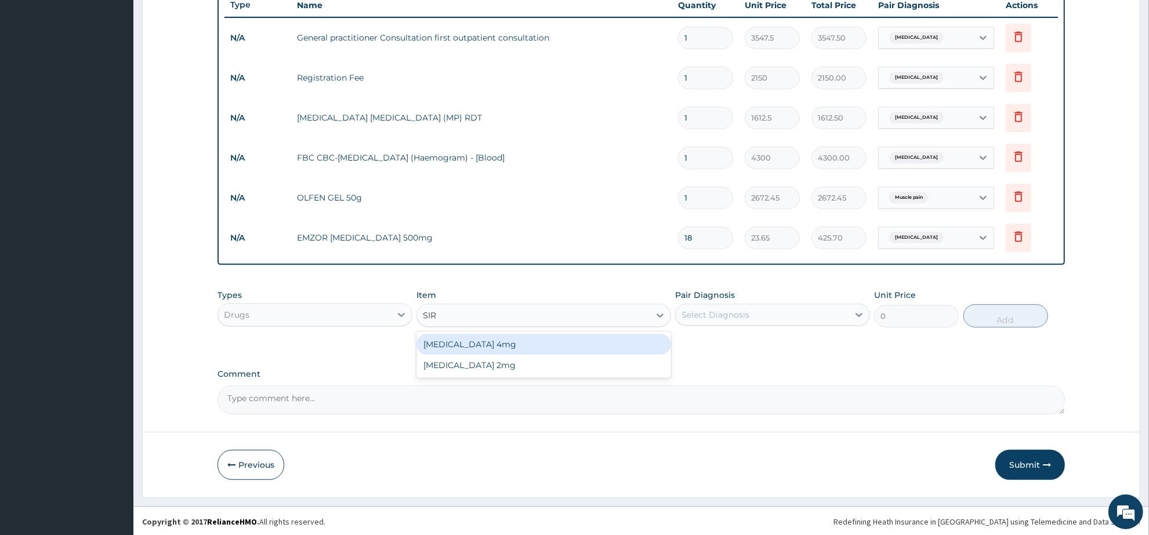
click at [473, 340] on div "[MEDICAL_DATA] 4mg" at bounding box center [544, 344] width 254 height 21
type input "236.5"
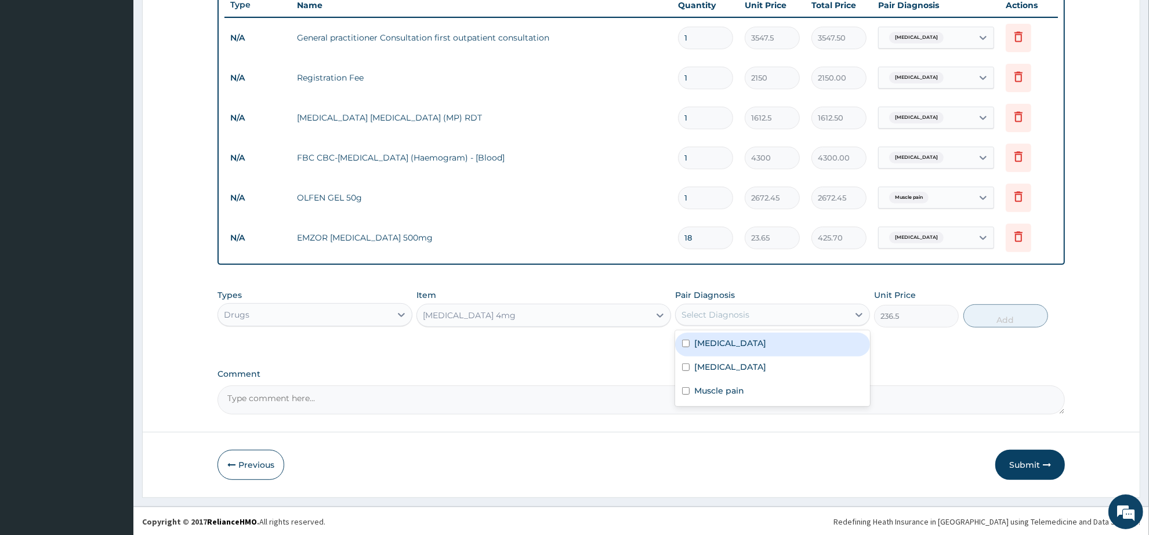
click at [735, 317] on div "Select Diagnosis" at bounding box center [716, 315] width 68 height 12
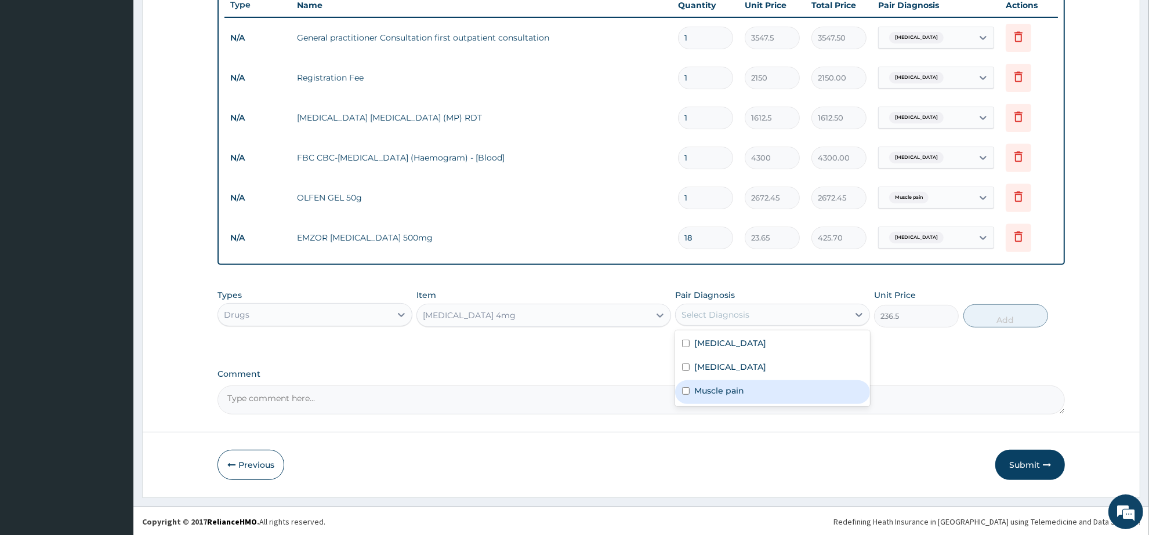
click at [741, 392] on label "Muscle pain" at bounding box center [719, 391] width 50 height 12
checkbox input "true"
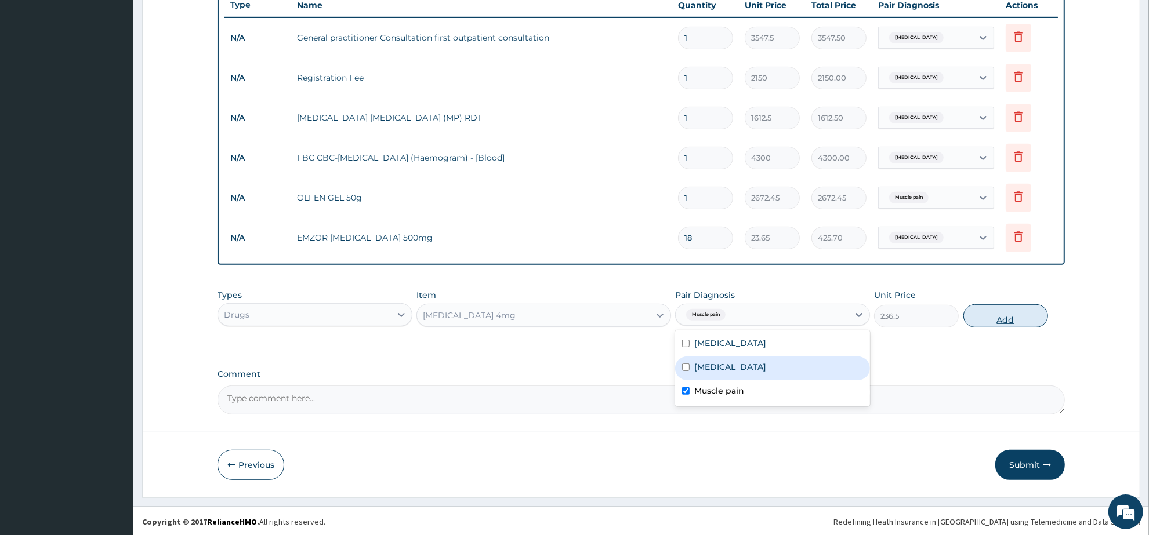
click at [984, 314] on button "Add" at bounding box center [1006, 316] width 85 height 23
type input "0"
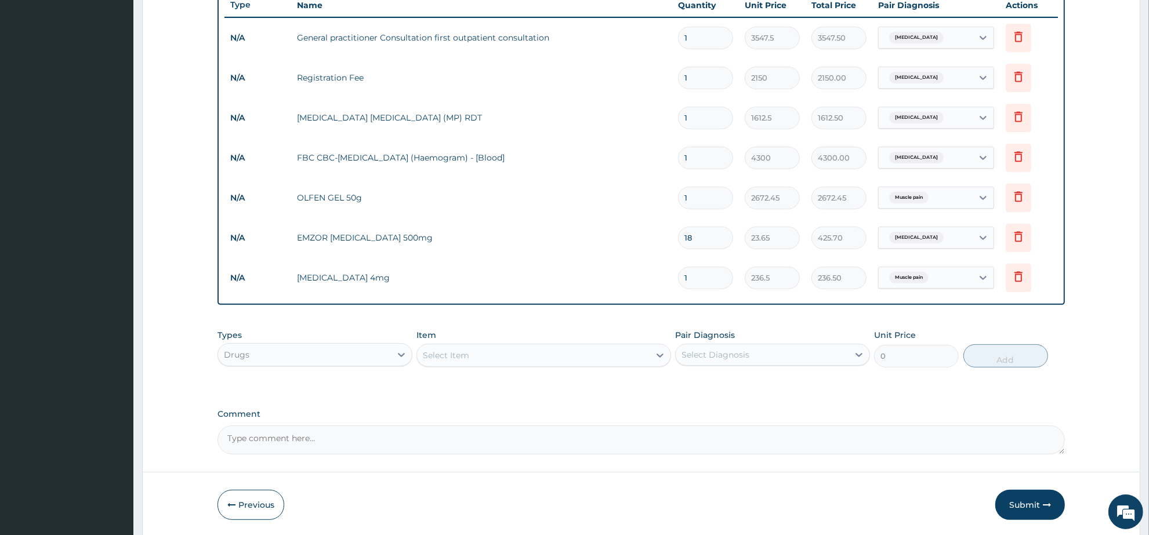
type input "0.00"
type input "5"
type input "1182.50"
type input "5"
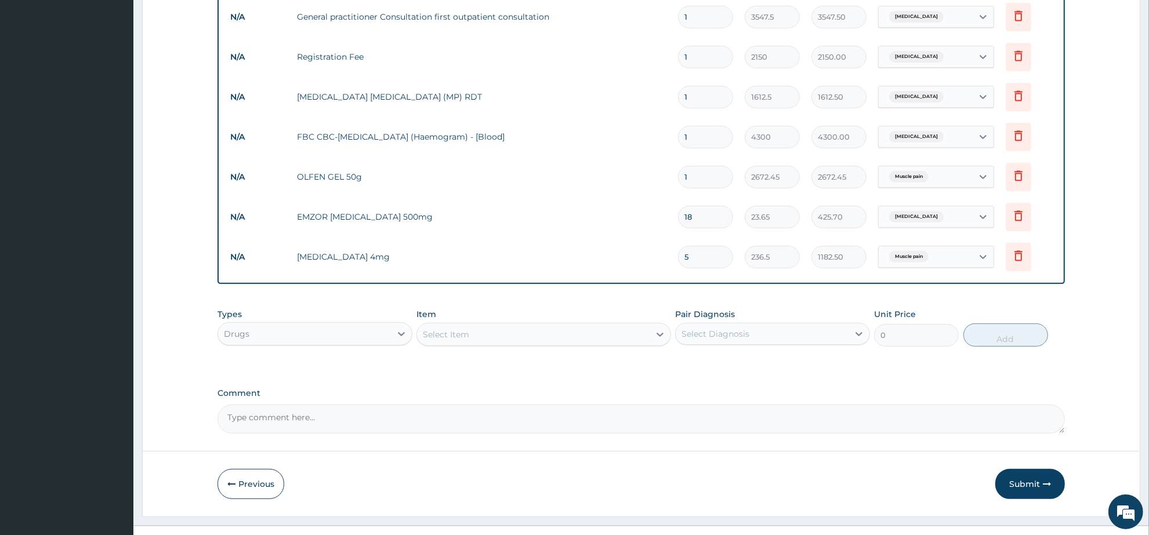
scroll to position [473, 0]
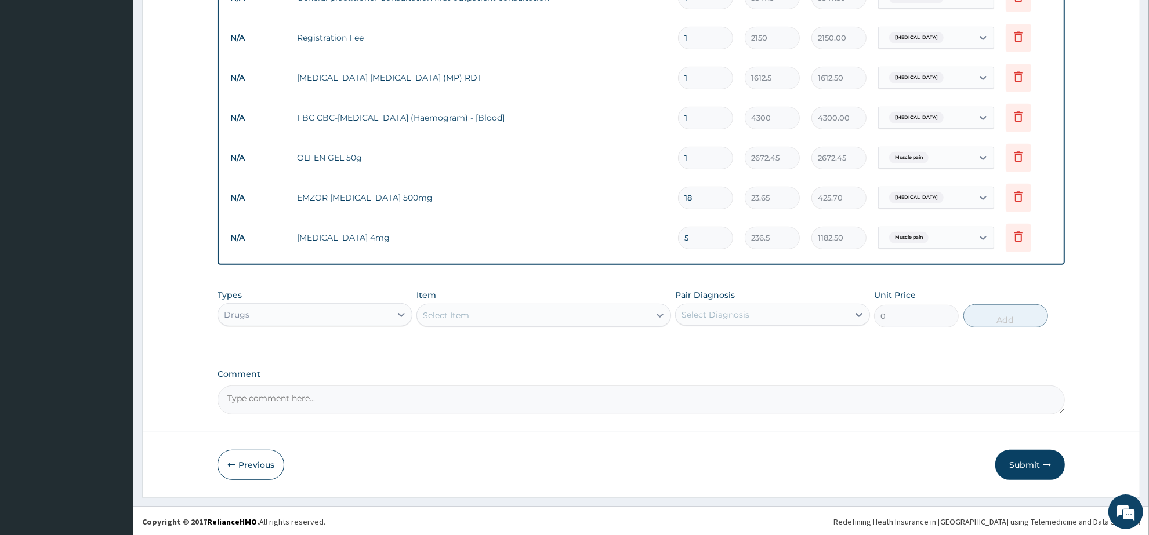
click at [454, 314] on div "Select Item" at bounding box center [446, 316] width 46 height 12
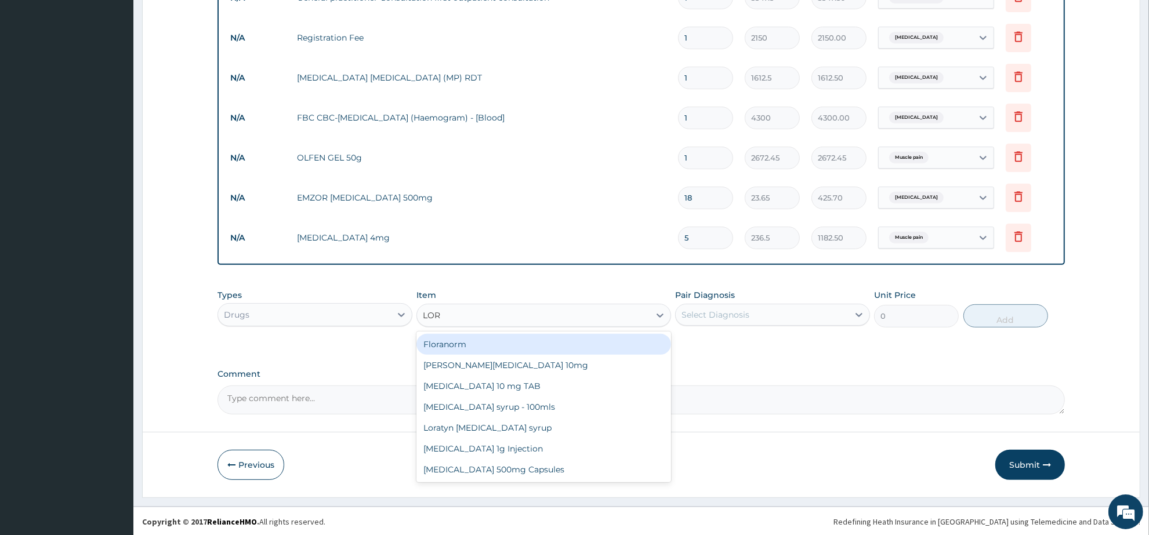
type input "LORA"
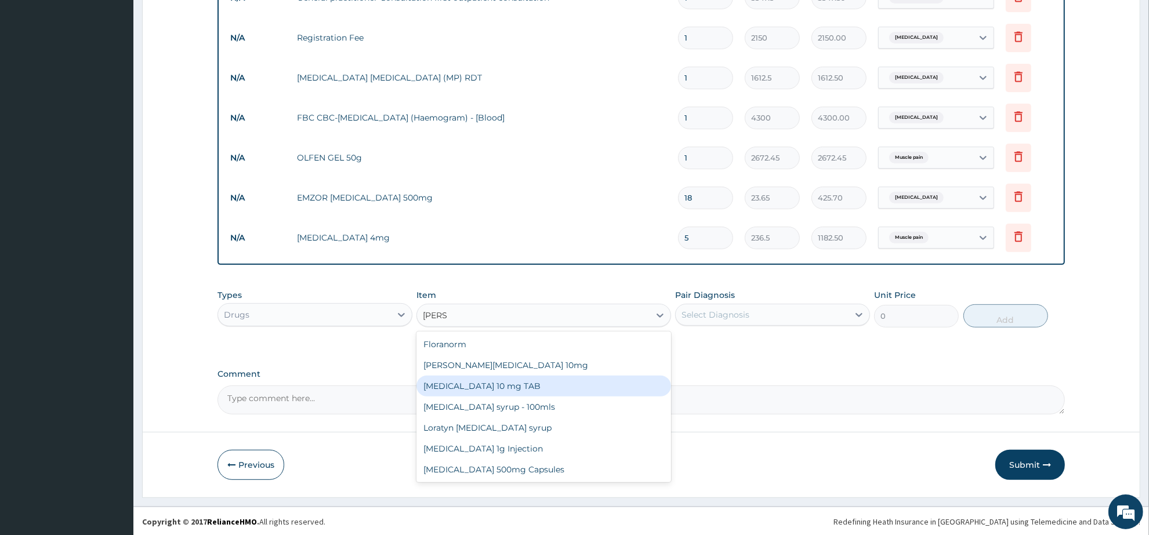
click at [520, 382] on div "[MEDICAL_DATA] 10 mg TAB" at bounding box center [544, 386] width 254 height 21
type input "59.125"
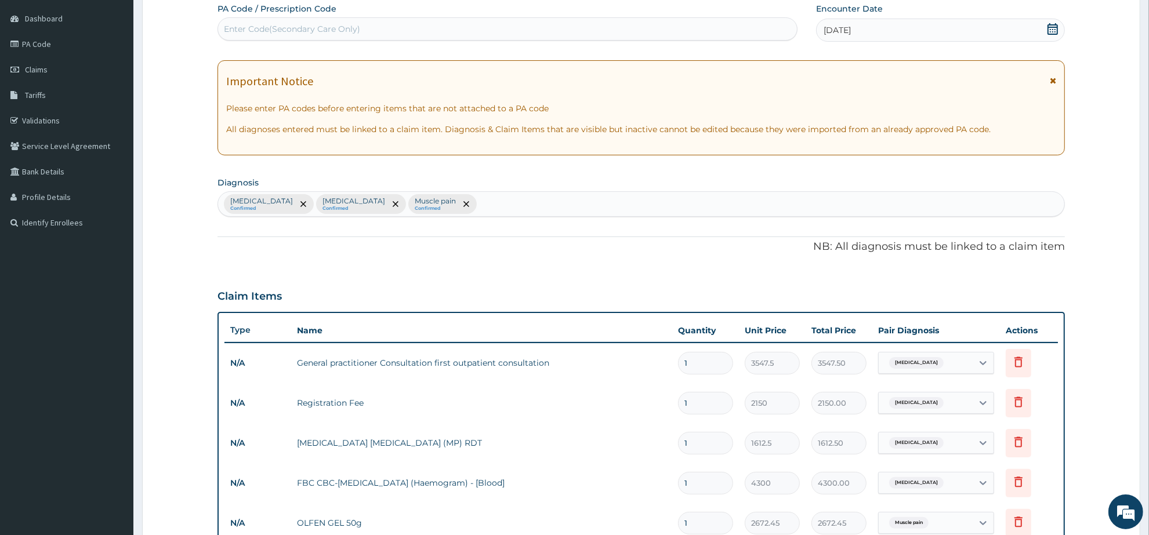
scroll to position [38, 0]
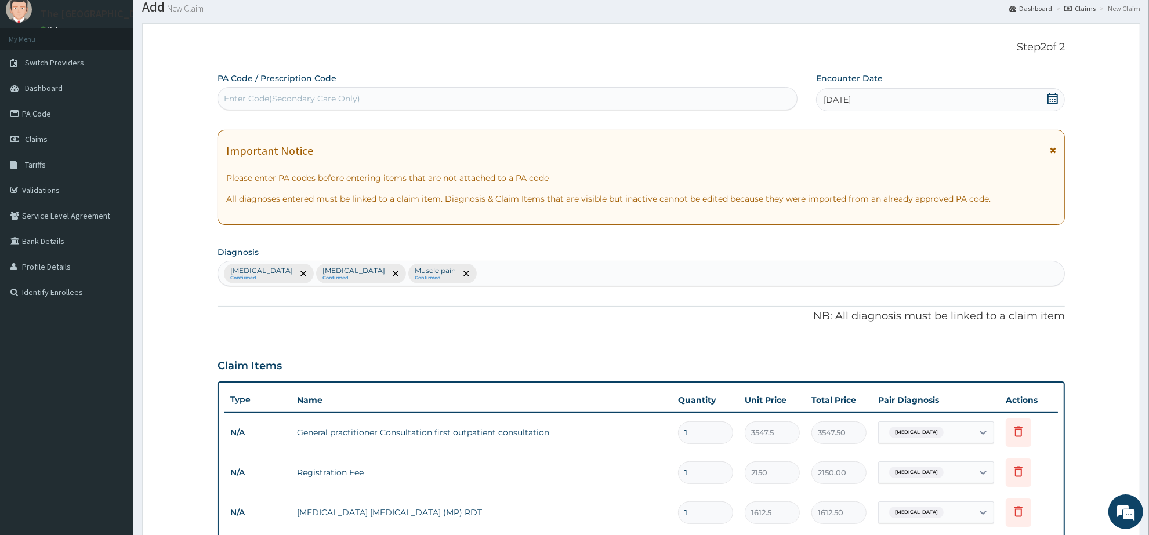
click at [451, 271] on div "Malaria Confirmed Sepsis Confirmed Muscle pain Confirmed" at bounding box center [641, 274] width 846 height 24
type input "UPPER RES"
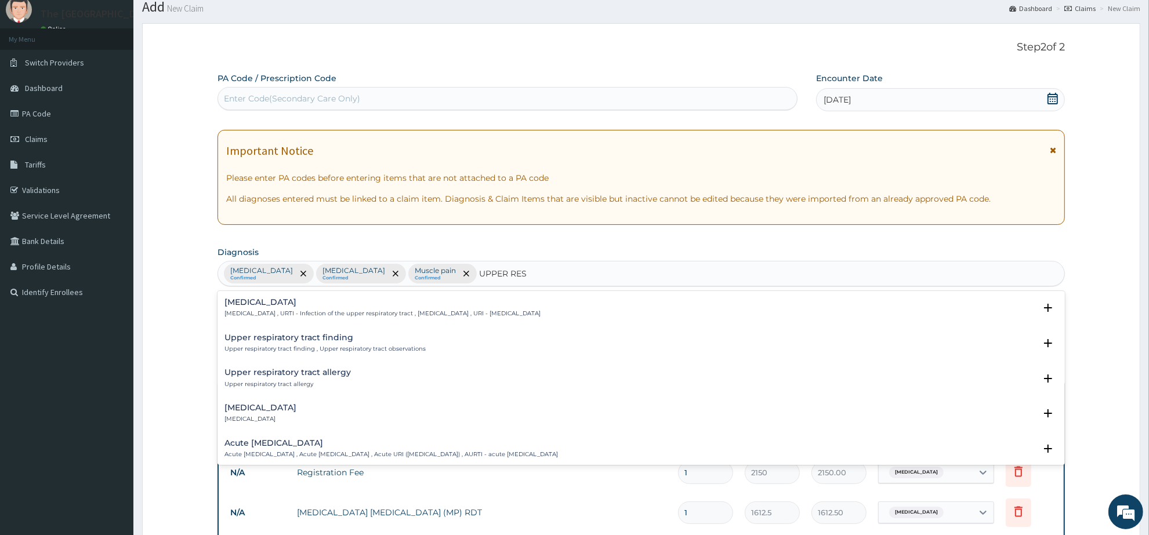
click at [331, 305] on h4 "Upper respiratory infection" at bounding box center [383, 302] width 316 height 9
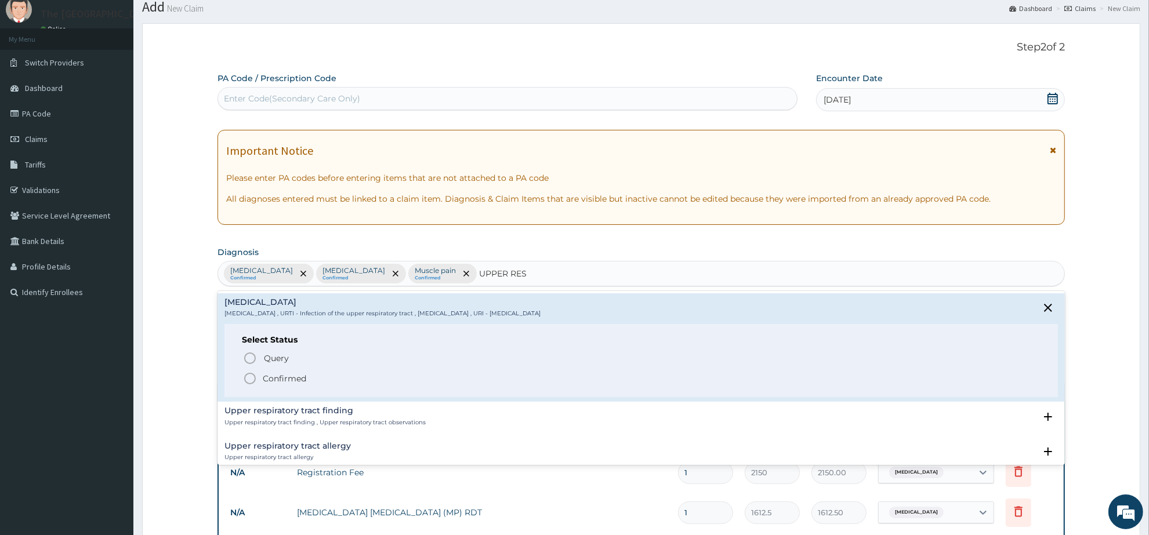
click at [253, 378] on icon "status option filled" at bounding box center [250, 379] width 14 height 14
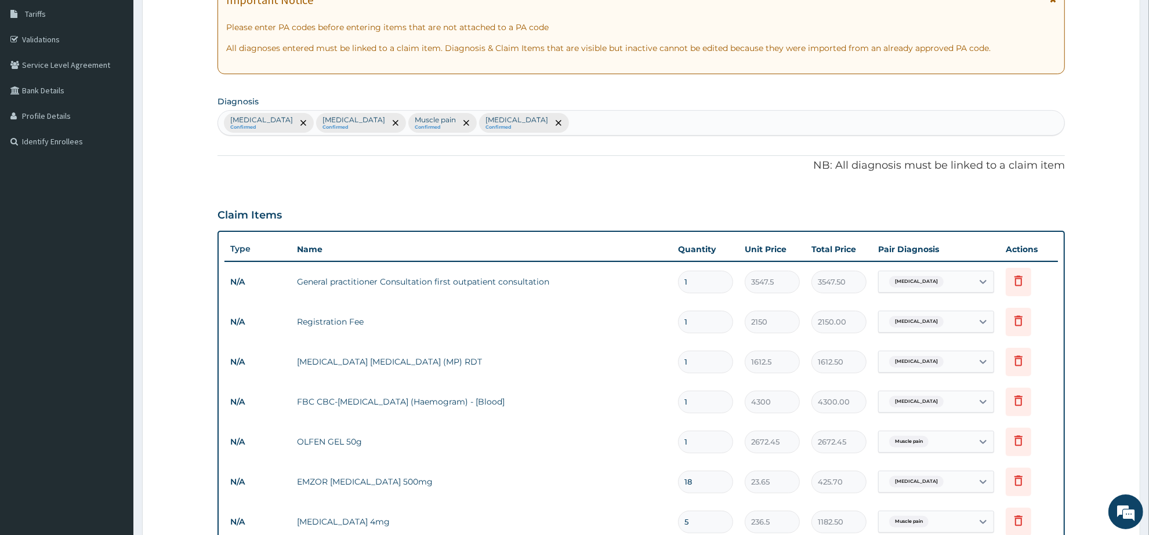
scroll to position [401, 0]
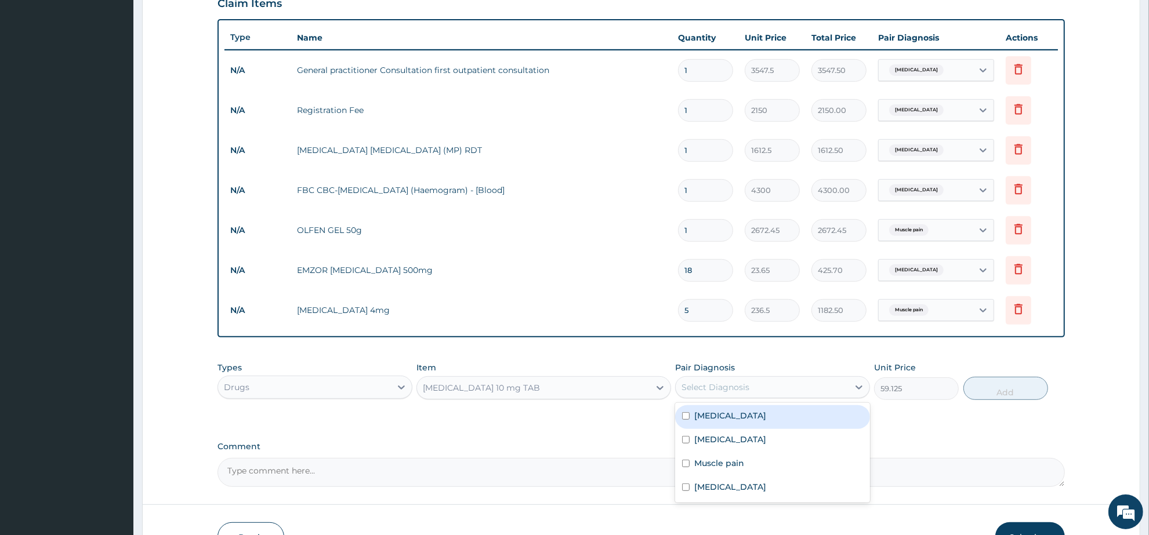
click at [724, 382] on div "Select Diagnosis" at bounding box center [716, 388] width 68 height 12
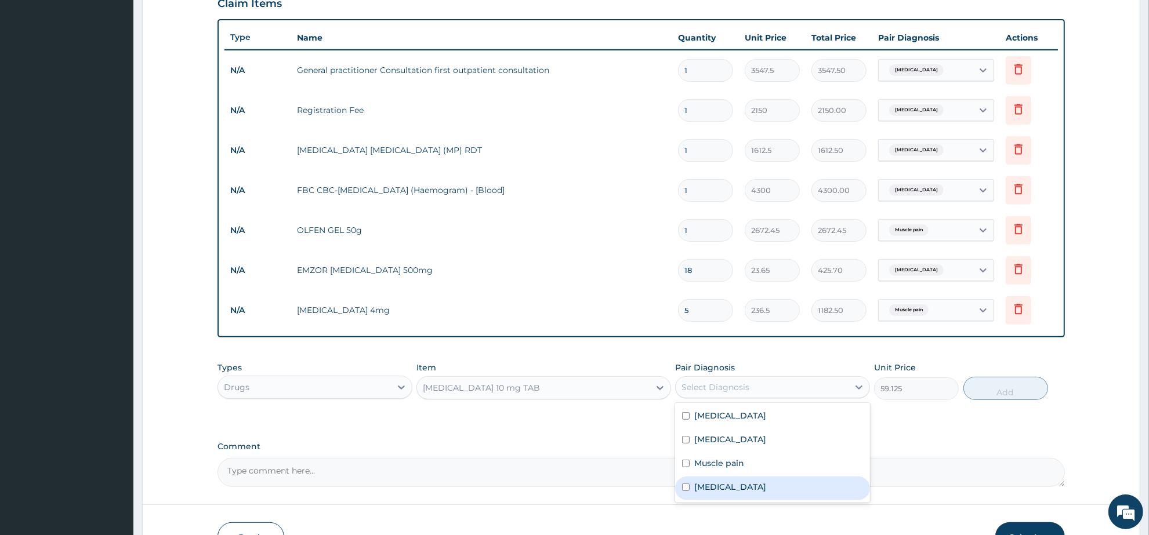
click at [750, 488] on label "Upper respiratory infection" at bounding box center [730, 487] width 72 height 12
checkbox input "true"
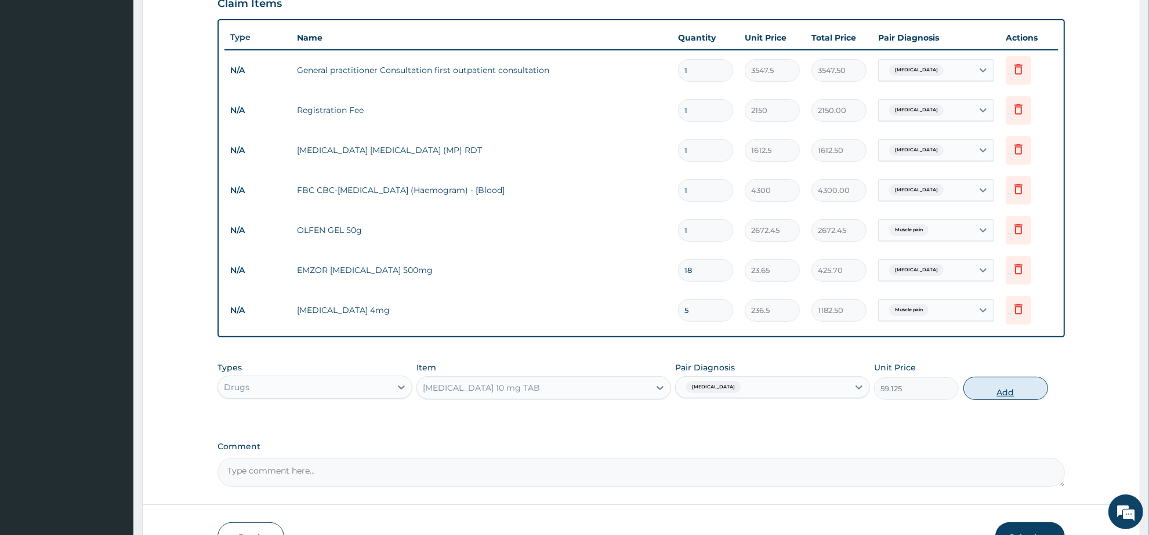
click at [993, 393] on button "Add" at bounding box center [1006, 388] width 85 height 23
type input "0"
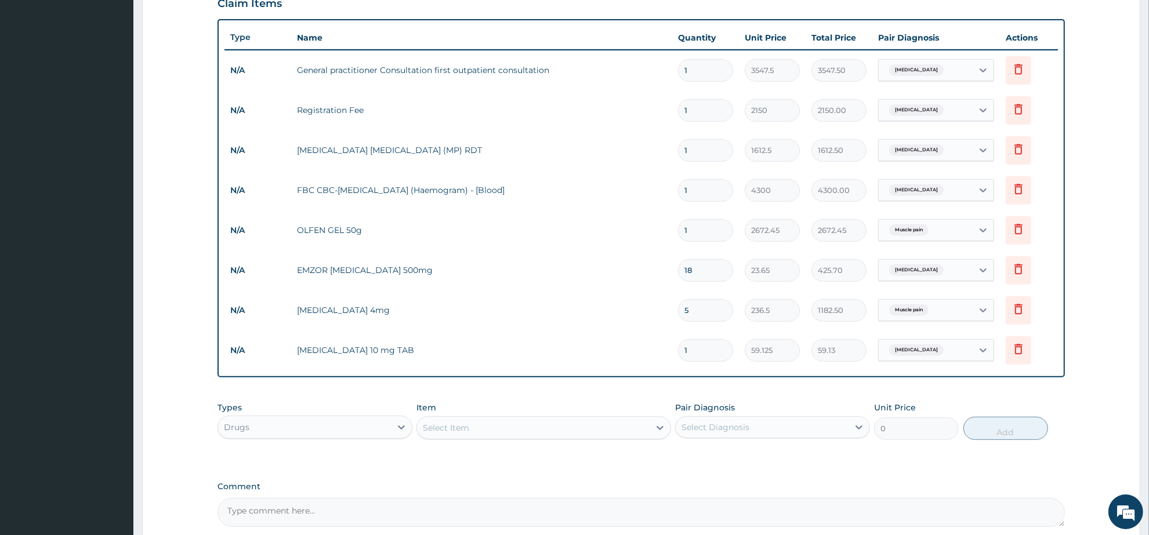
drag, startPoint x: 692, startPoint y: 348, endPoint x: 668, endPoint y: 347, distance: 23.8
click at [668, 347] on tr "N/A LORATADINE 10 mg TAB 1 59.125 59.13 Upper respiratory infection Delete" at bounding box center [642, 351] width 834 height 40
type input "5"
type input "295.63"
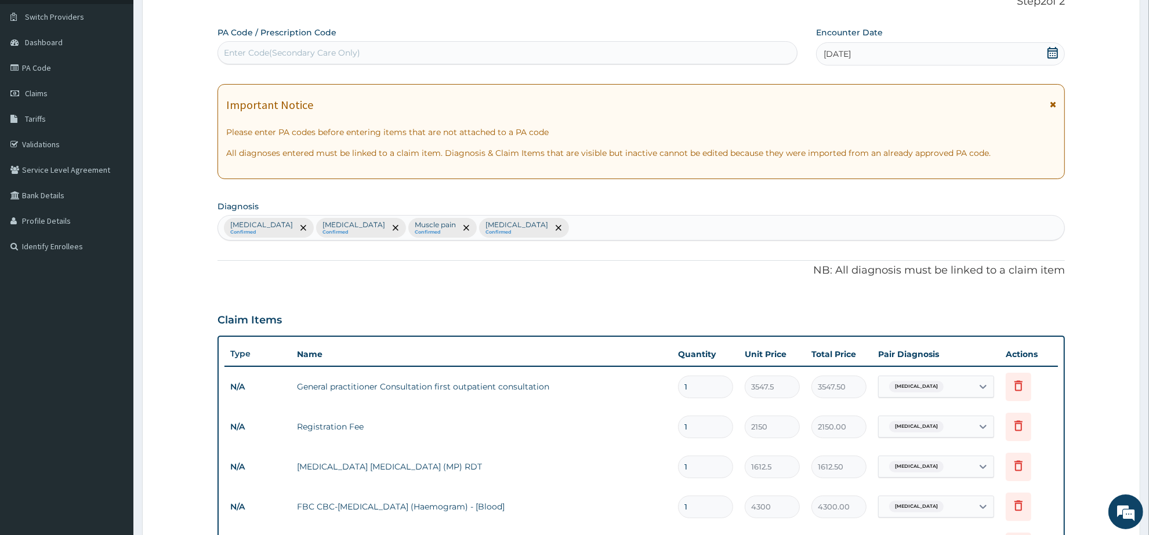
scroll to position [0, 0]
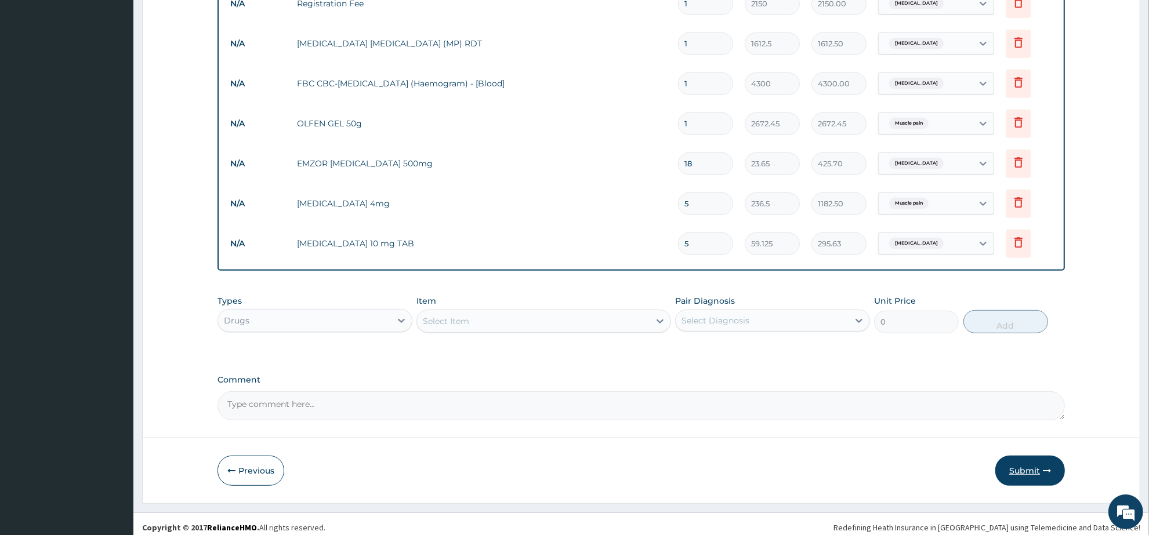
type input "5"
click at [1029, 468] on button "Submit" at bounding box center [1030, 471] width 70 height 30
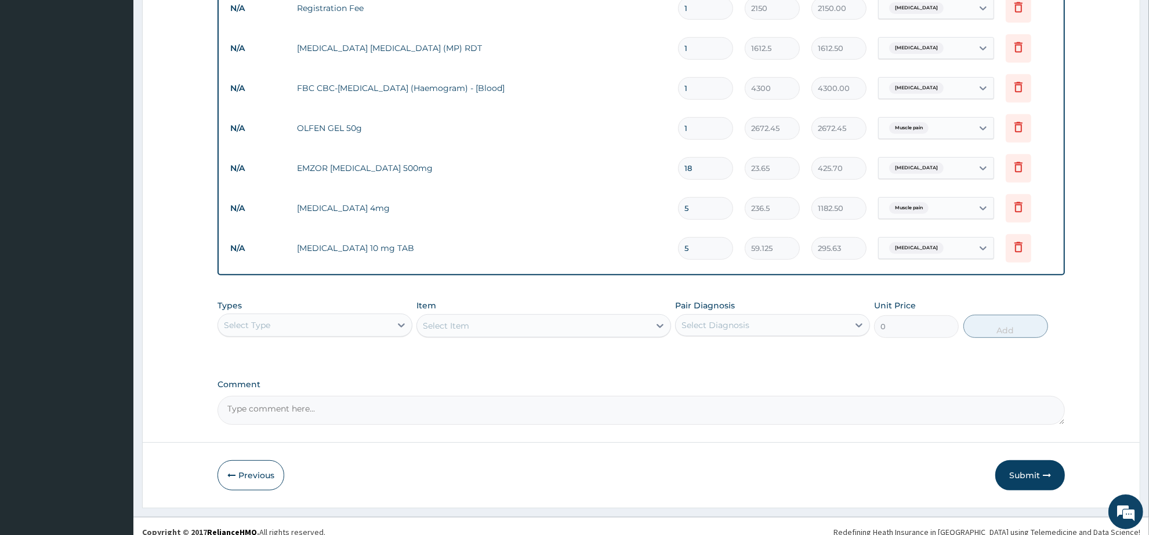
scroll to position [514, 0]
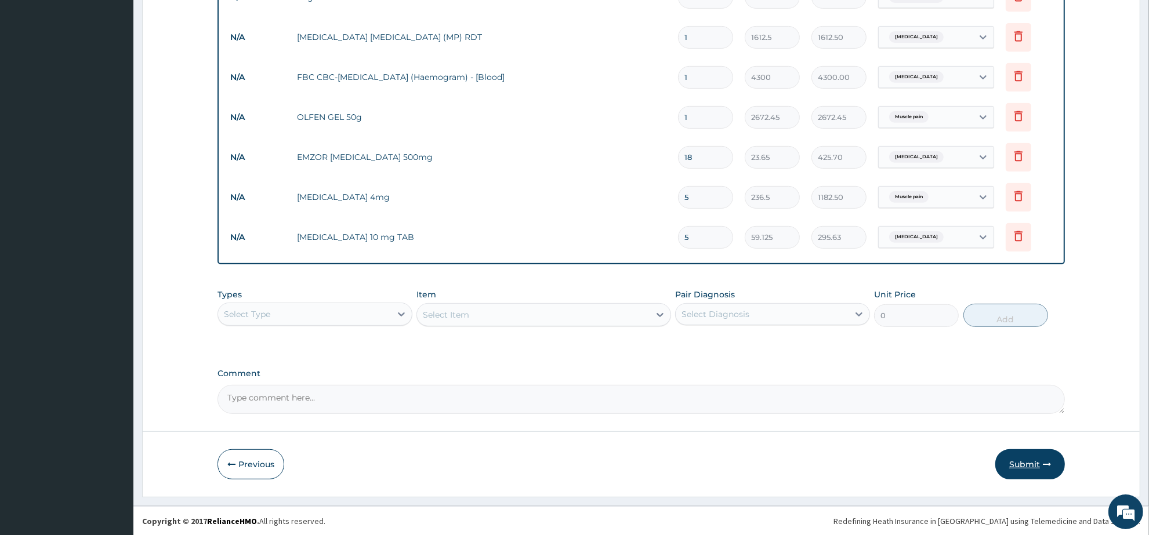
click at [1033, 462] on button "Submit" at bounding box center [1030, 465] width 70 height 30
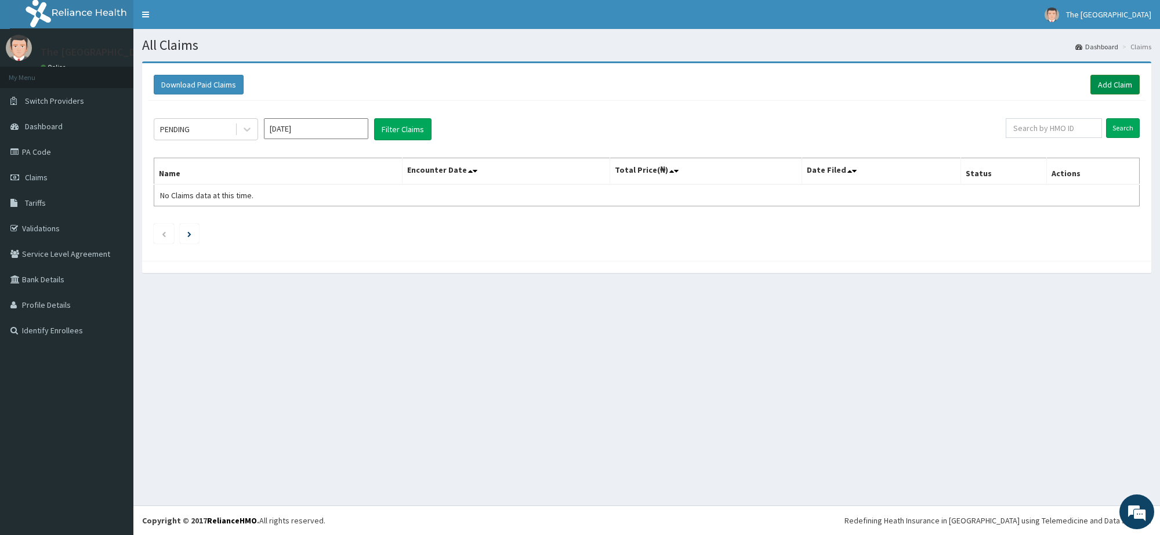
click at [1109, 91] on link "Add Claim" at bounding box center [1115, 85] width 49 height 20
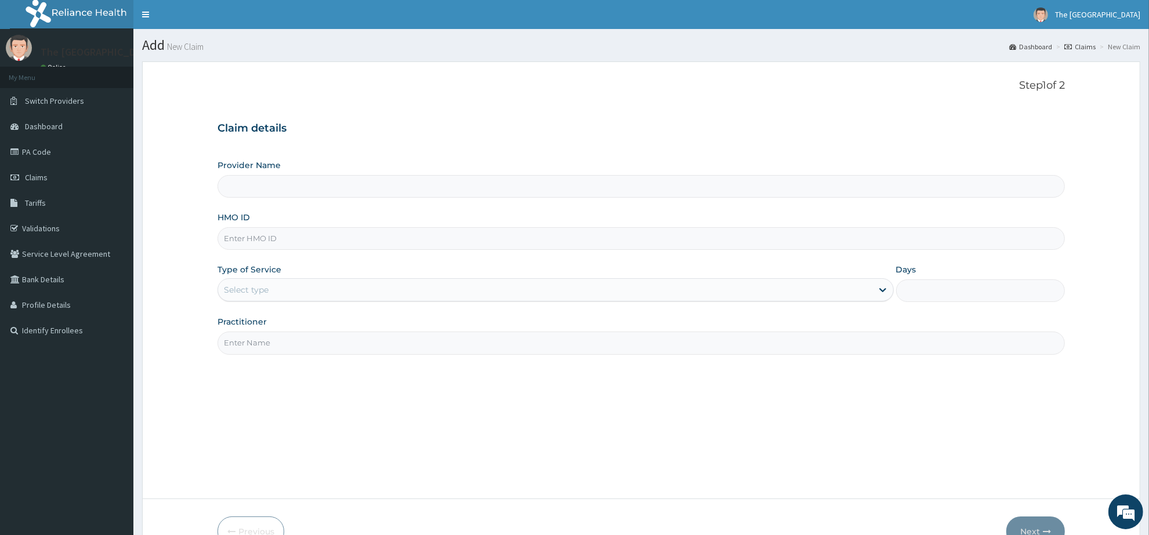
paste input "BOL/10090/A"
type input "BOL/10090/A"
click at [296, 288] on div "Select type" at bounding box center [545, 290] width 654 height 19
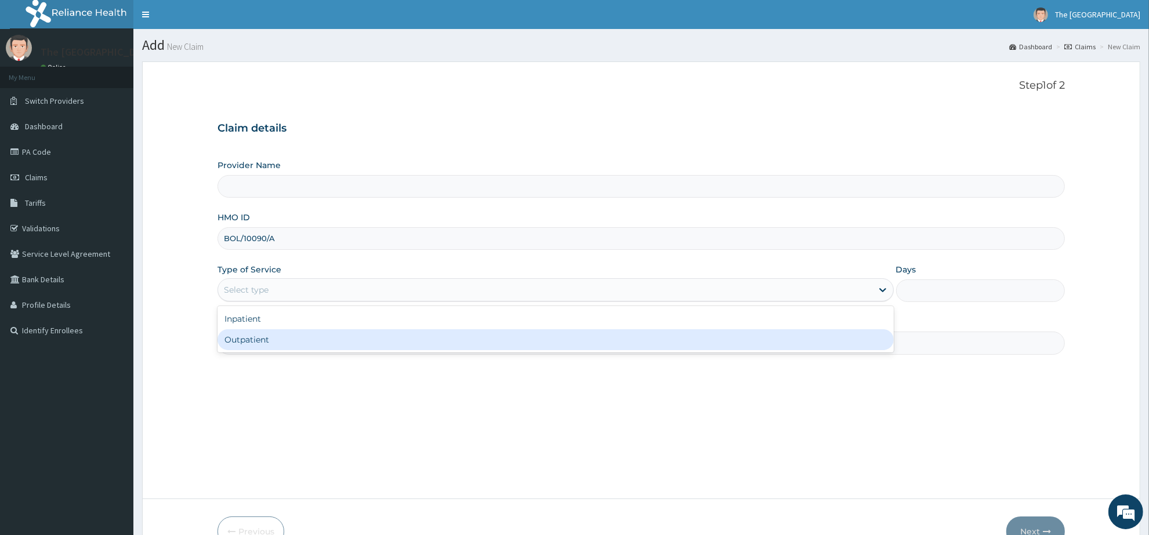
click at [297, 337] on div "Outpatient" at bounding box center [556, 340] width 676 height 21
type input "1"
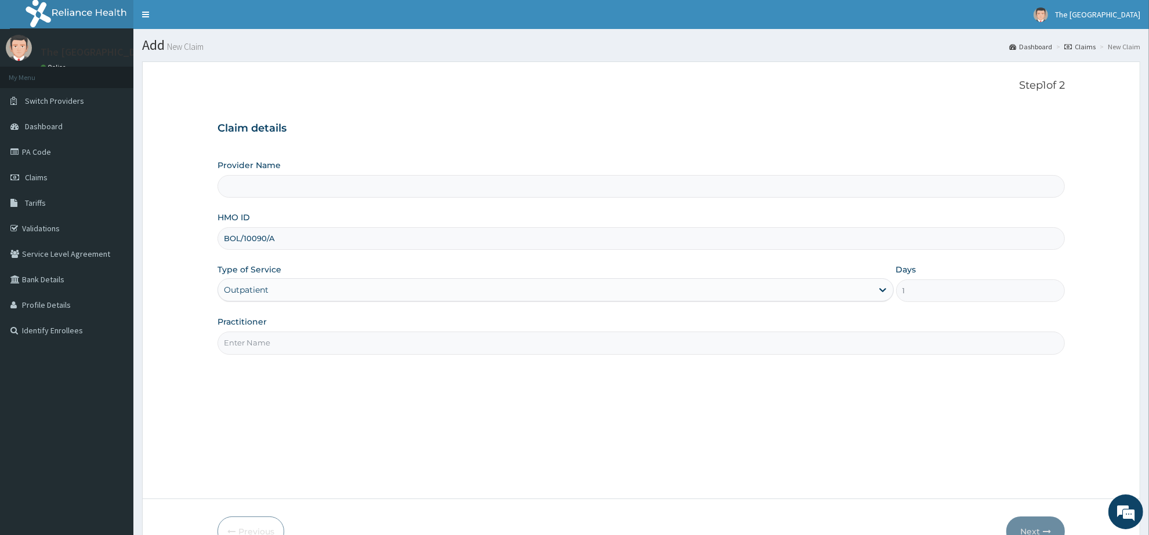
type input "The [GEOGRAPHIC_DATA]"
click at [297, 337] on input "Practitioner" at bounding box center [642, 343] width 848 height 23
type input "[PERSON_NAME]"
click at [1036, 523] on button "Next" at bounding box center [1036, 532] width 59 height 30
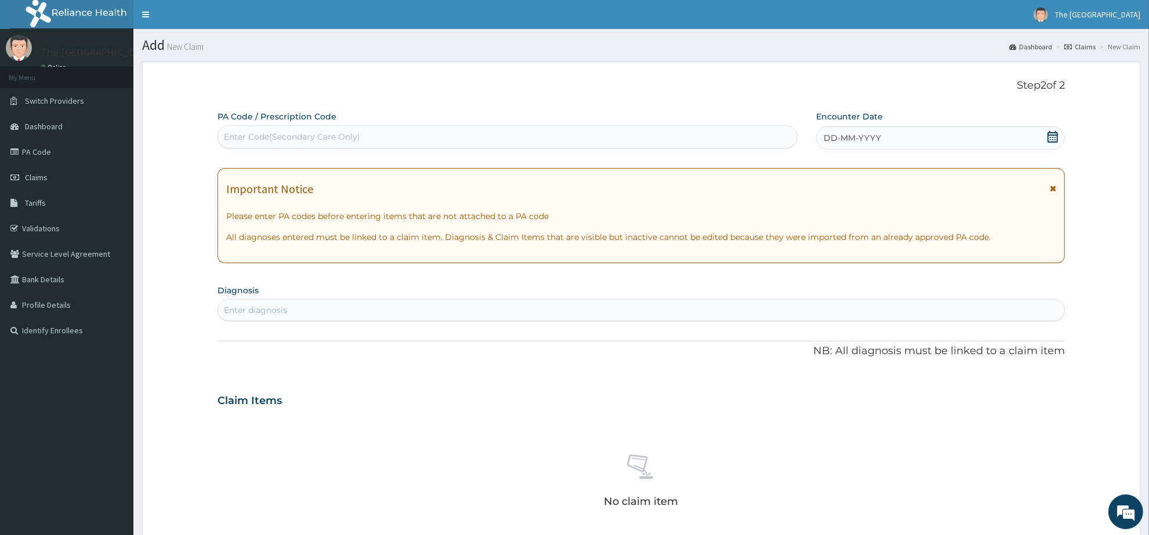
click at [1056, 139] on icon at bounding box center [1053, 137] width 12 height 12
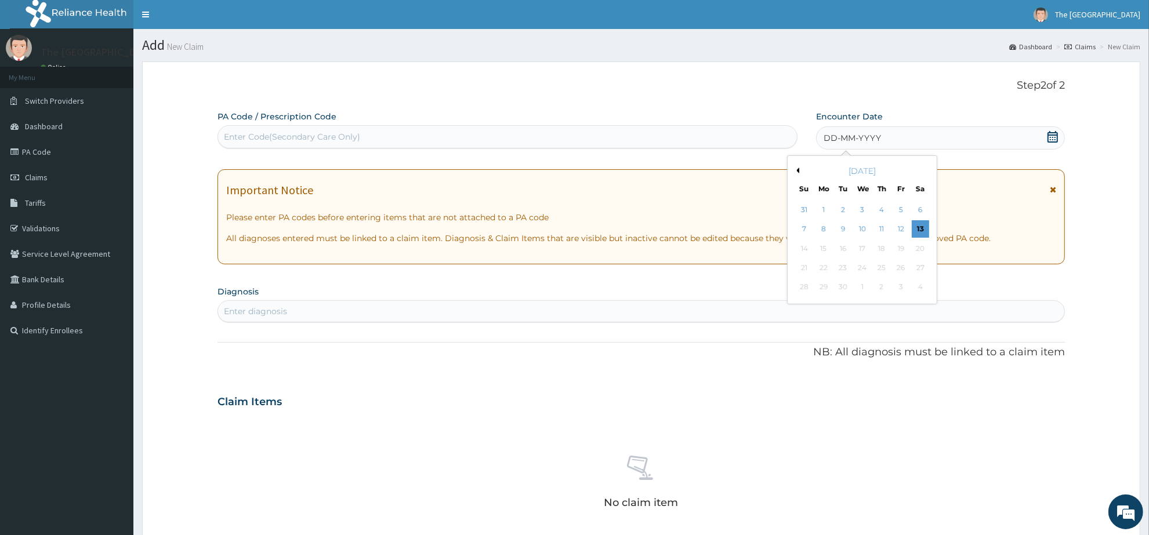
click at [798, 169] on button "Previous Month" at bounding box center [797, 171] width 6 height 6
click at [828, 291] on div "25" at bounding box center [823, 287] width 17 height 17
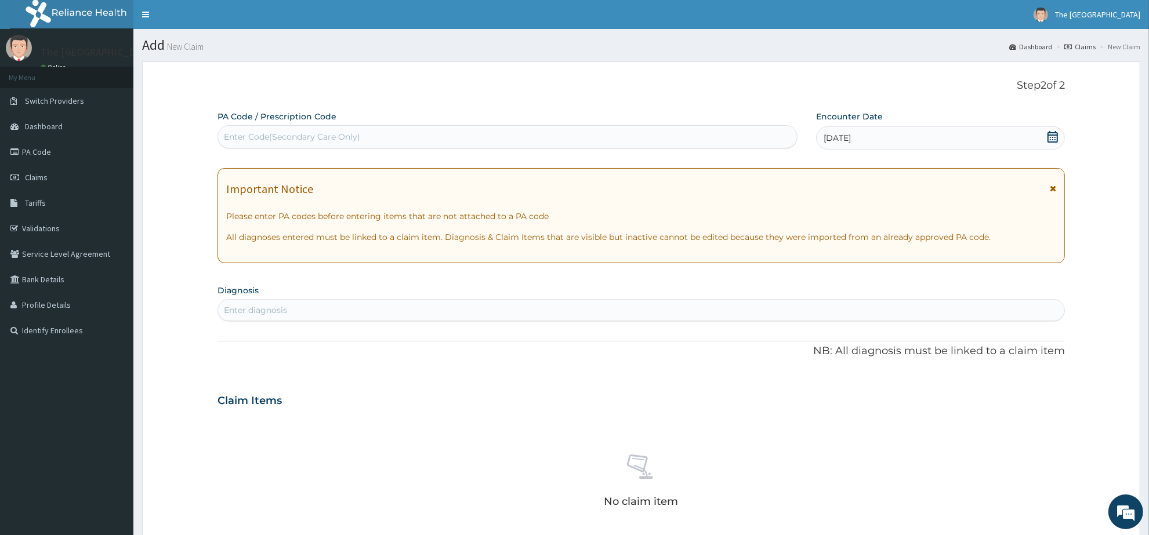
click at [320, 306] on div "Enter diagnosis" at bounding box center [641, 310] width 846 height 19
type input "PEPTIC ULCER"
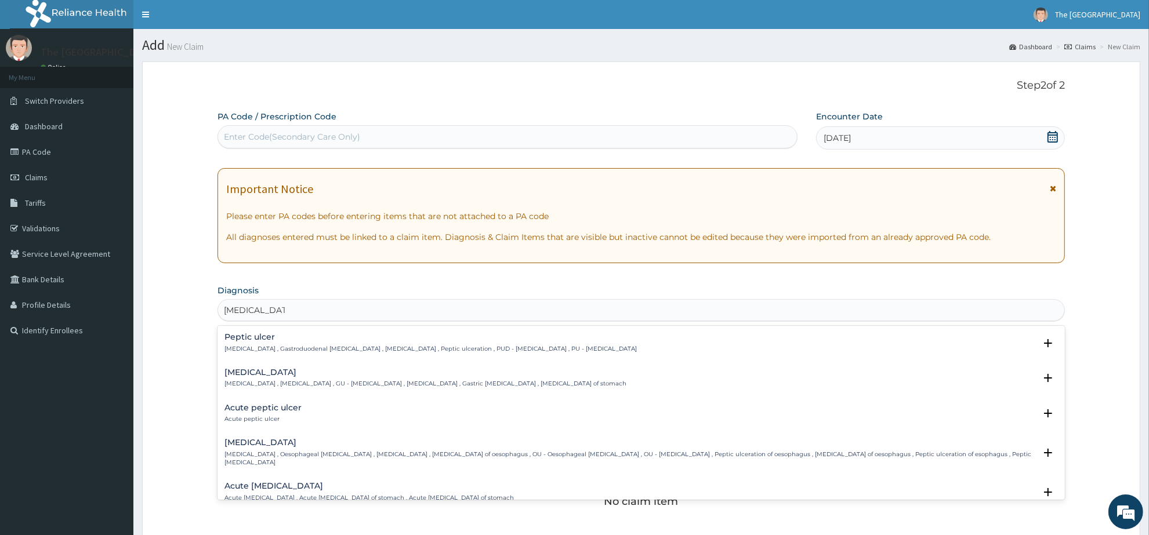
click at [268, 340] on h4 "Peptic ulcer" at bounding box center [431, 337] width 412 height 9
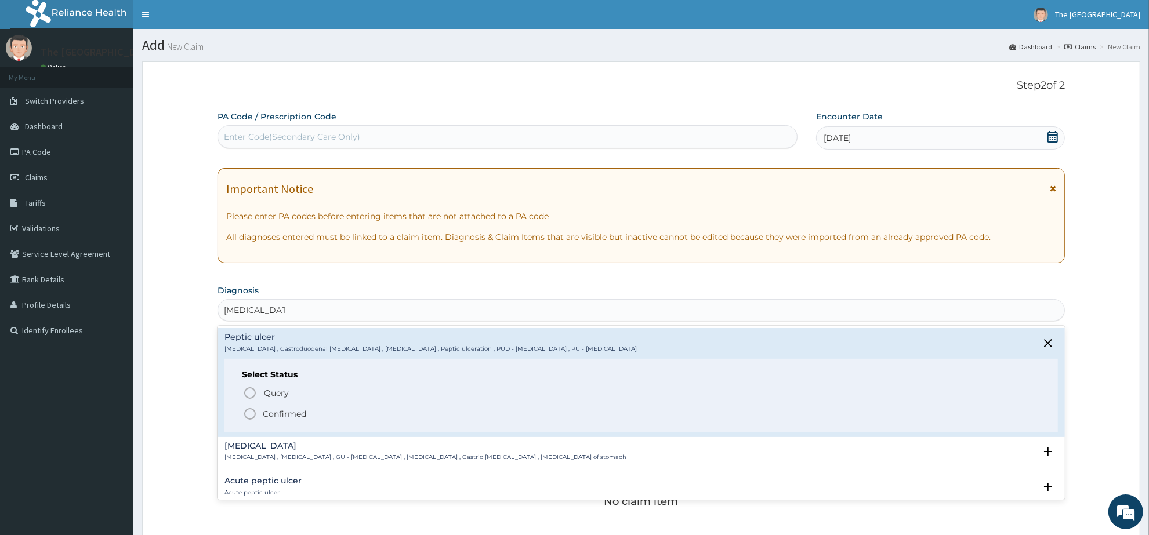
click at [248, 414] on icon "status option filled" at bounding box center [250, 414] width 14 height 14
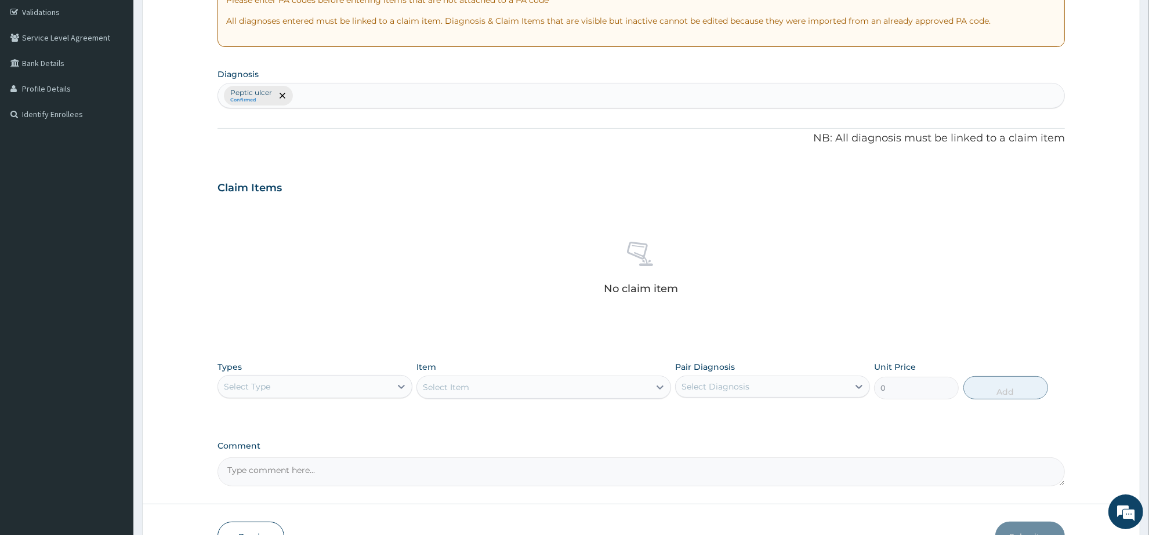
scroll to position [218, 0]
click at [352, 388] on div "Select Type" at bounding box center [304, 385] width 173 height 19
click at [325, 458] on div "Procedures" at bounding box center [315, 456] width 195 height 21
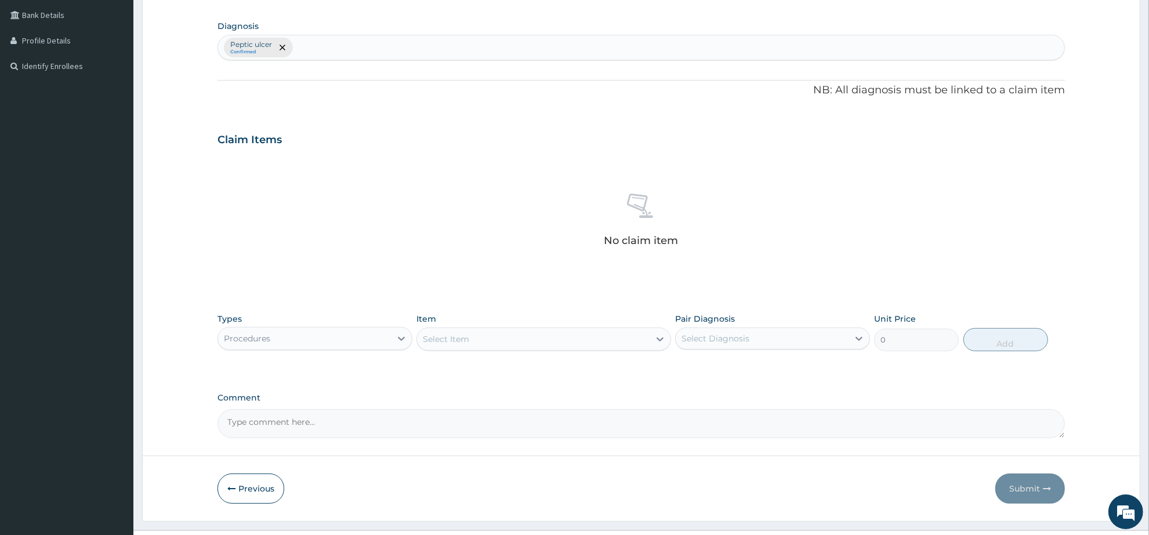
scroll to position [290, 0]
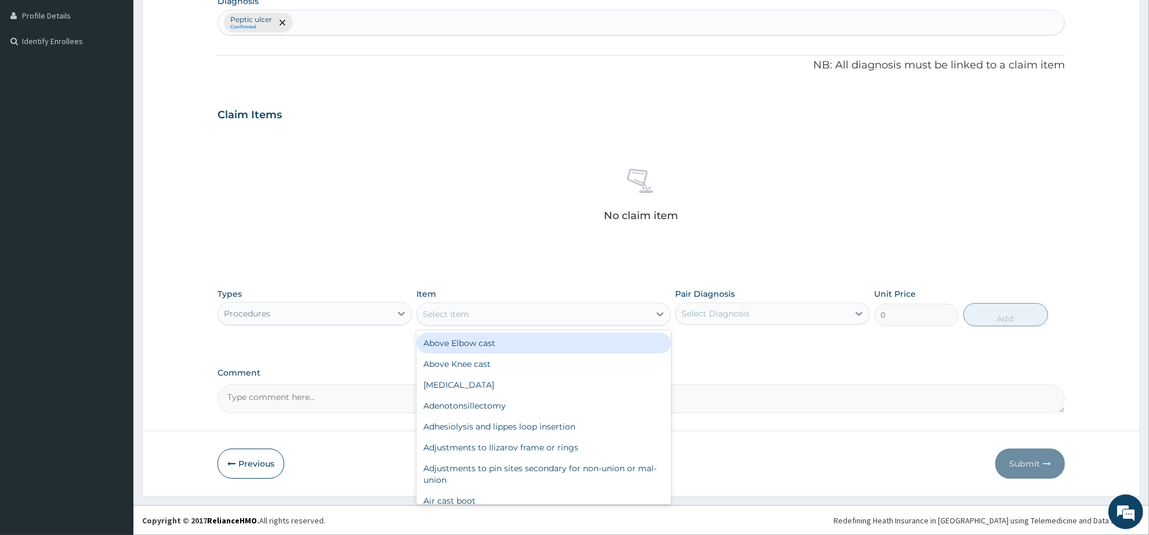
click at [456, 314] on div "Select Item" at bounding box center [446, 315] width 46 height 12
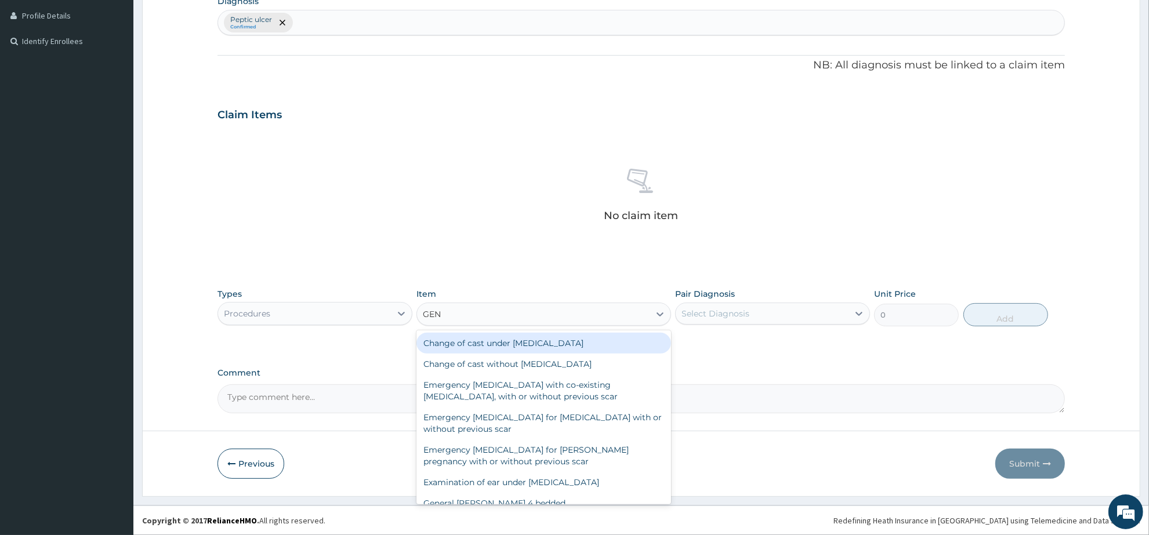
type input "GENE"
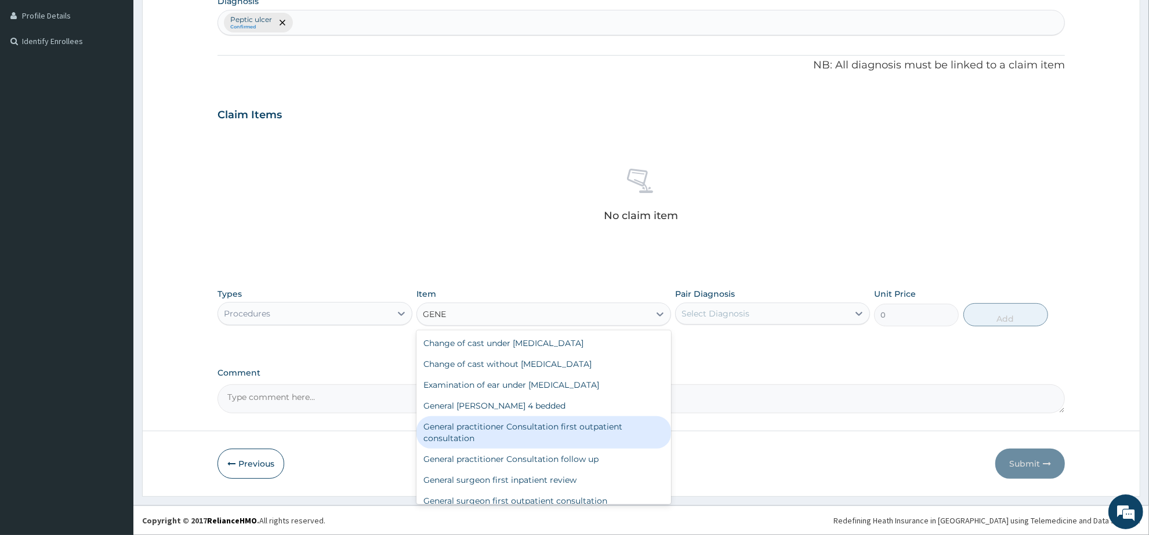
click at [562, 422] on div "General practitioner Consultation first outpatient consultation" at bounding box center [544, 433] width 254 height 32
type input "3547.5"
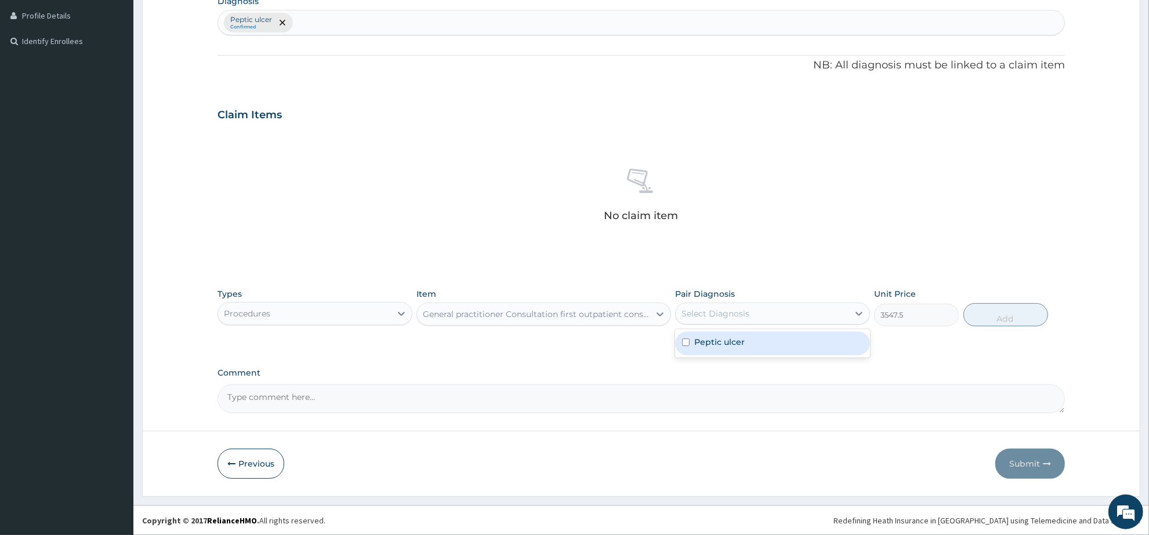
click at [785, 305] on div "Select Diagnosis" at bounding box center [762, 314] width 173 height 19
click at [785, 343] on div "Peptic ulcer" at bounding box center [772, 344] width 195 height 24
checkbox input "true"
click at [972, 321] on button "Add" at bounding box center [1006, 314] width 85 height 23
type input "0"
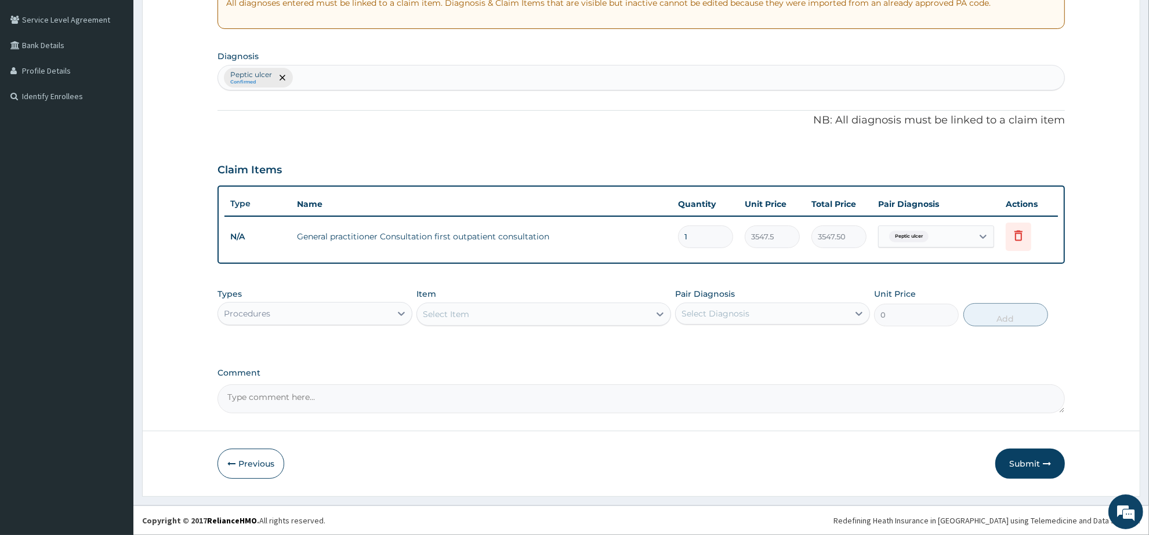
scroll to position [233, 0]
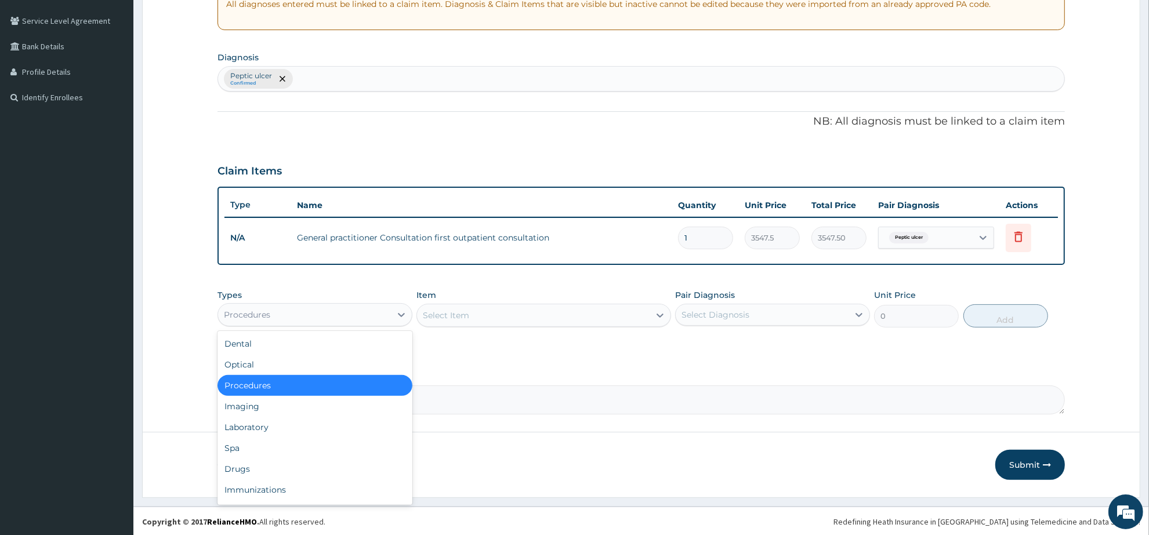
click at [339, 313] on div "Procedures" at bounding box center [304, 315] width 173 height 19
click at [312, 426] on div "Laboratory" at bounding box center [315, 427] width 195 height 21
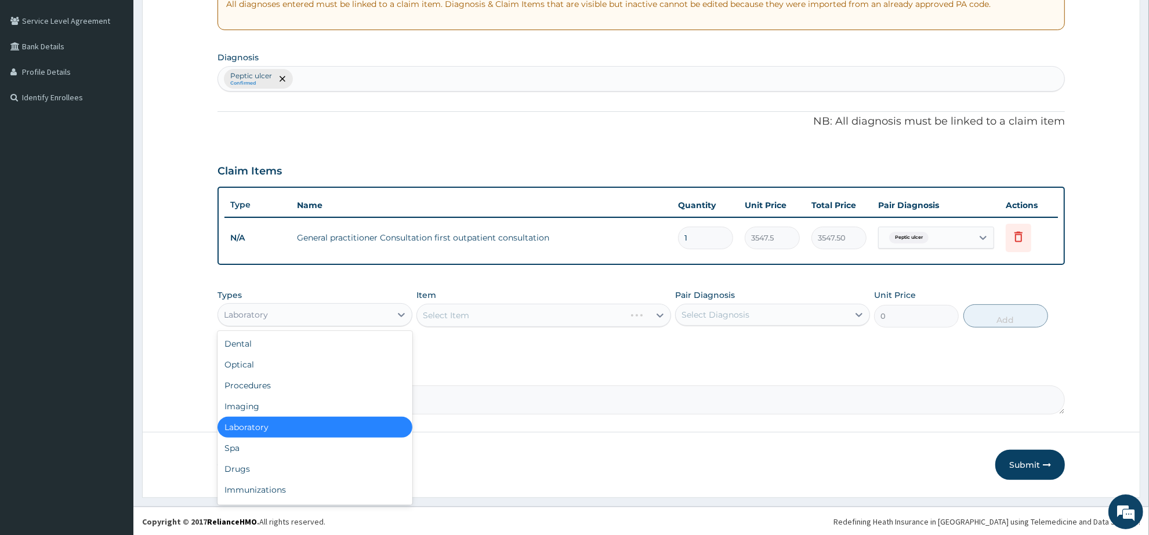
click at [348, 317] on div "Laboratory" at bounding box center [304, 315] width 173 height 19
click at [287, 466] on div "Drugs" at bounding box center [315, 469] width 195 height 21
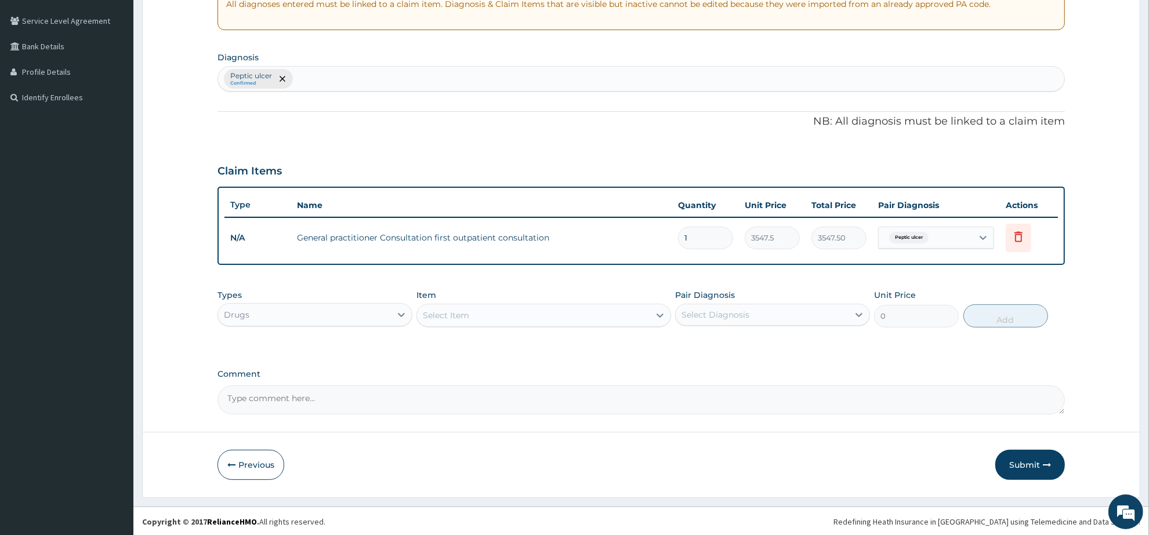
click at [444, 322] on div "Select Item" at bounding box center [533, 315] width 232 height 19
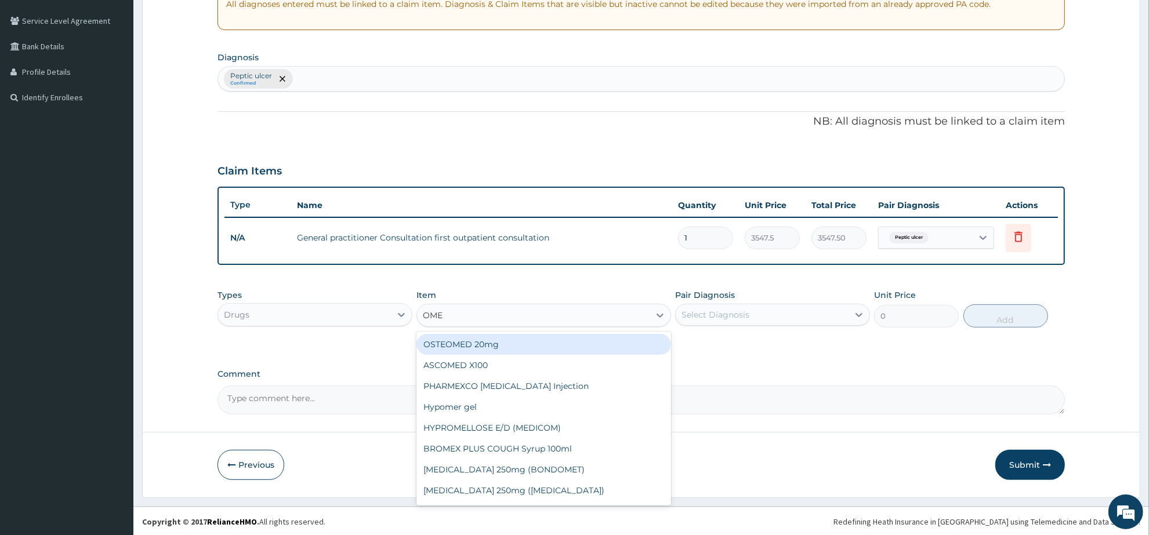
type input "OMEP"
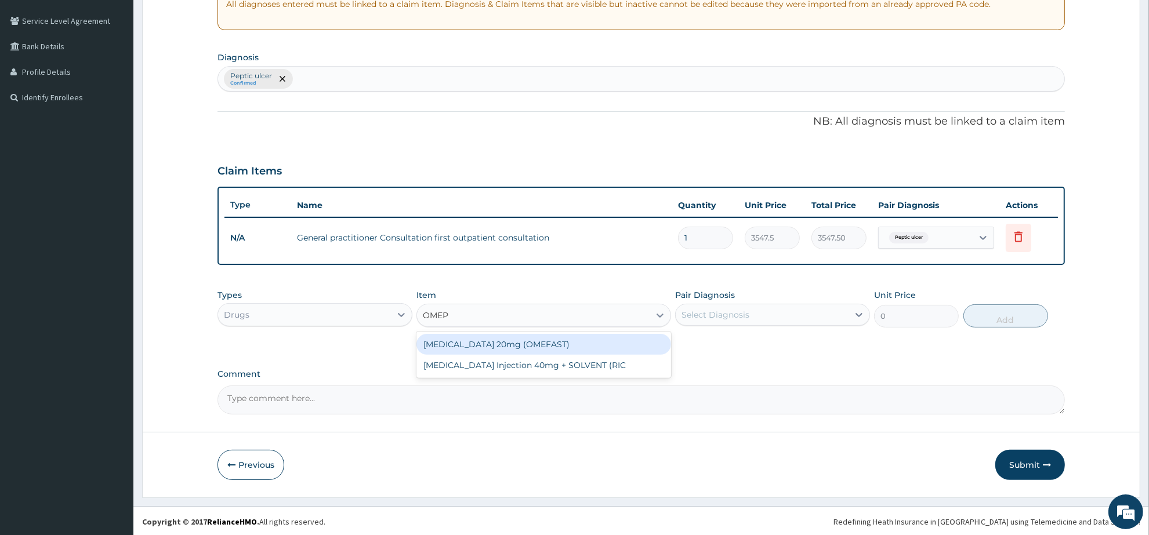
click at [520, 341] on div "[MEDICAL_DATA] 20mg (OMEFAST)" at bounding box center [544, 344] width 254 height 21
type input "82.775"
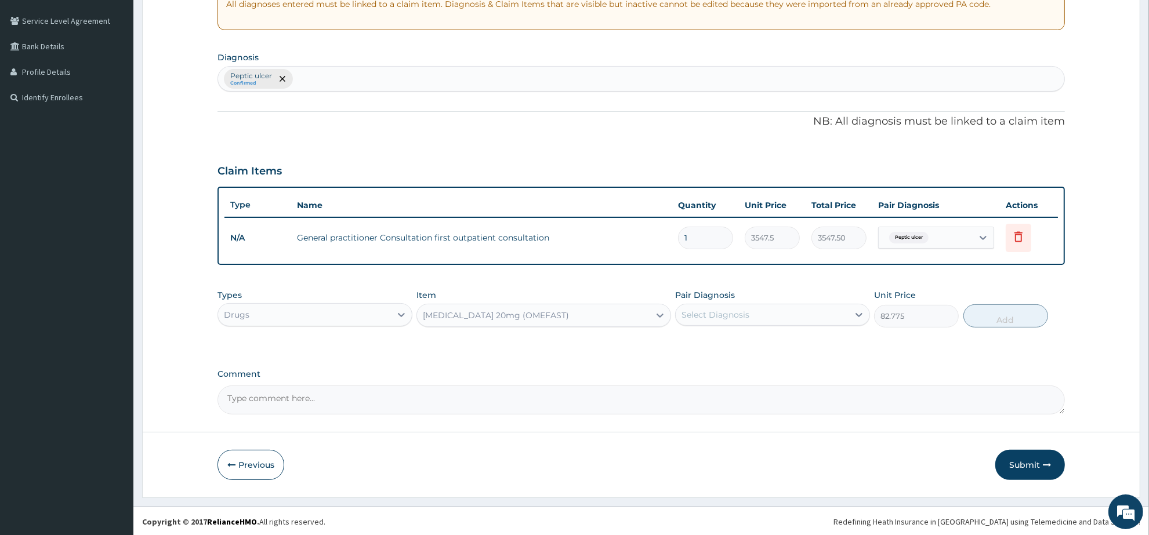
click at [750, 315] on div "Select Diagnosis" at bounding box center [762, 315] width 173 height 19
click at [760, 347] on div "Peptic ulcer" at bounding box center [772, 345] width 195 height 24
checkbox input "true"
click at [995, 321] on button "Add" at bounding box center [1006, 316] width 85 height 23
type input "0"
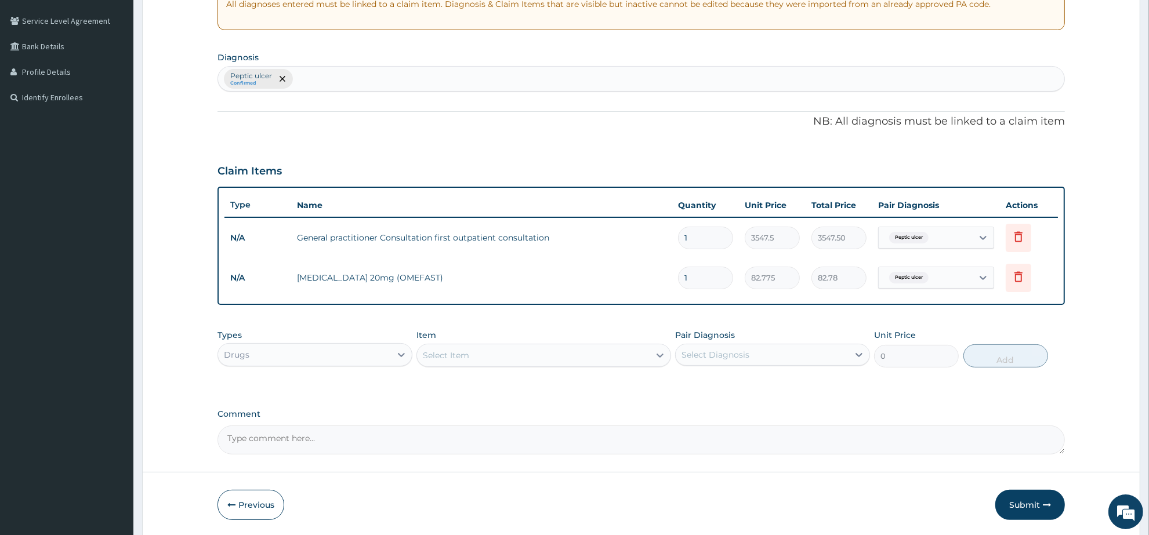
click at [509, 351] on div "Select Item" at bounding box center [533, 355] width 232 height 19
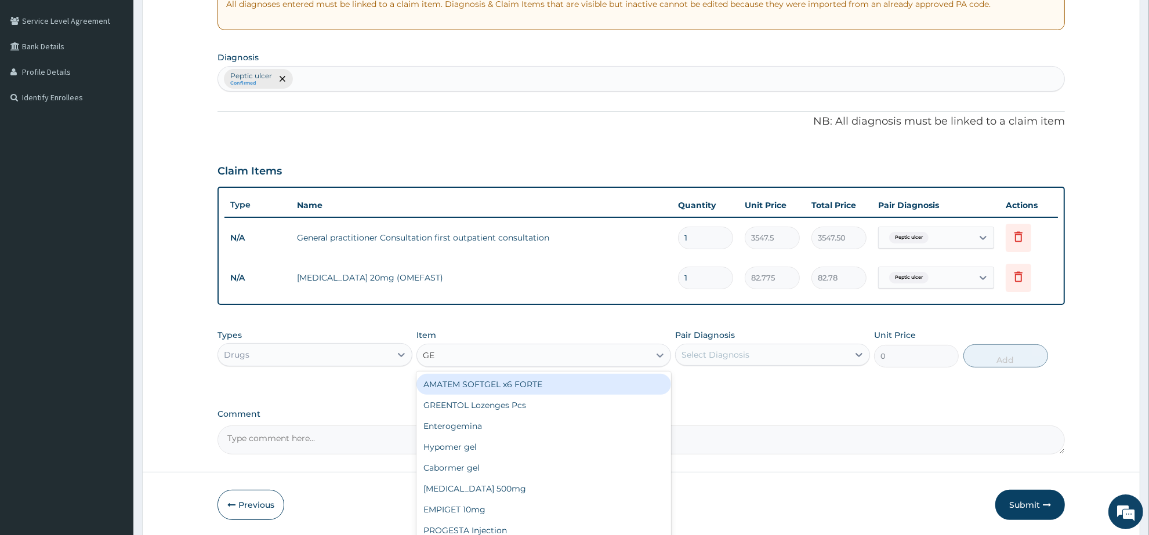
type input "GES"
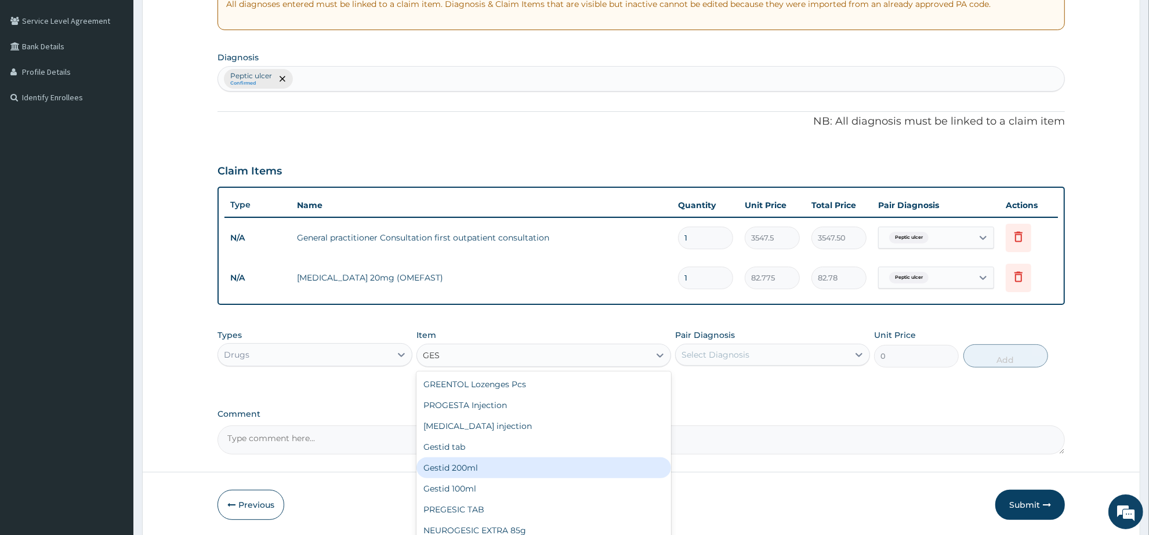
click at [475, 470] on div "Gestid 200ml" at bounding box center [544, 468] width 254 height 21
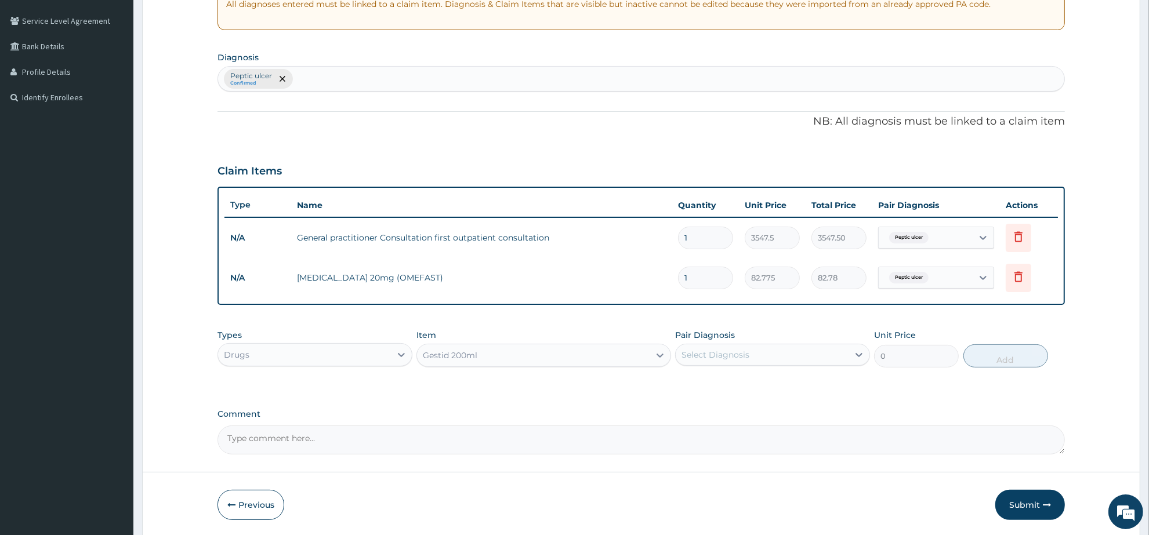
type input "1064.25"
click at [738, 355] on div "Select Diagnosis" at bounding box center [716, 355] width 68 height 12
click at [747, 384] on div "Peptic ulcer" at bounding box center [772, 385] width 195 height 24
checkbox input "true"
click at [978, 356] on button "Add" at bounding box center [1006, 356] width 85 height 23
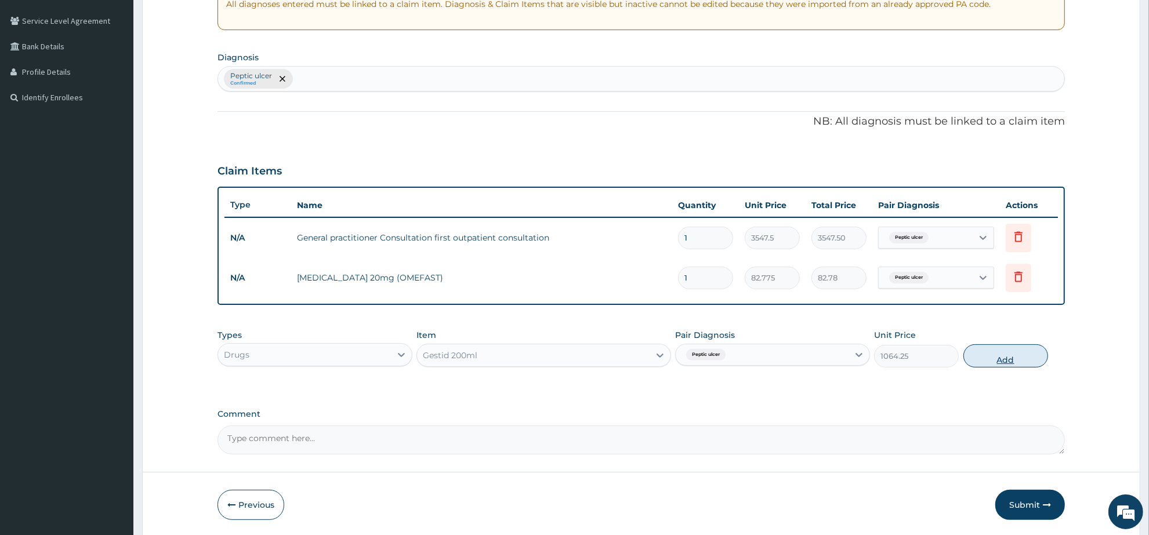
type input "0"
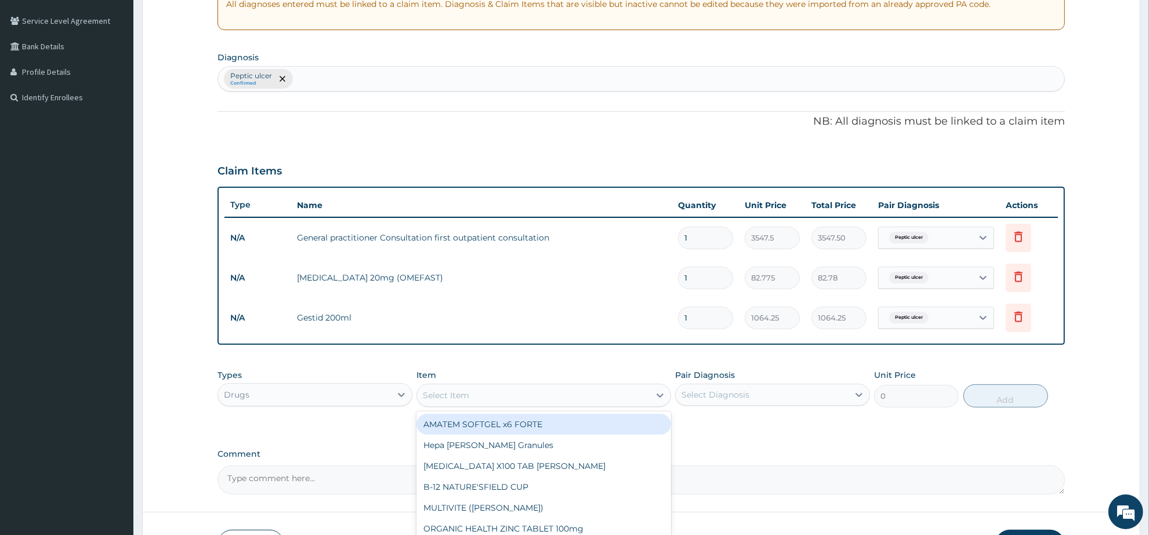
click at [461, 390] on div "Select Item" at bounding box center [446, 396] width 46 height 12
type input "PIRI"
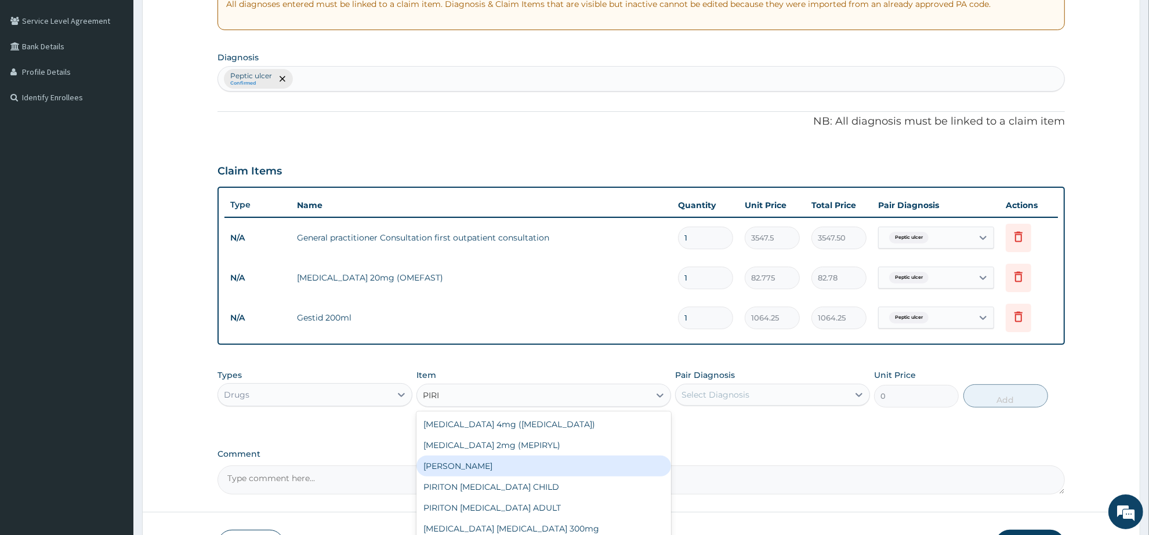
click at [501, 465] on div "[PERSON_NAME]" at bounding box center [544, 466] width 254 height 21
type input "23.65"
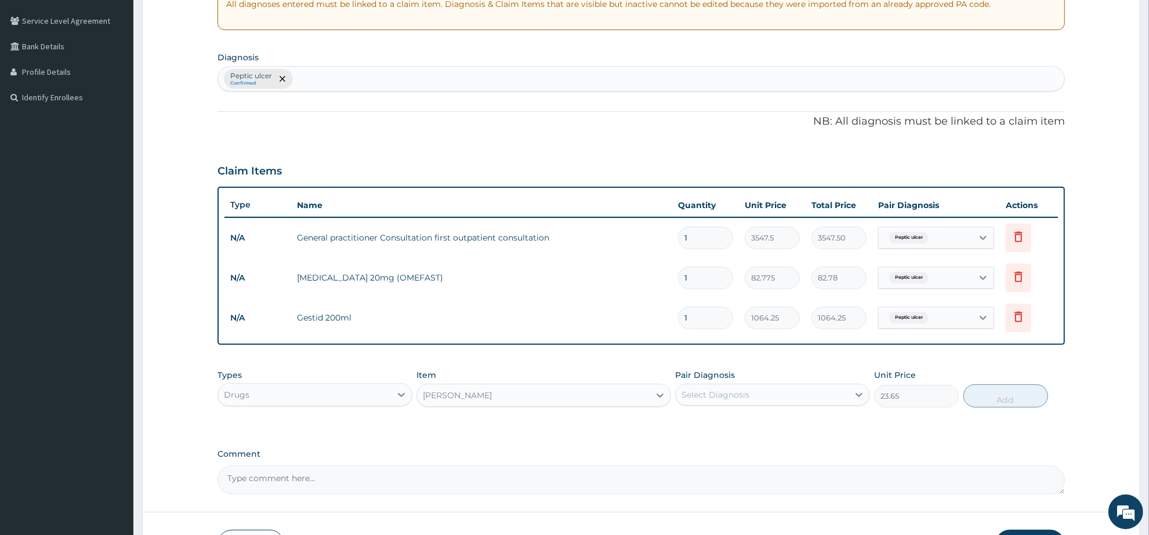
click at [721, 389] on div "Select Diagnosis" at bounding box center [716, 395] width 68 height 12
drag, startPoint x: 740, startPoint y: 429, endPoint x: 758, endPoint y: 430, distance: 18.6
click at [741, 429] on div "Peptic ulcer" at bounding box center [772, 425] width 195 height 24
checkbox input "true"
click at [1004, 392] on button "Add" at bounding box center [1006, 396] width 85 height 23
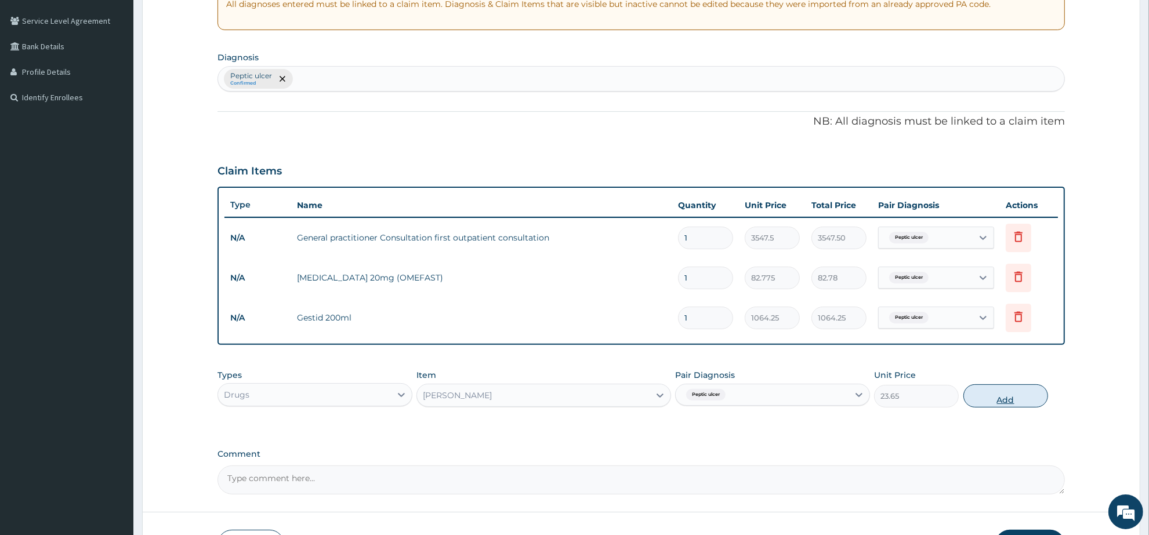
type input "0"
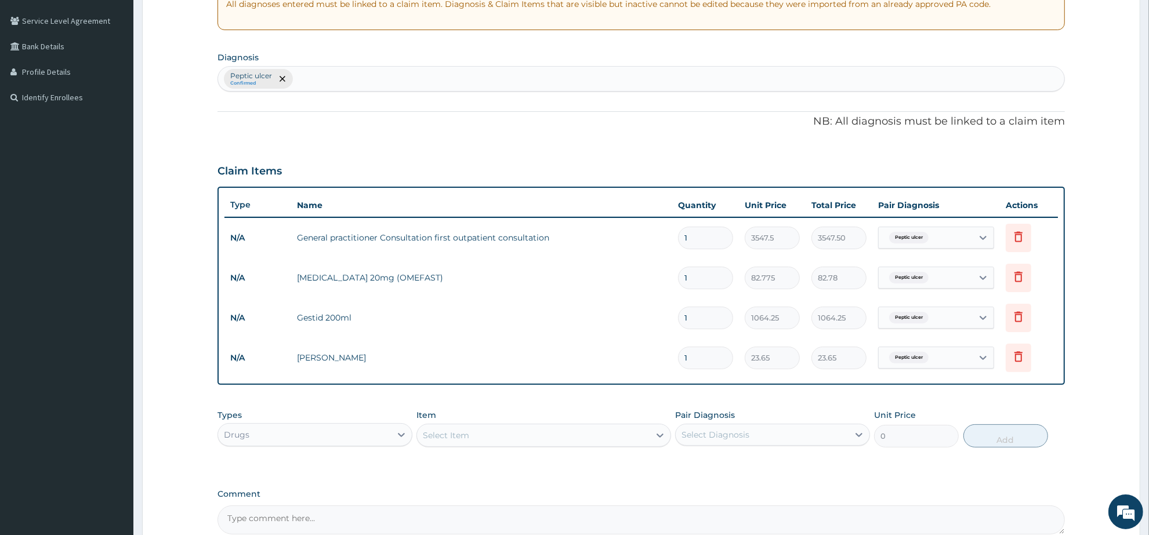
drag, startPoint x: 694, startPoint y: 360, endPoint x: 674, endPoint y: 354, distance: 21.1
click at [674, 354] on td "1" at bounding box center [705, 358] width 67 height 34
type input "5"
type input "118.25"
type input "5"
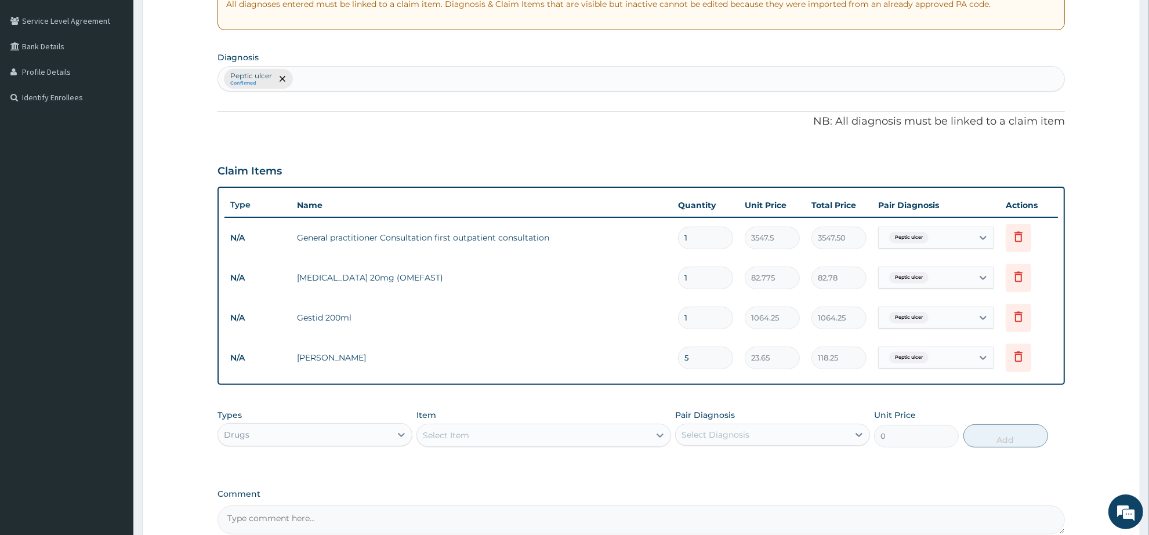
click at [700, 276] on input "1" at bounding box center [705, 278] width 55 height 23
type input "14"
type input "1158.85"
type input "14"
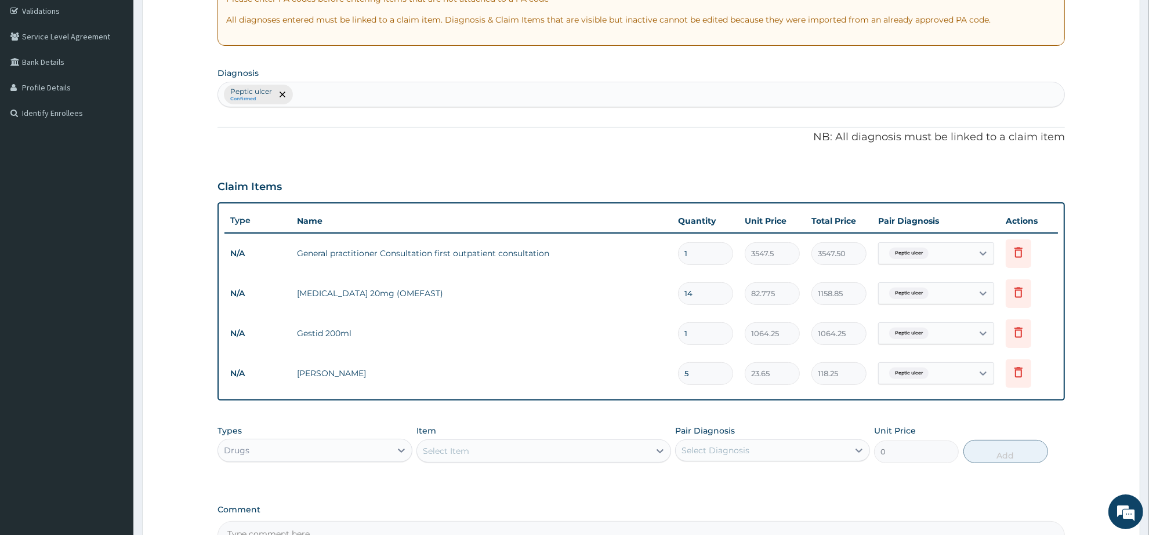
scroll to position [209, 0]
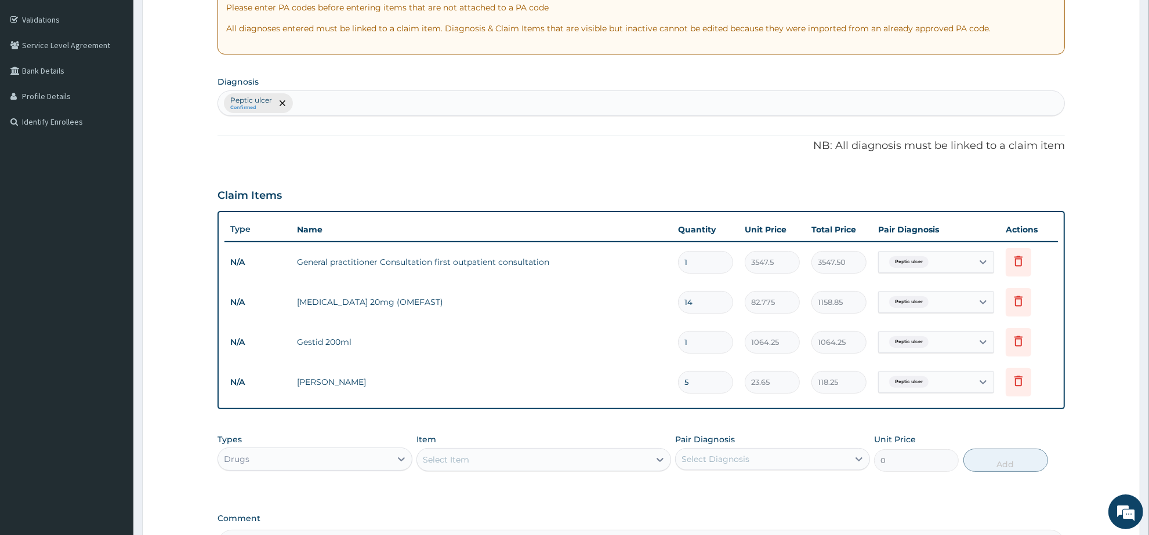
click at [363, 102] on div "Peptic ulcer Confirmed" at bounding box center [641, 103] width 846 height 24
type input "RHINITIS"
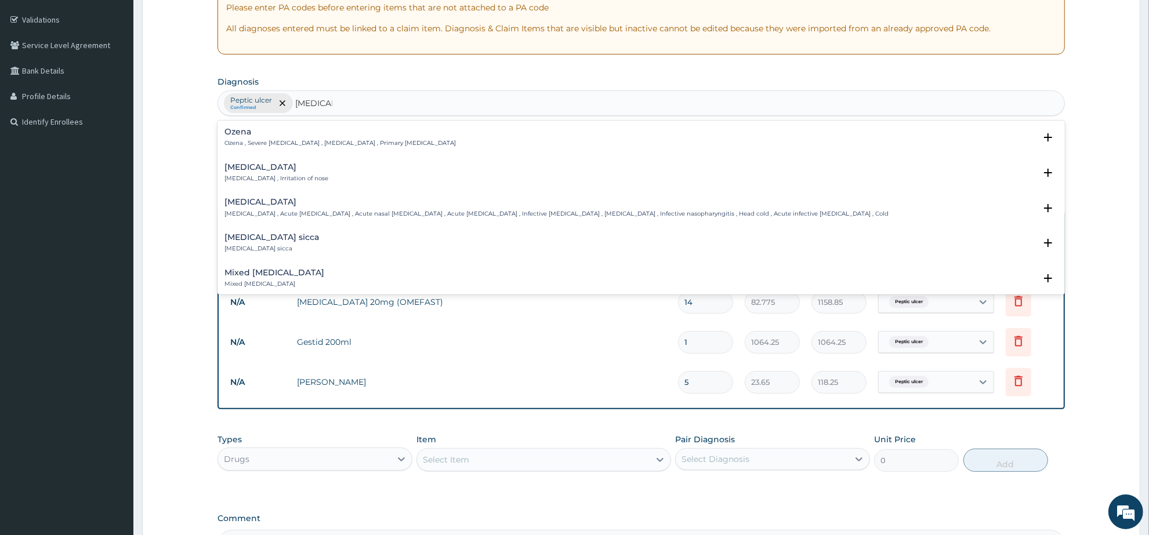
click at [247, 172] on div "Rhinitis Rhinitis , Irritation of nose" at bounding box center [277, 173] width 104 height 20
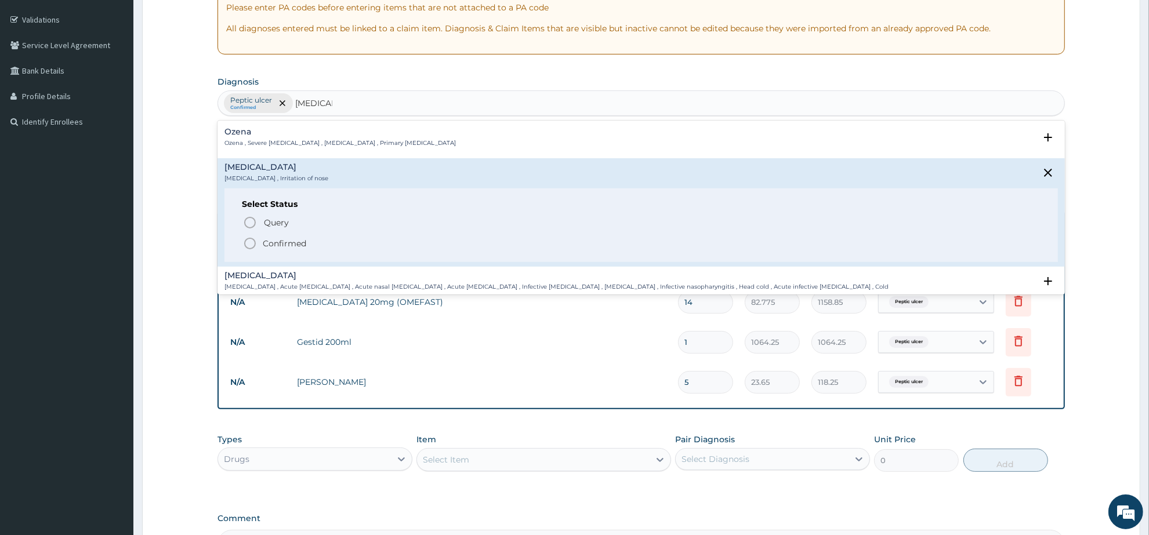
click at [250, 242] on icon "status option filled" at bounding box center [250, 244] width 14 height 14
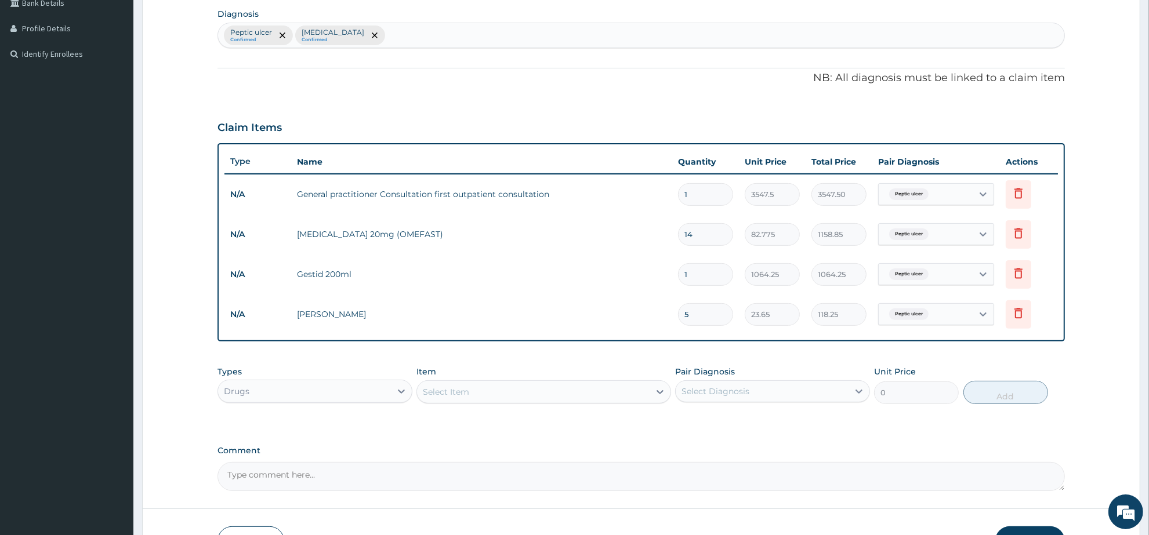
scroll to position [354, 0]
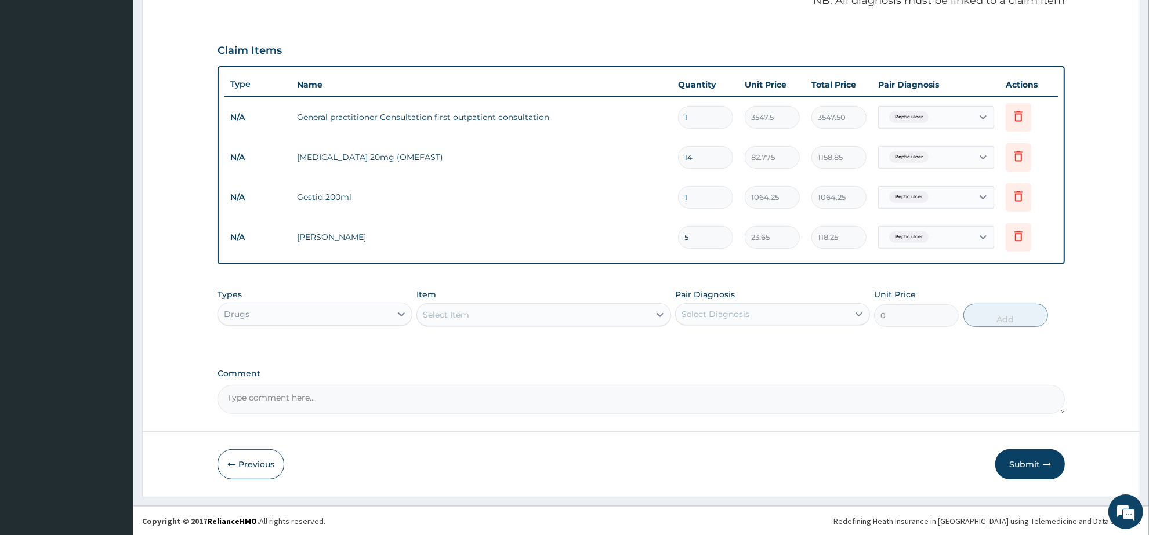
click at [944, 234] on div "Peptic ulcer" at bounding box center [926, 237] width 94 height 20
click at [937, 288] on div "Rhinitis" at bounding box center [951, 291] width 145 height 24
checkbox input "true"
click at [937, 264] on label "Peptic ulcer" at bounding box center [923, 266] width 50 height 12
checkbox input "false"
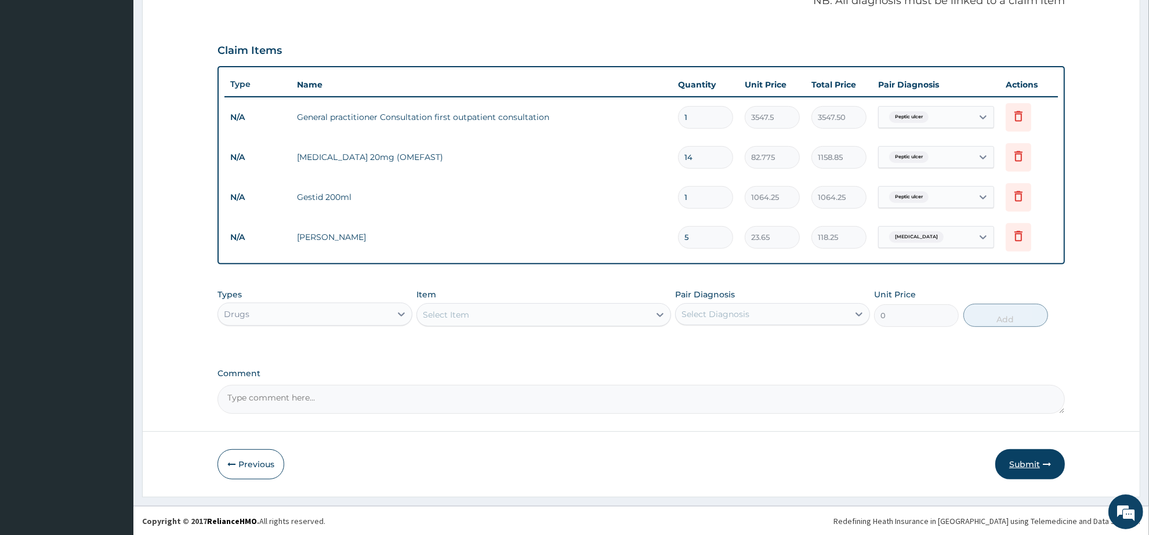
click at [1030, 473] on button "Submit" at bounding box center [1030, 465] width 70 height 30
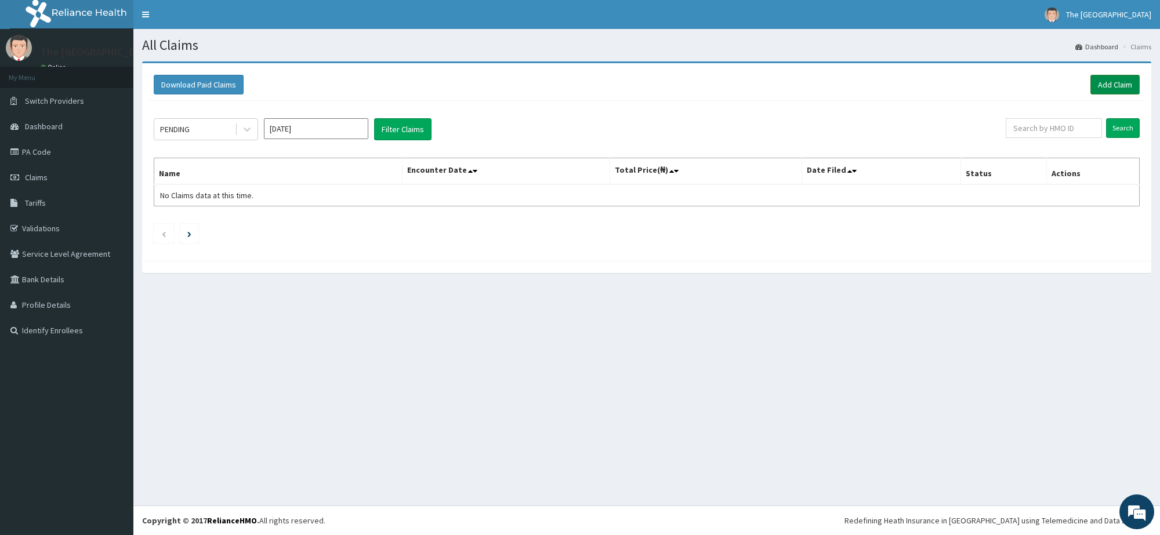
click at [1104, 79] on link "Add Claim" at bounding box center [1115, 85] width 49 height 20
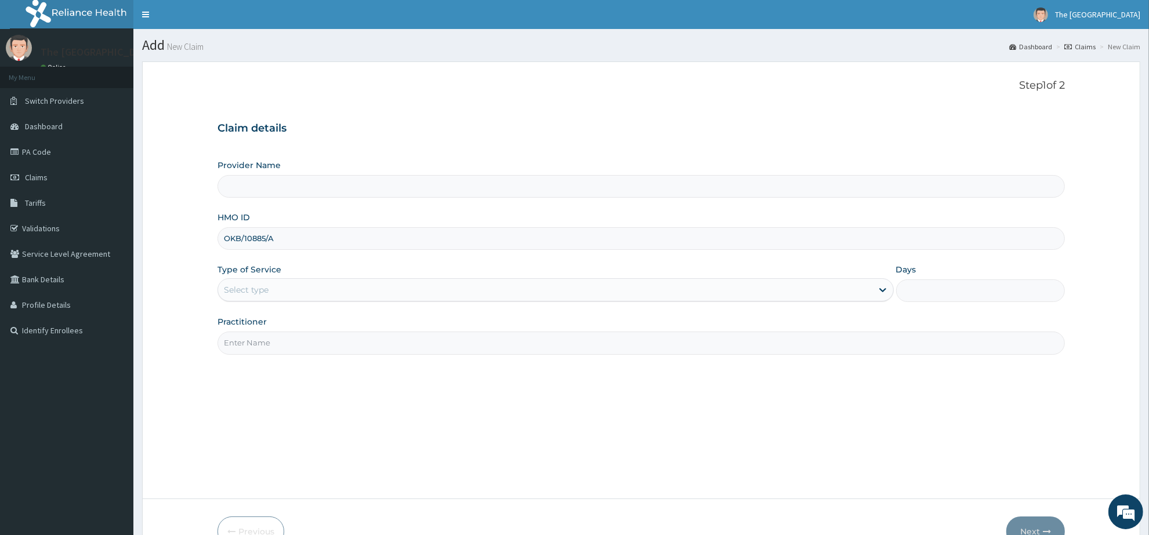
type input "OKB/10885/A"
click at [289, 291] on div "Select type" at bounding box center [545, 290] width 654 height 19
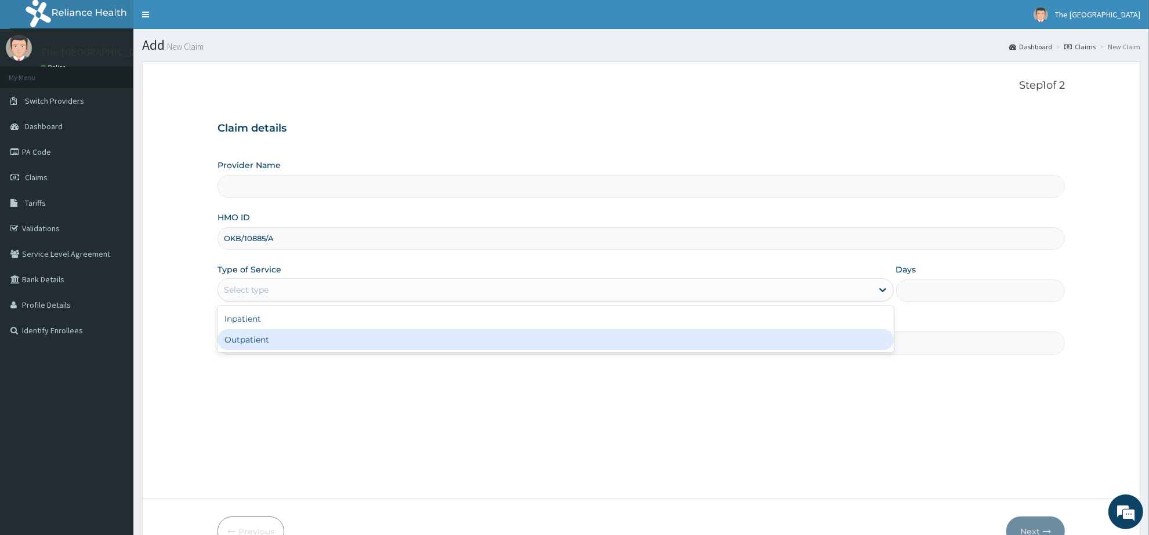
click at [288, 336] on div "Outpatient" at bounding box center [556, 340] width 676 height 21
type input "1"
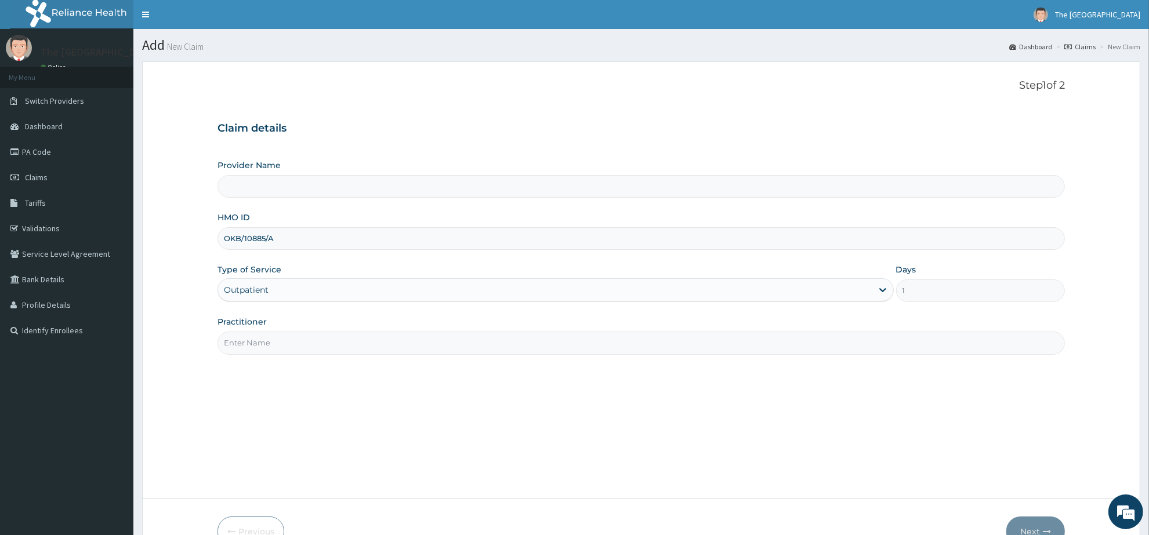
type input "The [GEOGRAPHIC_DATA]"
click at [294, 354] on input "Practitioner" at bounding box center [642, 343] width 848 height 23
type input "[PERSON_NAME]"
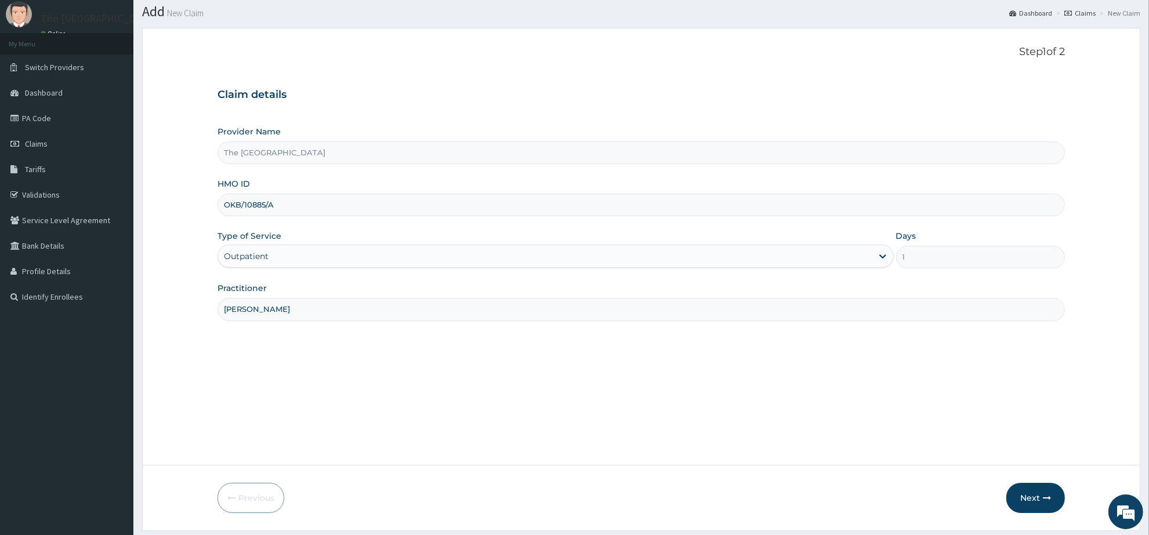
scroll to position [68, 0]
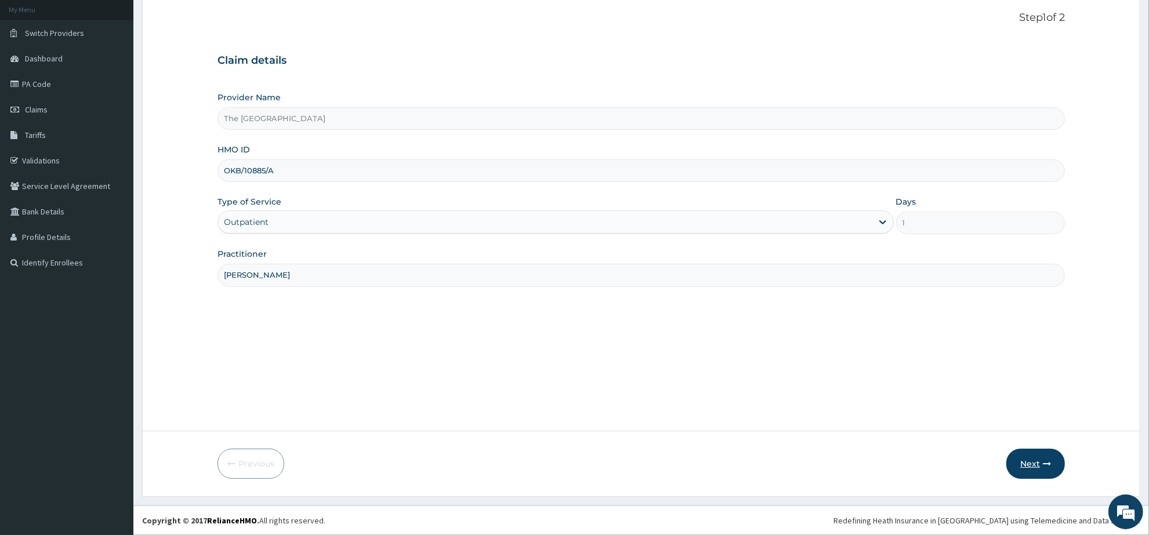
click at [1036, 468] on button "Next" at bounding box center [1036, 464] width 59 height 30
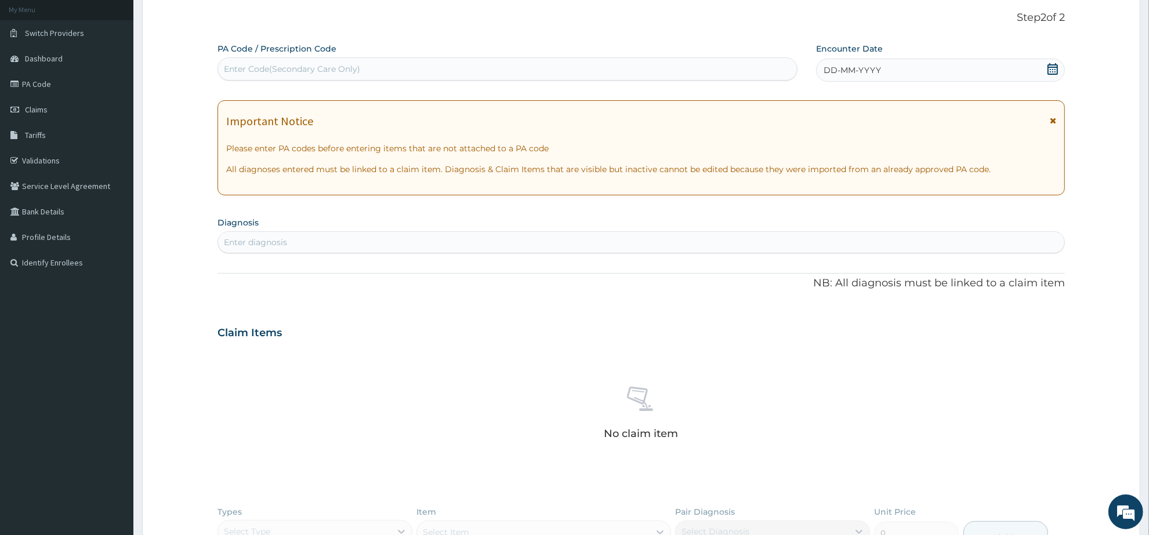
scroll to position [0, 0]
click at [1050, 68] on icon at bounding box center [1053, 69] width 10 height 12
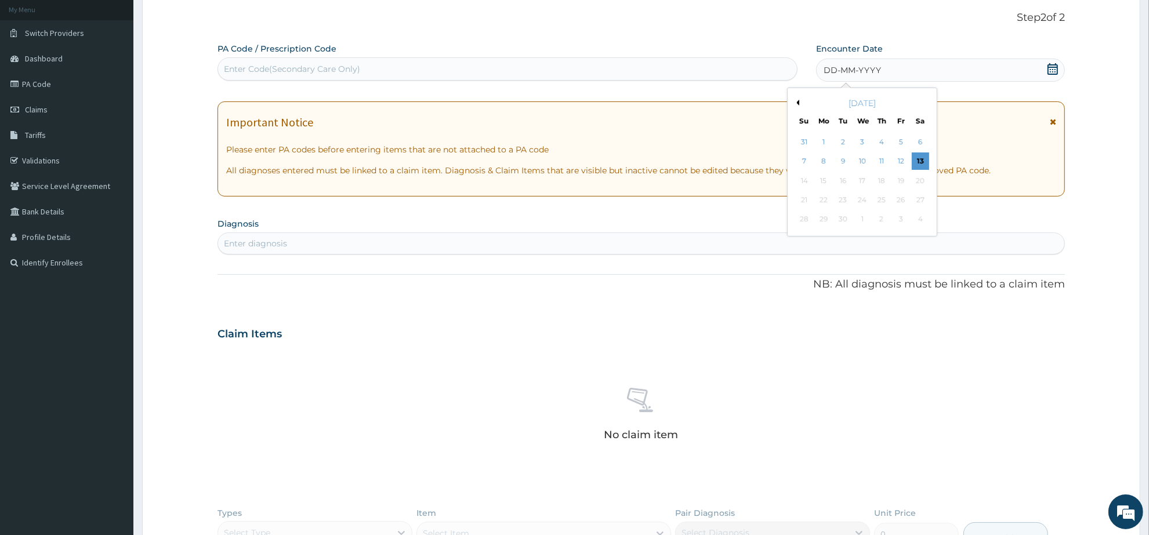
click at [795, 103] on button "Previous Month" at bounding box center [797, 103] width 6 height 6
click at [827, 218] on div "25" at bounding box center [823, 219] width 17 height 17
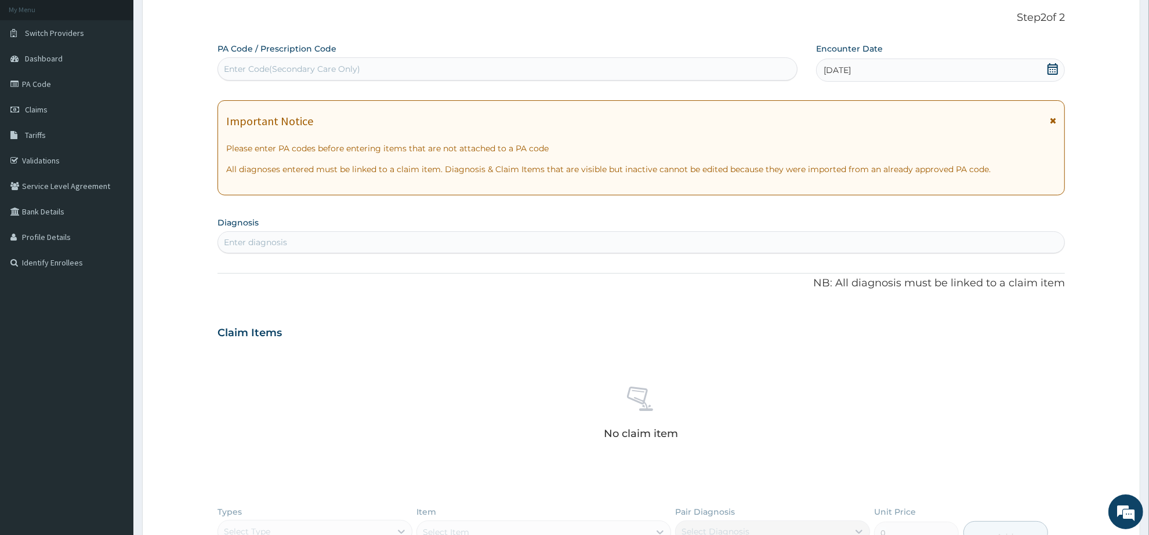
click at [324, 236] on div "Enter diagnosis" at bounding box center [641, 242] width 846 height 19
type input "[MEDICAL_DATA]"
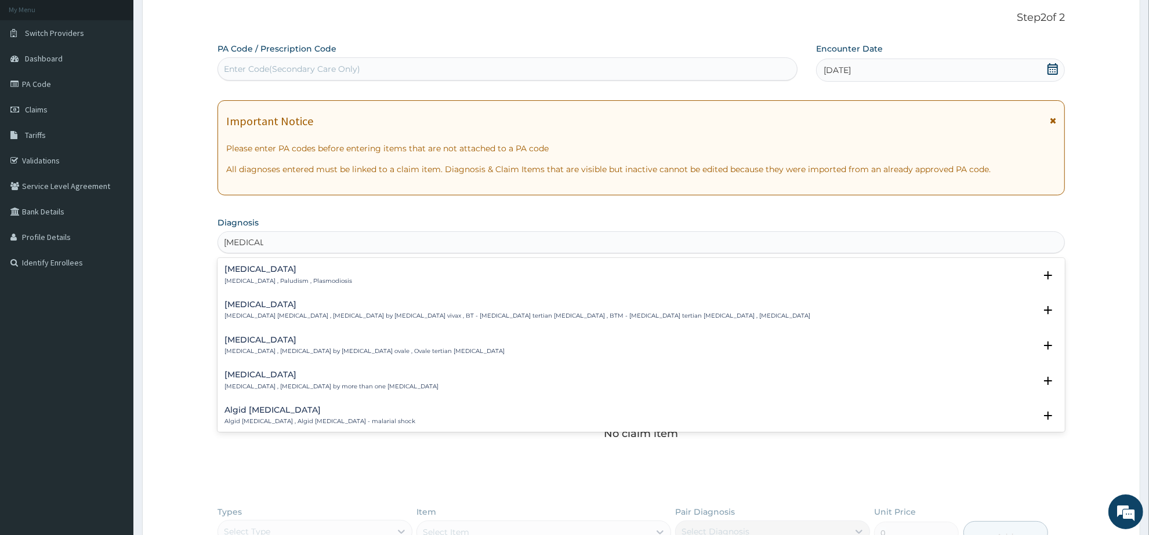
click at [234, 274] on div "[MEDICAL_DATA] [MEDICAL_DATA] , Paludism , Plasmodiosis" at bounding box center [289, 275] width 128 height 20
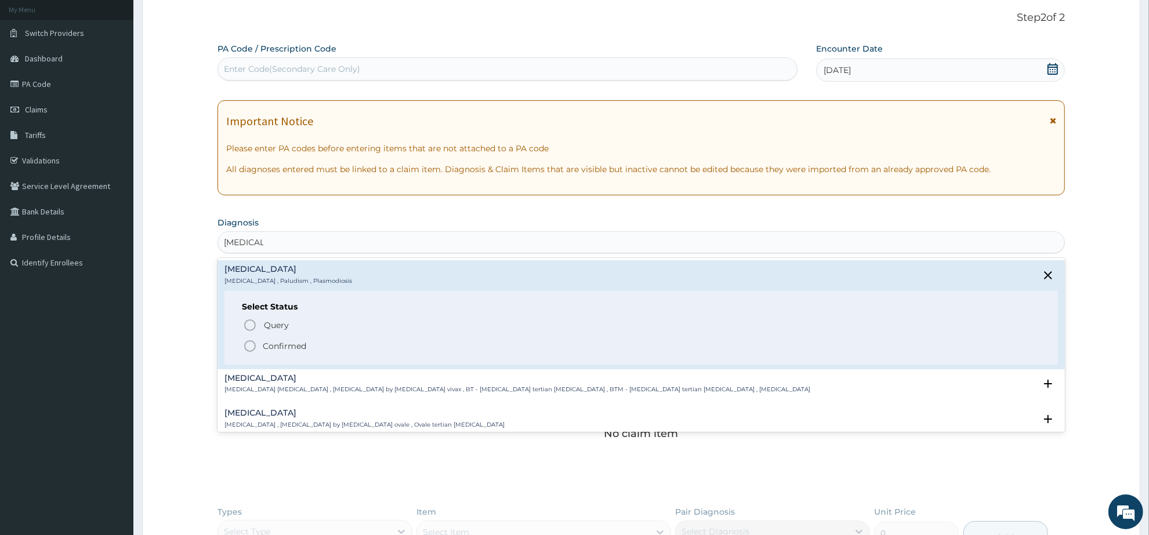
click at [248, 350] on icon "status option filled" at bounding box center [250, 346] width 14 height 14
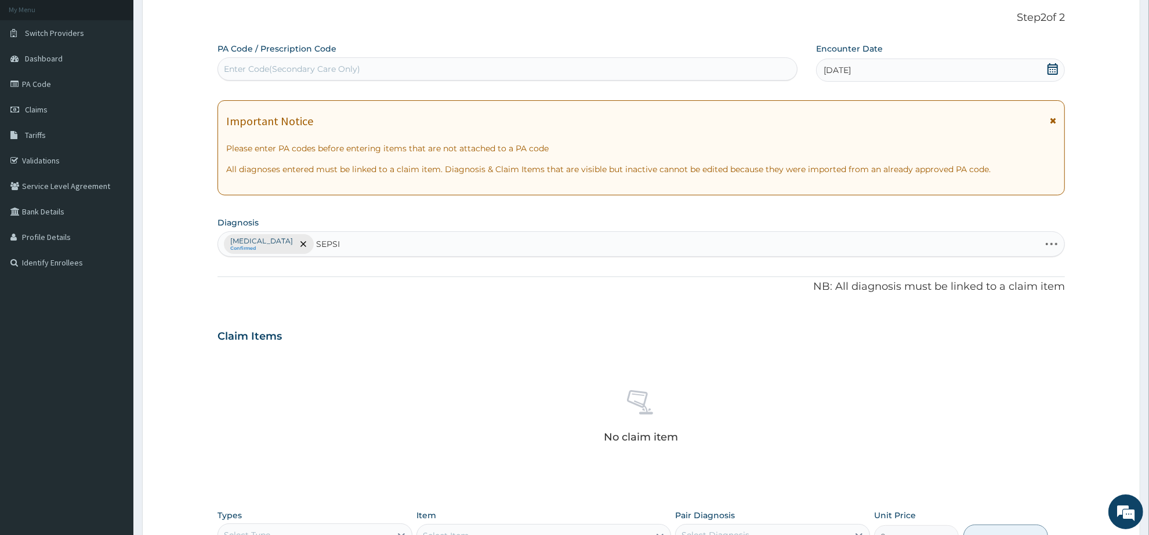
type input "[MEDICAL_DATA]"
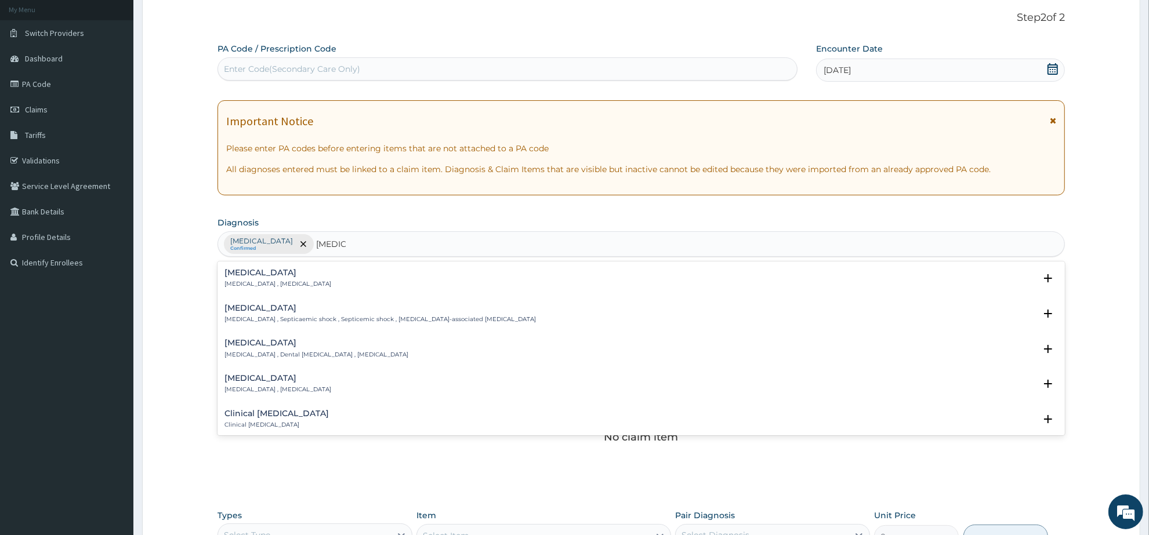
click at [236, 276] on h4 "[MEDICAL_DATA]" at bounding box center [278, 273] width 107 height 9
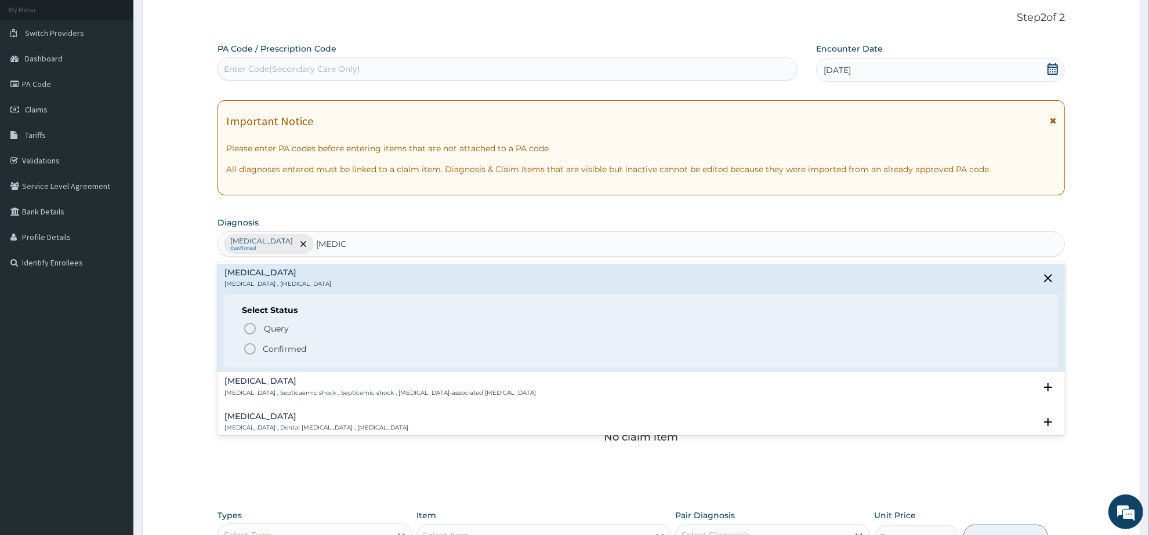
click at [248, 346] on icon "status option filled" at bounding box center [250, 349] width 14 height 14
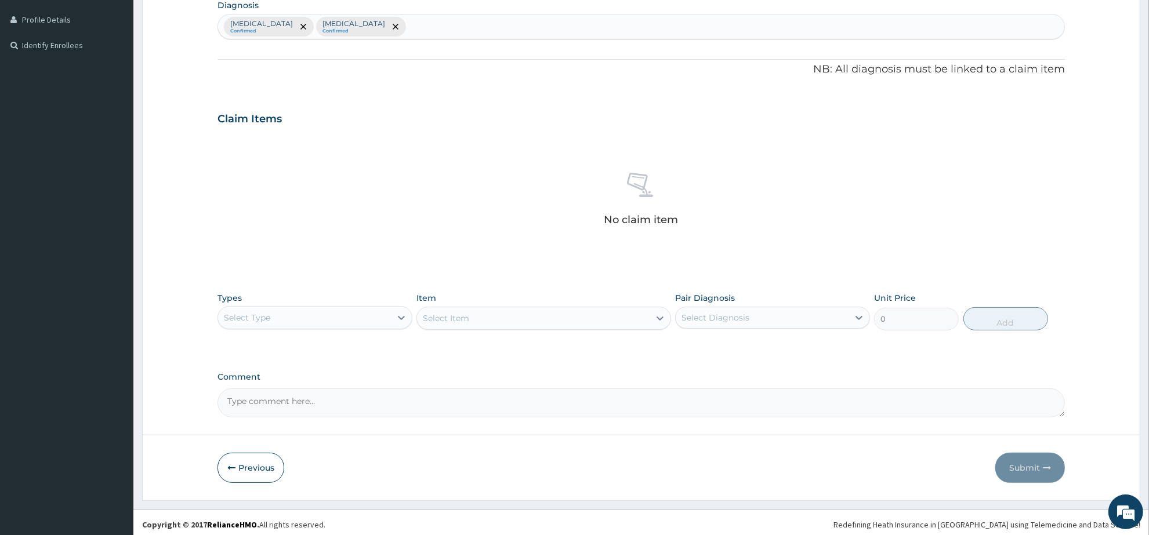
scroll to position [290, 0]
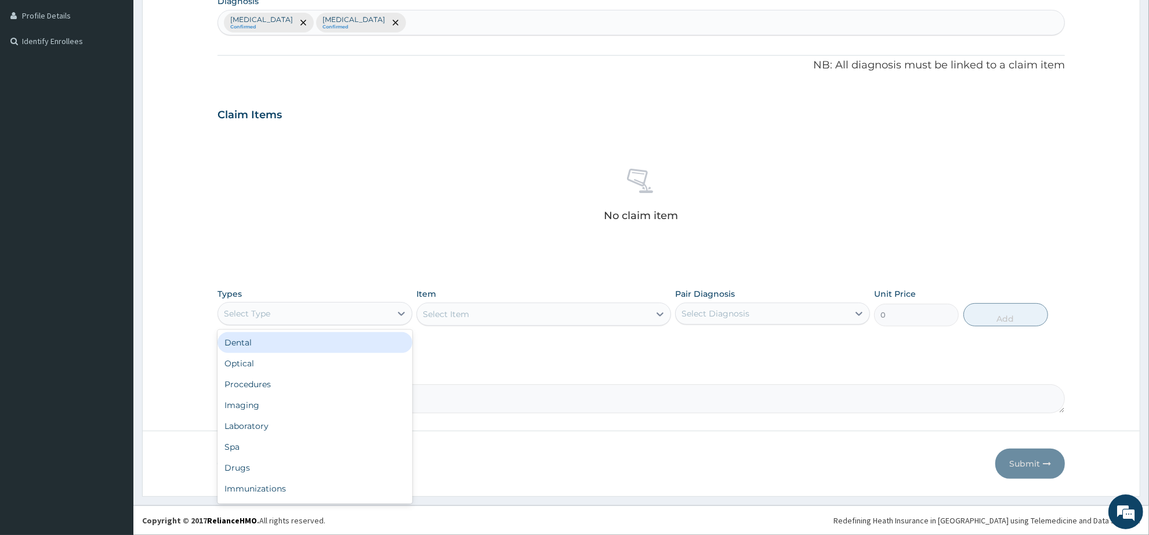
click at [346, 320] on div "Select Type" at bounding box center [304, 314] width 173 height 19
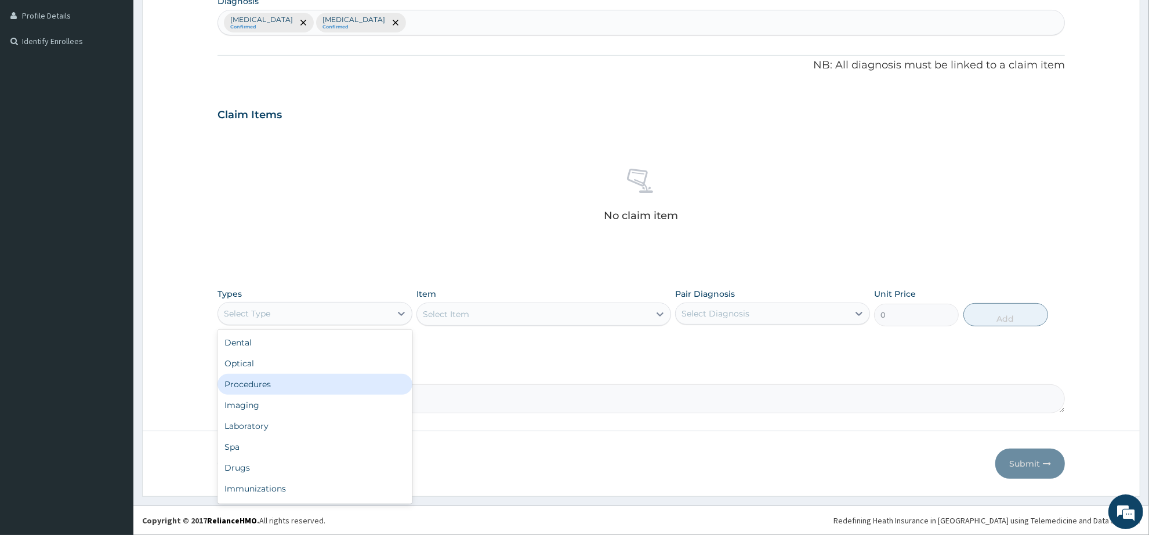
click at [329, 386] on div "Procedures" at bounding box center [315, 384] width 195 height 21
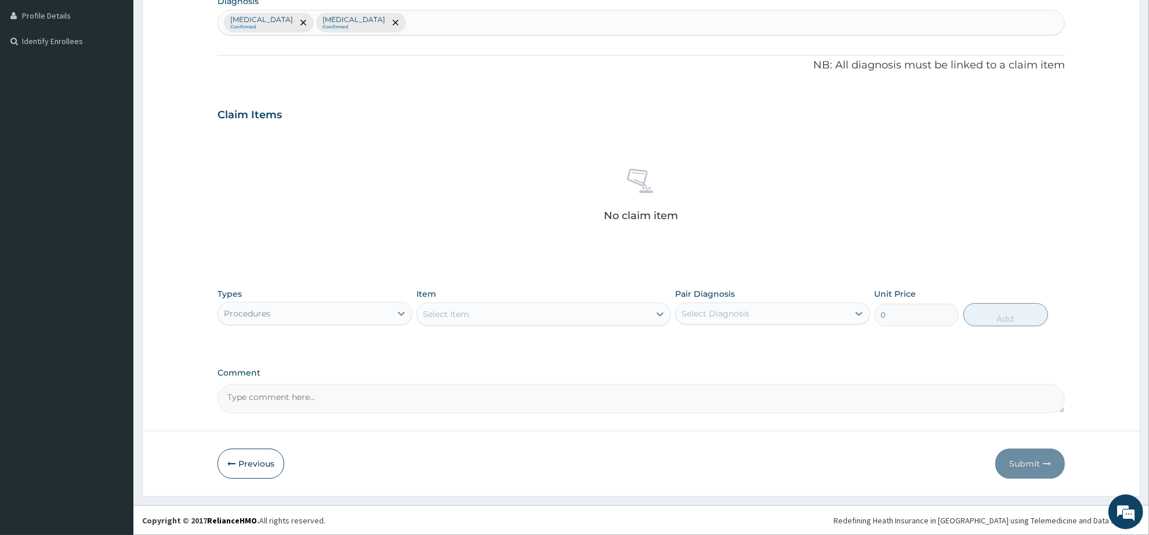
click at [469, 320] on div "Select Item" at bounding box center [533, 314] width 232 height 19
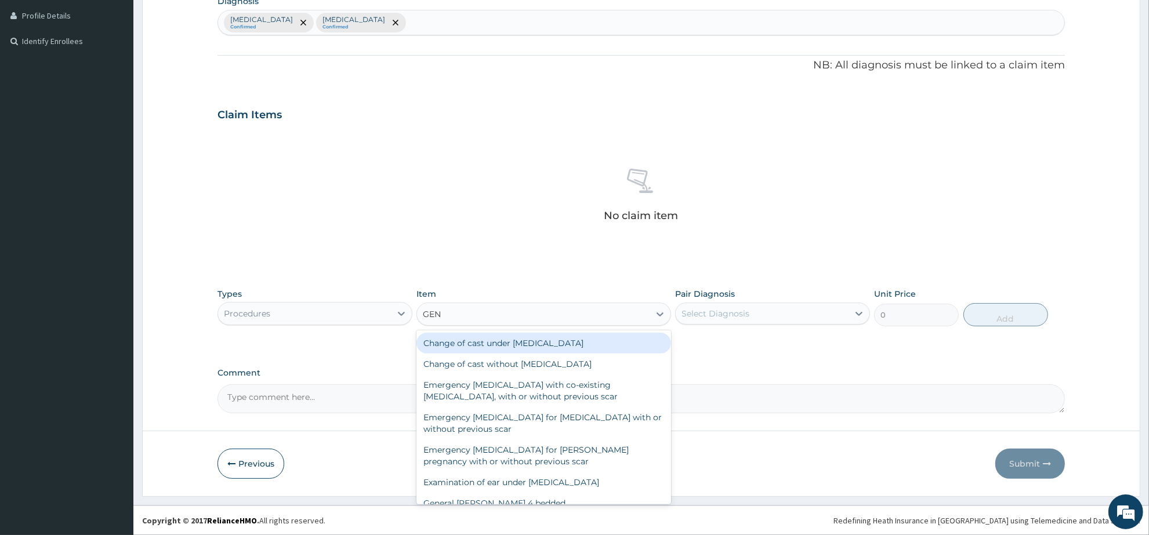
type input "GENE"
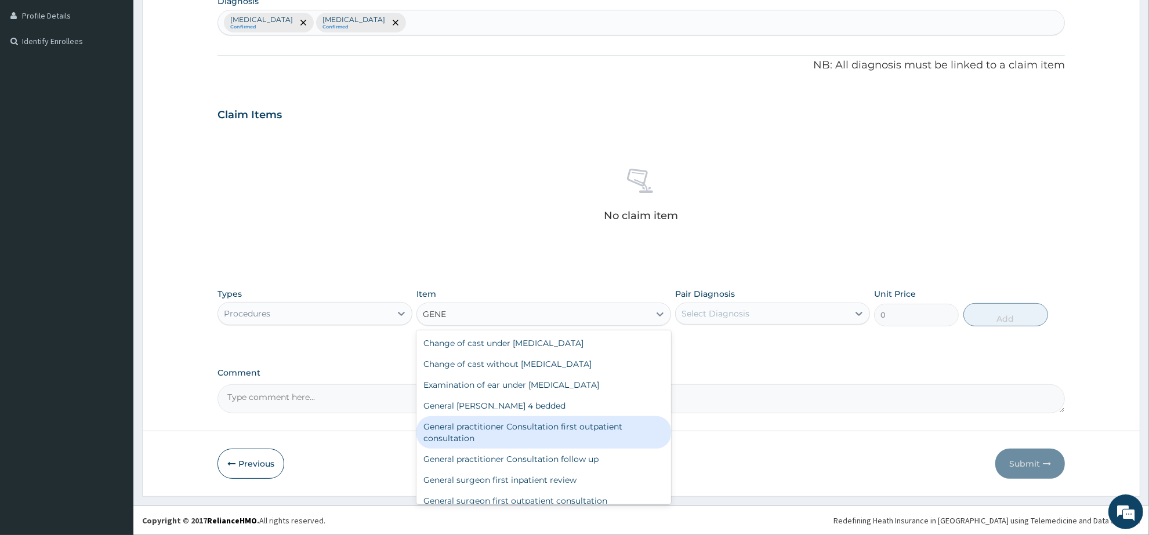
click at [567, 421] on div "General practitioner Consultation first outpatient consultation" at bounding box center [544, 433] width 254 height 32
type input "3547.5"
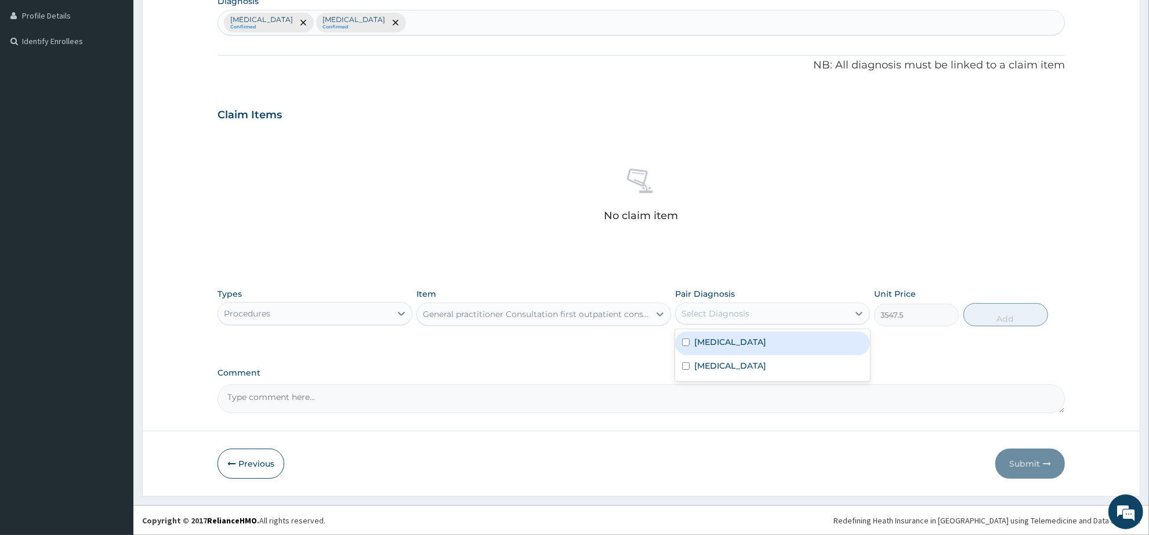
click at [788, 315] on div "Select Diagnosis" at bounding box center [762, 314] width 173 height 19
click at [790, 346] on div "[MEDICAL_DATA]" at bounding box center [772, 344] width 195 height 24
checkbox input "true"
click at [1001, 312] on button "Add" at bounding box center [1006, 314] width 85 height 23
type input "0"
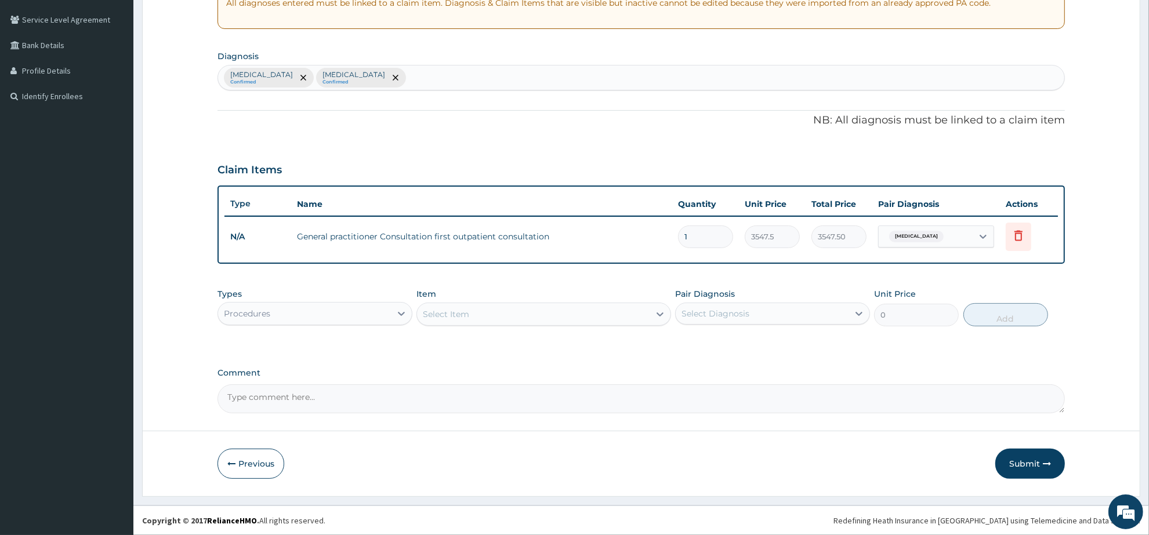
scroll to position [233, 0]
click at [338, 317] on div "Procedures" at bounding box center [304, 315] width 173 height 19
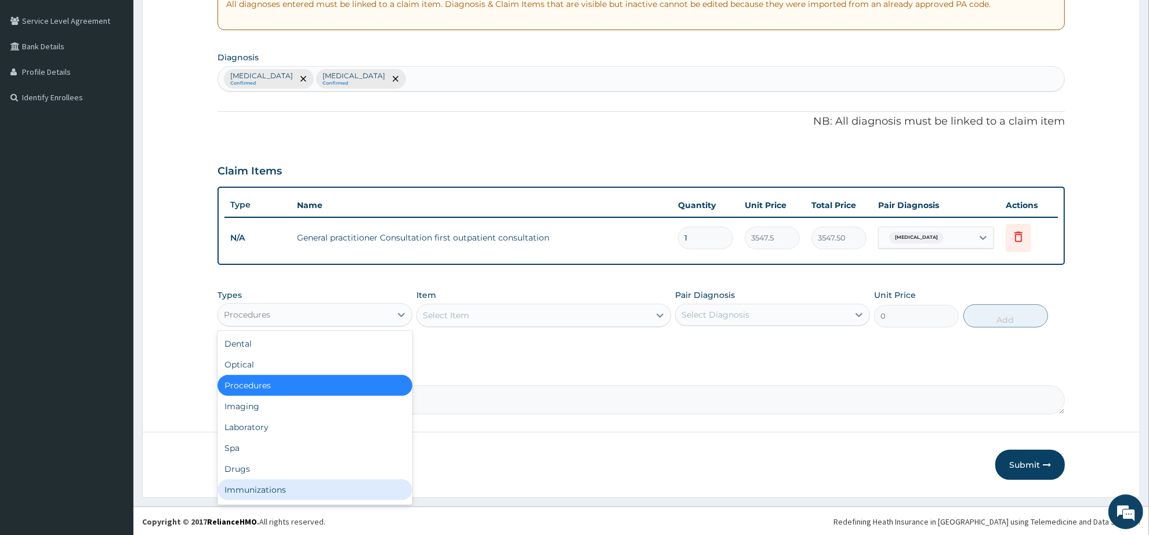
click at [259, 480] on div "Immunizations" at bounding box center [315, 490] width 195 height 21
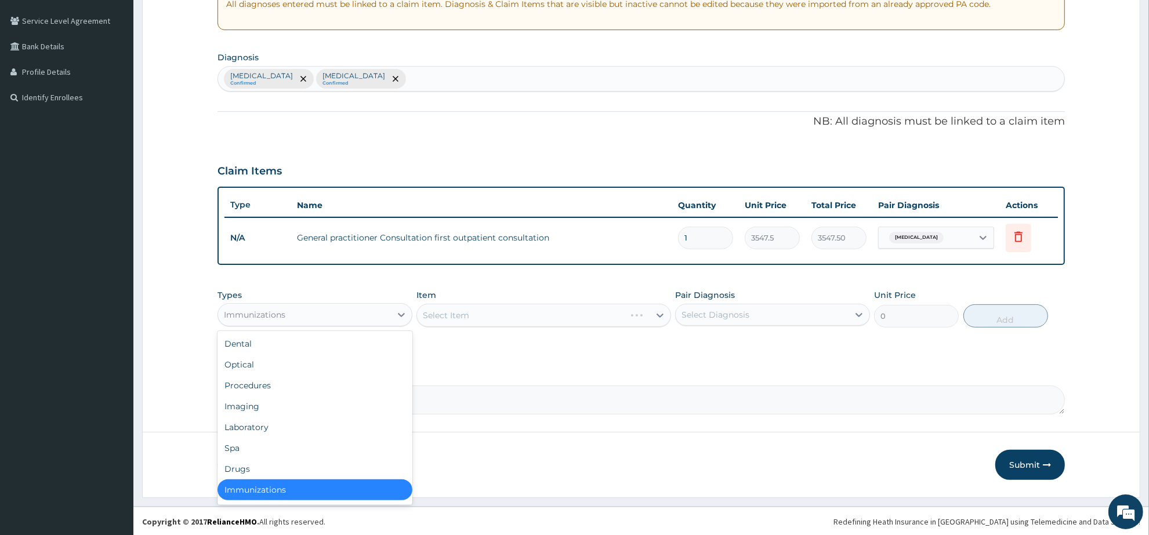
click at [315, 313] on div "Immunizations" at bounding box center [304, 315] width 173 height 19
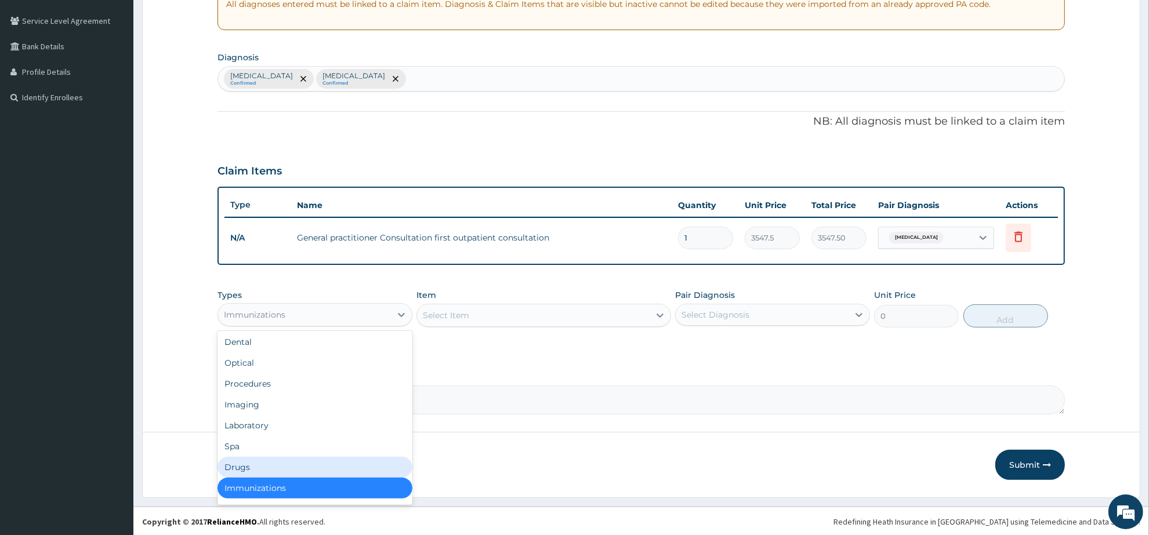
click at [254, 465] on div "Drugs" at bounding box center [315, 467] width 195 height 21
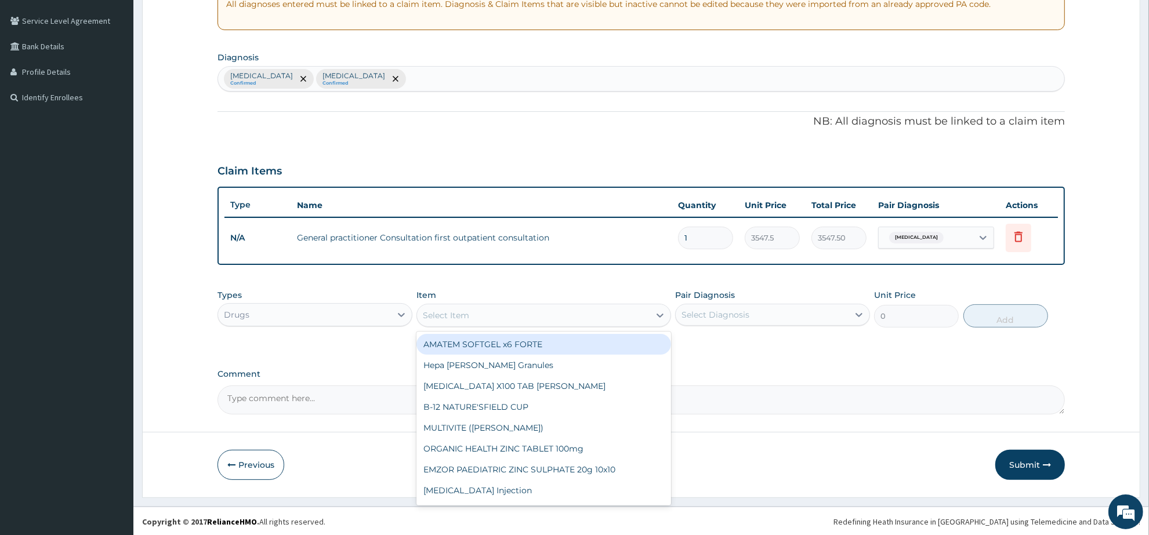
click at [511, 312] on div "Select Item" at bounding box center [533, 315] width 232 height 19
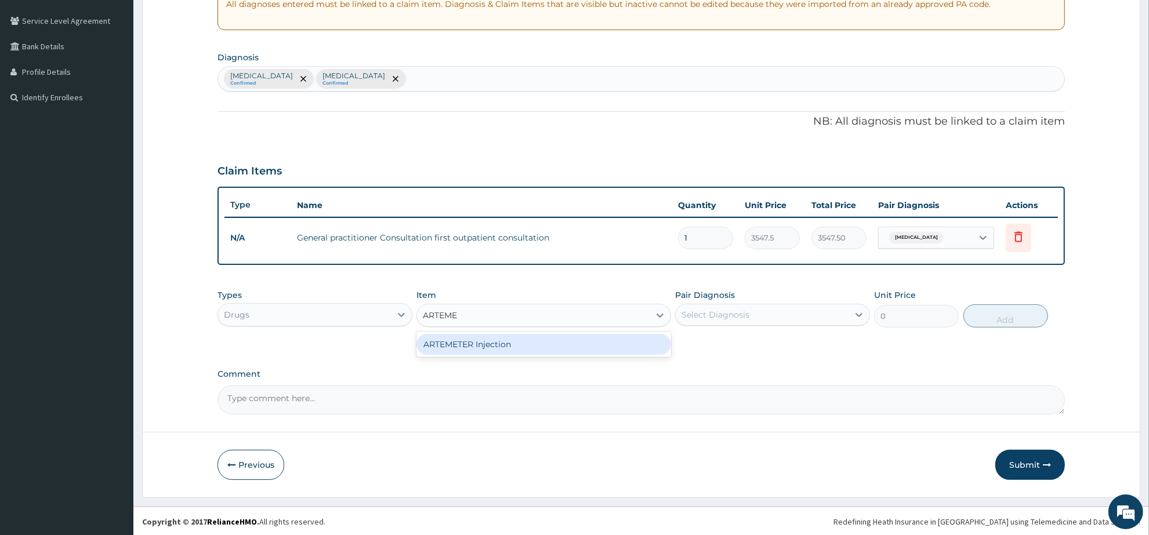
type input "ARTEM"
click at [515, 341] on div "[MEDICAL_DATA] FORTE 80/480 BY 6 TAB" at bounding box center [544, 344] width 254 height 21
type input "449.35"
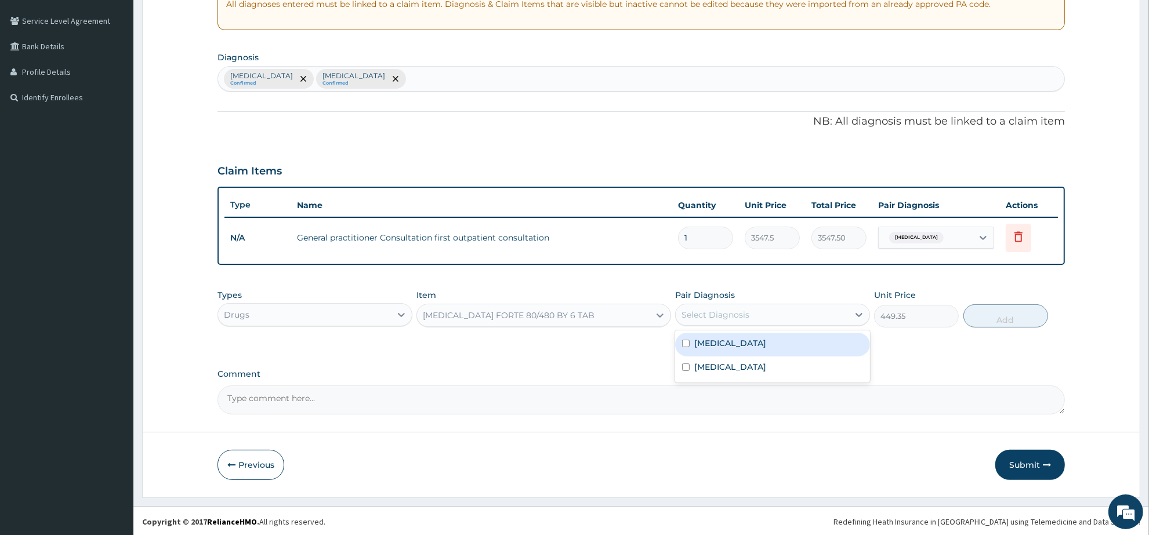
click at [799, 312] on div "Select Diagnosis" at bounding box center [762, 315] width 173 height 19
click at [780, 343] on div "[MEDICAL_DATA]" at bounding box center [772, 345] width 195 height 24
checkbox input "true"
click at [988, 312] on button "Add" at bounding box center [1006, 316] width 85 height 23
type input "0"
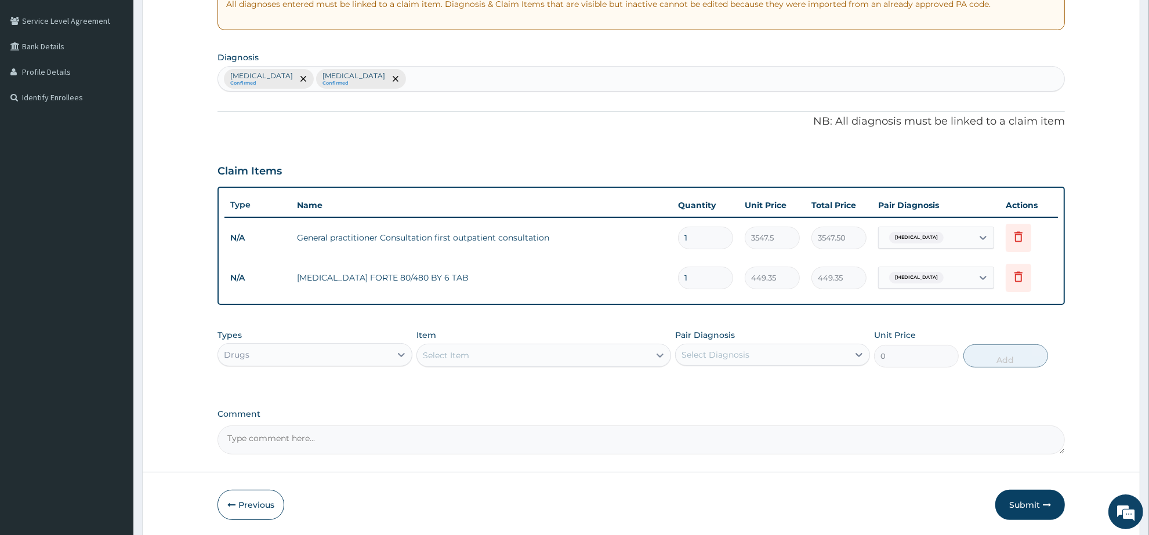
click at [470, 360] on div "Select Item" at bounding box center [533, 355] width 232 height 19
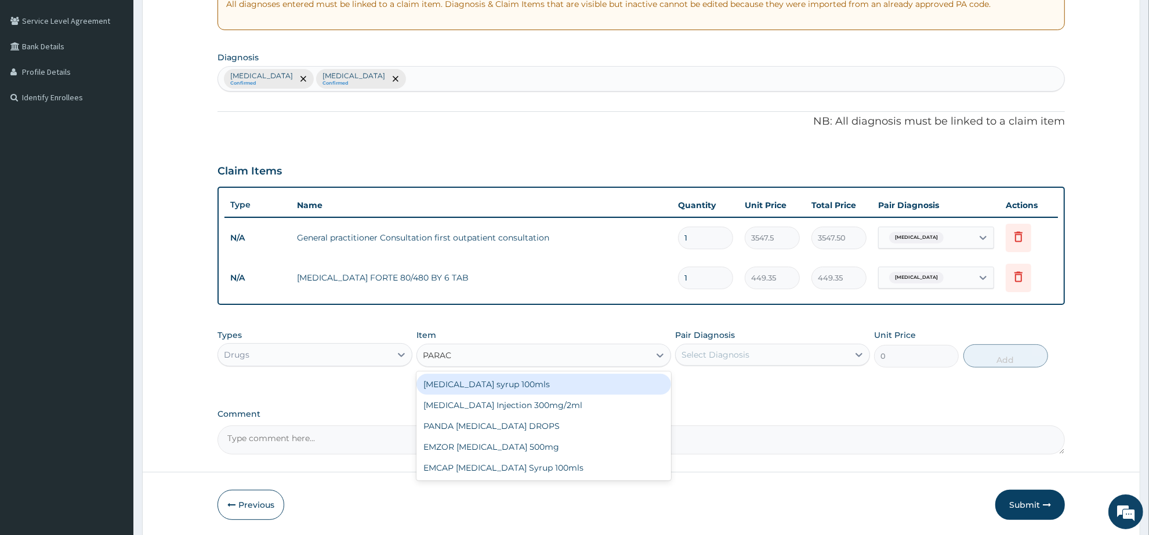
type input "PARACE"
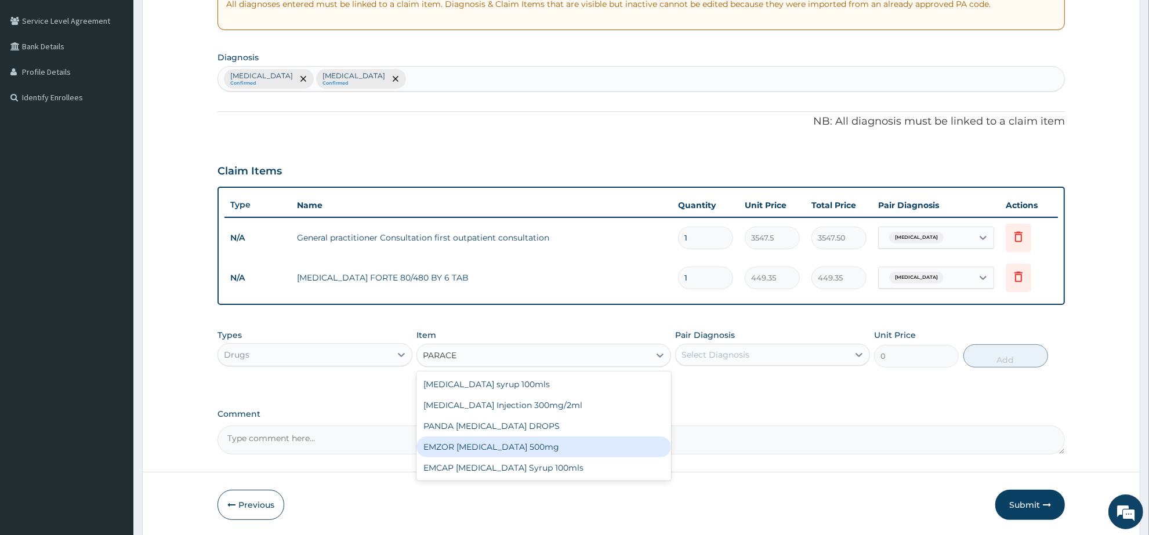
click at [556, 448] on div "EMZOR [MEDICAL_DATA] 500mg" at bounding box center [544, 447] width 254 height 21
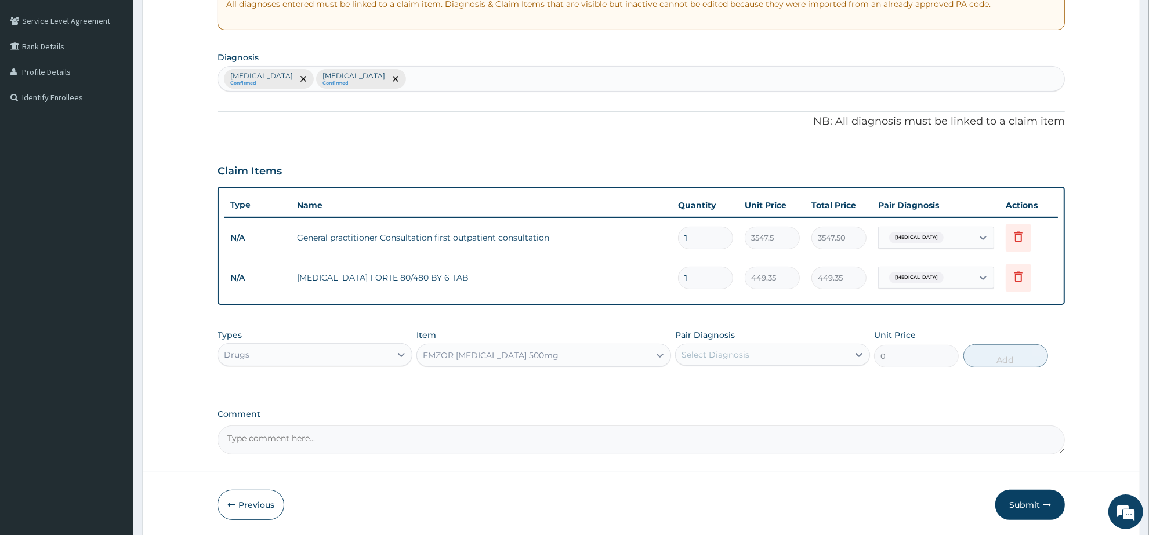
type input "23.65"
click at [746, 351] on div "Select Diagnosis" at bounding box center [716, 355] width 68 height 12
click at [744, 384] on div "[MEDICAL_DATA]" at bounding box center [772, 385] width 195 height 24
checkbox input "true"
click at [991, 355] on button "Add" at bounding box center [1006, 356] width 85 height 23
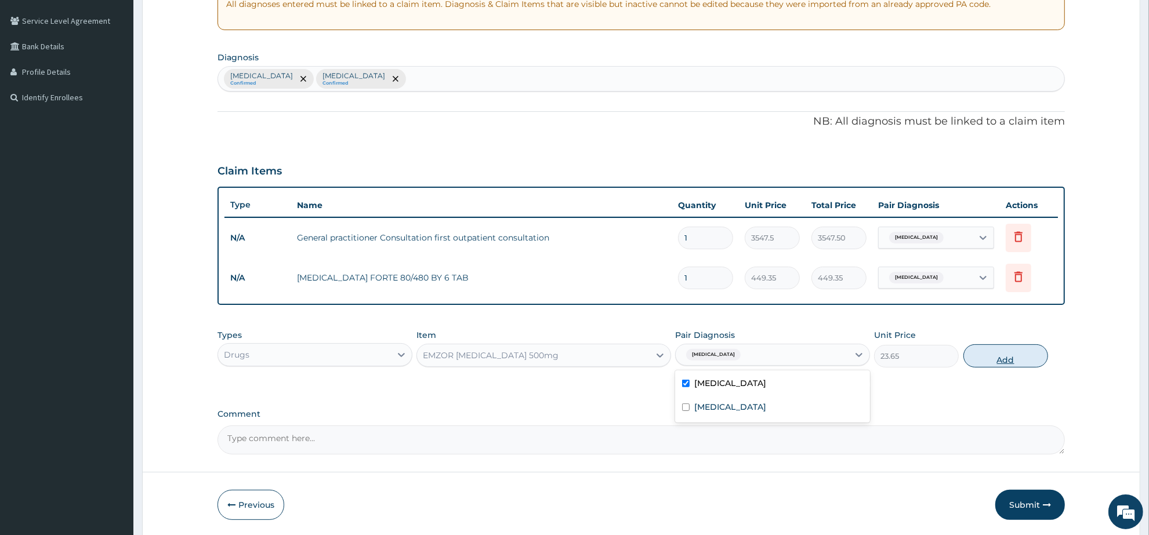
type input "0"
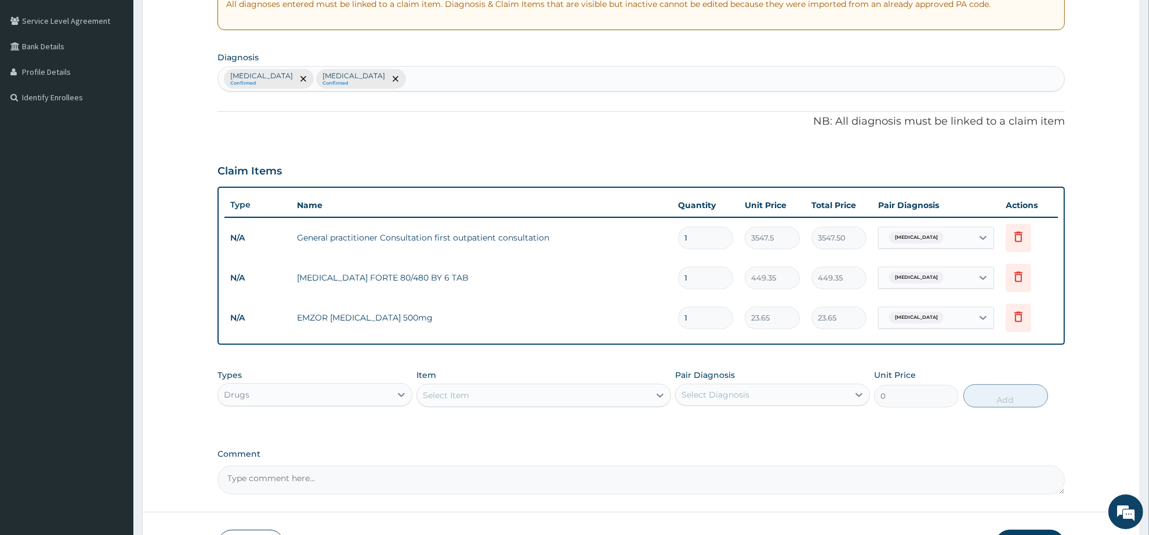
type input "18"
type input "425.70"
type input "18"
drag, startPoint x: 692, startPoint y: 274, endPoint x: 676, endPoint y: 274, distance: 15.1
click at [676, 274] on td "1" at bounding box center [705, 278] width 67 height 34
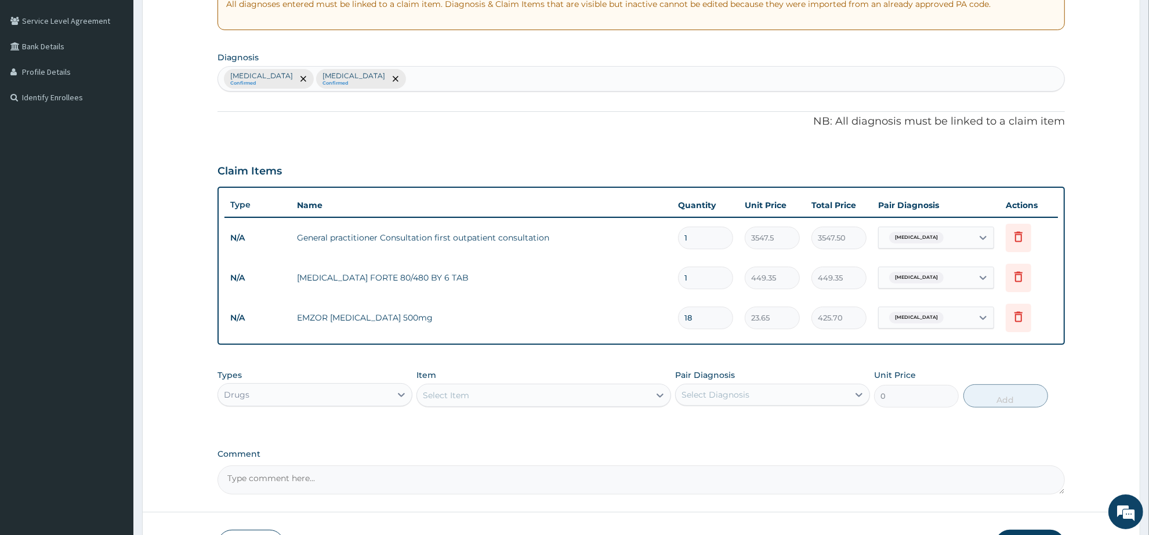
type input "6"
type input "2696.10"
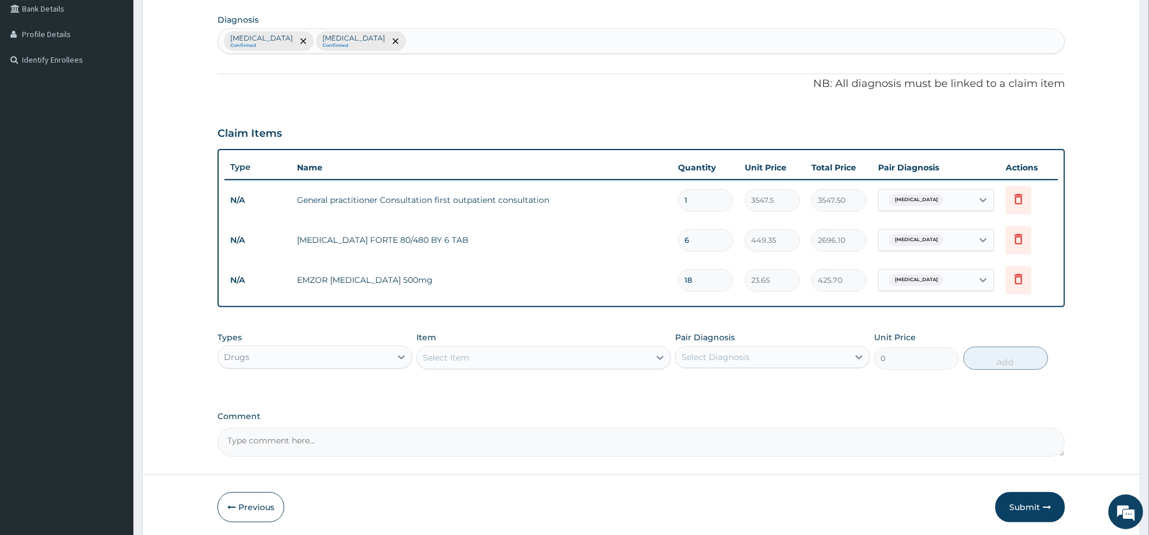
scroll to position [306, 0]
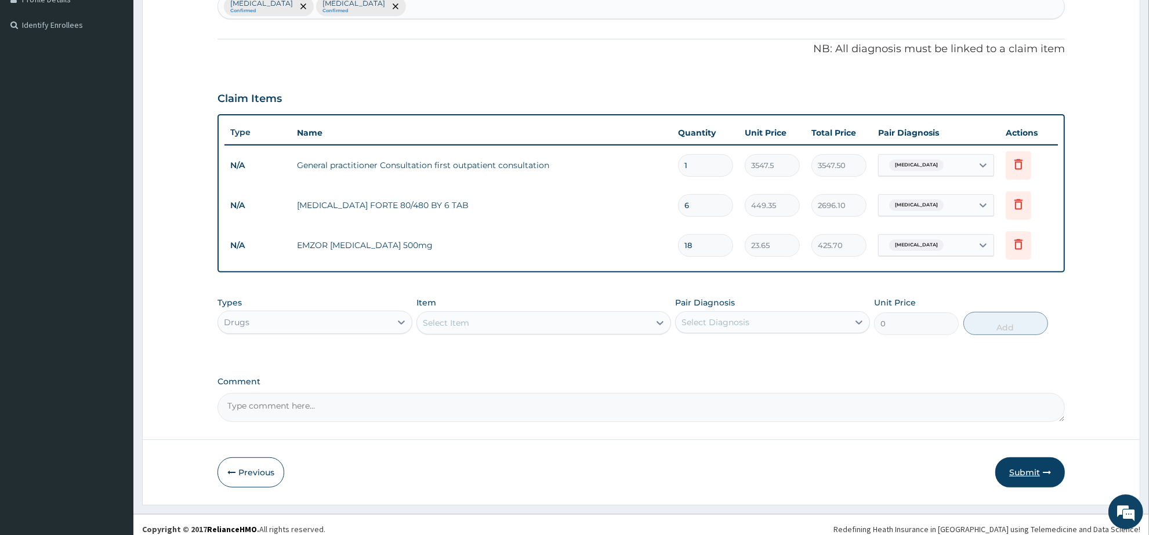
type input "6"
click at [1028, 470] on button "Submit" at bounding box center [1030, 473] width 70 height 30
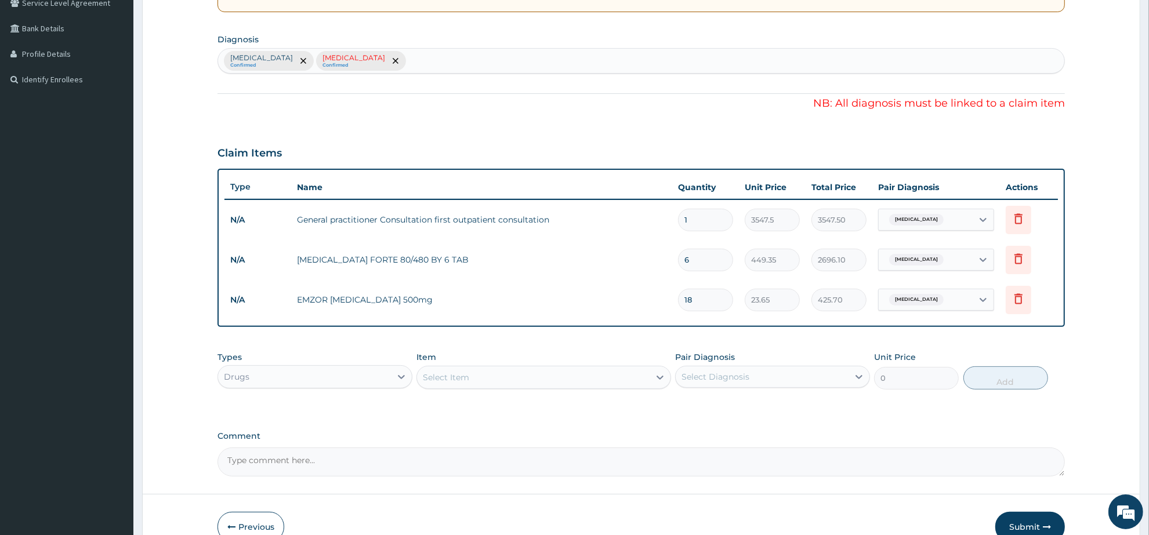
scroll to position [161, 0]
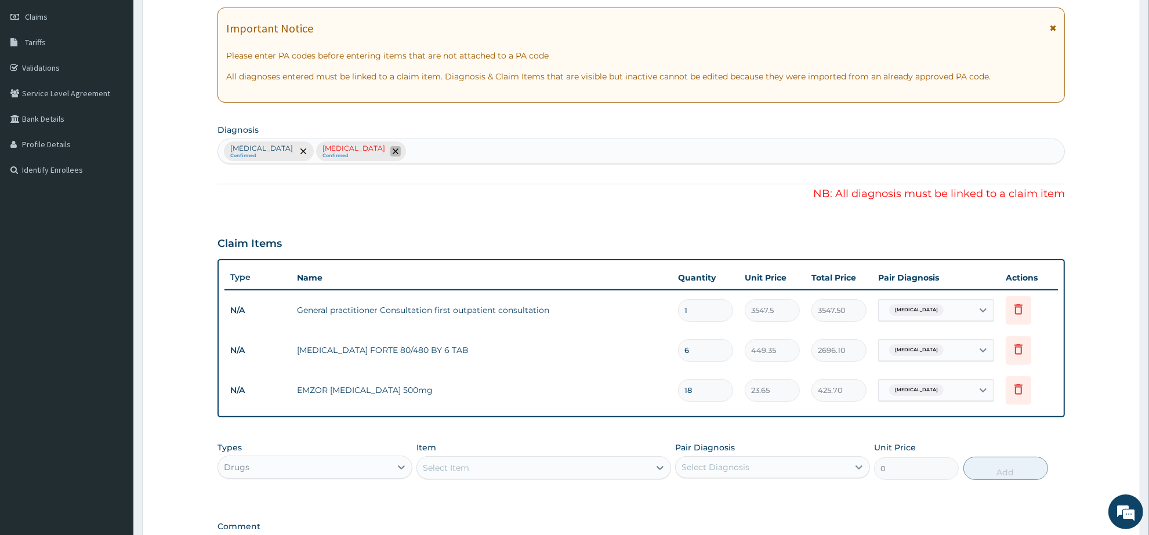
click at [393, 150] on icon "remove selection option" at bounding box center [396, 152] width 6 height 6
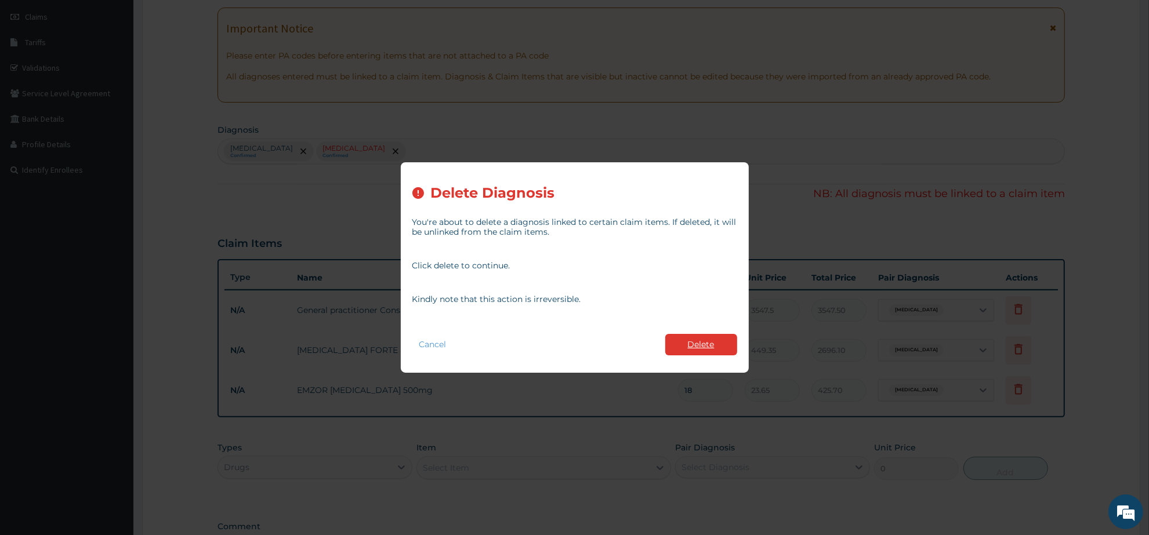
click at [712, 343] on button "Delete" at bounding box center [701, 344] width 72 height 21
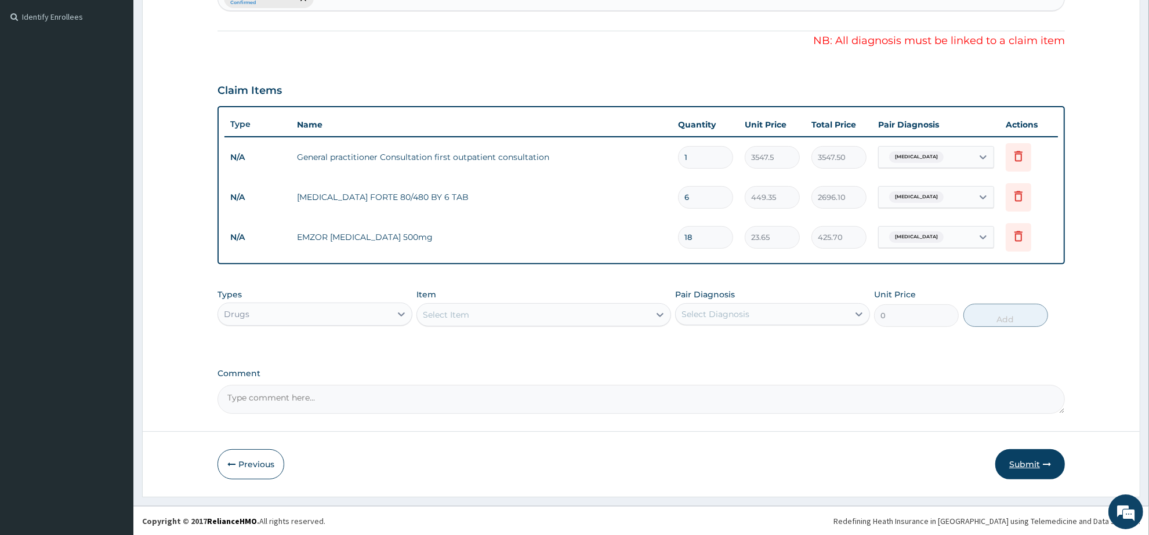
click at [1036, 462] on button "Submit" at bounding box center [1030, 465] width 70 height 30
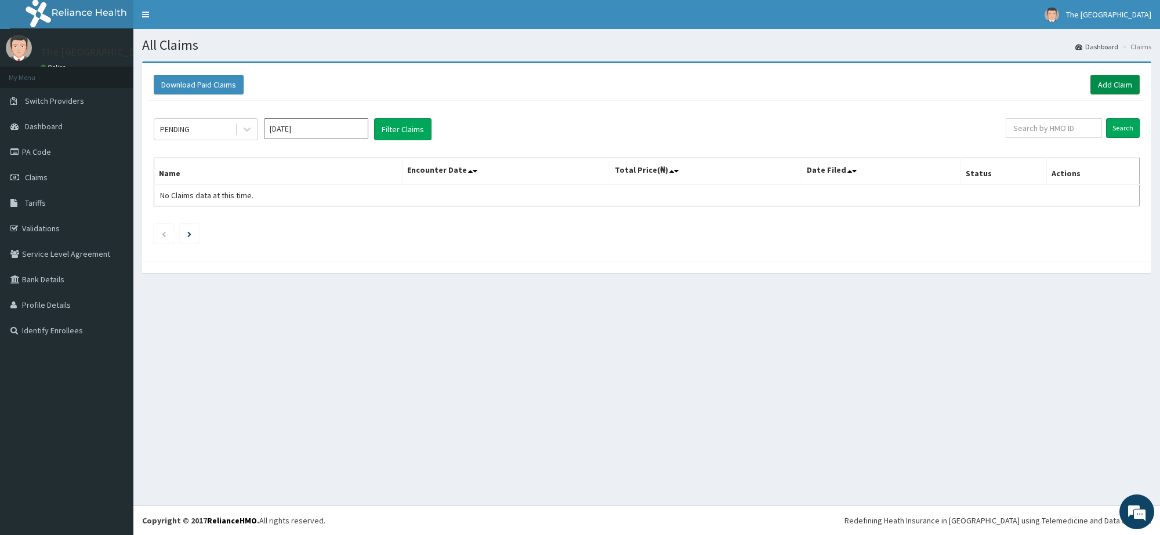
click at [1112, 86] on link "Add Claim" at bounding box center [1115, 85] width 49 height 20
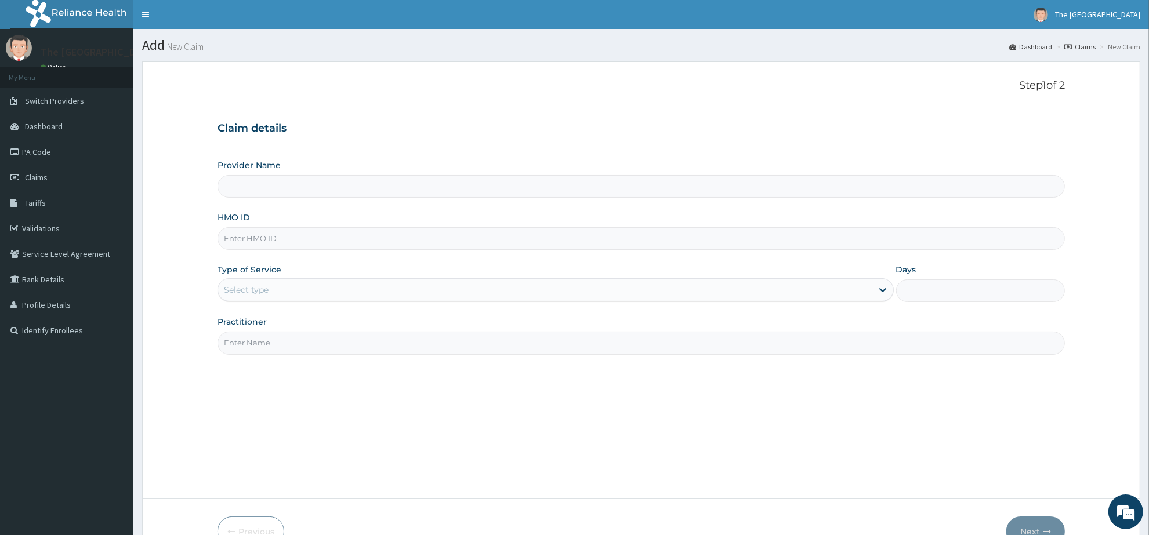
paste input "PPR/10065/A"
type input "PPR/10065/A"
click at [258, 288] on div "Select type" at bounding box center [246, 290] width 45 height 12
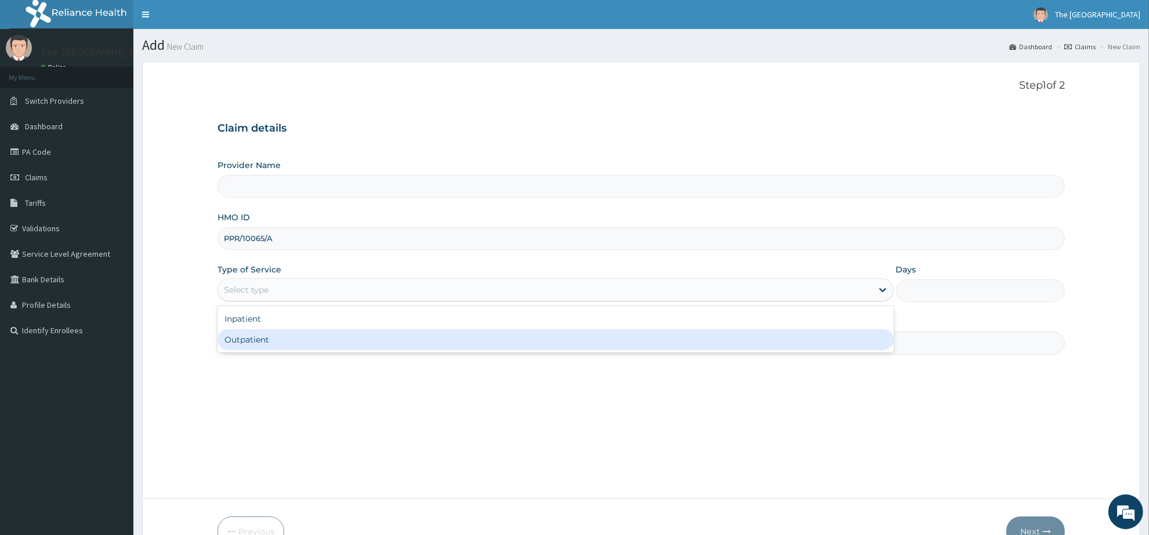
click at [257, 345] on div "Outpatient" at bounding box center [556, 340] width 676 height 21
type input "1"
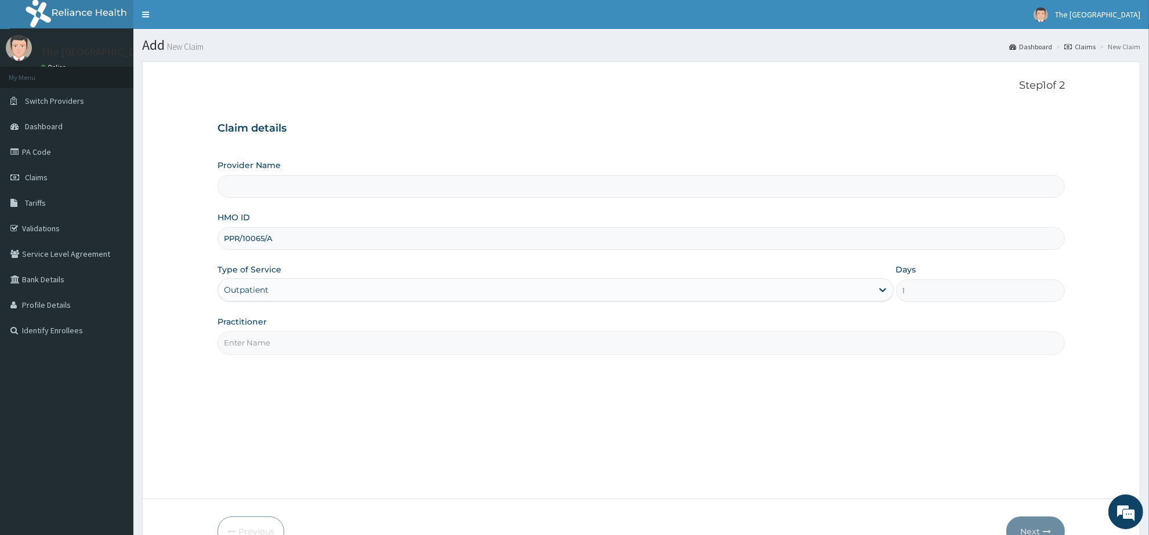
type input "The [GEOGRAPHIC_DATA]"
click at [257, 345] on input "Practitioner" at bounding box center [642, 343] width 848 height 23
type input "[PERSON_NAME]"
click at [1043, 528] on icon "button" at bounding box center [1047, 532] width 8 height 8
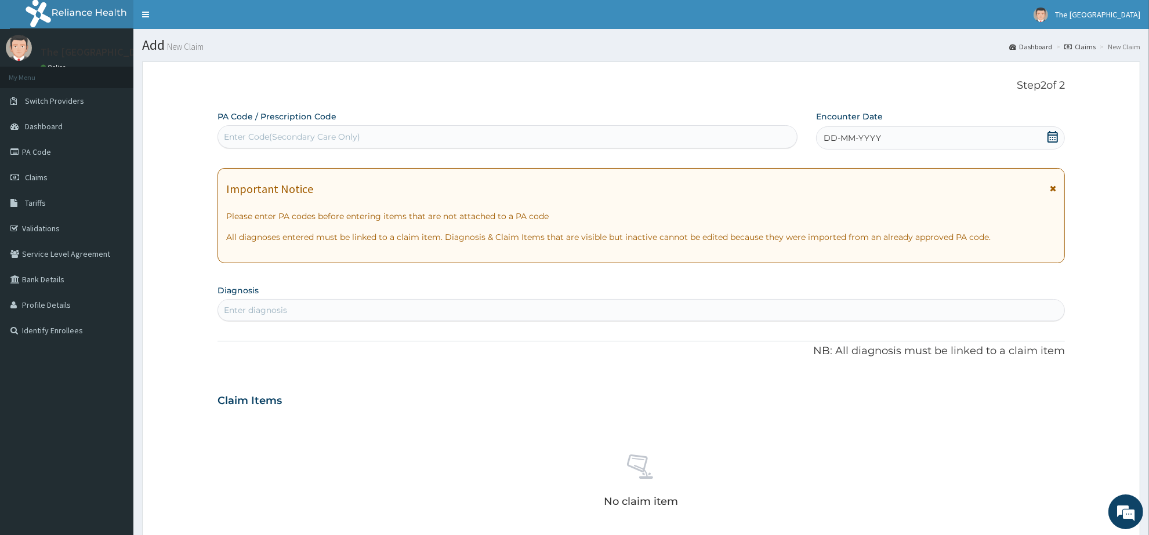
click at [1054, 140] on icon at bounding box center [1053, 137] width 12 height 12
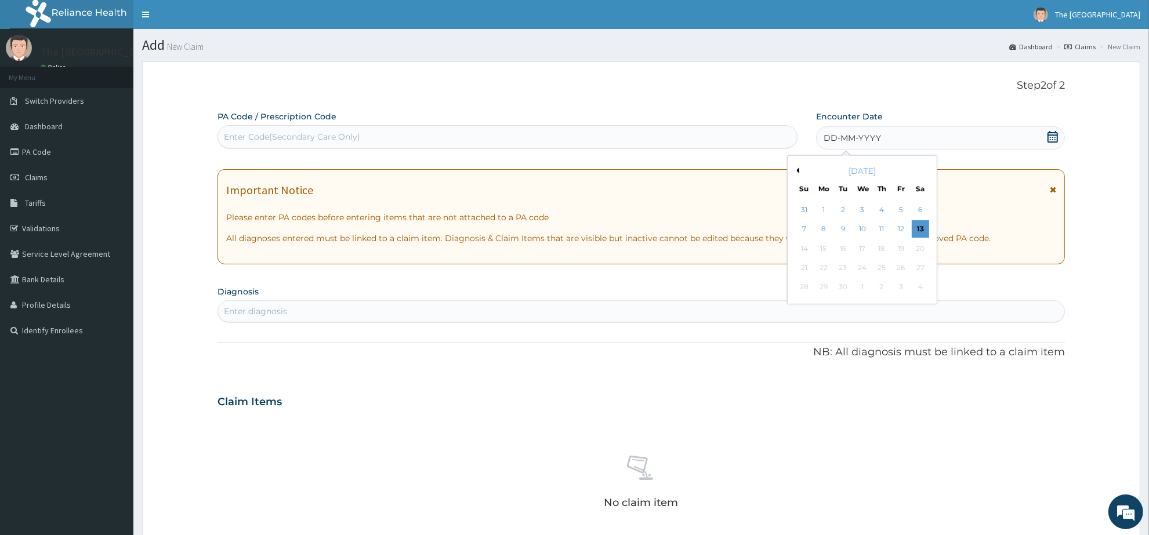
click at [798, 168] on button "Previous Month" at bounding box center [797, 171] width 6 height 6
click at [848, 288] on div "26" at bounding box center [843, 287] width 17 height 17
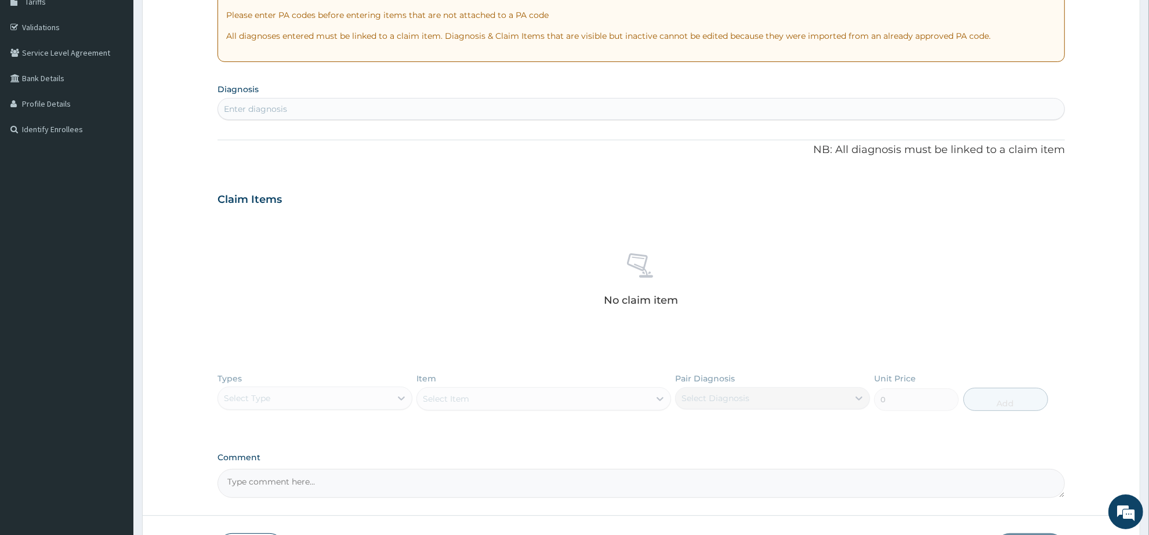
scroll to position [218, 0]
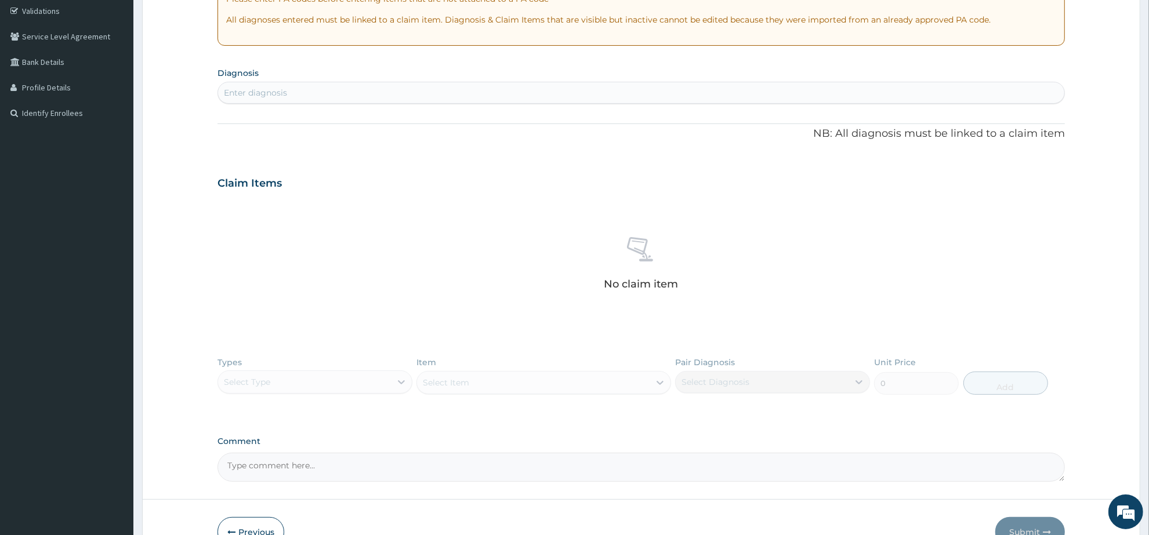
click at [364, 90] on div "Enter diagnosis" at bounding box center [641, 93] width 846 height 19
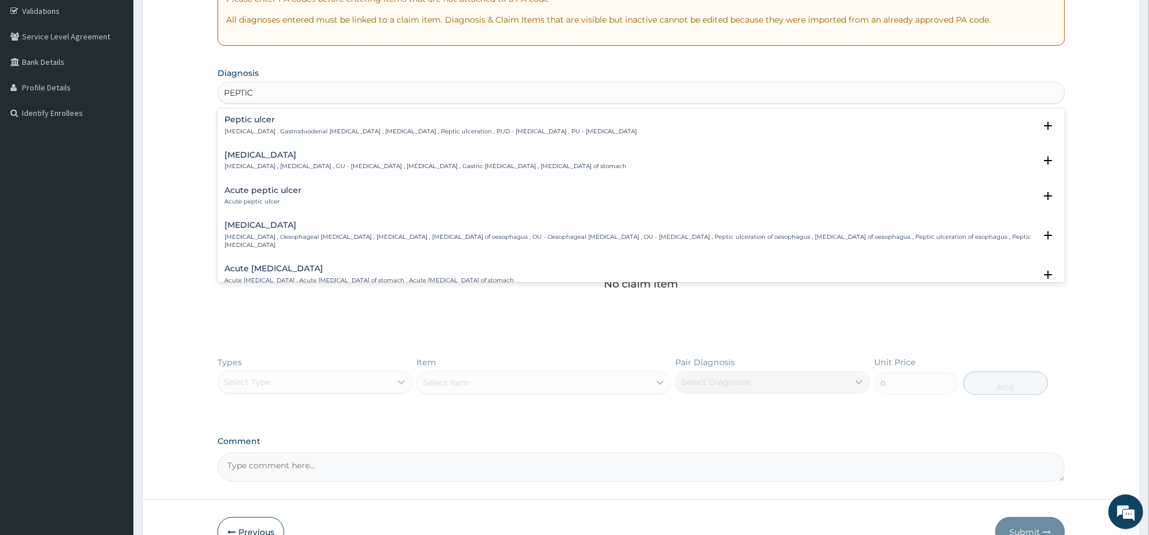
type input "PEPTIC U"
click at [259, 126] on div "[MEDICAL_DATA] [MEDICAL_DATA] , Gastroduodenal [MEDICAL_DATA] , [MEDICAL_DATA] …" at bounding box center [431, 125] width 412 height 20
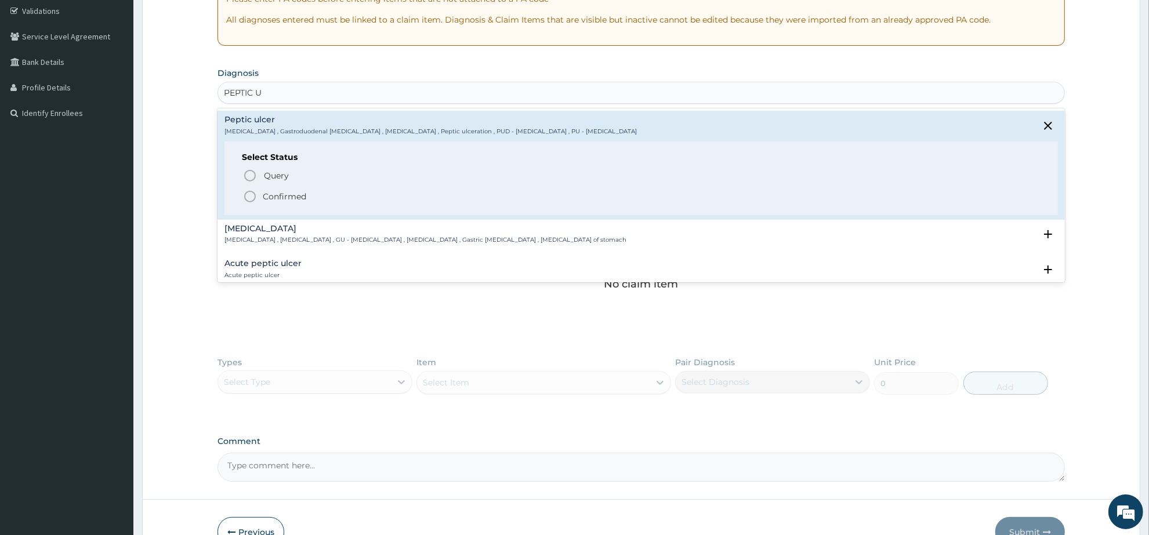
click at [248, 191] on circle "status option filled" at bounding box center [250, 196] width 10 height 10
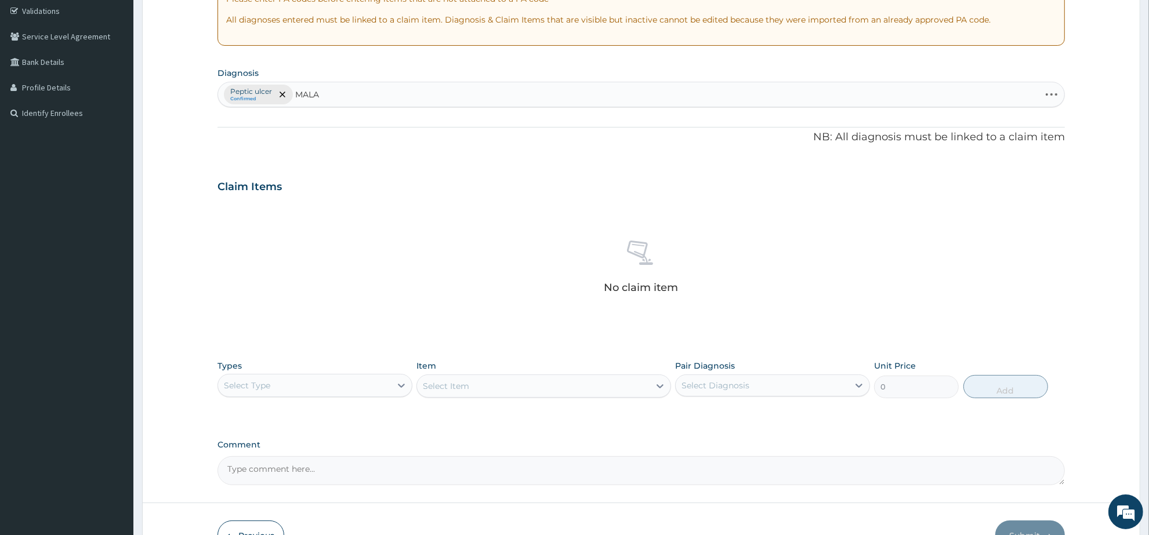
type input "MALAR"
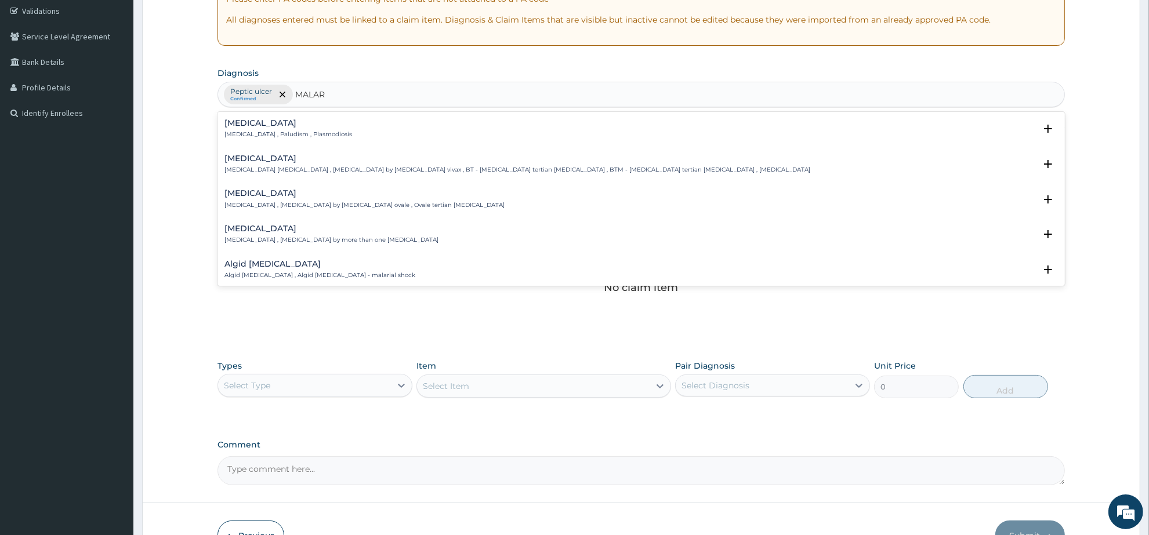
click at [247, 126] on h4 "[MEDICAL_DATA]" at bounding box center [289, 123] width 128 height 9
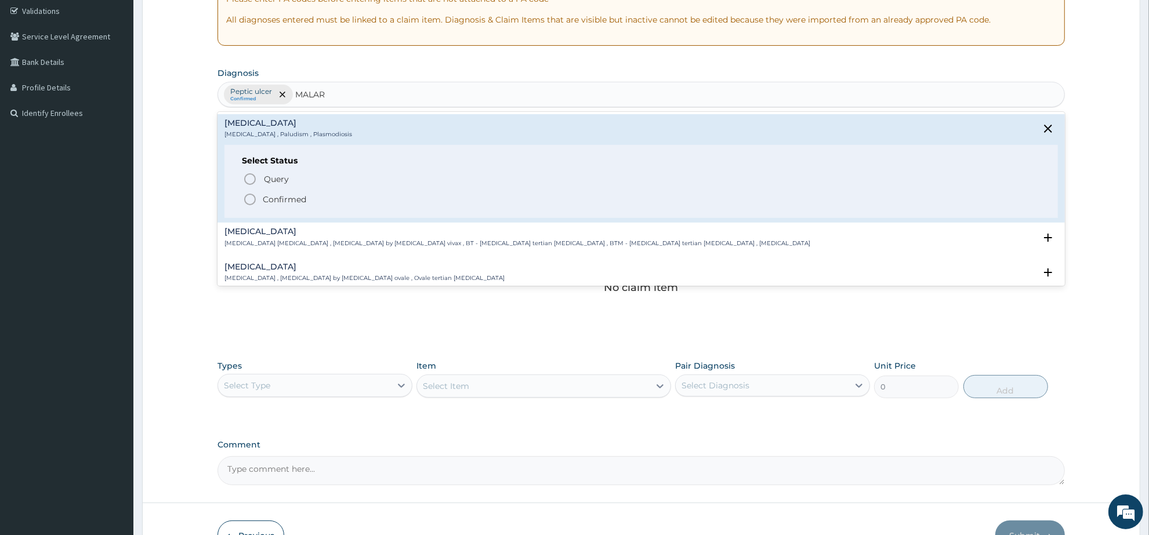
click at [245, 199] on circle "status option filled" at bounding box center [250, 199] width 10 height 10
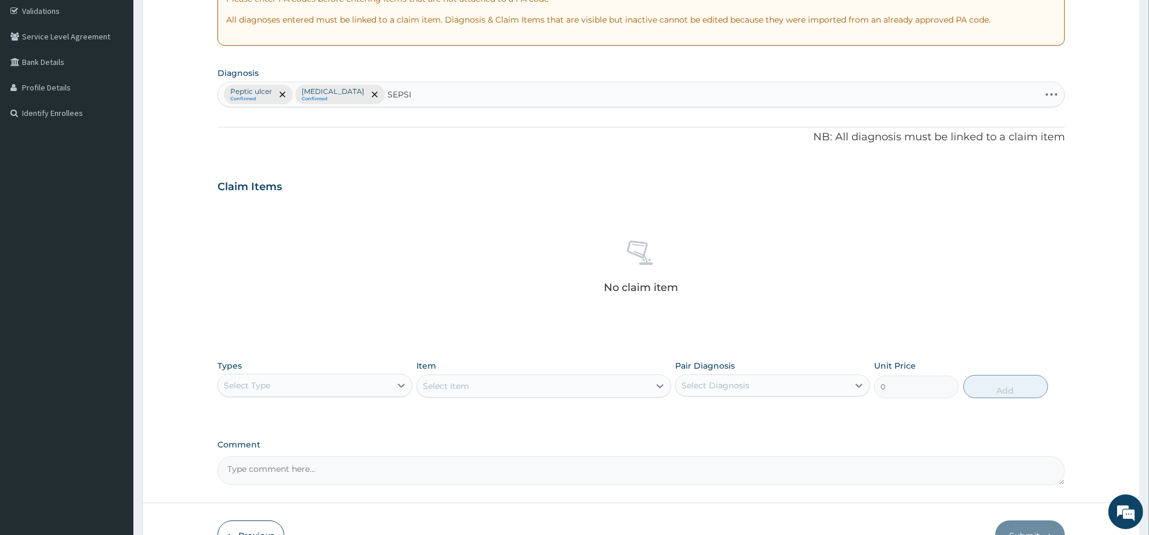
type input "[MEDICAL_DATA]"
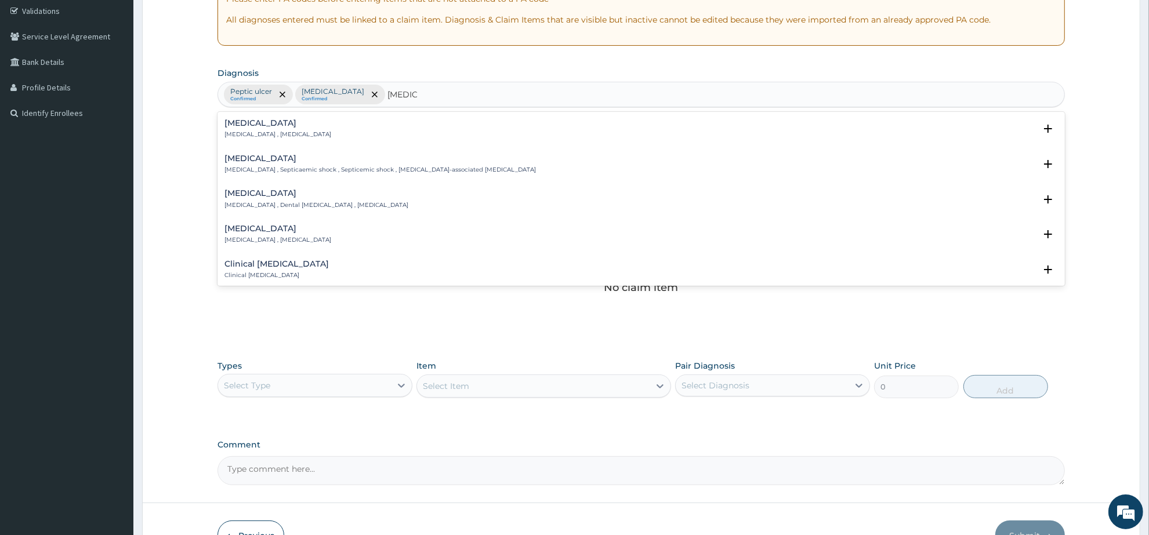
click at [240, 133] on p "[MEDICAL_DATA] , [MEDICAL_DATA]" at bounding box center [278, 135] width 107 height 8
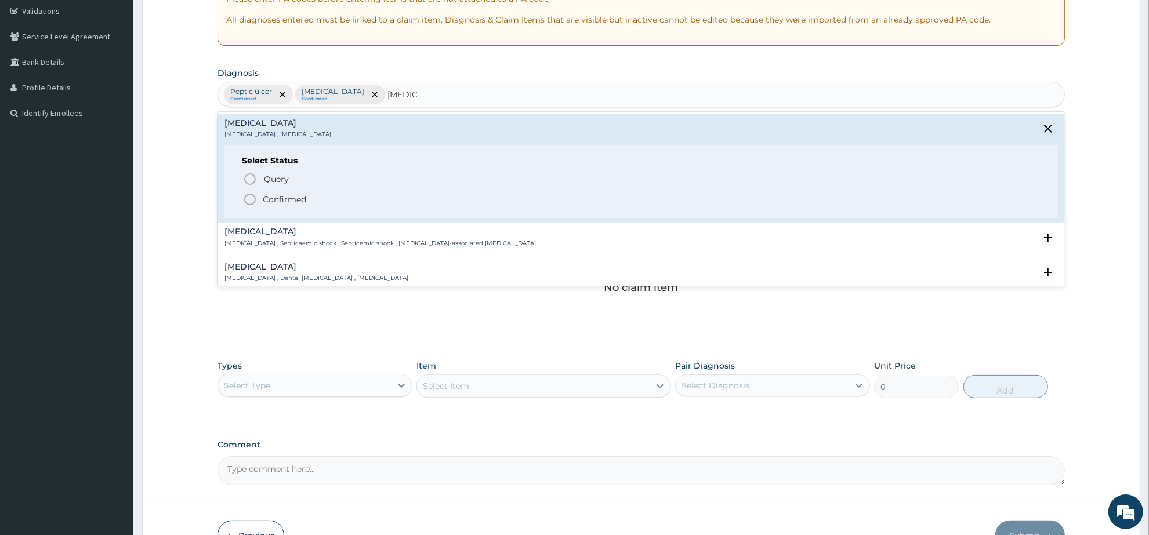
click at [249, 200] on icon "status option filled" at bounding box center [250, 200] width 14 height 14
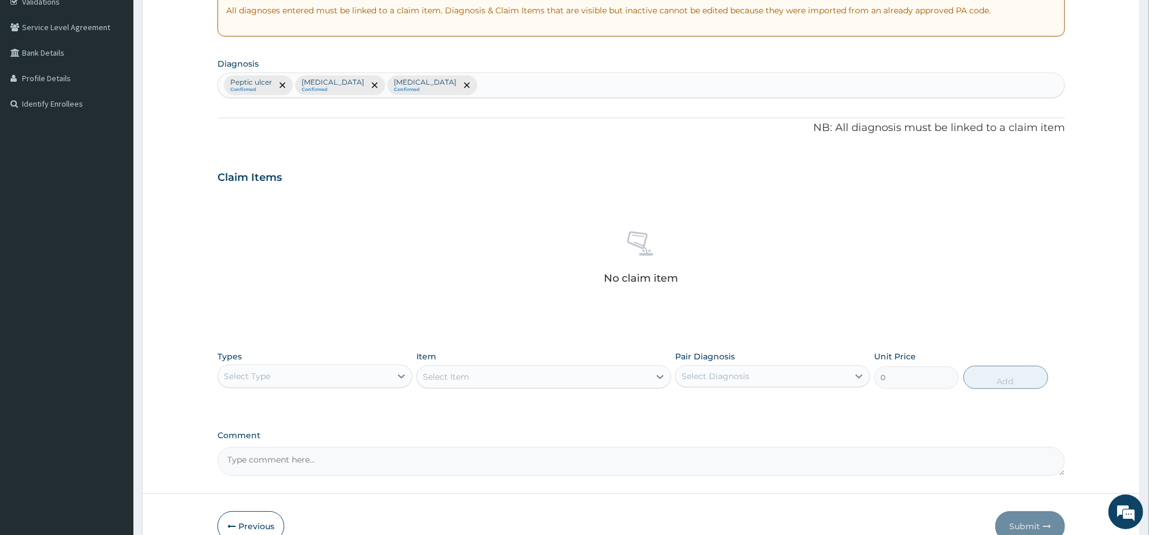
scroll to position [290, 0]
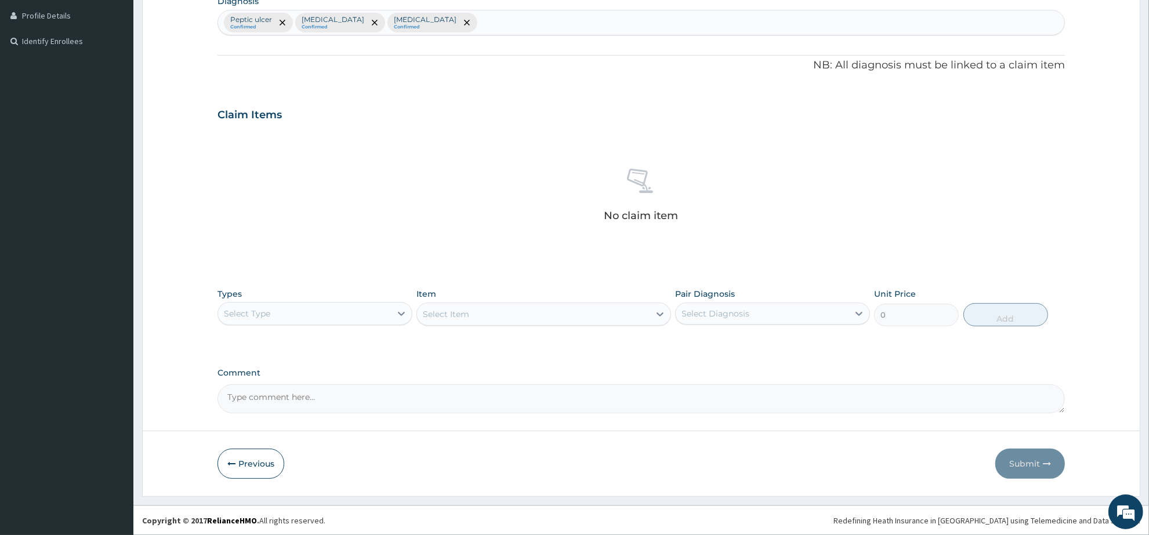
click at [373, 313] on div "Select Type" at bounding box center [304, 314] width 173 height 19
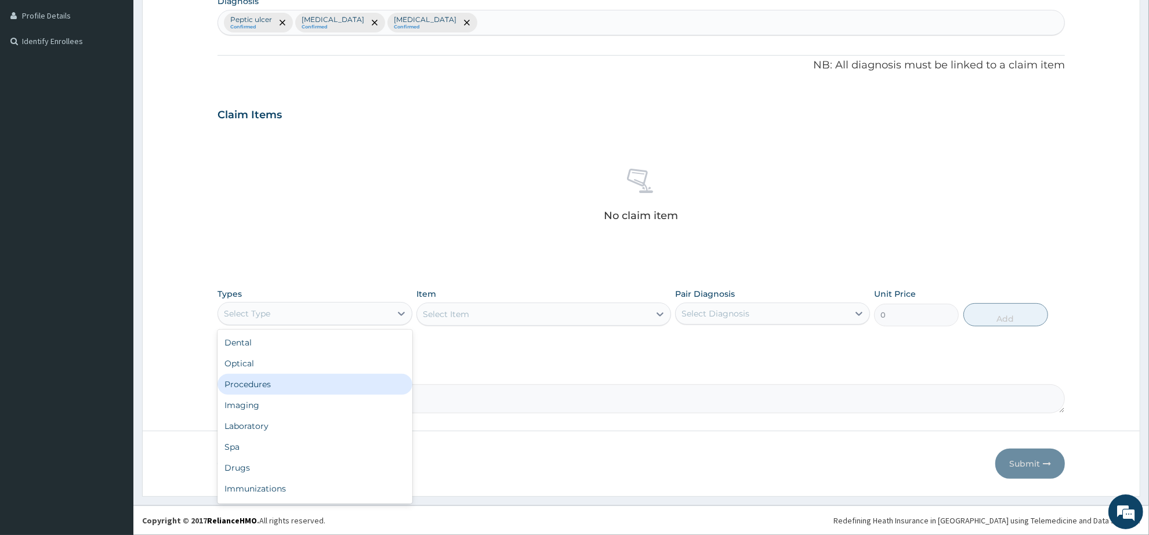
click at [353, 381] on div "Procedures" at bounding box center [315, 384] width 195 height 21
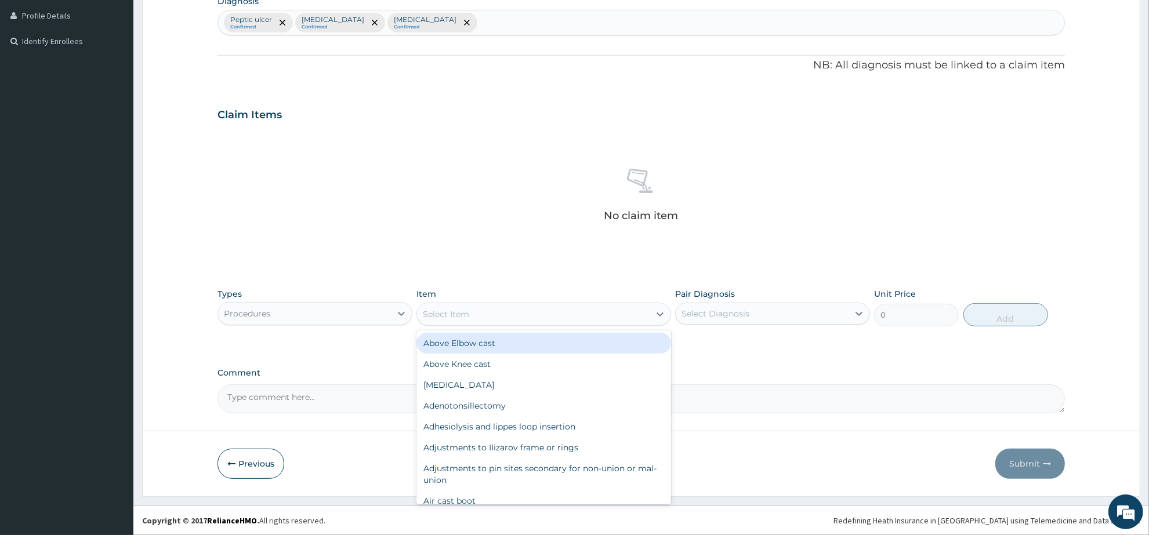
click at [540, 319] on div "Select Item" at bounding box center [533, 314] width 232 height 19
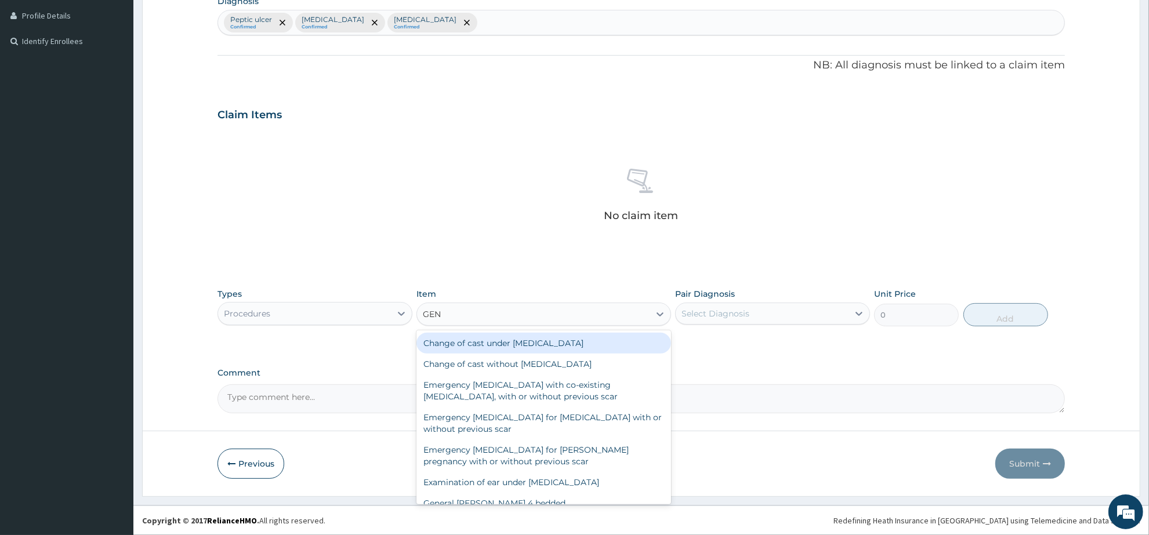
type input "GENE"
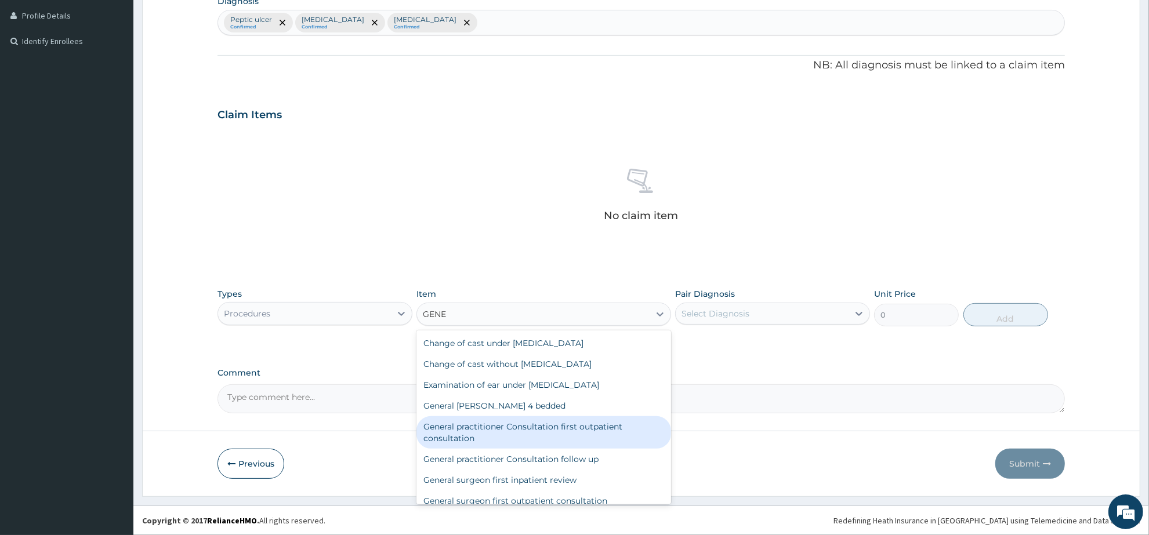
click at [598, 425] on div "General practitioner Consultation first outpatient consultation" at bounding box center [544, 433] width 254 height 32
type input "3547.5"
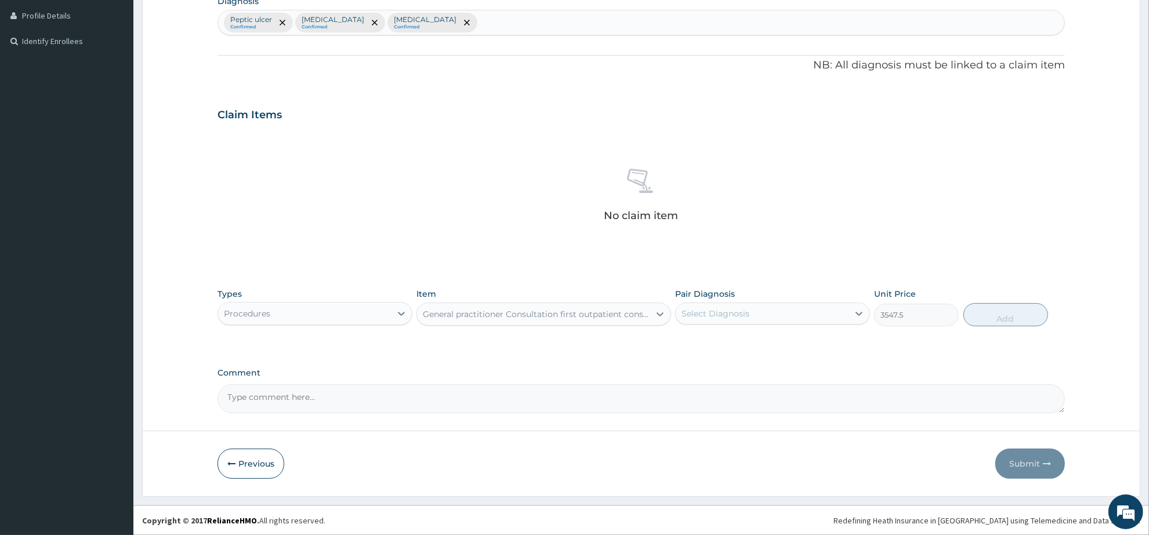
click at [741, 311] on div "Select Diagnosis" at bounding box center [716, 314] width 68 height 12
click at [746, 363] on div "Malaria" at bounding box center [772, 368] width 195 height 24
checkbox input "true"
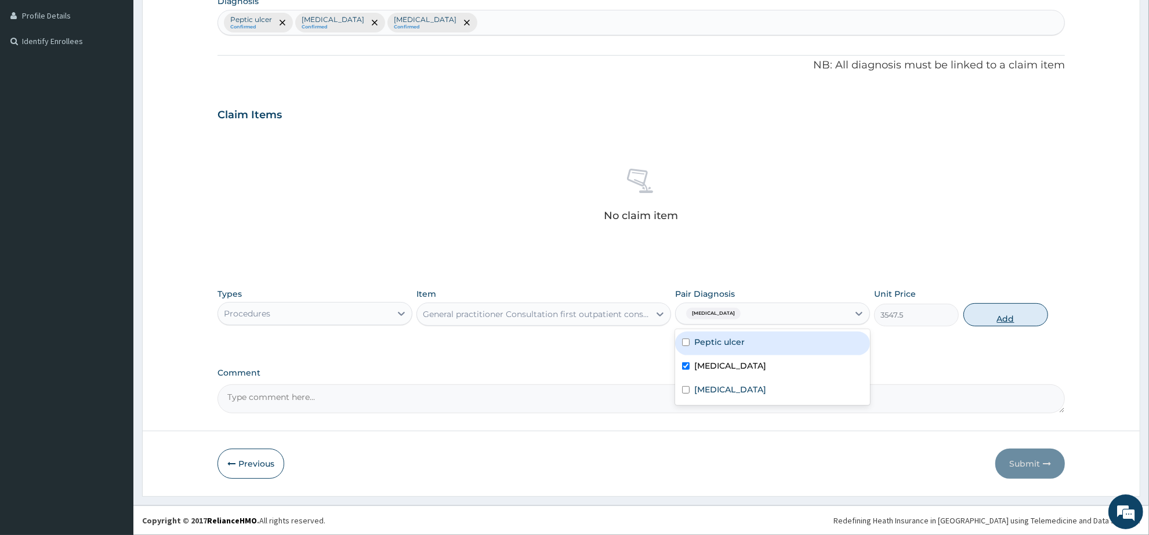
click at [981, 322] on button "Add" at bounding box center [1006, 314] width 85 height 23
type input "0"
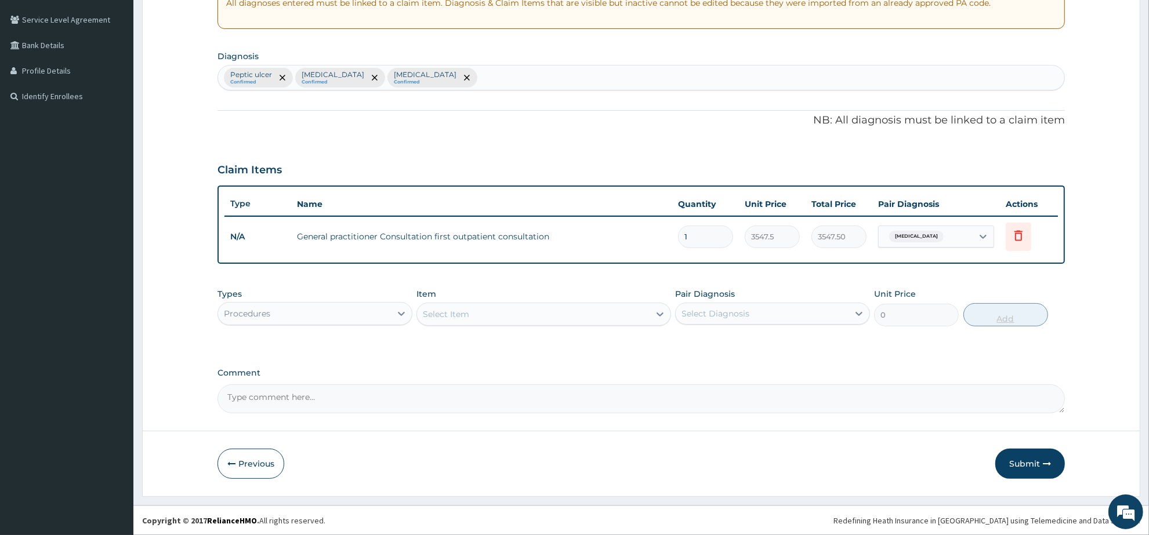
scroll to position [233, 0]
click at [339, 314] on div "Procedures" at bounding box center [304, 315] width 173 height 19
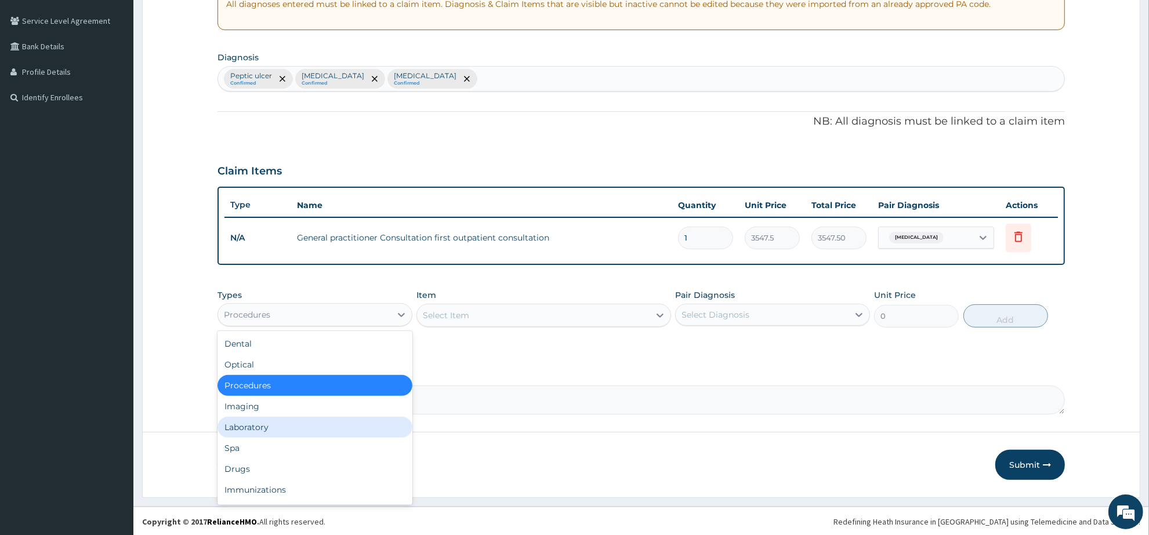
click at [262, 428] on div "Laboratory" at bounding box center [315, 427] width 195 height 21
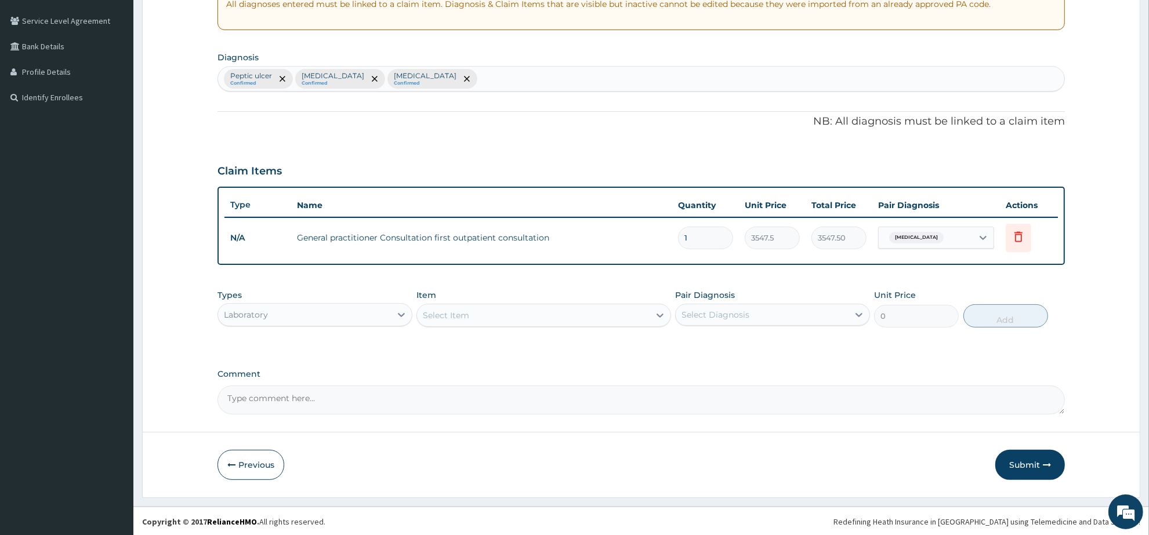
click at [502, 316] on div "Select Item" at bounding box center [533, 315] width 232 height 19
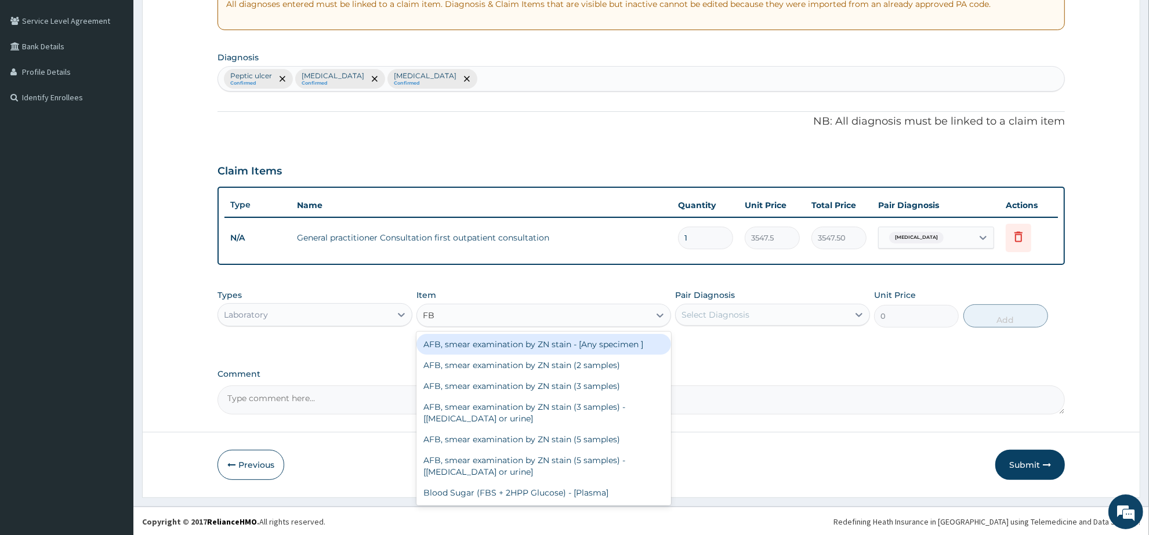
type input "FBC"
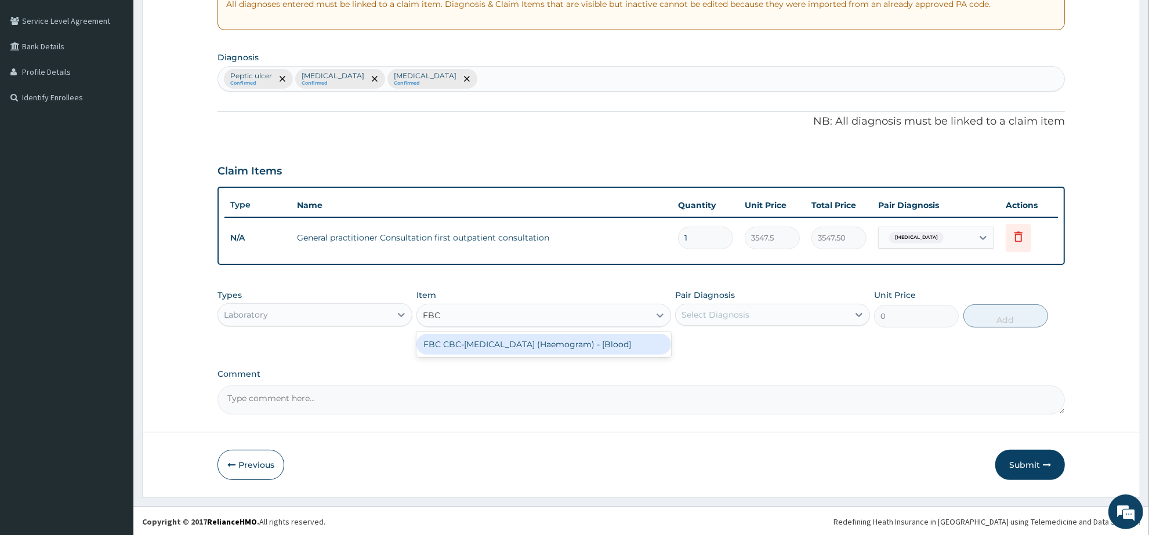
click at [511, 337] on div "FBC CBC-Complete Blood Count (Haemogram) - [Blood]" at bounding box center [544, 344] width 254 height 21
type input "4300"
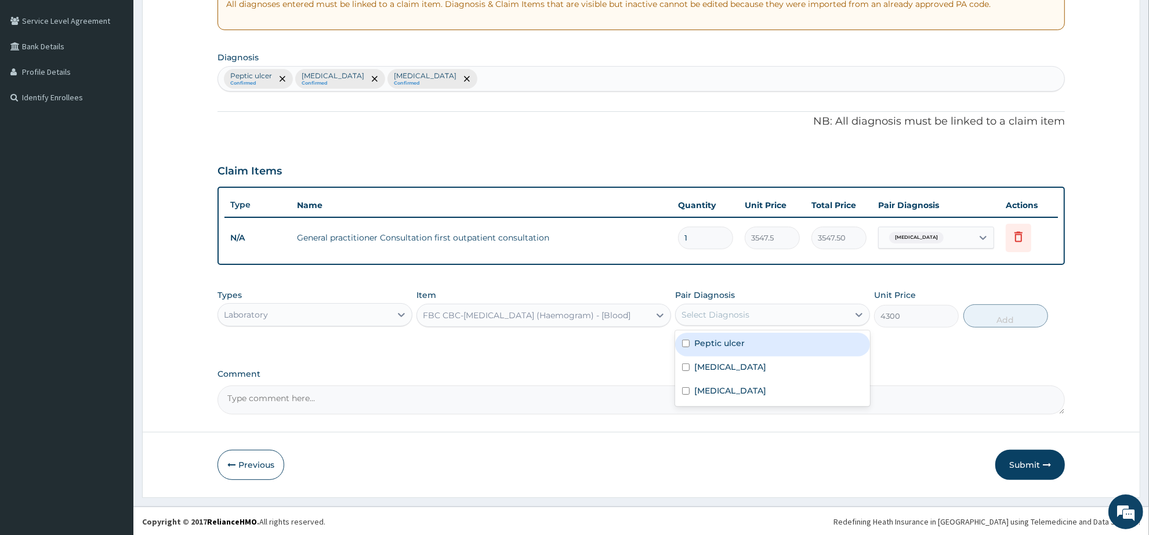
click at [760, 317] on div "Select Diagnosis" at bounding box center [762, 315] width 173 height 19
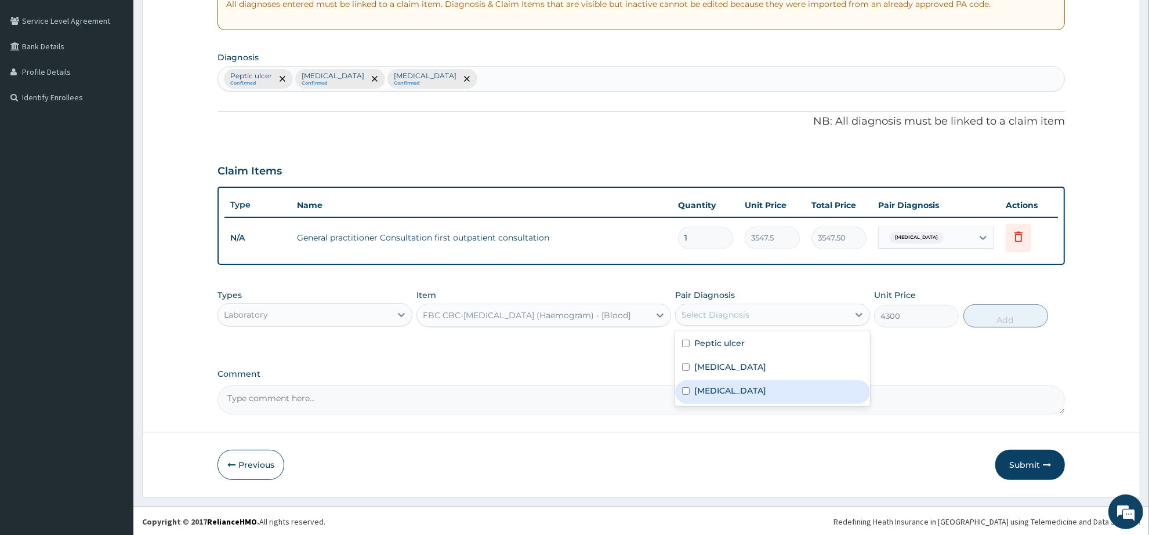
click at [755, 398] on div "Sepsis" at bounding box center [772, 393] width 195 height 24
checkbox input "true"
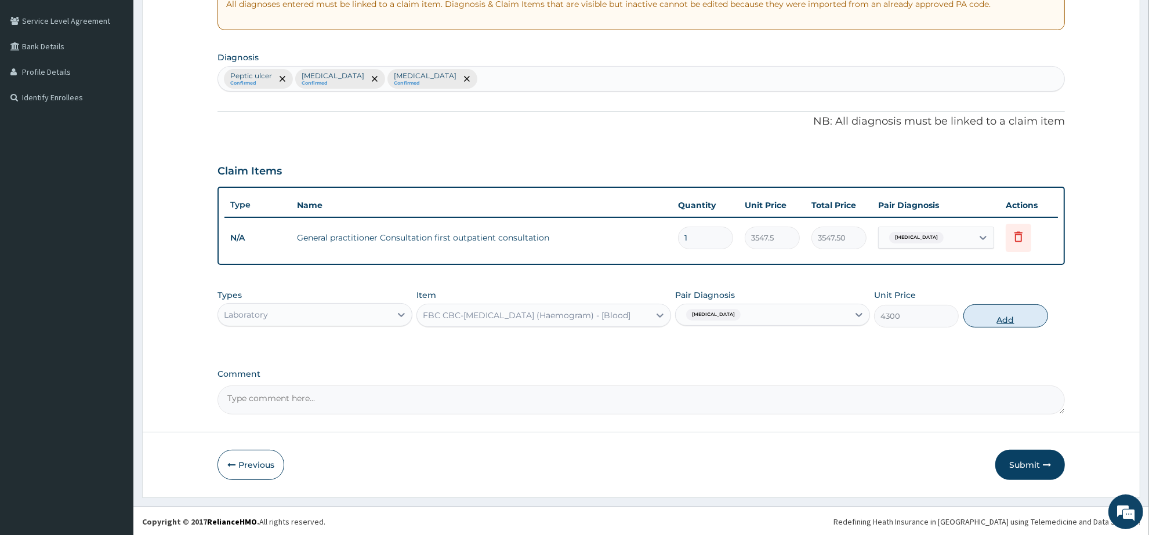
click at [1007, 307] on button "Add" at bounding box center [1006, 316] width 85 height 23
type input "0"
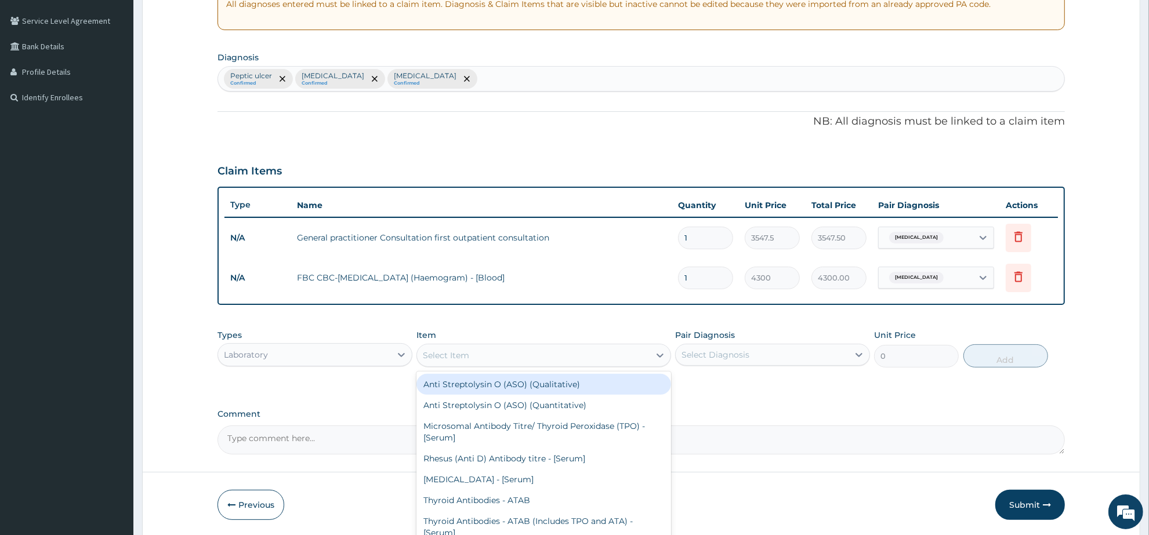
click at [534, 357] on div "Select Item" at bounding box center [533, 355] width 232 height 19
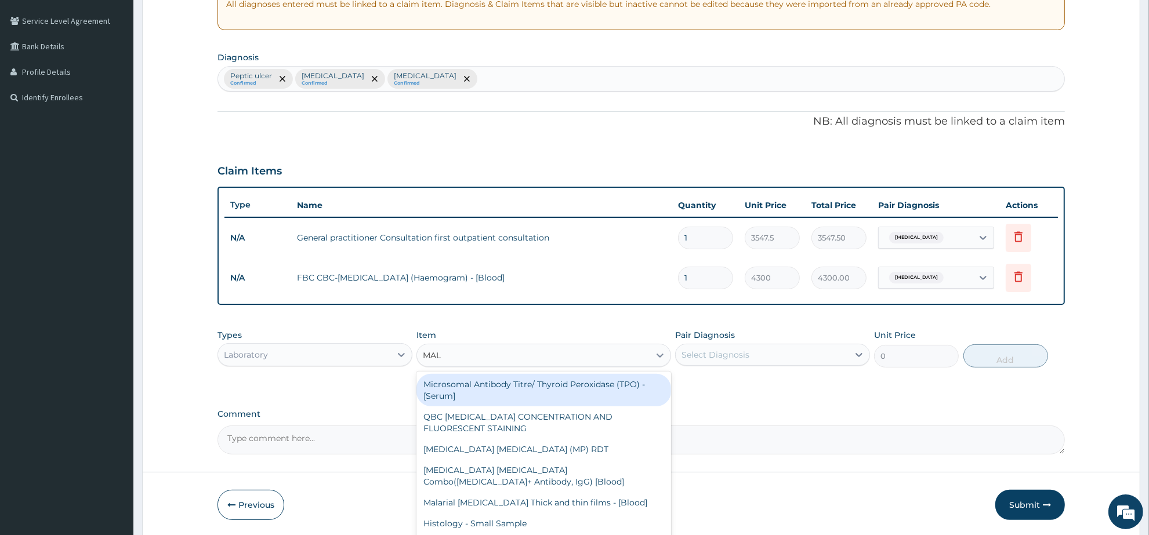
type input "MALA"
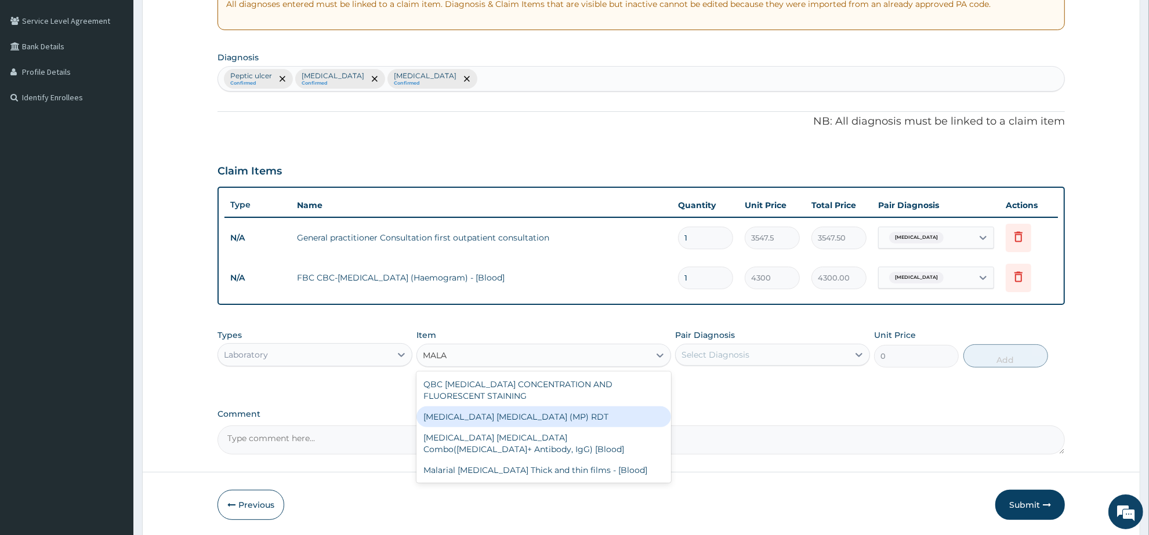
click at [582, 414] on div "MALARIA PARASITE (MP) RDT" at bounding box center [544, 417] width 254 height 21
type input "1612.5"
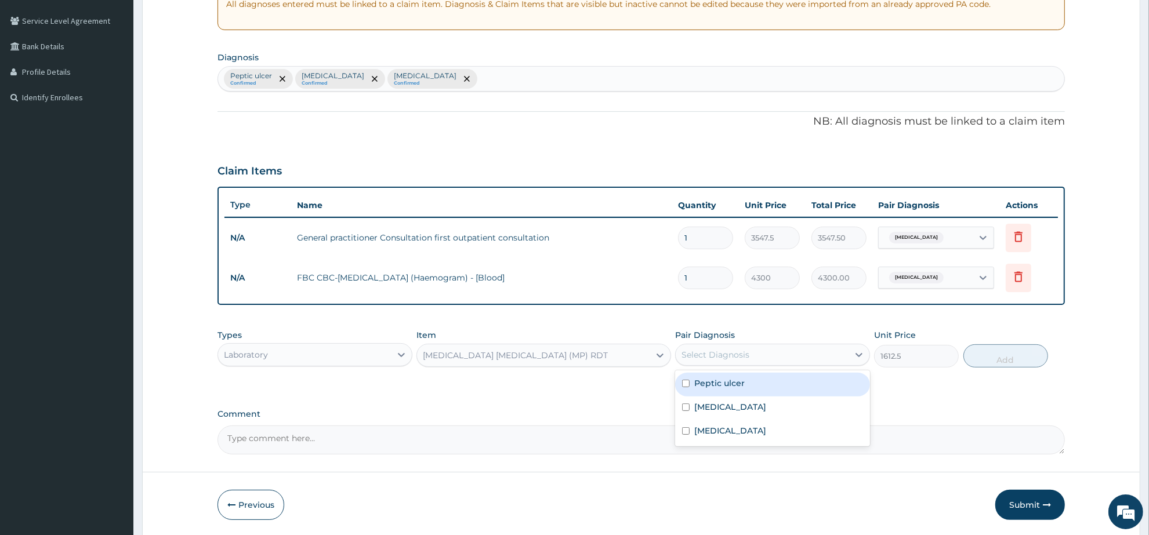
click at [716, 356] on div "Select Diagnosis" at bounding box center [716, 355] width 68 height 12
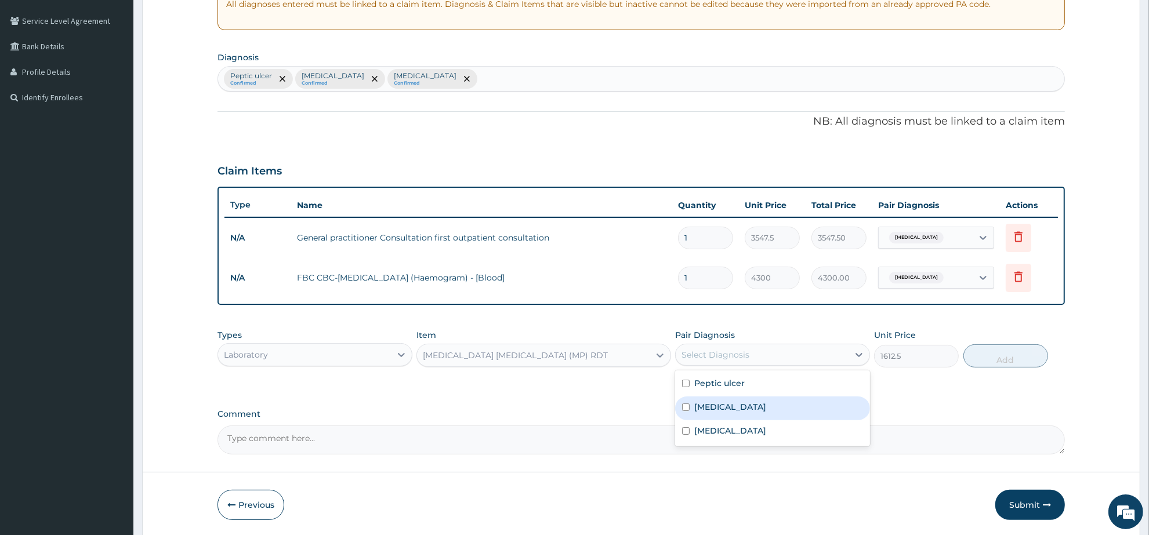
click at [727, 404] on div "Malaria" at bounding box center [772, 409] width 195 height 24
checkbox input "true"
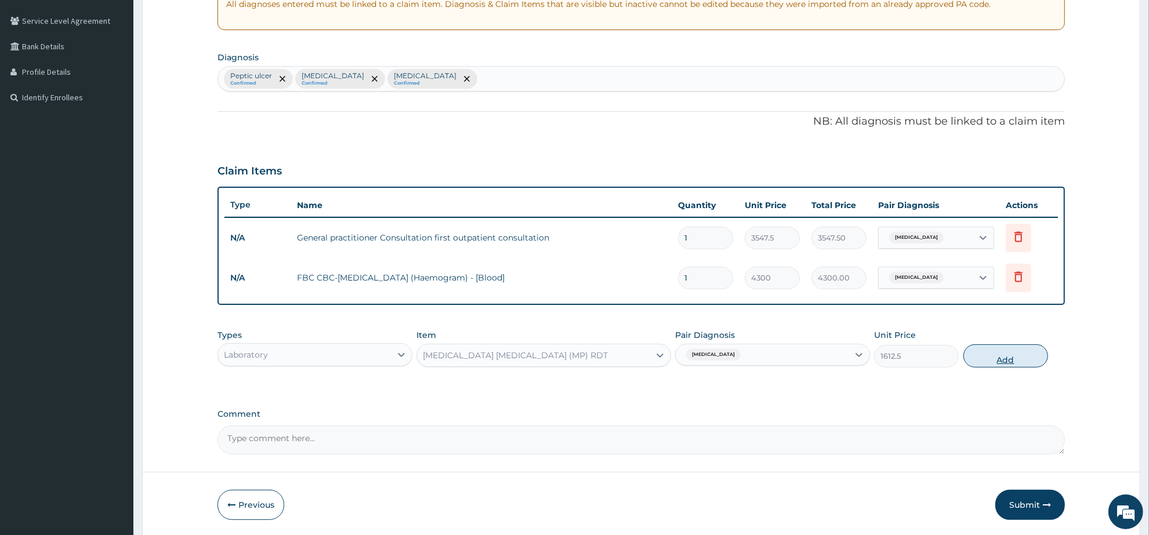
click at [987, 353] on button "Add" at bounding box center [1006, 356] width 85 height 23
type input "0"
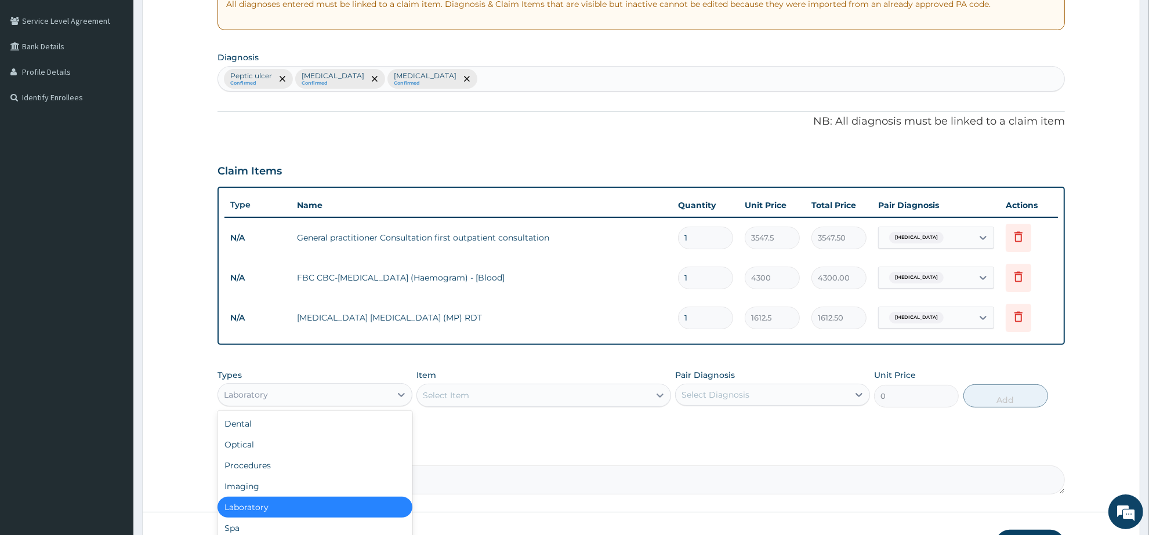
click at [327, 396] on div "Laboratory" at bounding box center [304, 395] width 173 height 19
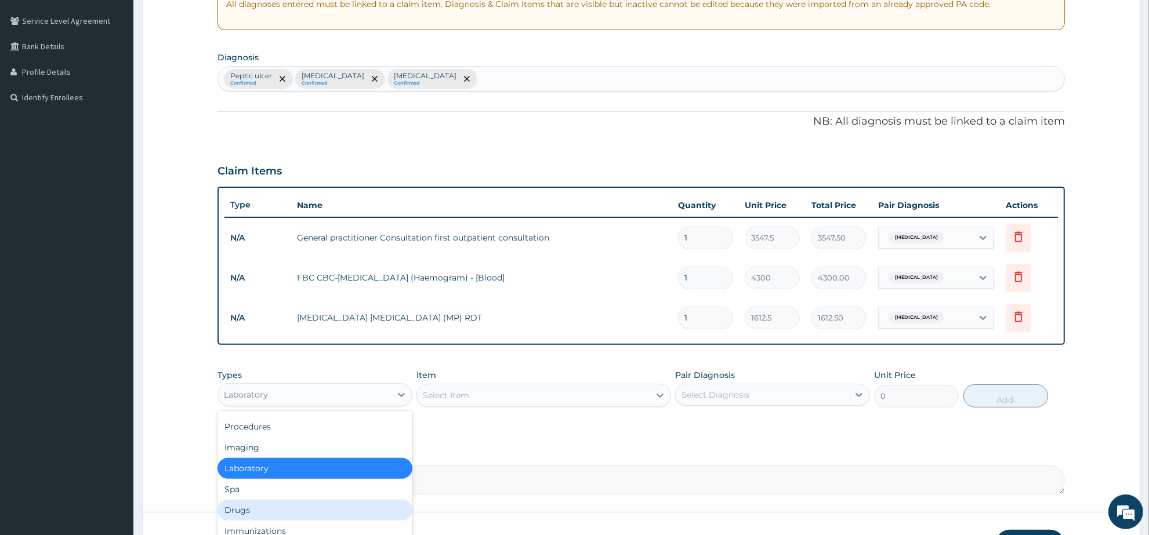
click at [261, 505] on div "Drugs" at bounding box center [315, 510] width 195 height 21
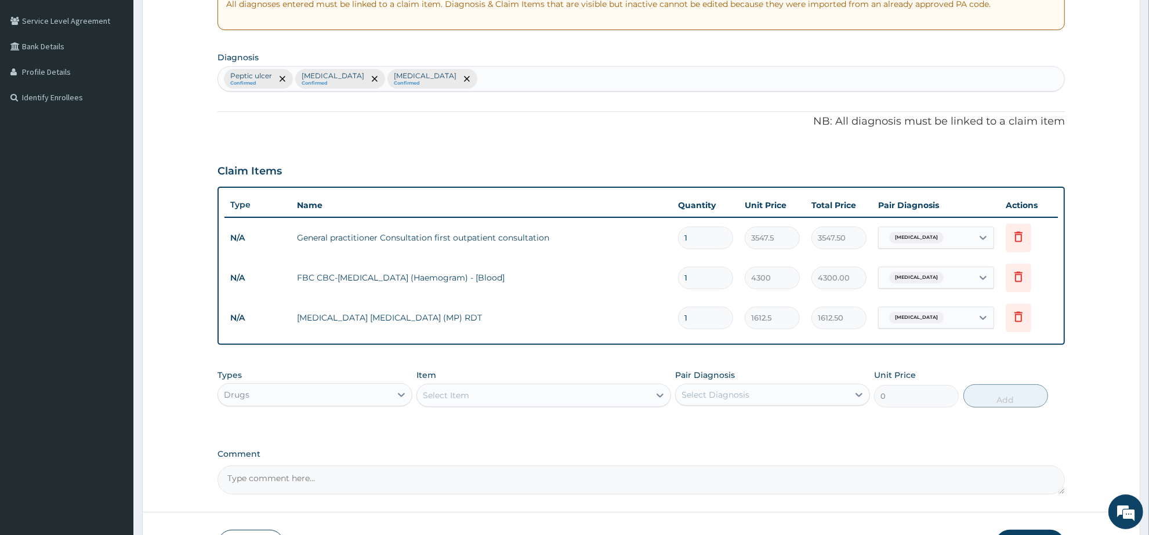
click at [462, 393] on div "Select Item" at bounding box center [446, 396] width 46 height 12
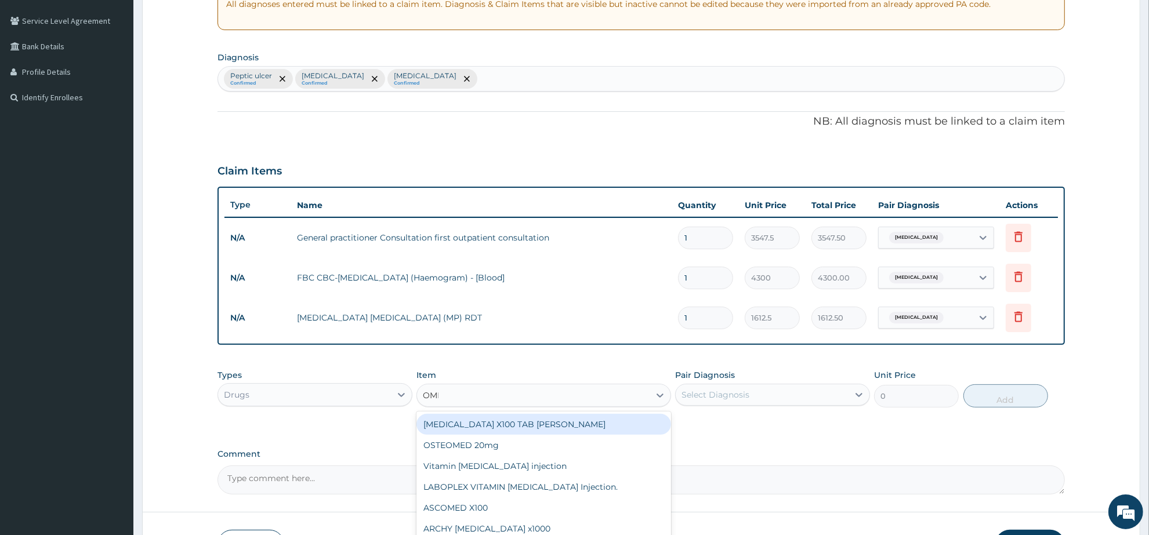
type input "OMEP"
click at [527, 428] on div "OMEPRAZOLE 20mg (OMEFAST)" at bounding box center [544, 424] width 254 height 21
type input "82.775"
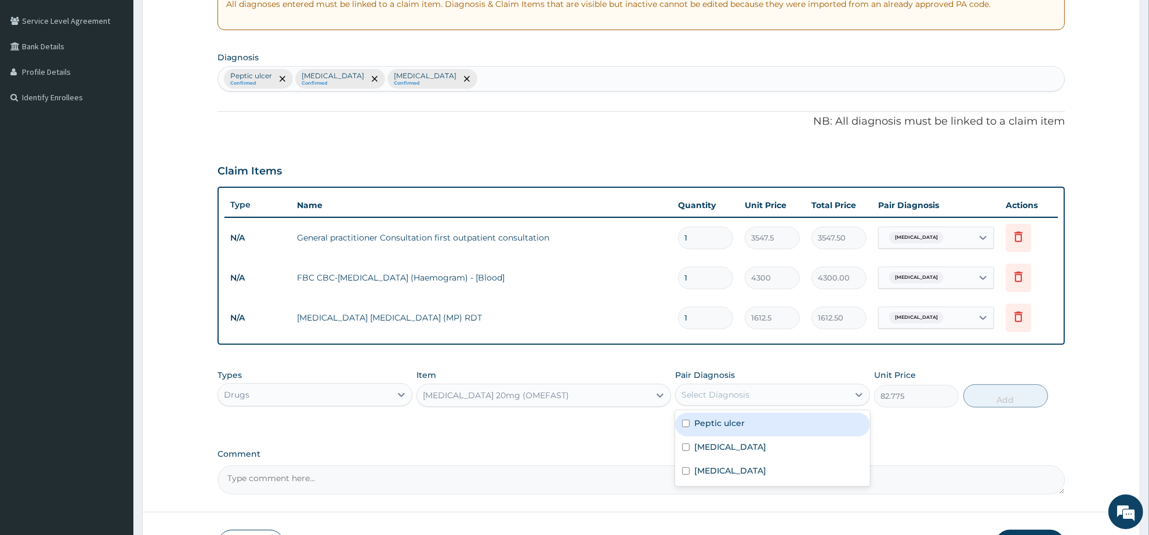
click at [707, 394] on div "Select Diagnosis" at bounding box center [716, 395] width 68 height 12
click at [740, 430] on div "Peptic ulcer" at bounding box center [772, 425] width 195 height 24
checkbox input "true"
click at [991, 393] on button "Add" at bounding box center [1006, 396] width 85 height 23
type input "0"
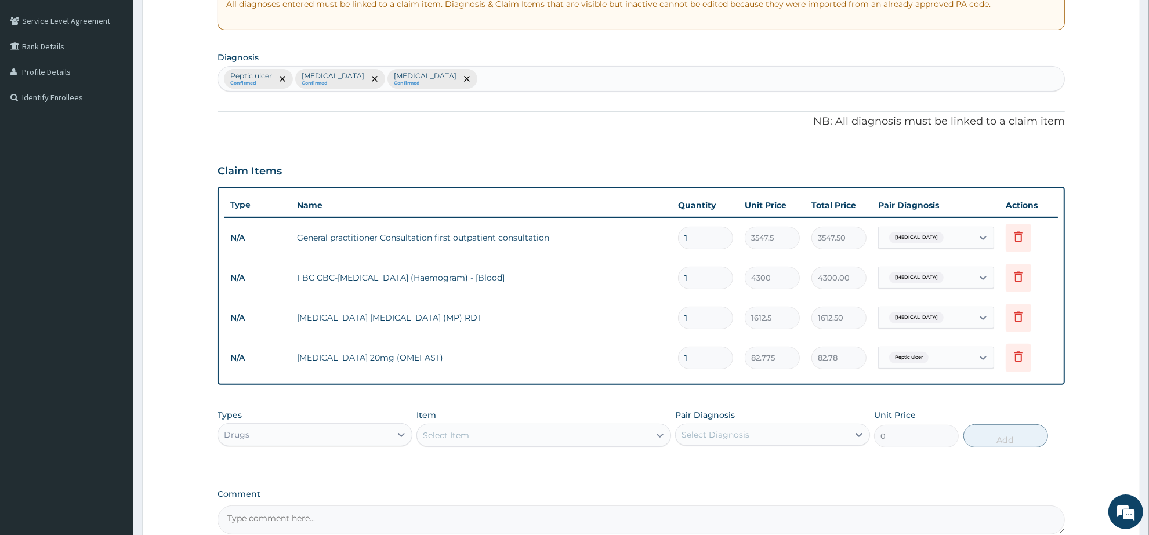
type input "14"
type input "1158.85"
type input "14"
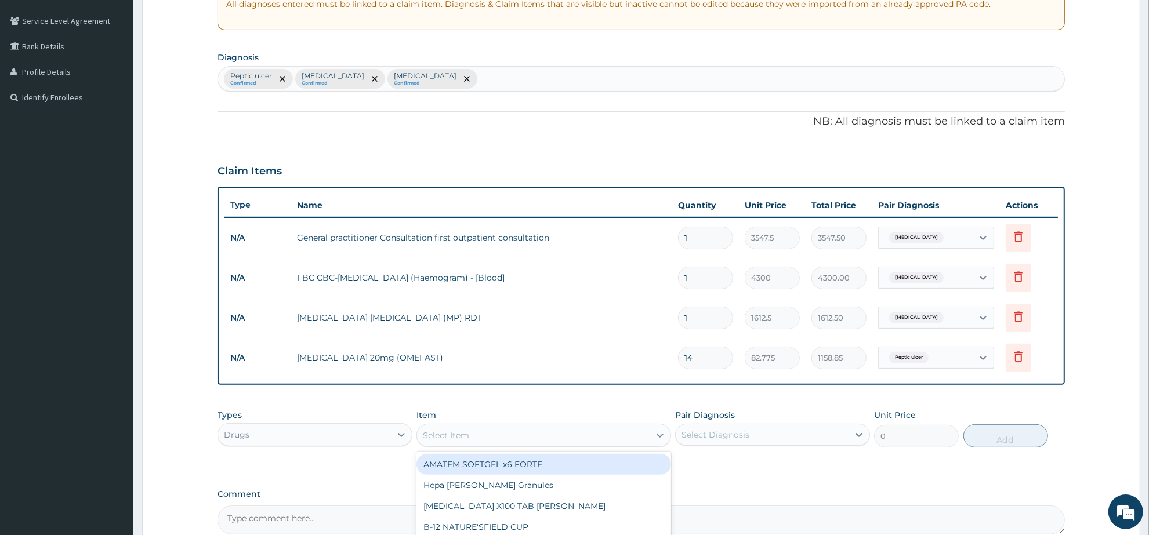
click at [506, 430] on div "Select Item" at bounding box center [533, 435] width 232 height 19
type input "GEST"
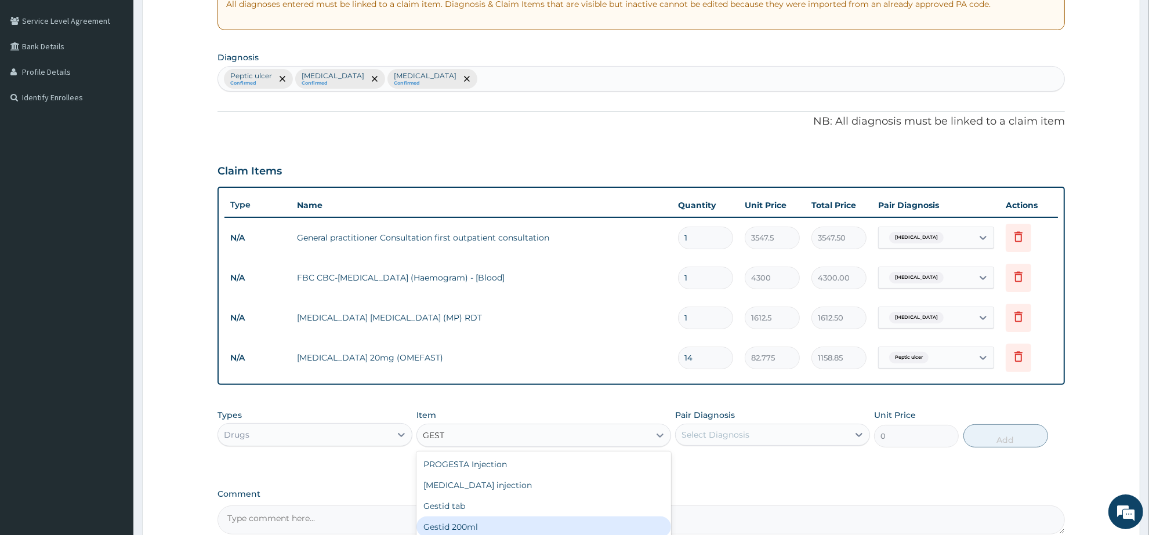
click at [503, 520] on div "Gestid 200ml" at bounding box center [544, 527] width 254 height 21
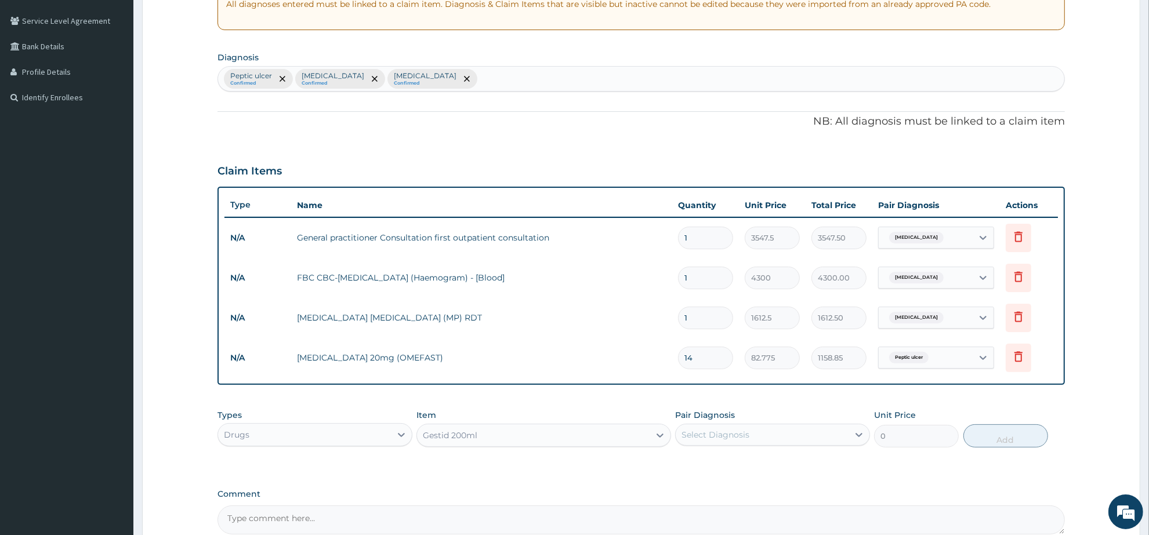
type input "1064.25"
click at [731, 432] on div "Select Diagnosis" at bounding box center [716, 435] width 68 height 12
click at [750, 466] on div "Peptic ulcer" at bounding box center [772, 465] width 195 height 24
checkbox input "true"
click at [987, 439] on button "Add" at bounding box center [1006, 436] width 85 height 23
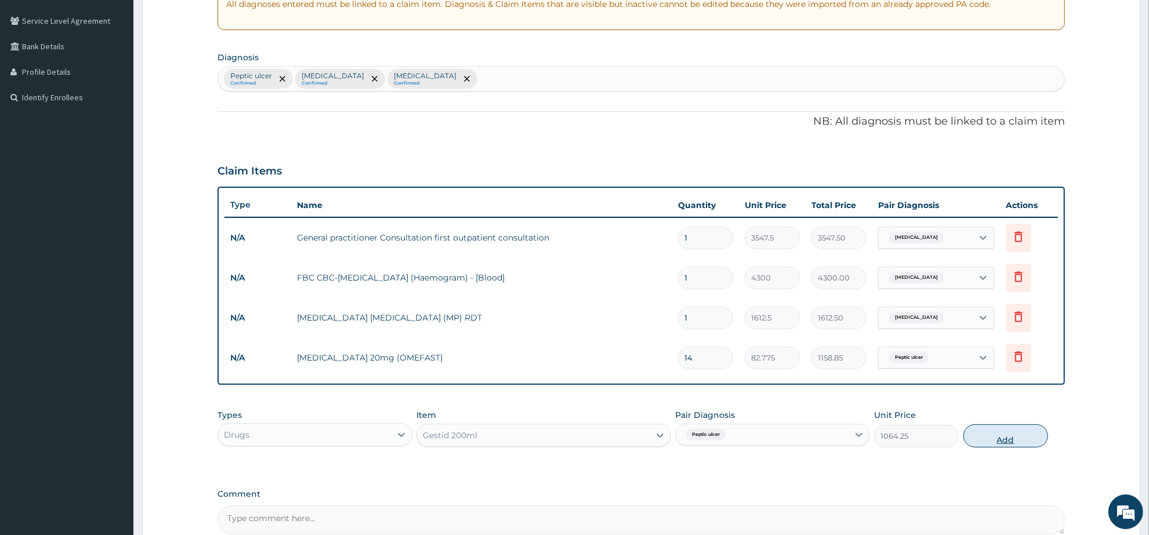
type input "0"
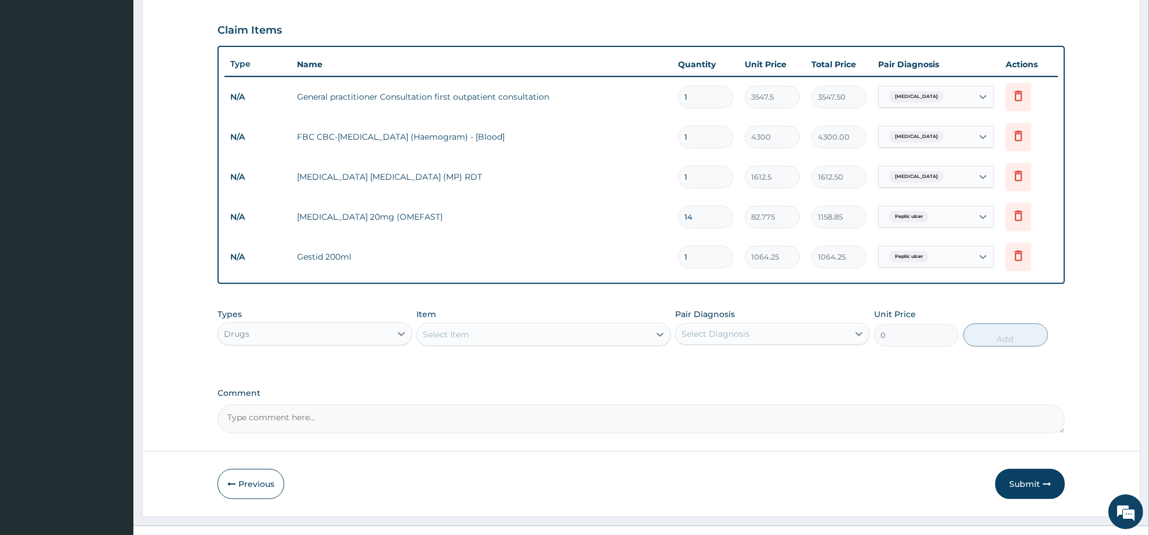
scroll to position [393, 0]
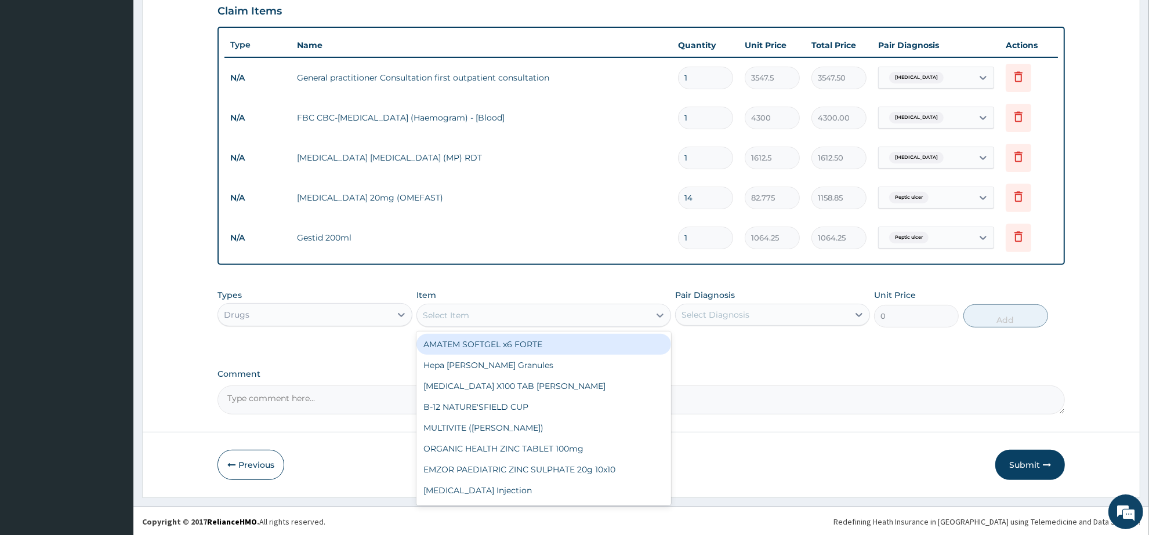
click at [441, 311] on div "Select Item" at bounding box center [446, 316] width 46 height 12
type input "NITR"
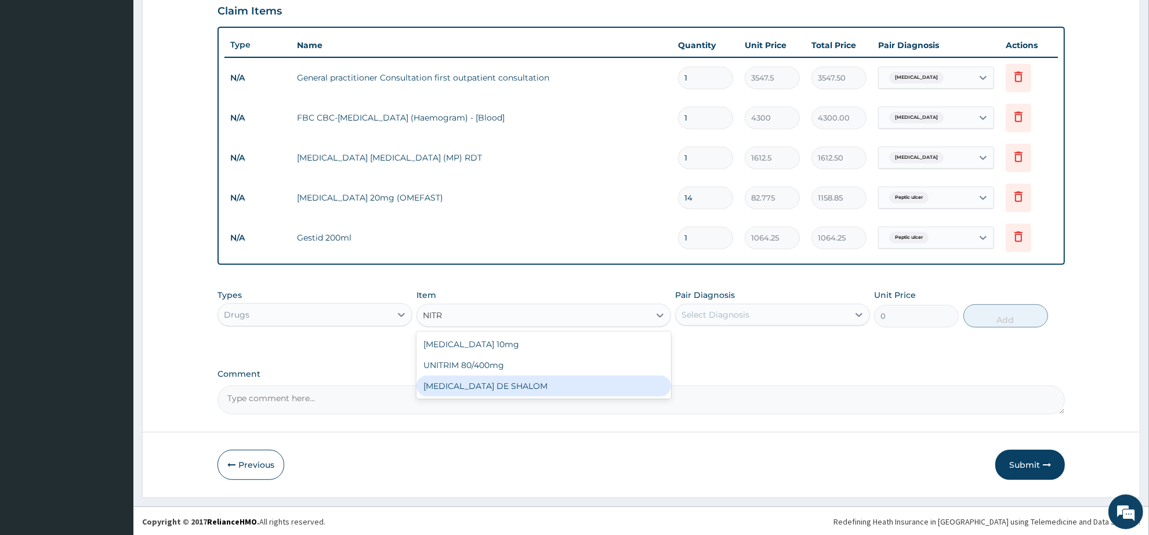
click at [486, 381] on div "NITROFURANTOIN DE SHALOM" at bounding box center [544, 386] width 254 height 21
type input "236.5"
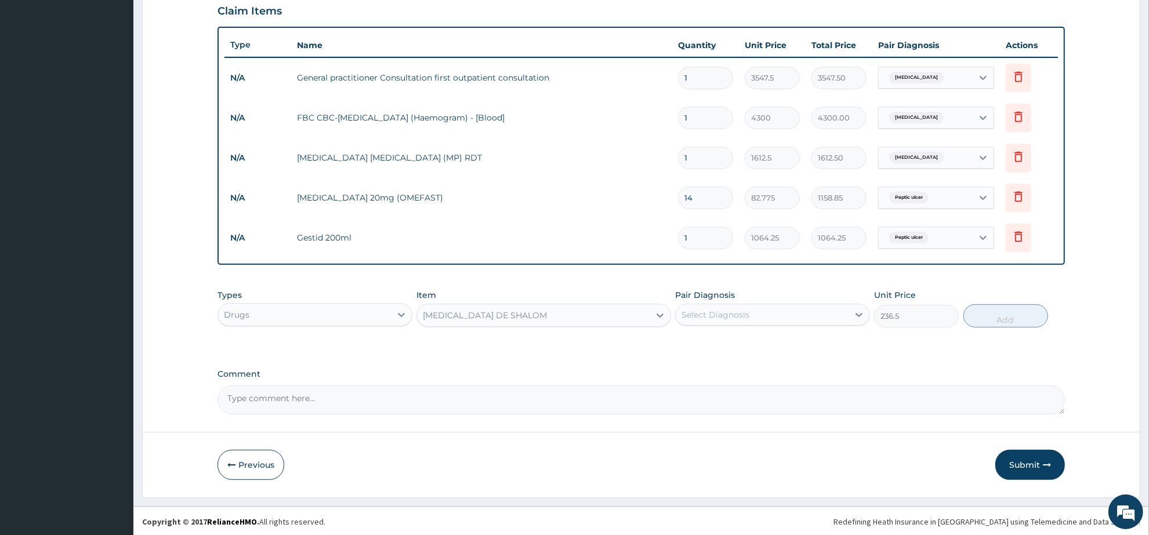
click at [724, 309] on div "Select Diagnosis" at bounding box center [716, 315] width 68 height 12
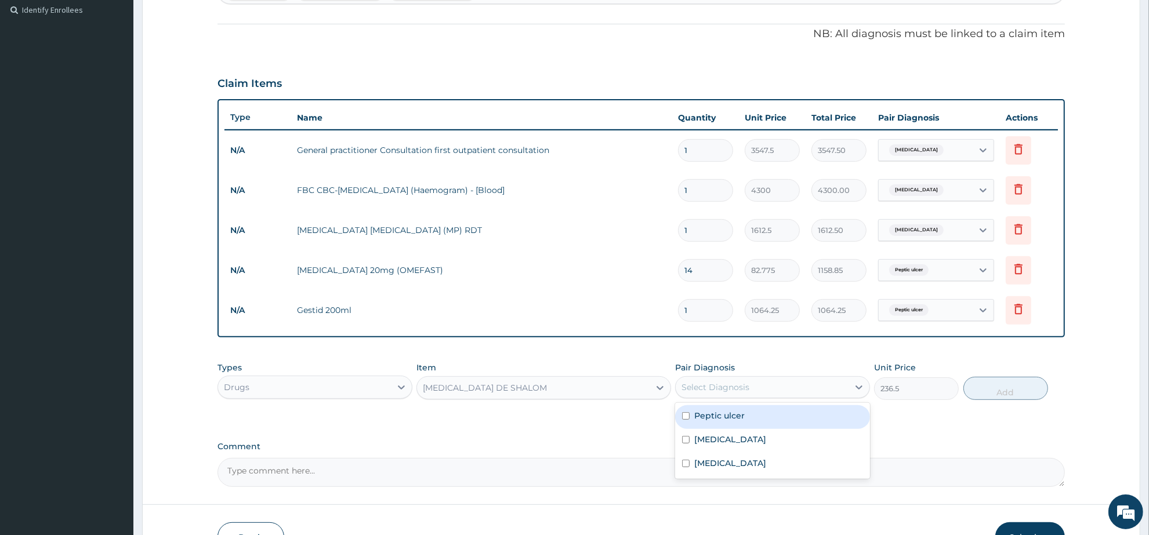
scroll to position [248, 0]
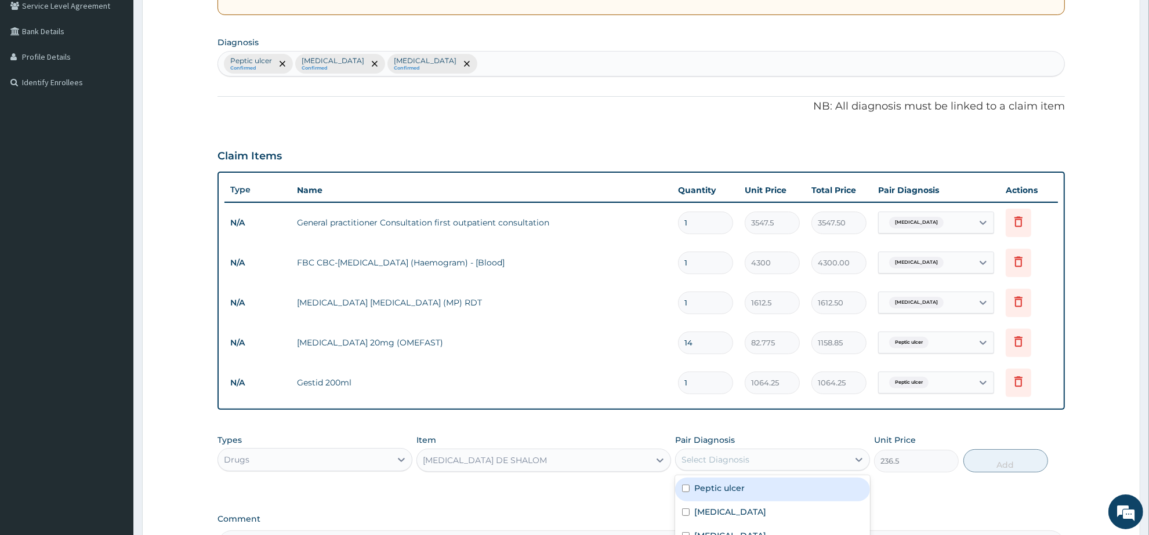
click at [462, 68] on div "Peptic ulcer Confirmed Malaria Confirmed Sepsis Confirmed" at bounding box center [641, 64] width 846 height 24
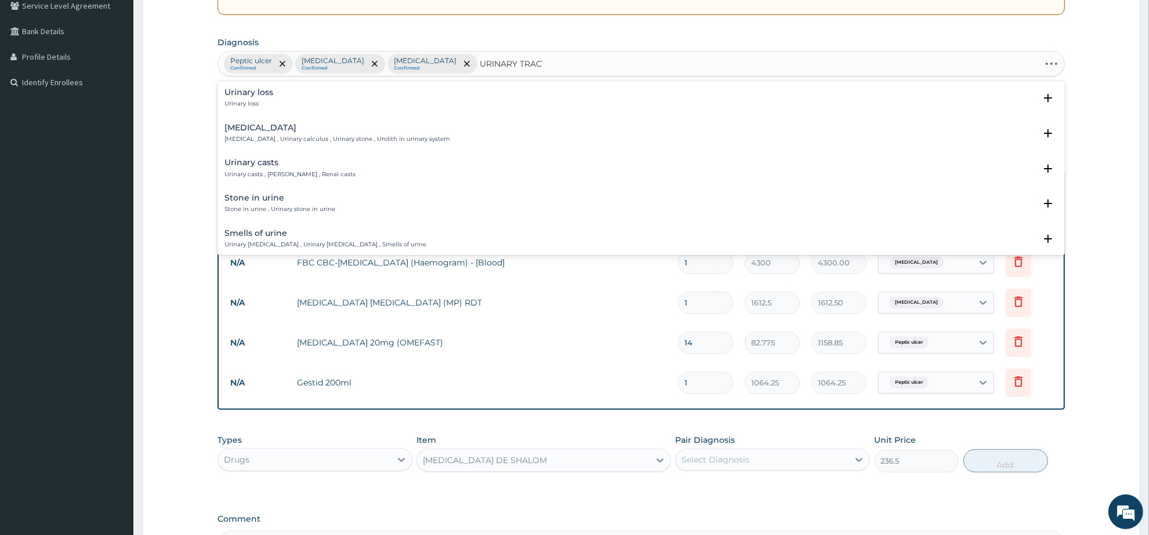
type input "URINARY TRACT"
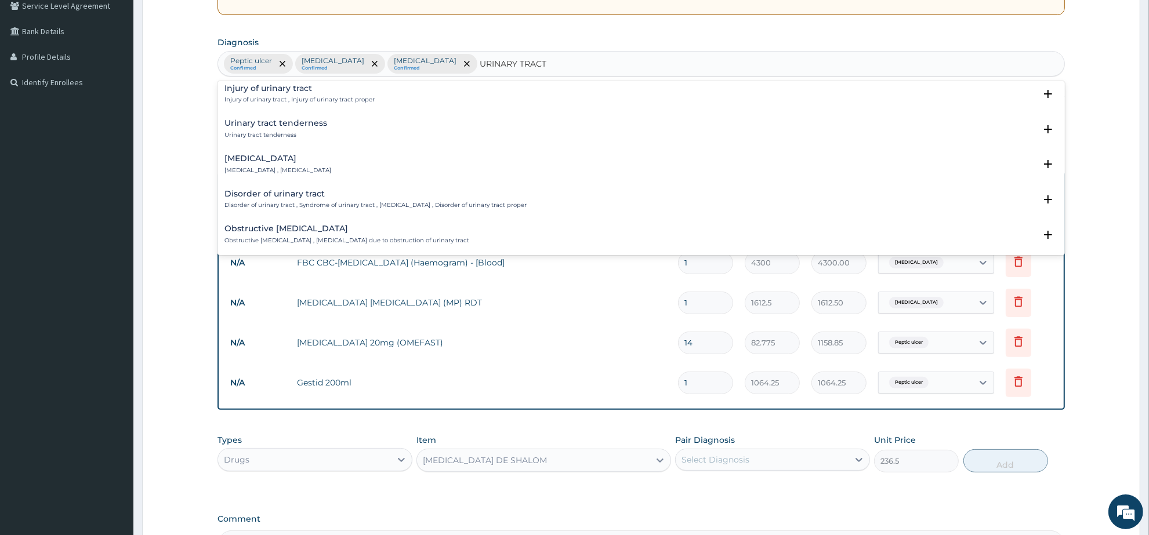
click at [283, 197] on h4 "Disorder of urinary tract" at bounding box center [376, 194] width 302 height 9
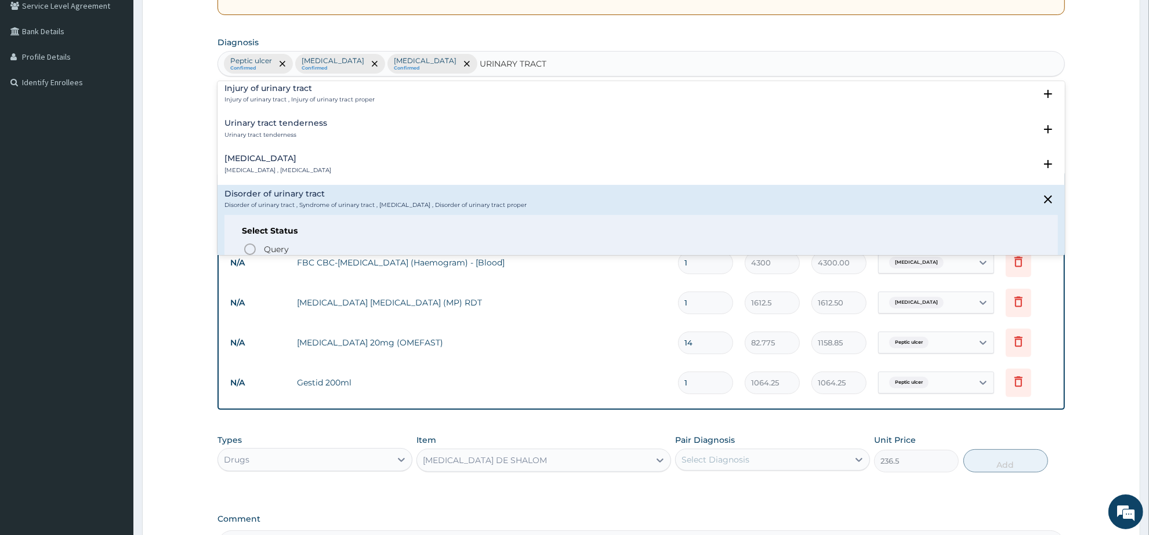
scroll to position [218, 0]
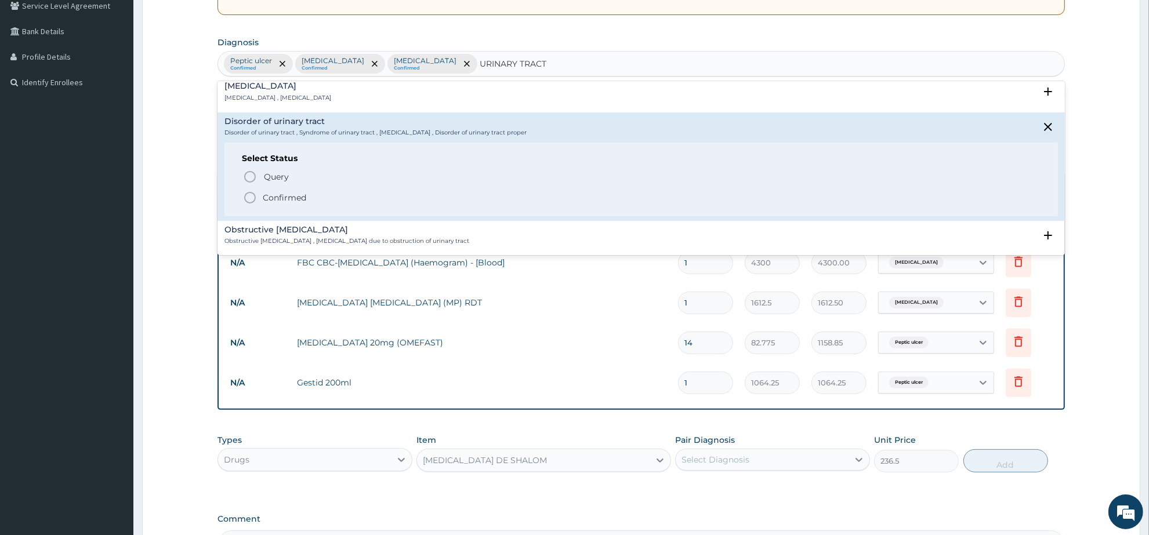
click at [252, 201] on icon "status option filled" at bounding box center [250, 198] width 14 height 14
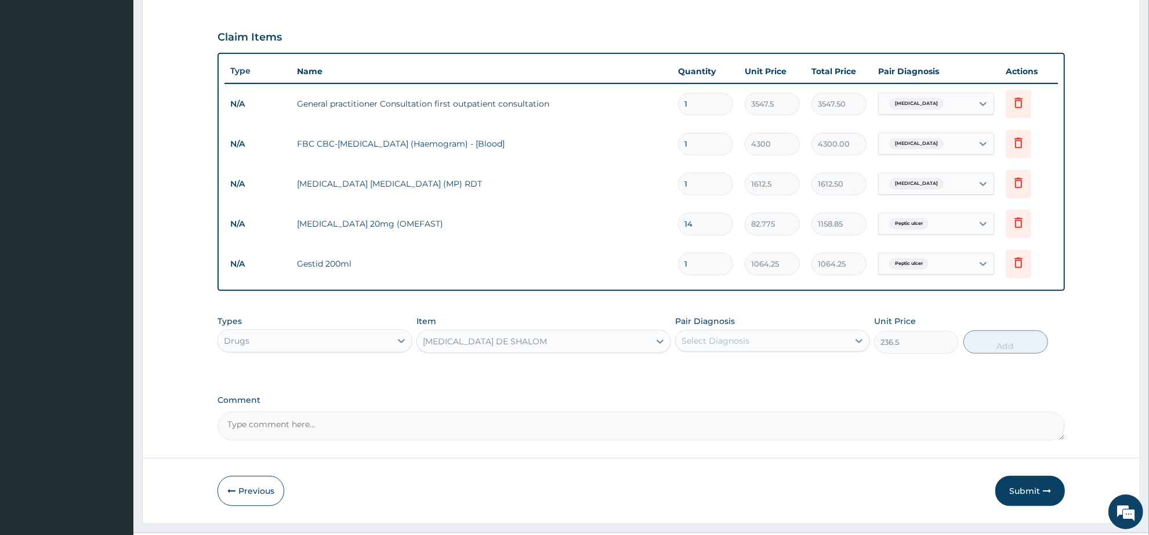
scroll to position [393, 0]
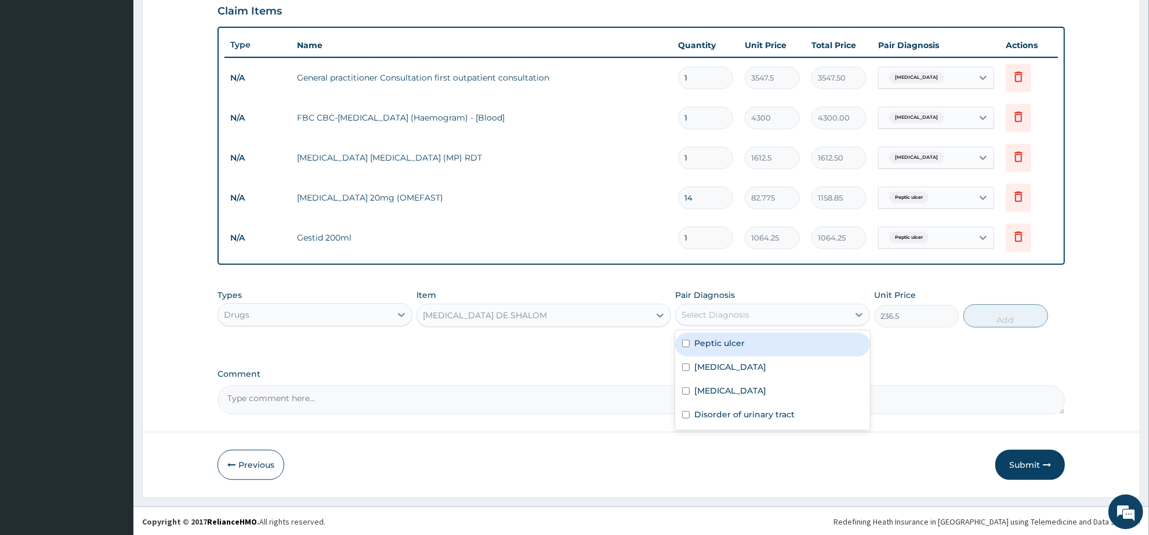
click at [743, 316] on div "Select Diagnosis" at bounding box center [716, 315] width 68 height 12
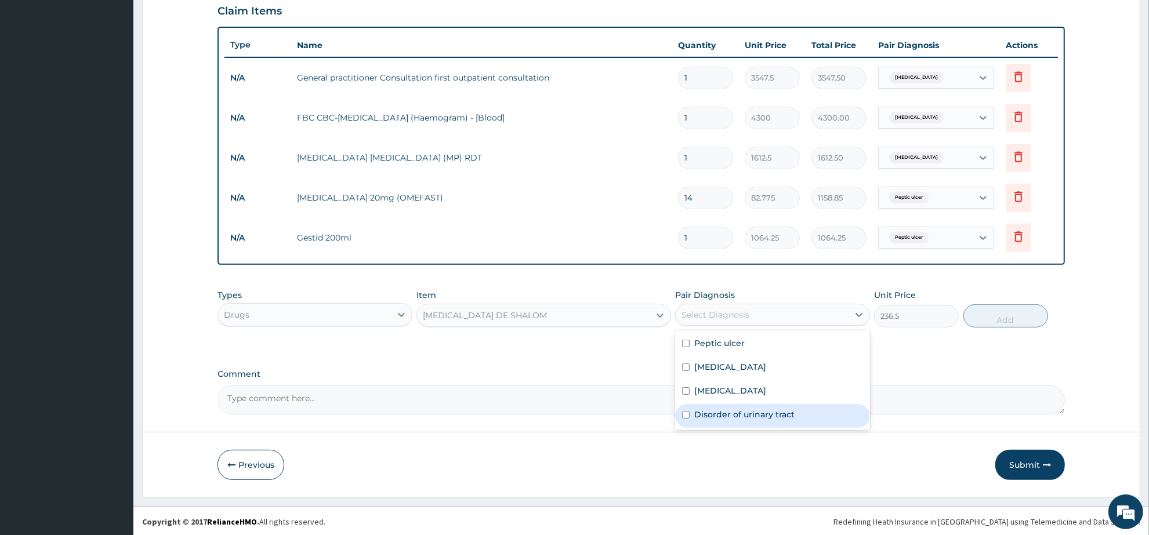
click at [765, 412] on label "Disorder of urinary tract" at bounding box center [744, 415] width 100 height 12
checkbox input "true"
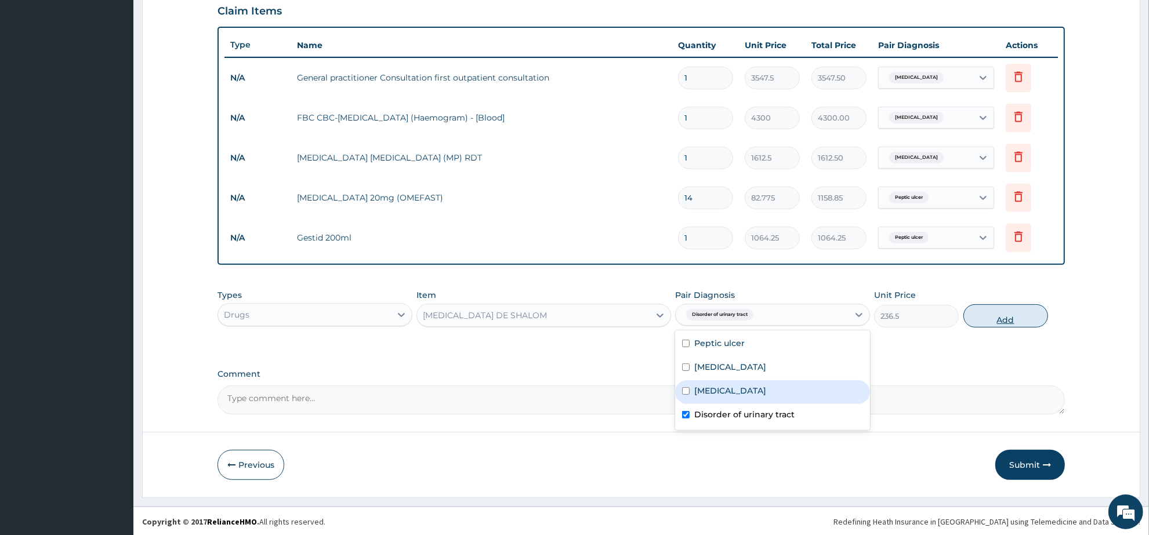
click at [993, 318] on button "Add" at bounding box center [1006, 316] width 85 height 23
type input "0"
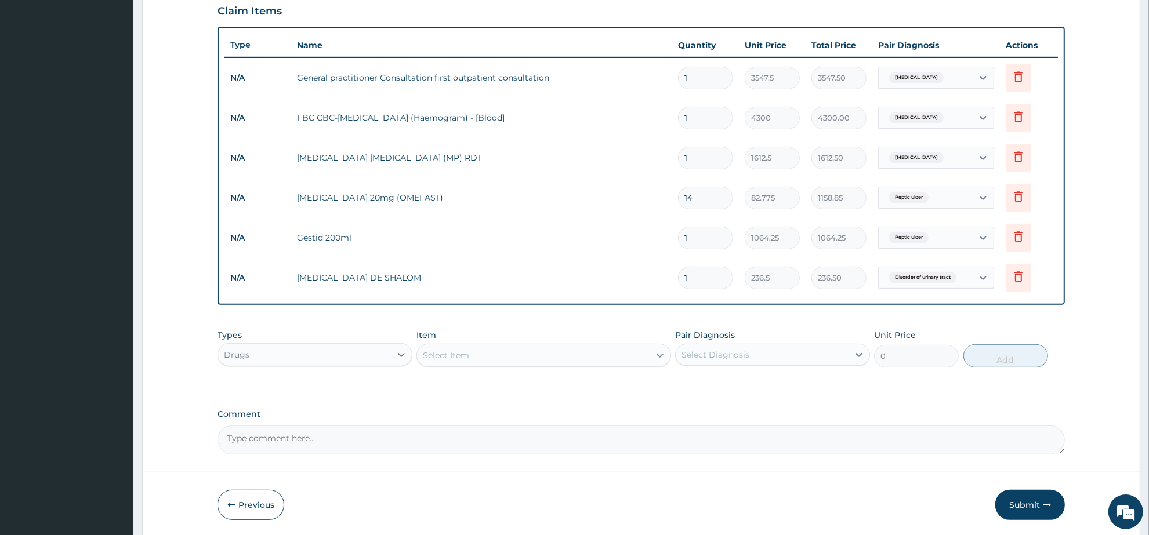
type input "14"
type input "3311.00"
type input "14"
click at [1031, 506] on button "Submit" at bounding box center [1030, 505] width 70 height 30
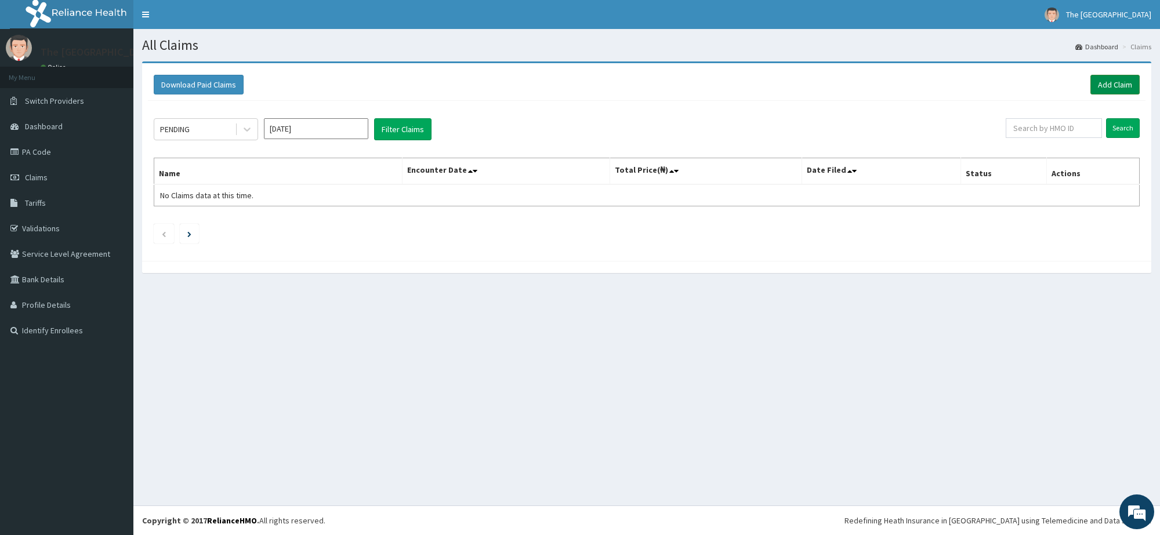
click at [1123, 89] on link "Add Claim" at bounding box center [1115, 85] width 49 height 20
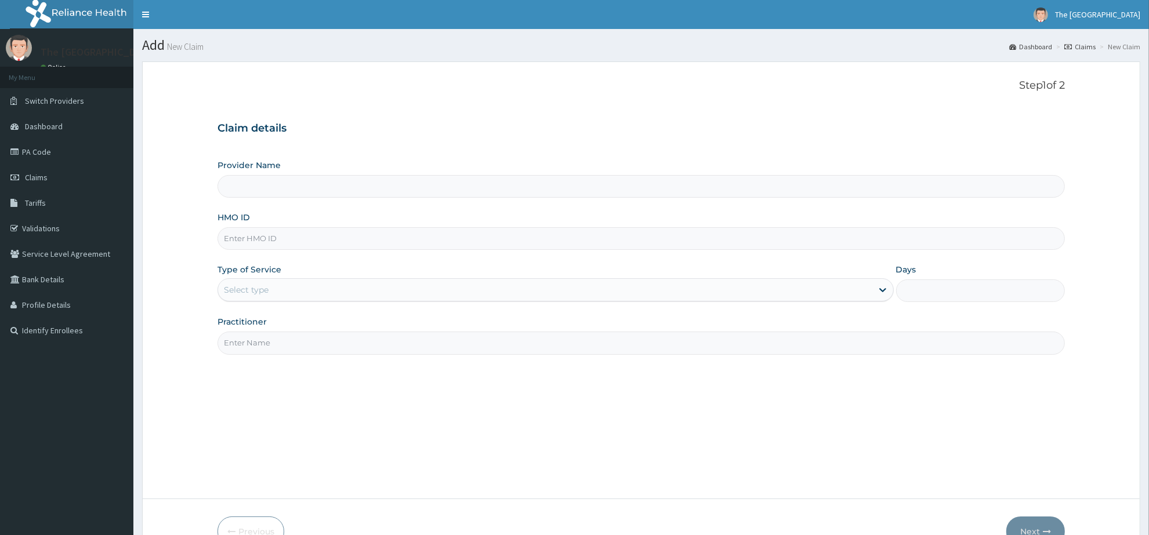
paste input "OKB/10913/A"
type input "OKB/10913/A"
click at [294, 296] on div "Select type" at bounding box center [545, 290] width 654 height 19
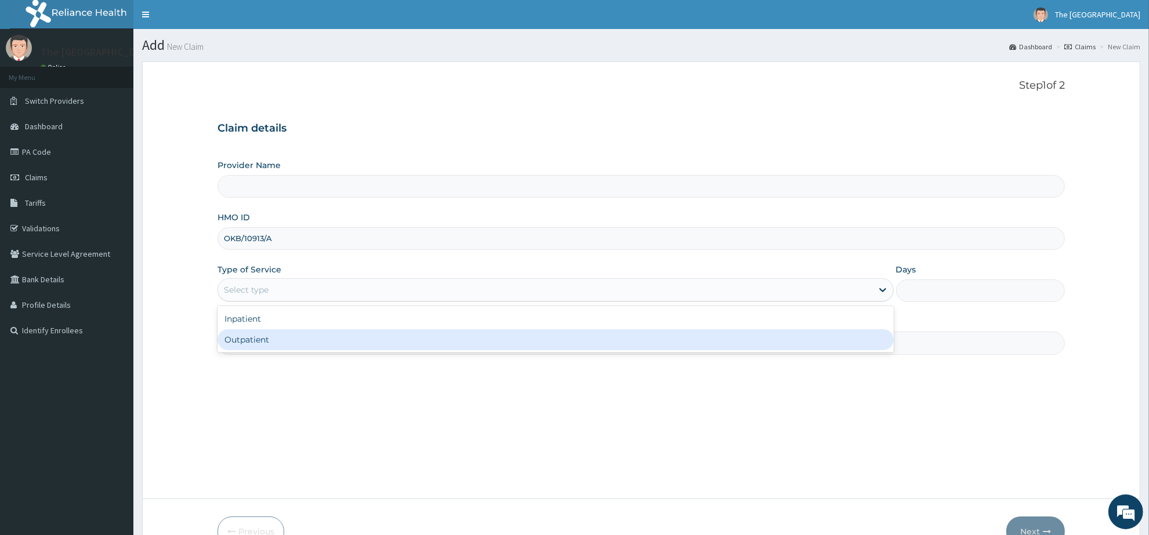
click at [277, 337] on div "Outpatient" at bounding box center [556, 340] width 676 height 21
type input "1"
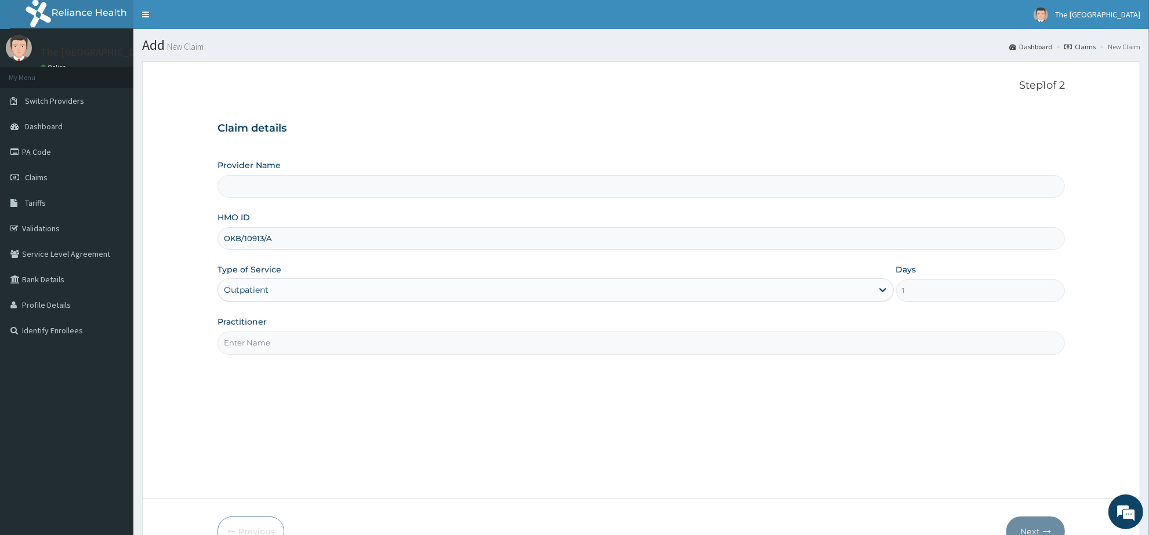
click at [277, 337] on input "Practitioner" at bounding box center [642, 343] width 848 height 23
type input "The [GEOGRAPHIC_DATA]"
type input "OSUNDEYI EMMANUEL"
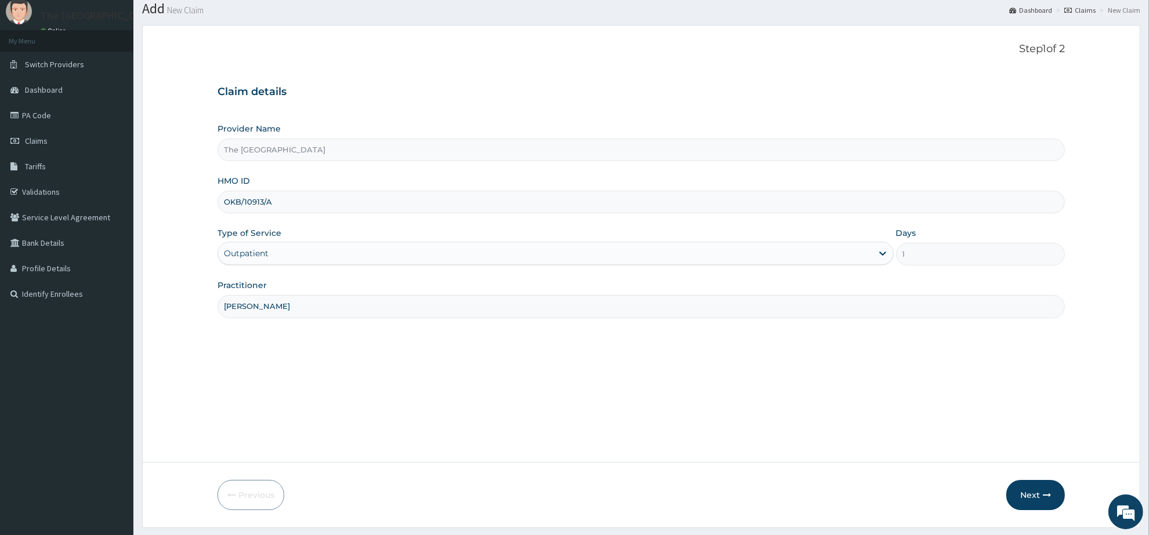
scroll to position [68, 0]
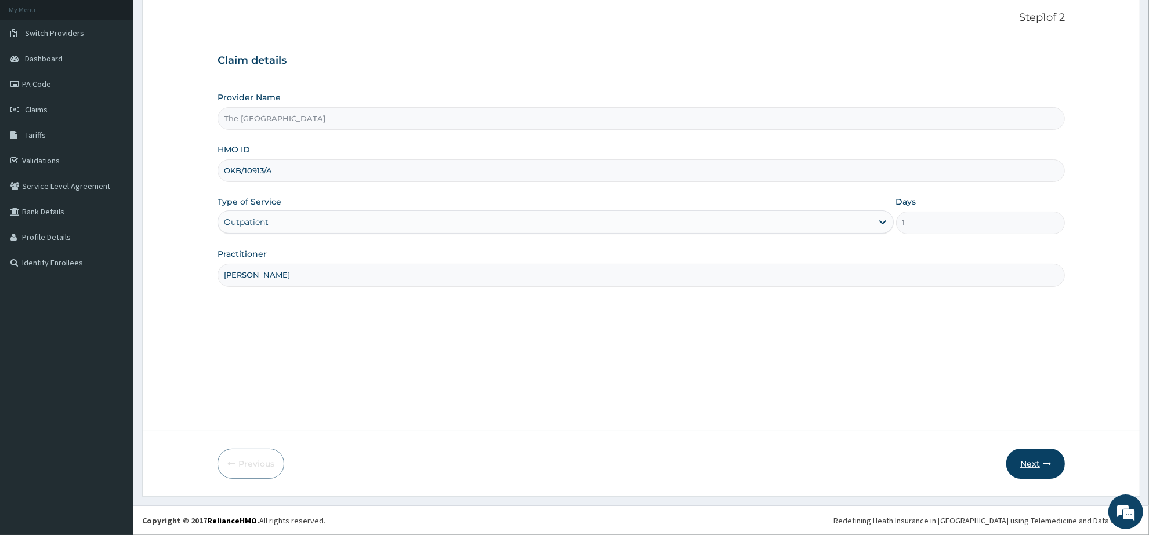
click at [1027, 462] on button "Next" at bounding box center [1036, 464] width 59 height 30
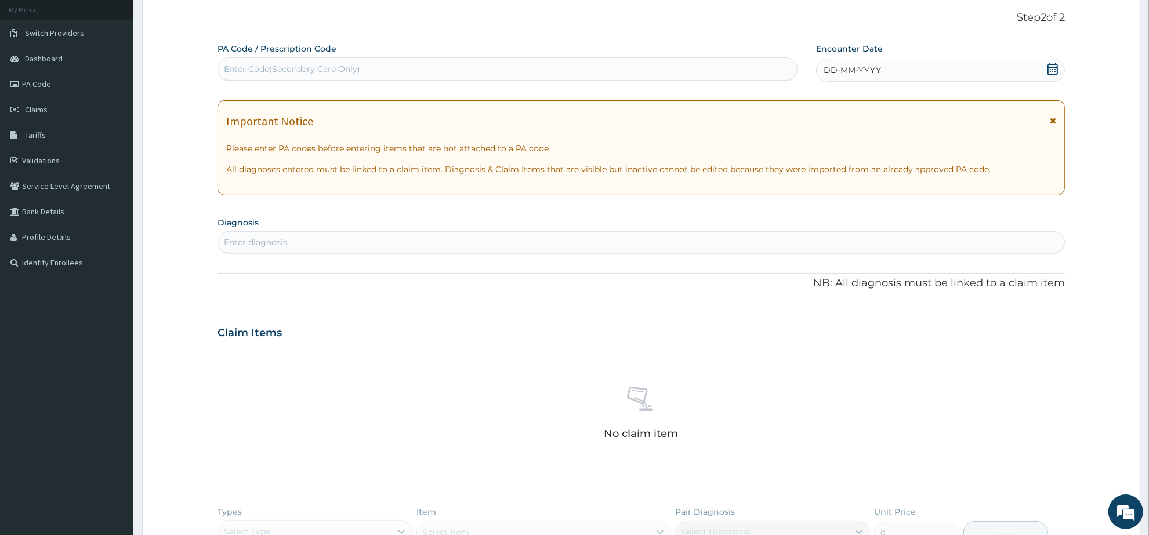
click at [1054, 70] on icon at bounding box center [1053, 69] width 12 height 12
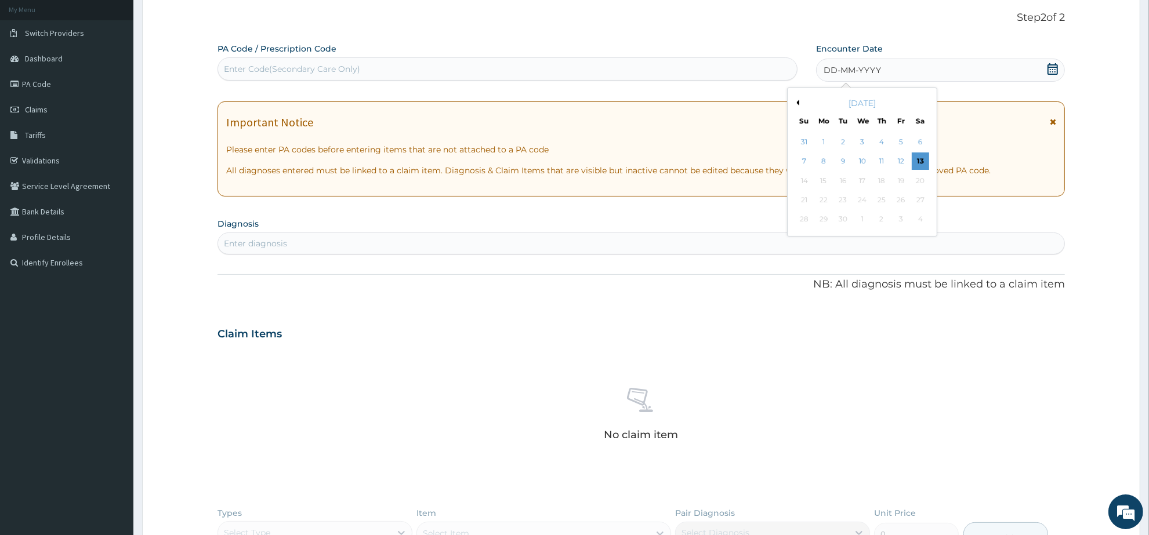
click at [799, 102] on button "Previous Month" at bounding box center [797, 103] width 6 height 6
click at [845, 221] on div "26" at bounding box center [843, 219] width 17 height 17
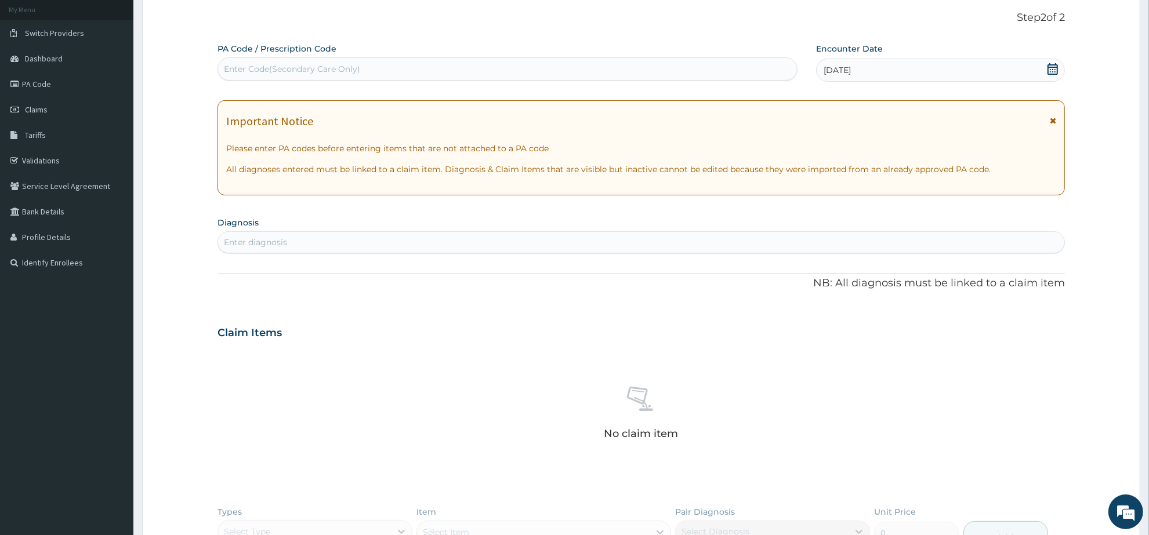
click at [345, 247] on div "Enter diagnosis" at bounding box center [641, 242] width 846 height 19
type input "OTALGIA"
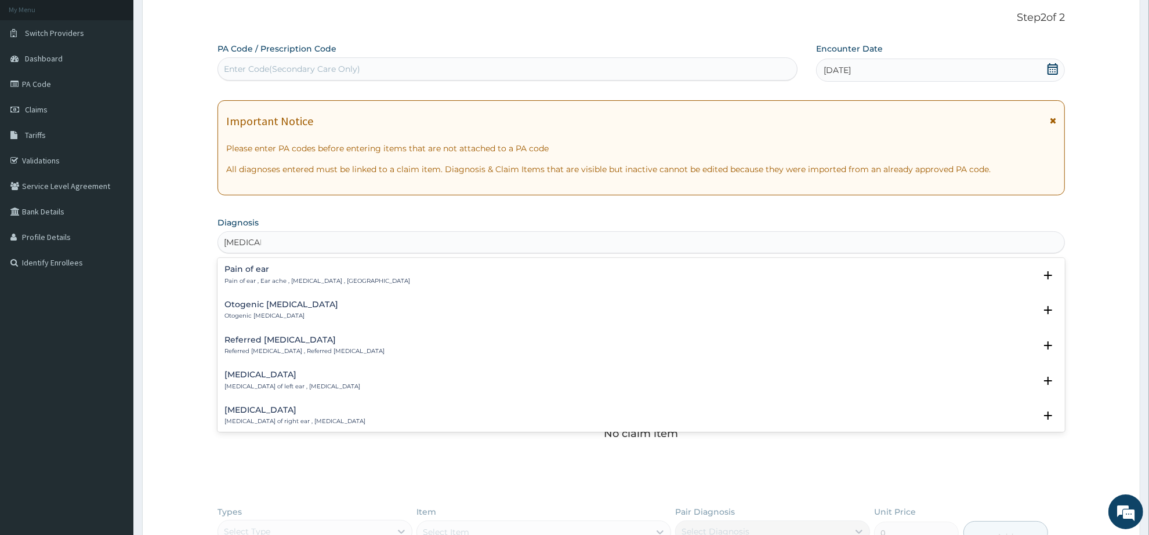
scroll to position [73, 0]
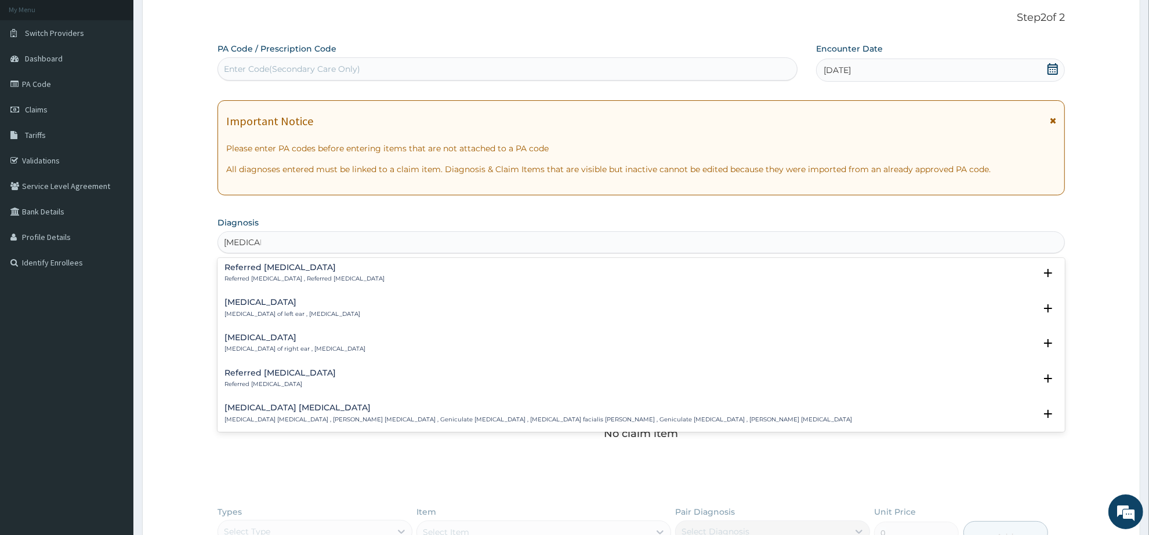
click at [245, 336] on h4 "Otalgia of right ear" at bounding box center [295, 338] width 141 height 9
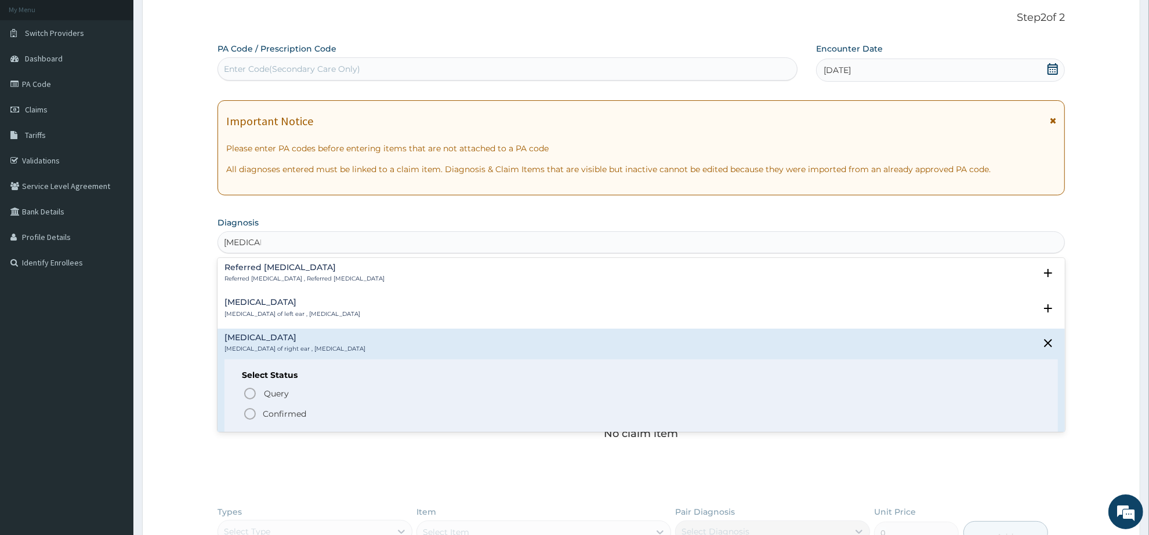
click at [249, 411] on icon "status option filled" at bounding box center [250, 414] width 14 height 14
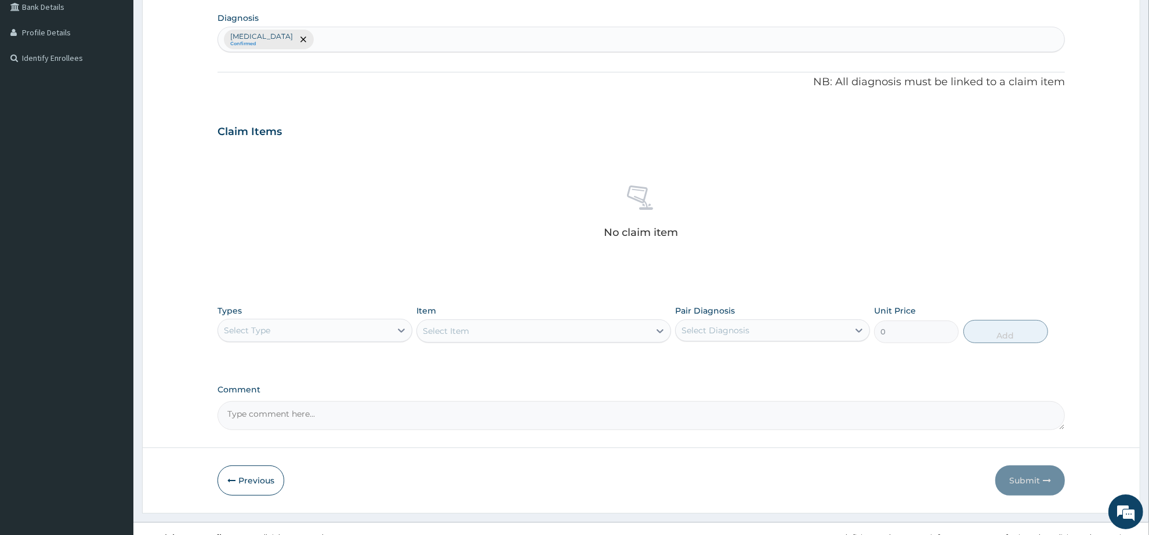
scroll to position [290, 0]
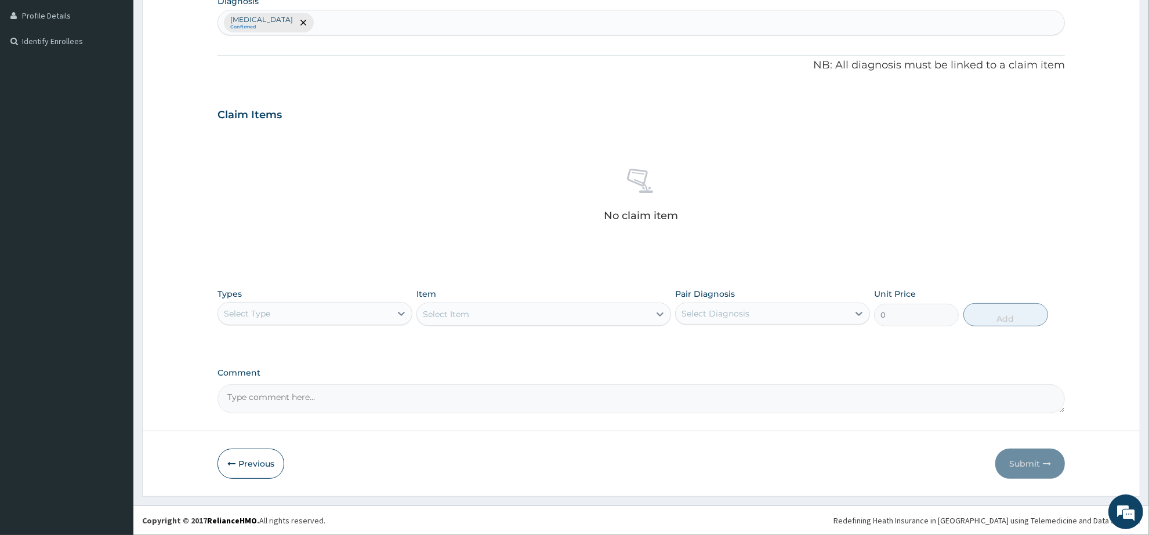
click at [370, 317] on div "Select Type" at bounding box center [304, 314] width 173 height 19
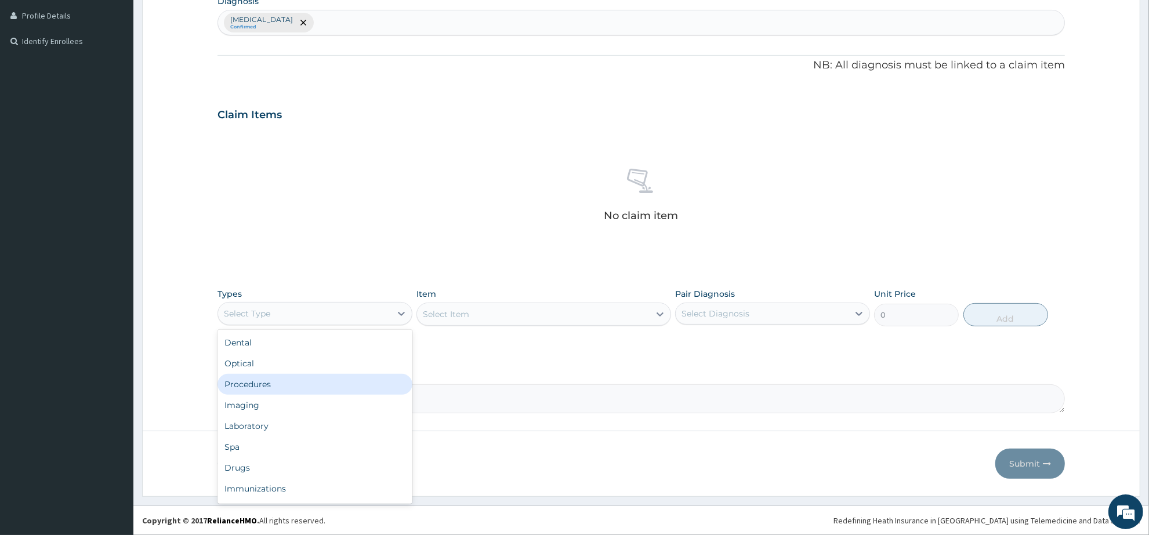
click at [345, 390] on div "Procedures" at bounding box center [315, 384] width 195 height 21
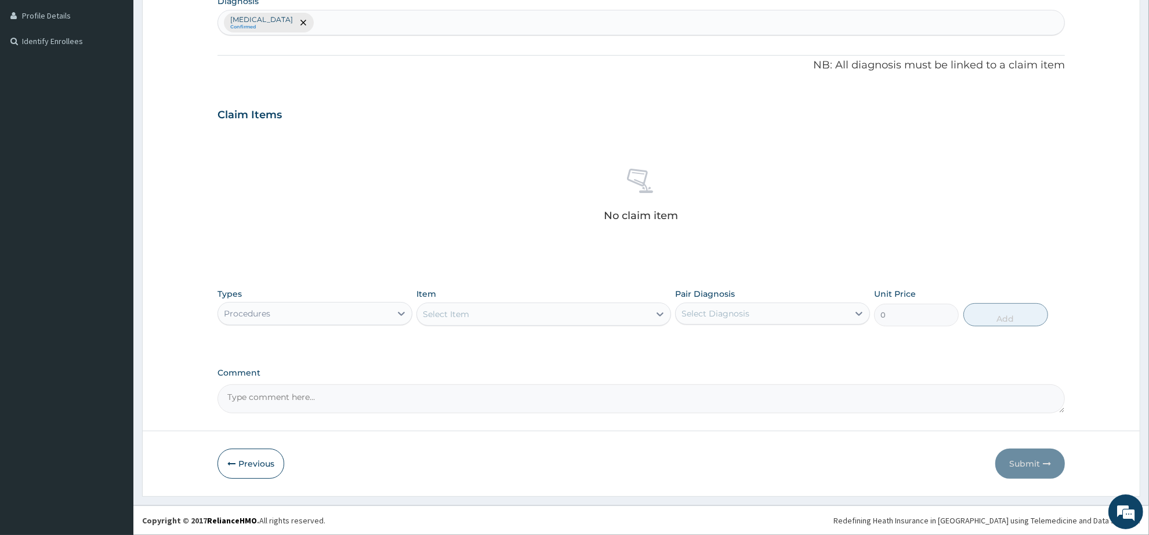
click at [473, 317] on div "Select Item" at bounding box center [533, 314] width 232 height 19
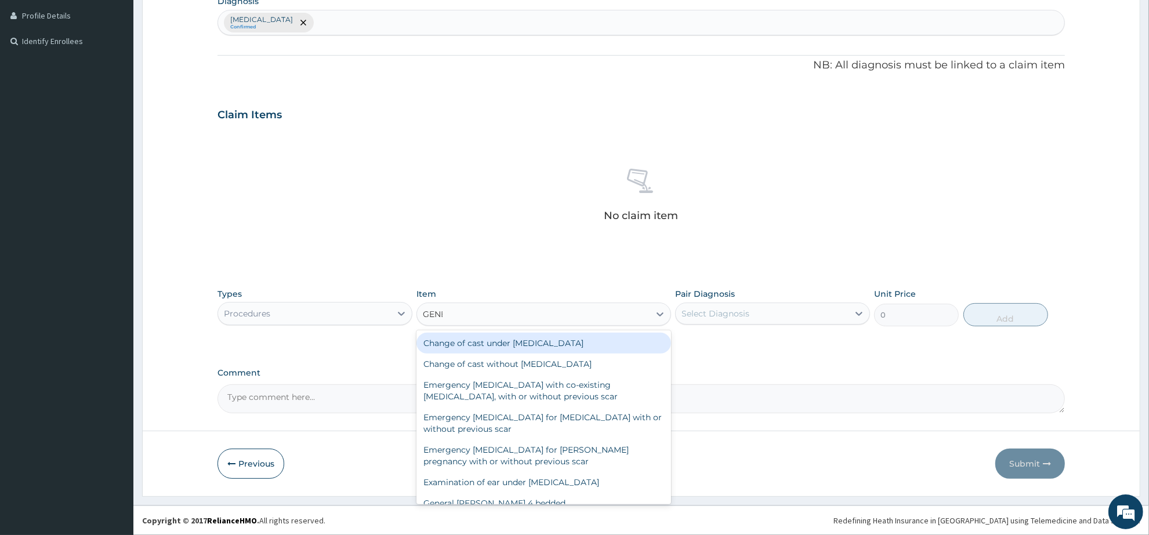
type input "GENER"
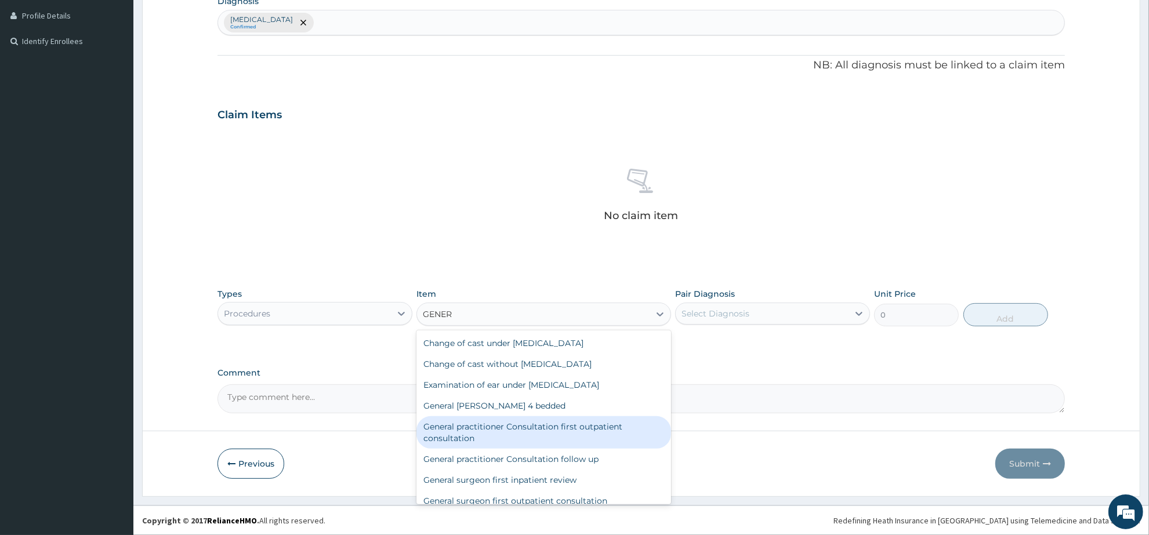
click at [519, 425] on div "General practitioner Consultation first outpatient consultation" at bounding box center [544, 433] width 254 height 32
type input "3547.5"
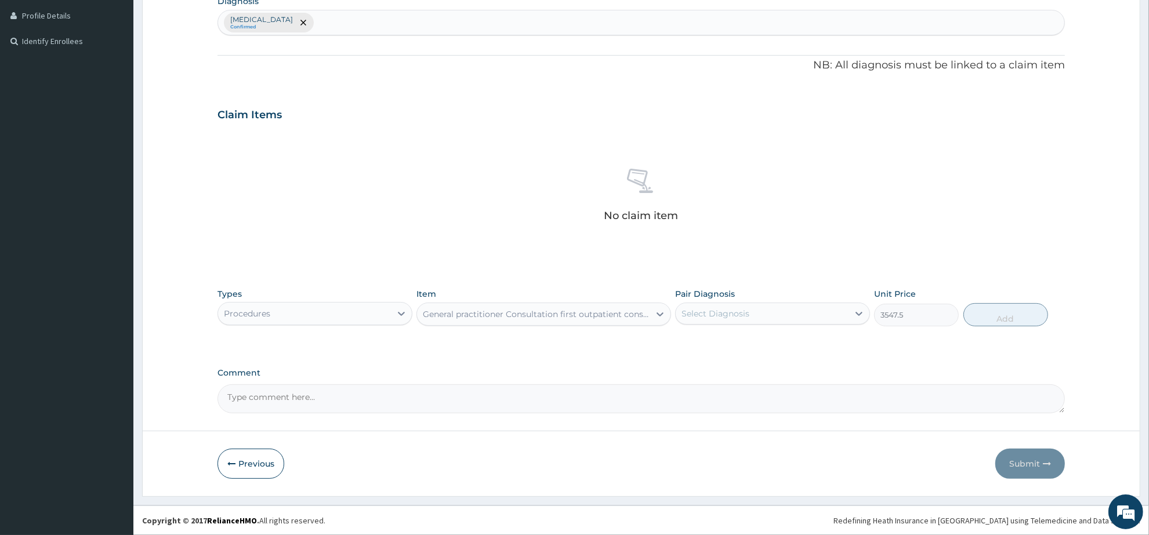
click at [724, 312] on div "Select Diagnosis" at bounding box center [716, 314] width 68 height 12
drag, startPoint x: 726, startPoint y: 345, endPoint x: 821, endPoint y: 345, distance: 94.6
click at [727, 345] on label "Otalgia of right ear" at bounding box center [730, 342] width 72 height 12
checkbox input "true"
click at [1002, 320] on button "Add" at bounding box center [1006, 314] width 85 height 23
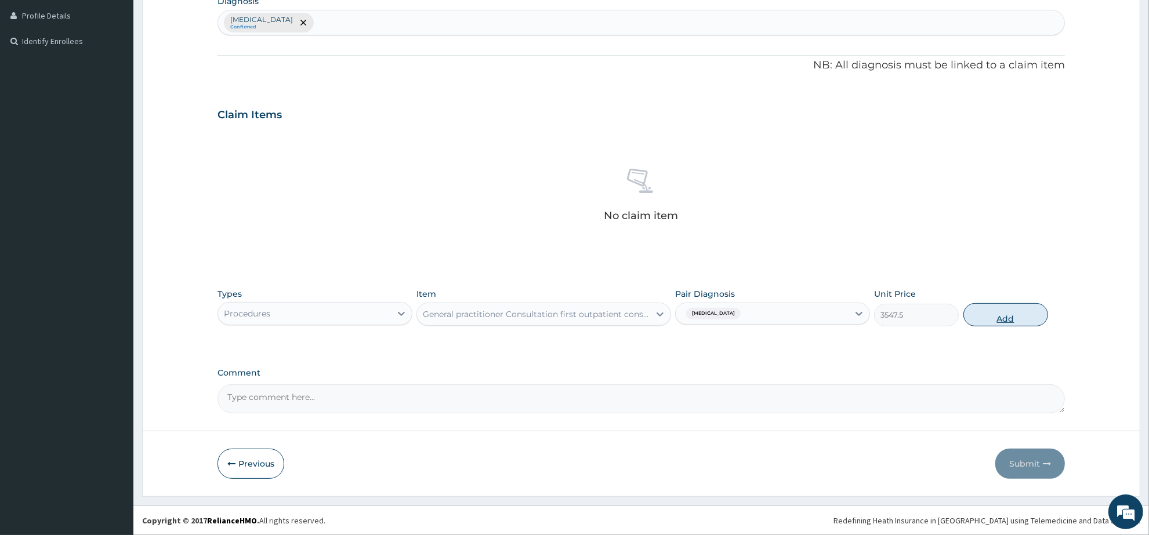
type input "0"
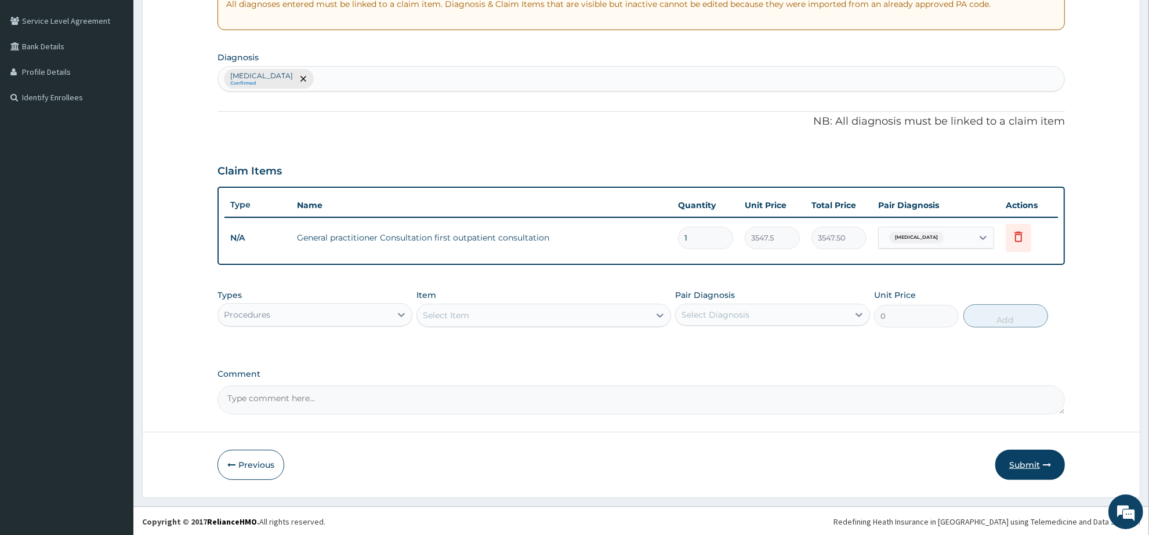
click at [1016, 466] on button "Submit" at bounding box center [1030, 465] width 70 height 30
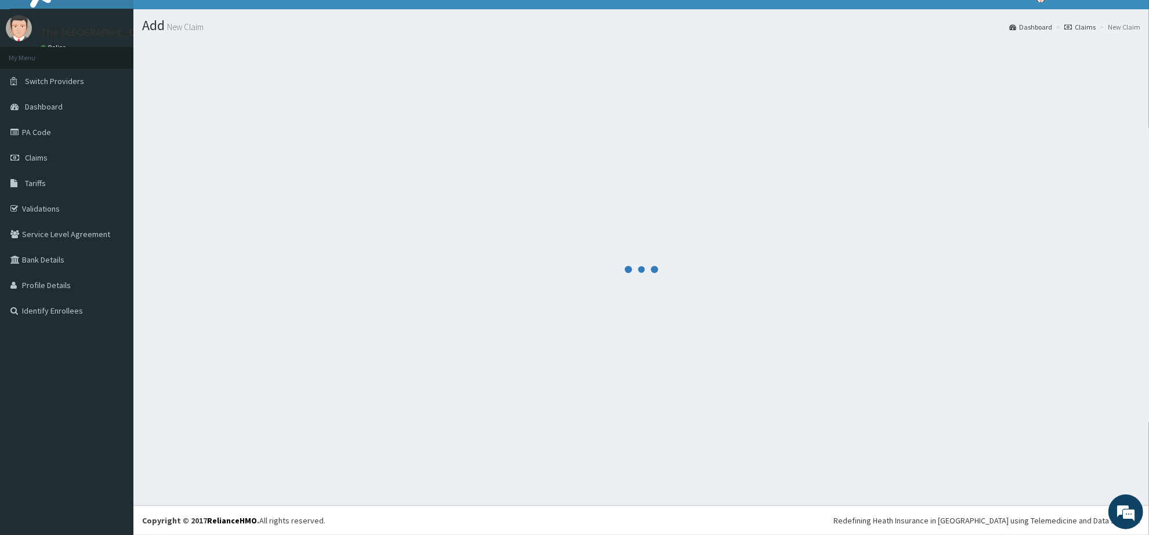
scroll to position [19, 0]
